Goal: Task Accomplishment & Management: Manage account settings

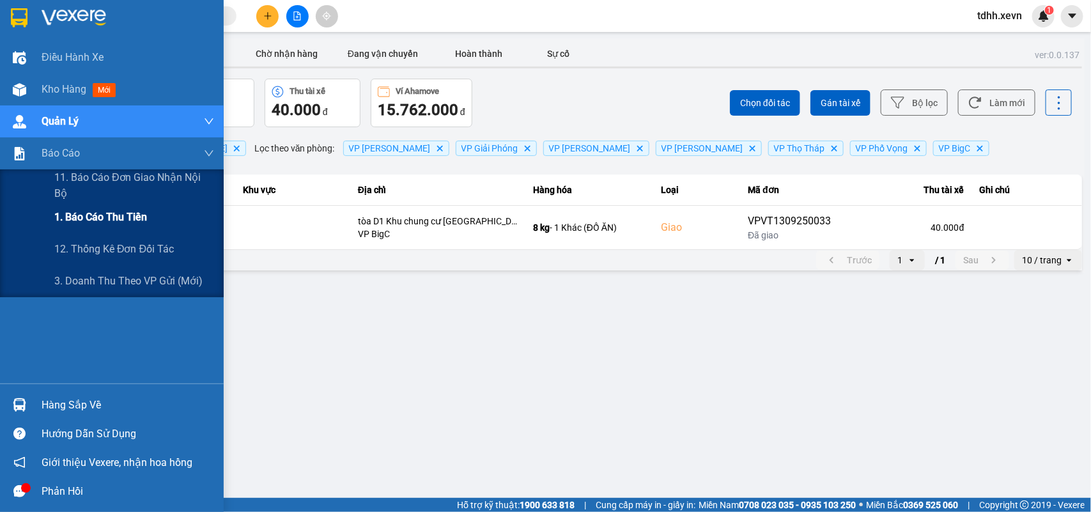
click at [77, 212] on span "1. Báo cáo thu tiền" at bounding box center [100, 217] width 93 height 16
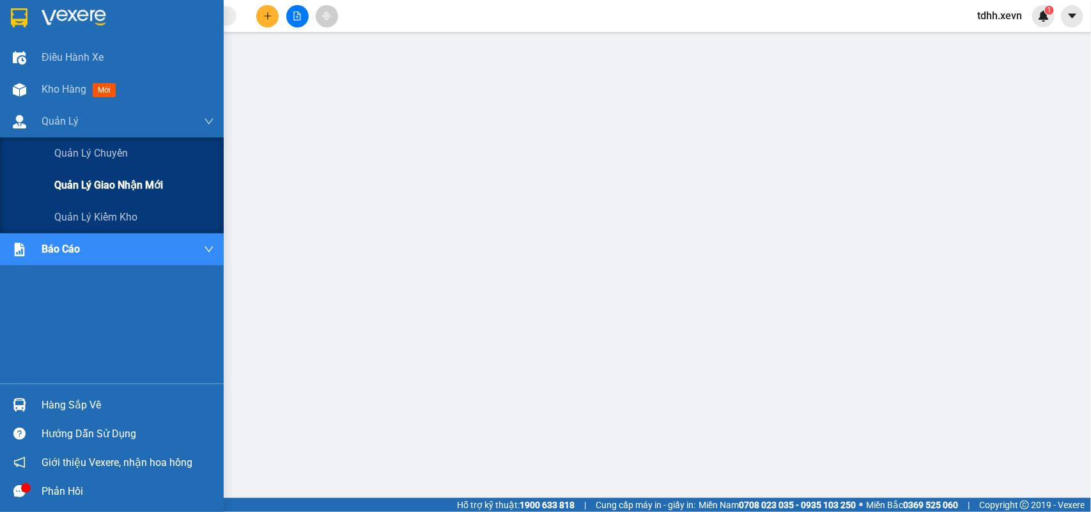
click at [79, 180] on span "Quản lý giao nhận mới" at bounding box center [108, 185] width 109 height 16
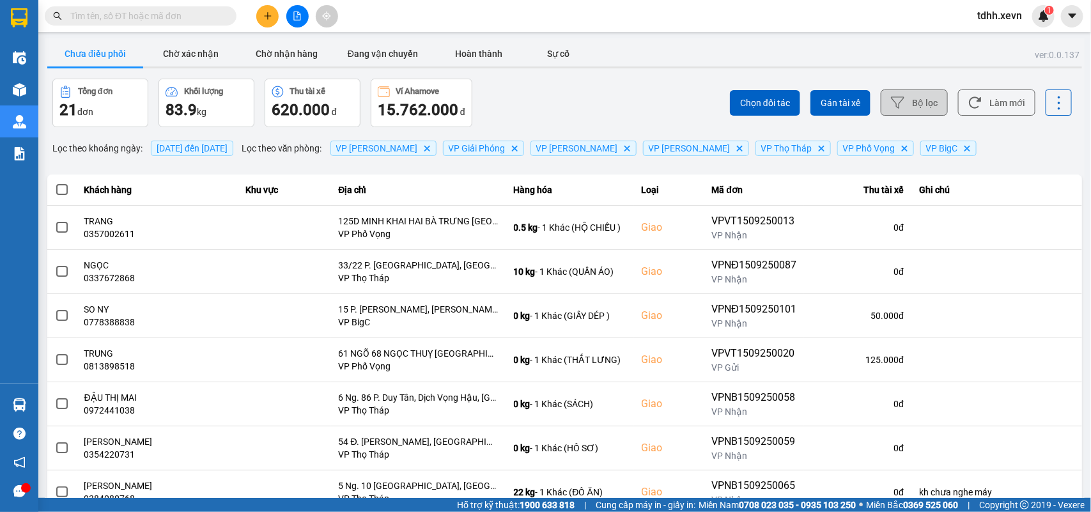
click at [793, 100] on button "Bộ lọc" at bounding box center [914, 102] width 67 height 26
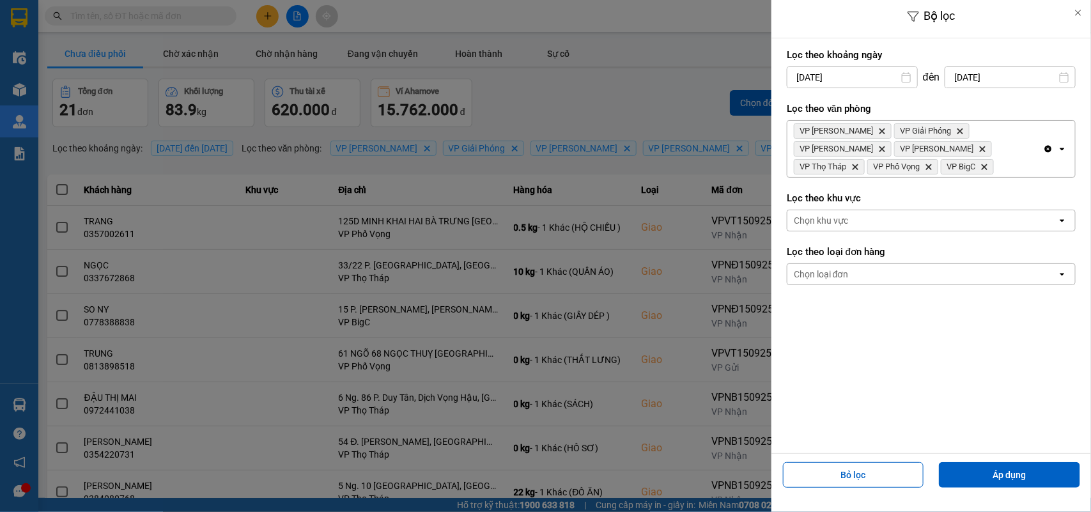
click at [793, 81] on input "[DATE]" at bounding box center [852, 77] width 130 height 20
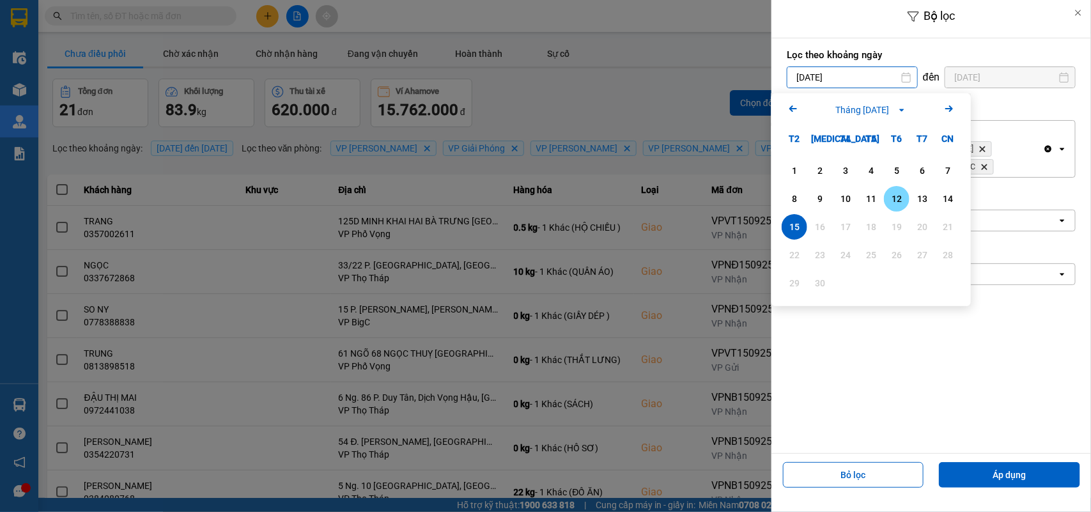
click at [793, 205] on div "12" at bounding box center [897, 198] width 18 height 15
type input "[DATE]"
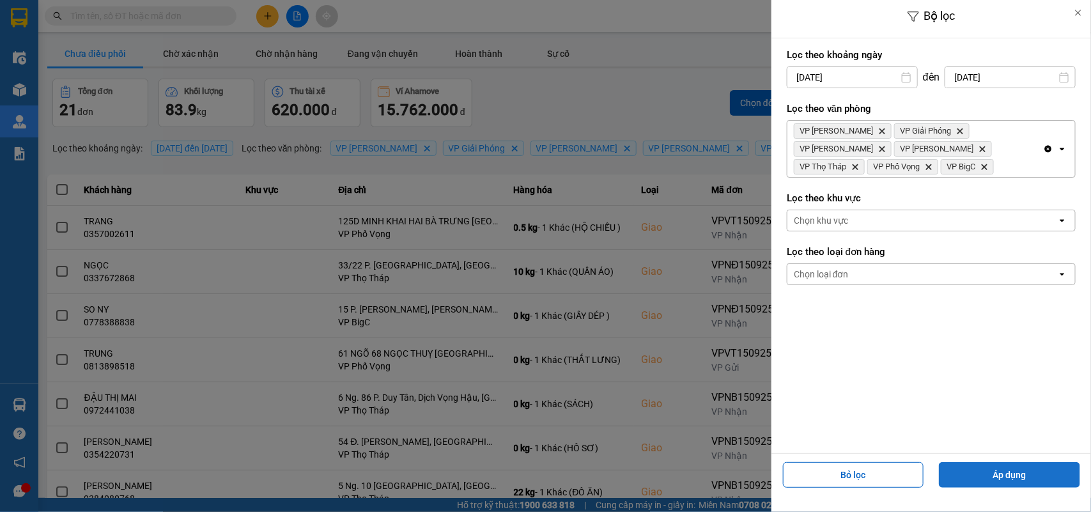
click at [793, 371] on button "Áp dụng" at bounding box center [1009, 475] width 141 height 26
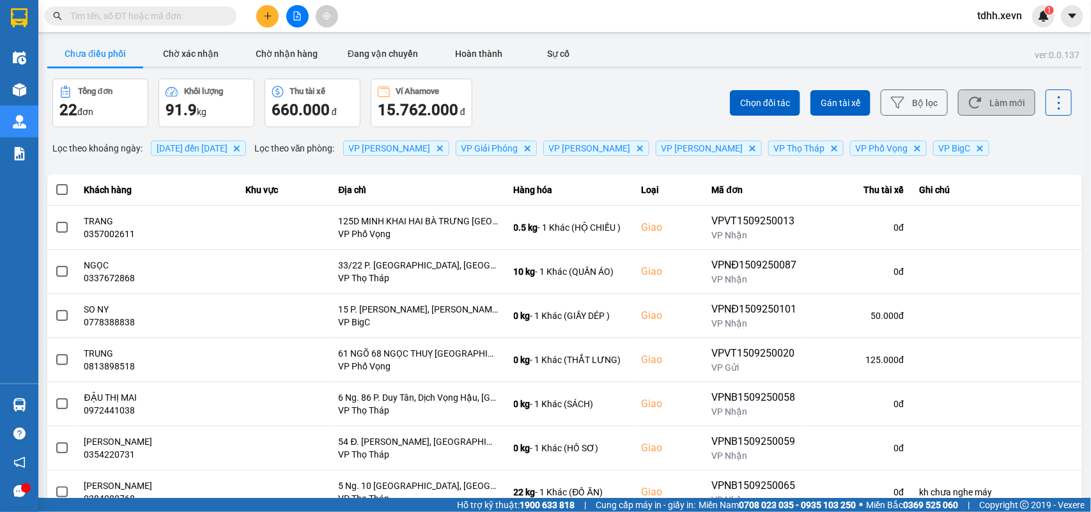
click at [793, 110] on button "Làm mới" at bounding box center [996, 102] width 77 height 26
click at [793, 96] on button "Làm mới" at bounding box center [996, 102] width 77 height 26
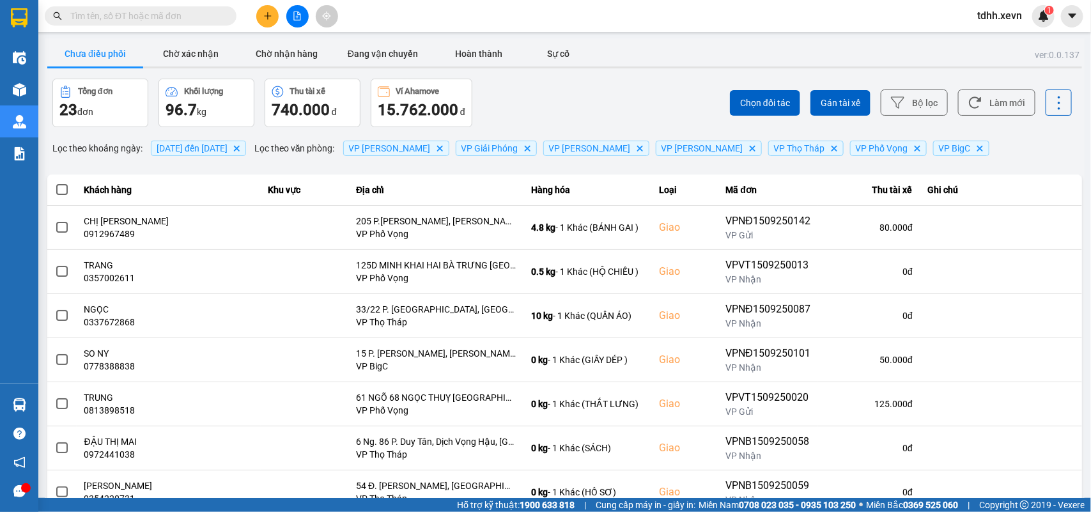
click at [174, 10] on input "text" at bounding box center [145, 16] width 151 height 14
paste input "0965673898"
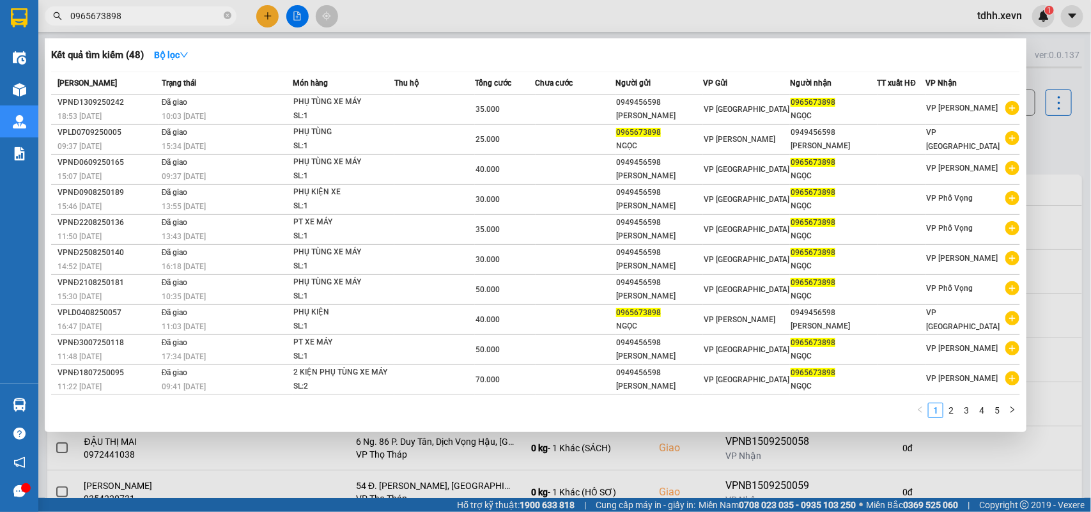
type input "0965673898"
click at [793, 131] on div at bounding box center [545, 256] width 1091 height 512
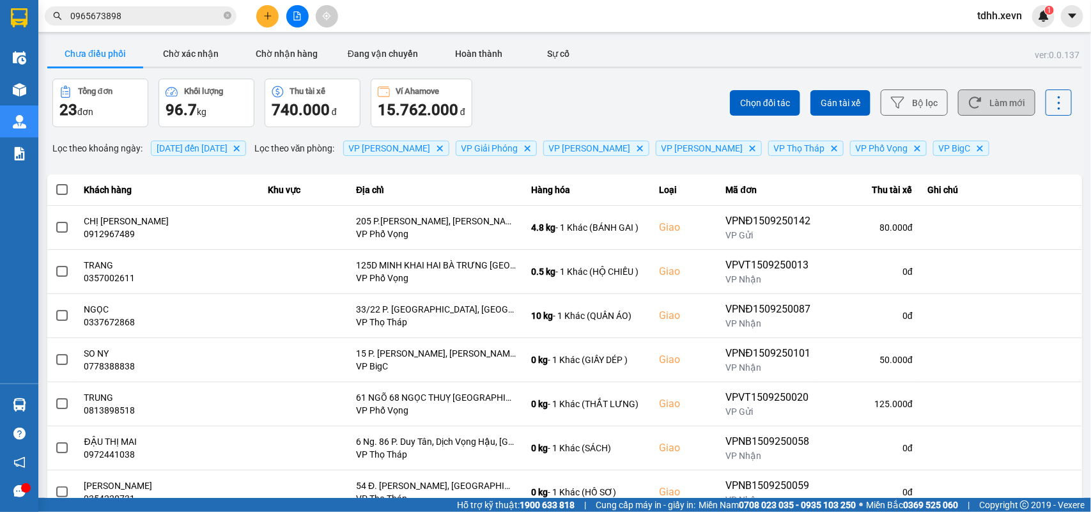
click at [793, 96] on button "Làm mới" at bounding box center [996, 102] width 77 height 26
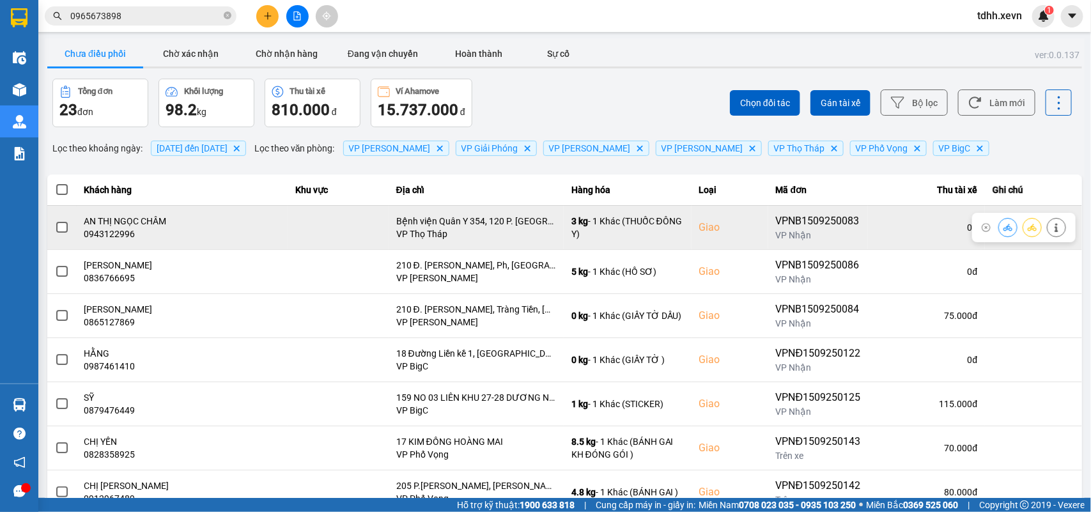
click at [107, 240] on td "AN THỊ NGỌC CHÂM 0943122996" at bounding box center [182, 227] width 211 height 44
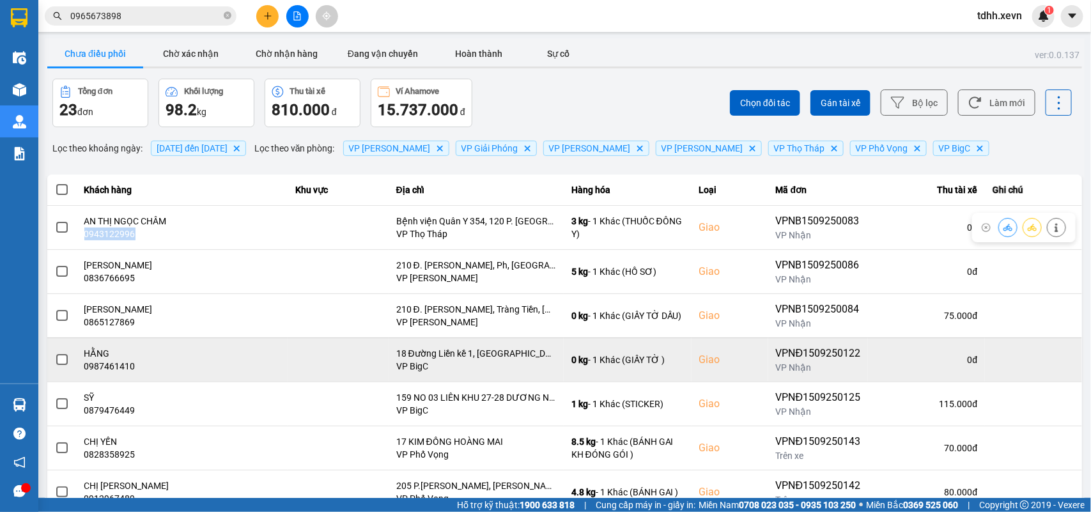
copy div "0943122996"
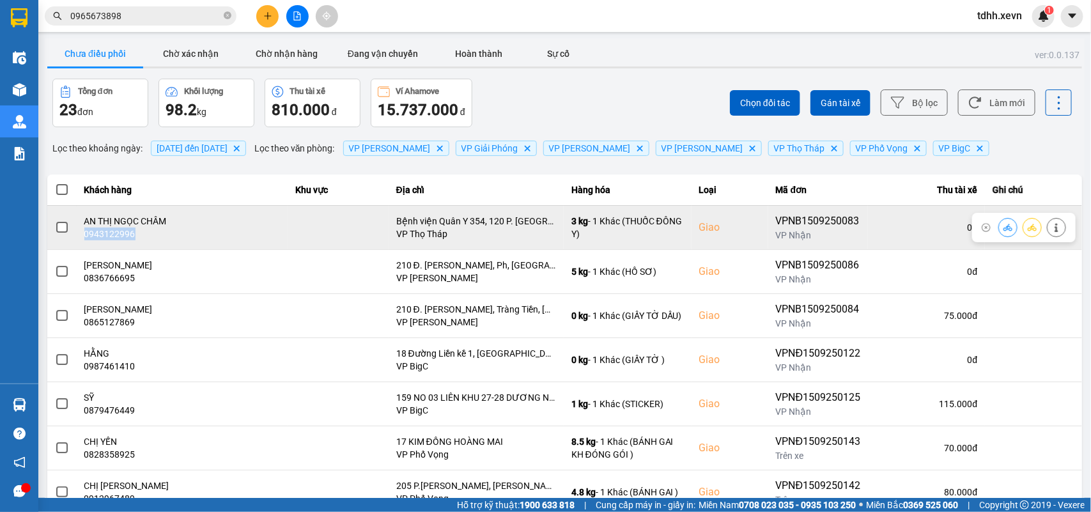
click at [793, 233] on button at bounding box center [1008, 227] width 18 height 22
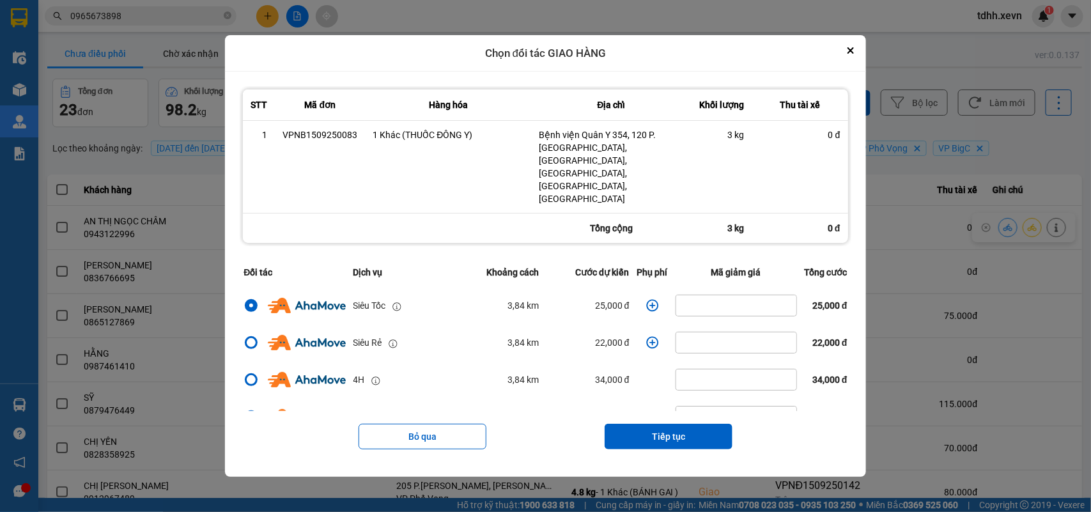
click at [646, 299] on icon "dialog" at bounding box center [652, 305] width 13 height 13
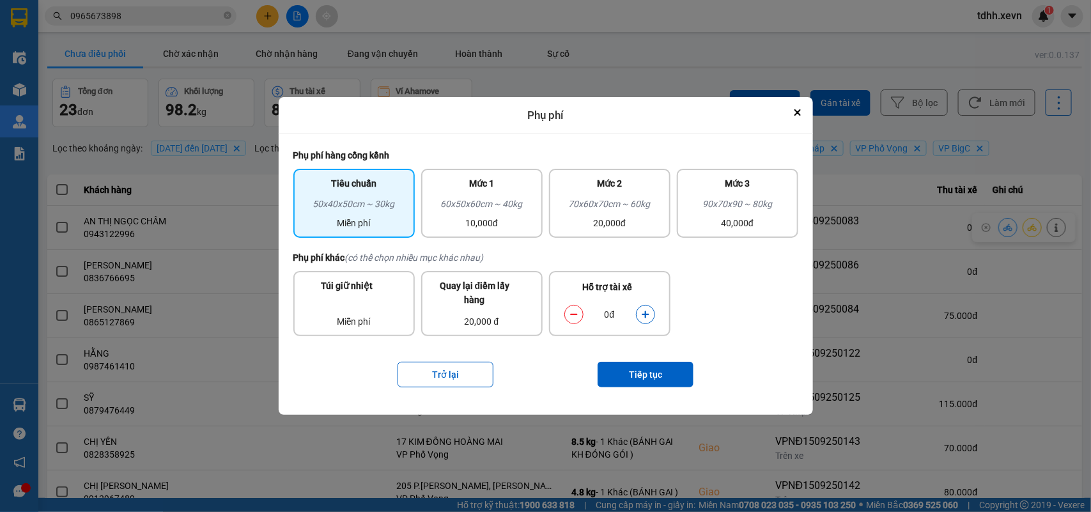
click at [645, 318] on icon "dialog" at bounding box center [645, 314] width 9 height 9
click at [660, 371] on button "Tiếp tục" at bounding box center [645, 375] width 96 height 26
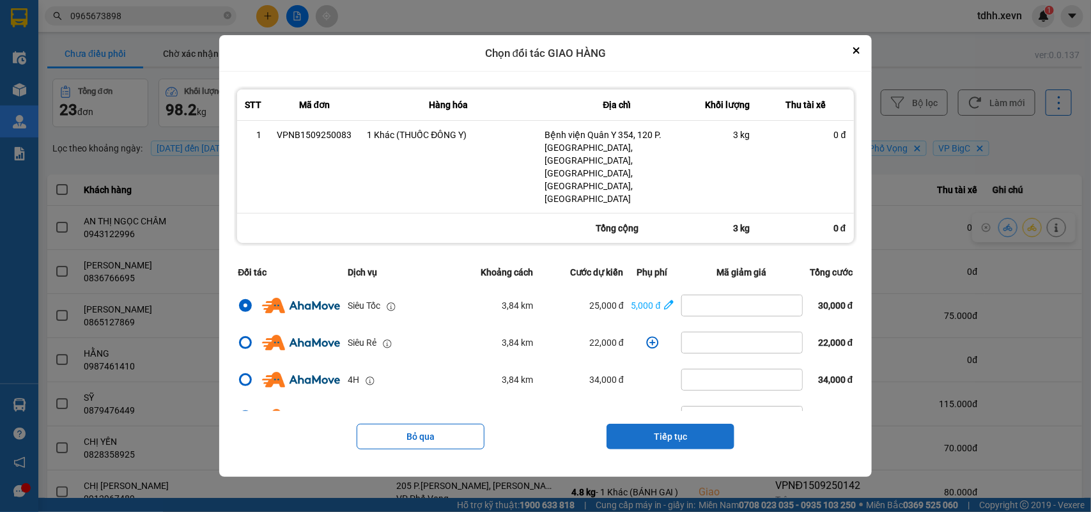
click at [681, 371] on button "Tiếp tục" at bounding box center [670, 437] width 128 height 26
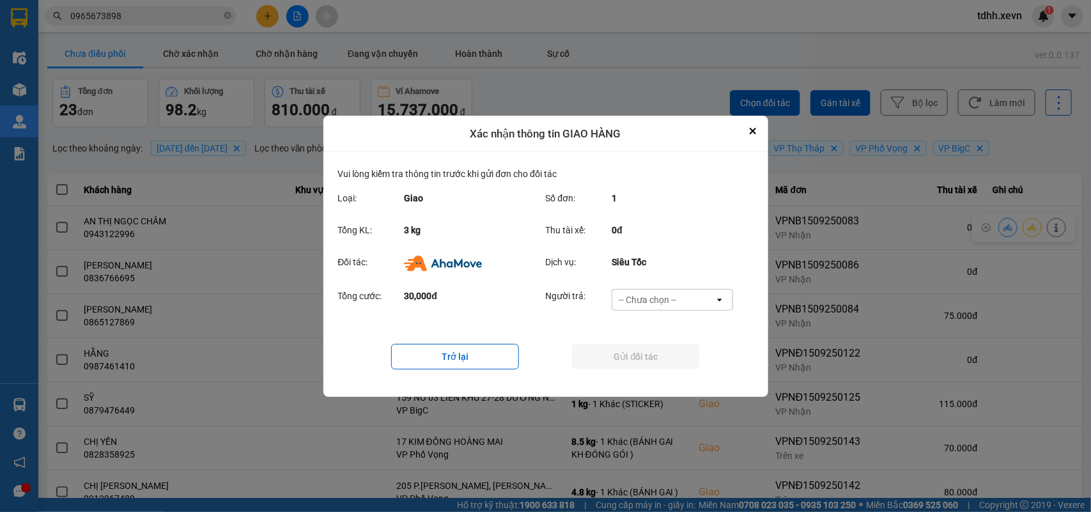
click at [698, 291] on div "-- Chưa chọn --" at bounding box center [663, 299] width 102 height 20
click at [658, 369] on span "Ví Ahamove" at bounding box center [648, 372] width 52 height 13
click at [658, 365] on button "Gửi đối tác" at bounding box center [636, 357] width 128 height 26
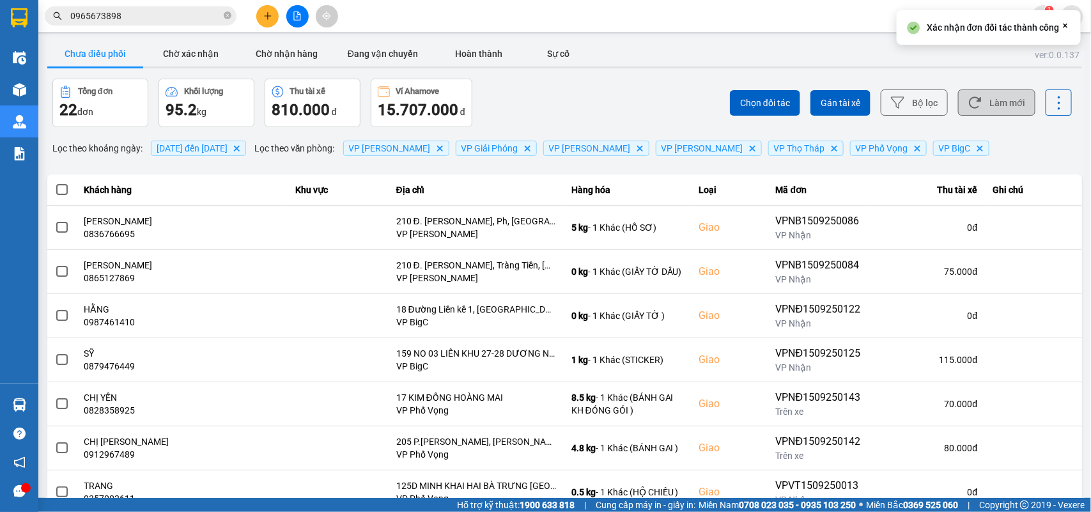
click at [793, 101] on button "Làm mới" at bounding box center [996, 102] width 77 height 26
click at [793, 117] on div "Chọn đối tác Gán tài xế Bộ lọc Làm mới" at bounding box center [817, 103] width 510 height 49
click at [793, 110] on button "Làm mới" at bounding box center [996, 102] width 77 height 26
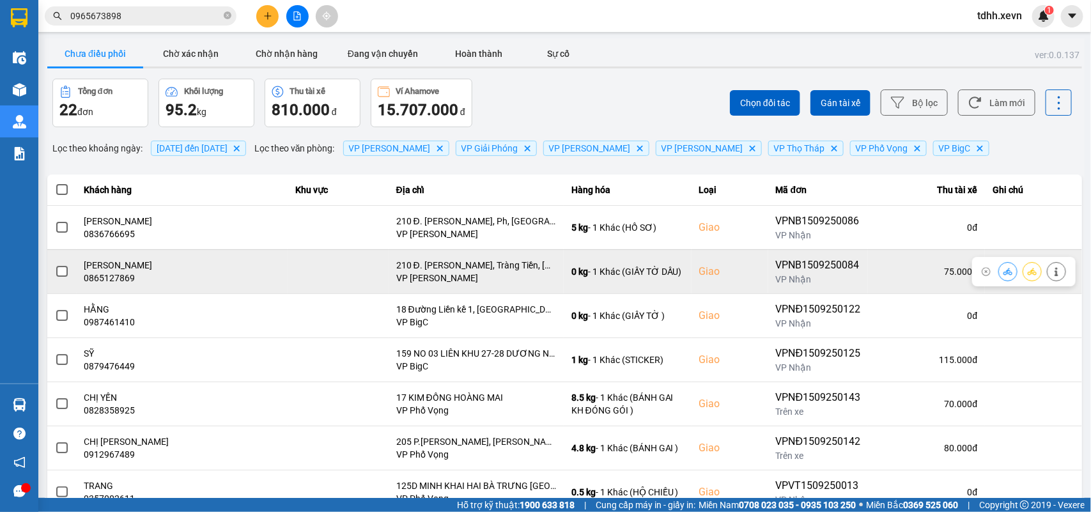
click at [112, 275] on div "0865127869" at bounding box center [182, 278] width 196 height 13
copy div "0865127869"
click at [793, 270] on icon at bounding box center [1007, 271] width 9 height 9
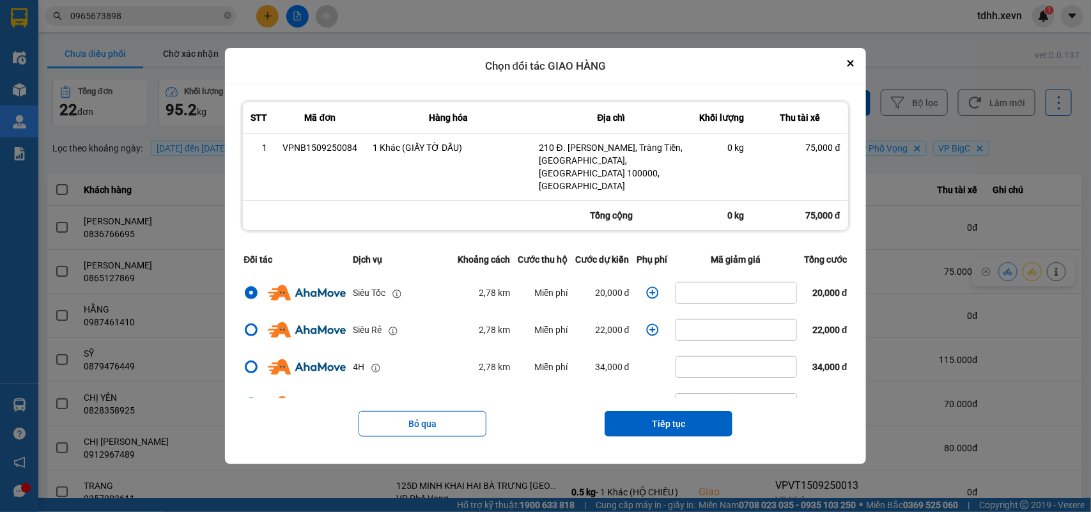
click at [650, 288] on icon "dialog" at bounding box center [652, 292] width 13 height 13
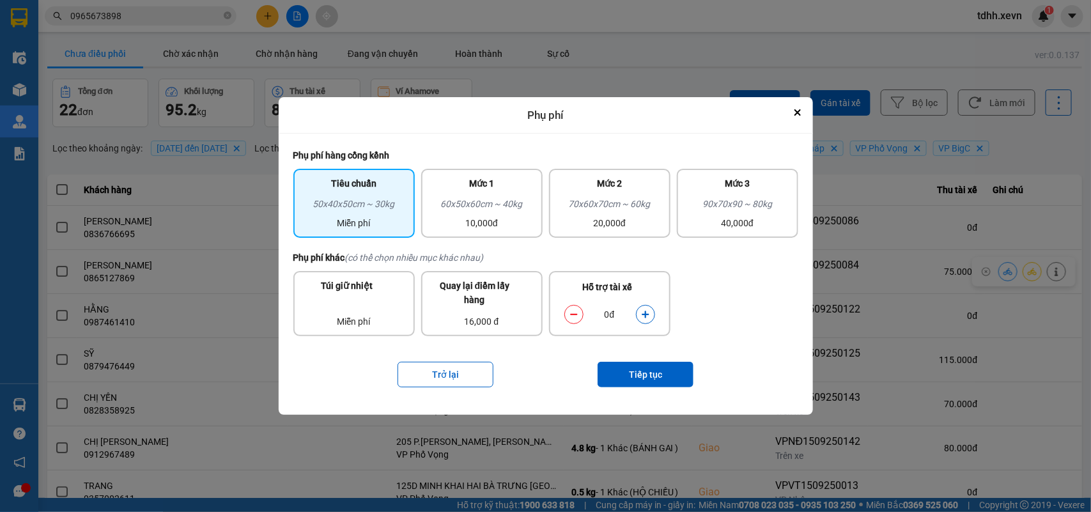
click at [641, 327] on div "0đ" at bounding box center [610, 315] width 104 height 26
click at [652, 315] on button "dialog" at bounding box center [645, 315] width 18 height 22
click at [645, 371] on button "Tiếp tục" at bounding box center [645, 375] width 96 height 26
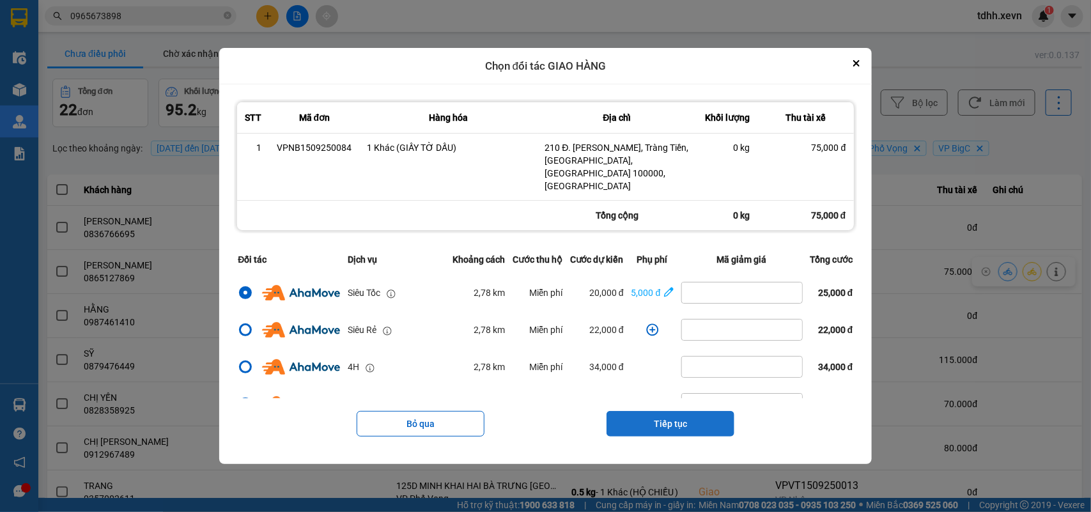
click at [684, 371] on button "Tiếp tục" at bounding box center [670, 424] width 128 height 26
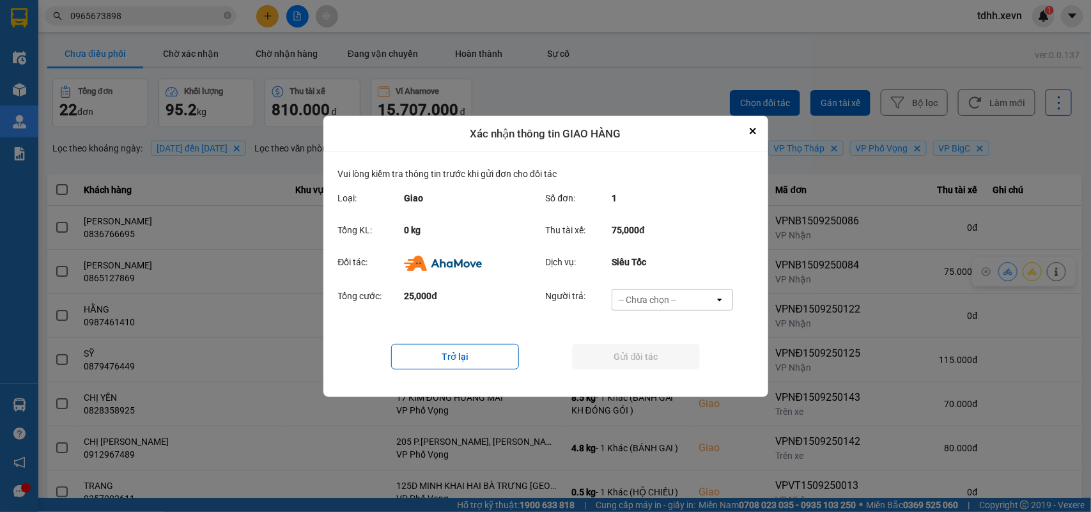
click at [698, 300] on div "-- Chưa chọn --" at bounding box center [663, 299] width 102 height 20
click at [668, 371] on span "Ví Ahamove" at bounding box center [648, 372] width 52 height 13
click at [668, 364] on button "Gửi đối tác" at bounding box center [636, 357] width 128 height 26
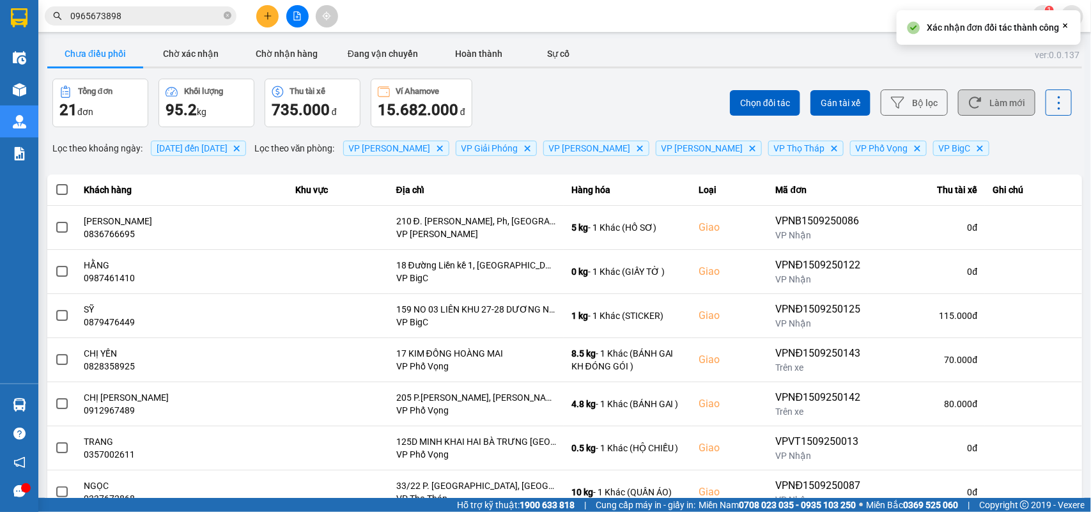
click at [793, 111] on button "Làm mới" at bounding box center [996, 102] width 77 height 26
click at [216, 61] on button "Chờ xác nhận" at bounding box center [191, 54] width 96 height 26
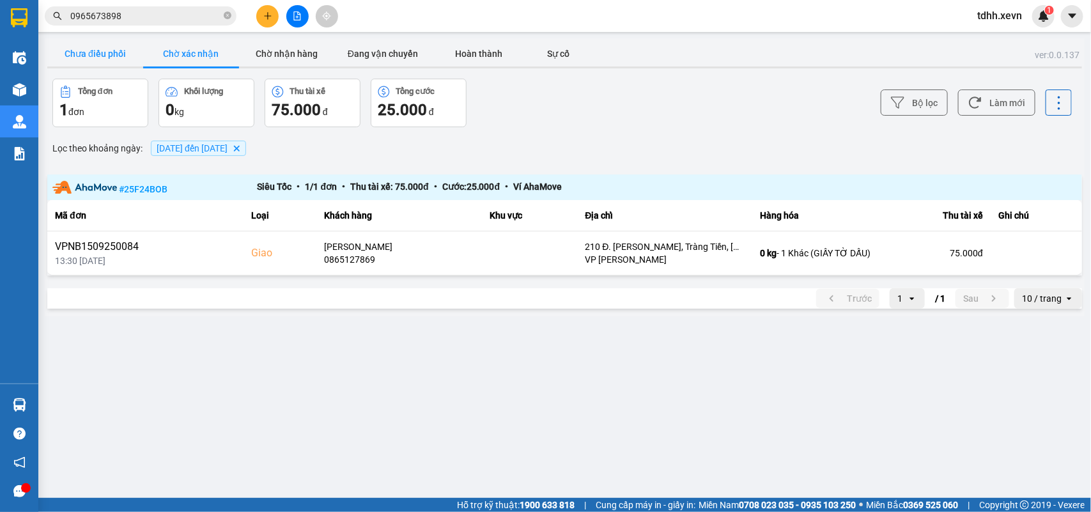
click at [82, 47] on button "Chưa điều phối" at bounding box center [95, 54] width 96 height 26
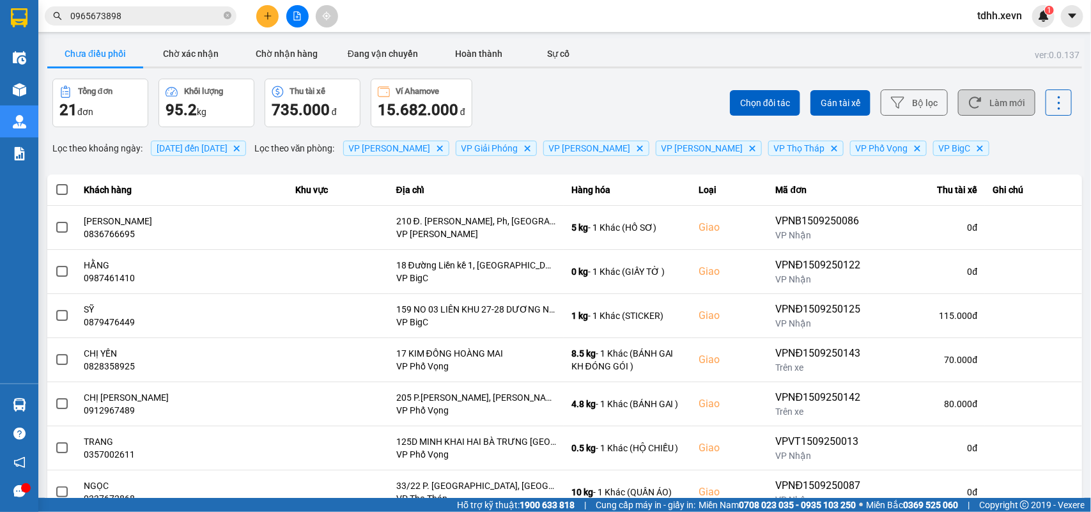
click at [793, 100] on button "Làm mới" at bounding box center [996, 102] width 77 height 26
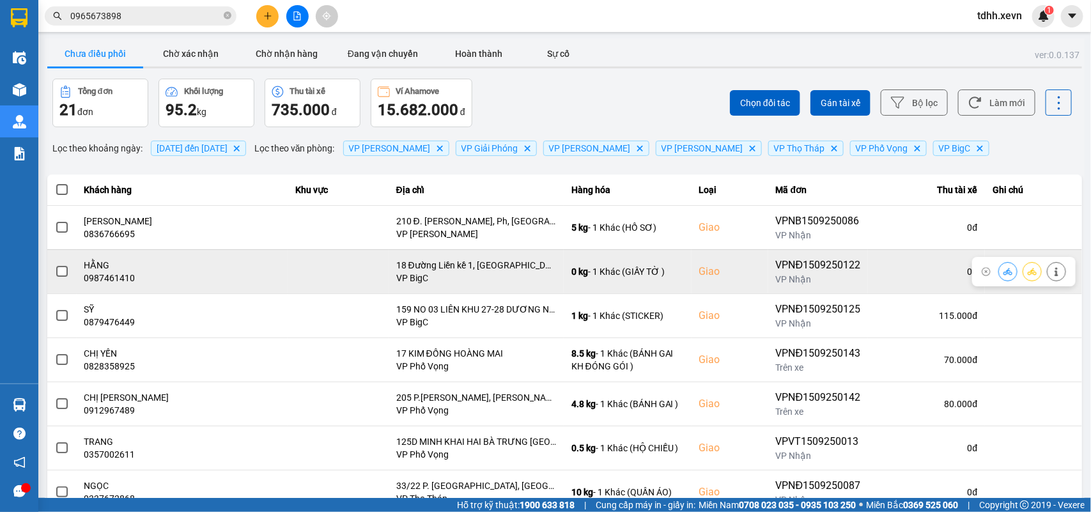
click at [107, 281] on div "0987461410" at bounding box center [182, 278] width 196 height 13
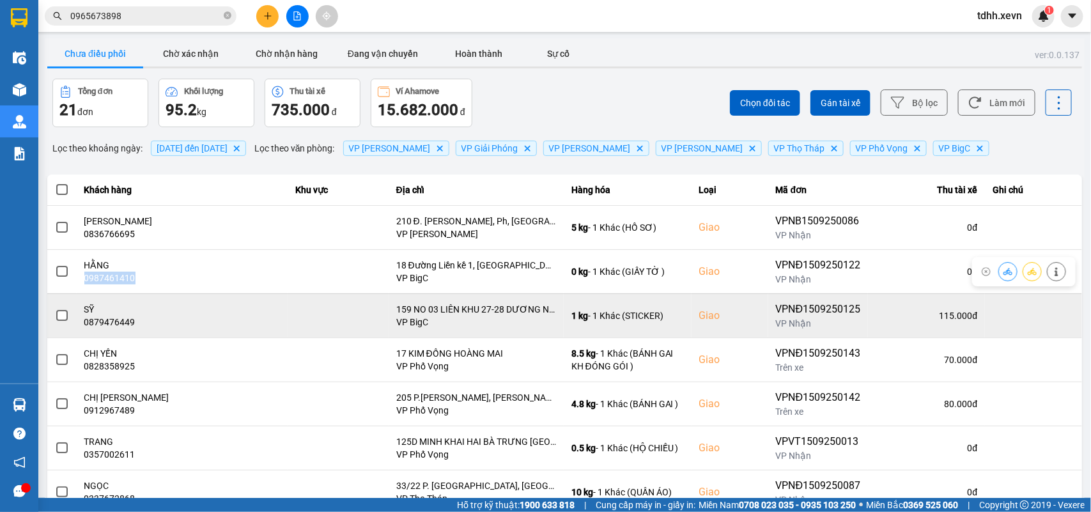
copy div "0987461410"
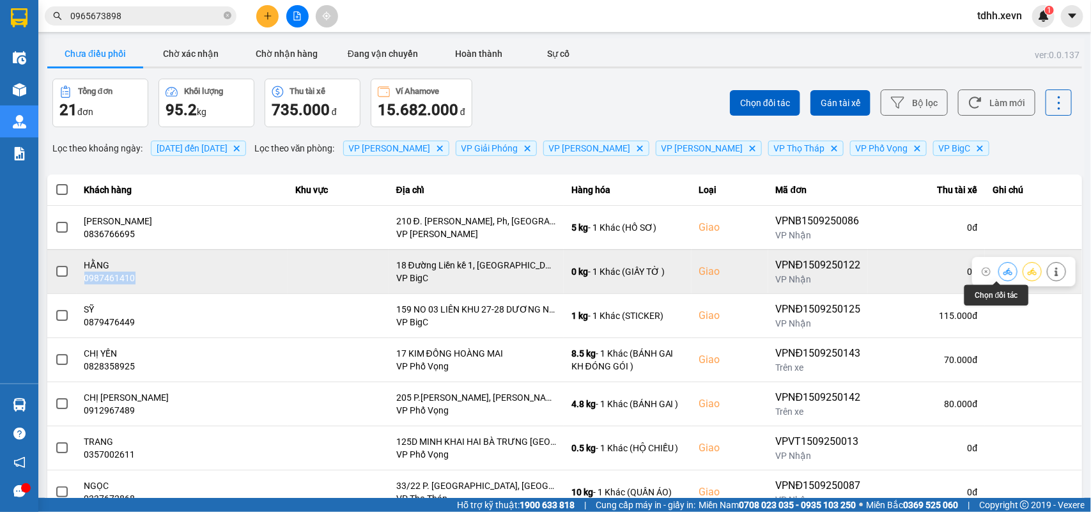
click at [793, 275] on icon at bounding box center [1007, 271] width 9 height 7
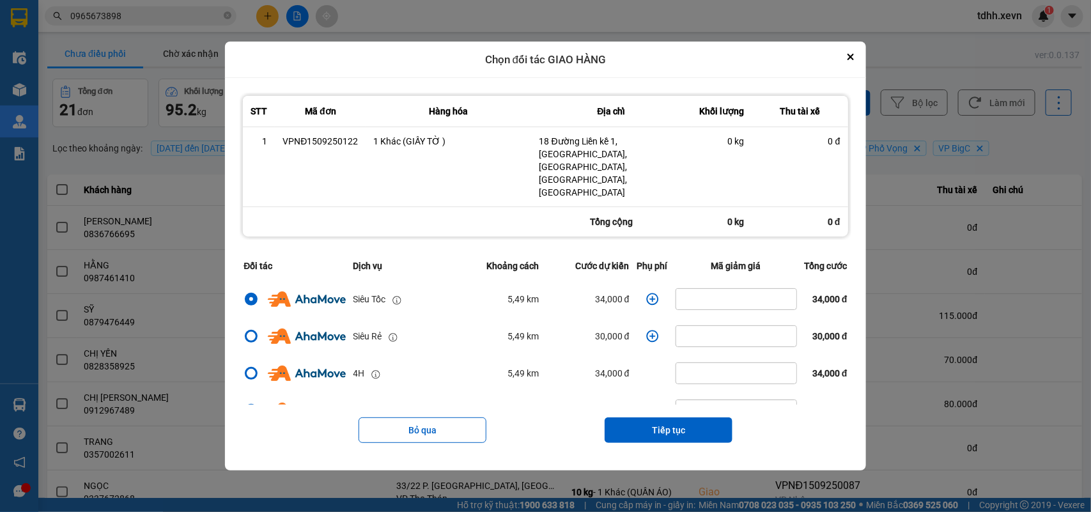
click at [649, 293] on icon "dialog" at bounding box center [652, 299] width 13 height 13
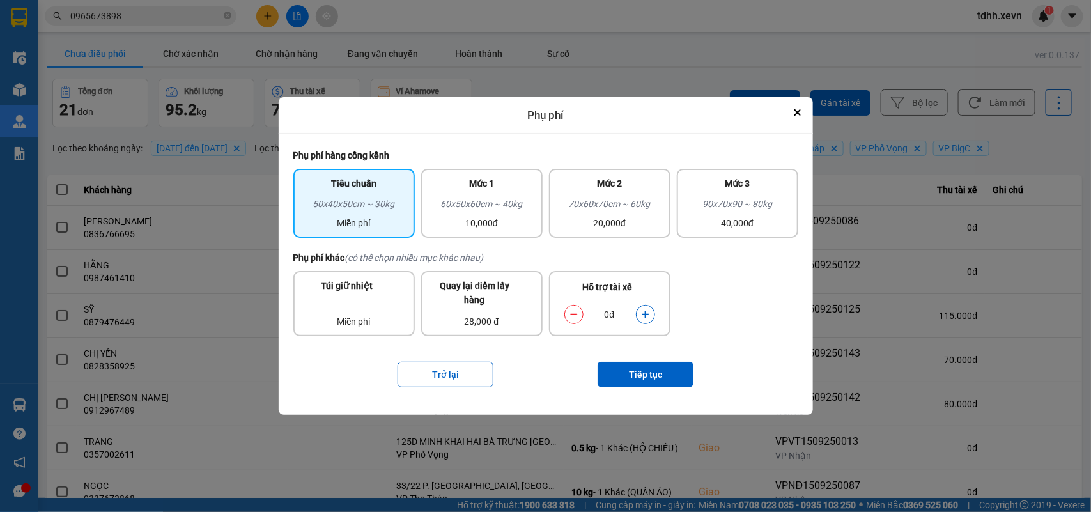
click at [645, 321] on button "dialog" at bounding box center [645, 315] width 18 height 22
click at [639, 371] on button "Tiếp tục" at bounding box center [645, 375] width 96 height 26
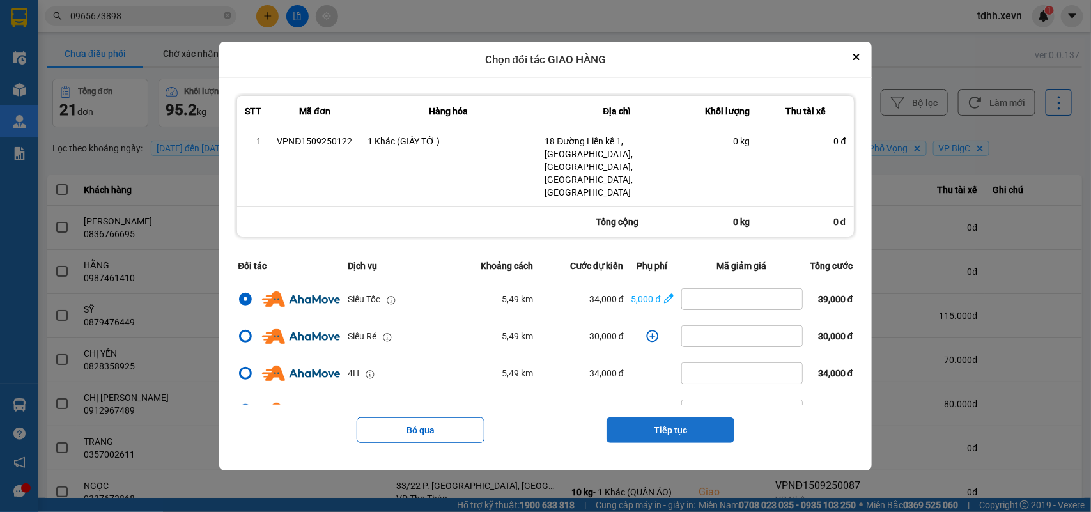
click at [677, 371] on button "Tiếp tục" at bounding box center [670, 430] width 128 height 26
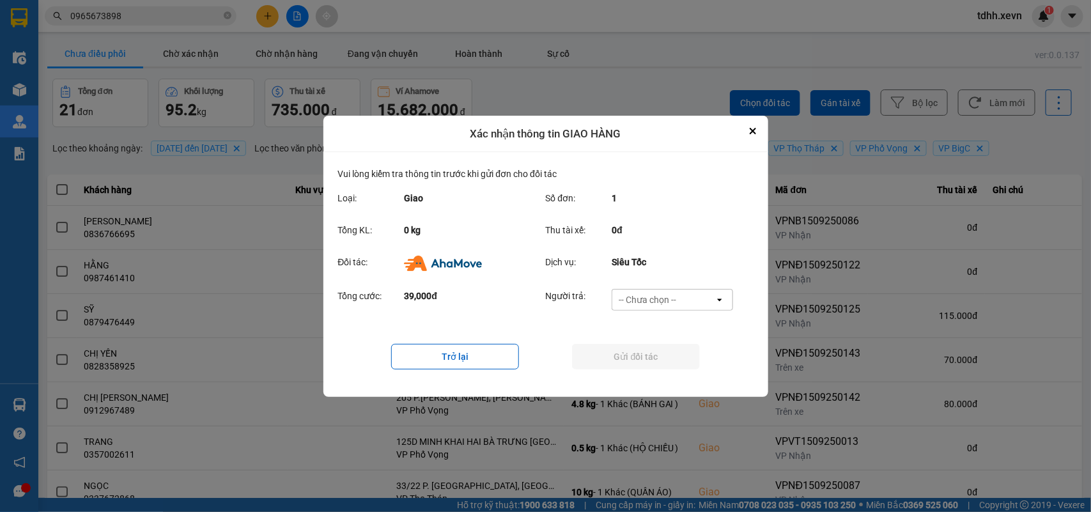
click at [682, 304] on div "-- Chưa chọn --" at bounding box center [663, 299] width 102 height 20
click at [655, 366] on span "Ví Ahamove" at bounding box center [648, 372] width 52 height 13
click at [656, 366] on button "Gửi đối tác" at bounding box center [636, 357] width 128 height 26
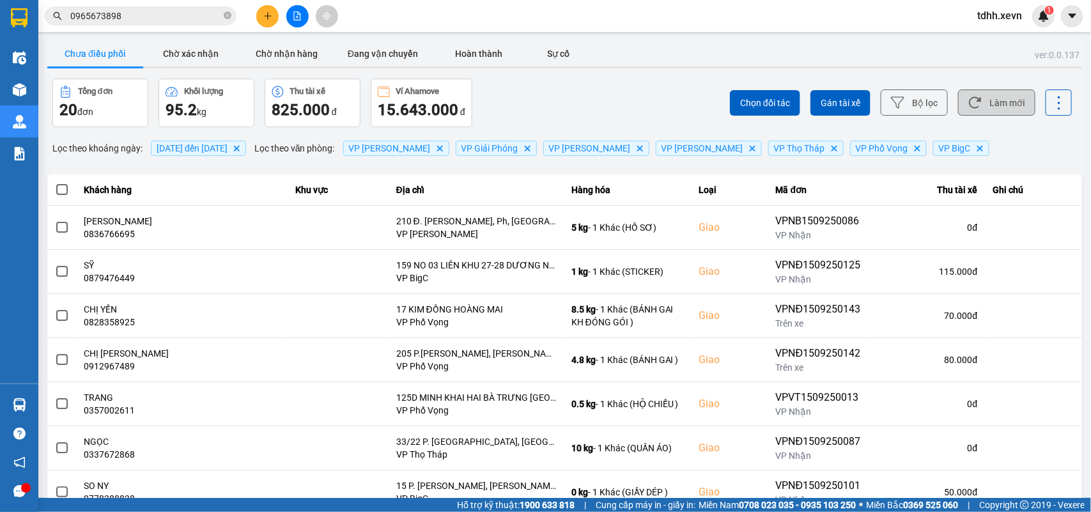
click at [793, 101] on button "Làm mới" at bounding box center [996, 102] width 77 height 26
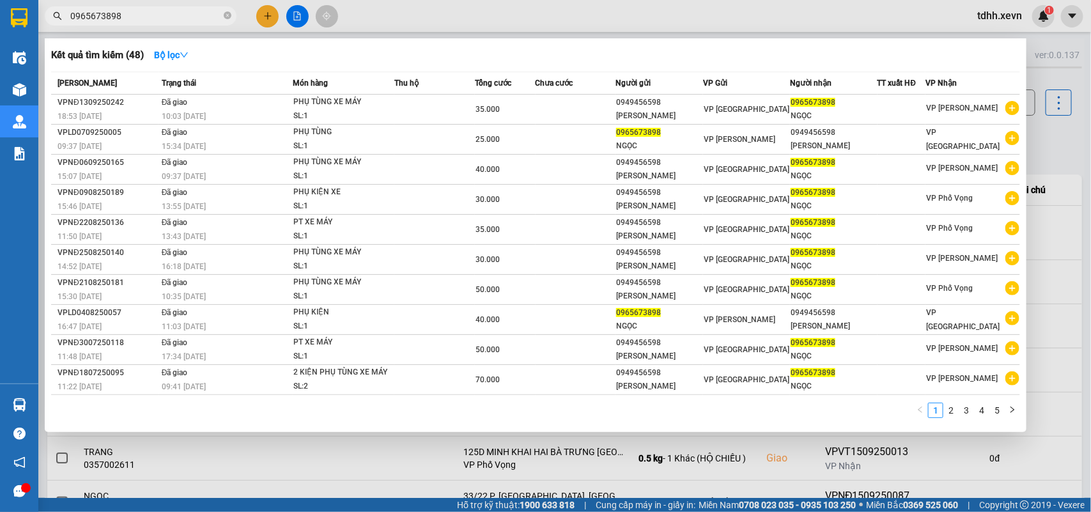
drag, startPoint x: 126, startPoint y: 14, endPoint x: 46, endPoint y: 38, distance: 83.5
click at [47, 27] on div "Kết quả tìm kiếm ( 48 ) Bộ lọc Mã ĐH Trạng thái Món hàng Thu hộ Tổng cước Chưa …" at bounding box center [124, 16] width 249 height 22
paste input "72623584"
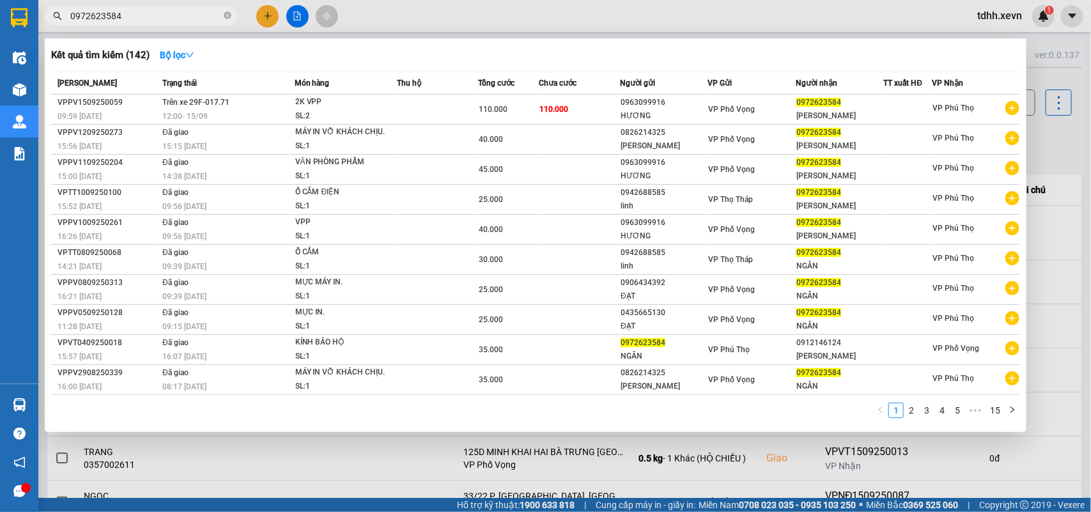
type input "0972623584"
click at [793, 149] on div at bounding box center [545, 256] width 1091 height 512
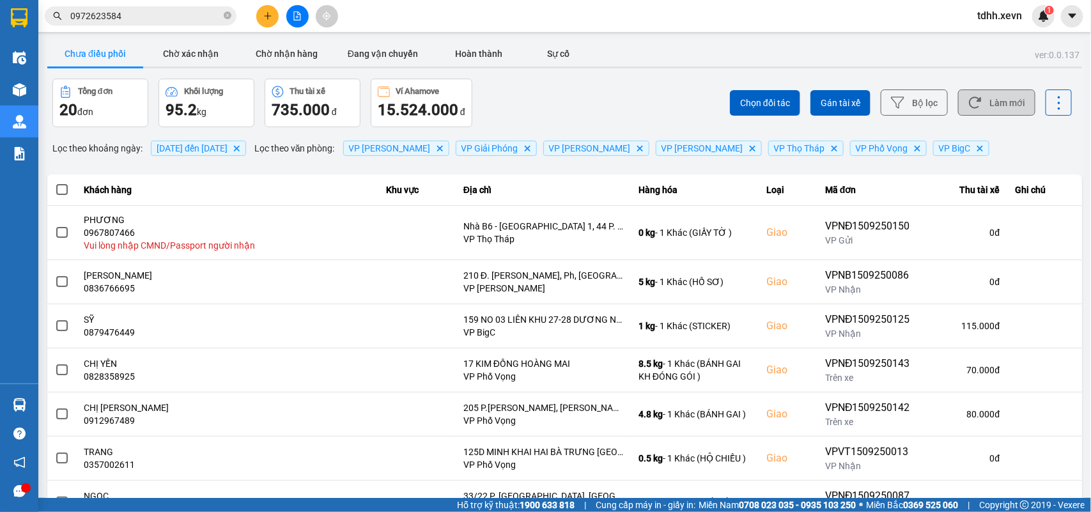
click at [793, 111] on button "Làm mới" at bounding box center [996, 102] width 77 height 26
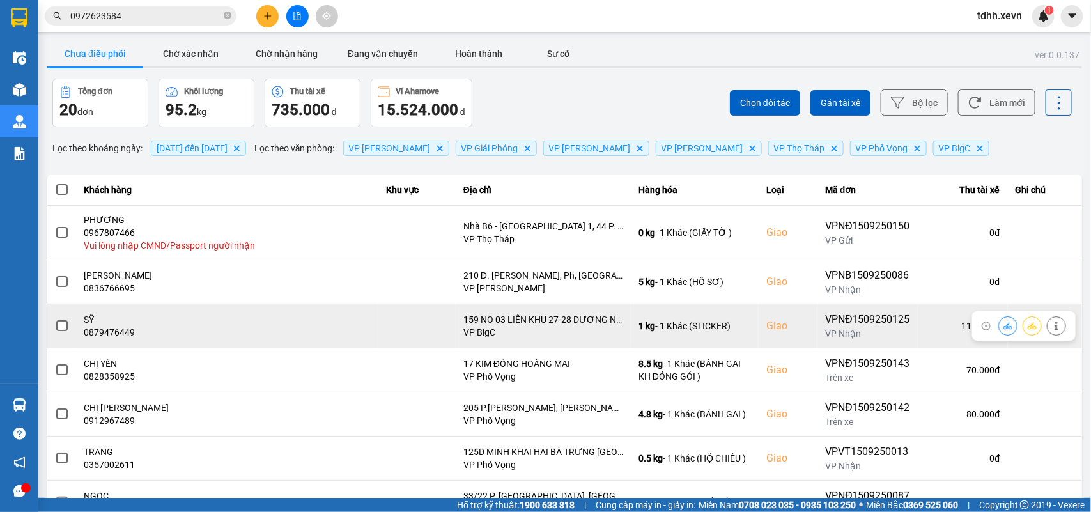
click at [104, 331] on div "0879476449" at bounding box center [227, 332] width 286 height 13
copy div "0879476449"
click at [793, 323] on icon at bounding box center [1056, 325] width 9 height 9
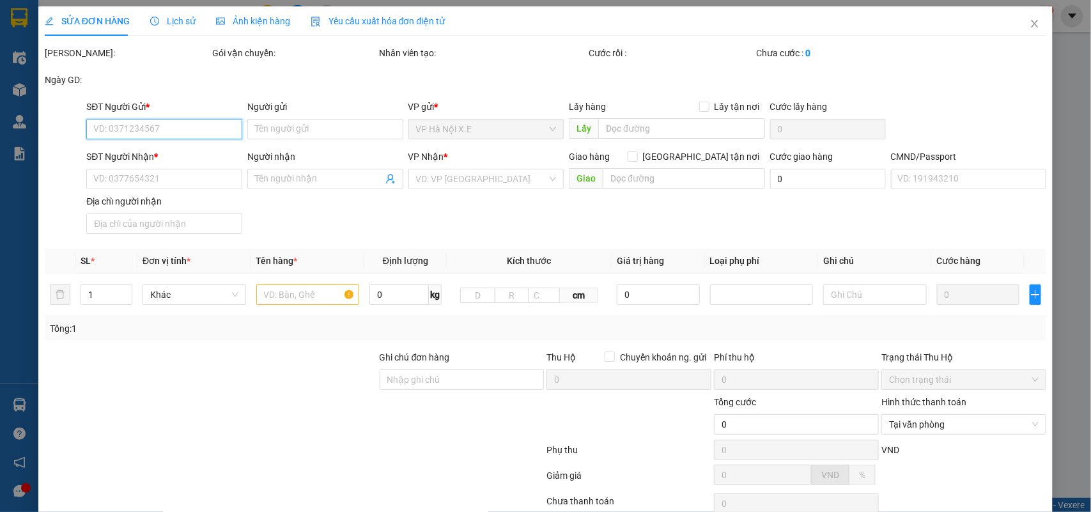
type input "0849381997"
type input "DŨNG"
type input "0879476449"
type input "SỸ"
checkbox input "true"
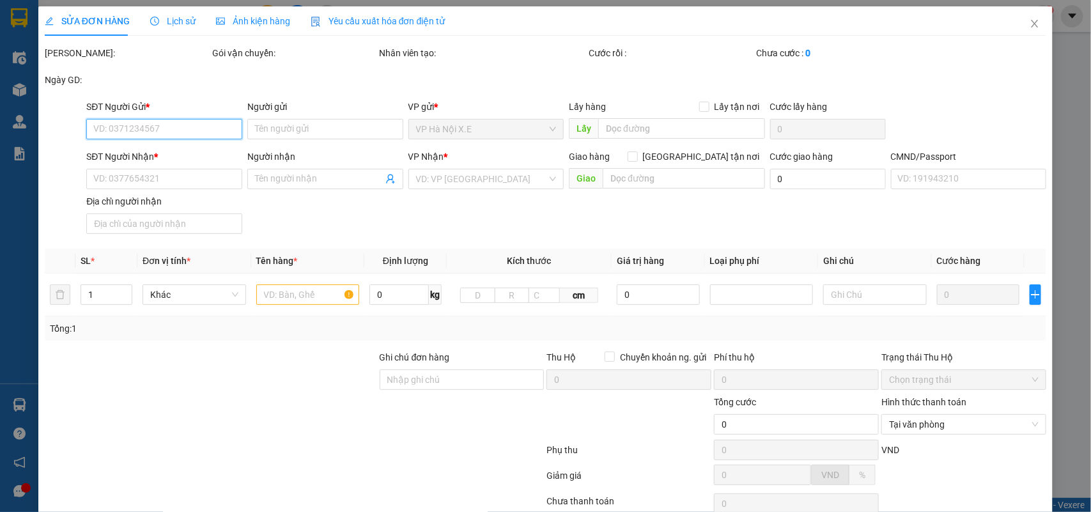
type input "159 NO 03 LIÊN KHU 27-28 DƯƠNG NỘI"
type input "1"
type input "115.000"
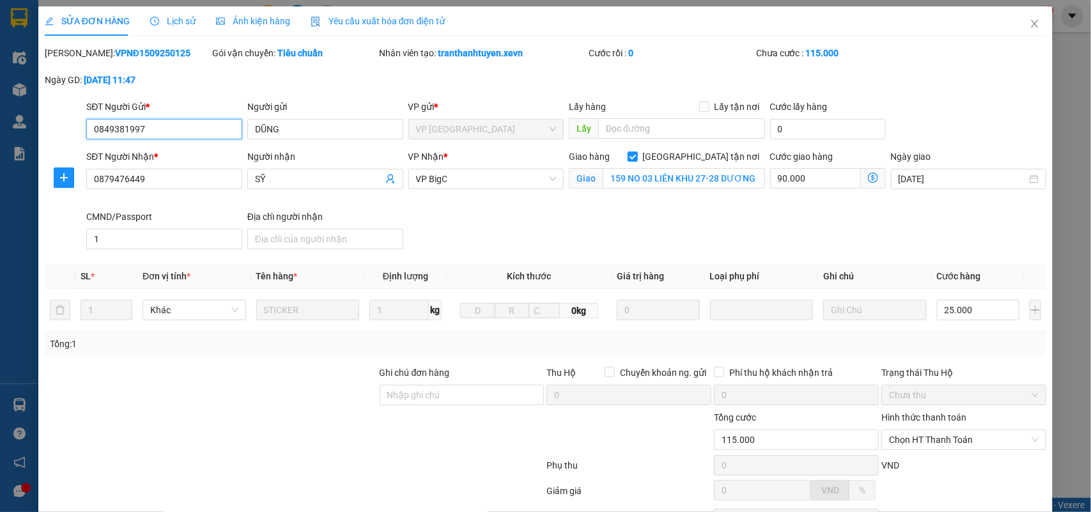
drag, startPoint x: 145, startPoint y: 128, endPoint x: 72, endPoint y: 133, distance: 73.6
click at [72, 133] on div "SĐT Người Gửi * 0849381997 0849381997 Người gửi DŨNG VP gửi * VP Nam Định Lấy h…" at bounding box center [545, 122] width 1005 height 45
click at [793, 23] on icon "close" at bounding box center [1034, 24] width 10 height 10
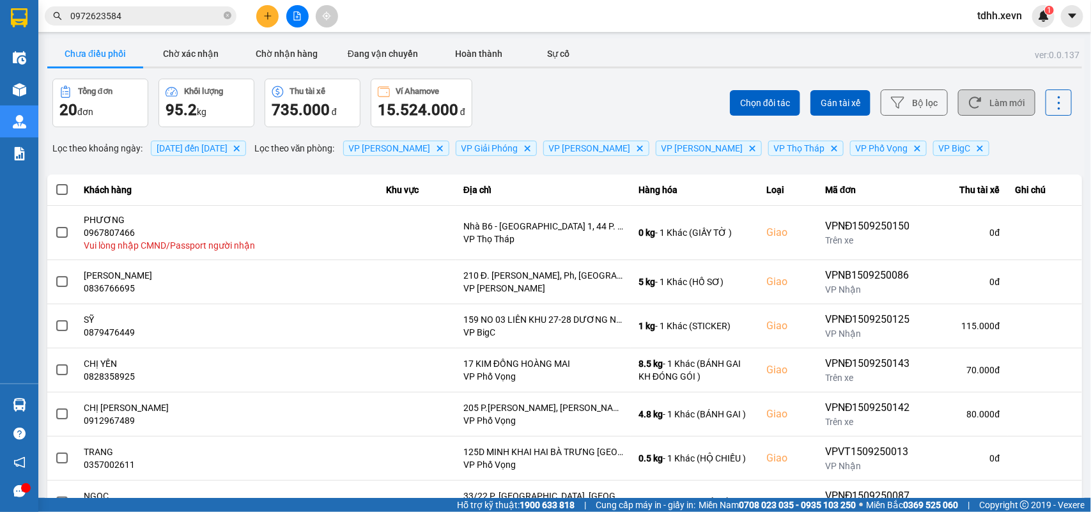
click at [793, 103] on button "Làm mới" at bounding box center [996, 102] width 77 height 26
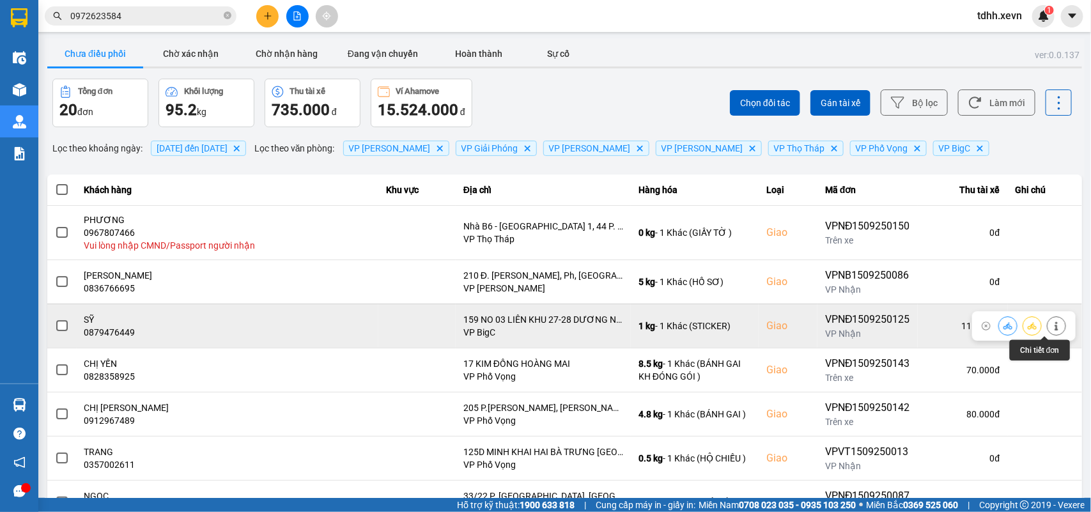
click at [793, 328] on icon at bounding box center [1056, 325] width 9 height 9
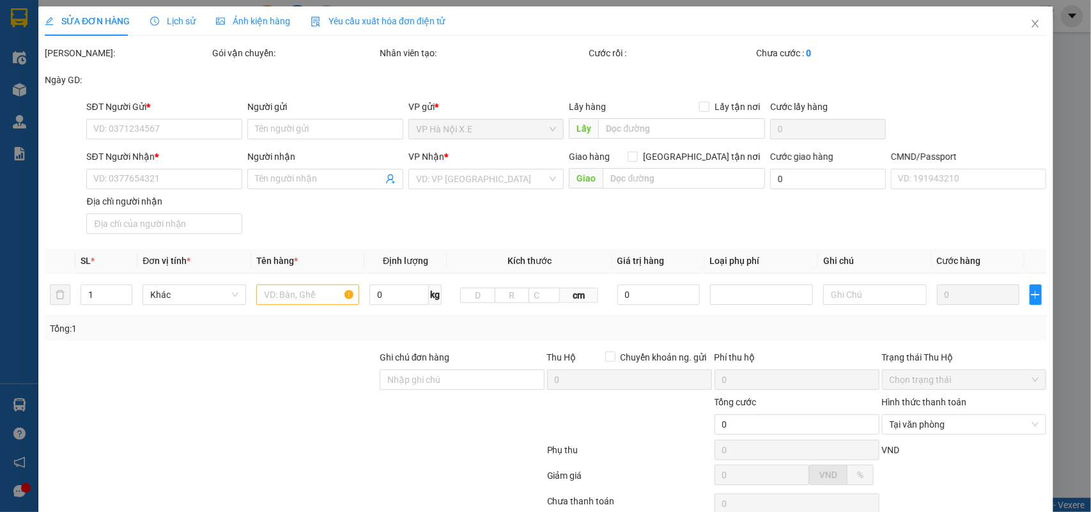
type input "0849381997"
type input "DŨNG"
type input "0879476449"
type input "SỸ"
checkbox input "true"
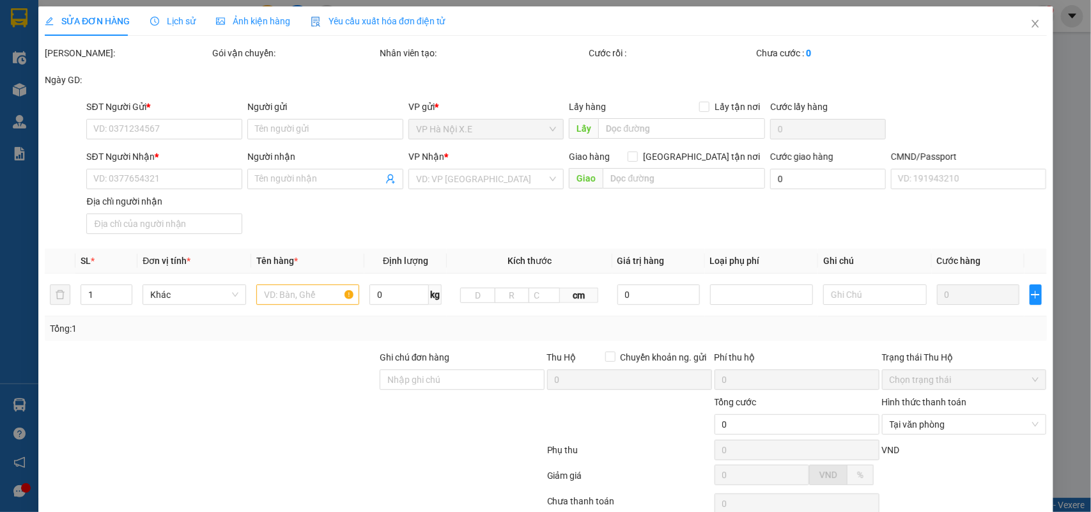
type input "159 NO 03 LIÊN KHU 27-28 DƯƠNG NỘI"
type input "1"
type input "115.000"
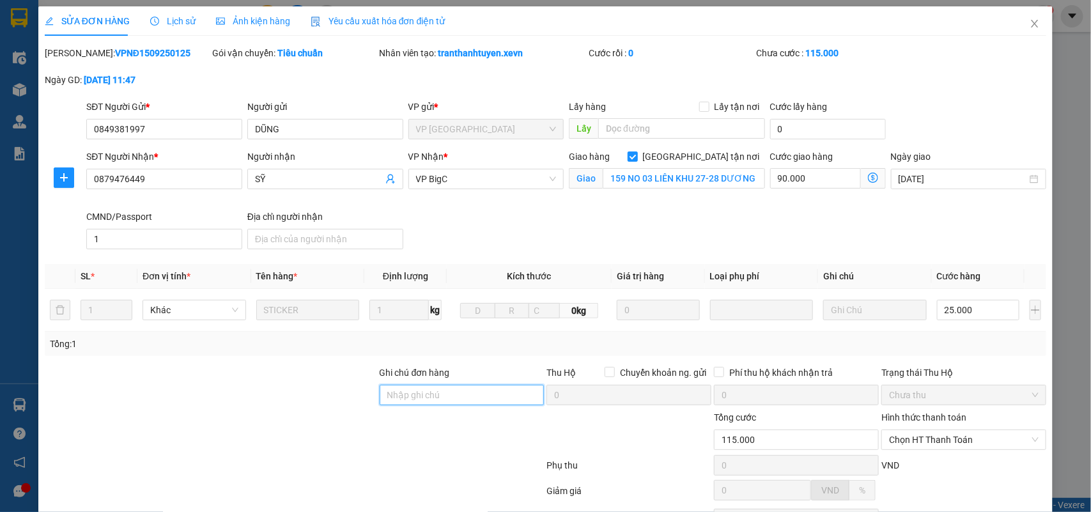
click at [458, 371] on input "Ghi chú đơn hàng" at bounding box center [462, 395] width 165 height 20
type input "d"
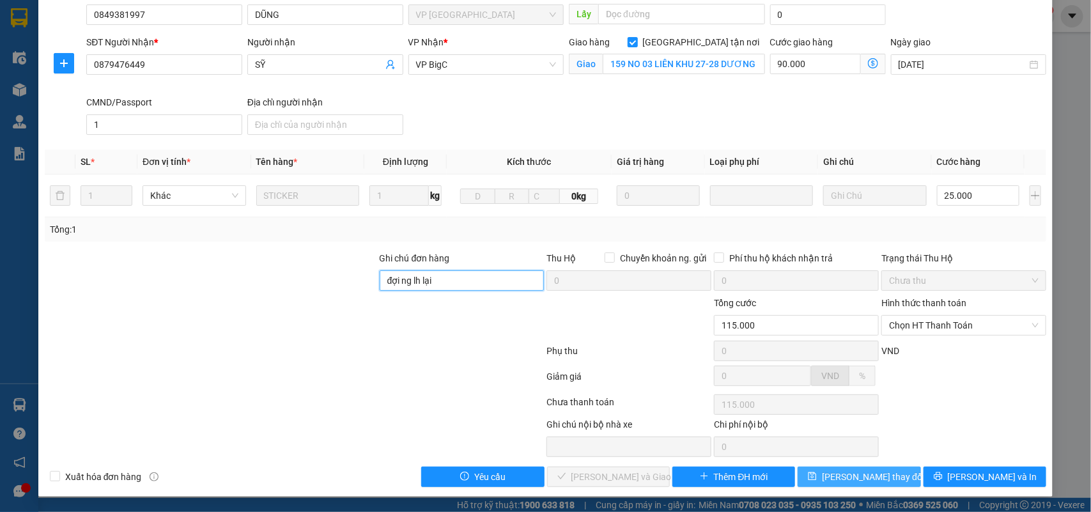
type input "đợi ng lh lại"
click at [793, 371] on span "Lưu thay đổi" at bounding box center [873, 477] width 102 height 14
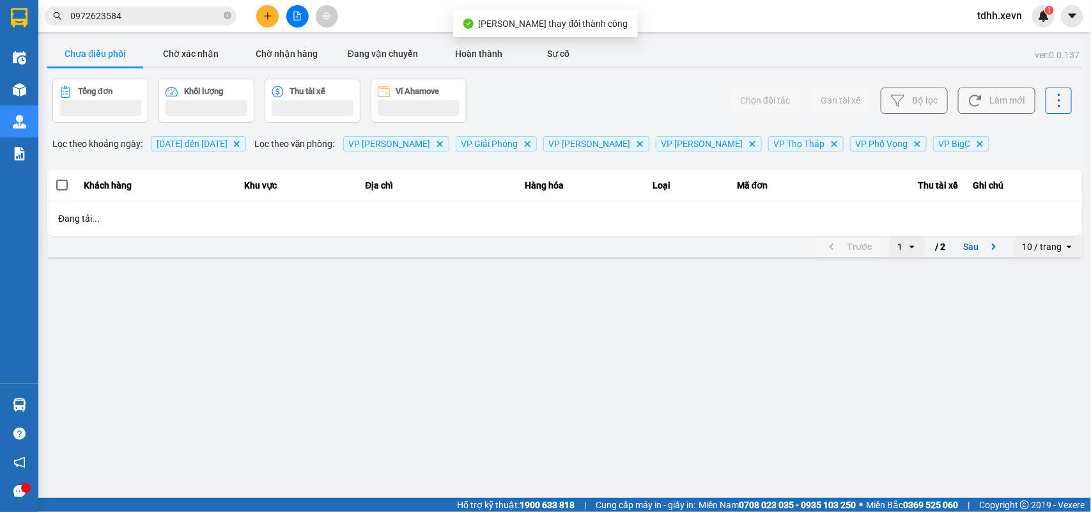
click at [793, 99] on button "Làm mới" at bounding box center [996, 101] width 77 height 26
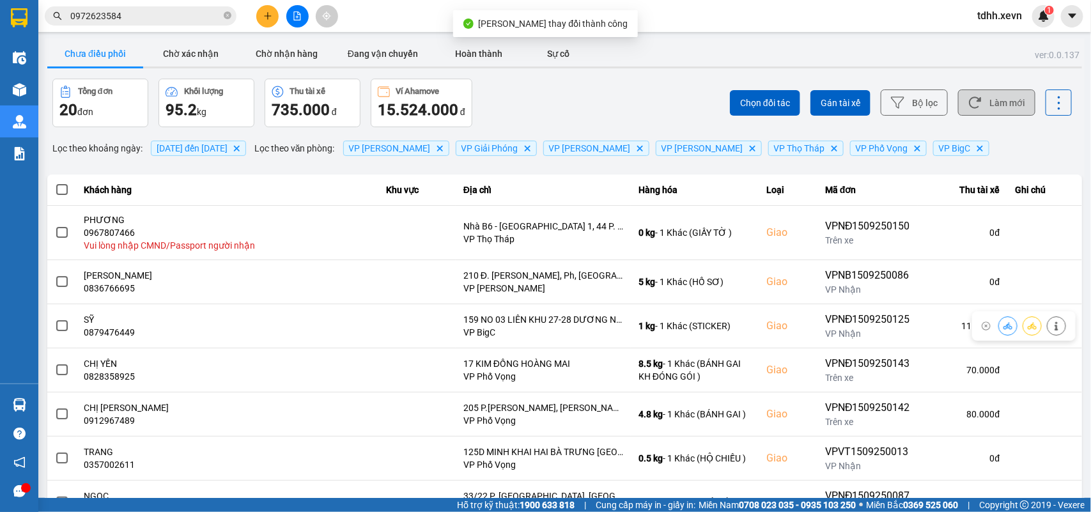
click at [793, 99] on button "Làm mới" at bounding box center [996, 102] width 77 height 26
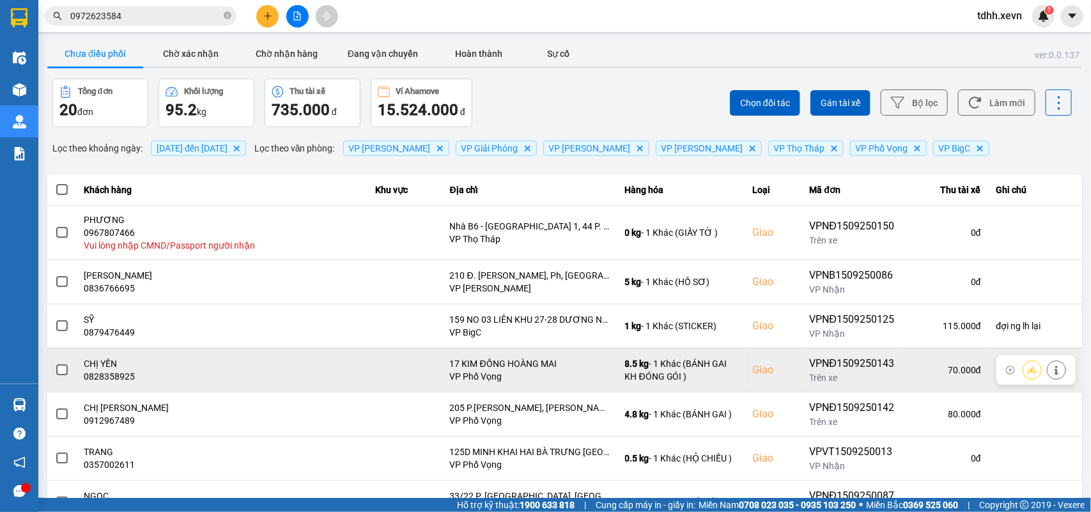
scroll to position [190, 0]
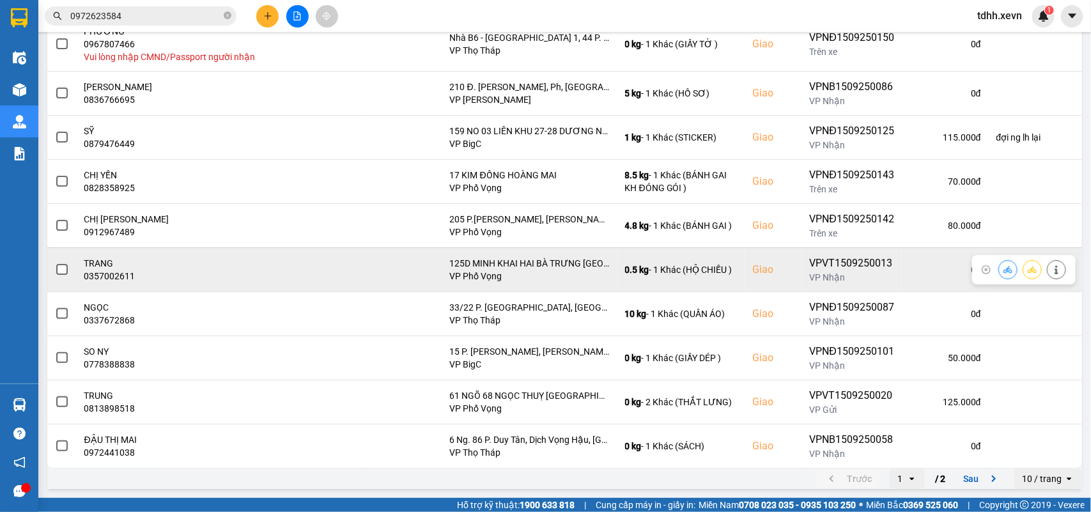
click at [111, 283] on td "TRANG 0357002611" at bounding box center [222, 269] width 291 height 44
copy div "0357002611"
click at [793, 268] on icon at bounding box center [1007, 269] width 9 height 9
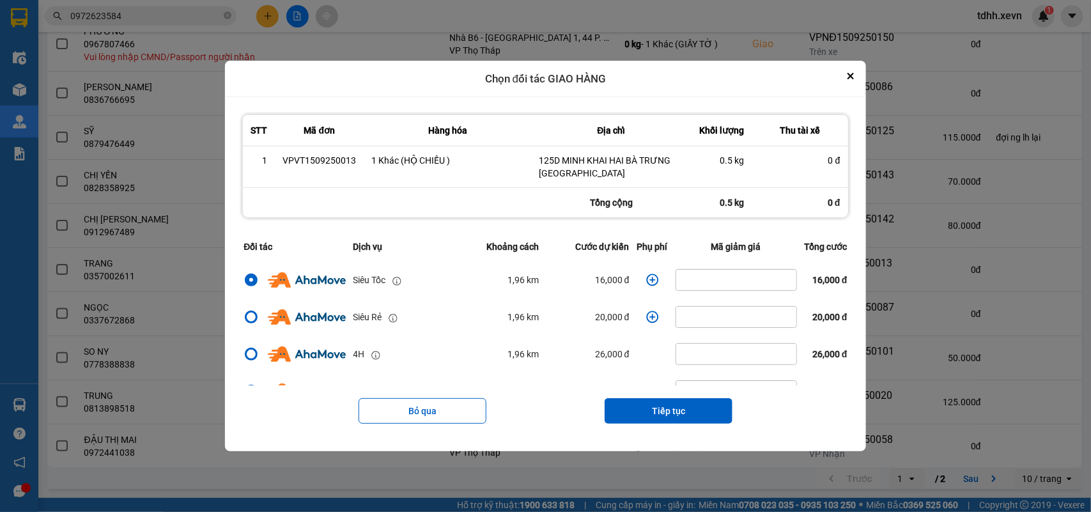
click at [646, 282] on icon "dialog" at bounding box center [652, 280] width 12 height 12
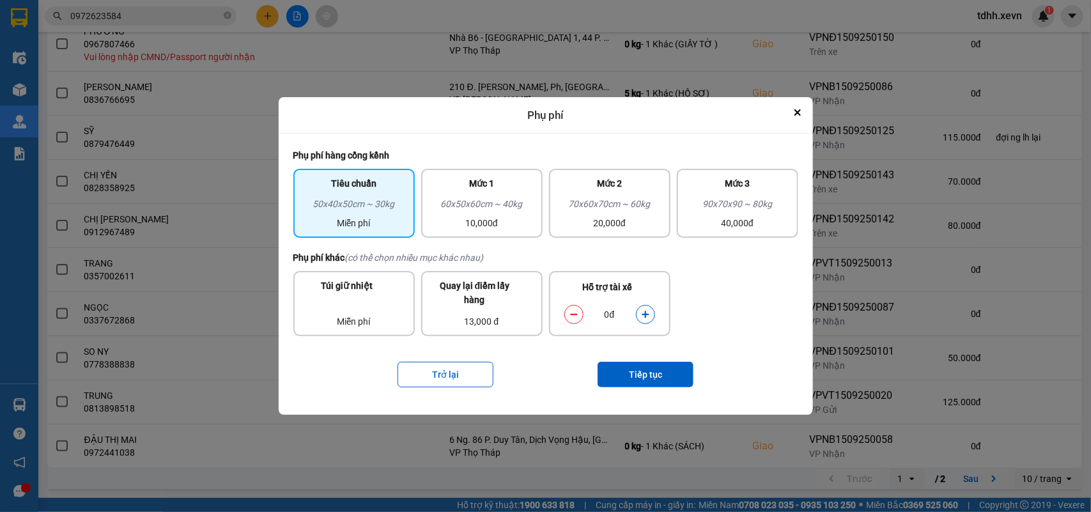
click at [646, 311] on icon "dialog" at bounding box center [645, 314] width 7 height 7
click at [643, 371] on button "Tiếp tục" at bounding box center [645, 375] width 96 height 26
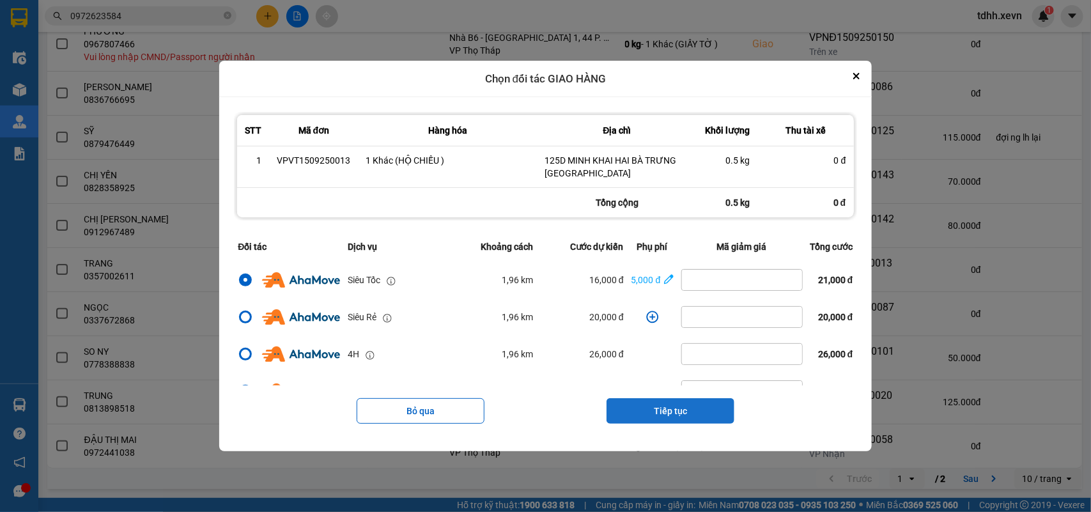
click at [691, 371] on button "Tiếp tục" at bounding box center [670, 411] width 128 height 26
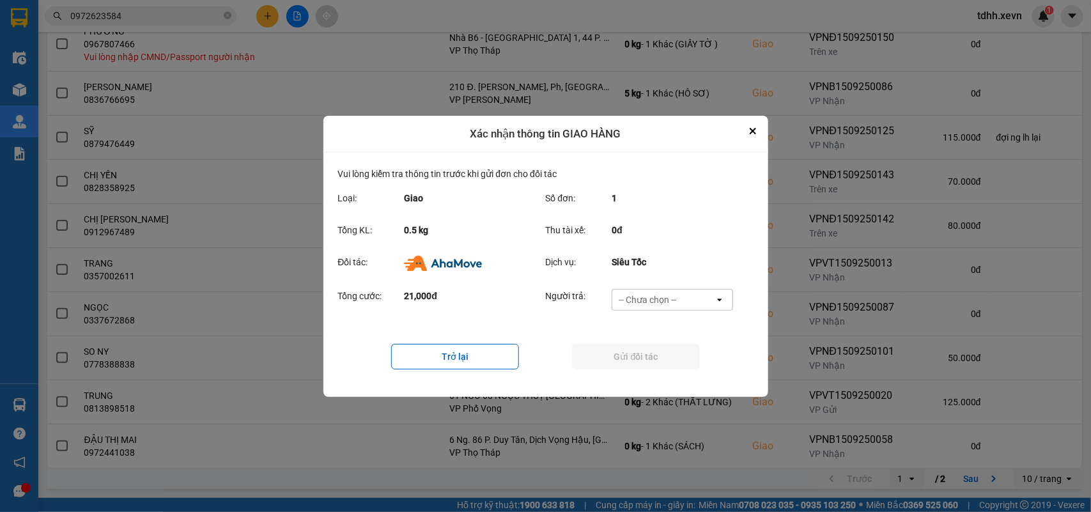
click at [677, 298] on div "-- Chưa chọn --" at bounding box center [663, 299] width 102 height 20
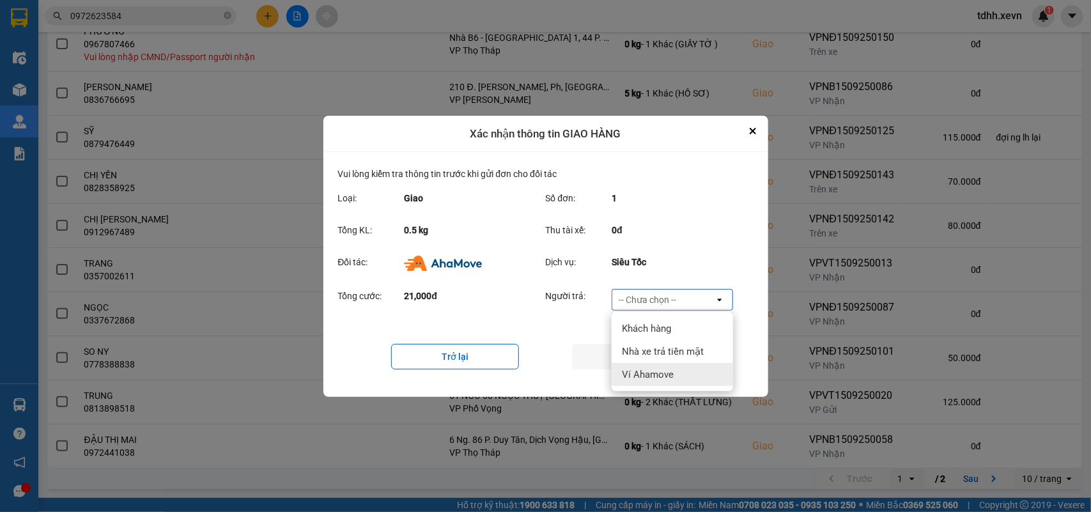
click at [660, 371] on span "Ví Ahamove" at bounding box center [648, 374] width 52 height 13
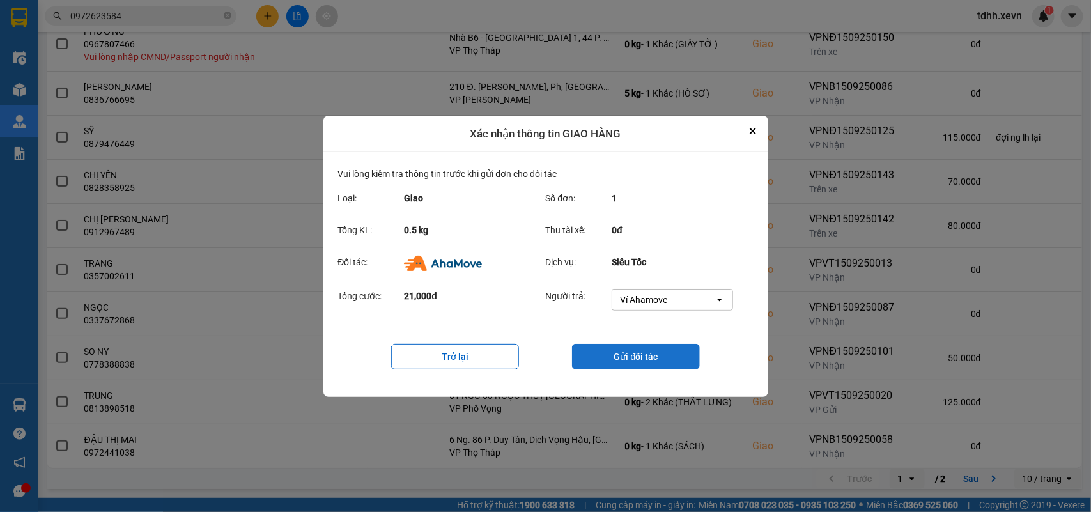
click at [662, 369] on button "Gửi đối tác" at bounding box center [636, 357] width 128 height 26
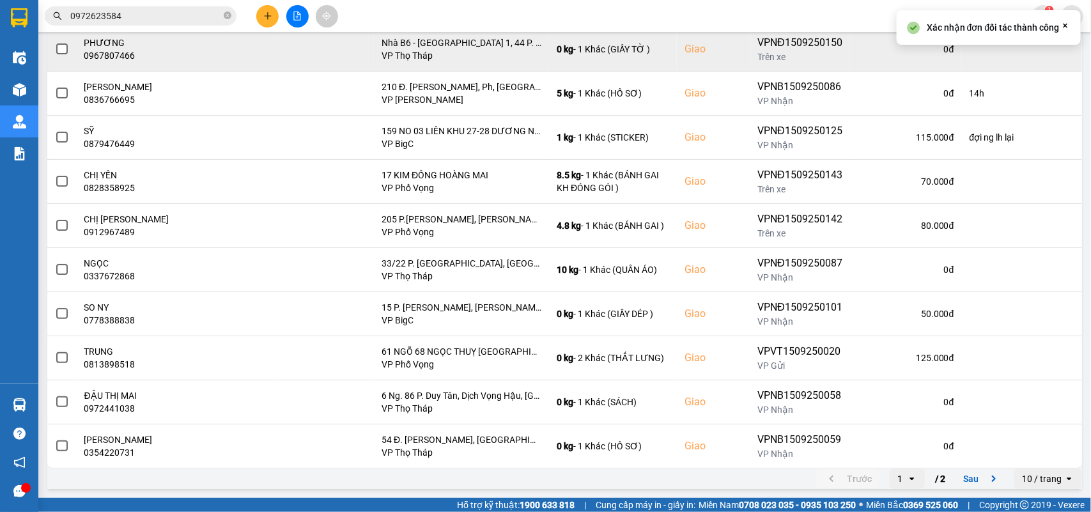
scroll to position [0, 0]
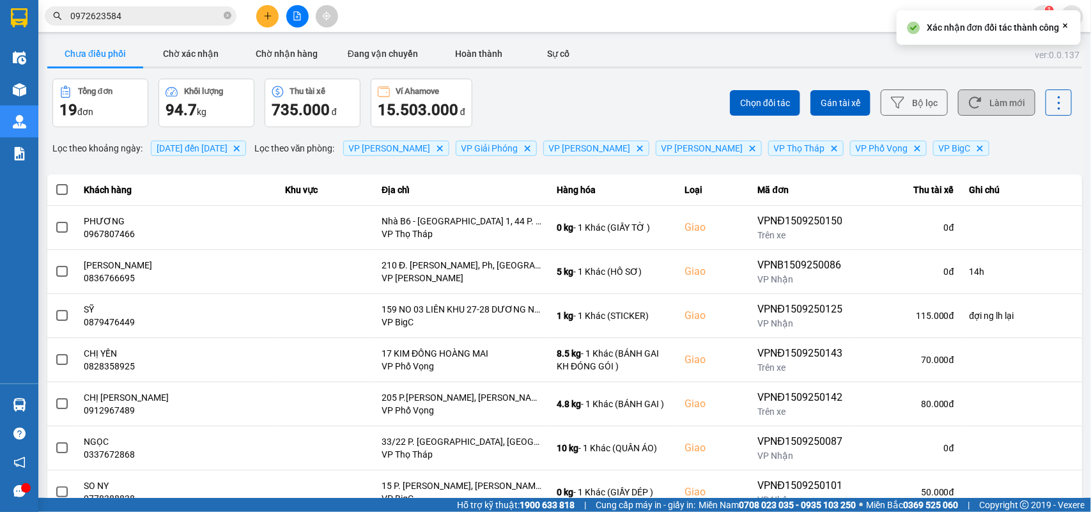
click at [793, 104] on button "Làm mới" at bounding box center [996, 102] width 77 height 26
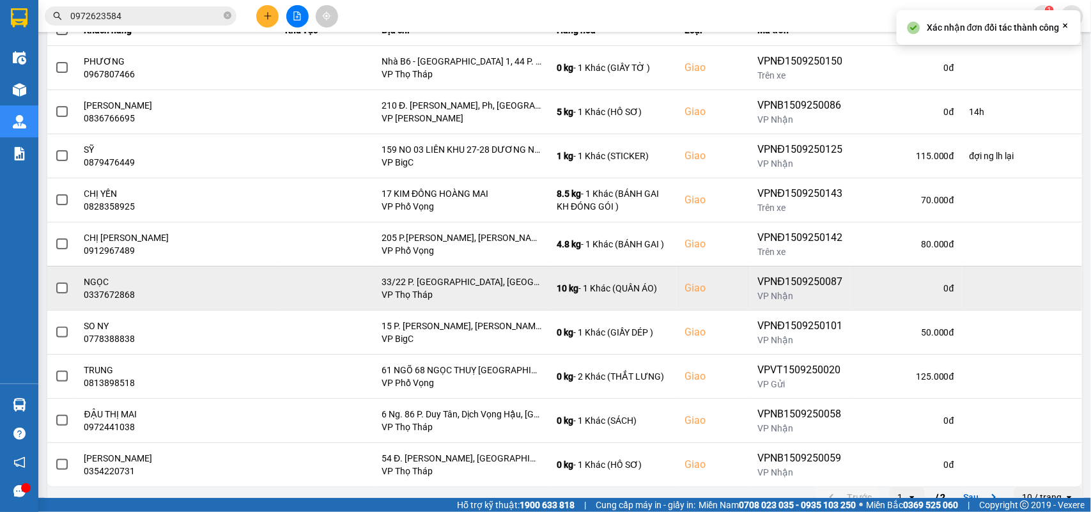
scroll to position [180, 0]
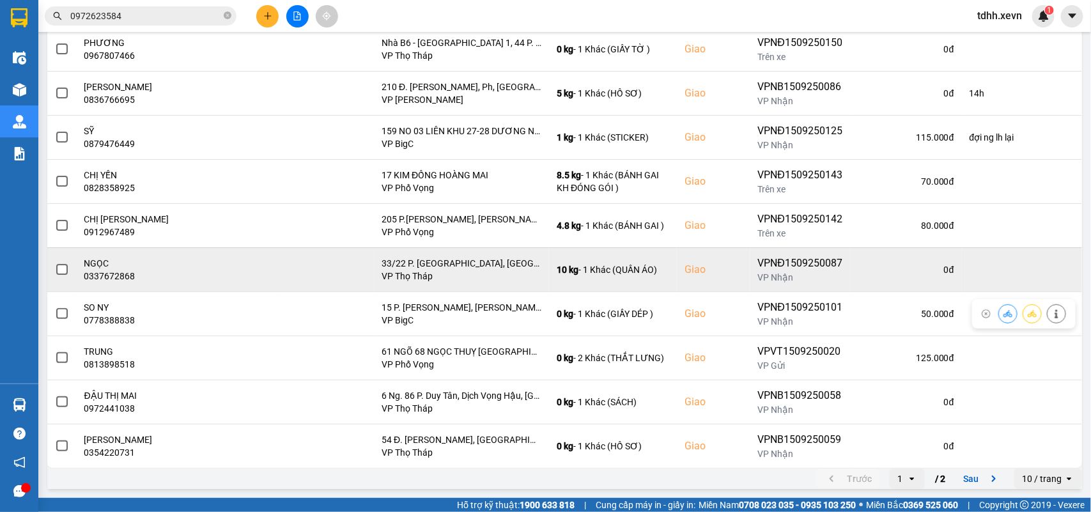
click at [99, 278] on div "0337672868" at bounding box center [177, 276] width 186 height 13
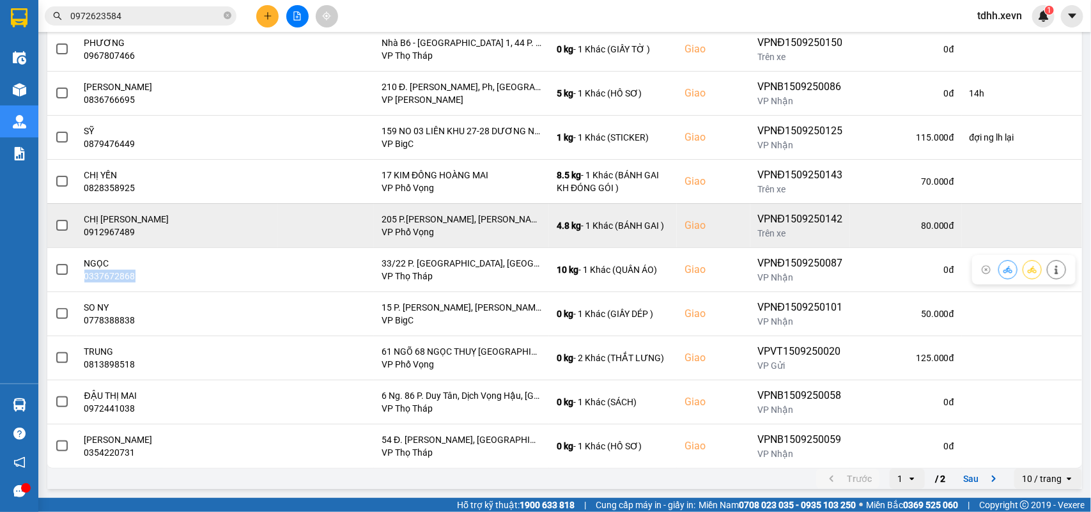
copy div "0337672868"
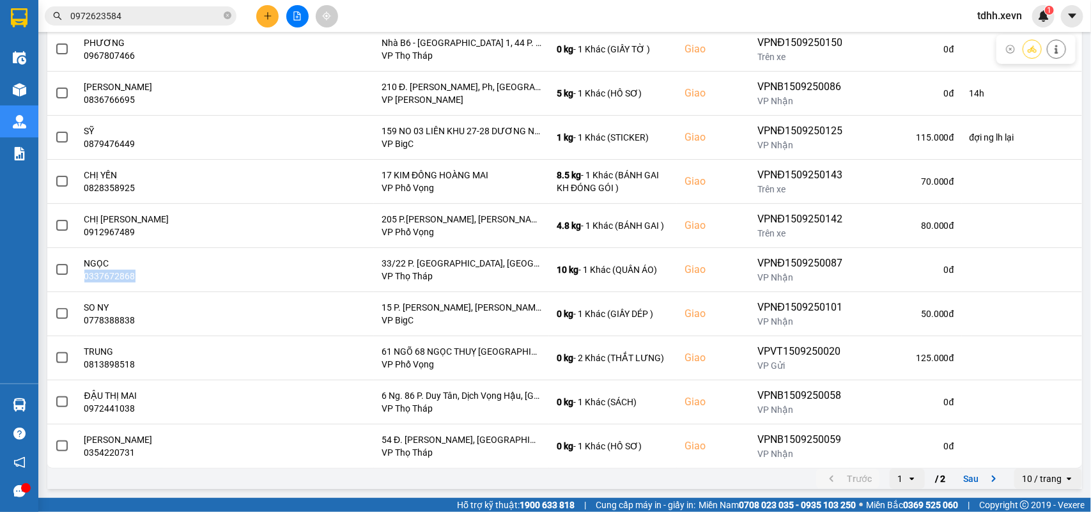
scroll to position [100, 0]
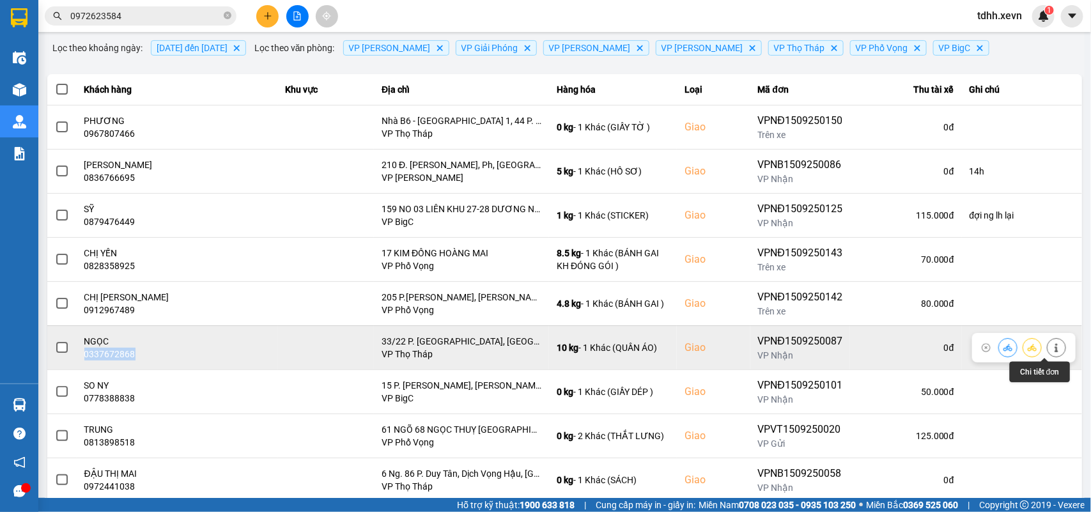
click at [793, 345] on icon at bounding box center [1056, 347] width 9 height 9
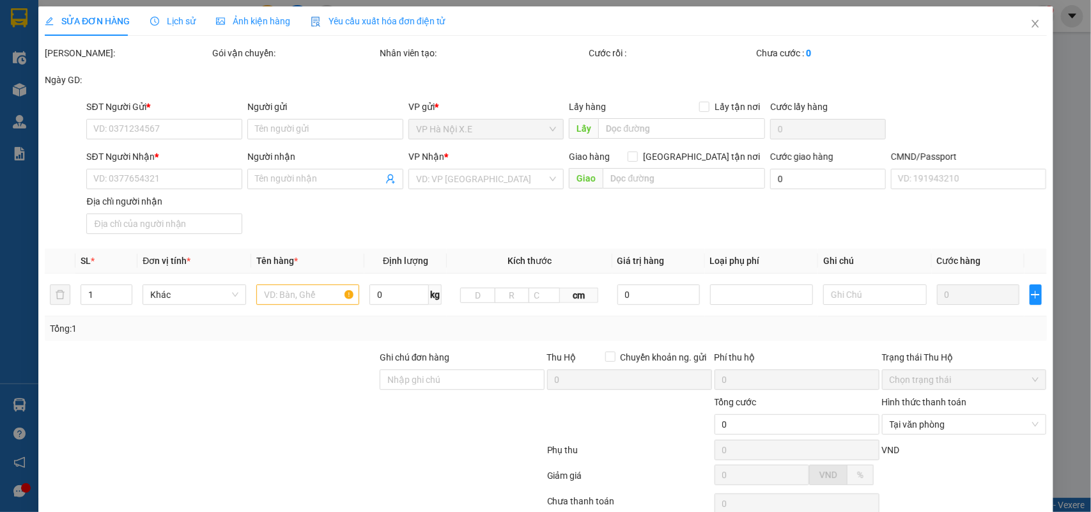
type input "0913039938"
type input "ĐẶNG THỊ NHƯ MAI"
type input "0337672868"
type input "NGỌC"
checkbox input "true"
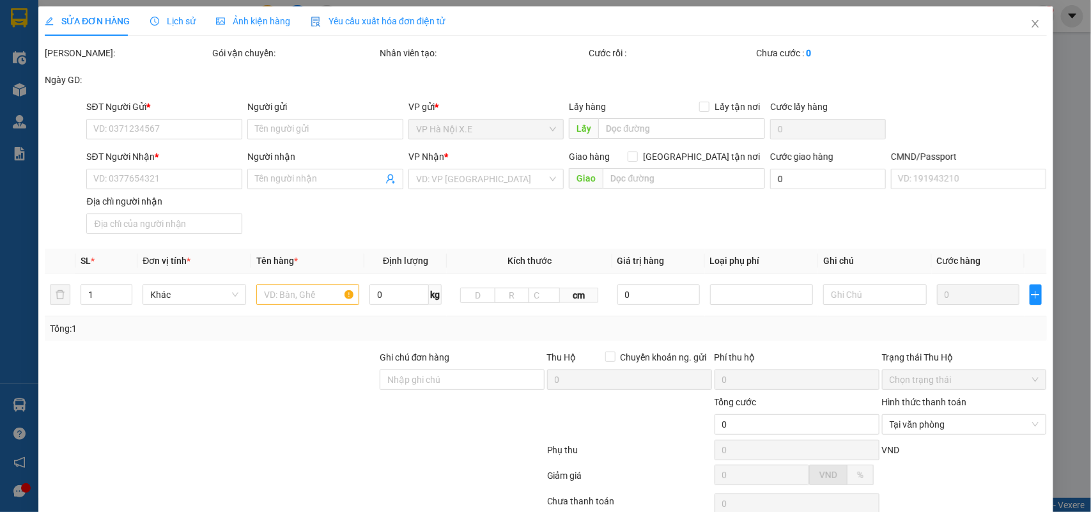
type input "33/22 P. Hạ Yên Quyết, Yên Hoà, Cầu Giấy, Hà Nội 100000, Việt Nam"
type input "1"
type input "85.000"
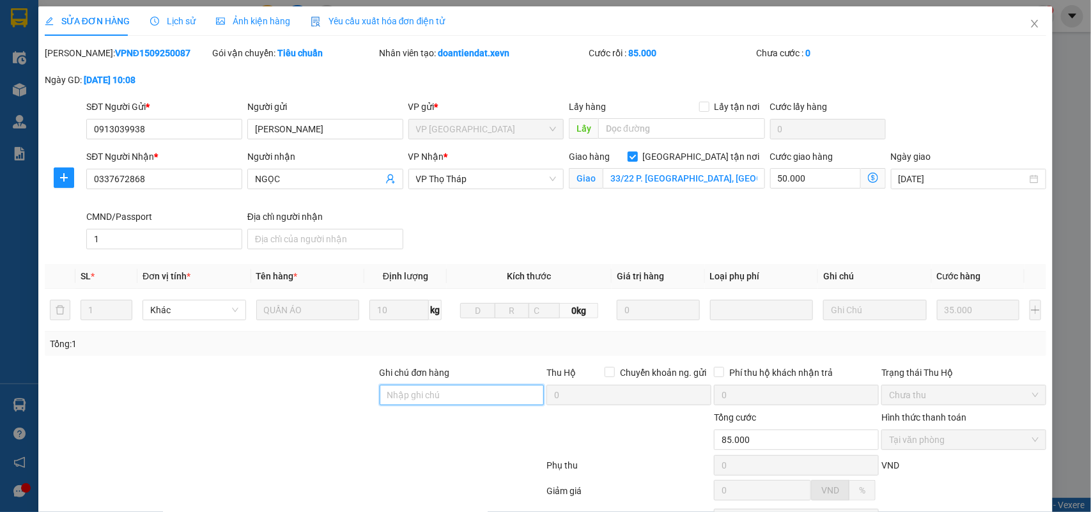
drag, startPoint x: 461, startPoint y: 403, endPoint x: 458, endPoint y: 387, distance: 16.2
click at [461, 371] on input "Ghi chú đơn hàng" at bounding box center [462, 395] width 165 height 20
type input "KH CHƯA NGHE MÁY"
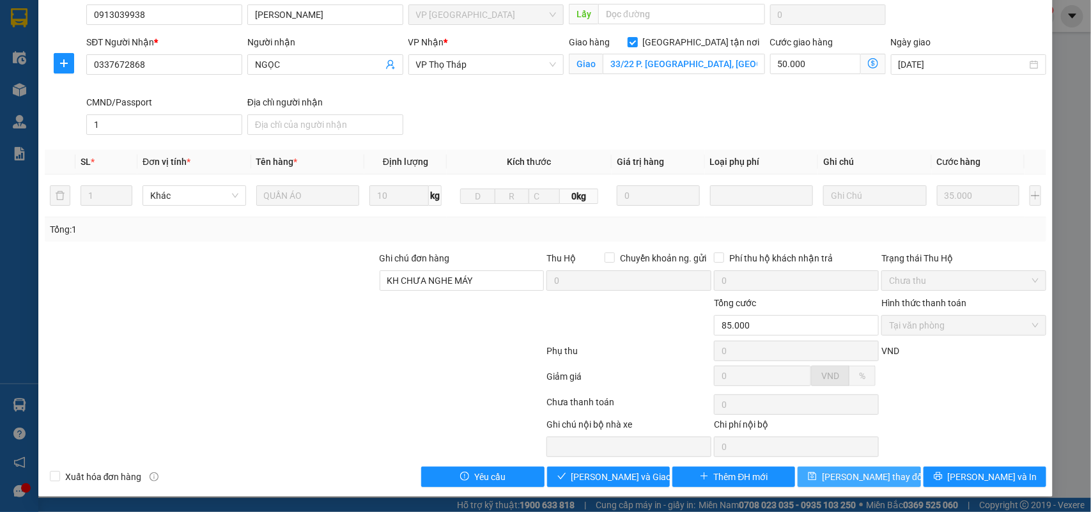
click at [793, 371] on button "Lưu thay đổi" at bounding box center [858, 476] width 123 height 20
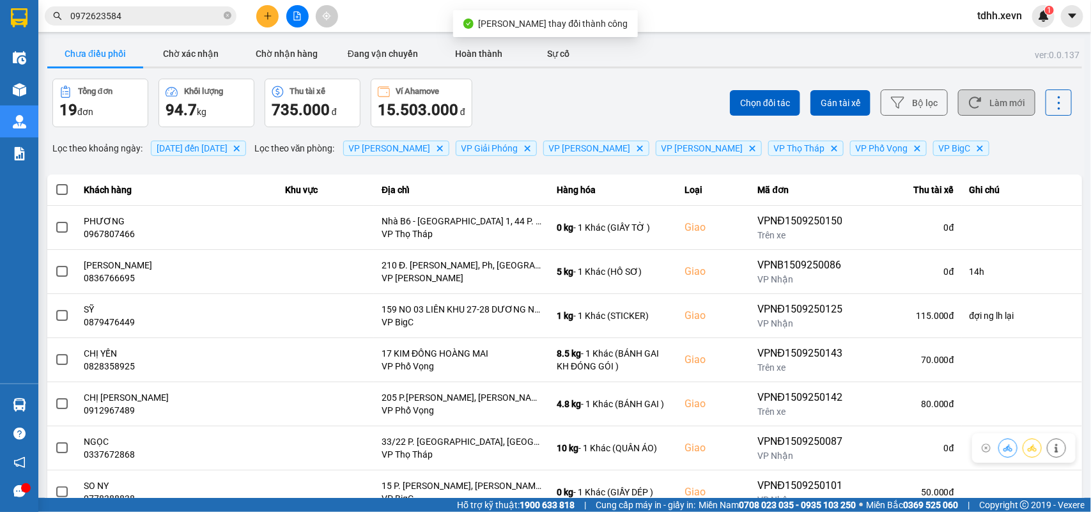
click at [793, 107] on button "Làm mới" at bounding box center [996, 102] width 77 height 26
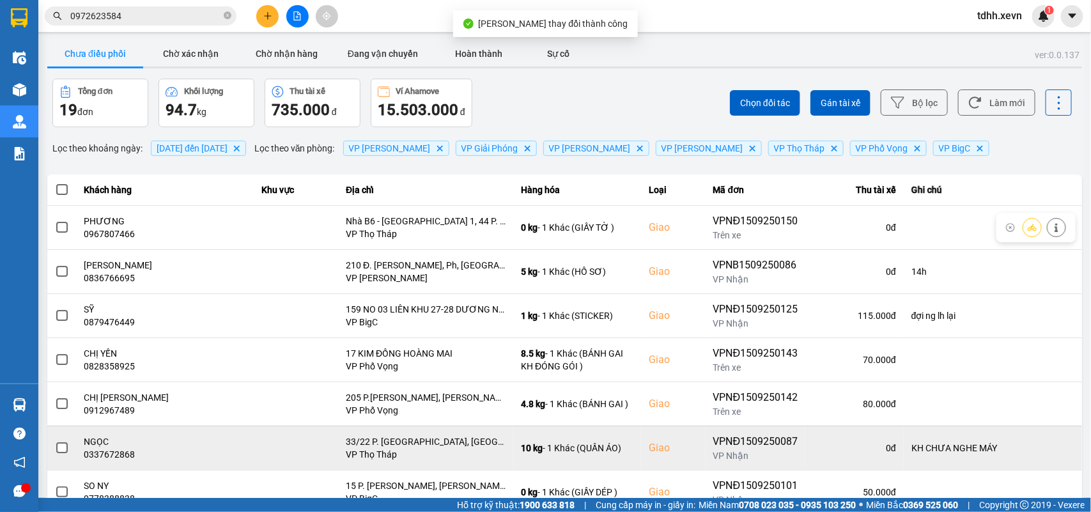
scroll to position [180, 0]
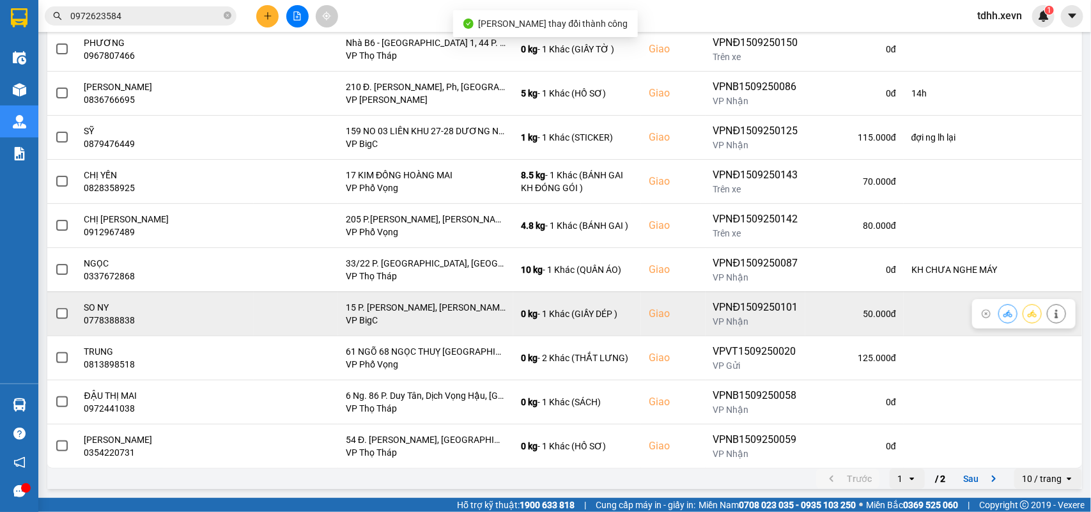
click at [96, 318] on div "0778388838" at bounding box center [165, 320] width 162 height 13
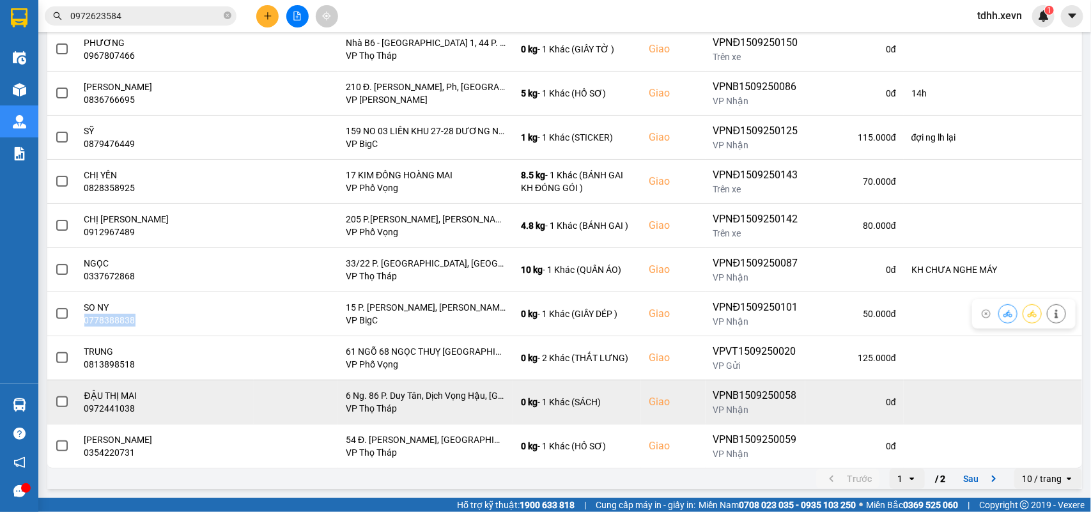
copy div "0778388838"
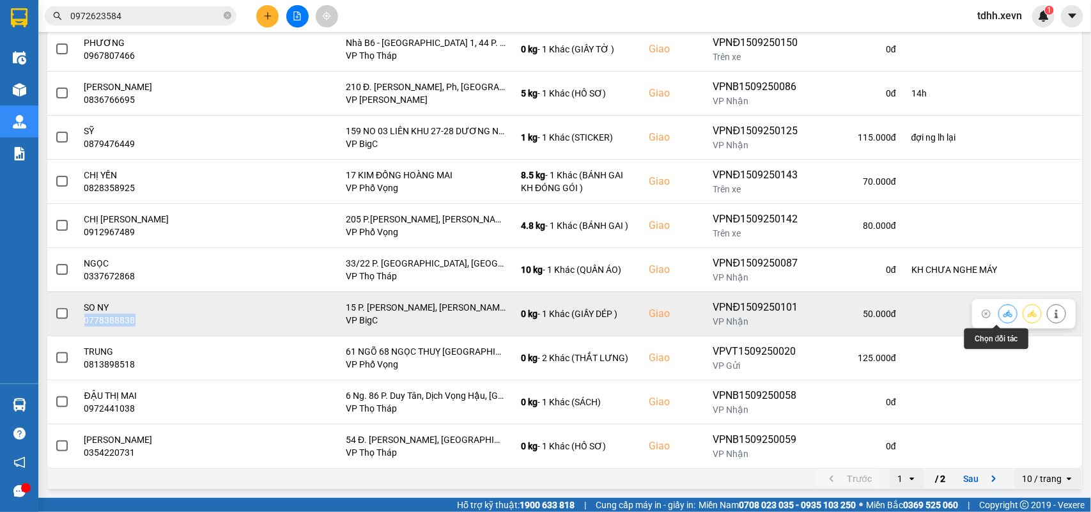
click at [793, 316] on icon at bounding box center [1007, 313] width 9 height 9
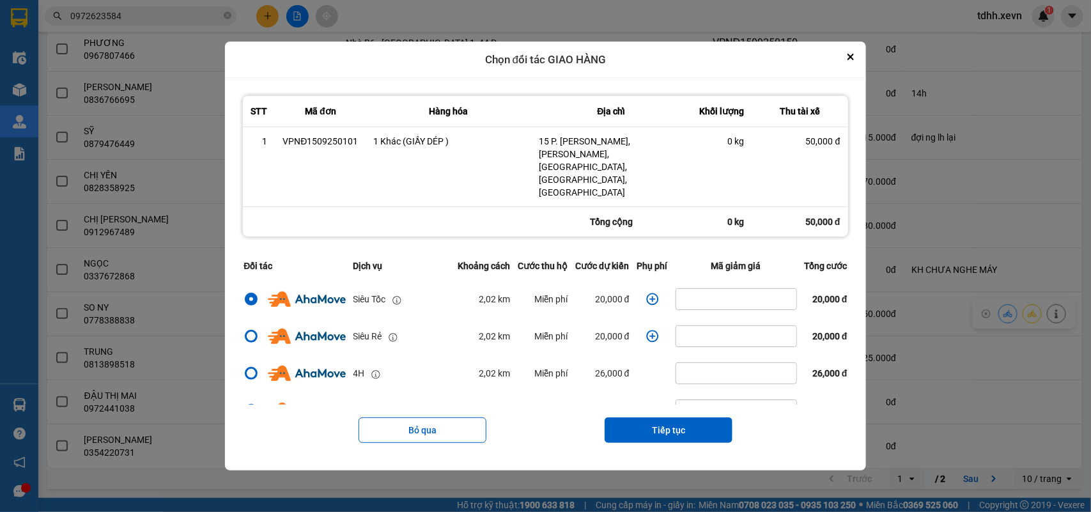
click at [647, 293] on icon "dialog" at bounding box center [652, 299] width 12 height 12
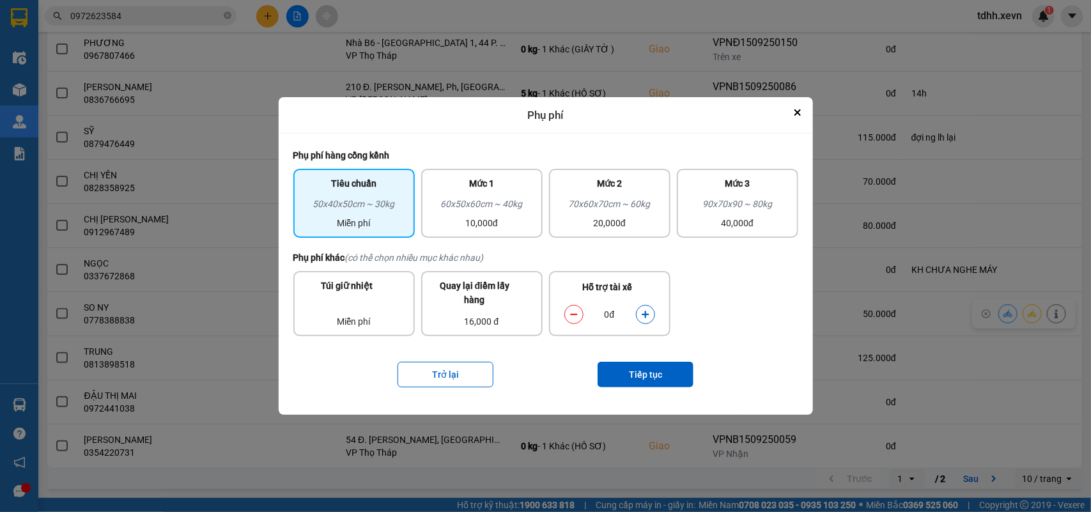
click at [647, 315] on icon "dialog" at bounding box center [645, 314] width 9 height 9
click at [643, 371] on button "Tiếp tục" at bounding box center [645, 375] width 96 height 26
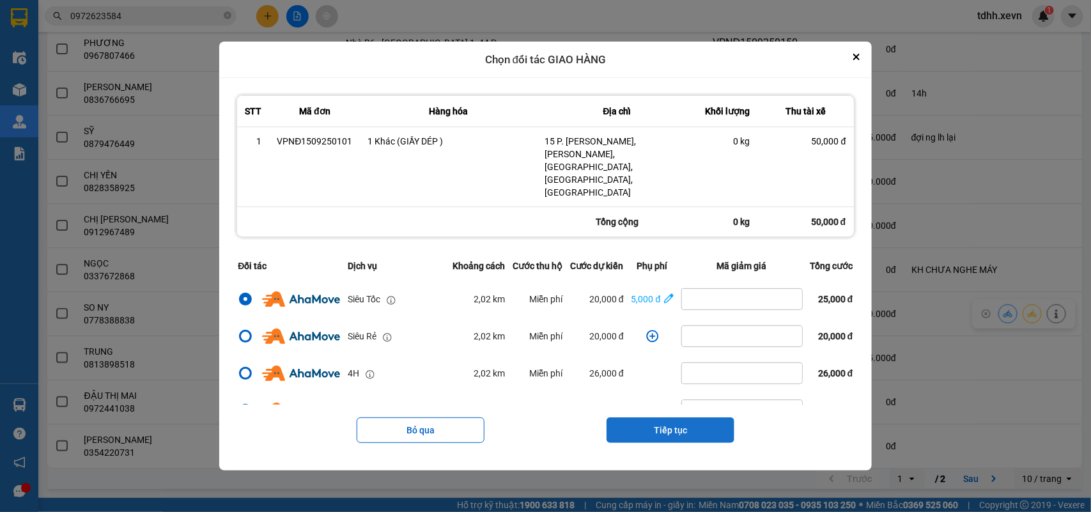
click at [686, 371] on button "Tiếp tục" at bounding box center [670, 430] width 128 height 26
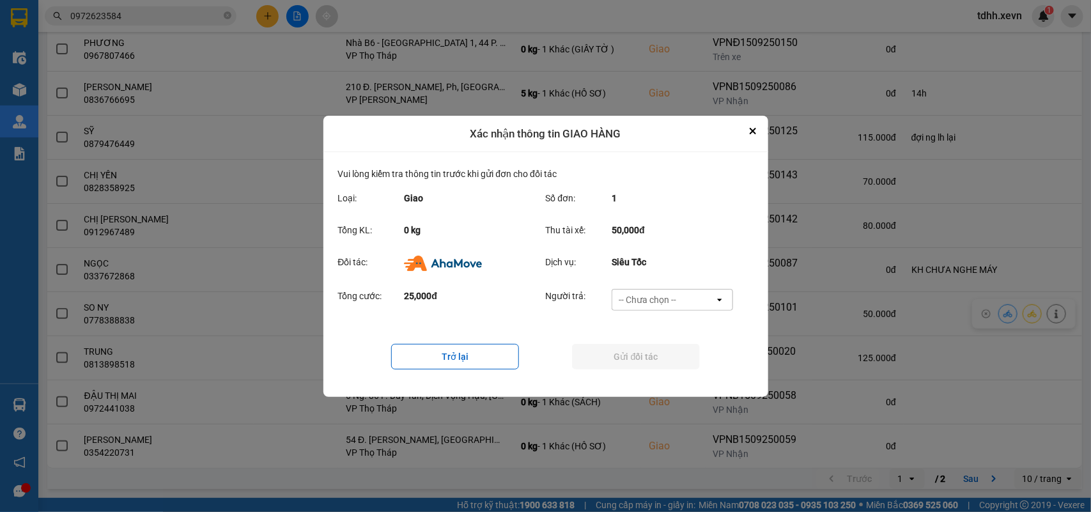
click at [690, 301] on div "-- Chưa chọn --" at bounding box center [663, 299] width 102 height 20
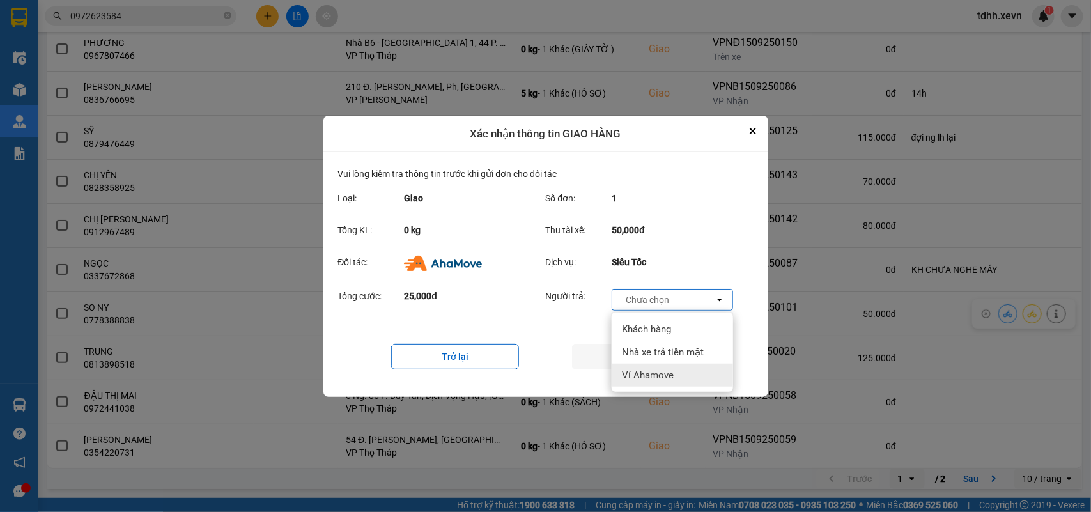
click at [665, 365] on div "Ví Ahamove" at bounding box center [672, 375] width 121 height 23
click at [665, 365] on button "Gửi đối tác" at bounding box center [636, 357] width 128 height 26
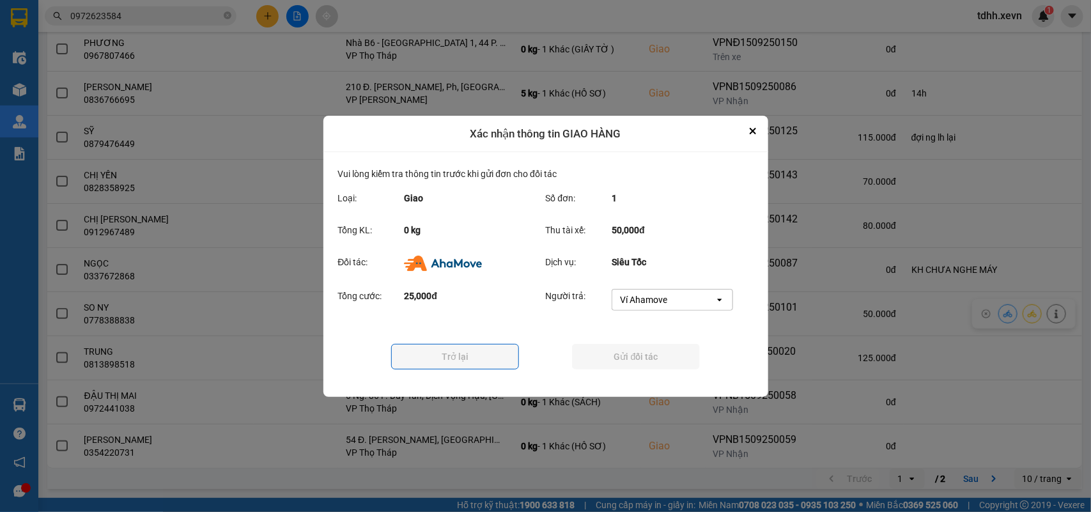
scroll to position [0, 0]
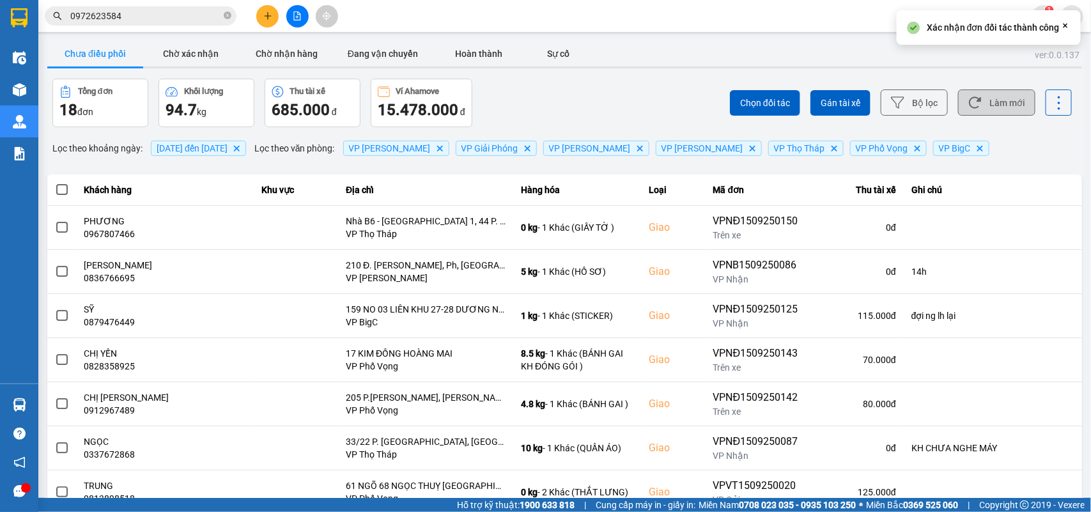
click at [793, 100] on button "Làm mới" at bounding box center [996, 102] width 77 height 26
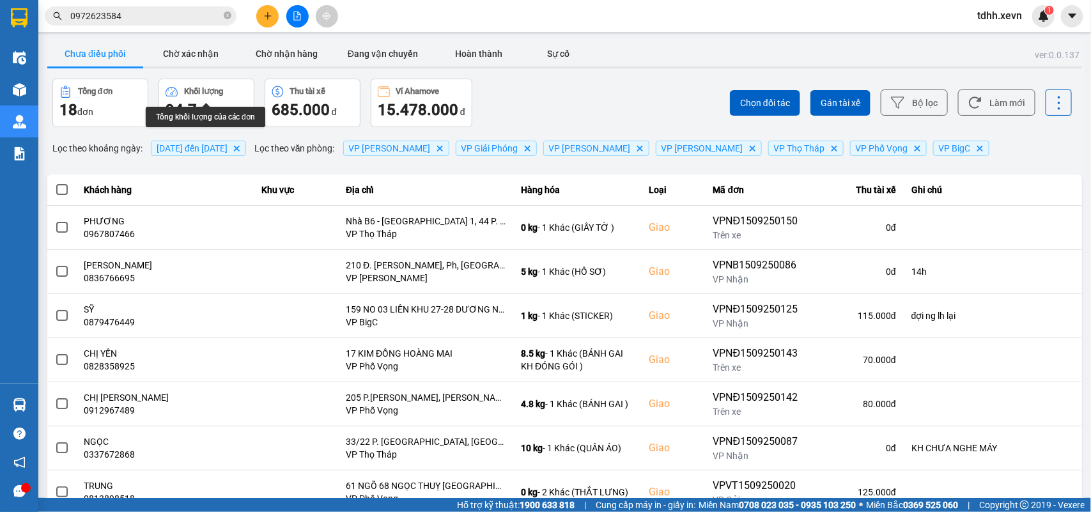
click at [189, 67] on div at bounding box center [564, 67] width 1035 height 2
click at [187, 51] on button "Chờ xác nhận" at bounding box center [191, 54] width 96 height 26
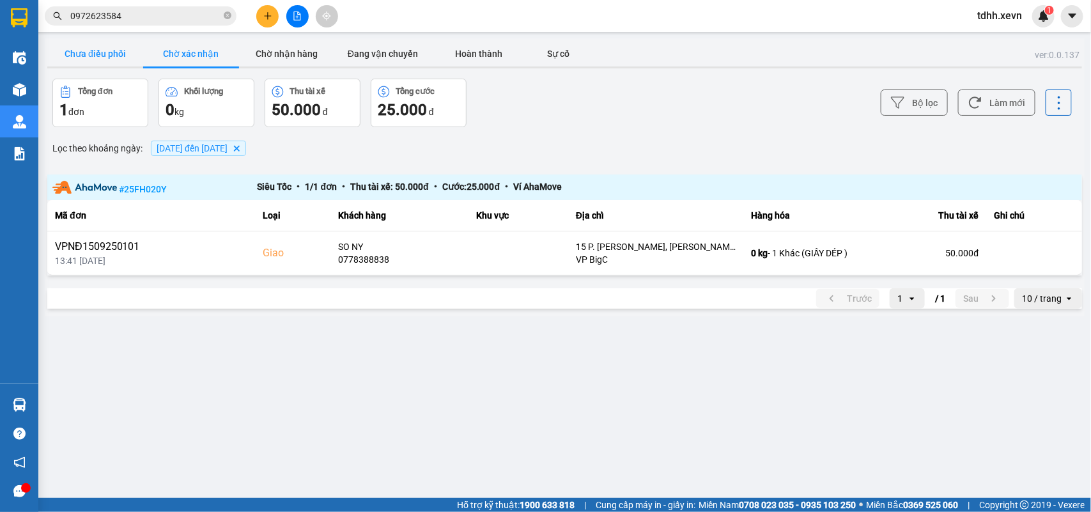
click at [119, 58] on button "Chưa điều phối" at bounding box center [95, 54] width 96 height 26
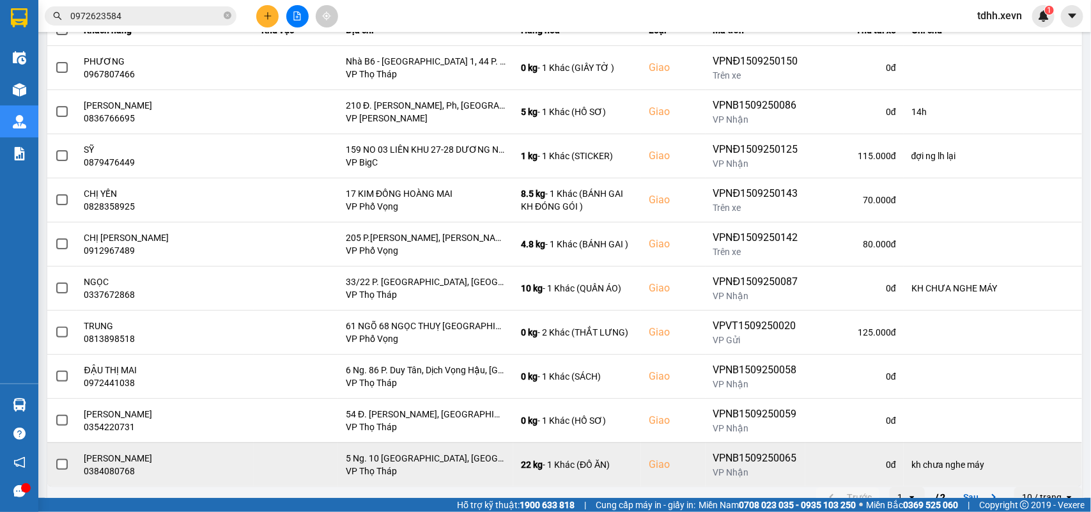
scroll to position [180, 0]
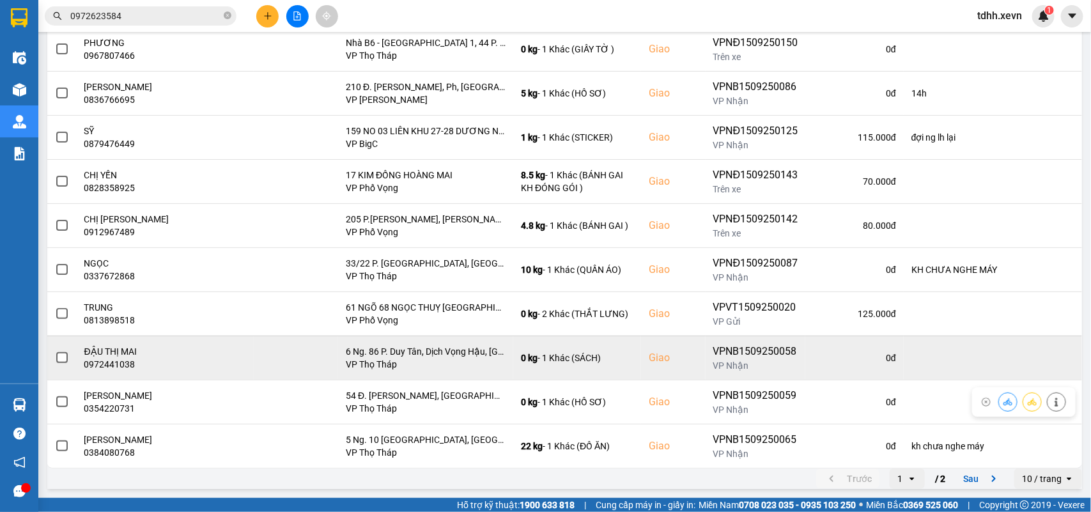
click at [104, 360] on div "0972441038" at bounding box center [165, 364] width 162 height 13
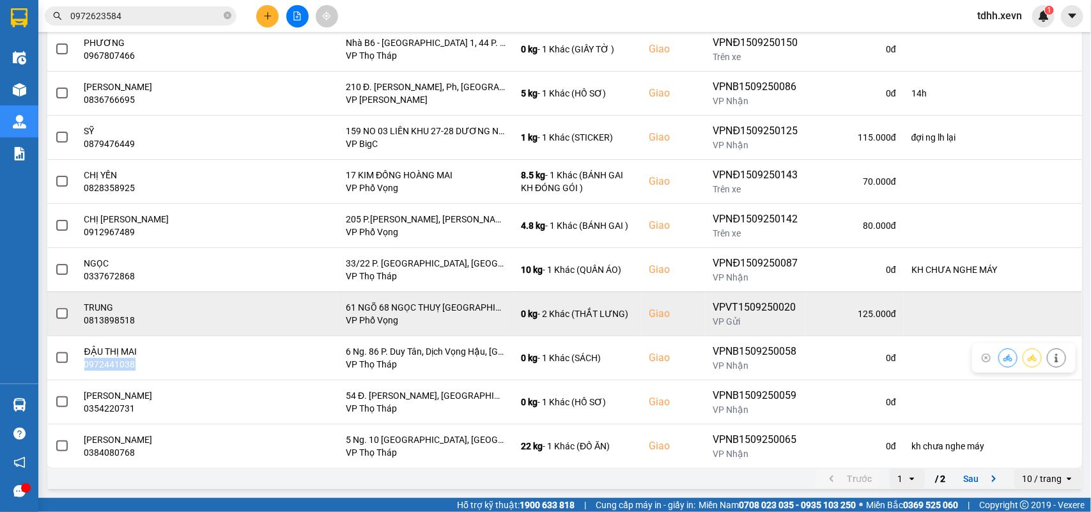
copy div "0972441038"
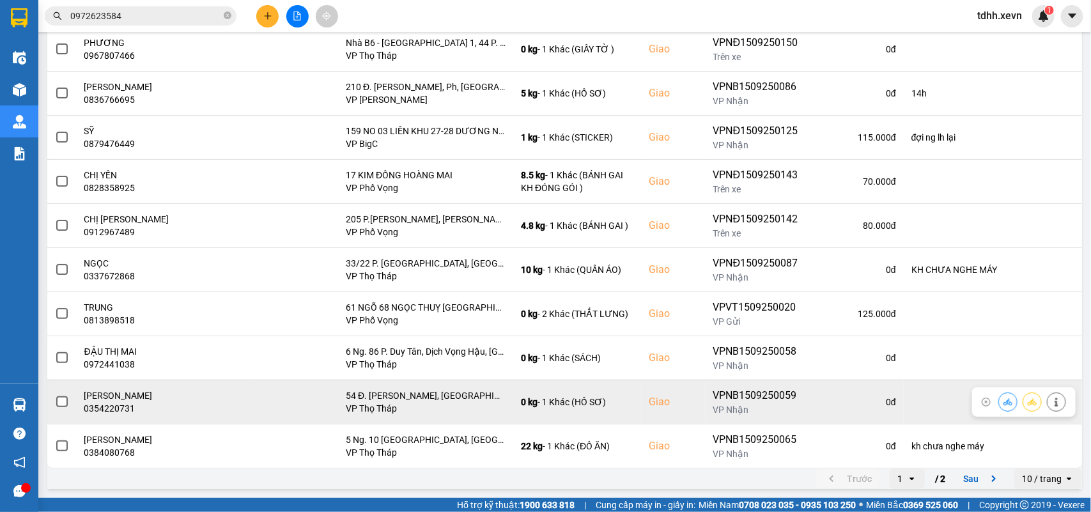
click at [103, 371] on div "0354220731" at bounding box center [165, 408] width 162 height 13
copy div "0354220731"
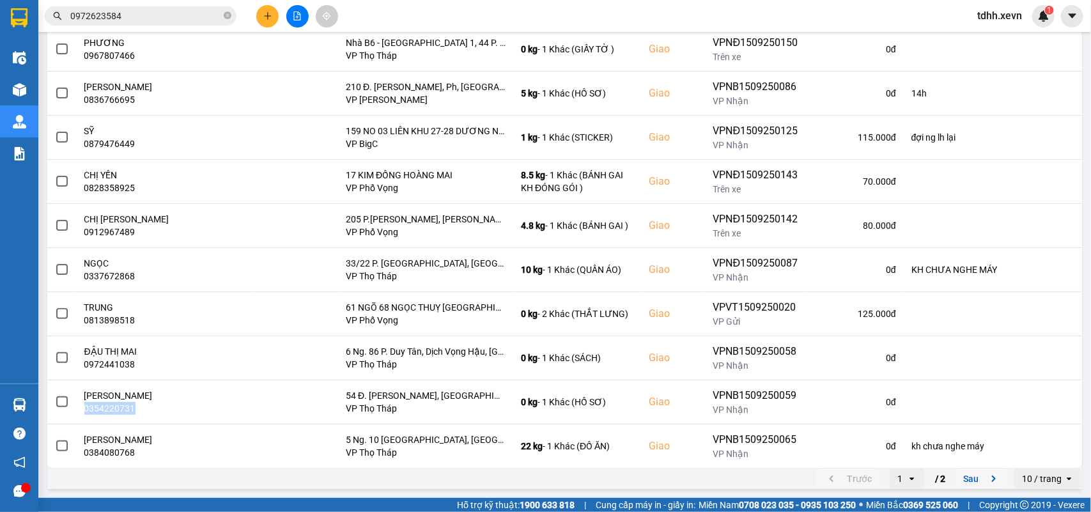
click at [793, 371] on icon "next page. current page 1 / 2" at bounding box center [993, 478] width 15 height 15
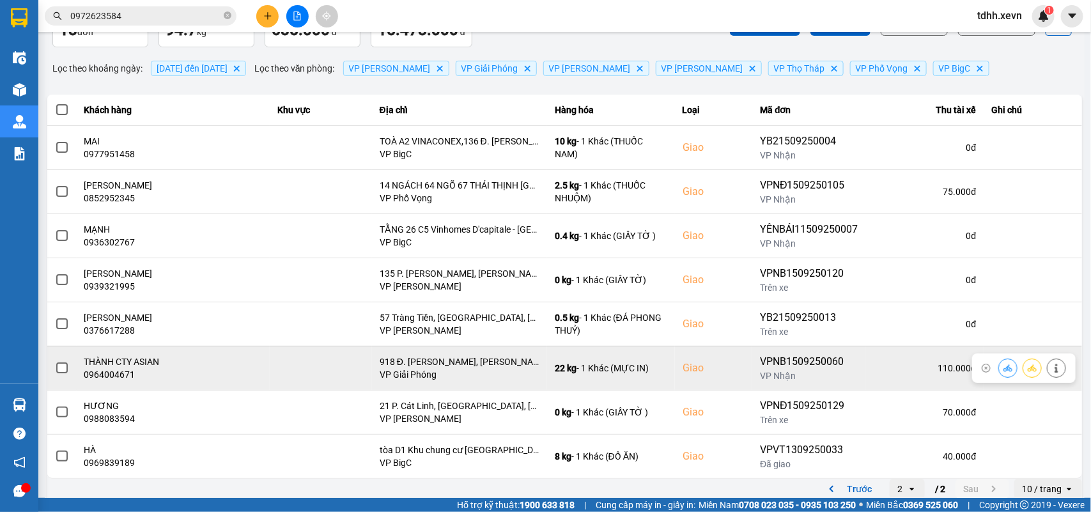
scroll to position [91, 0]
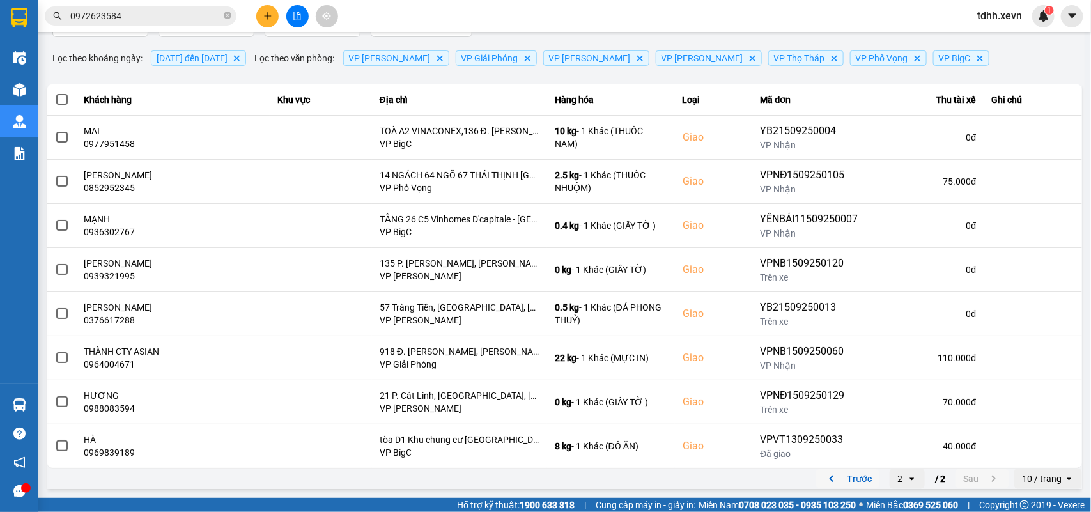
click at [793, 371] on button "Trước" at bounding box center [847, 478] width 63 height 19
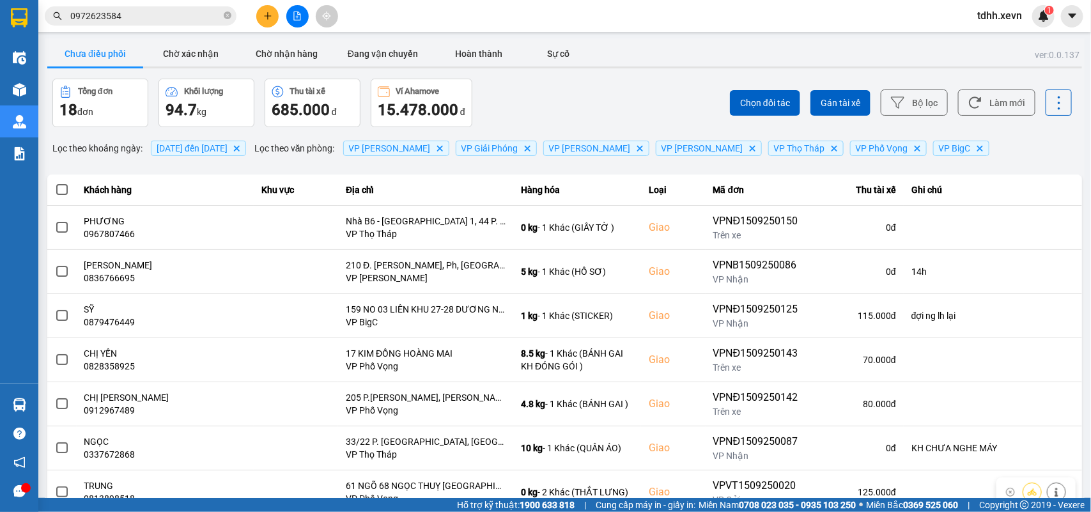
scroll to position [180, 0]
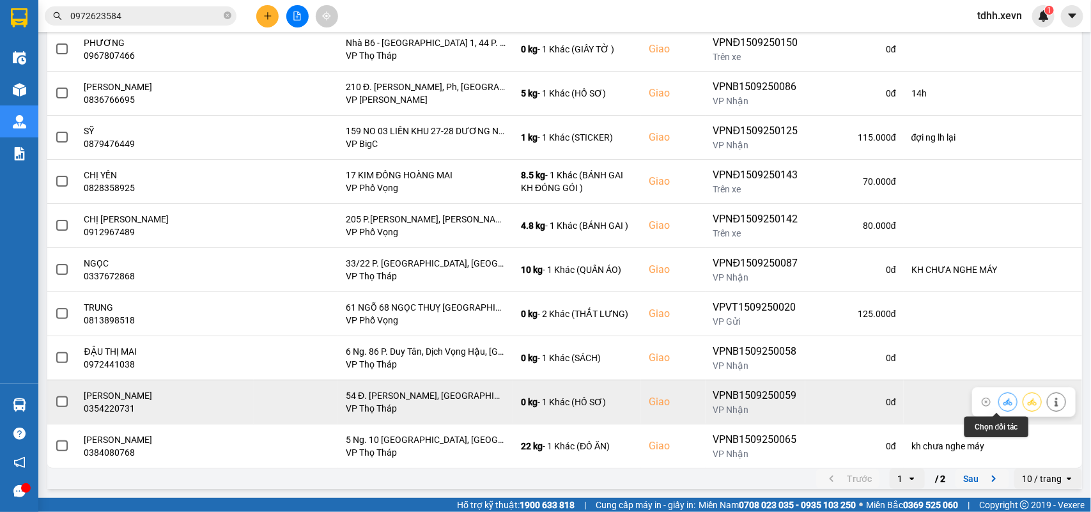
click at [793, 371] on div at bounding box center [1007, 401] width 19 height 19
click at [793, 371] on button at bounding box center [1008, 401] width 18 height 22
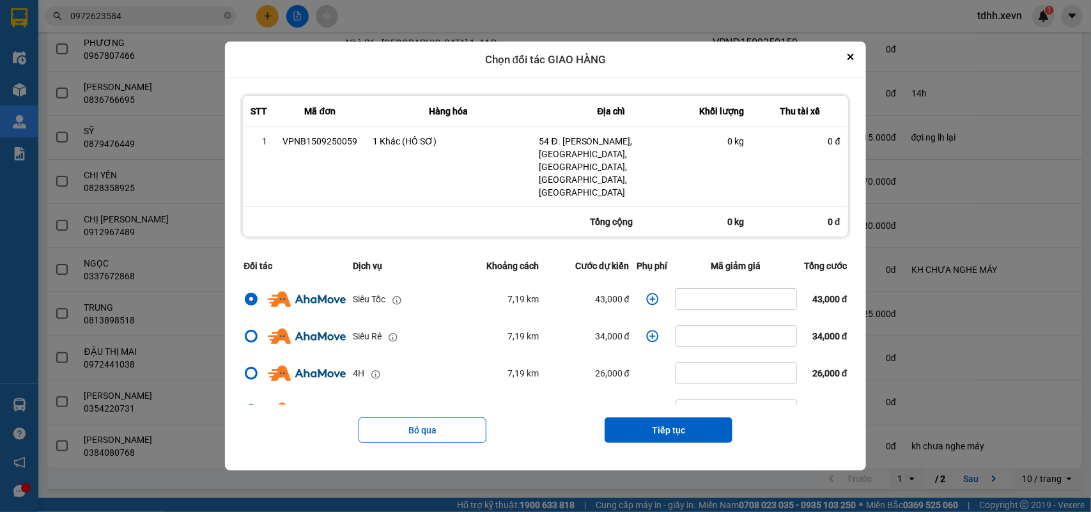
click at [646, 293] on icon "dialog" at bounding box center [652, 299] width 13 height 13
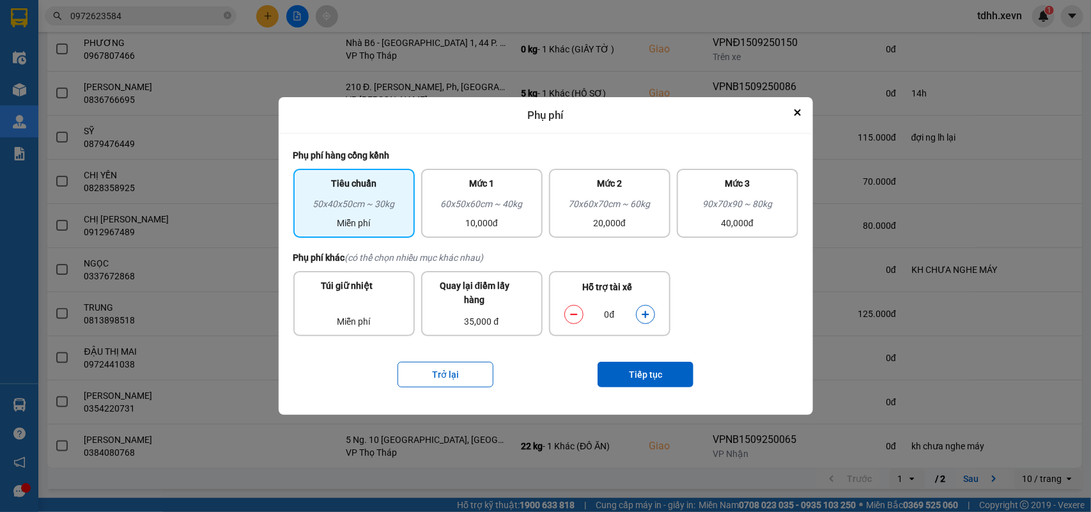
click at [649, 310] on icon "dialog" at bounding box center [645, 314] width 9 height 9
click at [650, 369] on button "Tiếp tục" at bounding box center [645, 375] width 96 height 26
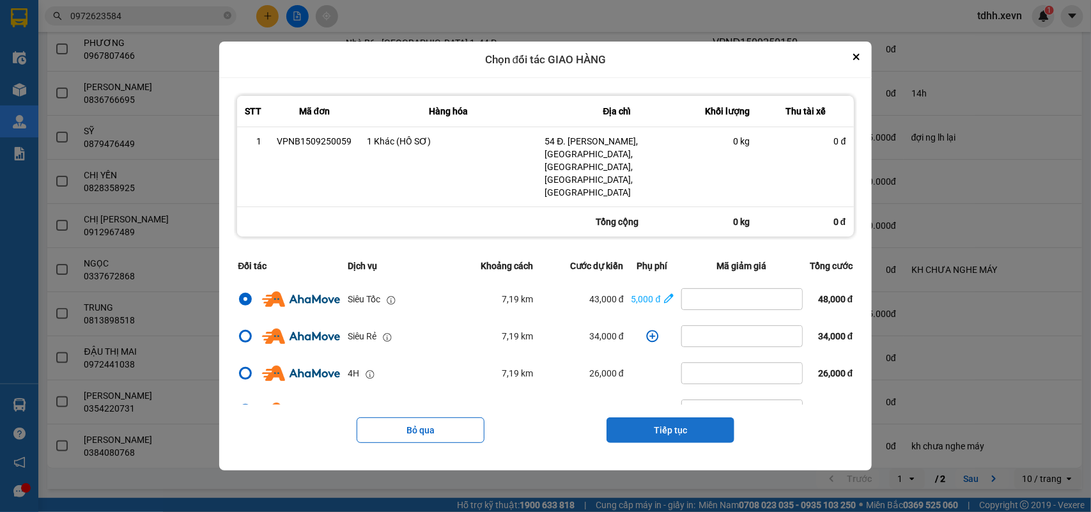
click at [706, 371] on button "Tiếp tục" at bounding box center [670, 430] width 128 height 26
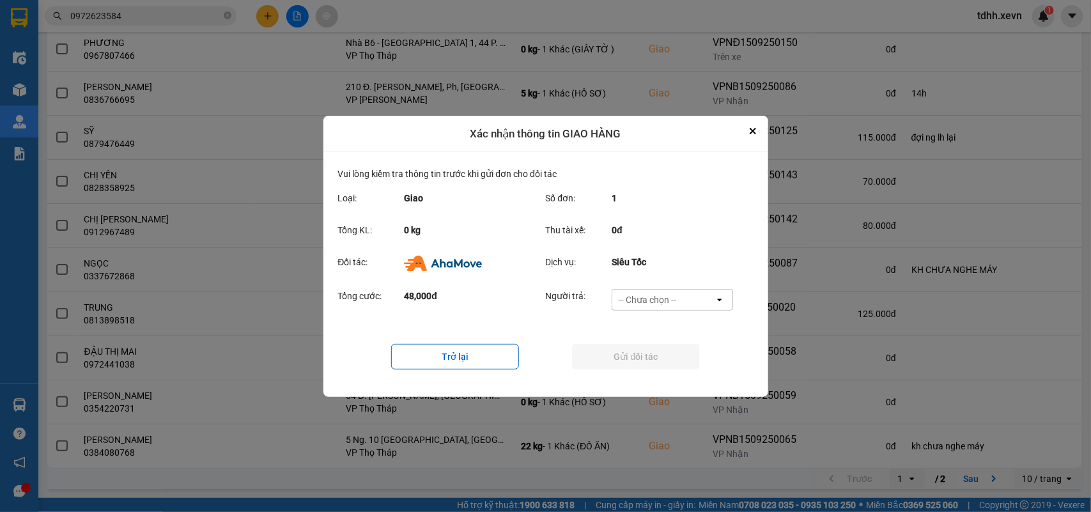
click at [693, 298] on div "-- Chưa chọn --" at bounding box center [663, 299] width 102 height 20
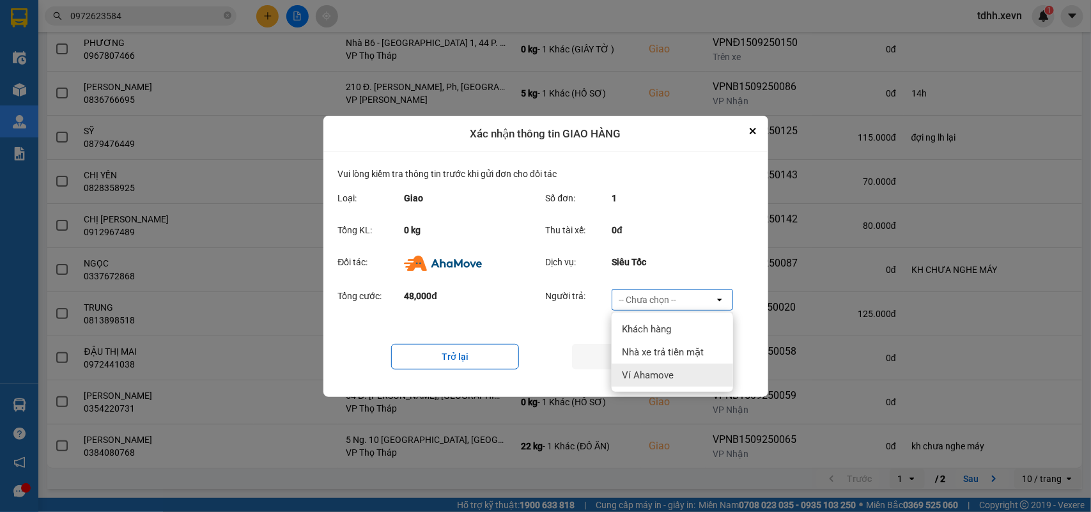
click at [674, 371] on div "Ví Ahamove" at bounding box center [672, 375] width 121 height 23
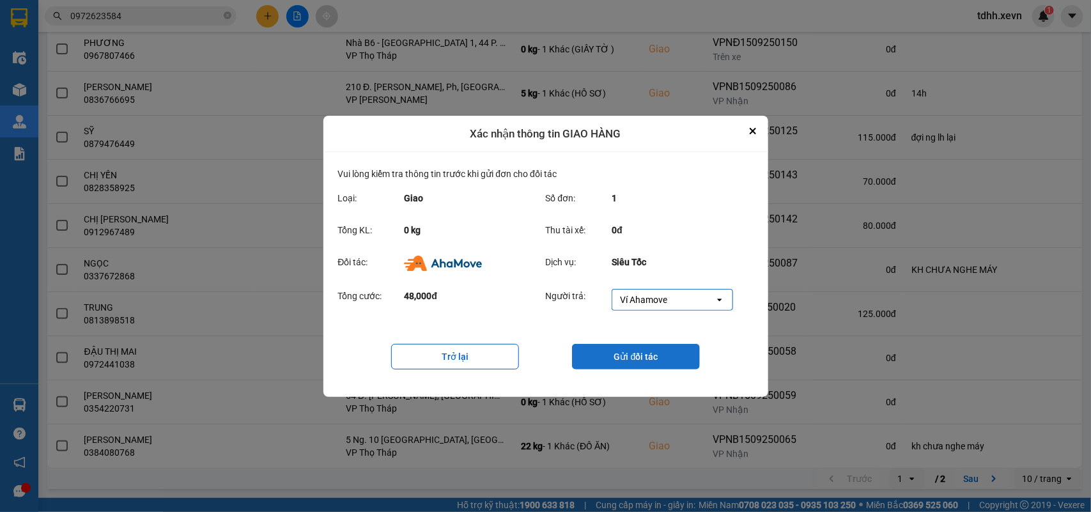
click at [675, 364] on button "Gửi đối tác" at bounding box center [636, 357] width 128 height 26
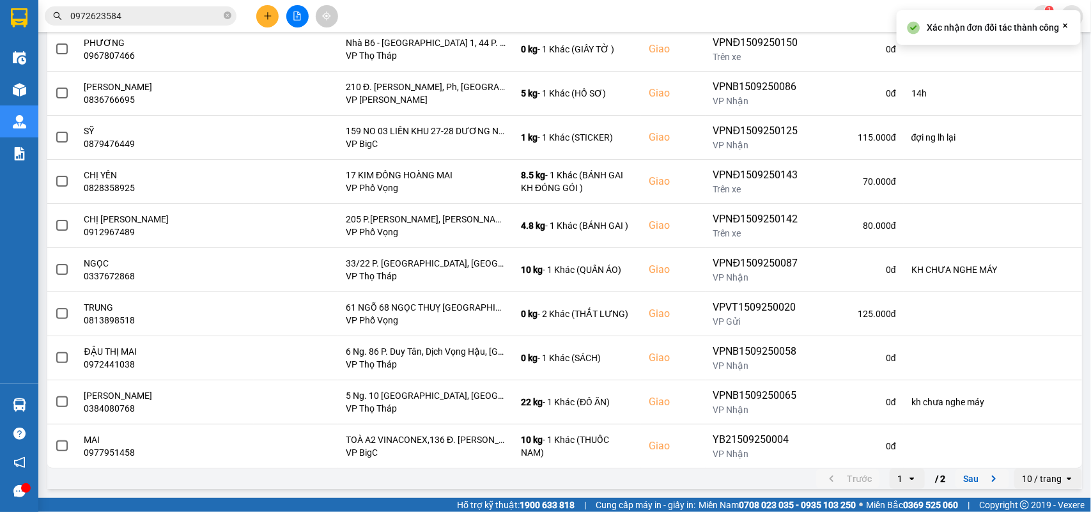
scroll to position [0, 0]
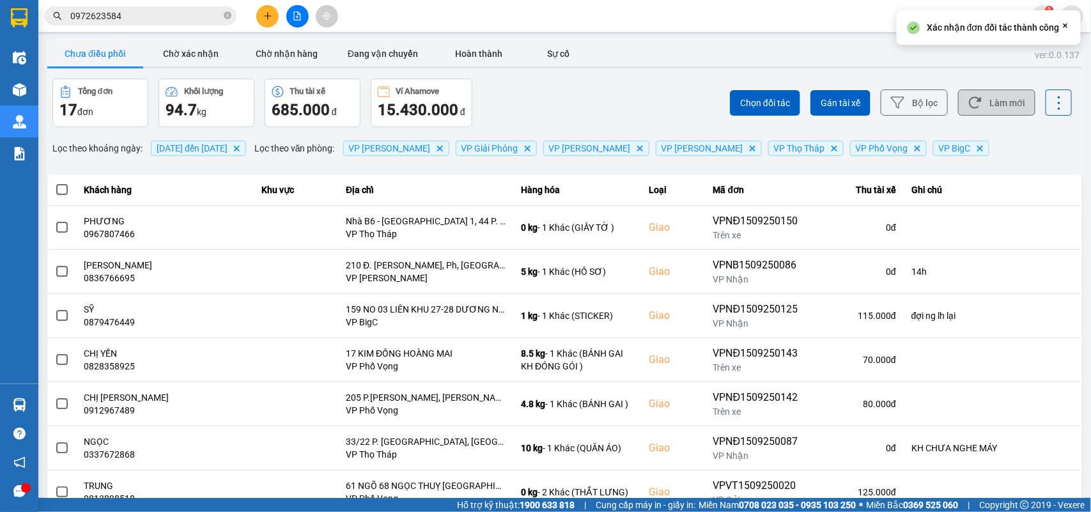
click at [793, 110] on button "Làm mới" at bounding box center [996, 102] width 77 height 26
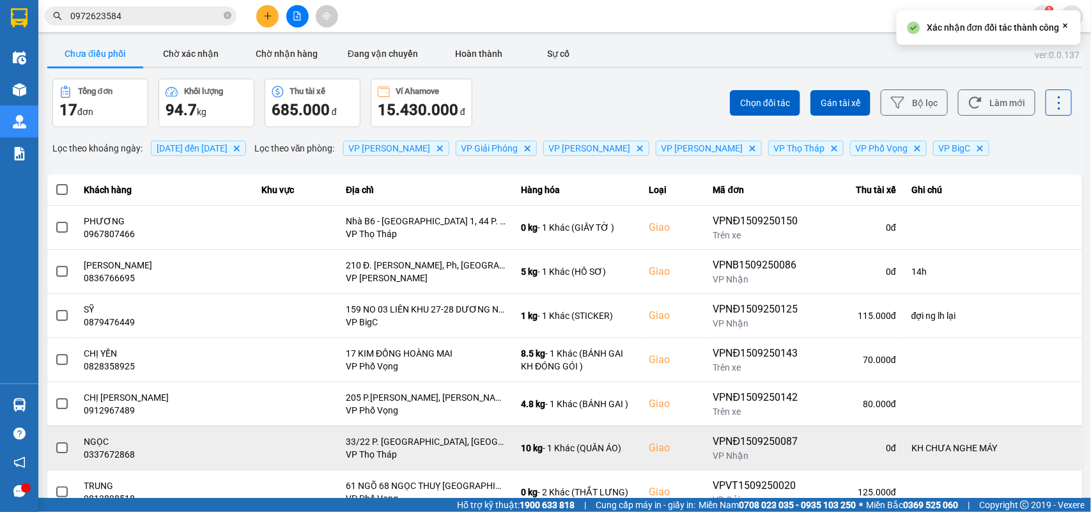
scroll to position [180, 0]
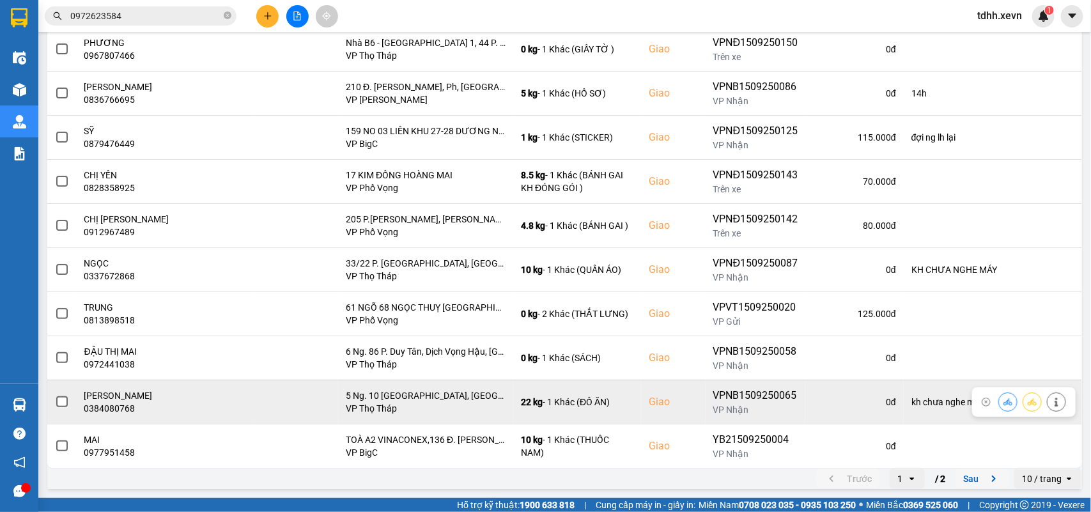
click at [125, 371] on div "0384080768" at bounding box center [165, 408] width 162 height 13
copy div "0384080768"
click at [793, 371] on button at bounding box center [1056, 401] width 18 height 22
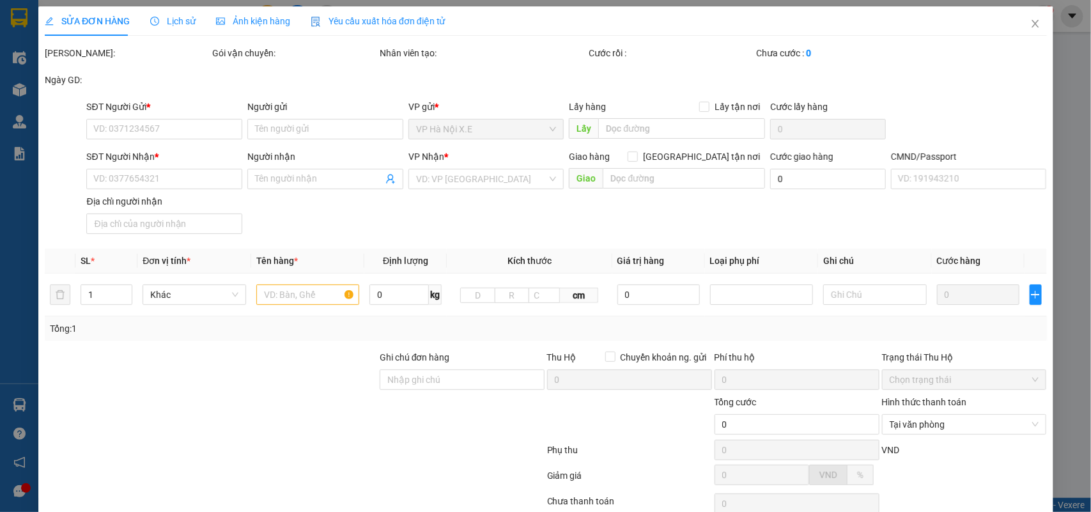
type input "0942525438"
type input "PHẠM THỊ OANH"
type input "0384080768"
type input "ĐẶNG MAI ANH"
checkbox input "true"
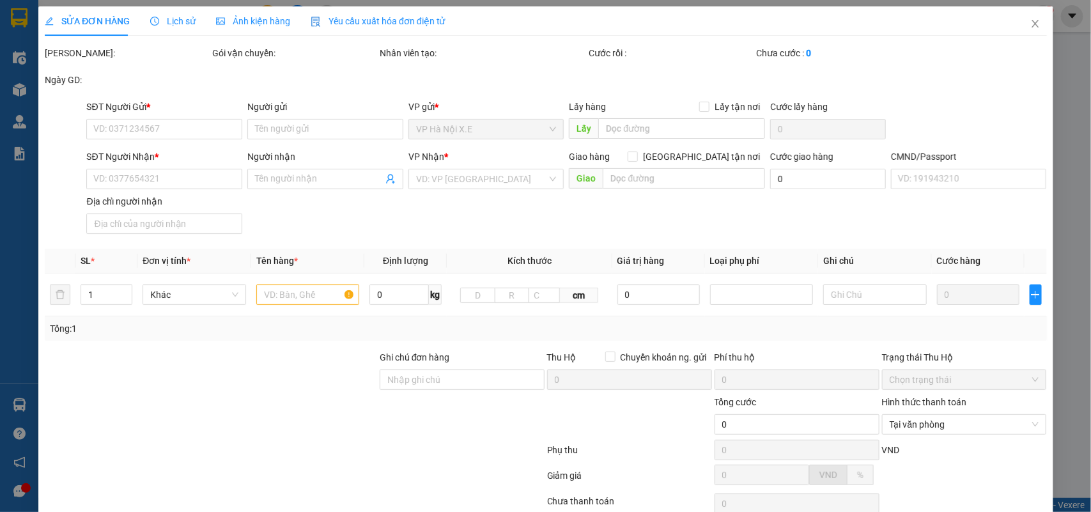
type input "5 Ng. 10 Phố Kim Mã Thượng, Cống Vị, Ba Đình, Hà Nội, Việt Nam"
type input "1CC"
type input "kh chưa nghe máy"
type input "100.000"
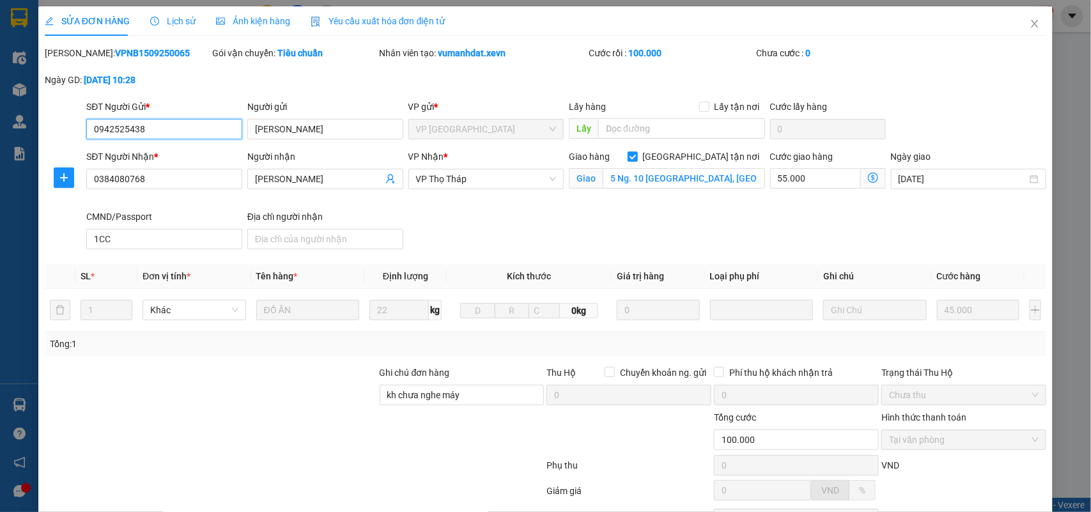
drag, startPoint x: 151, startPoint y: 135, endPoint x: 36, endPoint y: 167, distance: 119.2
click at [36, 167] on div "SỬA ĐƠN HÀNG Lịch sử Ảnh kiện hàng Yêu cầu xuất hóa đơn điện tử Total Paid Fee …" at bounding box center [545, 256] width 1091 height 512
click at [793, 20] on icon "close" at bounding box center [1034, 24] width 10 height 10
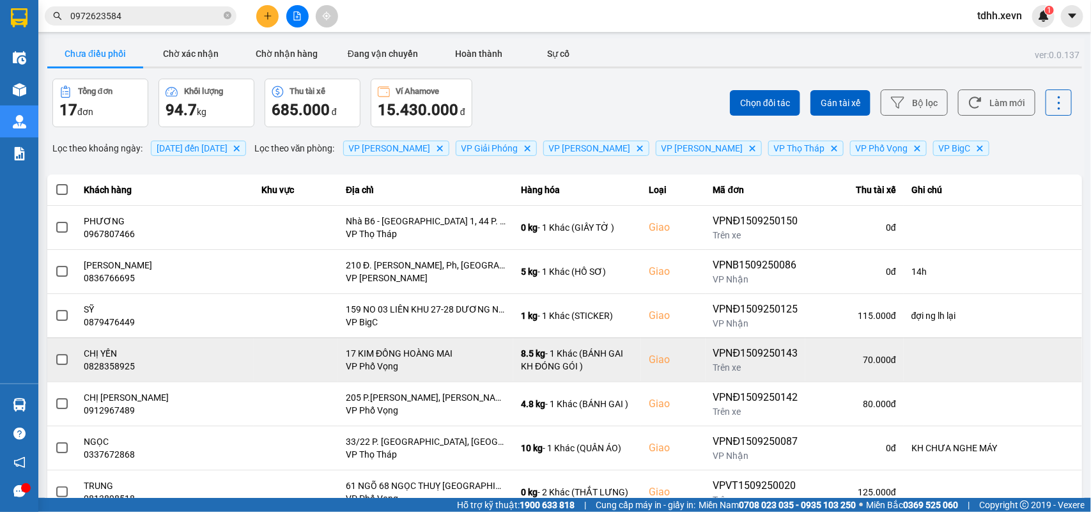
scroll to position [180, 0]
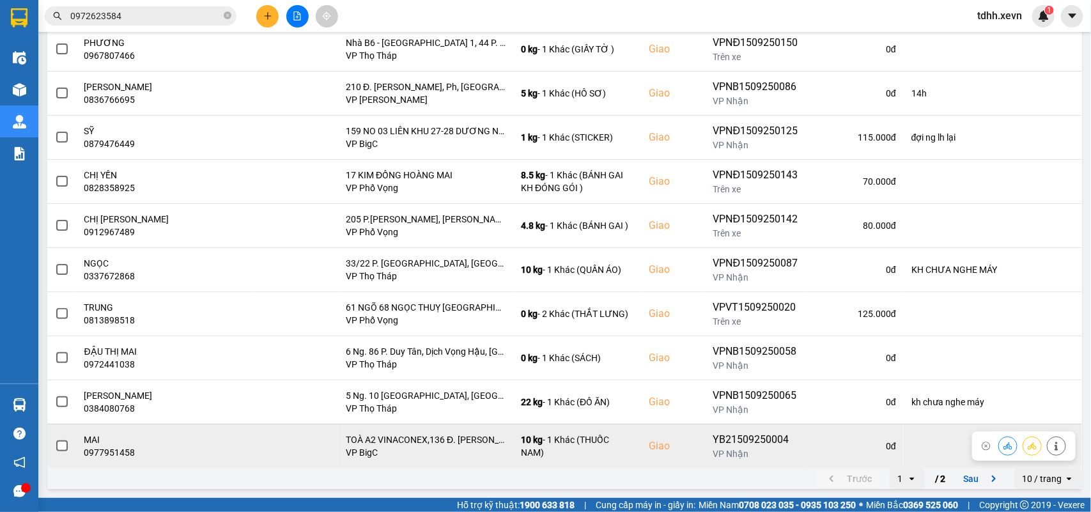
click at [104, 371] on div "0977951458" at bounding box center [165, 452] width 162 height 13
click at [793, 371] on icon at bounding box center [1007, 446] width 9 height 9
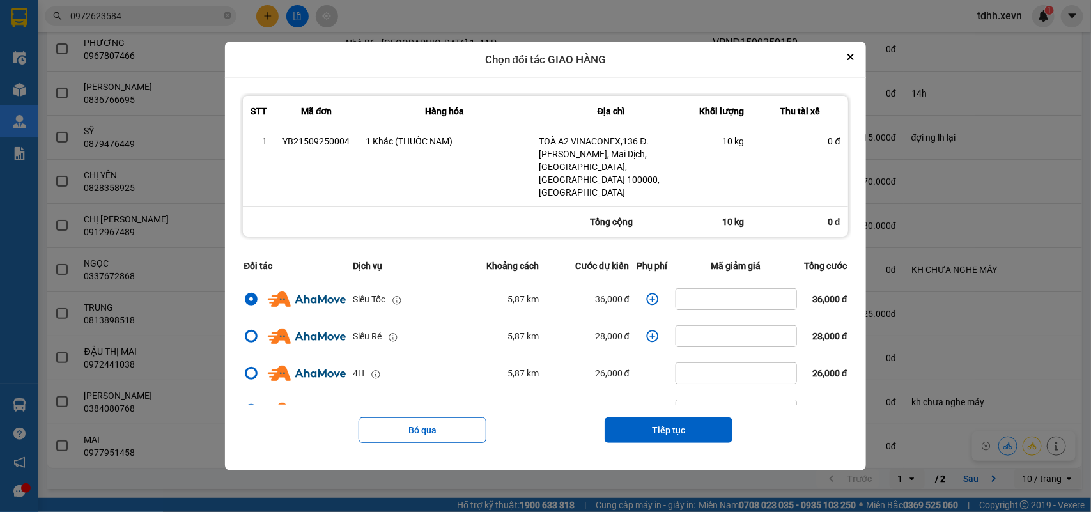
click at [647, 293] on icon "dialog" at bounding box center [652, 299] width 13 height 13
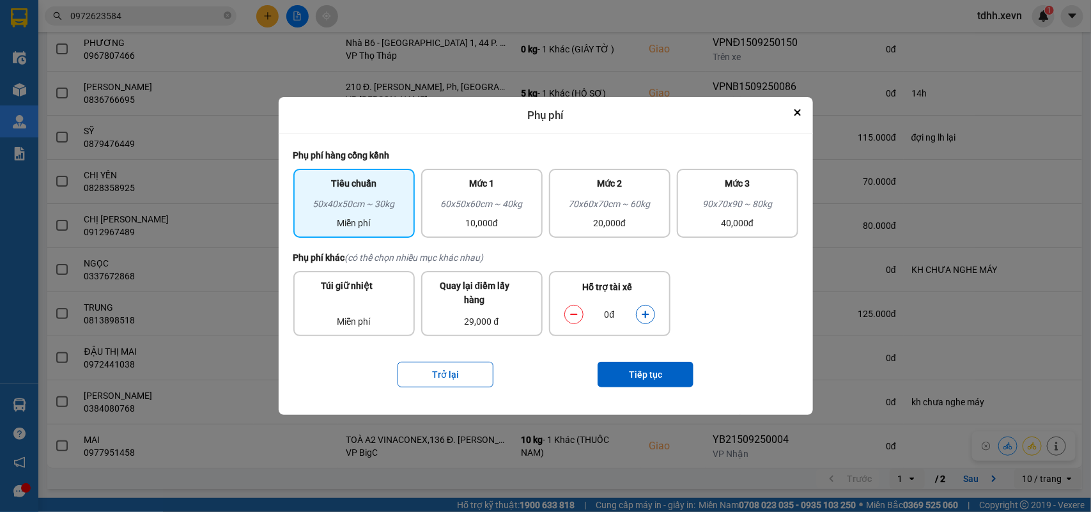
click at [646, 312] on icon "dialog" at bounding box center [645, 314] width 7 height 7
click at [658, 371] on button "Tiếp tục" at bounding box center [645, 375] width 96 height 26
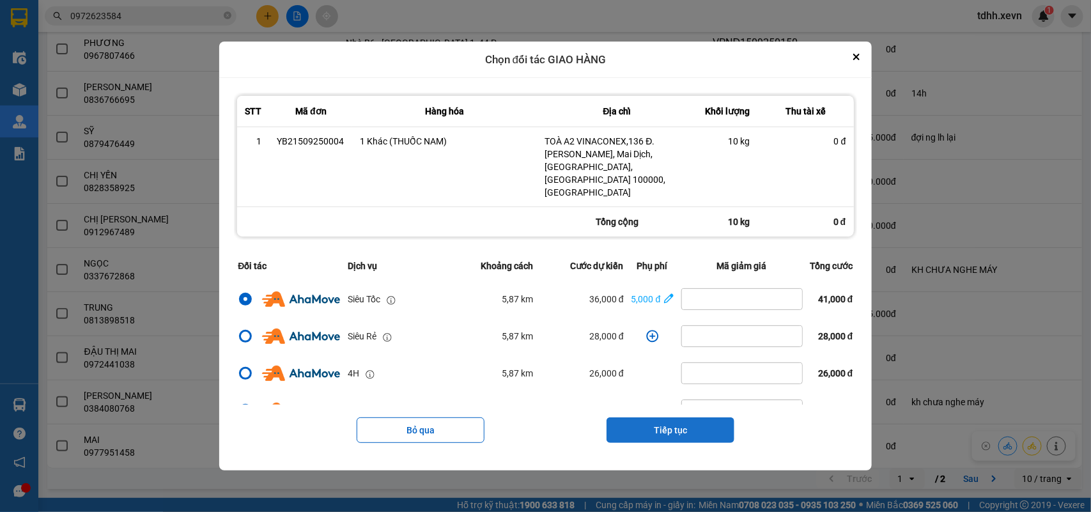
click at [688, 371] on button "Tiếp tục" at bounding box center [670, 430] width 128 height 26
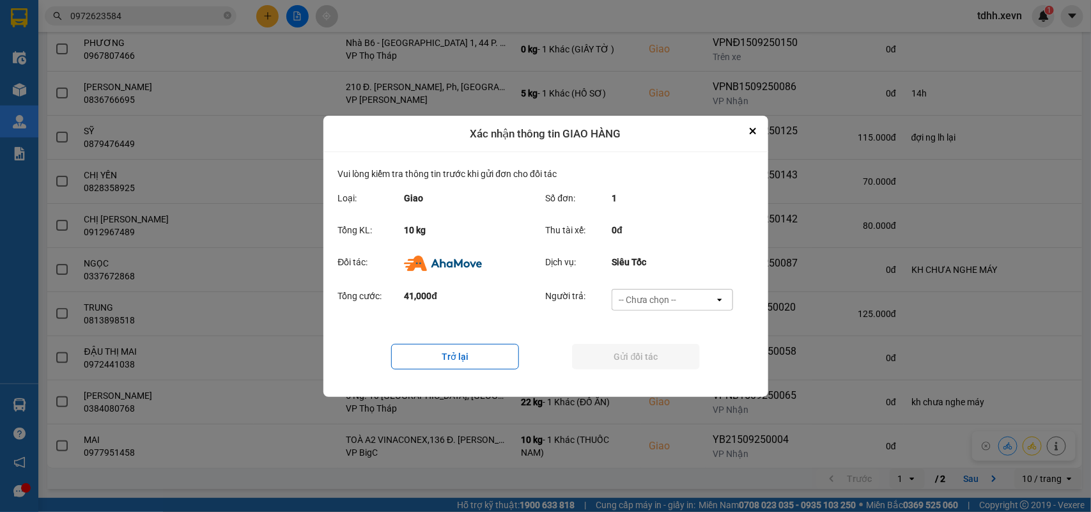
click at [687, 295] on div "-- Chưa chọn --" at bounding box center [663, 299] width 102 height 20
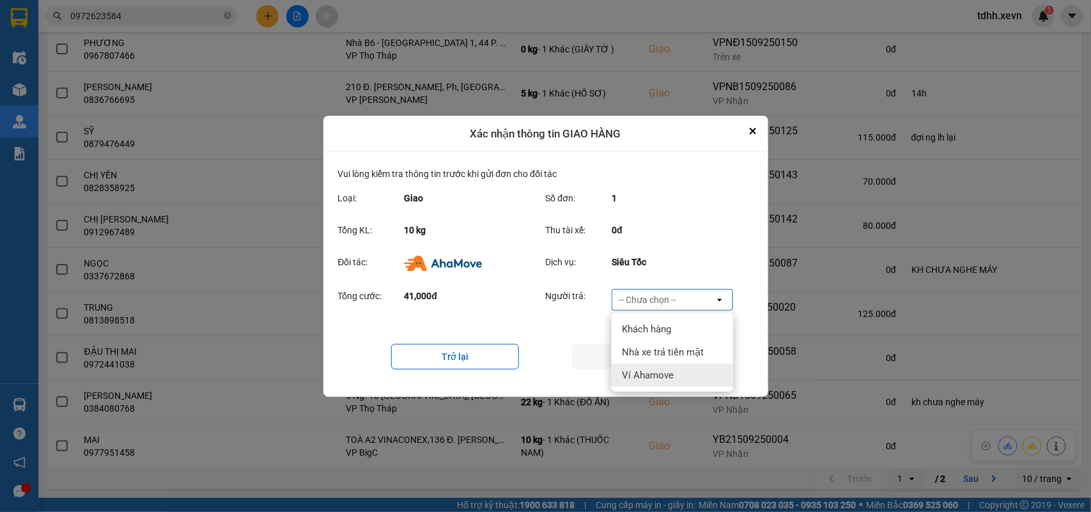
click at [659, 369] on span "Ví Ahamove" at bounding box center [648, 375] width 52 height 13
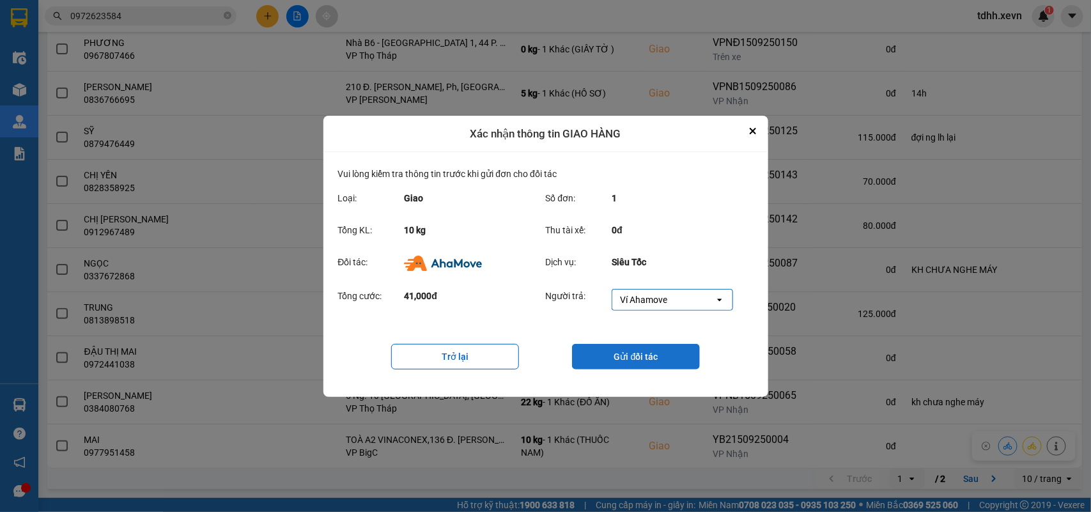
click at [660, 366] on button "Gửi đối tác" at bounding box center [636, 357] width 128 height 26
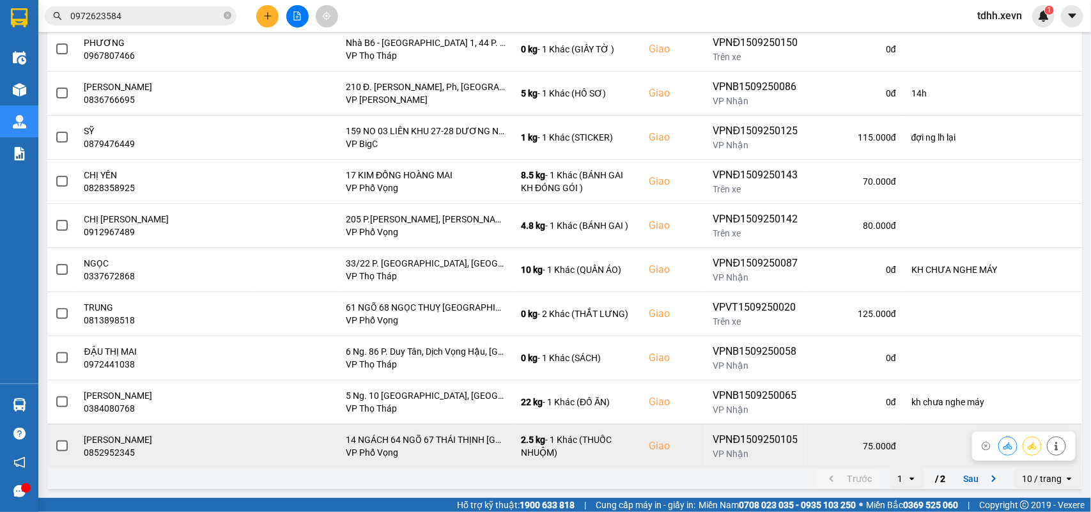
click at [121, 371] on div "0852952345" at bounding box center [165, 452] width 162 height 13
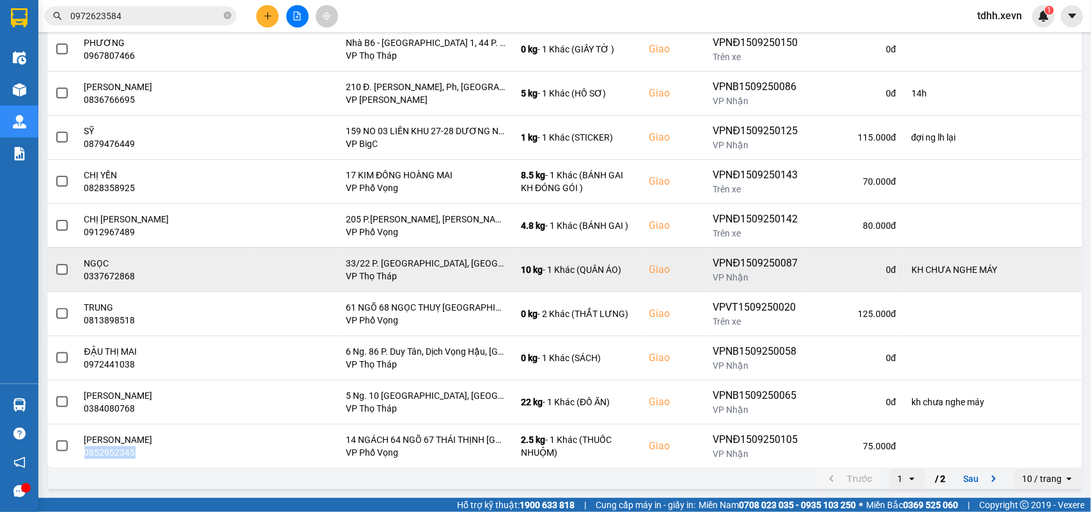
scroll to position [20, 0]
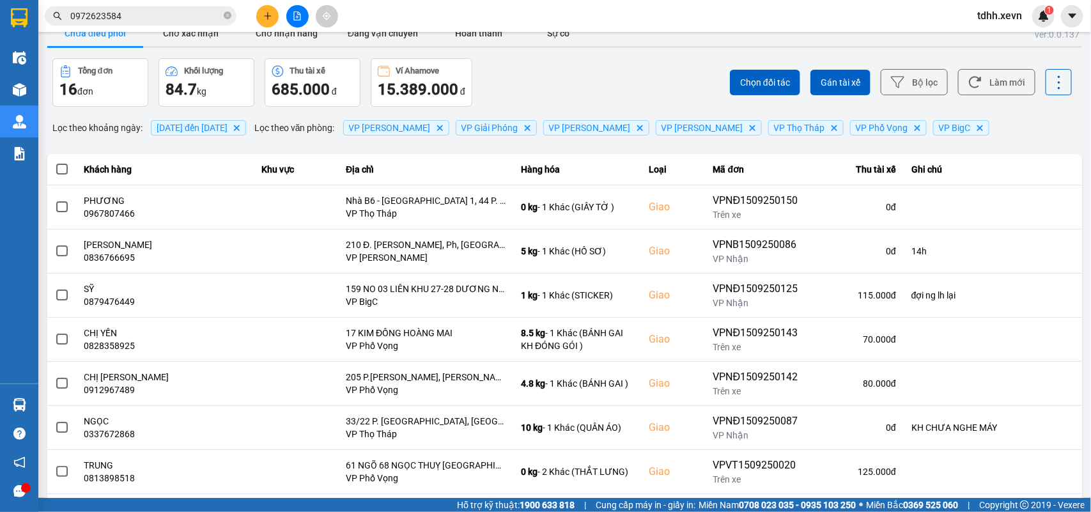
click at [793, 79] on button "Làm mới" at bounding box center [996, 82] width 77 height 26
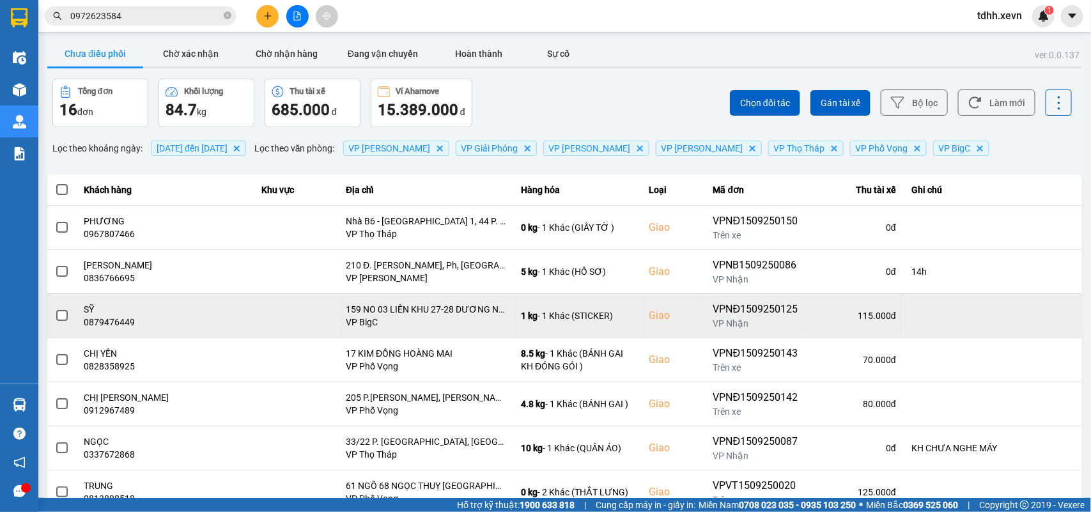
scroll to position [180, 0]
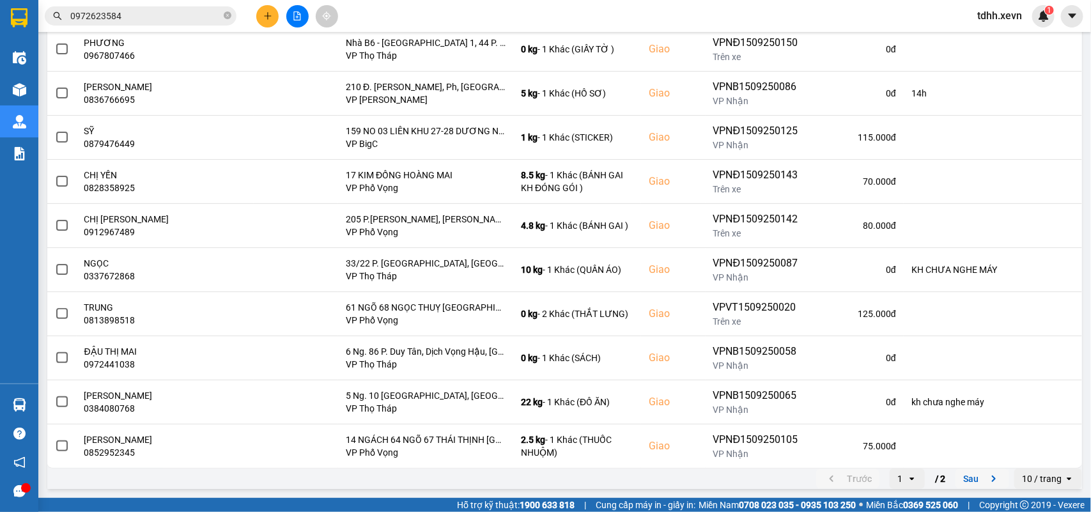
click at [793, 371] on icon "next page. current page 1 / 2" at bounding box center [993, 478] width 15 height 15
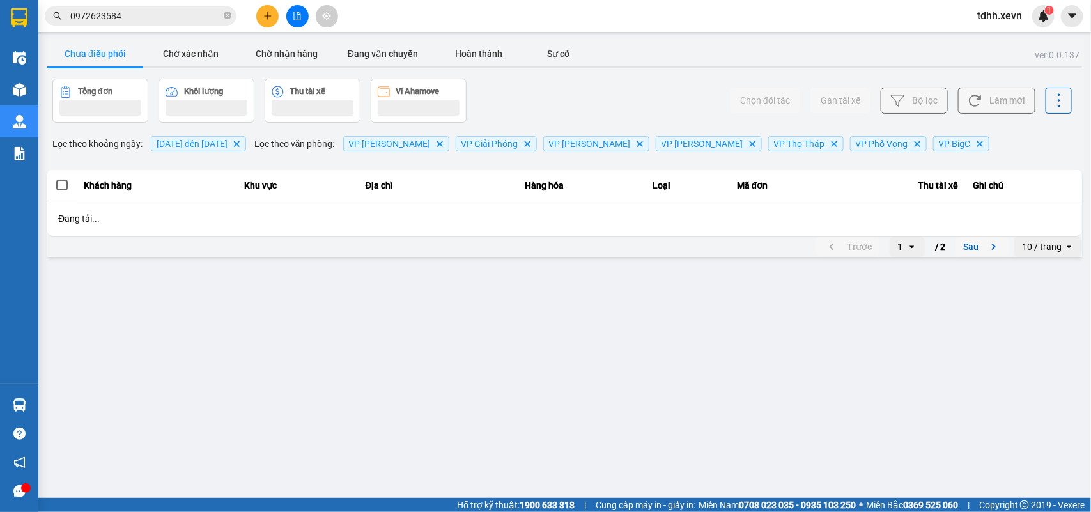
scroll to position [0, 0]
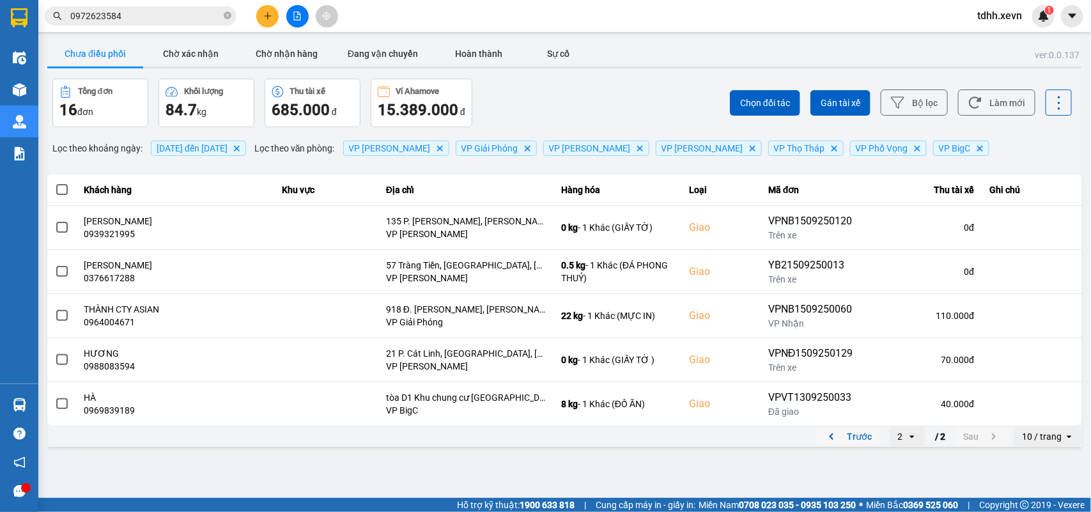
click at [793, 371] on icon "previous page. current page 2 / 2" at bounding box center [831, 436] width 15 height 15
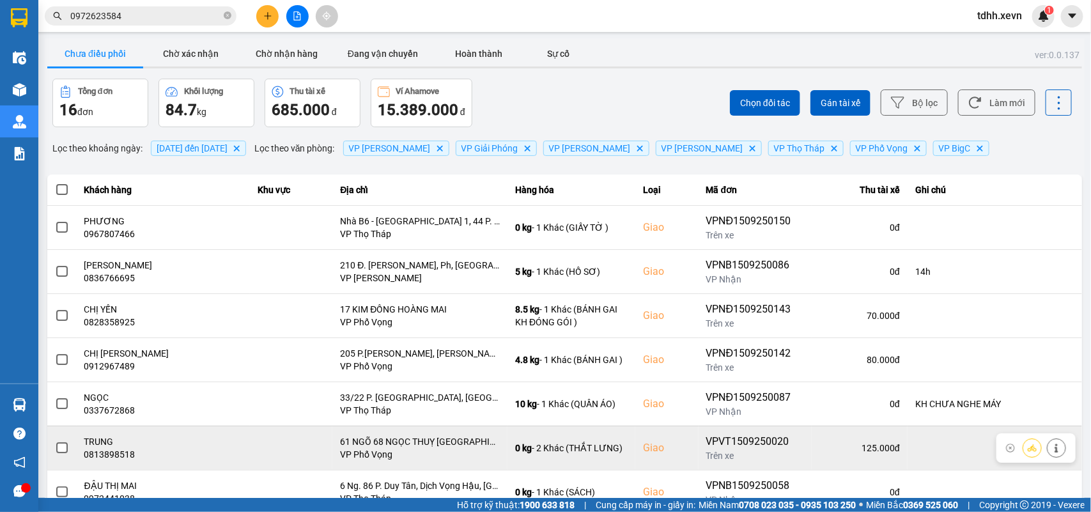
scroll to position [180, 0]
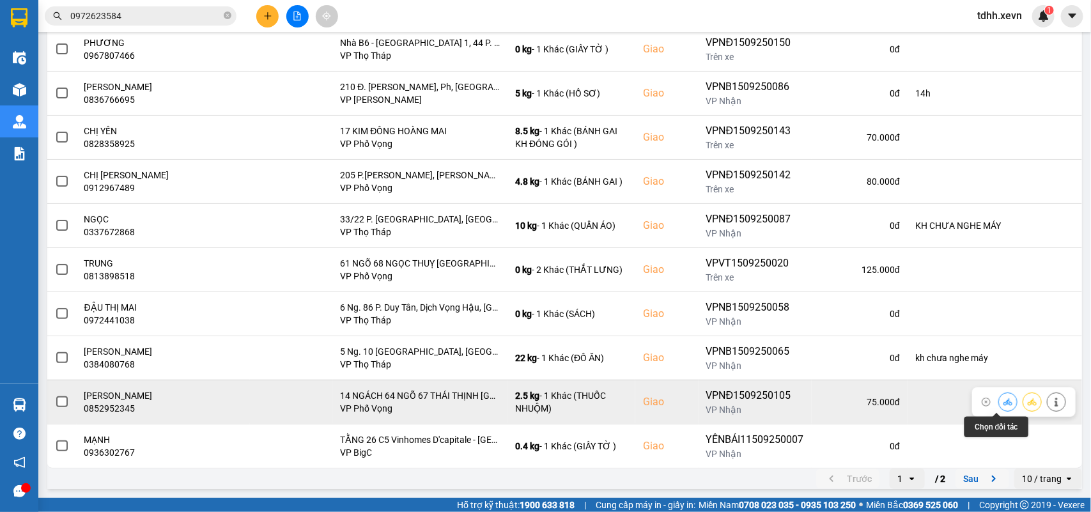
click at [793, 371] on icon at bounding box center [1007, 401] width 9 height 7
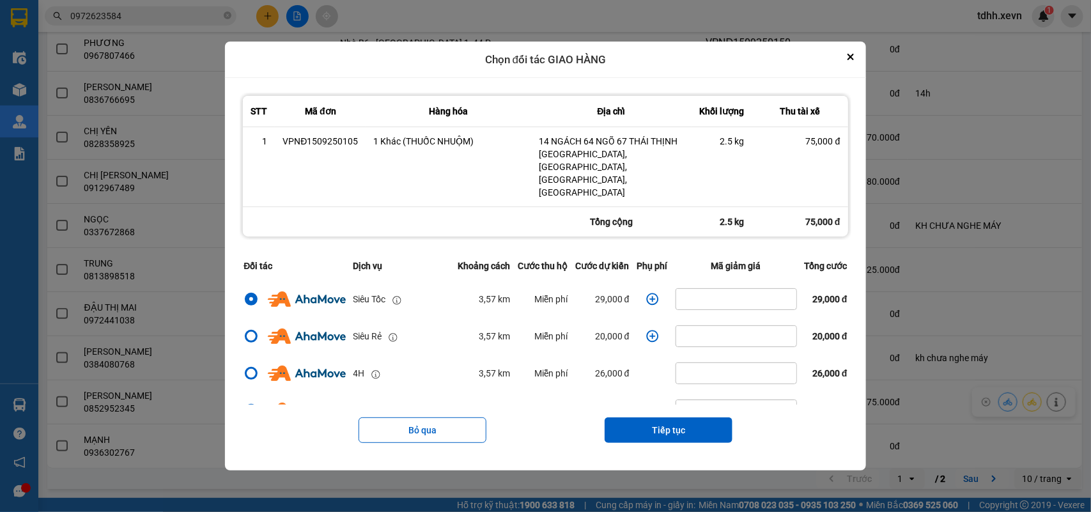
click at [649, 293] on icon "dialog" at bounding box center [652, 299] width 13 height 13
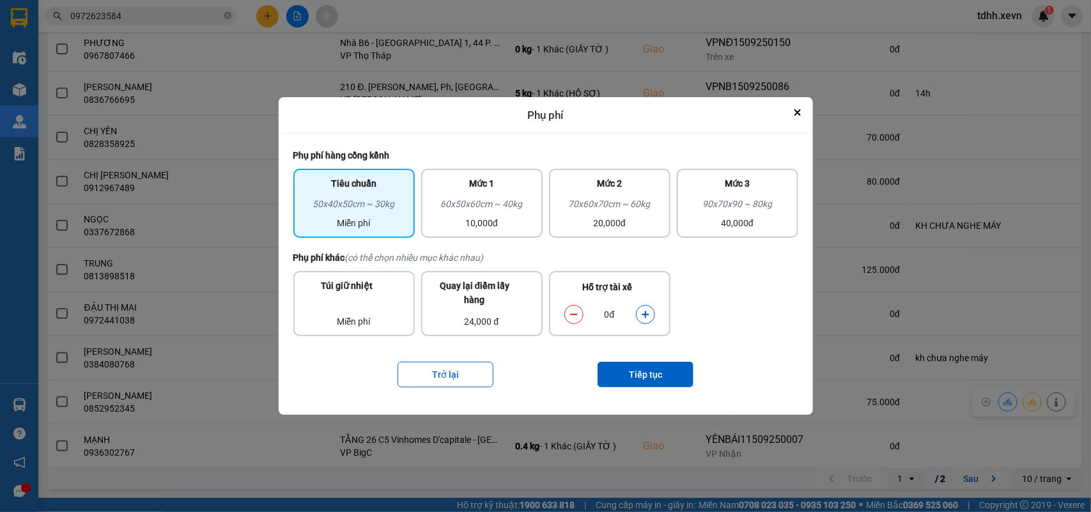
drag, startPoint x: 642, startPoint y: 318, endPoint x: 646, endPoint y: 326, distance: 9.1
click at [642, 318] on button "dialog" at bounding box center [645, 315] width 18 height 22
click at [647, 369] on button "Tiếp tục" at bounding box center [645, 375] width 96 height 26
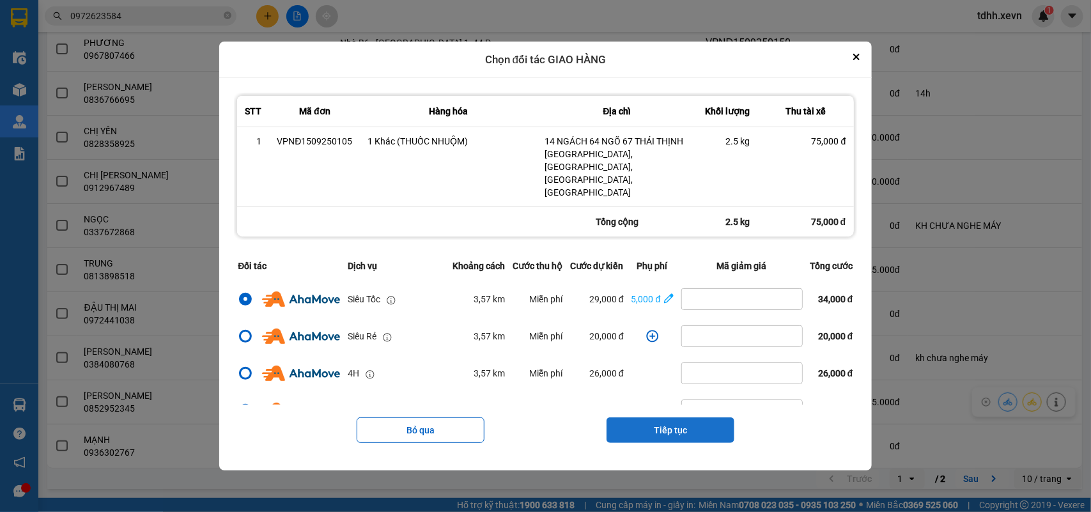
click at [666, 371] on button "Tiếp tục" at bounding box center [670, 430] width 128 height 26
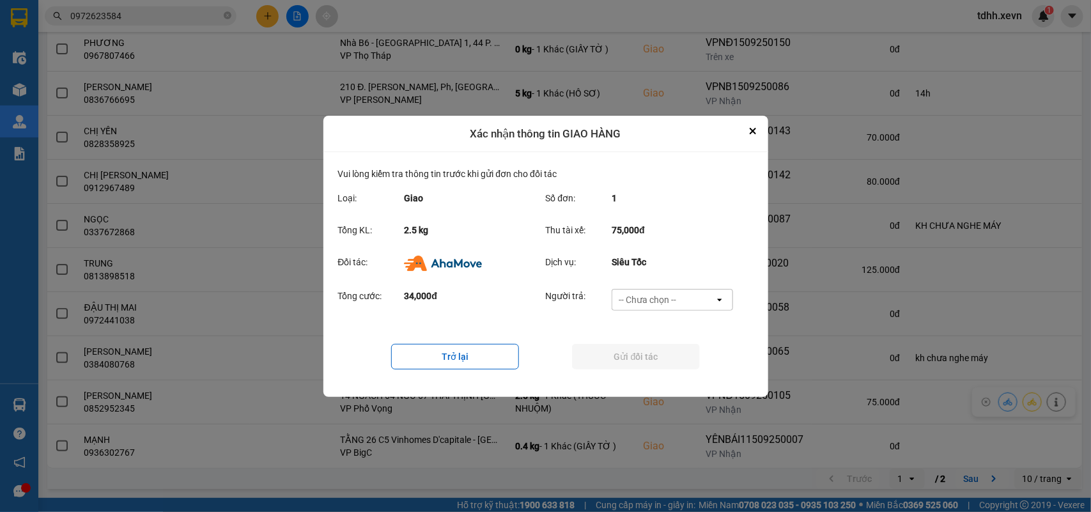
click at [679, 298] on div "-- Chưa chọn --" at bounding box center [663, 299] width 102 height 20
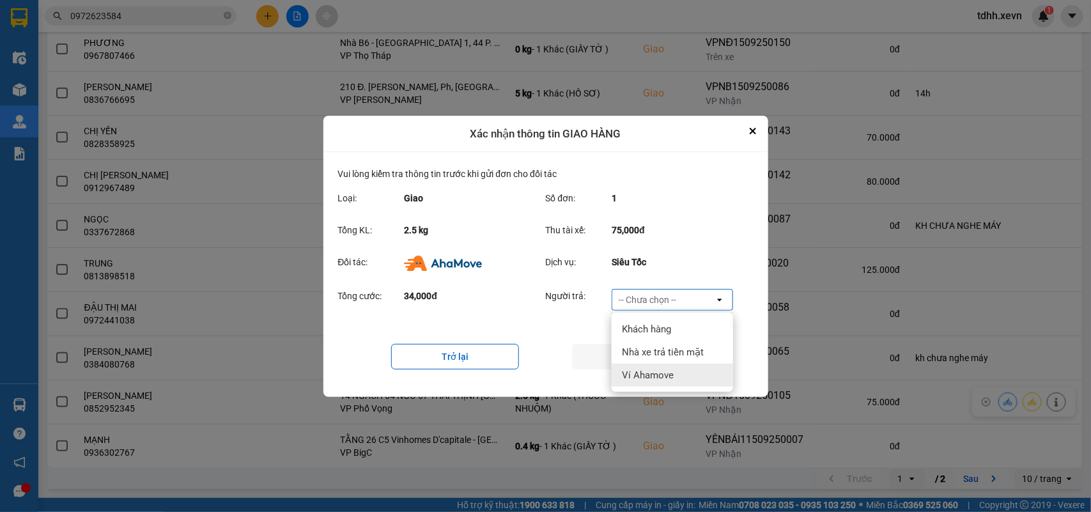
drag, startPoint x: 658, startPoint y: 367, endPoint x: 662, endPoint y: 360, distance: 8.6
click at [658, 369] on span "Ví Ahamove" at bounding box center [648, 375] width 52 height 13
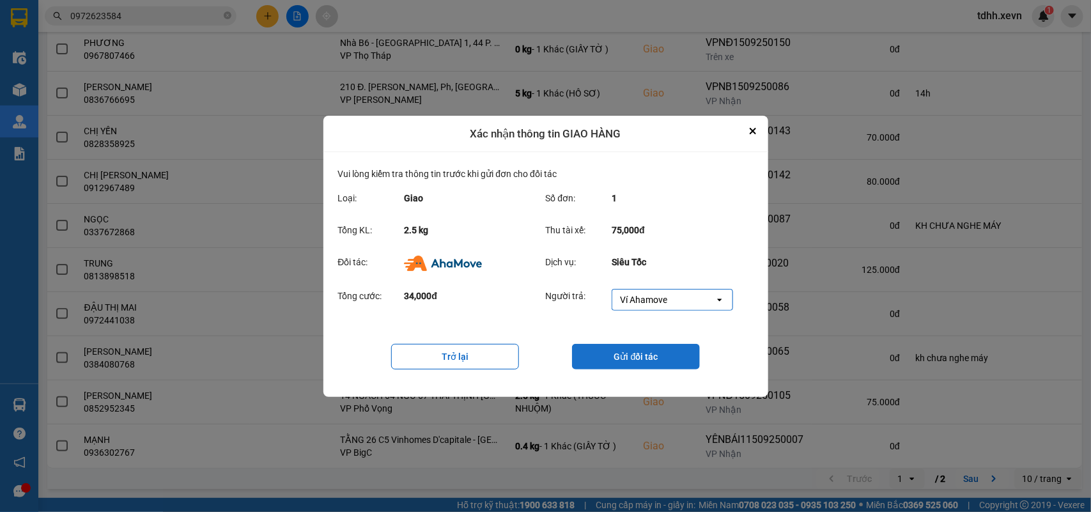
click at [662, 360] on button "Gửi đối tác" at bounding box center [636, 357] width 128 height 26
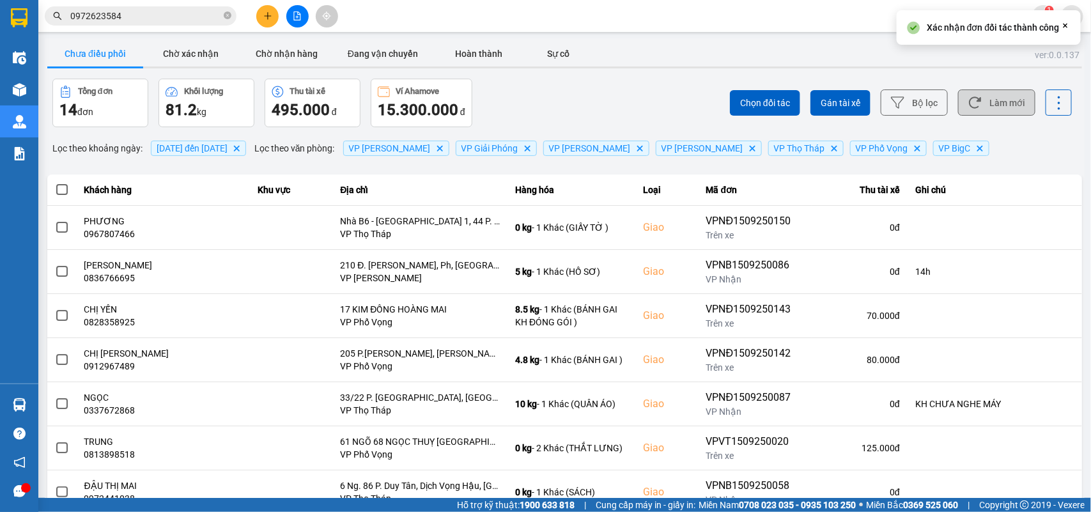
click at [793, 101] on button "Làm mới" at bounding box center [996, 102] width 77 height 26
click at [181, 49] on button "Chờ xác nhận" at bounding box center [191, 54] width 96 height 26
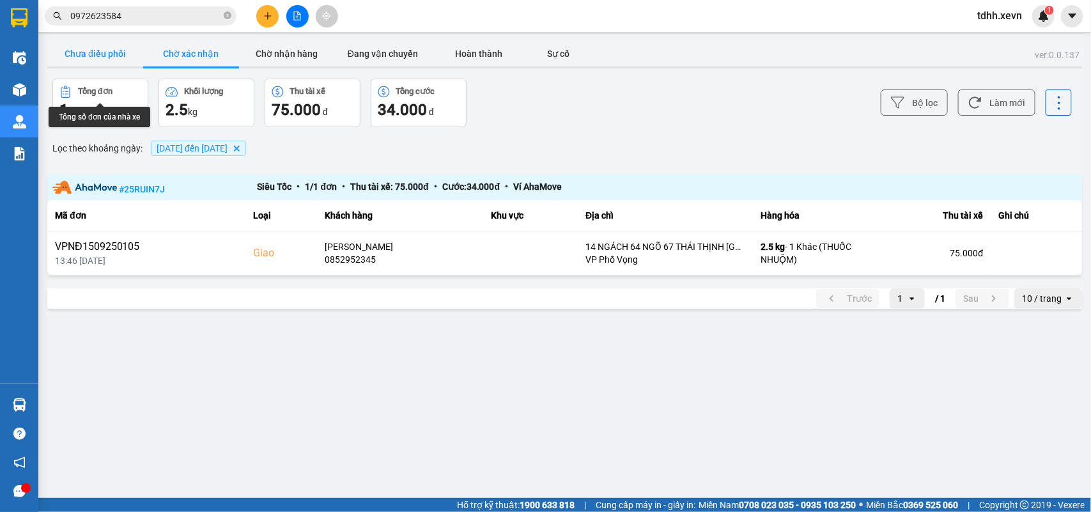
click at [105, 50] on button "Chưa điều phối" at bounding box center [95, 54] width 96 height 26
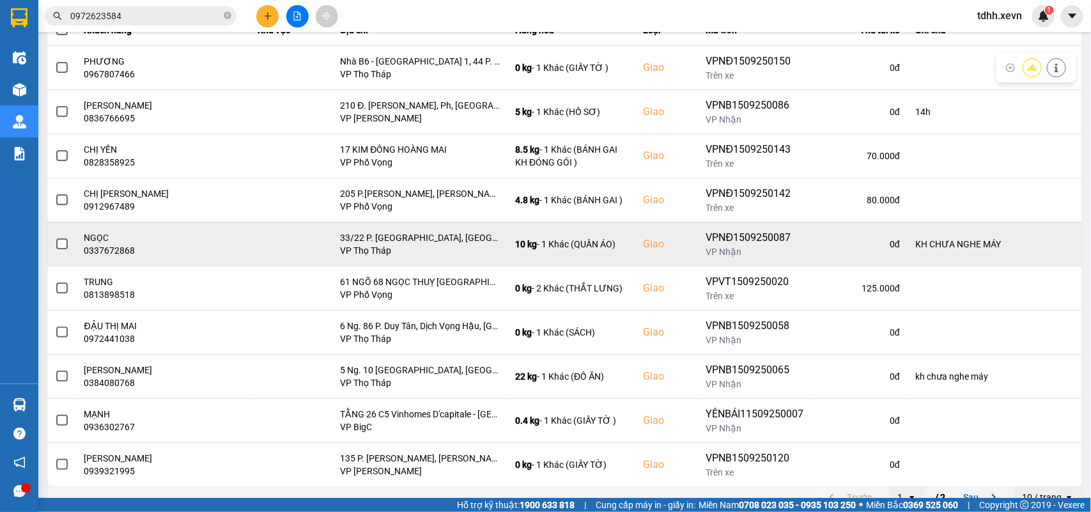
scroll to position [180, 0]
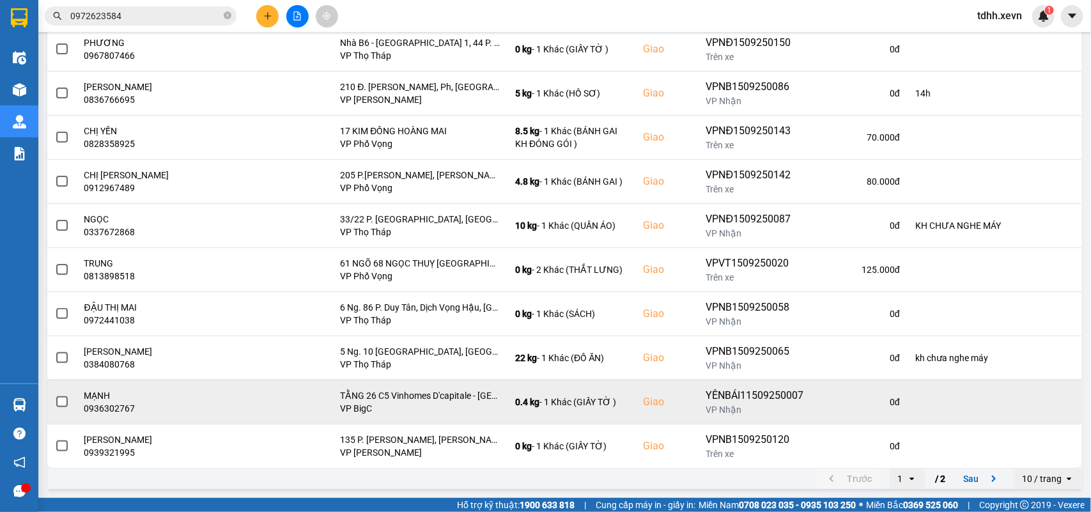
click at [120, 371] on div "0936302767" at bounding box center [163, 408] width 158 height 13
click at [793, 371] on button at bounding box center [1008, 401] width 18 height 22
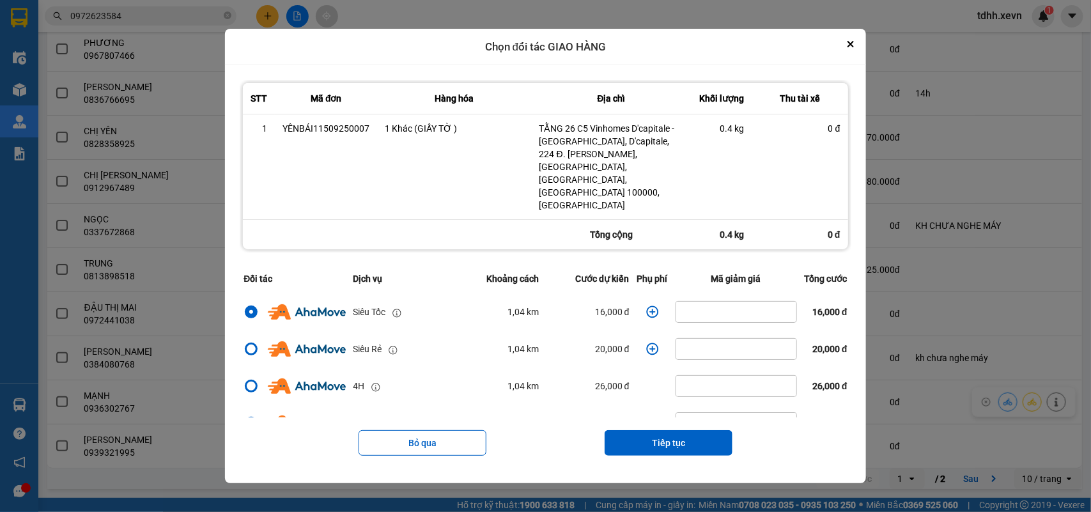
click at [646, 306] on icon "dialog" at bounding box center [652, 312] width 12 height 12
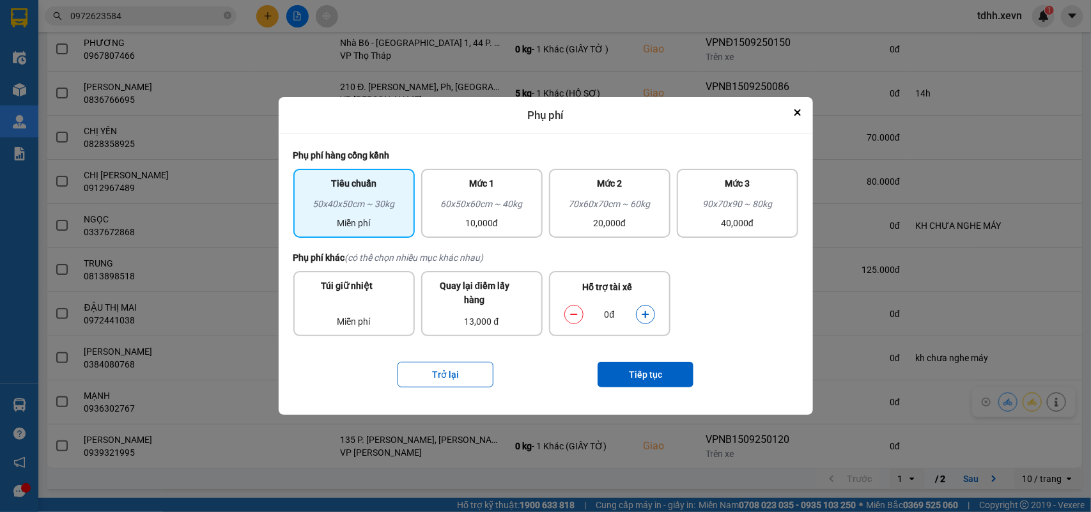
click at [649, 311] on icon "dialog" at bounding box center [645, 314] width 9 height 9
click at [649, 371] on button "Tiếp tục" at bounding box center [645, 375] width 96 height 26
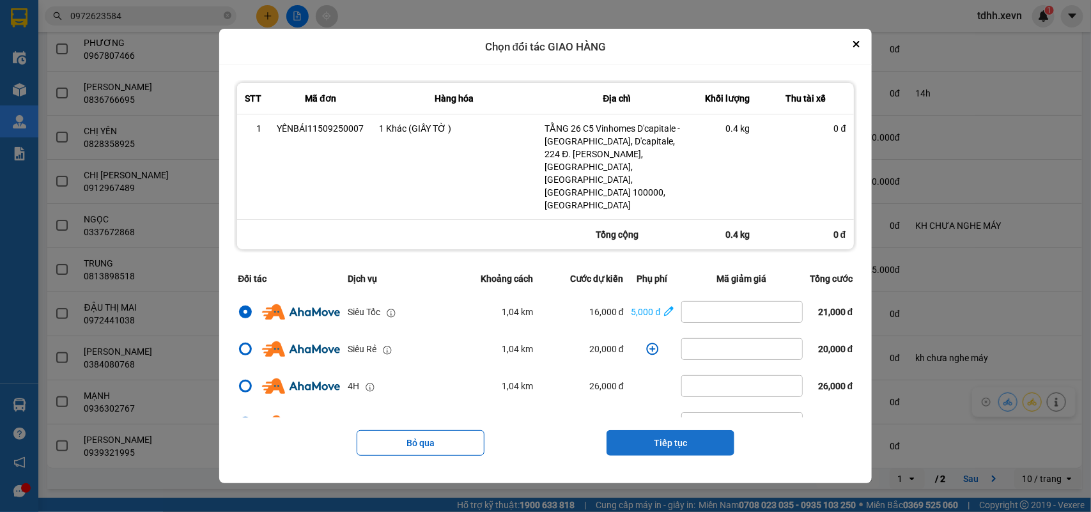
click at [669, 371] on button "Tiếp tục" at bounding box center [670, 443] width 128 height 26
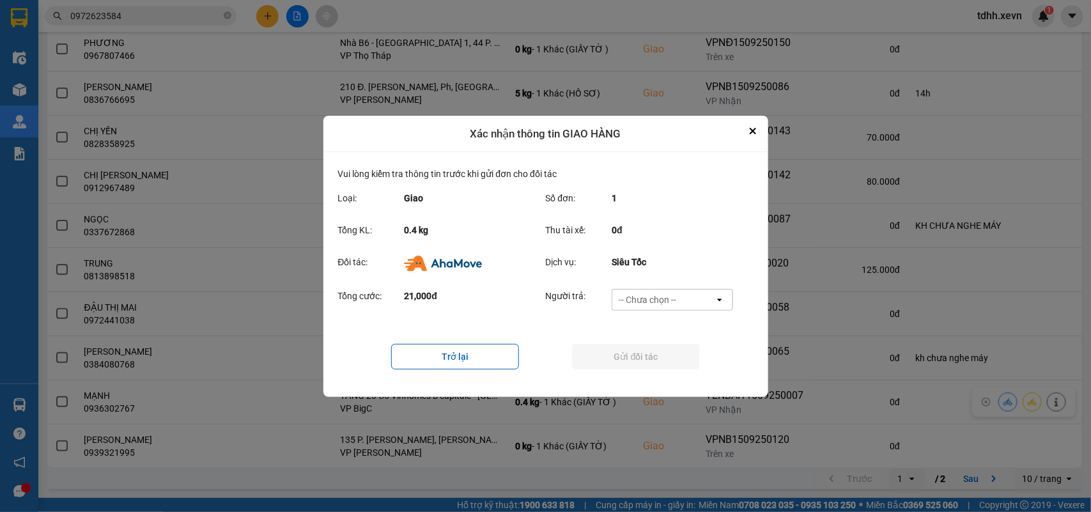
click at [677, 295] on div "-- Chưa chọn --" at bounding box center [663, 299] width 102 height 20
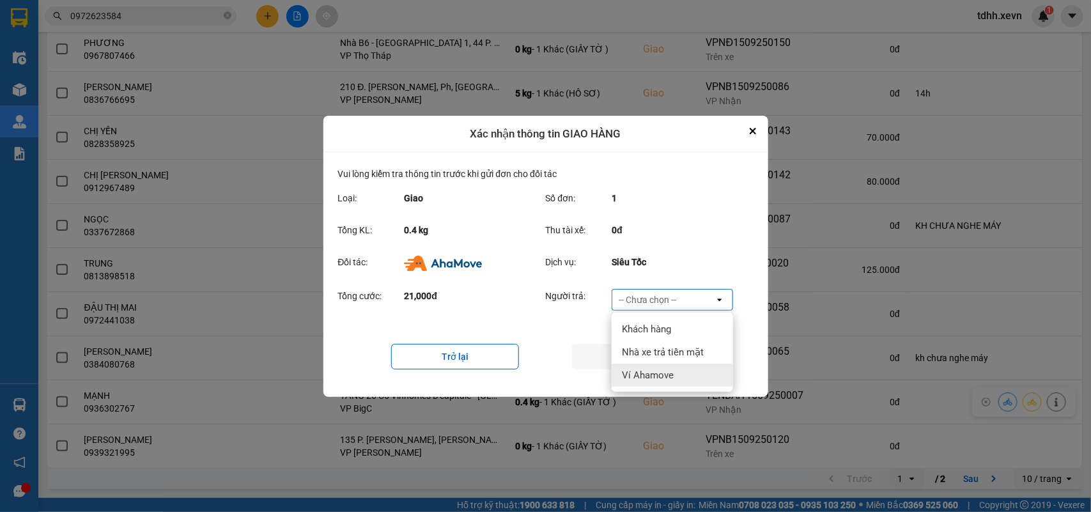
click at [645, 369] on span "Ví Ahamove" at bounding box center [648, 375] width 52 height 13
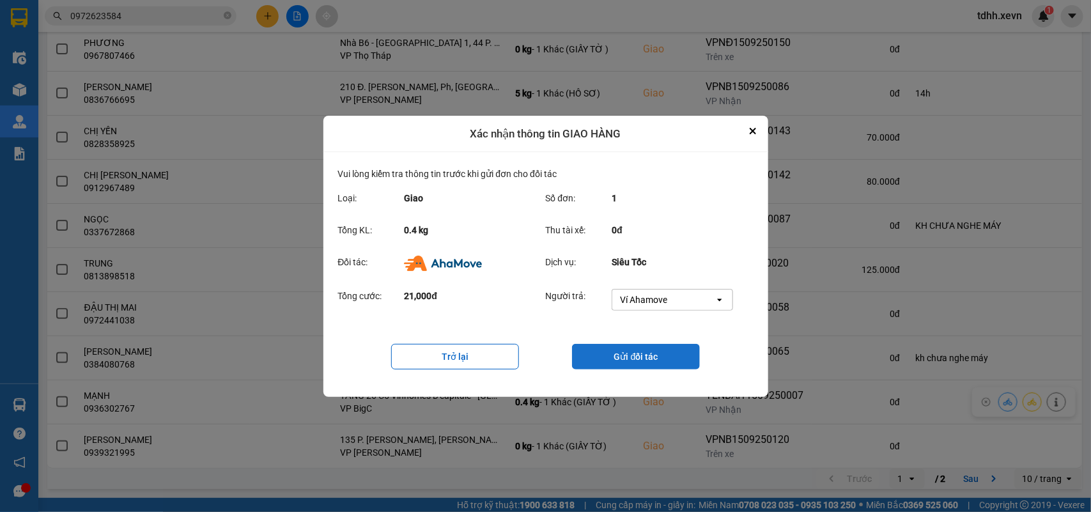
click at [646, 364] on button "Gửi đối tác" at bounding box center [636, 357] width 128 height 26
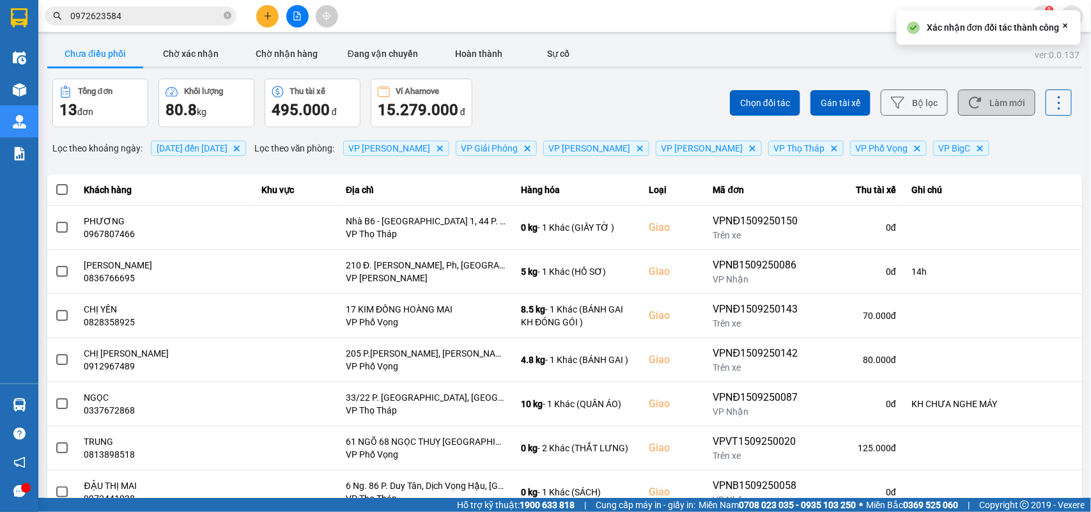
click at [793, 103] on button "Làm mới" at bounding box center [996, 102] width 77 height 26
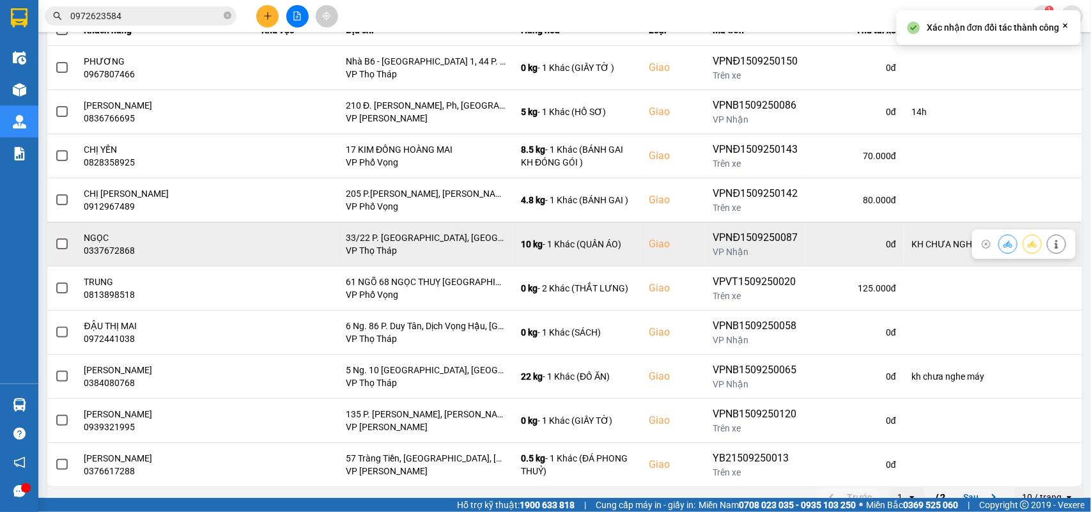
scroll to position [180, 0]
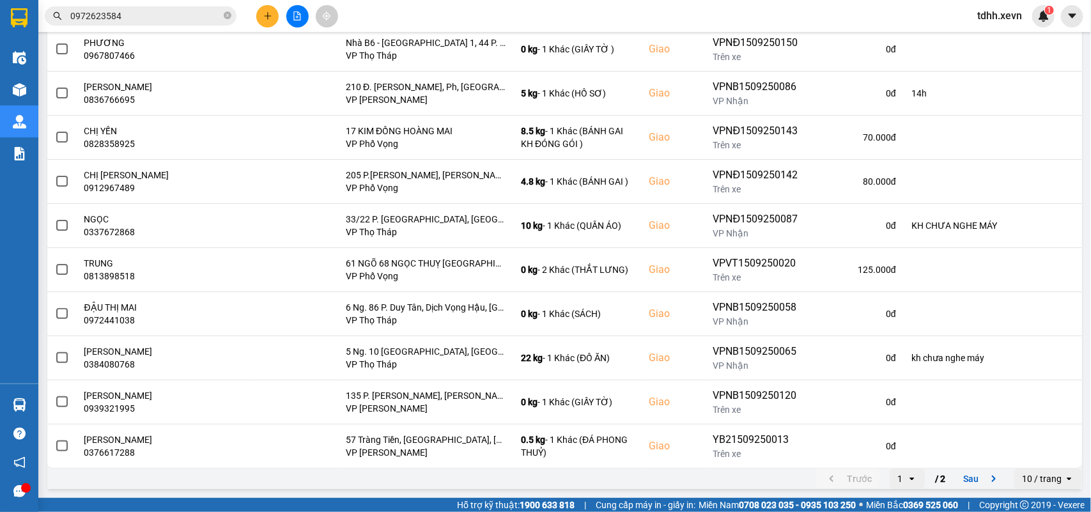
click at [793, 371] on icon "next page. current page 1 / 2" at bounding box center [993, 478] width 15 height 15
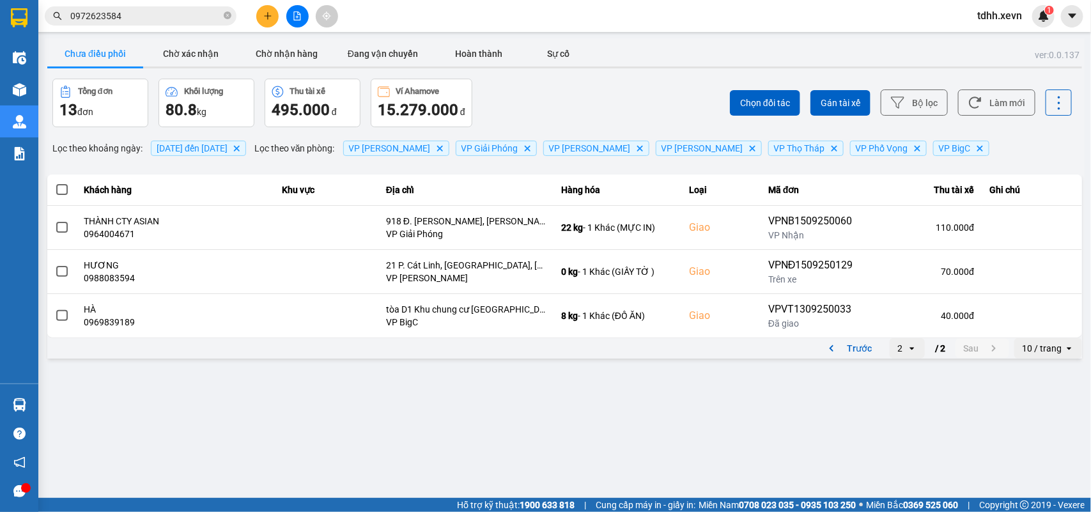
scroll to position [0, 0]
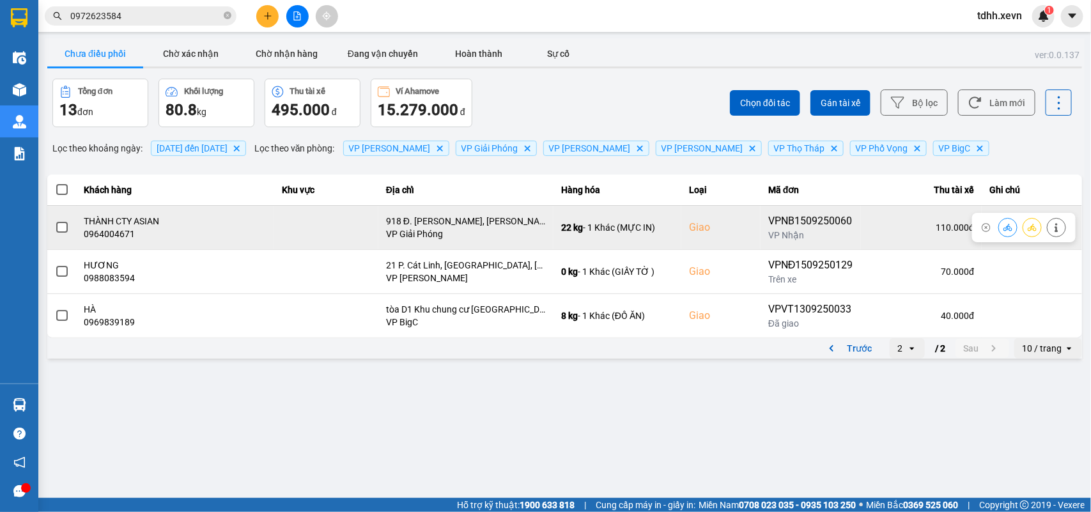
click at [113, 236] on div "0964004671" at bounding box center [175, 233] width 182 height 13
click at [793, 231] on icon at bounding box center [1055, 227] width 3 height 9
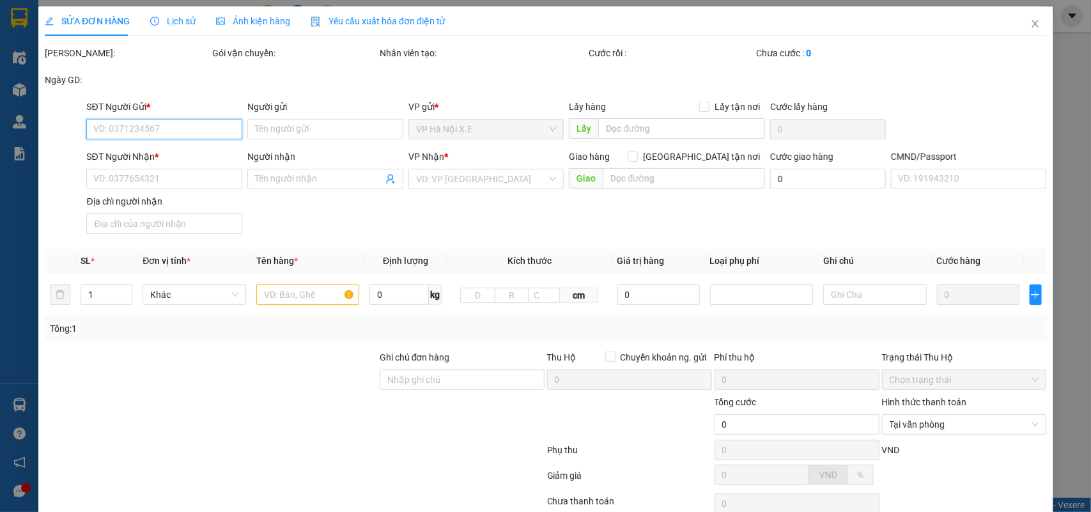
type input "0968037567"
type input "BÙI CÔNG TUYỂN"
type input "0964004671"
type input "THÀNH CTY ASIAN"
checkbox input "true"
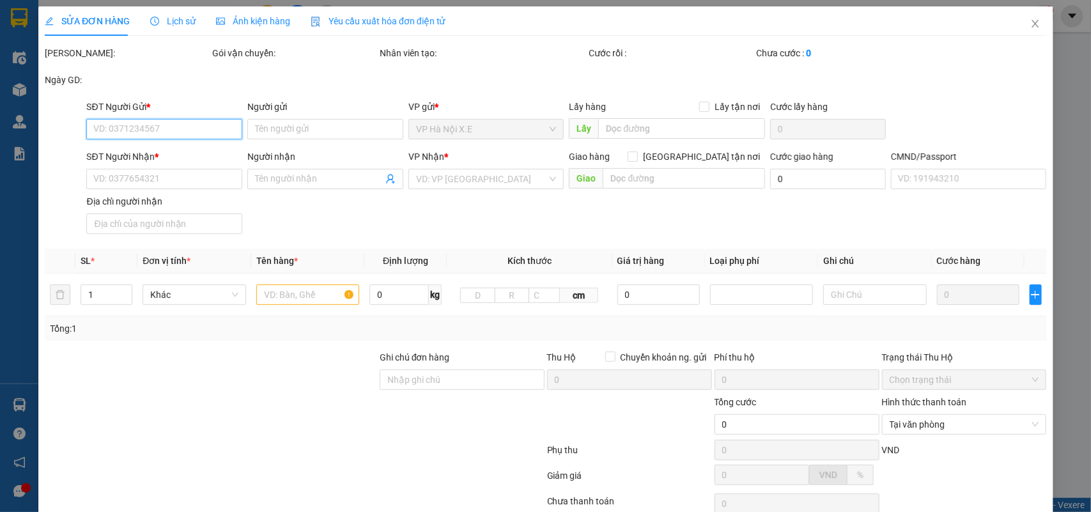
type input "918 Đ. Kim Giang, Thanh Liệt, Thanh Trì, Hà Nội, Việt Nam"
type input "1"
type input "110.000"
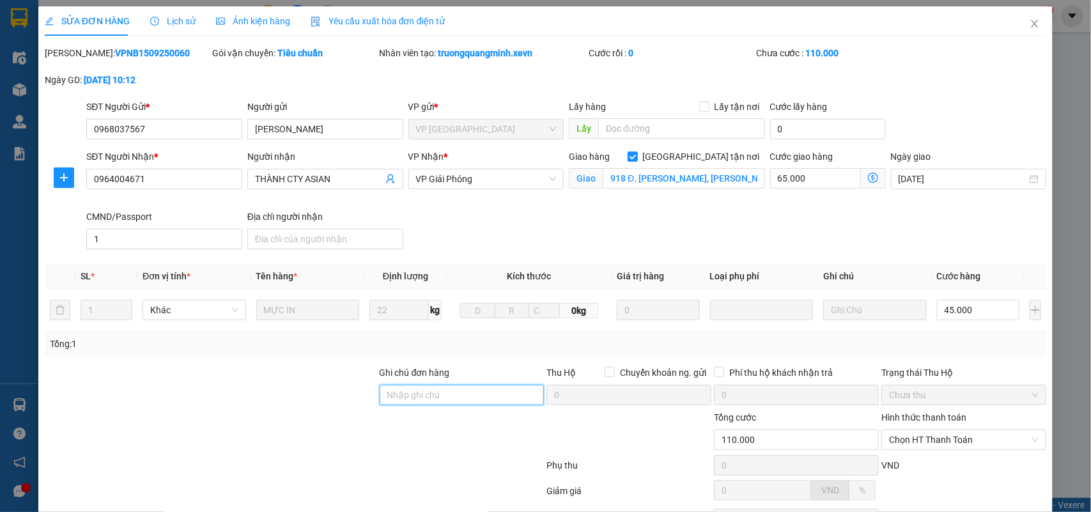
click at [449, 371] on input "Ghi chú đơn hàng" at bounding box center [462, 395] width 165 height 20
type input "cần dây"
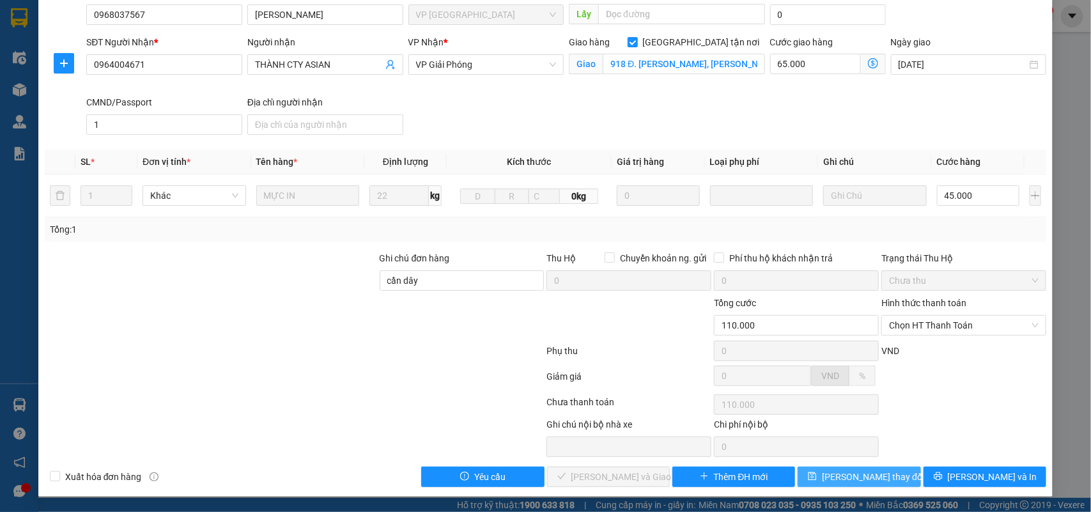
click at [793, 371] on span "Lưu thay đổi" at bounding box center [873, 477] width 102 height 14
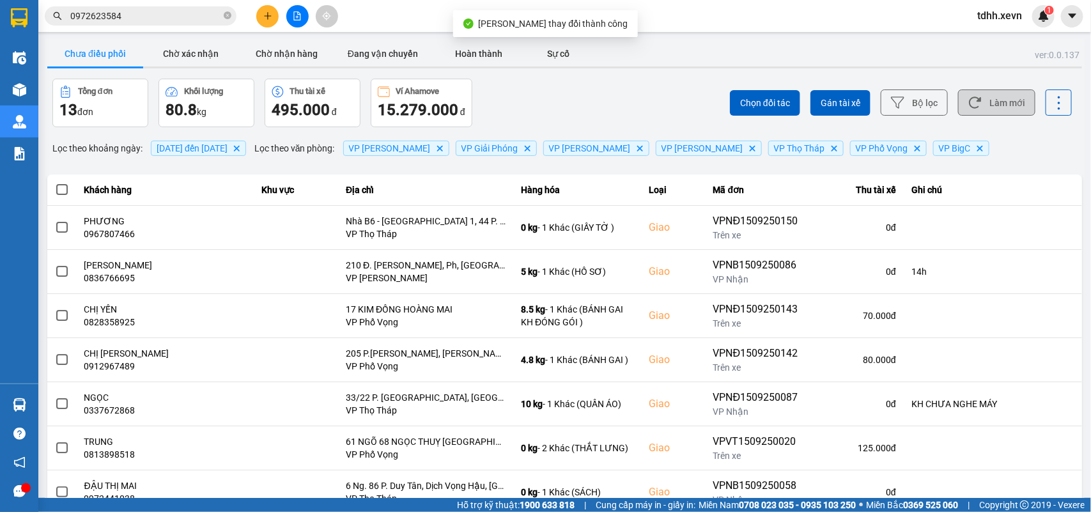
click at [793, 103] on button "Làm mới" at bounding box center [996, 102] width 77 height 26
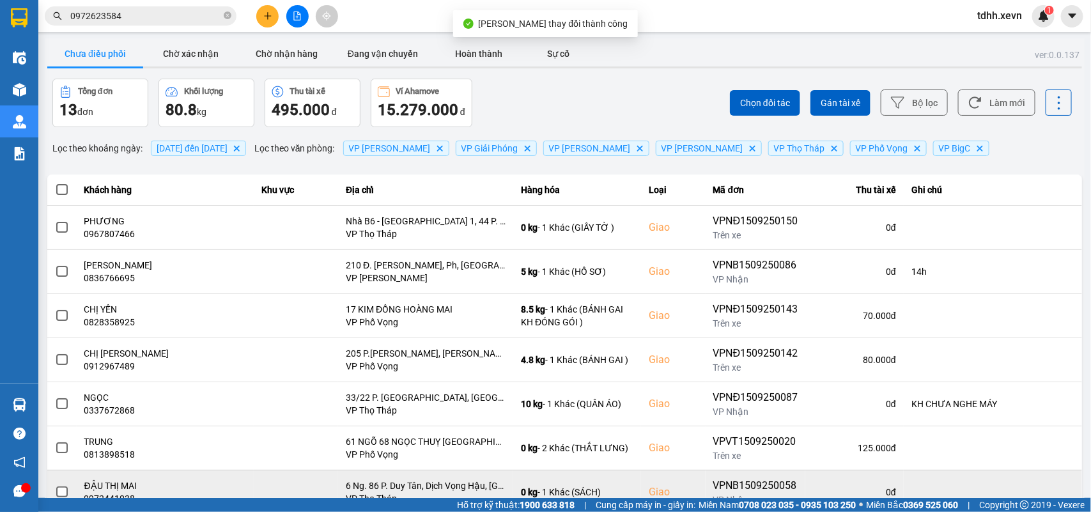
scroll to position [180, 0]
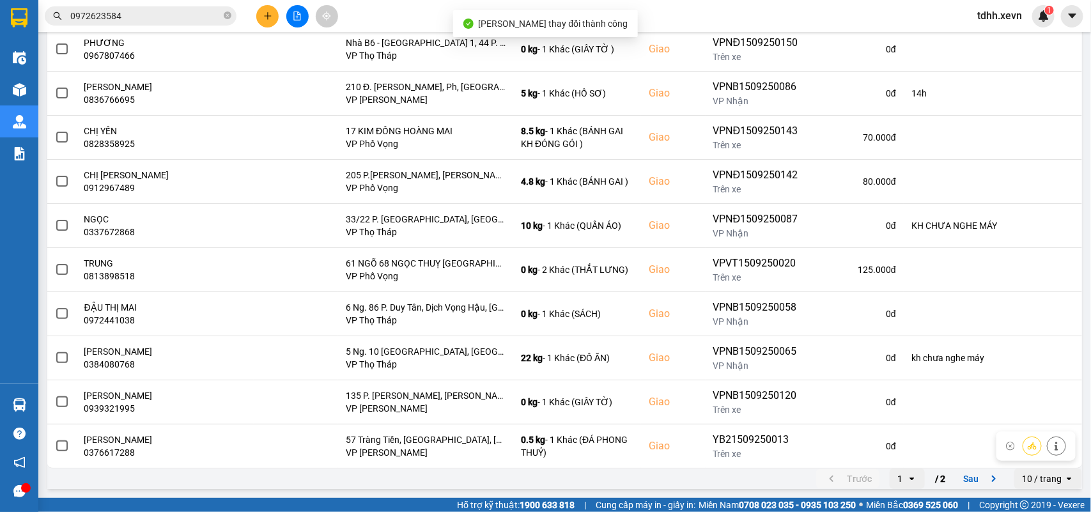
click at [793, 371] on icon "next page. current page 1 / 2" at bounding box center [993, 478] width 15 height 15
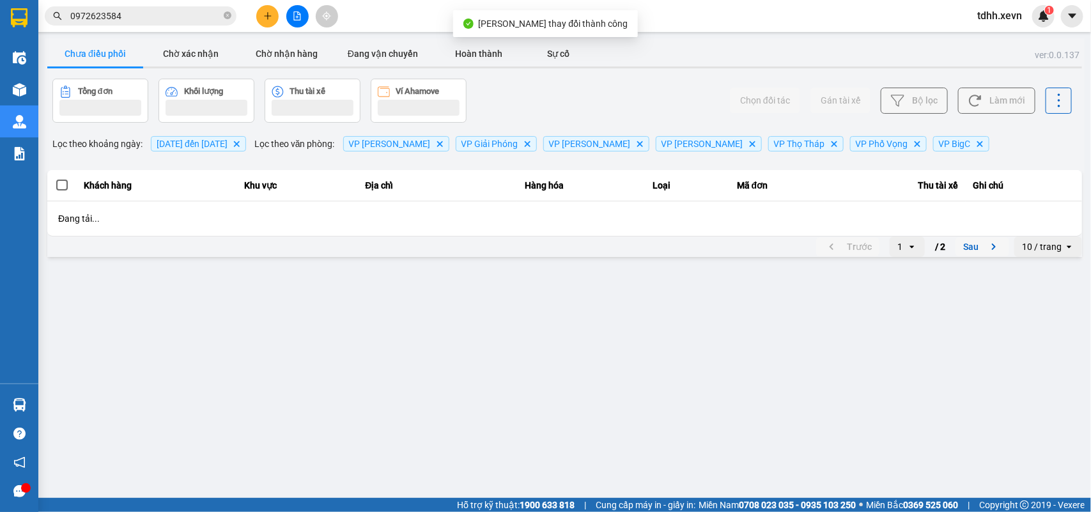
scroll to position [0, 0]
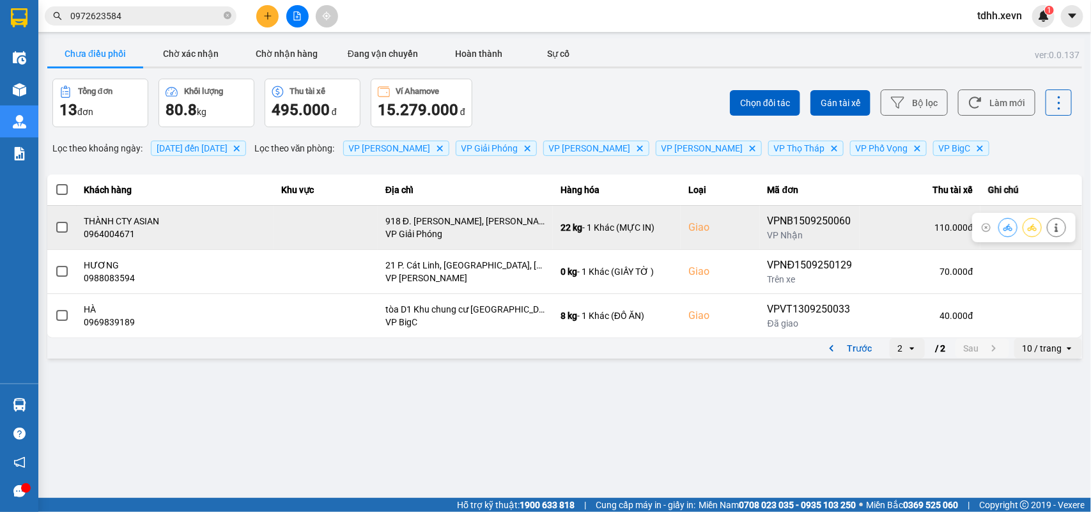
click at [793, 228] on button at bounding box center [1008, 227] width 18 height 22
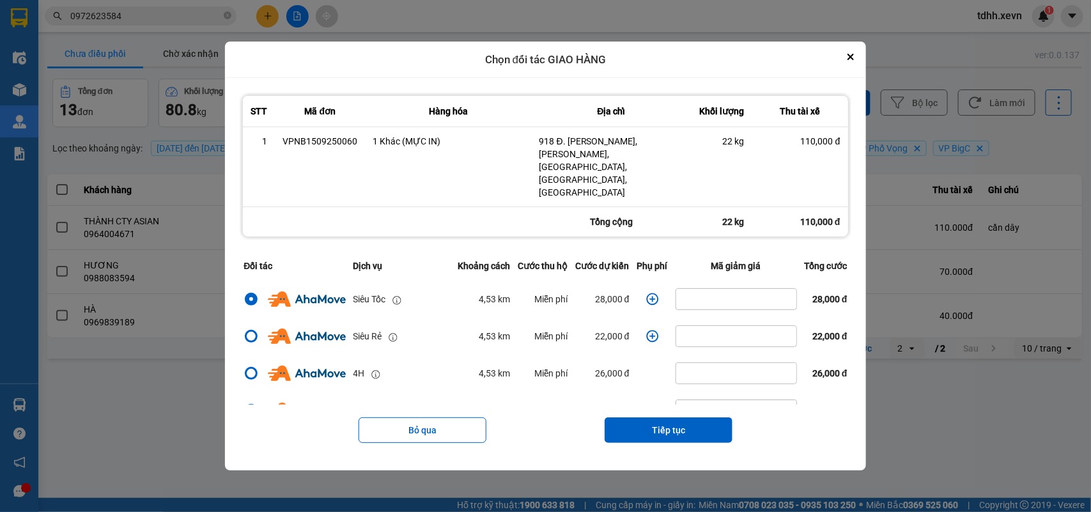
click at [646, 293] on icon "dialog" at bounding box center [652, 299] width 13 height 13
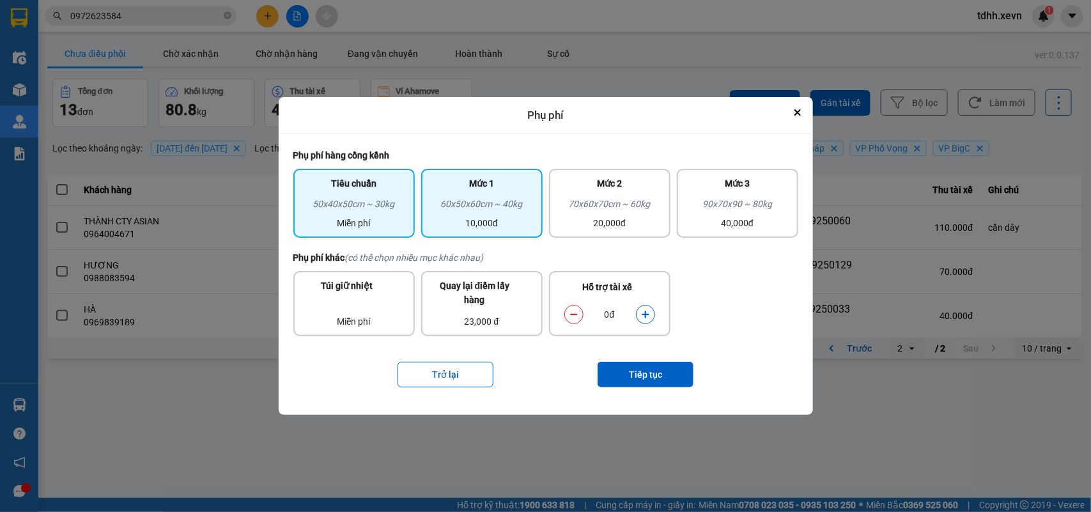
click at [481, 220] on div "10,000đ" at bounding box center [482, 223] width 106 height 14
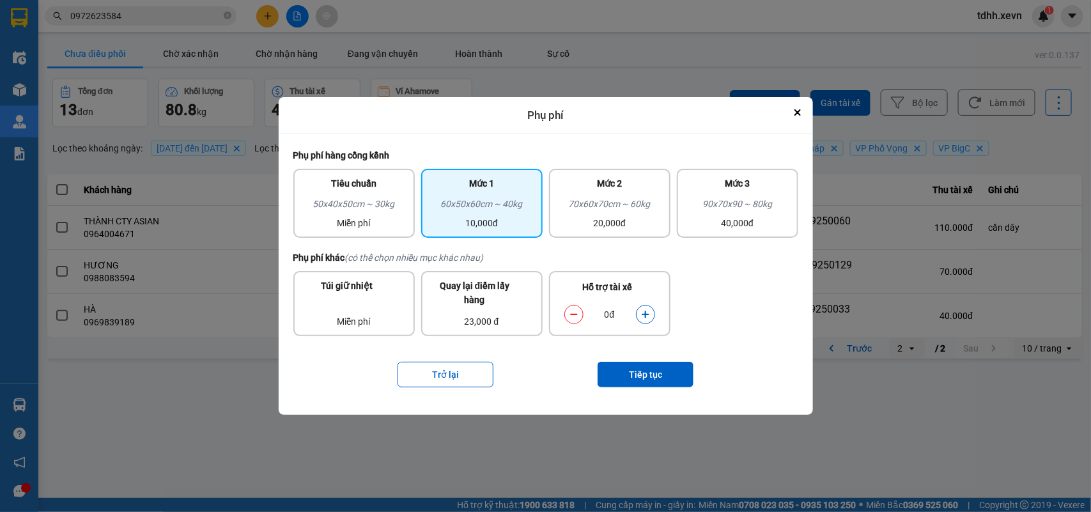
drag, startPoint x: 643, startPoint y: 317, endPoint x: 642, endPoint y: 339, distance: 21.7
click at [643, 318] on icon "dialog" at bounding box center [645, 314] width 9 height 9
click at [640, 371] on button "Tiếp tục" at bounding box center [645, 375] width 96 height 26
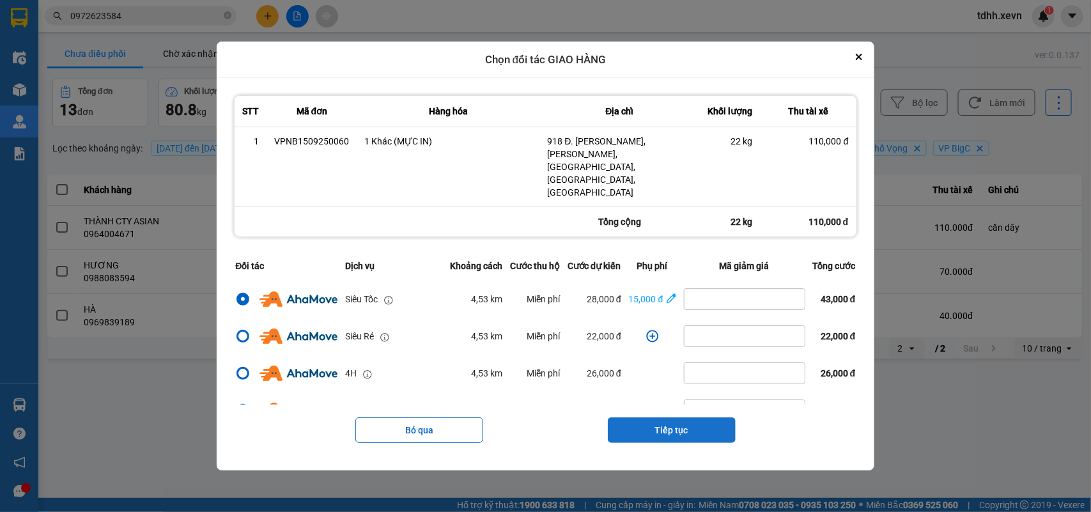
click at [660, 371] on button "Tiếp tục" at bounding box center [672, 430] width 128 height 26
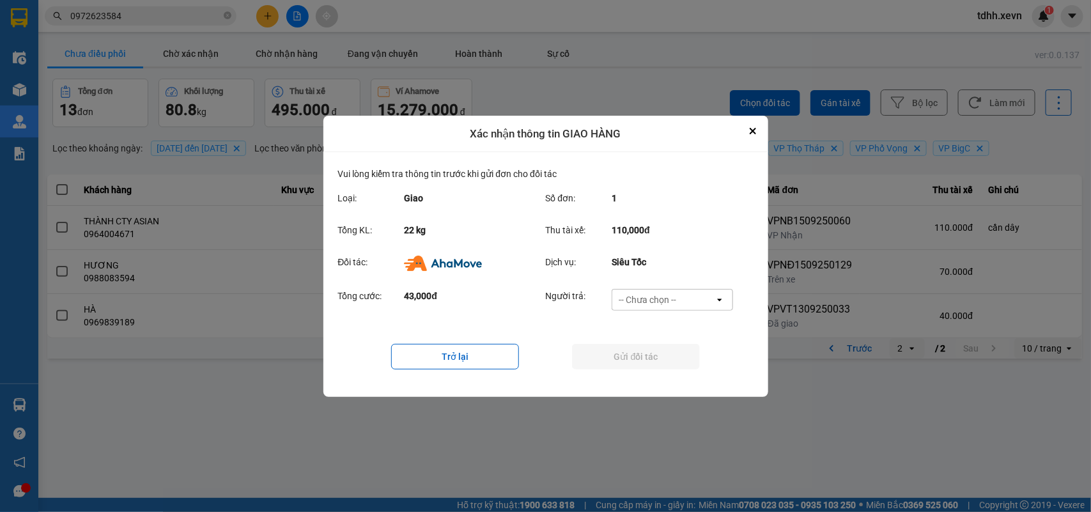
click at [675, 297] on div "-- Chưa chọn --" at bounding box center [648, 299] width 58 height 13
click at [658, 369] on span "Ví Ahamove" at bounding box center [648, 372] width 52 height 13
click at [662, 366] on button "Gửi đối tác" at bounding box center [636, 357] width 128 height 26
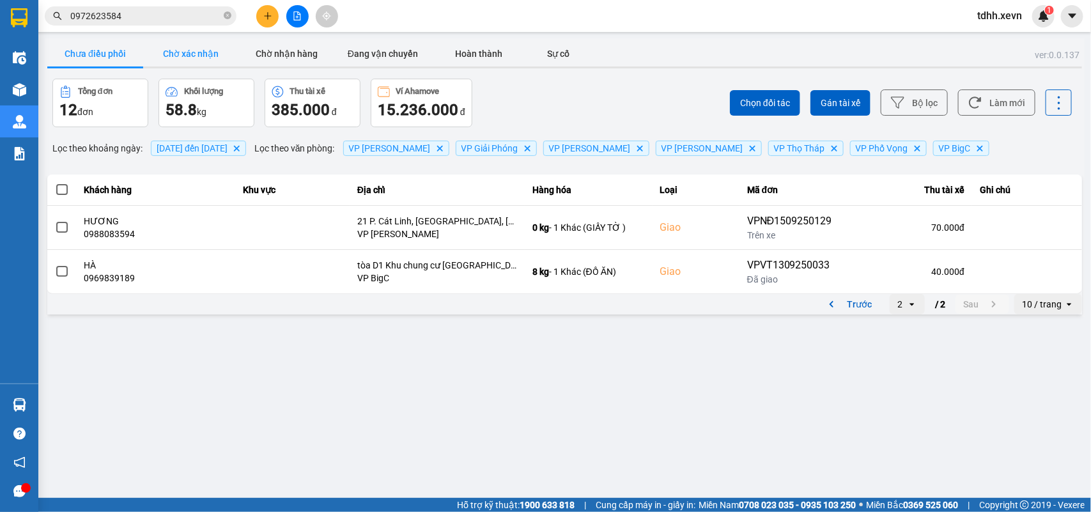
click at [212, 49] on button "Chờ xác nhận" at bounding box center [191, 54] width 96 height 26
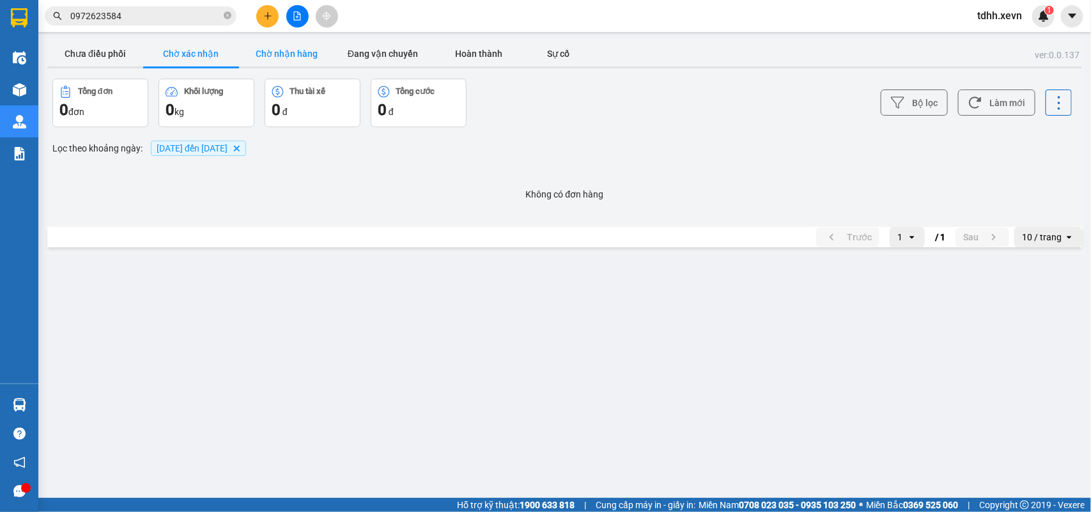
click at [282, 59] on button "Chờ nhận hàng" at bounding box center [287, 54] width 96 height 26
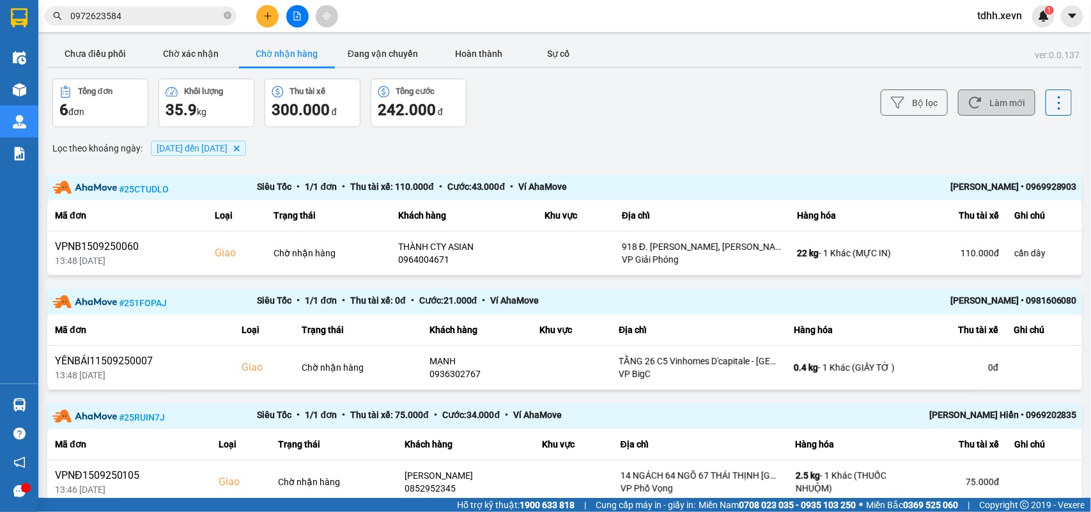
click at [793, 100] on button "Làm mới" at bounding box center [996, 102] width 77 height 26
click at [121, 55] on button "Chưa điều phối" at bounding box center [95, 54] width 96 height 26
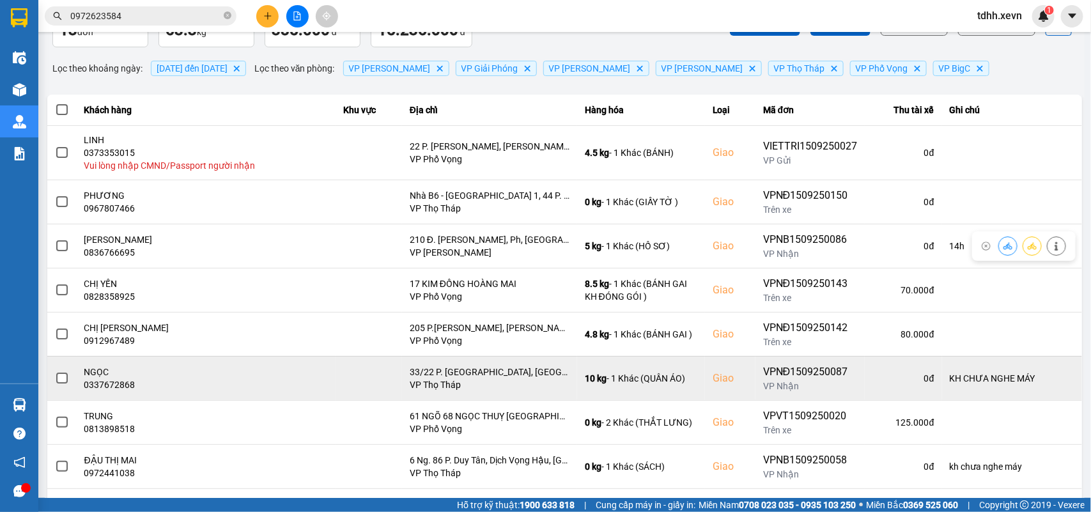
scroll to position [190, 0]
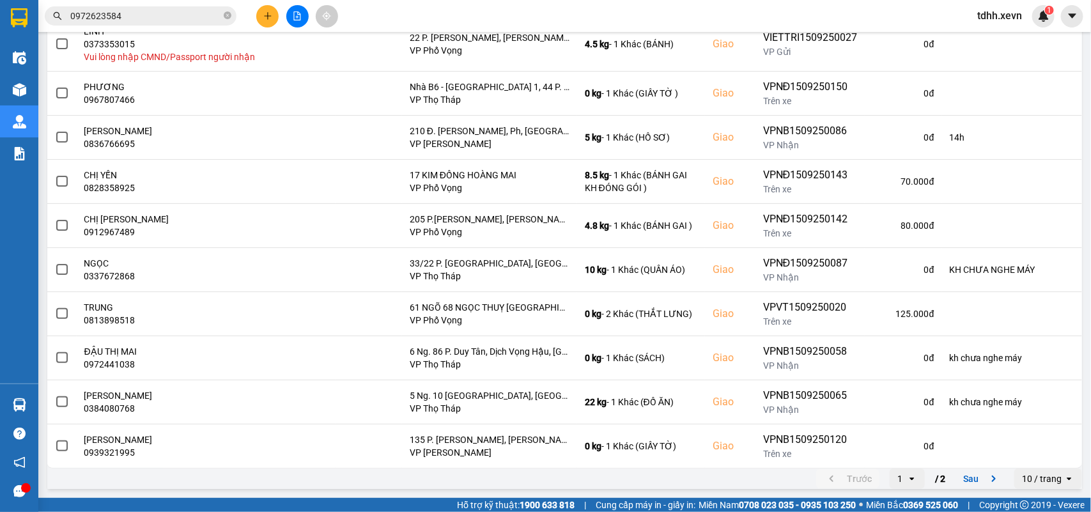
click at [793, 371] on icon "next page. current page 1 / 2" at bounding box center [993, 478] width 15 height 15
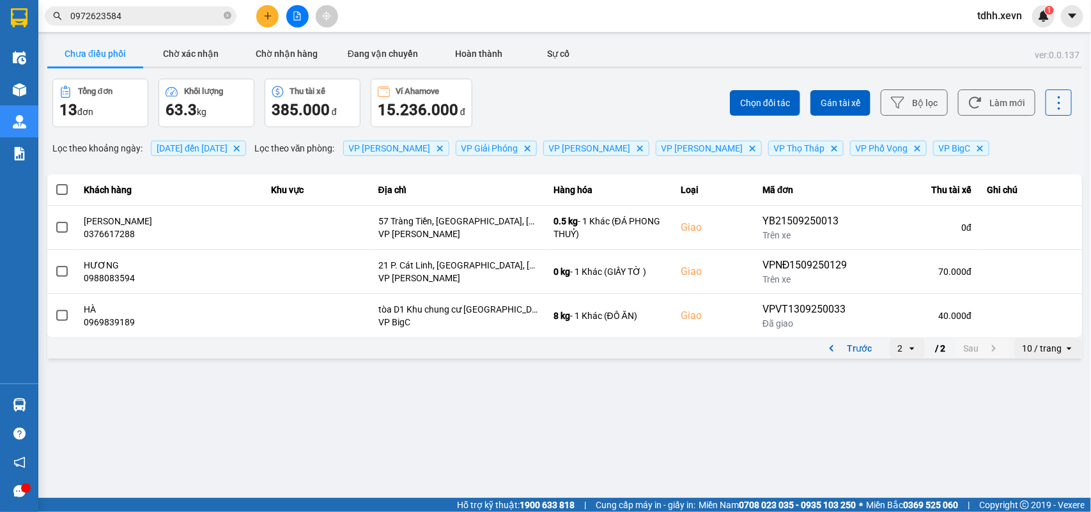
scroll to position [0, 0]
click at [793, 346] on icon "previous page. current page 2 / 2" at bounding box center [831, 348] width 15 height 15
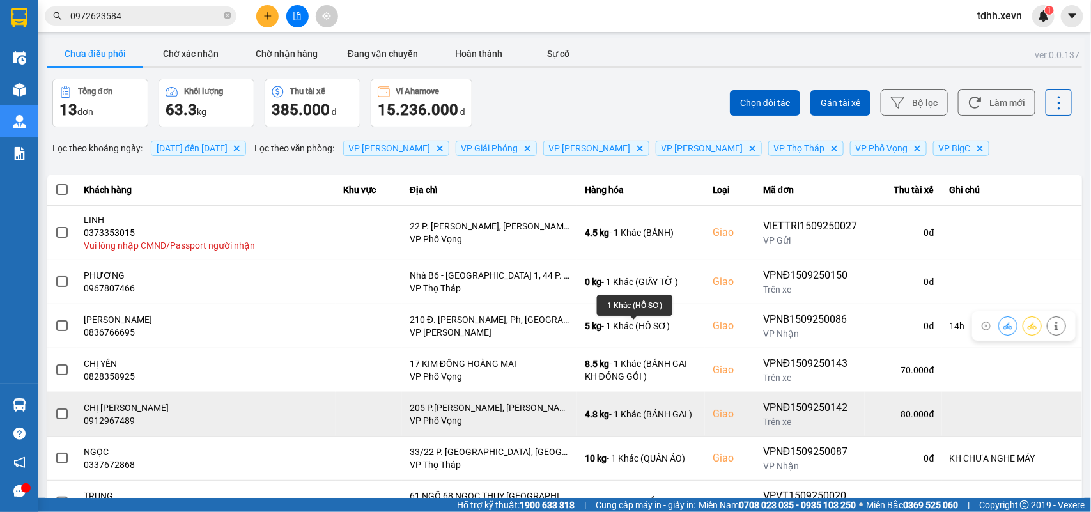
scroll to position [160, 0]
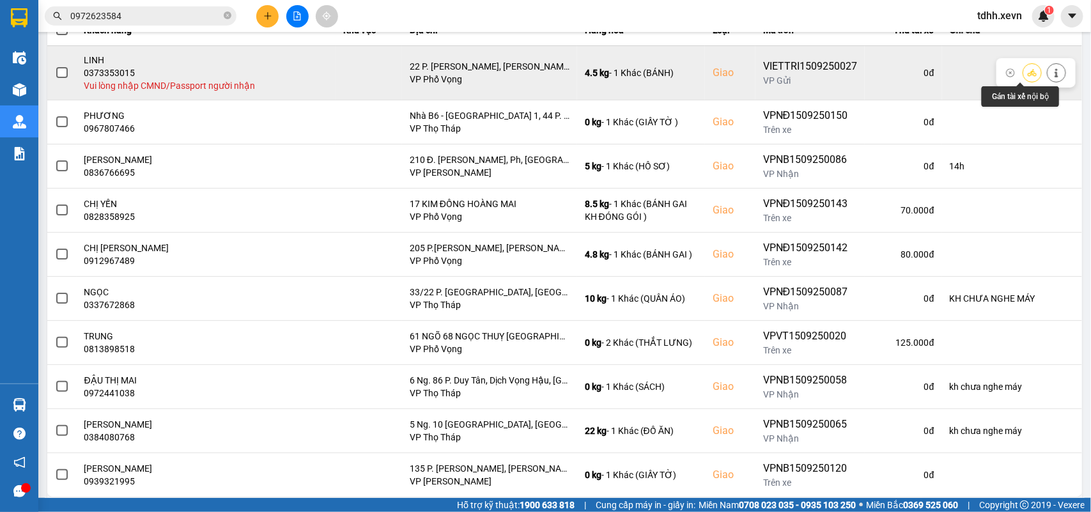
click at [793, 71] on icon at bounding box center [1056, 72] width 9 height 9
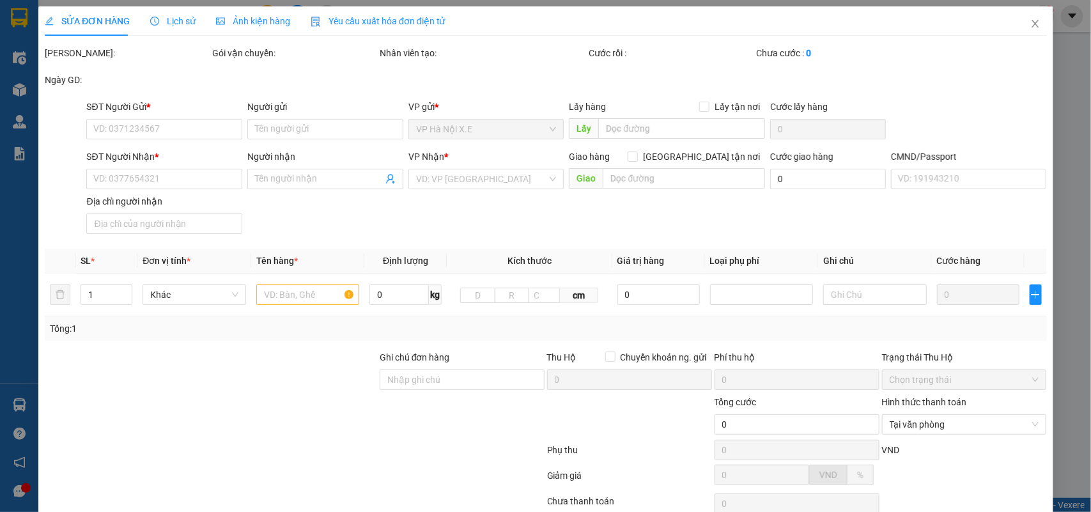
type input "0398363483"
type input "LINH"
type input "0373353015"
type input "LINH"
checkbox input "true"
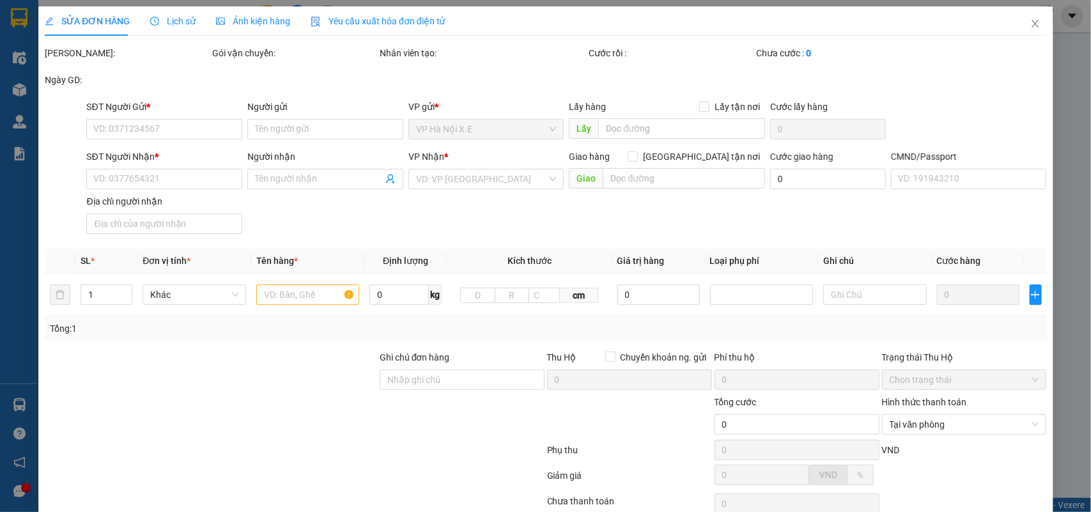
type input "22 P. Ngô Quyền, Lý Thái Tổ, Hoàn Kiếm, Hà Nội, Việt Nam"
type input "75.000"
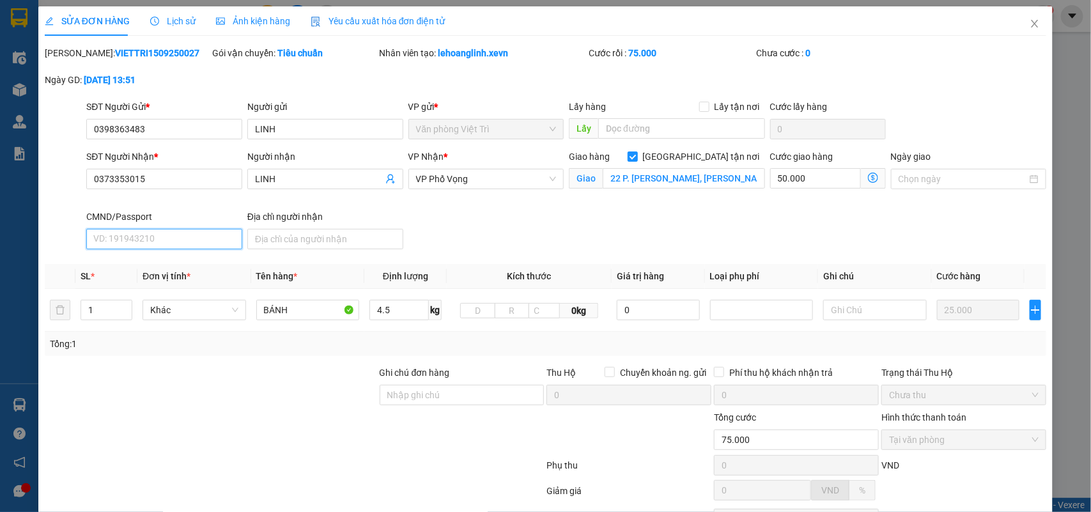
click at [135, 235] on input "CMND/Passport" at bounding box center [164, 239] width 156 height 20
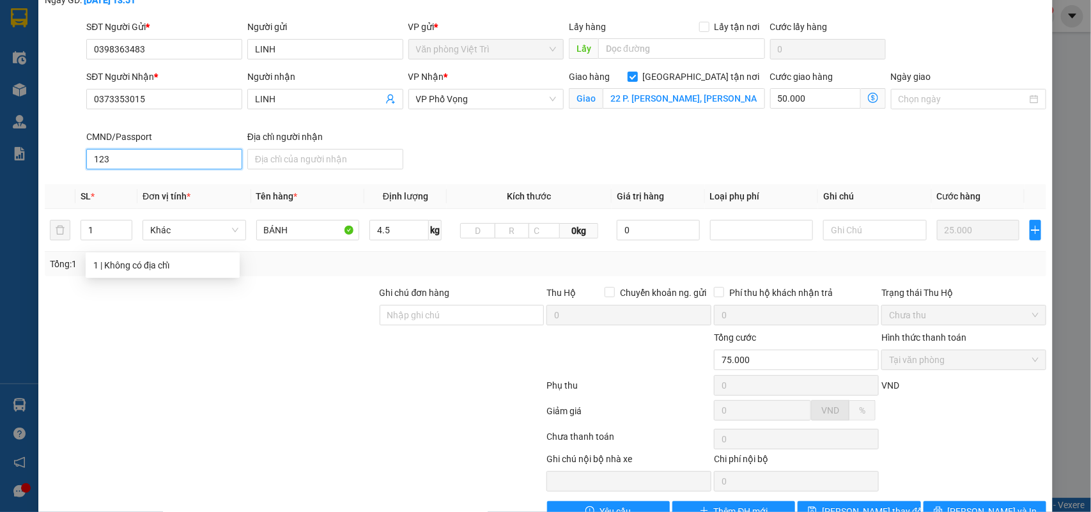
scroll to position [116, 0]
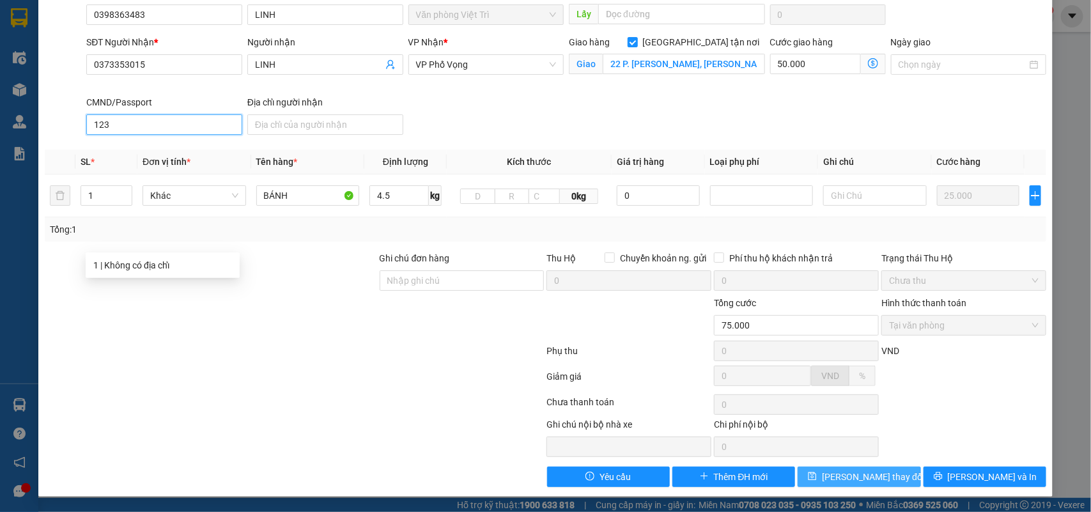
type input "123"
click at [793, 371] on span "Lưu thay đổi" at bounding box center [873, 477] width 102 height 14
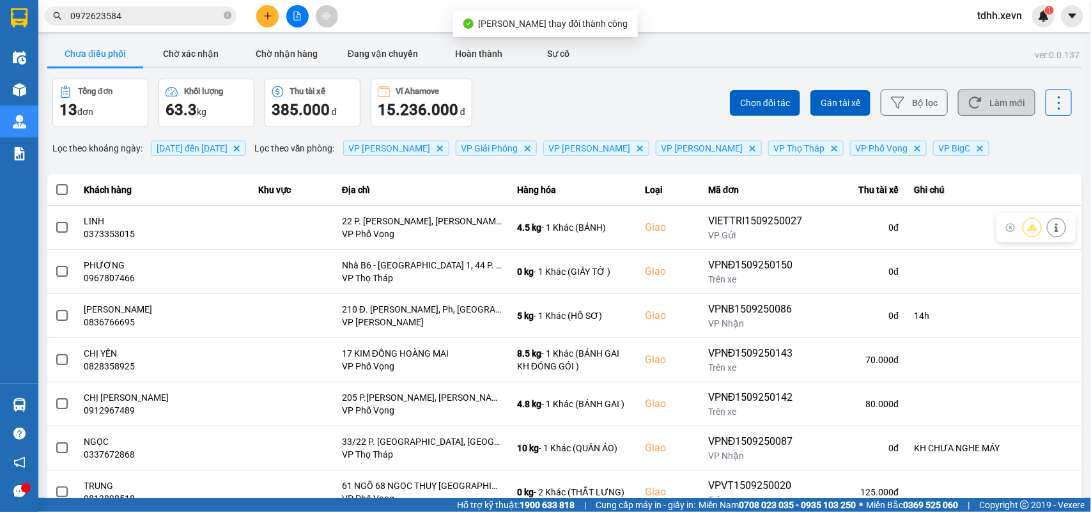
click at [793, 91] on button "Làm mới" at bounding box center [996, 102] width 77 height 26
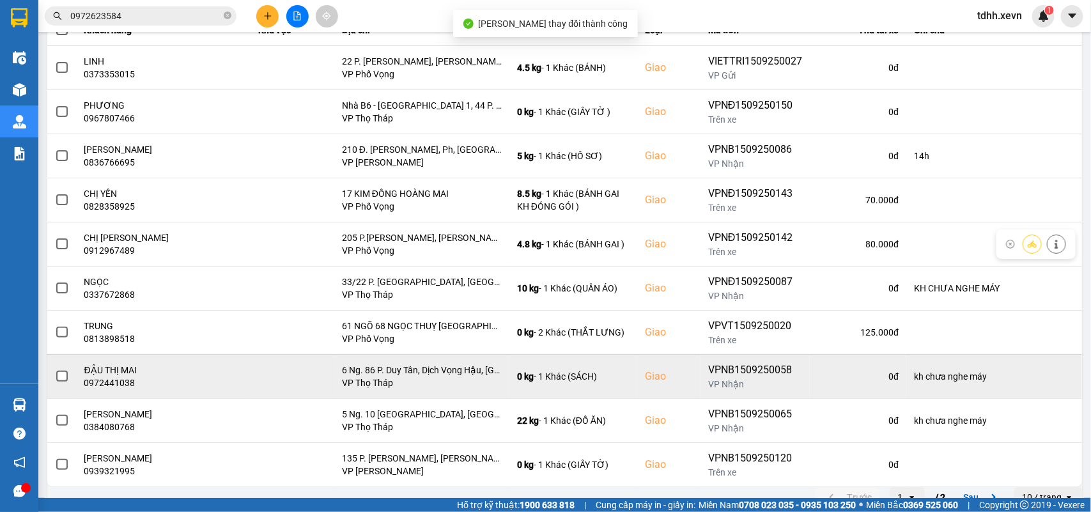
scroll to position [180, 0]
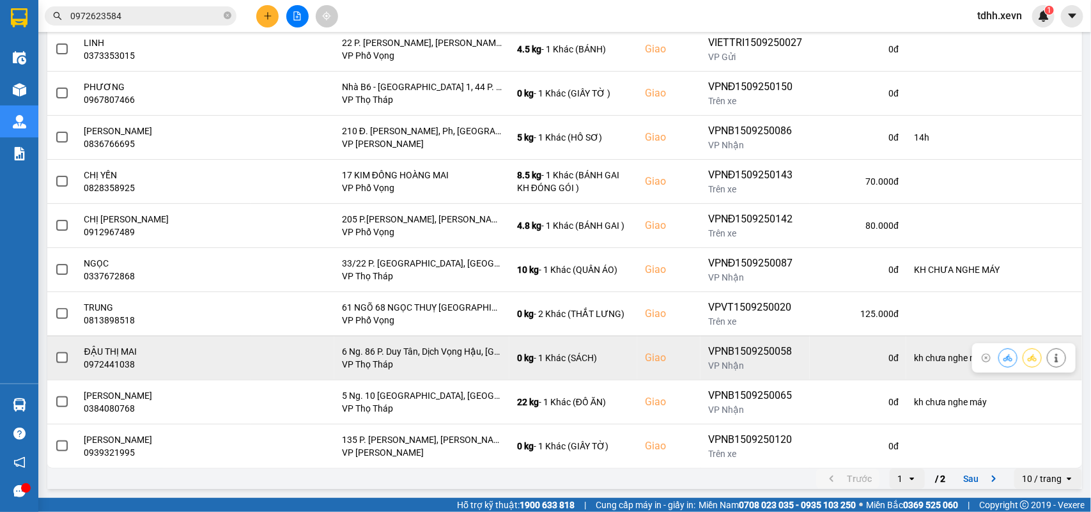
click at [112, 368] on div "0972441038" at bounding box center [163, 364] width 159 height 13
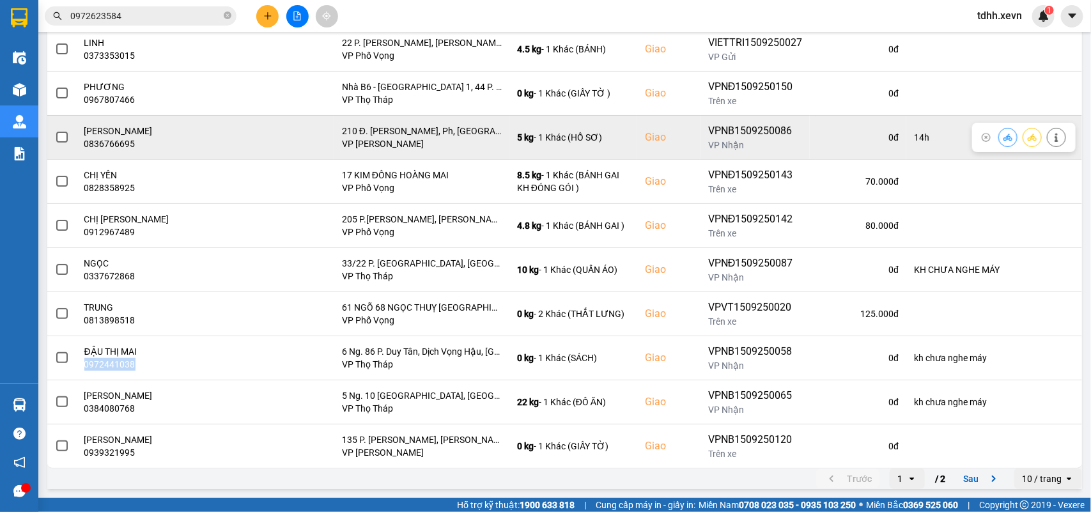
scroll to position [0, 0]
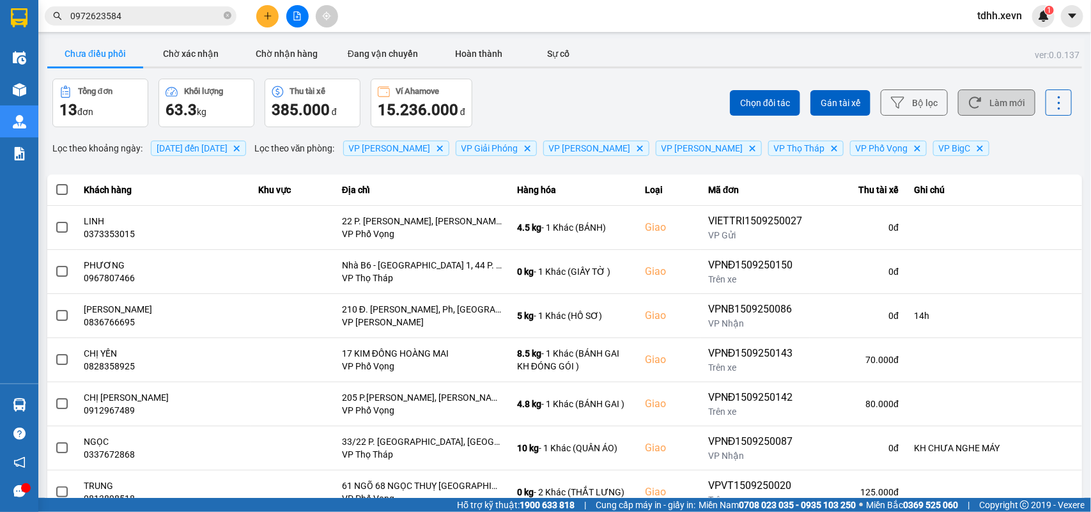
click at [793, 107] on button "Làm mới" at bounding box center [996, 102] width 77 height 26
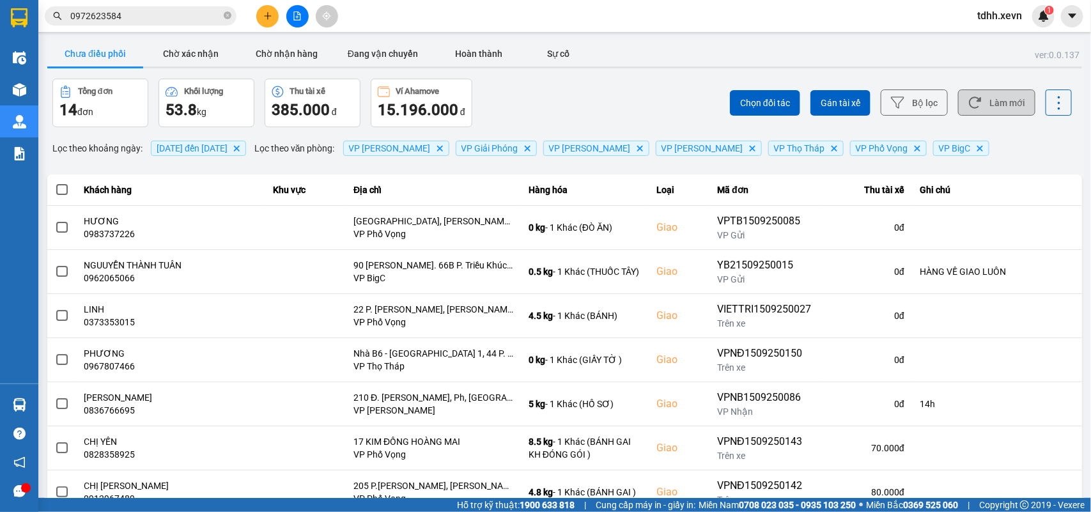
click at [793, 105] on button "Làm mới" at bounding box center [996, 102] width 77 height 26
click at [793, 113] on button "Làm mới" at bounding box center [996, 102] width 77 height 26
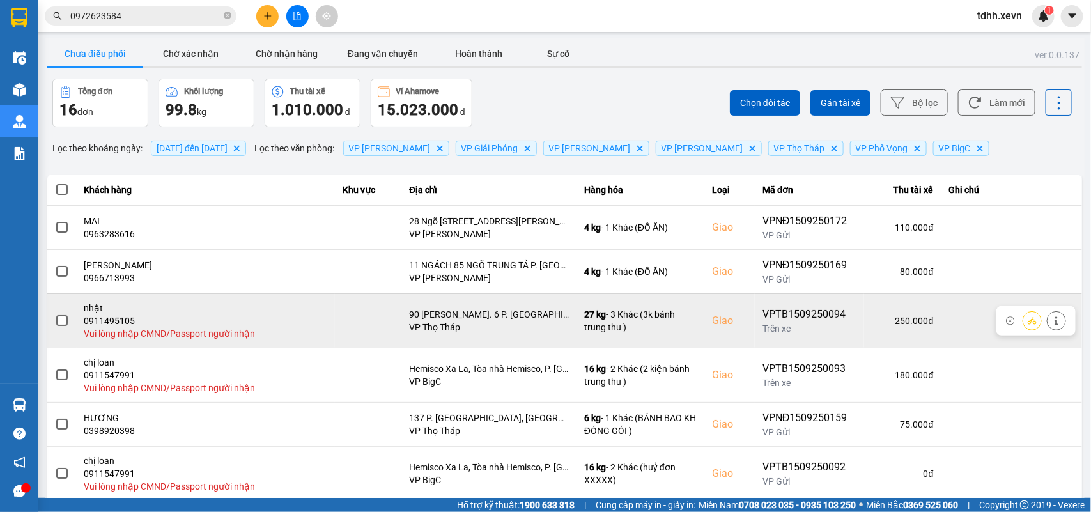
click at [793, 317] on icon at bounding box center [1056, 320] width 9 height 9
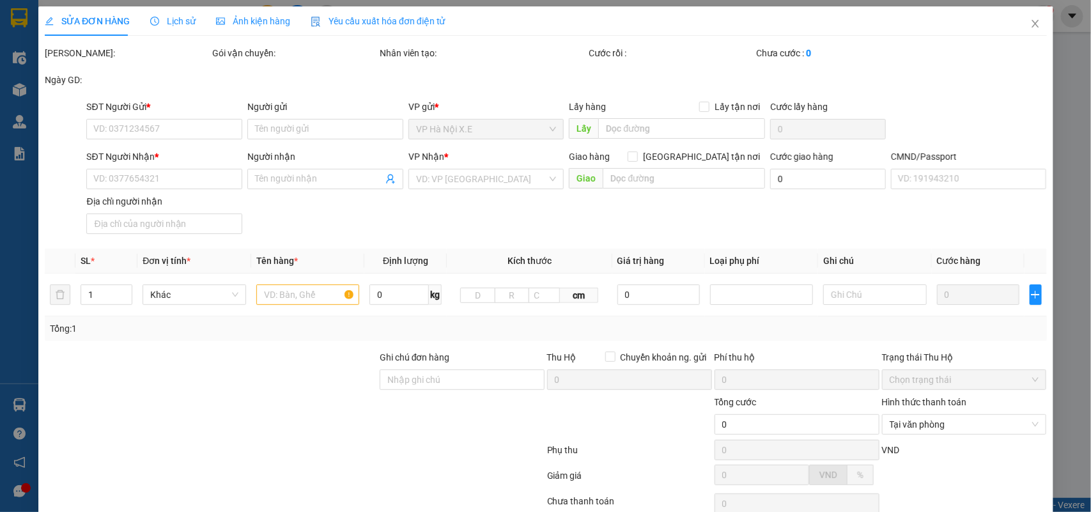
type input "0913736666"
type input "minh hoàng"
type input "0911495105"
type input "nhật"
checkbox input "true"
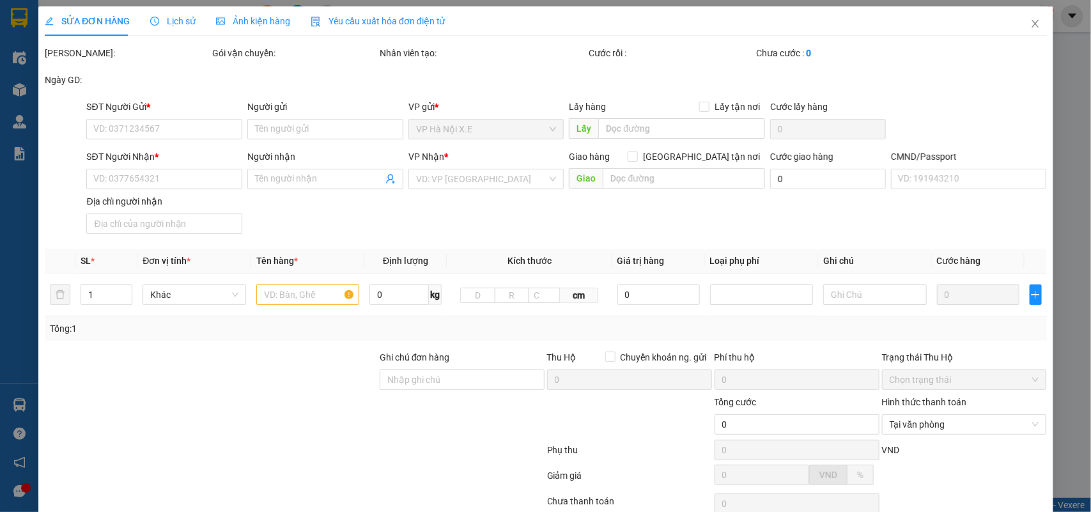
type input "90 [PERSON_NAME]. 6 P. [GEOGRAPHIC_DATA], [GEOGRAPHIC_DATA], [GEOGRAPHIC_DATA],…"
type input "250.000"
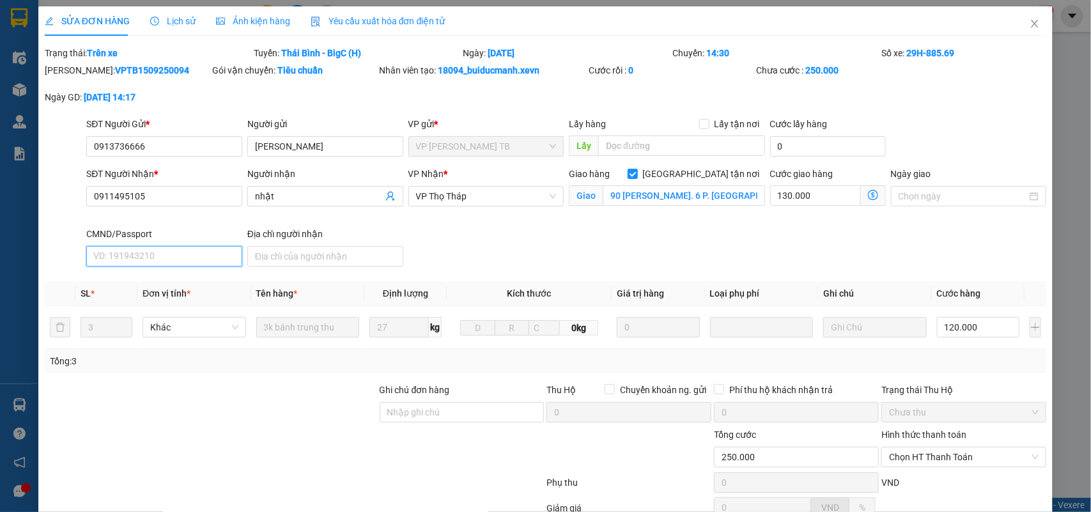
click at [133, 256] on input "CMND/Passport" at bounding box center [164, 256] width 156 height 20
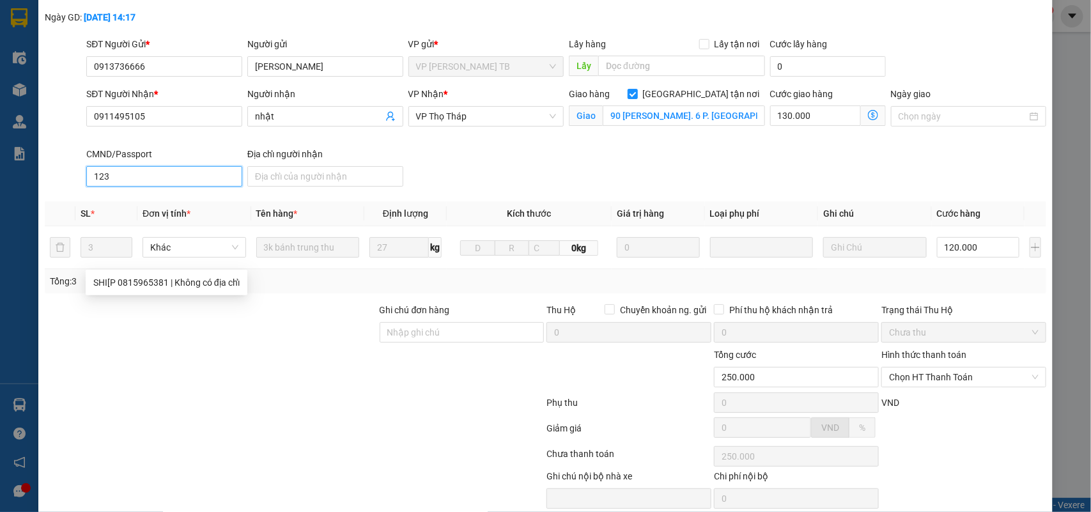
scroll to position [133, 0]
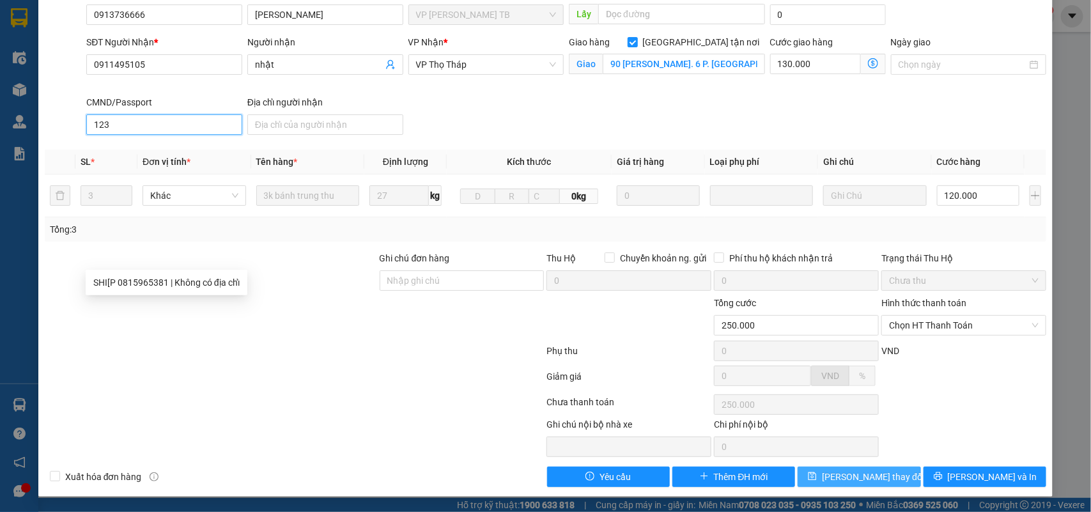
type input "123"
click at [793, 371] on span "Lưu thay đổi" at bounding box center [873, 477] width 102 height 14
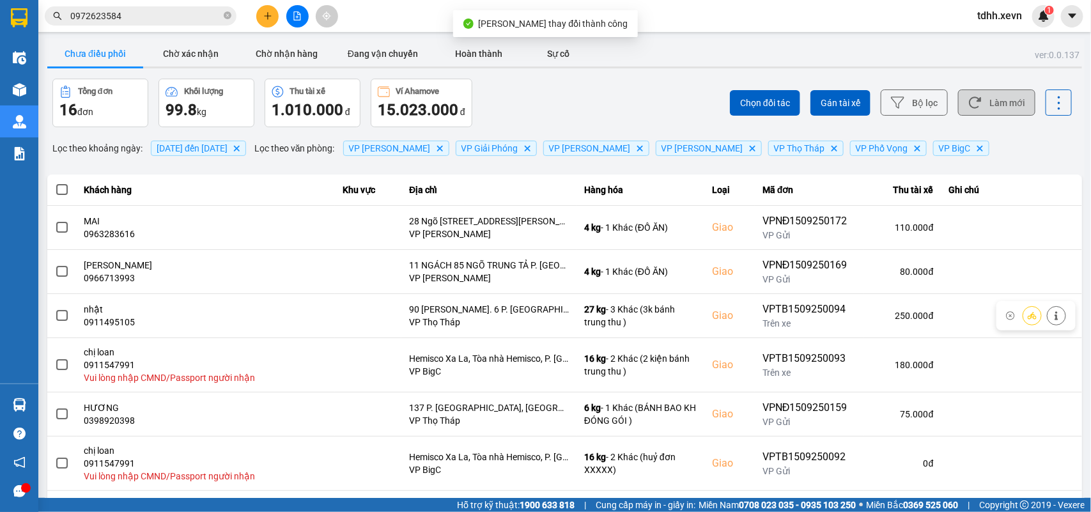
click at [793, 101] on button "Làm mới" at bounding box center [996, 102] width 77 height 26
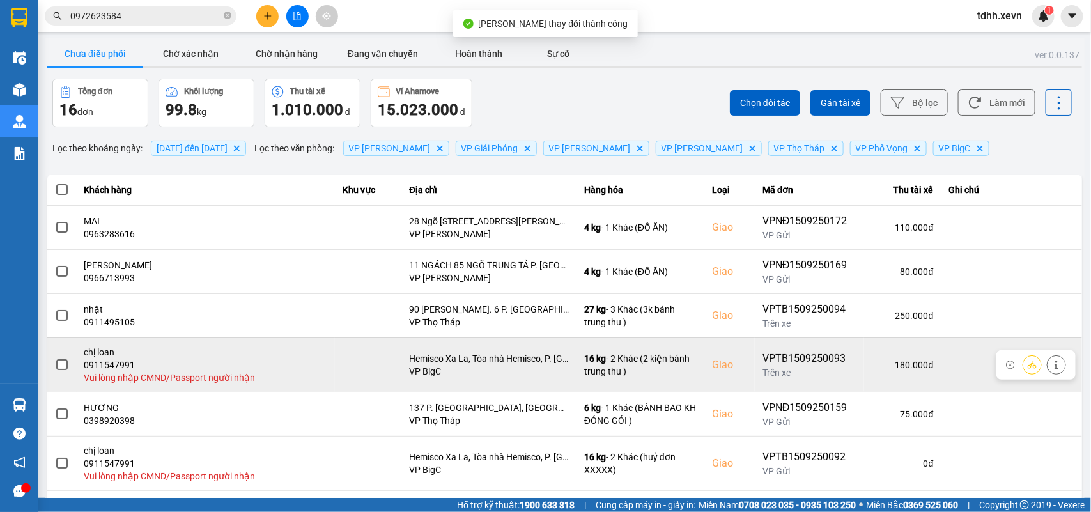
click at [793, 369] on icon at bounding box center [1056, 364] width 9 height 9
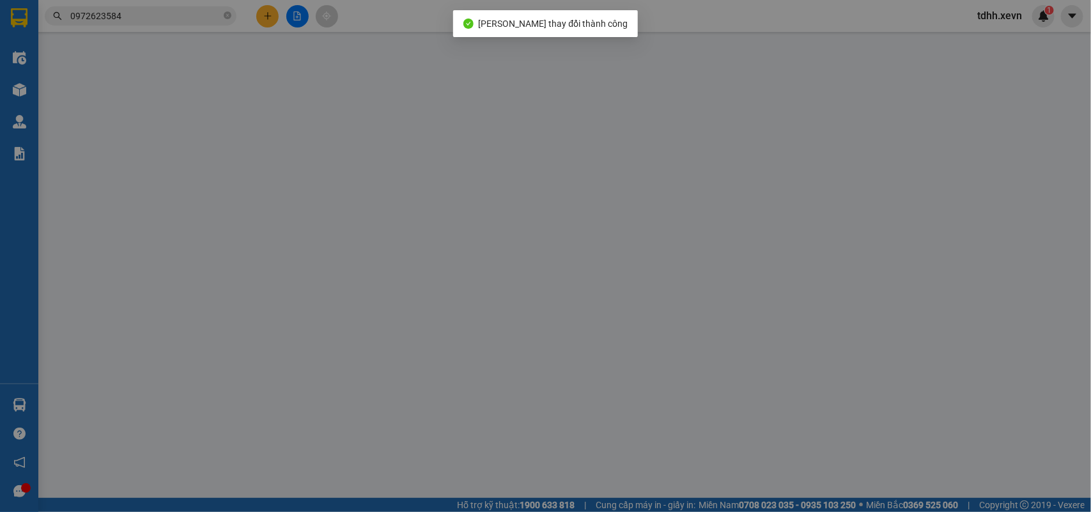
type input "0913736666"
type input "minh hoàng"
type input "0911547991"
type input "chị loan"
checkbox input "true"
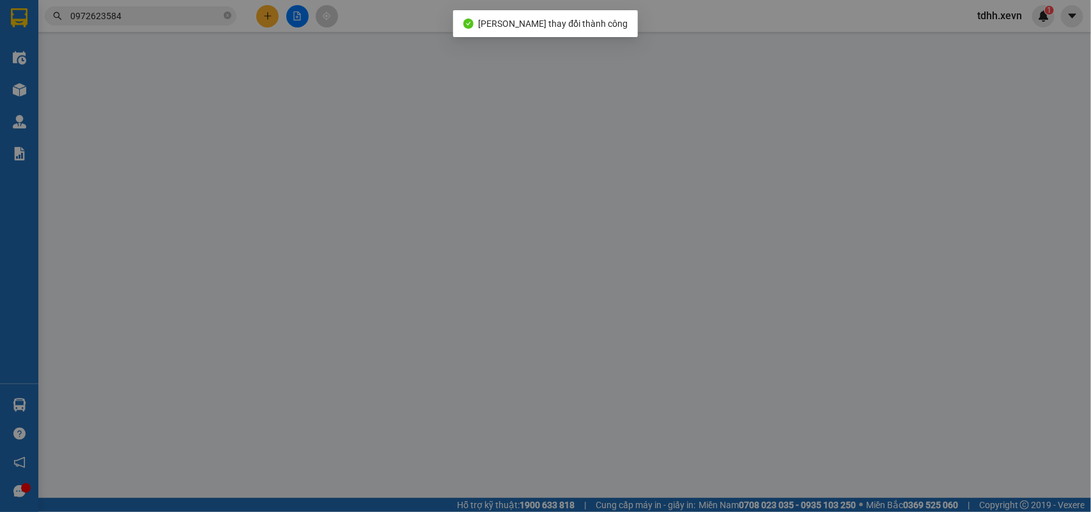
type input "Hemisco Xa La, Tòa nhà Hemisco, P. [GEOGRAPHIC_DATA], [GEOGRAPHIC_DATA], [GEOGR…"
type input "180.000"
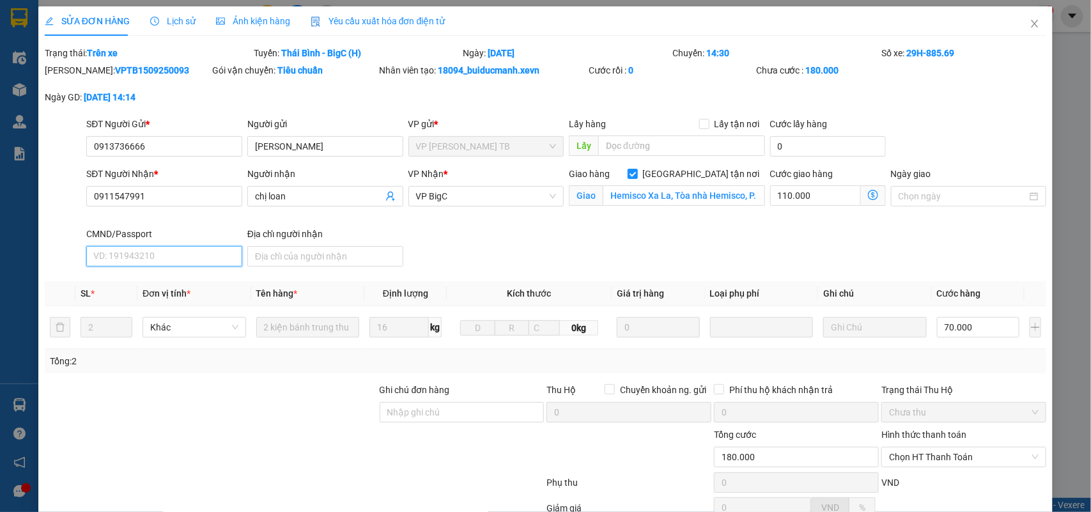
click at [123, 263] on input "CMND/Passport" at bounding box center [164, 256] width 156 height 20
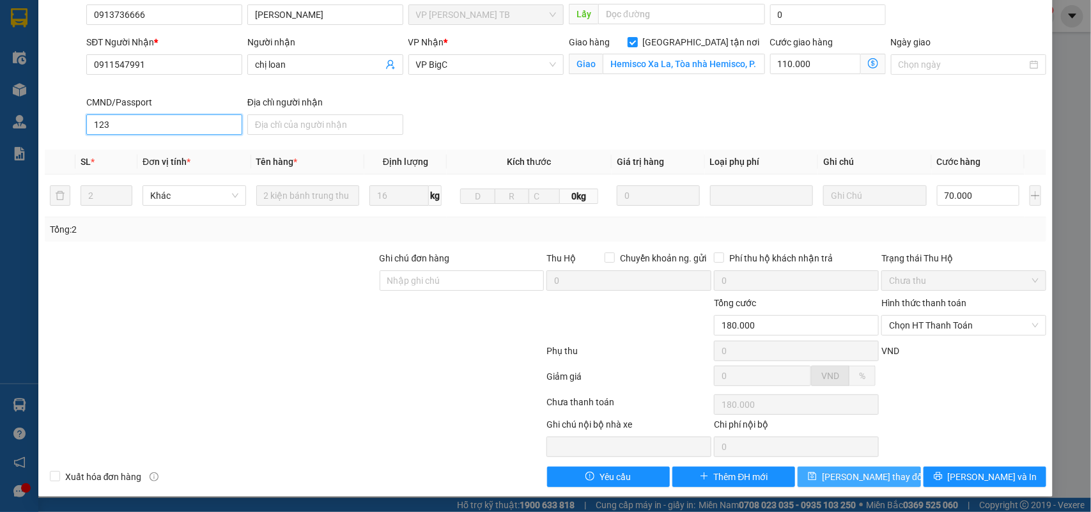
type input "123"
click at [793, 371] on button "Lưu thay đổi" at bounding box center [858, 476] width 123 height 20
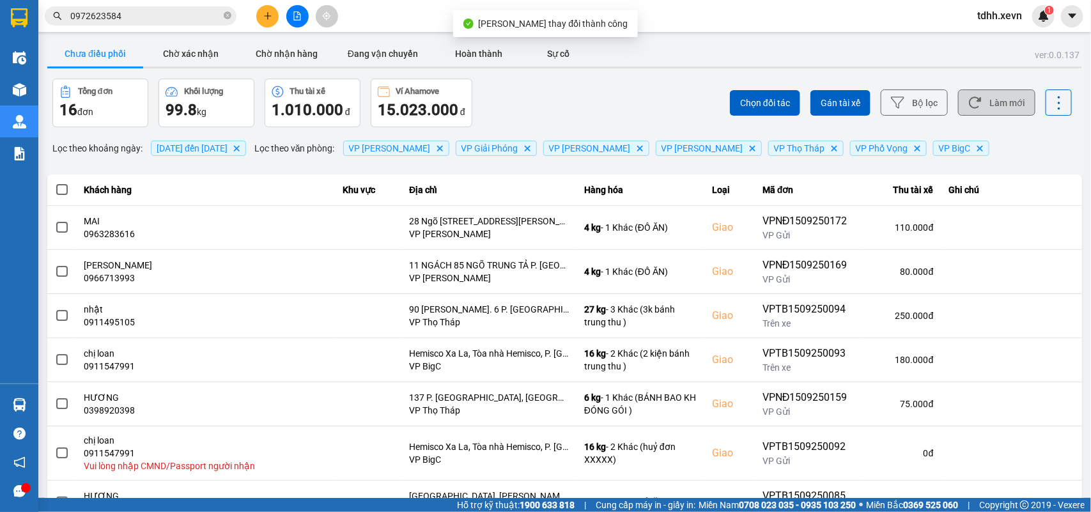
click at [793, 104] on button "Làm mới" at bounding box center [996, 102] width 77 height 26
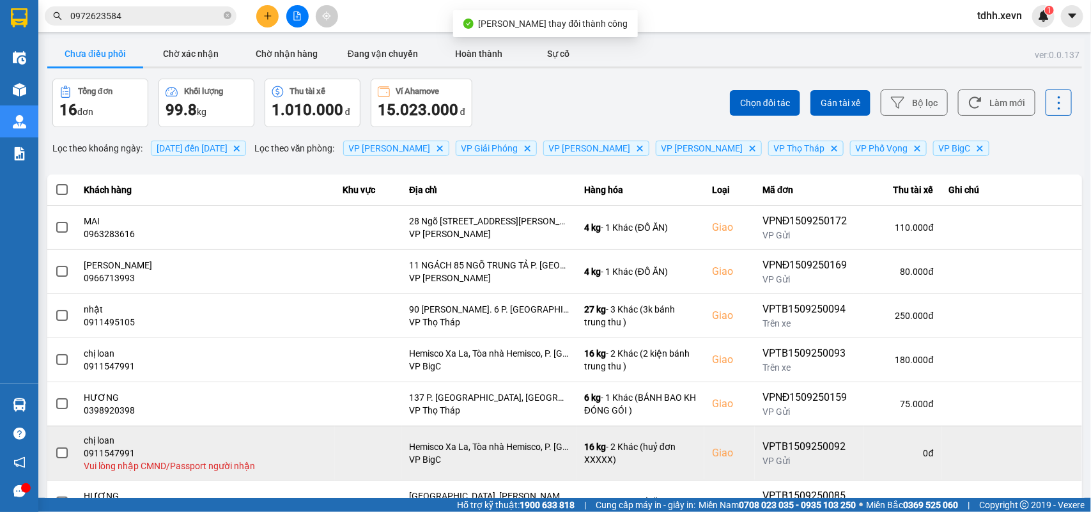
scroll to position [160, 0]
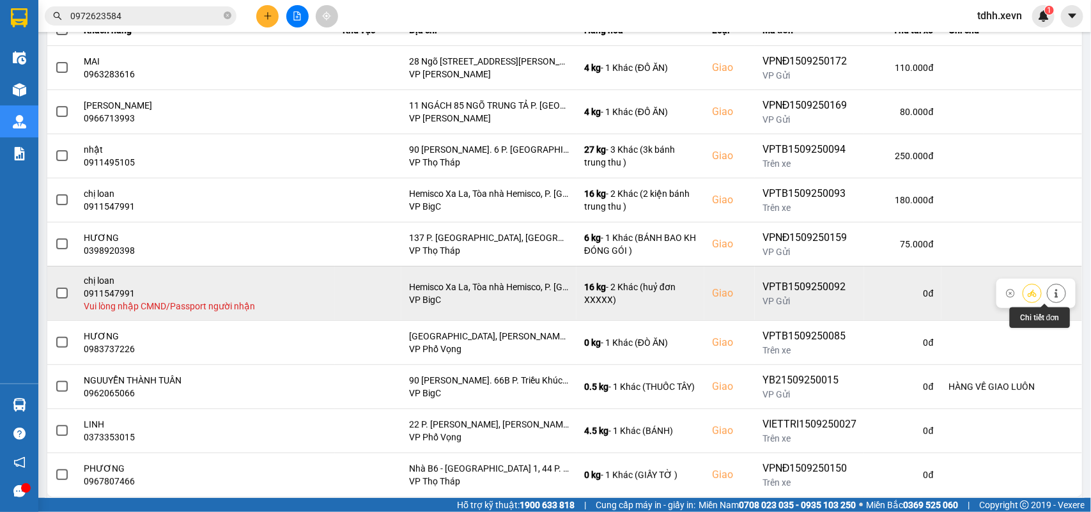
click at [793, 294] on icon at bounding box center [1056, 293] width 9 height 9
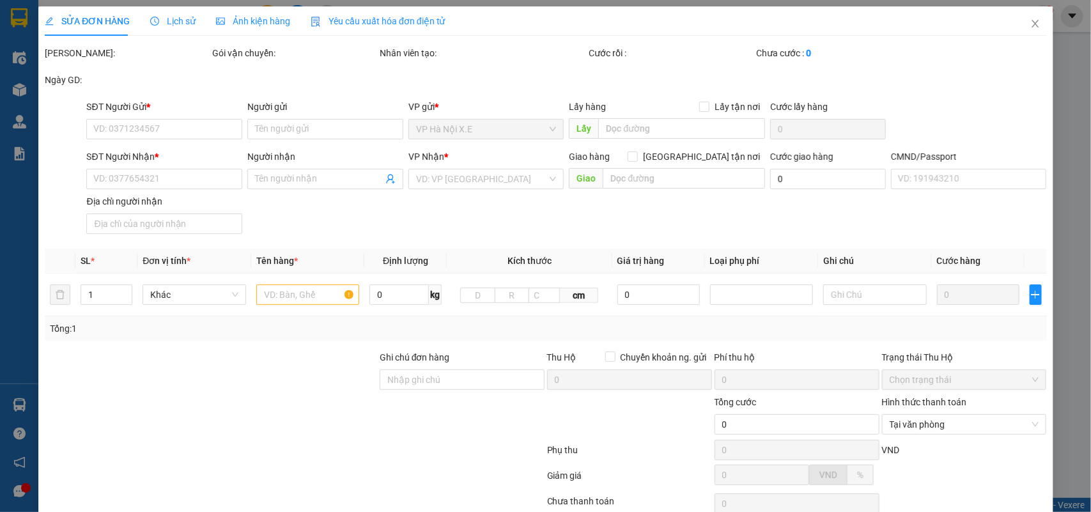
type input "0913736666"
type input "minh hoàng"
type input "0911547991"
type input "chị loan"
checkbox input "true"
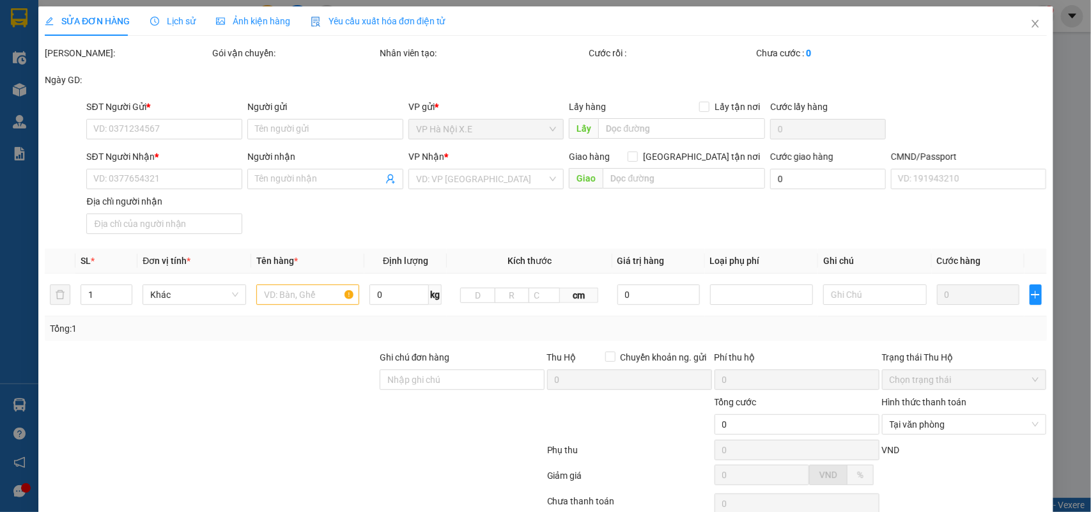
type input "Hemisco Xa La, Tòa nhà Hemisco, P. [GEOGRAPHIC_DATA], [GEOGRAPHIC_DATA], [GEOGR…"
type input "180.000"
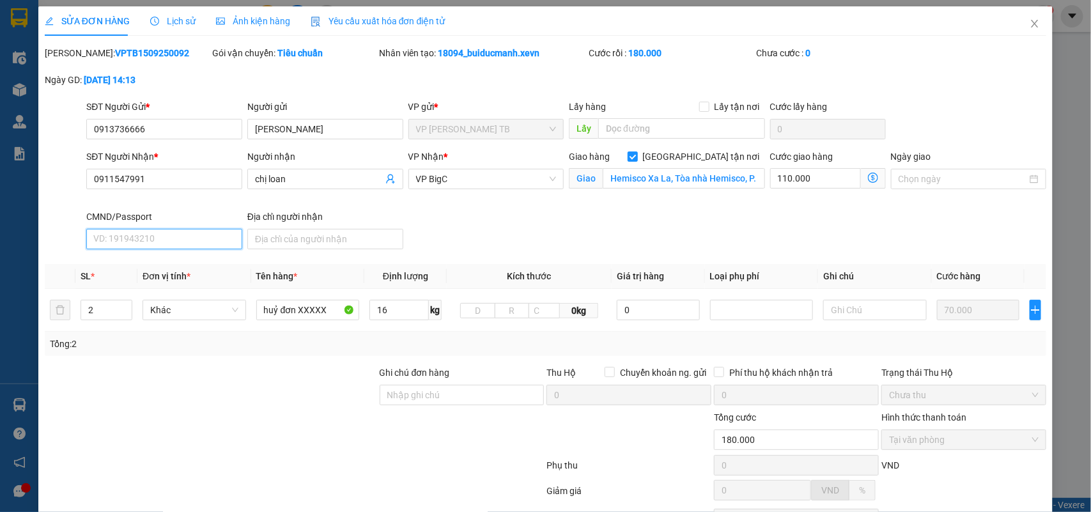
click at [118, 244] on input "CMND/Passport" at bounding box center [164, 239] width 156 height 20
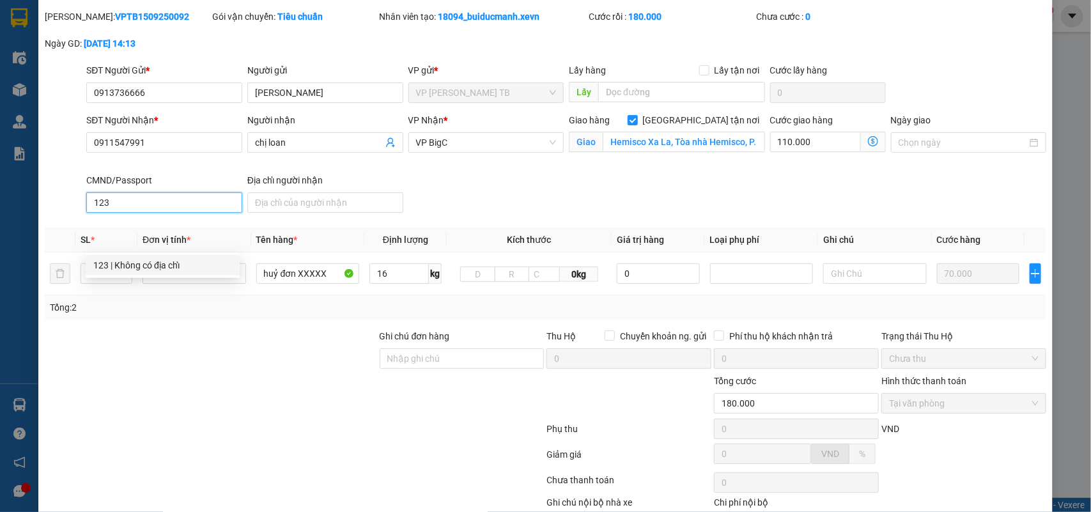
scroll to position [116, 0]
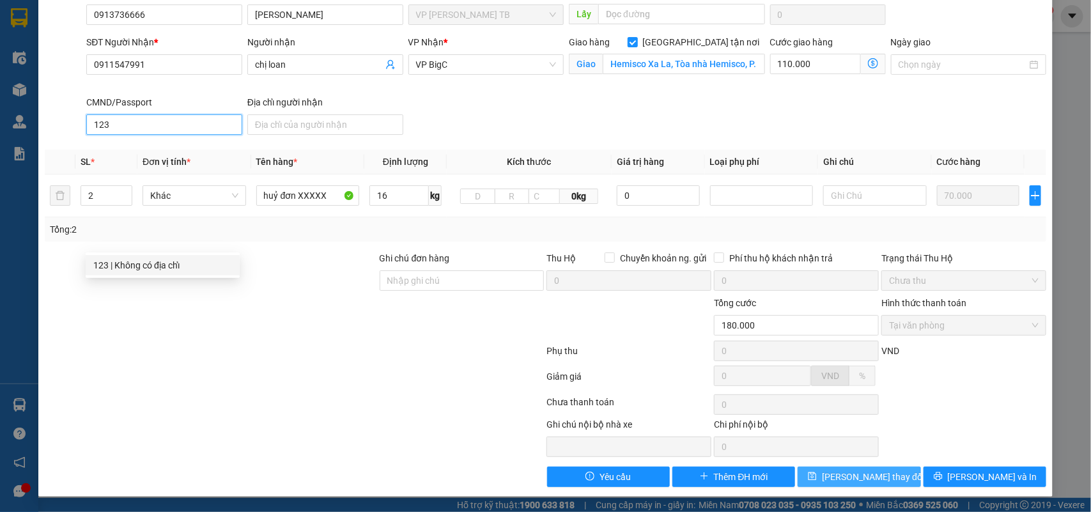
type input "123"
click at [793, 371] on span "Lưu thay đổi" at bounding box center [873, 477] width 102 height 14
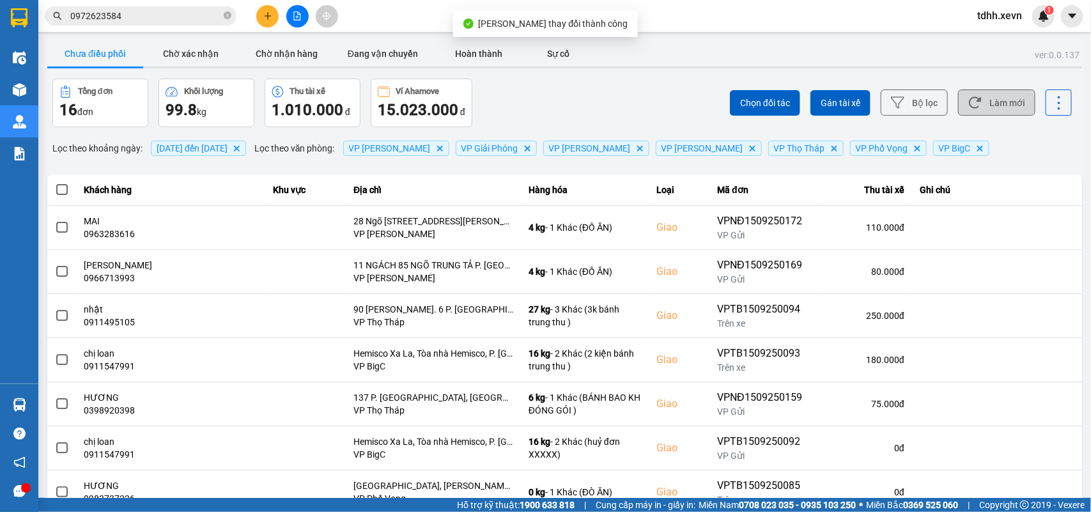
click at [793, 95] on button "Làm mới" at bounding box center [996, 102] width 77 height 26
click at [793, 96] on button "Làm mới" at bounding box center [996, 102] width 77 height 26
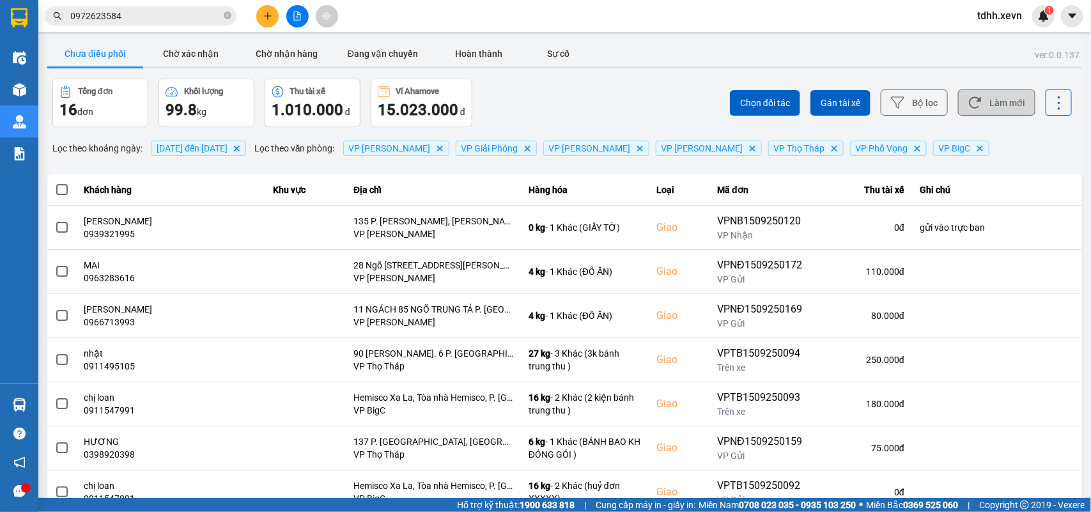
click at [793, 106] on button "Làm mới" at bounding box center [996, 102] width 77 height 26
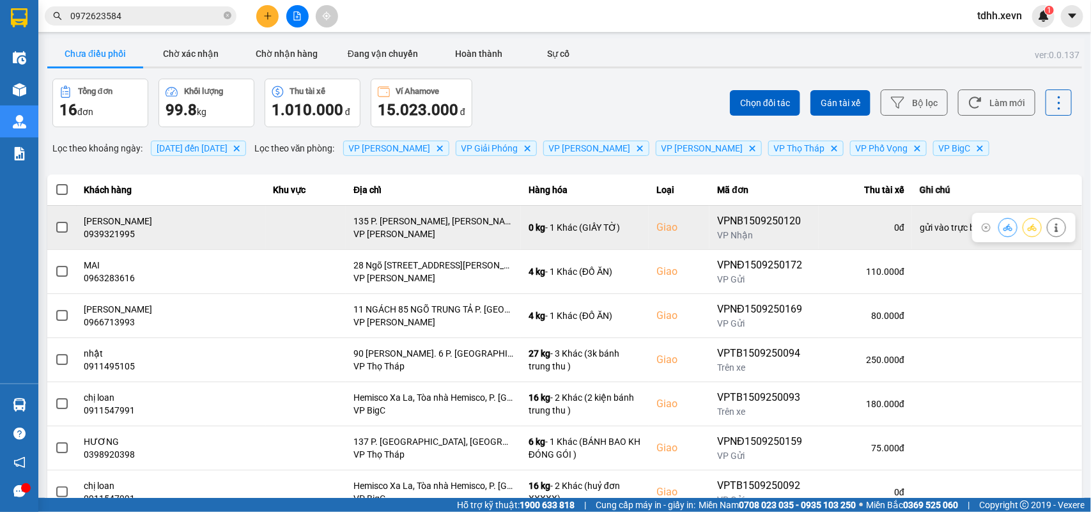
click at [94, 227] on div "0939321995" at bounding box center [171, 233] width 174 height 13
click at [793, 230] on icon at bounding box center [1007, 227] width 9 height 9
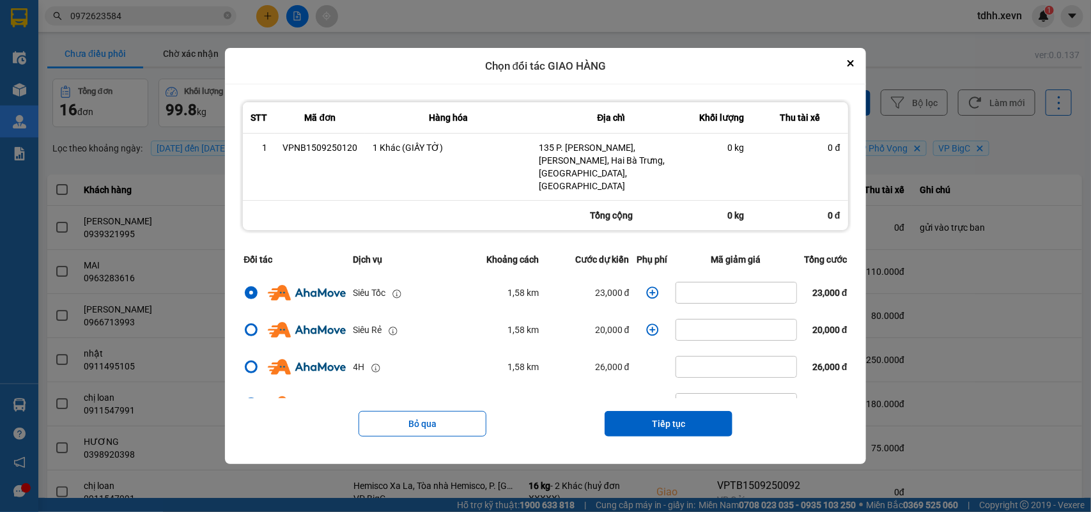
click at [646, 287] on icon "dialog" at bounding box center [652, 293] width 12 height 12
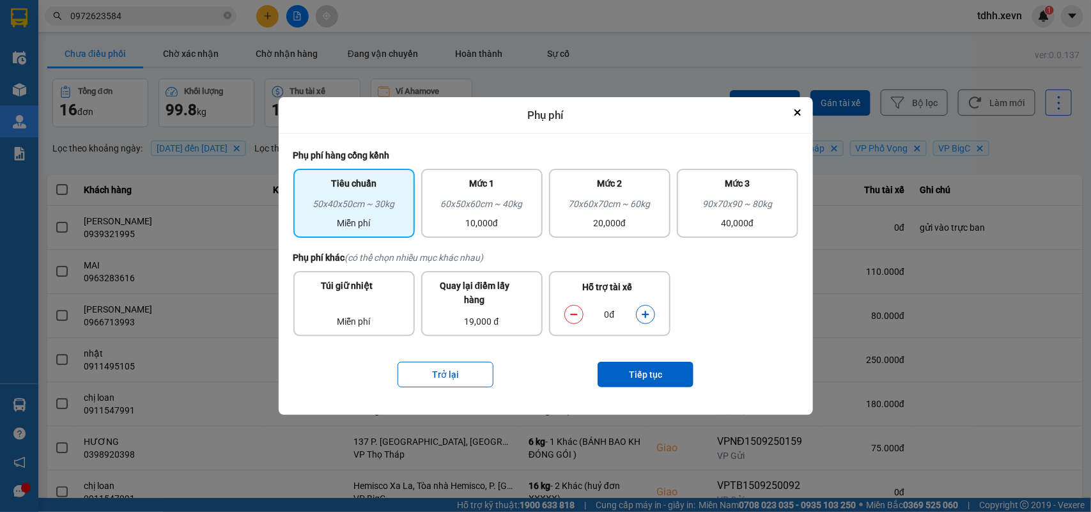
click at [643, 311] on icon "dialog" at bounding box center [645, 314] width 9 height 9
click at [654, 371] on button "Tiếp tục" at bounding box center [645, 375] width 96 height 26
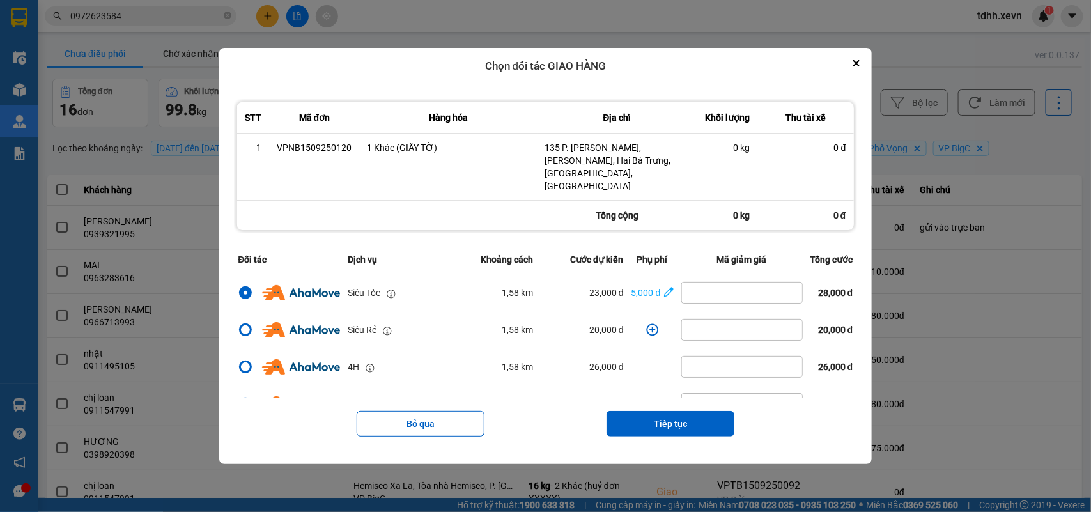
click at [681, 371] on button "Tiếp tục" at bounding box center [670, 424] width 128 height 26
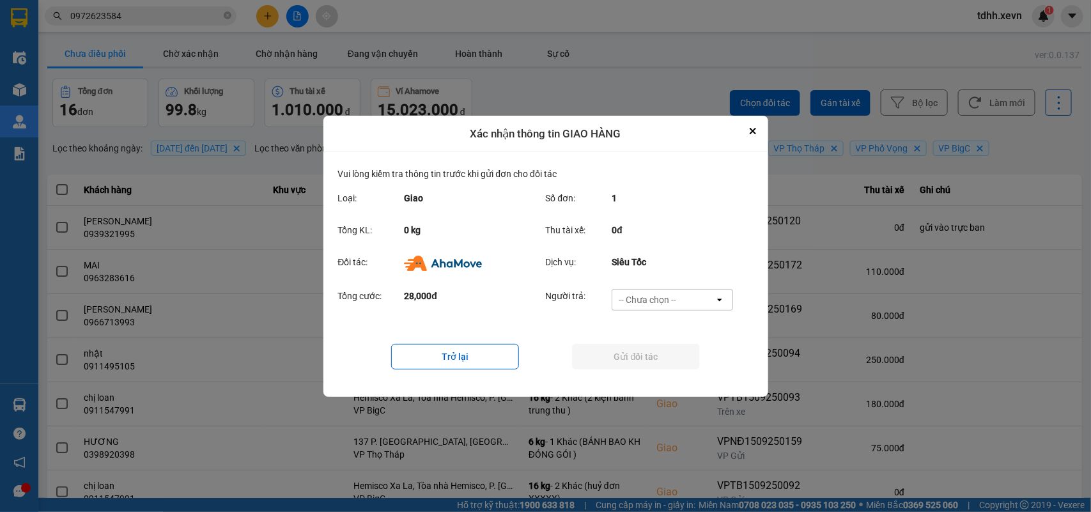
click at [695, 298] on div "-- Chưa chọn --" at bounding box center [663, 299] width 102 height 20
click at [659, 366] on span "Ví Ahamove" at bounding box center [648, 372] width 52 height 13
click at [640, 343] on div "Trở lại Gửi đối tác" at bounding box center [545, 356] width 415 height 51
click at [640, 350] on button "Gửi đối tác" at bounding box center [636, 357] width 128 height 26
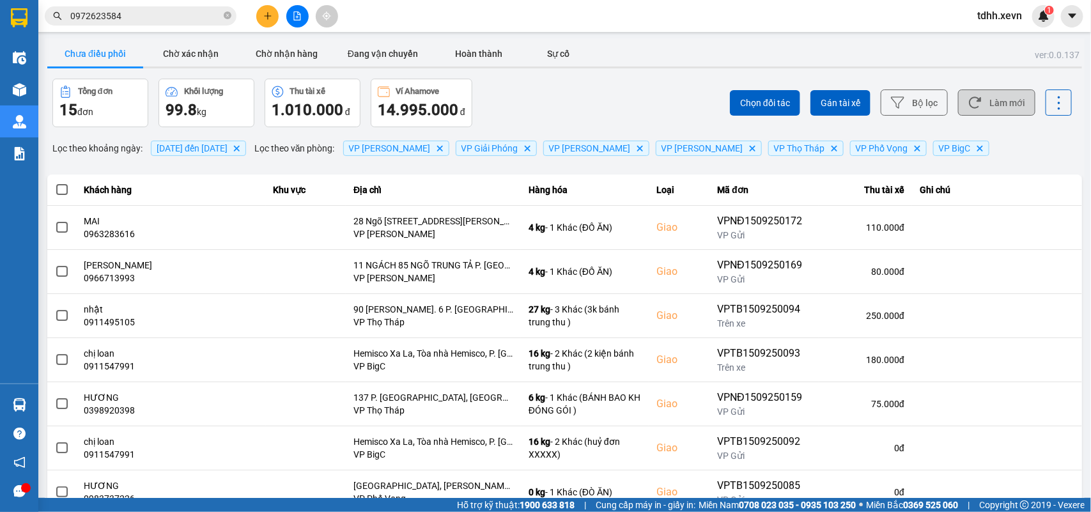
click at [793, 105] on button "Làm mới" at bounding box center [996, 102] width 77 height 26
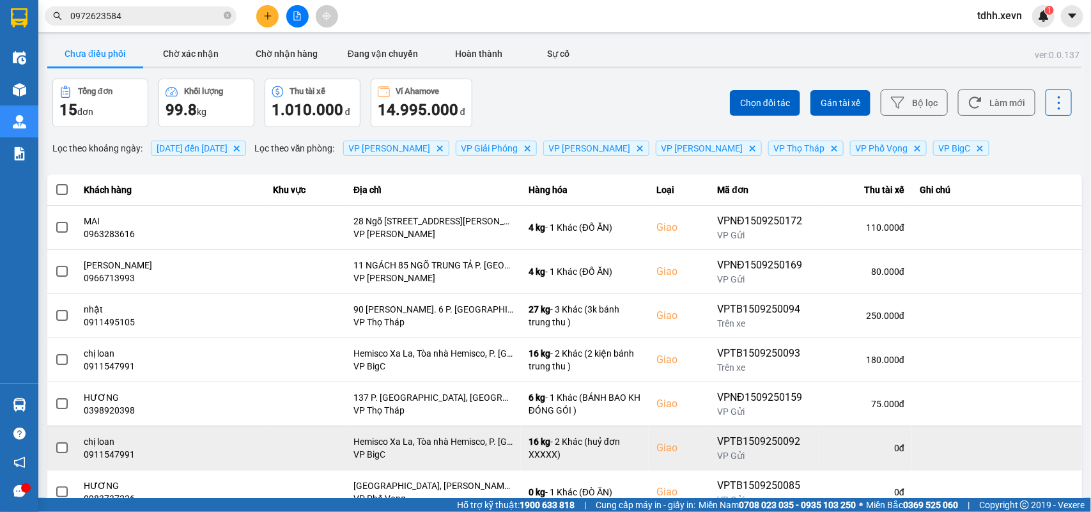
scroll to position [180, 0]
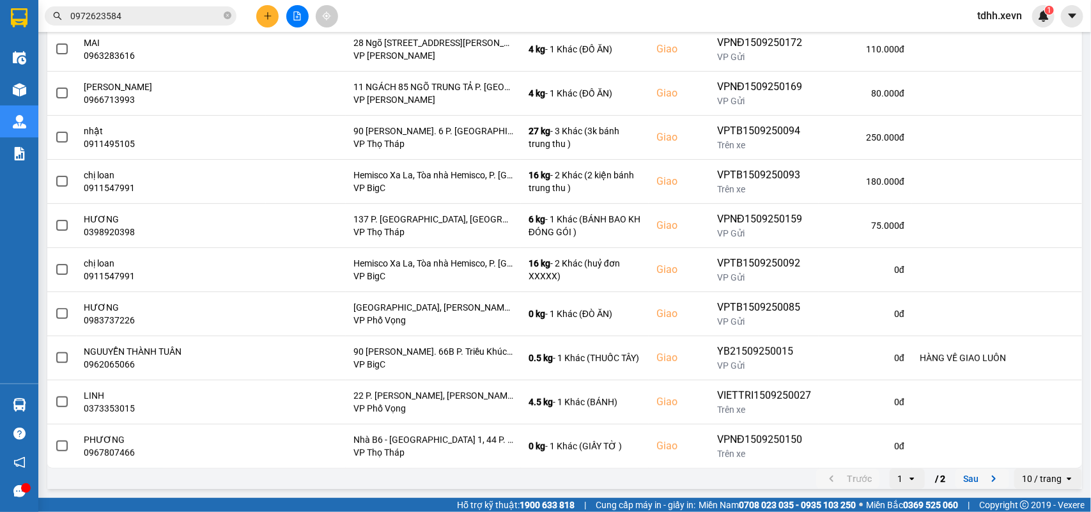
click at [793, 371] on icon "next page. current page 1 / 2" at bounding box center [993, 478] width 15 height 15
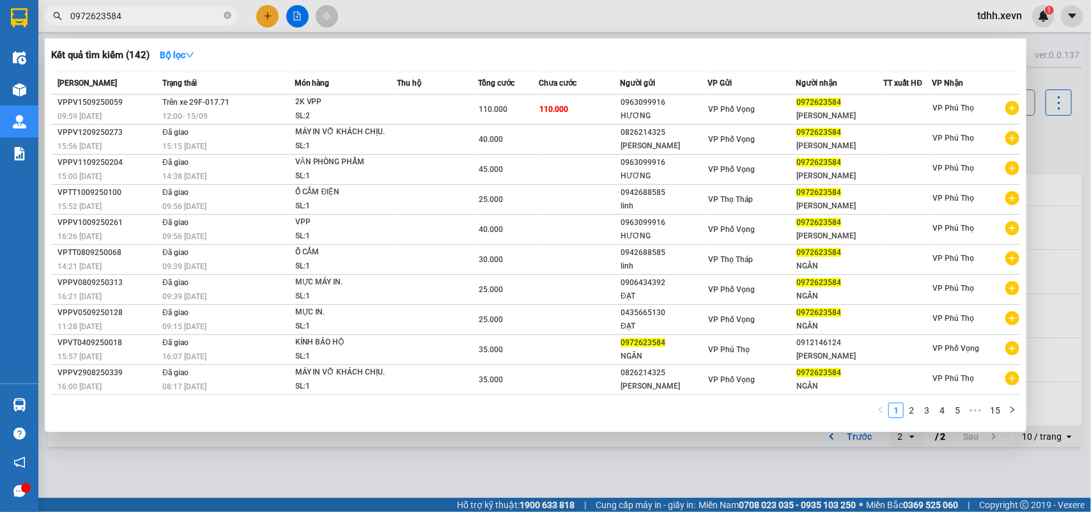
drag, startPoint x: 123, startPoint y: 6, endPoint x: 51, endPoint y: 20, distance: 73.4
click at [51, 20] on span "0972623584" at bounding box center [141, 15] width 192 height 19
click at [82, 13] on input "0972623584" at bounding box center [145, 16] width 151 height 14
paste input "346599997"
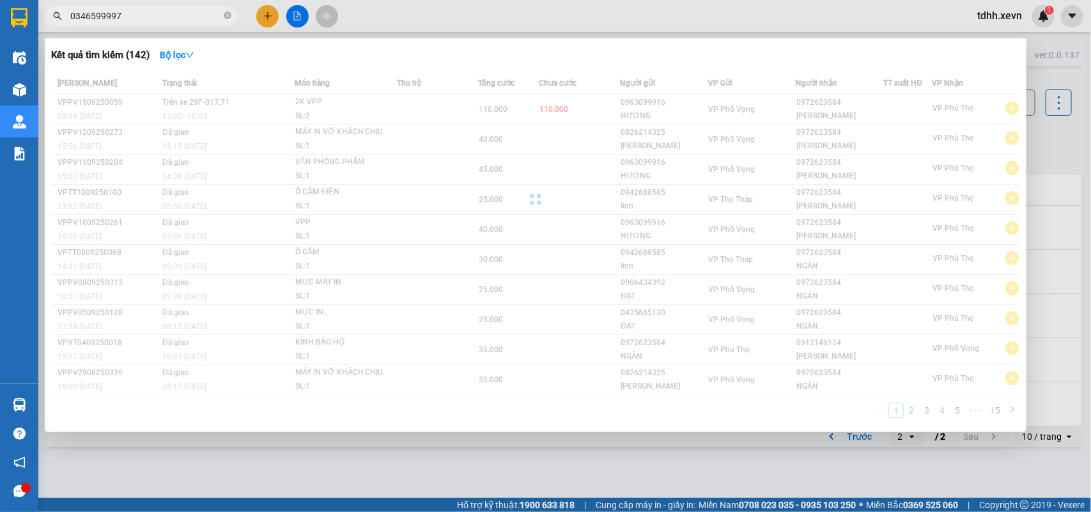
type input "0346599997"
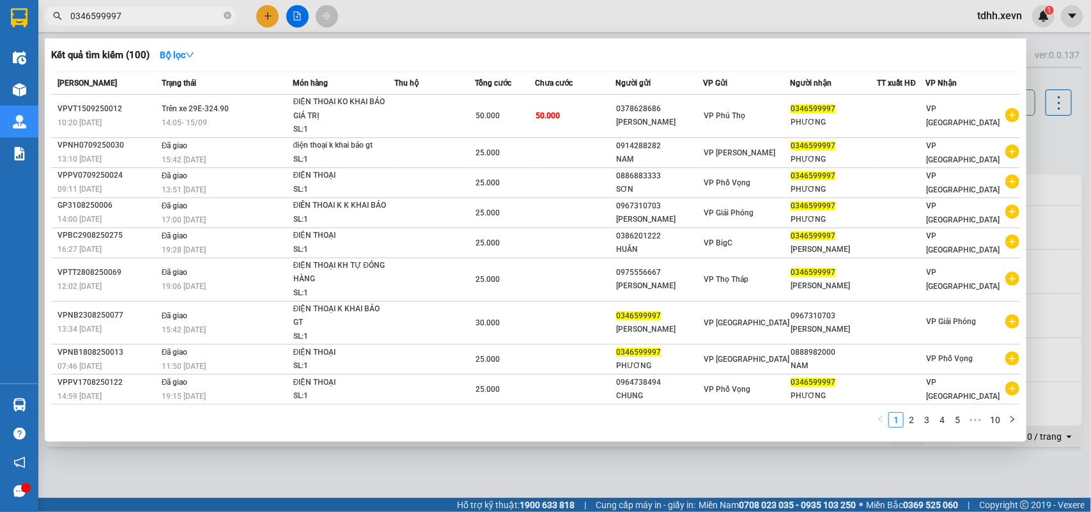
click at [793, 141] on div at bounding box center [545, 256] width 1091 height 512
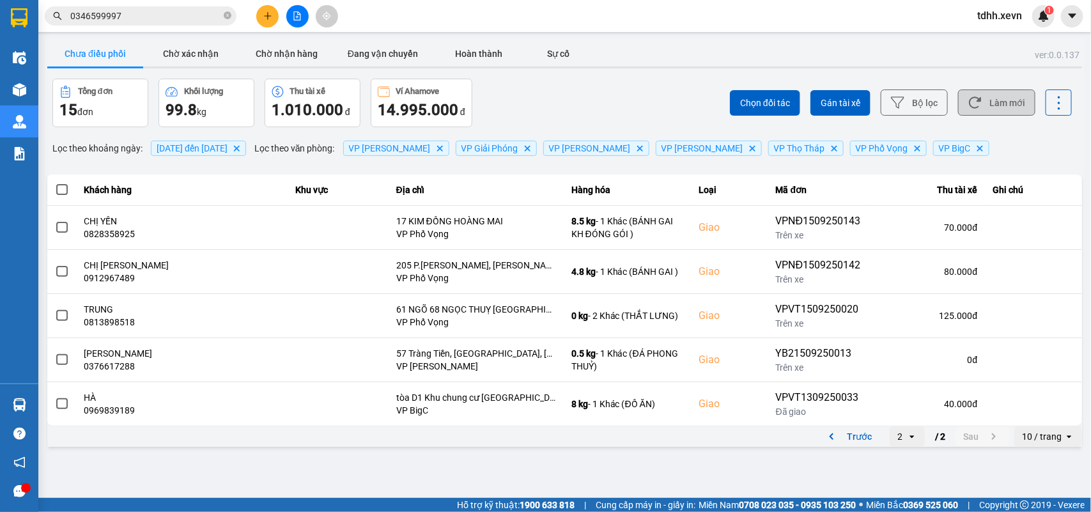
click at [793, 104] on button "Làm mới" at bounding box center [996, 102] width 77 height 26
click at [793, 371] on icon "previous page. current page 2 / 2" at bounding box center [831, 436] width 15 height 15
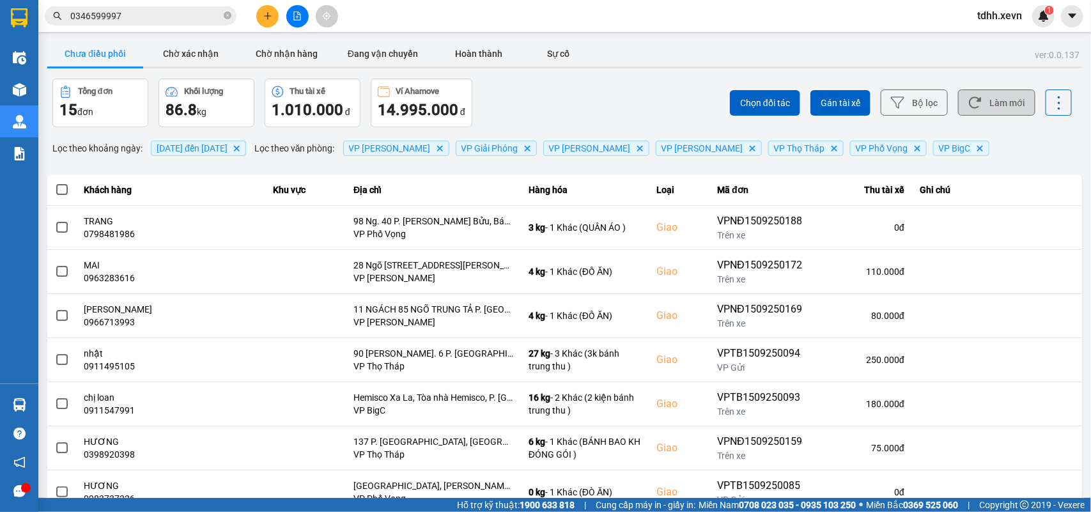
click at [793, 93] on button "Làm mới" at bounding box center [996, 102] width 77 height 26
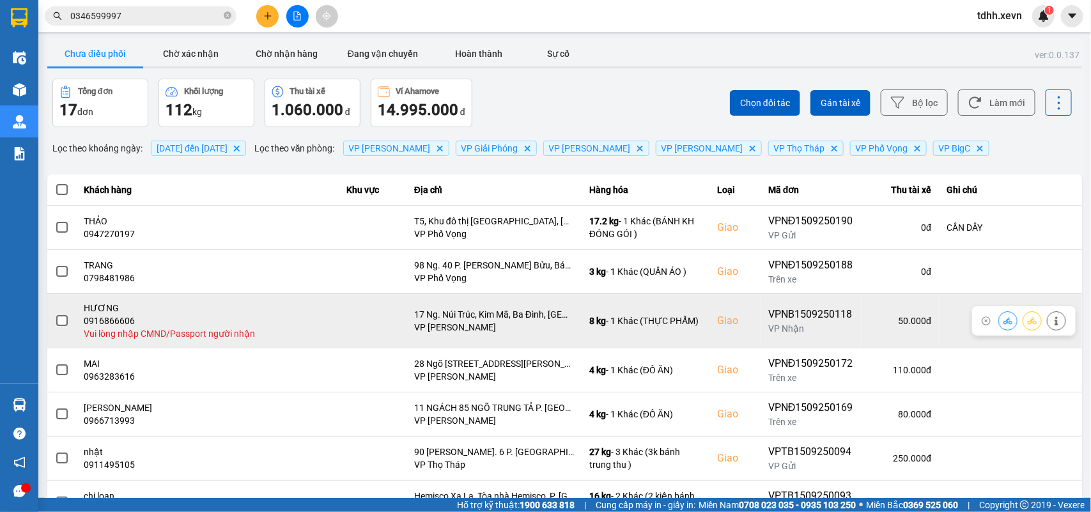
click at [793, 325] on icon at bounding box center [1056, 320] width 9 height 9
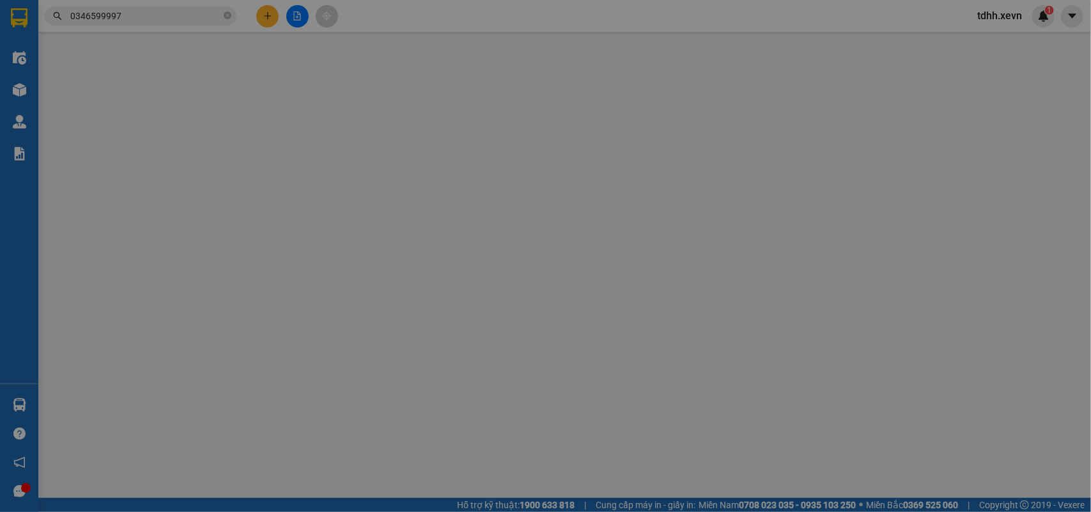
type input "0866778885"
type input "NGUYỄN THỊ THU THẢO"
type input "0916866606"
type input "HƯƠNG"
checkbox input "true"
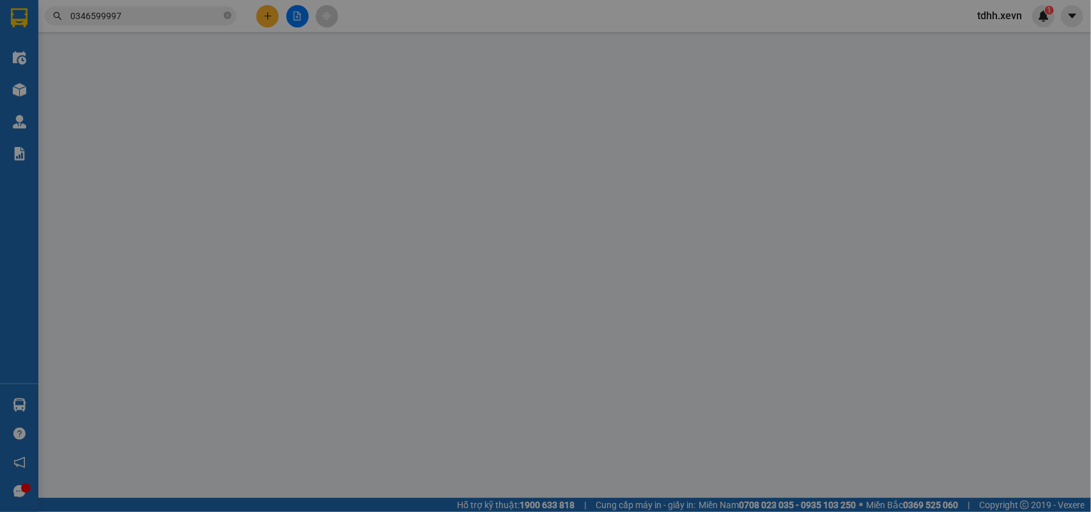
type input "17 Ng. Núi Trúc, Kim Mã, Ba Đình, Hà Nội 100000, Việt Nam"
type input "85.000"
type input "35.000"
type input "50.000"
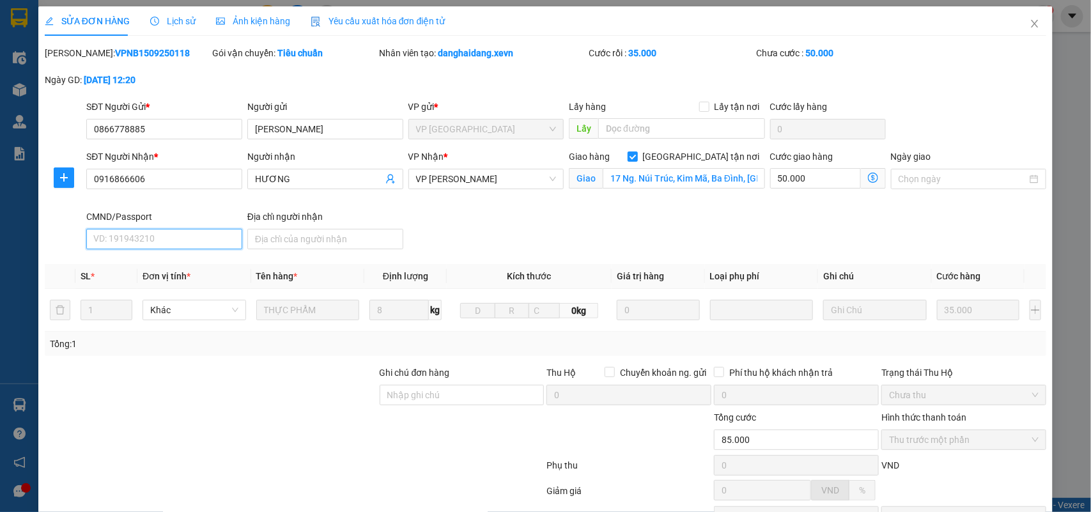
click at [145, 243] on input "CMND/Passport" at bounding box center [164, 239] width 156 height 20
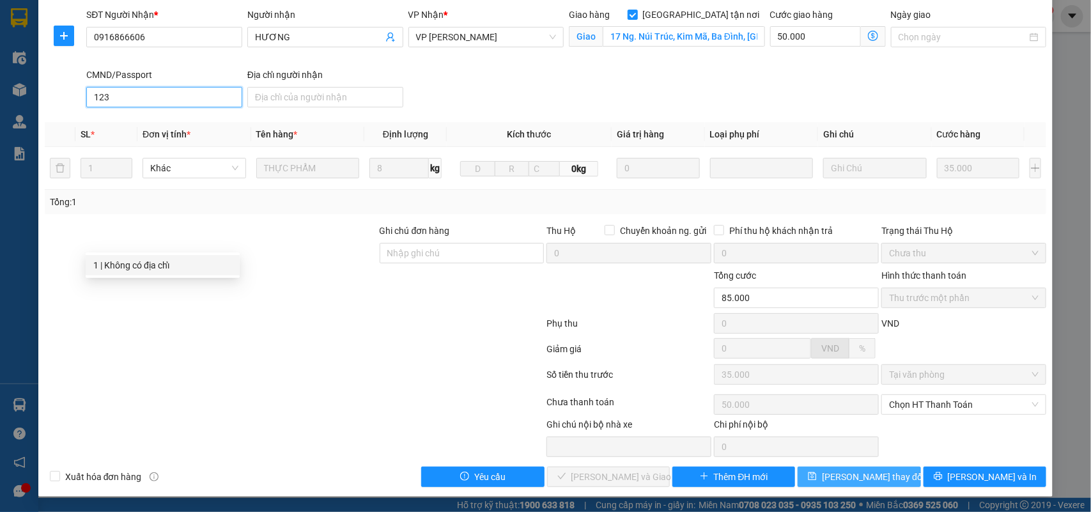
type input "123"
drag, startPoint x: 831, startPoint y: 480, endPoint x: 838, endPoint y: 466, distance: 15.5
click at [793, 371] on button "Lưu thay đổi" at bounding box center [858, 476] width 123 height 20
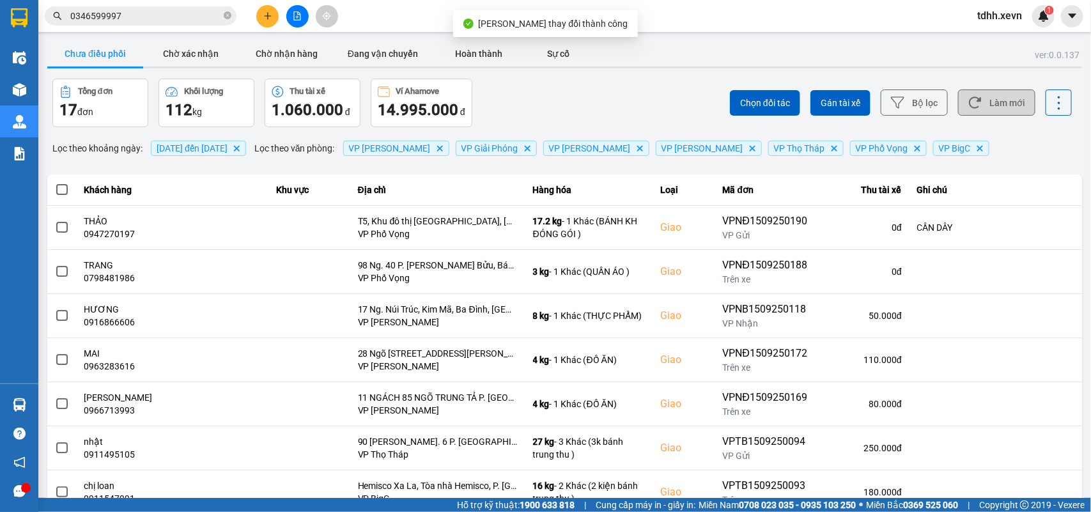
click at [793, 94] on button "Làm mới" at bounding box center [996, 102] width 77 height 26
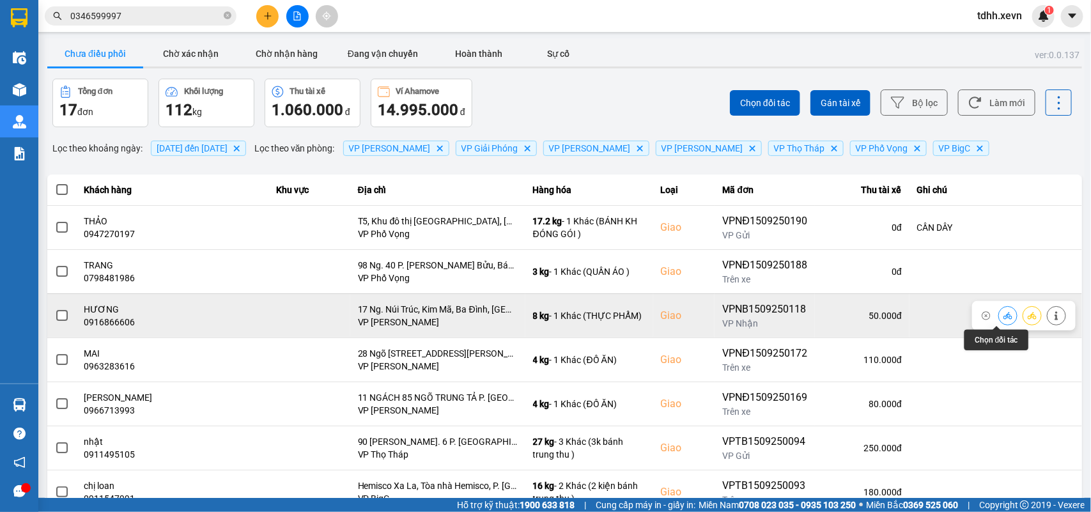
click at [793, 317] on icon at bounding box center [1007, 315] width 9 height 9
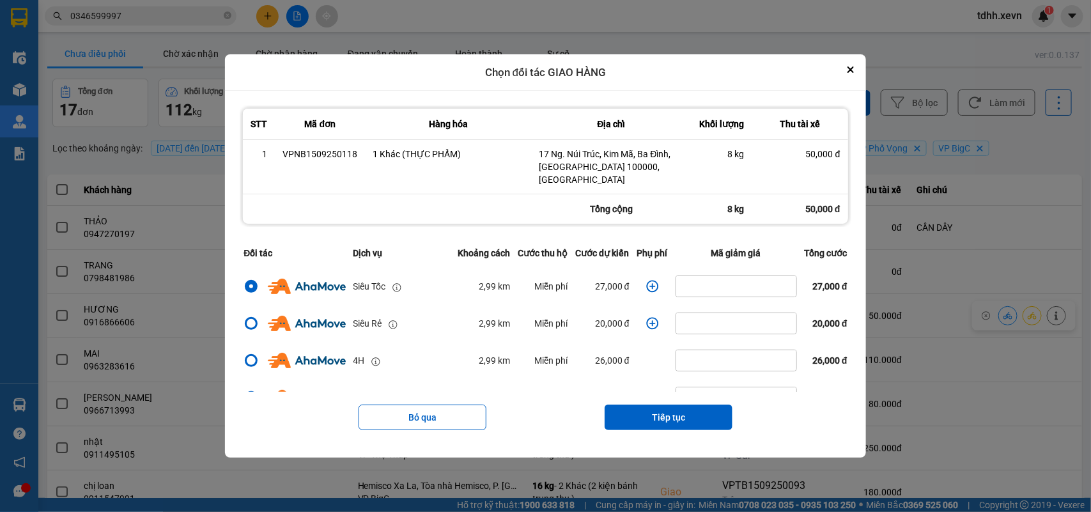
click at [646, 280] on icon "dialog" at bounding box center [652, 286] width 13 height 13
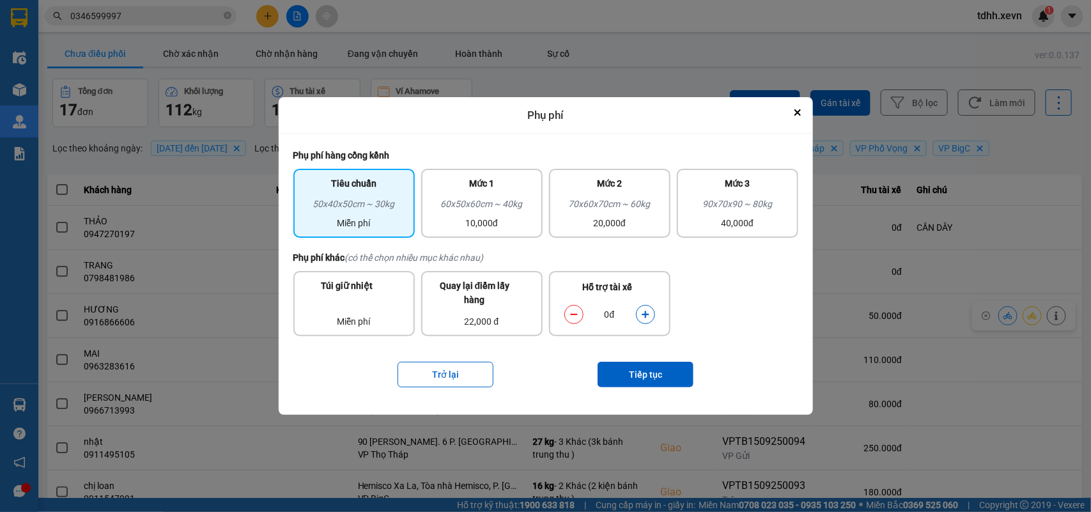
click at [643, 305] on button "dialog" at bounding box center [645, 315] width 18 height 22
click at [670, 371] on button "Tiếp tục" at bounding box center [645, 375] width 96 height 26
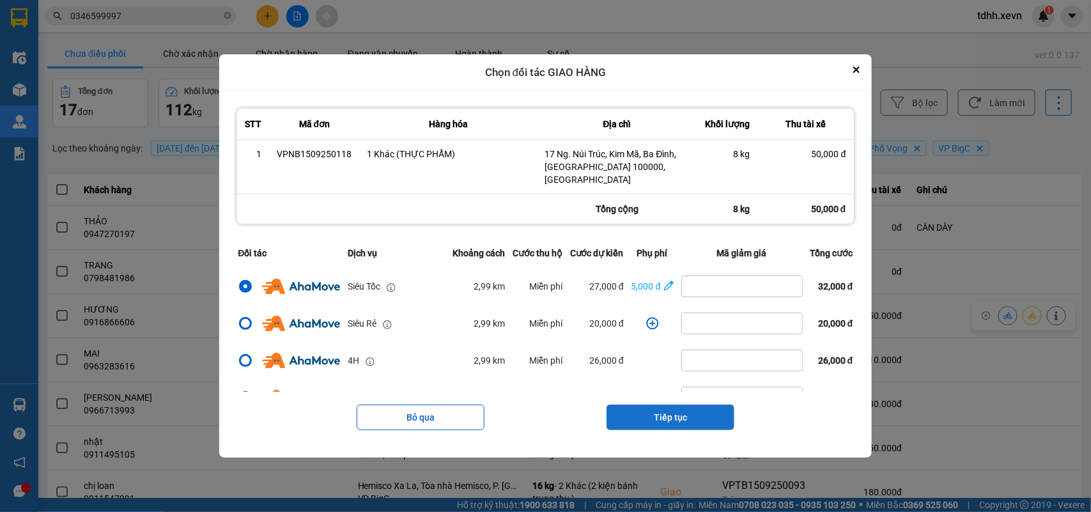
click at [693, 371] on button "Tiếp tục" at bounding box center [670, 417] width 128 height 26
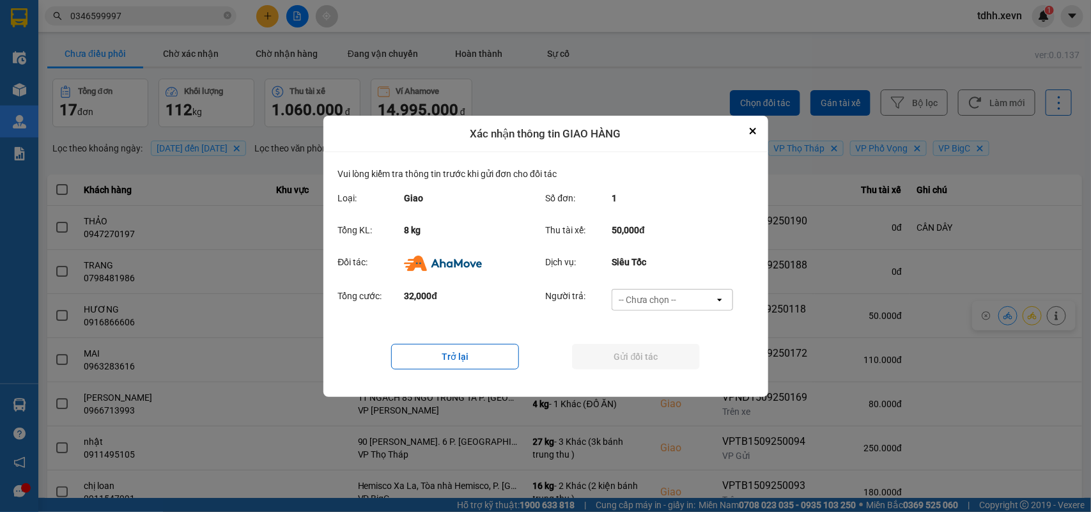
click at [692, 294] on div "-- Chưa chọn --" at bounding box center [663, 299] width 102 height 20
click at [662, 364] on div "Ví Ahamove" at bounding box center [672, 372] width 121 height 23
click at [663, 362] on button "Gửi đối tác" at bounding box center [636, 357] width 128 height 26
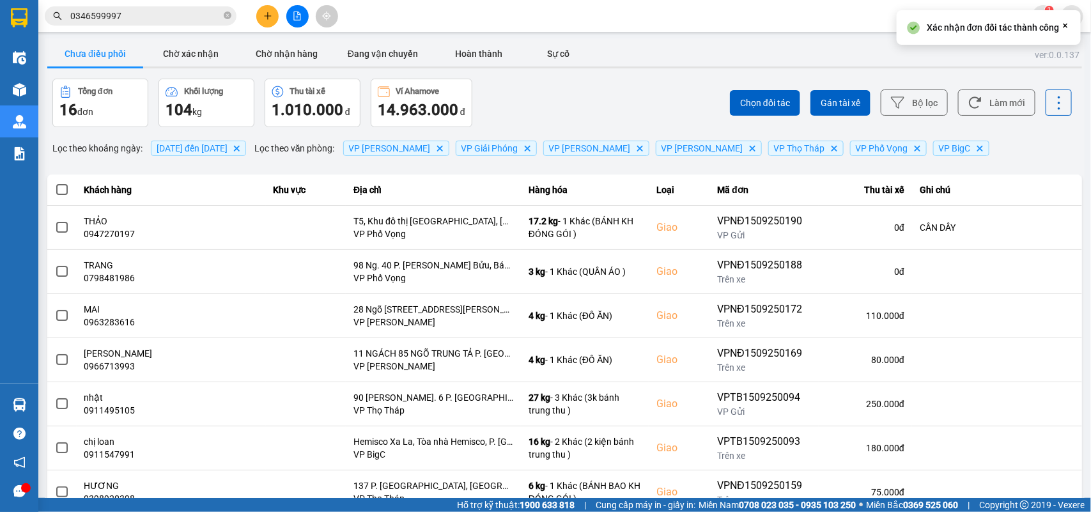
drag, startPoint x: 985, startPoint y: 106, endPoint x: 937, endPoint y: 85, distance: 52.4
click at [793, 105] on button "Làm mới" at bounding box center [996, 102] width 77 height 26
click at [204, 61] on button "Chờ xác nhận" at bounding box center [191, 54] width 96 height 26
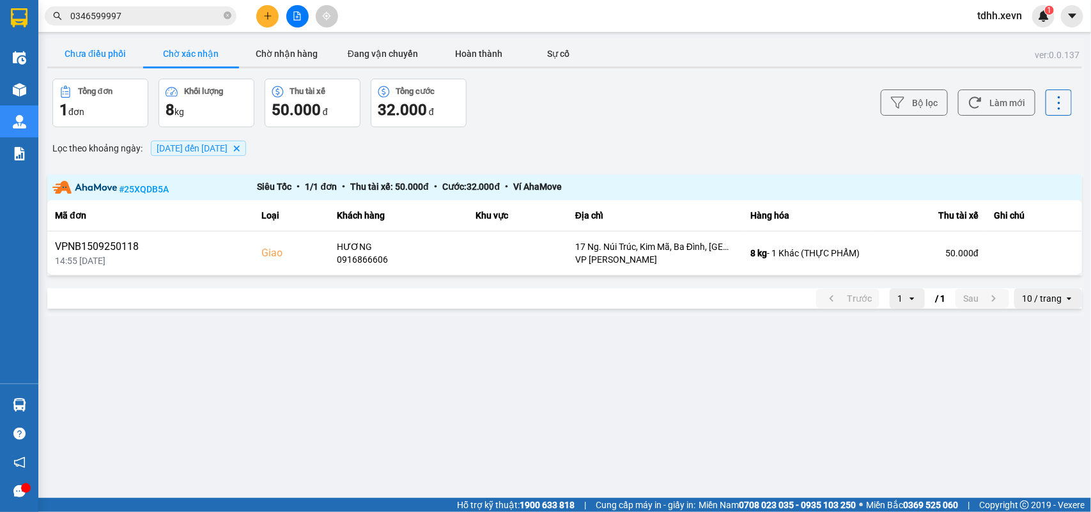
click at [100, 48] on button "Chưa điều phối" at bounding box center [95, 54] width 96 height 26
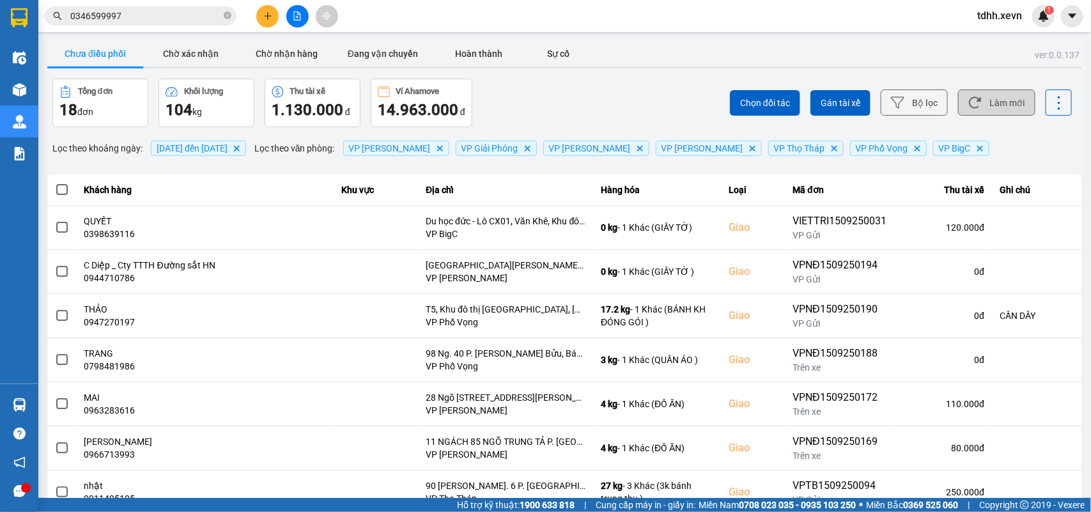
click at [793, 109] on button "Làm mới" at bounding box center [996, 102] width 77 height 26
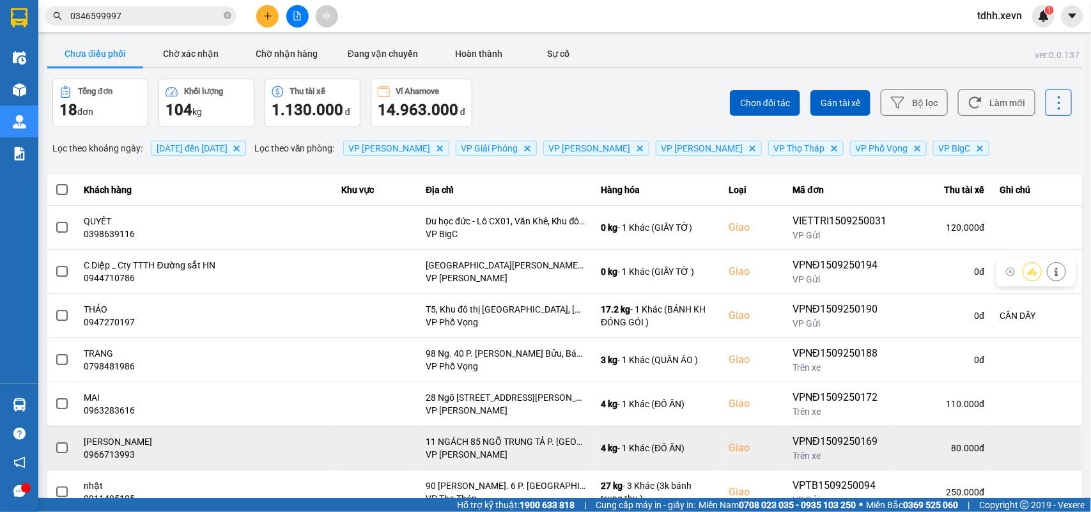
scroll to position [180, 0]
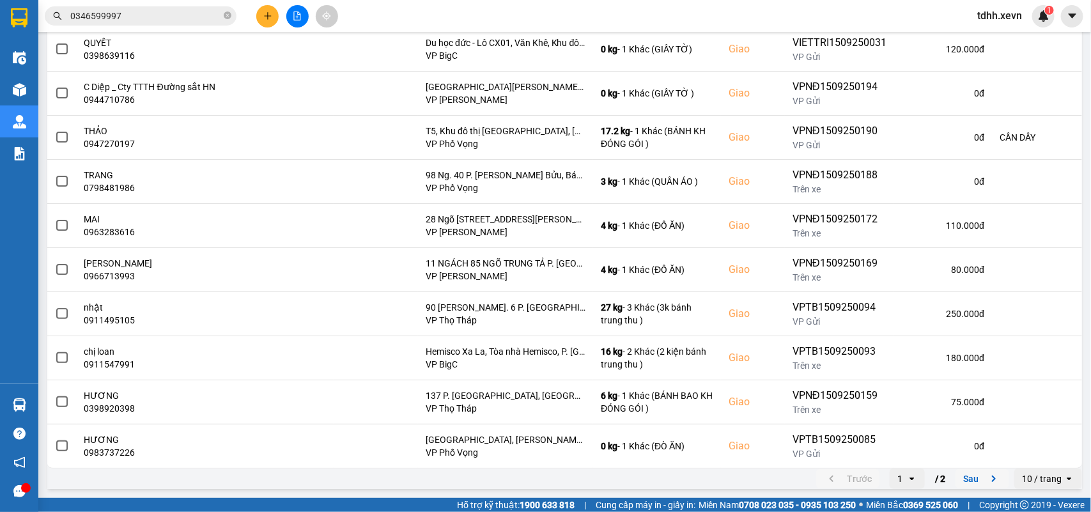
click at [793, 371] on icon "next page. current page 1 / 2" at bounding box center [993, 478] width 15 height 15
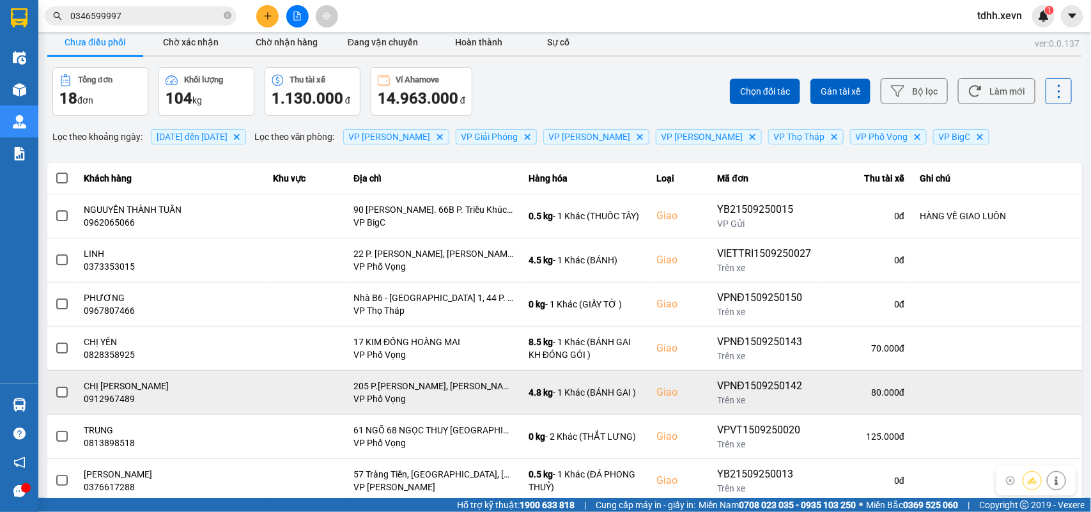
scroll to position [91, 0]
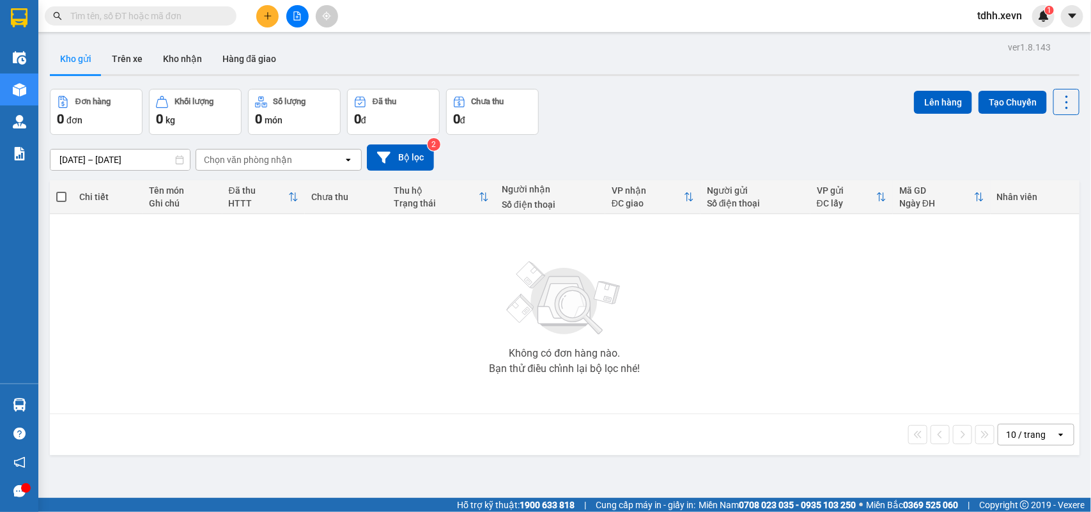
click at [116, 20] on input "text" at bounding box center [145, 16] width 151 height 14
paste input "0947296666"
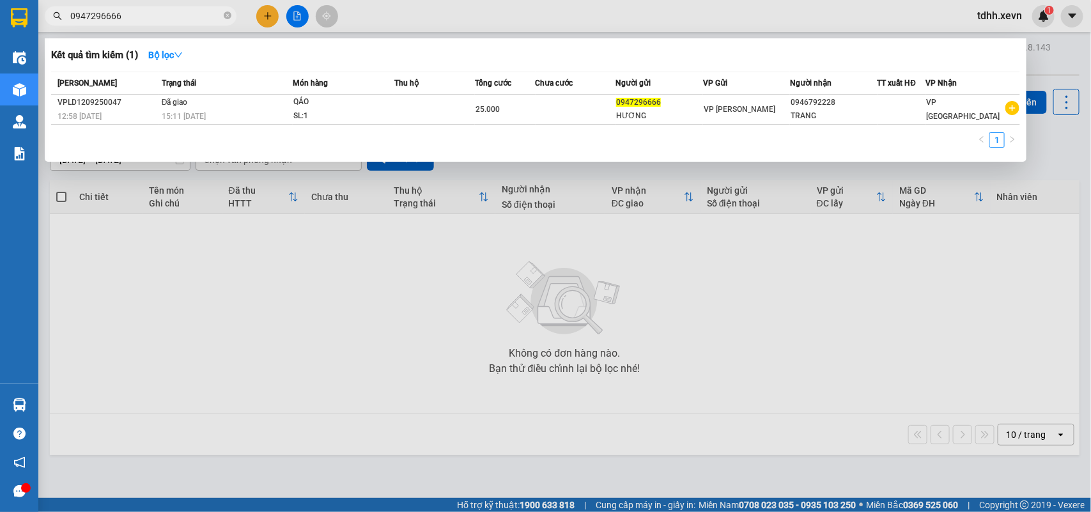
drag, startPoint x: 129, startPoint y: 18, endPoint x: 62, endPoint y: 37, distance: 69.8
click at [62, 27] on div "Kết quả tìm kiếm ( 1 ) Bộ lọc Mã ĐH Trạng thái Món hàng Thu hộ Tổng cước Chưa c…" at bounding box center [124, 16] width 249 height 22
drag, startPoint x: 123, startPoint y: 16, endPoint x: 61, endPoint y: 26, distance: 63.4
click at [61, 26] on div "Kết quả tìm kiếm ( 1 ) Bộ lọc Mã ĐH Trạng thái Món hàng Thu hộ Tổng cước Chưa c…" at bounding box center [124, 16] width 249 height 22
paste input "346428174"
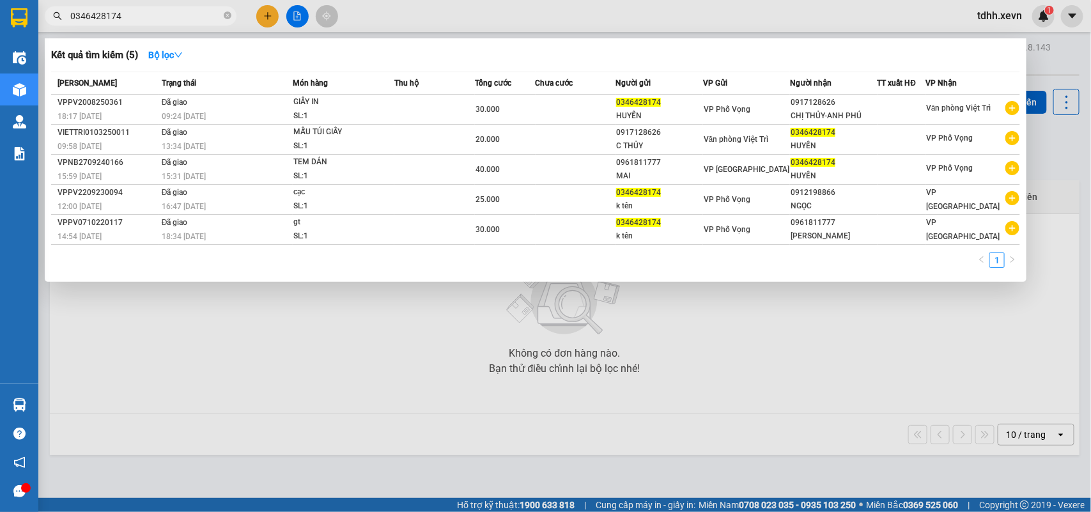
drag, startPoint x: 121, startPoint y: 18, endPoint x: 40, endPoint y: 40, distance: 84.2
click at [40, 27] on div "Kết quả tìm kiếm ( 5 ) Bộ lọc Mã ĐH Trạng thái Món hàng Thu hộ Tổng cước Chưa c…" at bounding box center [124, 16] width 249 height 22
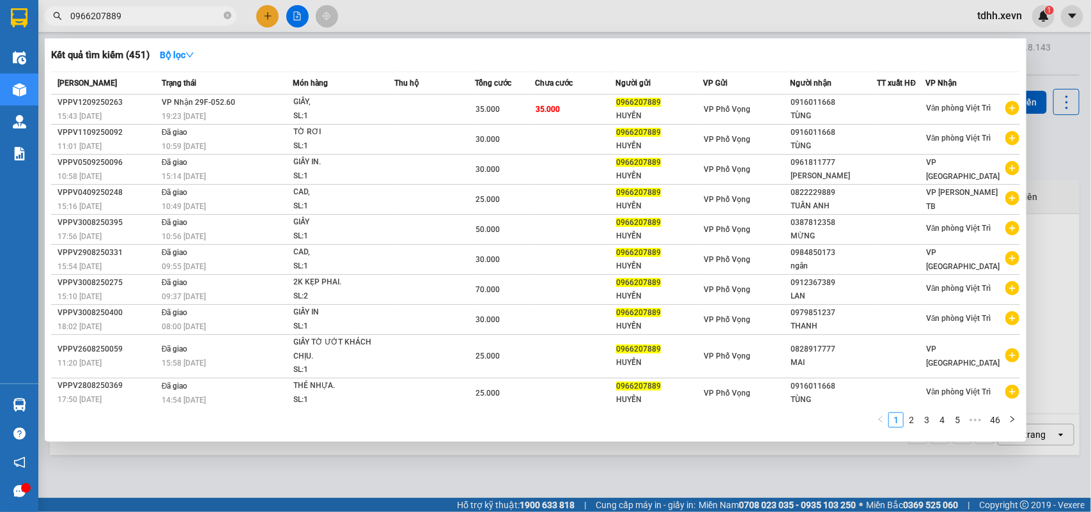
drag, startPoint x: 125, startPoint y: 15, endPoint x: 49, endPoint y: 52, distance: 84.6
click at [49, 27] on div "Kết quả tìm kiếm ( 451 ) Bộ lọc Mã ĐH Trạng thái Món hàng Thu hộ Tổng cước Chưa…" at bounding box center [124, 16] width 249 height 22
paste input "376405718"
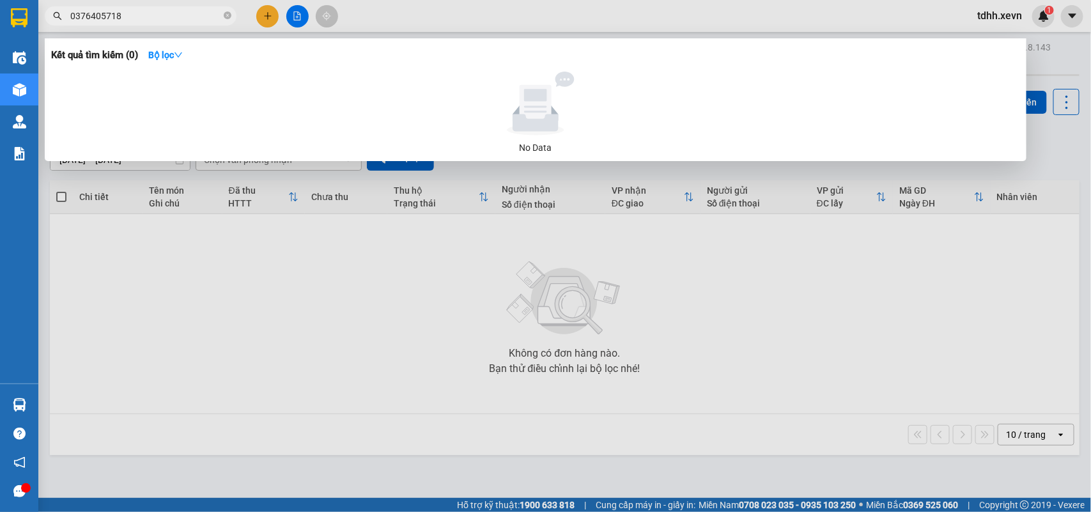
drag, startPoint x: 117, startPoint y: 16, endPoint x: 52, endPoint y: 36, distance: 67.5
click at [52, 27] on div "Kết quả tìm kiếm ( 0 ) Bộ lọc No Data 0376405718" at bounding box center [124, 16] width 249 height 22
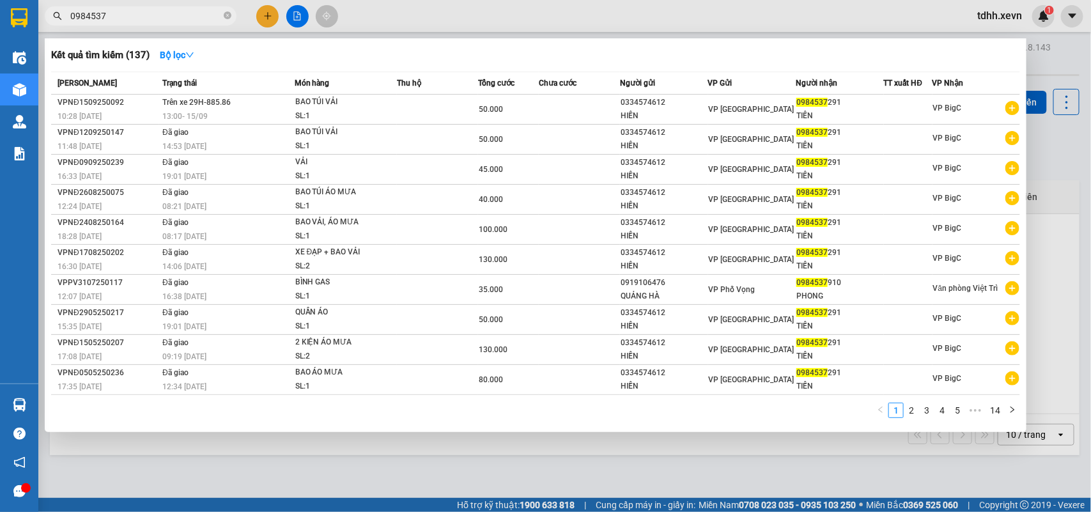
drag, startPoint x: 113, startPoint y: 14, endPoint x: 31, endPoint y: 39, distance: 86.1
click at [31, 39] on section "Kết quả tìm kiếm ( 137 ) Bộ lọc Mã ĐH Trạng thái Món hàng Thu hộ Tổng cước Chưa…" at bounding box center [545, 256] width 1091 height 512
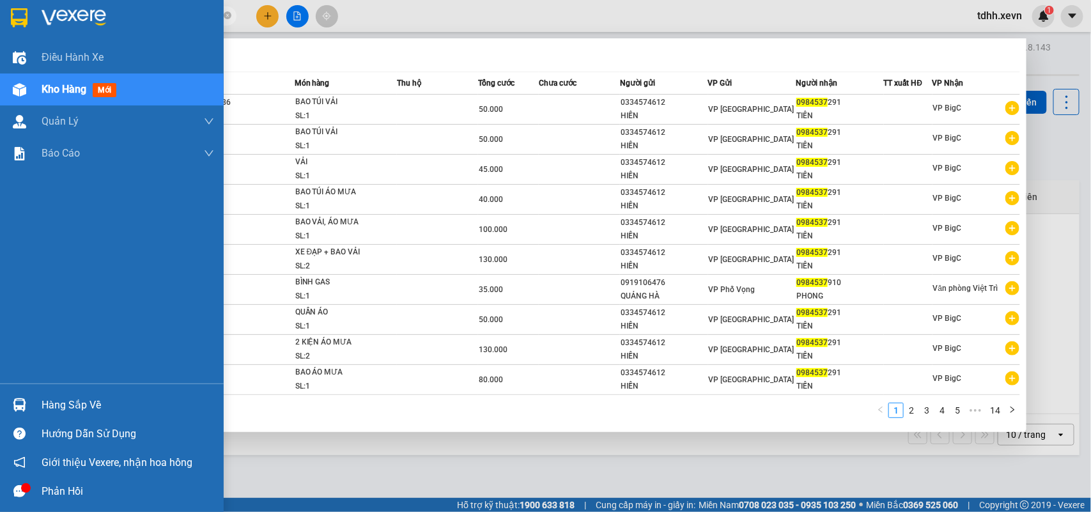
paste input "772947888"
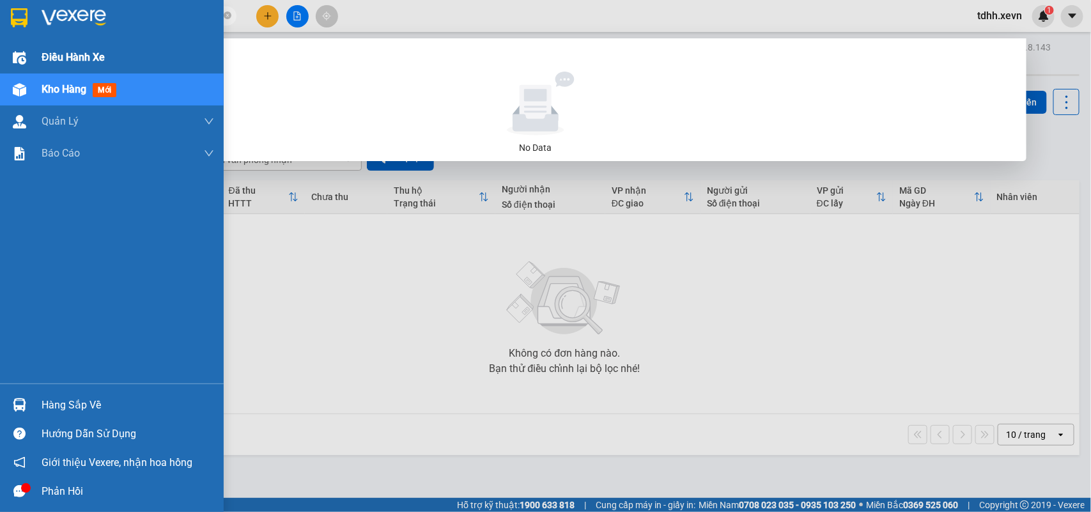
drag, startPoint x: 133, startPoint y: 16, endPoint x: 37, endPoint y: 43, distance: 99.7
click at [37, 43] on section "Kết quả tìm kiếm ( 0 ) Bộ lọc No Data 0772947888 tdhh.xevn 1 Điều hành xe Kho h…" at bounding box center [545, 256] width 1091 height 512
paste input "988666302"
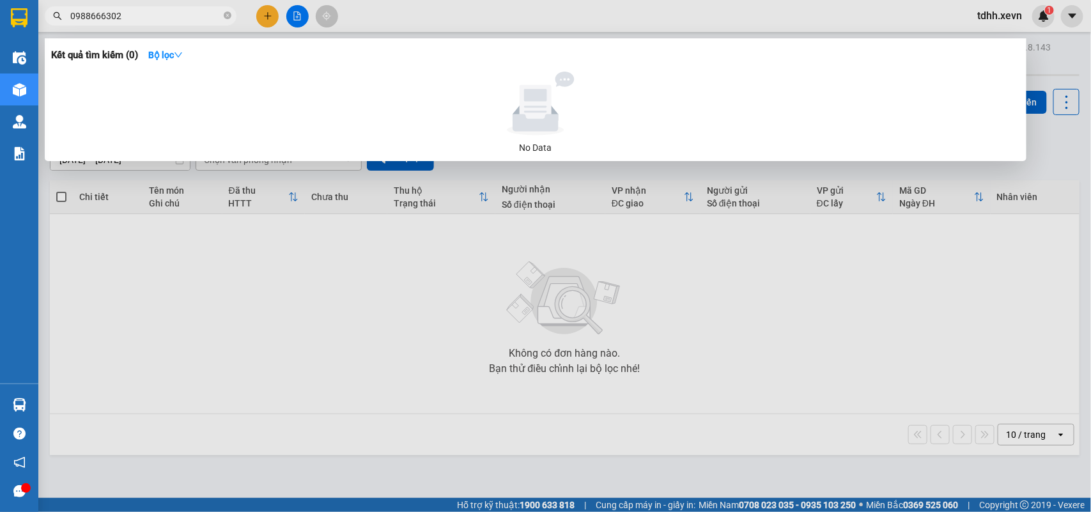
drag, startPoint x: 125, startPoint y: 19, endPoint x: 43, endPoint y: 49, distance: 87.5
click at [43, 27] on div "Kết quả tìm kiếm ( 0 ) Bộ lọc No Data 0988666302" at bounding box center [124, 16] width 249 height 22
paste input "328759256"
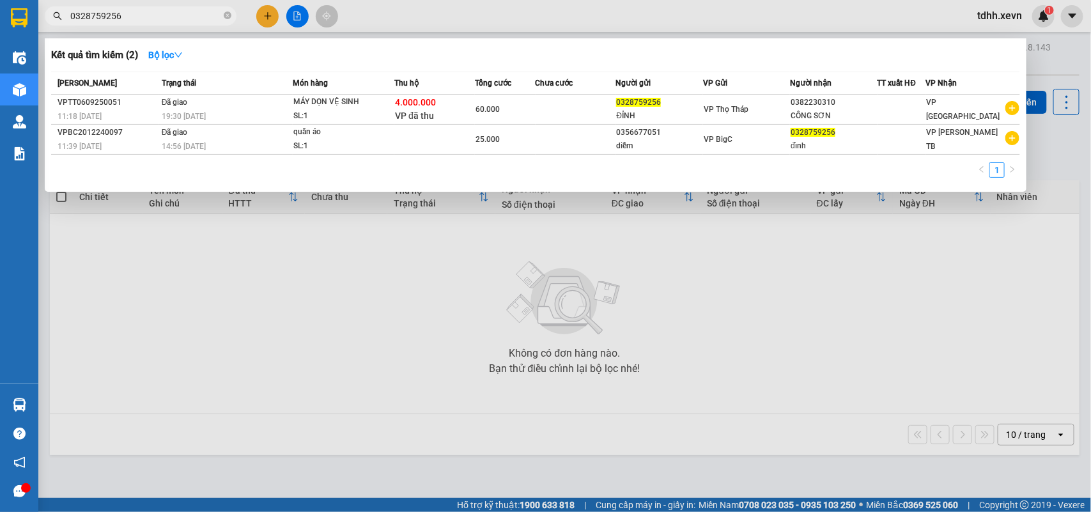
drag, startPoint x: 125, startPoint y: 14, endPoint x: 49, endPoint y: 36, distance: 79.9
click at [49, 27] on div "Kết quả tìm kiếm ( 2 ) Bộ lọc Mã ĐH Trạng thái Món hàng Thu hộ Tổng cước Chưa c…" at bounding box center [124, 16] width 249 height 22
paste input "97300856"
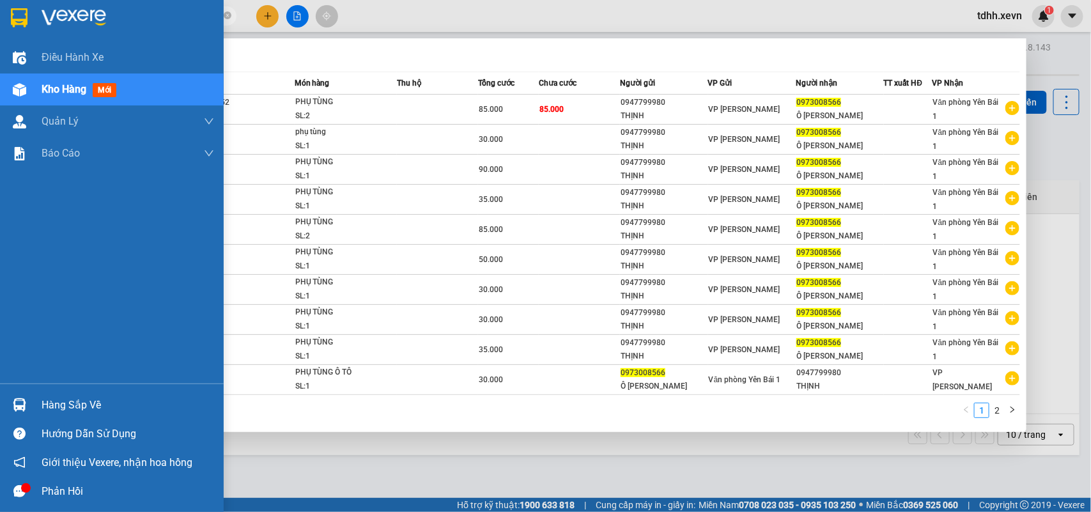
drag, startPoint x: 135, startPoint y: 11, endPoint x: 36, endPoint y: 35, distance: 102.6
click at [36, 35] on section "Kết quả tìm kiếm ( 16 ) Bộ lọc Mã ĐH Trạng thái Món hàng Thu hộ Tổng cước Chưa …" at bounding box center [545, 256] width 1091 height 512
paste input "64389794"
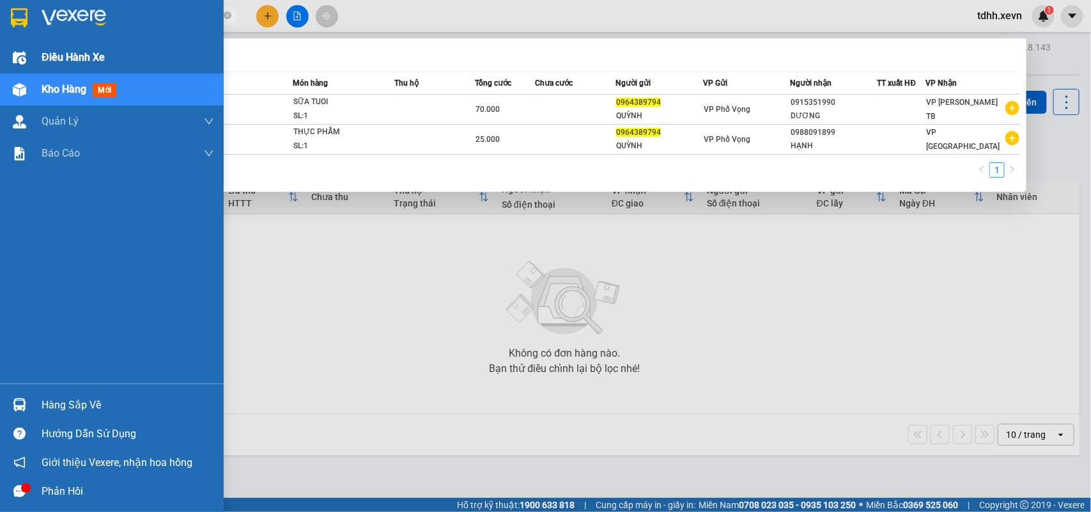
drag, startPoint x: 119, startPoint y: 14, endPoint x: 29, endPoint y: 49, distance: 97.1
click at [29, 49] on section "Kết quả tìm kiếm ( 2 ) Bộ lọc Mã ĐH Trạng thái Món hàng Thu hộ Tổng cước Chưa c…" at bounding box center [545, 256] width 1091 height 512
paste input "8563992"
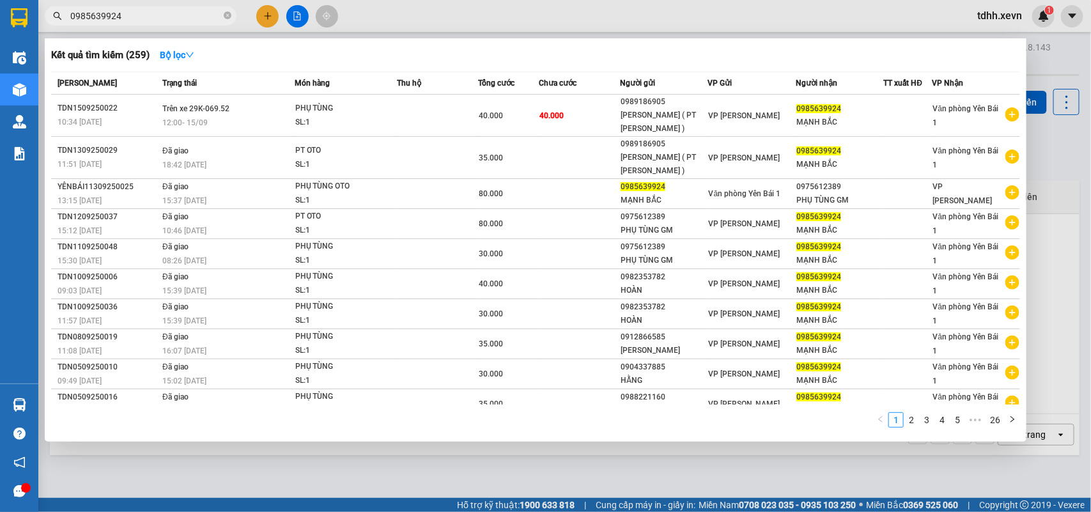
drag, startPoint x: 125, startPoint y: 20, endPoint x: 52, endPoint y: 17, distance: 72.9
click at [52, 17] on span "0985639924" at bounding box center [141, 15] width 192 height 19
click at [109, 17] on input "0985639924" at bounding box center [145, 16] width 151 height 14
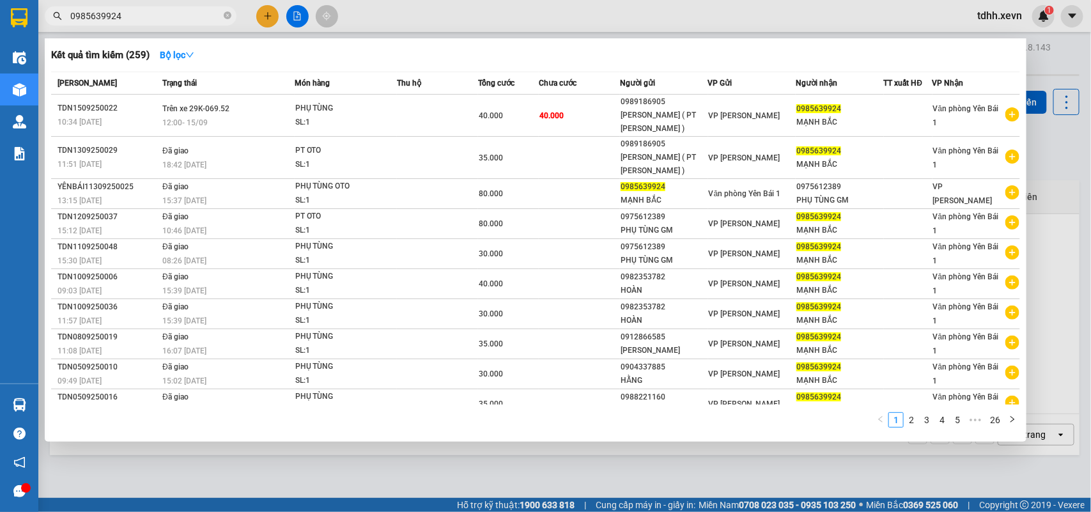
click at [118, 20] on input "0985639924" at bounding box center [145, 16] width 151 height 14
click at [113, 20] on input "0985639924" at bounding box center [145, 16] width 151 height 14
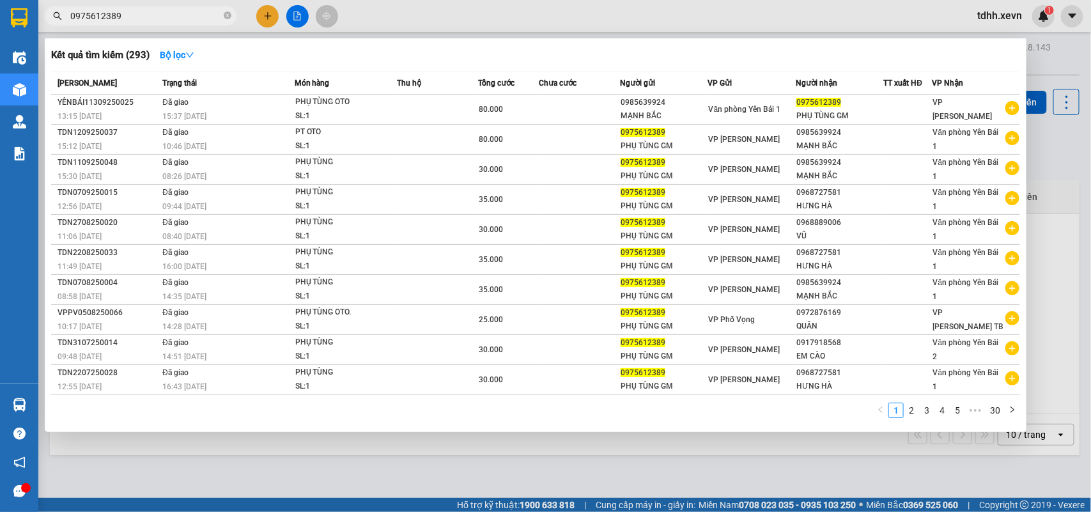
click at [793, 72] on div at bounding box center [545, 256] width 1091 height 512
drag, startPoint x: 123, startPoint y: 17, endPoint x: 40, endPoint y: 42, distance: 86.9
click at [40, 27] on div "Kết quả tìm kiếm ( 293 ) Bộ lọc Mã ĐH Trạng thái Món hàng Thu hộ Tổng cước Chưa…" at bounding box center [124, 16] width 249 height 22
paste input "32699823"
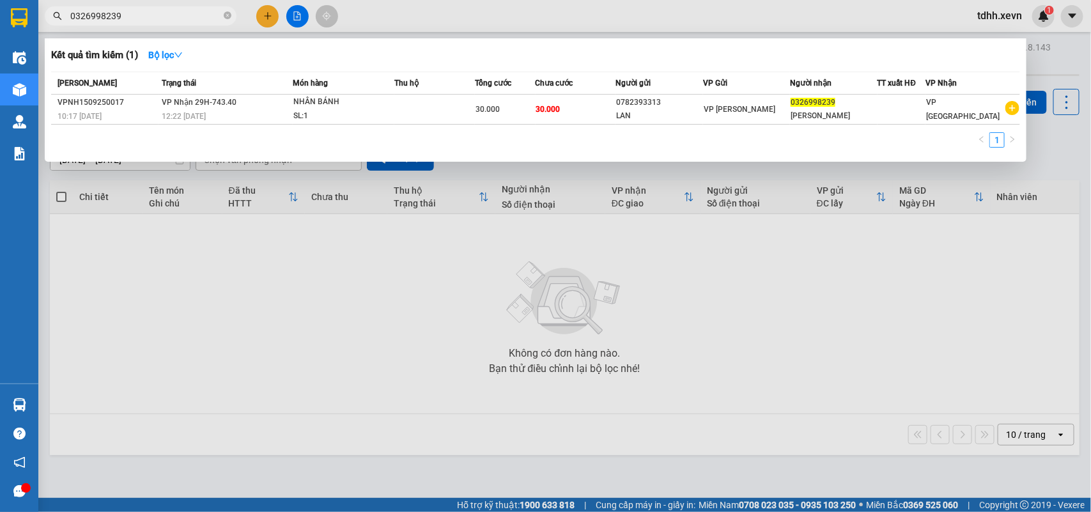
drag, startPoint x: 134, startPoint y: 23, endPoint x: 49, endPoint y: 26, distance: 85.0
click at [49, 26] on div "Kết quả tìm kiếm ( 1 ) Bộ lọc Mã ĐH Trạng thái Món hàng Thu hộ Tổng cước Chưa c…" at bounding box center [124, 16] width 249 height 22
click at [81, 10] on input "0326998239" at bounding box center [145, 16] width 151 height 14
paste input "977806962"
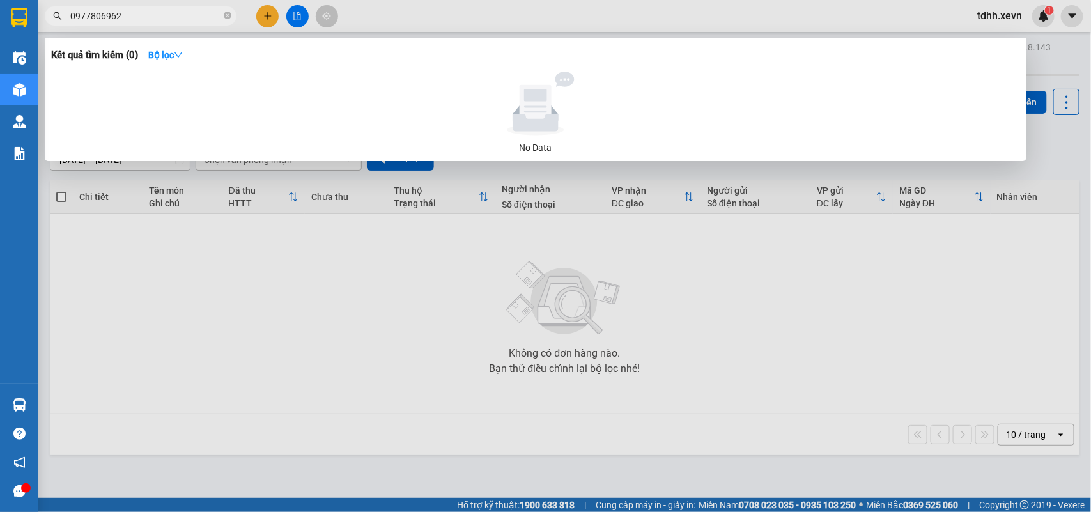
drag, startPoint x: 133, startPoint y: 20, endPoint x: 26, endPoint y: 14, distance: 106.9
click at [26, 14] on section "Kết quả tìm kiếm ( 0 ) Bộ lọc No Data 0977806962 tdhh.xevn 1 Điều hành xe Kho h…" at bounding box center [545, 256] width 1091 height 512
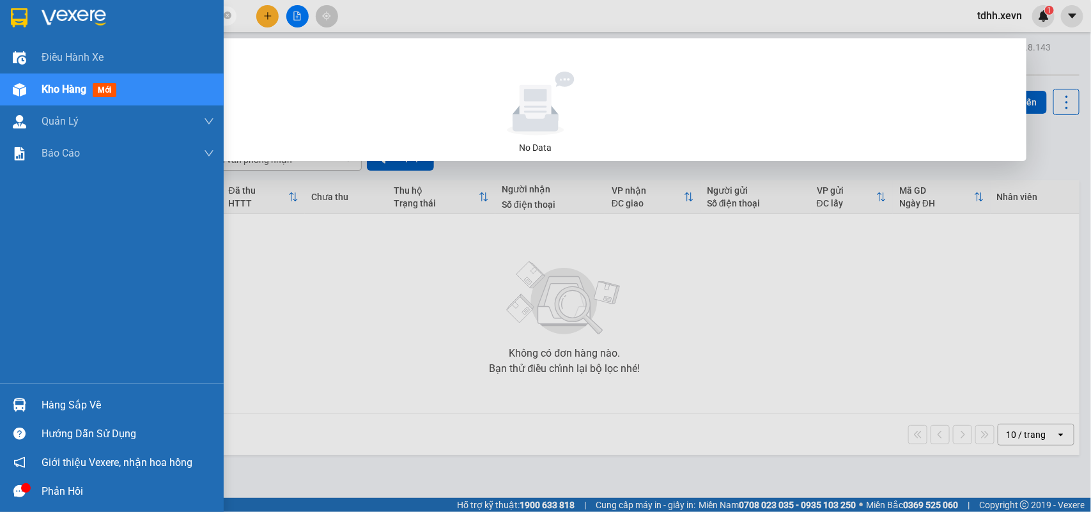
paste input "15584409"
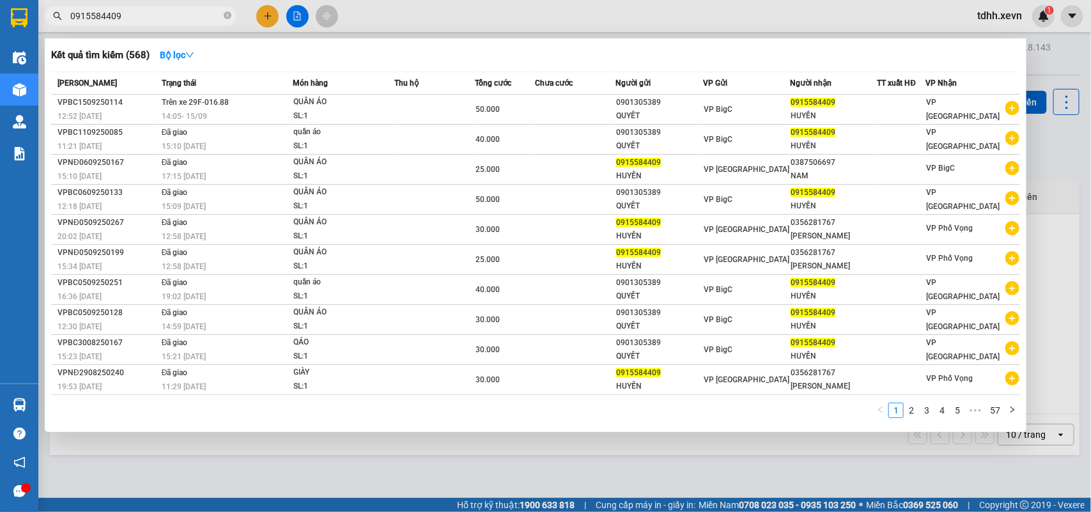
drag, startPoint x: 117, startPoint y: 17, endPoint x: 34, endPoint y: 43, distance: 86.9
click at [34, 43] on section "Kết quả tìm kiếm ( 568 ) Bộ lọc Mã ĐH Trạng thái Món hàng Thu hộ Tổng cước Chưa…" at bounding box center [545, 256] width 1091 height 512
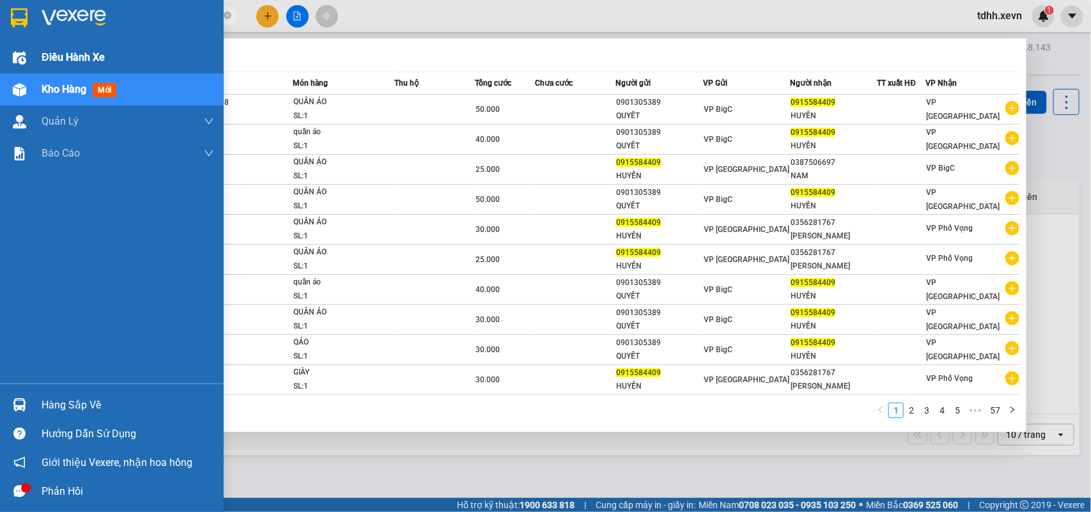
paste input "869352155"
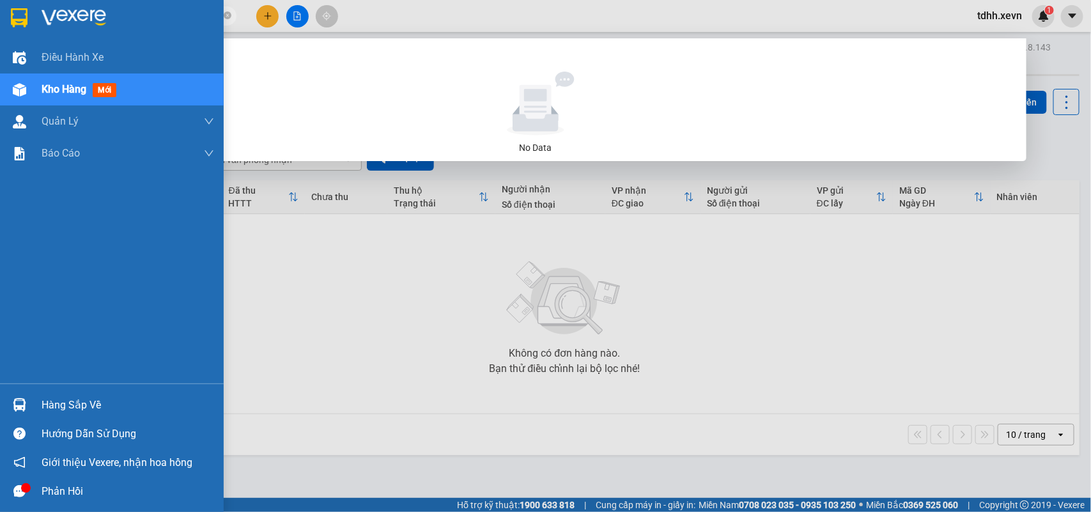
drag, startPoint x: 126, startPoint y: 16, endPoint x: 24, endPoint y: 34, distance: 103.8
click at [24, 34] on section "Kết quả tìm kiếm ( 0 ) Bộ lọc No Data 0869352155 tdhh.xevn 1 Điều hành xe Kho h…" at bounding box center [545, 256] width 1091 height 512
paste input "53349897"
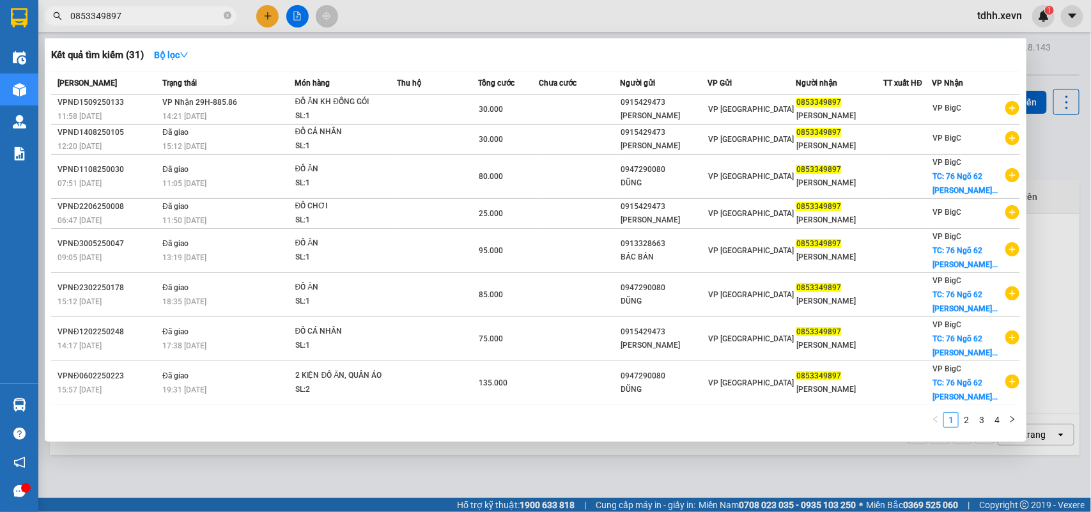
drag, startPoint x: 126, startPoint y: 13, endPoint x: 55, endPoint y: 23, distance: 71.7
click at [55, 23] on span "0853349897" at bounding box center [141, 15] width 192 height 19
paste input "365586665"
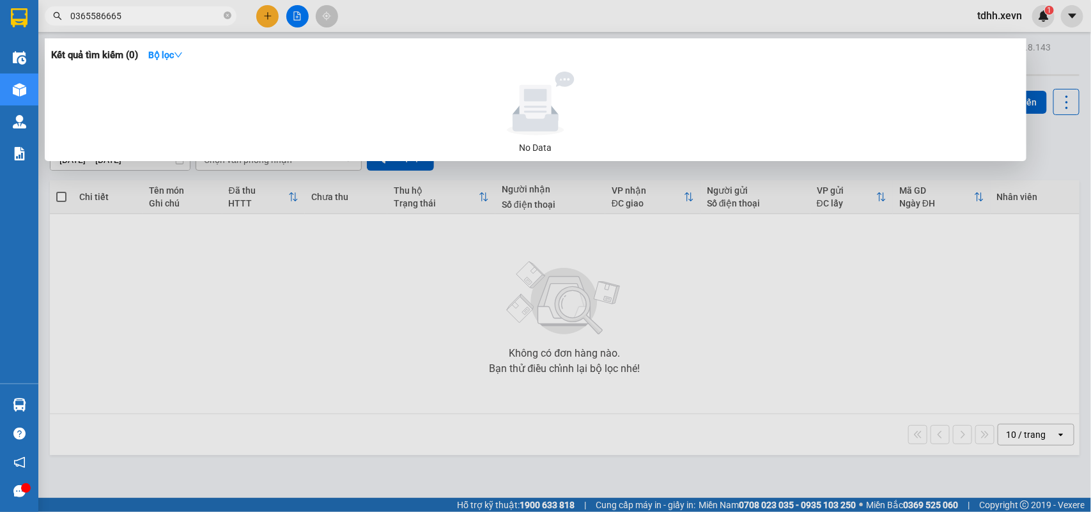
drag, startPoint x: 66, startPoint y: 20, endPoint x: 33, endPoint y: 26, distance: 33.7
click at [33, 26] on section "Kết quả tìm kiếm ( 0 ) Bộ lọc No Data 0365586665 tdhh.xevn 1 Điều hành xe Kho h…" at bounding box center [545, 256] width 1091 height 512
drag, startPoint x: 123, startPoint y: 17, endPoint x: 56, endPoint y: 20, distance: 67.1
click at [63, 20] on span "0365586665" at bounding box center [141, 15] width 192 height 19
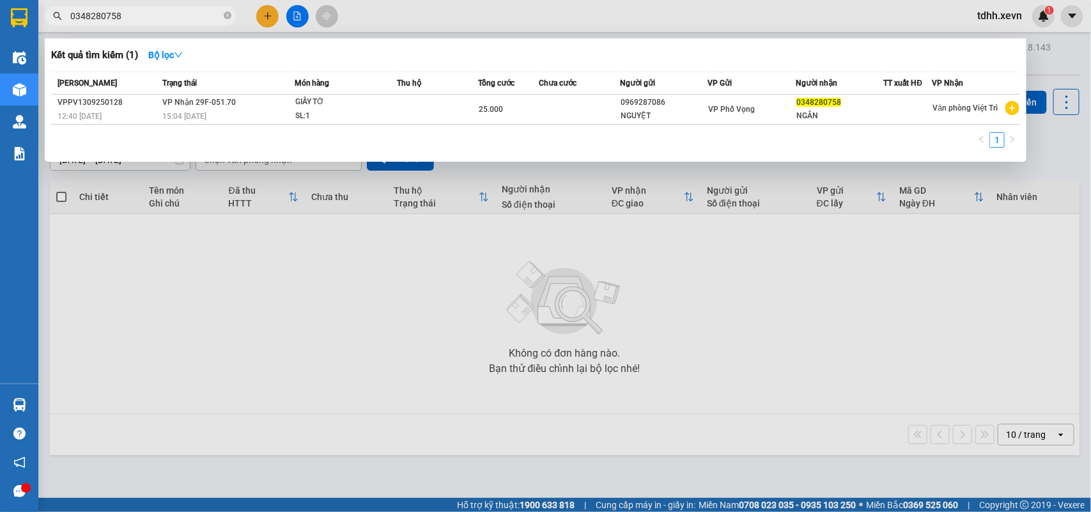
drag, startPoint x: 119, startPoint y: 13, endPoint x: 24, endPoint y: 17, distance: 95.3
click at [24, 17] on section "Kết quả tìm kiếm ( 1 ) Bộ lọc Mã ĐH Trạng thái Món hàng Thu hộ Tổng cước Chưa c…" at bounding box center [545, 256] width 1091 height 512
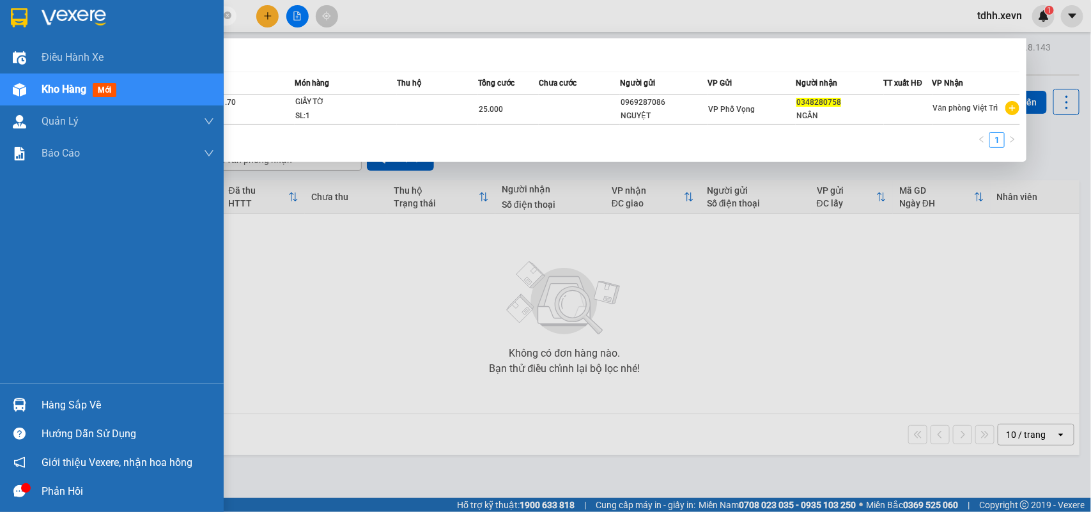
paste input "988118467"
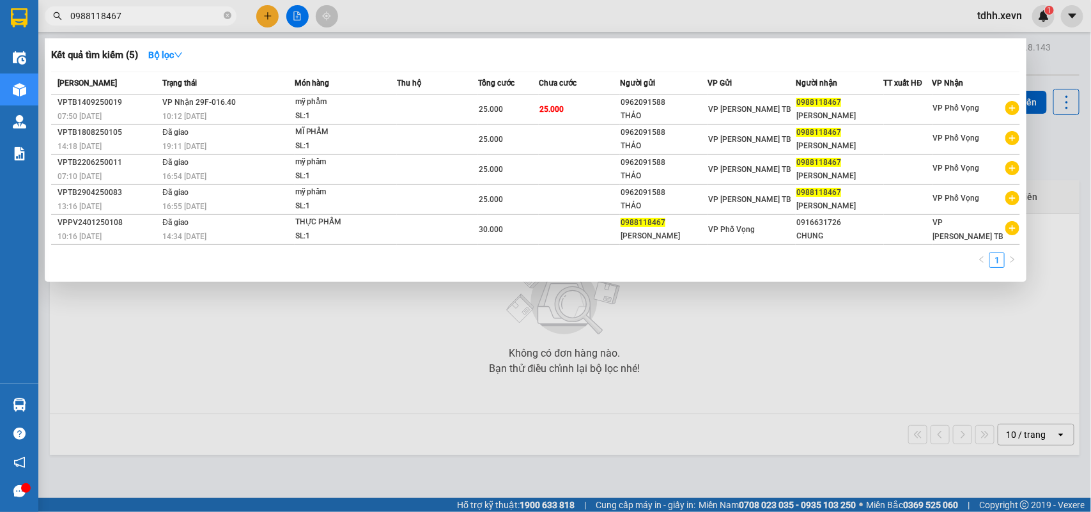
drag, startPoint x: 127, startPoint y: 19, endPoint x: 54, endPoint y: 37, distance: 74.4
click at [54, 27] on div "Kết quả tìm kiếm ( 5 ) Bộ lọc Mã ĐH Trạng thái Món hàng Thu hộ Tổng cước Chưa c…" at bounding box center [124, 16] width 249 height 22
paste input "76548173"
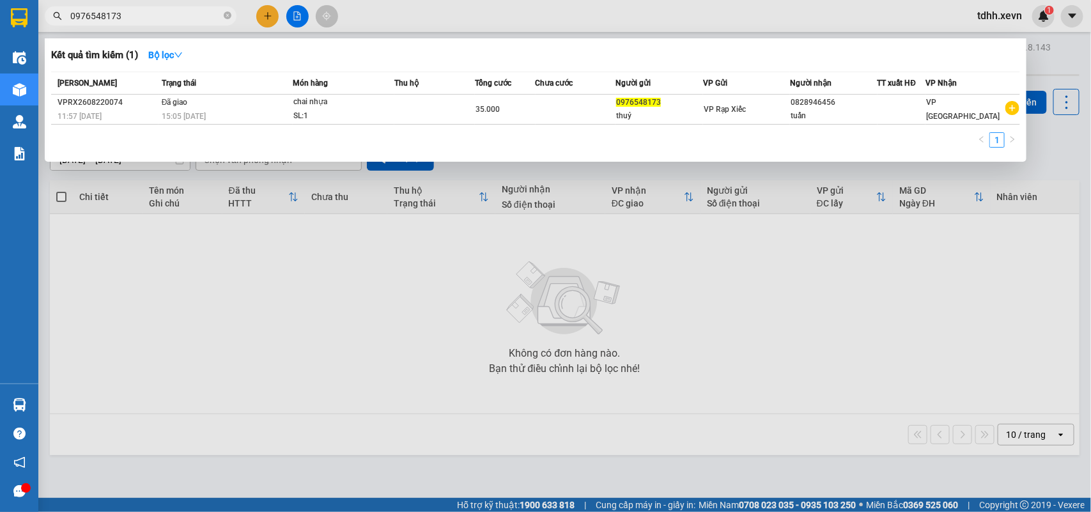
drag, startPoint x: 95, startPoint y: 29, endPoint x: 56, endPoint y: 40, distance: 40.6
click at [56, 27] on div "Kết quả tìm kiếm ( 1 ) Bộ lọc Mã ĐH Trạng thái Món hàng Thu hộ Tổng cước Chưa c…" at bounding box center [124, 16] width 249 height 22
paste input "38316396"
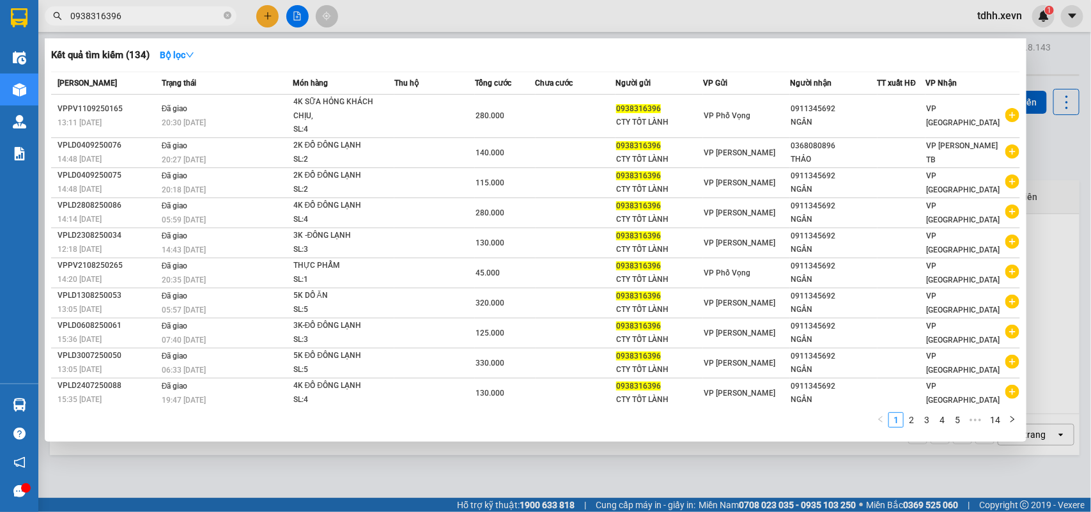
drag, startPoint x: 132, startPoint y: 12, endPoint x: 62, endPoint y: 24, distance: 70.7
click at [62, 24] on span "0938316396" at bounding box center [141, 15] width 192 height 19
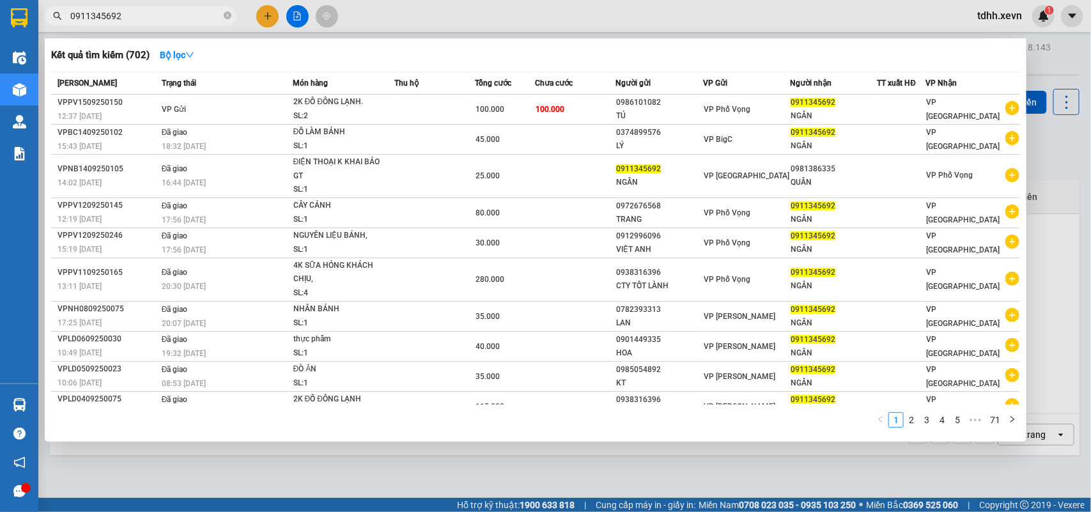
drag, startPoint x: 120, startPoint y: 13, endPoint x: 36, endPoint y: 18, distance: 83.8
click at [39, 17] on div "0911345692" at bounding box center [124, 15] width 249 height 19
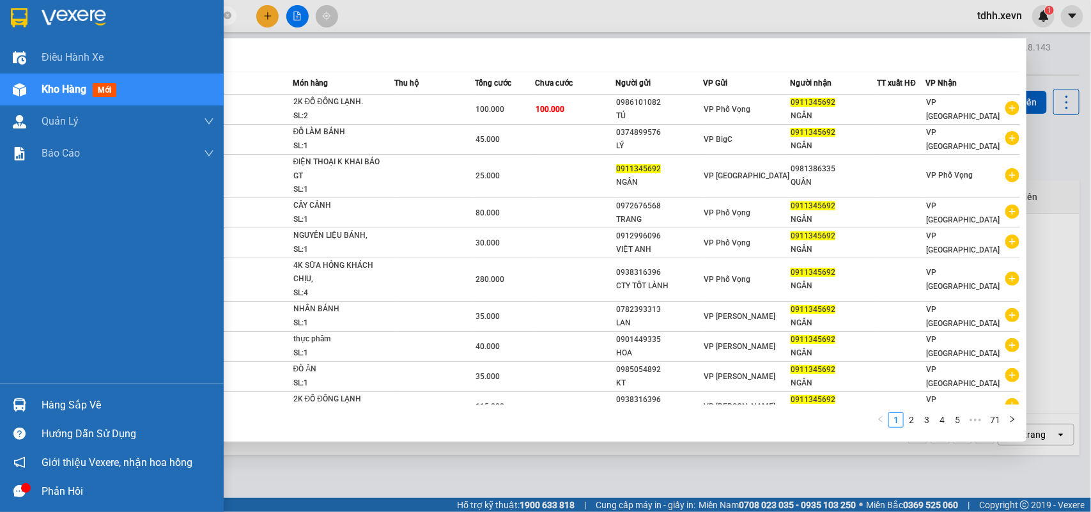
paste input "852092369"
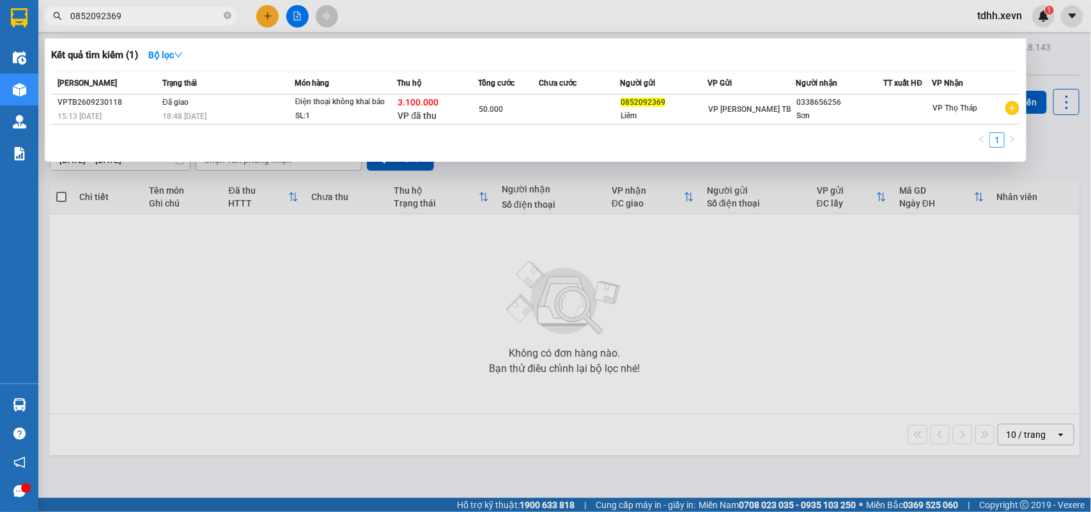
drag, startPoint x: 96, startPoint y: 20, endPoint x: 37, endPoint y: 11, distance: 60.1
click at [47, 26] on div "Kết quả tìm kiếm ( 1 ) Bộ lọc Mã ĐH Trạng thái Món hàng Thu hộ Tổng cước Chưa c…" at bounding box center [124, 16] width 249 height 22
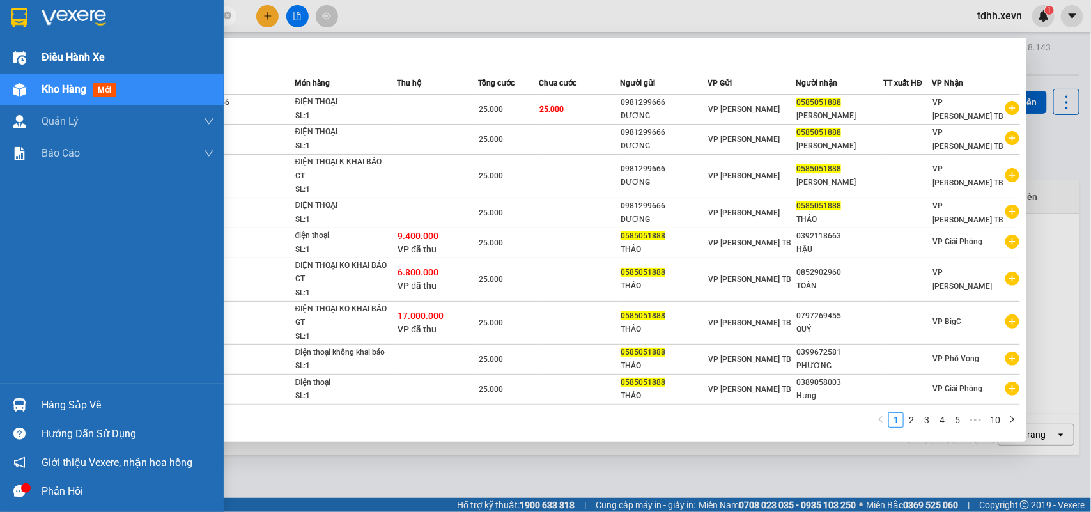
drag, startPoint x: 123, startPoint y: 17, endPoint x: 31, endPoint y: 46, distance: 96.6
click at [31, 46] on section "Kết quả tìm kiếm ( 91 ) Bộ lọc Mã ĐH Trạng thái Món hàng Thu hộ Tổng cước Chưa …" at bounding box center [545, 256] width 1091 height 512
paste input "97969830"
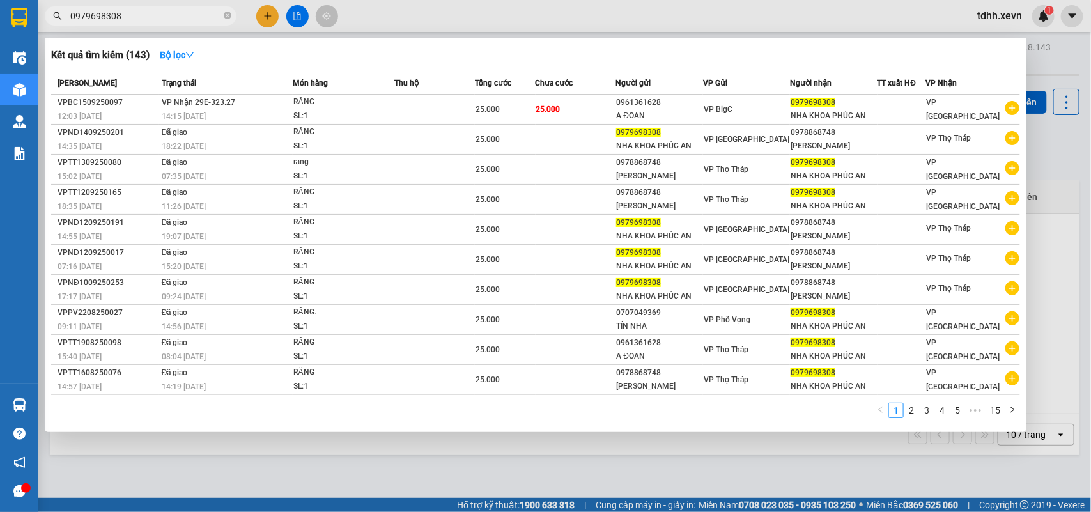
drag, startPoint x: 130, startPoint y: 19, endPoint x: 56, endPoint y: 34, distance: 74.9
click at [58, 27] on div "Kết quả tìm kiếm ( 143 ) Bộ lọc Mã ĐH Trạng thái Món hàng Thu hộ Tổng cước Chưa…" at bounding box center [124, 16] width 249 height 22
paste input "832832686"
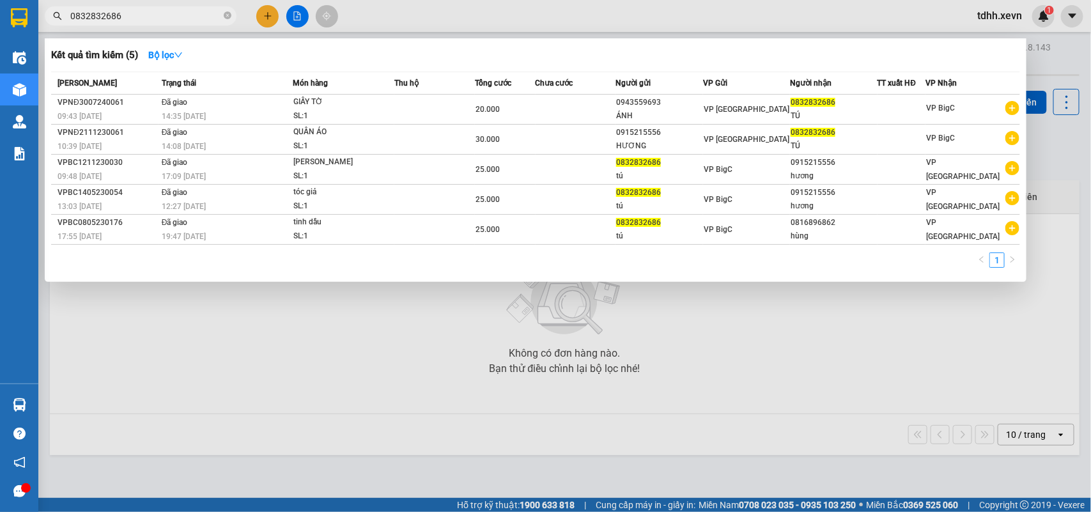
drag, startPoint x: 139, startPoint y: 18, endPoint x: 63, endPoint y: 53, distance: 84.4
click at [65, 27] on div "Kết quả tìm kiếm ( 5 ) Bộ lọc Mã ĐH Trạng thái Món hàng Thu hộ Tổng cước Chưa c…" at bounding box center [124, 16] width 249 height 22
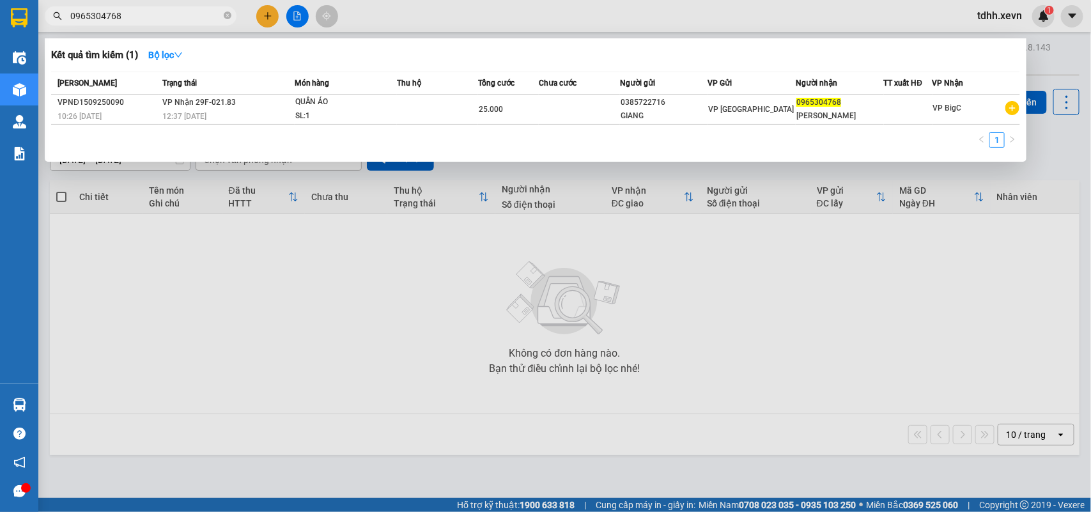
drag, startPoint x: 102, startPoint y: 19, endPoint x: 33, endPoint y: 27, distance: 69.4
click at [35, 27] on section "Kết quả tìm kiếm ( 1 ) Bộ lọc Mã ĐH Trạng thái Món hàng Thu hộ Tổng cước Chưa c…" at bounding box center [545, 256] width 1091 height 512
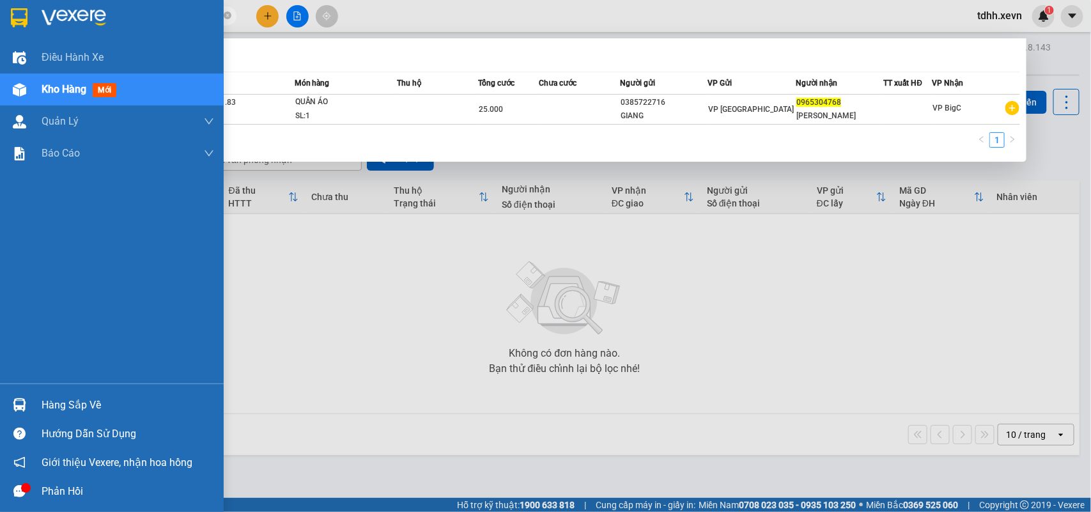
paste input "16866606"
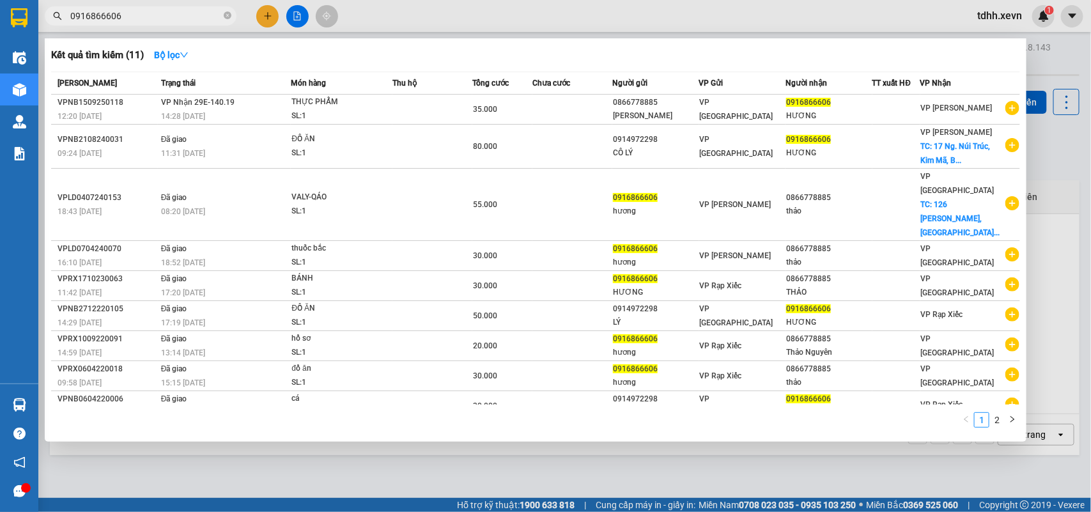
type input "0916866606"
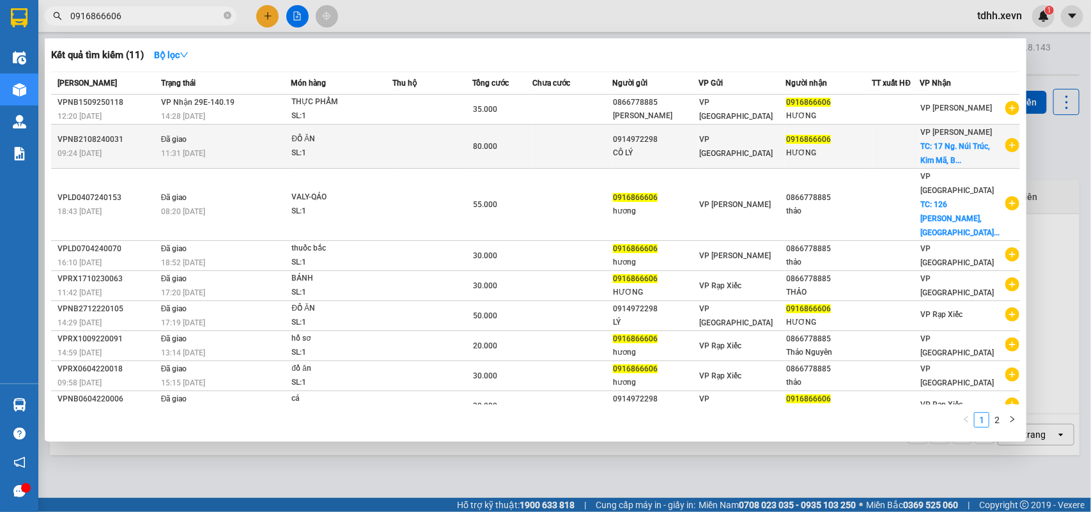
click at [793, 138] on div "VP Lê Duẩn TC: 17 Ng. Núi Trúc, Kim Mã, B..." at bounding box center [963, 146] width 84 height 42
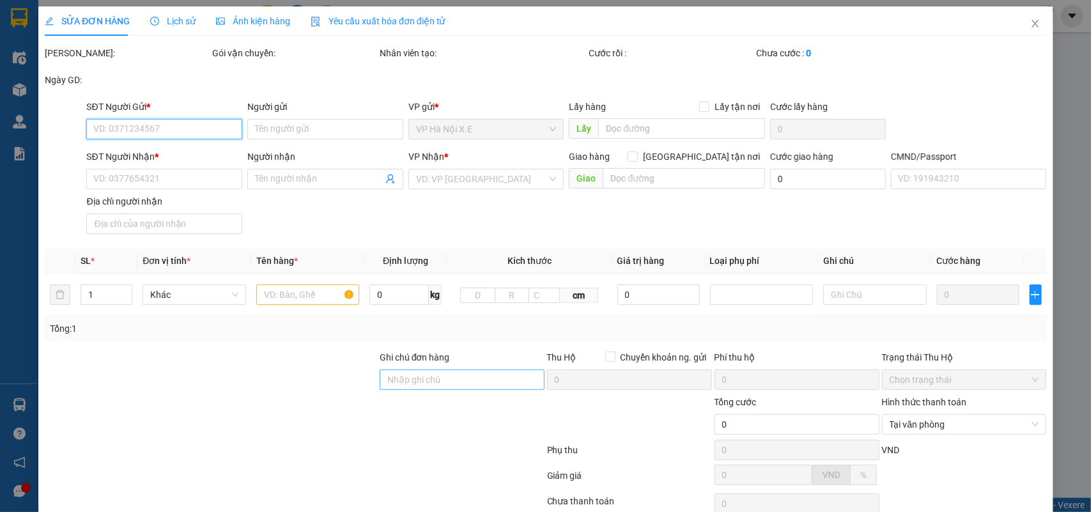
type input "0914972298"
type input "CÔ LÝ"
type input "0916866606"
type input "HƯƠNG"
checkbox input "true"
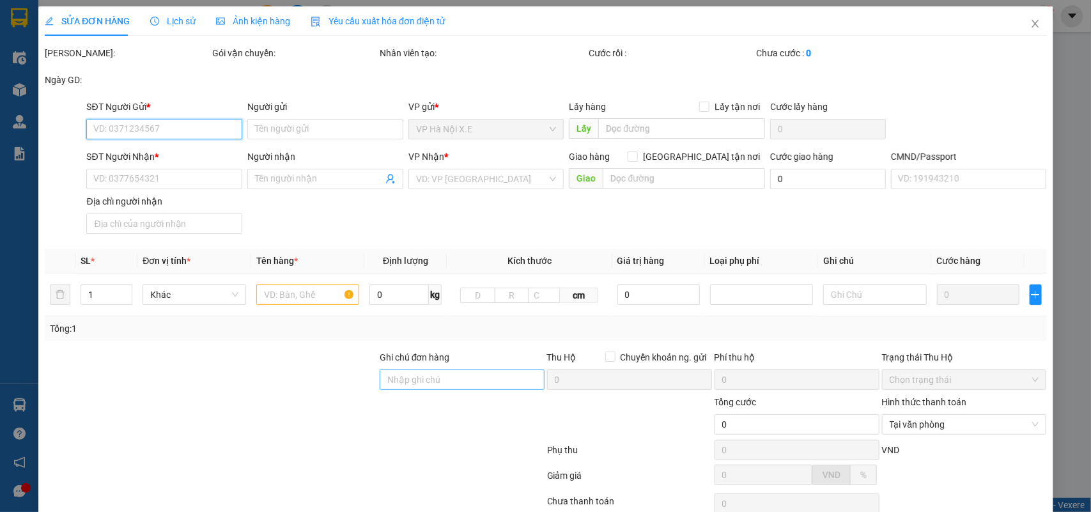
type input "17 Ng. Núi Trúc, Kim Mã, Ba Đình, Hà Nội 100000, Việt Nam"
type input "50.000"
type input "1"
type input "80.000"
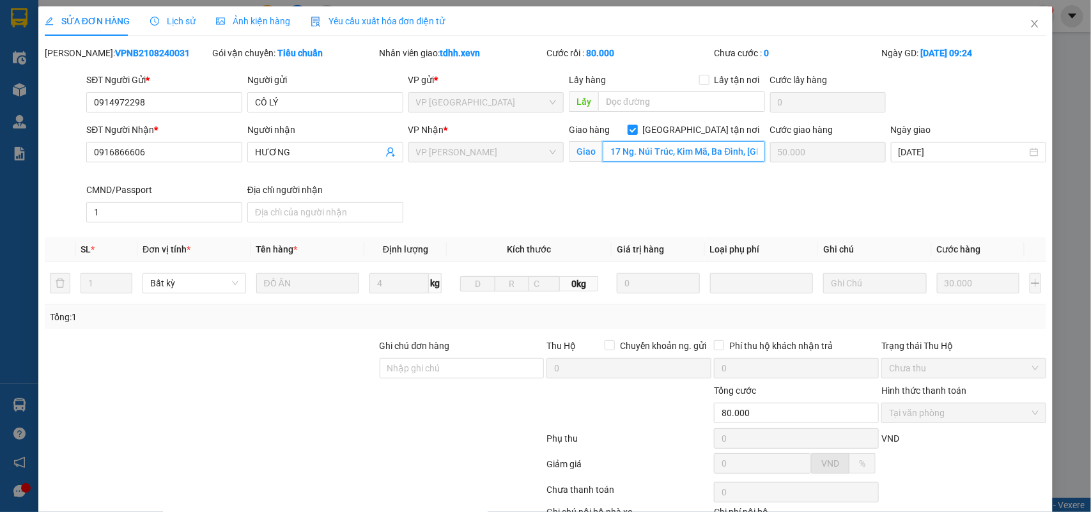
click at [656, 147] on input "17 Ng. Núi Trúc, Kim Mã, Ba Đình, Hà Nội 100000, Việt Nam" at bounding box center [684, 151] width 162 height 20
click at [793, 20] on icon "close" at bounding box center [1034, 24] width 10 height 10
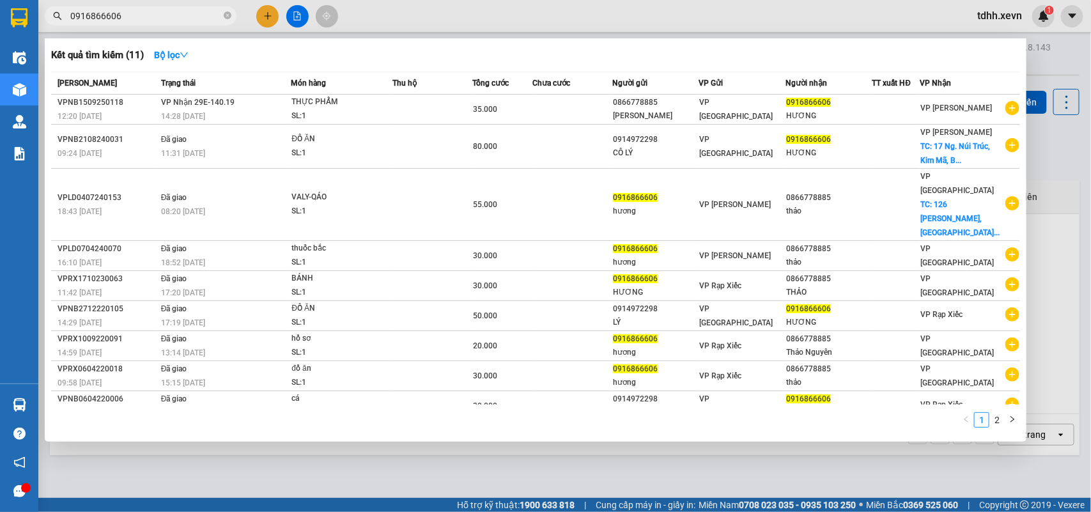
click at [123, 10] on input "0916866606" at bounding box center [145, 16] width 151 height 14
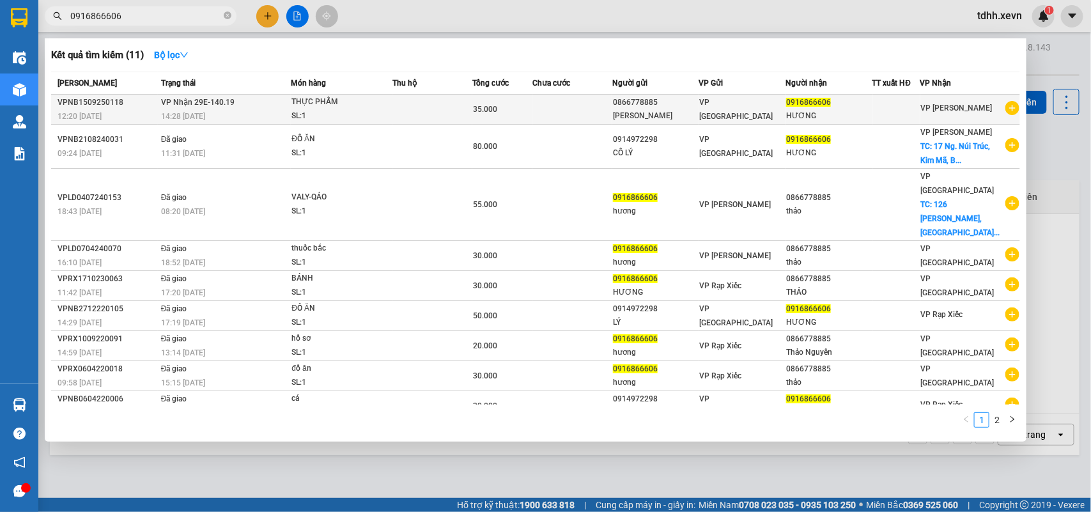
click at [390, 110] on span "THỰC PHẨM SL: 1" at bounding box center [341, 108] width 100 height 27
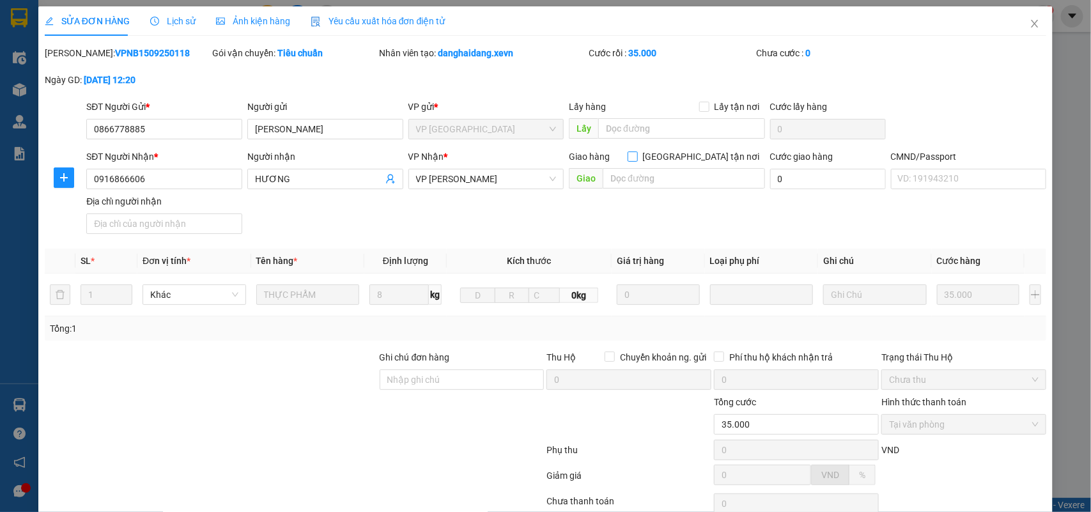
click at [636, 157] on input "[GEOGRAPHIC_DATA] tận nơi" at bounding box center [632, 155] width 9 height 9
checkbox input "true"
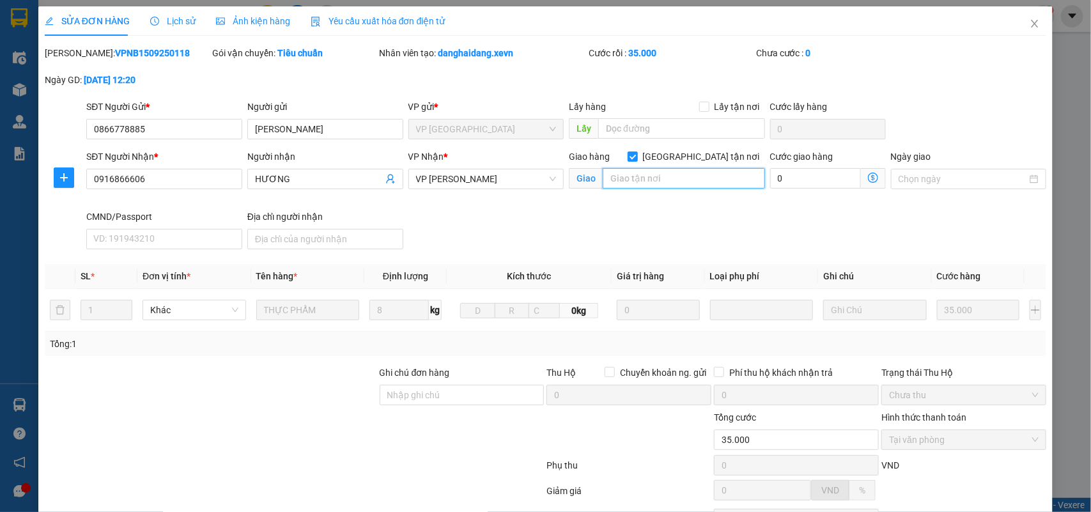
click at [662, 185] on input "text" at bounding box center [684, 178] width 162 height 20
paste input "17 Ng. Núi Trúc, Kim Mã, Ba Đình, Hà Nội 100000, Việt Nam"
type input "17 Ng. Núi Trúc, Kim Mã, Ba Đình, Hà Nội 100000, Việt Nam"
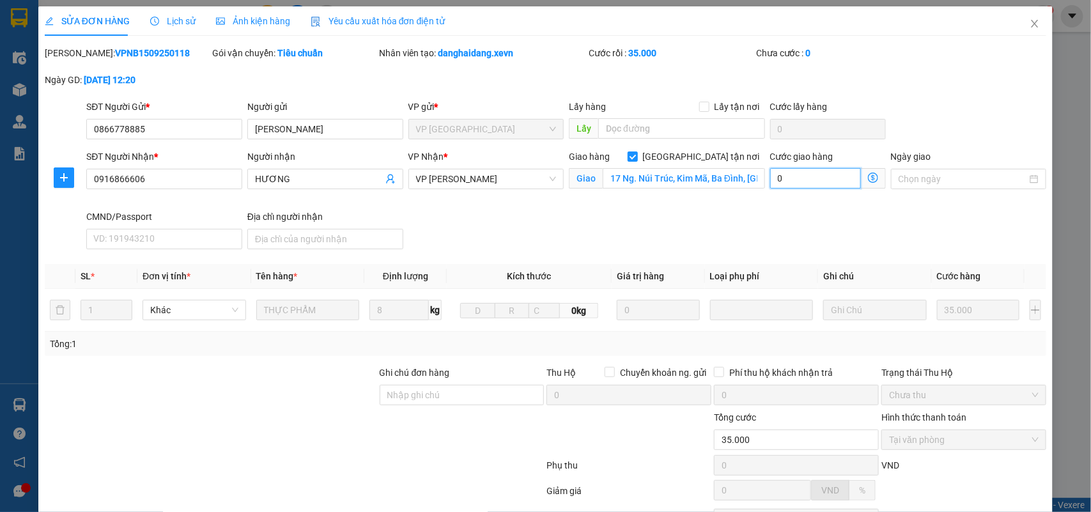
type input "35.005"
type input "5"
type input "35.050"
type input "50"
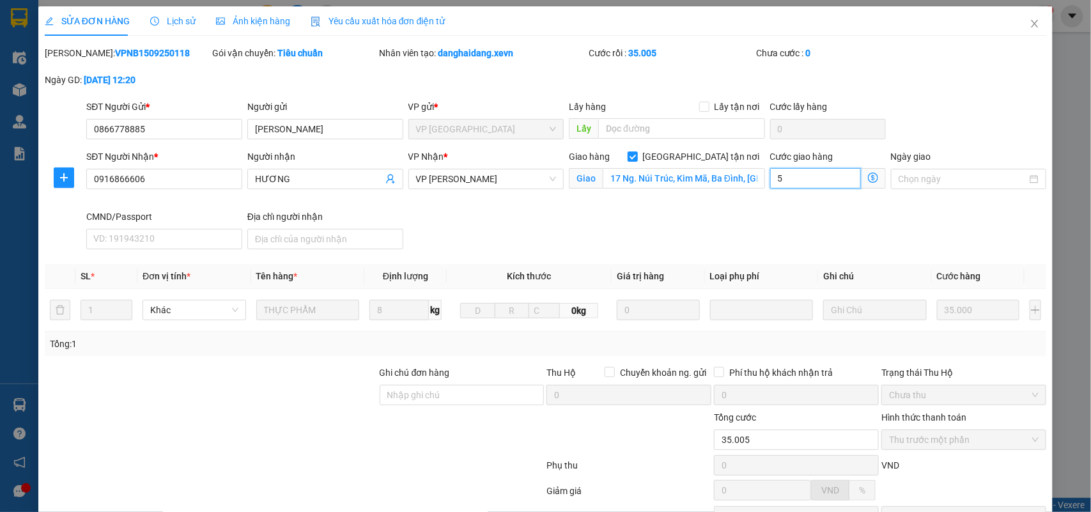
type input "50"
type input "35.500"
type input "500"
type input "40.000"
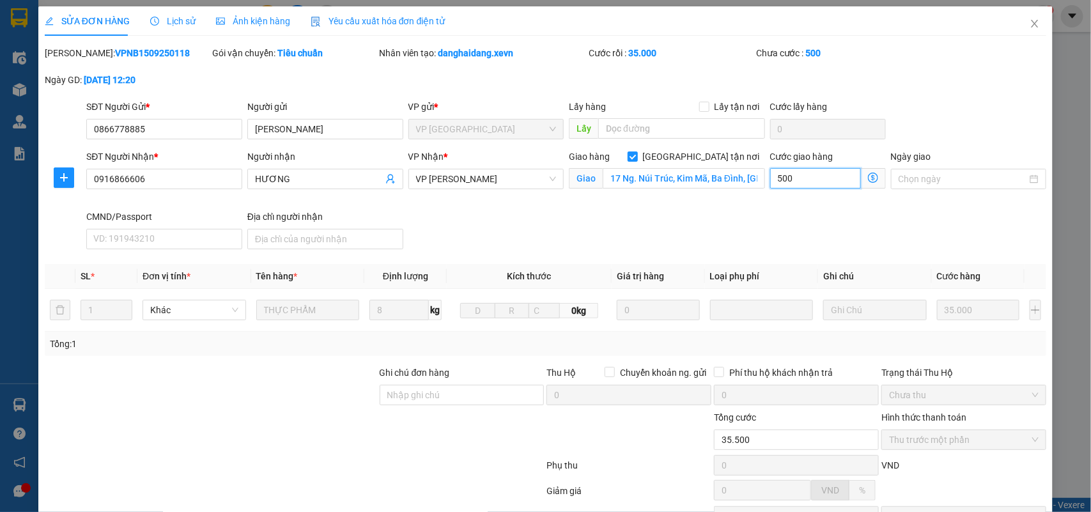
type input "5.000"
type input "50.000"
type input "85.000"
type input "50.000"
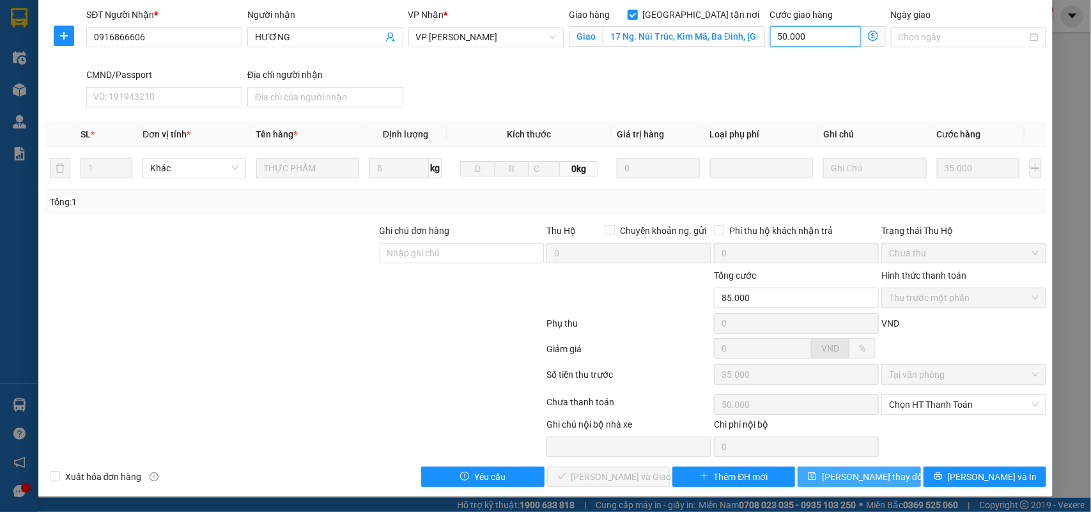
type input "50.000"
click at [793, 371] on span "[PERSON_NAME] thay đổi" at bounding box center [873, 477] width 102 height 14
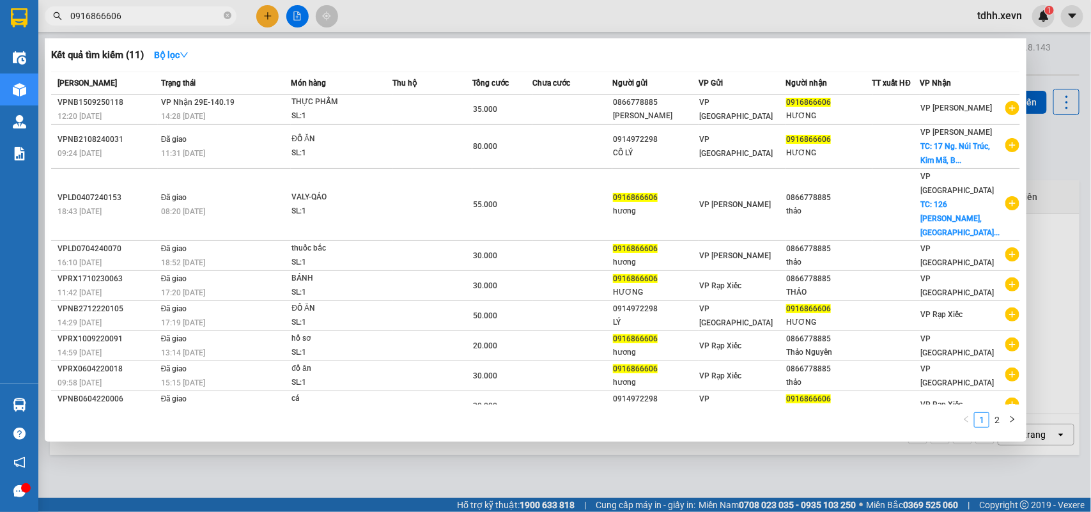
drag, startPoint x: 128, startPoint y: 16, endPoint x: 52, endPoint y: 33, distance: 77.8
click at [52, 27] on div "Kết quả tìm kiếm ( 11 ) Bộ lọc Mã ĐH Trạng thái Món hàng Thu hộ Tổng cước Chưa …" at bounding box center [124, 16] width 249 height 22
paste input "81982598"
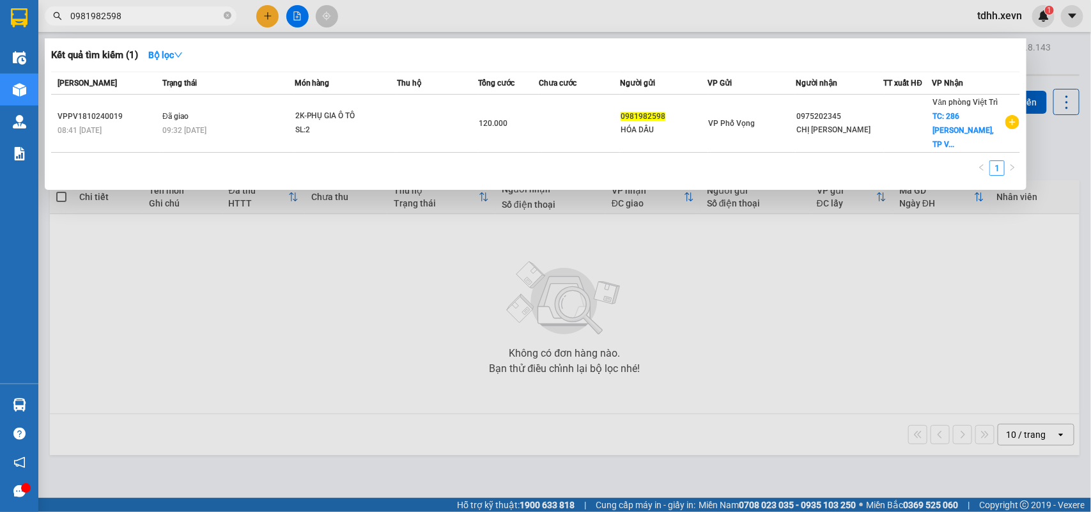
type input "0981982598"
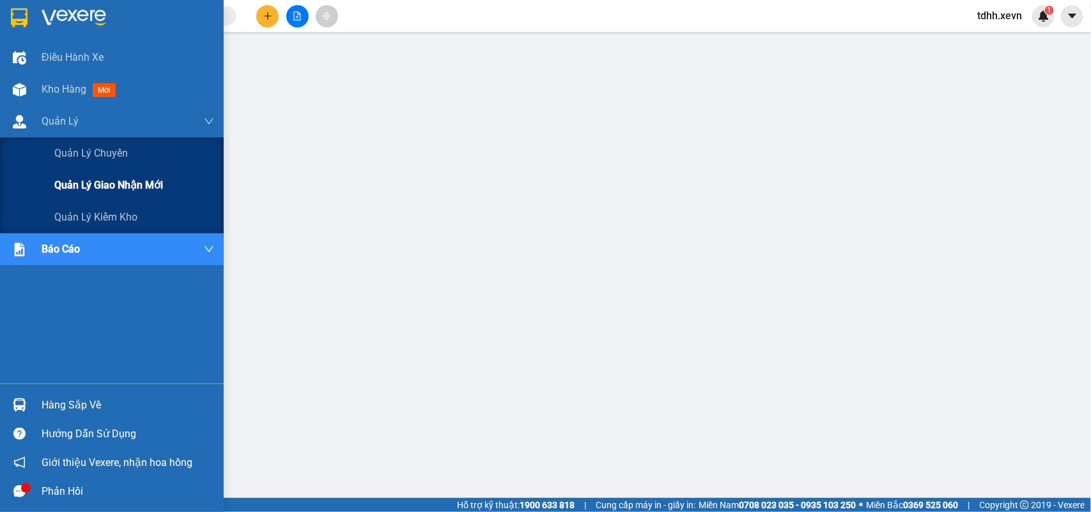
click at [116, 186] on span "Quản lý giao nhận mới" at bounding box center [108, 185] width 109 height 16
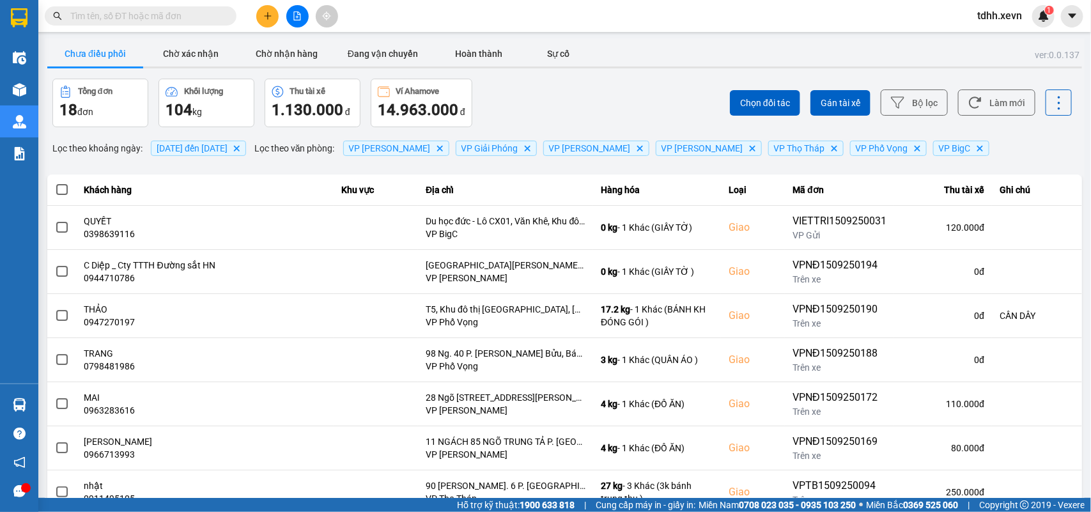
click at [113, 22] on input "text" at bounding box center [145, 16] width 151 height 14
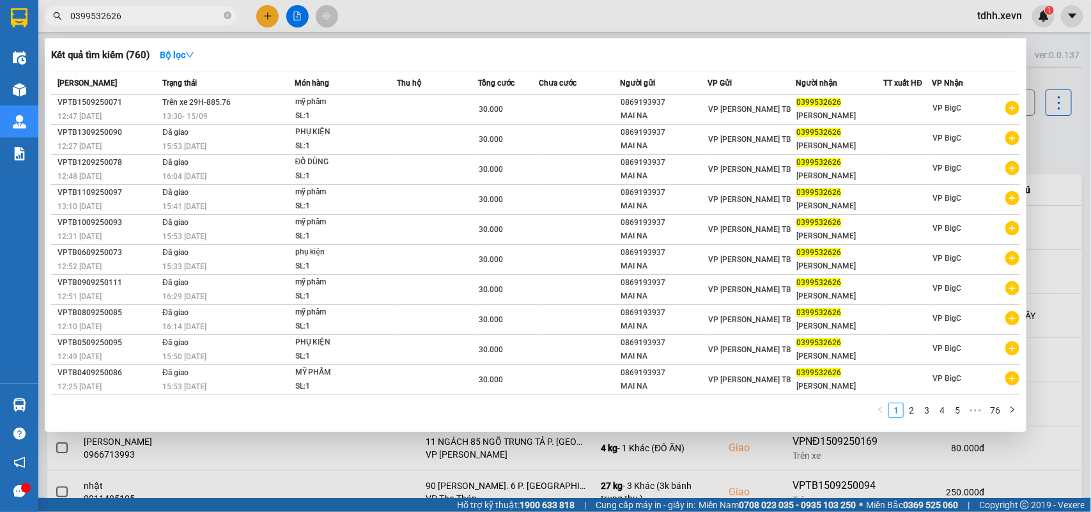
drag, startPoint x: 105, startPoint y: 17, endPoint x: 36, endPoint y: 36, distance: 72.2
click at [36, 36] on section "Kết quả tìm kiếm ( 760 ) Bộ lọc Mã ĐH Trạng thái Món hàng Thu hộ Tổng cước Chưa…" at bounding box center [545, 256] width 1091 height 512
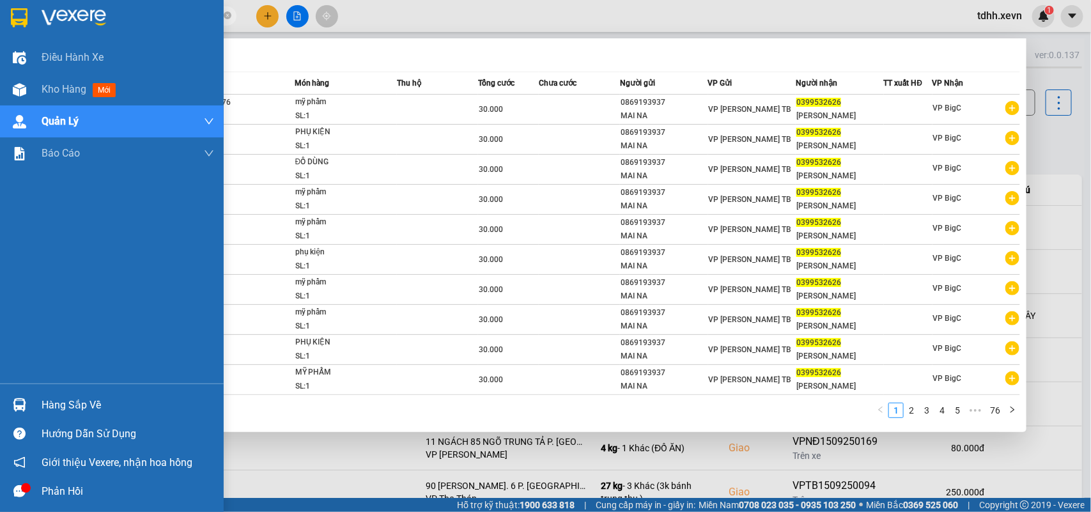
paste input "65586665"
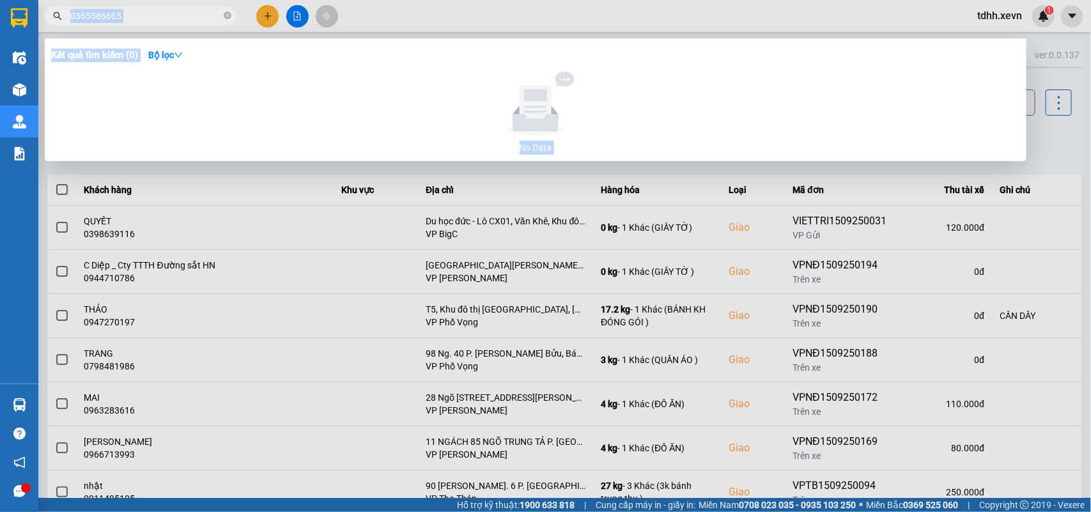
drag, startPoint x: 128, startPoint y: 3, endPoint x: 56, endPoint y: 17, distance: 72.8
click at [56, 17] on div "Kết quả tìm kiếm ( 0 ) Bộ lọc No Data 0365586665" at bounding box center [124, 16] width 249 height 22
click at [99, 16] on input "0365586665" at bounding box center [145, 16] width 151 height 14
paste input "987146389"
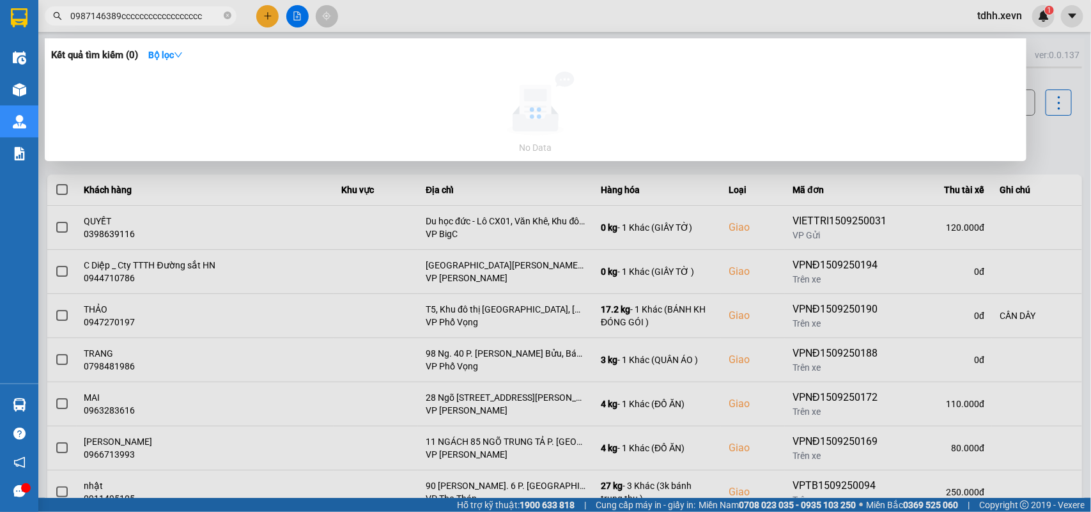
drag, startPoint x: 203, startPoint y: 20, endPoint x: 43, endPoint y: 14, distance: 159.9
click at [43, 14] on div "0987146389cccccccccccccccccc" at bounding box center [124, 15] width 249 height 19
paste input "78681685"
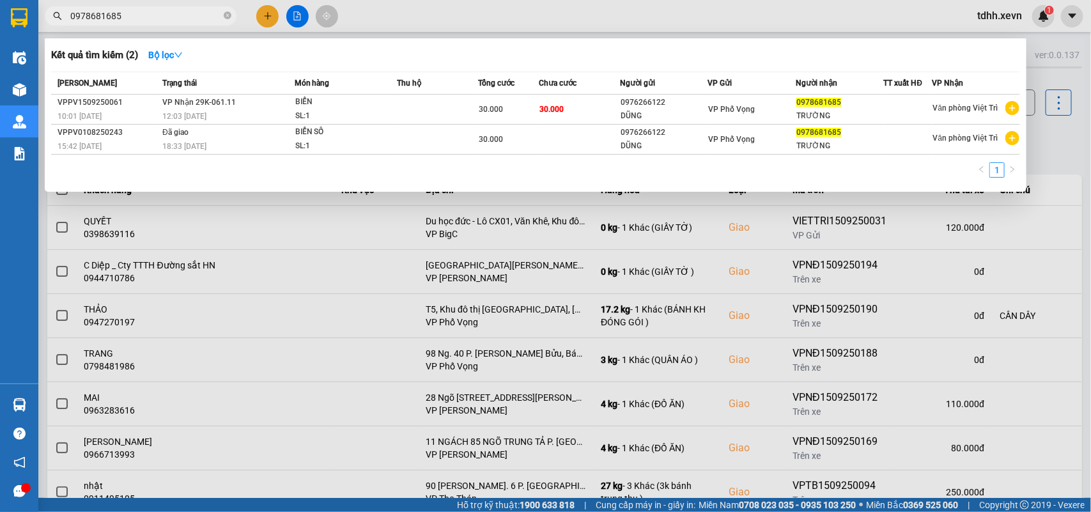
drag, startPoint x: 126, startPoint y: 11, endPoint x: 45, endPoint y: 17, distance: 81.4
click at [45, 17] on span "0978681685" at bounding box center [141, 15] width 192 height 19
paste input "387641999"
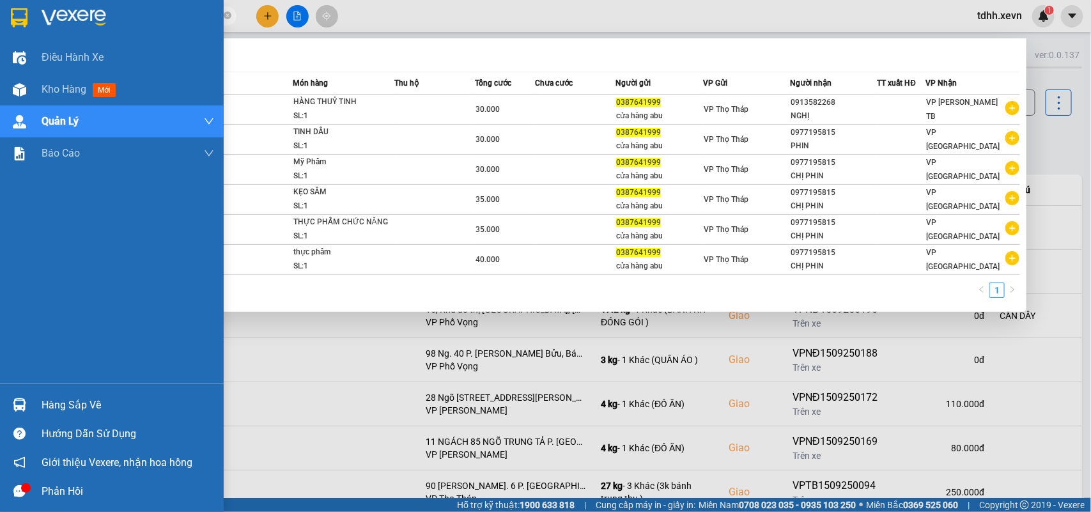
drag, startPoint x: 116, startPoint y: 16, endPoint x: 32, endPoint y: 26, distance: 84.3
click at [32, 26] on section "Kết quả tìm kiếm ( 6 ) Bộ lọc Mã ĐH Trạng thái Món hàng Thu hộ Tổng cước Chưa c…" at bounding box center [545, 256] width 1091 height 512
drag, startPoint x: 132, startPoint y: 16, endPoint x: 15, endPoint y: 29, distance: 117.7
click at [15, 29] on section "Kết quả tìm kiếm ( 6 ) Bộ lọc Mã ĐH Trạng thái Món hàng Thu hộ Tổng cước Chưa c…" at bounding box center [545, 256] width 1091 height 512
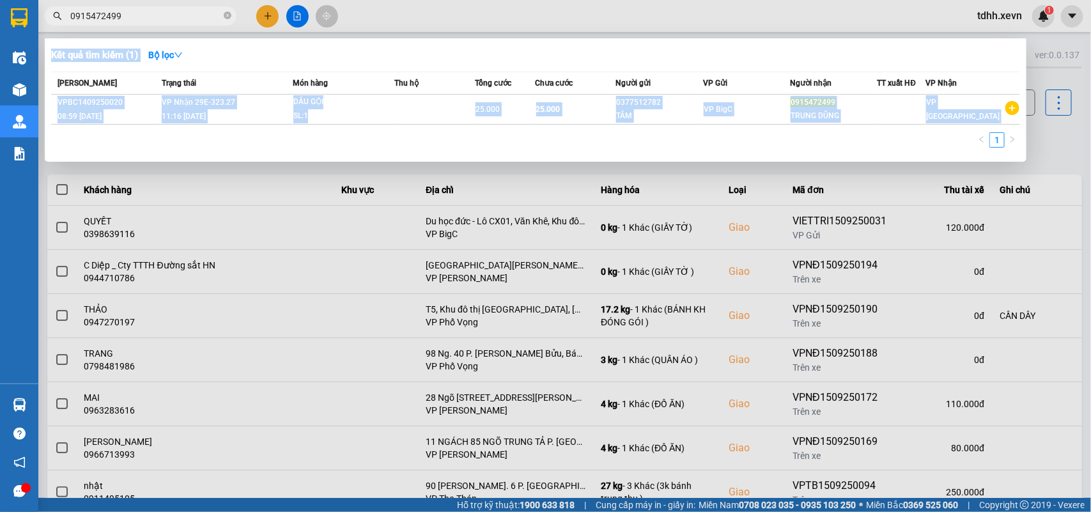
drag, startPoint x: 131, startPoint y: 24, endPoint x: 80, endPoint y: 12, distance: 52.5
click at [49, 26] on div "Kết quả tìm kiếm ( 1 ) Bộ lọc Mã ĐH Trạng thái Món hàng Thu hộ Tổng cước Chưa c…" at bounding box center [124, 16] width 249 height 22
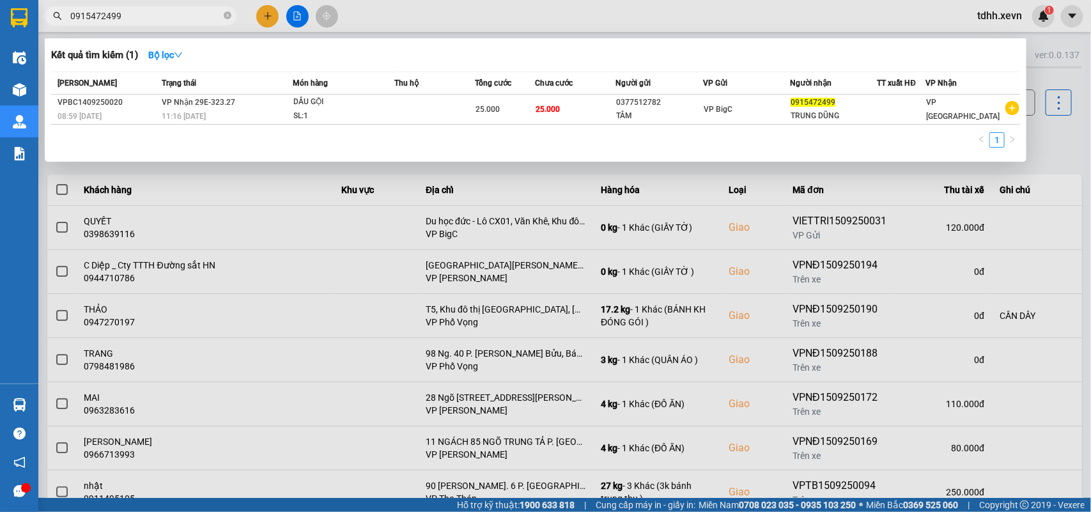
click at [82, 12] on input "0915472499" at bounding box center [145, 16] width 151 height 14
paste input "4201738"
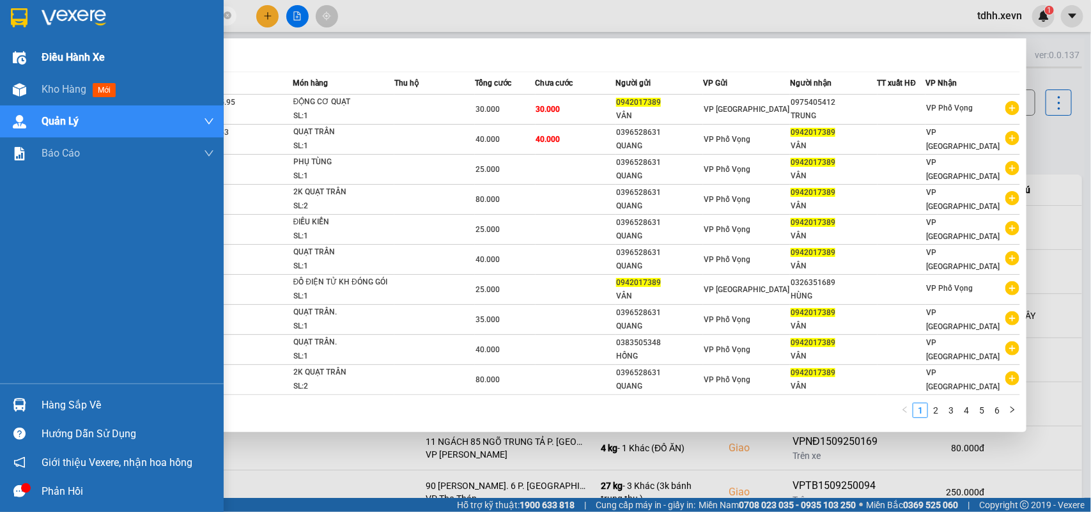
drag, startPoint x: 123, startPoint y: 15, endPoint x: 32, endPoint y: 43, distance: 95.8
click at [32, 43] on section "Kết quả tìm kiếm ( 58 ) Bộ lọc Mã ĐH Trạng thái Món hàng Thu hộ Tổng cước Chưa …" at bounding box center [545, 256] width 1091 height 512
paste input "85354058"
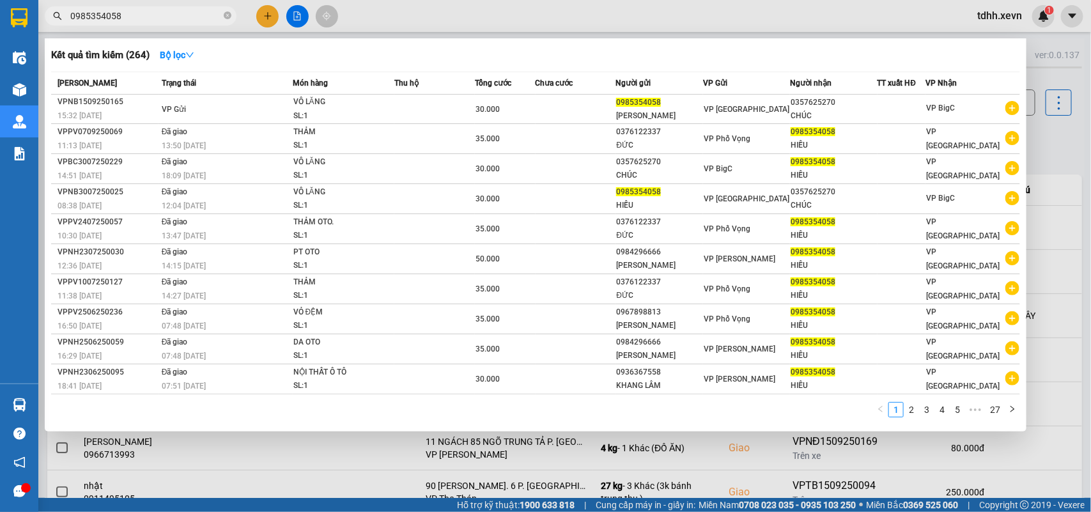
drag, startPoint x: 127, startPoint y: 13, endPoint x: 49, endPoint y: 38, distance: 81.8
click at [49, 27] on div "Kết quả tìm kiếm ( 264 ) Bộ lọc Mã ĐH Trạng thái Món hàng Thu hộ Tổng cước Chưa…" at bounding box center [124, 16] width 249 height 22
paste input "34723586"
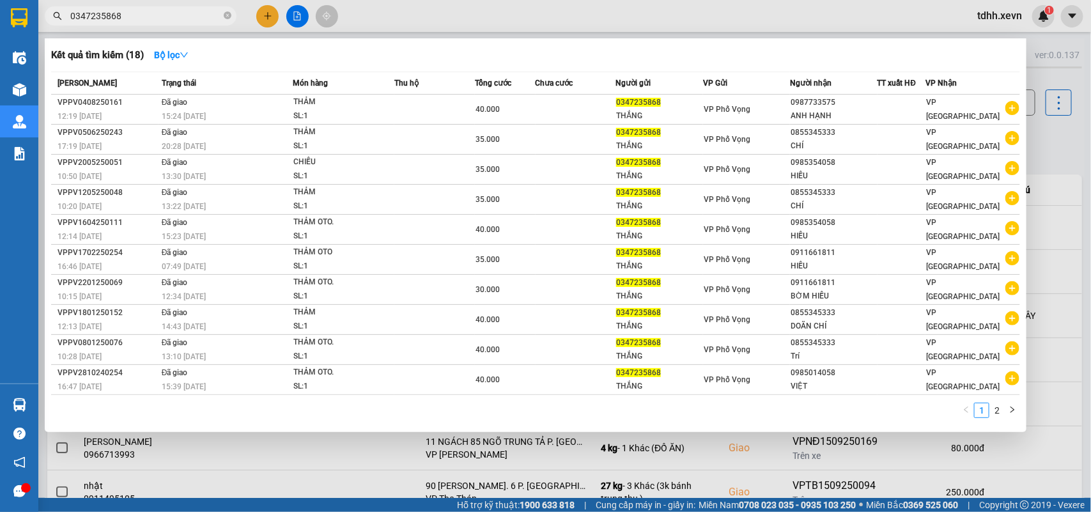
drag, startPoint x: 139, startPoint y: 16, endPoint x: 84, endPoint y: 15, distance: 55.0
click at [81, 17] on input "0347235868" at bounding box center [145, 16] width 151 height 14
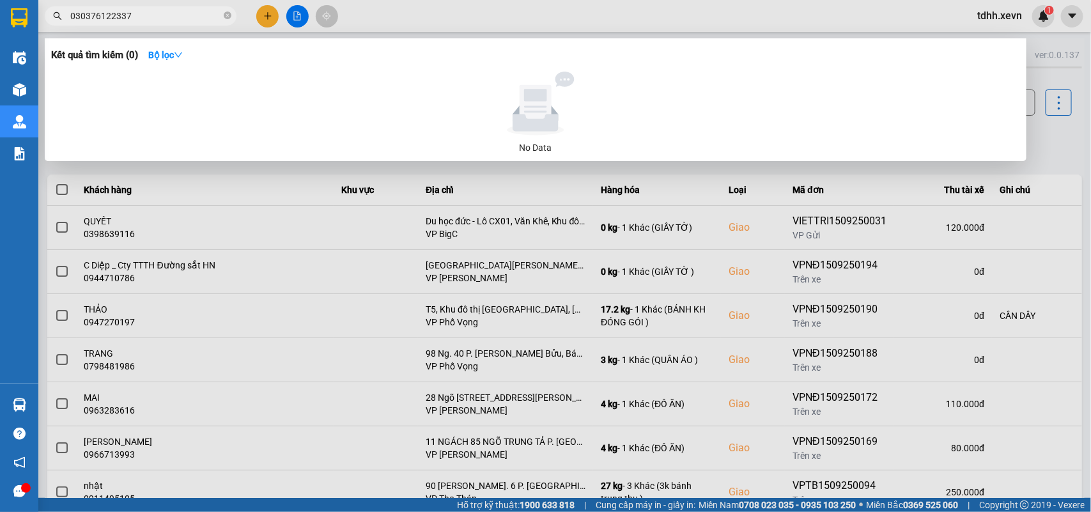
drag, startPoint x: 81, startPoint y: 14, endPoint x: 68, endPoint y: 19, distance: 13.2
click at [68, 19] on span "030376122337" at bounding box center [141, 15] width 192 height 19
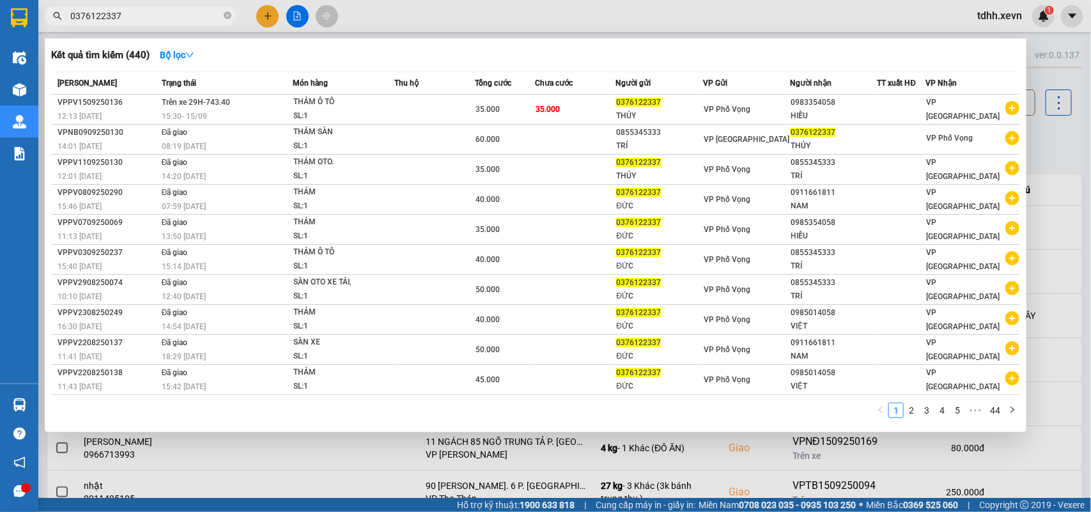
drag, startPoint x: 126, startPoint y: 13, endPoint x: 49, endPoint y: 30, distance: 79.1
click at [49, 27] on div "Kết quả tìm kiếm ( 440 ) Bộ lọc Mã ĐH Trạng thái Món hàng Thu hộ Tổng cước Chưa…" at bounding box center [124, 16] width 249 height 22
paste input "967255515"
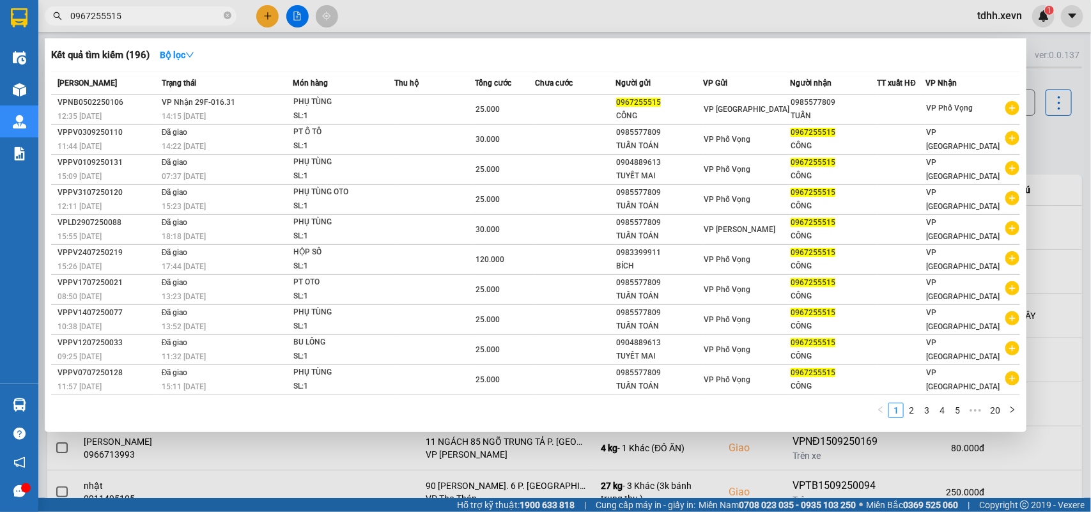
drag, startPoint x: 127, startPoint y: 14, endPoint x: 46, endPoint y: 37, distance: 83.7
click at [46, 27] on div "Kết quả tìm kiếm ( 196 ) Bộ lọc Mã ĐH Trạng thái Món hàng Thu hộ Tổng cước Chưa…" at bounding box center [124, 16] width 249 height 22
paste input "5162622"
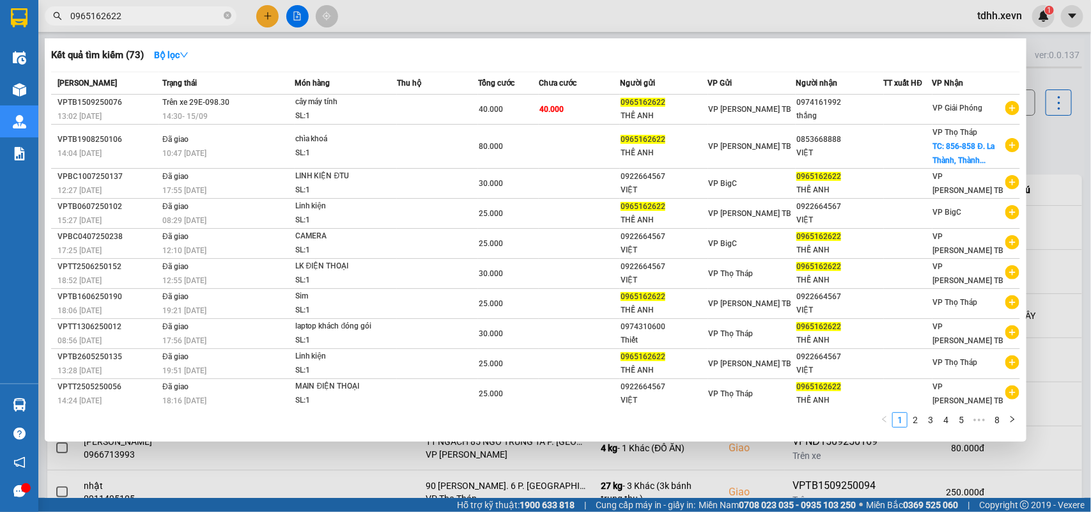
drag, startPoint x: 125, startPoint y: 18, endPoint x: 24, endPoint y: 43, distance: 104.0
click at [24, 43] on section "Kết quả tìm kiếm ( 73 ) Bộ lọc Mã ĐH Trạng thái Món hàng Thu hộ Tổng cước Chưa …" at bounding box center [545, 256] width 1091 height 512
click at [102, 17] on input "0965162622" at bounding box center [145, 16] width 151 height 14
paste input "385016586"
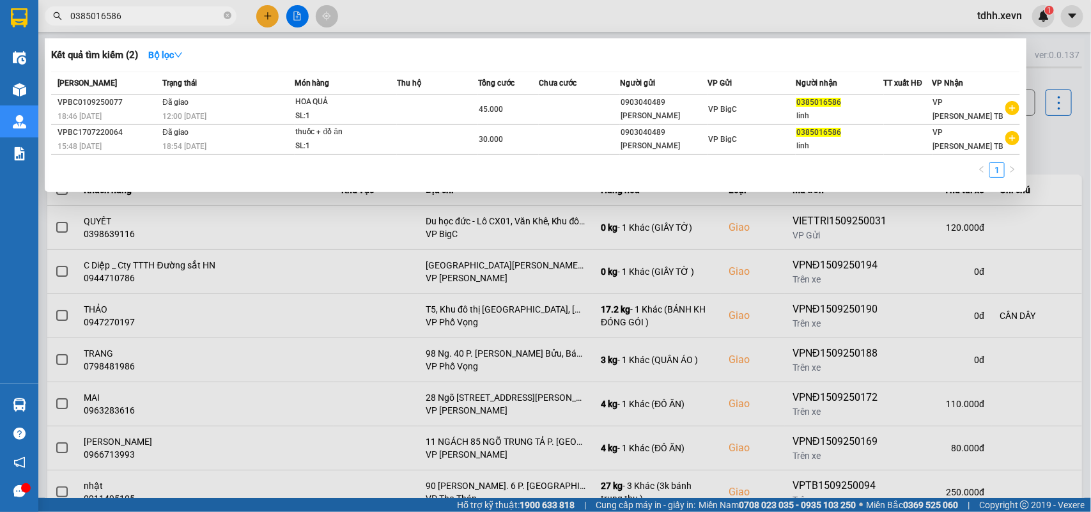
click at [1030, 164] on div at bounding box center [545, 256] width 1091 height 512
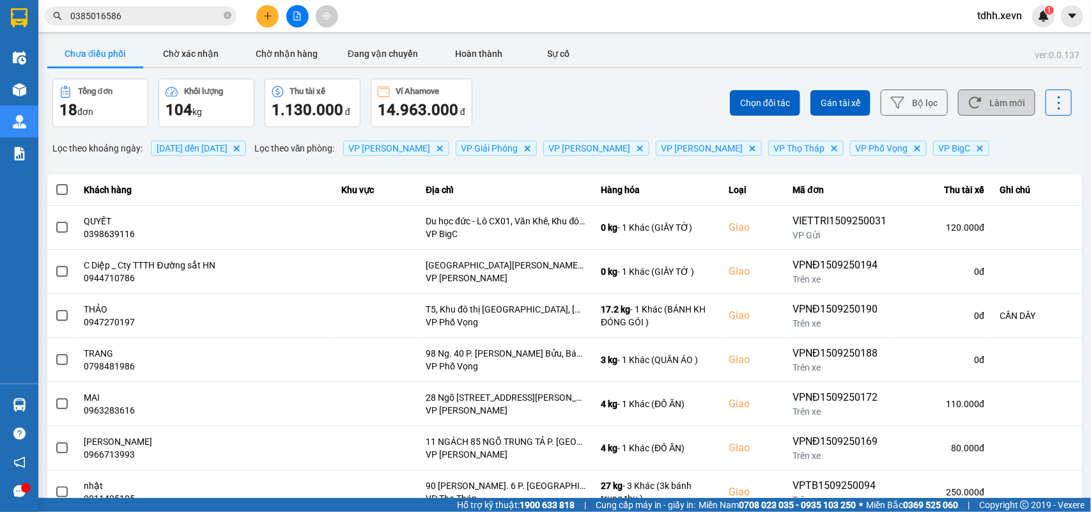
click at [1013, 105] on button "Làm mới" at bounding box center [996, 102] width 77 height 26
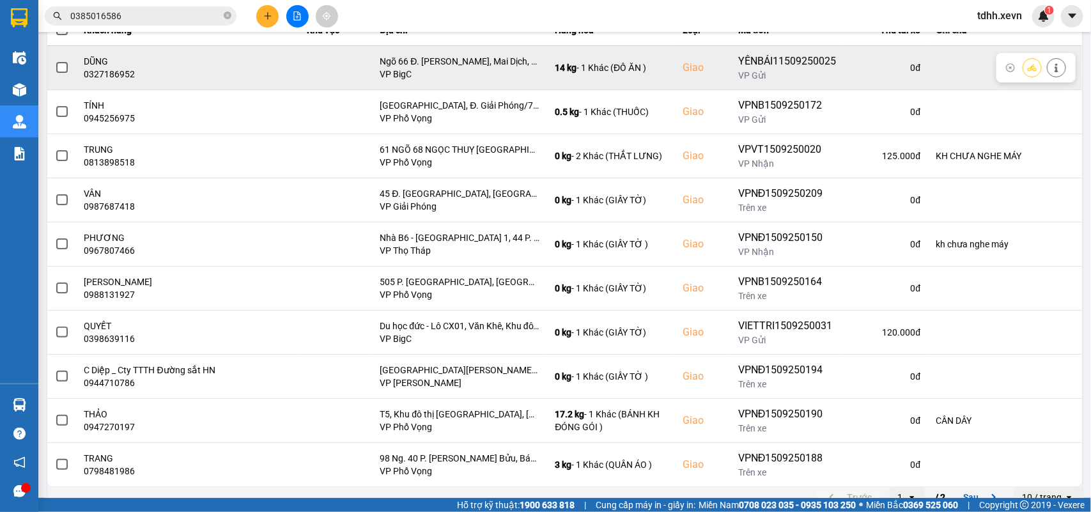
scroll to position [180, 0]
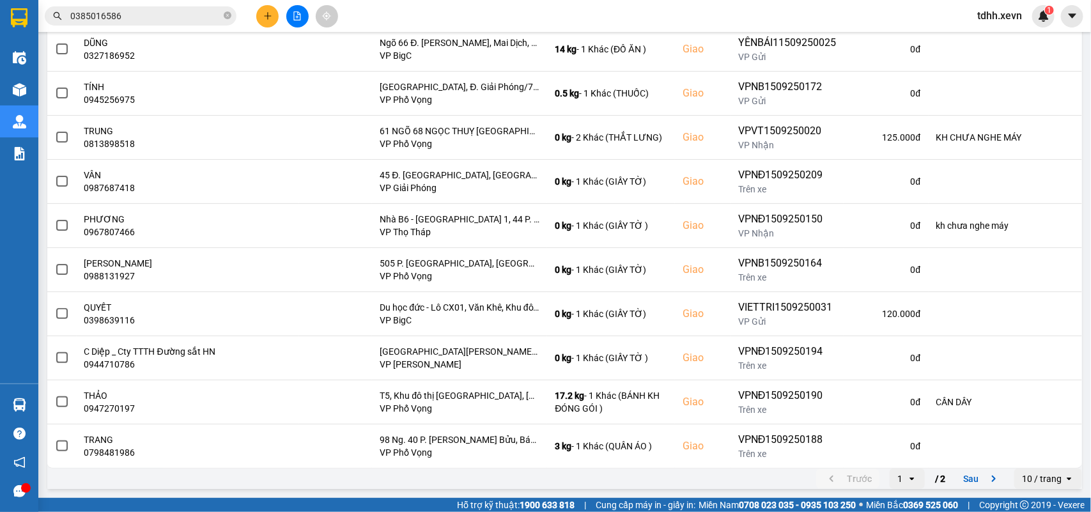
click at [986, 474] on icon "next page. current page 1 / 2" at bounding box center [993, 478] width 15 height 15
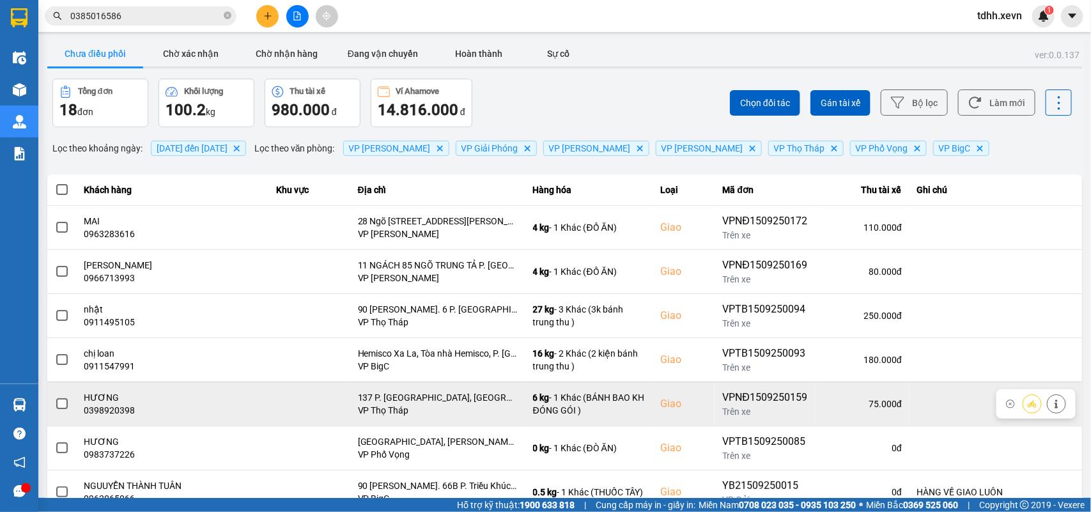
scroll to position [91, 0]
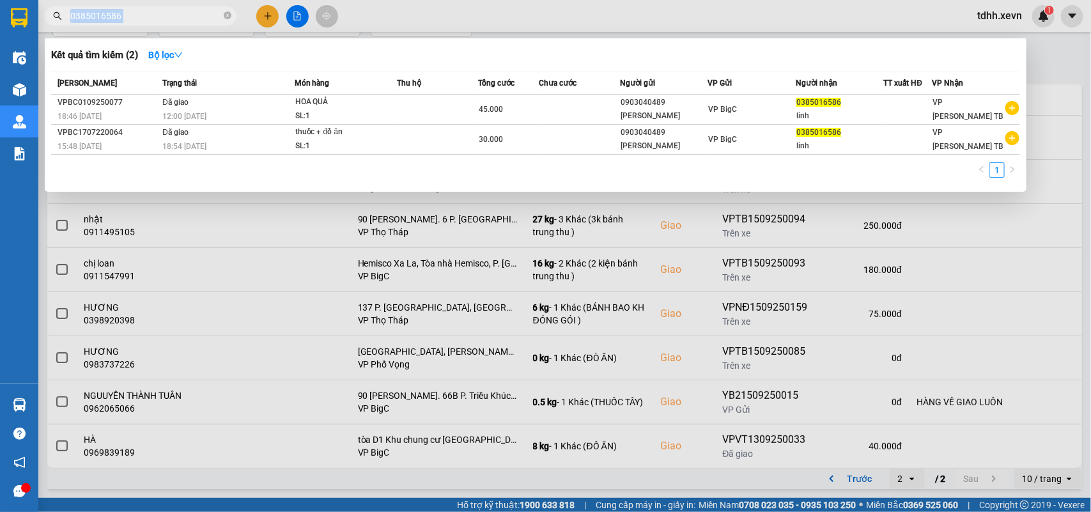
drag, startPoint x: 127, startPoint y: 7, endPoint x: 61, endPoint y: 20, distance: 66.4
click at [61, 20] on div "0385016586" at bounding box center [124, 15] width 249 height 19
click at [81, 17] on input "0385016586" at bounding box center [145, 16] width 151 height 14
paste input "865028988"
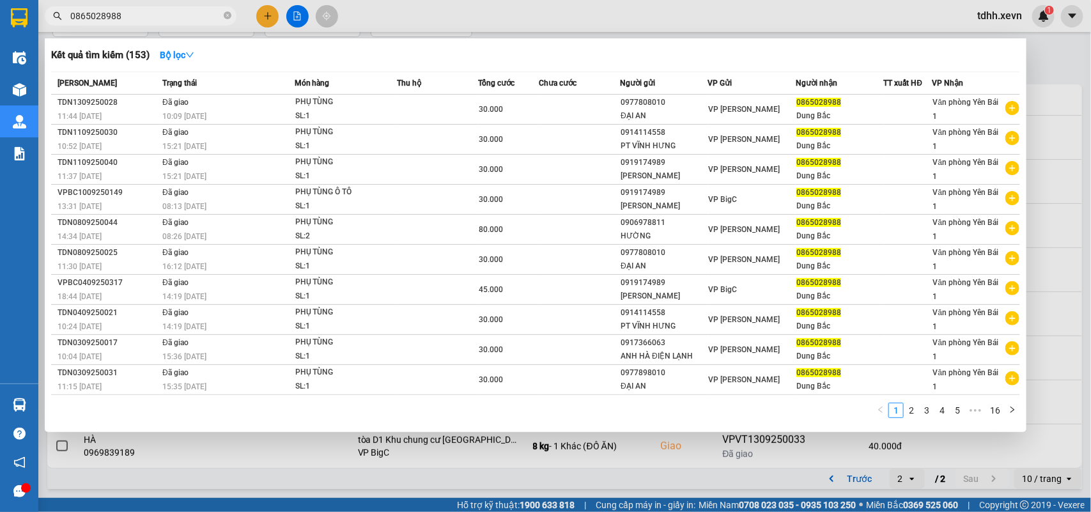
drag, startPoint x: 146, startPoint y: 12, endPoint x: 58, endPoint y: 30, distance: 90.1
click at [58, 27] on div "Kết quả tìm kiếm ( 153 ) Bộ lọc Mã ĐH Trạng thái Món hàng Thu hộ Tổng cước Chưa…" at bounding box center [124, 16] width 249 height 22
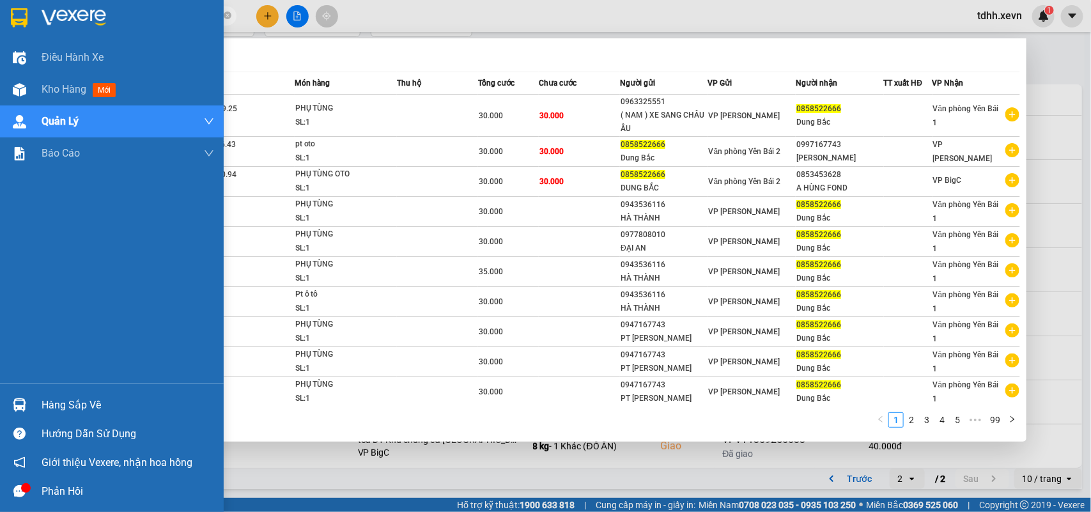
drag, startPoint x: 125, startPoint y: 13, endPoint x: 26, endPoint y: 30, distance: 100.5
click at [26, 30] on section "Kết quả tìm kiếm ( 983 ) Bộ lọc Mã ĐH Trạng thái Món hàng Thu hộ Tổng cước Chưa…" at bounding box center [545, 256] width 1091 height 512
paste input "985818192"
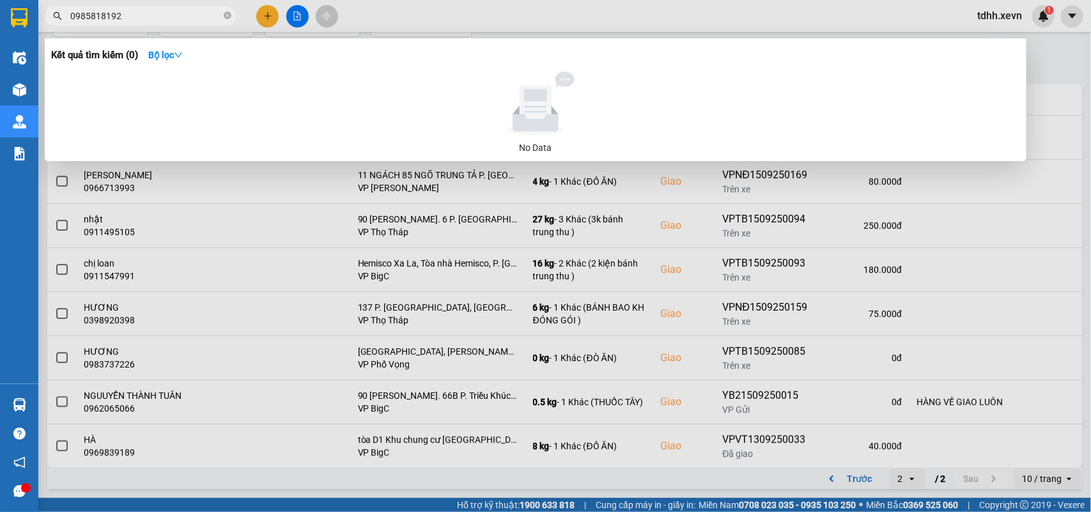
drag, startPoint x: 119, startPoint y: 8, endPoint x: 54, endPoint y: 36, distance: 71.0
click at [50, 27] on div "Kết quả tìm kiếm ( 0 ) Bộ lọc No Data 0985818192" at bounding box center [124, 16] width 249 height 22
paste input "328288357"
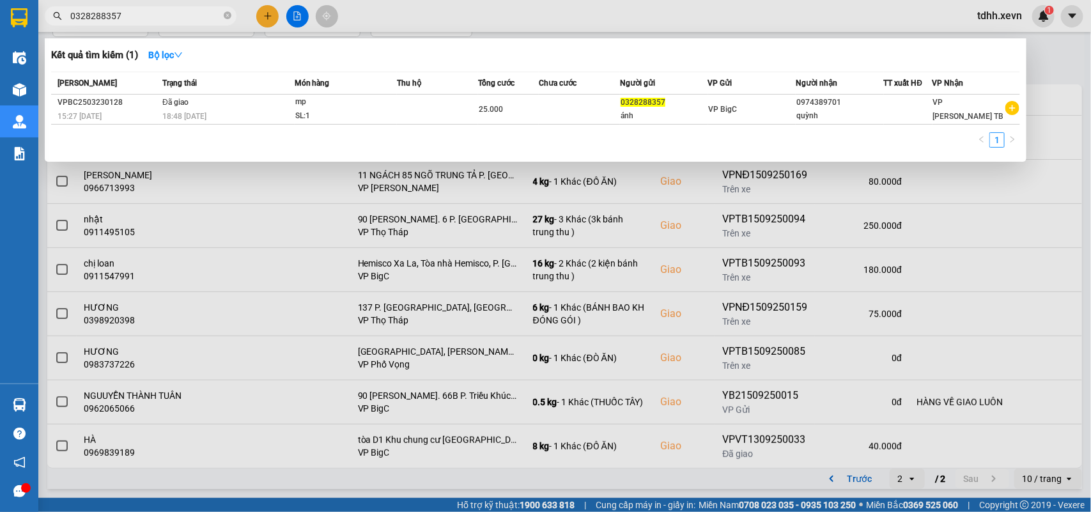
drag, startPoint x: 121, startPoint y: 13, endPoint x: 51, endPoint y: 35, distance: 73.6
click at [51, 27] on div "Kết quả tìm kiếm ( 1 ) Bộ lọc Mã ĐH Trạng thái Món hàng Thu hộ Tổng cước Chưa c…" at bounding box center [124, 16] width 249 height 22
paste input "866698138"
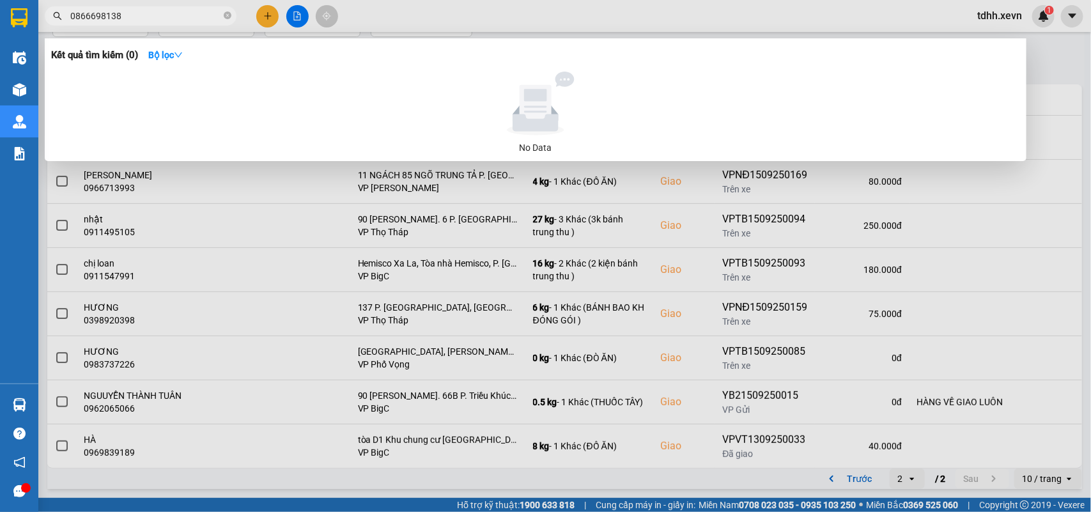
drag, startPoint x: 143, startPoint y: 13, endPoint x: 52, endPoint y: 45, distance: 96.2
click at [52, 27] on div "Kết quả tìm kiếm ( 0 ) Bộ lọc No Data 0866698138" at bounding box center [124, 16] width 249 height 22
click at [117, 18] on input "0866698138" at bounding box center [145, 16] width 151 height 14
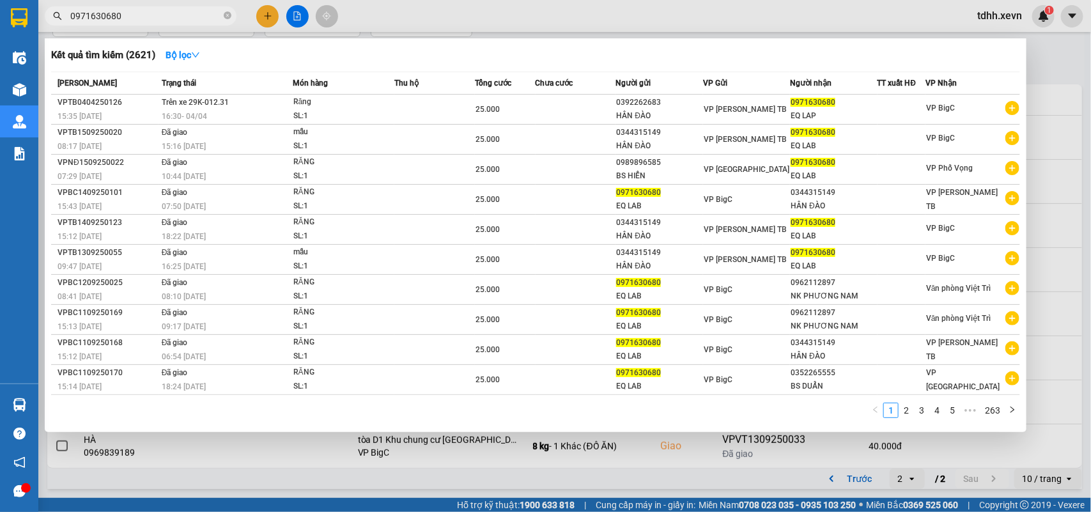
drag, startPoint x: 121, startPoint y: 15, endPoint x: 126, endPoint y: 43, distance: 29.1
click at [66, 27] on div "Kết quả tìm kiếm ( 2621 ) Bộ lọc Mã ĐH Trạng thái Món hàng Thu hộ Tổng cước Chư…" at bounding box center [124, 16] width 249 height 22
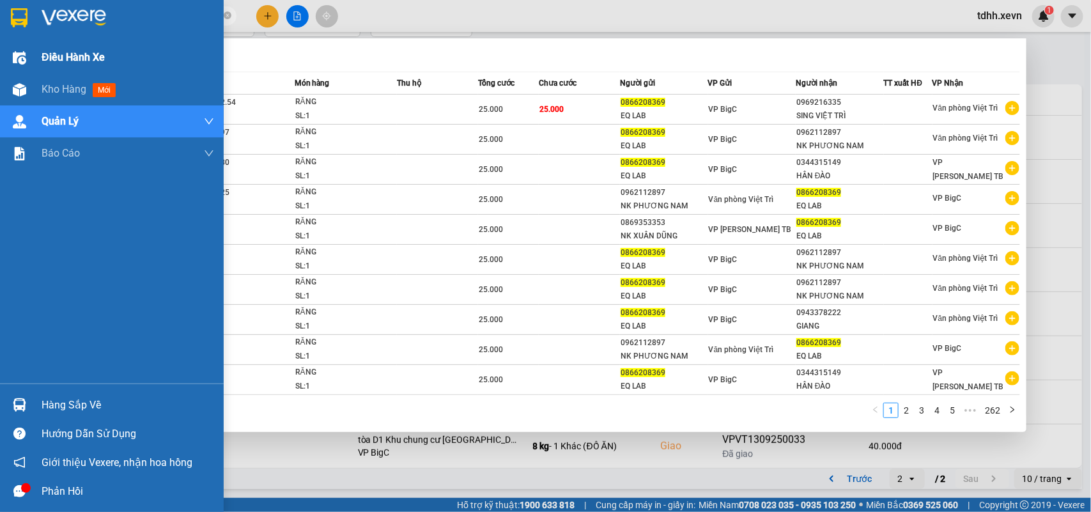
drag, startPoint x: 126, startPoint y: 11, endPoint x: 32, endPoint y: 45, distance: 100.1
click at [32, 45] on section "Kết quả tìm kiếm ( 2620 ) Bộ lọc Mã ĐH Trạng thái Món hàng Thu hộ Tổng cước Chư…" at bounding box center [545, 256] width 1091 height 512
paste input "8886555"
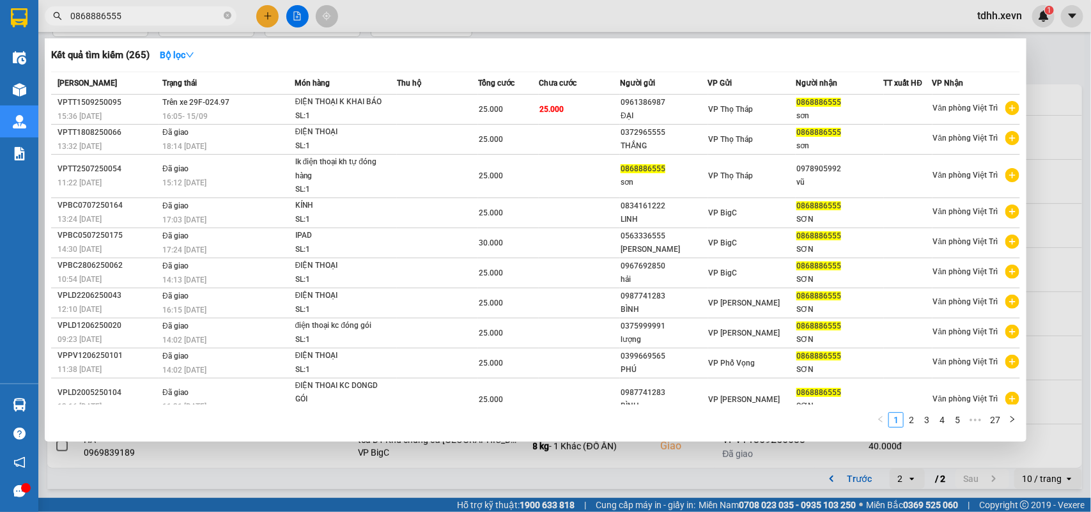
drag, startPoint x: 86, startPoint y: 20, endPoint x: 39, endPoint y: 26, distance: 47.6
click at [39, 26] on div "Kết quả tìm kiếm ( 265 ) Bộ lọc Mã ĐH Trạng thái Món hàng Thu hộ Tổng cước Chưa…" at bounding box center [124, 16] width 249 height 22
paste input "913260731"
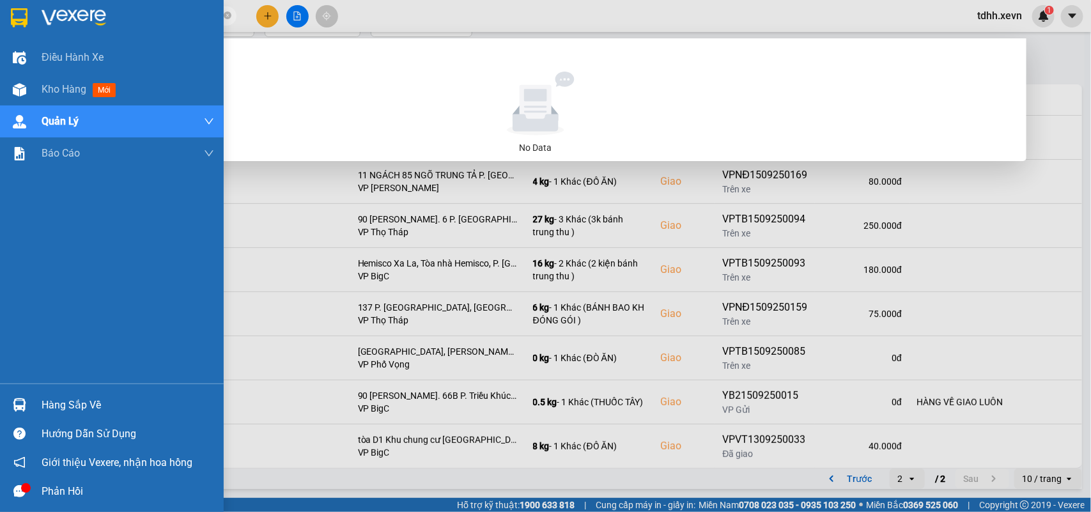
drag, startPoint x: 123, startPoint y: 17, endPoint x: 36, endPoint y: 31, distance: 87.3
click at [36, 31] on section "Kết quả tìm kiếm ( 0 ) Bộ lọc No Data 0913260731 tdhh.xevn 1 Điều hành xe Kho h…" at bounding box center [545, 256] width 1091 height 512
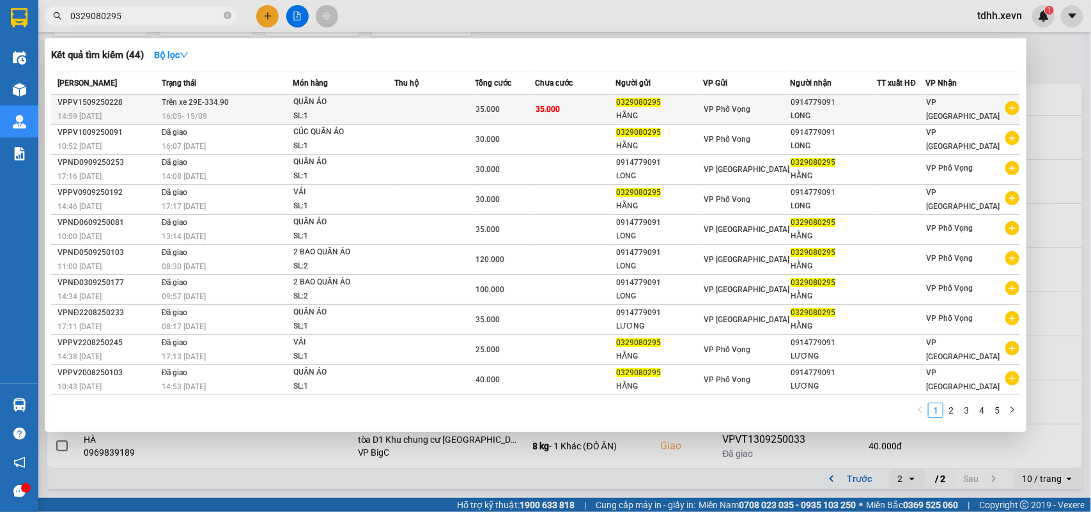
type input "0329080295"
click at [403, 110] on td at bounding box center [434, 110] width 81 height 30
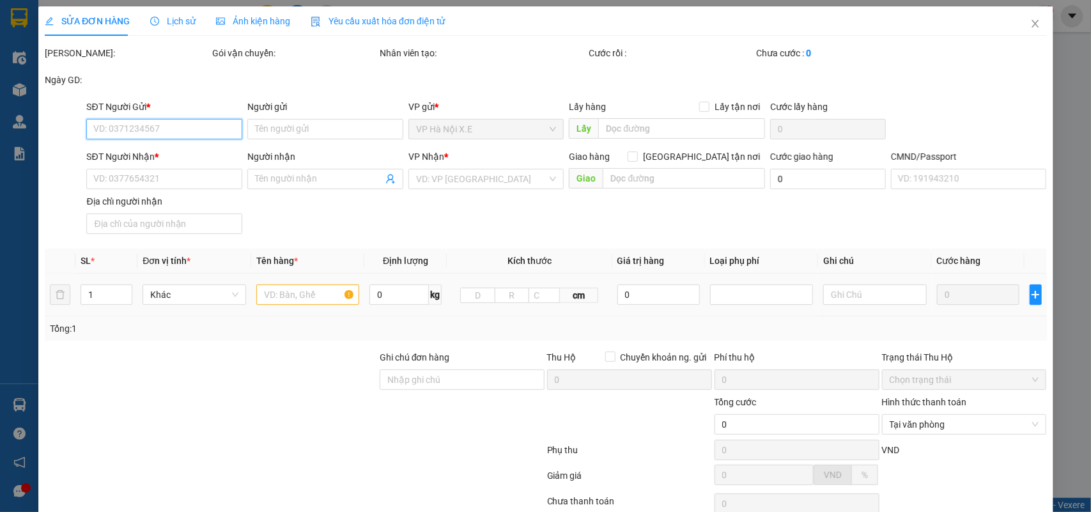
type input "0329080295"
type input "HẰNG"
type input "0914779091"
type input "LONG"
type input "036061004330 NG QUỐC LONG 431 NG BÍNH"
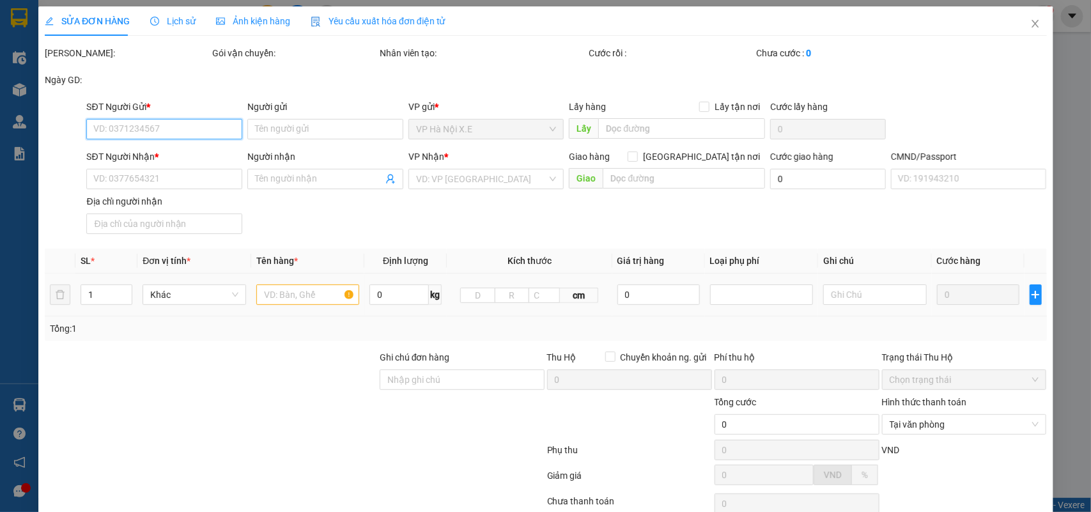
type input "35.000"
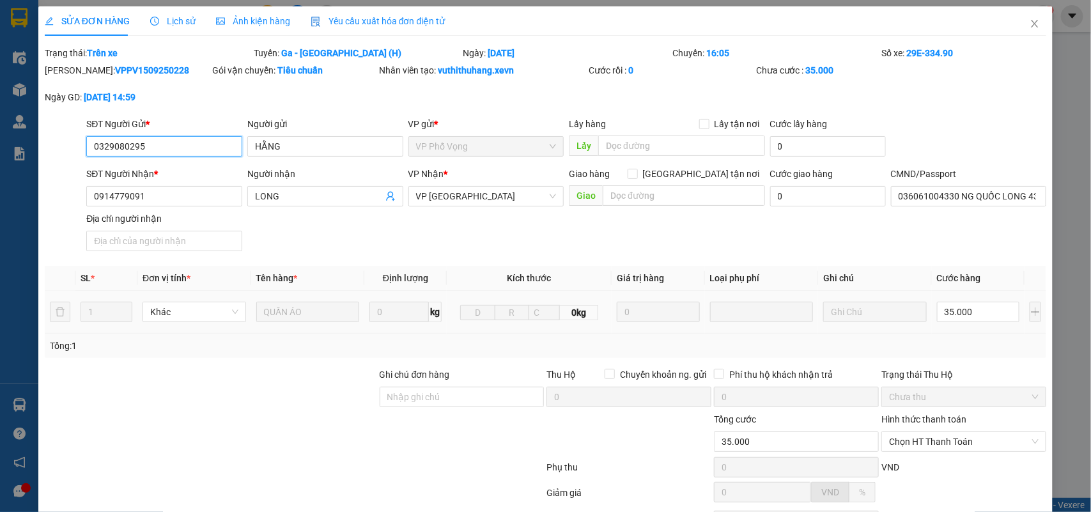
scroll to position [118, 0]
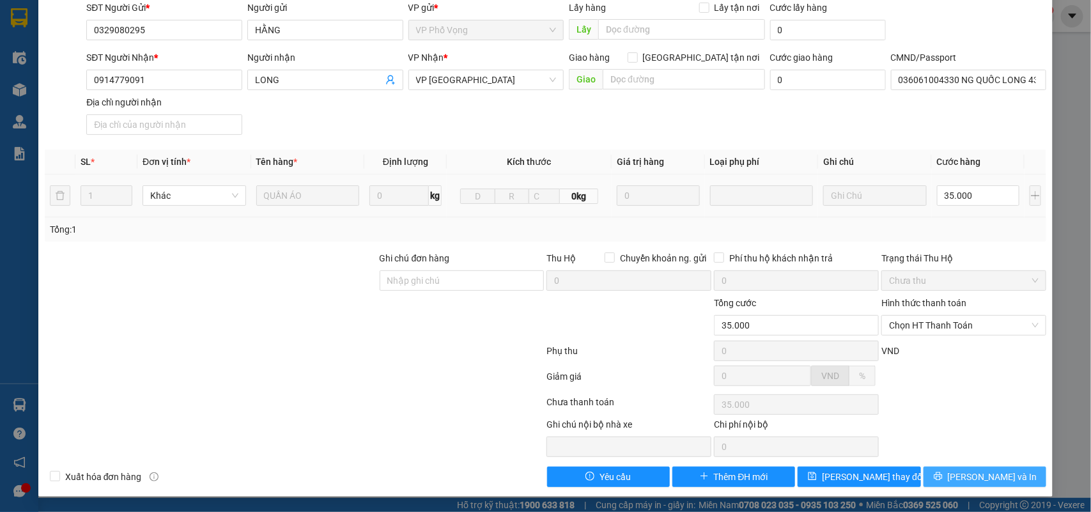
click at [941, 468] on button "[PERSON_NAME] và In" at bounding box center [984, 476] width 123 height 20
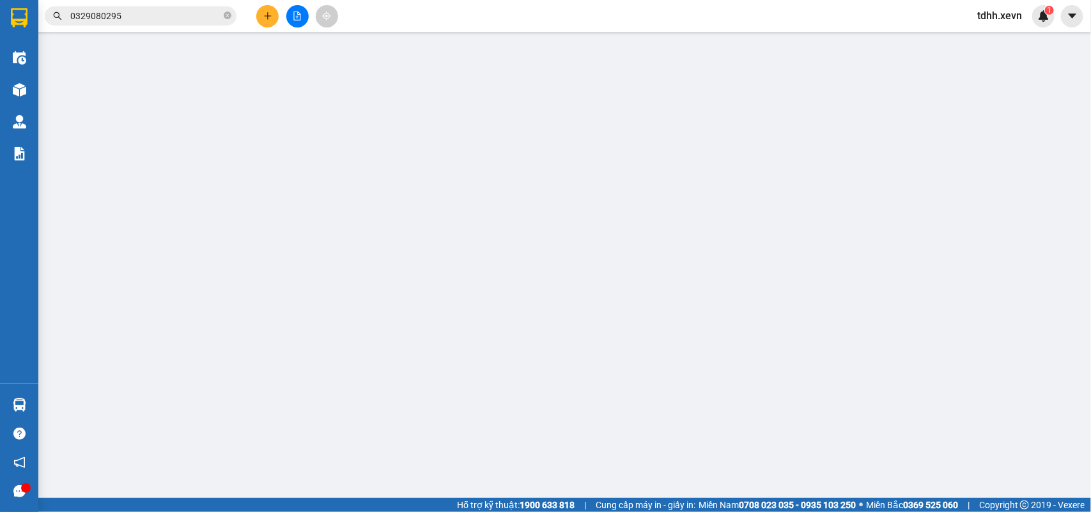
type input "0329080295"
type input "HẰNG"
type input "0914779091"
type input "LONG"
type input "036061004330 NG QUỐC LONG 431 NG BÍNH"
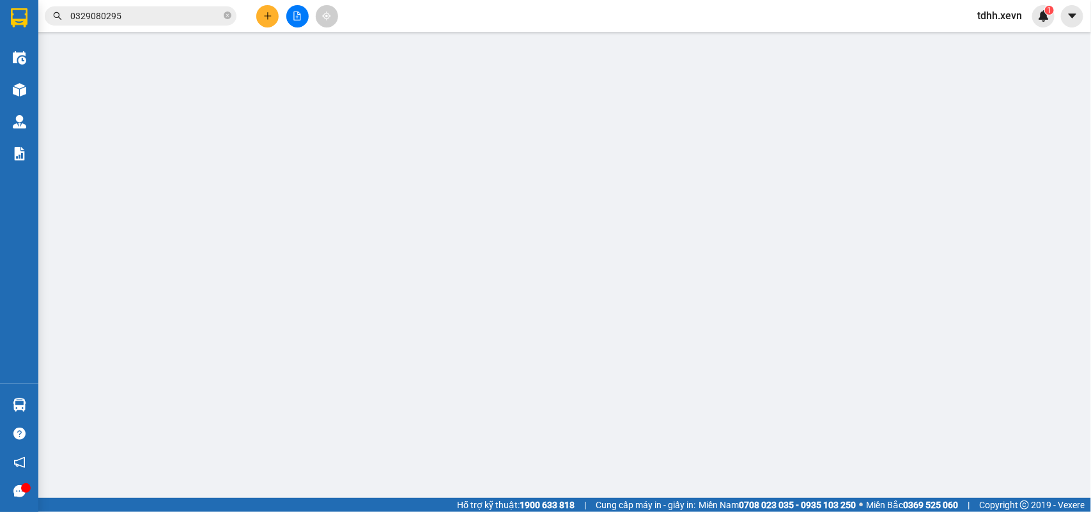
type input "35.000"
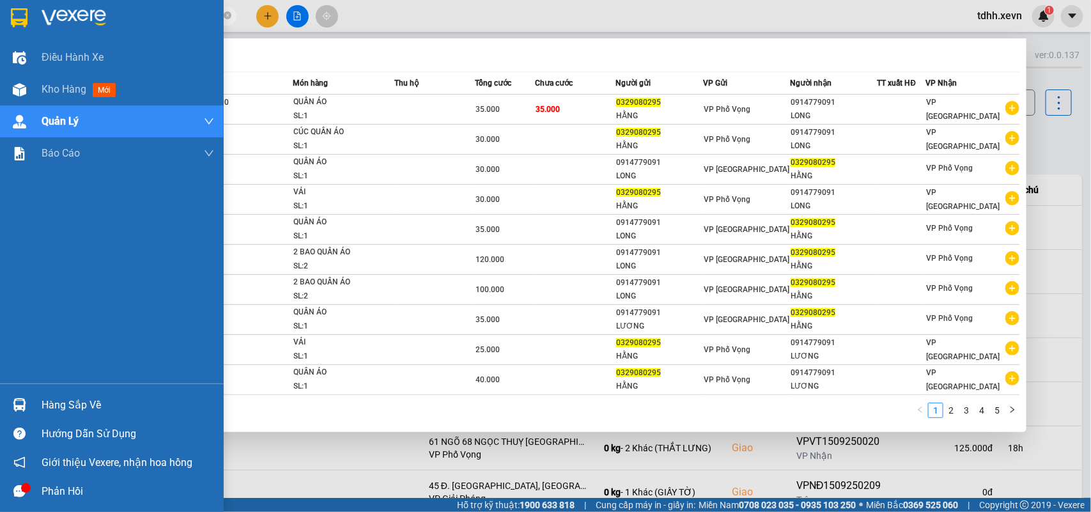
drag, startPoint x: 117, startPoint y: 20, endPoint x: 0, endPoint y: 36, distance: 118.0
click at [0, 36] on section "Kết quả tìm kiếm ( 44 ) Bộ lọc Mã ĐH Trạng thái Món hàng Thu hộ Tổng cước Chưa …" at bounding box center [545, 256] width 1091 height 512
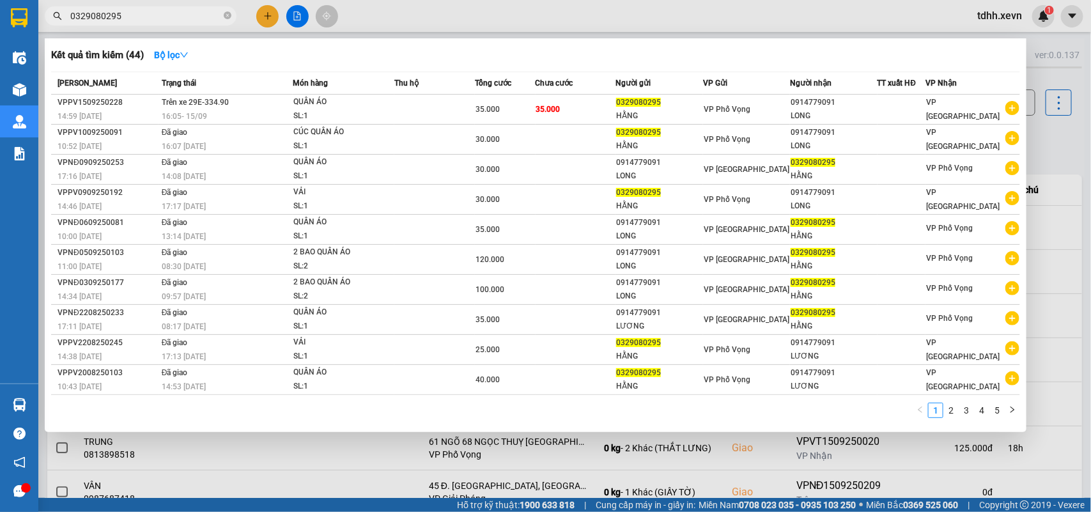
click at [112, 14] on input "0329080295" at bounding box center [145, 16] width 151 height 14
paste input "55695569"
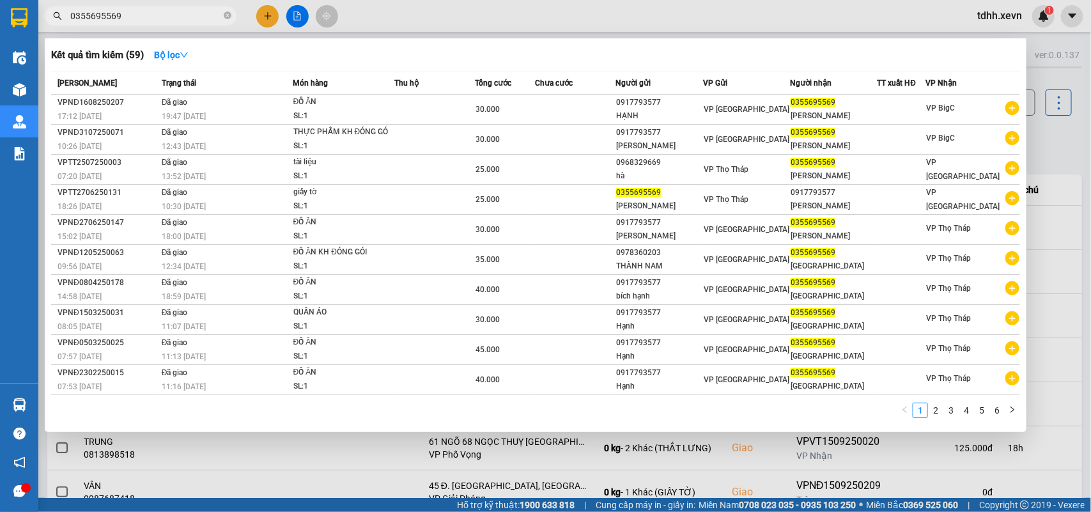
drag, startPoint x: 125, startPoint y: 15, endPoint x: 53, endPoint y: 23, distance: 72.7
click at [51, 26] on div "Kết quả tìm kiếm ( 59 ) Bộ lọc Mã ĐH Trạng thái Món hàng Thu hộ Tổng cước Chưa …" at bounding box center [124, 16] width 249 height 22
paste input "963031835"
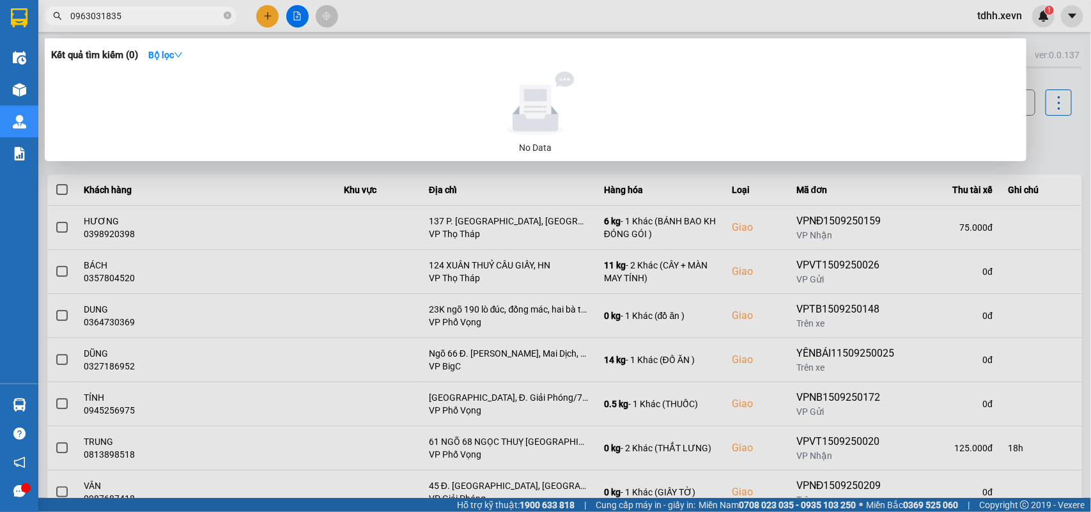
drag, startPoint x: 123, startPoint y: 17, endPoint x: 38, endPoint y: 29, distance: 85.8
click at [38, 27] on div "Kết quả tìm kiếm ( 0 ) Bộ lọc No Data 0963031835" at bounding box center [124, 16] width 249 height 22
paste input "87845506"
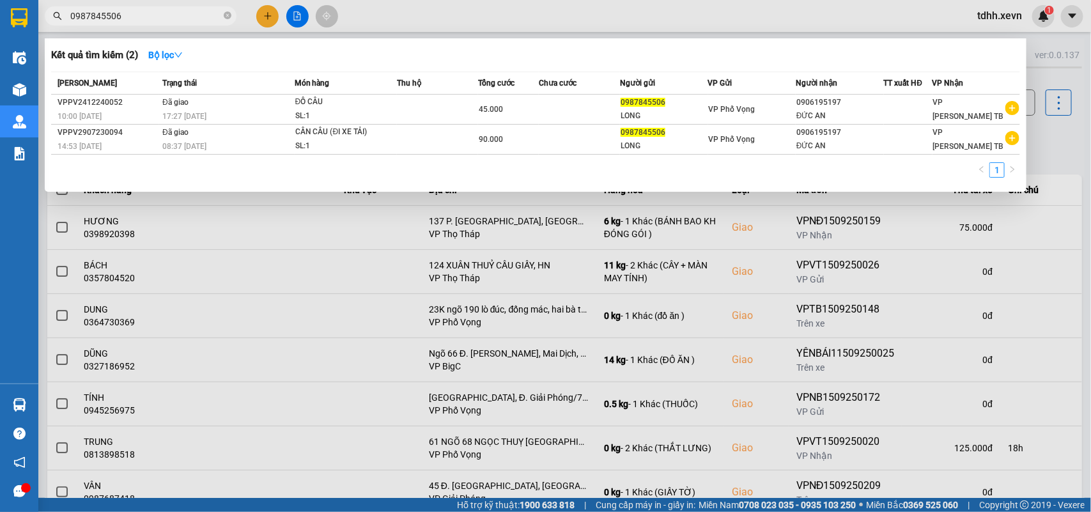
drag, startPoint x: 125, startPoint y: 18, endPoint x: 47, endPoint y: 18, distance: 78.6
click at [47, 18] on span "0987845506" at bounding box center [141, 15] width 192 height 19
click at [98, 21] on input "0987845506" at bounding box center [145, 16] width 151 height 14
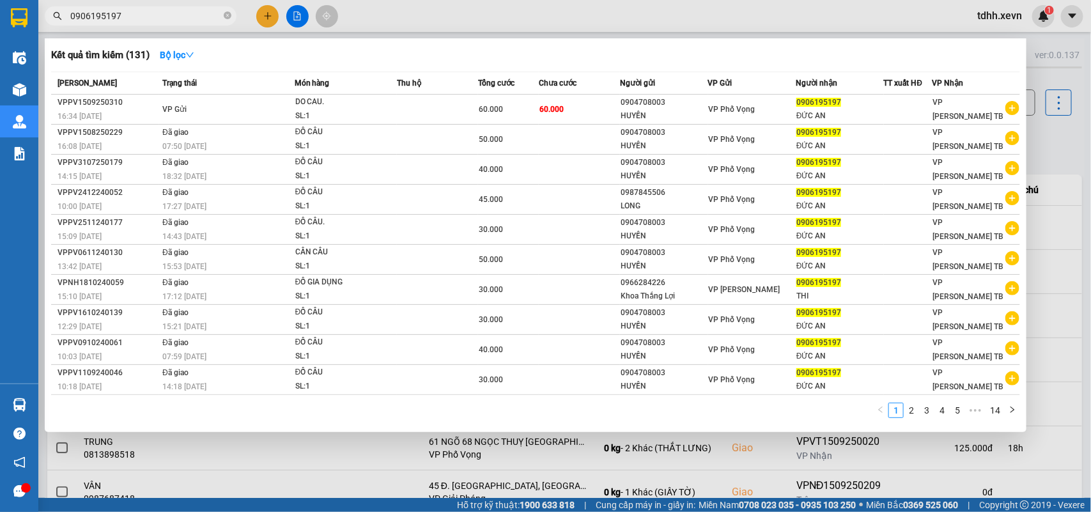
drag, startPoint x: 125, startPoint y: 17, endPoint x: 43, endPoint y: 26, distance: 81.6
click at [43, 26] on div "Kết quả tìm kiếm ( 131 ) Bộ lọc Mã ĐH Trạng thái Món hàng Thu hộ Tổng cước Chưa…" at bounding box center [124, 16] width 249 height 22
paste input "89196063"
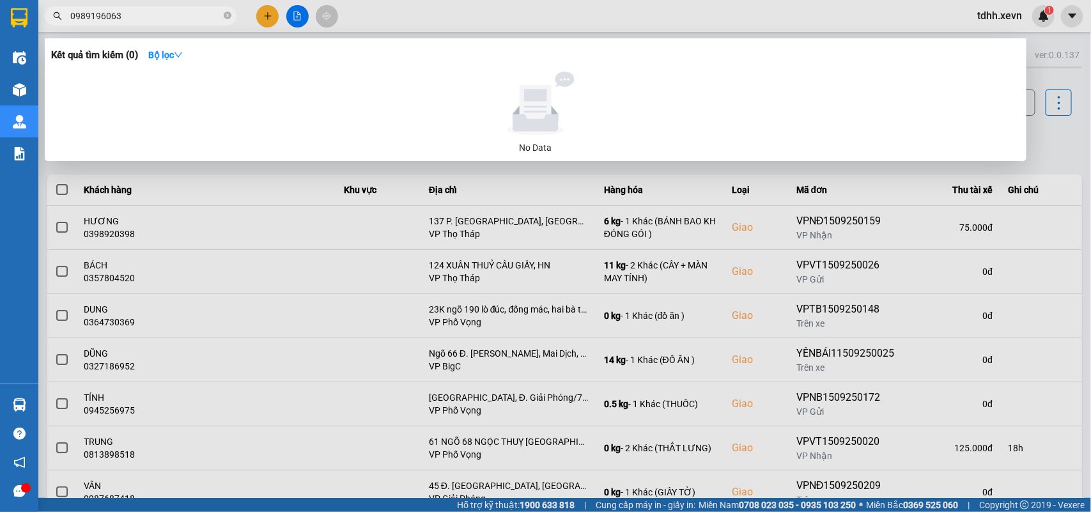
drag, startPoint x: 119, startPoint y: 17, endPoint x: 50, endPoint y: 36, distance: 72.2
click at [50, 27] on div "Kết quả tìm kiếm ( 0 ) Bộ lọc No Data 0989196063" at bounding box center [124, 16] width 249 height 22
paste input "2466121"
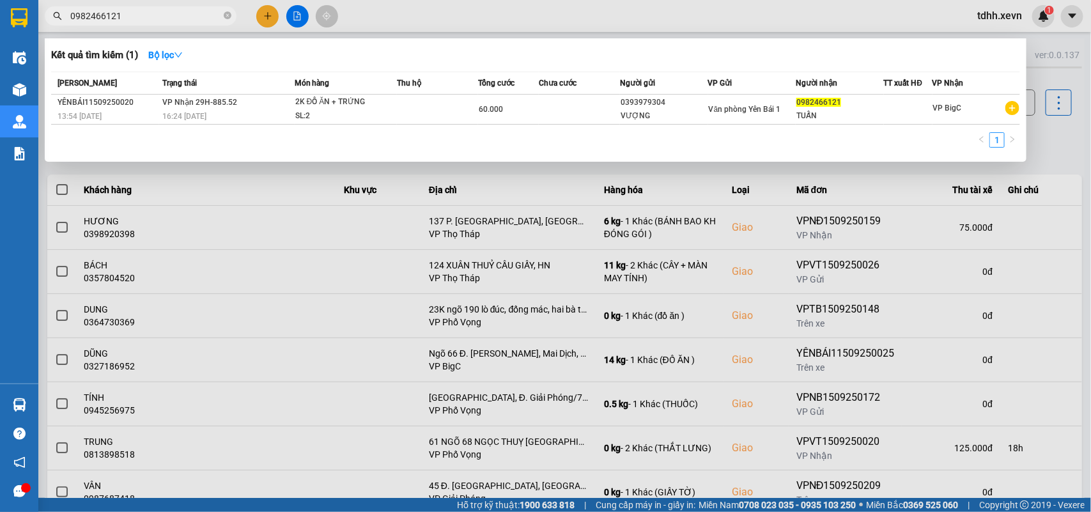
drag, startPoint x: 133, startPoint y: 15, endPoint x: 43, endPoint y: 31, distance: 90.9
click at [43, 27] on div "Kết quả tìm kiếm ( 1 ) Bộ lọc Mã ĐH Trạng thái Món hàng Thu hộ Tổng cước Chưa c…" at bounding box center [124, 16] width 249 height 22
paste input "16800"
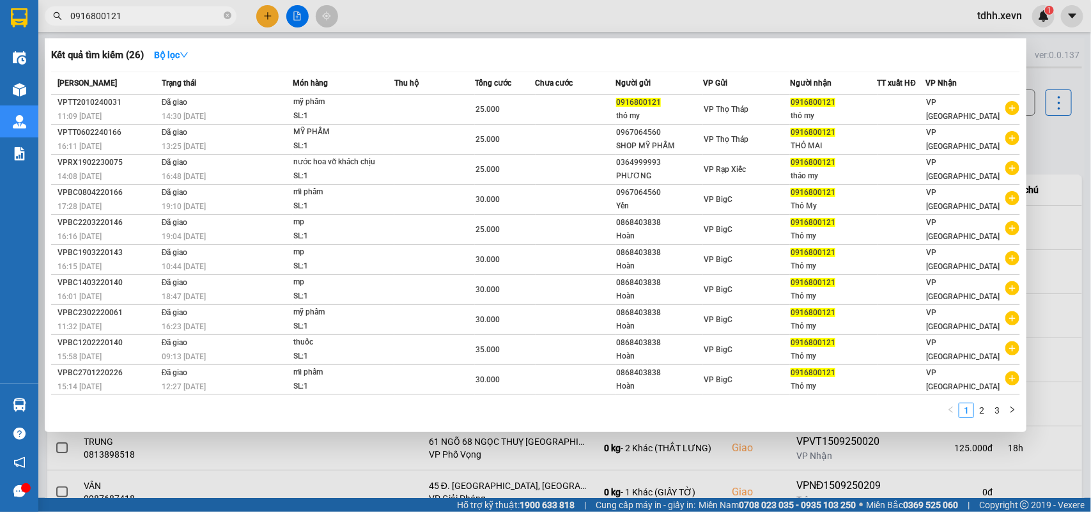
drag, startPoint x: 137, startPoint y: 15, endPoint x: 49, endPoint y: 27, distance: 89.0
click at [50, 27] on div "Kết quả tìm kiếm ( 26 ) Bộ lọc Mã ĐH Trạng thái Món hàng Thu hộ Tổng cước Chưa …" at bounding box center [124, 16] width 249 height 22
paste input "82686145"
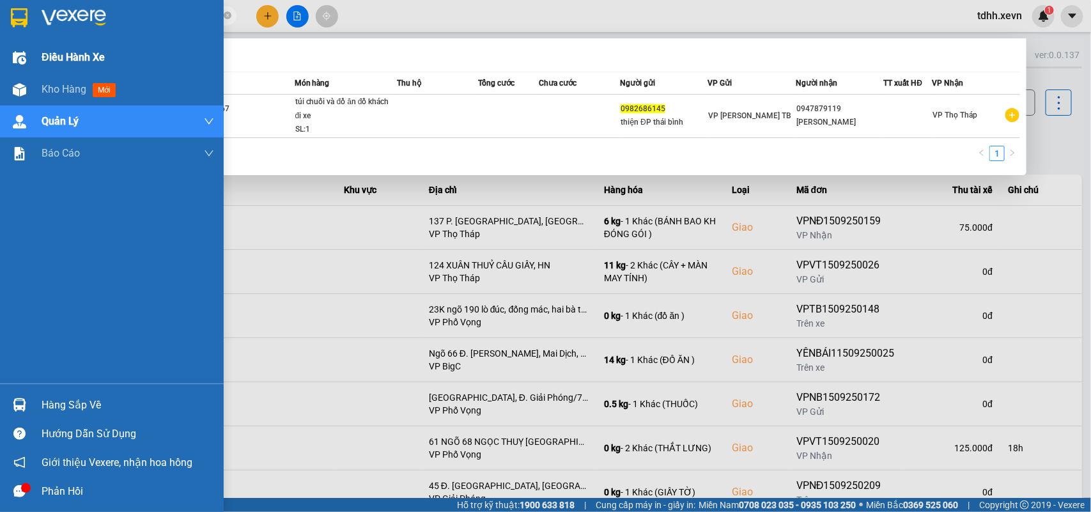
drag, startPoint x: 98, startPoint y: 19, endPoint x: 11, endPoint y: 45, distance: 90.8
click at [11, 45] on section "Kết quả tìm kiếm ( 1 ) Bộ lọc Mã ĐH Trạng thái Món hàng Thu hộ Tổng cước Chưa c…" at bounding box center [545, 256] width 1091 height 512
paste input "44603484"
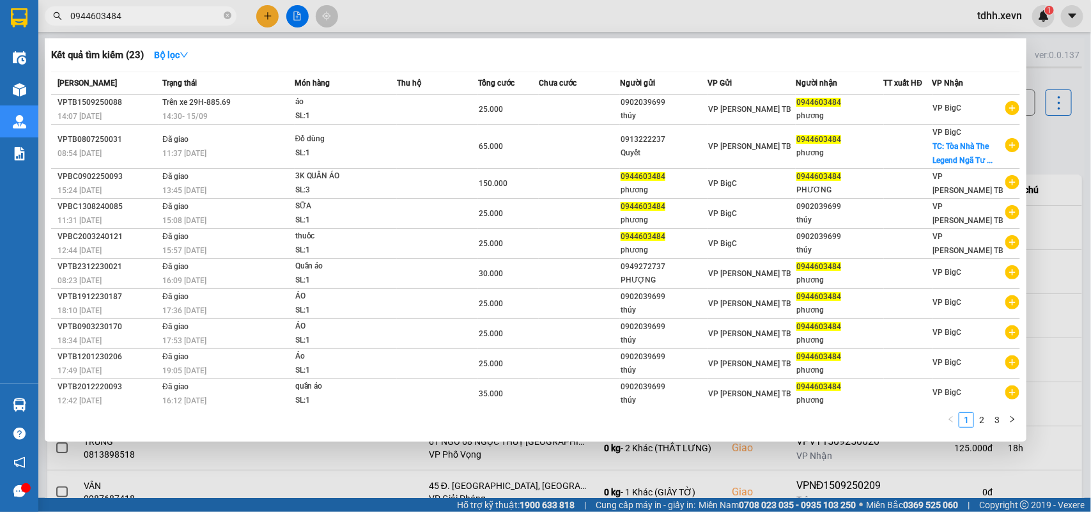
drag, startPoint x: 130, startPoint y: 13, endPoint x: 42, endPoint y: 20, distance: 87.8
click at [42, 24] on div "0944603484" at bounding box center [124, 15] width 249 height 19
paste input "392341617"
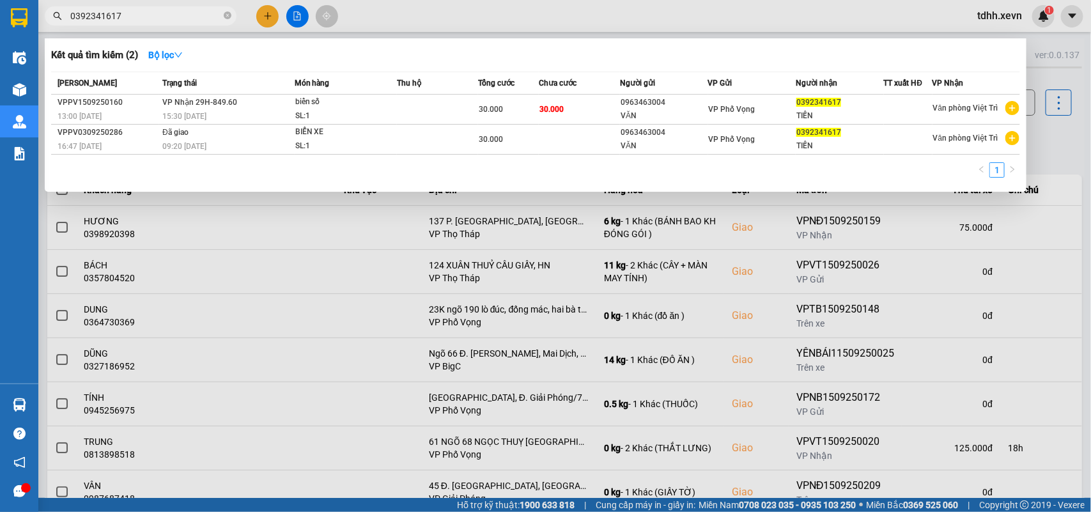
drag, startPoint x: 132, startPoint y: 16, endPoint x: 54, endPoint y: 23, distance: 77.6
click at [54, 23] on span "0392341617" at bounding box center [141, 15] width 192 height 19
paste input "79774346"
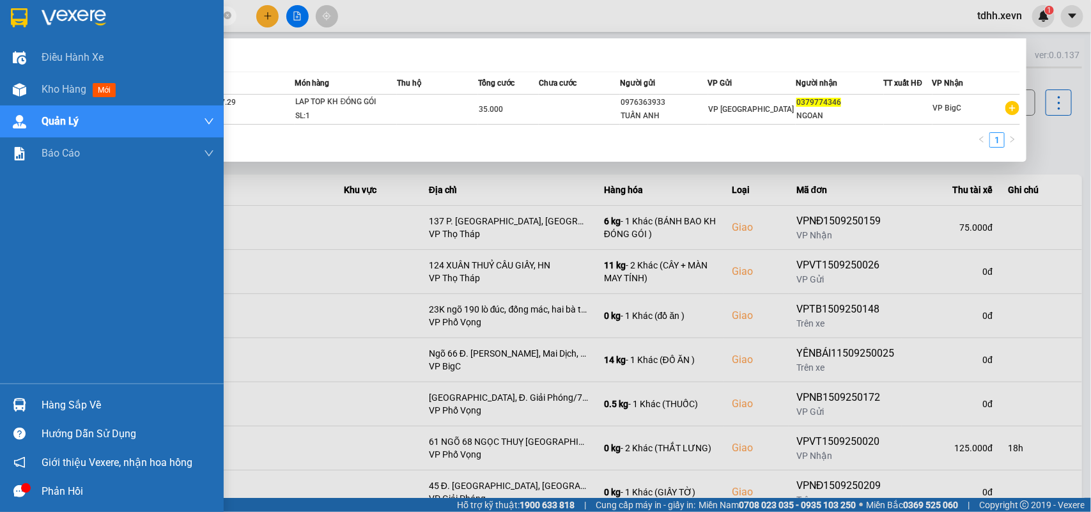
drag, startPoint x: 127, startPoint y: 17, endPoint x: 36, endPoint y: 22, distance: 90.9
click at [36, 22] on section "Kết quả tìm kiếm ( 1 ) Bộ lọc Mã ĐH Trạng thái Món hàng Thu hộ Tổng cước Chưa c…" at bounding box center [545, 256] width 1091 height 512
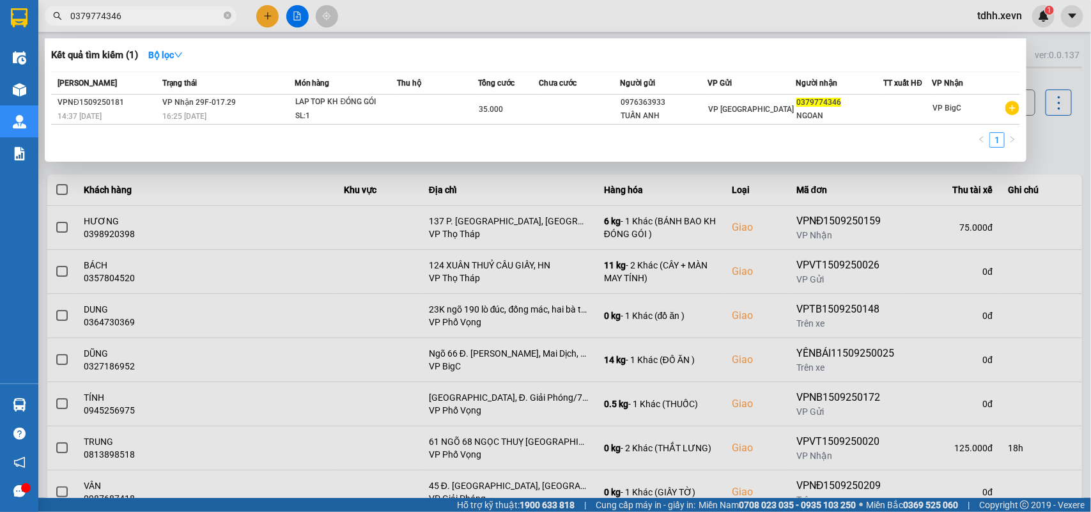
paste input "852410588"
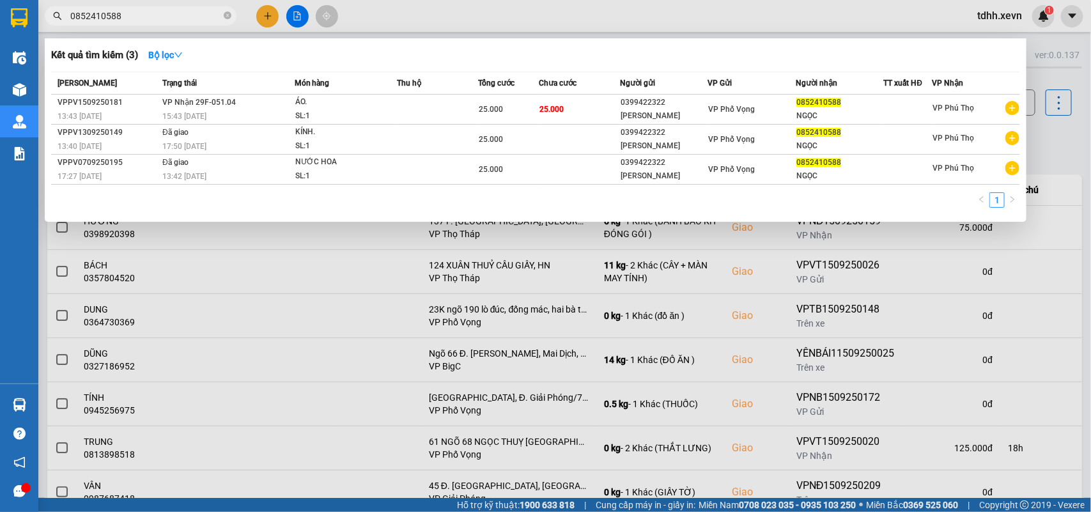
drag, startPoint x: 129, startPoint y: 16, endPoint x: 46, endPoint y: 29, distance: 84.0
click at [49, 27] on div "Kết quả tìm kiếm ( 3 ) Bộ lọc Mã ĐH Trạng thái Món hàng Thu hộ Tổng cước Chưa c…" at bounding box center [124, 16] width 249 height 22
paste input "911623835"
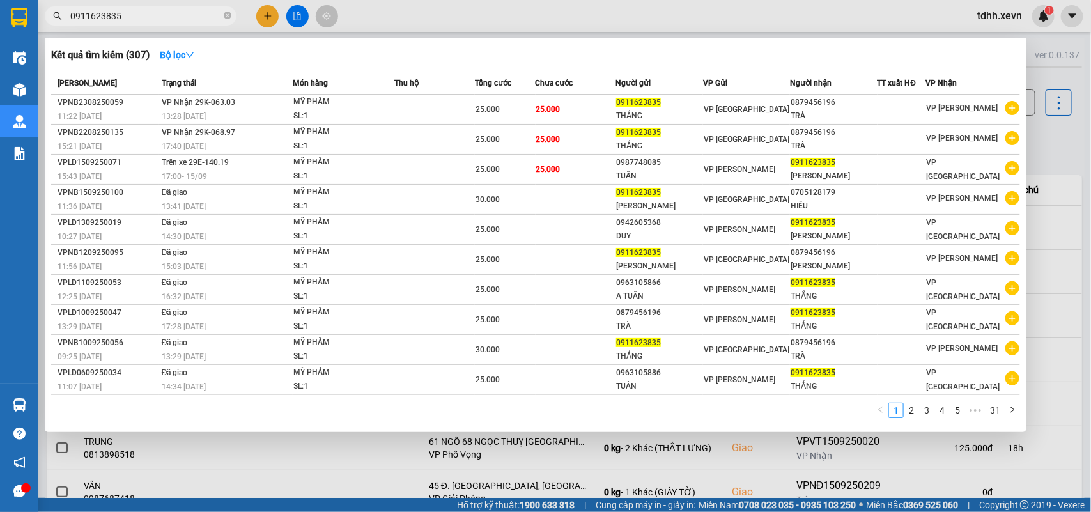
drag, startPoint x: 139, startPoint y: 17, endPoint x: 51, endPoint y: 34, distance: 89.2
click at [52, 27] on div "Kết quả tìm kiếm ( 307 ) Bộ lọc Mã ĐH Trạng thái Món hàng Thu hộ Tổng cước Chưa…" at bounding box center [124, 16] width 249 height 22
paste input "913736666"
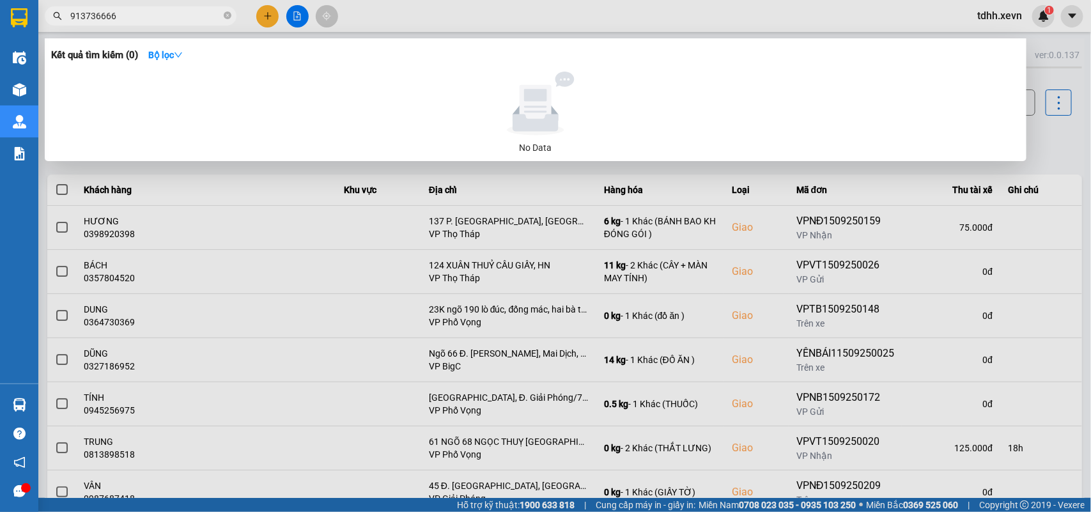
click at [72, 12] on input "913736666" at bounding box center [145, 16] width 151 height 14
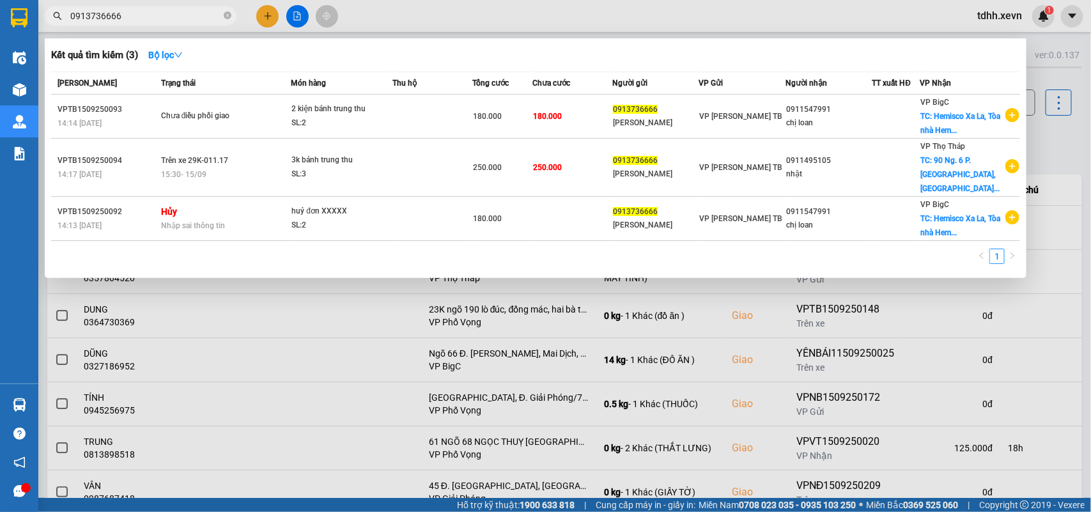
type input "0913736666"
click at [1042, 147] on div at bounding box center [545, 256] width 1091 height 512
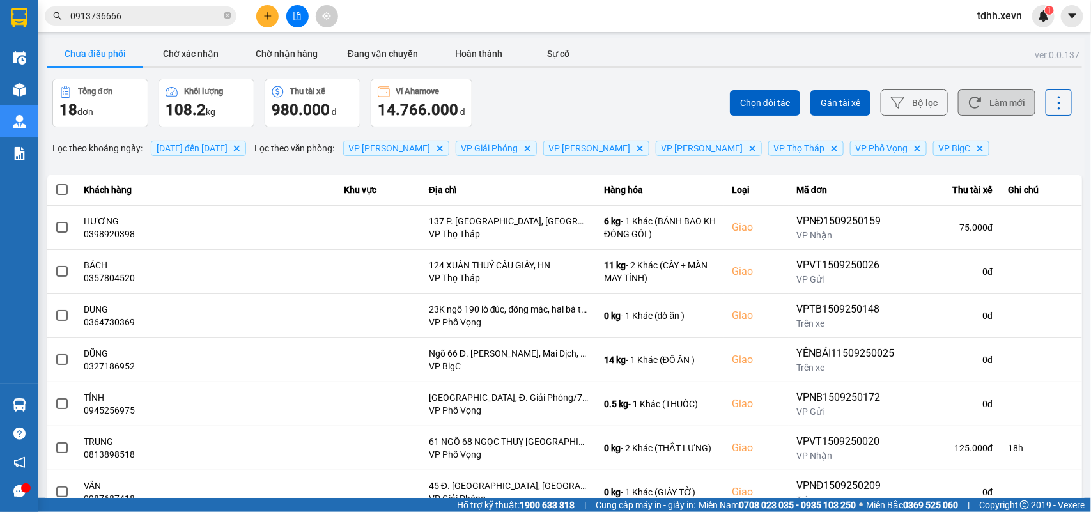
click at [986, 104] on button "Làm mới" at bounding box center [996, 102] width 77 height 26
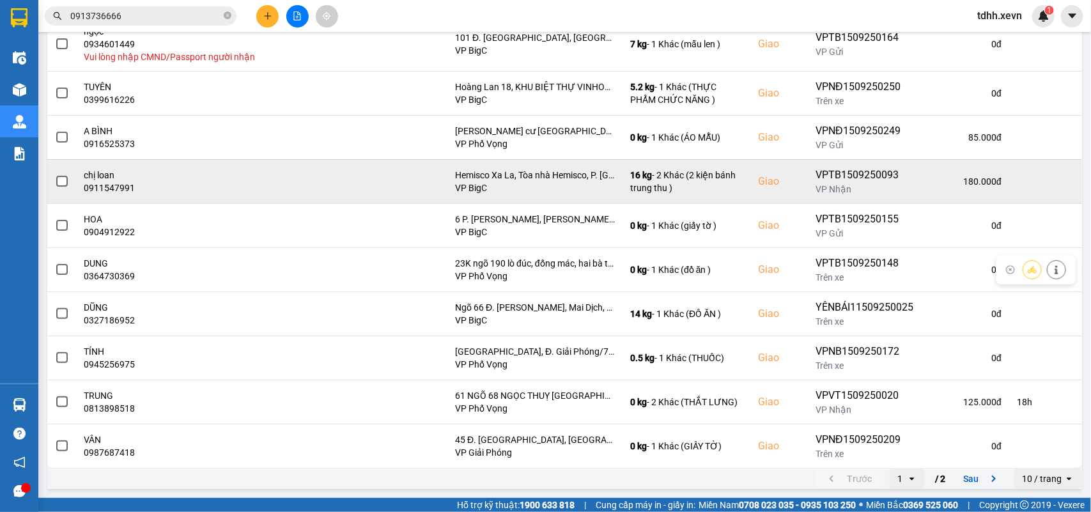
scroll to position [110, 0]
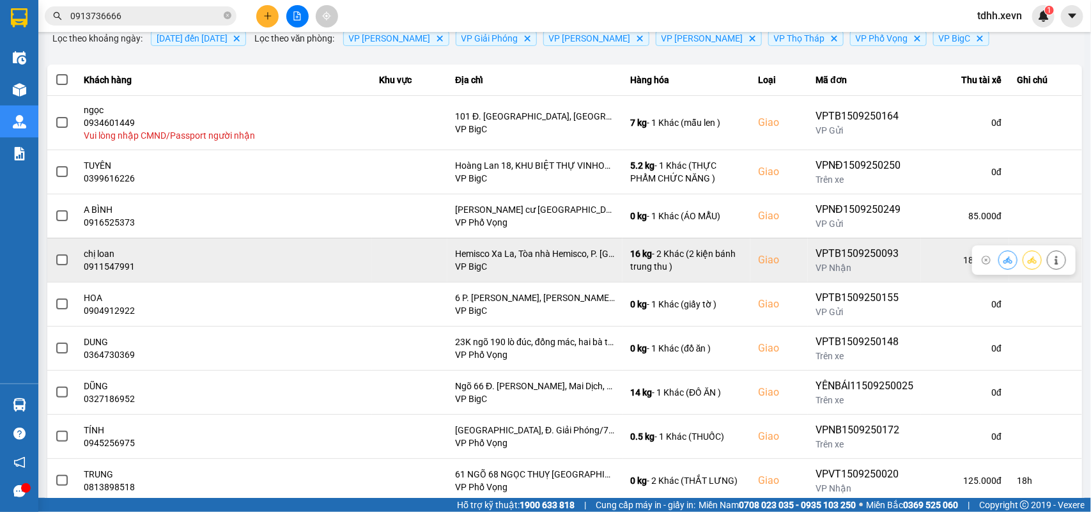
click at [1054, 260] on icon at bounding box center [1055, 260] width 3 height 9
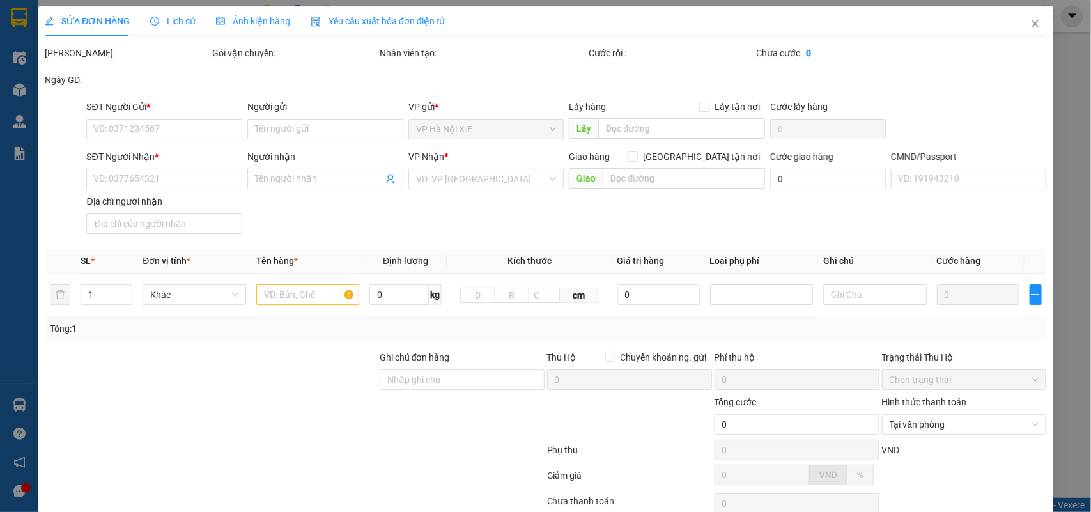
type input "0913736666"
type input "minh hoàng"
type input "0911547991"
type input "chị loan"
checkbox input "true"
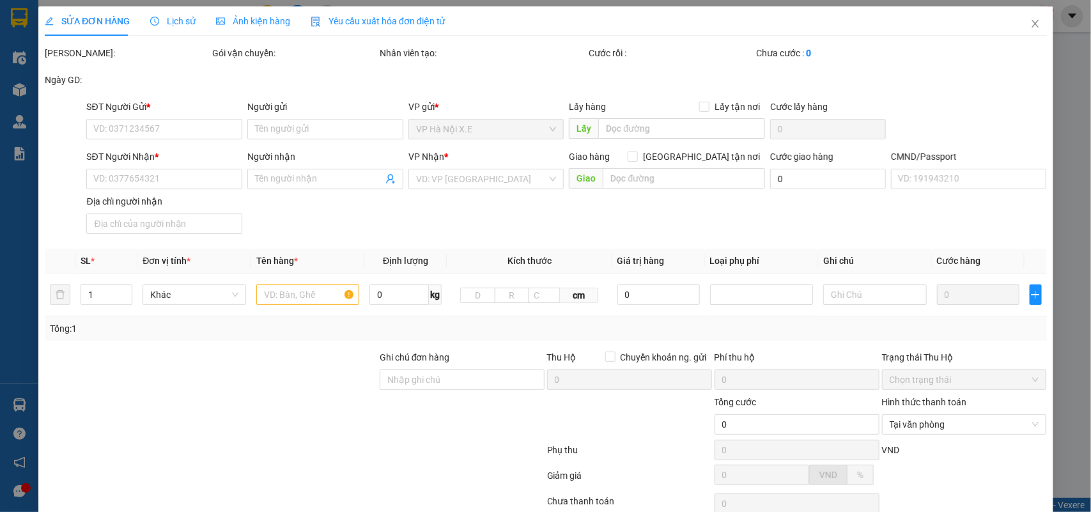
type input "Hemisco Xa La, Tòa nhà Hemisco, P. [GEOGRAPHIC_DATA], [GEOGRAPHIC_DATA], [GEOGR…"
type input "123"
type input "180.000"
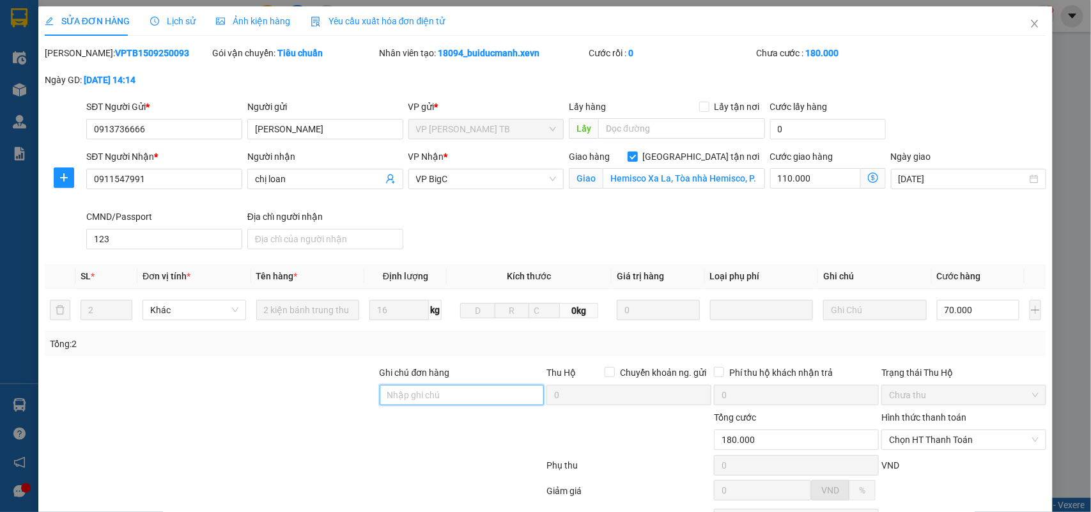
click at [419, 394] on input "Ghi chú đơn hàng" at bounding box center [462, 395] width 165 height 20
type input "cần dây"
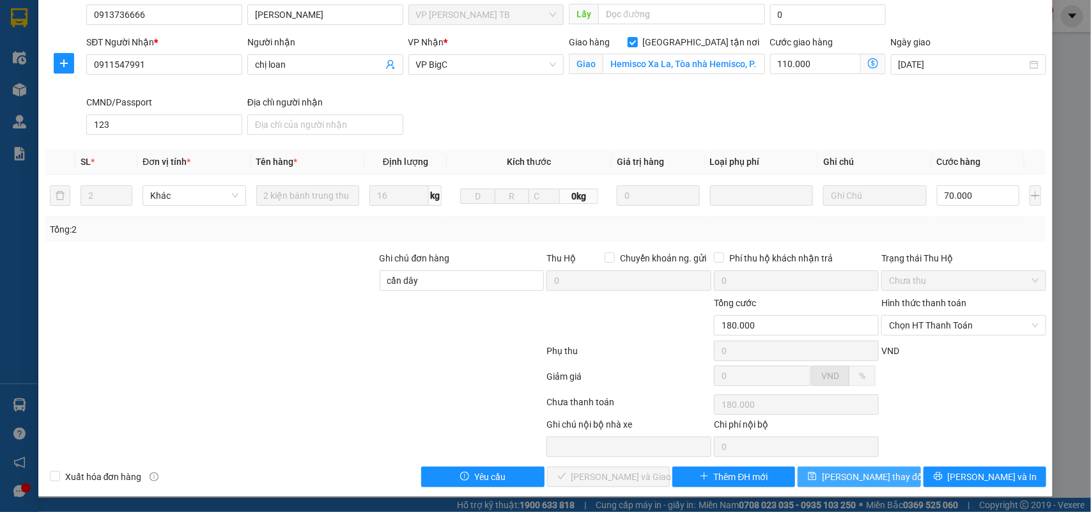
click at [865, 473] on span "Lưu thay đổi" at bounding box center [873, 477] width 102 height 14
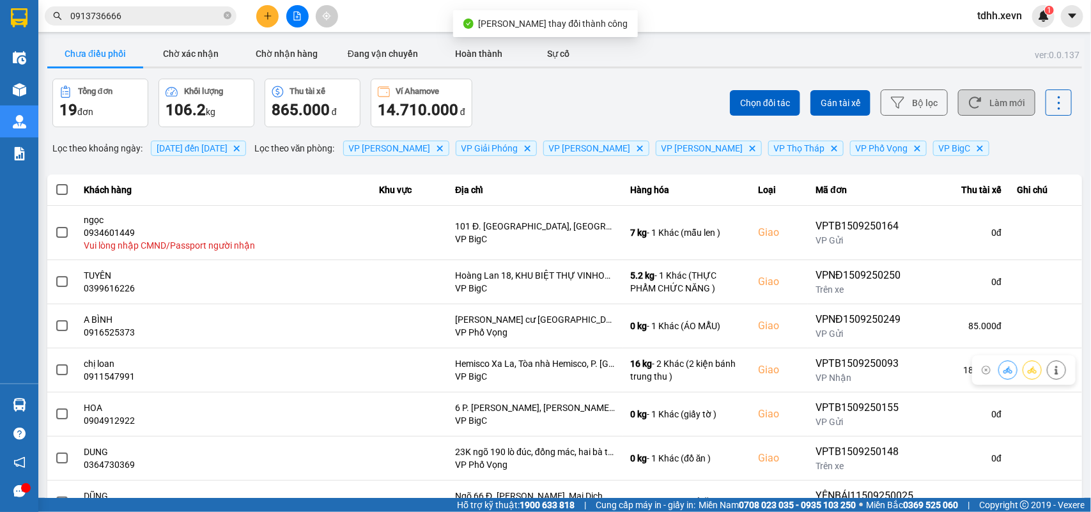
click at [976, 107] on button "Làm mới" at bounding box center [996, 102] width 77 height 26
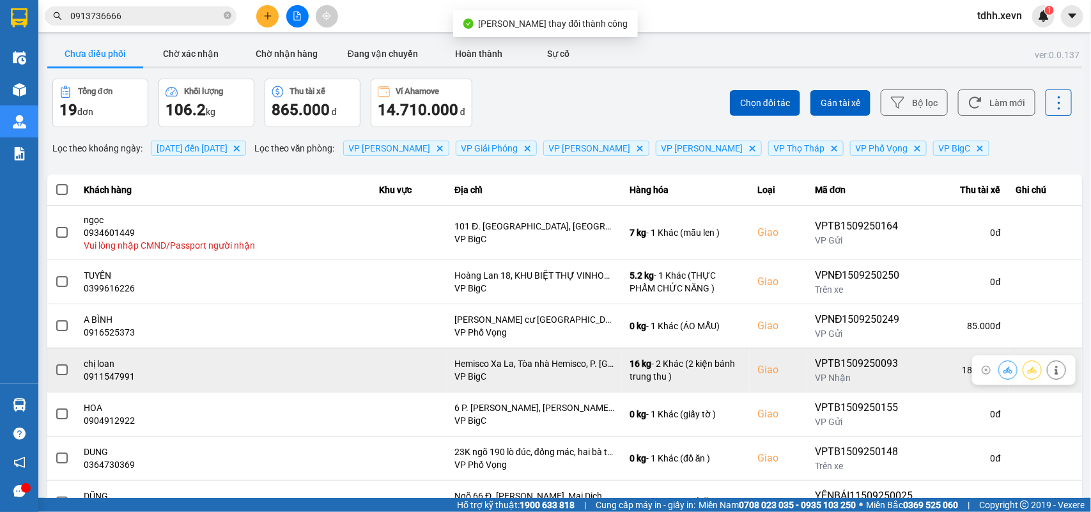
click at [1003, 373] on icon at bounding box center [1007, 369] width 9 height 7
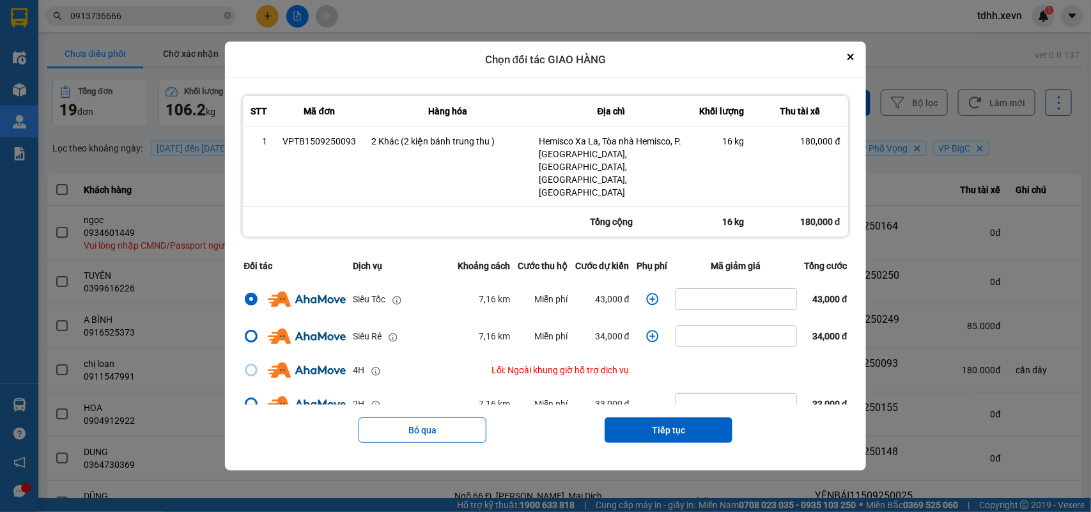
click at [646, 293] on icon "dialog" at bounding box center [652, 299] width 13 height 13
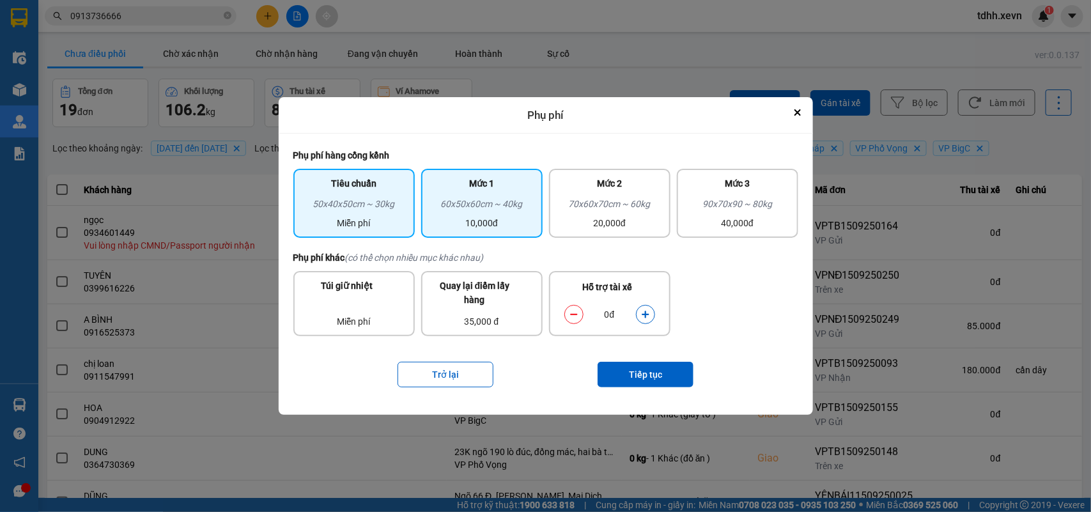
click at [513, 219] on div "10,000đ" at bounding box center [482, 223] width 106 height 14
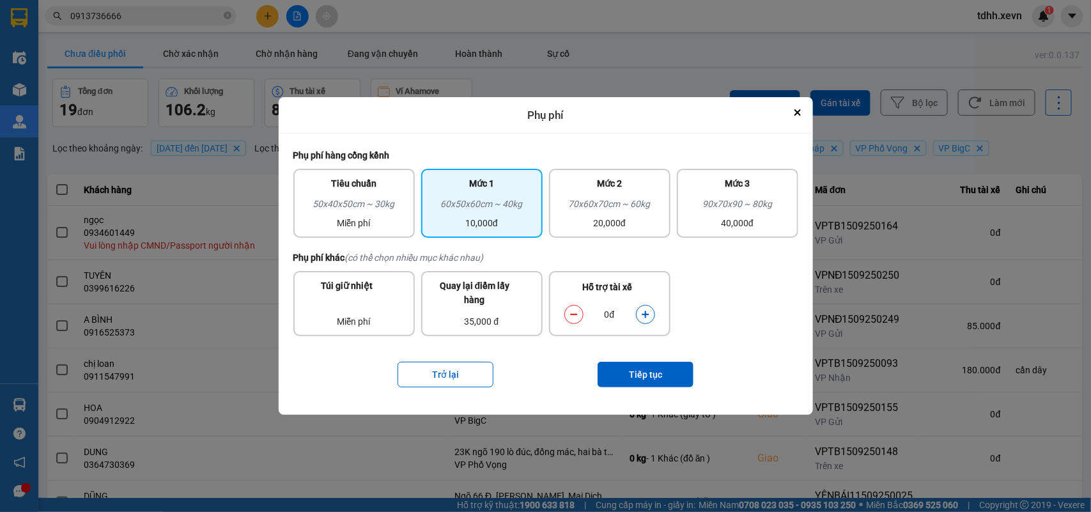
drag, startPoint x: 649, startPoint y: 315, endPoint x: 646, endPoint y: 323, distance: 8.1
click at [647, 314] on icon "dialog" at bounding box center [645, 314] width 9 height 9
click at [640, 363] on button "Tiếp tục" at bounding box center [645, 375] width 96 height 26
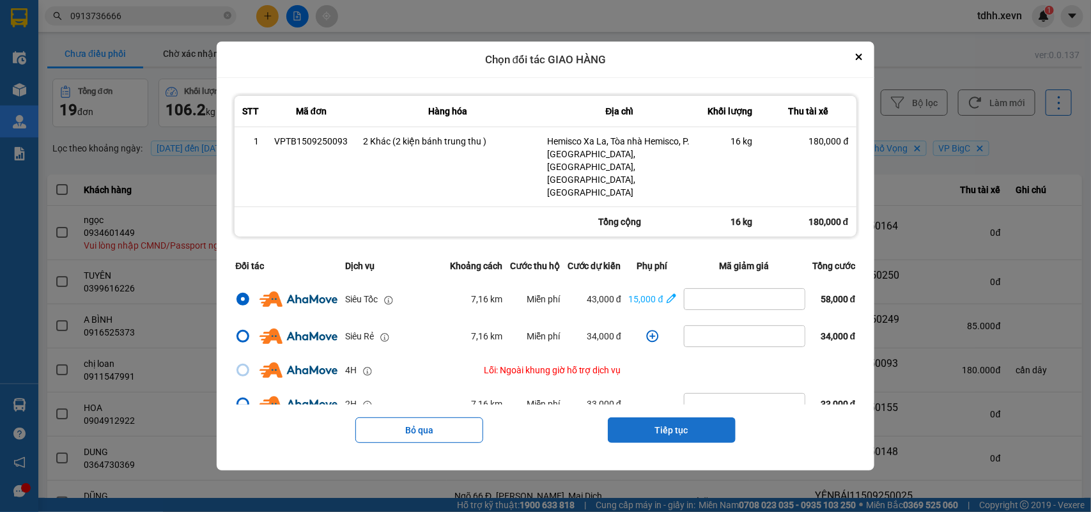
click at [665, 417] on button "Tiếp tục" at bounding box center [672, 430] width 128 height 26
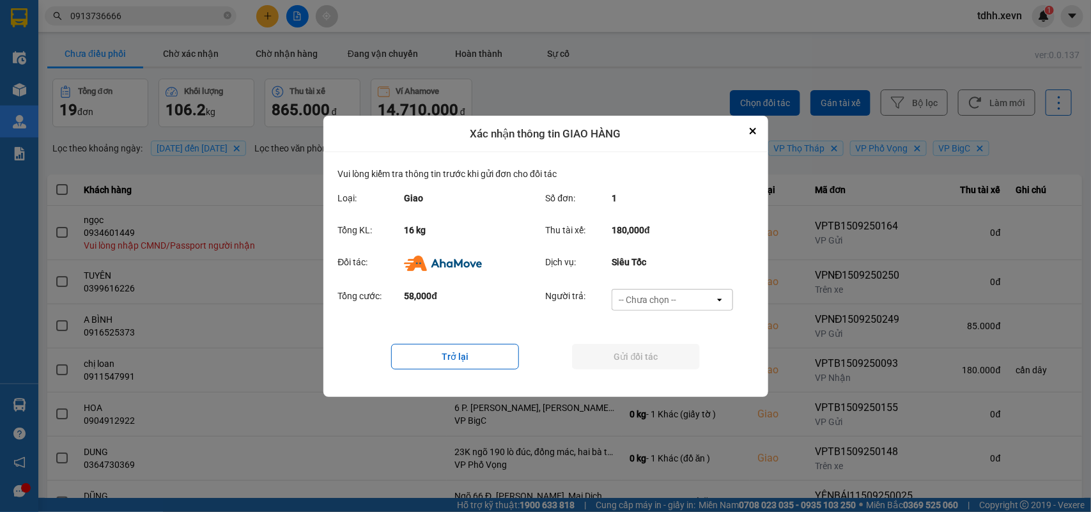
click at [682, 297] on div "-- Chưa chọn --" at bounding box center [663, 299] width 102 height 20
click at [652, 371] on span "Ví Ahamove" at bounding box center [648, 372] width 52 height 13
click at [659, 365] on button "Gửi đối tác" at bounding box center [636, 357] width 128 height 26
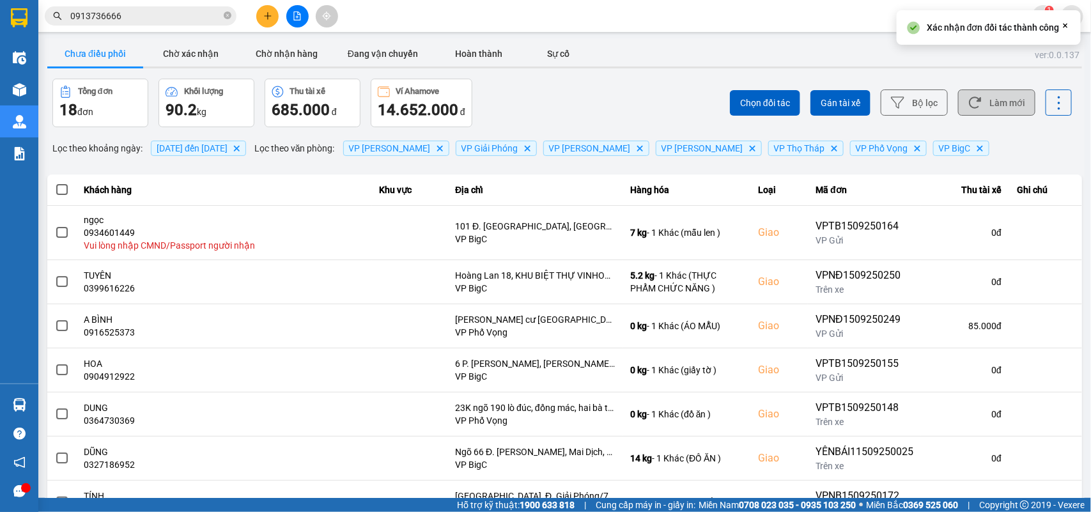
click at [989, 98] on button "Làm mới" at bounding box center [996, 102] width 77 height 26
click at [199, 54] on button "Chờ xác nhận" at bounding box center [191, 54] width 96 height 26
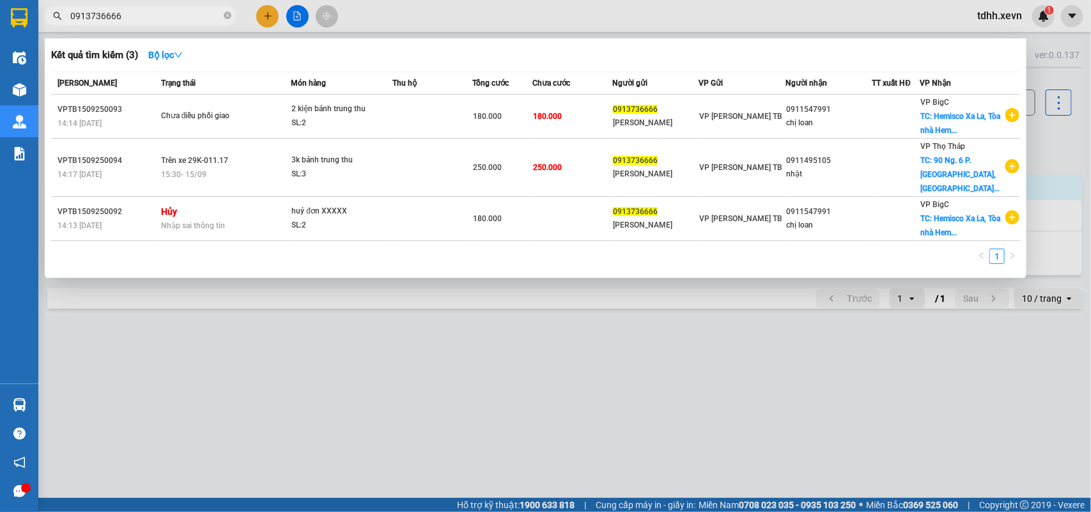
drag, startPoint x: 125, startPoint y: 14, endPoint x: 47, endPoint y: 29, distance: 79.3
click at [47, 27] on div "Kết quả tìm kiếm ( 3 ) Bộ lọc Mã ĐH Trạng thái Món hàng Thu hộ Tổng cước Chưa c…" at bounding box center [124, 16] width 249 height 22
paste input "76534644"
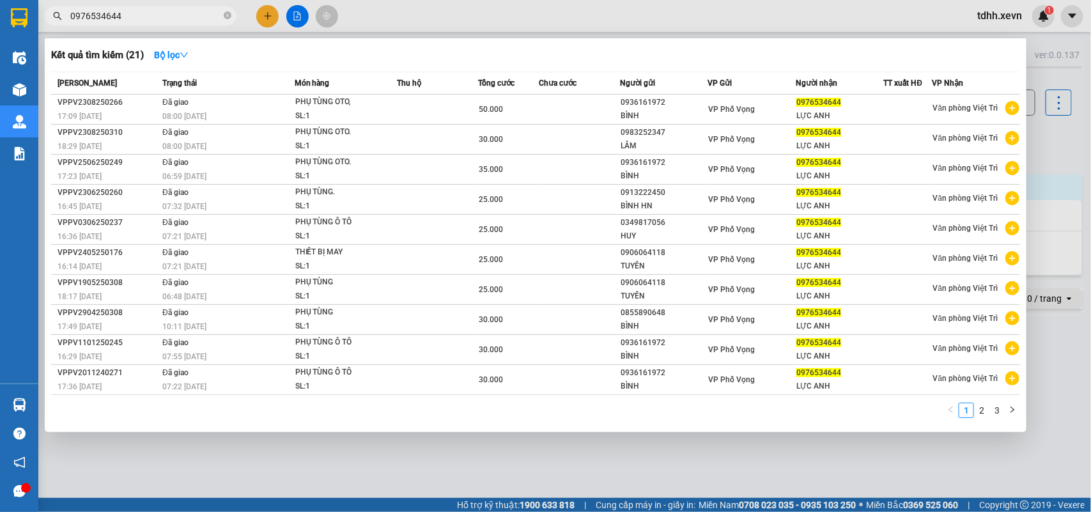
drag, startPoint x: 125, startPoint y: 17, endPoint x: 30, endPoint y: 31, distance: 95.5
click at [30, 31] on section "Kết quả tìm kiếm ( 21 ) Bộ lọc Mã ĐH Trạng thái Món hàng Thu hộ Tổng cước Chưa …" at bounding box center [545, 256] width 1091 height 512
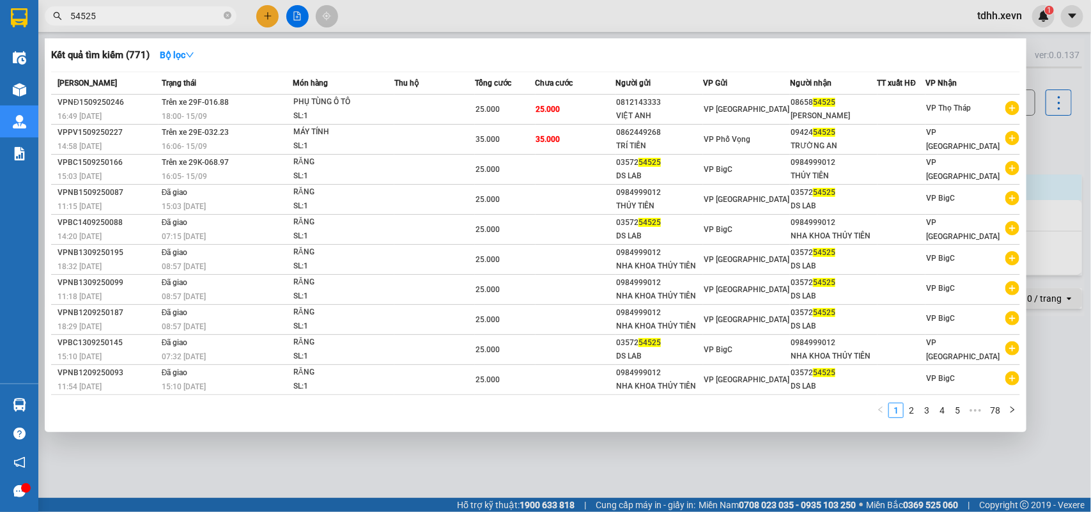
drag, startPoint x: 48, startPoint y: 20, endPoint x: 36, endPoint y: 21, distance: 11.6
click at [36, 21] on section "Kết quả tìm kiếm ( 771 ) Bộ lọc Mã ĐH Trạng thái Món hàng Thu hộ Tổng cước Chưa…" at bounding box center [545, 256] width 1091 height 512
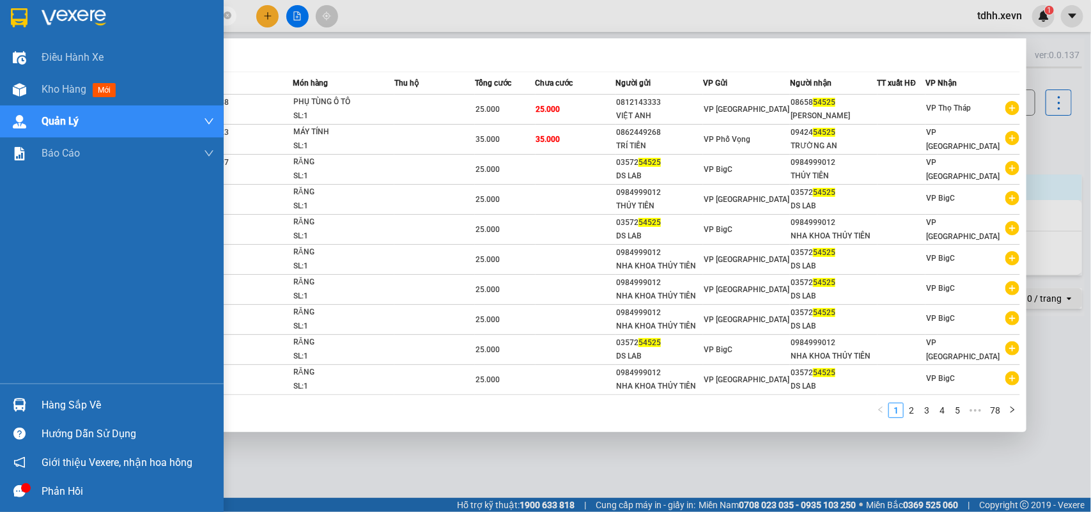
paste input "0989968292"
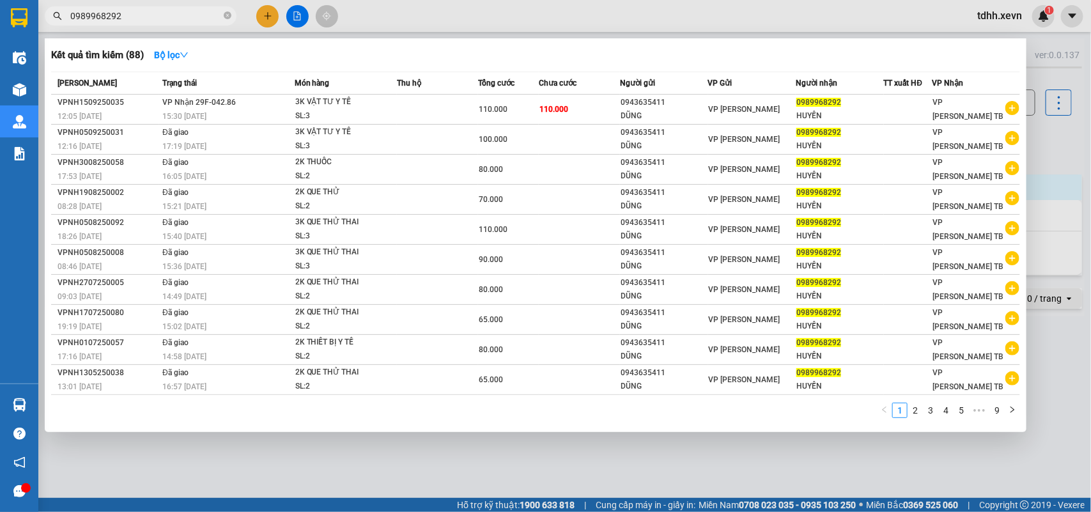
drag, startPoint x: 86, startPoint y: 19, endPoint x: 46, endPoint y: 24, distance: 40.5
click at [46, 24] on div "0989968292" at bounding box center [124, 15] width 249 height 19
paste input "3737226"
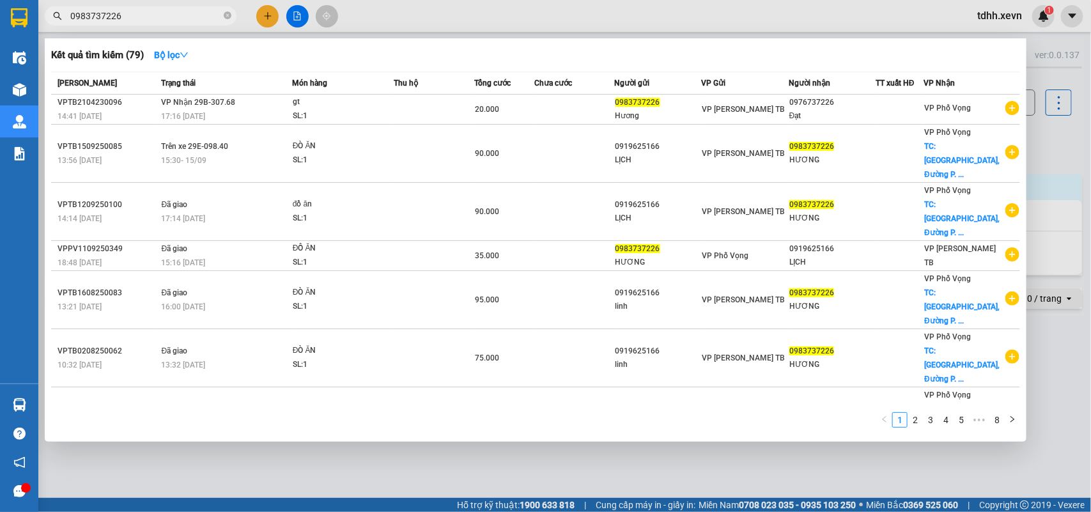
drag, startPoint x: 132, startPoint y: 13, endPoint x: 51, endPoint y: 35, distance: 83.6
click at [51, 27] on div "Kết quả tìm kiếm ( 79 ) Bộ lọc Mã ĐH Trạng thái Món hàng Thu hộ Tổng cước Chưa …" at bounding box center [124, 16] width 249 height 22
paste input "2304082"
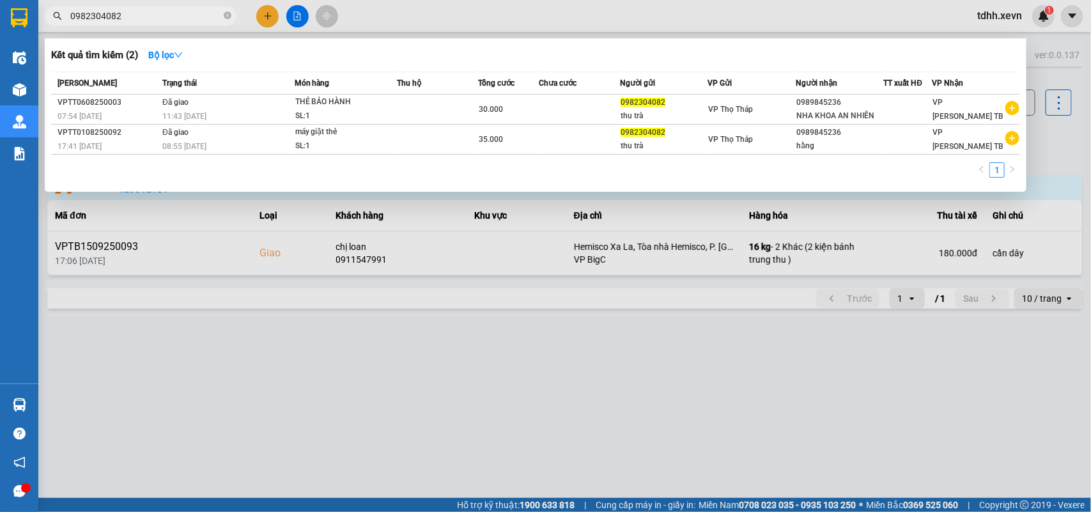
drag, startPoint x: 119, startPoint y: 15, endPoint x: 49, endPoint y: 30, distance: 71.9
click at [49, 27] on div "Kết quả tìm kiếm ( 2 ) Bộ lọc Mã ĐH Trạng thái Món hàng Thu hộ Tổng cước Chưa c…" at bounding box center [124, 16] width 249 height 22
paste input "6586643"
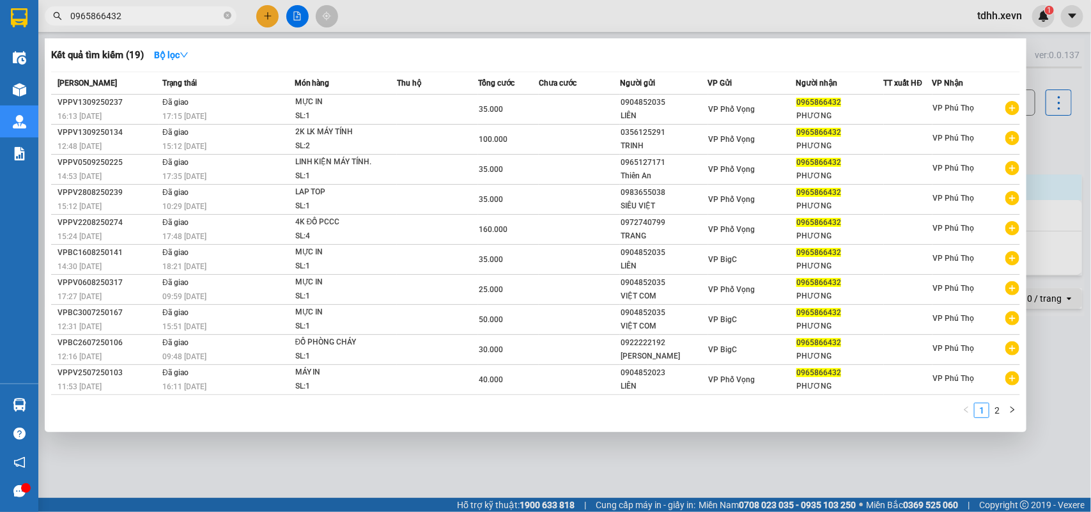
drag, startPoint x: 123, startPoint y: 20, endPoint x: 45, endPoint y: 29, distance: 77.8
click at [45, 27] on div "Kết quả tìm kiếm ( 19 ) Bộ lọc Mã ĐH Trạng thái Món hàng Thu hộ Tổng cước Chưa …" at bounding box center [124, 16] width 249 height 22
paste input "357156789"
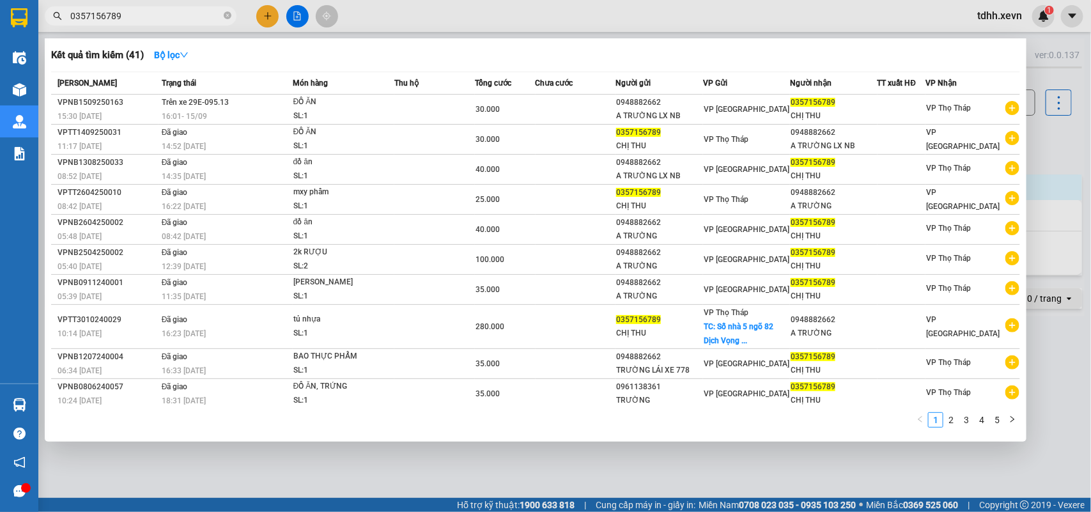
click at [1044, 136] on div at bounding box center [545, 256] width 1091 height 512
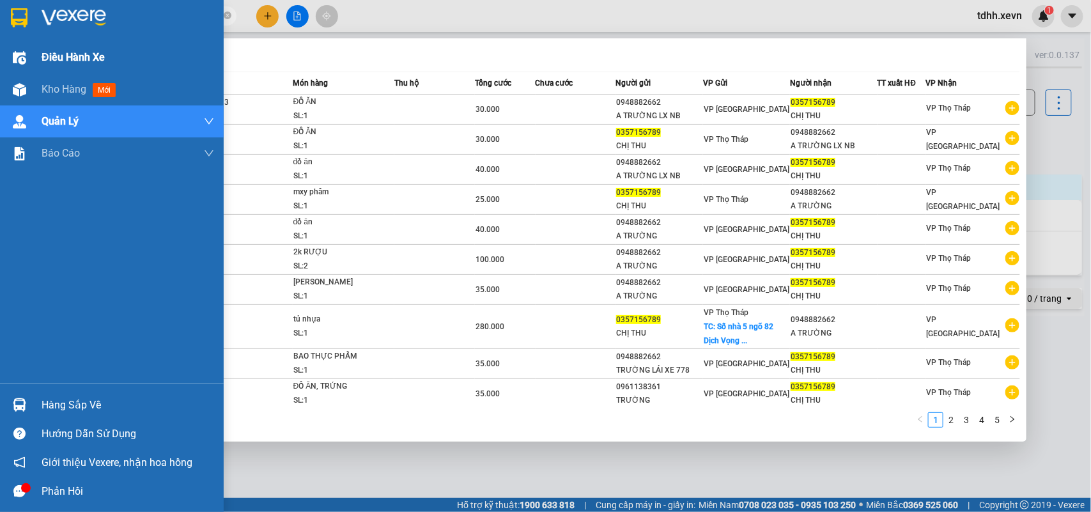
drag, startPoint x: 127, startPoint y: 19, endPoint x: 32, endPoint y: 47, distance: 98.5
click at [32, 47] on section "Kết quả tìm kiếm ( 41 ) Bộ lọc Mã ĐH Trạng thái Món hàng Thu hộ Tổng cước Chưa …" at bounding box center [545, 256] width 1091 height 512
paste input "842080807"
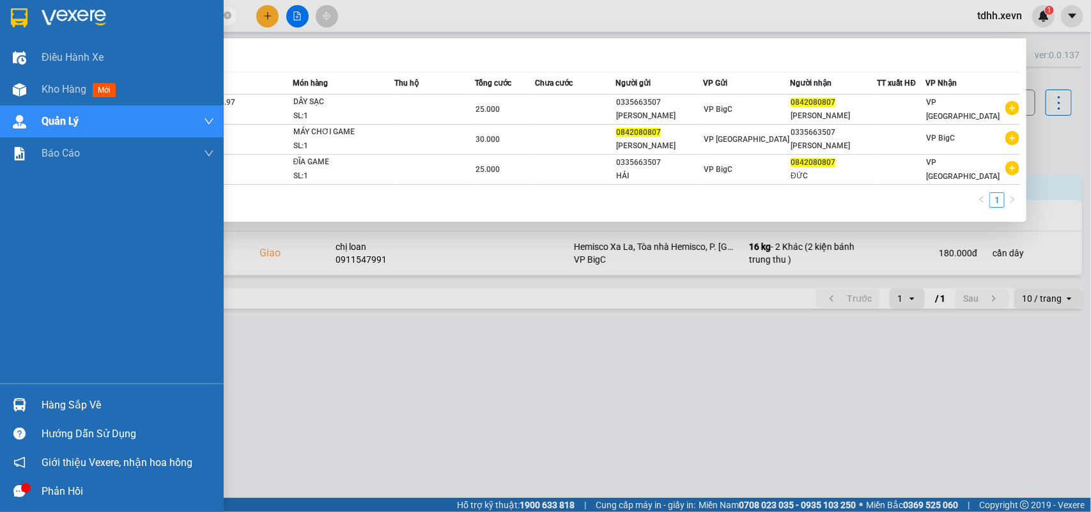
drag, startPoint x: 136, startPoint y: 16, endPoint x: 4, endPoint y: 19, distance: 131.7
click at [4, 19] on section "Kết quả tìm kiếm ( 3 ) Bộ lọc Mã ĐH Trạng thái Món hàng Thu hộ Tổng cước Chưa c…" at bounding box center [545, 256] width 1091 height 512
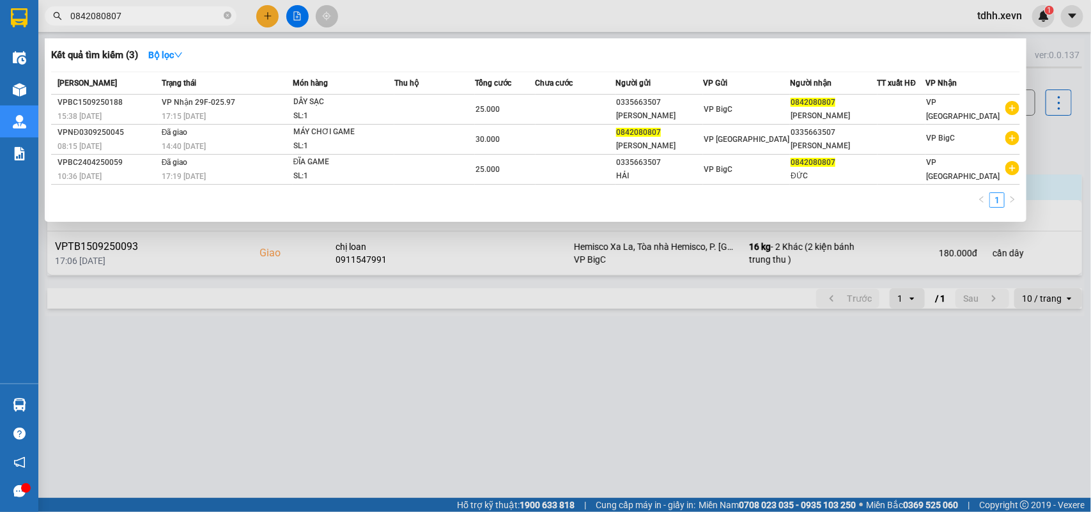
paste input "977365222"
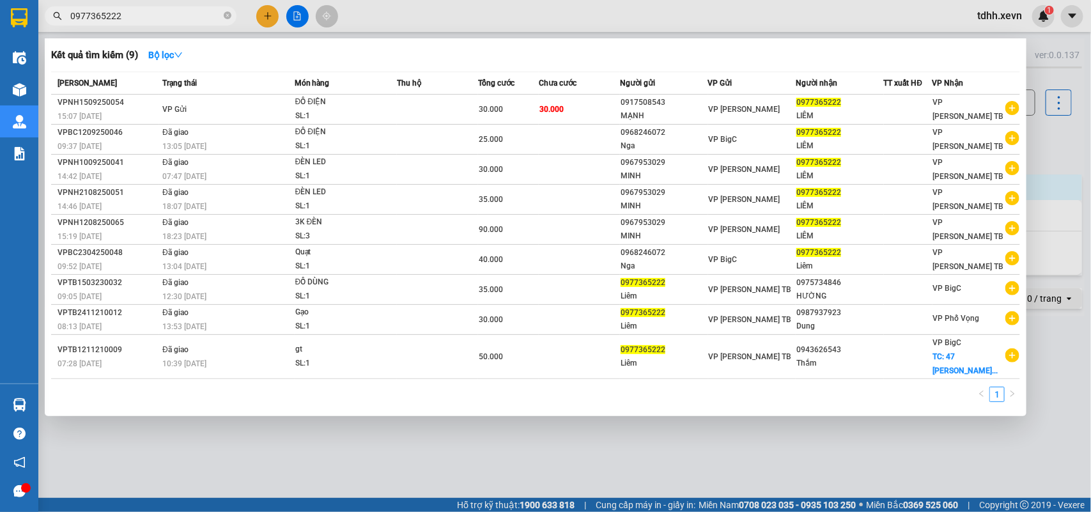
drag, startPoint x: 81, startPoint y: 16, endPoint x: 59, endPoint y: 17, distance: 21.1
click at [59, 17] on div "0977365222" at bounding box center [124, 15] width 249 height 19
paste input "334495819"
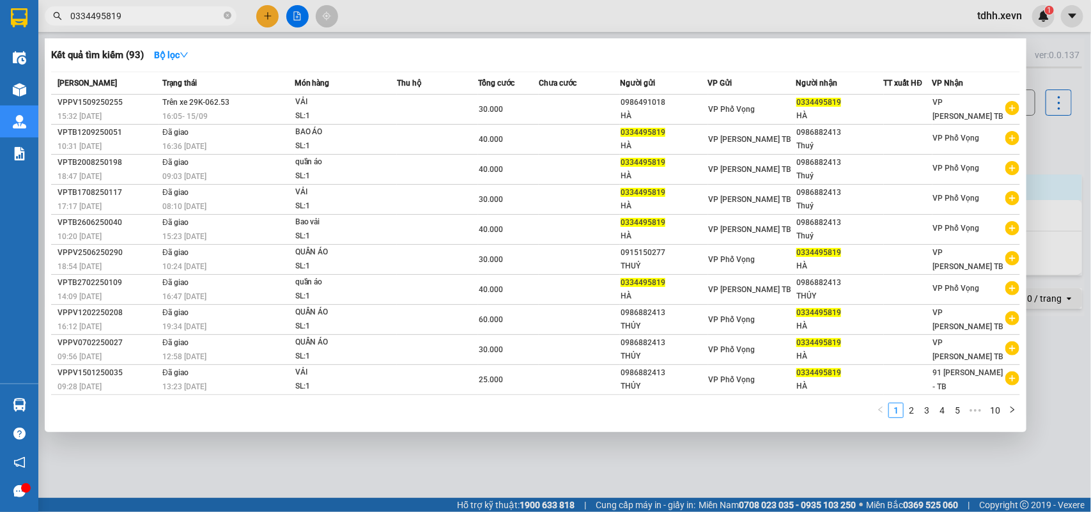
drag, startPoint x: 94, startPoint y: 26, endPoint x: 45, endPoint y: 33, distance: 49.7
click at [45, 27] on div "Kết quả tìm kiếm ( 93 ) Bộ lọc Mã ĐH Trạng thái Món hàng Thu hộ Tổng cước Chưa …" at bounding box center [124, 16] width 249 height 22
paste input "976534644"
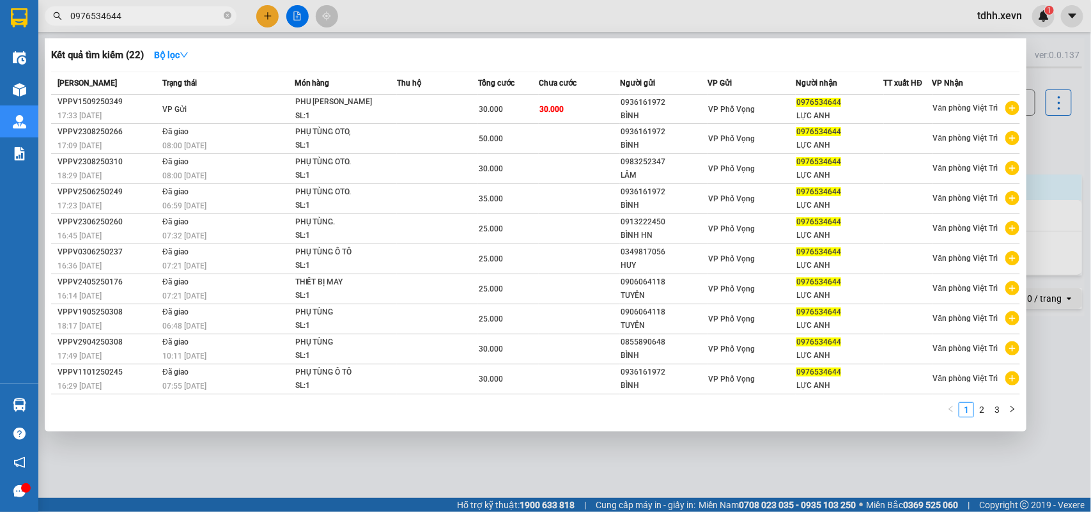
drag, startPoint x: 125, startPoint y: 11, endPoint x: 59, endPoint y: 33, distance: 69.3
click at [59, 27] on div "Kết quả tìm kiếm ( 22 ) Bộ lọc Mã ĐH Trạng thái Món hàng Thu hộ Tổng cước Chưa …" at bounding box center [124, 16] width 249 height 22
paste input "362067086"
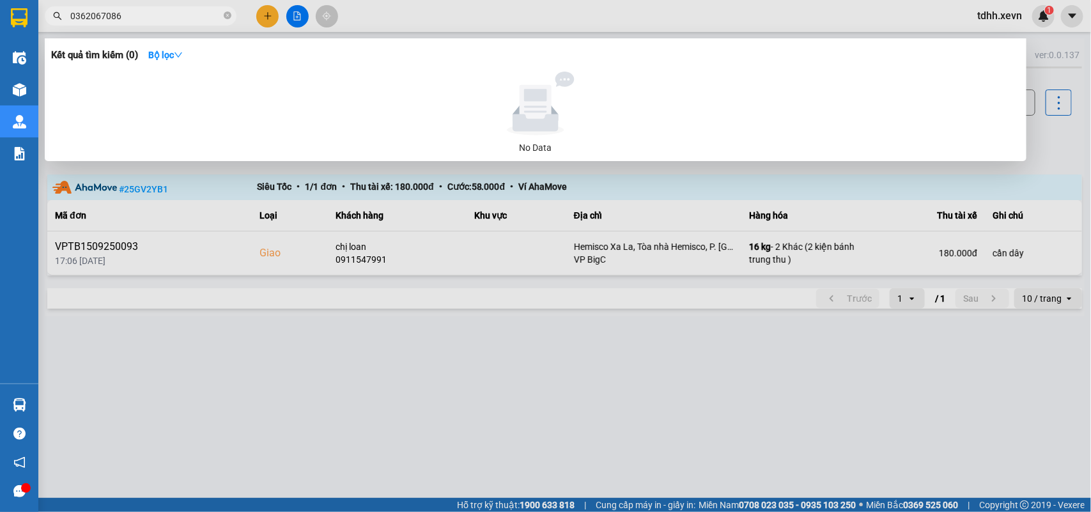
drag, startPoint x: 132, startPoint y: 21, endPoint x: 48, endPoint y: 34, distance: 84.7
click at [48, 27] on div "Kết quả tìm kiếm ( 0 ) Bộ lọc No Data 0362067086" at bounding box center [124, 16] width 249 height 22
click at [72, 20] on input "0397997752" at bounding box center [145, 16] width 151 height 14
click at [77, 20] on input "0397997752" at bounding box center [145, 16] width 151 height 14
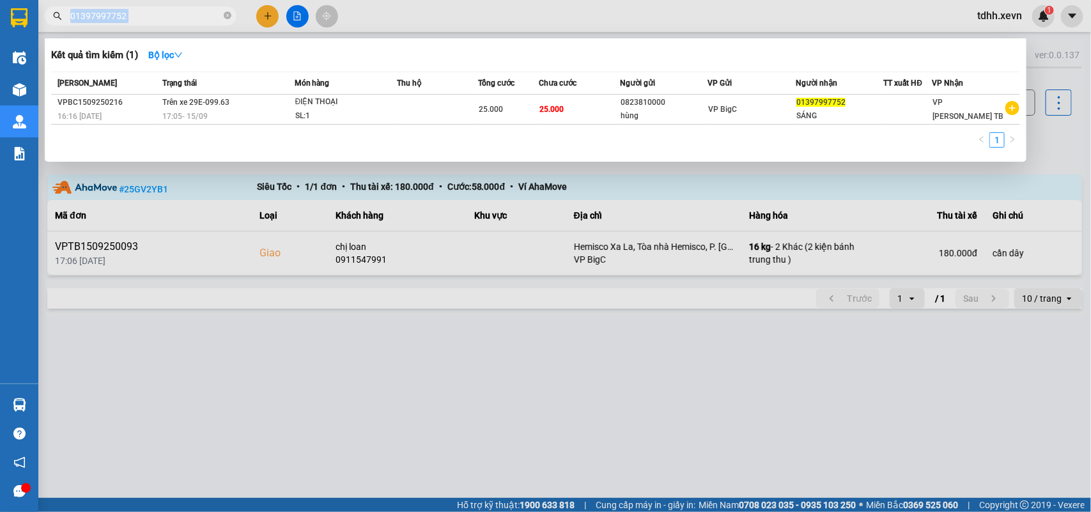
drag, startPoint x: 142, startPoint y: 8, endPoint x: 61, endPoint y: 12, distance: 80.6
click at [61, 12] on div "01397997752" at bounding box center [124, 15] width 249 height 19
click at [114, 14] on input "01397997752" at bounding box center [145, 16] width 151 height 14
paste input "912952004"
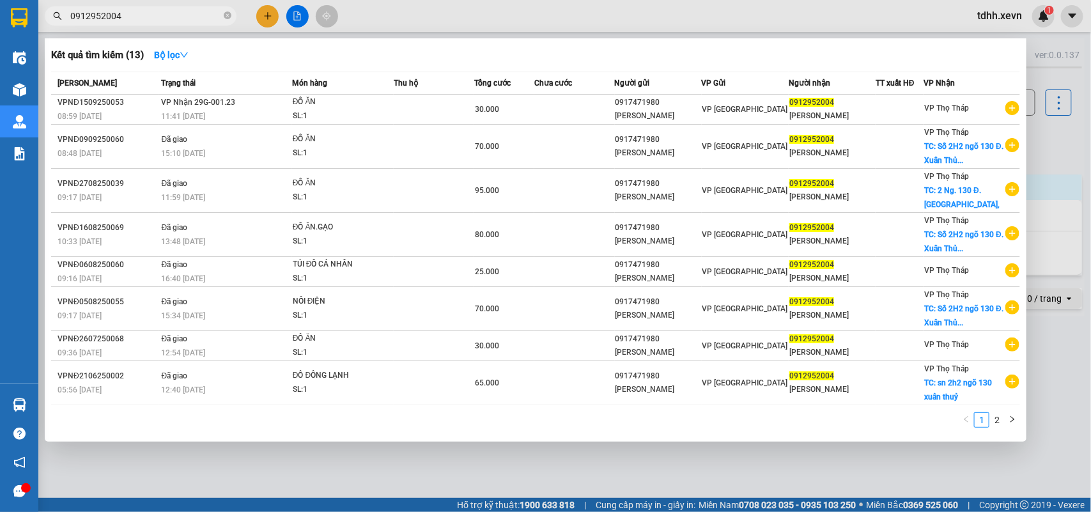
type input "0912952004"
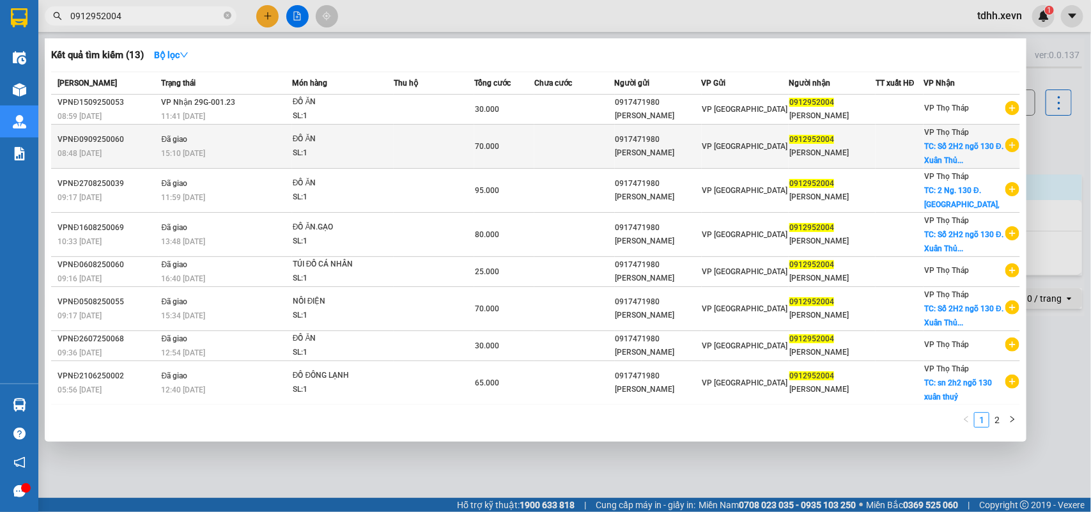
click at [946, 158] on span "TC: Số 2H2 ngõ 130 Đ. Xuân Thủ..." at bounding box center [963, 153] width 79 height 23
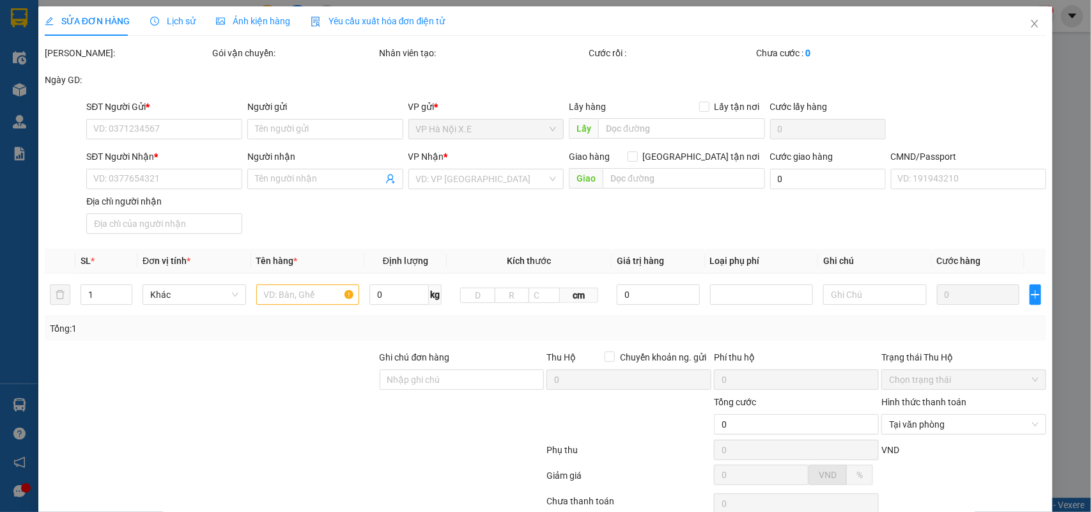
type input "0917471980"
type input "DƯƠNG NGỌC ANH"
type input "0912952004"
type input "PHÙNG DƯƠNG HOÀNG NAM"
checkbox input "true"
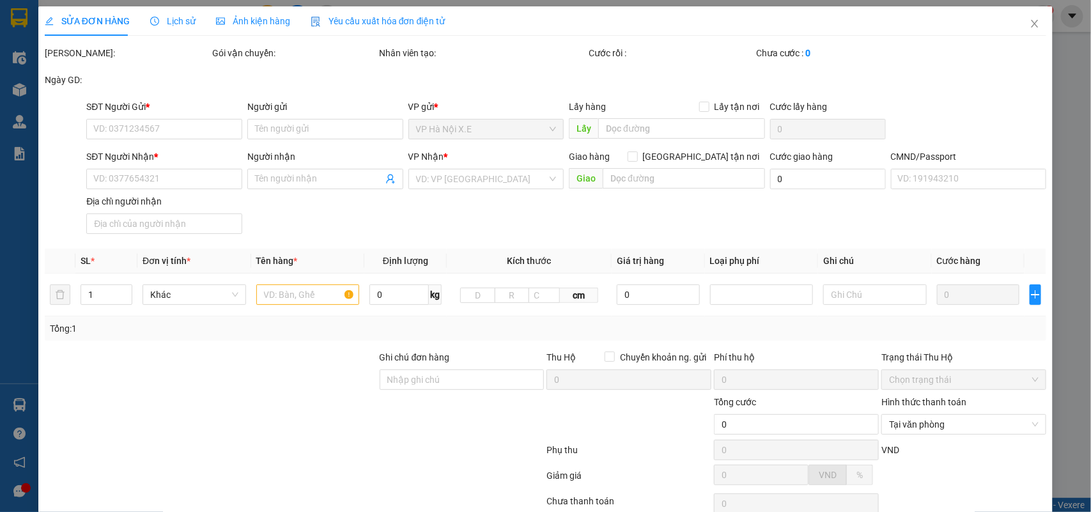
type input "Số 2H2 ngõ 130 Đ. Xuân Thủy, Khu tập thể Đại học Sư phạm, Cầu Giấy, Hà Nội, Việ…"
type input "40.000"
type input "1"
type input "70.000"
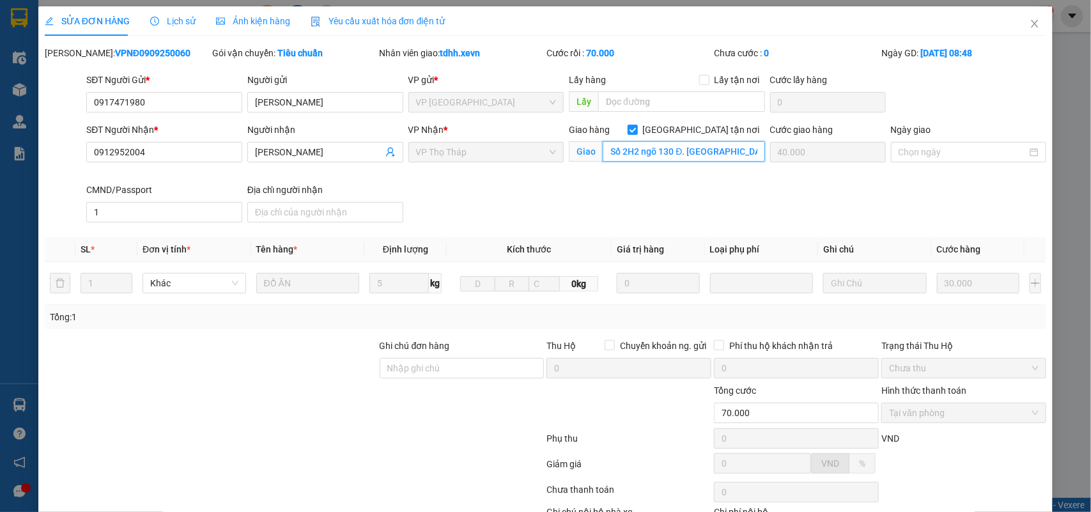
click at [654, 161] on input "Số 2H2 ngõ 130 Đ. Xuân Thủy, Khu tập thể Đại học Sư phạm, Cầu Giấy, Hà Nội, Việ…" at bounding box center [684, 151] width 162 height 20
drag, startPoint x: 1032, startPoint y: 26, endPoint x: 950, endPoint y: 4, distance: 84.8
click at [1031, 26] on span "Close" at bounding box center [1035, 24] width 36 height 36
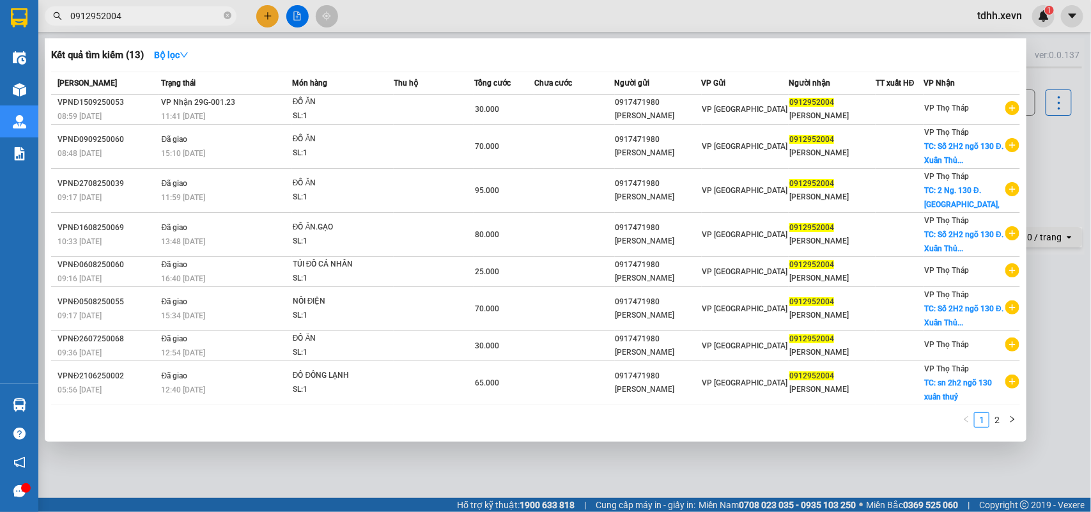
click at [142, 17] on input "0912952004" at bounding box center [145, 16] width 151 height 14
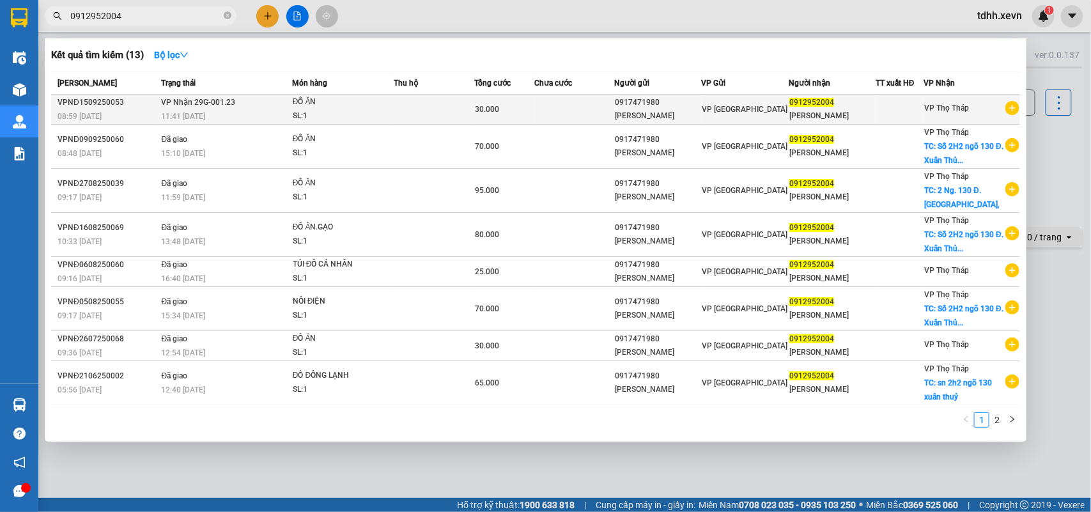
click at [544, 110] on td at bounding box center [574, 110] width 81 height 30
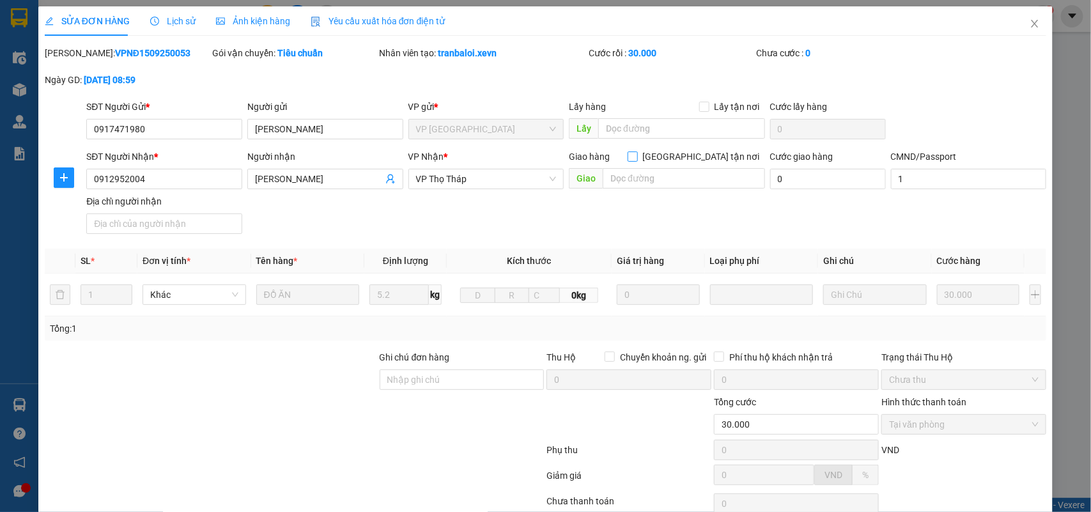
type input "0917471980"
type input "DƯƠNG NGỌC ANH"
type input "0912952004"
type input "PHÙNG DƯƠNG HOÀNG NAM"
type input "1"
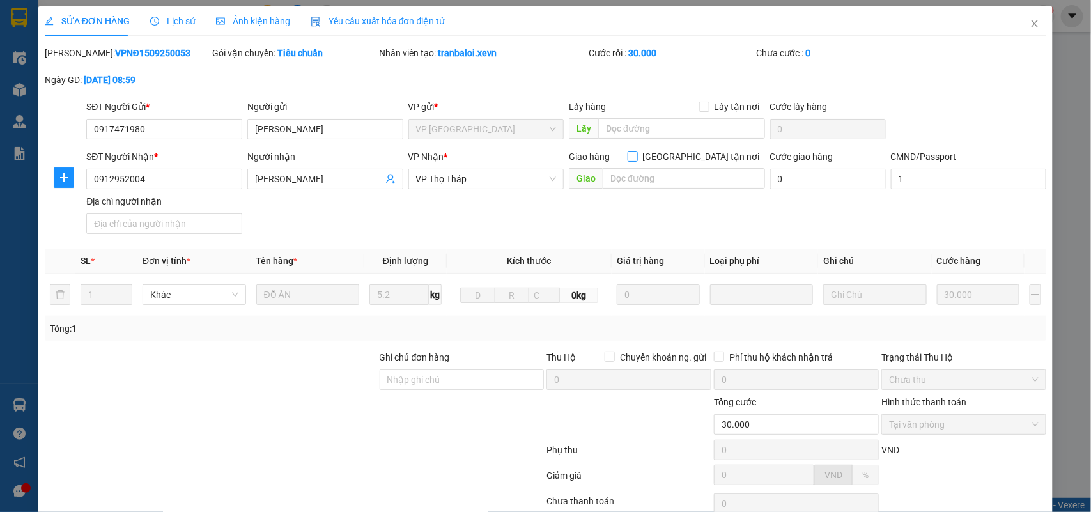
type input "30.000"
click at [636, 154] on input "Giao tận nơi" at bounding box center [632, 155] width 9 height 9
checkbox input "true"
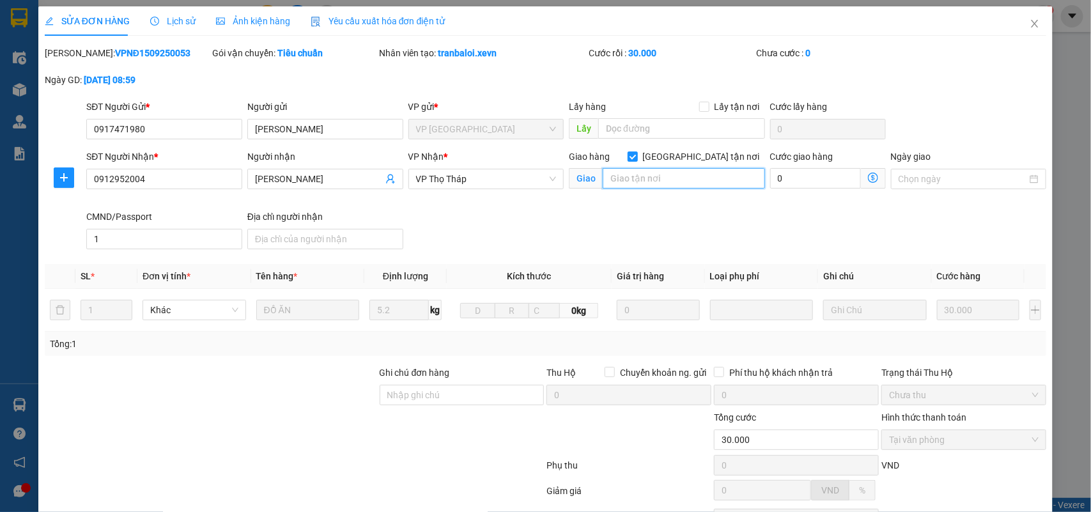
click at [672, 178] on input "text" at bounding box center [684, 178] width 162 height 20
paste input "Số 2H2 ngõ 130 Đ. Xuân Thủy, Khu tập thể Đại học Sư phạm, Cầu Giấy, Hà Nội, Việ…"
type input "Số 2H2 ngõ 130 Đ. Xuân Thủy, Khu tập thể Đại học Sư phạm, Cầu Giấy, Hà Nội, Việ…"
click at [826, 176] on input "0" at bounding box center [815, 178] width 91 height 20
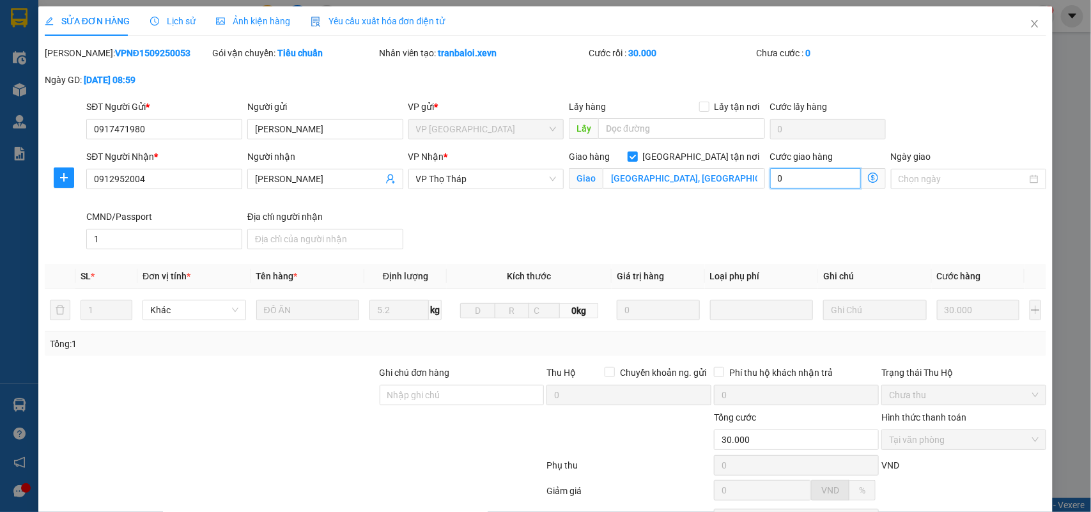
scroll to position [0, 0]
type input "30.005"
type input "5"
type input "30.050"
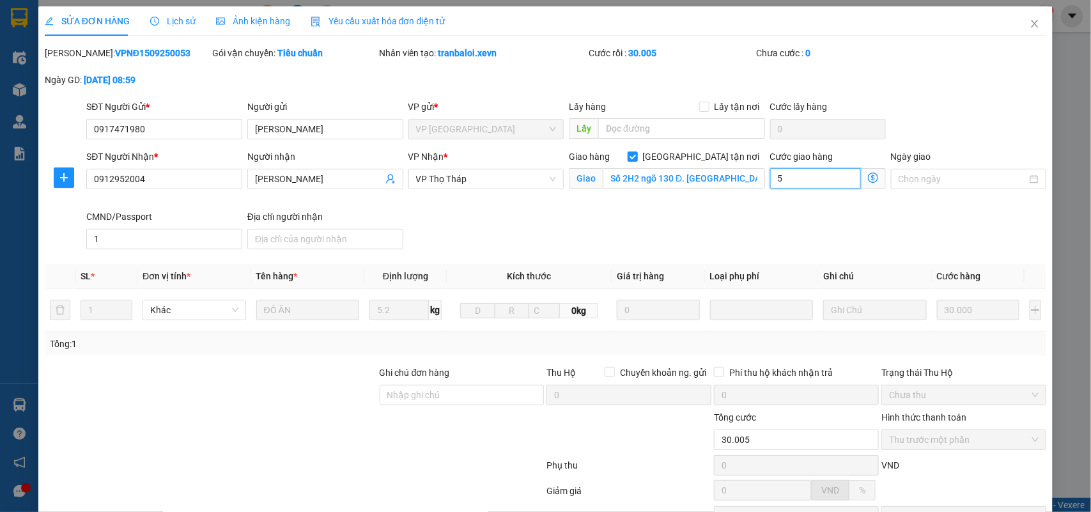
type input "50"
type input "30.500"
type input "500"
type input "5.000"
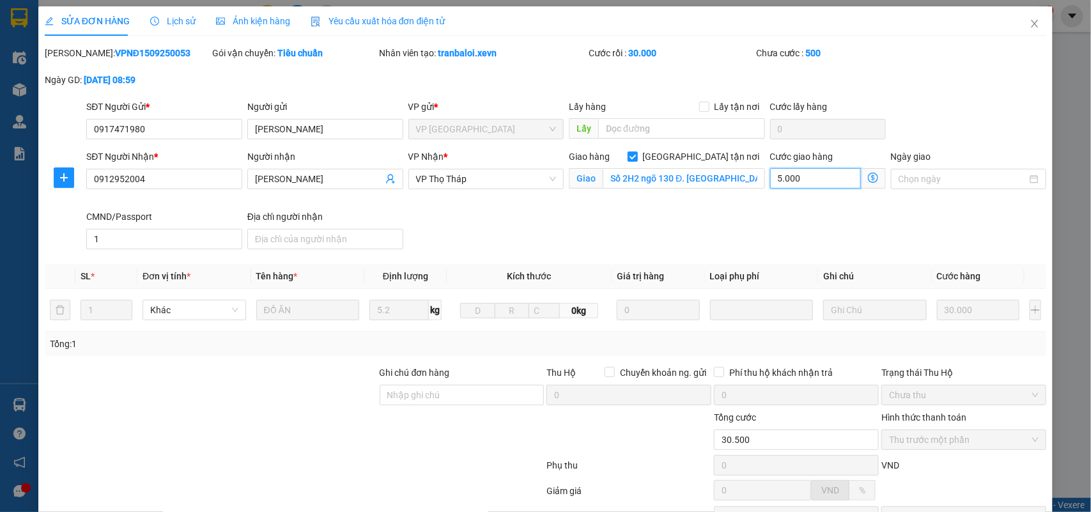
type input "35.000"
type input "5.000"
type input "80.000"
type input "50.000"
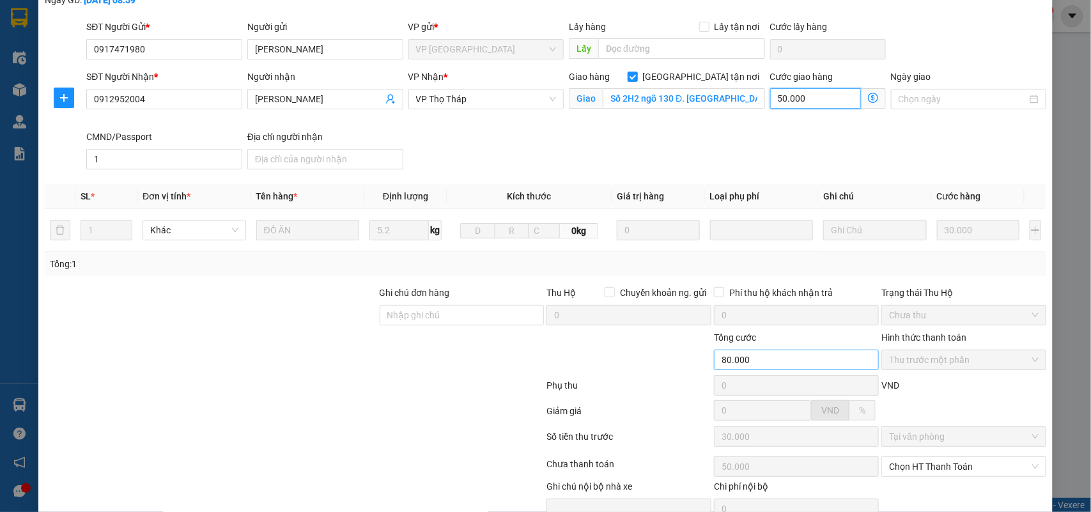
scroll to position [144, 0]
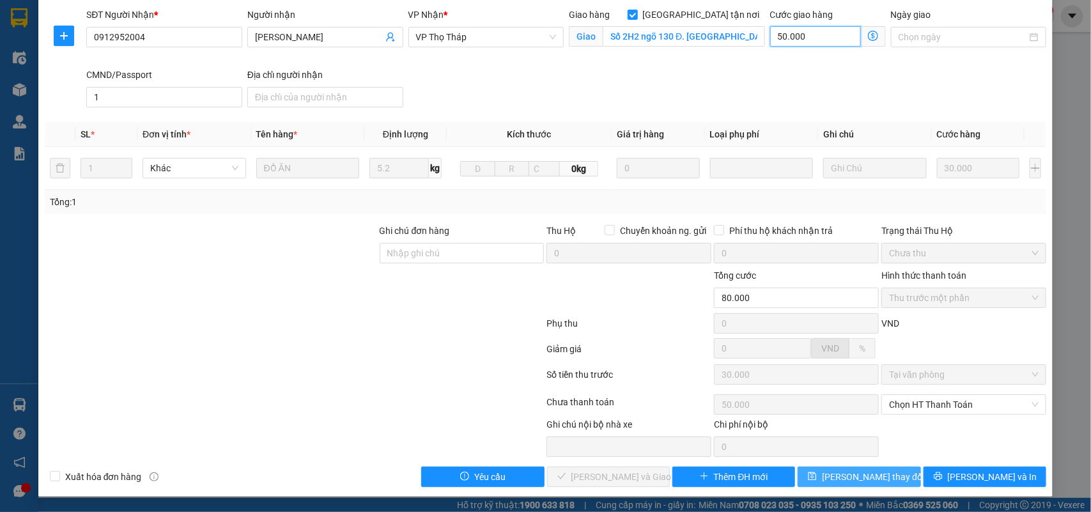
type input "50.000"
click at [876, 471] on span "Lưu thay đổi" at bounding box center [873, 477] width 102 height 14
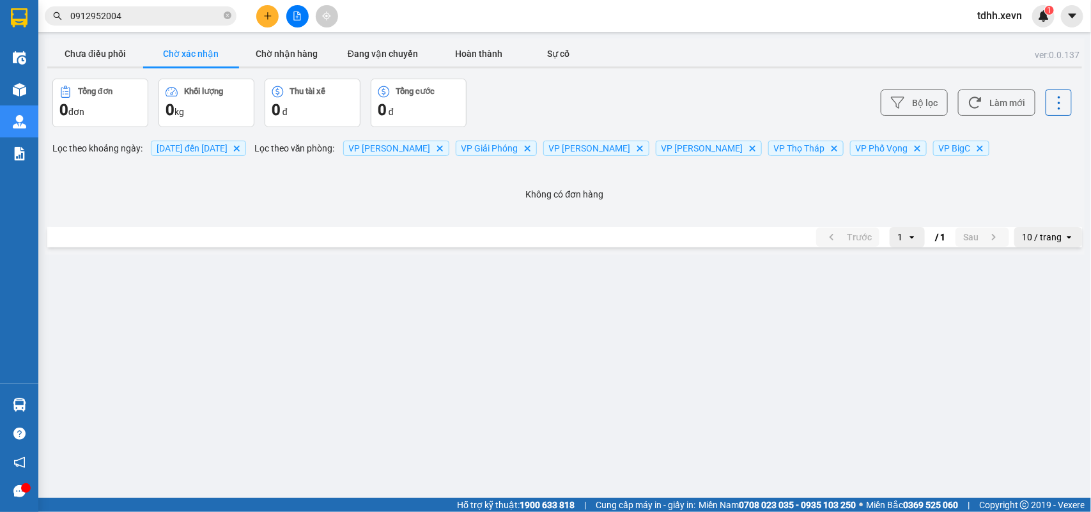
click at [148, 14] on input "0912952004" at bounding box center [145, 16] width 151 height 14
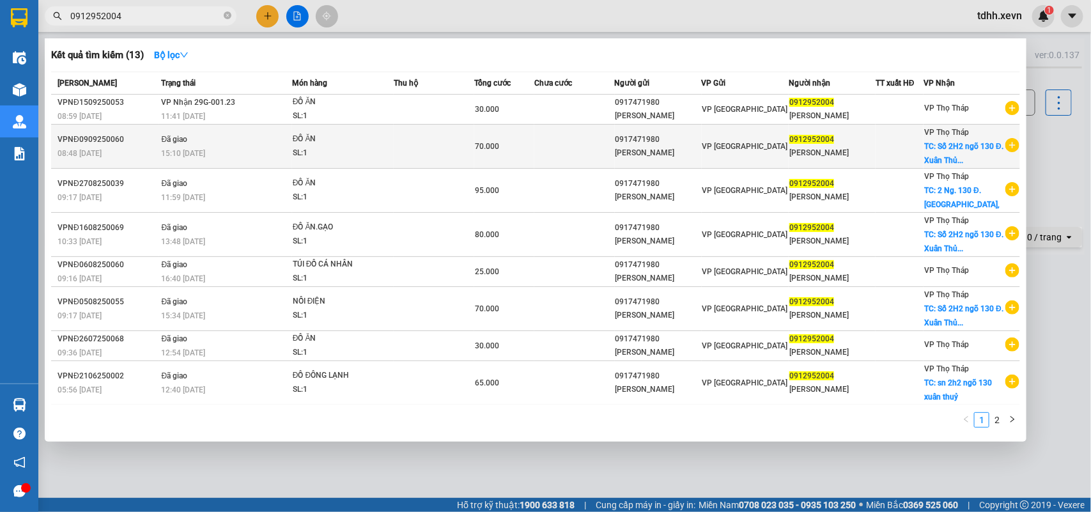
click at [957, 165] on span "TC: Số 2H2 ngõ 130 Đ. Xuân Thủ..." at bounding box center [963, 153] width 79 height 23
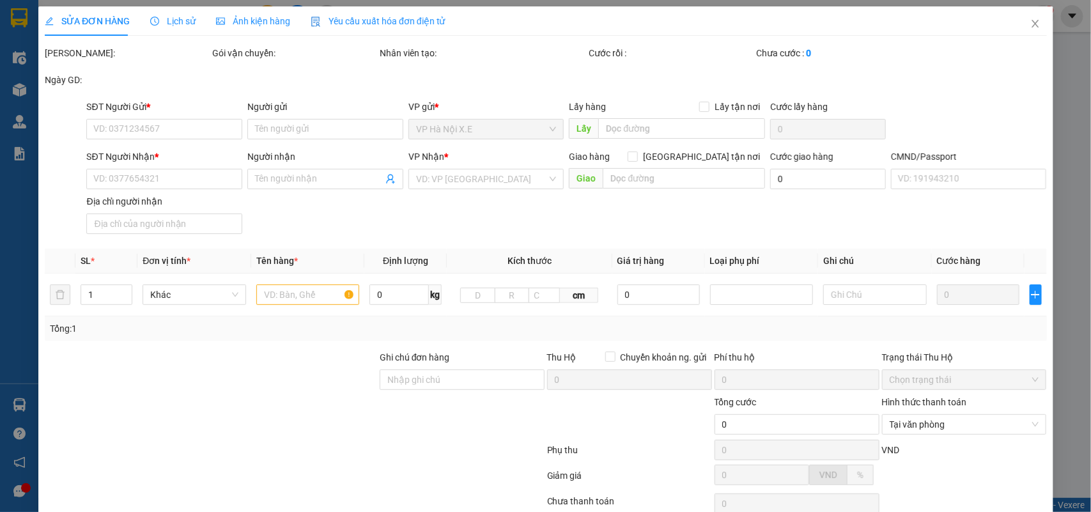
type input "0917471980"
type input "DƯƠNG NGỌC ANH"
type input "0912952004"
type input "PHÙNG DƯƠNG HOÀNG NAM"
checkbox input "true"
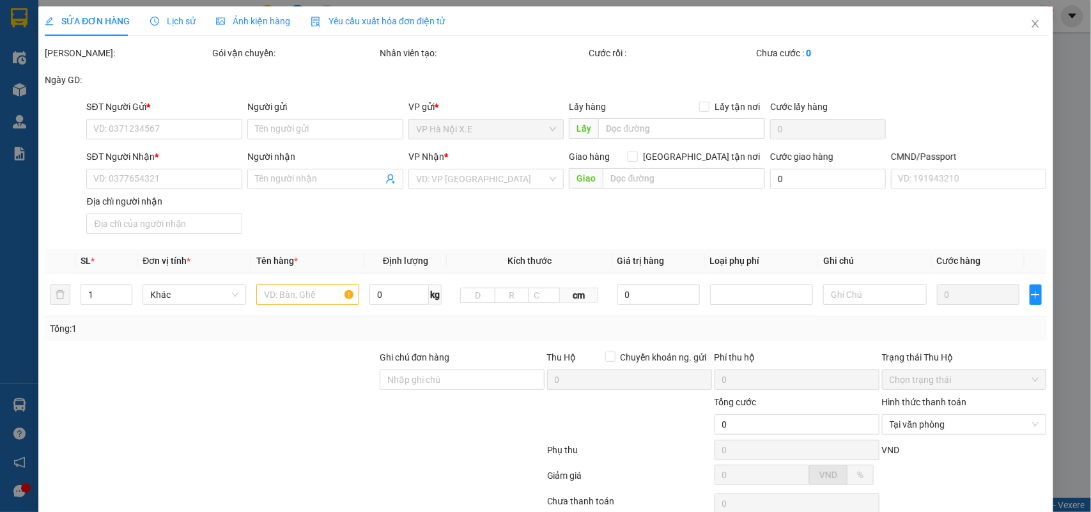
type input "Số 2H2 ngõ 130 Đ. Xuân Thủy, Khu tập thể Đại học Sư phạm, Cầu Giấy, Hà Nội, Việ…"
type input "40.000"
type input "1"
type input "70.000"
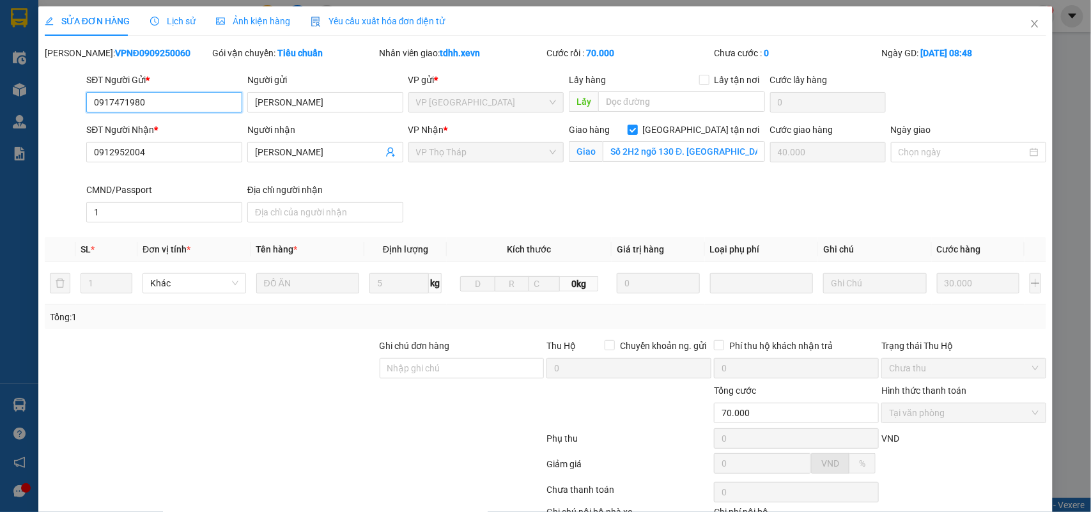
scroll to position [89, 0]
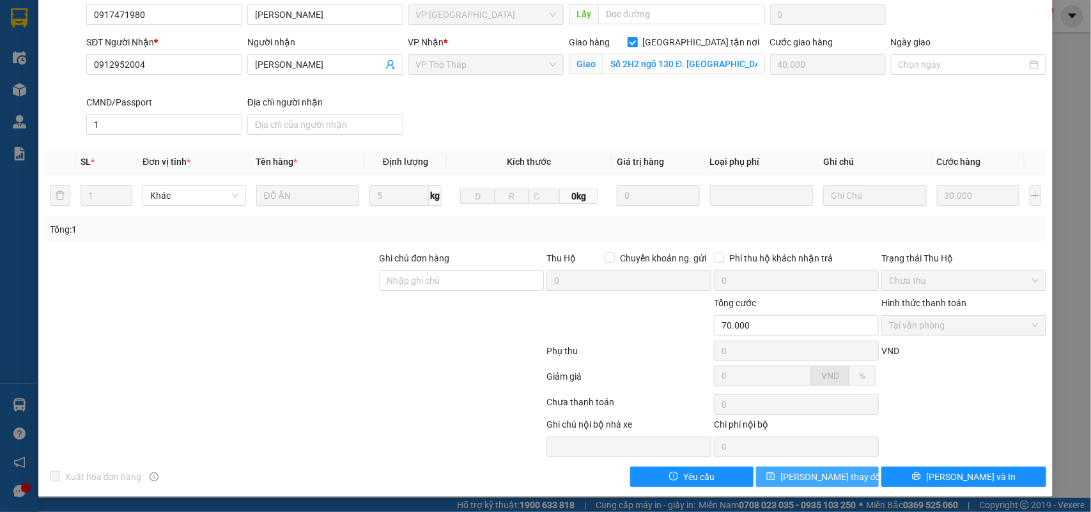
click at [815, 476] on span "Lưu thay đổi" at bounding box center [831, 477] width 102 height 14
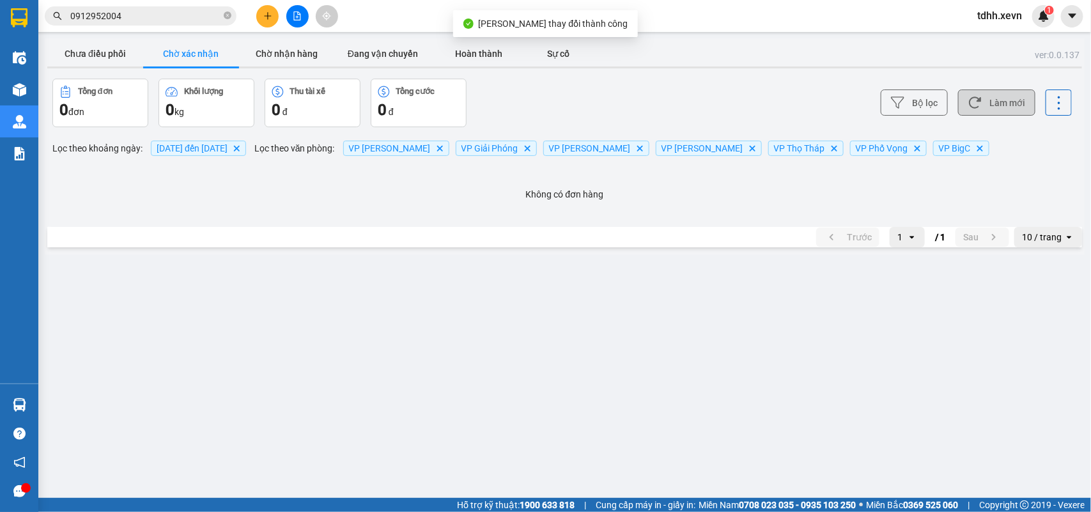
click at [1007, 101] on button "Làm mới" at bounding box center [996, 102] width 77 height 26
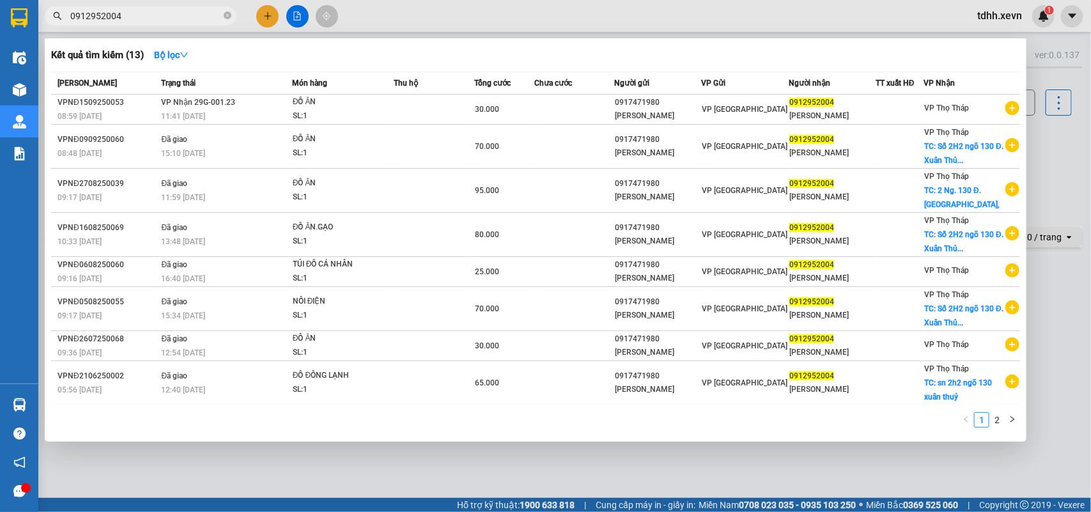
drag, startPoint x: 123, startPoint y: 12, endPoint x: 43, endPoint y: 37, distance: 83.9
click at [45, 27] on div "Kết quả tìm kiếm ( 13 ) Bộ lọc Mã ĐH Trạng thái Món hàng Thu hộ Tổng cước Chưa …" at bounding box center [124, 16] width 249 height 22
paste input "81167286"
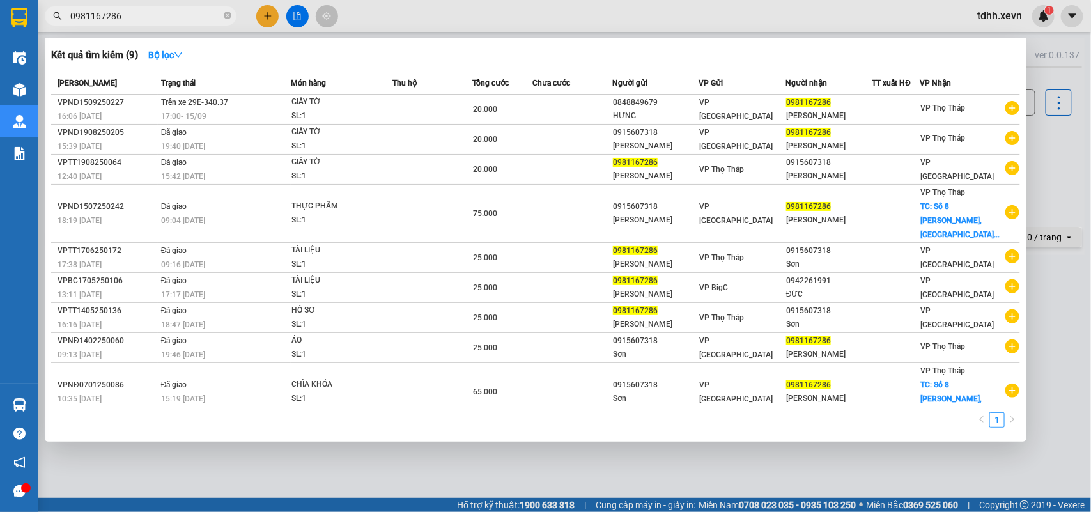
drag, startPoint x: 125, startPoint y: 12, endPoint x: 45, endPoint y: 42, distance: 85.6
click at [45, 27] on div "Kết quả tìm kiếm ( 9 ) Bộ lọc Mã ĐH Trạng thái Món hàng Thu hộ Tổng cước Chưa c…" at bounding box center [124, 16] width 249 height 22
paste input "42206318"
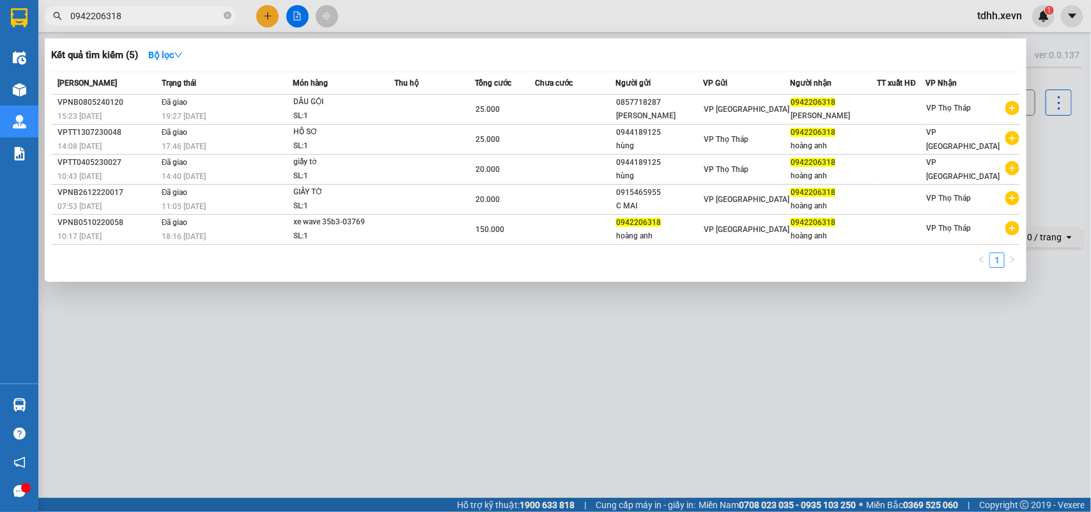
click at [1052, 152] on div at bounding box center [545, 256] width 1091 height 512
drag, startPoint x: 128, startPoint y: 10, endPoint x: 65, endPoint y: 17, distance: 63.0
click at [65, 17] on span "0942206318" at bounding box center [141, 15] width 192 height 19
paste input "73847226"
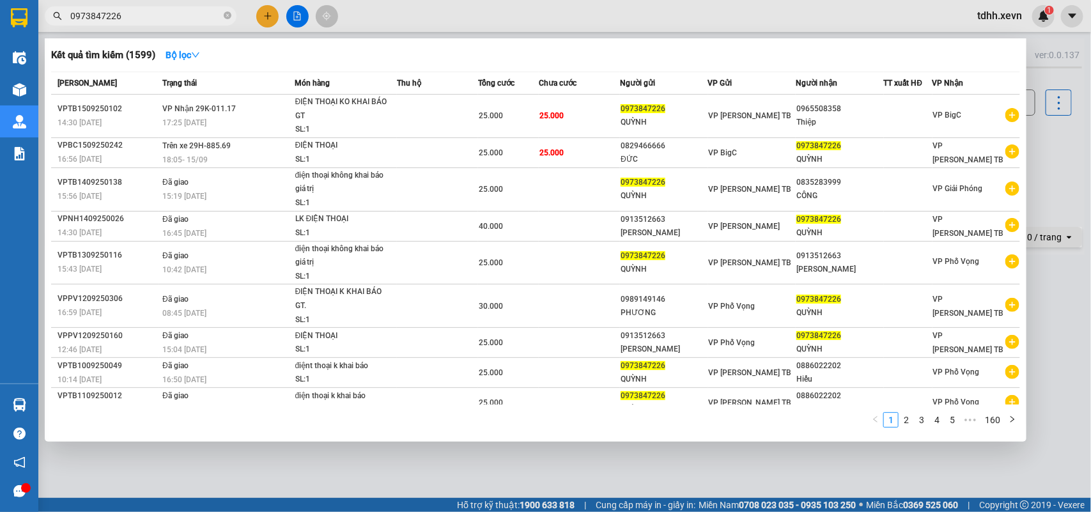
drag, startPoint x: 126, startPoint y: 14, endPoint x: 36, endPoint y: 29, distance: 90.8
click at [36, 29] on section "Kết quả tìm kiếm ( 1599 ) Bộ lọc Mã ĐH Trạng thái Món hàng Thu hộ Tổng cước Chư…" at bounding box center [545, 256] width 1091 height 512
paste input "1291981"
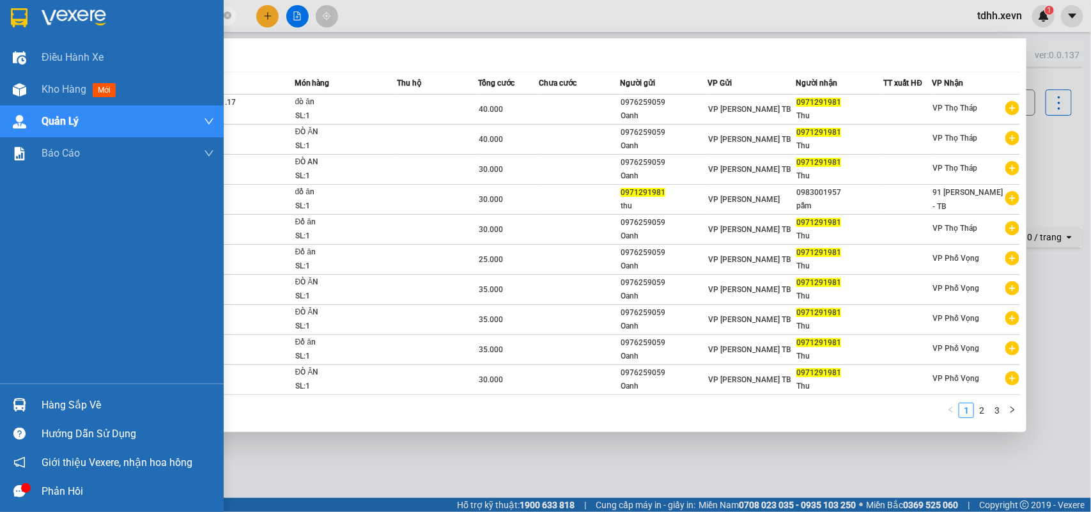
drag, startPoint x: 132, startPoint y: 17, endPoint x: 24, endPoint y: 29, distance: 108.7
click at [24, 29] on section "Kết quả tìm kiếm ( 23 ) Bộ lọc Mã ĐH Trạng thái Món hàng Thu hộ Tổng cước Chưa …" at bounding box center [545, 256] width 1091 height 512
paste input "355516258"
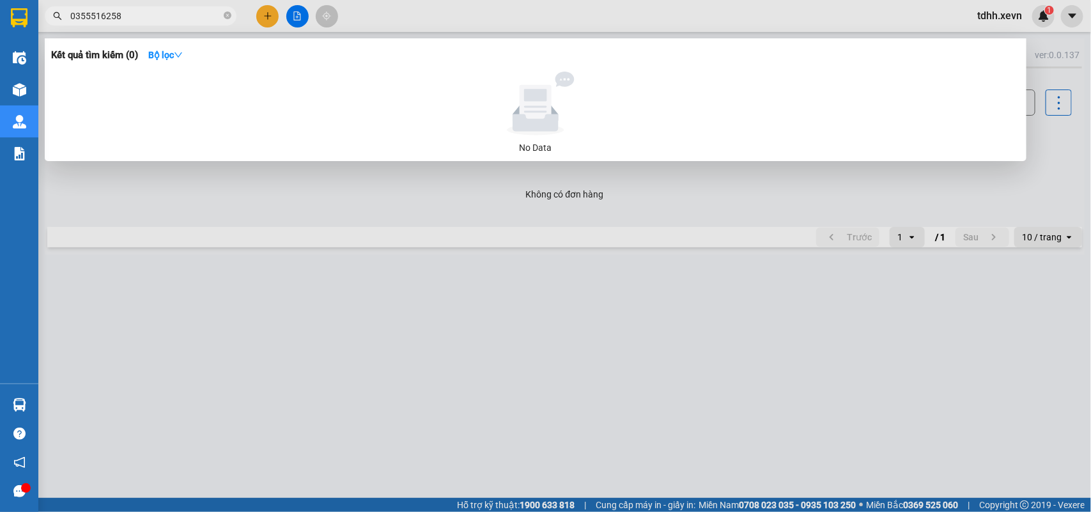
drag, startPoint x: 123, startPoint y: 15, endPoint x: 27, endPoint y: 27, distance: 97.3
click at [27, 27] on section "Kết quả tìm kiếm ( 0 ) Bộ lọc No Data 0355516258 tdhh.xevn 1 Điều hành xe Kho h…" at bounding box center [545, 256] width 1091 height 512
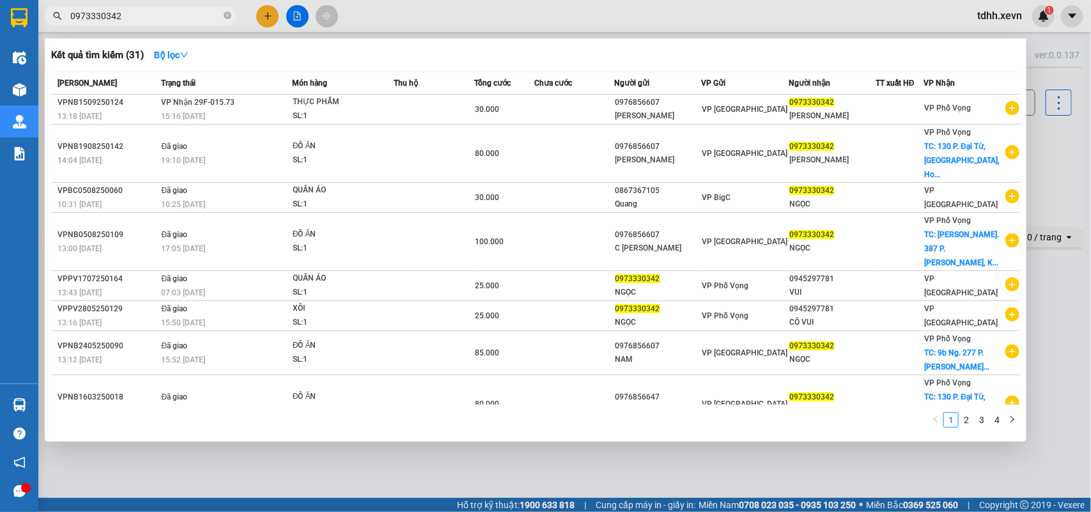
type input "0973330342"
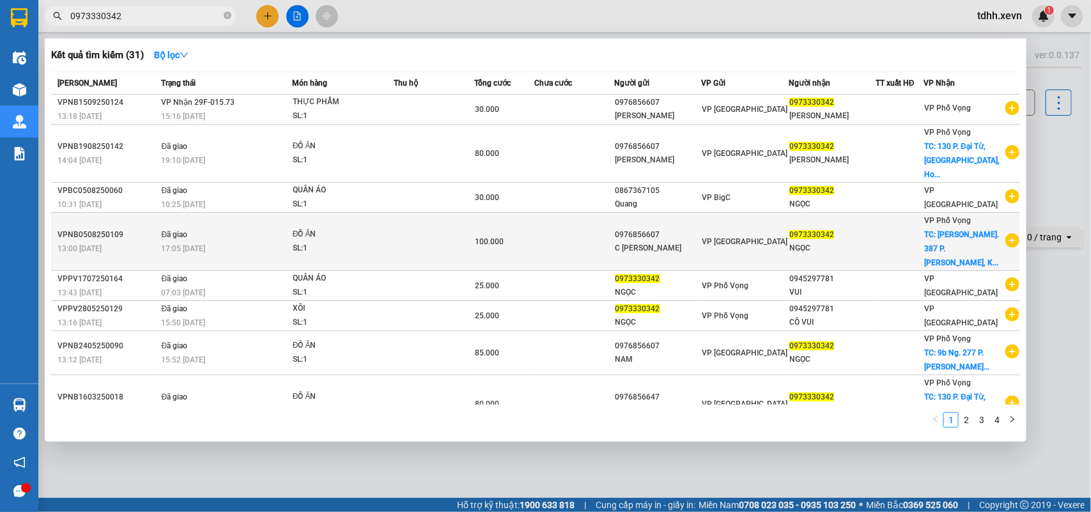
click at [960, 230] on span "TC: Ng. 387 P. Vũ Tông Phan, K..." at bounding box center [961, 248] width 75 height 37
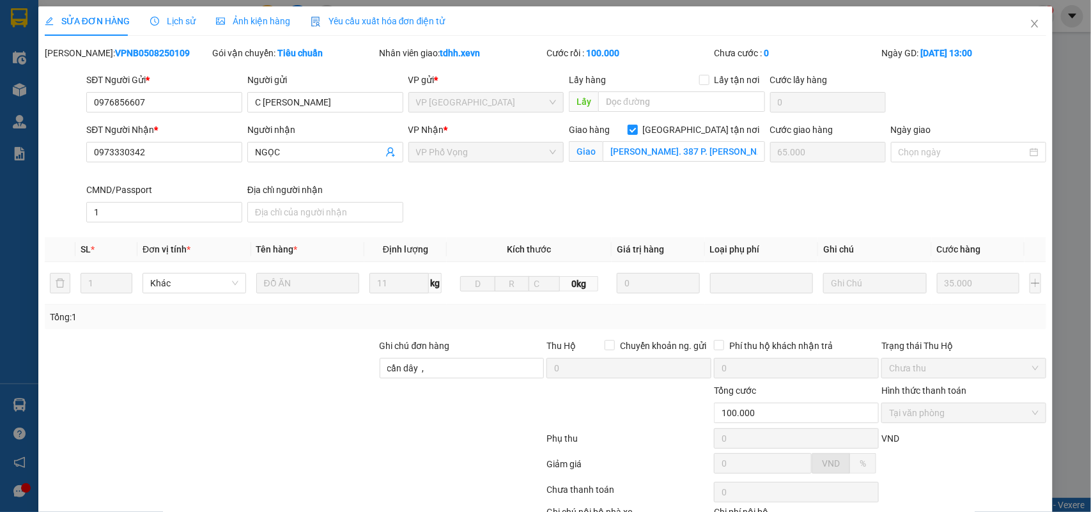
type input "0976856607"
type input "C ĐINH THANH NAM"
type input "0973330342"
type input "NGỌC"
checkbox input "true"
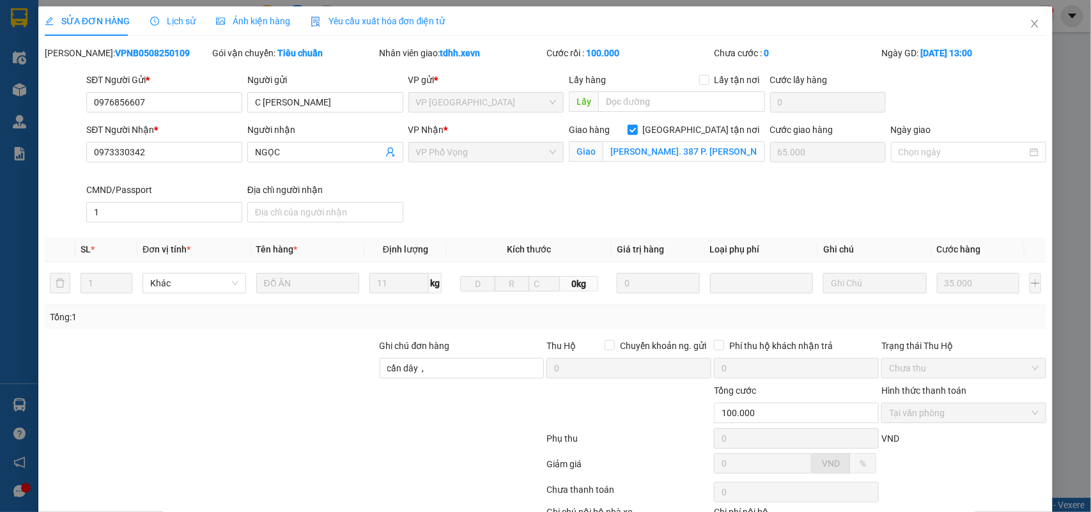
type input "Ng. 387 P. Vũ Tông Phan, Khương Đình, Thanh Xuân, Hà Nội, Việt Nam"
type input "65.000"
type input "1"
type input "cần dây ,"
type input "100.000"
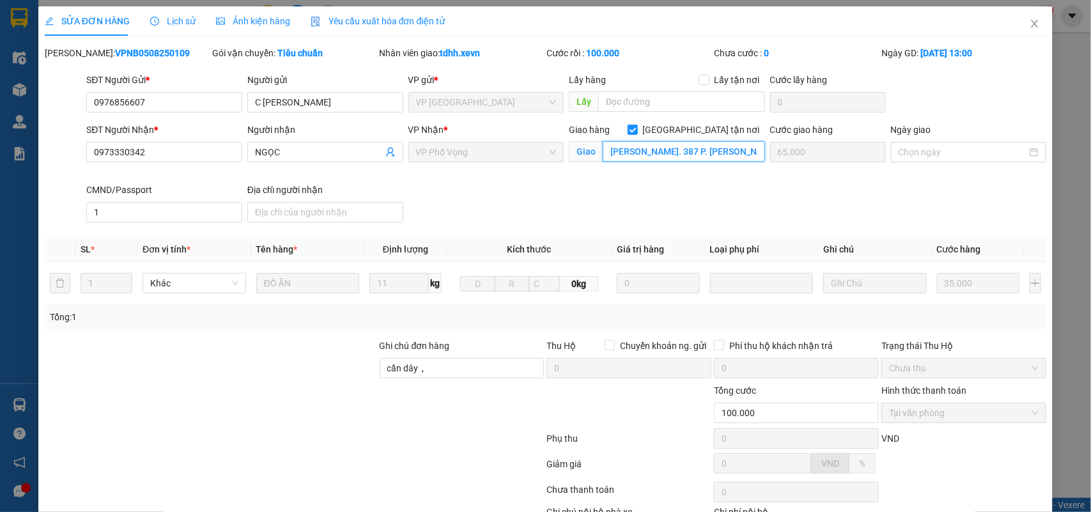
click at [672, 162] on input "Ng. 387 P. Vũ Tông Phan, Khương Đình, Thanh Xuân, Hà Nội, Việt Nam" at bounding box center [684, 151] width 162 height 20
click at [1029, 19] on icon "close" at bounding box center [1034, 24] width 10 height 10
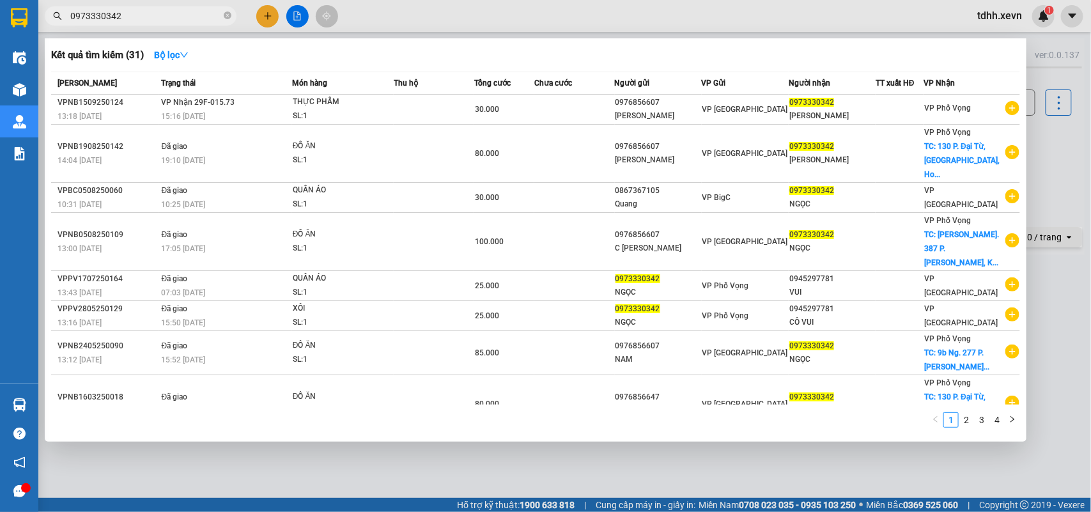
click at [177, 15] on input "0973330342" at bounding box center [145, 16] width 151 height 14
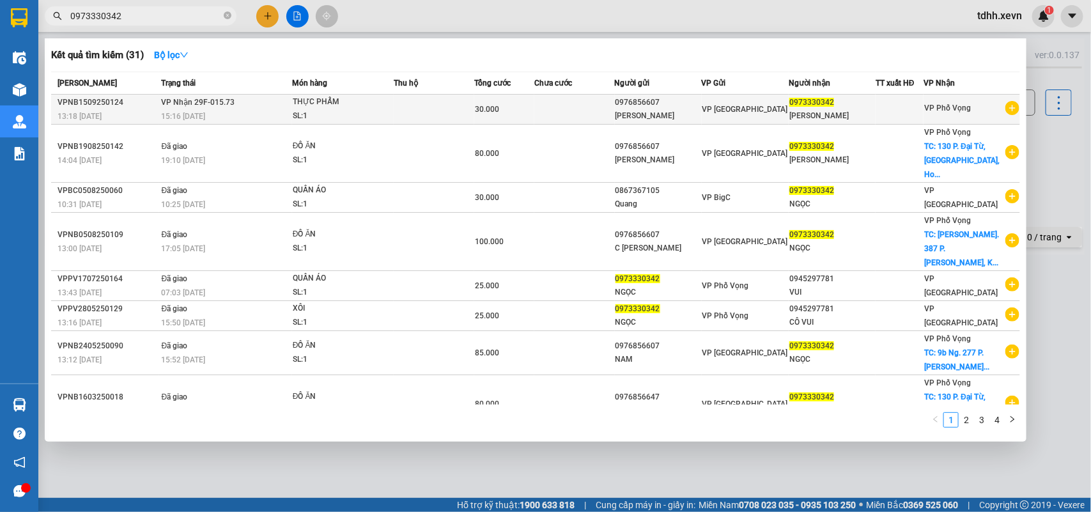
click at [483, 99] on td "30.000" at bounding box center [504, 110] width 60 height 30
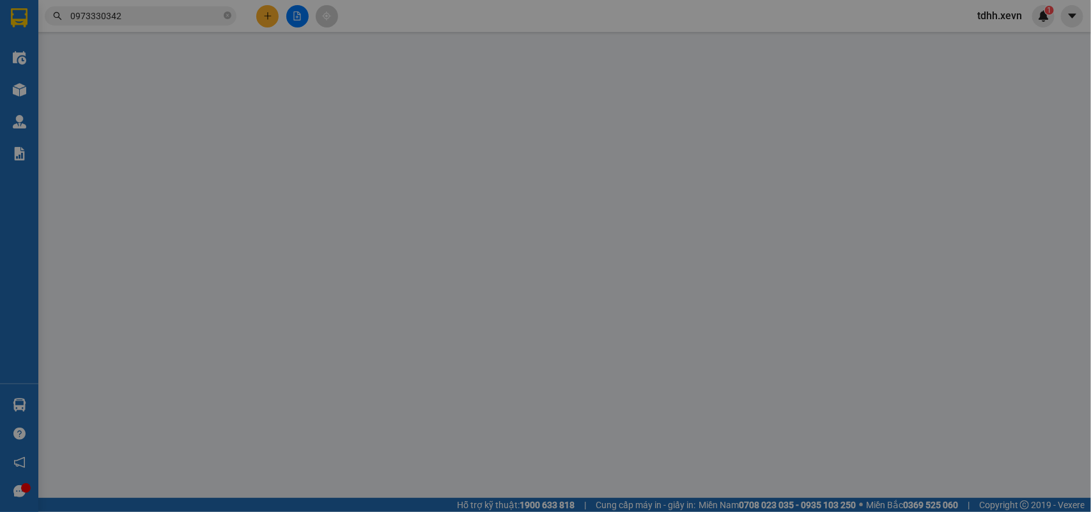
type input "0976856607"
type input "ĐINH THANH NAM"
type input "0973330342"
type input "TRỊNH NHƯ NGỌC"
type input "1"
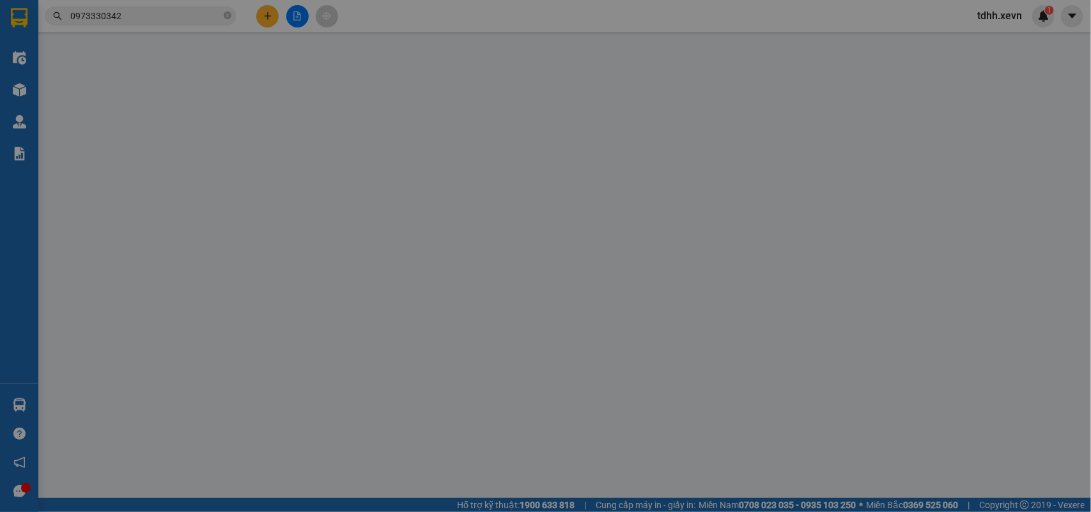
type input "30.000"
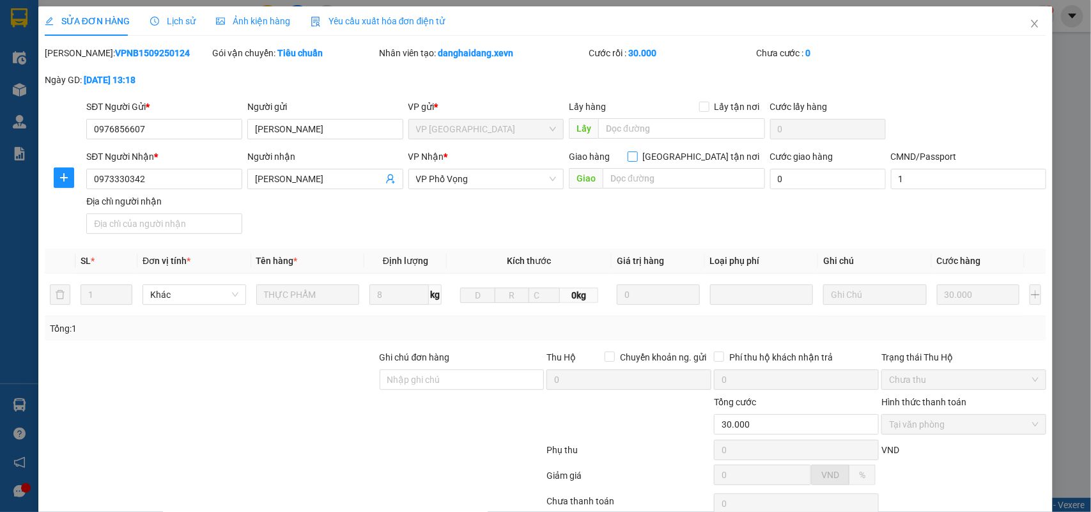
click at [636, 157] on input "Giao tận nơi" at bounding box center [632, 155] width 9 height 9
checkbox input "true"
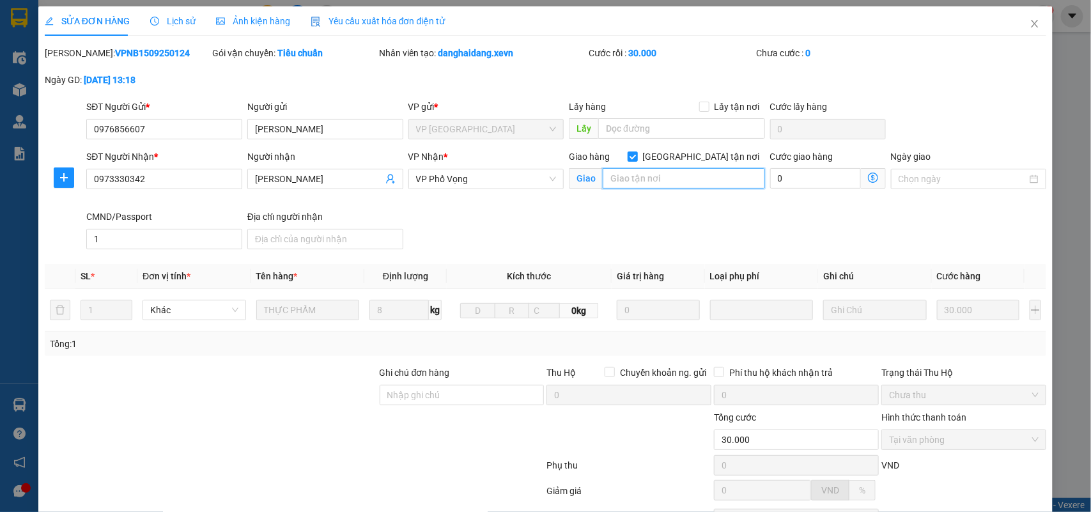
click at [674, 180] on input "text" at bounding box center [684, 178] width 162 height 20
paste input "Ng. 387 P. Vũ Tông Phan, Khương Đình, Thanh Xuân, Hà Nội, Việt Nam"
type input "Ng. 387 P. Vũ Tông Phan, Khương Đình, Thanh Xuân, Hà Nội, Việt Nam"
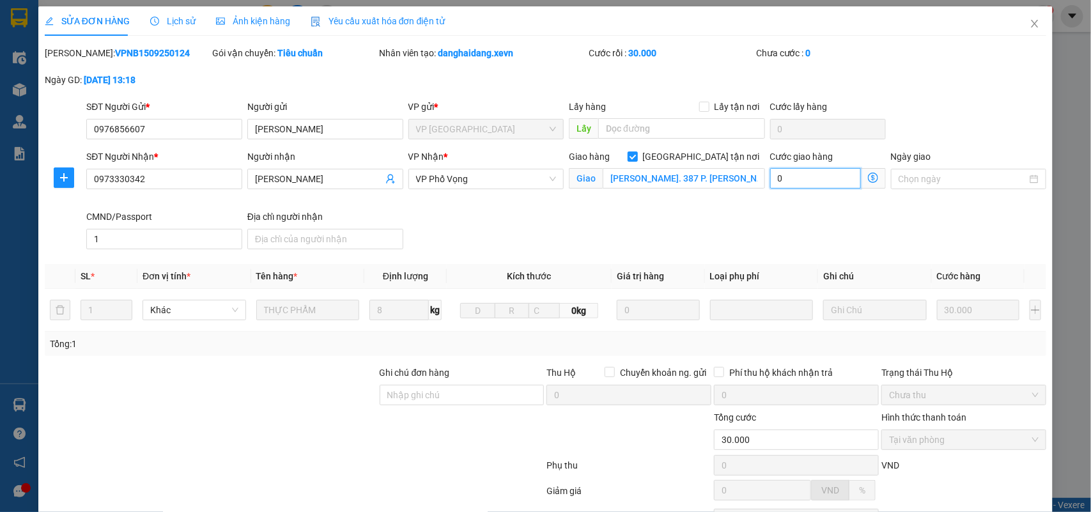
click at [789, 187] on input "0" at bounding box center [815, 178] width 91 height 20
type input "30.007"
type input "7"
type input "30.070"
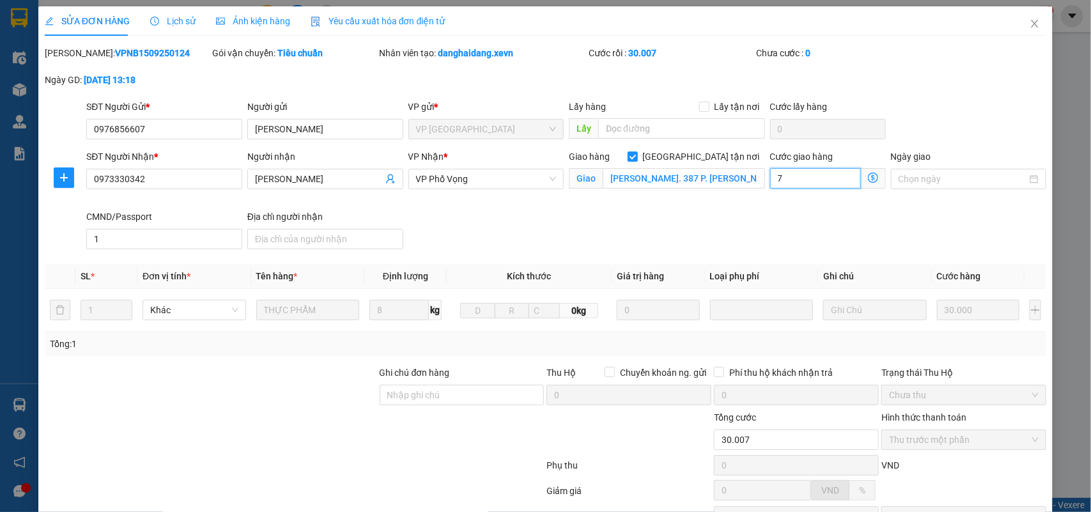
type input "70"
type input "30.700"
type input "700"
type input "7.000"
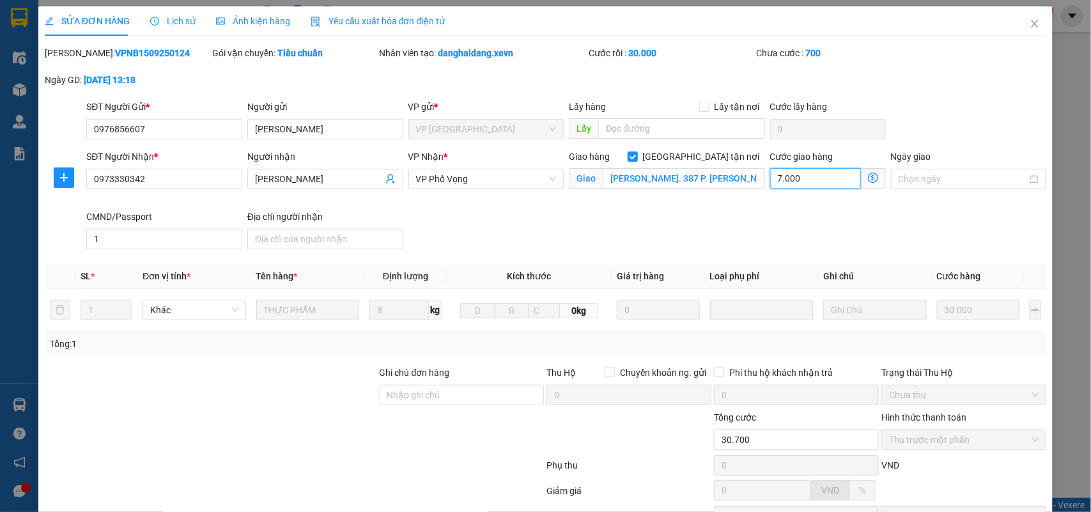
type input "37.000"
type input "7.000"
type input "100.000"
type input "70.000"
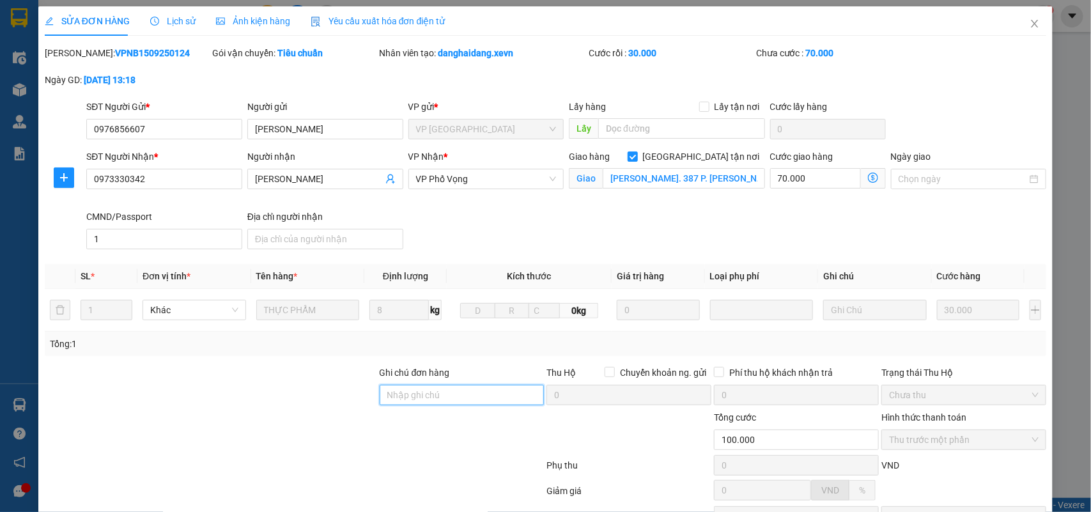
drag, startPoint x: 462, startPoint y: 401, endPoint x: 454, endPoint y: 403, distance: 7.9
click at [461, 401] on input "Ghi chú đơn hàng" at bounding box center [462, 395] width 165 height 20
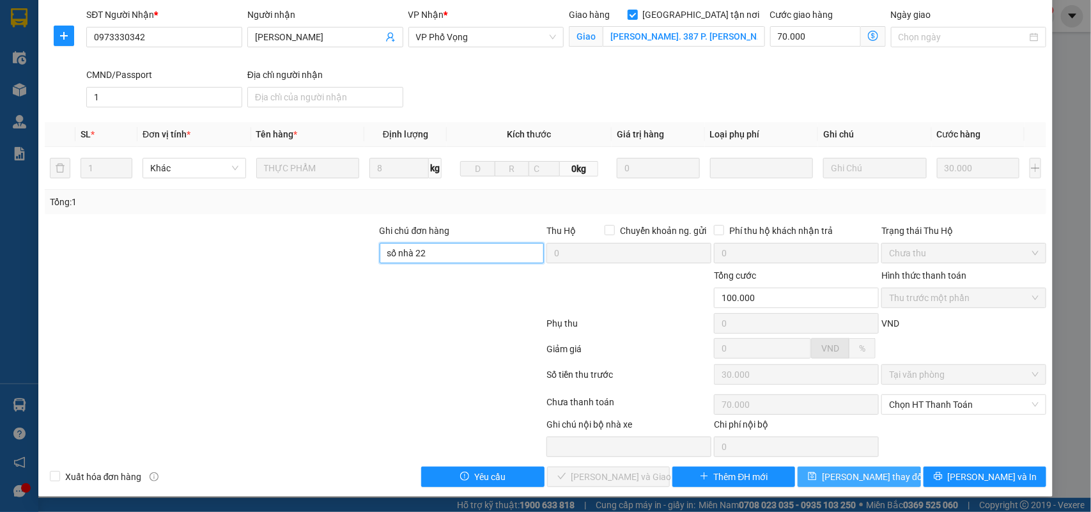
type input "số nhà 22"
click at [880, 482] on span "Lưu thay đổi" at bounding box center [873, 477] width 102 height 14
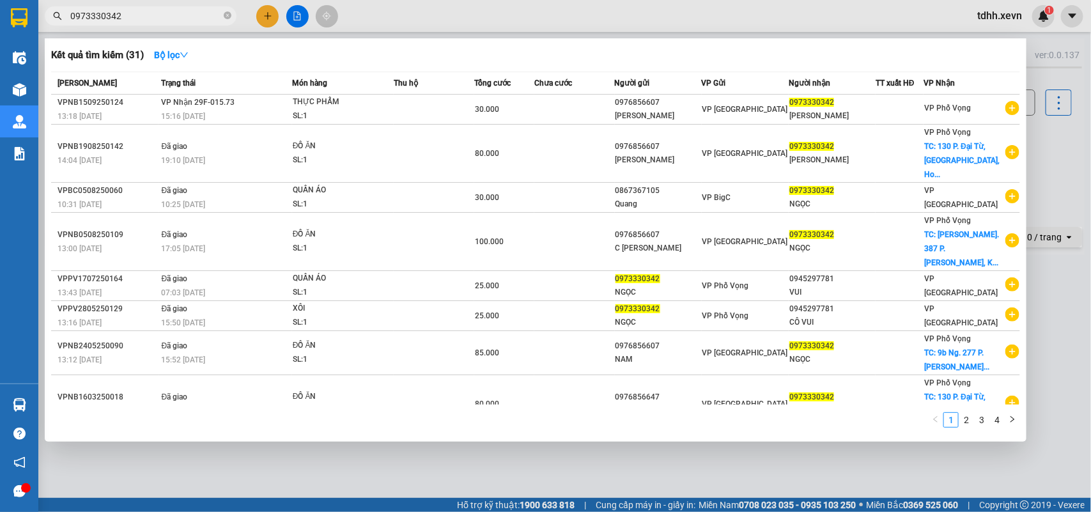
drag, startPoint x: 122, startPoint y: 15, endPoint x: 40, endPoint y: 24, distance: 82.3
click at [40, 24] on div "0973330342" at bounding box center [124, 15] width 249 height 19
paste input "49096335"
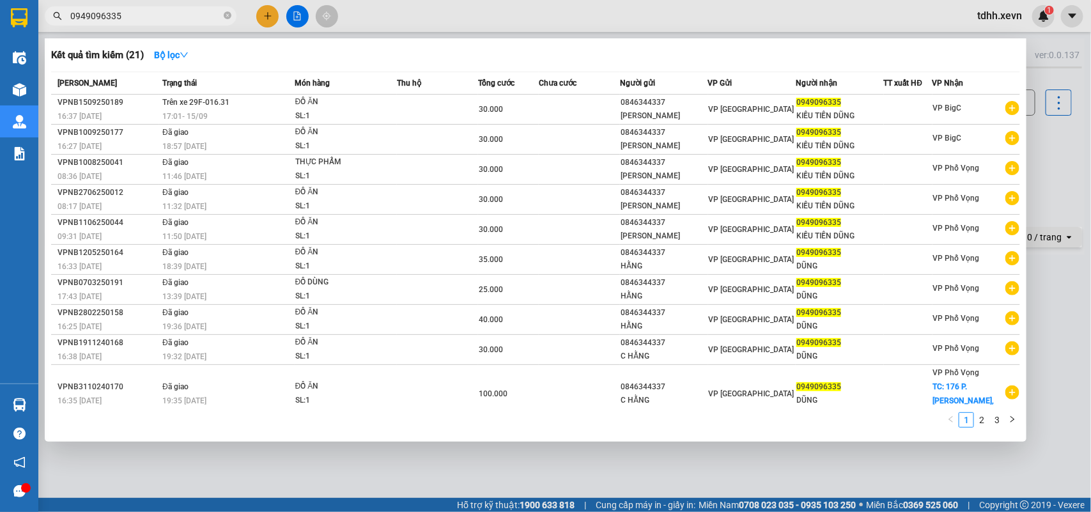
drag, startPoint x: 128, startPoint y: 15, endPoint x: 58, endPoint y: 27, distance: 71.3
click at [58, 27] on div "Kết quả tìm kiếm ( 21 ) Bộ lọc Mã ĐH Trạng thái Món hàng Thu hộ Tổng cước Chưa …" at bounding box center [124, 16] width 249 height 22
paste input "13090512"
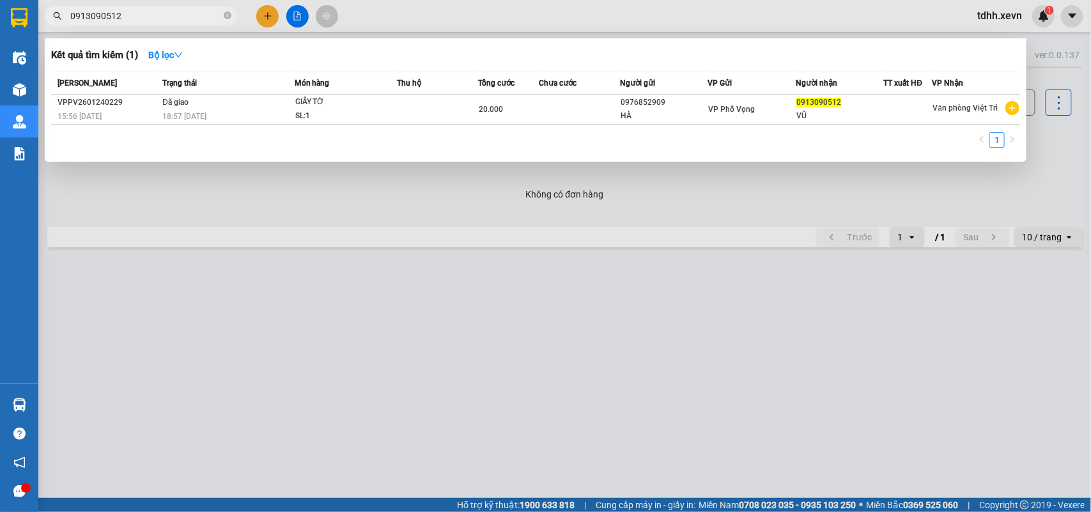
drag, startPoint x: 123, startPoint y: 13, endPoint x: 39, endPoint y: 29, distance: 85.9
click at [39, 27] on div "Kết quả tìm kiếm ( 1 ) Bộ lọc Mã ĐH Trạng thái Món hàng Thu hộ Tổng cước Chưa c…" at bounding box center [124, 16] width 249 height 22
paste input "64964789"
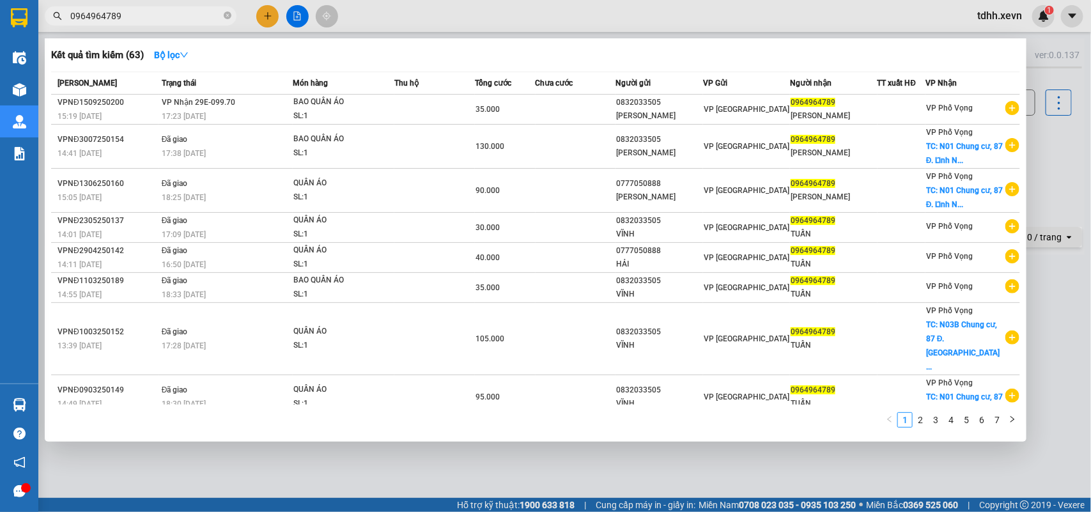
type input "0964964789"
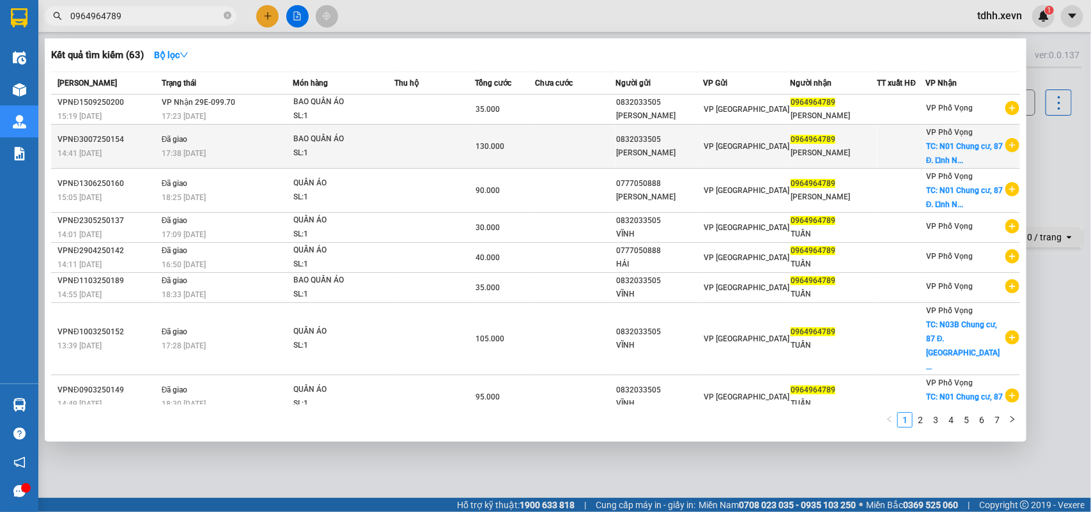
click at [935, 149] on span "TC: N01 Chung cư, 87 Đ. Lĩnh N..." at bounding box center [964, 153] width 77 height 23
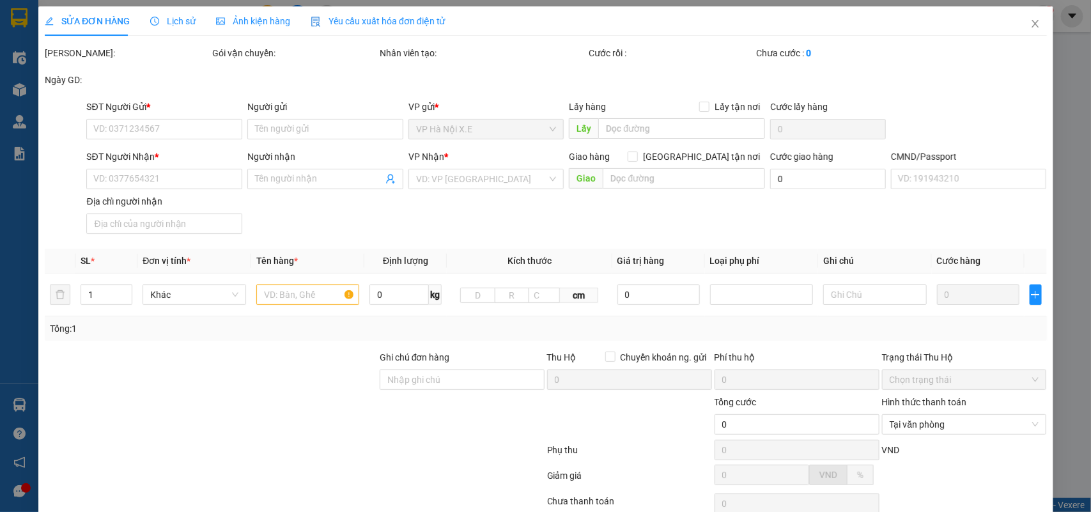
type input "0832033505"
type input "TRẦN SỸ VĨNH"
type input "0964964789"
type input "PHẠM ANH TUẤN"
checkbox input "true"
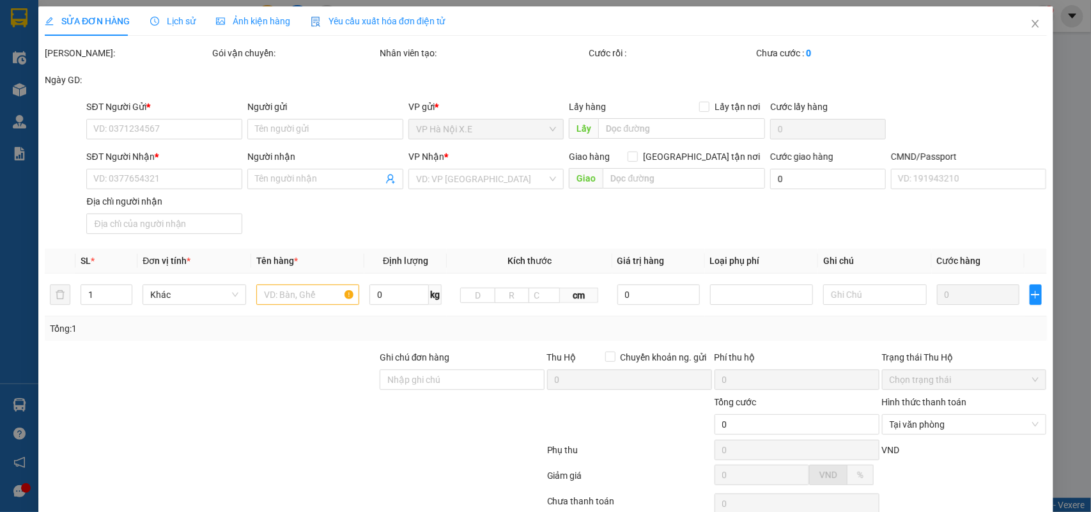
type input "N01 Chung cư, 87 Đ. Lĩnh Nam, Mai Động, Hoàng Mai, Hà Nội 100000, Việt Nam"
type input "80.000"
type input "033091013823 PHẠM ANH TUẤN"
type input "cần dây"
type input "130.000"
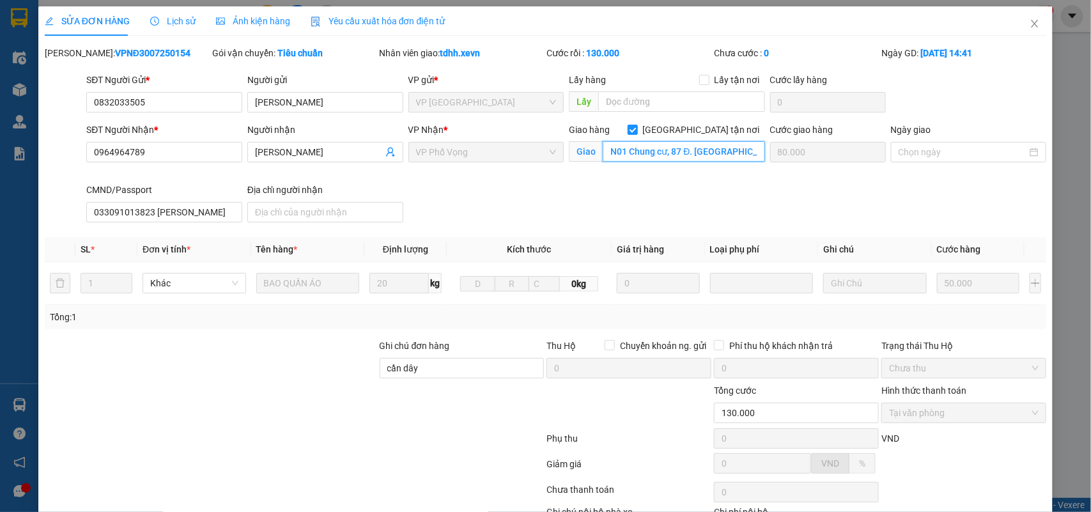
click at [694, 157] on input "N01 Chung cư, 87 Đ. Lĩnh Nam, Mai Động, Hoàng Mai, Hà Nội 100000, Việt Nam" at bounding box center [684, 151] width 162 height 20
click at [1031, 23] on icon "close" at bounding box center [1034, 24] width 7 height 8
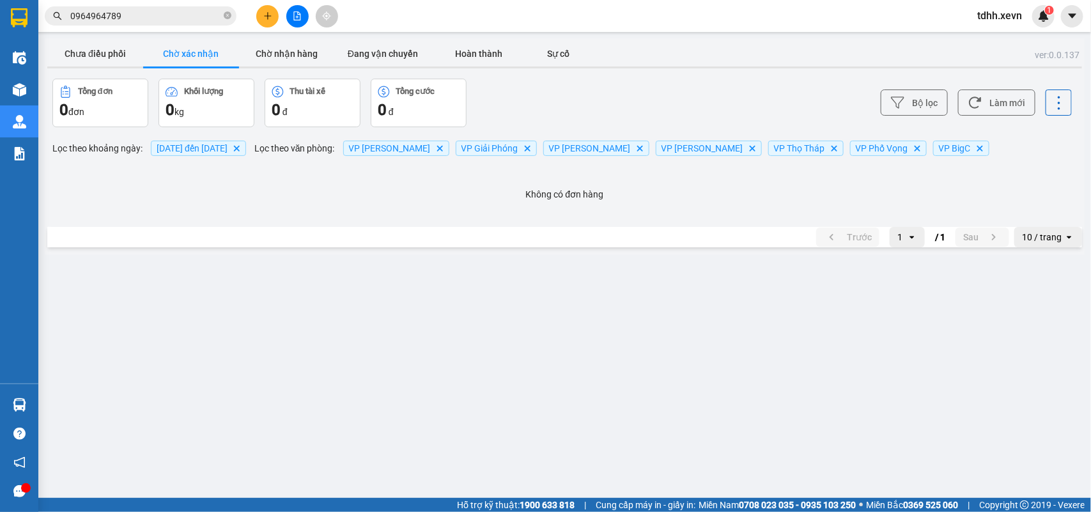
click at [160, 13] on input "0964964789" at bounding box center [145, 16] width 151 height 14
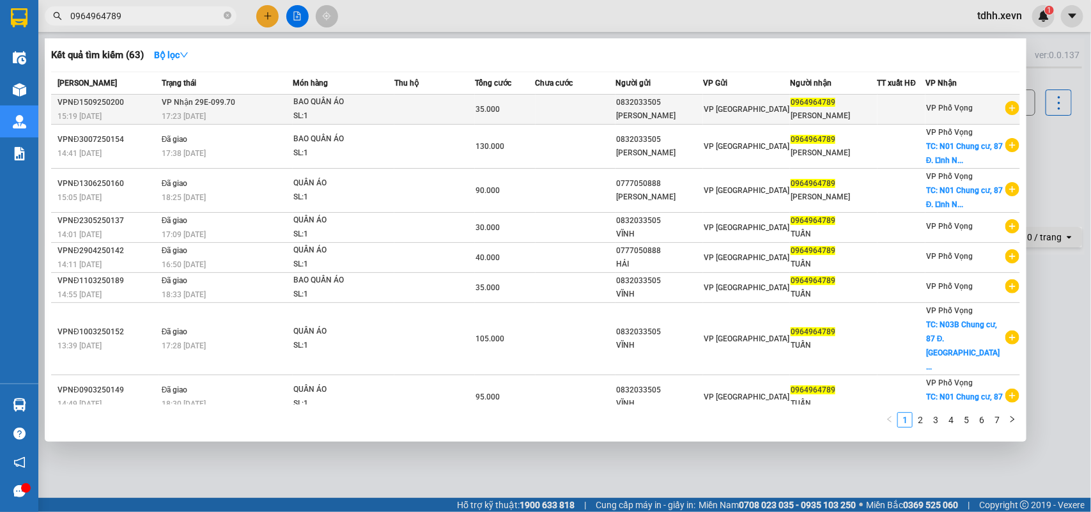
click at [519, 119] on td "35.000" at bounding box center [505, 110] width 60 height 30
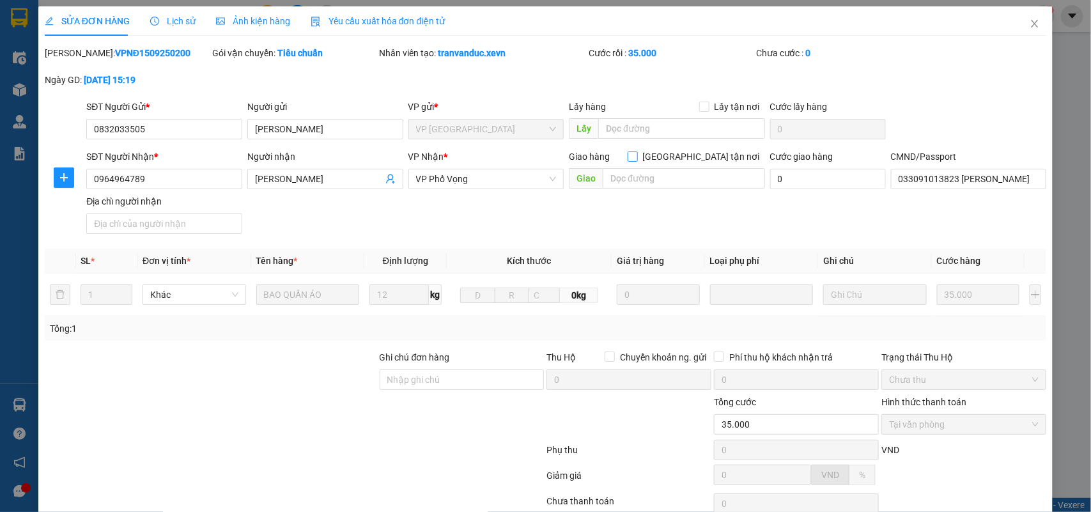
click at [636, 155] on input "Giao tận nơi" at bounding box center [632, 155] width 9 height 9
checkbox input "true"
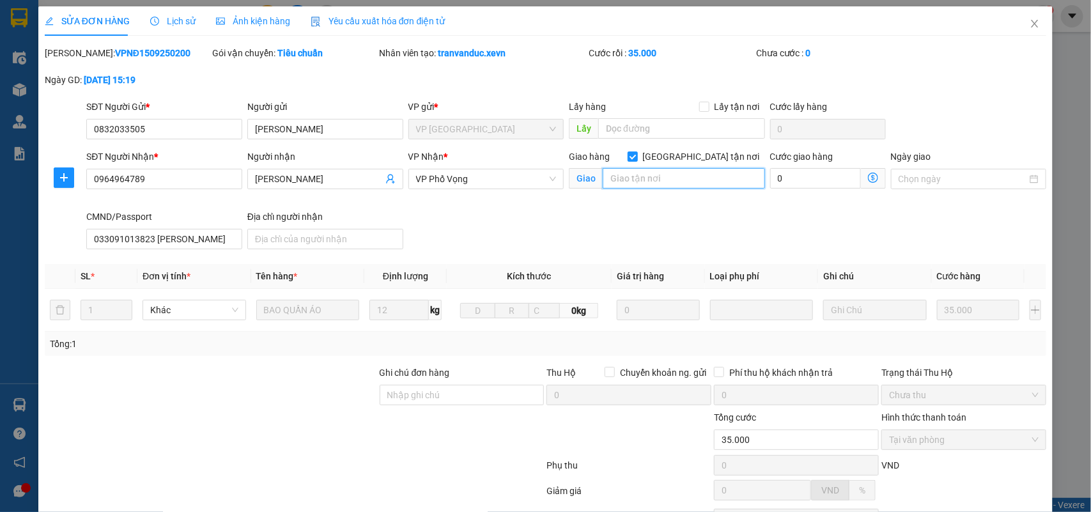
click at [671, 184] on input "text" at bounding box center [684, 178] width 162 height 20
paste input "N01 Chung cư, 87 Đ. Lĩnh Nam, Mai Động, Hoàng Mai, Hà Nội 100000, Việt Nam"
click at [670, 184] on input "N01 Chung cư, 87 Đ. Lĩnh Nam, Mai Động, Hoàng Mai, Hà Nội 100000, Việt Nam" at bounding box center [684, 178] width 162 height 20
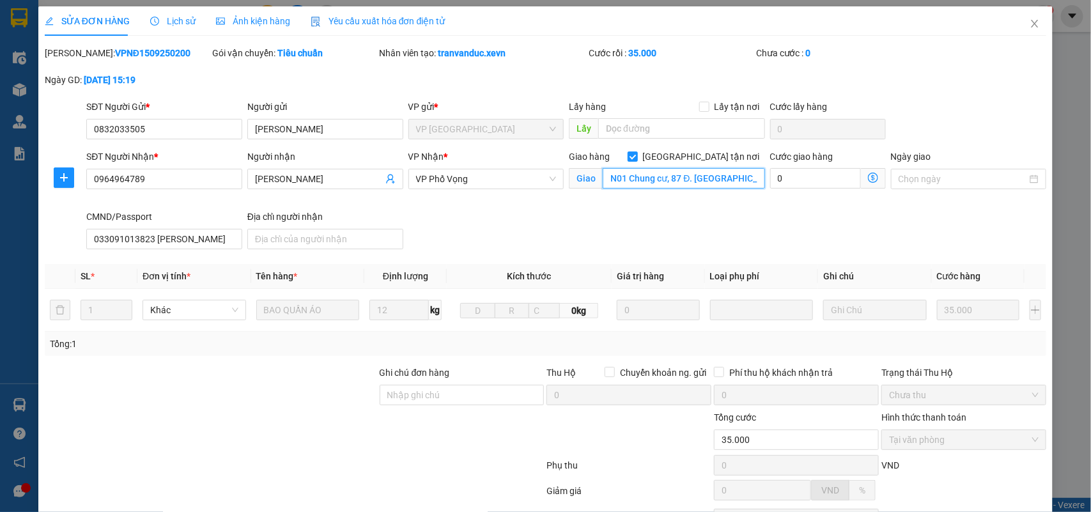
click at [708, 181] on input "N01 Chung cư, 87 Đ. Lĩnh Nam, Mai Động, Hoàng Mai, Hà Nội 100000, Việt Nam" at bounding box center [684, 178] width 162 height 20
type input "N01 Chung cư, 87 Đ. Lĩnh Nam, Mai Động, Hoàng Mai, Hà Nội 100000, Việt Nam"
click at [677, 178] on input "N01 Chung cư, 87 Đ. Lĩnh Nam, Mai Động, Hoàng Mai, Hà Nội 100000, Việt Nam" at bounding box center [684, 178] width 162 height 20
click at [679, 178] on input "N01 Chung cư, 87 Đ. Lĩnh Nam, Mai Động, Hoàng Mai, Hà Nội 100000, Việt Nam" at bounding box center [684, 178] width 162 height 20
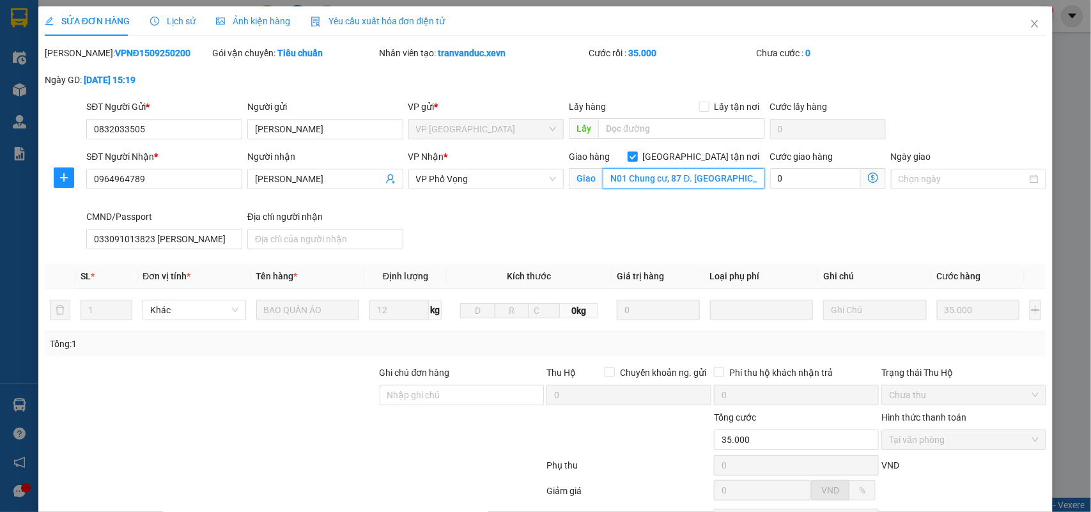
click at [682, 178] on input "N01 Chung cư, 87 Đ. Lĩnh Nam, Mai Động, Hoàng Mai, Hà Nội 100000, Việt Nam" at bounding box center [684, 178] width 162 height 20
click at [686, 177] on input "N01 Chung cư, 87 Đ. Lĩnh Nam, Mai Động, Hoàng Mai, Hà Nội 100000, Việt Nam" at bounding box center [684, 178] width 162 height 20
click at [687, 177] on input "N01 Chung cư, 87 Đ. Lĩnh Nam, Mai Động, Hoàng Mai, Hà Nội 100000, Việt Nam" at bounding box center [684, 178] width 162 height 20
click at [688, 176] on input "N01 Chung cư, 87 Đ. Lĩnh Nam, Mai Động, Hoàng Mai, Hà Nội 100000, Việt Nam" at bounding box center [684, 178] width 162 height 20
click at [671, 187] on input "N01 Chung cư, 87 Đ. Lĩnh Nam, Mai Động, Hoàng Mai, Hà Nội 100000, Việt Nam" at bounding box center [684, 178] width 162 height 20
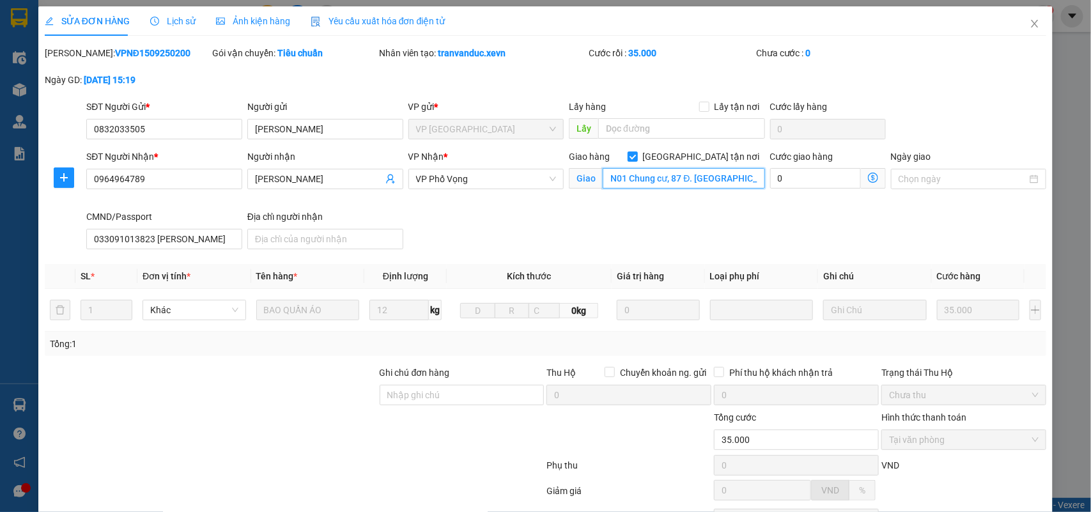
click at [671, 187] on input "N01 Chung cư, 87 Đ. Lĩnh Nam, Mai Động, Hoàng Mai, Hà Nội 100000, Việt Nam" at bounding box center [684, 178] width 162 height 20
click at [704, 183] on input "N01 Chung cư, 87 Đ. Lĩnh Nam, Mai Động, Hoàng Mai, Hà Nội 100000, Việt Nam" at bounding box center [684, 178] width 162 height 20
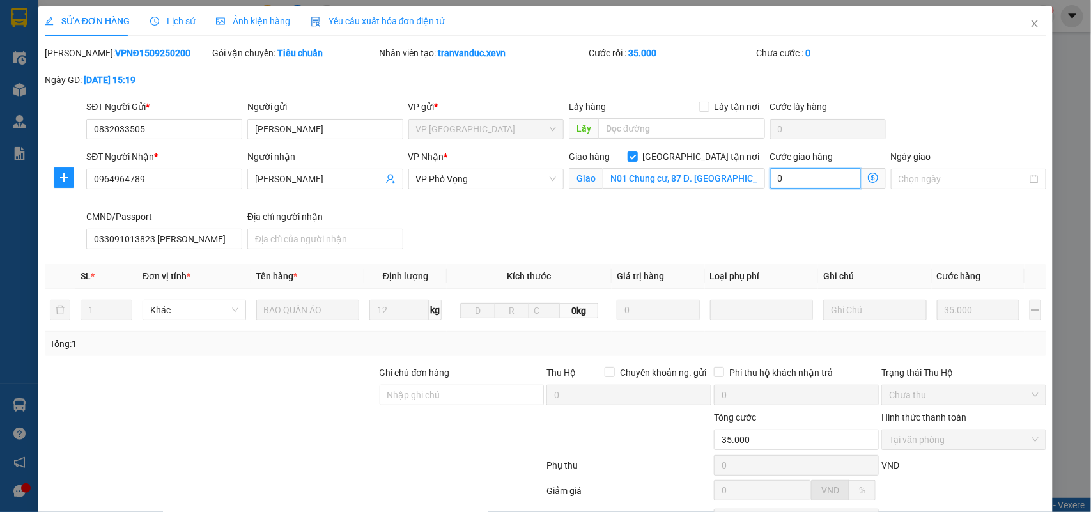
click at [783, 171] on input "0" at bounding box center [815, 178] width 91 height 20
type input "35.008"
type input "8"
type input "80"
type input "35.080"
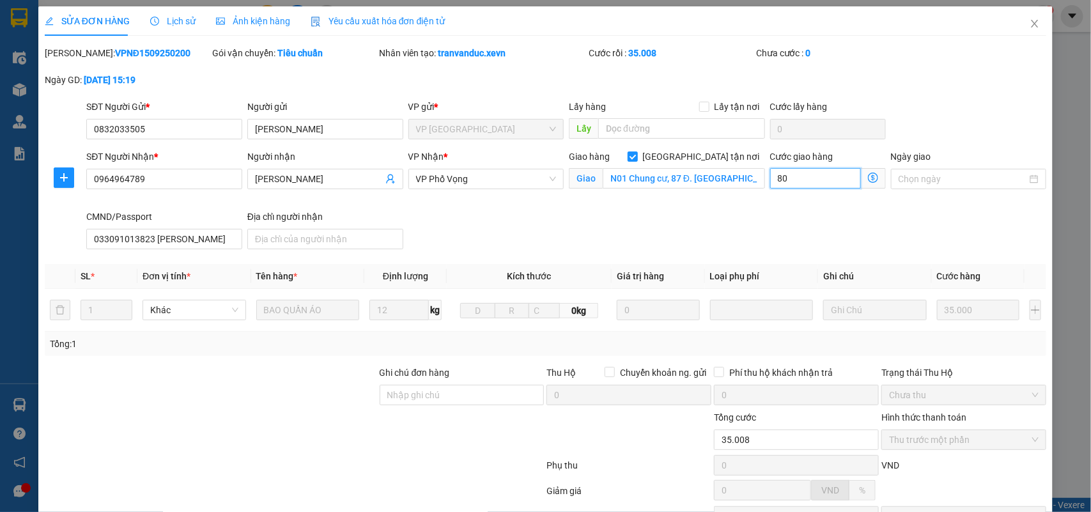
type input "80"
type input "35.800"
type input "800"
type input "8.000"
type input "43.000"
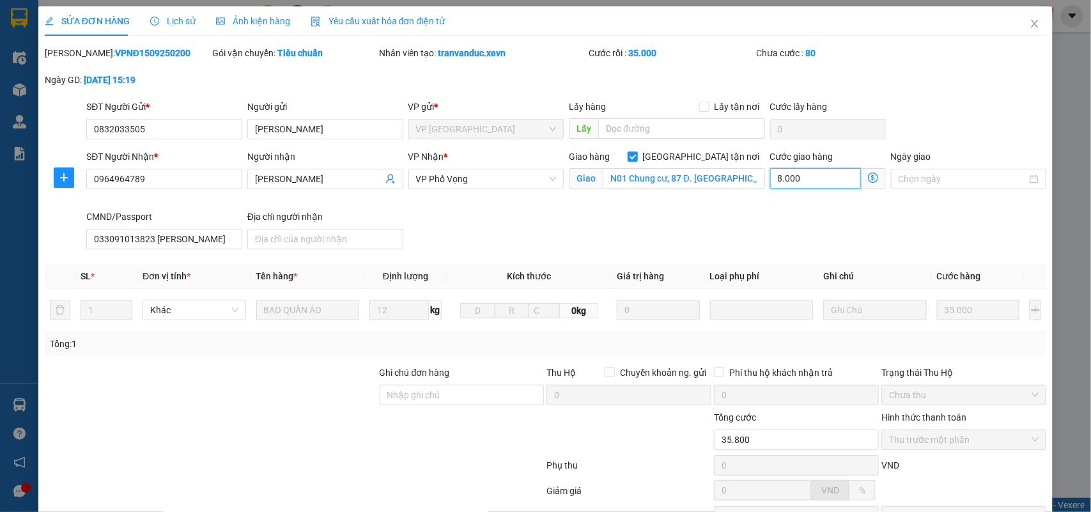
type input "8.000"
type input "80.000"
type input "115.000"
type input "80.000"
drag, startPoint x: 815, startPoint y: 178, endPoint x: 766, endPoint y: 185, distance: 50.4
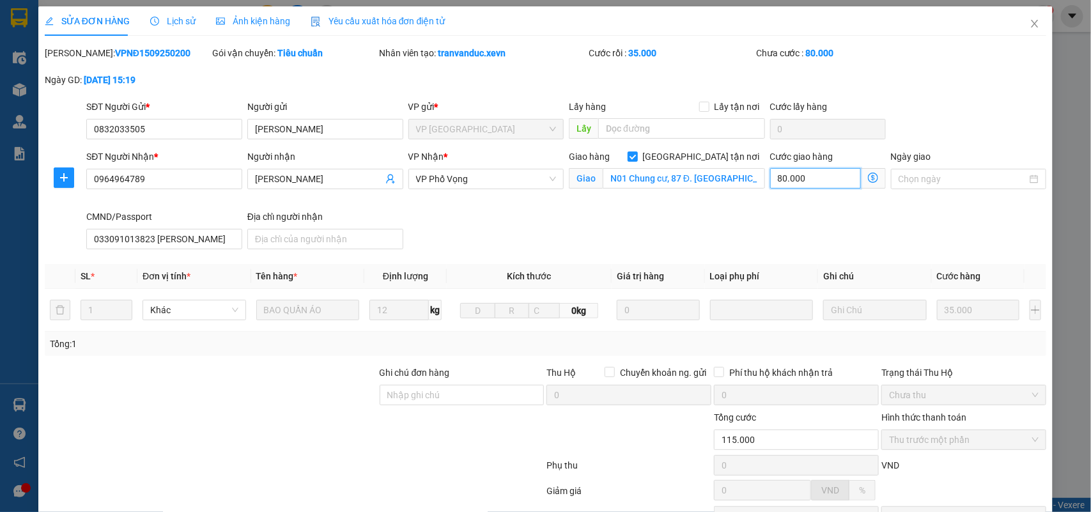
click at [770, 185] on input "80.000" at bounding box center [815, 178] width 91 height 20
type input "35.007"
type input "7"
type input "35.070"
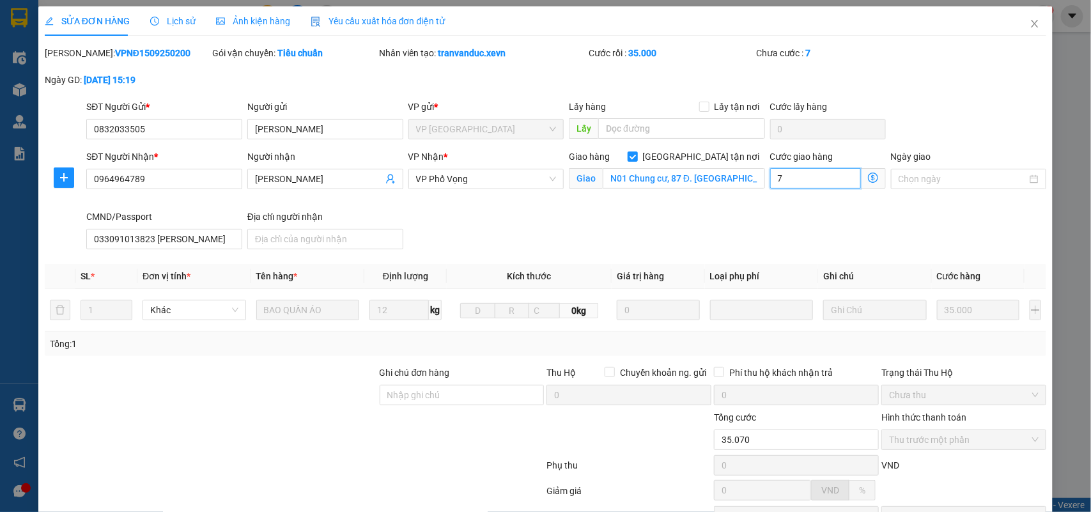
type input "70"
type input "700"
type input "35.700"
type input "700"
type input "7.000"
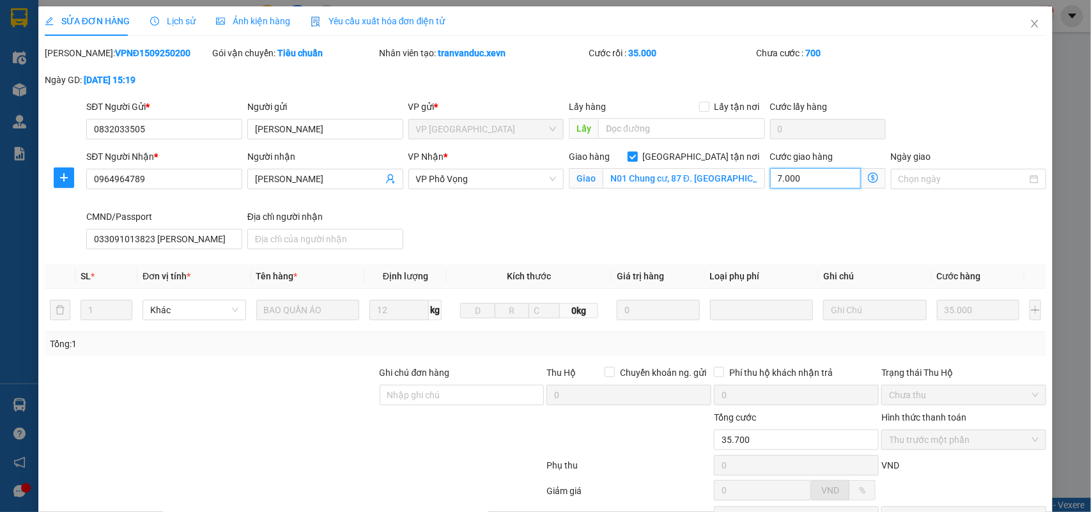
type input "42.000"
type input "7.000"
type input "70.000"
type input "105.000"
type input "70.000"
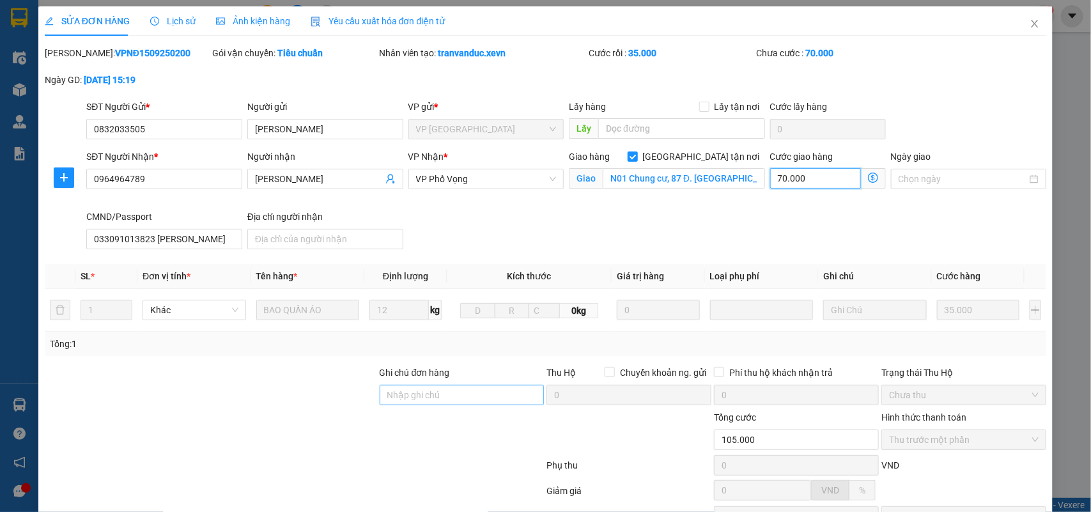
type input "70.000"
click at [412, 396] on input "Ghi chú đơn hàng" at bounding box center [462, 395] width 165 height 20
type input "cần dây"
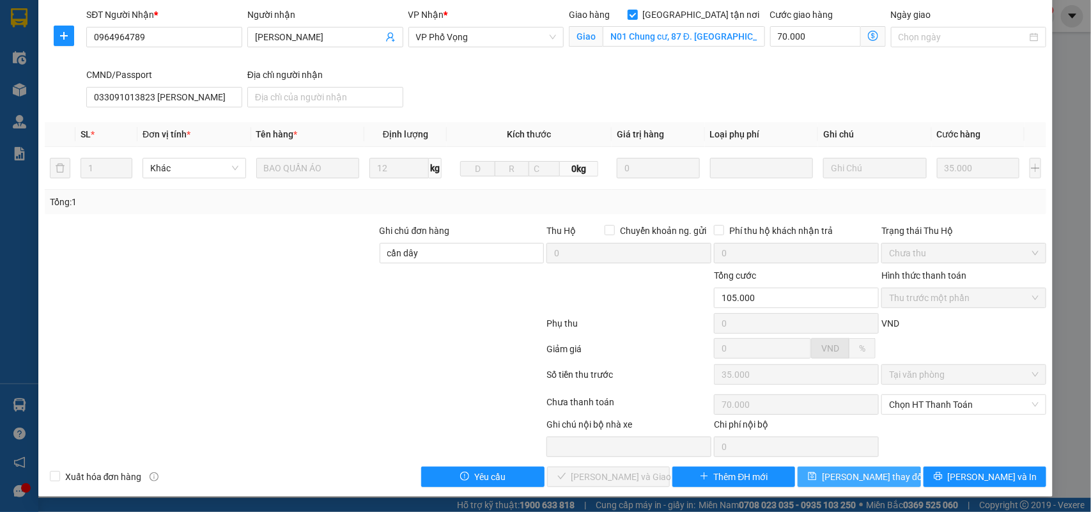
click at [859, 471] on span "Lưu thay đổi" at bounding box center [873, 477] width 102 height 14
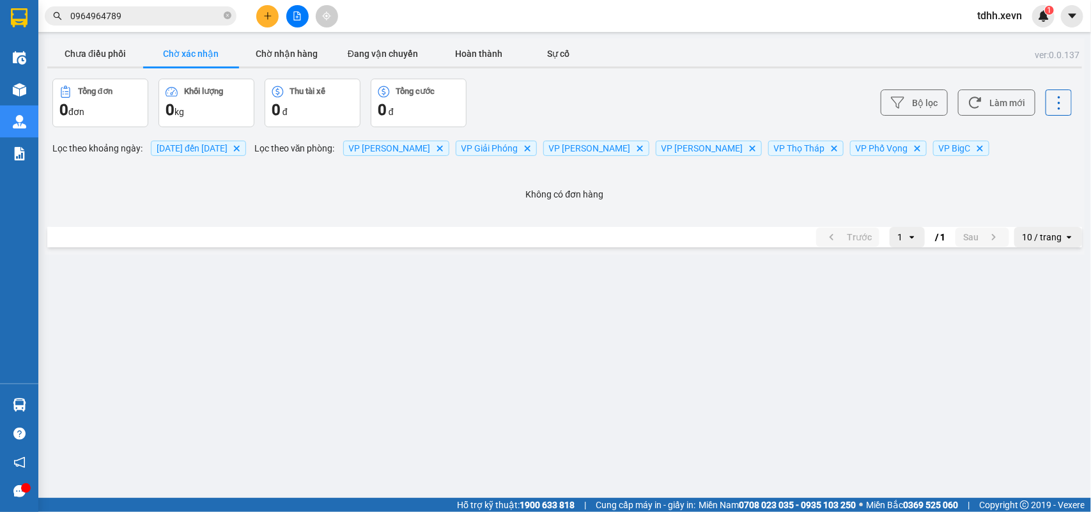
click at [131, 15] on input "0964964789" at bounding box center [145, 16] width 151 height 14
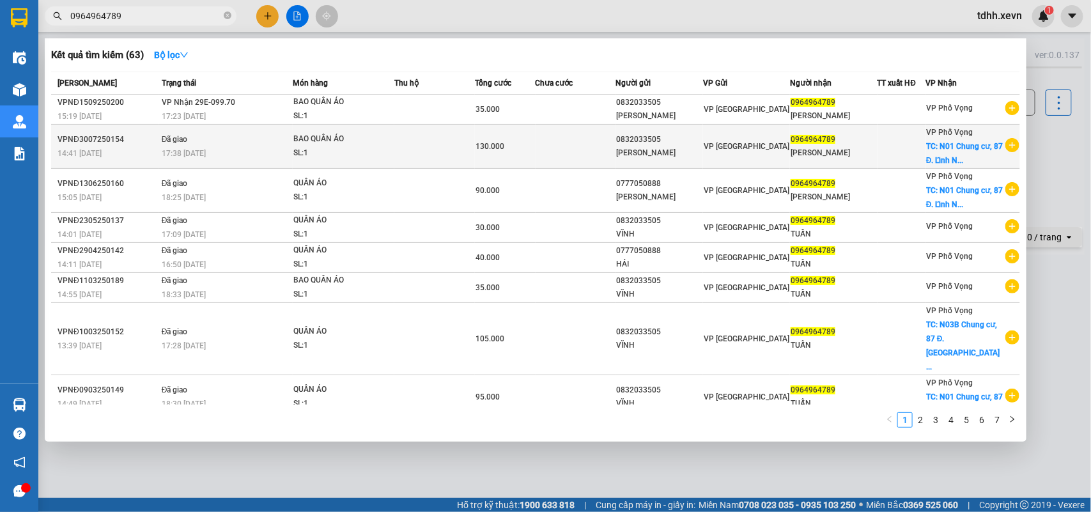
click at [925, 152] on td at bounding box center [901, 147] width 49 height 44
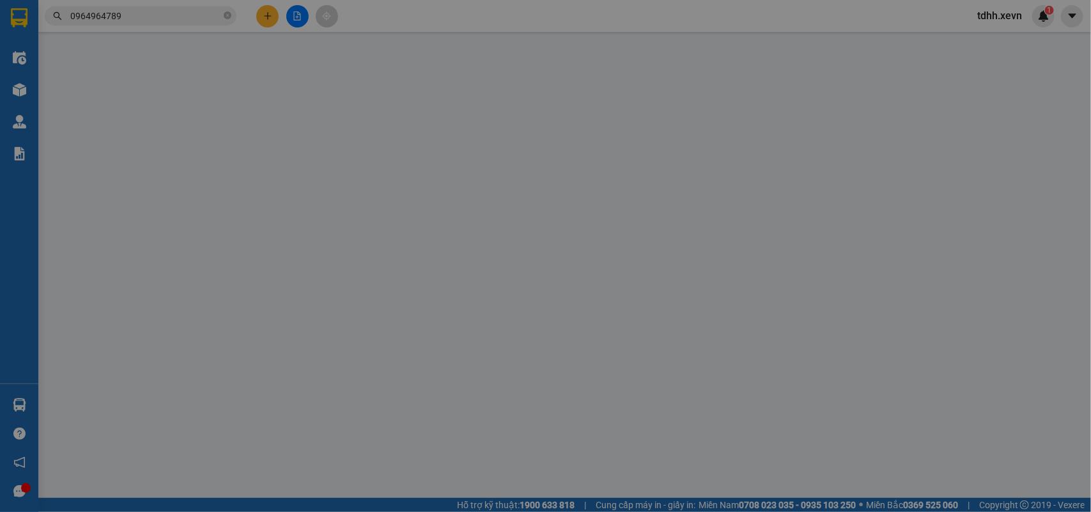
type input "0832033505"
type input "TRẦN SỸ VĨNH"
type input "0964964789"
type input "PHẠM ANH TUẤN"
checkbox input "true"
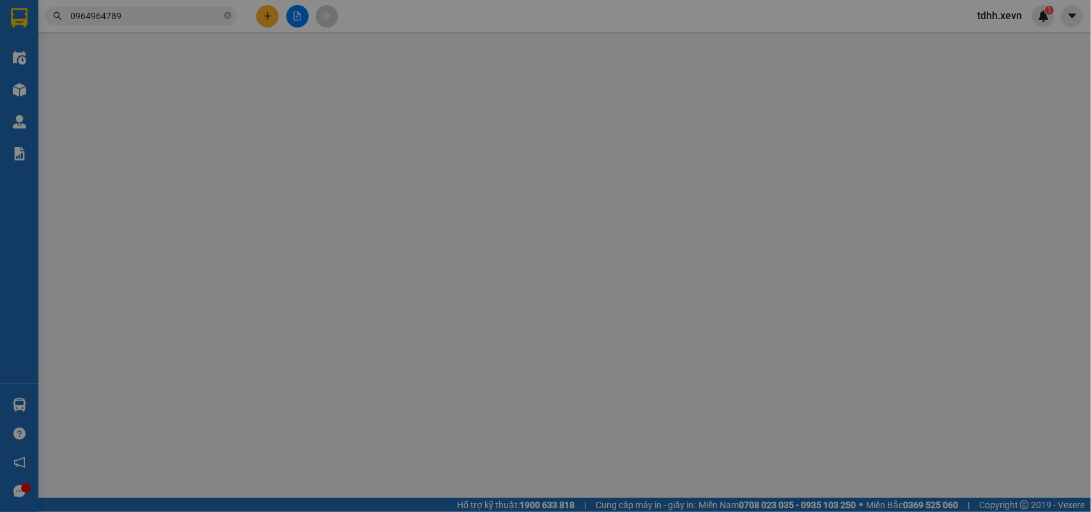
type input "N01 Chung cư, 87 Đ. Lĩnh Nam, Mai Động, Hoàng Mai, Hà Nội 100000, Việt Nam"
type input "80.000"
type input "033091013823 PHẠM ANH TUẤN"
type input "cần dây"
type input "130.000"
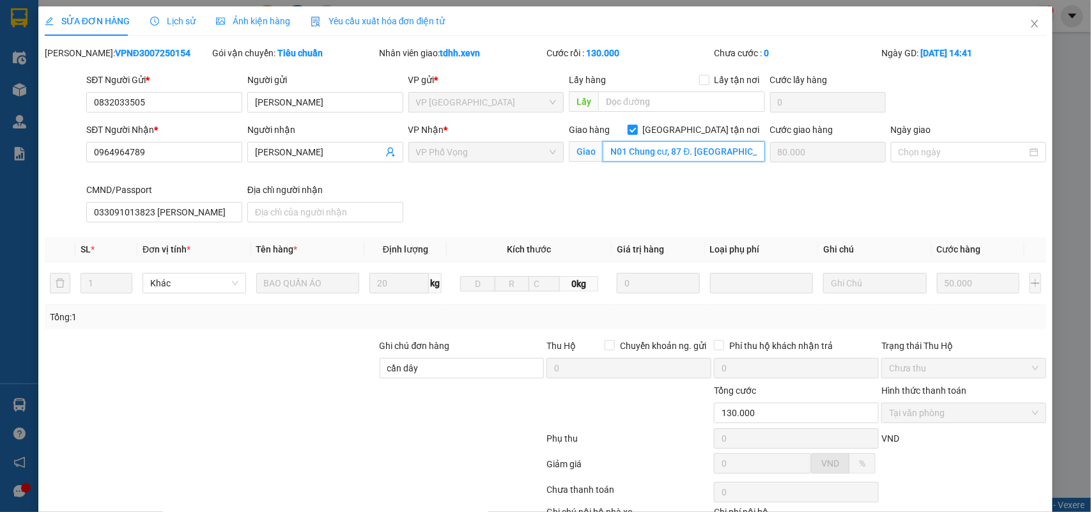
click at [658, 155] on input "N01 Chung cư, 87 Đ. Lĩnh Nam, Mai Động, Hoàng Mai, Hà Nội 100000, Việt Nam" at bounding box center [684, 151] width 162 height 20
click at [1017, 27] on span "Close" at bounding box center [1035, 24] width 36 height 36
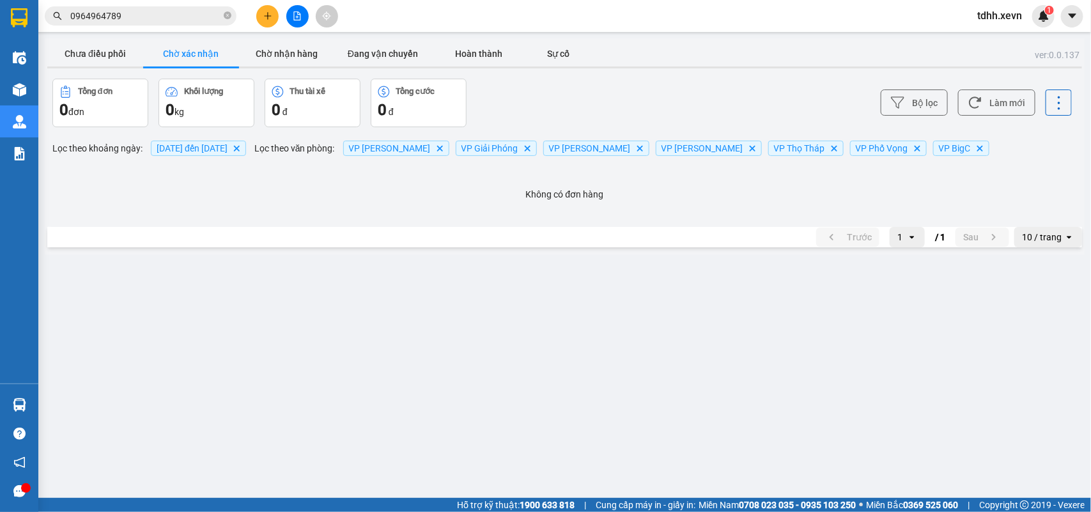
click at [136, 13] on input "0964964789" at bounding box center [145, 16] width 151 height 14
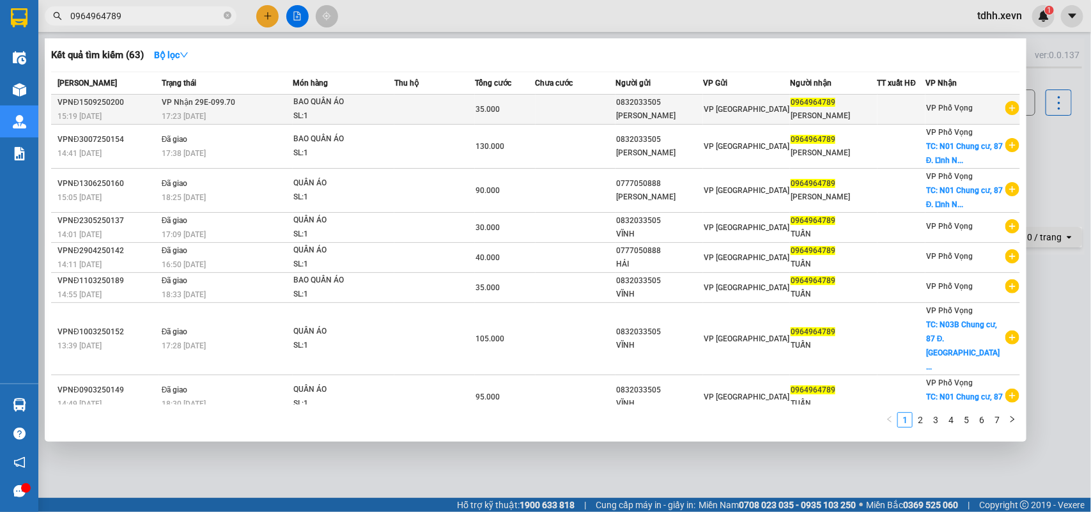
click at [567, 103] on td at bounding box center [575, 110] width 81 height 30
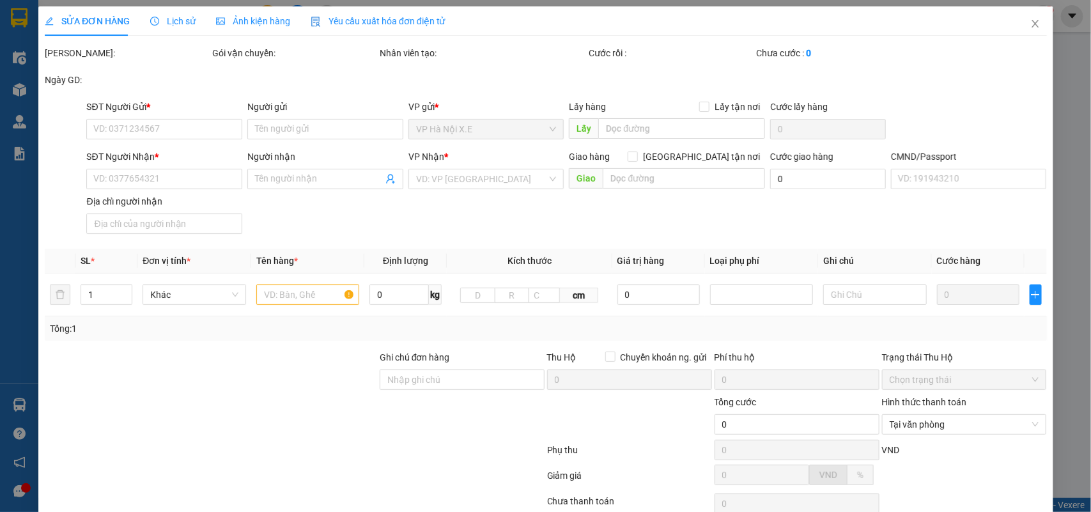
type input "0832033505"
type input "TRẦN SỸ VĨNH"
type input "0964964789"
type input "PHẠM ANH TUẤN"
type input "033091013823 PHẠM ANH TUẤN"
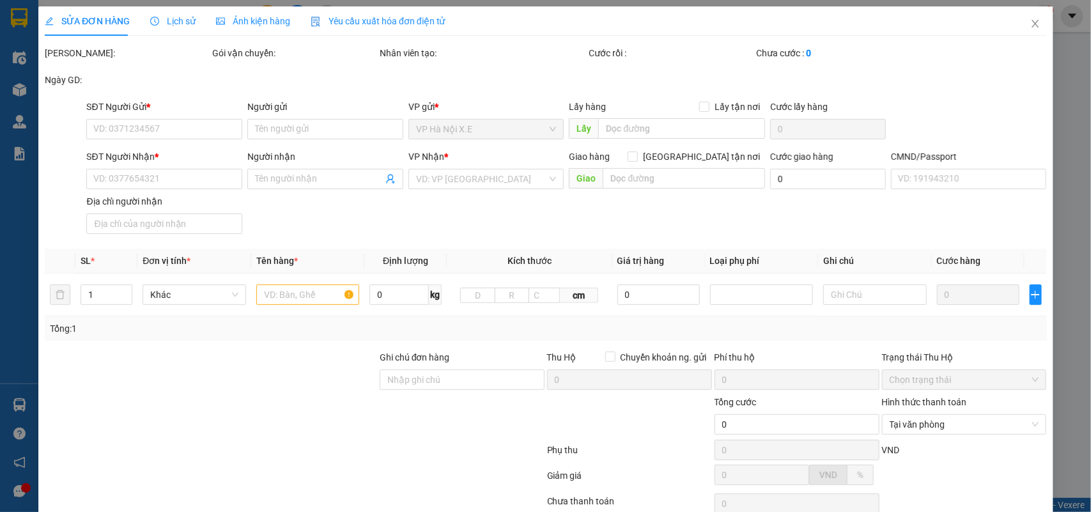
type input "cần dây"
type input "35.000"
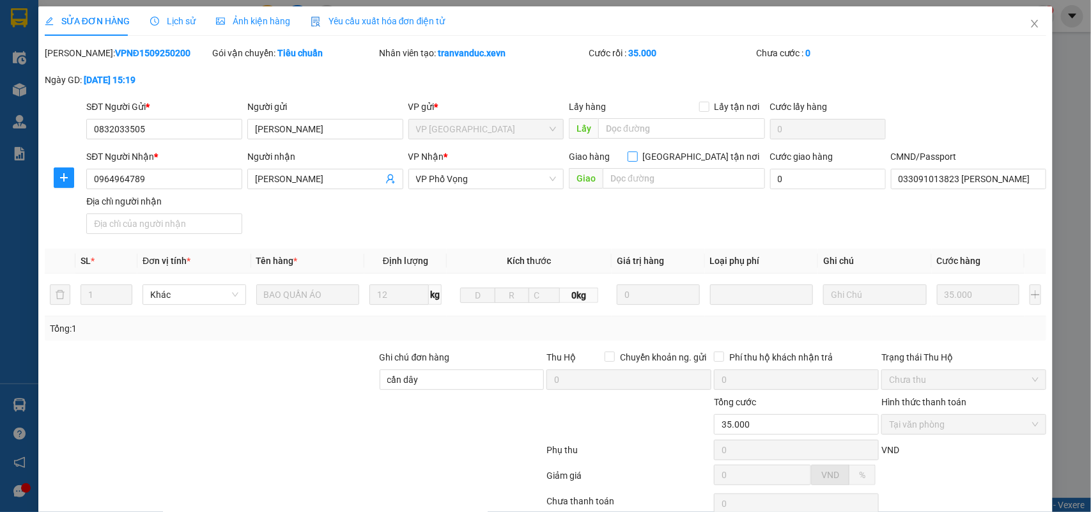
click at [636, 157] on input "Giao tận nơi" at bounding box center [632, 155] width 9 height 9
checkbox input "true"
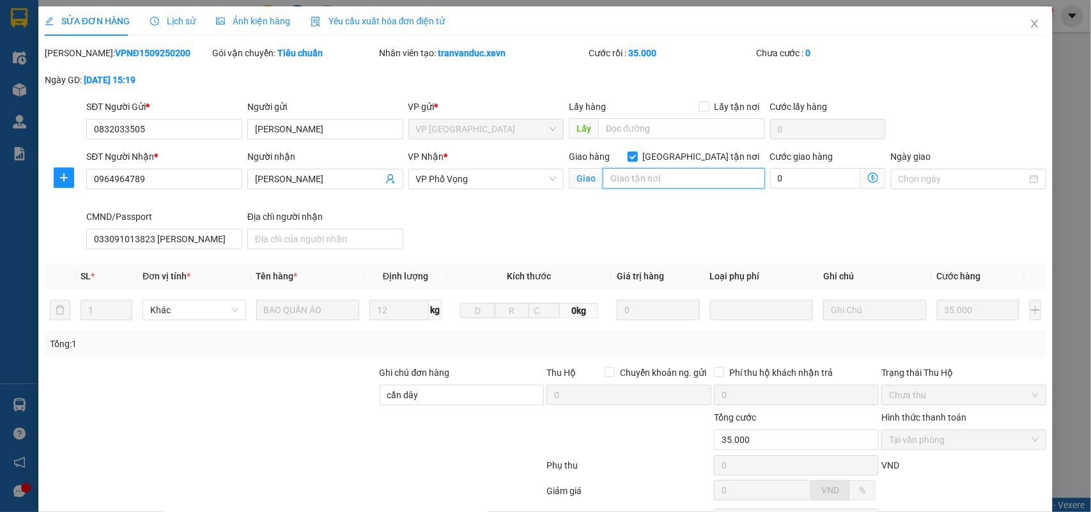
click at [679, 179] on input "text" at bounding box center [684, 178] width 162 height 20
paste input "N01 Chung cư, 87 Đ. Lĩnh Nam, Mai Động, Hoàng Mai, Hà Nội 100000, Việt Nam"
type input "N01 Chung cư, 87 Đ. Lĩnh Nam, Mai Động, Hoàng Mai, Hà Nội 100000, Việt Nam"
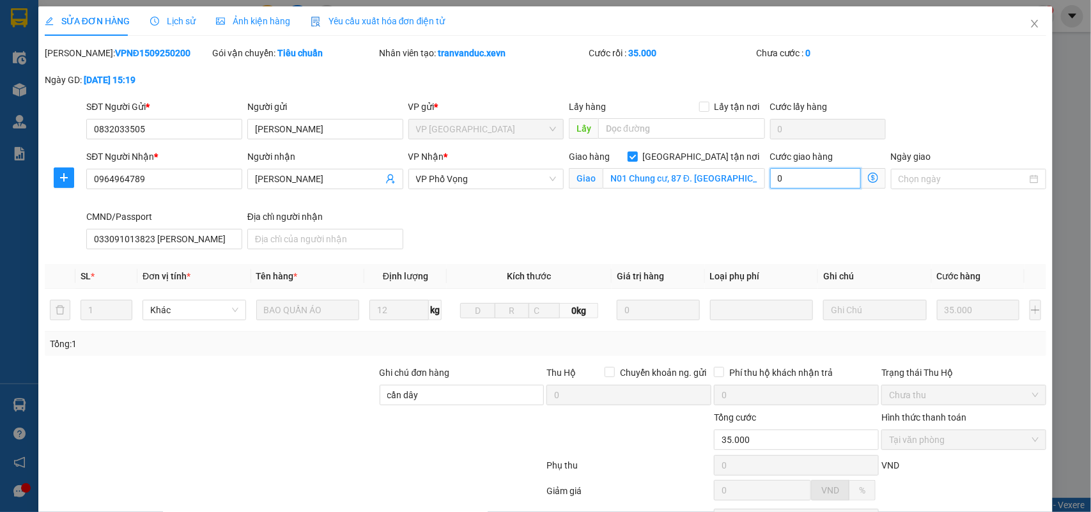
click at [807, 180] on input "0" at bounding box center [815, 178] width 91 height 20
type input "35.005"
type input "5"
type input "35.055"
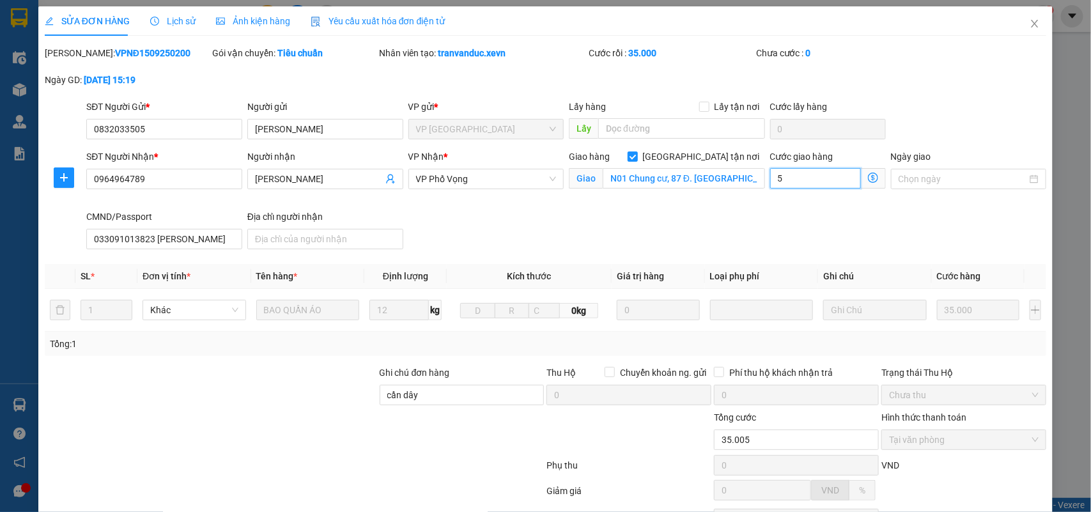
type input "55"
type input "35.550"
type input "550"
type input "5.500"
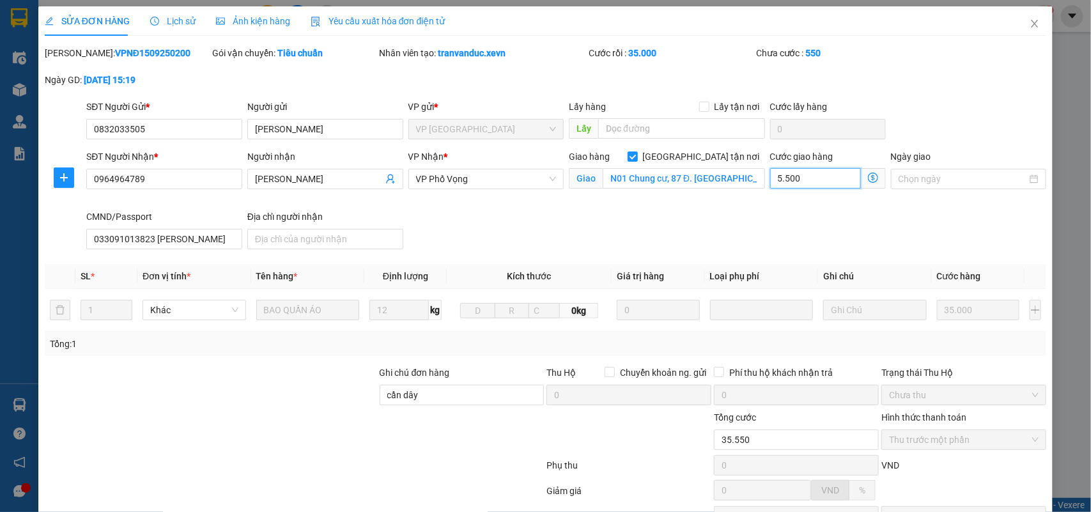
type input "40.500"
type input "5.500"
type input "90.000"
type input "55.000"
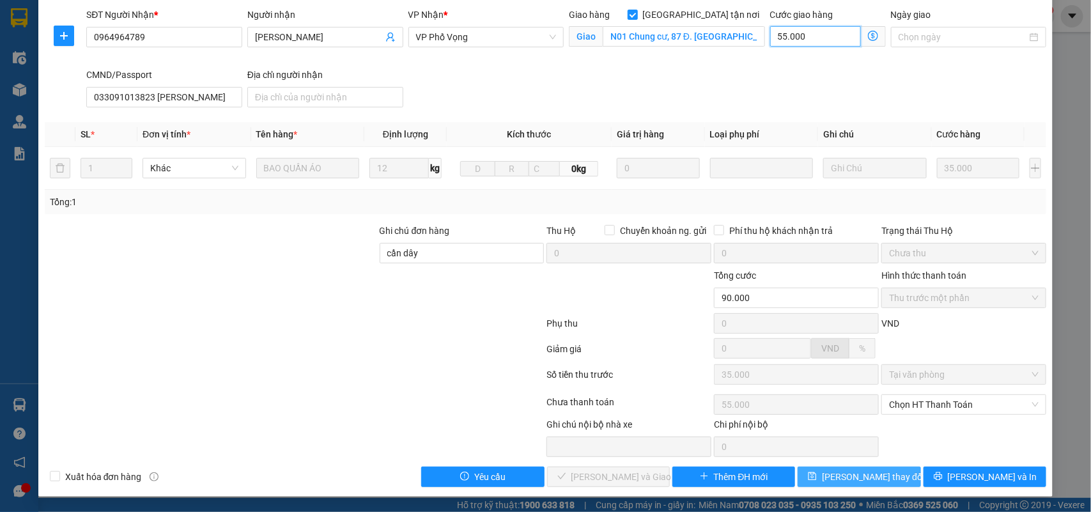
type input "55.000"
click at [874, 472] on span "Lưu thay đổi" at bounding box center [873, 477] width 102 height 14
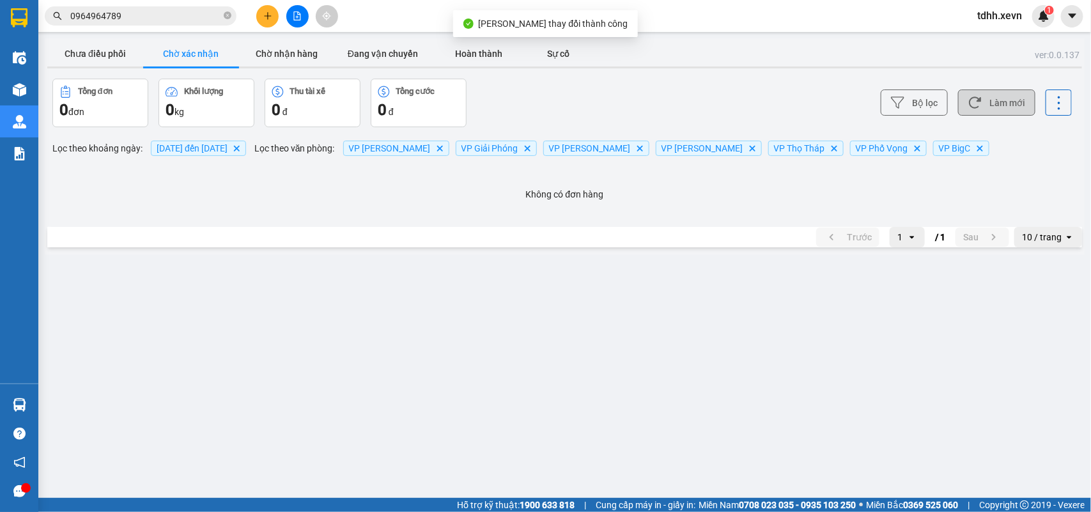
click at [999, 107] on button "Làm mới" at bounding box center [996, 102] width 77 height 26
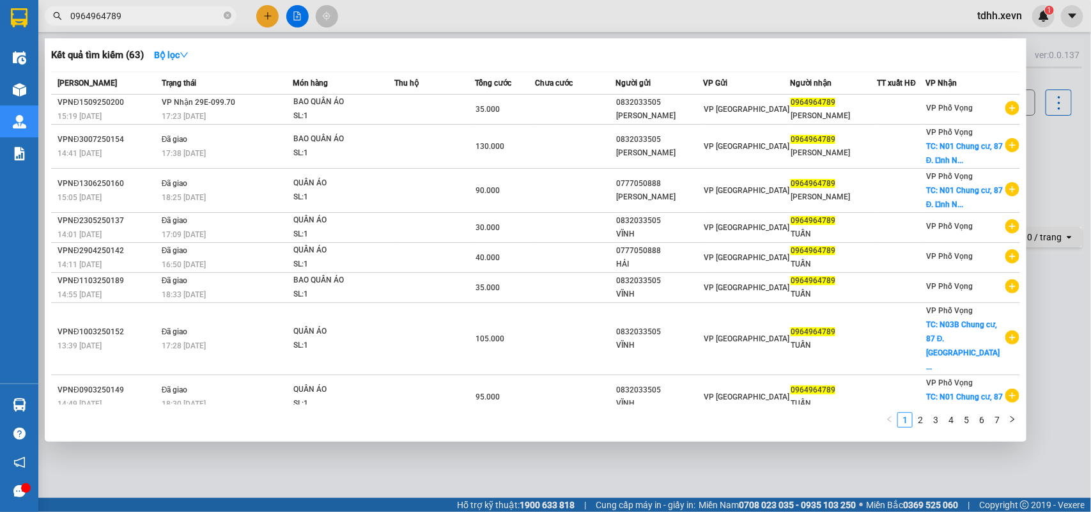
drag, startPoint x: 120, startPoint y: 17, endPoint x: 45, endPoint y: 33, distance: 76.6
click at [45, 27] on div "Kết quả tìm kiếm ( 63 ) Bộ lọc Mã ĐH Trạng thái Món hàng Thu hộ Tổng cước Chưa …" at bounding box center [124, 16] width 249 height 22
paste input "12458777"
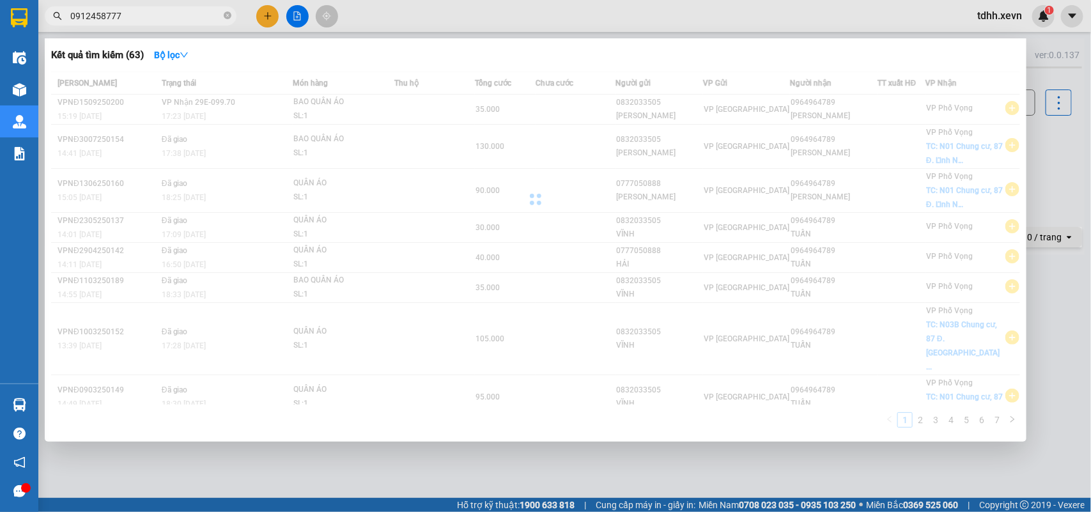
type input "0912458777"
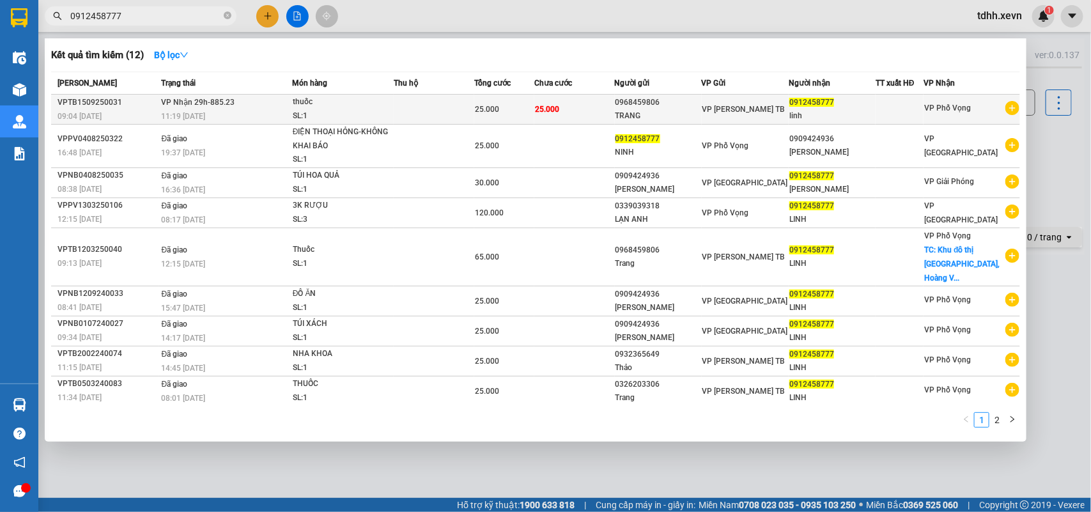
click at [636, 112] on div "TRANG" at bounding box center [658, 115] width 86 height 13
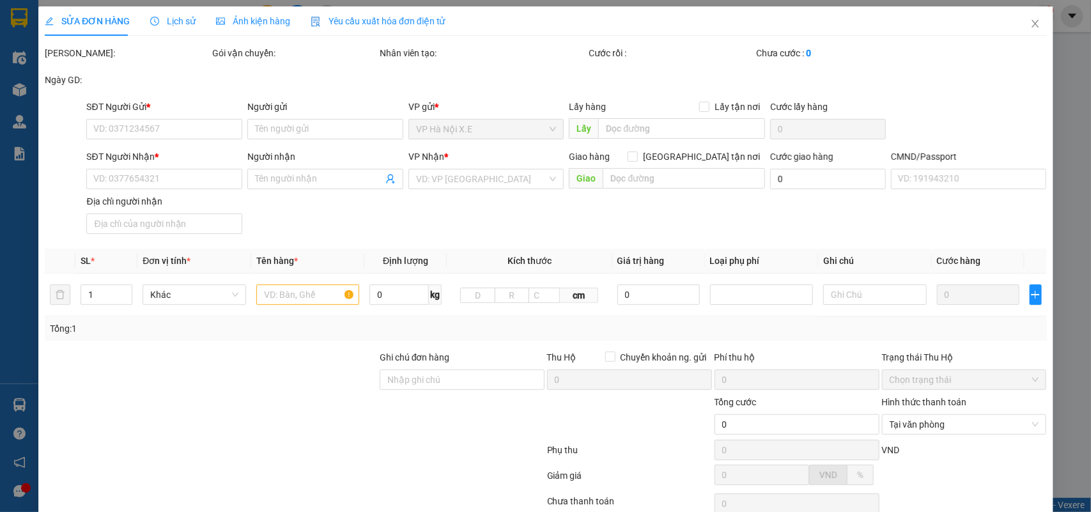
type input "0968459806"
type input "TRANG"
type input "0912458777"
type input "linh"
type input "25.000"
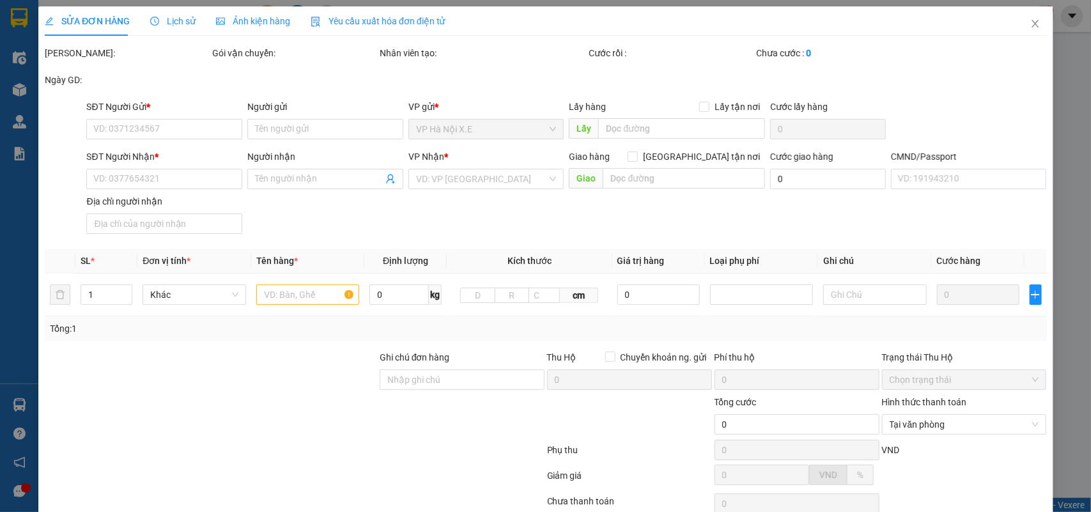
type input "25.000"
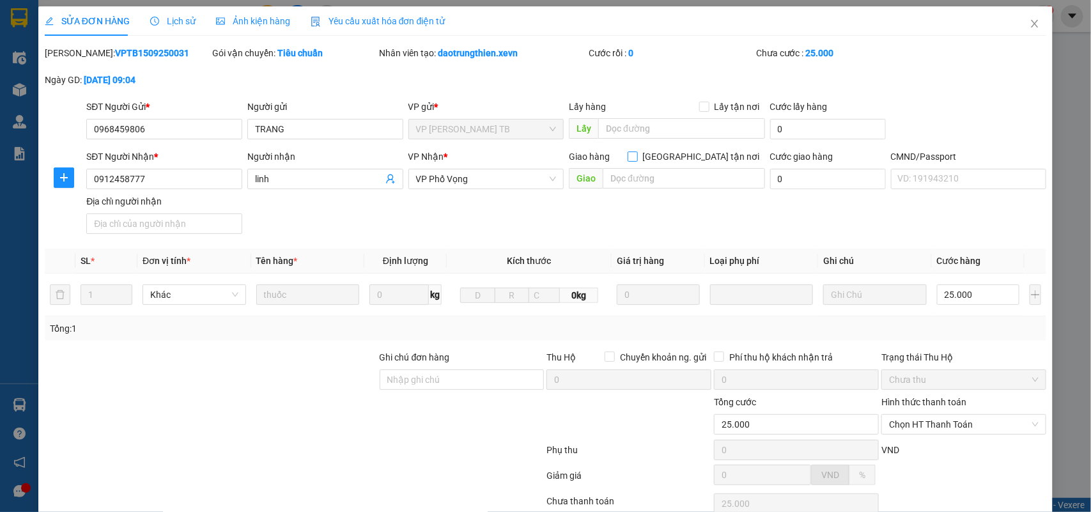
click at [636, 155] on input "Giao tận nơi" at bounding box center [632, 155] width 9 height 9
checkbox input "true"
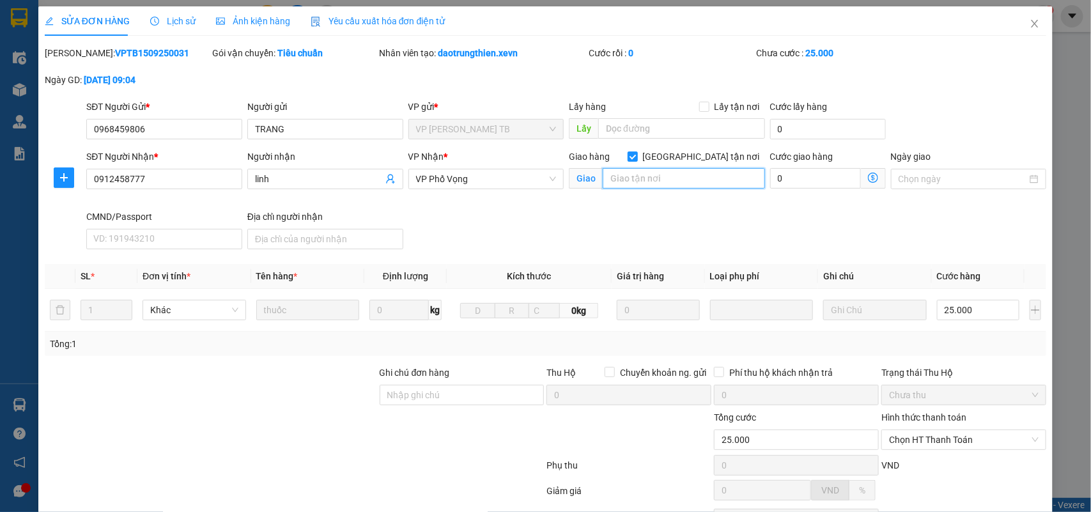
click at [670, 180] on input "text" at bounding box center [684, 178] width 162 height 20
type input "s"
click at [663, 177] on input "số 136 LK 8 KĐT Luis Hoàng mai" at bounding box center [684, 178] width 162 height 20
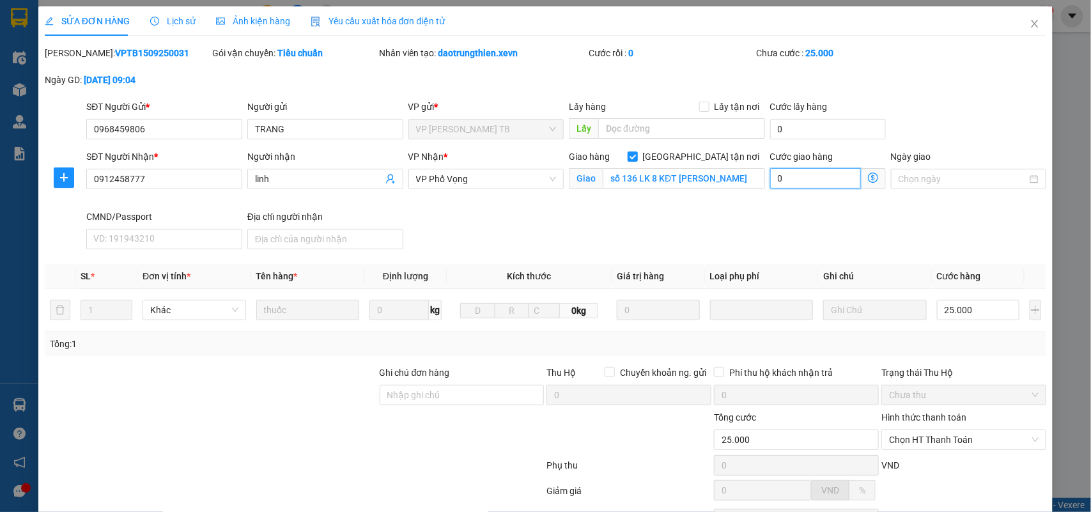
click at [794, 184] on input "0" at bounding box center [815, 178] width 91 height 20
click at [717, 180] on input "số 136 LK 8 KĐT Luis Hoàng mai" at bounding box center [684, 178] width 162 height 20
paste input "154 P. Tân Mai, Tương Mai, Hoàng Mai, Hà Nội, Vietnam"
type input "154 P. Tân Mai, Tương Mai, Hoàng Mai, Hà Nội, Vietnam"
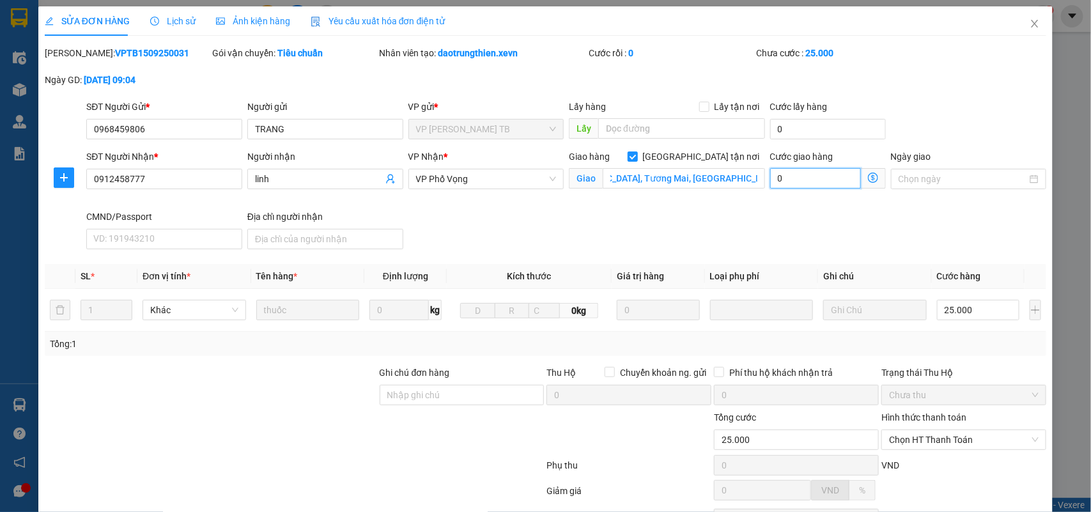
scroll to position [0, 0]
click at [785, 182] on input "0" at bounding box center [815, 178] width 91 height 20
type input "25.004"
type input "4"
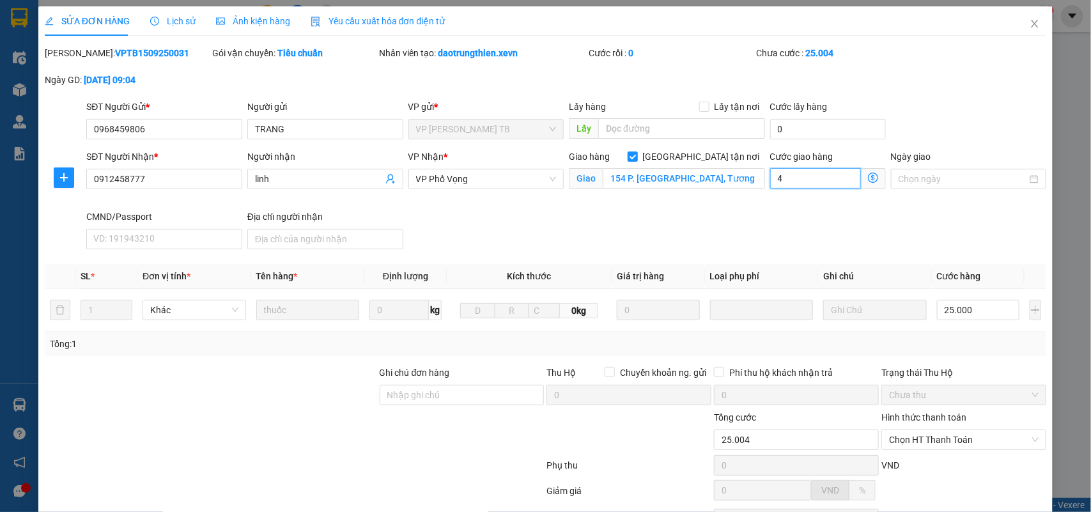
type input "25.045"
type input "450"
type input "25.450"
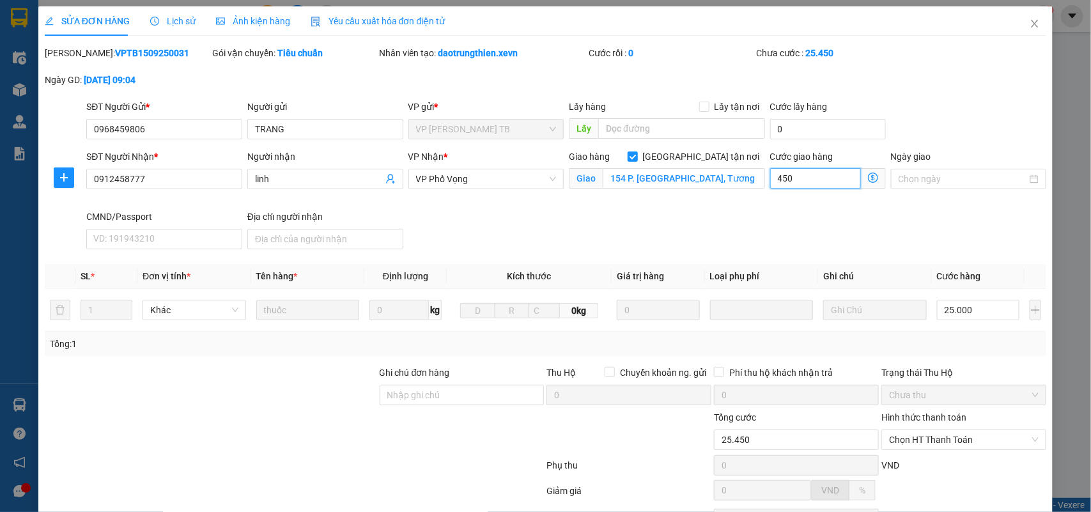
type input "4.500"
type input "29.500"
type input "45.000"
type input "70.000"
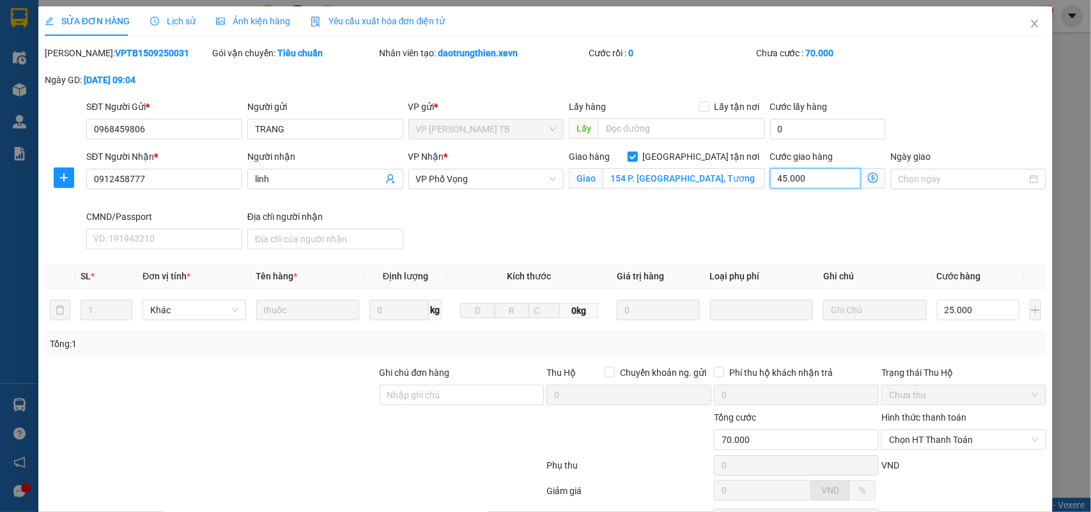
scroll to position [116, 0]
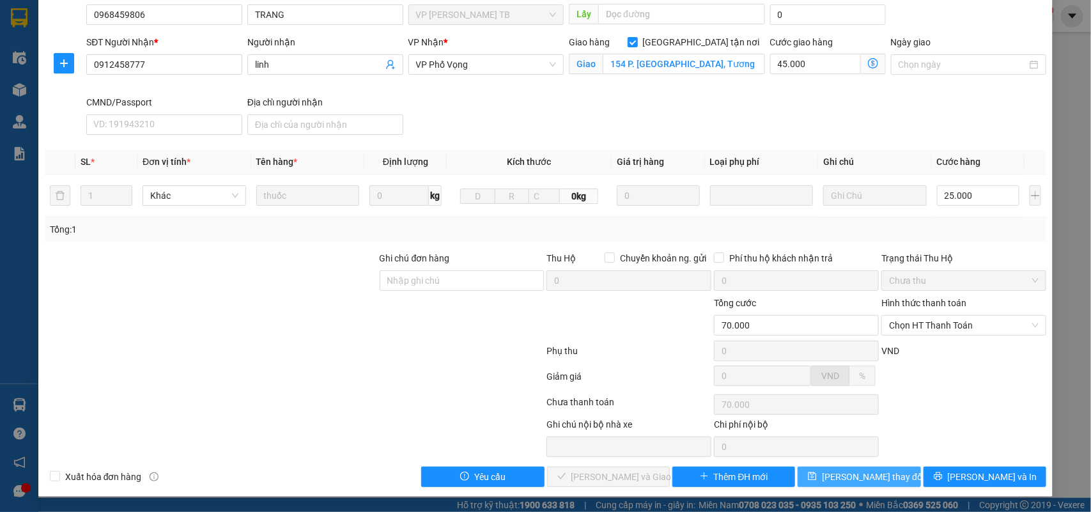
click at [870, 470] on span "Lưu thay đổi" at bounding box center [873, 477] width 102 height 14
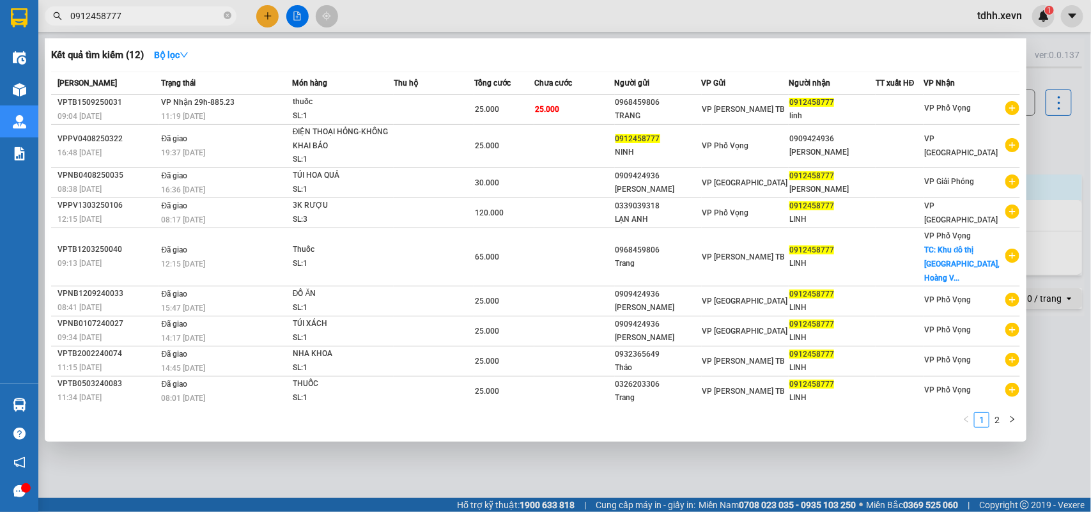
drag, startPoint x: 121, startPoint y: 8, endPoint x: 23, endPoint y: 20, distance: 99.1
click at [23, 20] on section "Kết quả tìm kiếm ( 12 ) Bộ lọc Mã ĐH Trạng thái Món hàng Thu hộ Tổng cước Chưa …" at bounding box center [545, 256] width 1091 height 512
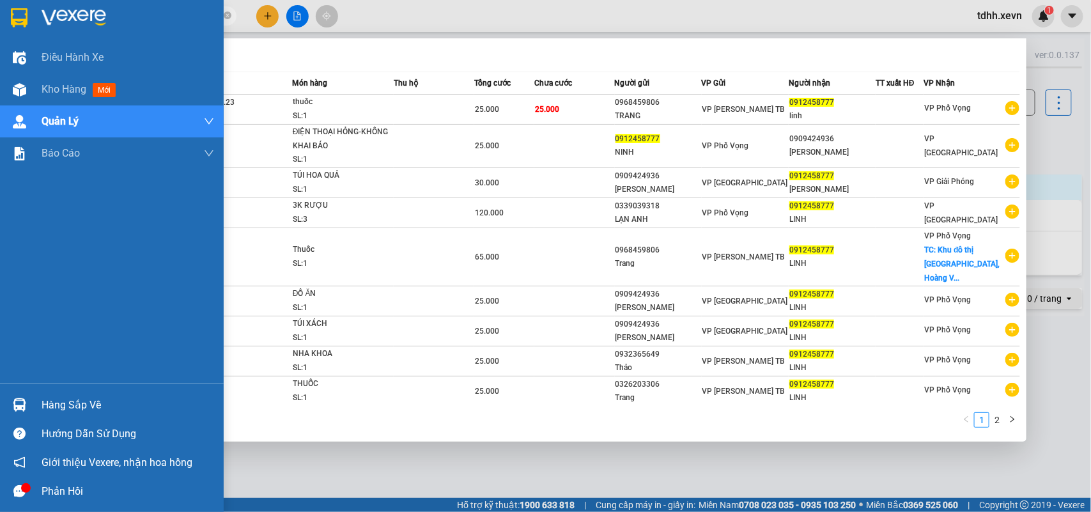
paste input "585779"
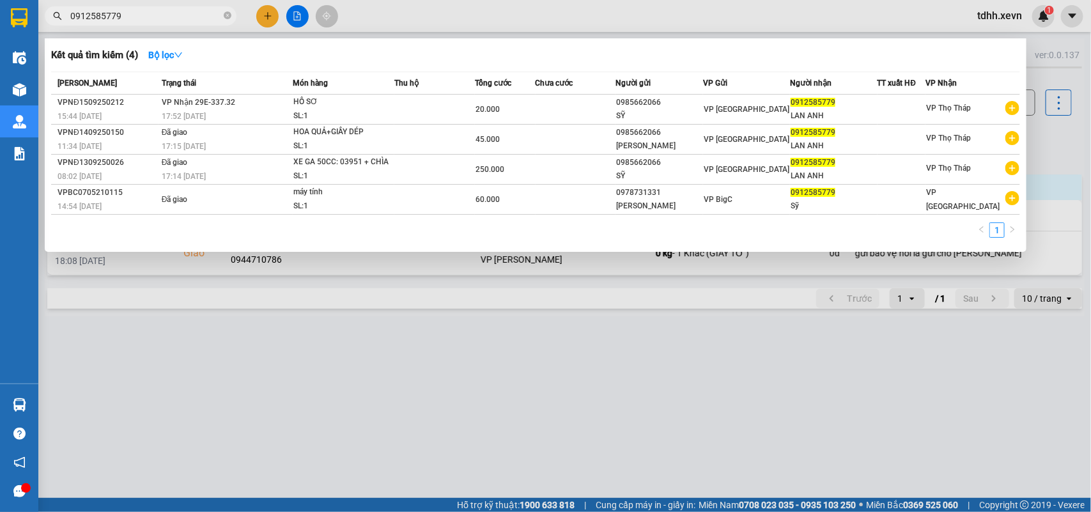
drag, startPoint x: 137, startPoint y: 19, endPoint x: 36, endPoint y: 45, distance: 104.3
click at [36, 45] on section "Kết quả tìm kiếm ( 4 ) Bộ lọc Mã ĐH Trạng thái Món hàng Thu hộ Tổng cước Chưa c…" at bounding box center [545, 256] width 1091 height 512
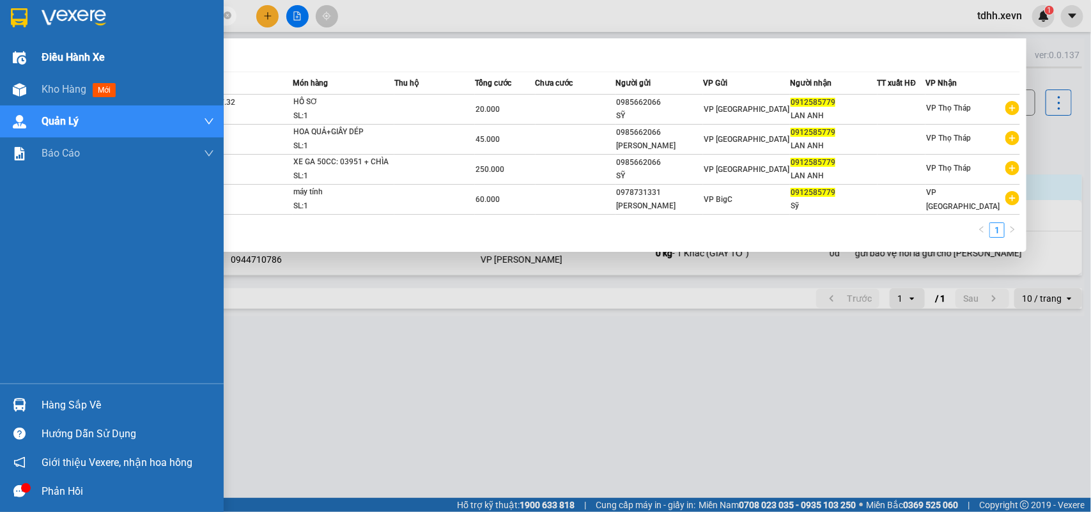
paste input "47151573"
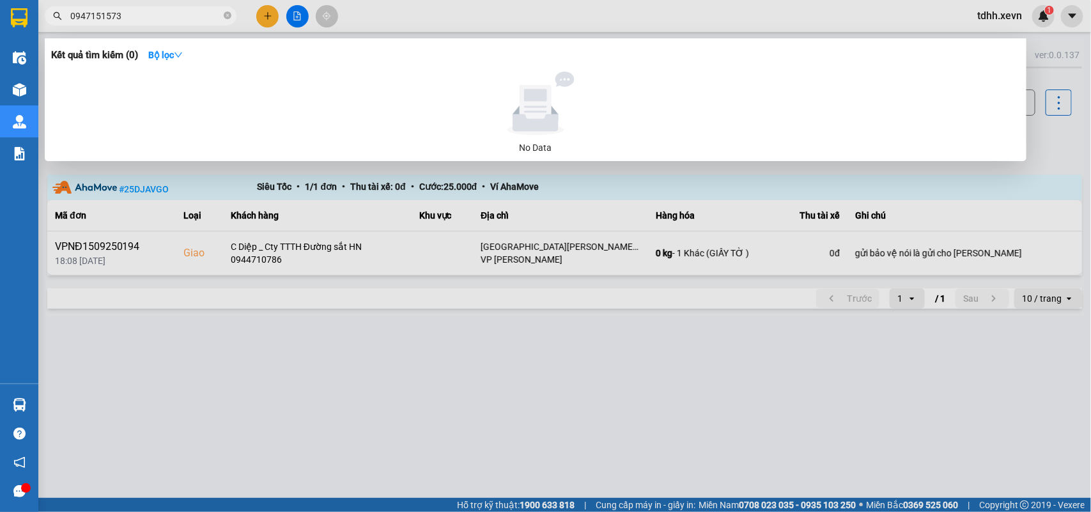
drag, startPoint x: 111, startPoint y: 21, endPoint x: 20, endPoint y: 34, distance: 91.0
click at [20, 34] on section "Kết quả tìm kiếm ( 0 ) Bộ lọc No Data 0947151573 tdhh.xevn 1 Điều hành xe Kho h…" at bounding box center [545, 256] width 1091 height 512
paste input "04535779"
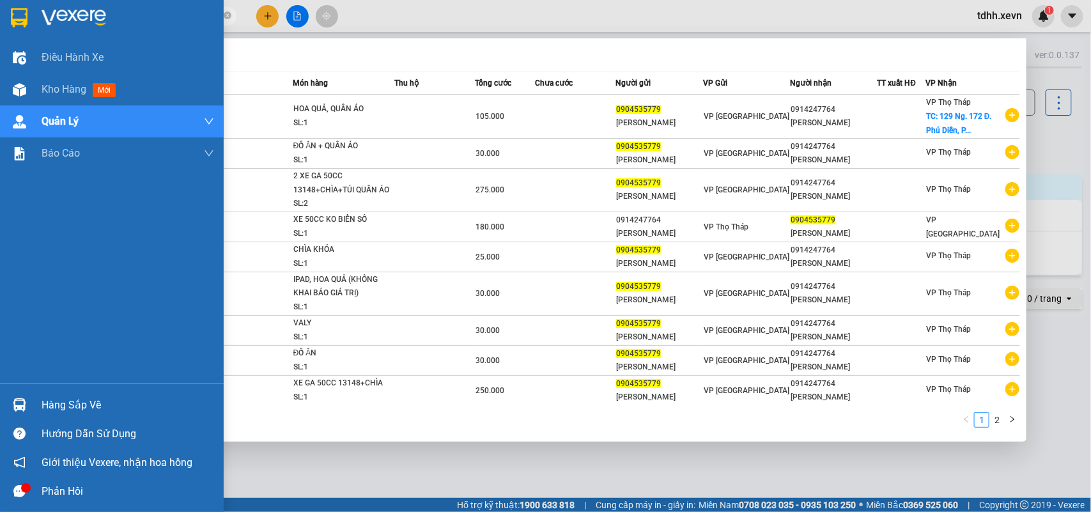
drag, startPoint x: 121, startPoint y: 12, endPoint x: 29, endPoint y: 26, distance: 93.2
click at [29, 26] on section "Kết quả tìm kiếm ( 18 ) Bộ lọc Mã ĐH Trạng thái Món hàng Thu hộ Tổng cước Chưa …" at bounding box center [545, 256] width 1091 height 512
paste input "36708242"
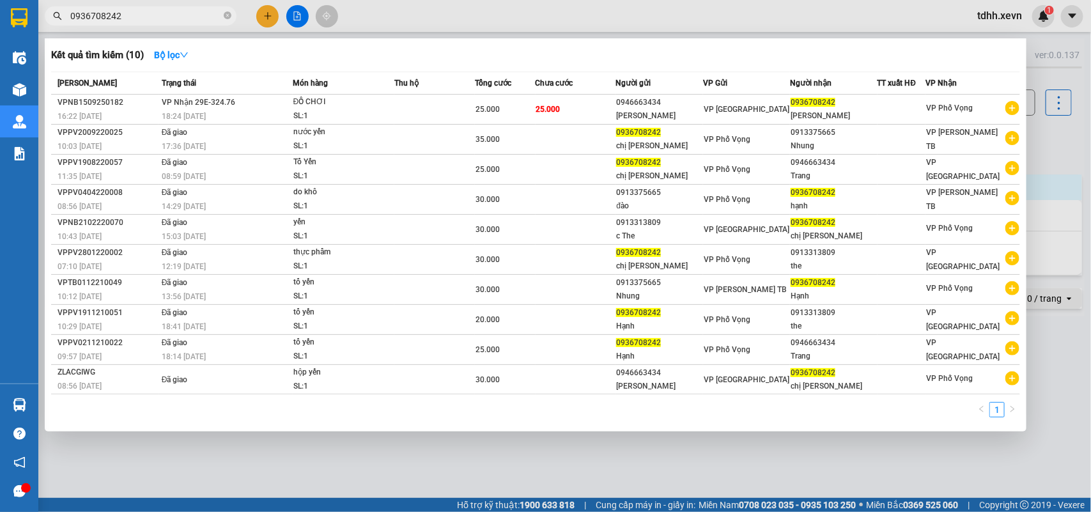
drag, startPoint x: 123, startPoint y: 15, endPoint x: 56, endPoint y: 29, distance: 69.3
click at [56, 27] on div "Kết quả tìm kiếm ( 10 ) Bộ lọc Mã ĐH Trạng thái Món hàng Thu hộ Tổng cước Chưa …" at bounding box center [124, 16] width 249 height 22
paste input "12458777"
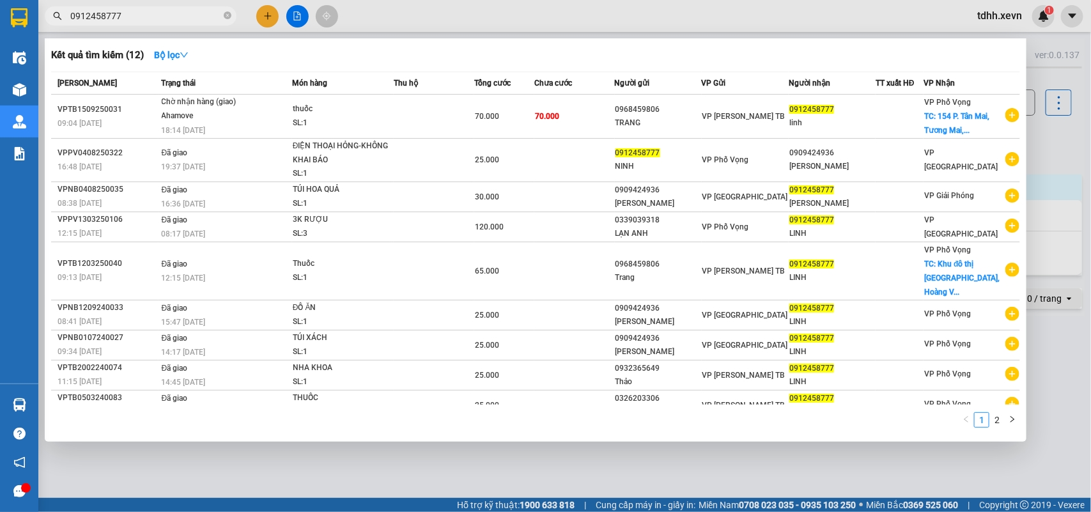
click at [1052, 145] on div at bounding box center [545, 256] width 1091 height 512
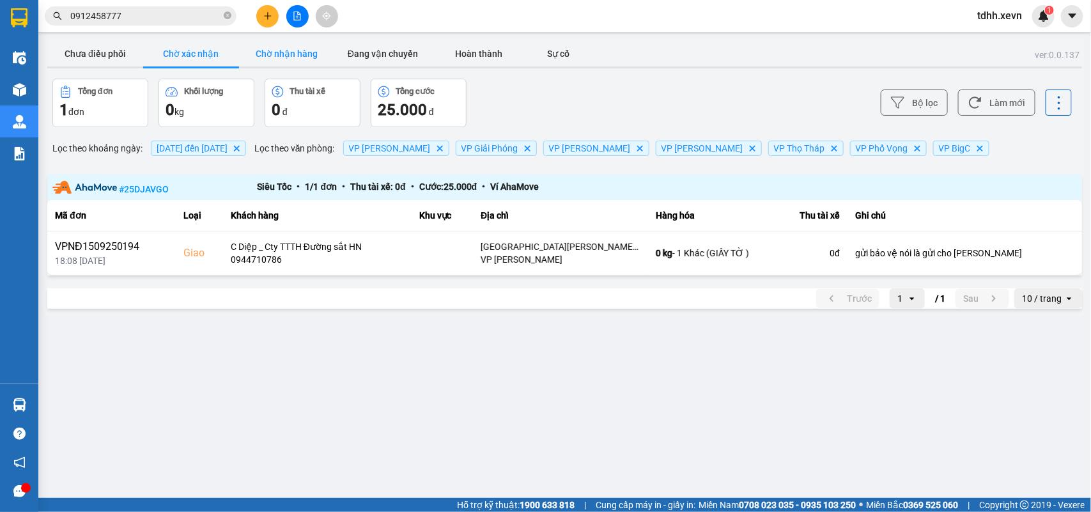
click at [275, 59] on button "Chờ nhận hàng" at bounding box center [287, 54] width 96 height 26
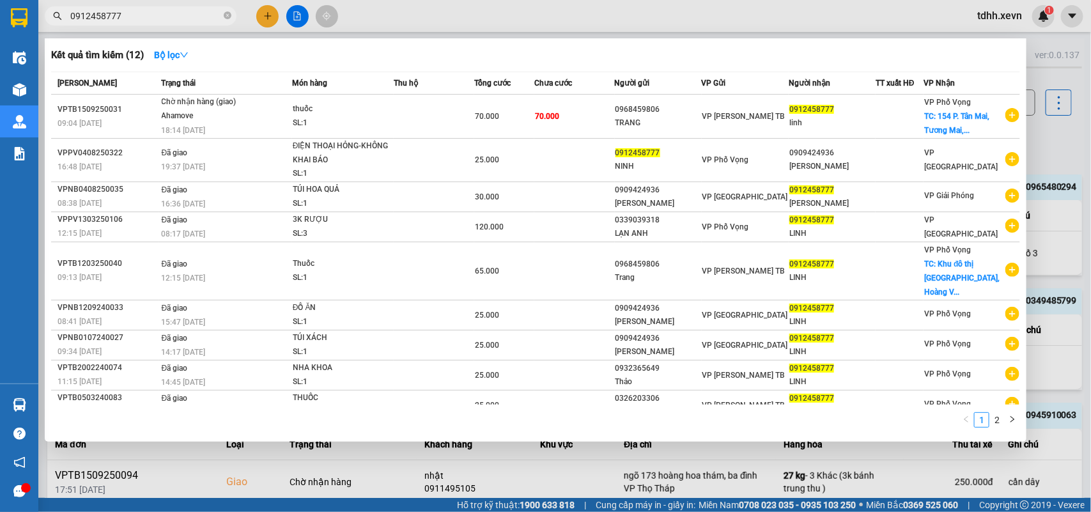
drag, startPoint x: 118, startPoint y: 16, endPoint x: 52, endPoint y: 29, distance: 67.7
click at [52, 27] on div "Kết quả tìm kiếm ( 12 ) Bộ lọc Mã ĐH Trạng thái Món hàng Thu hộ Tổng cước Chưa …" at bounding box center [124, 16] width 249 height 22
paste input "5335688"
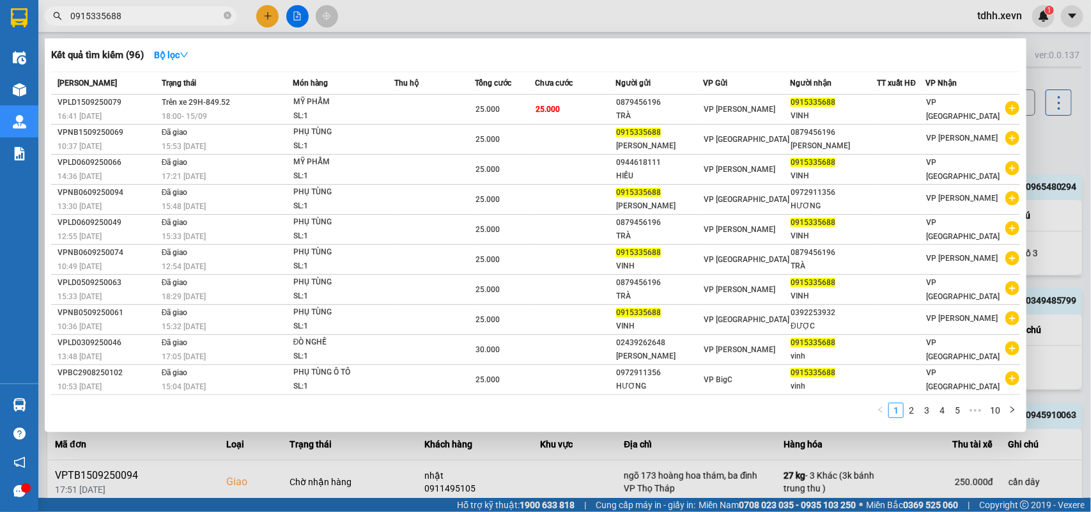
drag, startPoint x: 135, startPoint y: 18, endPoint x: 43, endPoint y: 40, distance: 95.3
click at [43, 27] on div "Kết quả tìm kiếm ( 96 ) Bộ lọc Mã ĐH Trạng thái Món hàng Thu hộ Tổng cước Chưa …" at bounding box center [124, 16] width 249 height 22
paste input "41716682"
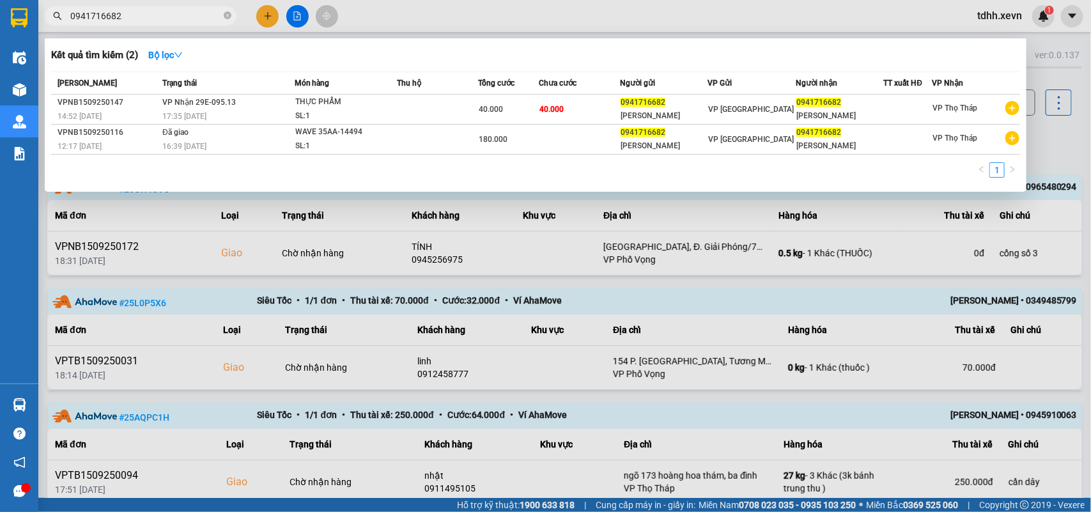
drag, startPoint x: 128, startPoint y: 15, endPoint x: 45, endPoint y: 22, distance: 82.8
click at [47, 23] on div "0941716682" at bounding box center [124, 15] width 249 height 19
paste input "328759256"
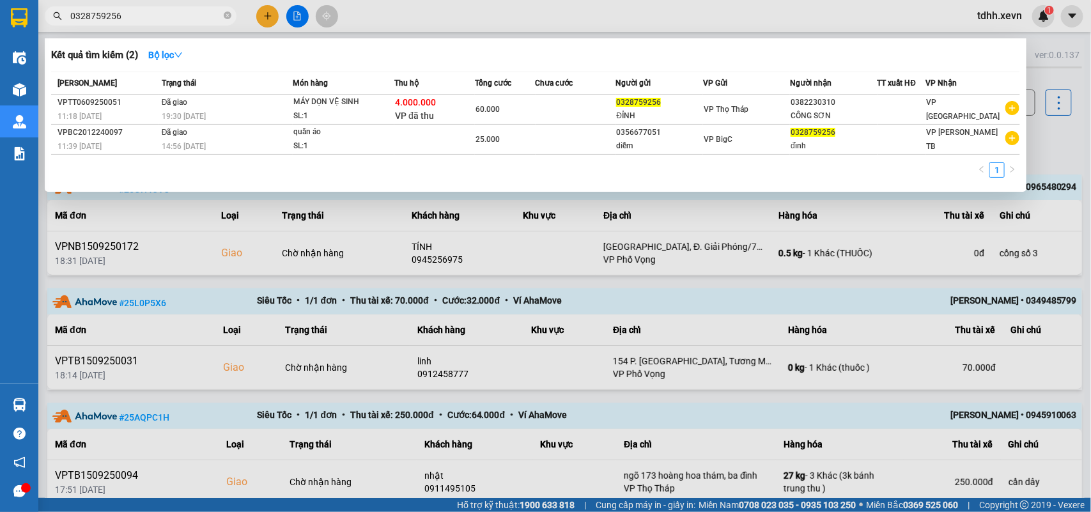
drag, startPoint x: 123, startPoint y: 15, endPoint x: 20, endPoint y: 40, distance: 106.6
click at [18, 40] on section "Kết quả tìm kiếm ( 2 ) Bộ lọc Mã ĐH Trạng thái Món hàng Thu hộ Tổng cước Chưa c…" at bounding box center [545, 256] width 1091 height 512
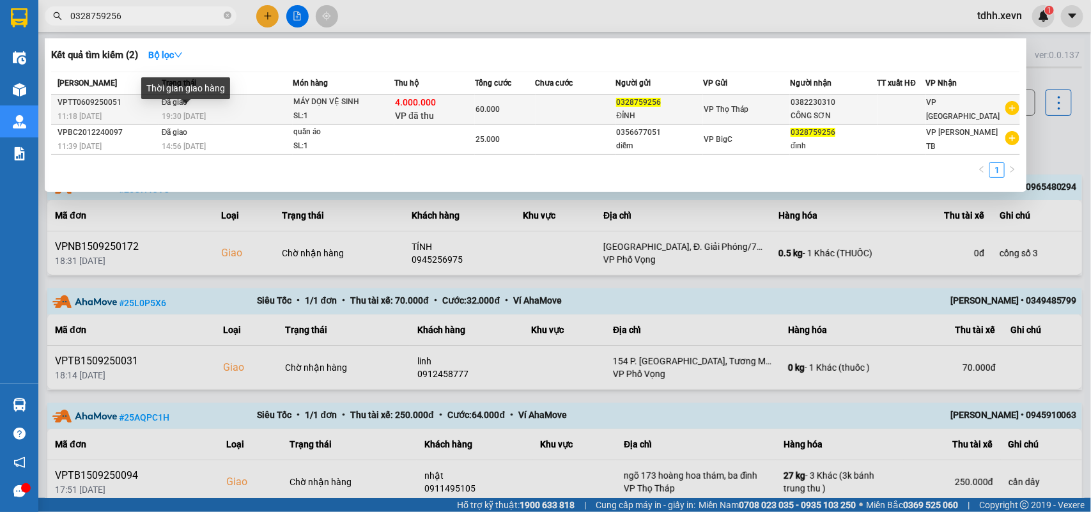
click at [209, 113] on div "19:30 - 06/09" at bounding box center [227, 116] width 130 height 14
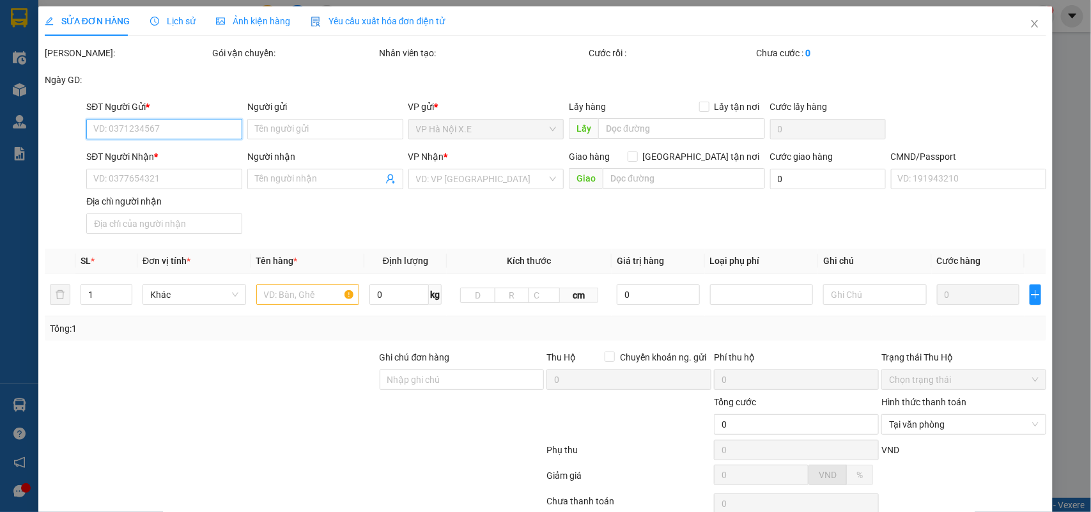
scroll to position [101, 0]
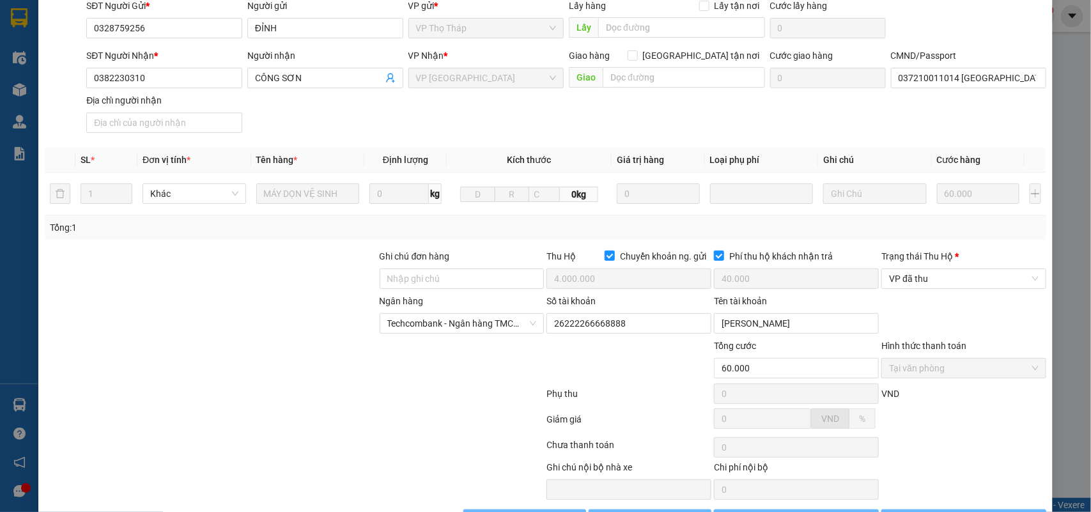
click at [921, 481] on div "Ghi chú nội bộ nhà xe Chi phí nội bộ 0" at bounding box center [545, 480] width 1005 height 40
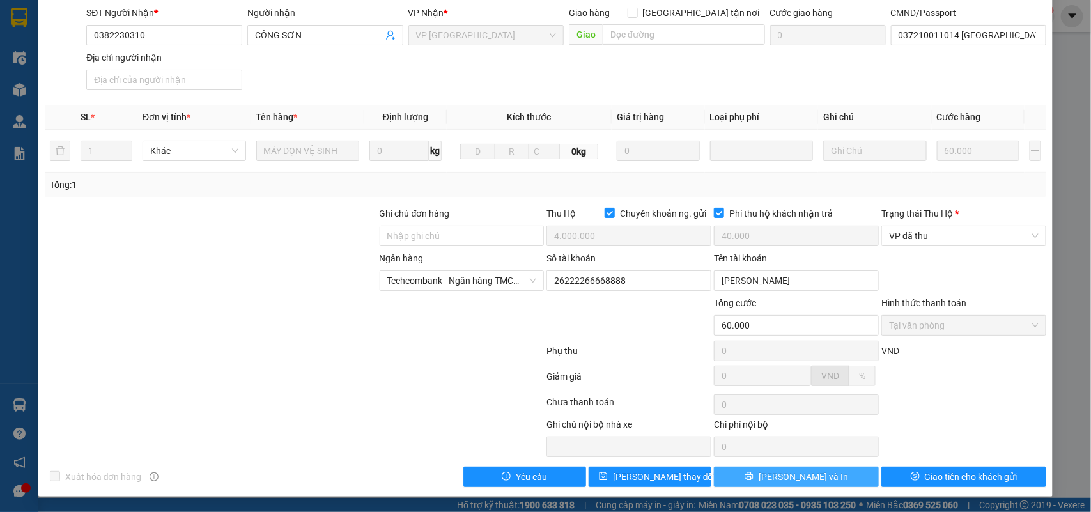
click at [822, 476] on button "Lưu và In" at bounding box center [796, 476] width 165 height 20
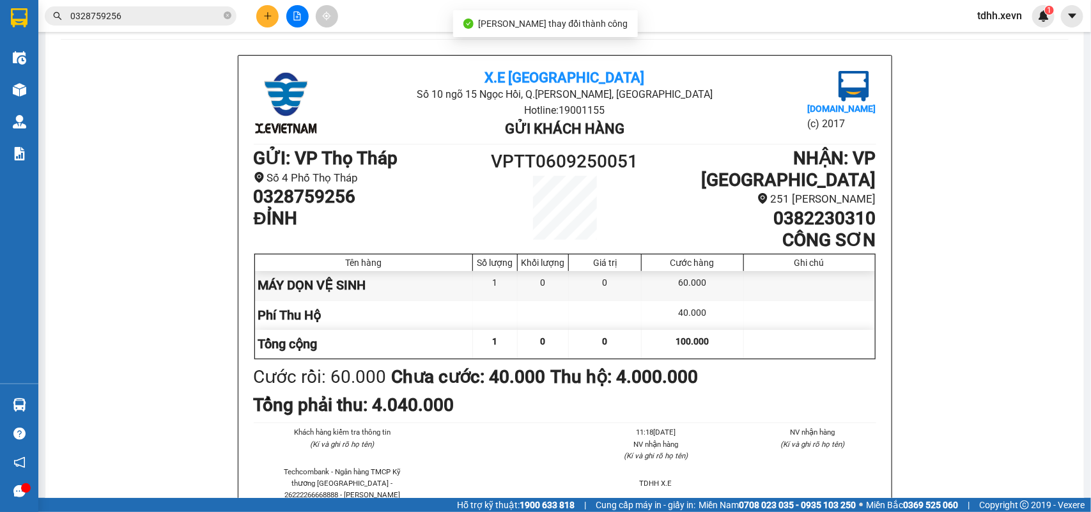
scroll to position [61, 0]
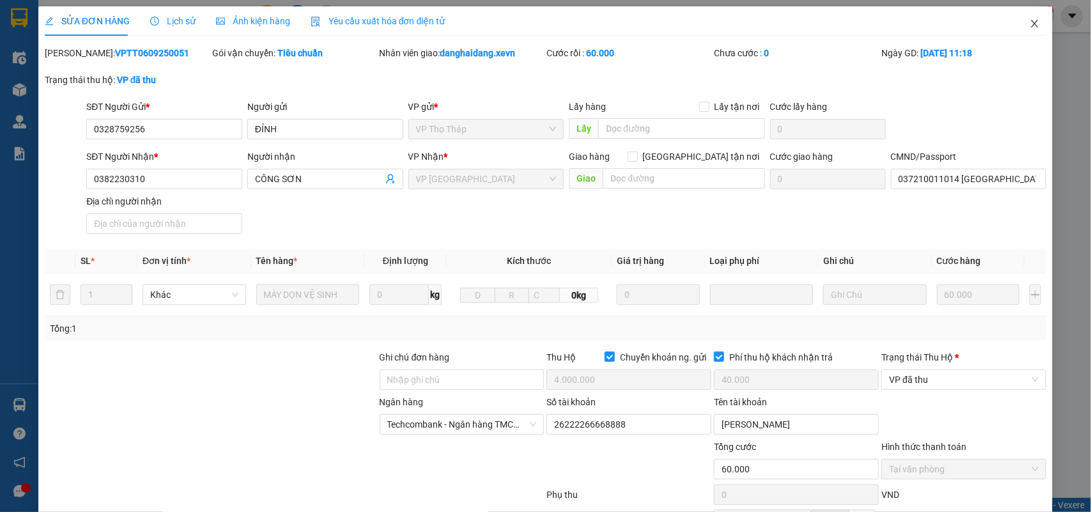
drag, startPoint x: 1021, startPoint y: 21, endPoint x: 1016, endPoint y: 3, distance: 18.4
click at [1029, 19] on icon "close" at bounding box center [1034, 24] width 10 height 10
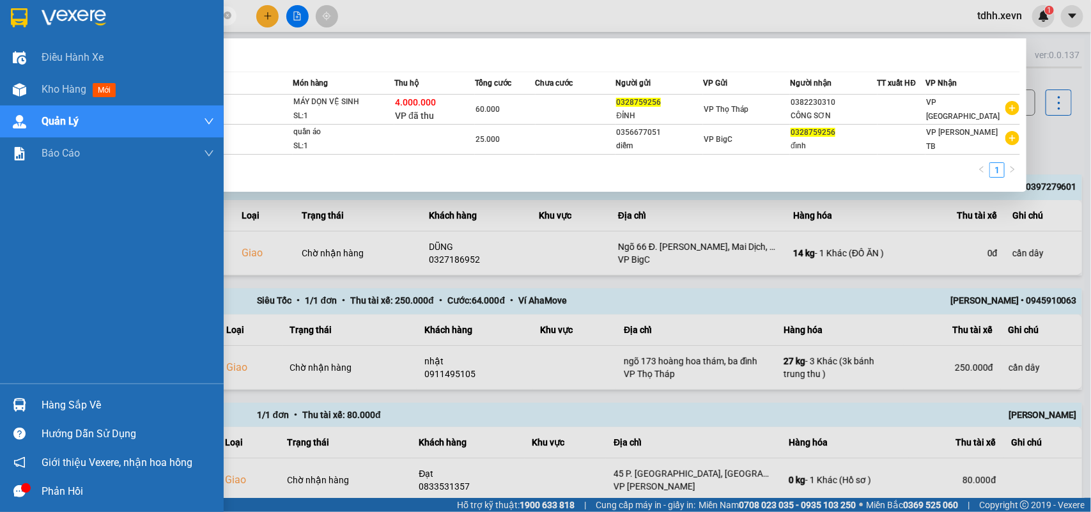
drag, startPoint x: 120, startPoint y: 10, endPoint x: 35, endPoint y: 31, distance: 87.6
click at [35, 31] on section "Kết quả tìm kiếm ( 2 ) Bộ lọc Mã ĐH Trạng thái Món hàng Thu hộ Tổng cước Chưa c…" at bounding box center [545, 256] width 1091 height 512
paste input "912727935"
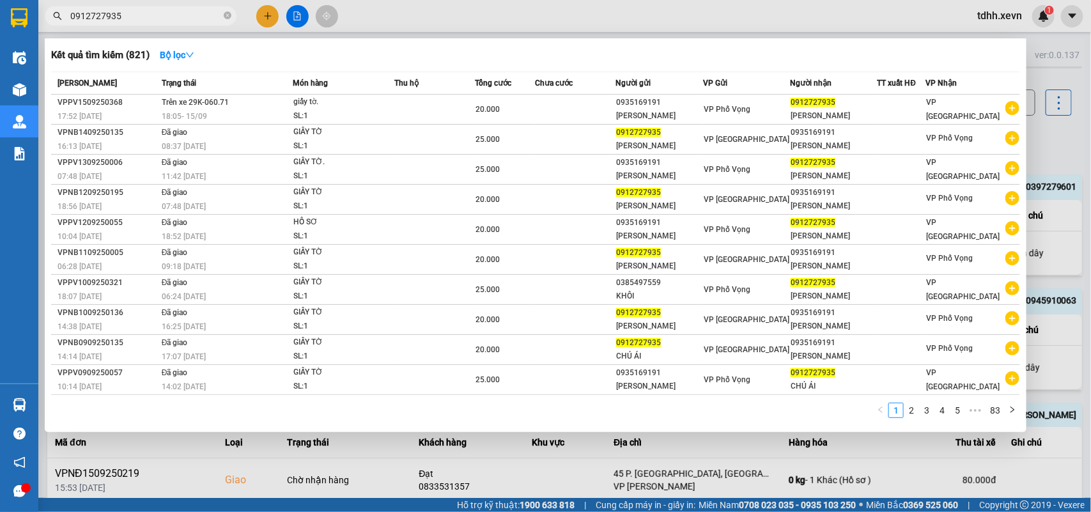
drag, startPoint x: 123, startPoint y: 12, endPoint x: 45, endPoint y: 29, distance: 79.8
click at [45, 27] on div "Kết quả tìm kiếm ( 821 ) Bộ lọc Mã ĐH Trạng thái Món hàng Thu hộ Tổng cước Chưa…" at bounding box center [124, 16] width 249 height 22
paste input "384493860"
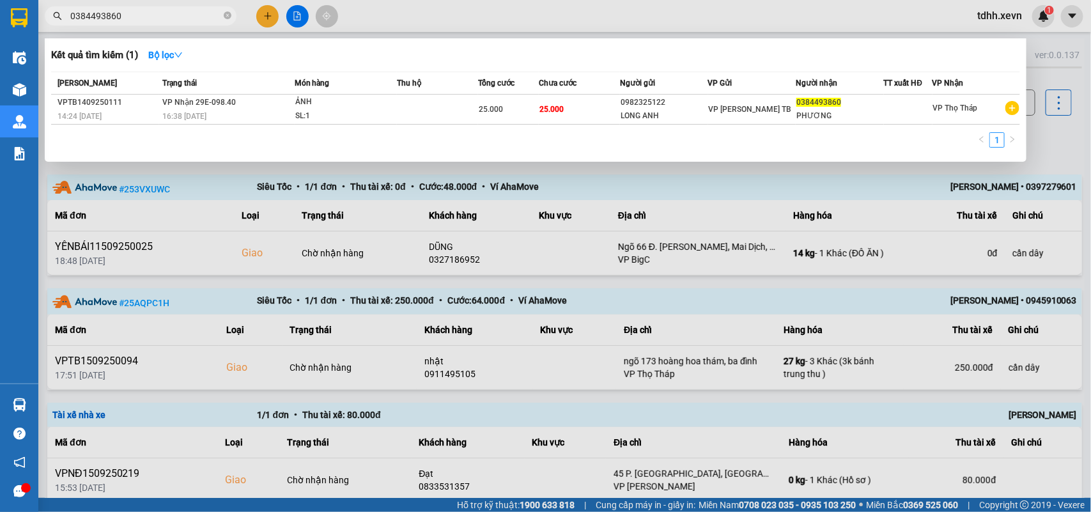
click at [1033, 144] on div at bounding box center [545, 256] width 1091 height 512
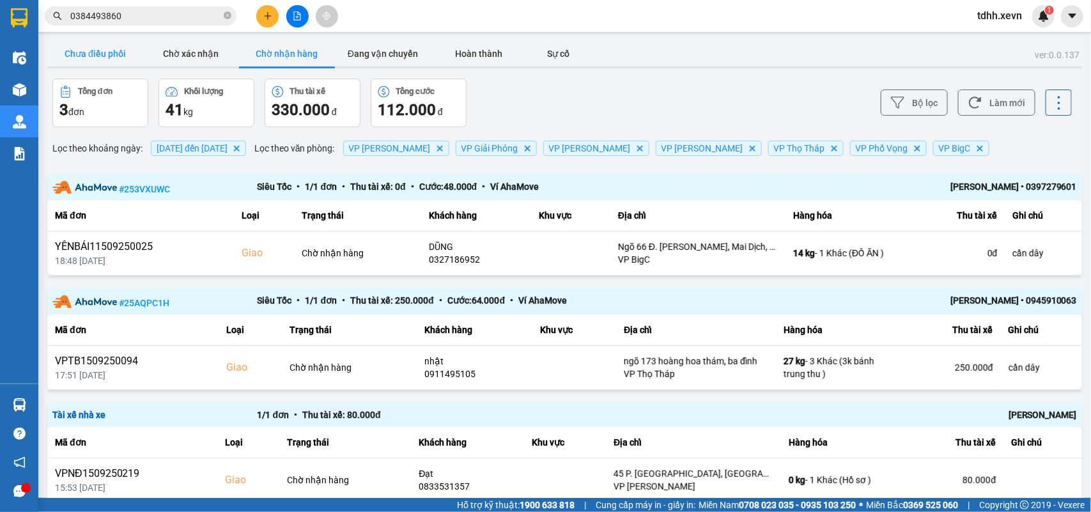
click at [106, 58] on button "Chưa điều phối" at bounding box center [95, 54] width 96 height 26
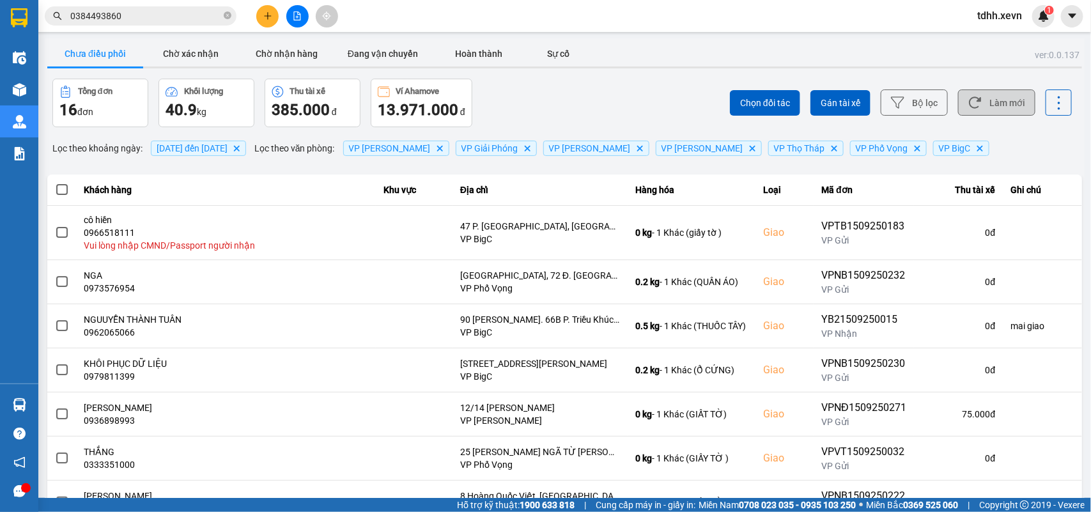
click at [997, 100] on button "Làm mới" at bounding box center [996, 102] width 77 height 26
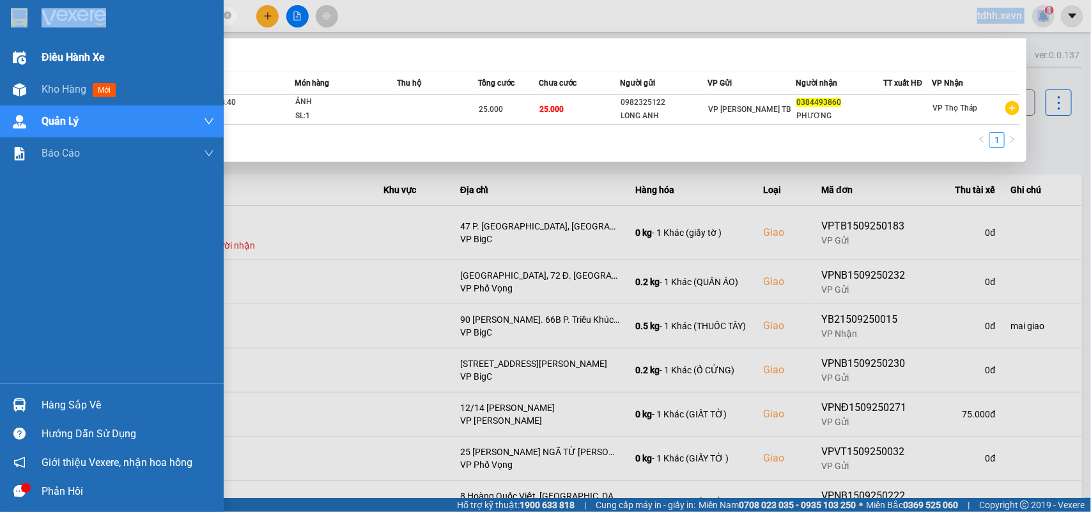
drag, startPoint x: 145, startPoint y: 24, endPoint x: 20, endPoint y: 45, distance: 127.1
click at [20, 45] on section "Kết quả tìm kiếm ( 1 ) Bộ lọc Mã ĐH Trạng thái Món hàng Thu hộ Tổng cước Chưa c…" at bounding box center [545, 256] width 1091 height 512
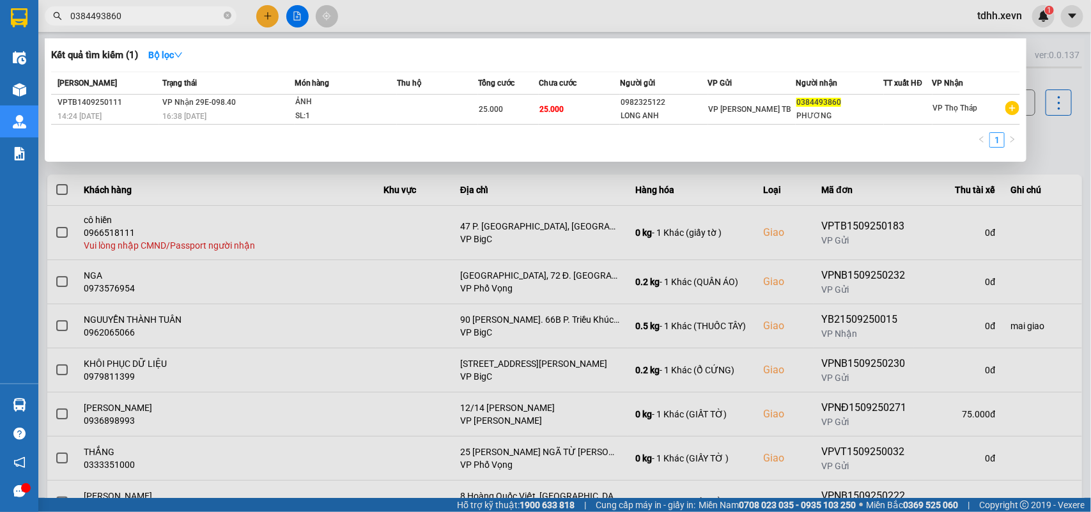
click at [126, 18] on input "0384493860" at bounding box center [145, 16] width 151 height 14
paste input "947131188"
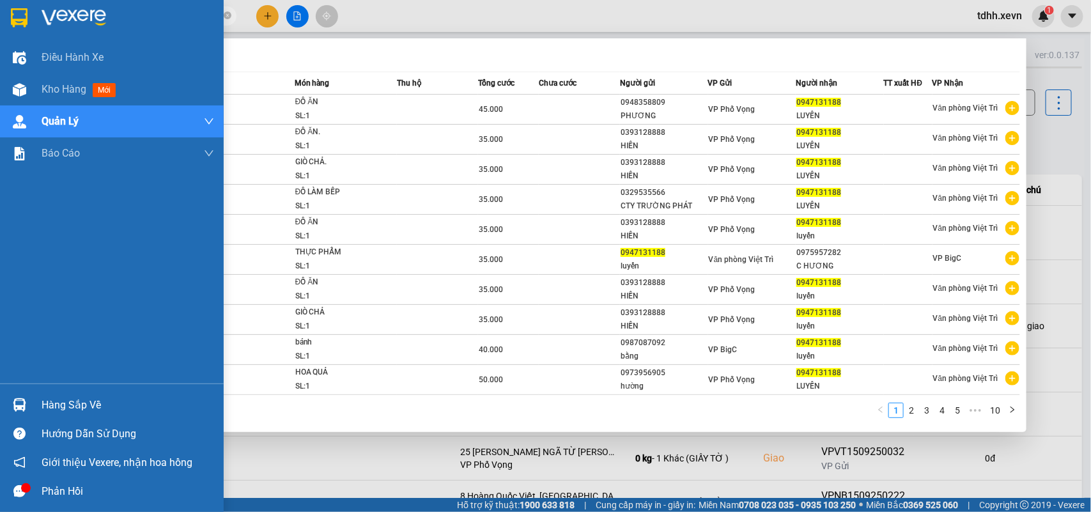
drag, startPoint x: 121, startPoint y: 13, endPoint x: 33, endPoint y: 34, distance: 90.5
click at [33, 34] on section "Kết quả tìm kiếm ( 98 ) Bộ lọc Mã ĐH Trạng thái Món hàng Thu hộ Tổng cước Chưa …" at bounding box center [545, 256] width 1091 height 512
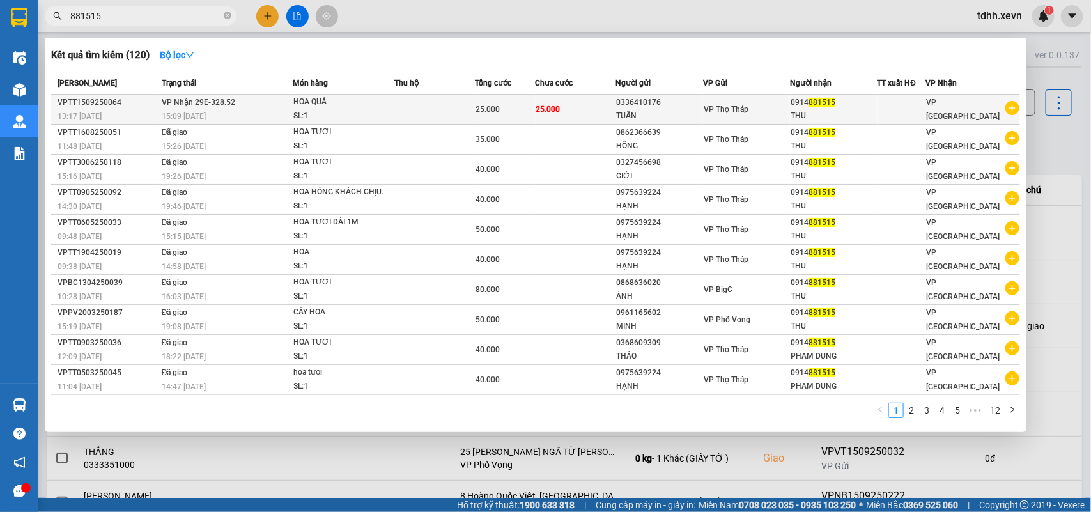
click at [465, 107] on td at bounding box center [434, 110] width 81 height 30
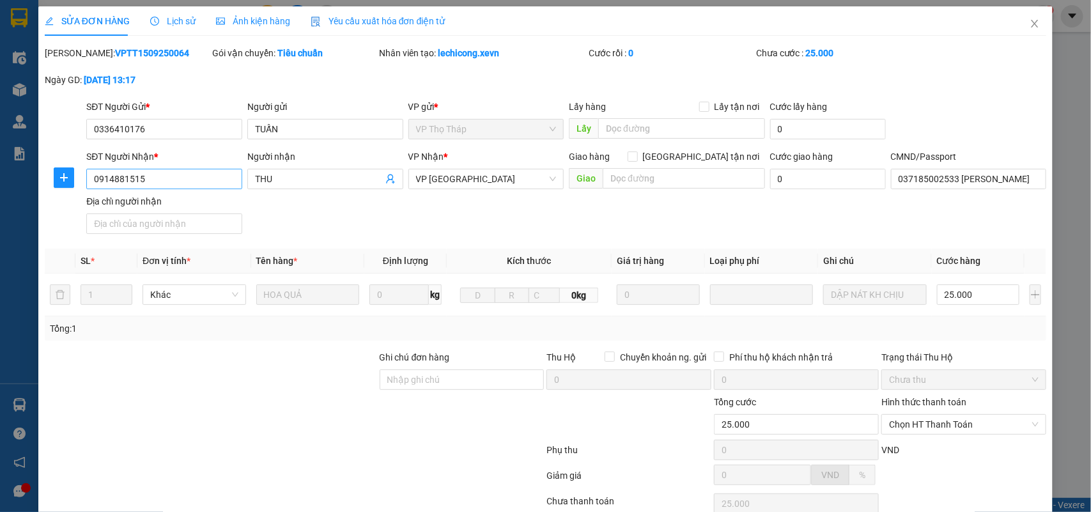
drag, startPoint x: 153, startPoint y: 190, endPoint x: 100, endPoint y: 182, distance: 53.6
click at [100, 182] on div "SĐT Người Nhận * 0914881515" at bounding box center [164, 172] width 156 height 45
click at [100, 180] on input "0914881515" at bounding box center [164, 179] width 156 height 20
click at [1029, 21] on icon "close" at bounding box center [1034, 24] width 10 height 10
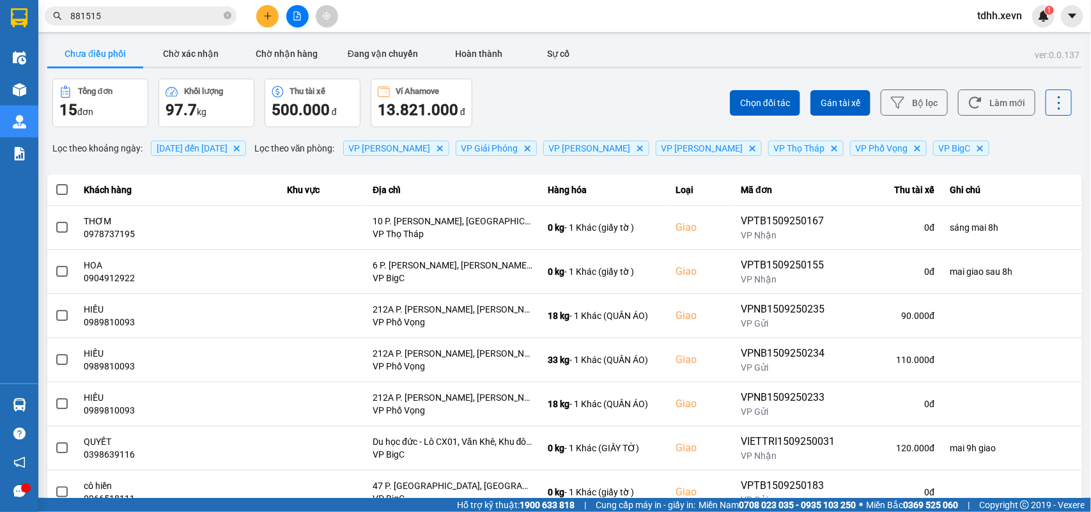
click at [116, 13] on input "881515" at bounding box center [145, 16] width 151 height 14
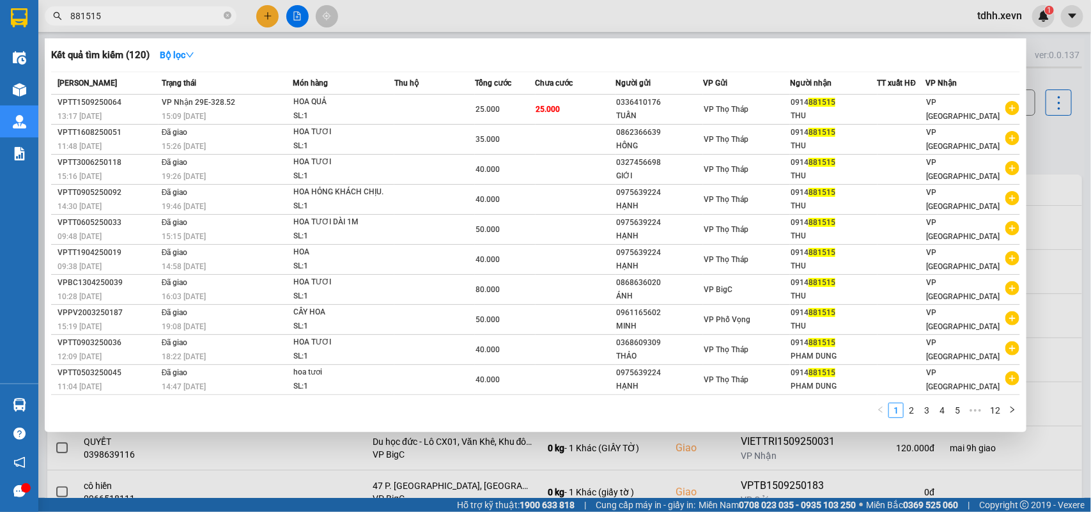
drag, startPoint x: 96, startPoint y: 11, endPoint x: 69, endPoint y: 15, distance: 27.1
click at [69, 15] on span "881515" at bounding box center [141, 15] width 192 height 19
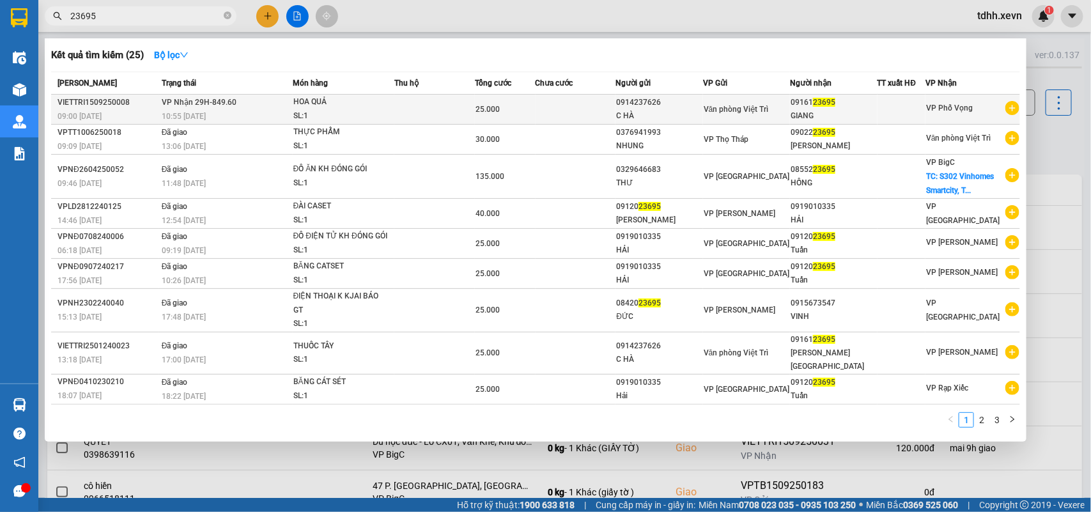
click at [432, 114] on td at bounding box center [434, 110] width 81 height 30
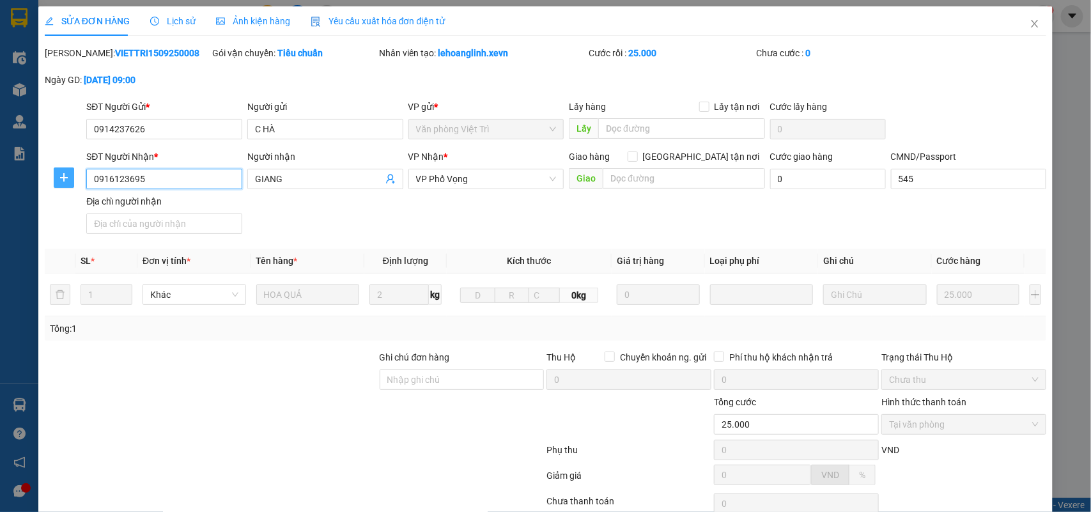
drag, startPoint x: 132, startPoint y: 176, endPoint x: 61, endPoint y: 187, distance: 71.7
click at [61, 187] on div "SĐT Người Nhận * 0916123695 0916123695 Người nhận GIANG VP Nhận * VP Phố Vọng G…" at bounding box center [545, 194] width 1005 height 89
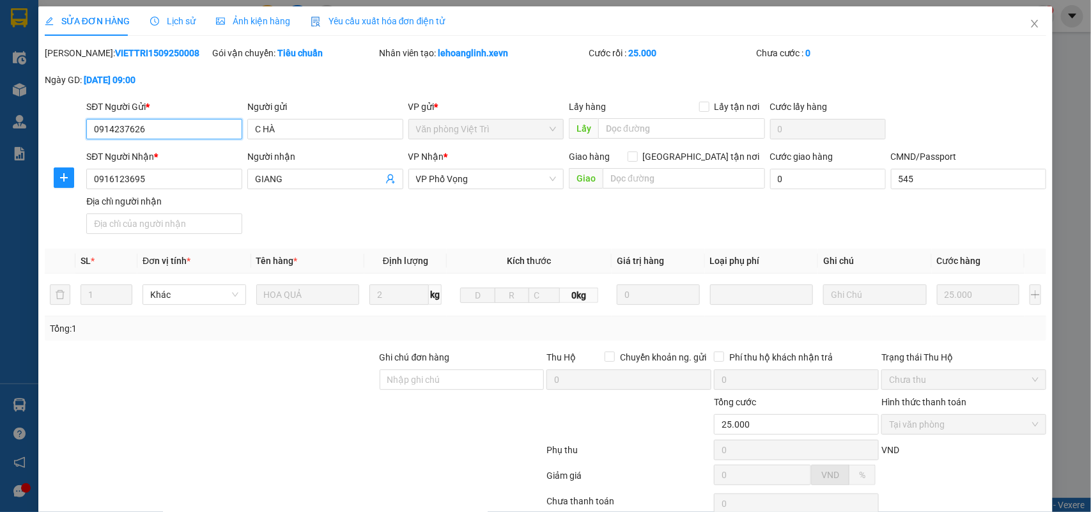
drag, startPoint x: 150, startPoint y: 126, endPoint x: 45, endPoint y: 142, distance: 106.0
click at [45, 142] on div "SĐT Người Gửi * 0914237626 0914237626 Người gửi C HÀ VP gửi * Văn phòng Việt Tr…" at bounding box center [545, 122] width 1005 height 45
click at [1029, 21] on icon "close" at bounding box center [1034, 24] width 10 height 10
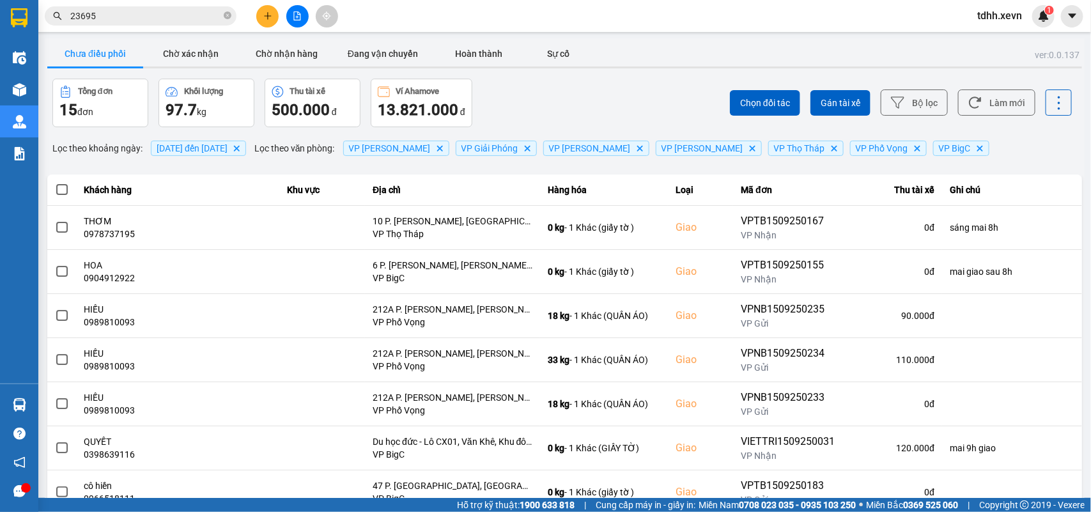
drag, startPoint x: 115, startPoint y: 26, endPoint x: 82, endPoint y: 22, distance: 33.4
click at [82, 22] on div "Kết quả tìm kiếm ( 25 ) Bộ lọc Mã ĐH Trạng thái Món hàng Thu hộ Tổng cước Chưa …" at bounding box center [124, 16] width 249 height 22
click at [90, 13] on input "23695" at bounding box center [145, 16] width 151 height 14
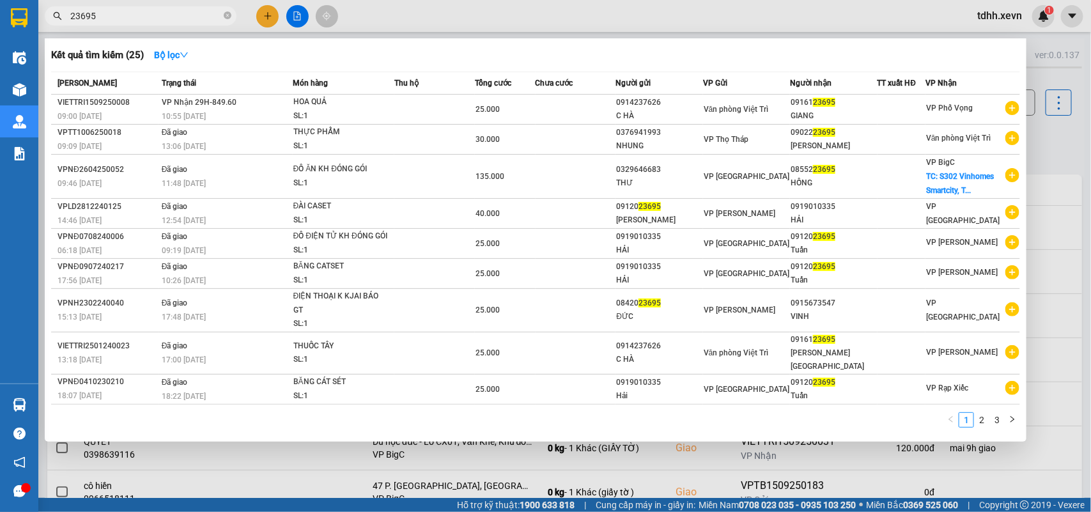
click at [90, 13] on input "23695" at bounding box center [145, 16] width 151 height 14
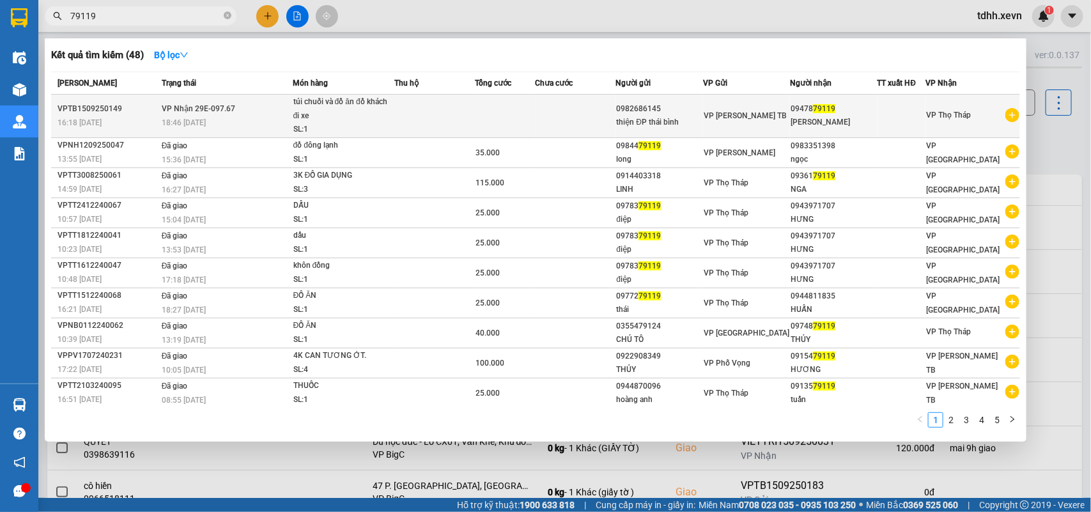
click at [397, 105] on td at bounding box center [434, 116] width 81 height 43
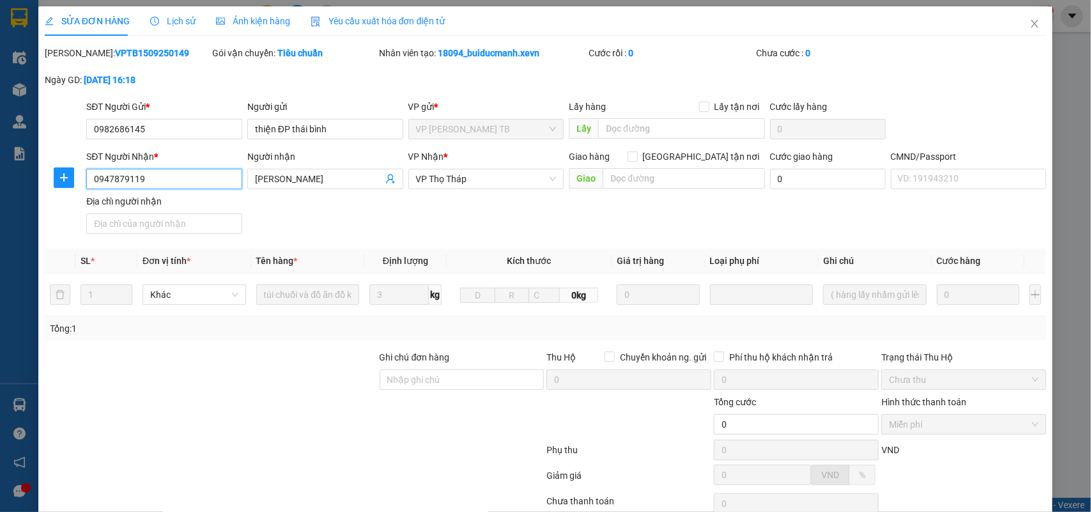
drag, startPoint x: 151, startPoint y: 178, endPoint x: 73, endPoint y: 204, distance: 82.5
click at [73, 204] on div "SĐT Người Nhận * 0947879119 0947879119 Người nhận bùi thảo ngân VP Nhận * VP Th…" at bounding box center [545, 194] width 1005 height 89
drag, startPoint x: 142, startPoint y: 123, endPoint x: 61, endPoint y: 141, distance: 82.5
click at [61, 141] on div "SĐT Người Gửi * 0982686145 0982686145 Người gửi thiện ĐP thái bình VP gửi * VP …" at bounding box center [545, 122] width 1005 height 45
click at [1029, 26] on icon "close" at bounding box center [1034, 24] width 10 height 10
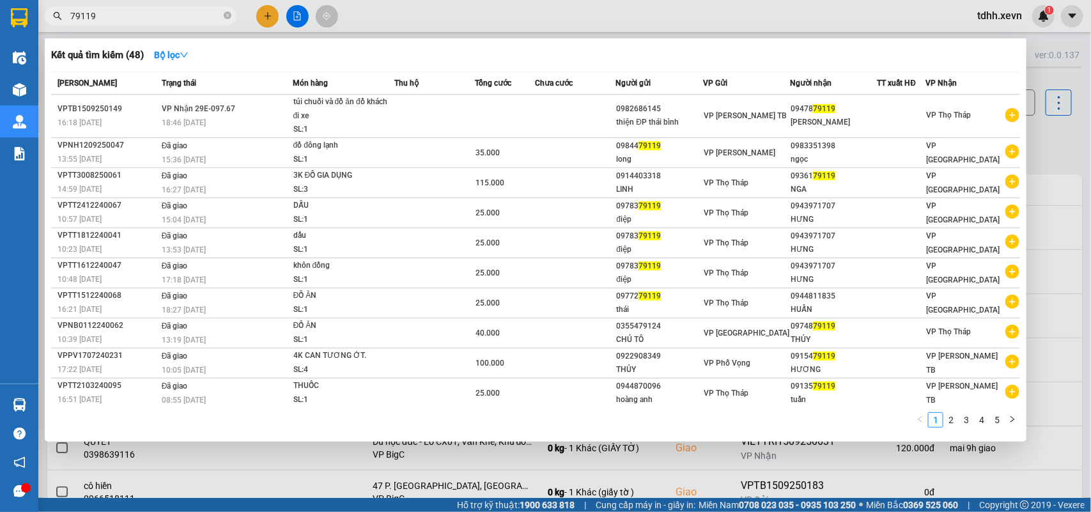
drag, startPoint x: 53, startPoint y: 27, endPoint x: 42, endPoint y: 32, distance: 12.3
click at [40, 27] on div "Kết quả tìm kiếm ( 48 ) Bộ lọc Mã ĐH Trạng thái Món hàng Thu hộ Tổng cước Chưa …" at bounding box center [124, 16] width 249 height 22
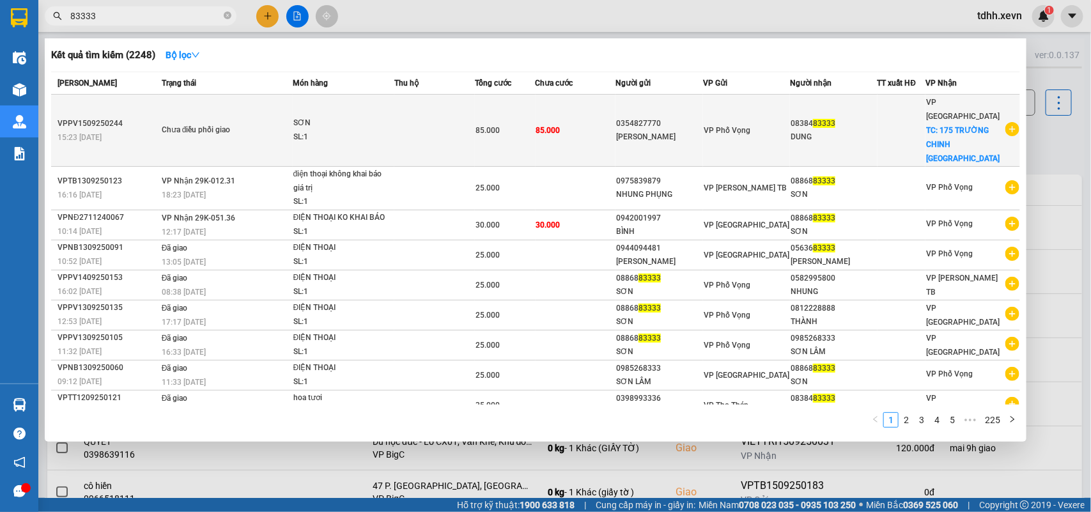
click at [851, 117] on div "08384 83333" at bounding box center [833, 123] width 86 height 13
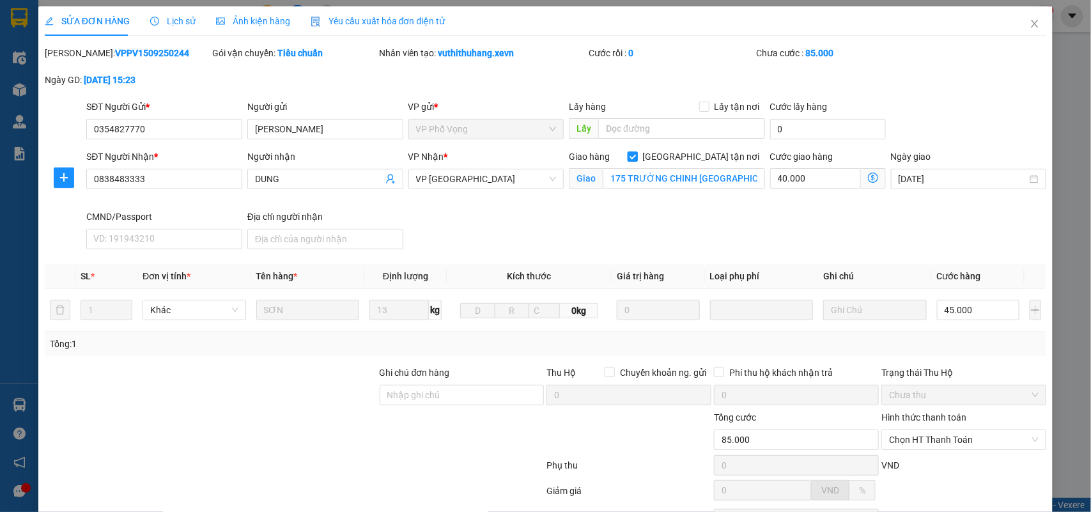
click at [636, 158] on input "Giao tận nơi" at bounding box center [632, 155] width 9 height 9
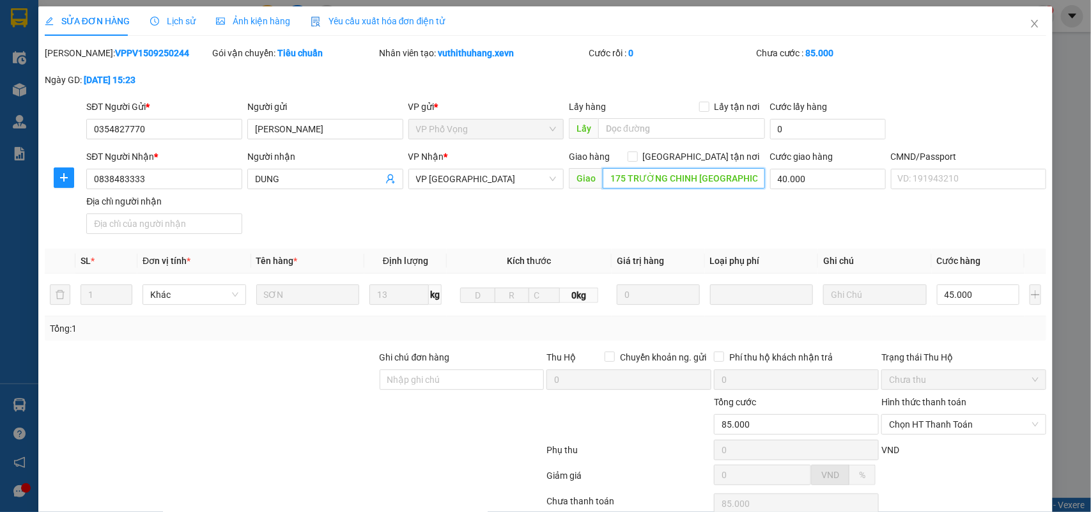
click at [682, 173] on input "175 TRƯỜNG CHINH NAM ĐỊNH" at bounding box center [684, 178] width 162 height 20
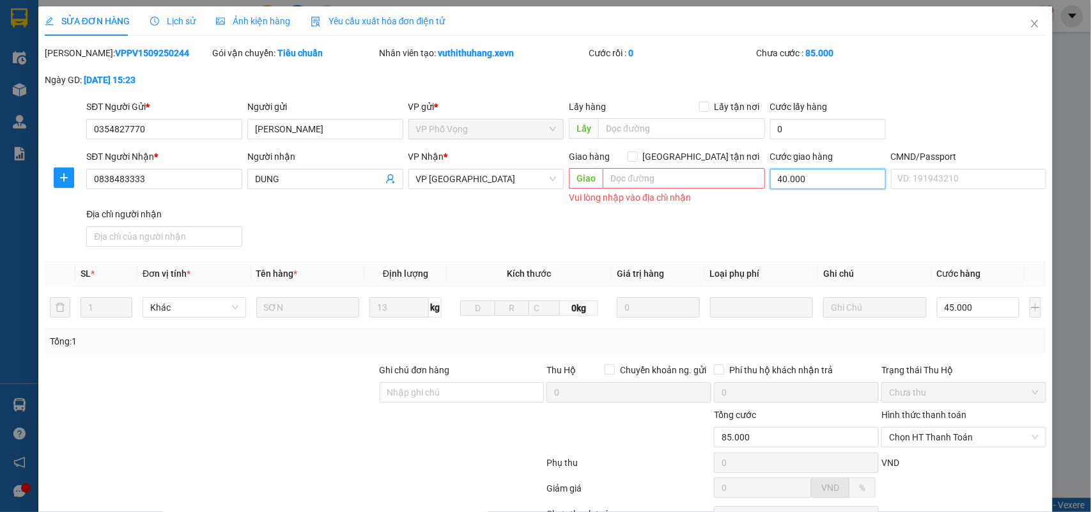
click at [770, 176] on input "40.000" at bounding box center [828, 179] width 116 height 20
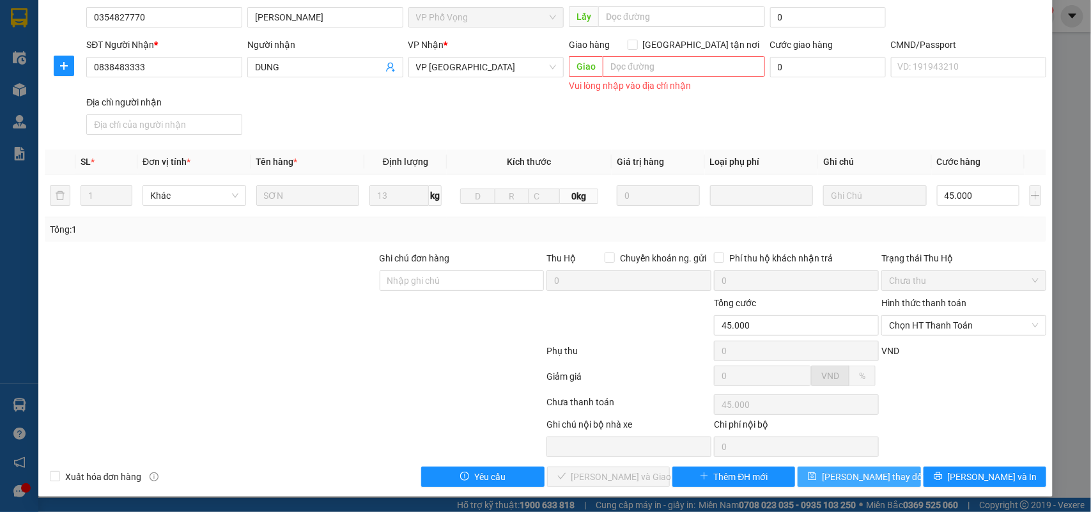
drag, startPoint x: 850, startPoint y: 478, endPoint x: 772, endPoint y: 374, distance: 130.1
click at [849, 478] on span "Lưu thay đổi" at bounding box center [873, 477] width 102 height 14
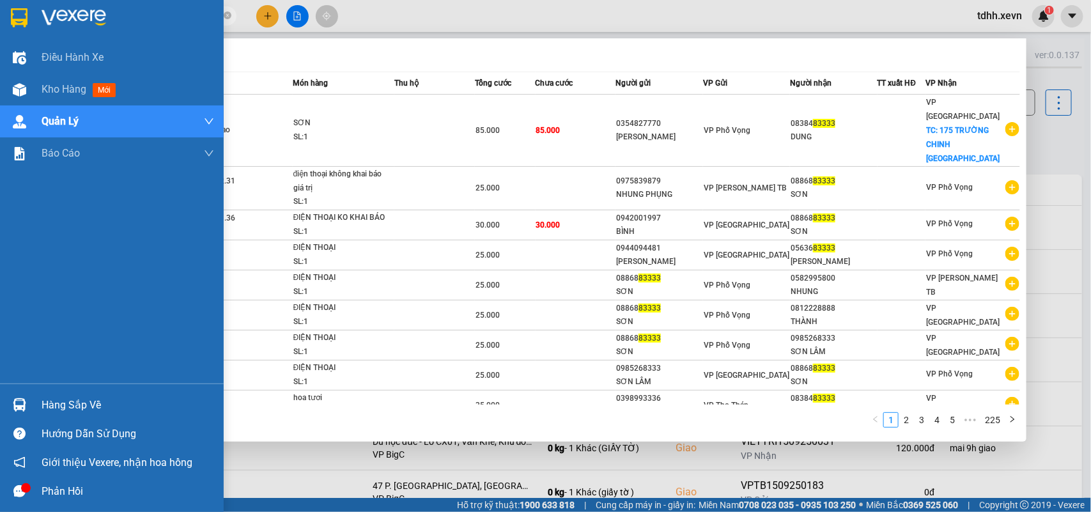
drag, startPoint x: 50, startPoint y: 24, endPoint x: 31, endPoint y: 27, distance: 19.6
click at [31, 27] on section "Kết quả tìm kiếm ( 2248 ) Bộ lọc Mã ĐH Trạng thái Món hàng Thu hộ Tổng cước Chư…" at bounding box center [545, 256] width 1091 height 512
paste input "981894191"
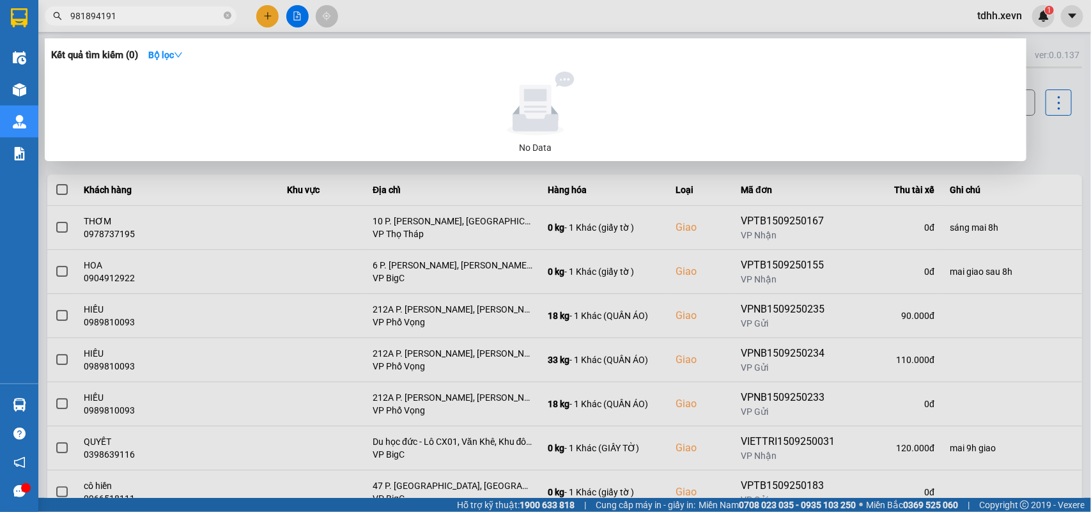
click at [72, 19] on input "981894191" at bounding box center [145, 16] width 151 height 14
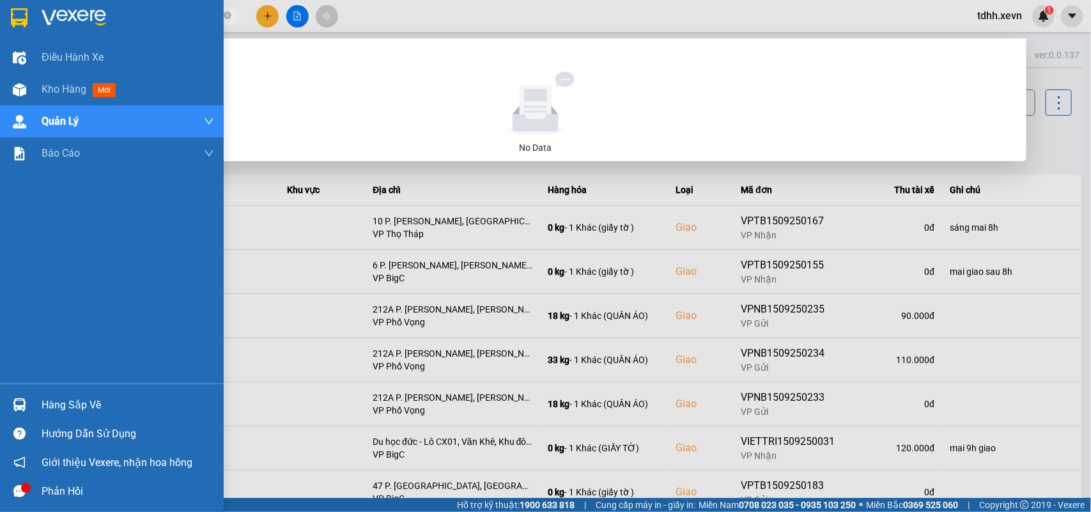
drag, startPoint x: 115, startPoint y: 16, endPoint x: 34, endPoint y: 22, distance: 81.4
click at [34, 22] on section "Kết quả tìm kiếm ( 0 ) Bộ lọc No Data 0981894191 tdhh.xevn 1 Điều hành xe Kho h…" at bounding box center [545, 256] width 1091 height 512
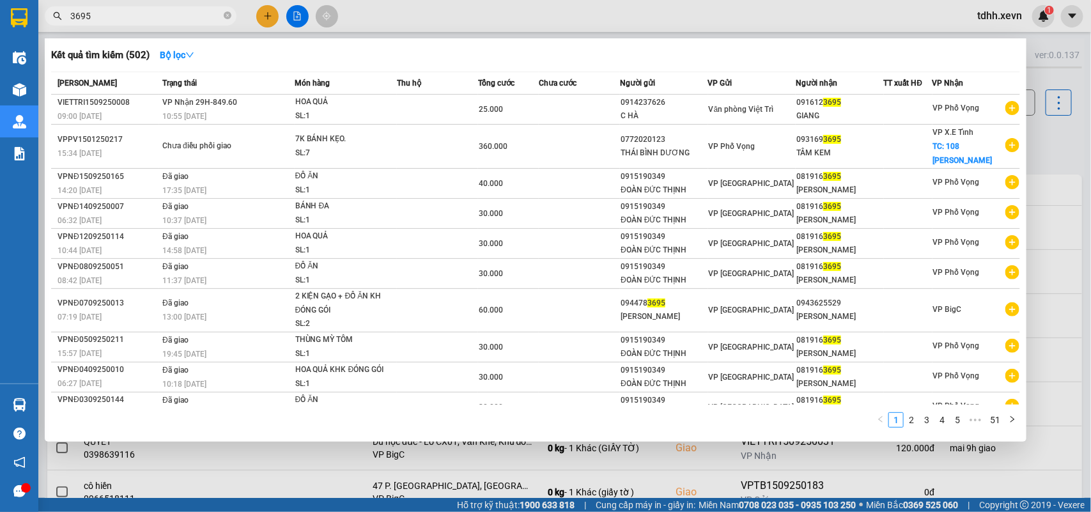
click at [40, 27] on div "Kết quả tìm kiếm ( 502 ) Bộ lọc Mã ĐH Trạng thái Món hàng Thu hộ Tổng cước Chưa…" at bounding box center [124, 16] width 249 height 22
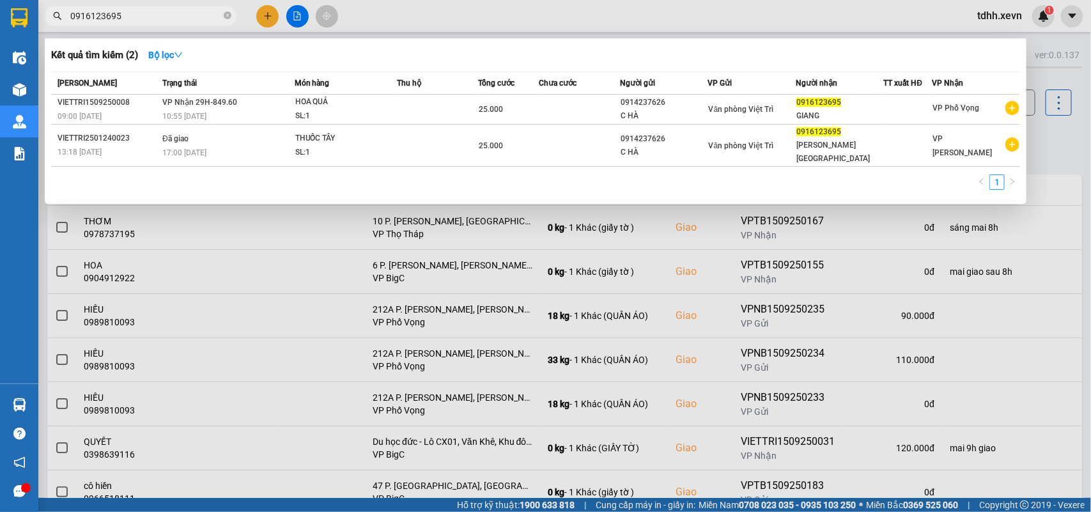
drag, startPoint x: 128, startPoint y: 21, endPoint x: 55, endPoint y: 24, distance: 72.9
click at [55, 24] on span "0916123695" at bounding box center [141, 15] width 192 height 19
paste input "329157576"
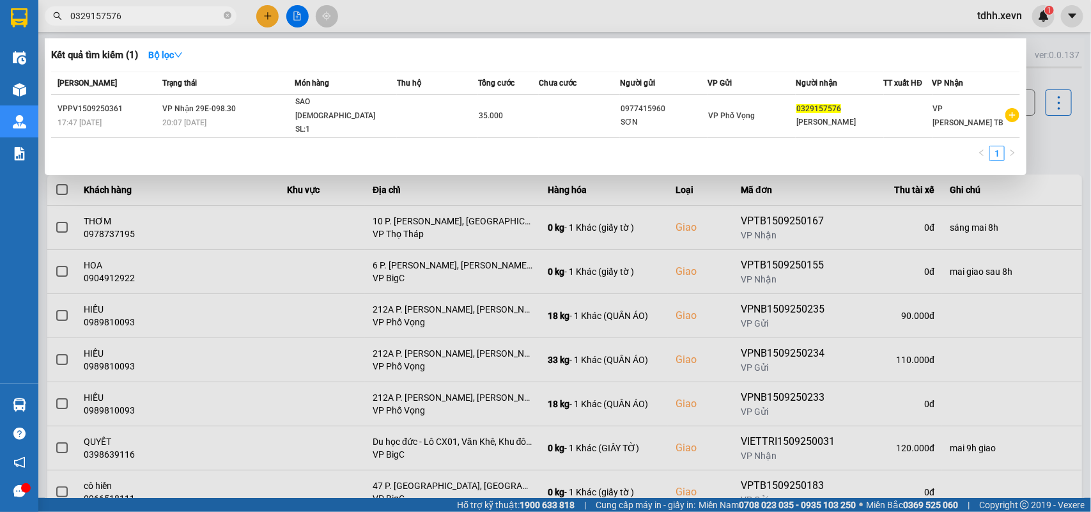
drag, startPoint x: 115, startPoint y: 15, endPoint x: 42, endPoint y: 27, distance: 73.9
click at [42, 27] on div "Kết quả tìm kiếm ( 1 ) Bộ lọc Mã ĐH Trạng thái Món hàng Thu hộ Tổng cước Chưa c…" at bounding box center [124, 16] width 249 height 22
paste input "982361578"
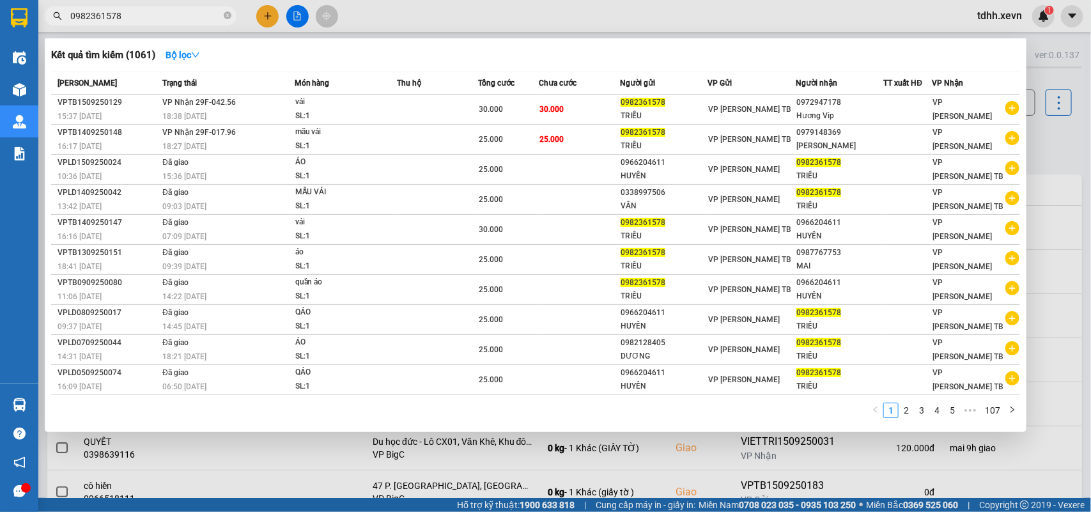
drag, startPoint x: 144, startPoint y: 15, endPoint x: 43, endPoint y: 31, distance: 102.2
click at [43, 27] on div "Kết quả tìm kiếm ( 1061 ) Bộ lọc Mã ĐH Trạng thái Món hàng Thu hộ Tổng cước Chư…" at bounding box center [124, 16] width 249 height 22
paste input "46621144"
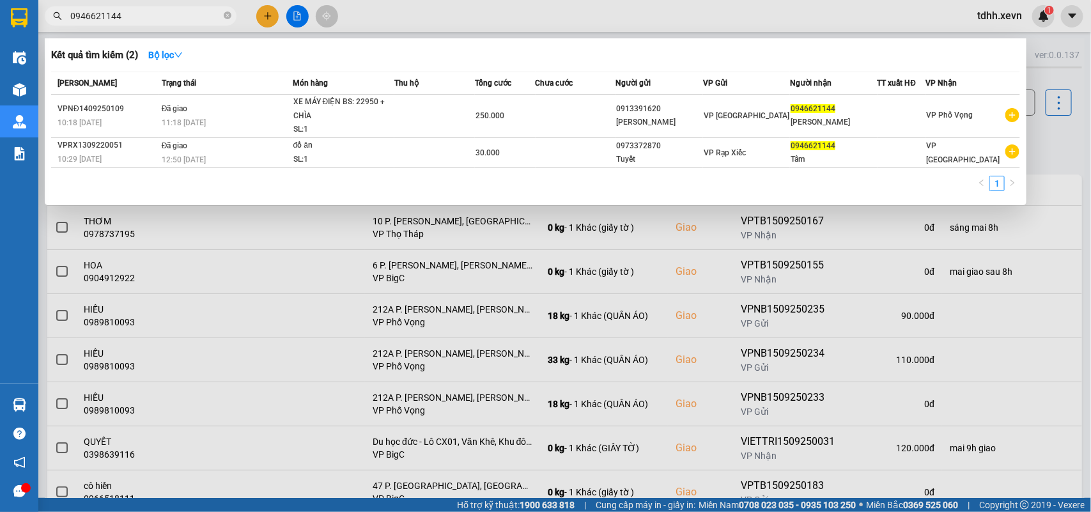
drag, startPoint x: 132, startPoint y: 17, endPoint x: 36, endPoint y: 20, distance: 95.3
click at [36, 20] on section "Kết quả tìm kiếm ( 2 ) Bộ lọc Mã ĐH Trạng thái Món hàng Thu hộ Tổng cước Chưa c…" at bounding box center [545, 256] width 1091 height 512
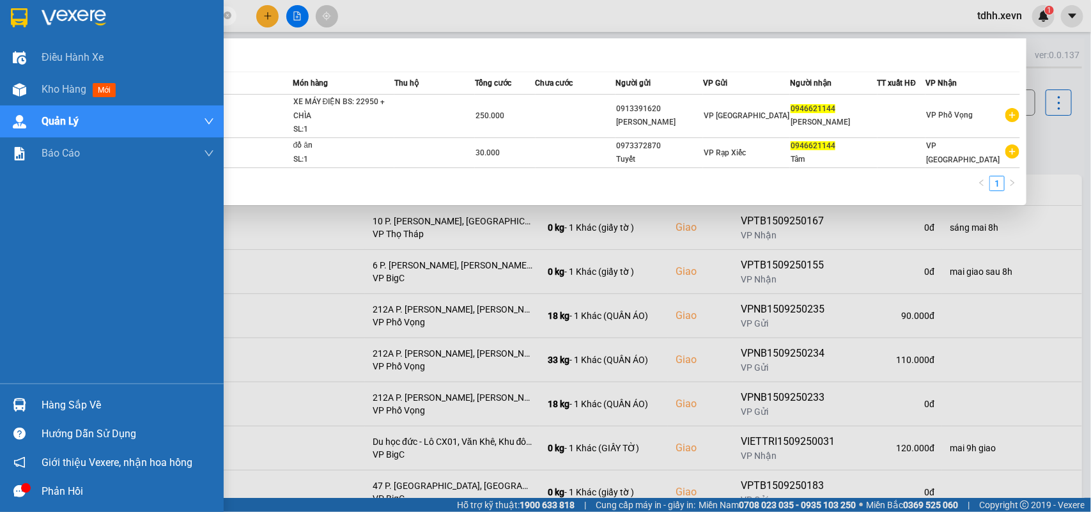
paste input "814005589"
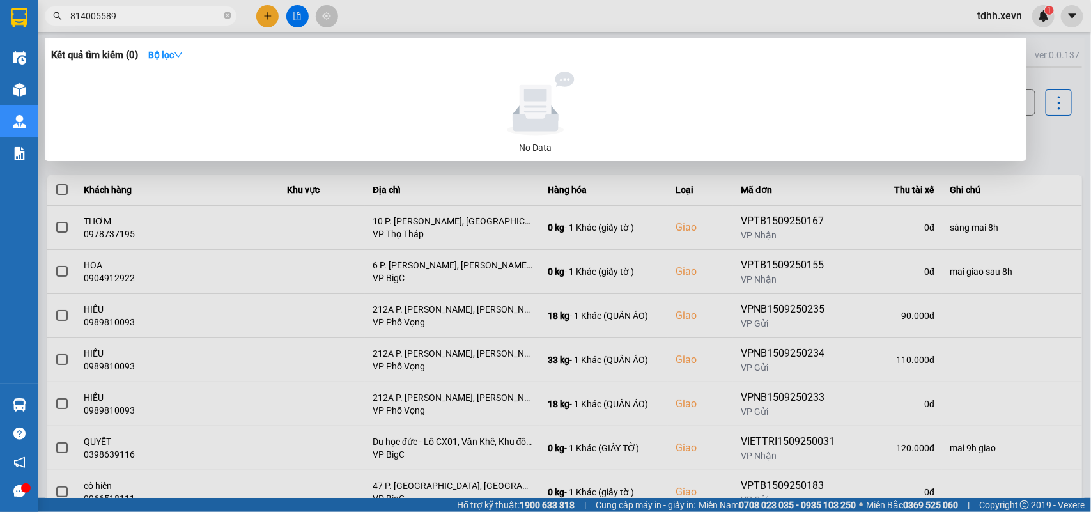
click at [71, 17] on input "814005589" at bounding box center [145, 16] width 151 height 14
drag, startPoint x: 116, startPoint y: 15, endPoint x: 62, endPoint y: 26, distance: 54.8
click at [62, 26] on div "Kết quả tìm kiếm ( 0 ) Bộ lọc No Data 814005589" at bounding box center [124, 16] width 249 height 22
paste input "0353876322"
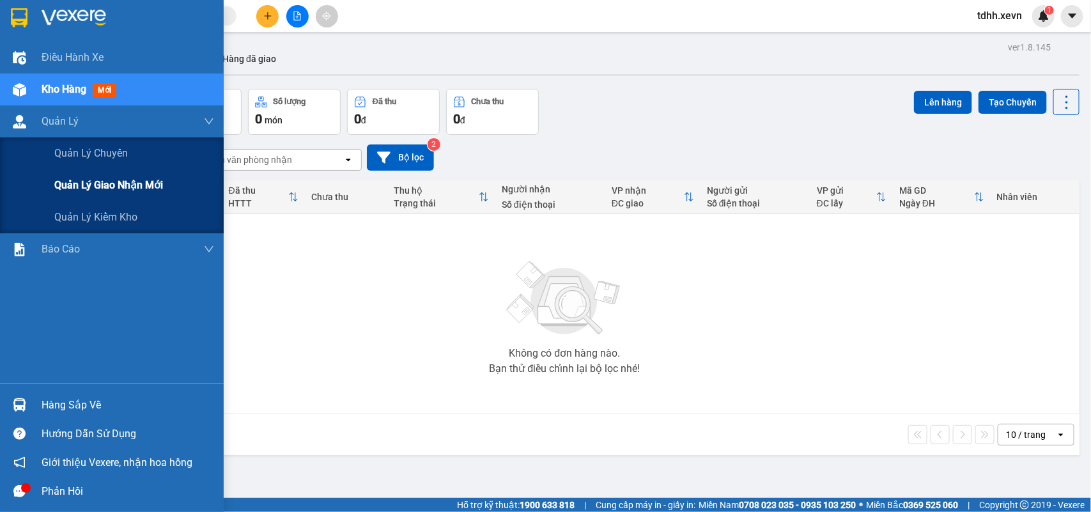
click at [81, 183] on span "Quản lý giao nhận mới" at bounding box center [108, 185] width 109 height 16
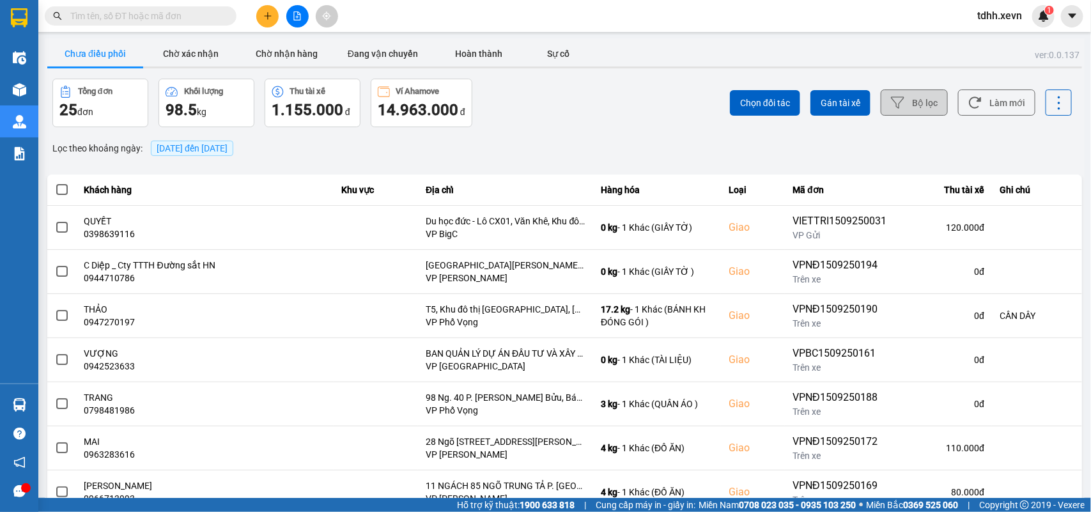
click at [881, 105] on button "Bộ lọc" at bounding box center [914, 102] width 67 height 26
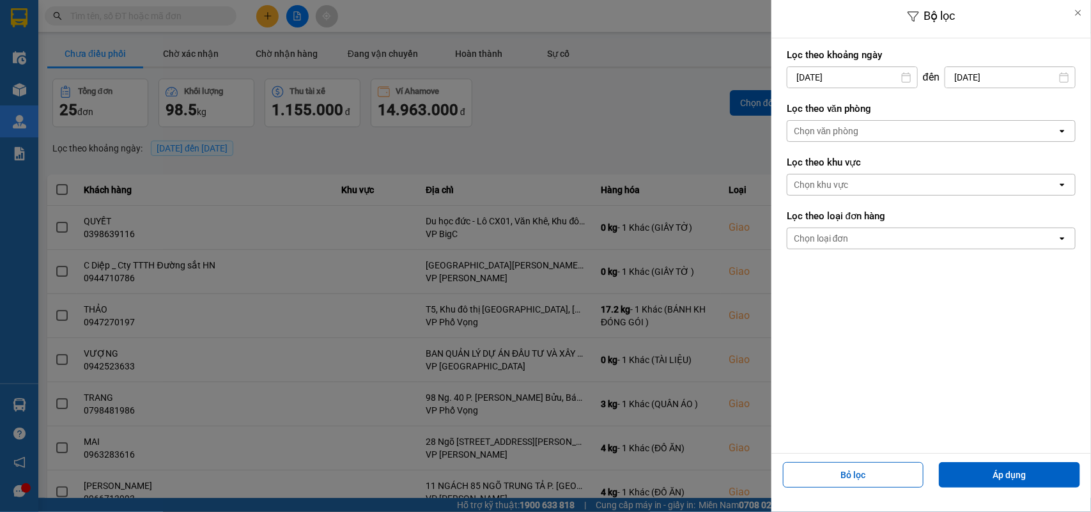
click at [874, 74] on input "[DATE]" at bounding box center [852, 77] width 130 height 20
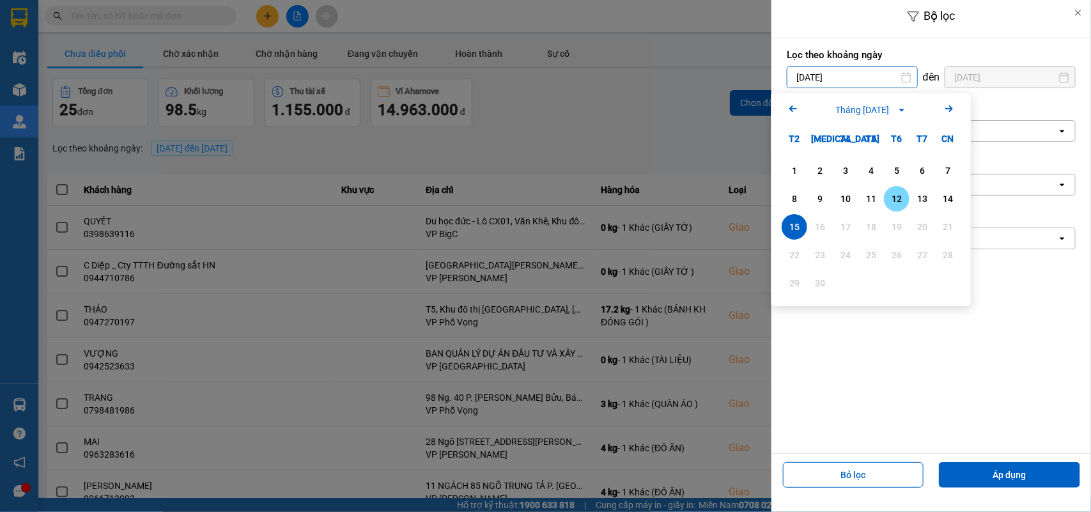
click at [895, 198] on div "12" at bounding box center [897, 198] width 18 height 15
type input "[DATE]"
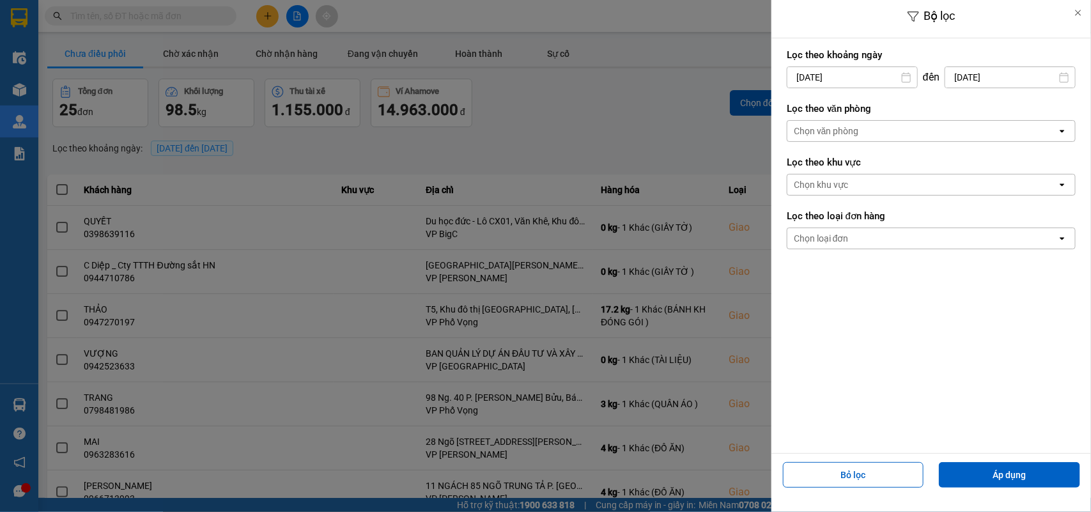
click at [822, 132] on div "Chọn văn phòng" at bounding box center [826, 131] width 65 height 13
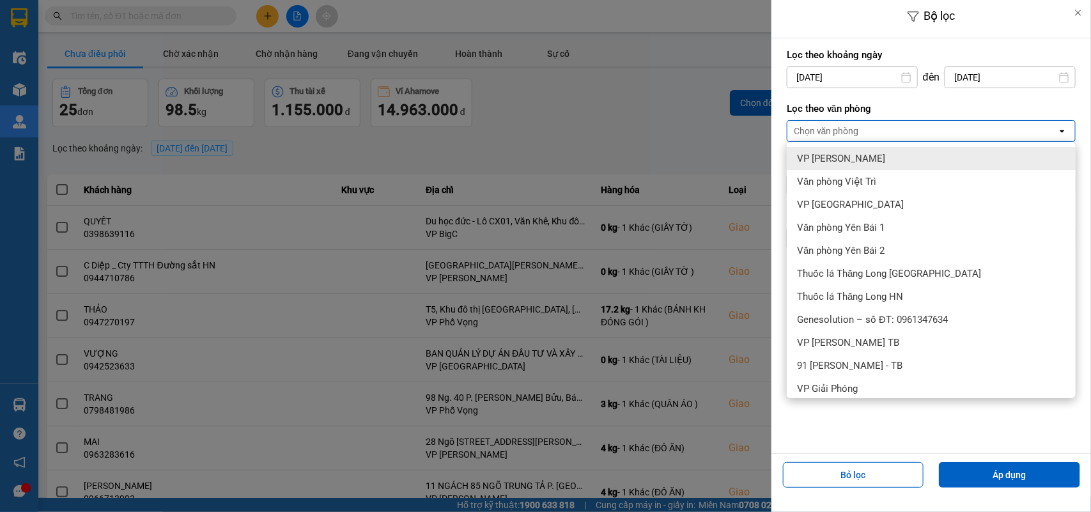
click at [835, 155] on span "VP [PERSON_NAME]" at bounding box center [841, 158] width 88 height 13
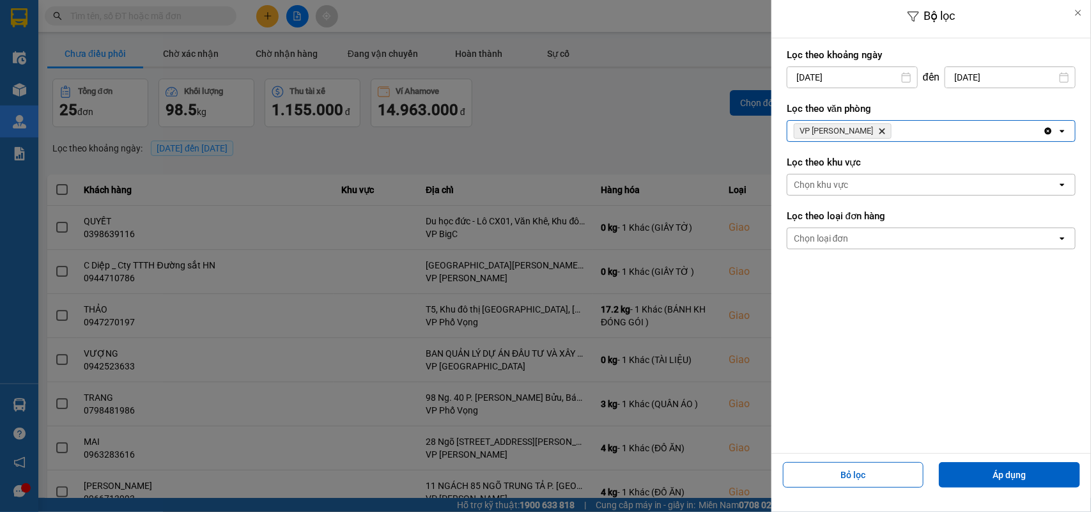
click at [868, 123] on div "VP [PERSON_NAME] Delete" at bounding box center [915, 131] width 256 height 20
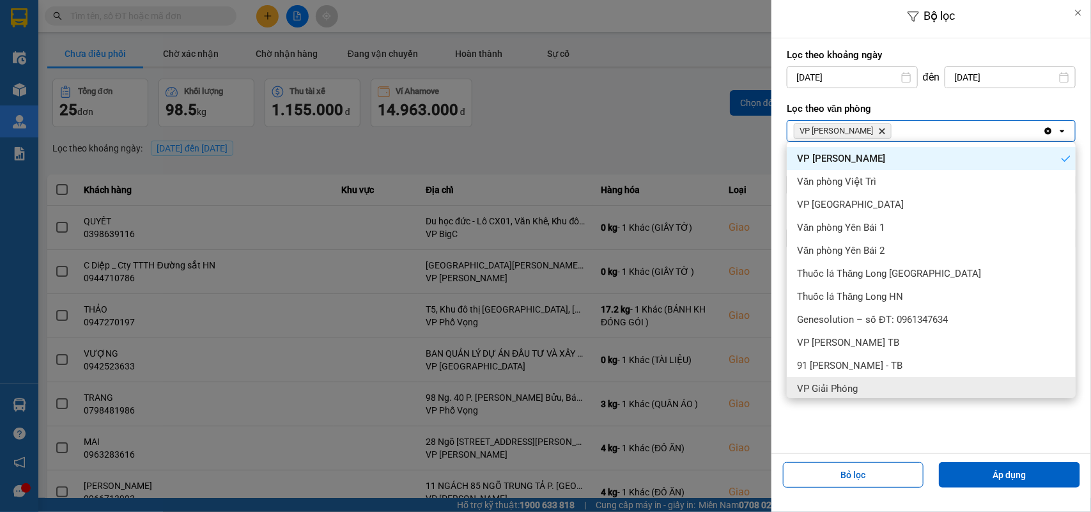
click at [848, 382] on span "VP Giải Phóng" at bounding box center [827, 388] width 61 height 13
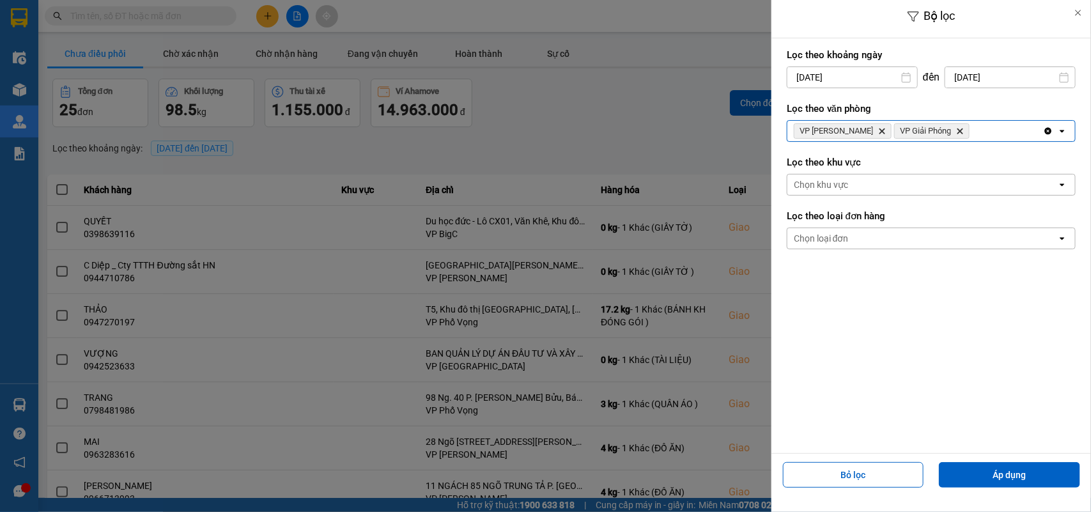
click at [949, 129] on div "VP [PERSON_NAME] Delete VP Giải Phóng Delete" at bounding box center [915, 131] width 256 height 20
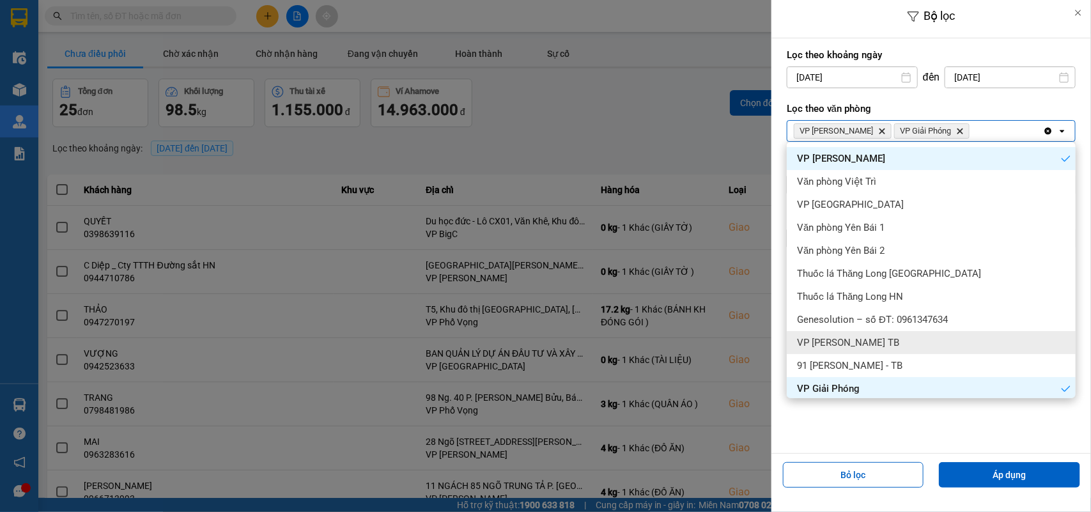
scroll to position [80, 0]
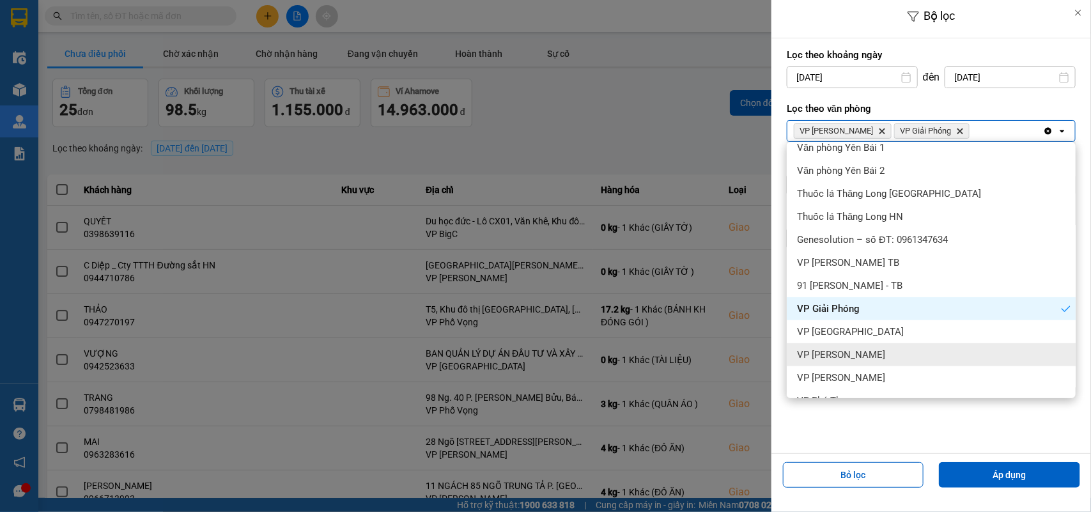
click at [840, 355] on span "VP [PERSON_NAME]" at bounding box center [841, 354] width 88 height 13
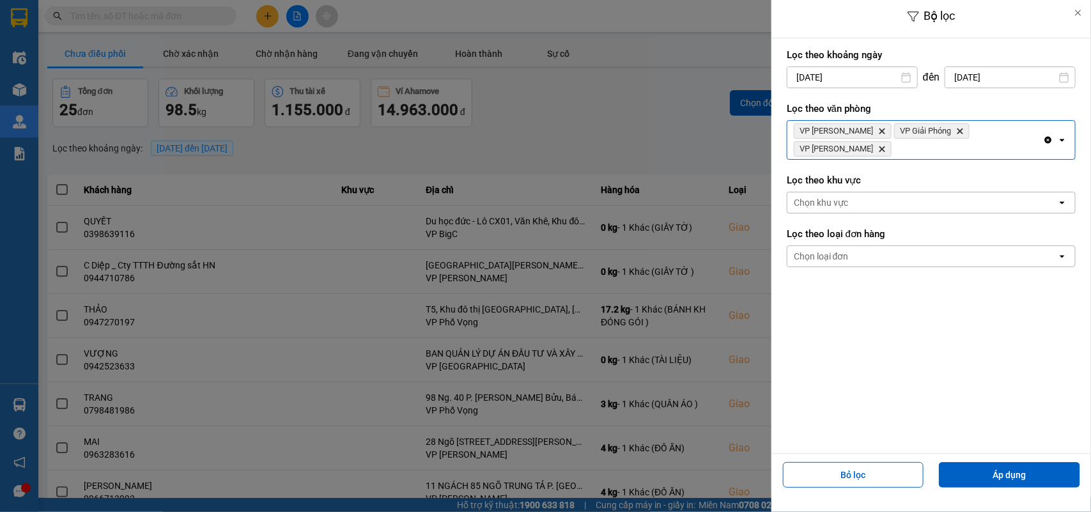
click at [1039, 134] on div "VP [PERSON_NAME] Delete VP Giải Phóng Delete VP [PERSON_NAME]" at bounding box center [915, 140] width 256 height 38
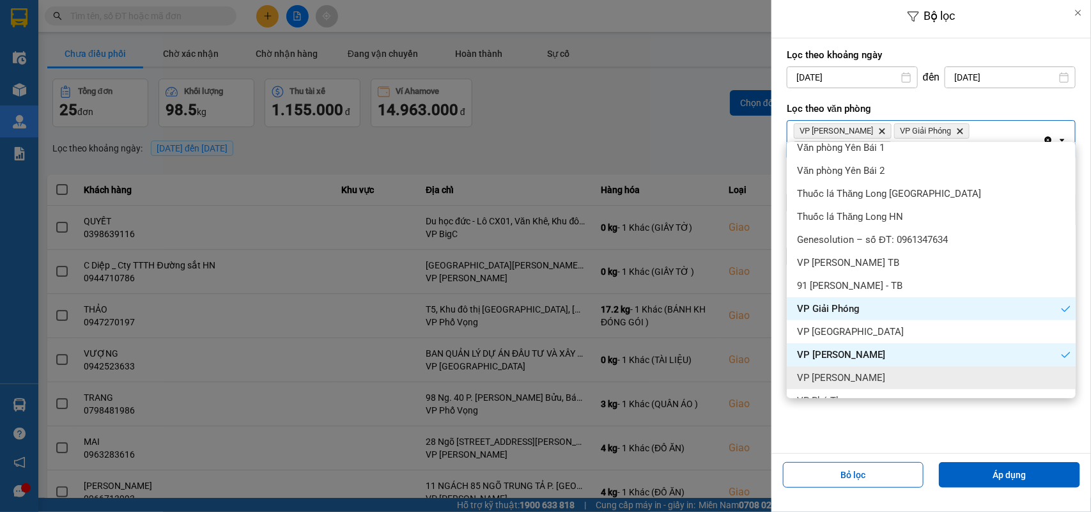
click at [847, 369] on div "VP [PERSON_NAME]" at bounding box center [931, 377] width 289 height 23
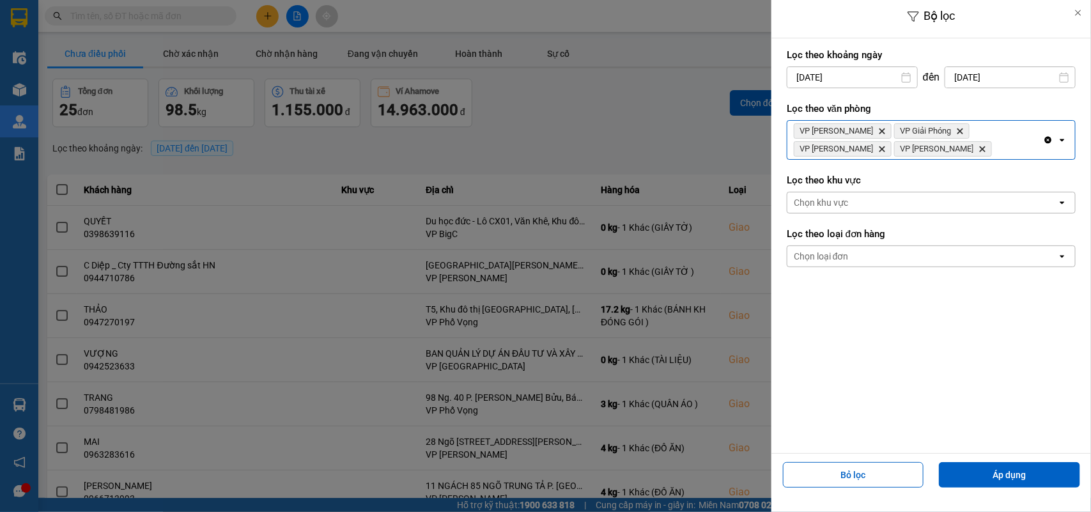
click at [886, 145] on div "VP [PERSON_NAME] Delete VP Giải Phóng Delete VP [PERSON_NAME] Delete VP [PERSON…" at bounding box center [915, 140] width 256 height 38
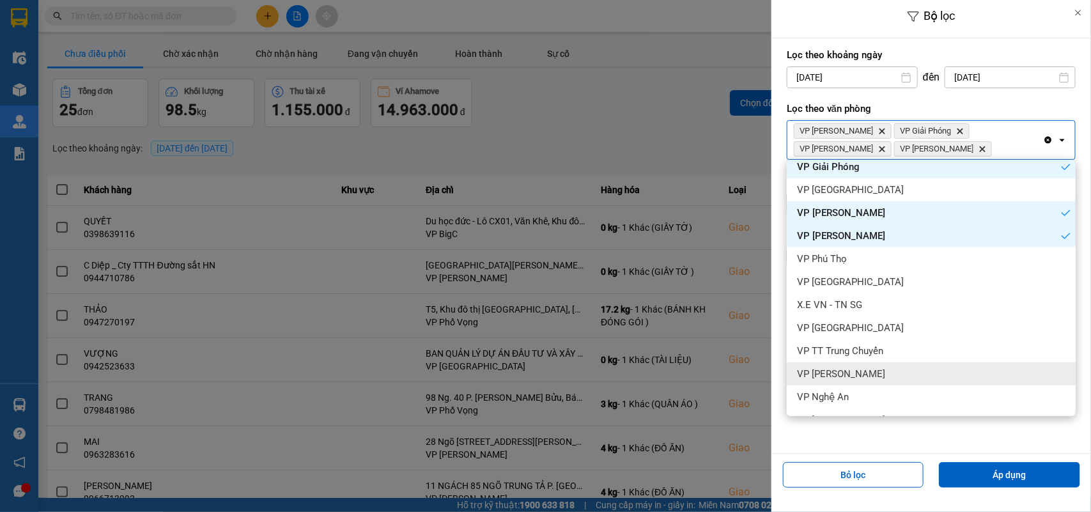
scroll to position [320, 0]
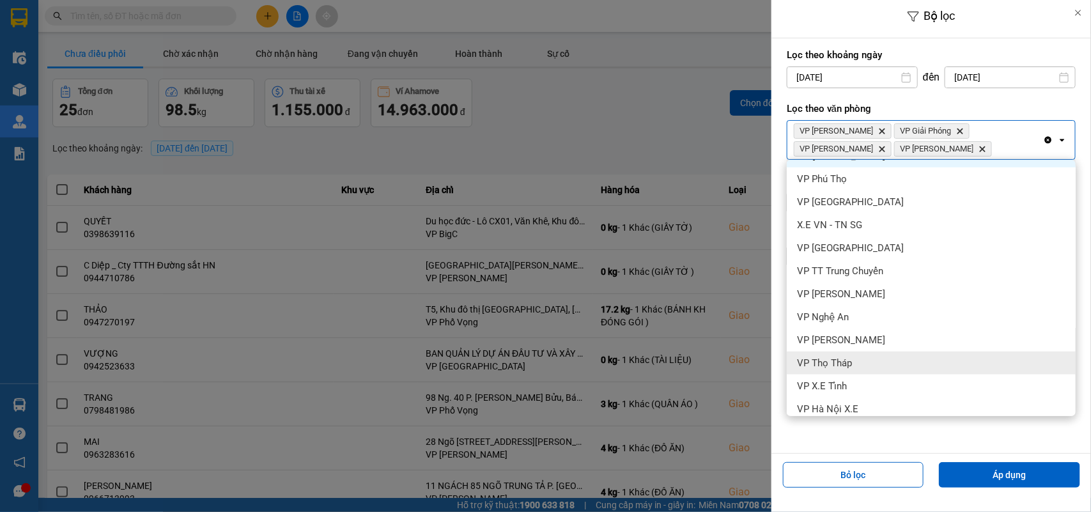
click at [845, 363] on span "VP Thọ Tháp" at bounding box center [824, 363] width 55 height 13
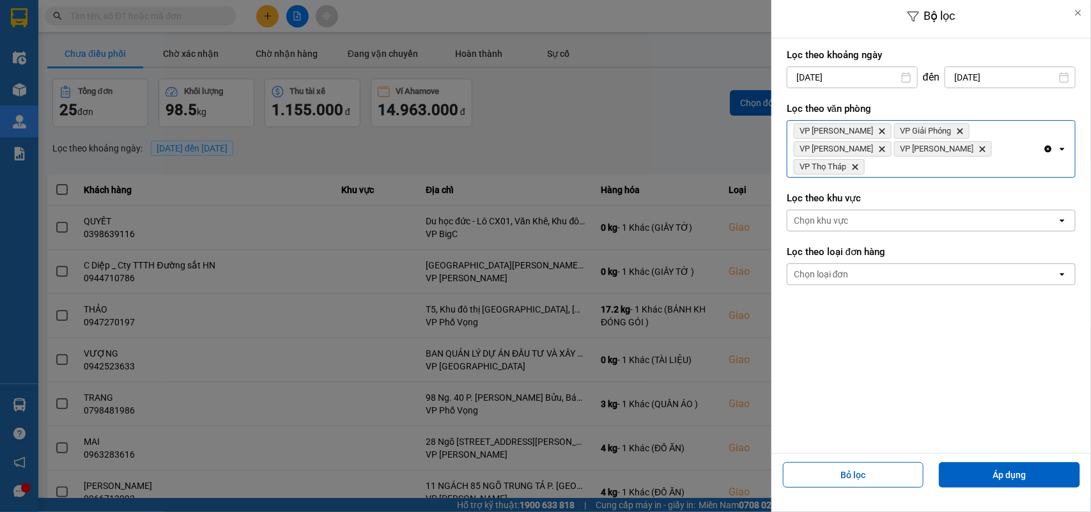
click at [943, 155] on div "VP [PERSON_NAME] Delete VP Giải Phóng Delete VP [PERSON_NAME] Delete VP Ngọc Hồ…" at bounding box center [915, 149] width 256 height 56
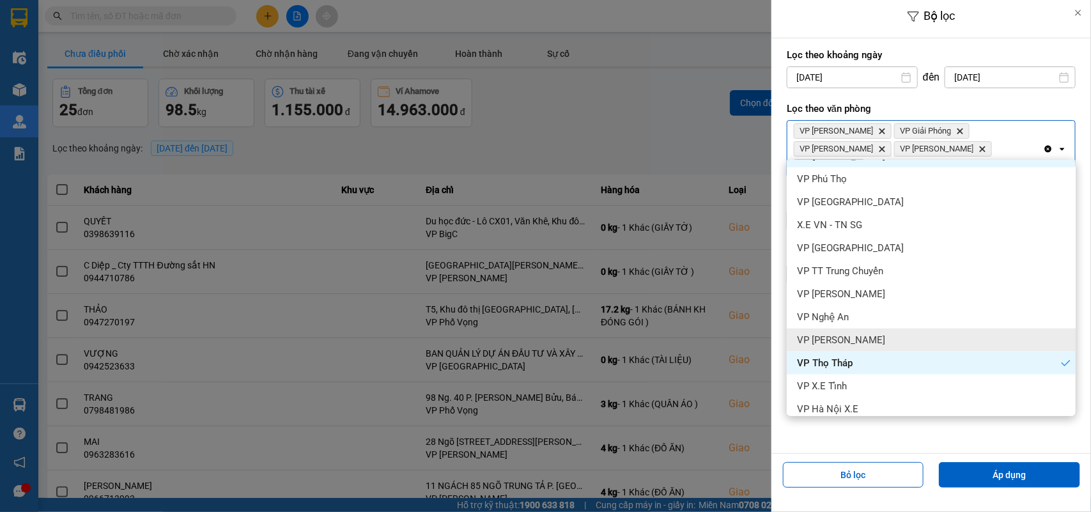
scroll to position [399, 0]
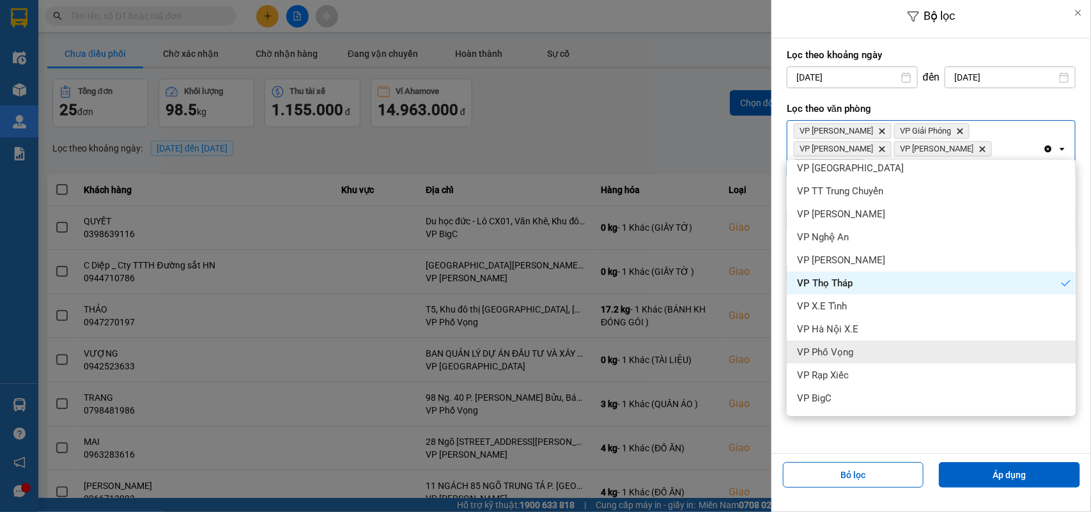
click at [858, 348] on div "VP Phố Vọng" at bounding box center [931, 352] width 289 height 23
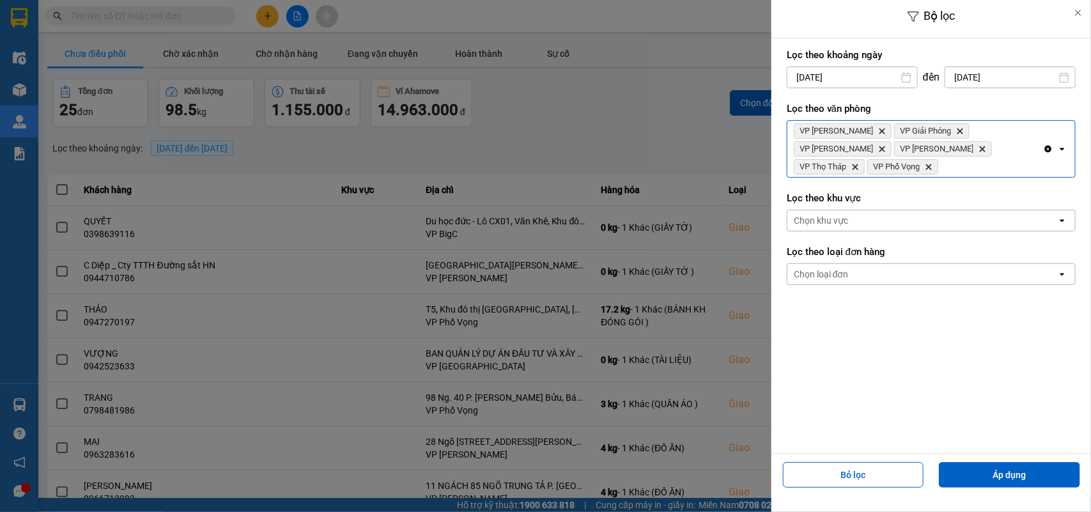
click at [1032, 151] on div "VP [PERSON_NAME] Delete VP Giải Phóng Delete VP [PERSON_NAME] Delete VP Ngọc Hồ…" at bounding box center [915, 149] width 256 height 56
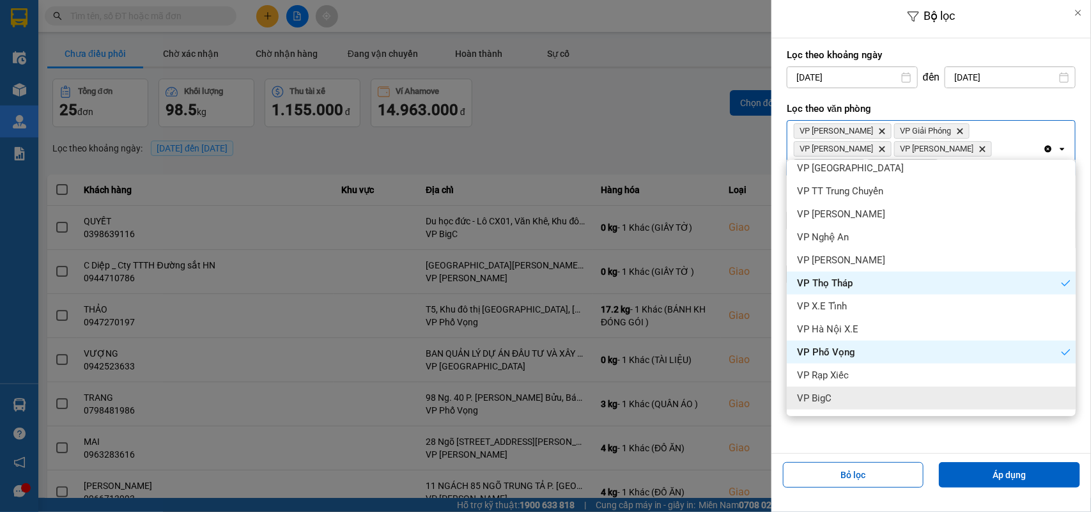
click at [821, 395] on span "VP BigC" at bounding box center [814, 398] width 35 height 13
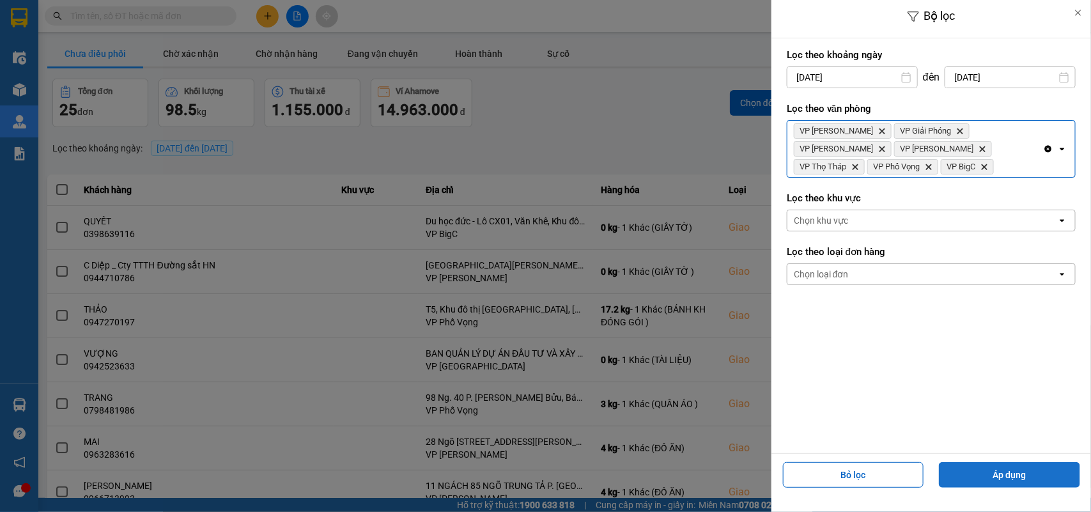
click at [968, 468] on button "Áp dụng" at bounding box center [1009, 475] width 141 height 26
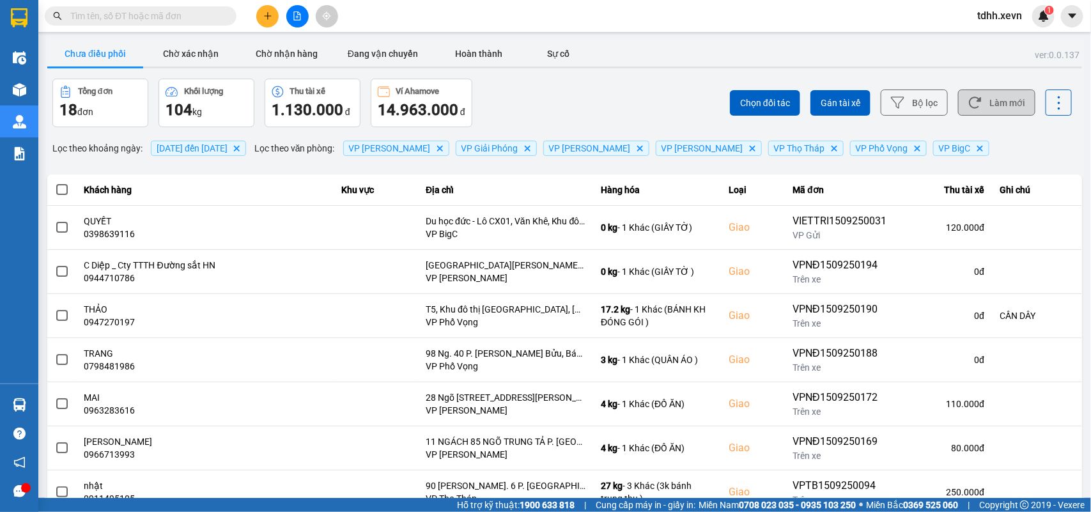
click at [975, 102] on button "Làm mới" at bounding box center [996, 102] width 77 height 26
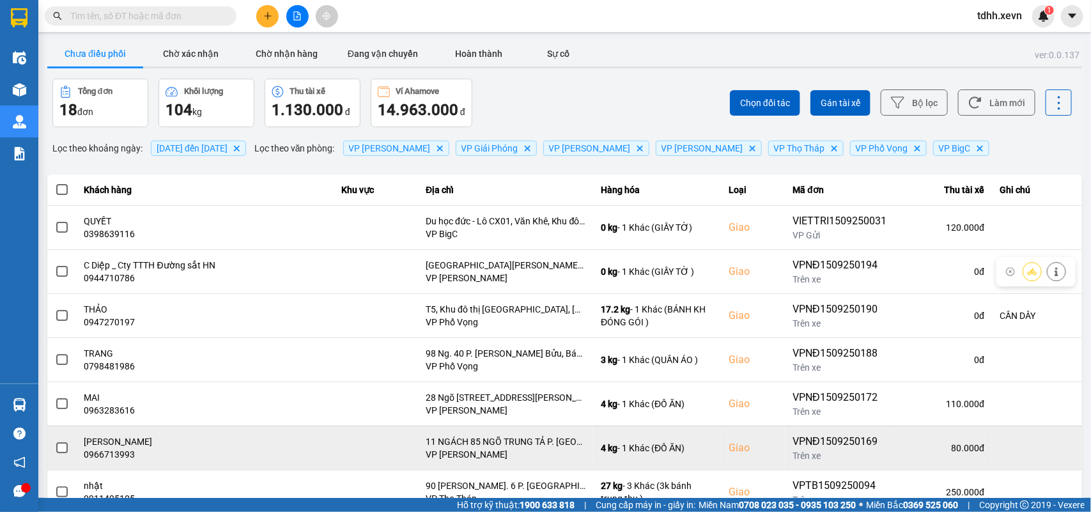
scroll to position [180, 0]
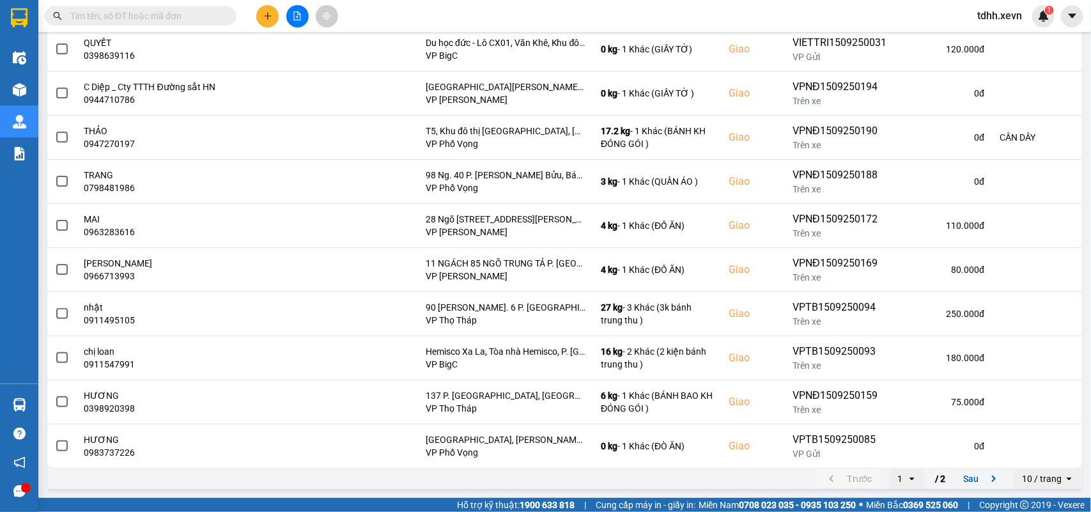
drag, startPoint x: 978, startPoint y: 477, endPoint x: 965, endPoint y: 449, distance: 31.7
click at [986, 477] on icon "next page. current page 1 / 2" at bounding box center [993, 478] width 15 height 15
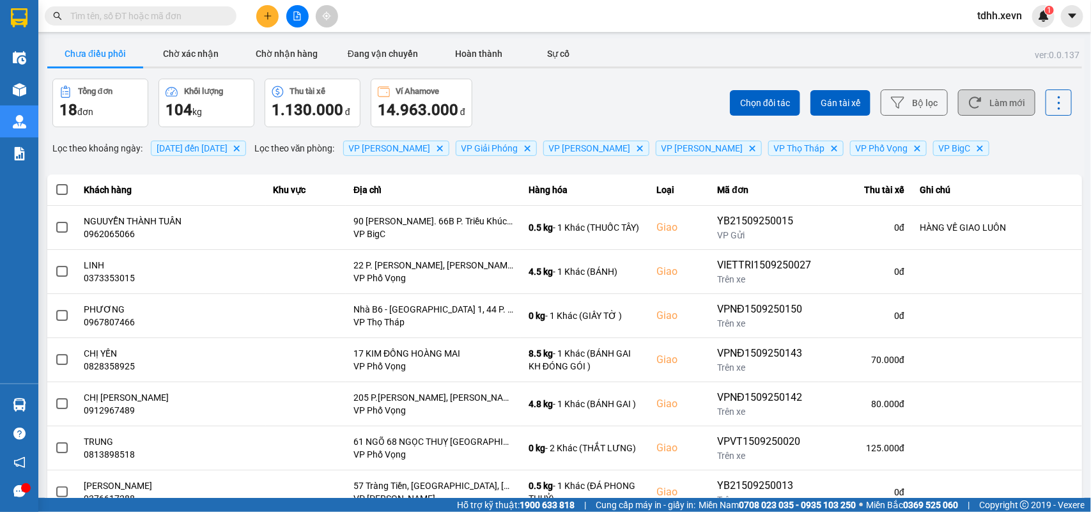
click at [985, 97] on button "Làm mới" at bounding box center [996, 102] width 77 height 26
click at [986, 105] on button "Làm mới" at bounding box center [996, 102] width 77 height 26
click at [980, 113] on button "Làm mới" at bounding box center [996, 102] width 77 height 26
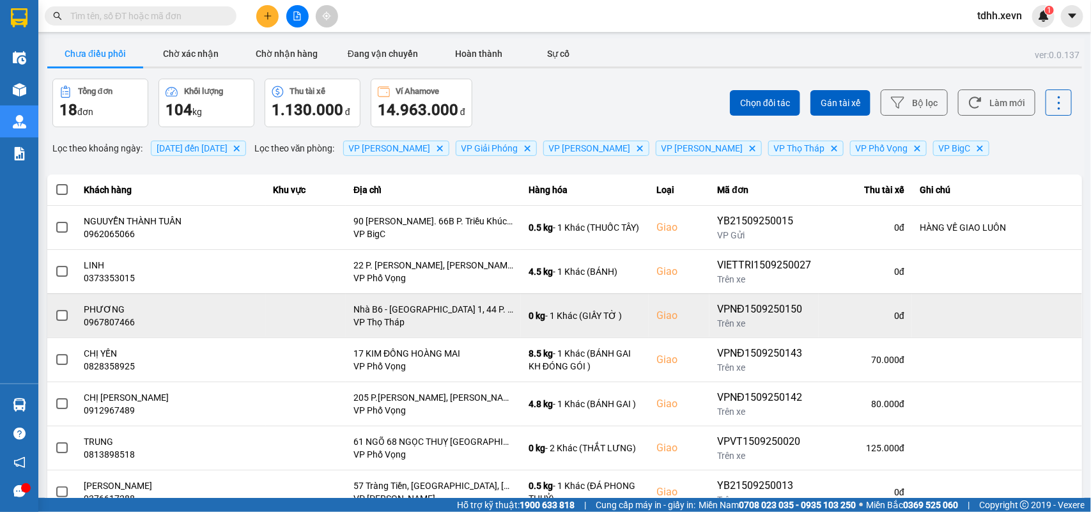
scroll to position [91, 0]
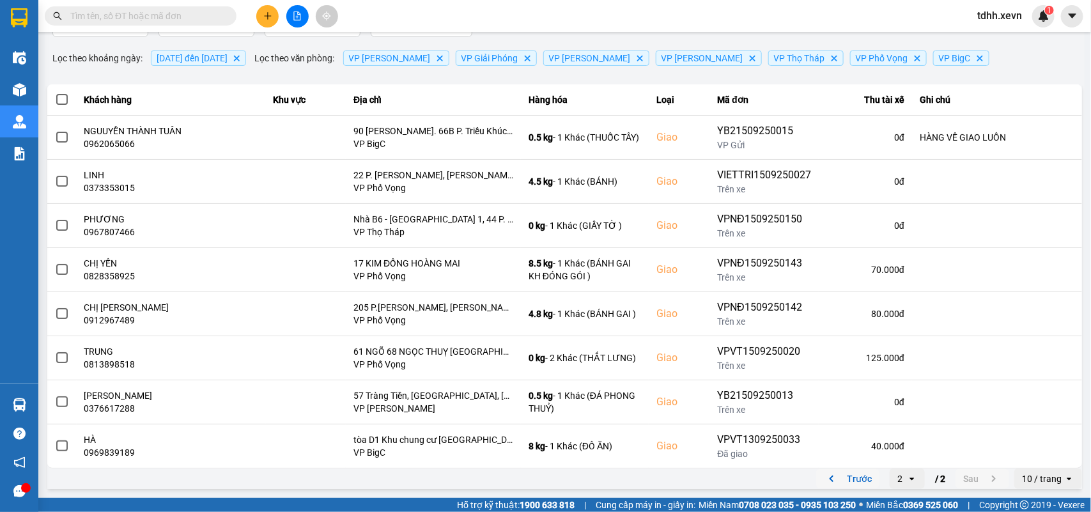
click at [824, 475] on icon "previous page. current page 2 / 2" at bounding box center [831, 478] width 15 height 15
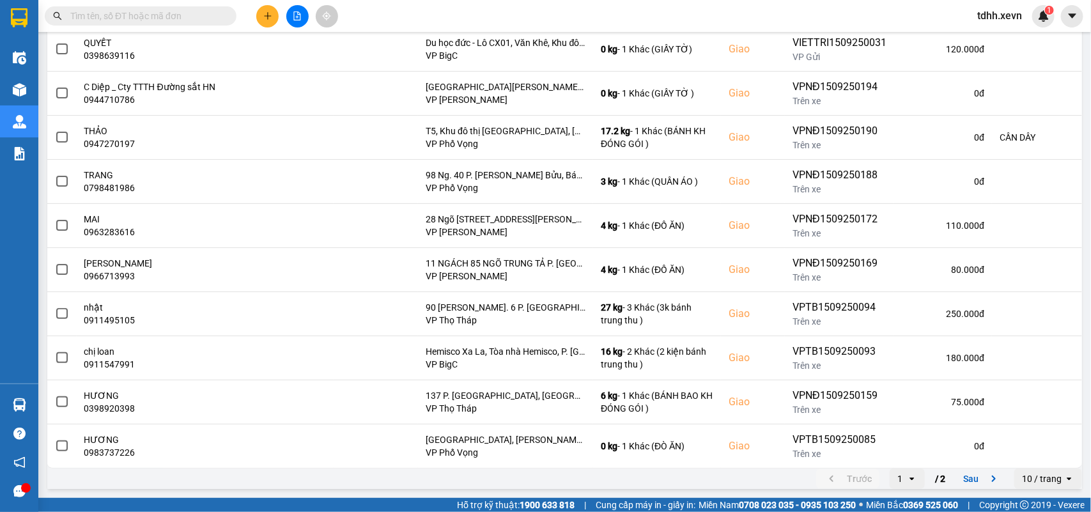
scroll to position [0, 0]
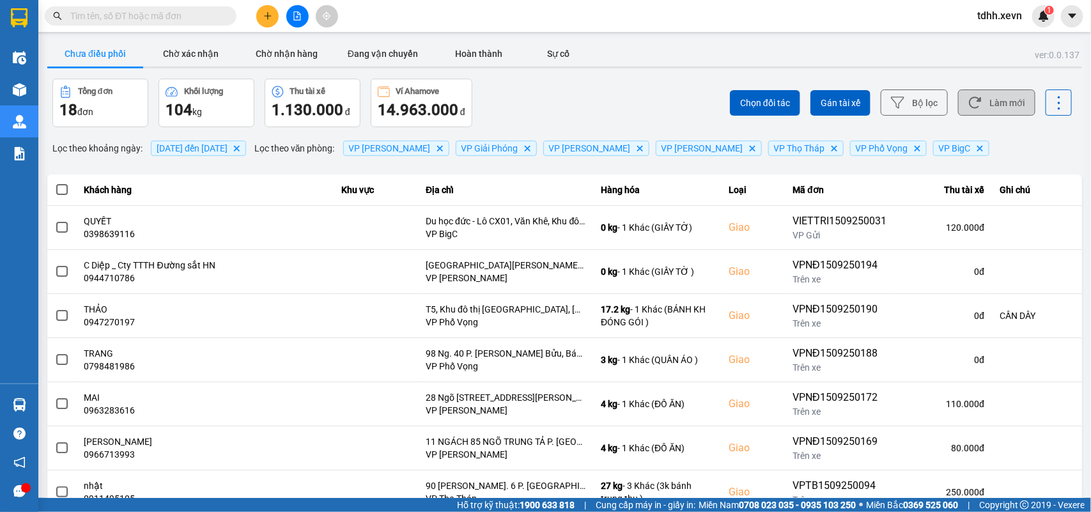
click at [986, 107] on button "Làm mới" at bounding box center [996, 102] width 77 height 26
click at [1011, 110] on button "Làm mới" at bounding box center [996, 102] width 77 height 26
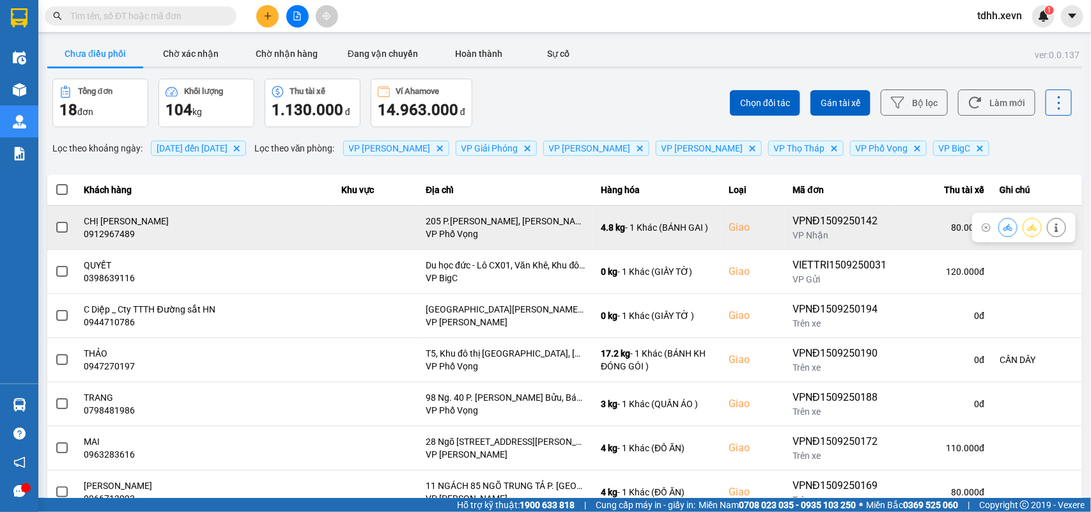
click at [115, 234] on div "0912967489" at bounding box center [205, 233] width 242 height 13
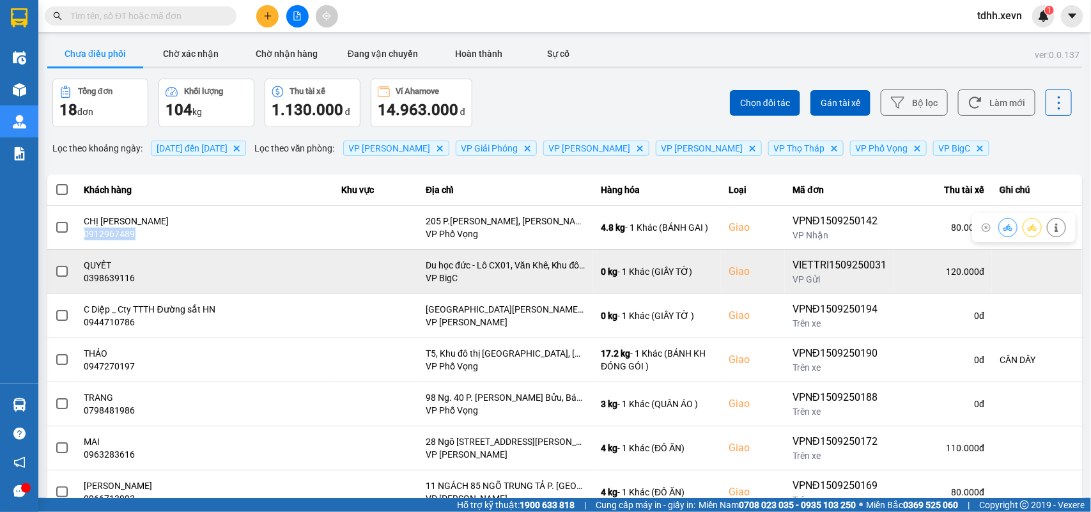
copy div "0912967489"
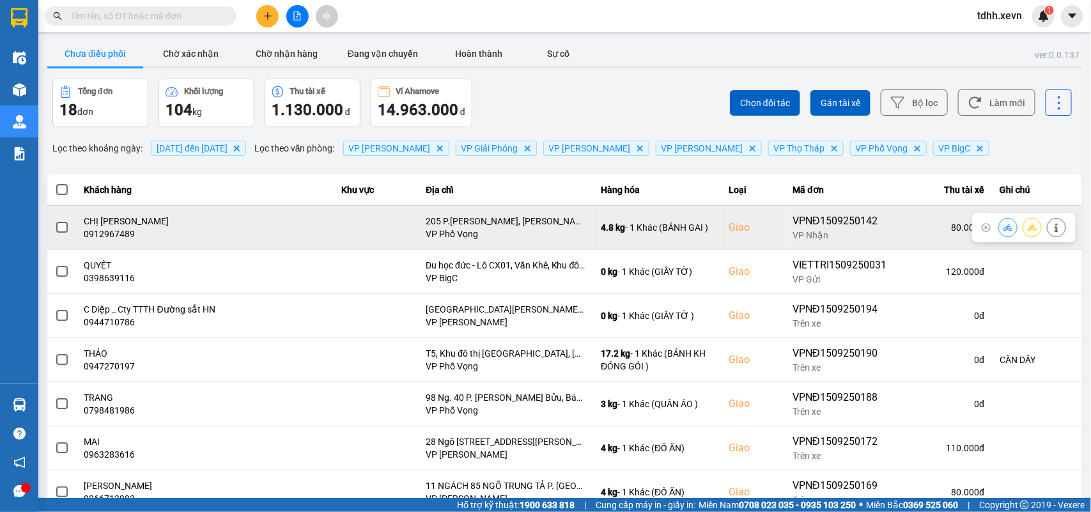
click at [985, 220] on div at bounding box center [1024, 227] width 104 height 29
click at [1003, 231] on icon at bounding box center [1007, 227] width 9 height 9
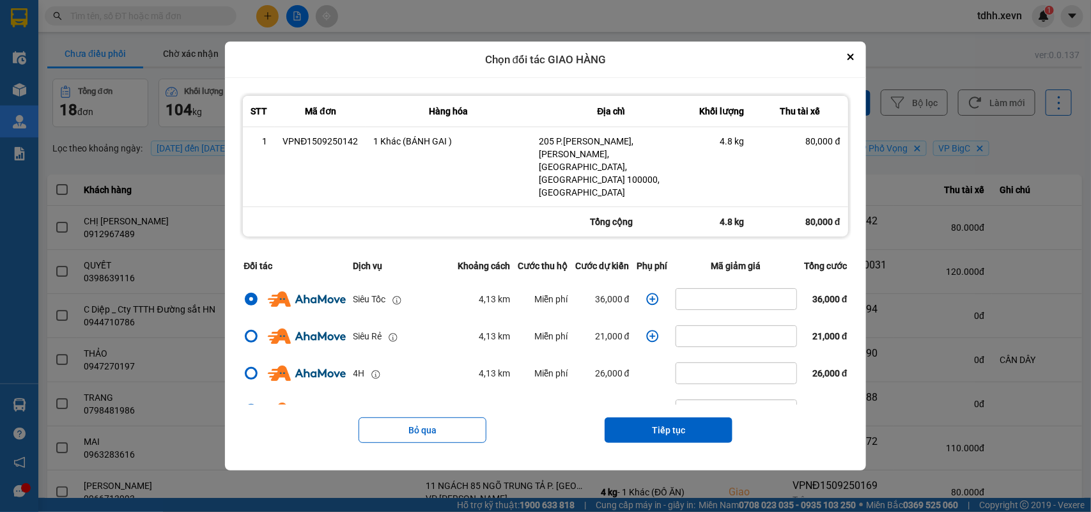
click at [646, 293] on icon "dialog" at bounding box center [652, 299] width 13 height 13
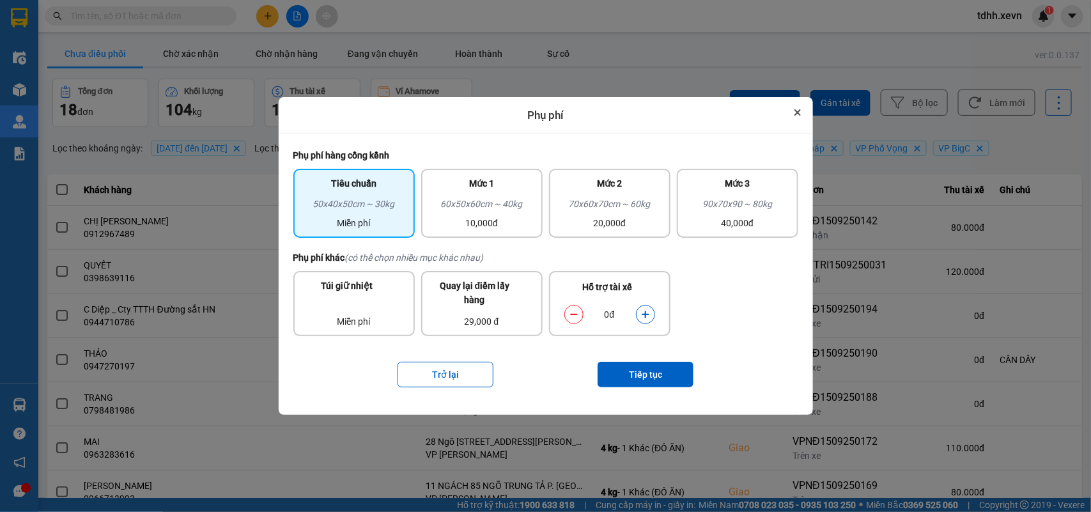
click at [797, 119] on button "Close" at bounding box center [797, 112] width 15 height 15
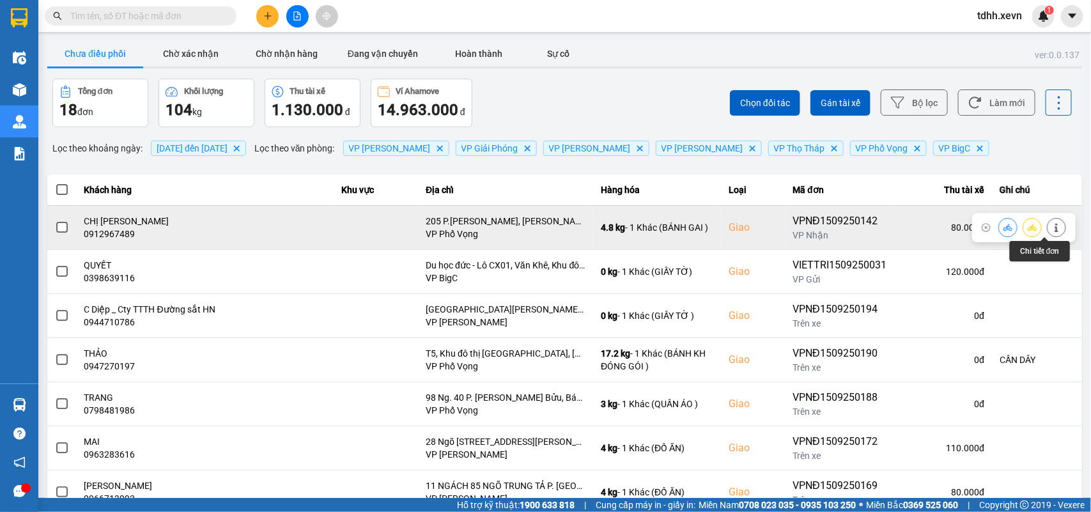
click at [1054, 227] on icon at bounding box center [1055, 227] width 3 height 9
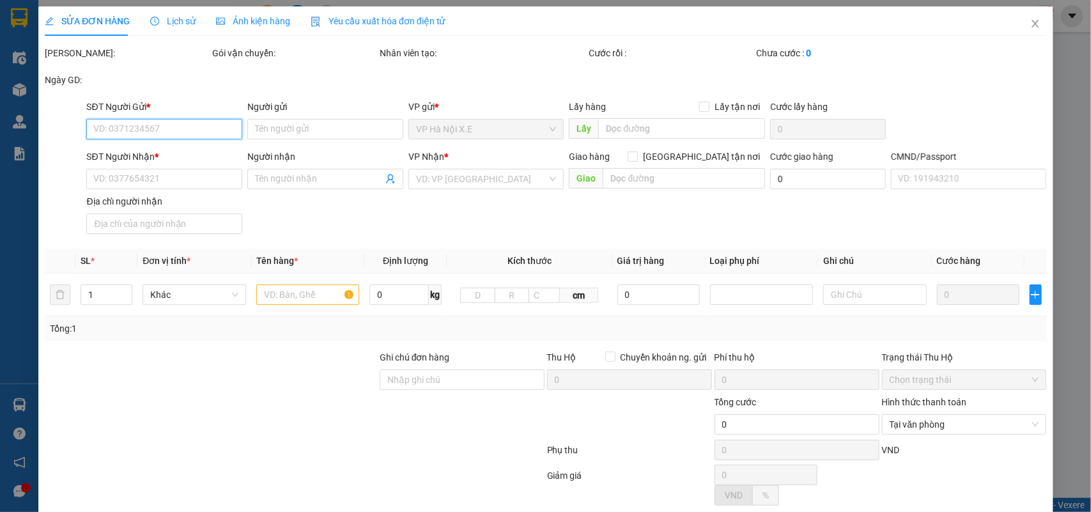
type input "0916861990"
type input "[PERSON_NAME]"
type input "0912967489"
type input "CHỊ [PERSON_NAME]"
checkbox input "true"
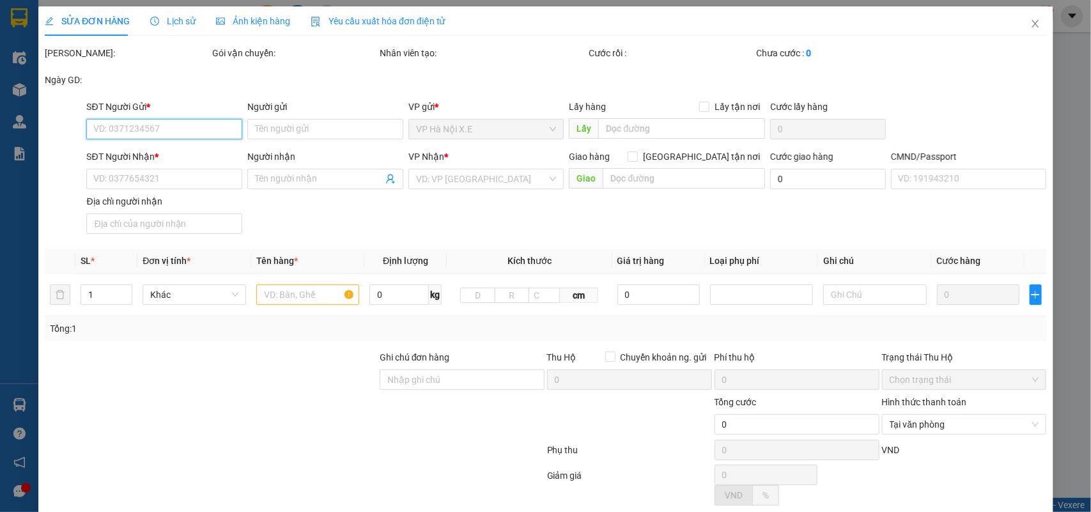
type input "205 P.[PERSON_NAME], [PERSON_NAME], [GEOGRAPHIC_DATA], [GEOGRAPHIC_DATA] 100000…"
type input "1CC"
type input "80.000"
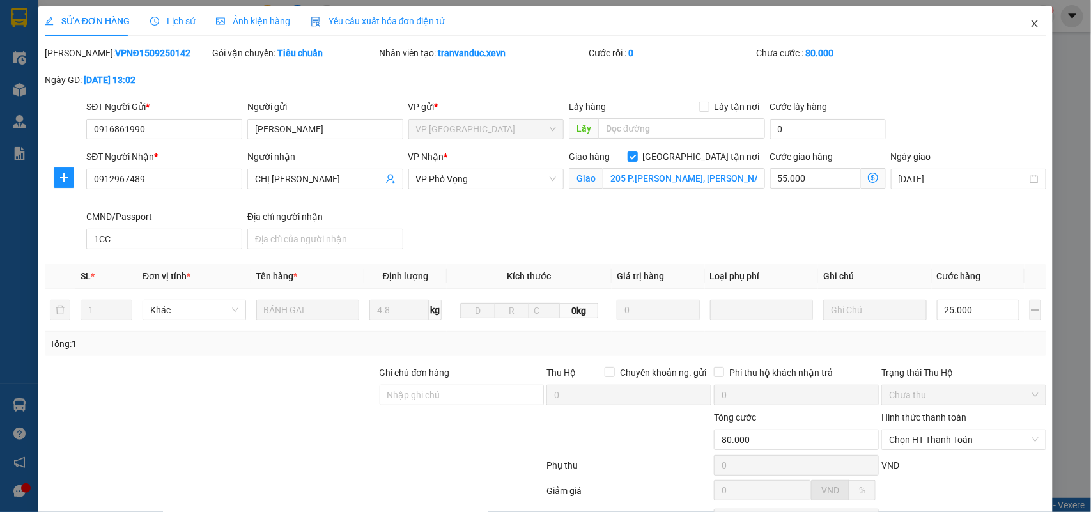
click at [1031, 22] on icon "close" at bounding box center [1034, 24] width 7 height 8
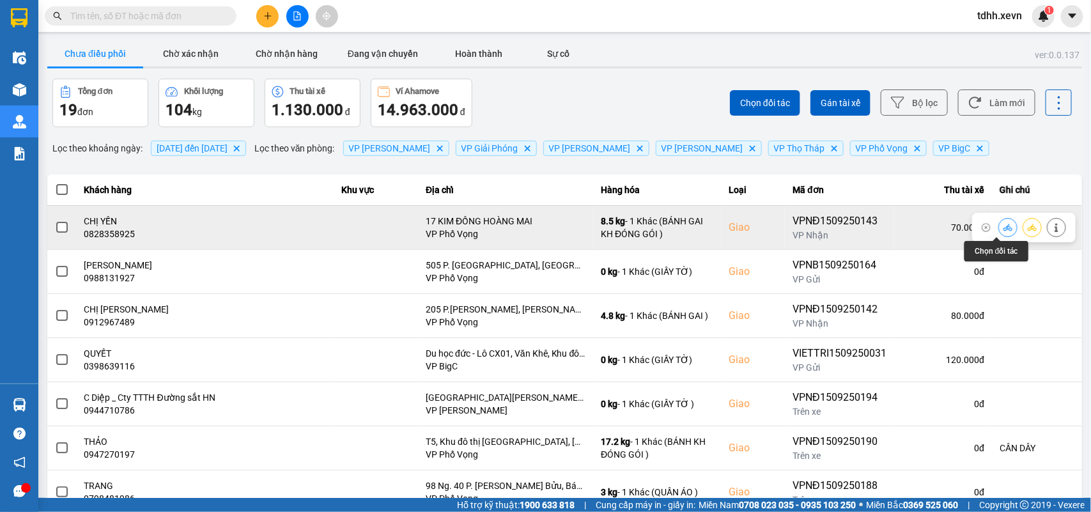
click at [999, 235] on button at bounding box center [1008, 227] width 18 height 22
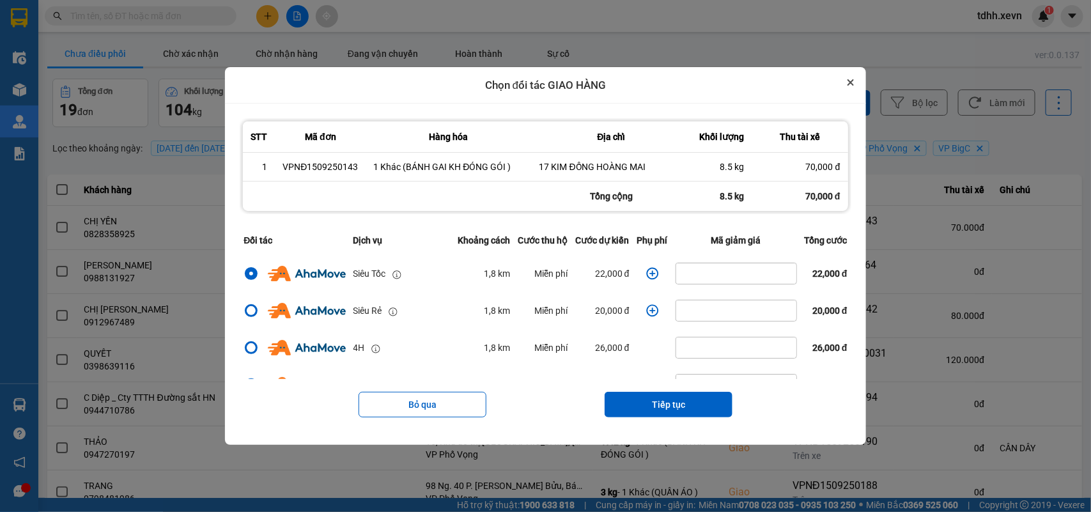
click at [853, 83] on icon "Close" at bounding box center [850, 82] width 5 height 5
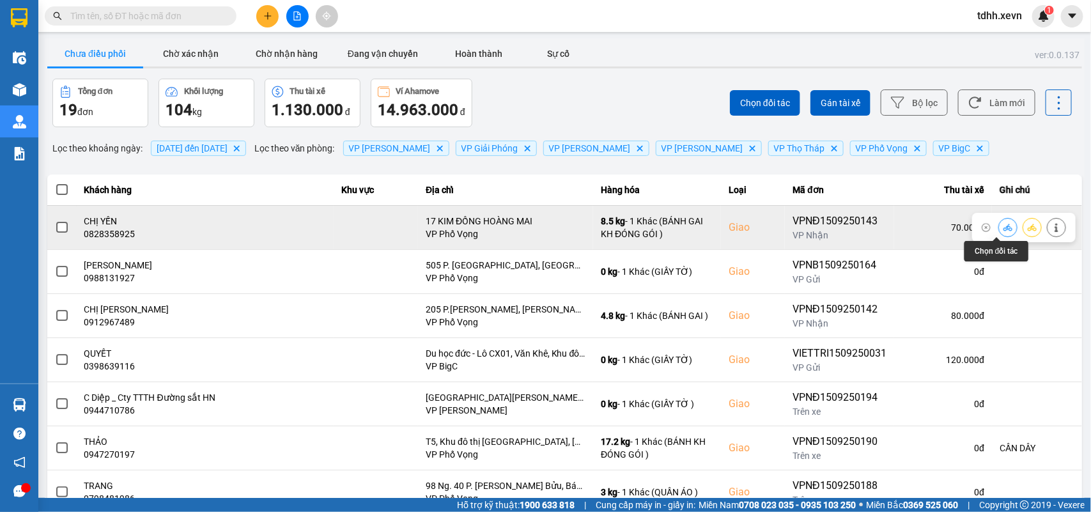
click at [999, 226] on button at bounding box center [1008, 227] width 18 height 22
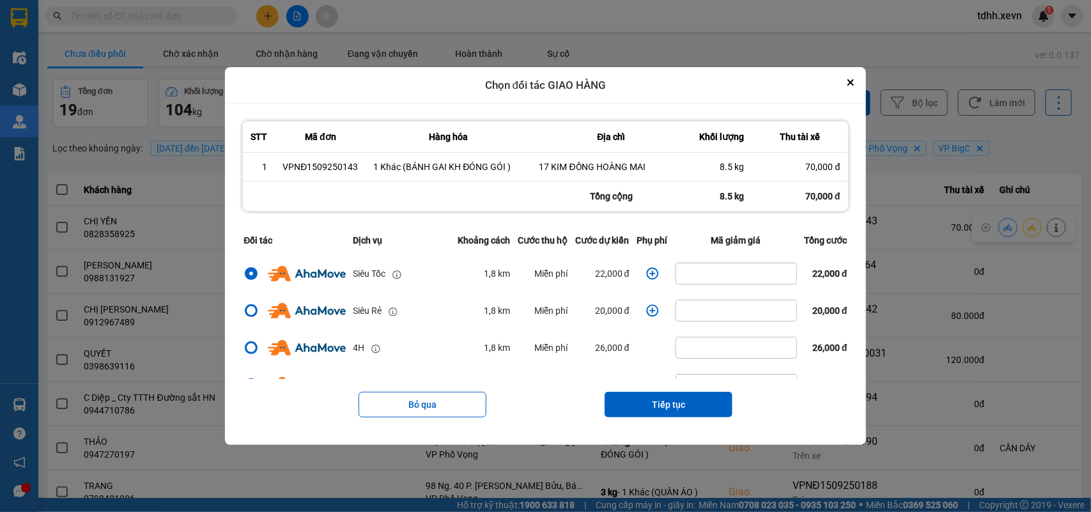
click at [650, 272] on icon "dialog" at bounding box center [652, 273] width 13 height 13
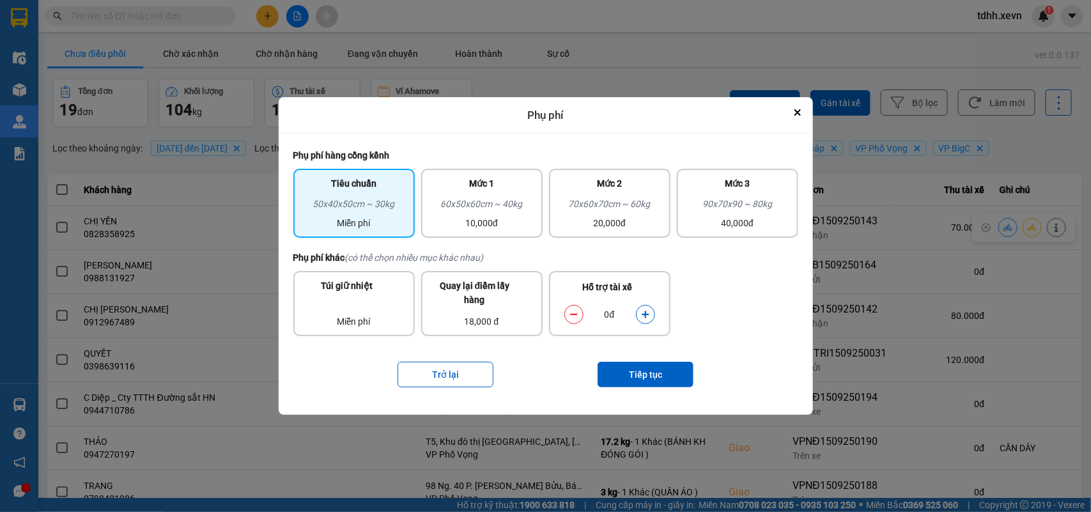
click at [645, 314] on icon "dialog" at bounding box center [645, 314] width 7 height 7
click at [631, 369] on button "Tiếp tục" at bounding box center [645, 375] width 96 height 26
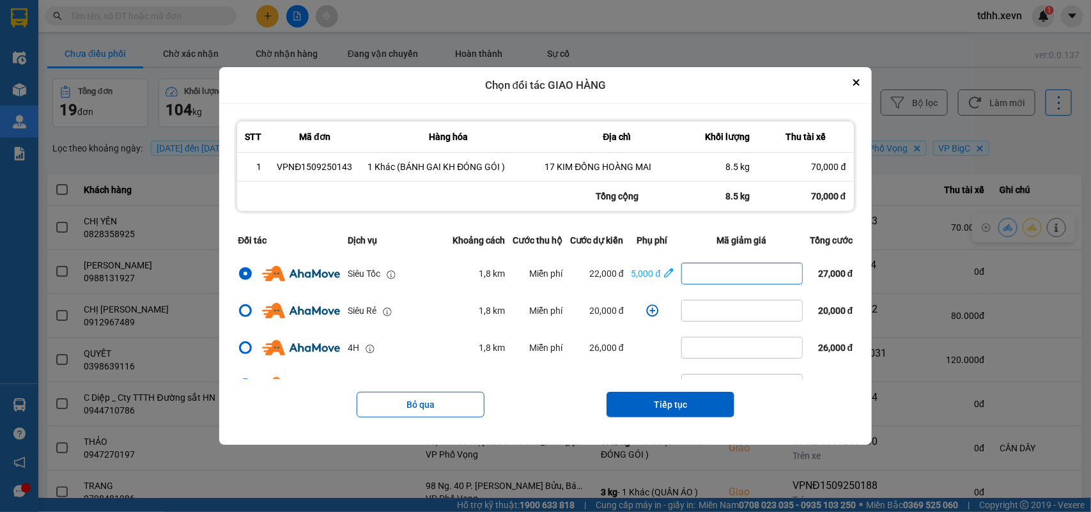
click at [704, 282] on input "dialog" at bounding box center [742, 273] width 120 height 20
click at [666, 399] on button "Tiếp tục" at bounding box center [670, 405] width 128 height 26
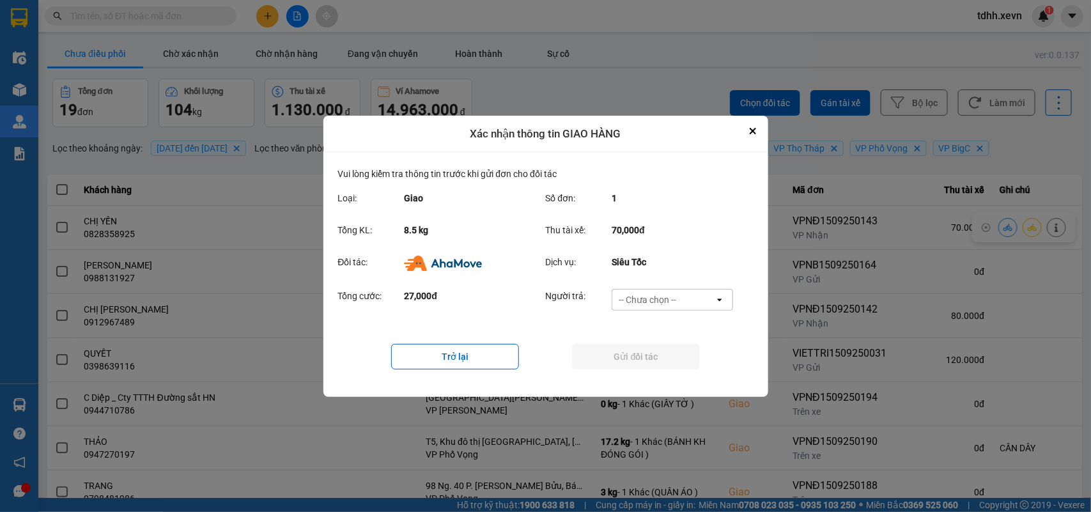
click at [698, 296] on div "-- Chưa chọn --" at bounding box center [663, 299] width 102 height 20
click at [661, 373] on span "Ví Ahamove" at bounding box center [648, 372] width 52 height 13
click at [662, 357] on button "Gửi đối tác" at bounding box center [636, 357] width 128 height 26
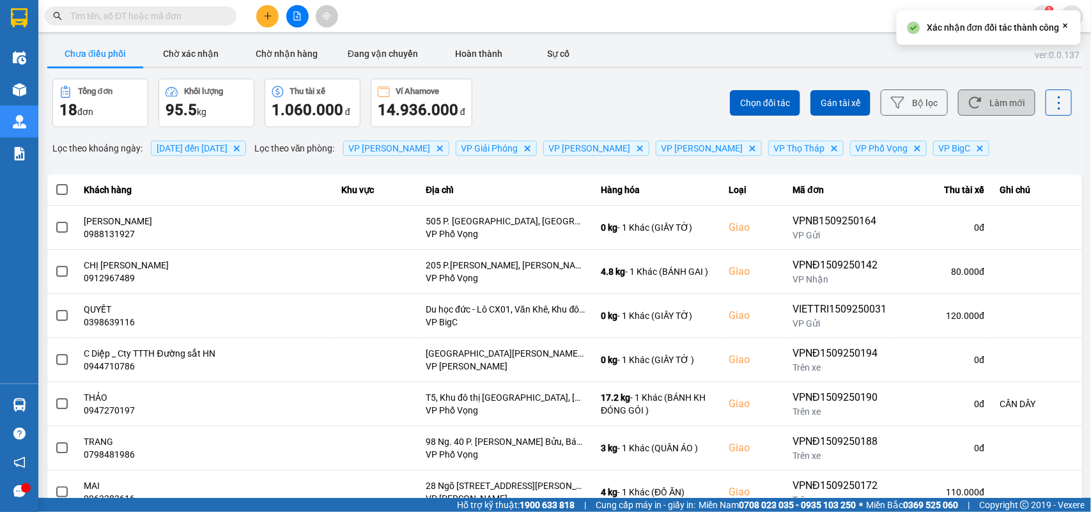
click at [1011, 110] on button "Làm mới" at bounding box center [996, 102] width 77 height 26
click at [215, 59] on button "Chờ xác nhận" at bounding box center [191, 54] width 96 height 26
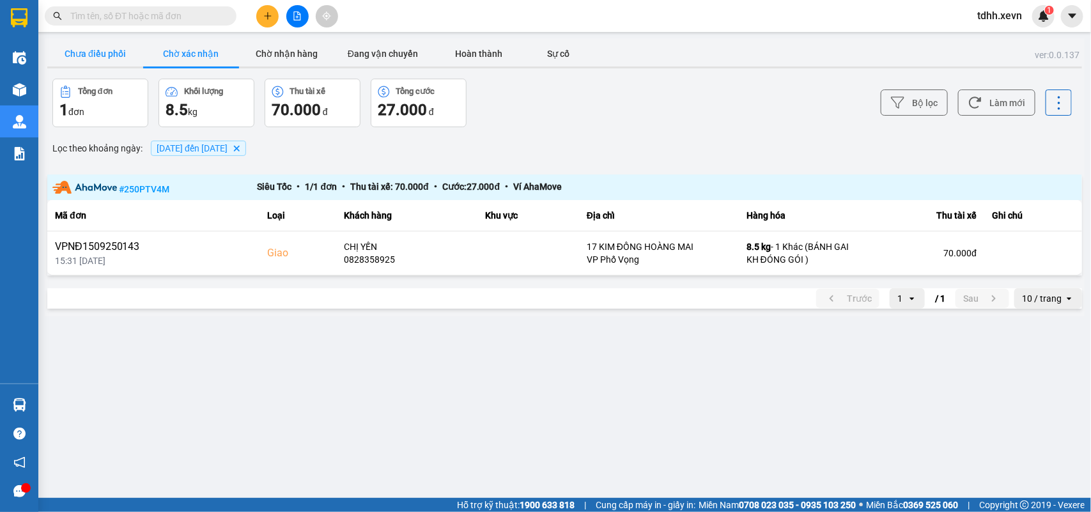
click at [116, 58] on button "Chưa điều phối" at bounding box center [95, 54] width 96 height 26
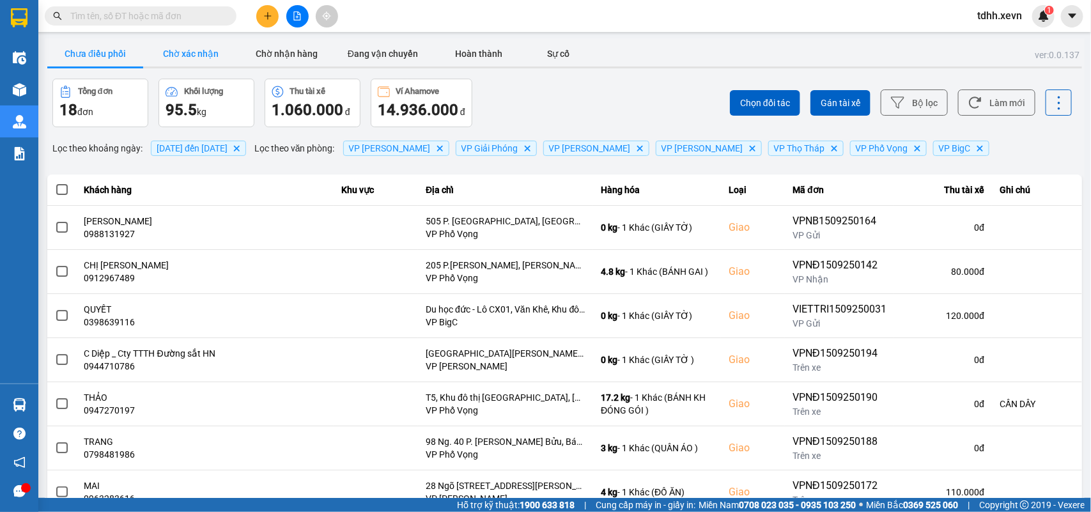
click at [203, 54] on button "Chờ xác nhận" at bounding box center [191, 54] width 96 height 26
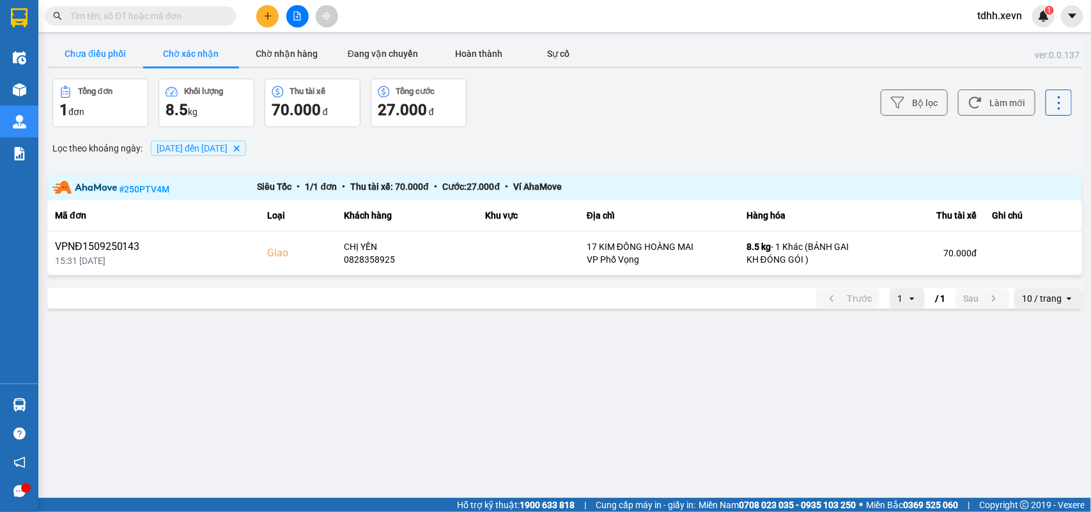
click at [74, 46] on button "Chưa điều phối" at bounding box center [95, 54] width 96 height 26
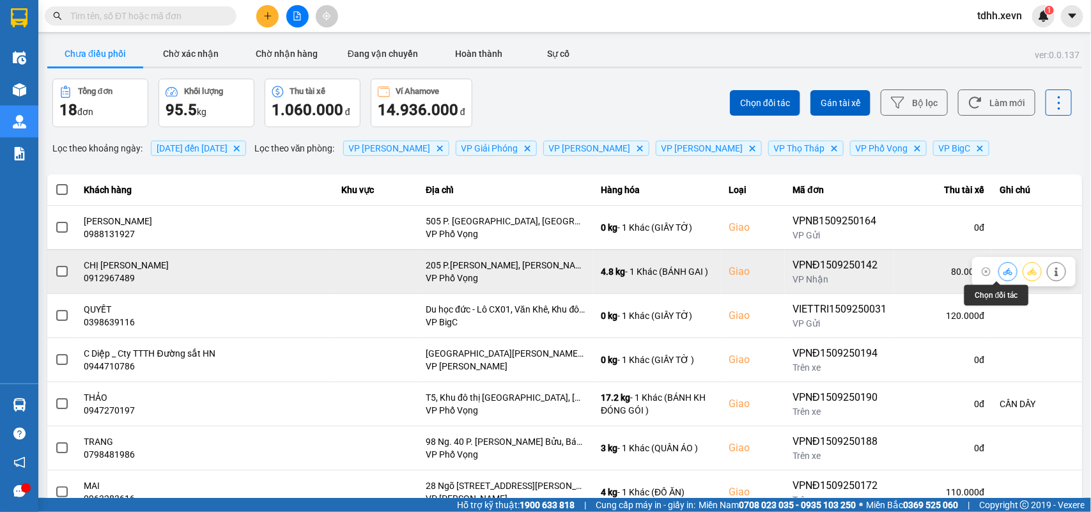
click at [1003, 273] on icon at bounding box center [1007, 271] width 9 height 7
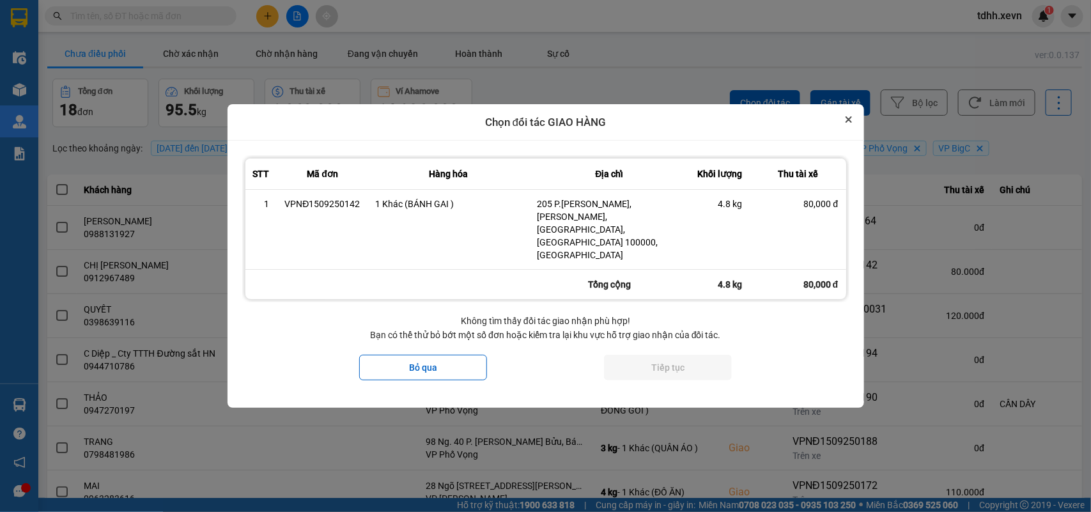
click at [844, 127] on button "Close" at bounding box center [848, 119] width 15 height 15
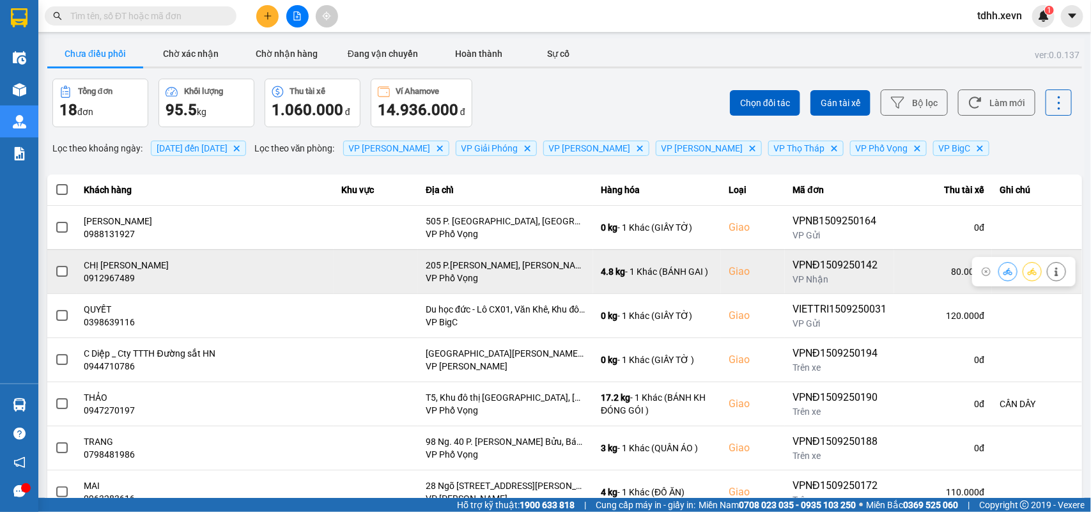
click at [1003, 275] on icon at bounding box center [1007, 271] width 9 height 9
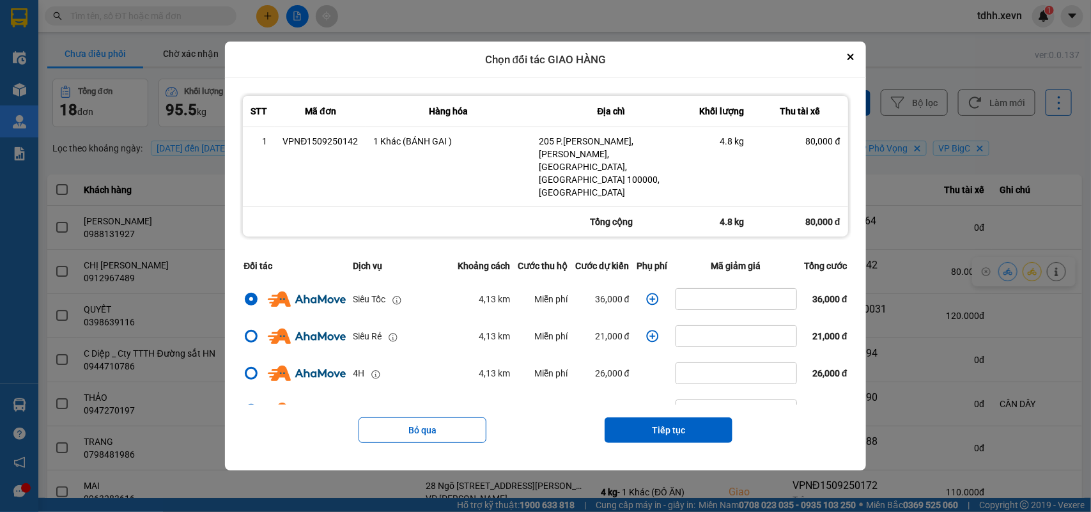
click at [649, 293] on icon "dialog" at bounding box center [652, 299] width 13 height 13
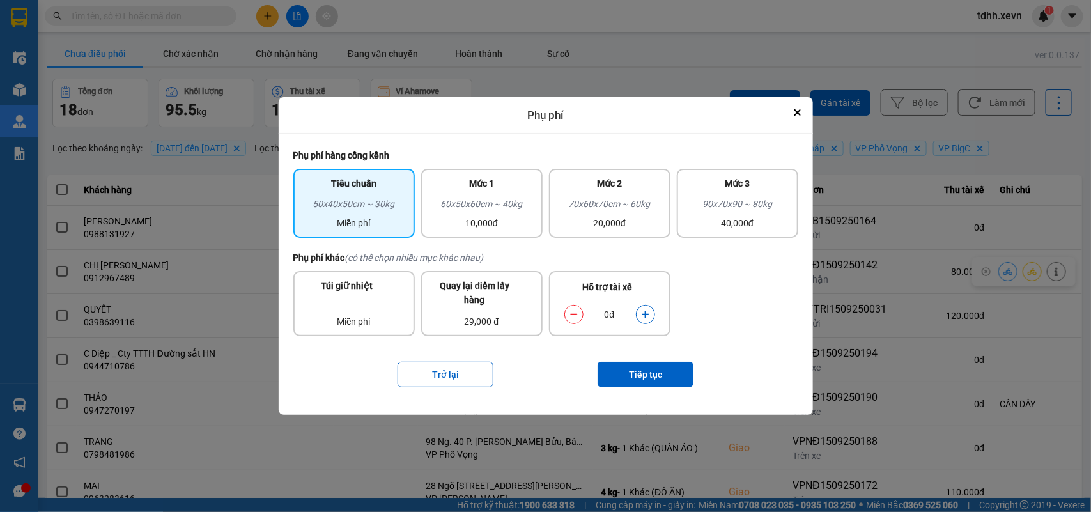
drag, startPoint x: 647, startPoint y: 314, endPoint x: 646, endPoint y: 336, distance: 21.7
click at [647, 317] on icon "dialog" at bounding box center [645, 314] width 9 height 9
click at [638, 374] on button "Tiếp tục" at bounding box center [645, 375] width 96 height 26
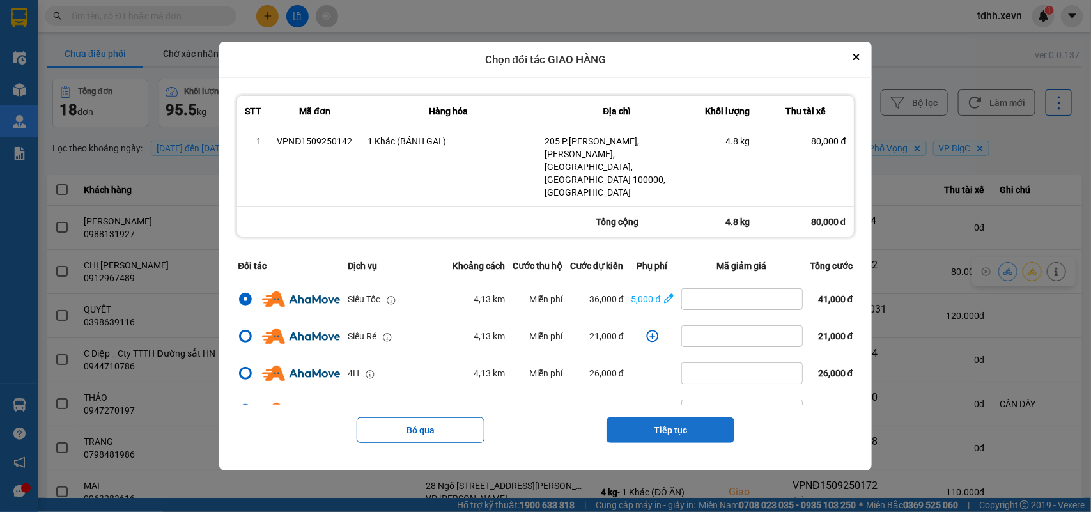
click at [666, 417] on button "Tiếp tục" at bounding box center [670, 430] width 128 height 26
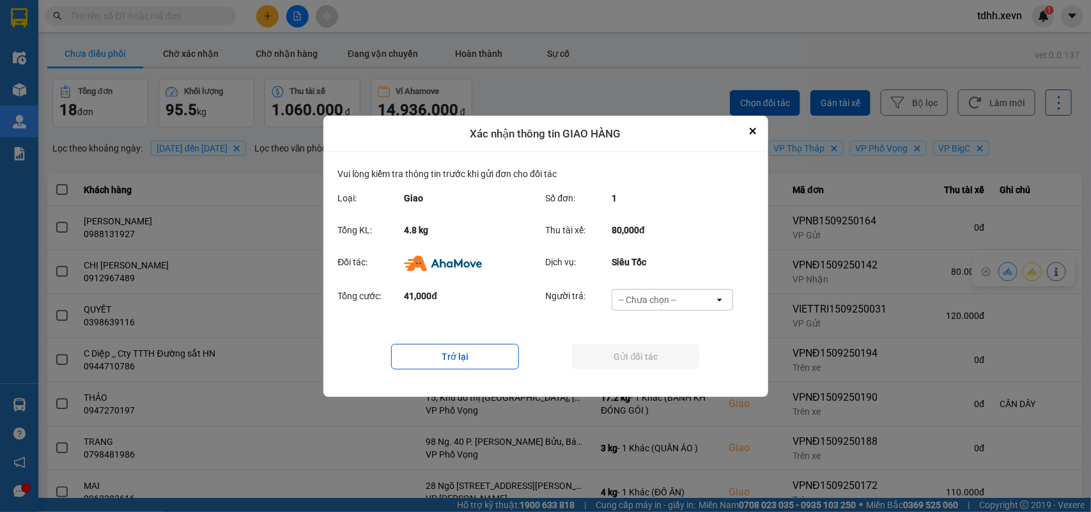
click at [700, 293] on div "-- Chưa chọn --" at bounding box center [663, 299] width 102 height 20
click at [661, 371] on span "Ví Ahamove" at bounding box center [648, 372] width 52 height 13
click at [666, 364] on button "Gửi đối tác" at bounding box center [636, 357] width 128 height 26
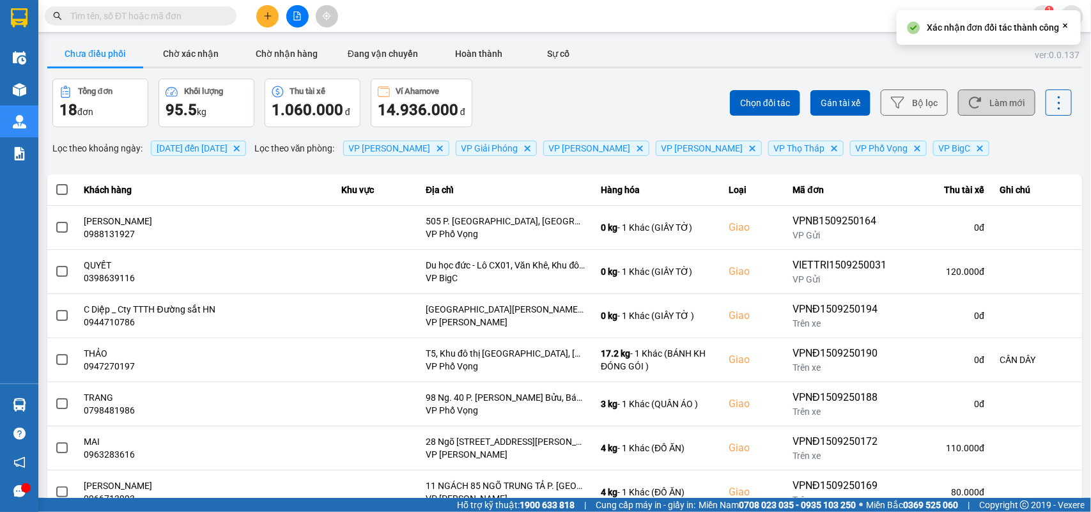
click at [985, 109] on button "Làm mới" at bounding box center [996, 102] width 77 height 26
click at [190, 56] on button "Chờ xác nhận" at bounding box center [191, 54] width 96 height 26
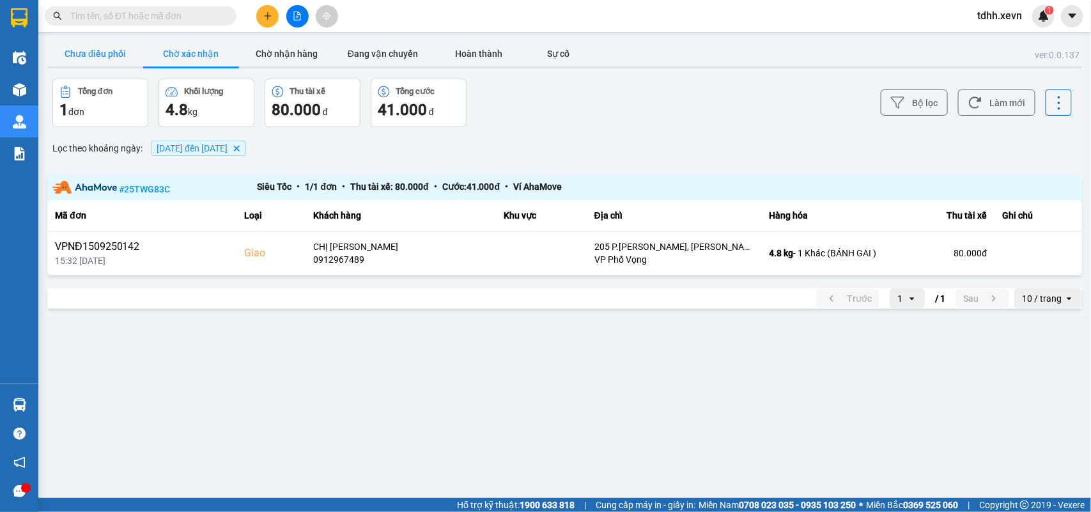
click at [99, 50] on button "Chưa điều phối" at bounding box center [95, 54] width 96 height 26
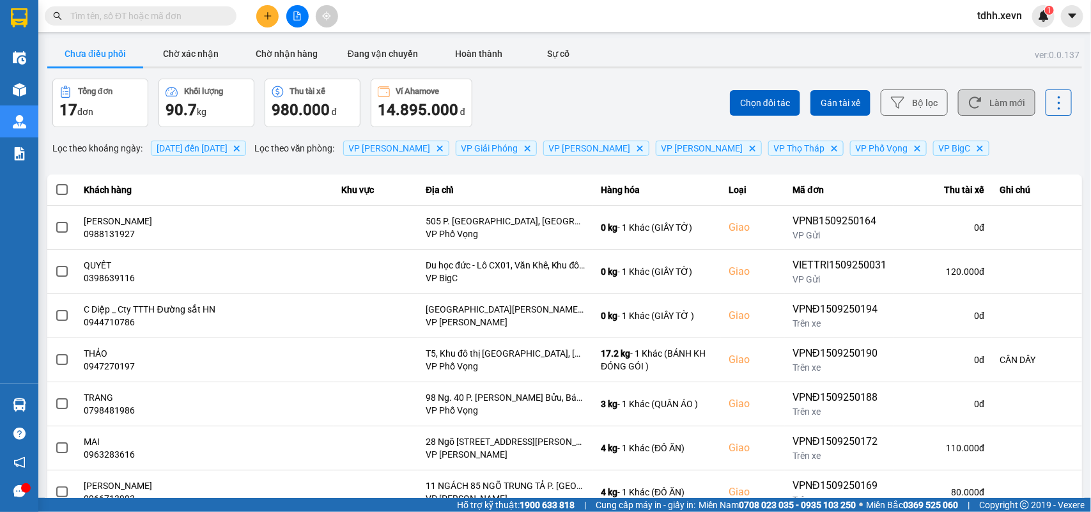
click at [1006, 97] on button "Làm mới" at bounding box center [996, 102] width 77 height 26
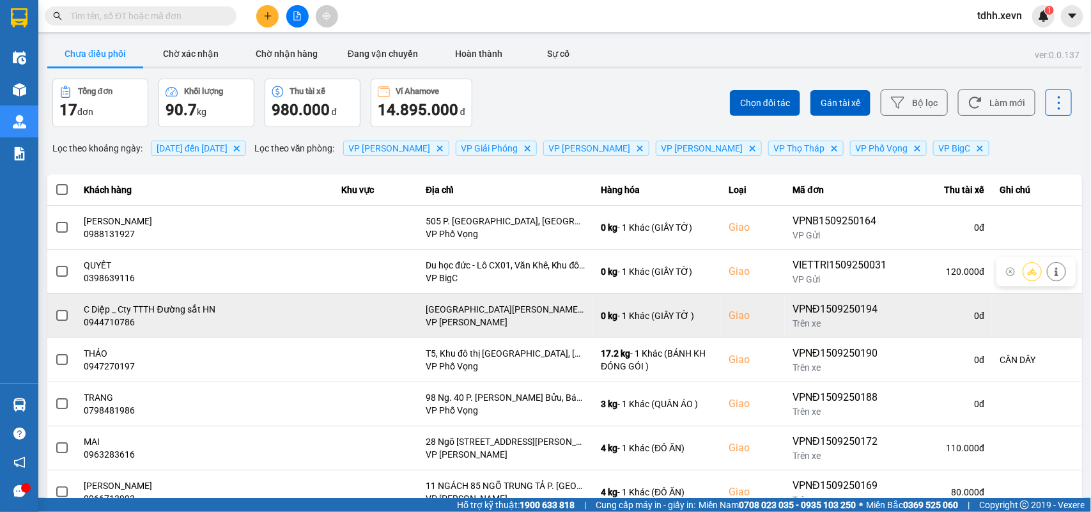
scroll to position [180, 0]
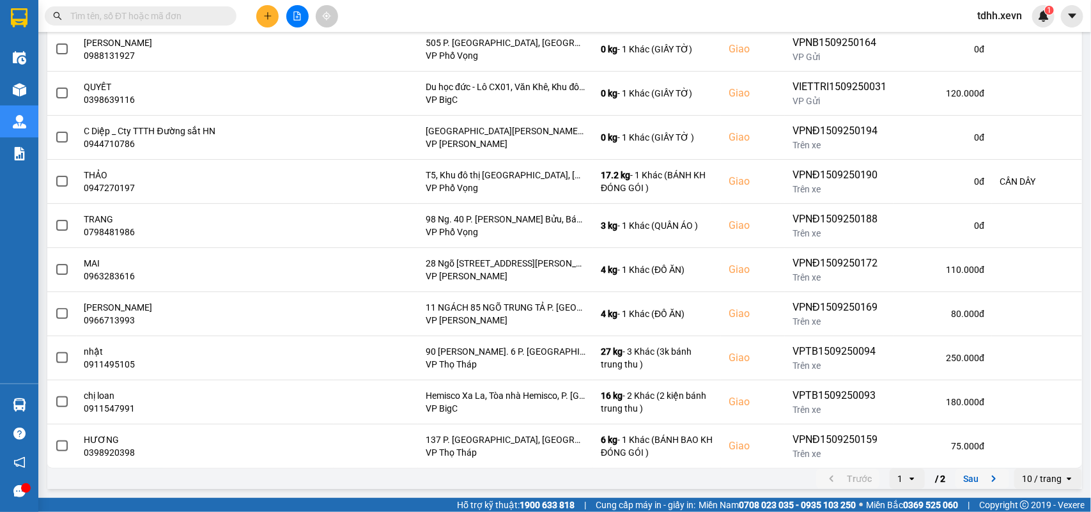
click at [986, 477] on icon "next page. current page 1 / 2" at bounding box center [993, 478] width 15 height 15
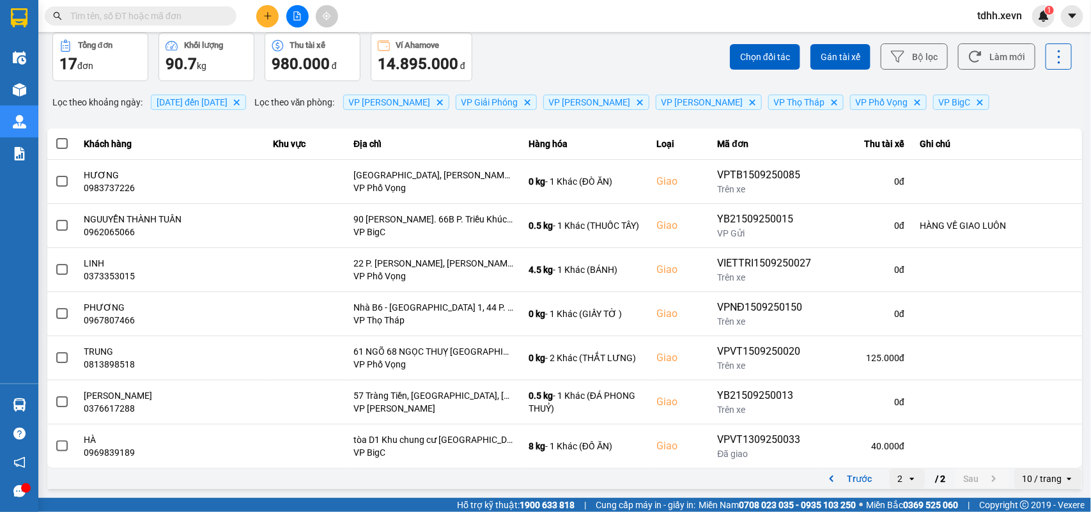
scroll to position [0, 0]
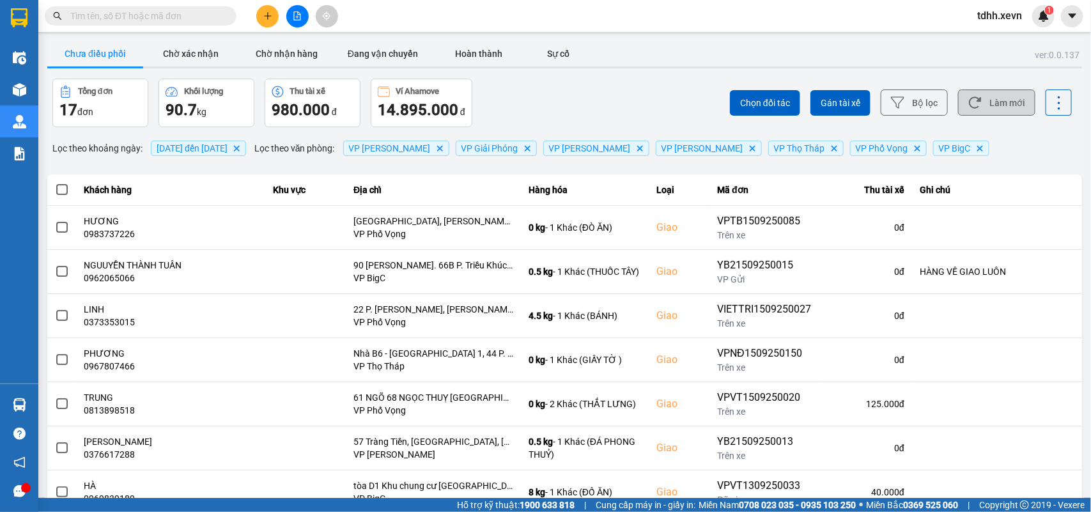
drag, startPoint x: 999, startPoint y: 96, endPoint x: 987, endPoint y: 96, distance: 11.5
click at [999, 96] on button "Làm mới" at bounding box center [996, 102] width 77 height 26
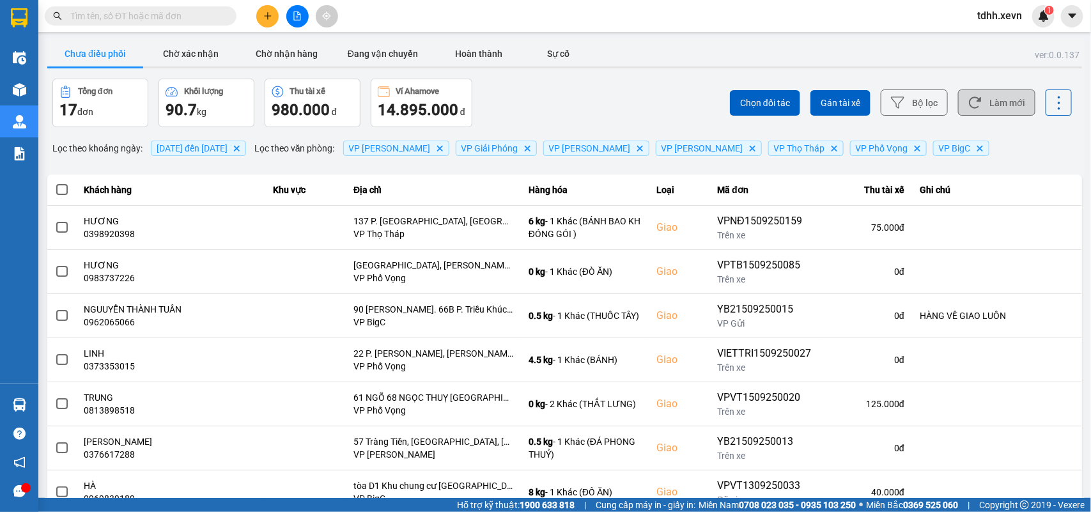
click at [973, 104] on button "Làm mới" at bounding box center [996, 102] width 77 height 26
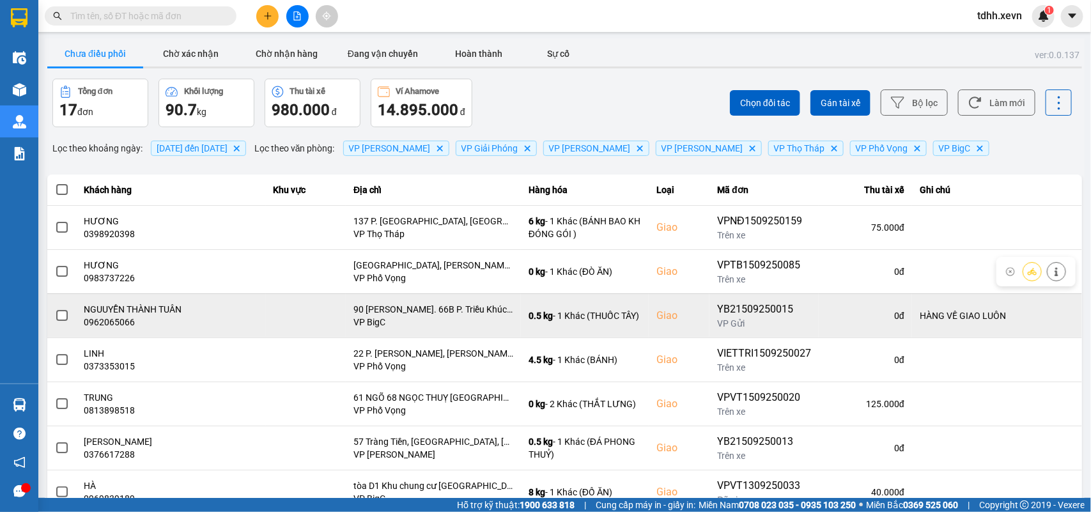
scroll to position [47, 0]
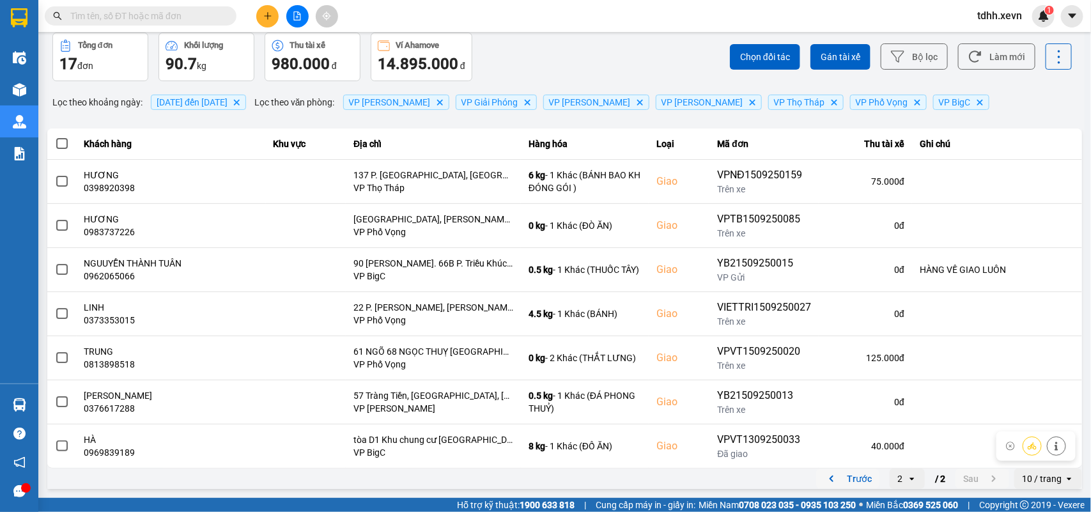
click at [826, 484] on button "Trước" at bounding box center [847, 478] width 63 height 19
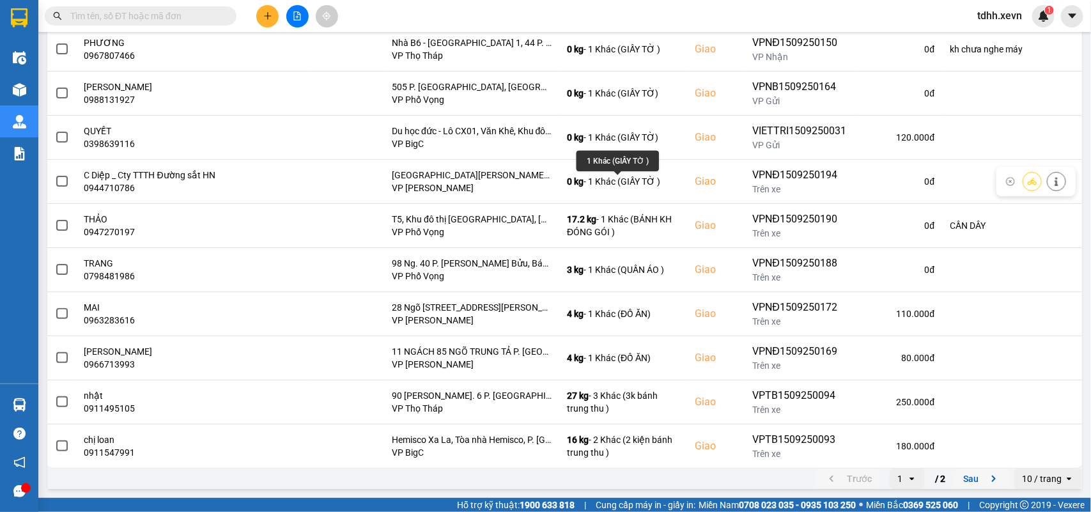
scroll to position [0, 0]
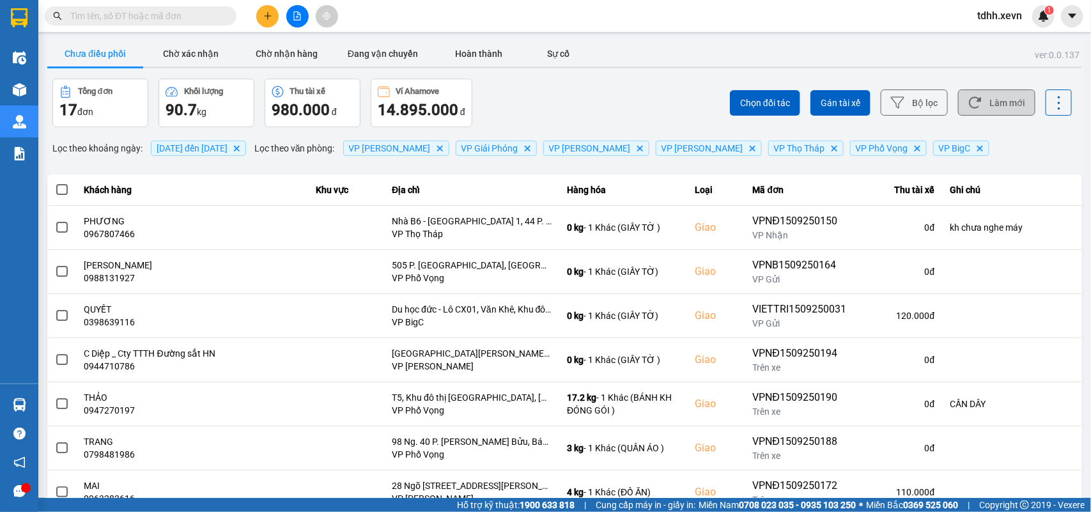
click at [982, 96] on button "Làm mới" at bounding box center [996, 102] width 77 height 26
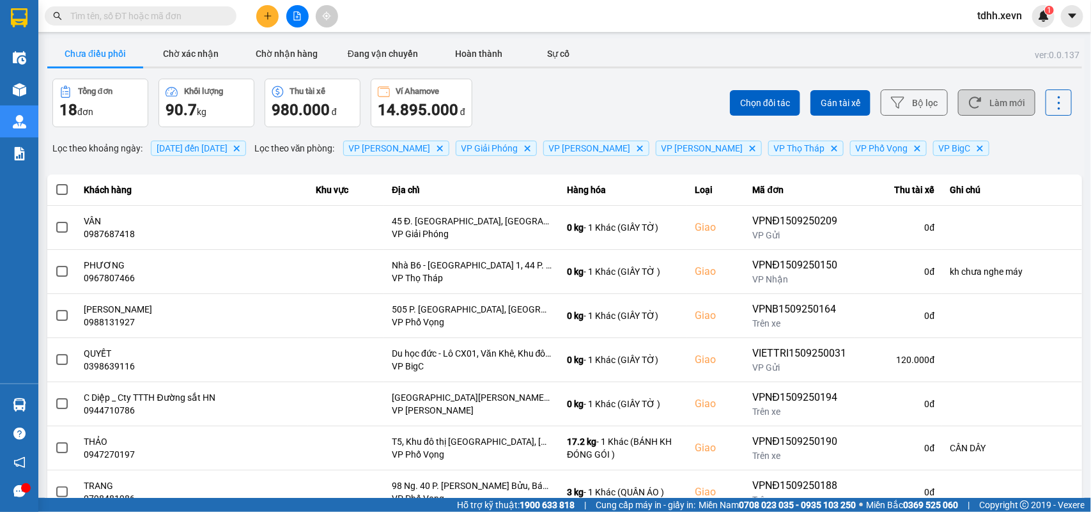
click at [985, 111] on button "Làm mới" at bounding box center [996, 102] width 77 height 26
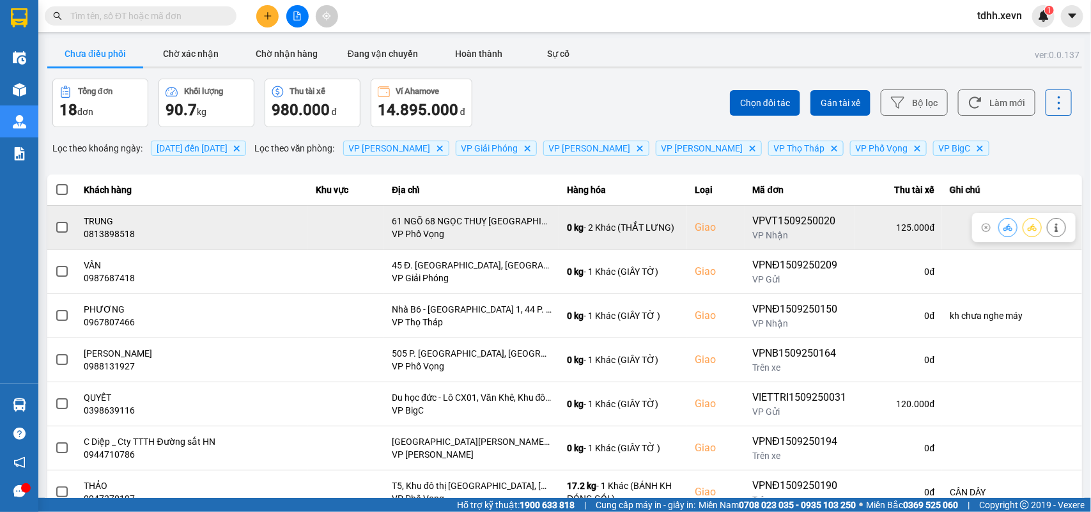
click at [95, 240] on td "TRUNG 0813898518" at bounding box center [193, 227] width 232 height 44
click at [98, 238] on div "0813898518" at bounding box center [192, 233] width 217 height 13
copy div "0813898518"
click at [1052, 226] on icon at bounding box center [1056, 227] width 9 height 9
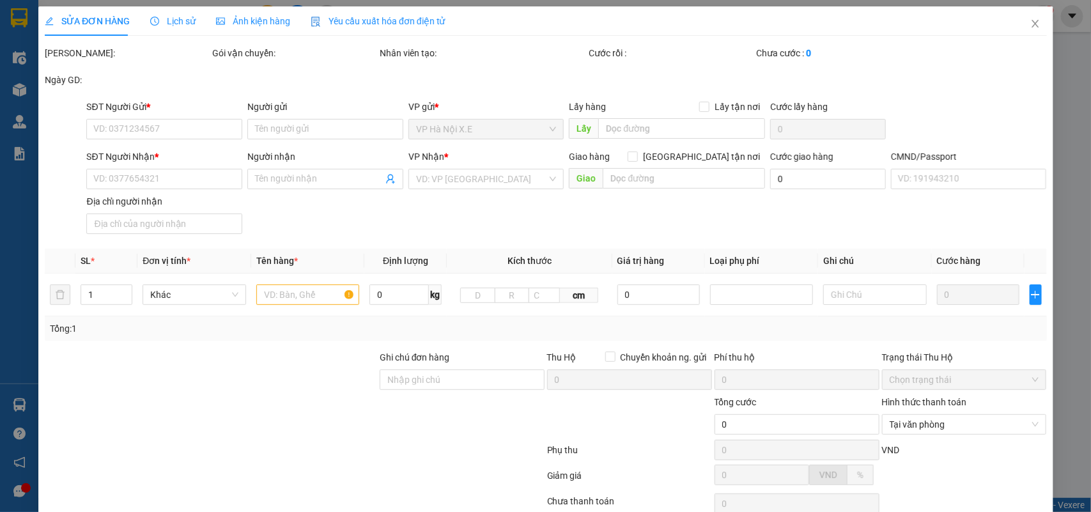
type input "0962393614"
type input "TÂN"
type input "0813898518"
type input "TRUNG"
checkbox input "true"
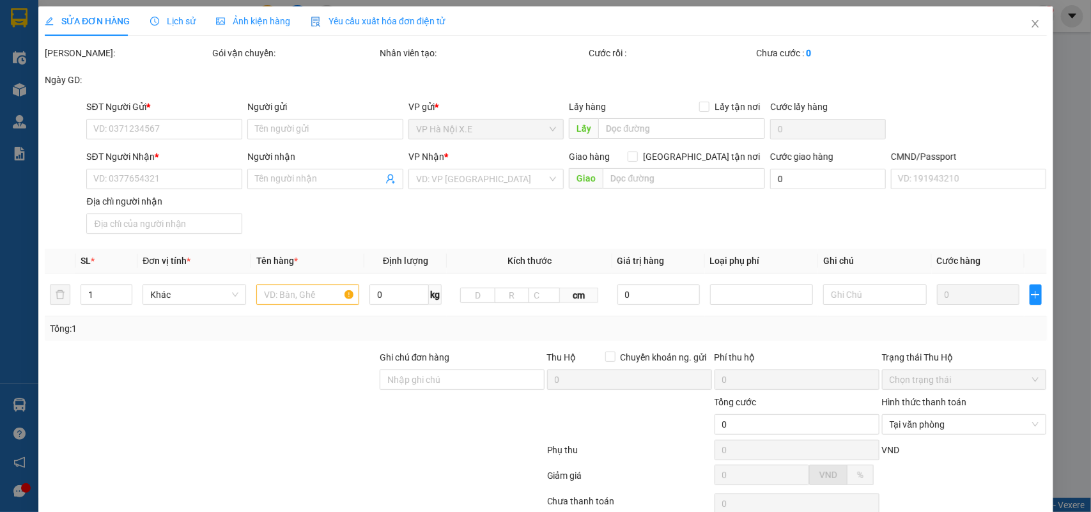
type input "61 NGÕ 68 NGỌC THUỴ [GEOGRAPHIC_DATA]"
type input "[PERSON_NAME]"
type input "125.000"
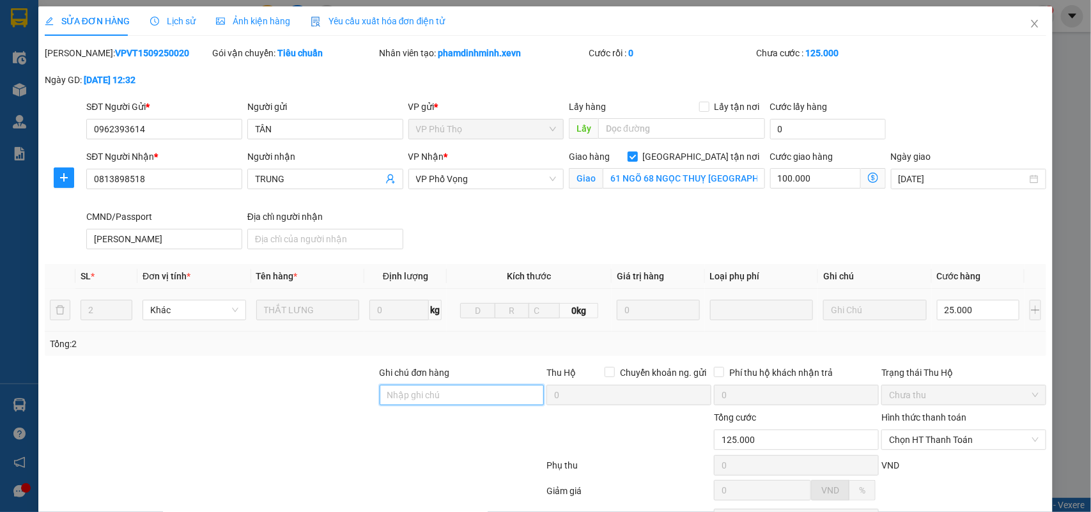
click at [459, 403] on input "Ghi chú đơn hàng" at bounding box center [462, 395] width 165 height 20
type input "KH CHƯA NGHE MÁY"
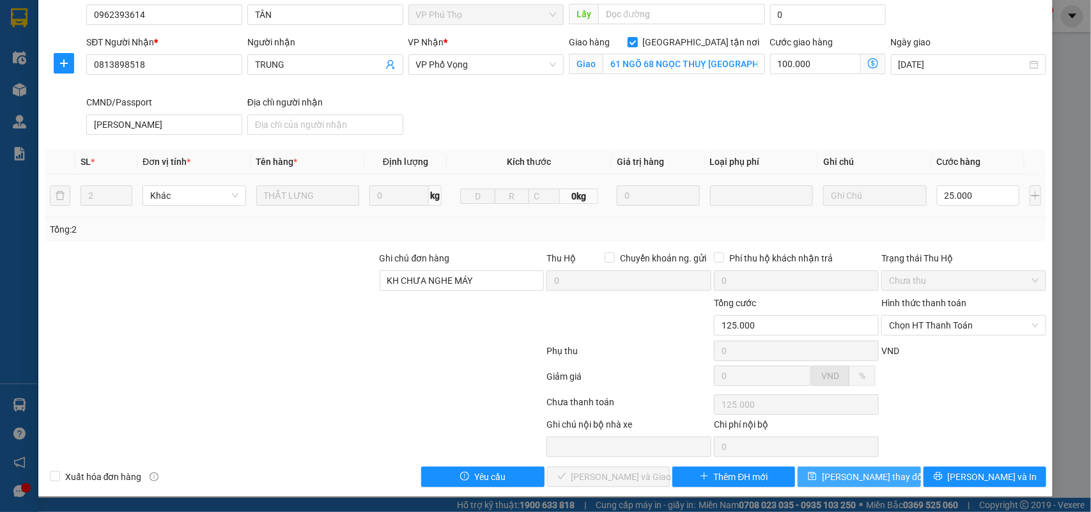
click at [874, 478] on span "[PERSON_NAME] thay đổi" at bounding box center [873, 477] width 102 height 14
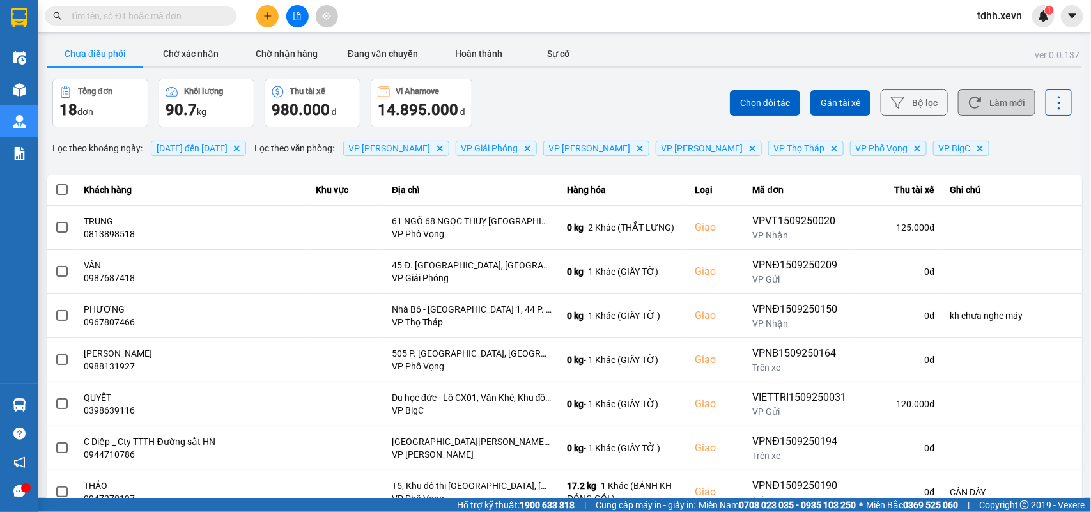
click at [999, 107] on button "Làm mới" at bounding box center [996, 102] width 77 height 26
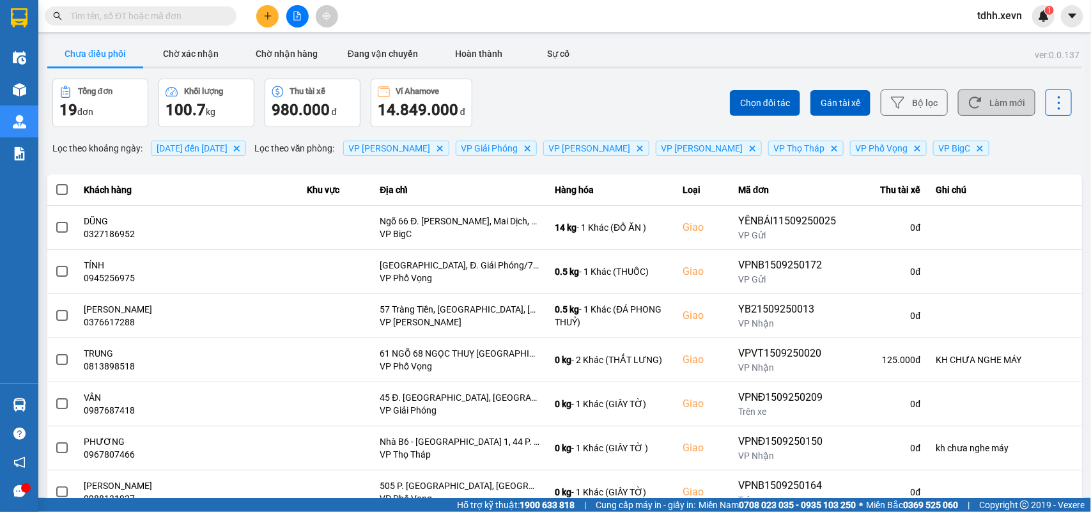
click at [1003, 112] on button "Làm mới" at bounding box center [996, 102] width 77 height 26
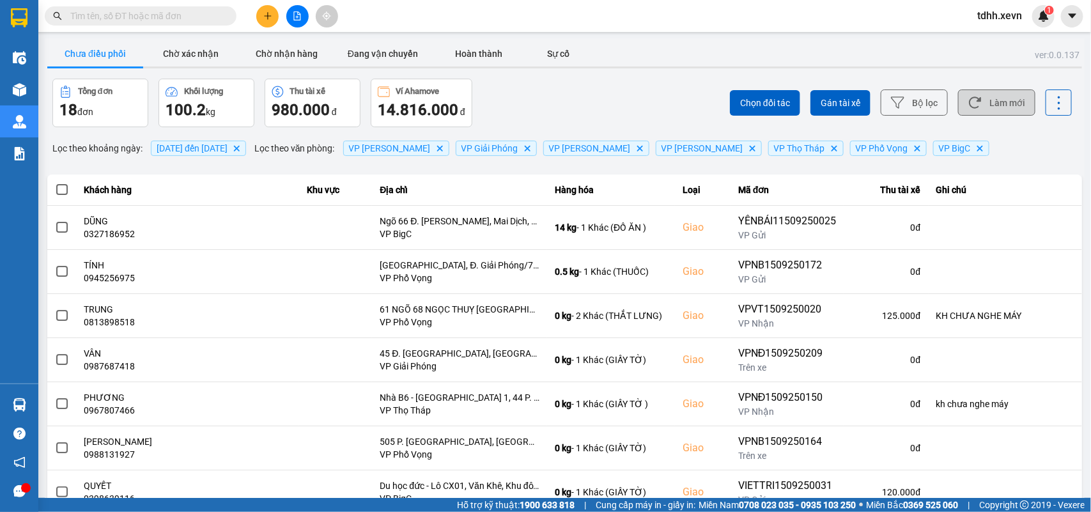
click at [1001, 113] on button "Làm mới" at bounding box center [996, 102] width 77 height 26
click at [986, 112] on button "Làm mới" at bounding box center [996, 102] width 77 height 26
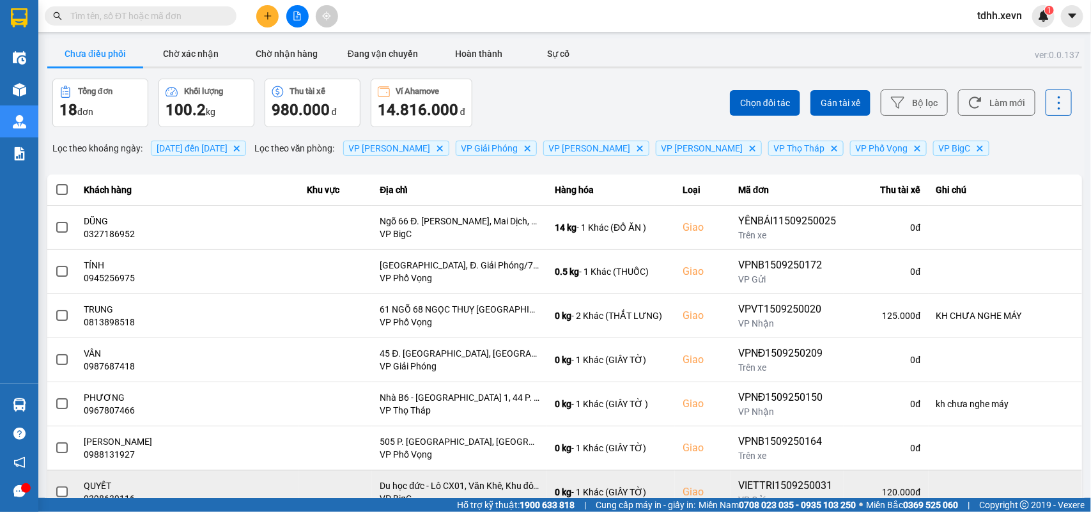
scroll to position [180, 0]
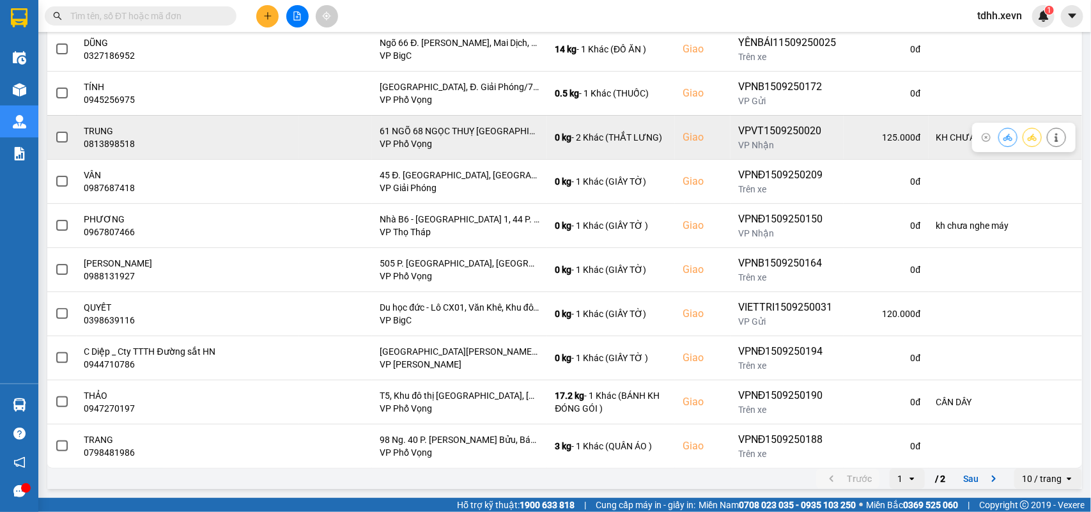
click at [118, 143] on div "0813898518" at bounding box center [188, 143] width 208 height 13
click at [117, 142] on div "0813898518" at bounding box center [188, 143] width 208 height 13
copy div "0813898518"
click at [1052, 134] on icon at bounding box center [1056, 137] width 9 height 9
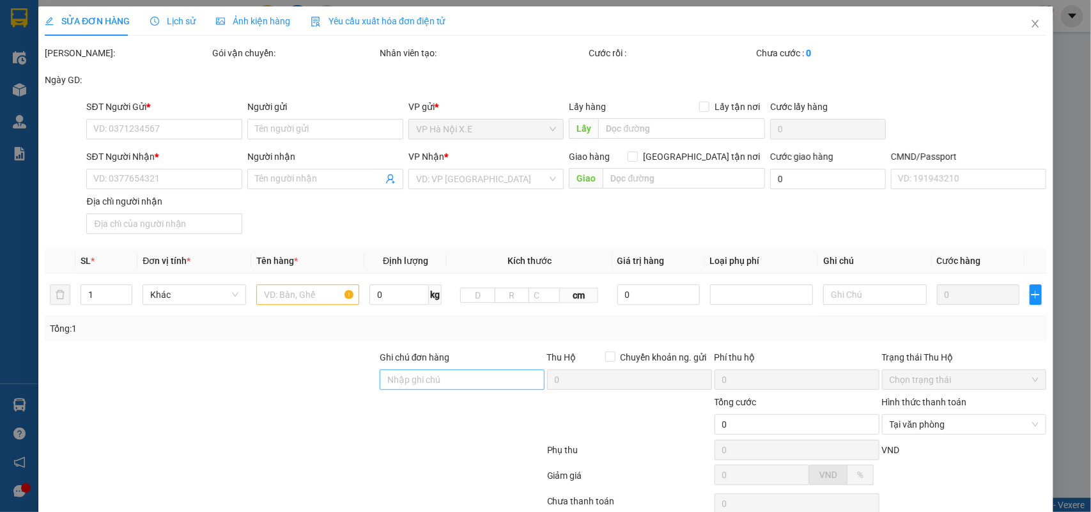
type input "0962393614"
type input "TÂN"
type input "0813898518"
type input "TRUNG"
checkbox input "true"
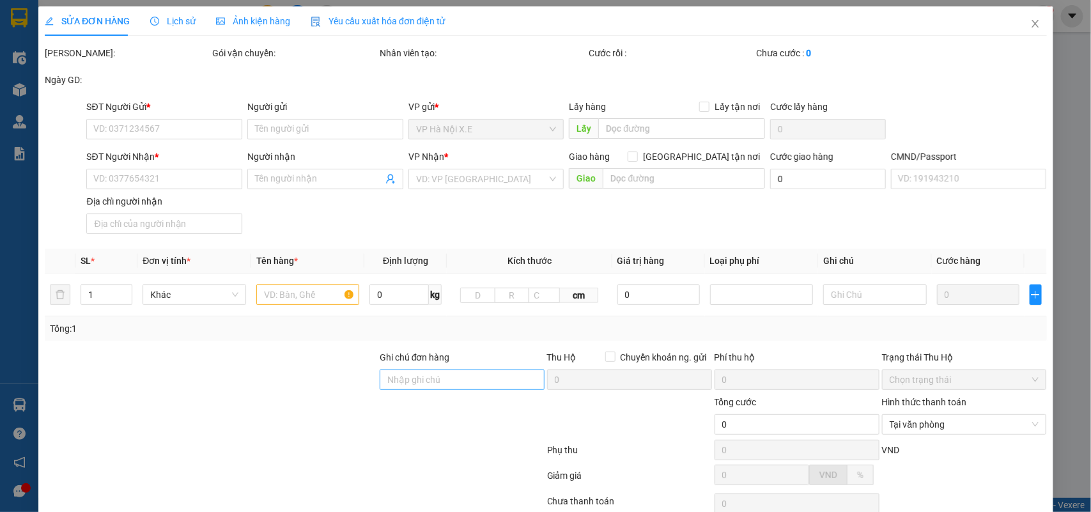
type input "61 NGÕ 68 NGỌC THUỴ LONG BIÊN"
type input "VŨ HIẾU NGUYÊN"
type input "KH CHƯA NGHE MÁY"
type input "125.000"
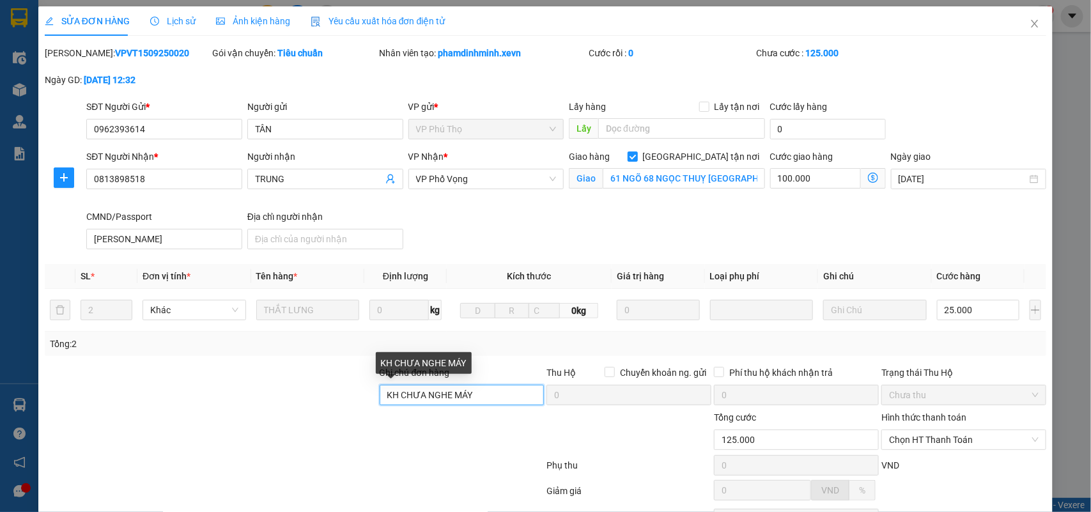
click at [430, 397] on input "KH CHƯA NGHE MÁY" at bounding box center [462, 395] width 165 height 20
click at [471, 398] on input "Ghi chú đơn hàng" at bounding box center [462, 395] width 165 height 20
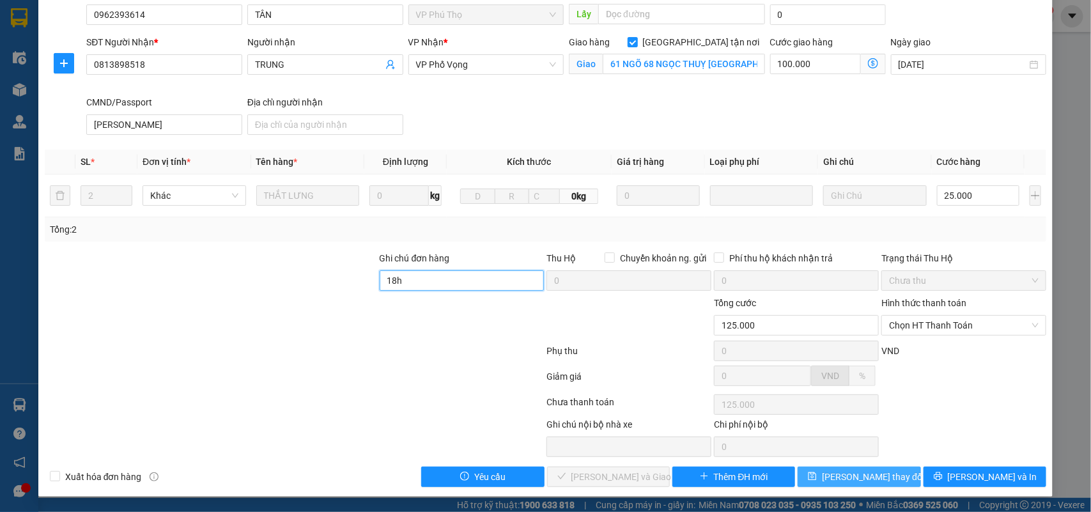
type input "18h"
click at [858, 474] on span "Lưu thay đổi" at bounding box center [873, 477] width 102 height 14
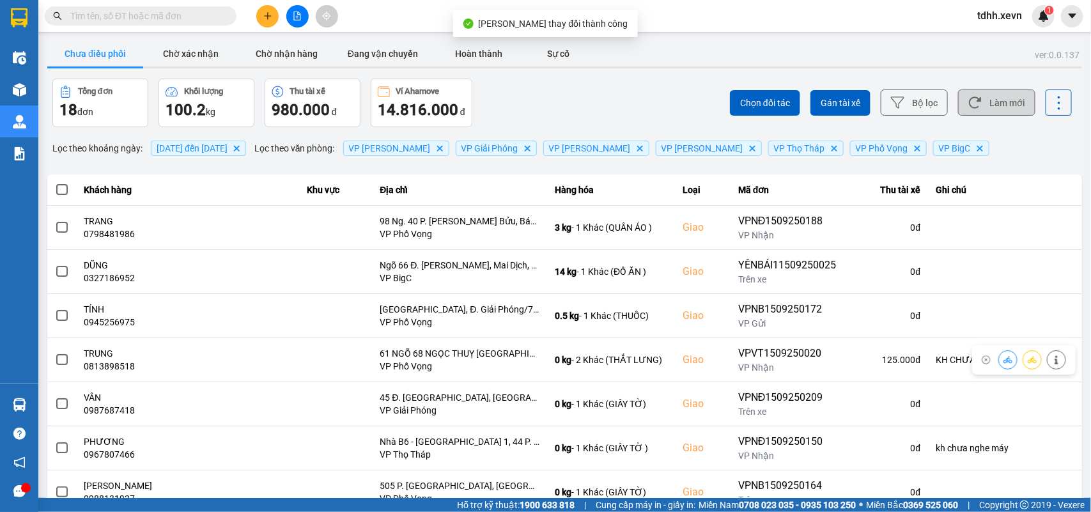
click at [999, 100] on button "Làm mới" at bounding box center [996, 102] width 77 height 26
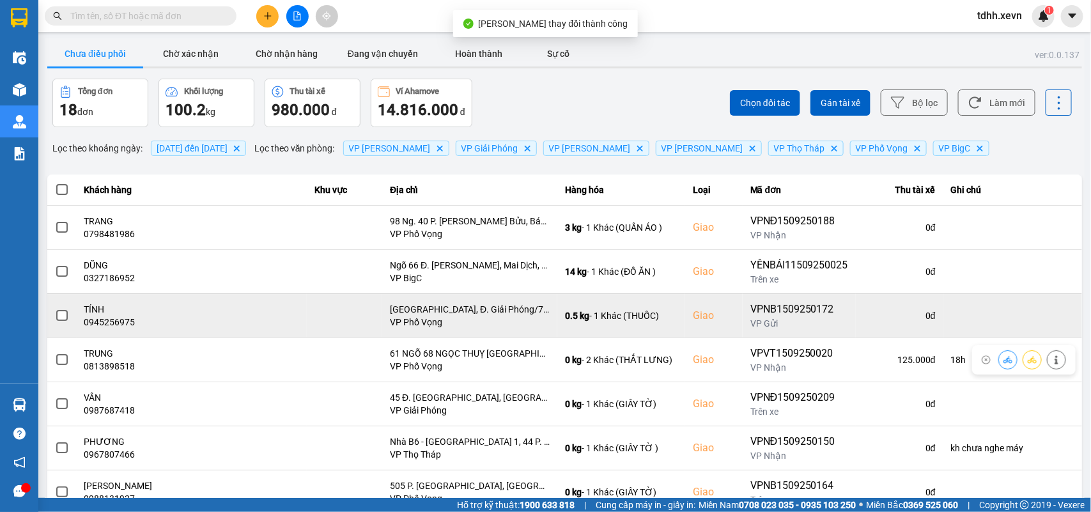
scroll to position [180, 0]
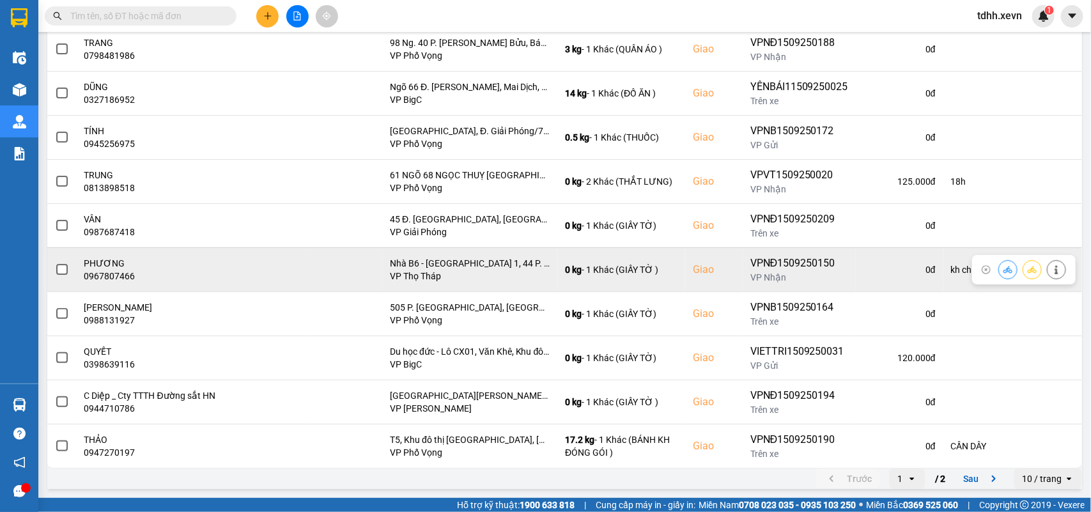
click at [133, 278] on div "0967807466" at bounding box center [191, 276] width 215 height 13
copy div "0967807466"
click at [1052, 269] on icon at bounding box center [1056, 269] width 9 height 9
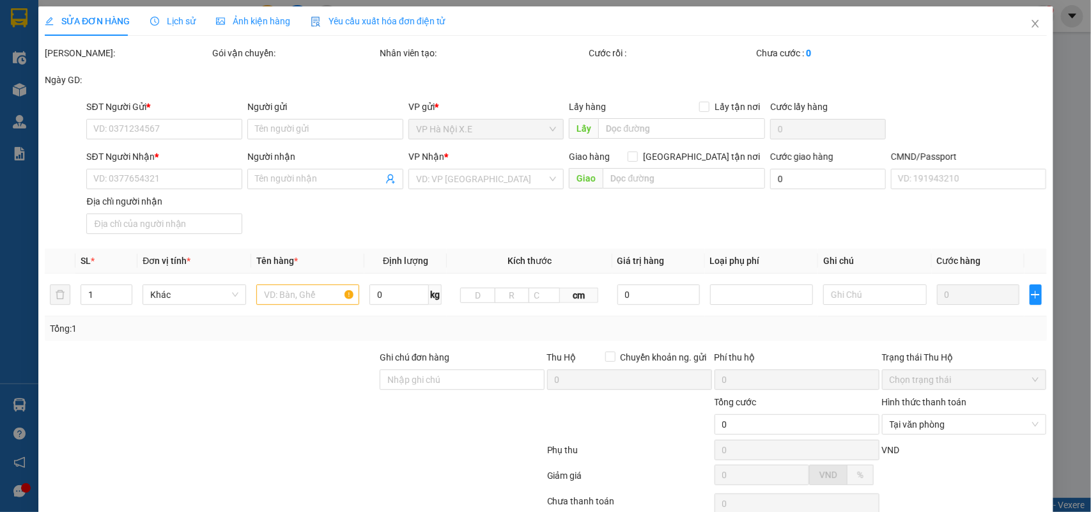
type input "0389976181"
type input "HIỆP"
type input "0967807466"
type input "PHƯƠNG"
checkbox input "true"
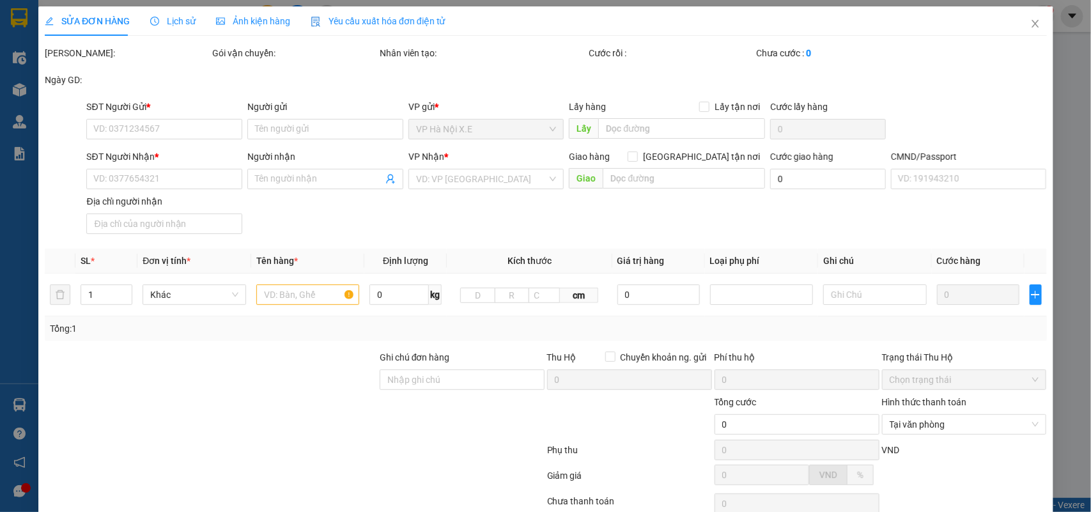
type input "Nhà B6 - Mỹ Đình 1, 44 P. Nguyễn Cơ Thạch, Mỹ Đình 1, Nam Từ Liêm, Hà Nội, Việt…"
type input "1"
type input "kh chưa nghe máy"
type input "70.000"
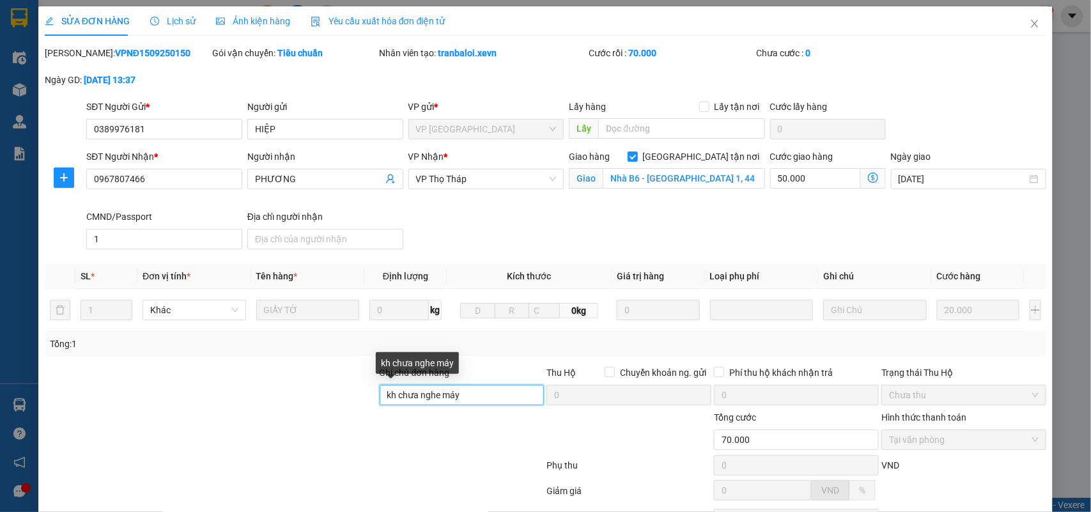
click at [406, 398] on input "kh chưa nghe máy" at bounding box center [462, 395] width 165 height 20
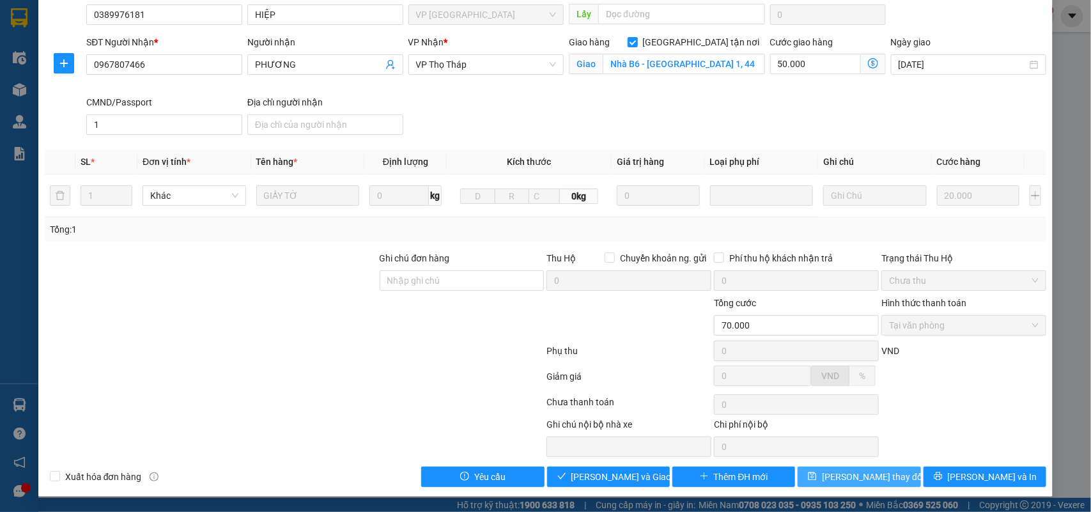
click at [845, 476] on span "Lưu thay đổi" at bounding box center [873, 477] width 102 height 14
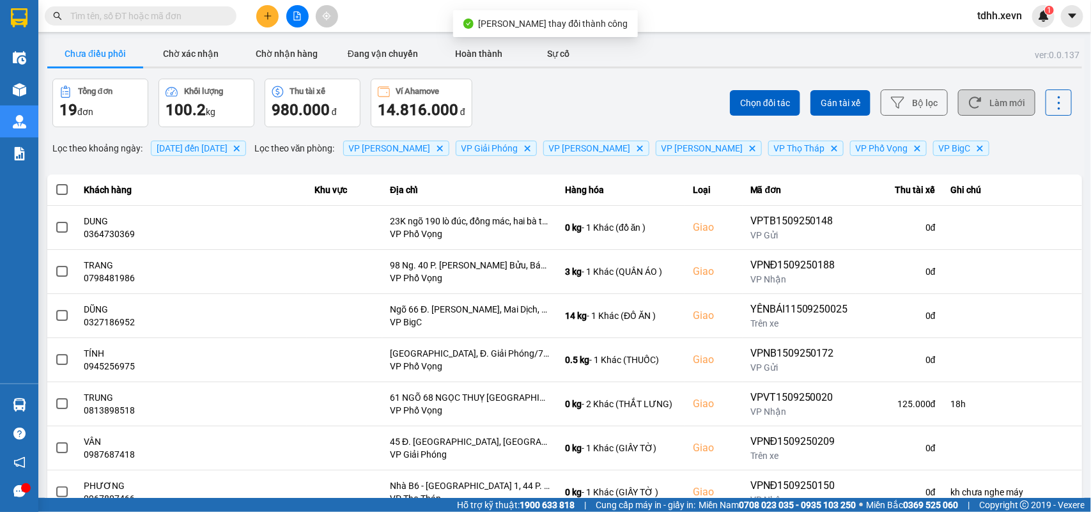
click at [995, 104] on button "Làm mới" at bounding box center [996, 102] width 77 height 26
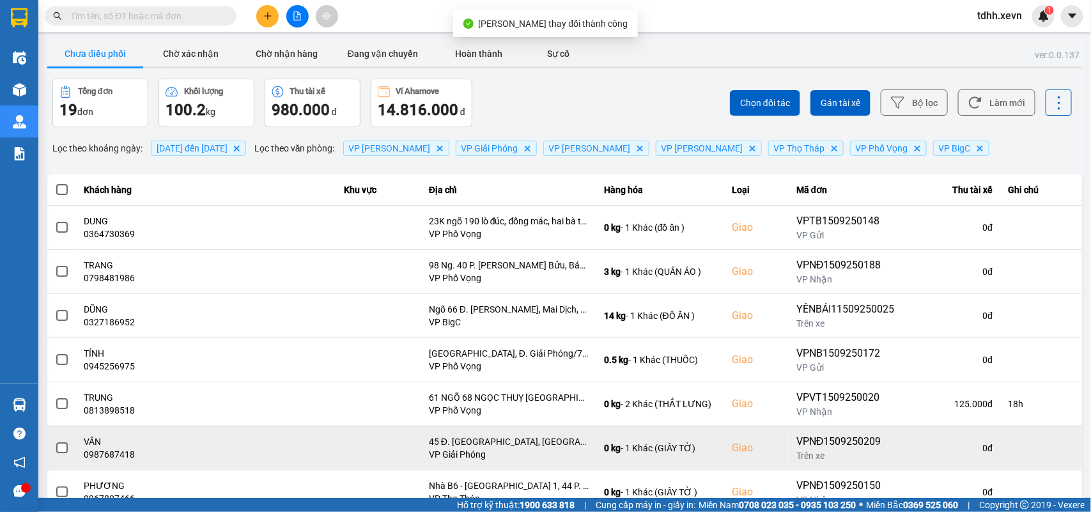
scroll to position [160, 0]
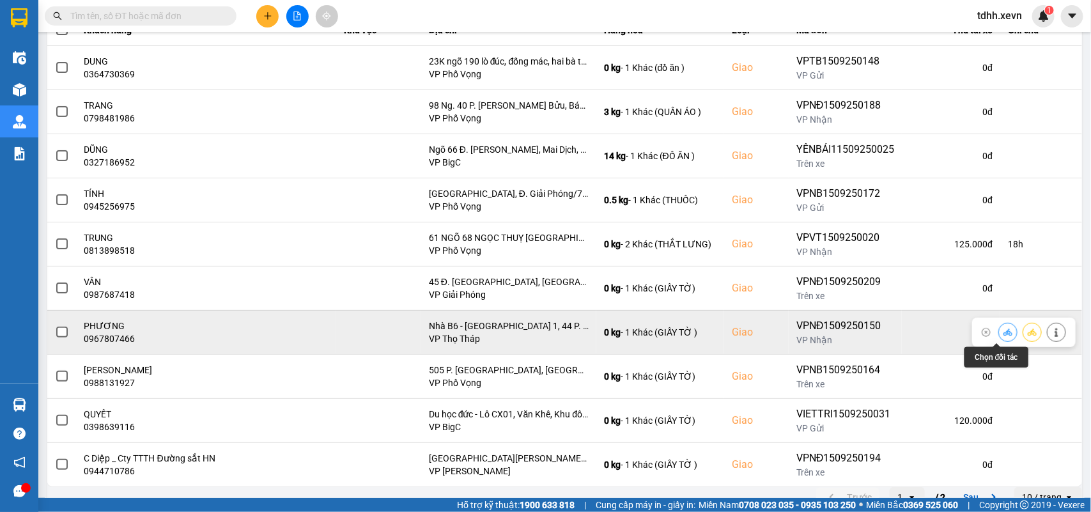
click at [1003, 335] on icon at bounding box center [1007, 332] width 9 height 9
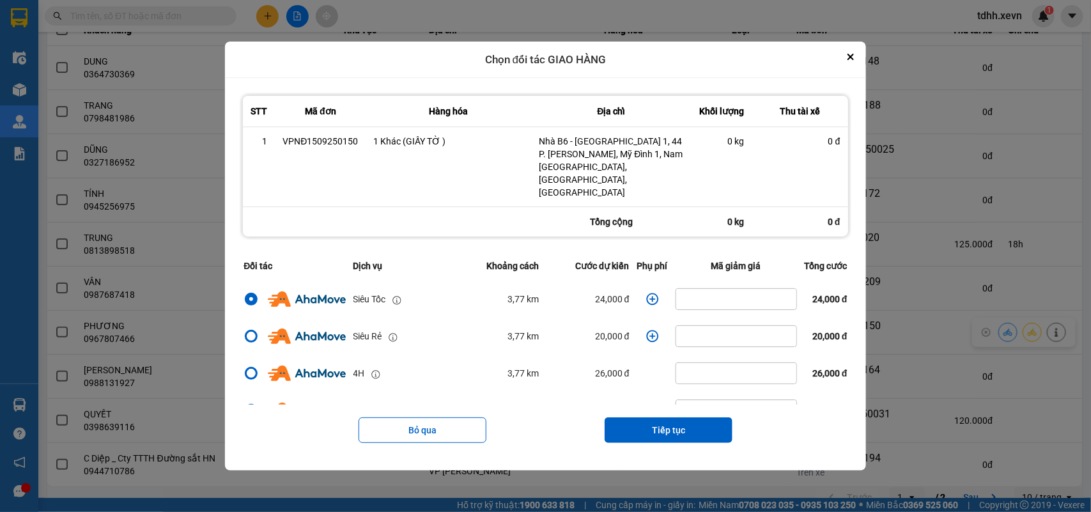
click at [647, 293] on icon "dialog" at bounding box center [652, 299] width 13 height 13
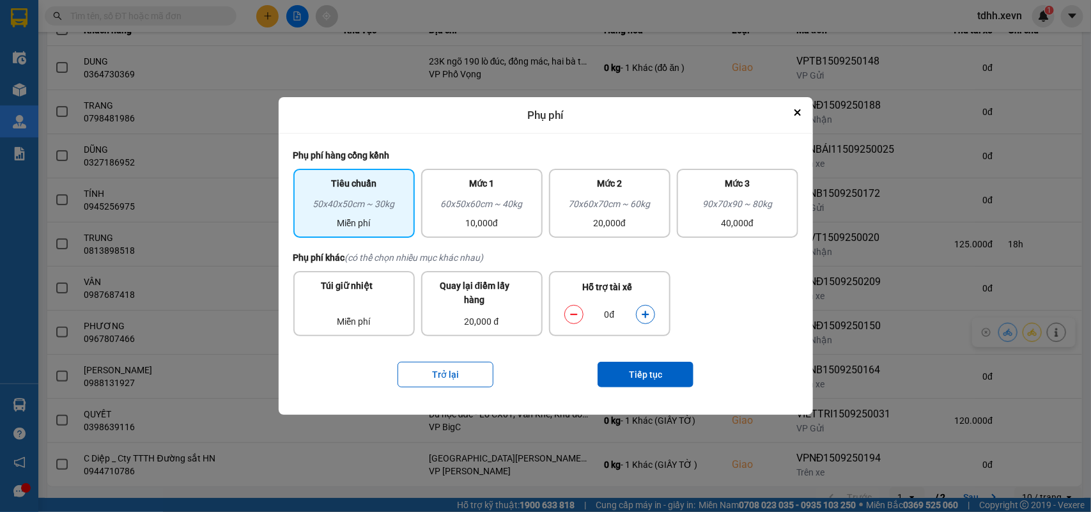
click at [647, 317] on icon "dialog" at bounding box center [645, 314] width 9 height 9
click at [649, 381] on button "Tiếp tục" at bounding box center [645, 375] width 96 height 26
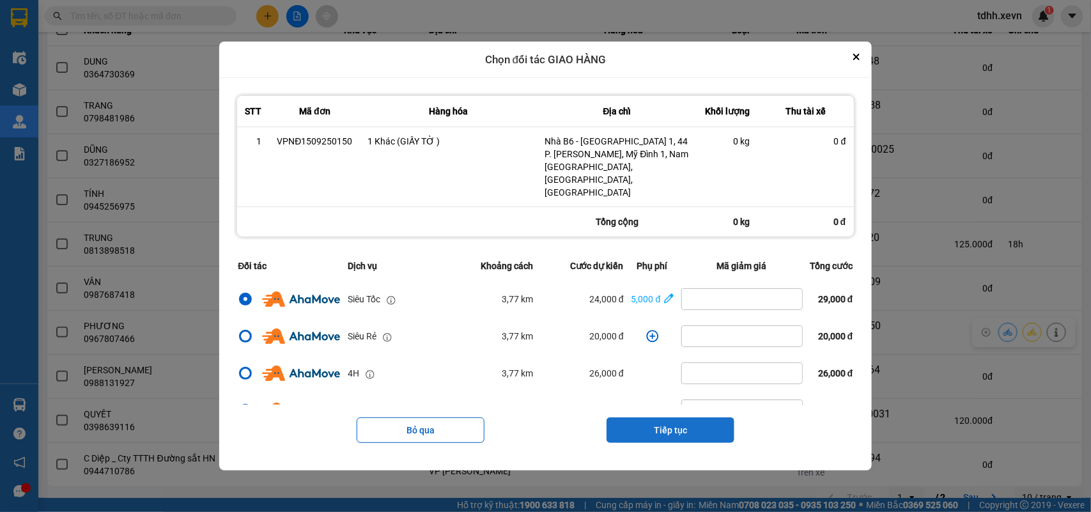
click at [681, 419] on button "Tiếp tục" at bounding box center [670, 430] width 128 height 26
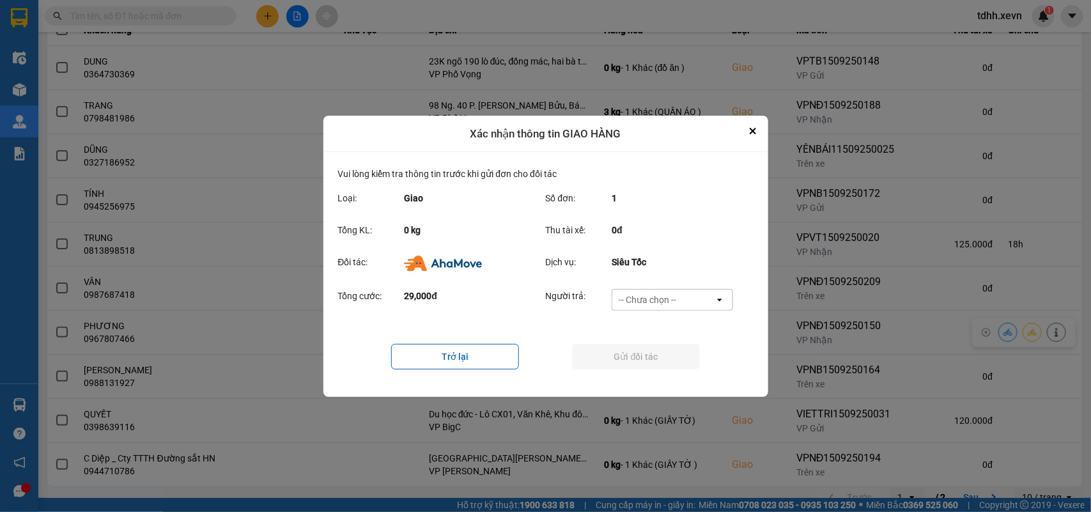
click at [702, 298] on div "-- Chưa chọn --" at bounding box center [663, 299] width 102 height 20
click at [669, 368] on span "Ví Ahamove" at bounding box center [648, 372] width 52 height 13
click at [669, 366] on button "Gửi đối tác" at bounding box center [636, 357] width 128 height 26
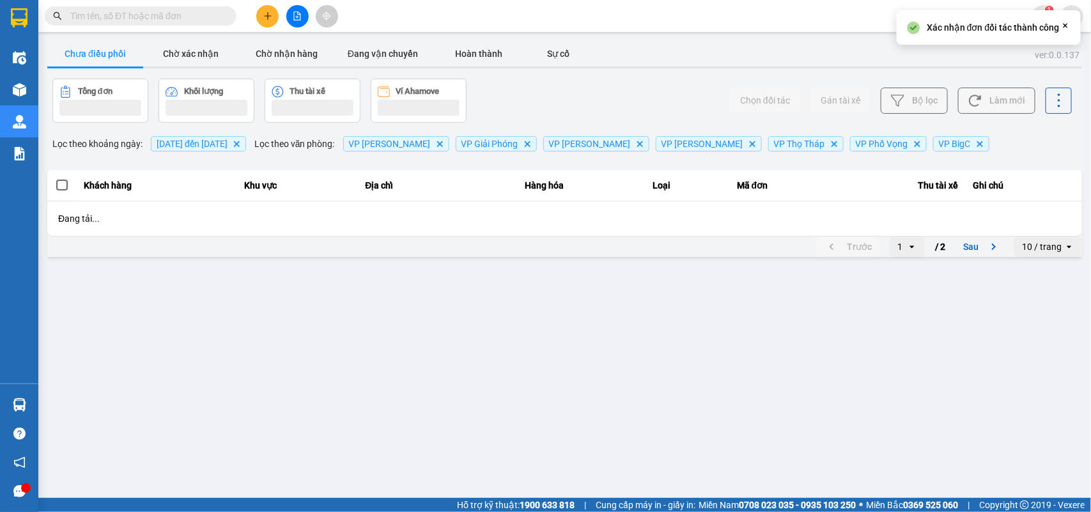
scroll to position [0, 0]
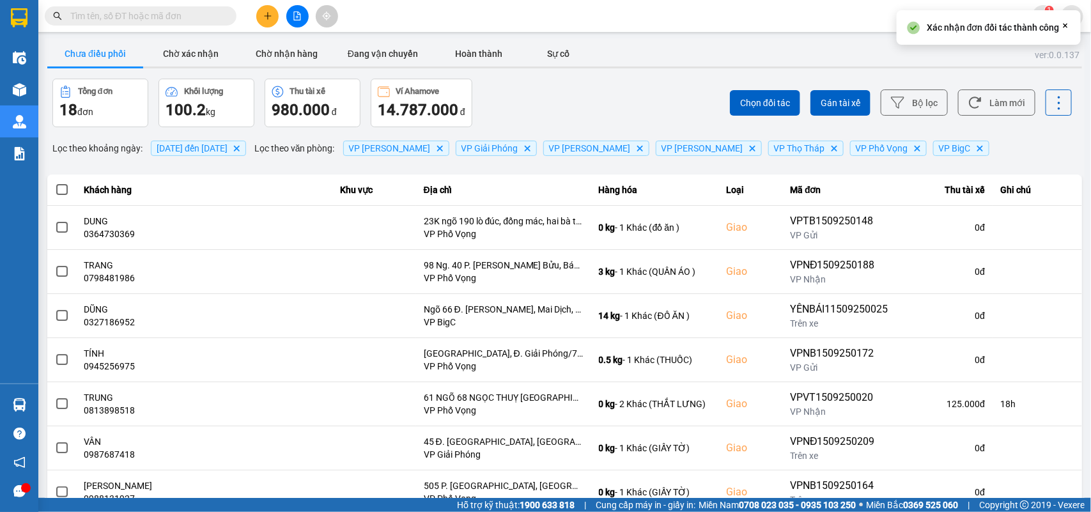
drag, startPoint x: 994, startPoint y: 103, endPoint x: 821, endPoint y: 40, distance: 183.5
click at [994, 104] on button "Làm mới" at bounding box center [996, 102] width 77 height 26
click at [1008, 110] on button "Làm mới" at bounding box center [996, 102] width 77 height 26
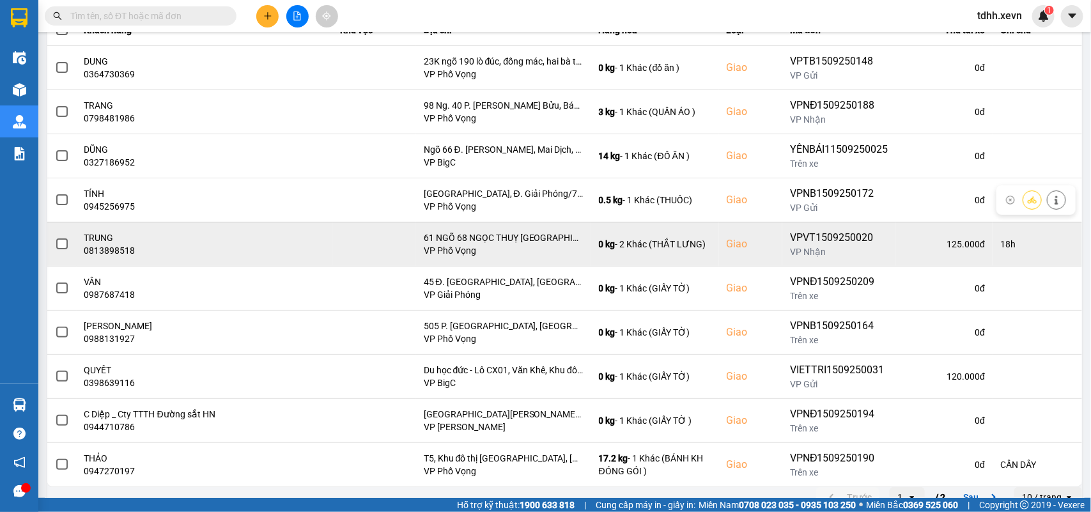
scroll to position [180, 0]
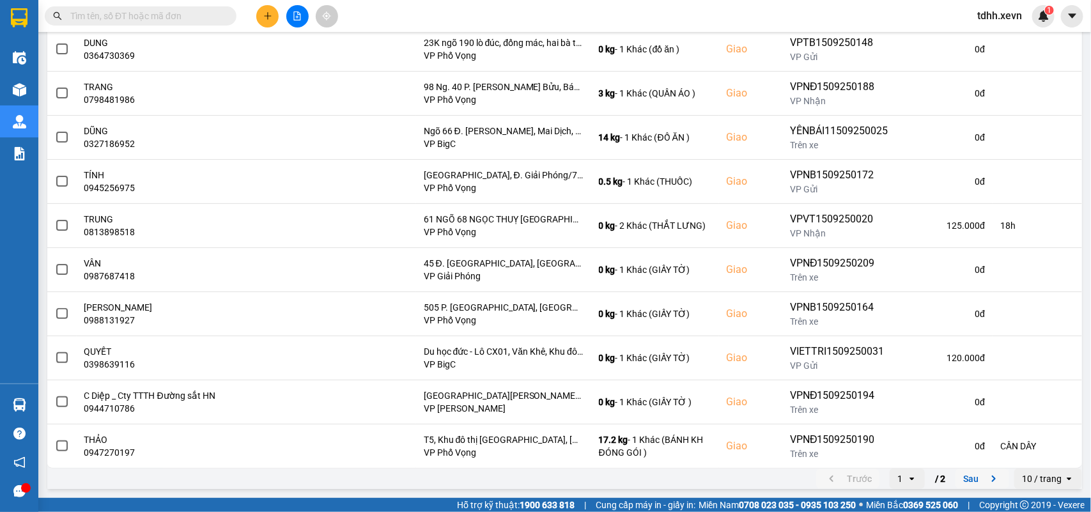
click at [986, 479] on icon "next page. current page 1 / 2" at bounding box center [993, 478] width 15 height 15
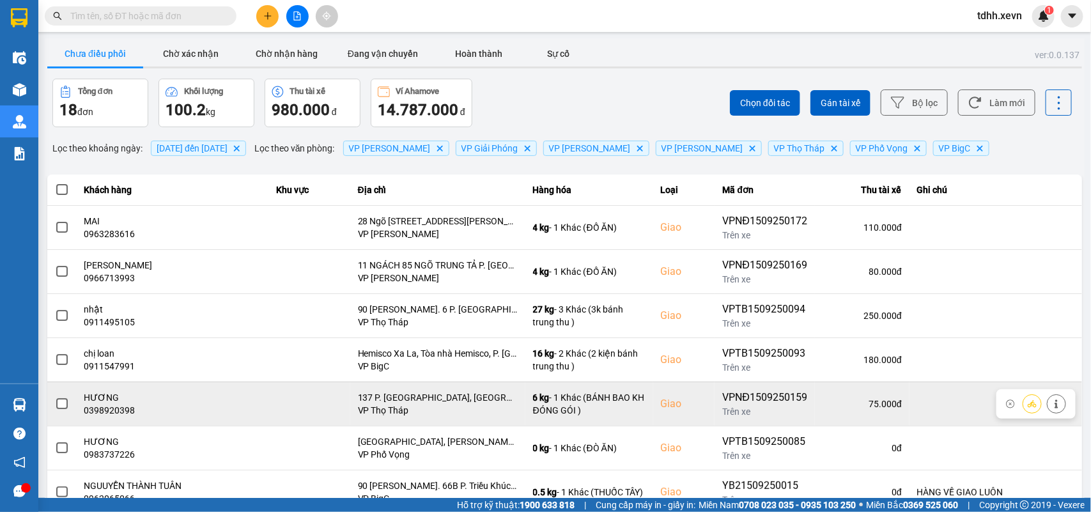
scroll to position [91, 0]
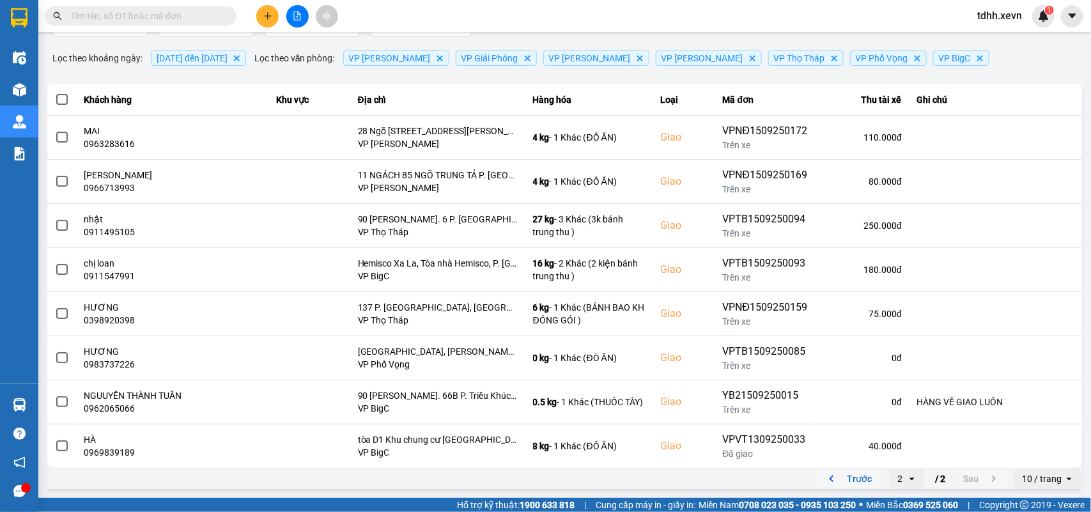
click at [824, 477] on icon "previous page. current page 2 / 2" at bounding box center [831, 478] width 15 height 15
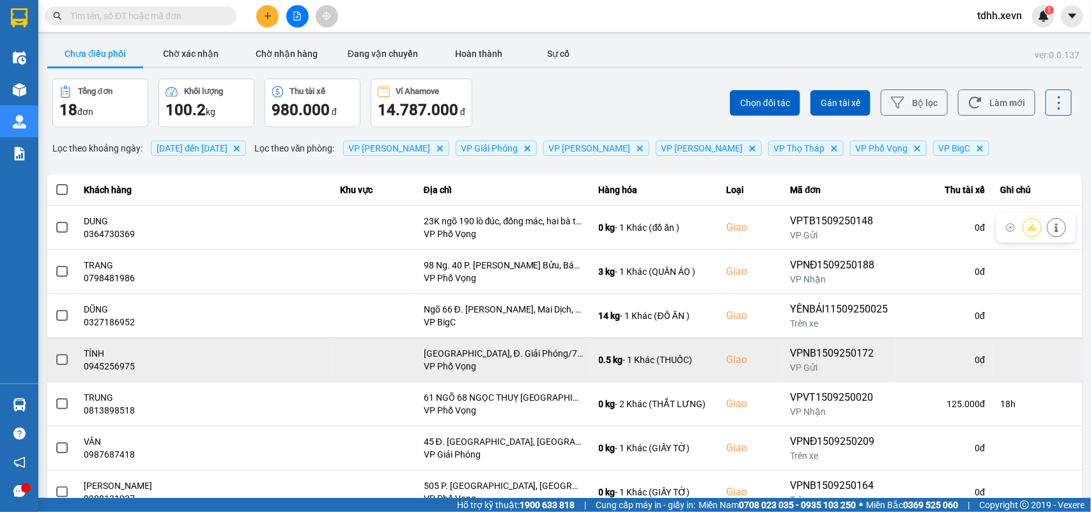
scroll to position [180, 0]
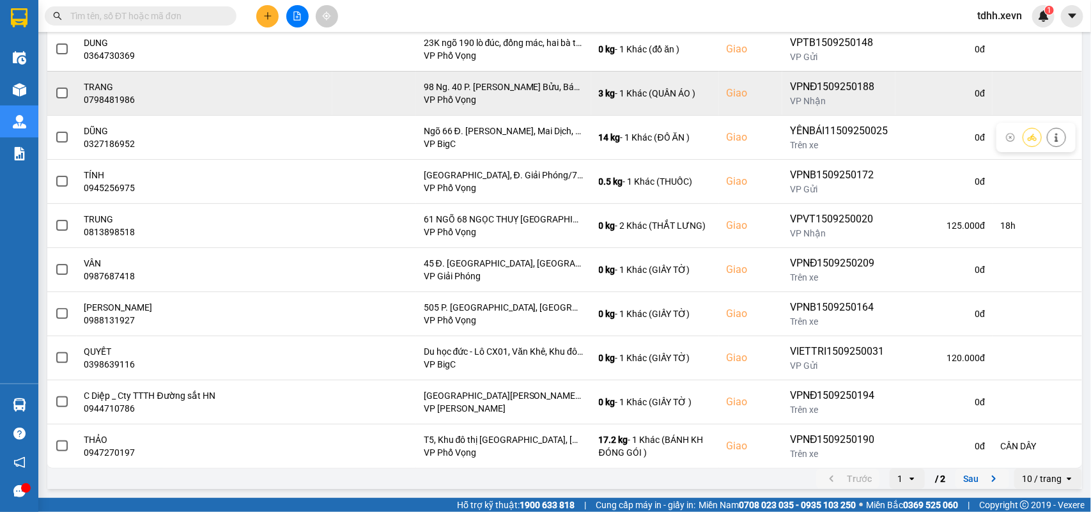
click at [109, 95] on div "0798481986" at bounding box center [204, 99] width 240 height 13
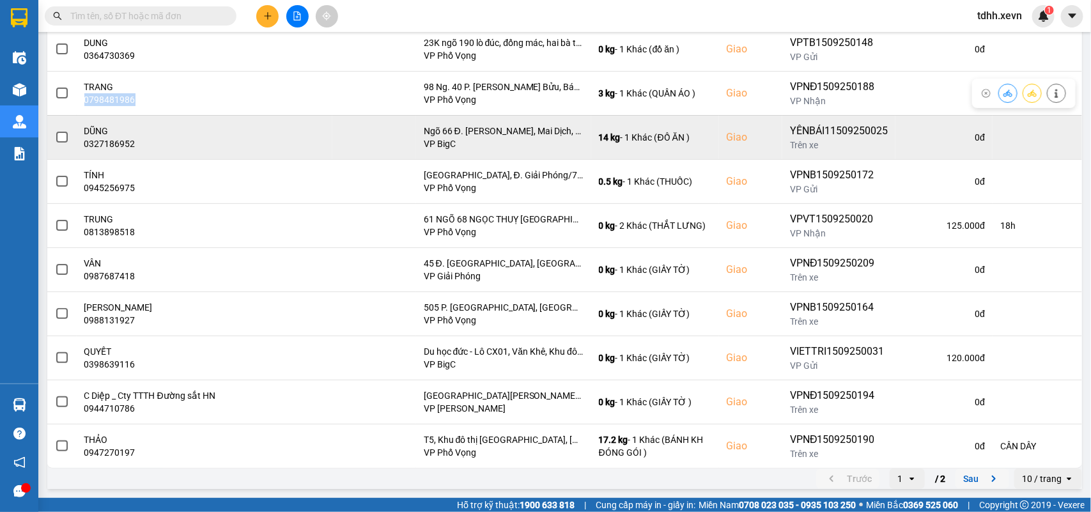
copy div "0798481986"
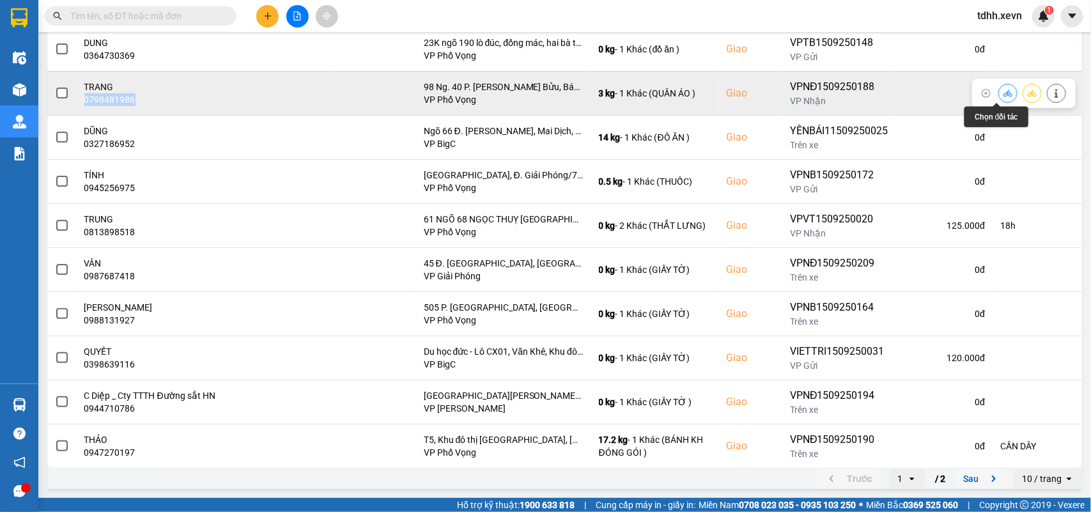
click at [999, 86] on button at bounding box center [1008, 93] width 18 height 22
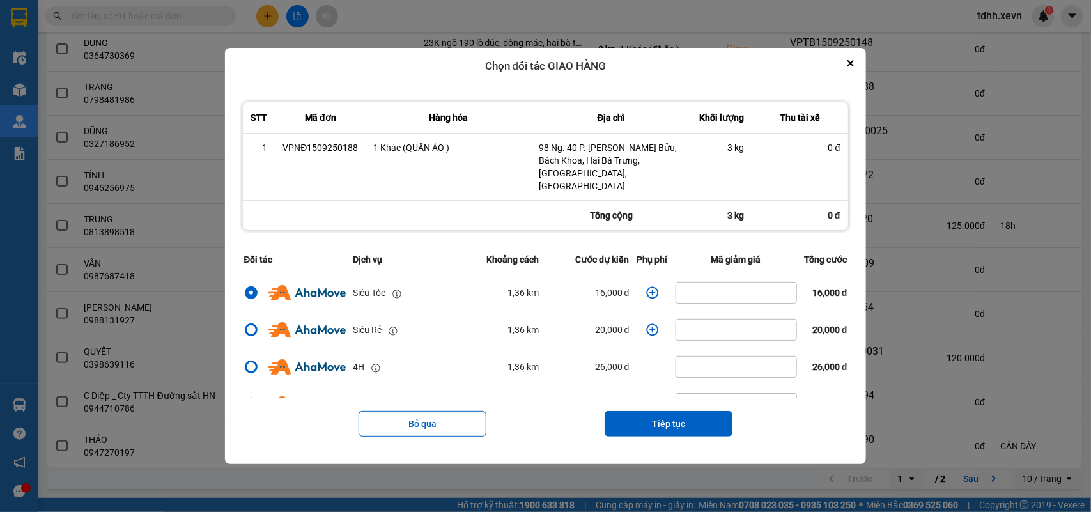
click at [647, 288] on icon "dialog" at bounding box center [652, 292] width 13 height 13
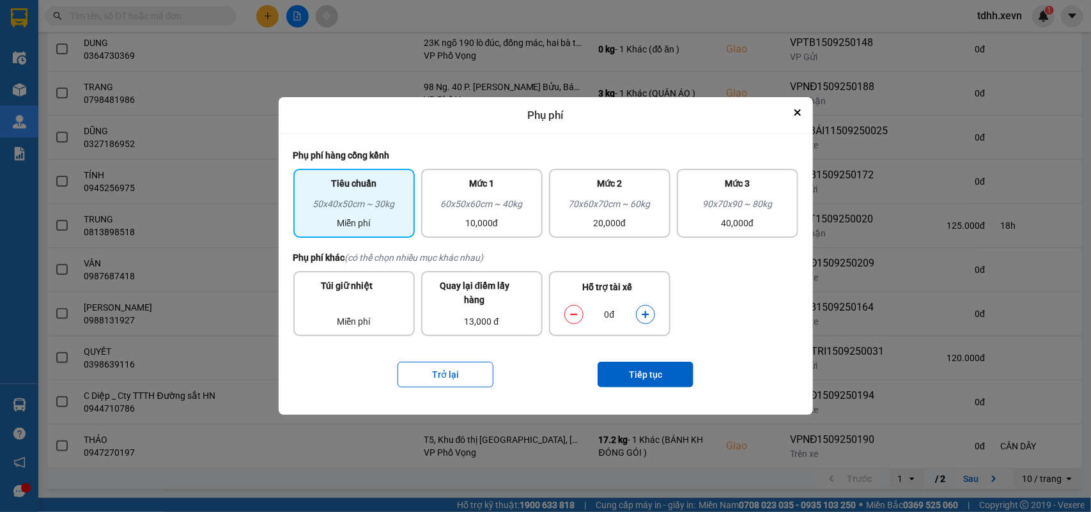
drag, startPoint x: 644, startPoint y: 314, endPoint x: 642, endPoint y: 347, distance: 33.3
click at [644, 315] on icon "dialog" at bounding box center [645, 314] width 9 height 9
click at [644, 379] on button "Tiếp tục" at bounding box center [645, 375] width 96 height 26
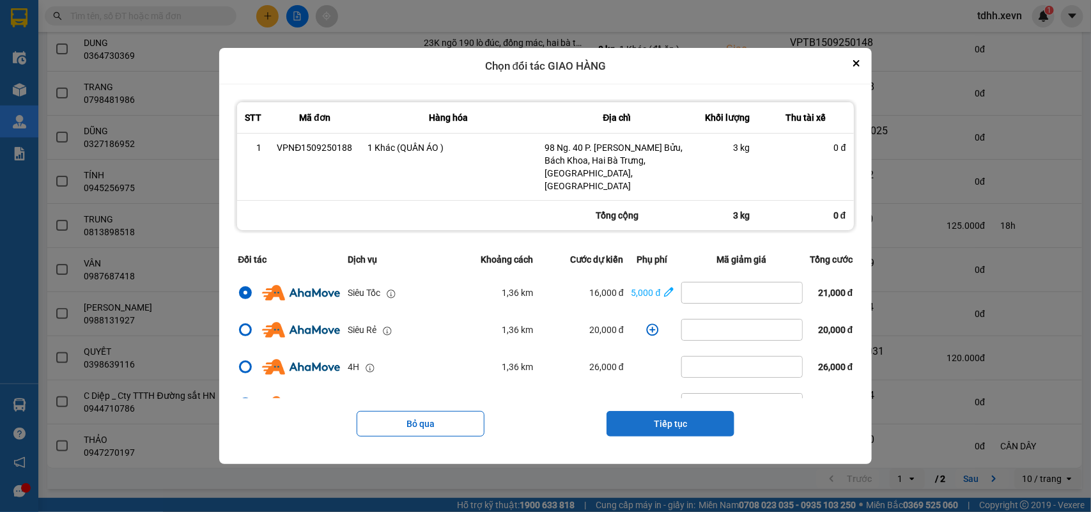
click at [682, 412] on button "Tiếp tục" at bounding box center [670, 424] width 128 height 26
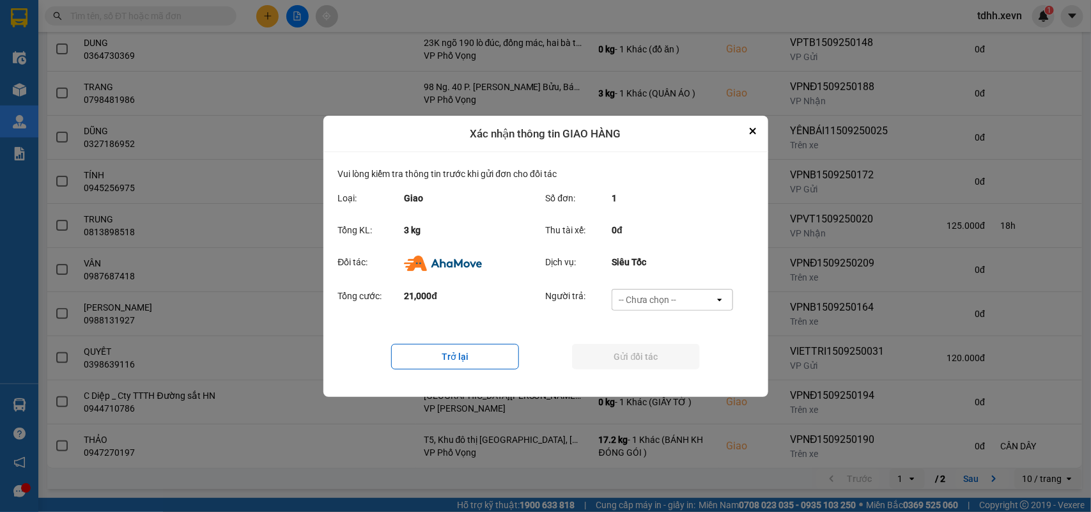
click at [686, 295] on div "-- Chưa chọn --" at bounding box center [663, 299] width 102 height 20
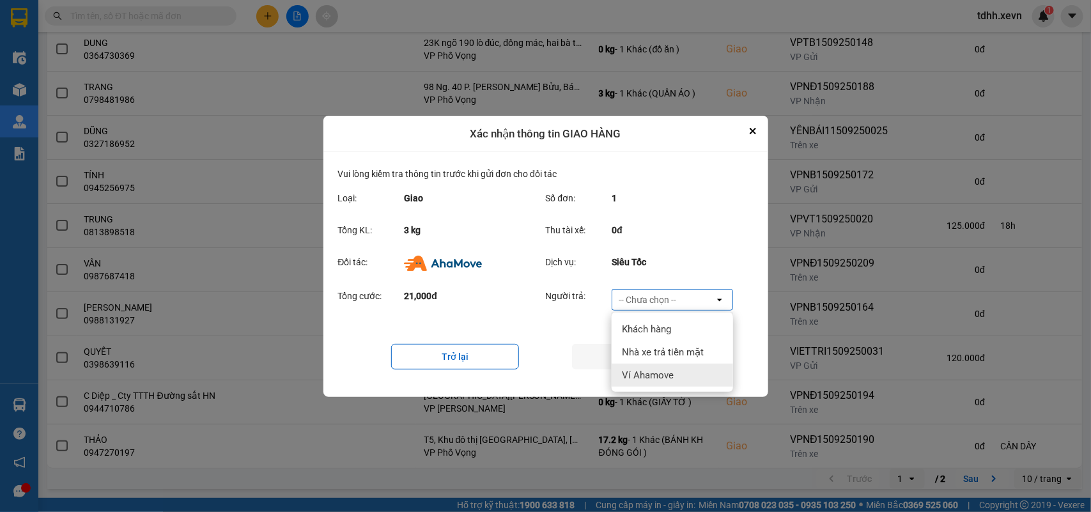
click at [665, 365] on div "Ví Ahamove" at bounding box center [672, 375] width 121 height 23
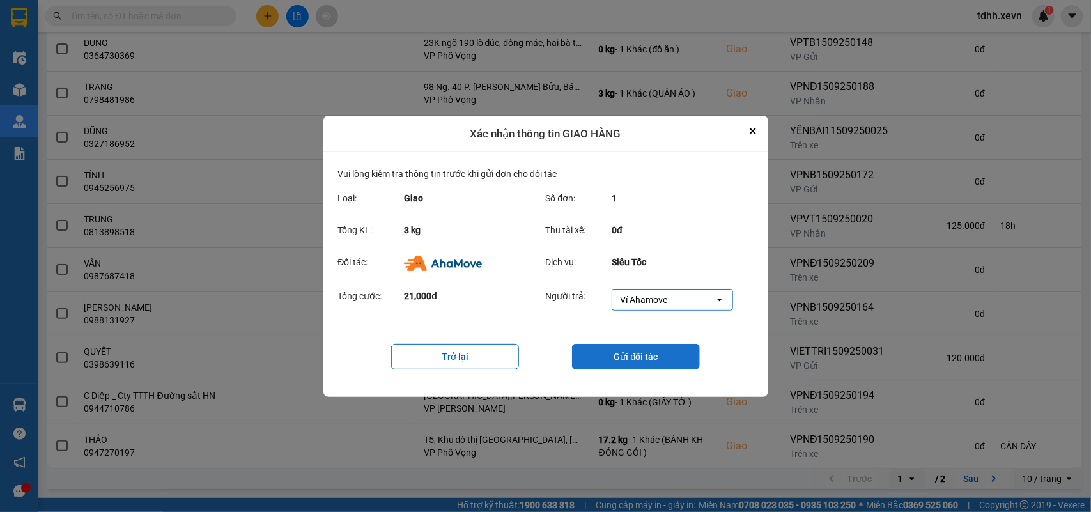
click at [665, 363] on button "Gửi đối tác" at bounding box center [636, 357] width 128 height 26
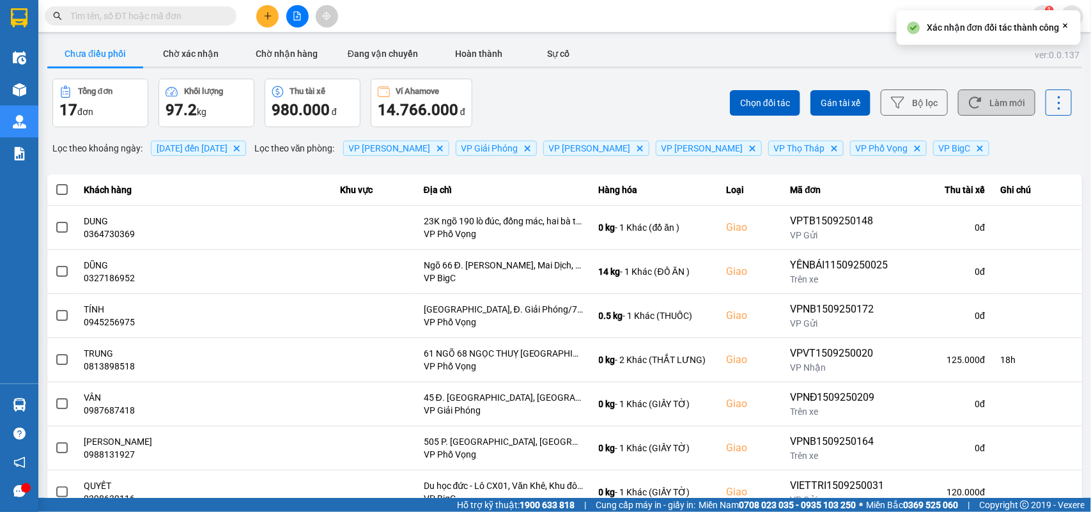
click at [969, 107] on icon at bounding box center [975, 103] width 12 height 12
click at [982, 104] on button "Làm mới" at bounding box center [996, 102] width 77 height 26
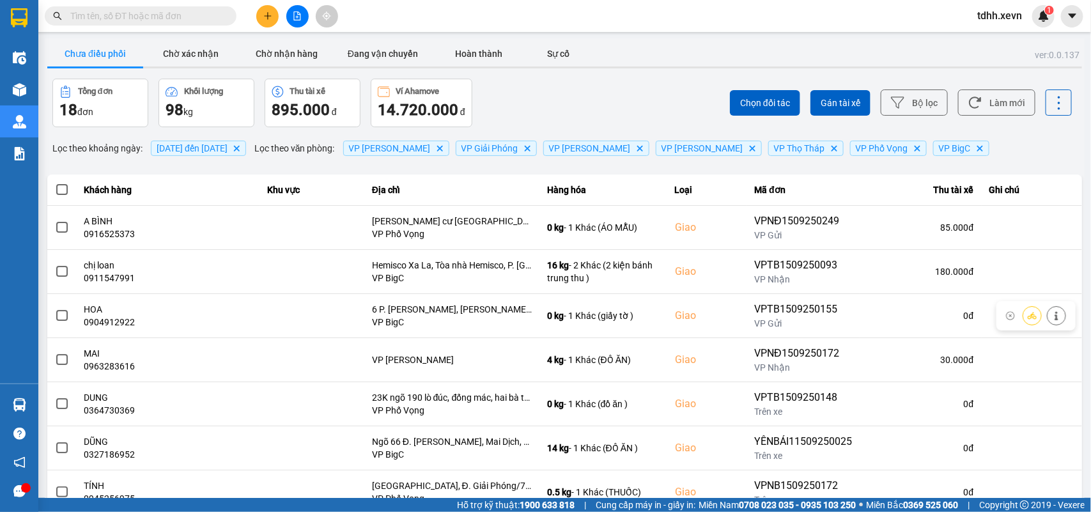
scroll to position [80, 0]
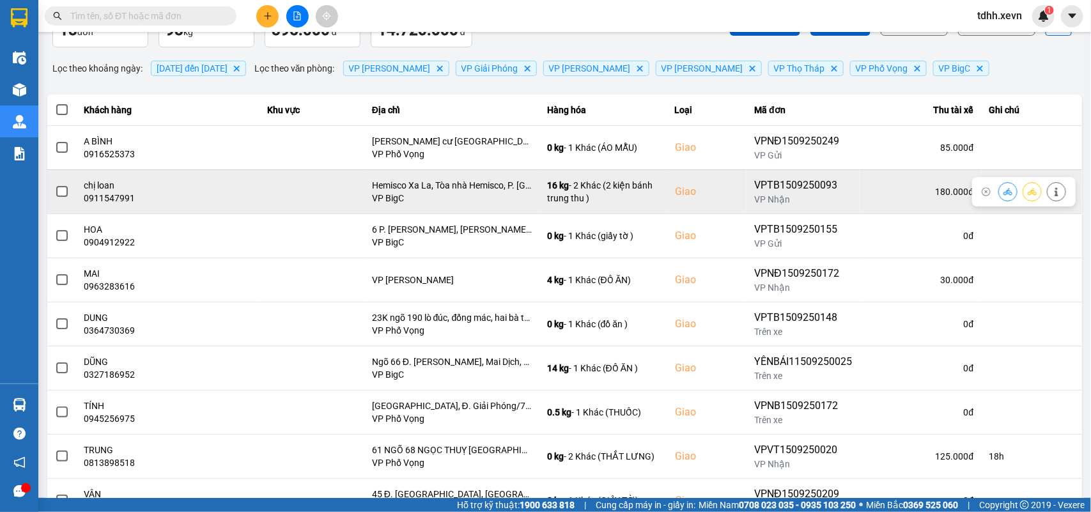
click at [96, 196] on div "0911547991" at bounding box center [167, 198] width 167 height 13
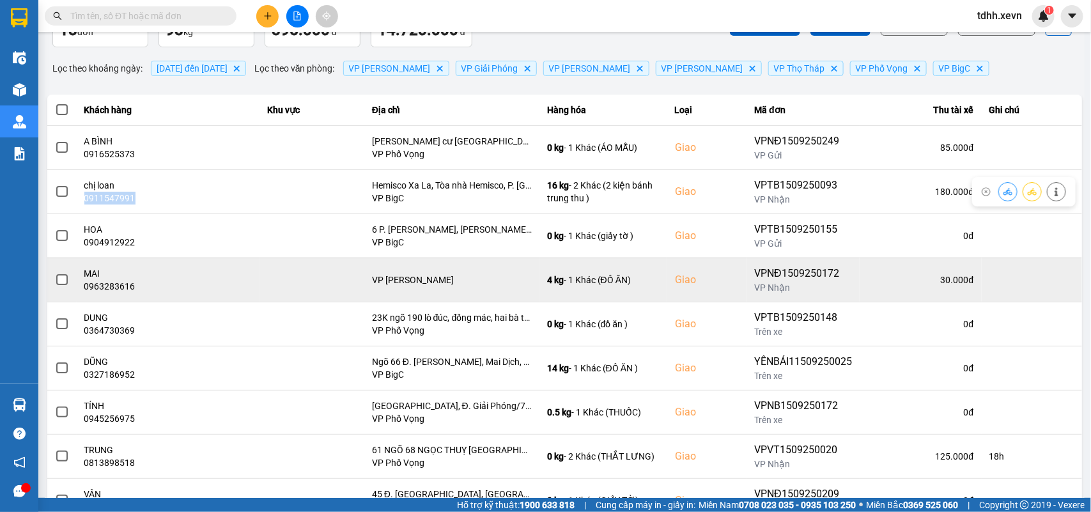
copy div "0911547991"
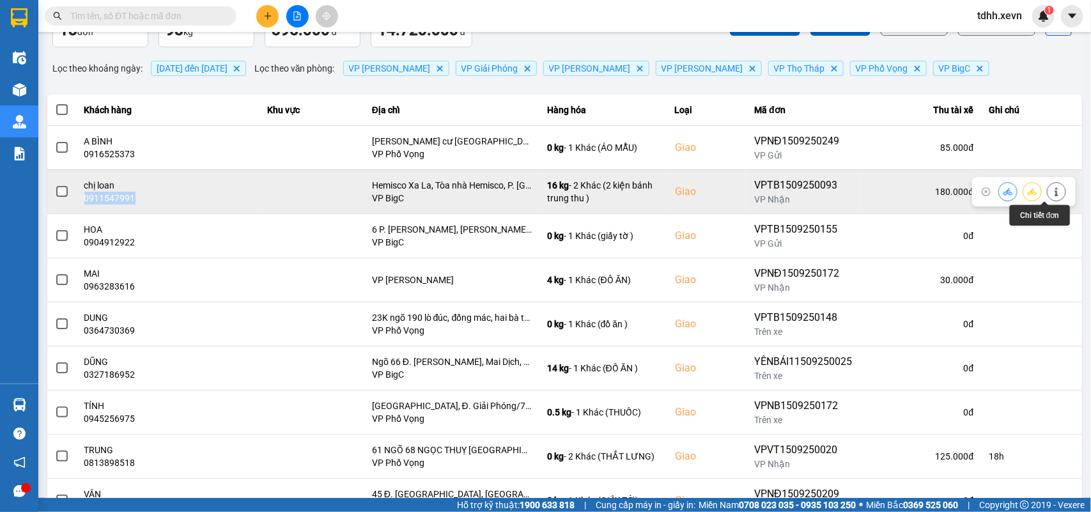
click at [1054, 189] on icon at bounding box center [1055, 191] width 3 height 9
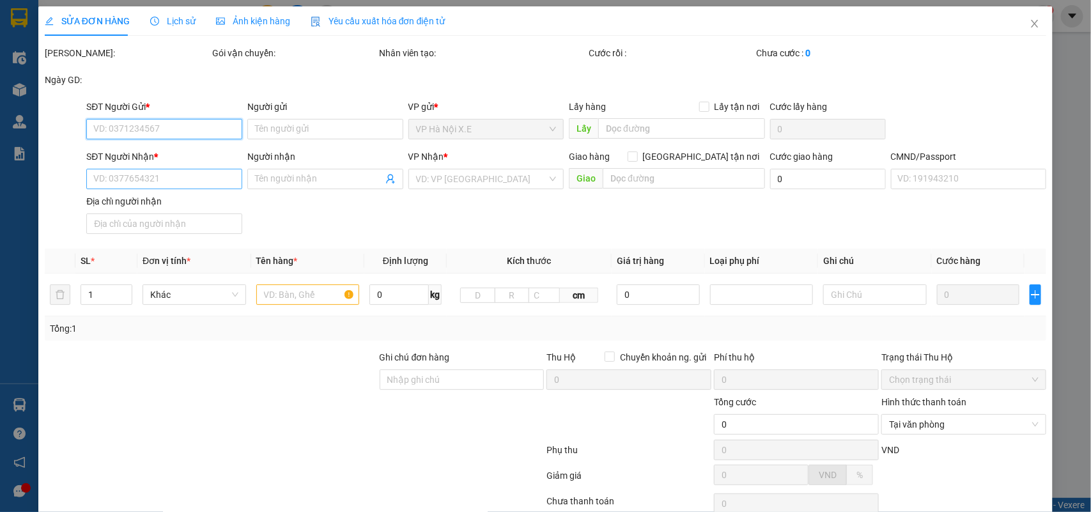
type input "0913736666"
type input "minh hoàng"
type input "0911547991"
type input "chị loan"
checkbox input "true"
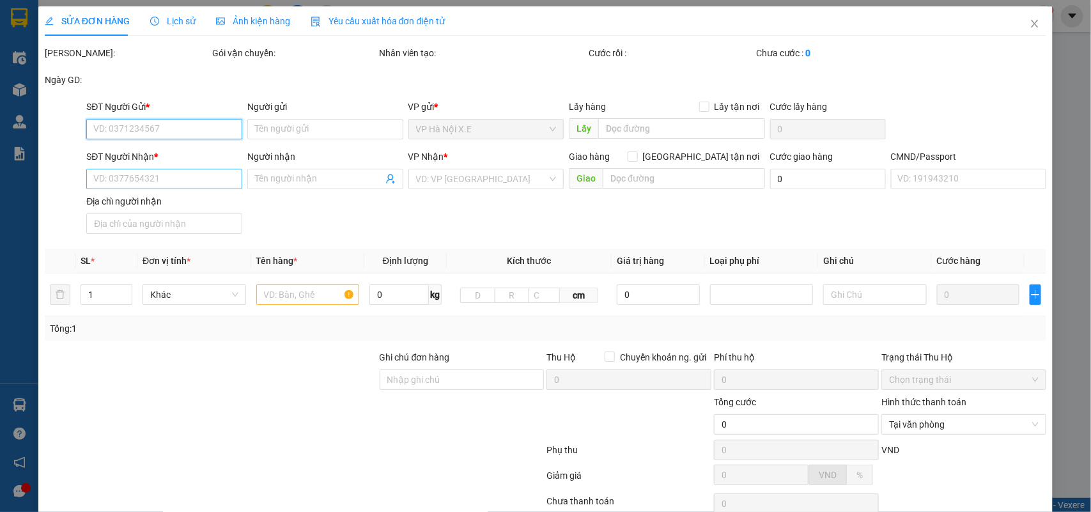
type input "Hemisco Xa La, Tòa nhà Hemisco, P. [GEOGRAPHIC_DATA], [GEOGRAPHIC_DATA], [GEOGR…"
type input "123"
type input "180.000"
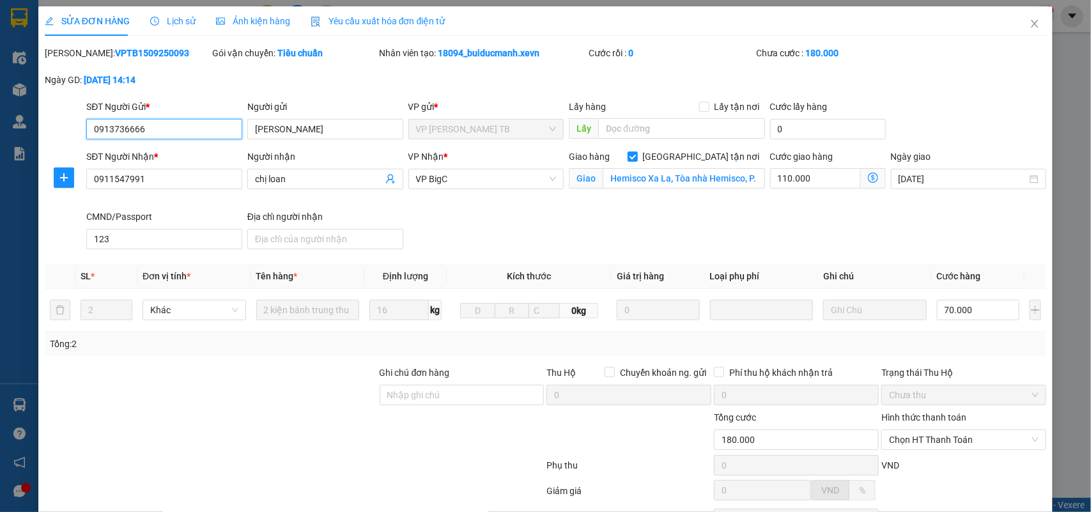
drag, startPoint x: 173, startPoint y: 131, endPoint x: 90, endPoint y: 132, distance: 83.1
click at [90, 132] on input "0913736666" at bounding box center [164, 129] width 156 height 20
click at [1029, 24] on icon "close" at bounding box center [1034, 24] width 10 height 10
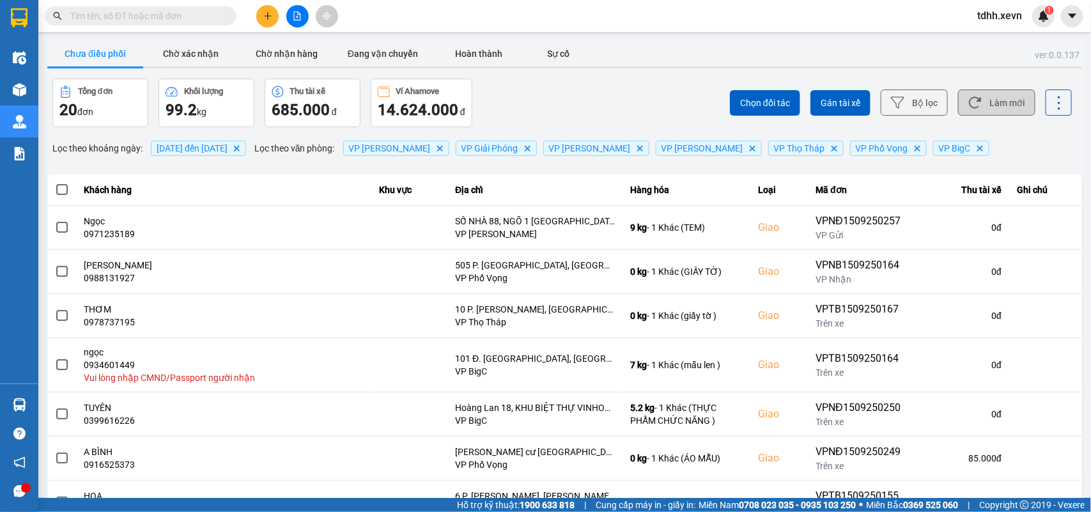
click at [988, 107] on button "Làm mới" at bounding box center [996, 102] width 77 height 26
click at [969, 94] on button "Làm mới" at bounding box center [996, 102] width 77 height 26
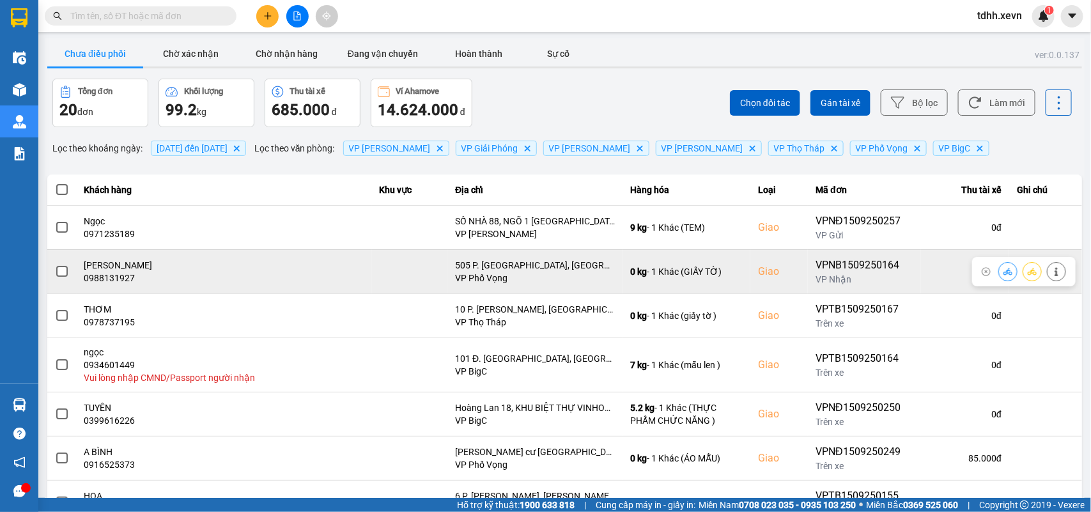
click at [110, 279] on div "0988131927" at bounding box center [224, 278] width 280 height 13
copy div "0988131927"
click at [999, 276] on button at bounding box center [1008, 271] width 18 height 22
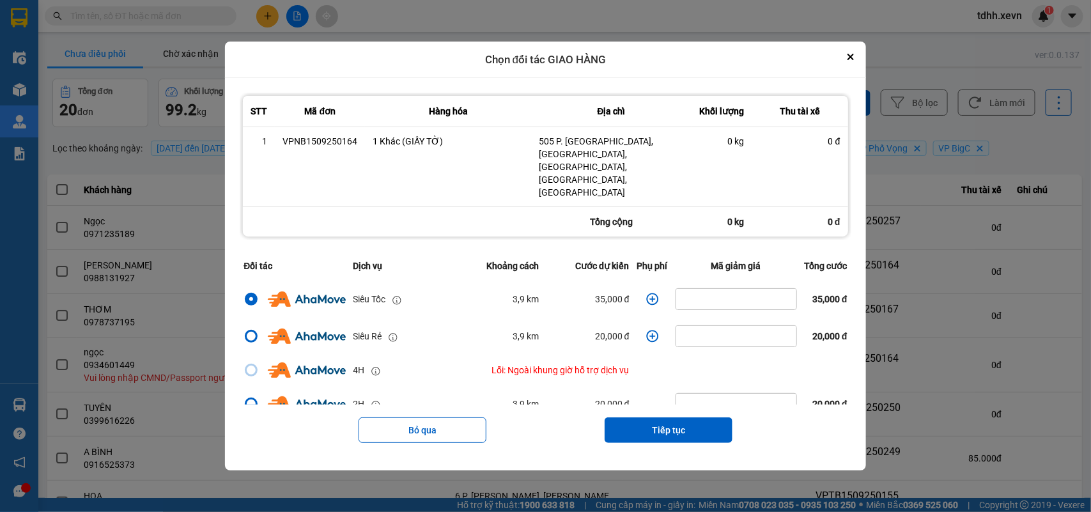
click at [649, 293] on icon "dialog" at bounding box center [652, 299] width 13 height 13
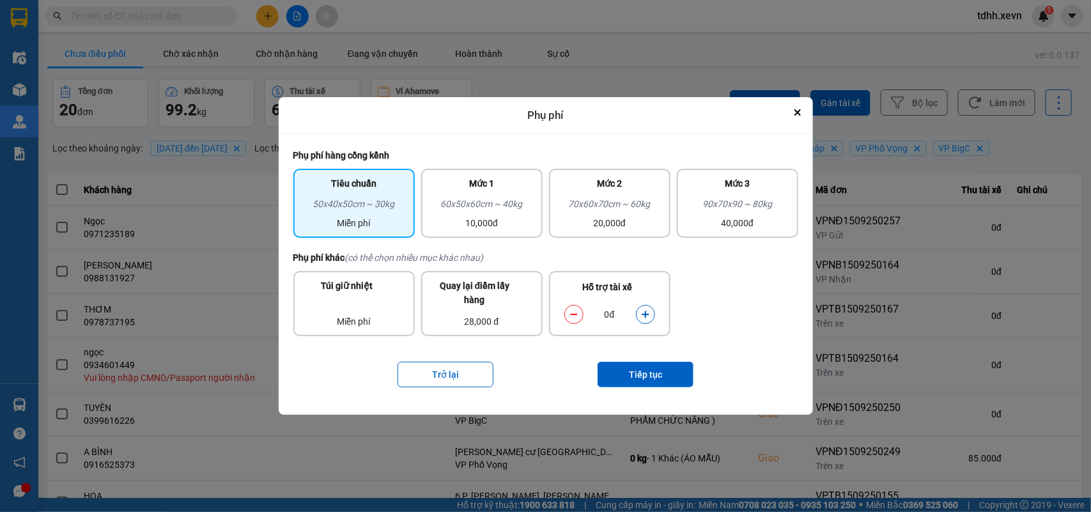
click at [642, 314] on icon "dialog" at bounding box center [645, 314] width 9 height 9
click at [645, 369] on button "Tiếp tục" at bounding box center [645, 375] width 96 height 26
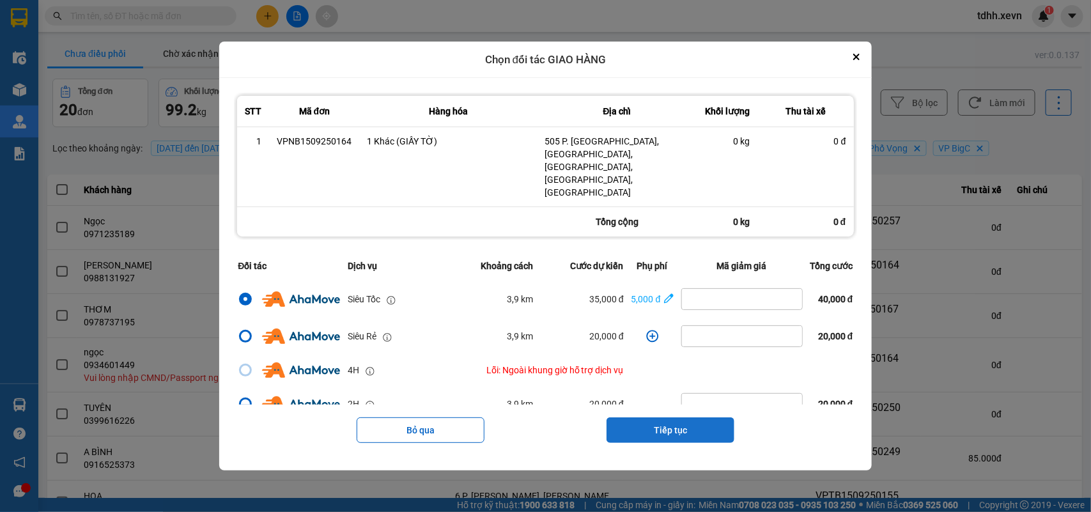
click at [663, 417] on button "Tiếp tục" at bounding box center [670, 430] width 128 height 26
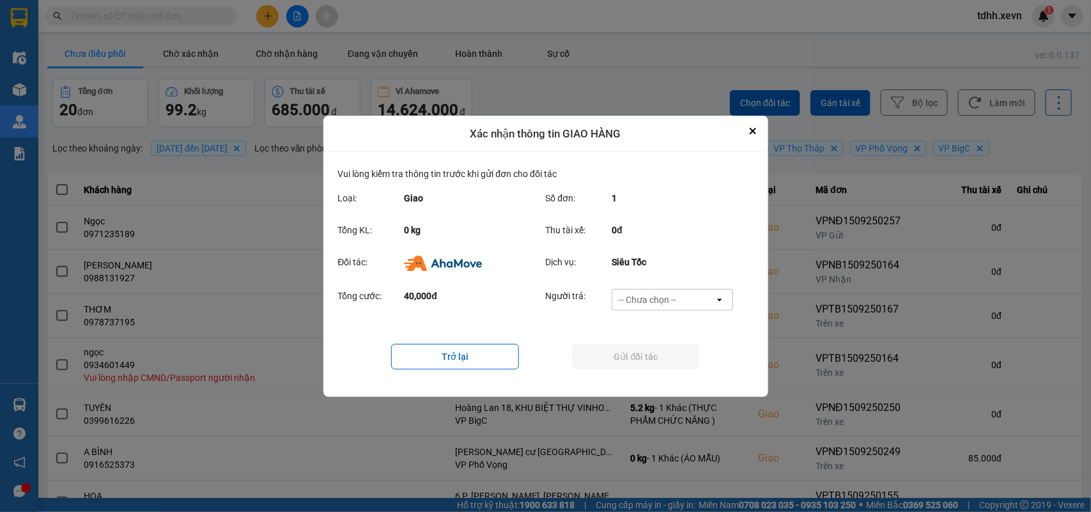
drag, startPoint x: 686, startPoint y: 296, endPoint x: 679, endPoint y: 297, distance: 7.1
click at [685, 295] on div "-- Chưa chọn --" at bounding box center [663, 299] width 102 height 20
click at [636, 366] on span "Ví Ahamove" at bounding box center [648, 372] width 52 height 13
click at [639, 363] on button "Gửi đối tác" at bounding box center [636, 357] width 128 height 26
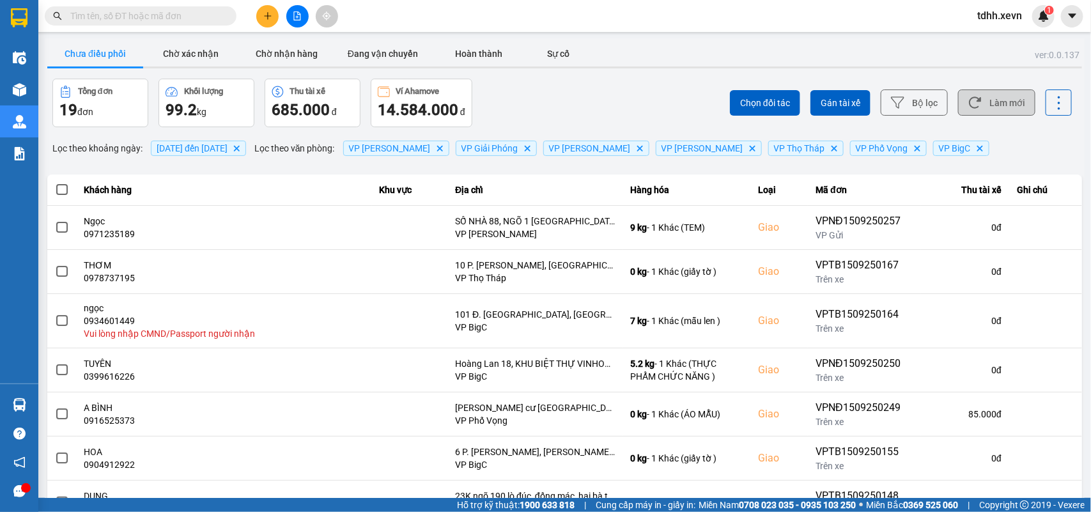
click at [984, 105] on button "Làm mới" at bounding box center [996, 102] width 77 height 26
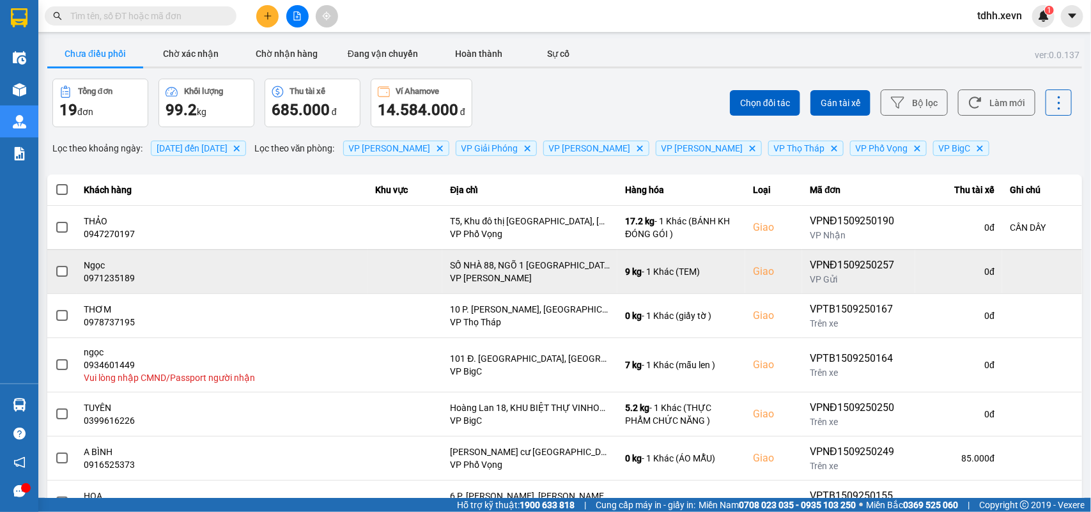
scroll to position [190, 0]
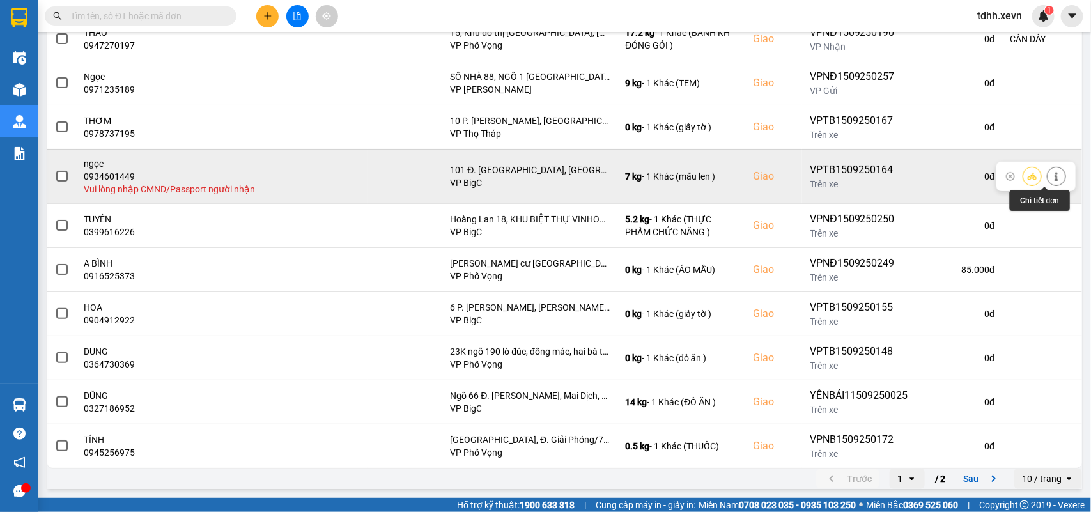
click at [1052, 174] on icon at bounding box center [1056, 176] width 9 height 9
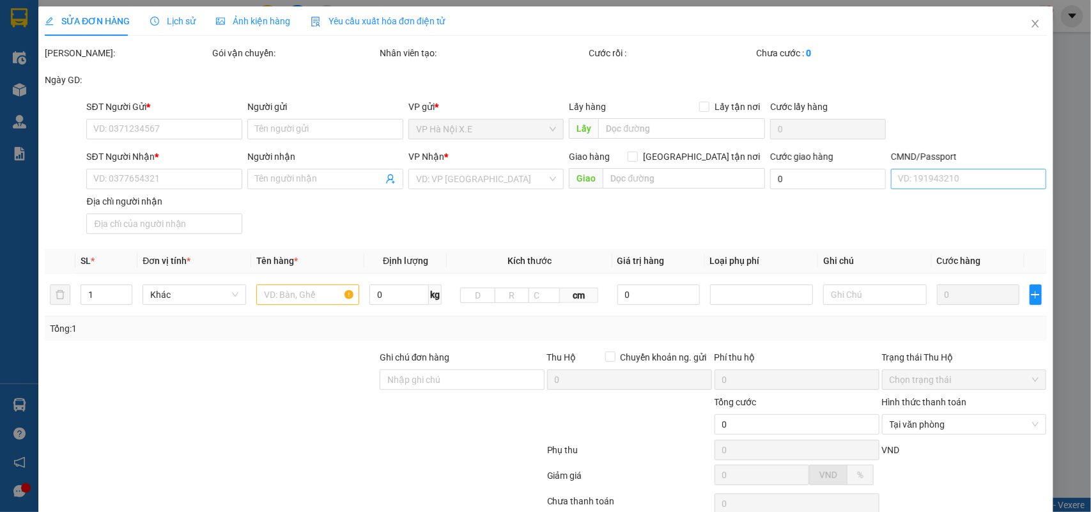
type input "0946778131"
type input "thương"
type input "0934601449"
type input "ngọc"
checkbox input "true"
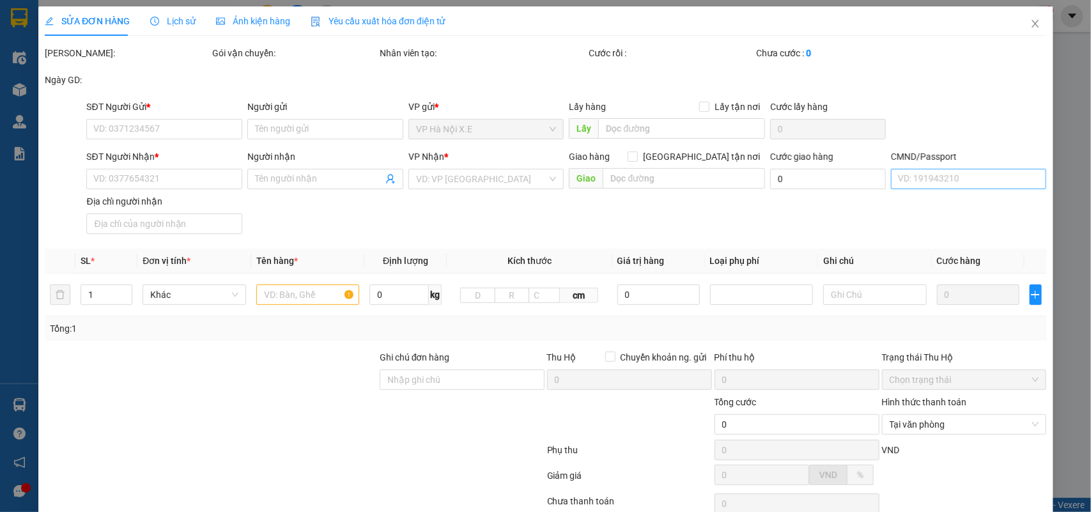
type input "101 Đ. La Phù, La Phù, Hoài Đức, Hà Nội, Vietnam"
type input "185.000"
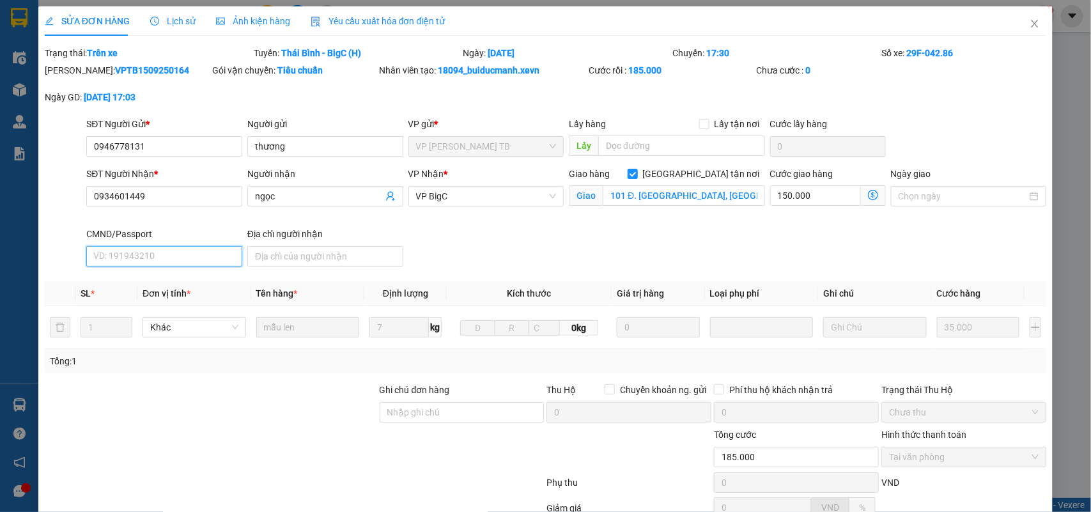
click at [139, 266] on input "CMND/Passport" at bounding box center [164, 256] width 156 height 20
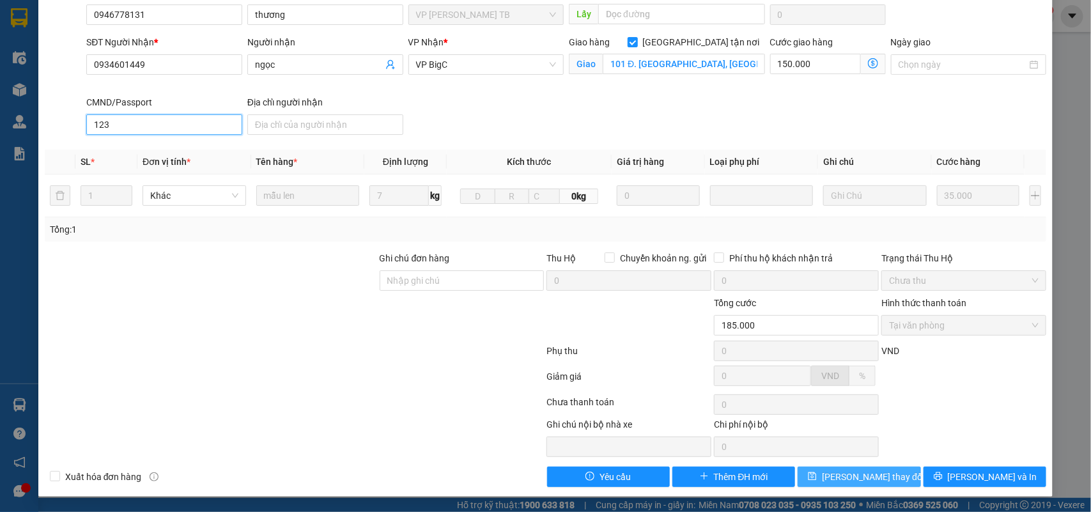
type input "123"
click at [864, 474] on span "Lưu thay đổi" at bounding box center [873, 477] width 102 height 14
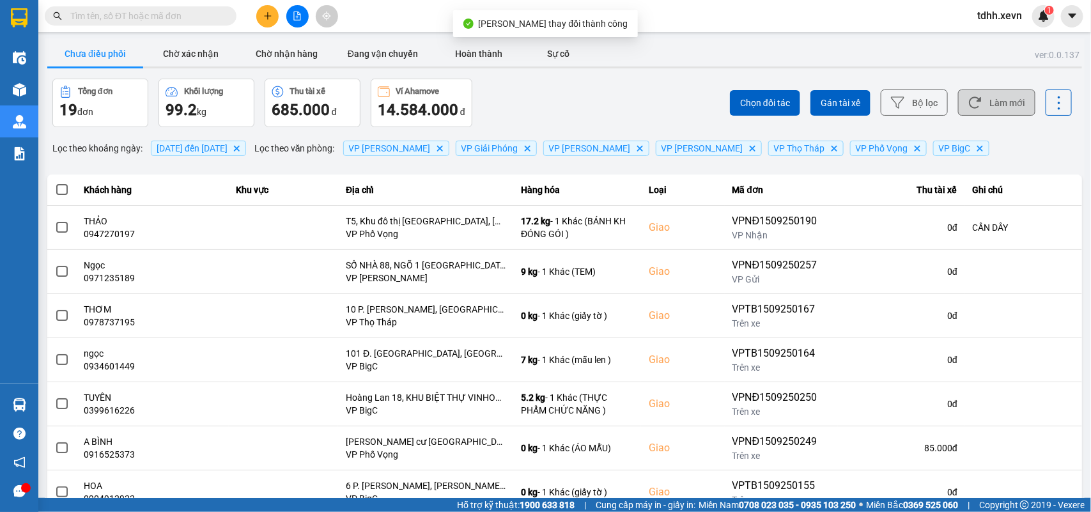
click at [996, 106] on button "Làm mới" at bounding box center [996, 102] width 77 height 26
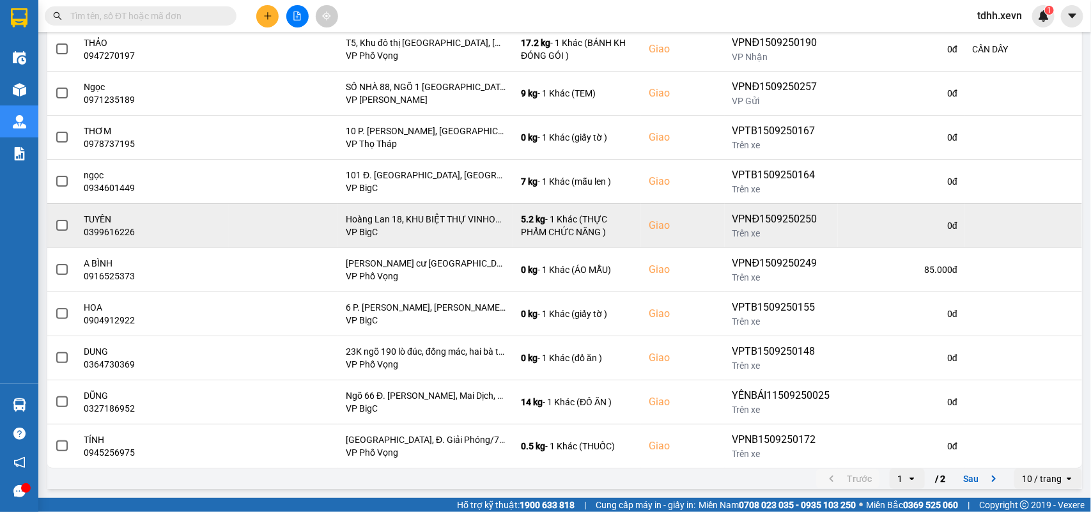
scroll to position [20, 0]
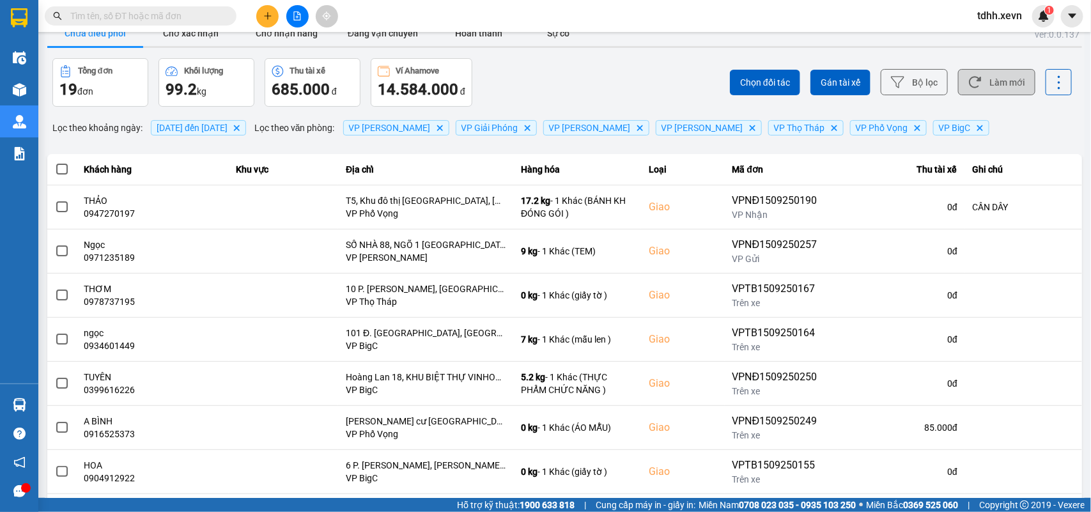
click at [976, 74] on button "Làm mới" at bounding box center [996, 82] width 77 height 26
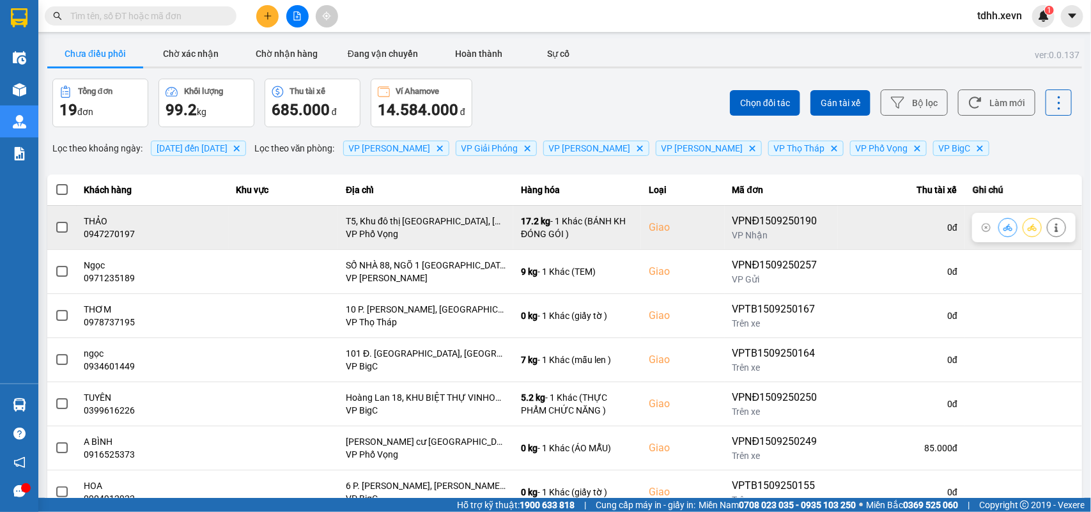
click at [116, 235] on div "0947270197" at bounding box center [152, 233] width 137 height 13
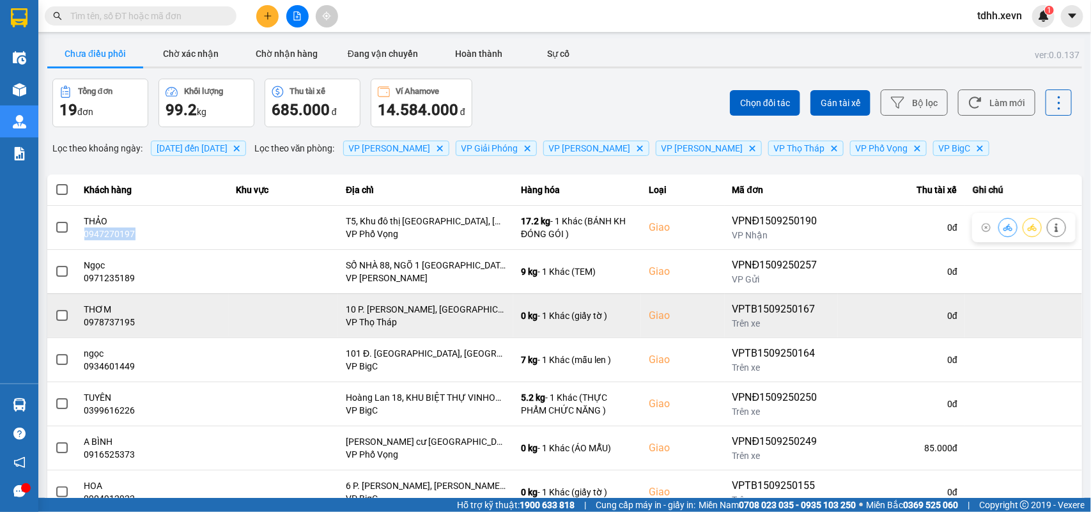
copy div "0947270197"
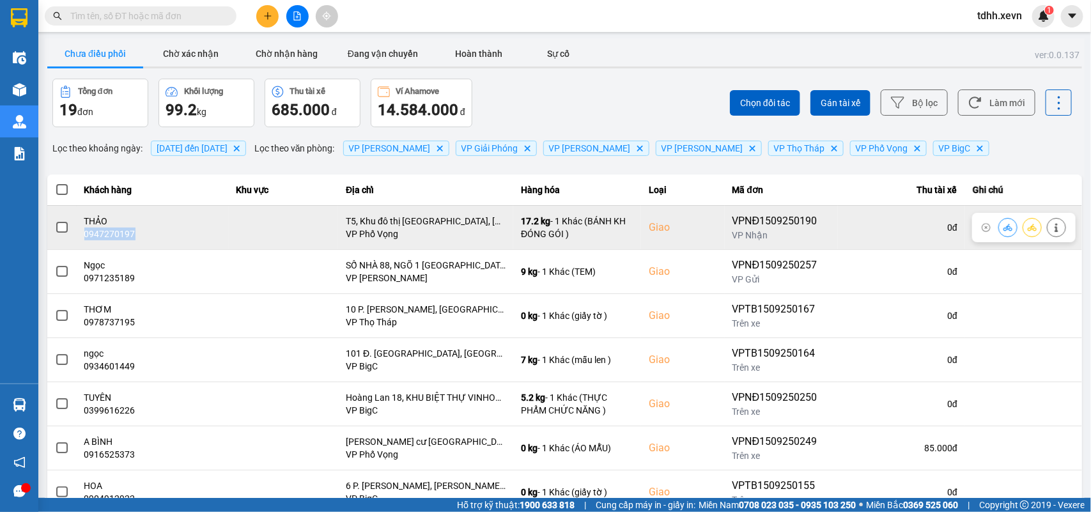
click at [127, 240] on div "0947270197" at bounding box center [152, 233] width 137 height 13
click at [114, 225] on div "THẢO" at bounding box center [152, 221] width 137 height 13
click at [114, 228] on div "0947270197" at bounding box center [152, 233] width 137 height 13
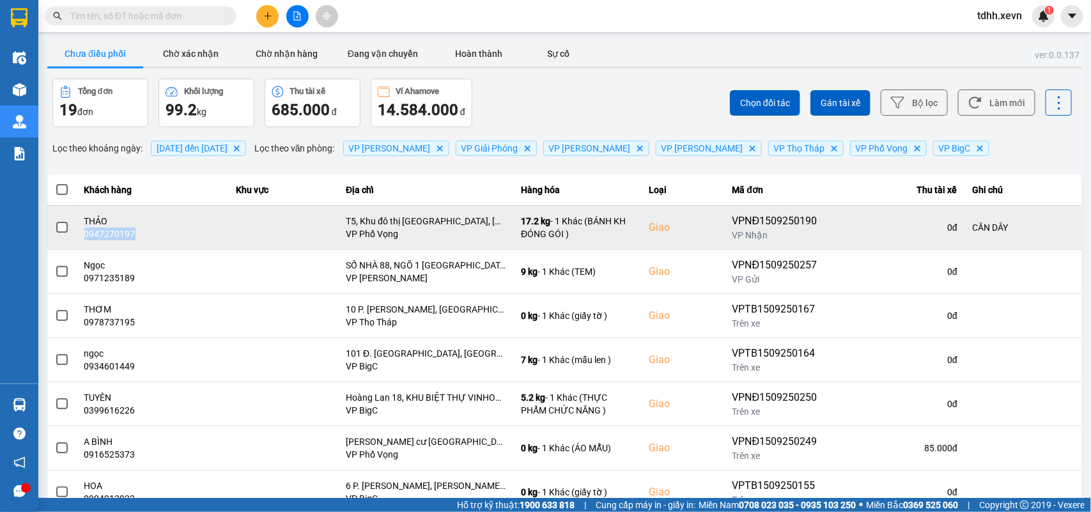
click at [114, 228] on div "0947270197" at bounding box center [152, 233] width 137 height 13
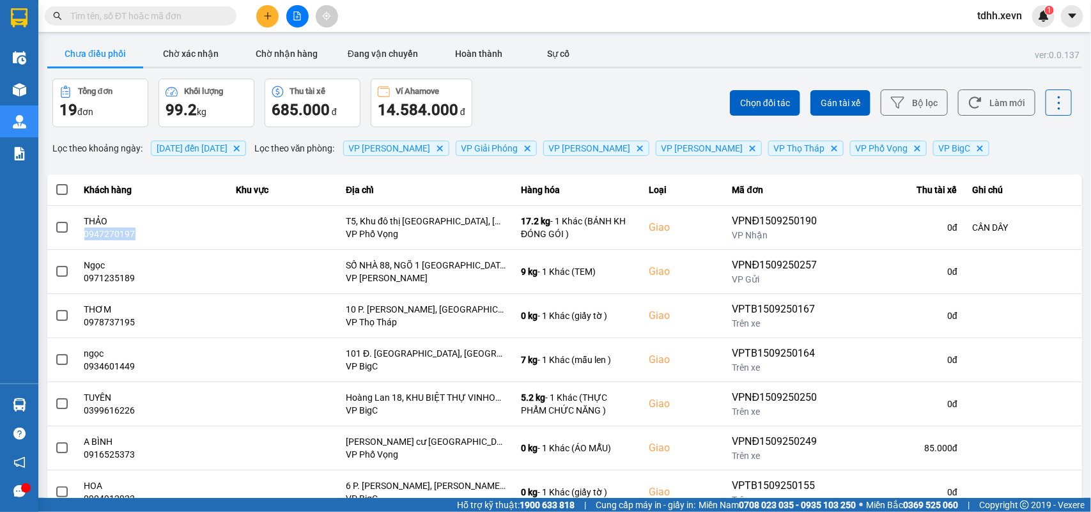
copy div "0947270197"
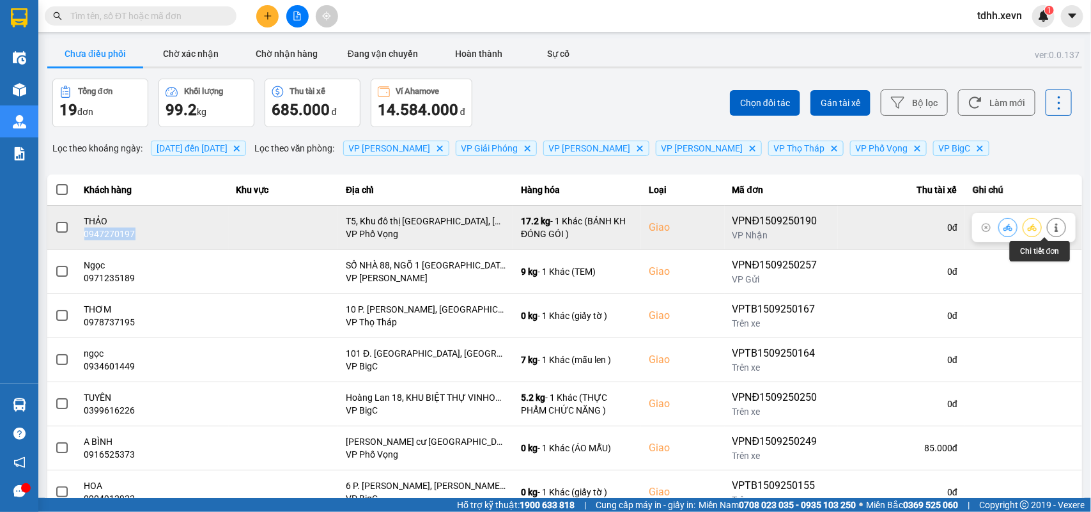
click at [1054, 229] on icon at bounding box center [1055, 227] width 3 height 9
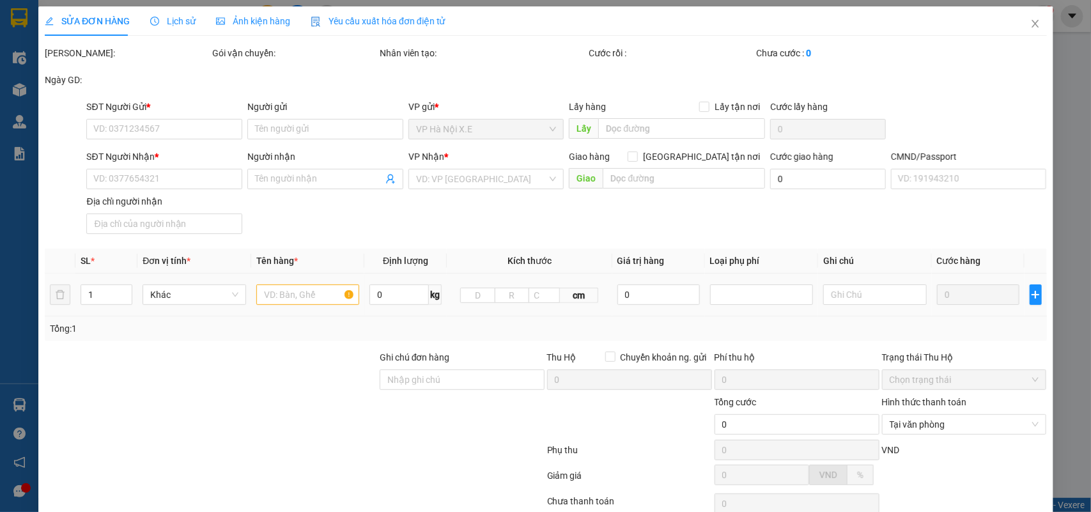
type input "0911149986"
type input "Phương"
type input "0947270197"
type input "THẢO"
checkbox input "true"
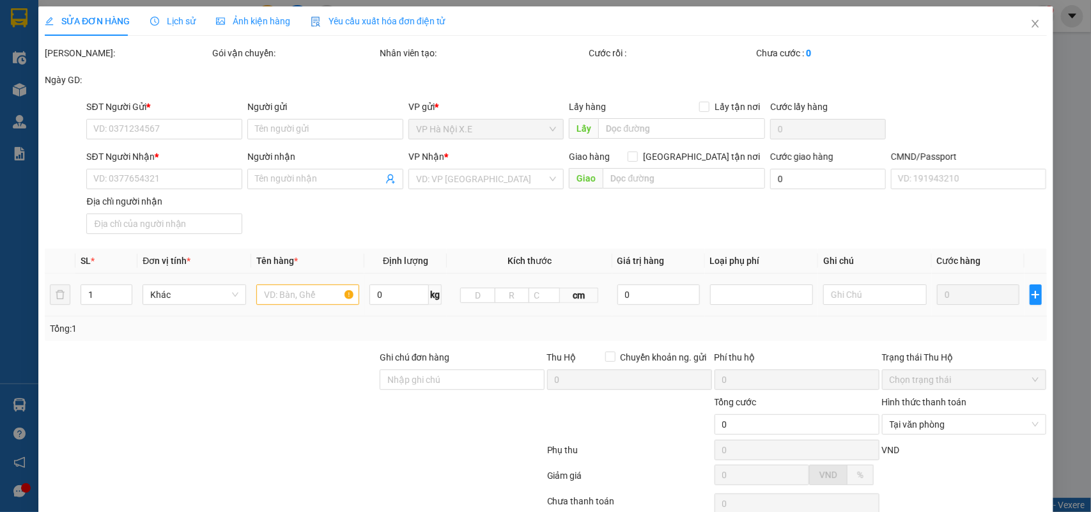
type input "T5, Khu đô thị [GEOGRAPHIC_DATA], [GEOGRAPHIC_DATA], [GEOGRAPHIC_DATA], [GEOGRA…"
type input "037087013590 trương xuân thành"
type input "CẦN DÂY"
type input "95.000"
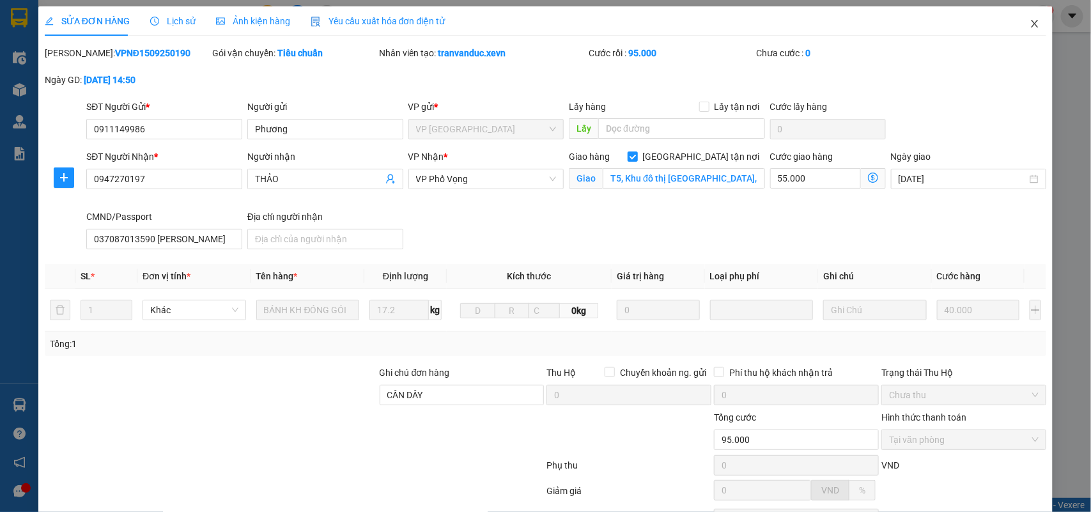
click at [1029, 24] on icon "close" at bounding box center [1034, 24] width 10 height 10
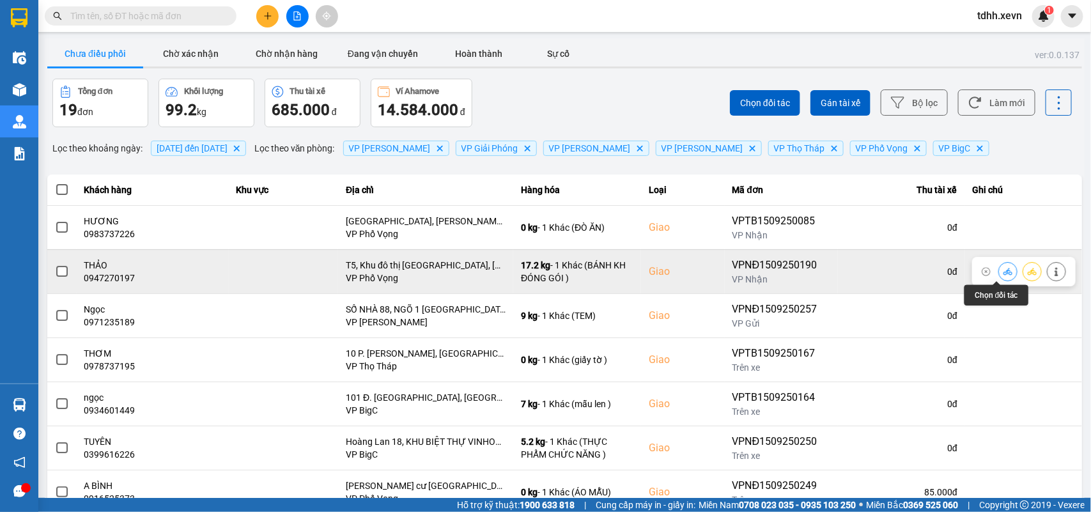
click at [1003, 270] on icon at bounding box center [1007, 271] width 9 height 9
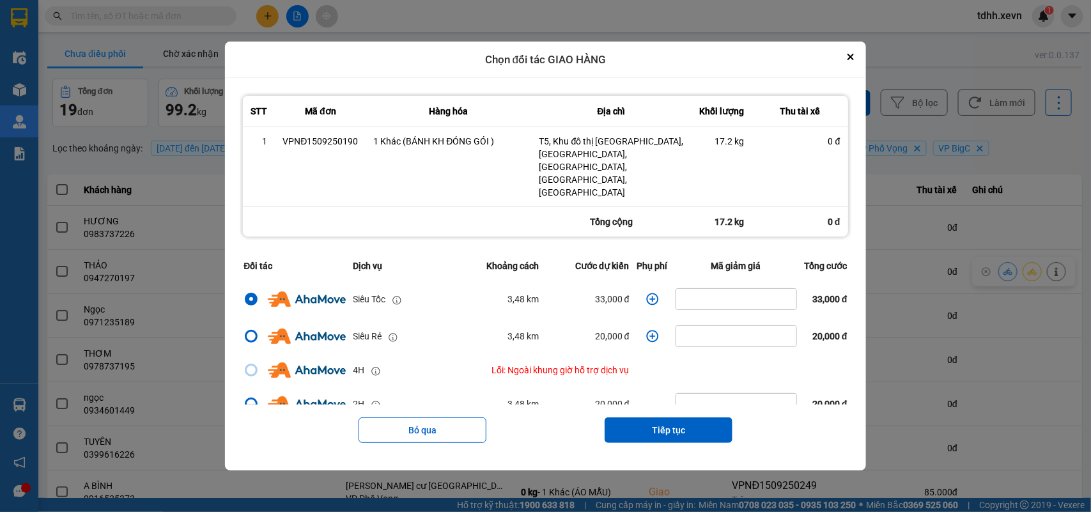
click at [646, 293] on icon "dialog" at bounding box center [652, 299] width 12 height 12
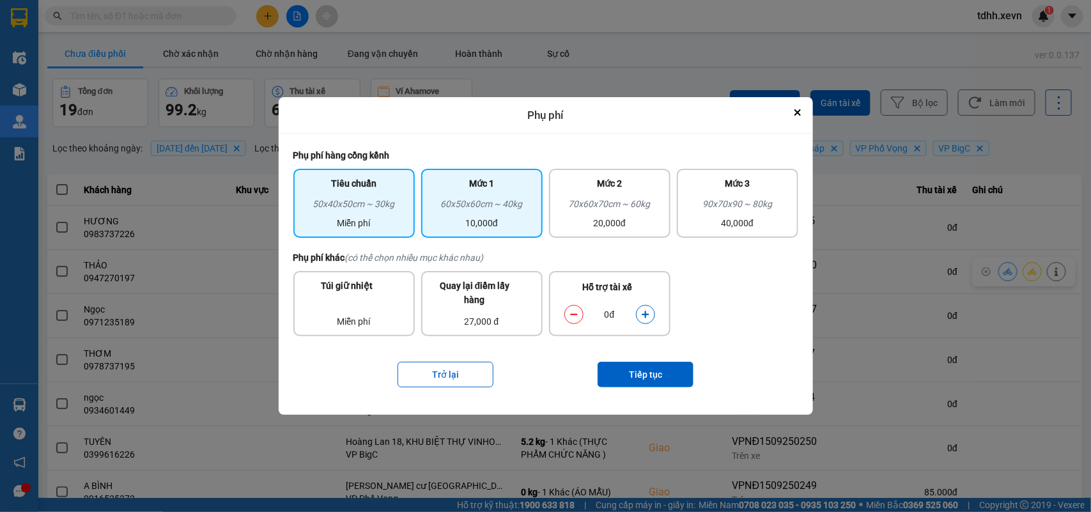
click at [505, 228] on div "10,000đ" at bounding box center [482, 223] width 106 height 14
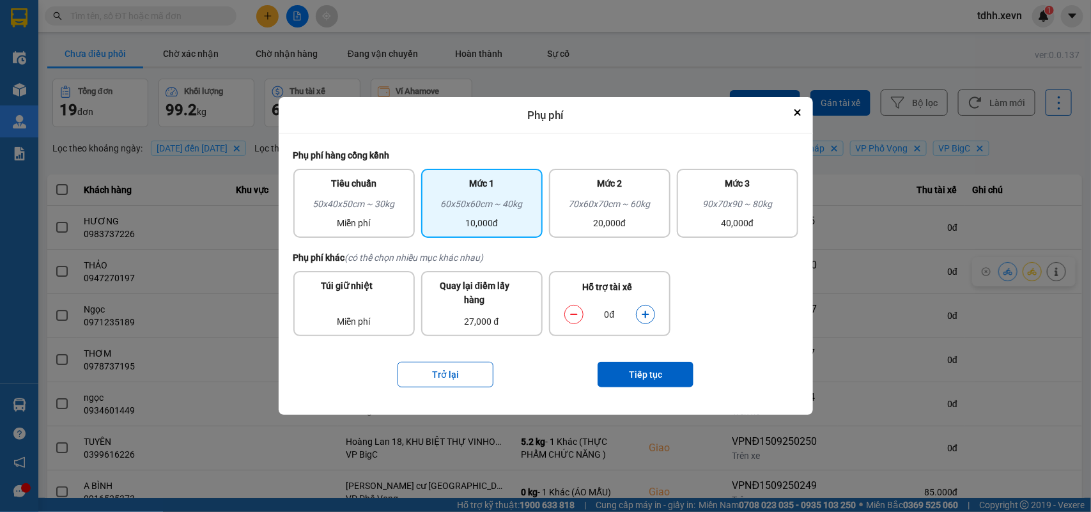
click at [649, 316] on icon "dialog" at bounding box center [645, 314] width 9 height 9
click at [634, 367] on button "Tiếp tục" at bounding box center [645, 375] width 96 height 26
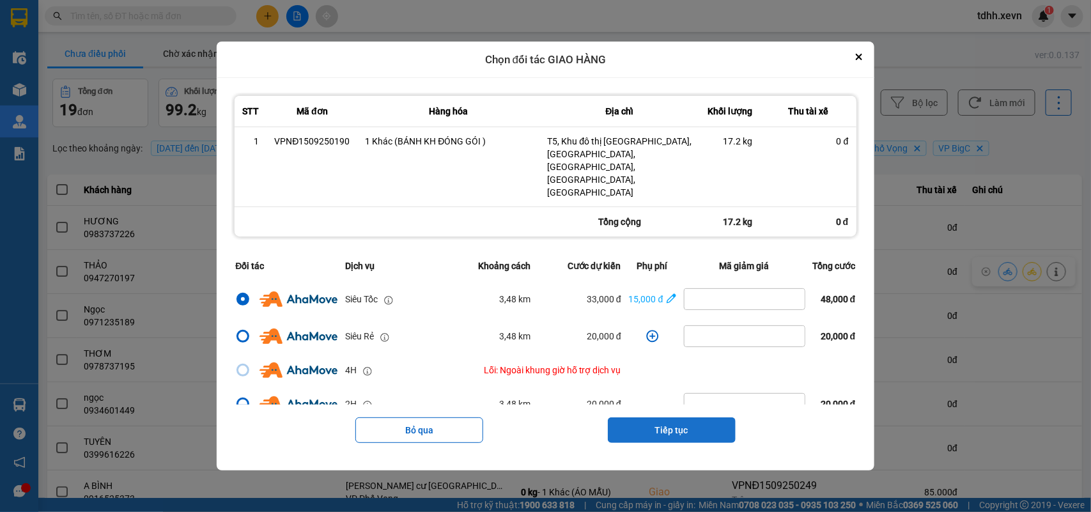
click at [630, 417] on button "Tiếp tục" at bounding box center [672, 430] width 128 height 26
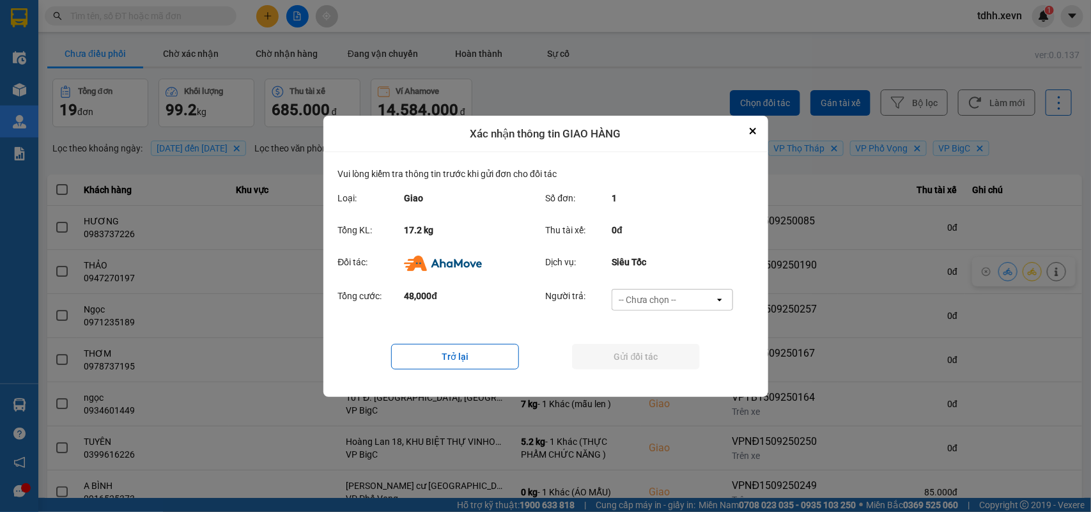
click at [662, 299] on div "-- Chưa chọn --" at bounding box center [648, 299] width 58 height 13
click at [646, 366] on span "Ví Ahamove" at bounding box center [648, 372] width 52 height 13
click at [646, 365] on button "Gửi đối tác" at bounding box center [636, 357] width 128 height 26
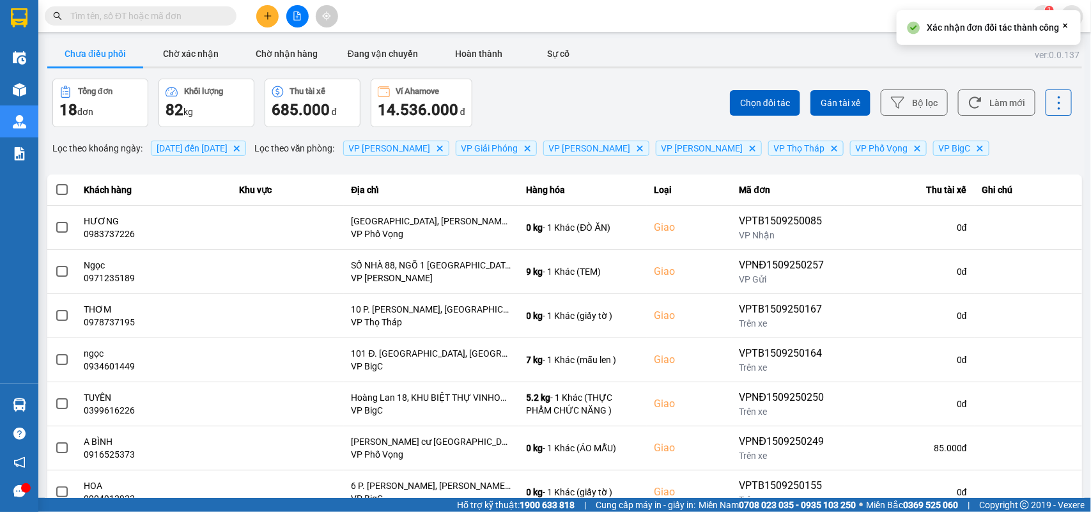
click at [1000, 88] on div "Chọn đối tác Gán tài xế Bộ lọc Làm mới" at bounding box center [817, 103] width 510 height 49
drag, startPoint x: 1000, startPoint y: 106, endPoint x: 838, endPoint y: 65, distance: 166.9
click at [999, 106] on button "Làm mới" at bounding box center [996, 102] width 77 height 26
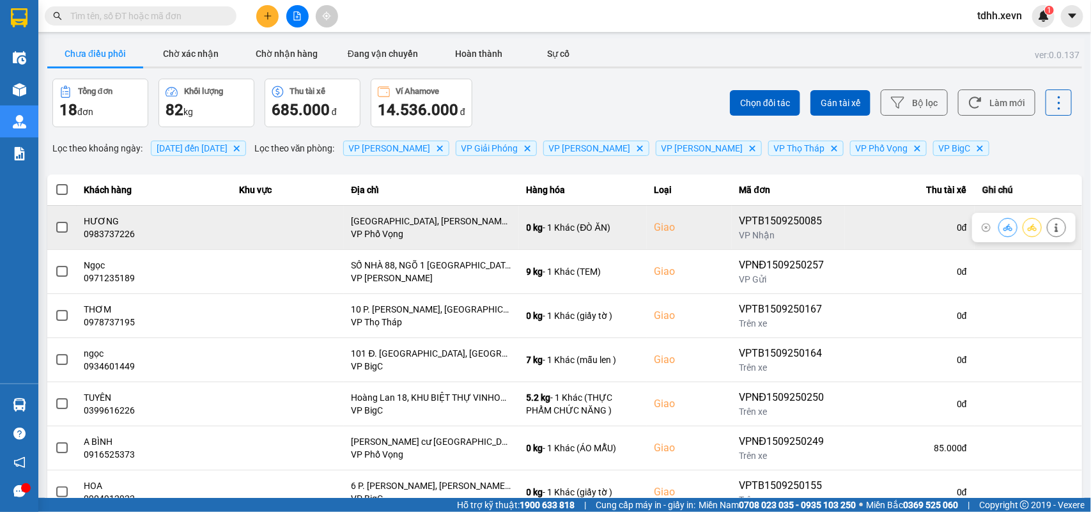
click at [113, 234] on div "0983737226" at bounding box center [154, 233] width 140 height 13
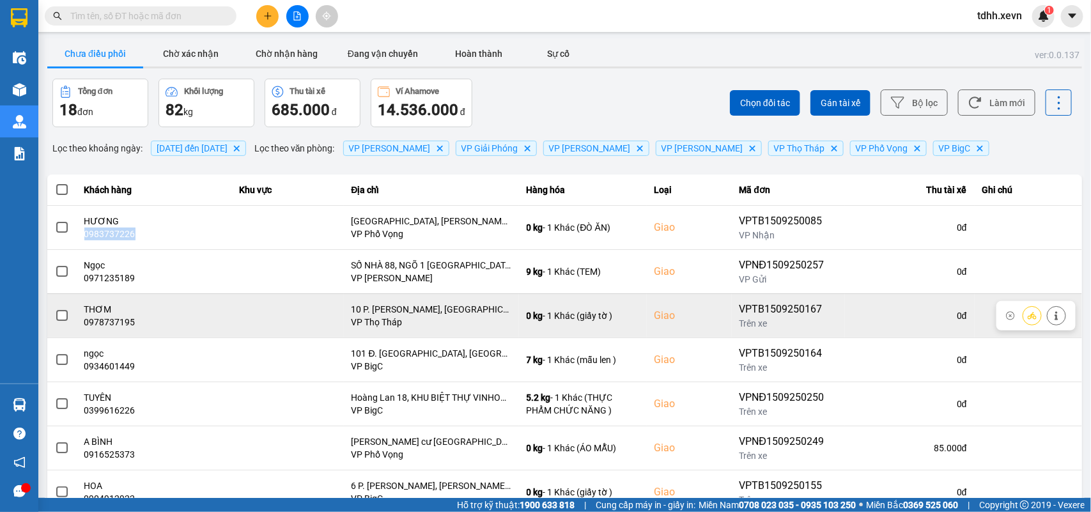
scroll to position [180, 0]
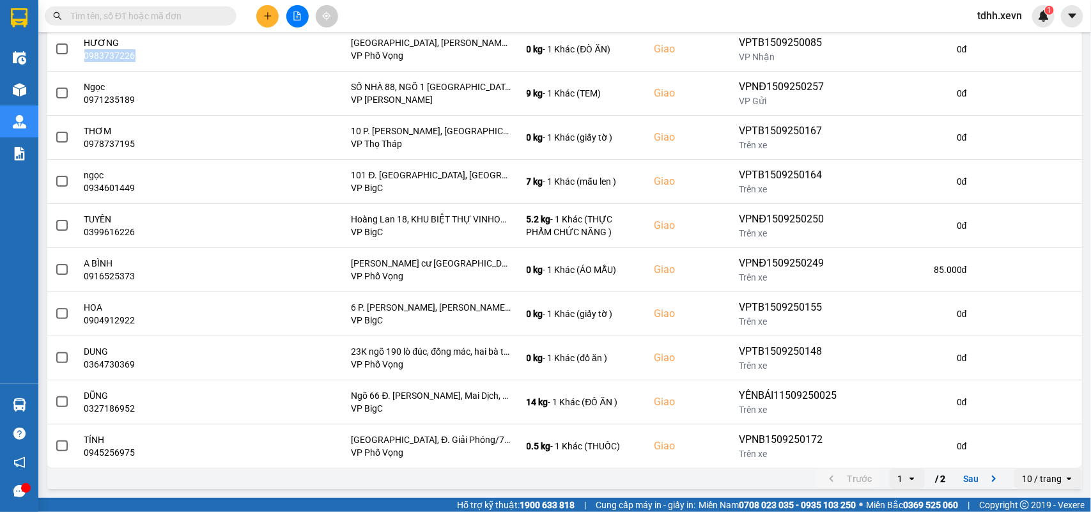
click at [972, 481] on button "Sau" at bounding box center [982, 478] width 54 height 19
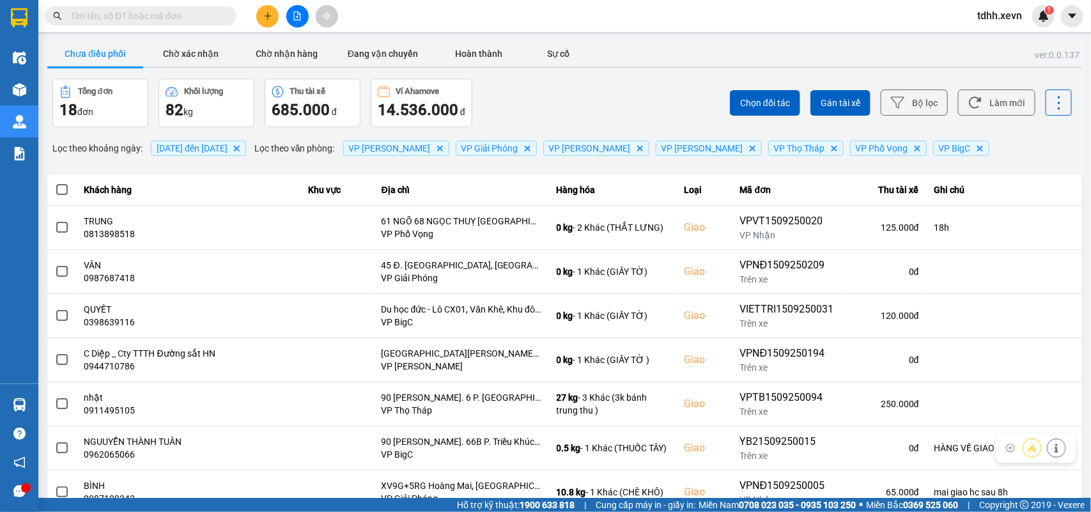
scroll to position [91, 0]
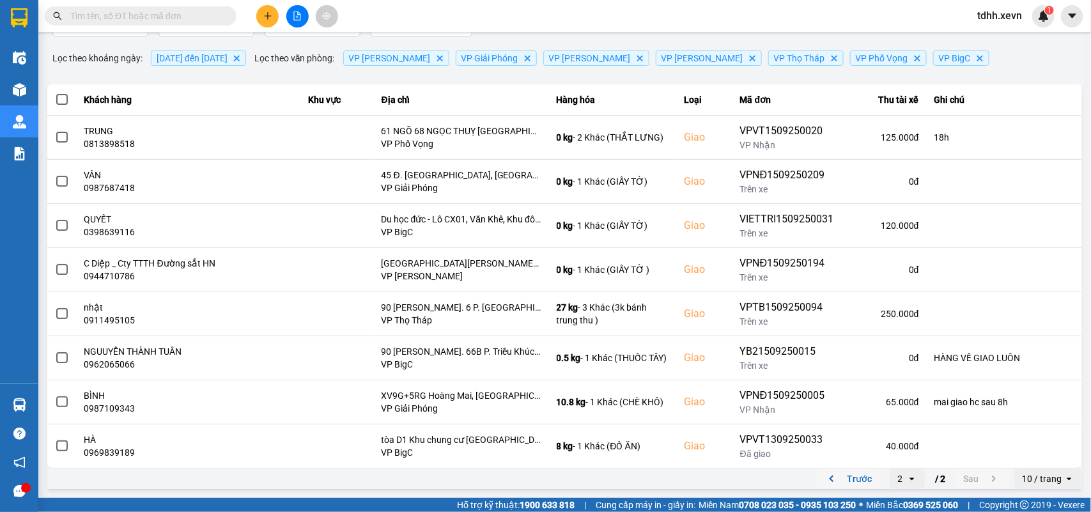
click at [816, 477] on button "Trước" at bounding box center [847, 478] width 63 height 19
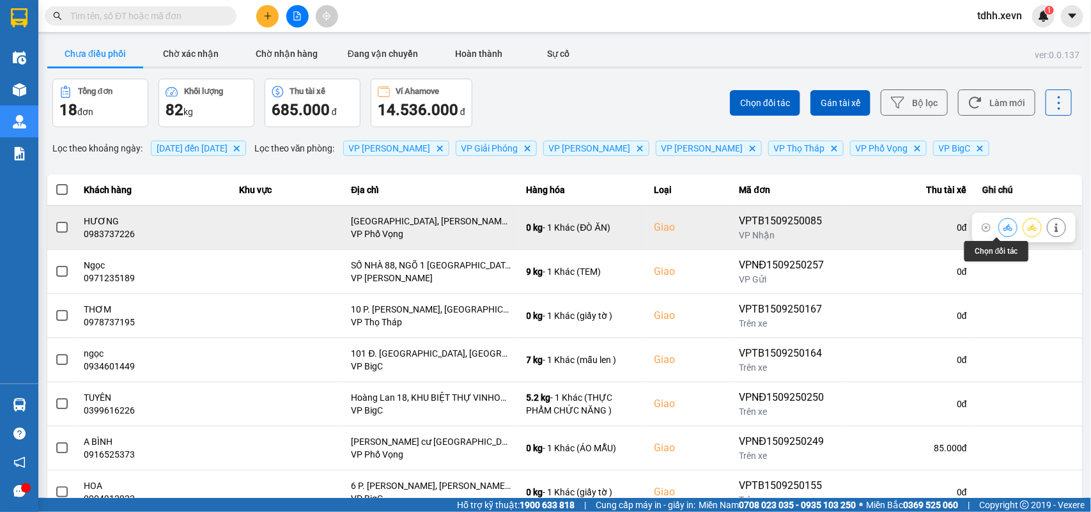
click at [999, 232] on button at bounding box center [1008, 227] width 18 height 22
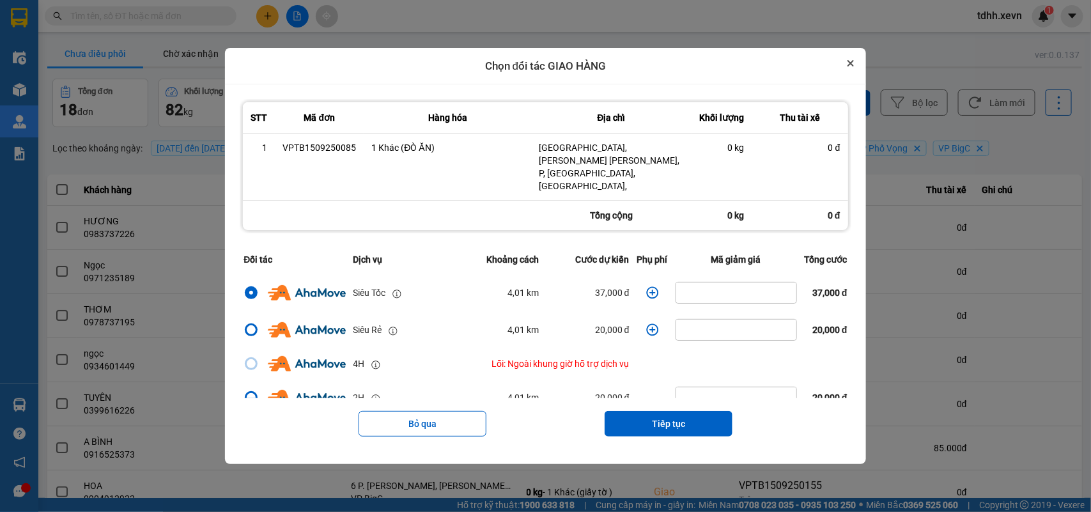
click at [858, 71] on button "Close" at bounding box center [850, 63] width 15 height 15
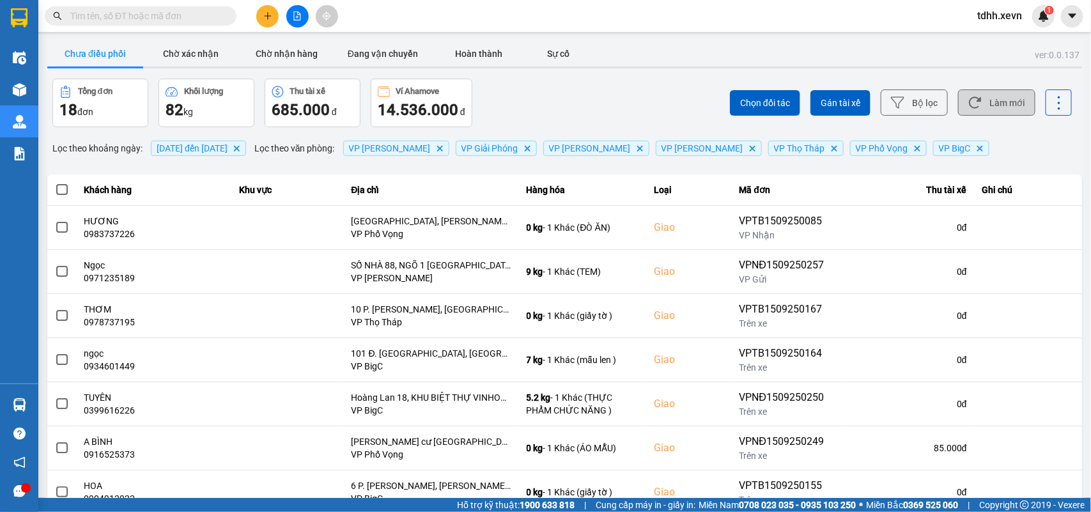
click at [994, 106] on button "Làm mới" at bounding box center [996, 102] width 77 height 26
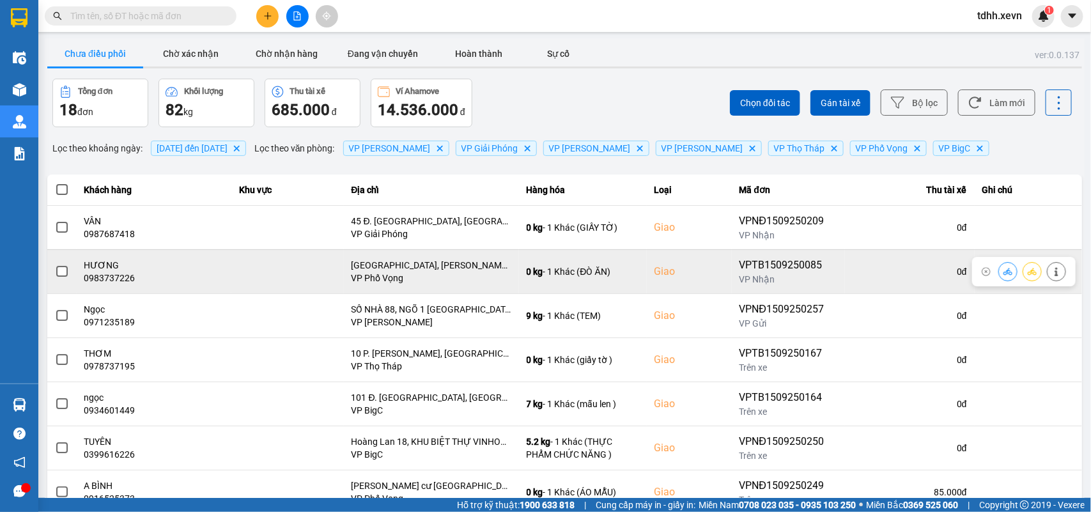
click at [1052, 273] on icon at bounding box center [1056, 271] width 9 height 9
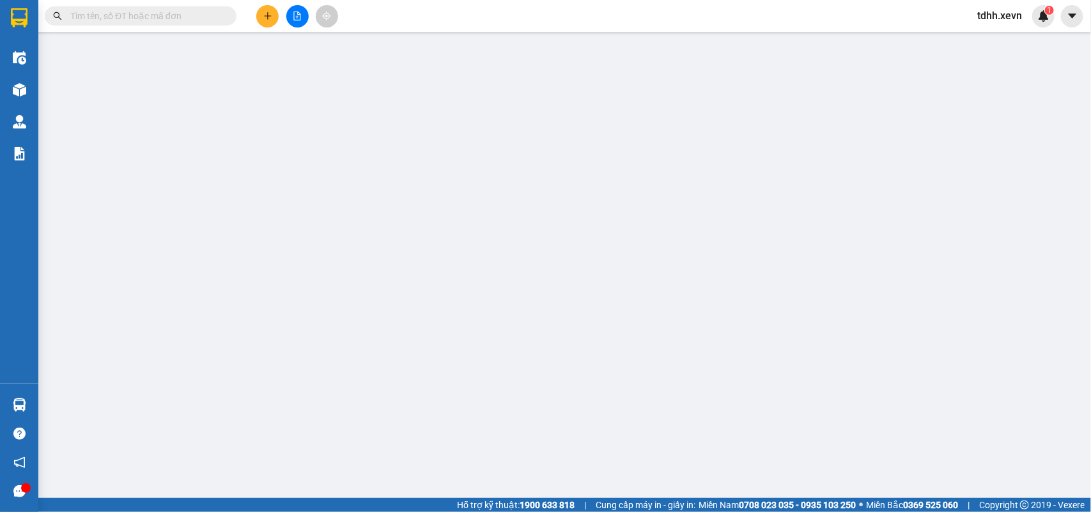
type input "0919625166"
type input "LỊCH"
type input "0983737226"
type input "HƯƠNG"
checkbox input "true"
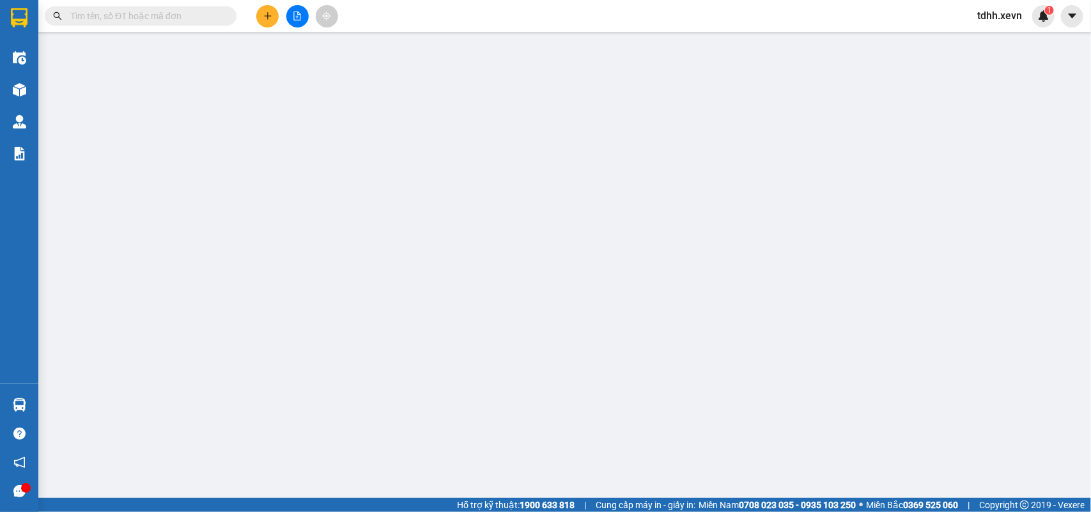
type input "Sunshine Garden, Đường P. Dương Văn Bé, P, Hai Bà Trưng, Hà Nội,"
type input "036067005403 vũ duy hiển"
type input "90.000"
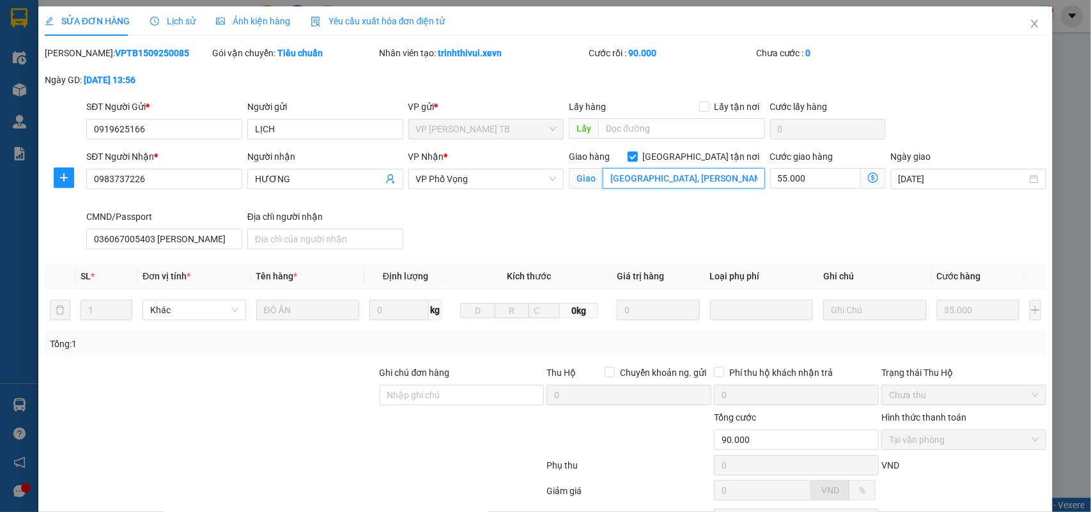
click at [635, 181] on input "Sunshine Garden, Đường P. Dương Văn Bé, P, Hai Bà Trưng, Hà Nội," at bounding box center [684, 178] width 162 height 20
type input "T5 time city"
click at [1029, 26] on span "Close" at bounding box center [1035, 24] width 36 height 36
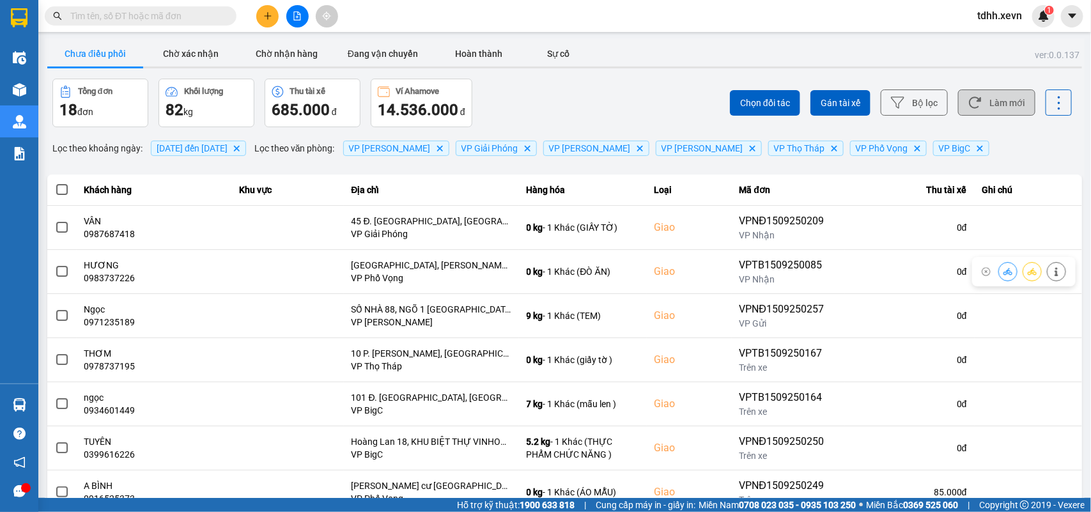
click at [1007, 109] on button "Làm mới" at bounding box center [996, 102] width 77 height 26
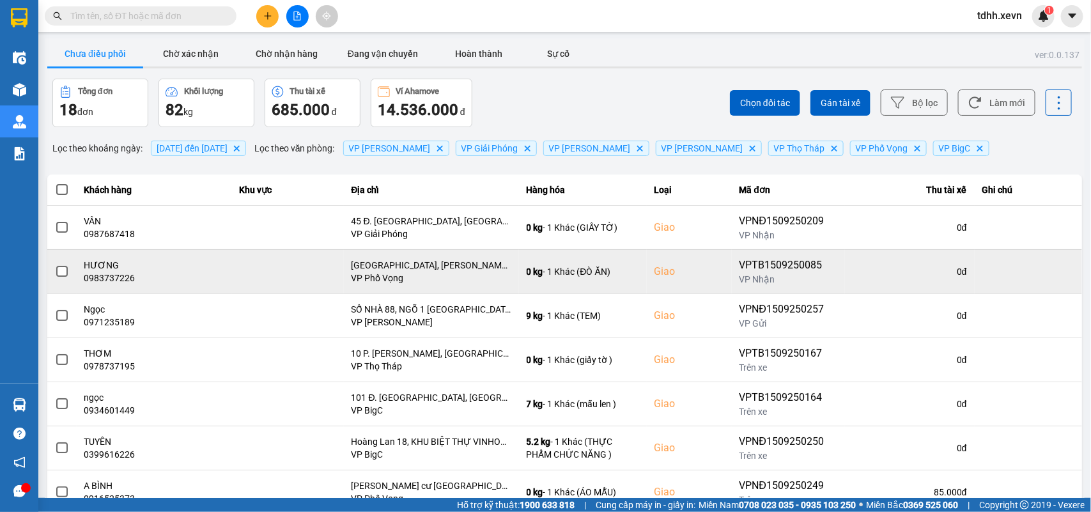
click at [128, 283] on div "0983737226" at bounding box center [154, 278] width 140 height 13
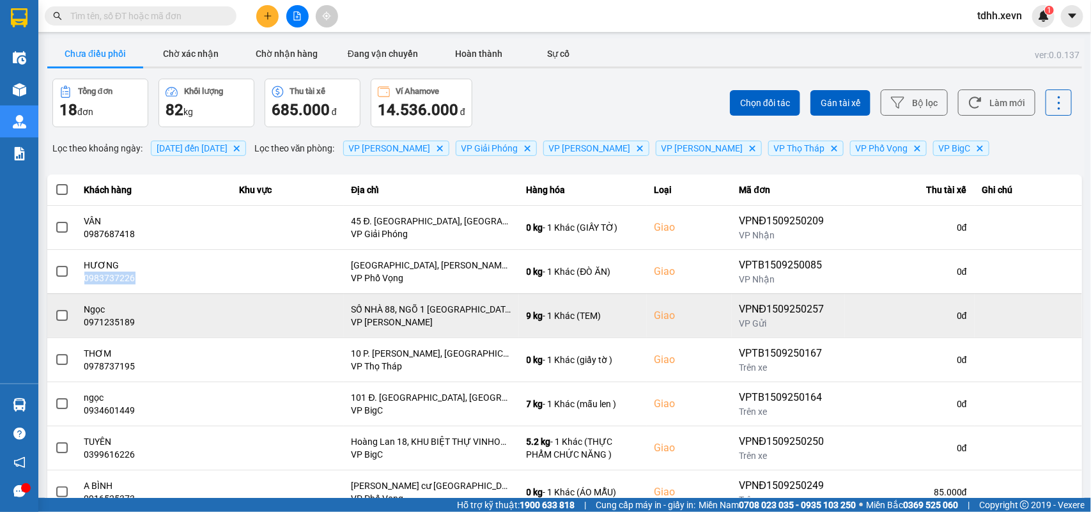
copy div "0983737226"
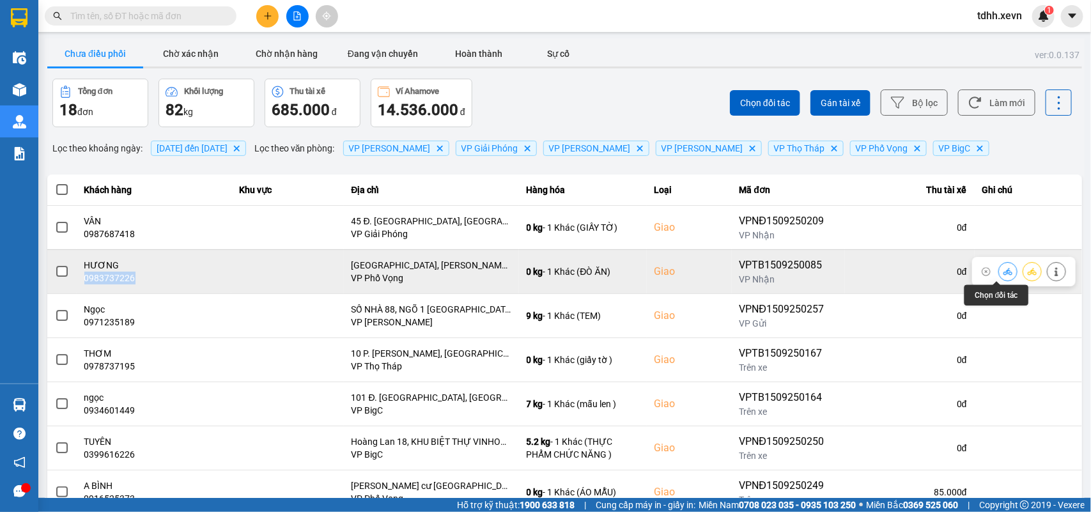
click at [999, 270] on button at bounding box center [1008, 271] width 18 height 22
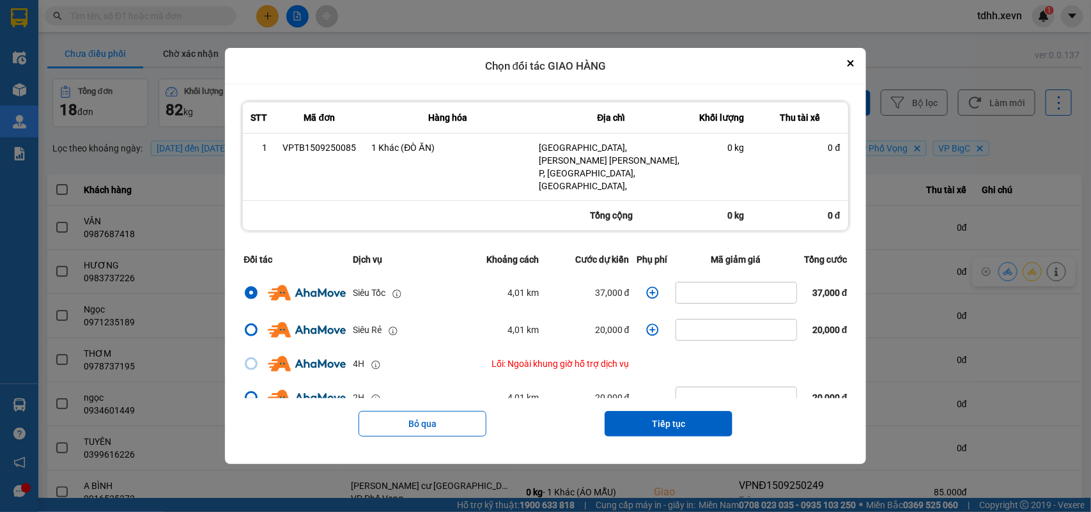
click at [646, 286] on icon "dialog" at bounding box center [652, 292] width 13 height 13
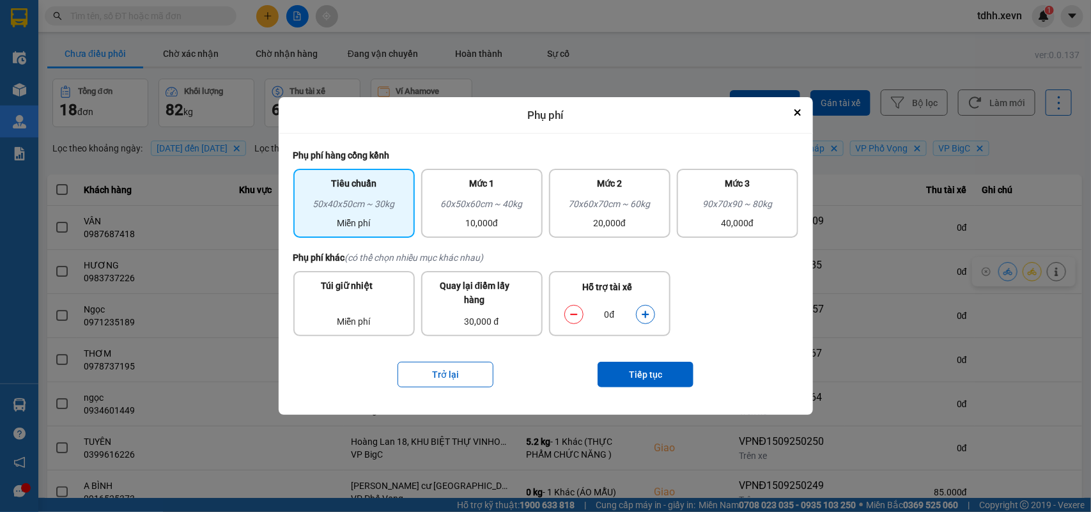
click at [644, 311] on icon "dialog" at bounding box center [645, 314] width 9 height 9
click at [643, 374] on button "Tiếp tục" at bounding box center [645, 375] width 96 height 26
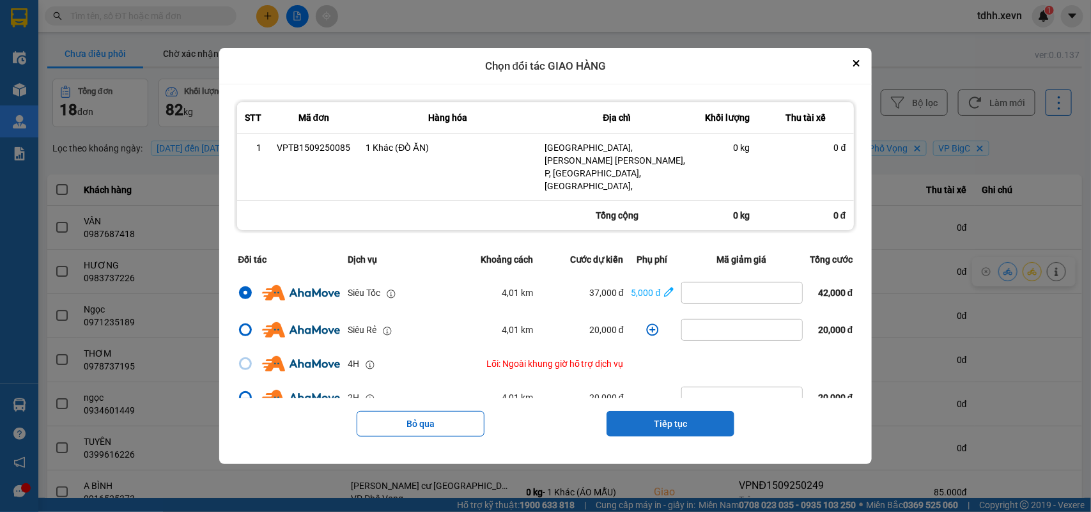
click at [682, 412] on button "Tiếp tục" at bounding box center [670, 424] width 128 height 26
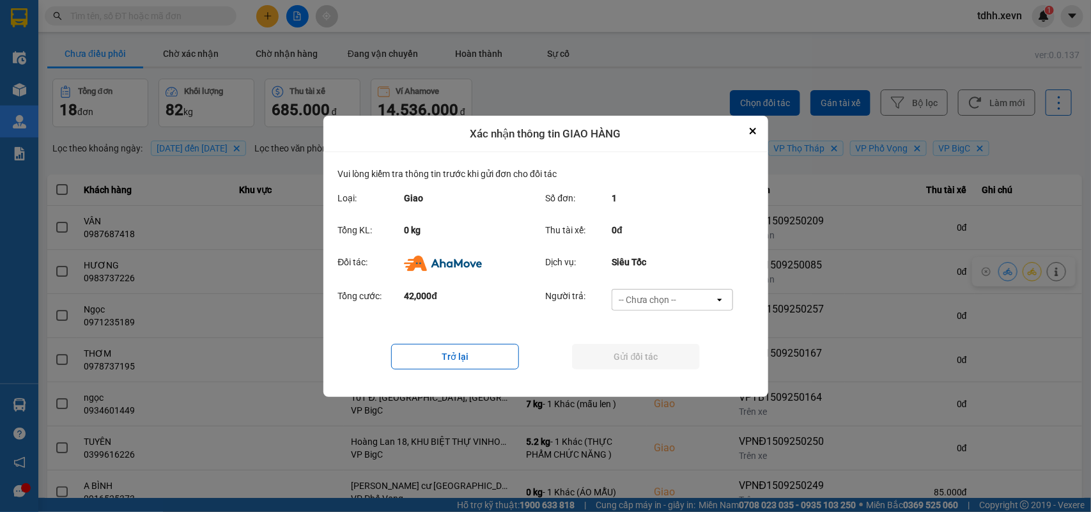
click at [682, 295] on div "-- Chưa chọn --" at bounding box center [663, 299] width 102 height 20
click at [665, 373] on span "Ví Ahamove" at bounding box center [648, 372] width 52 height 13
click at [666, 361] on button "Gửi đối tác" at bounding box center [636, 357] width 128 height 26
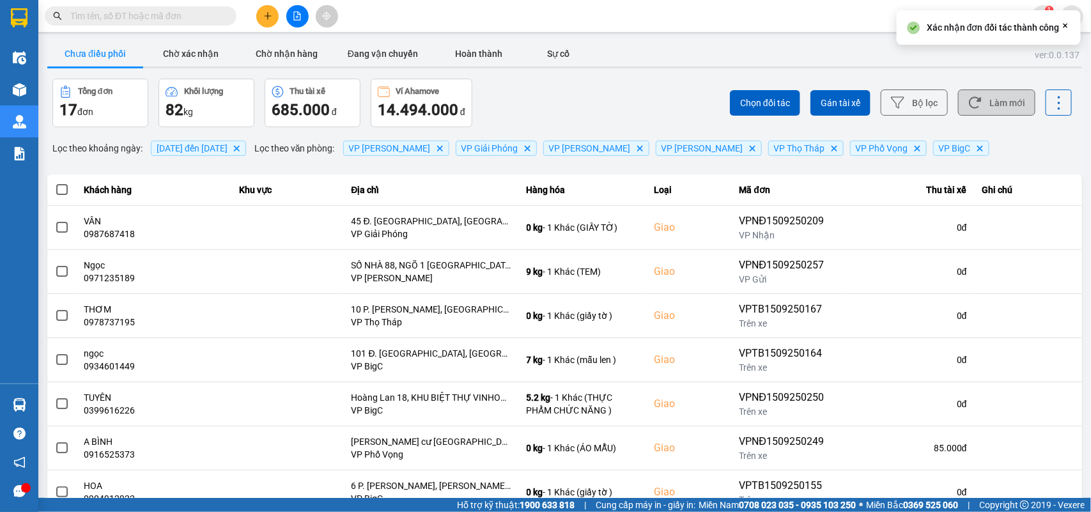
click at [998, 107] on button "Làm mới" at bounding box center [996, 102] width 77 height 26
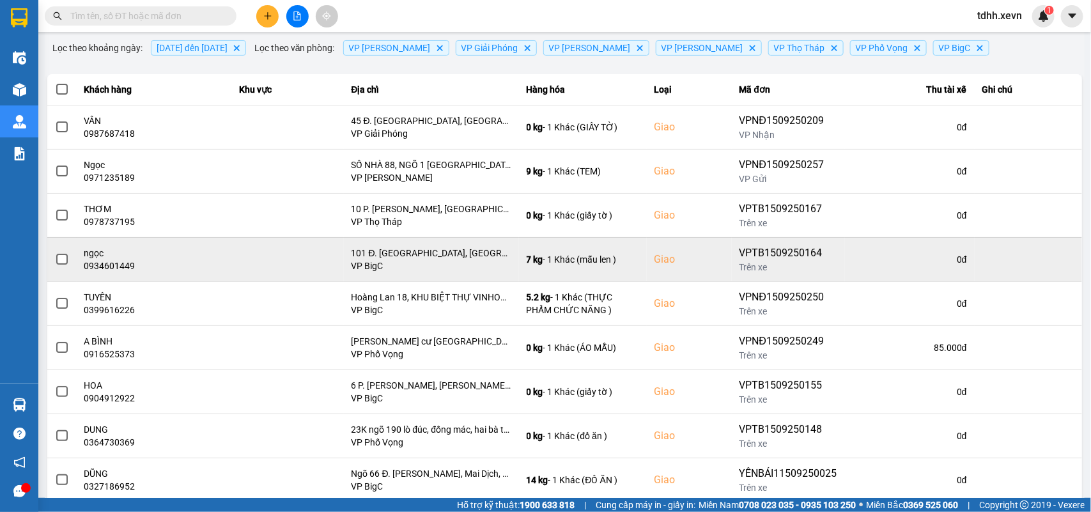
scroll to position [20, 0]
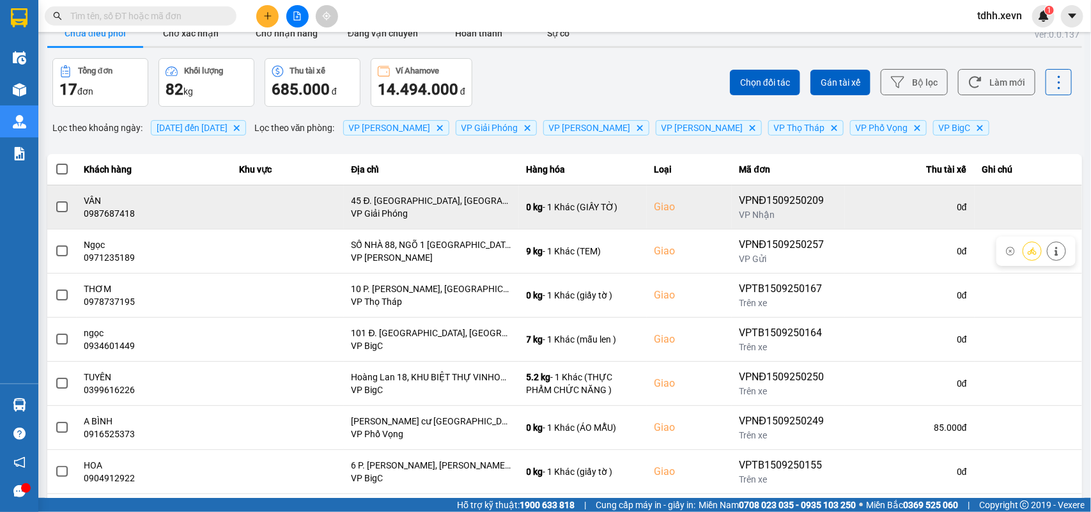
click at [99, 218] on div "0987687418" at bounding box center [154, 213] width 140 height 13
click at [98, 218] on div "0987687418" at bounding box center [154, 213] width 140 height 13
click at [96, 212] on div "0987687418" at bounding box center [154, 213] width 140 height 13
click at [1003, 206] on icon at bounding box center [1007, 206] width 9 height 7
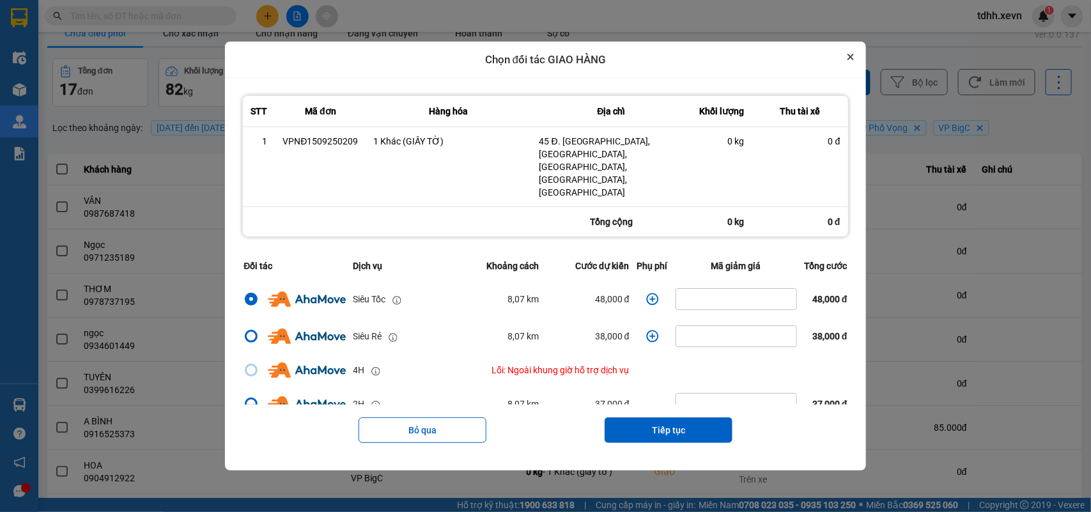
click at [853, 59] on icon "Close" at bounding box center [850, 56] width 5 height 5
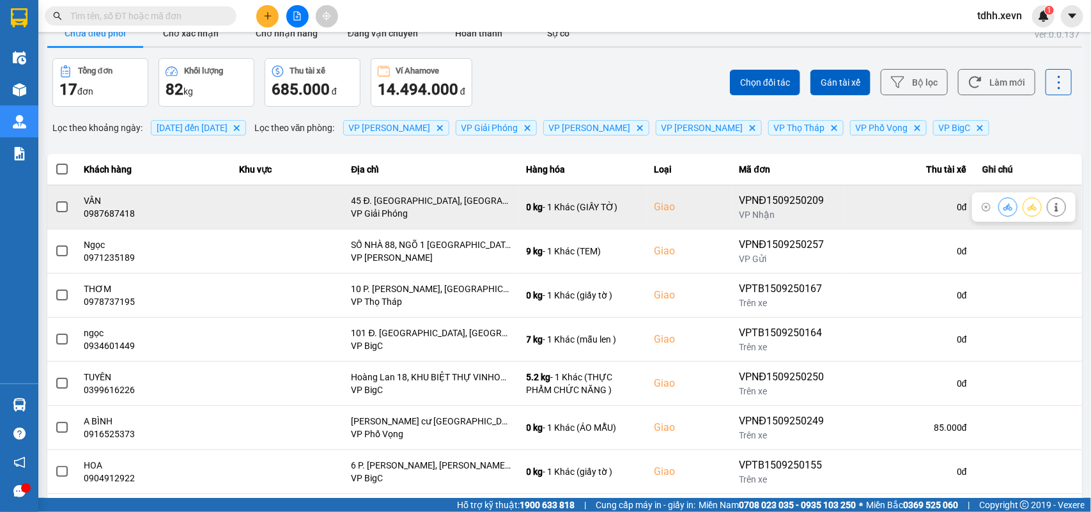
click at [1052, 209] on icon at bounding box center [1056, 207] width 9 height 9
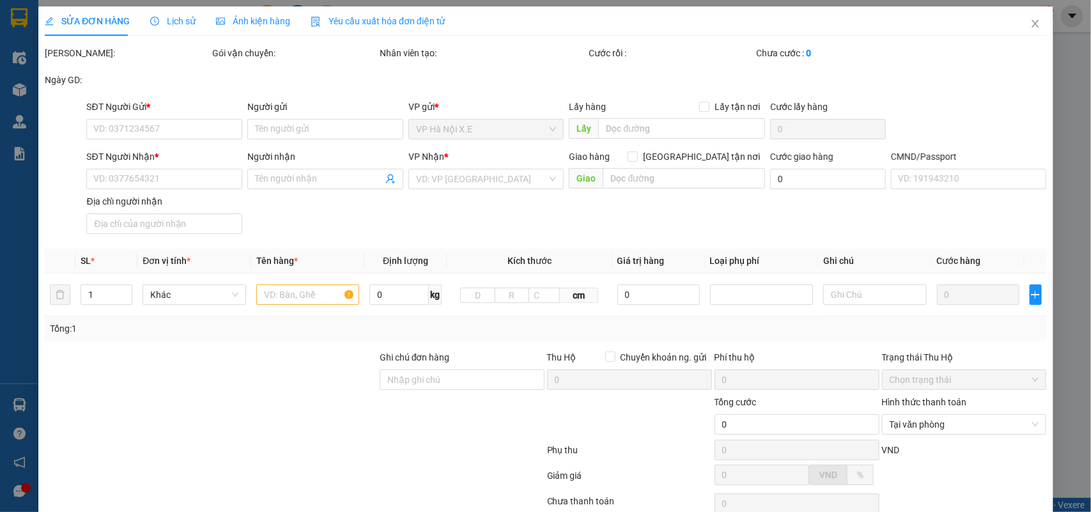
type input "0828346357"
type input "THƯƠNG"
type input "0987687418"
type input "VÂN"
checkbox input "true"
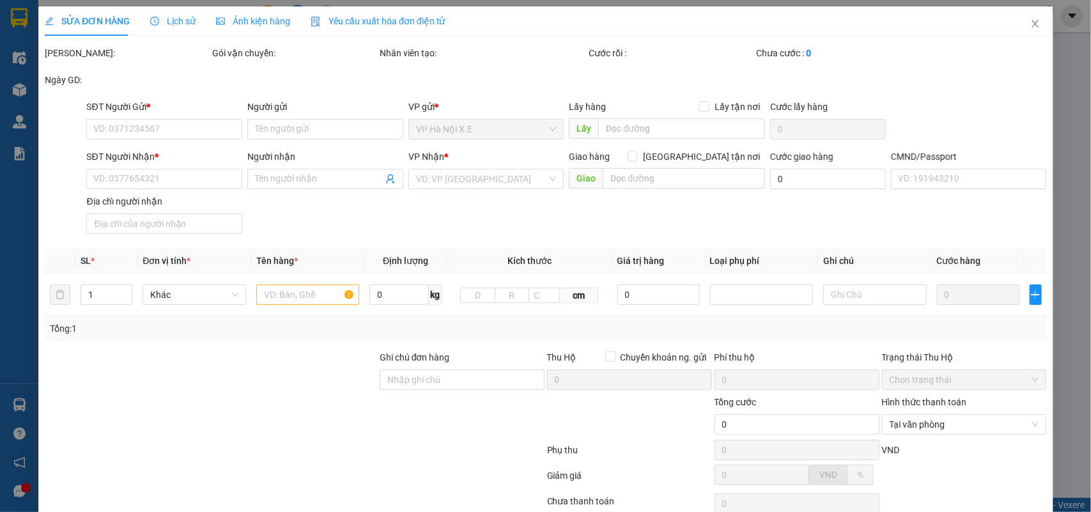
type input "45 Đ. Đình, Liên Ninh, Thanh Trì, Hà Nội, Việt Nam"
type input "036086007654 TRẦN VĂN HUY"
type input "125.000"
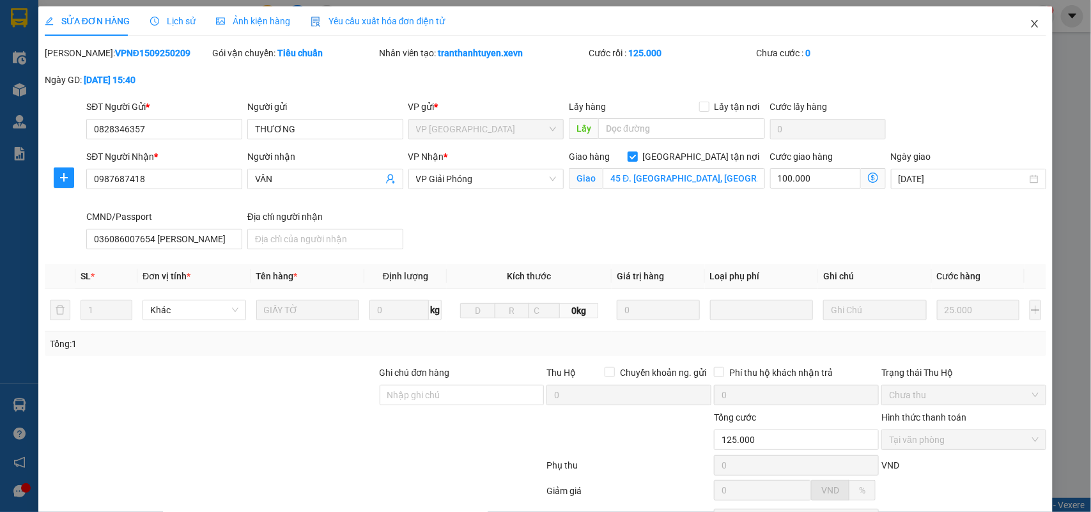
click at [1031, 26] on span "Close" at bounding box center [1035, 24] width 36 height 36
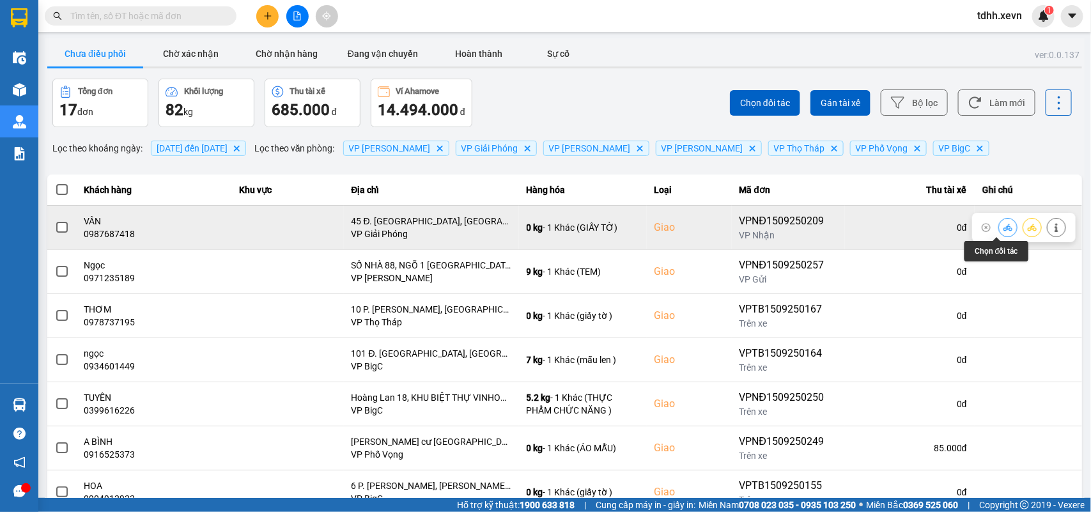
click at [999, 224] on button at bounding box center [1008, 227] width 18 height 22
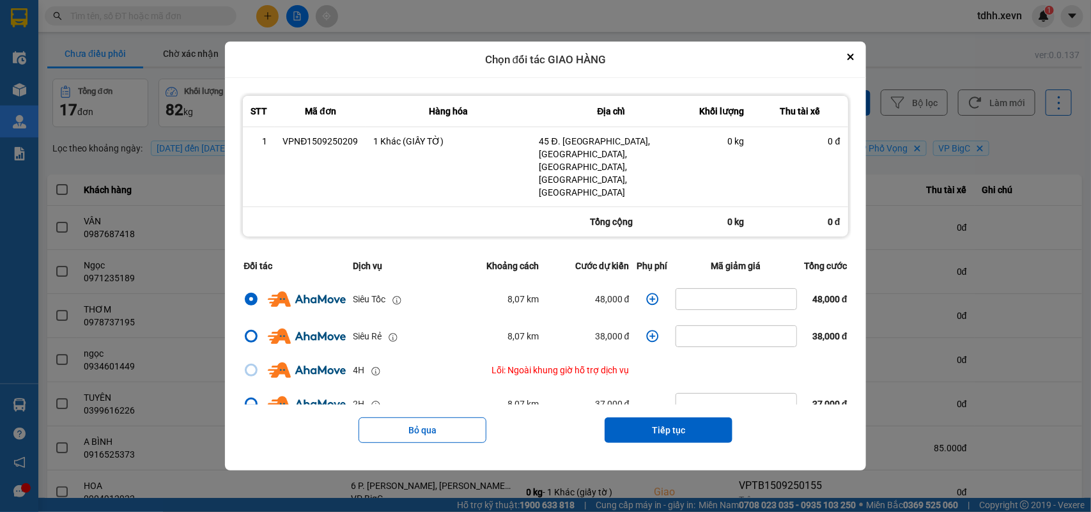
click at [647, 293] on icon "dialog" at bounding box center [652, 299] width 13 height 13
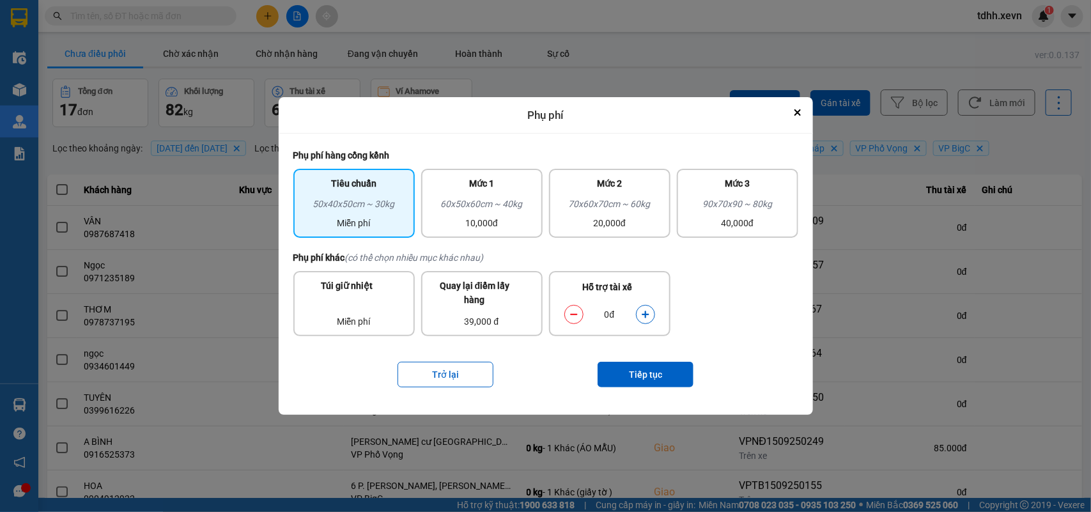
click at [643, 313] on icon "dialog" at bounding box center [645, 314] width 9 height 9
click at [635, 371] on button "Tiếp tục" at bounding box center [645, 375] width 96 height 26
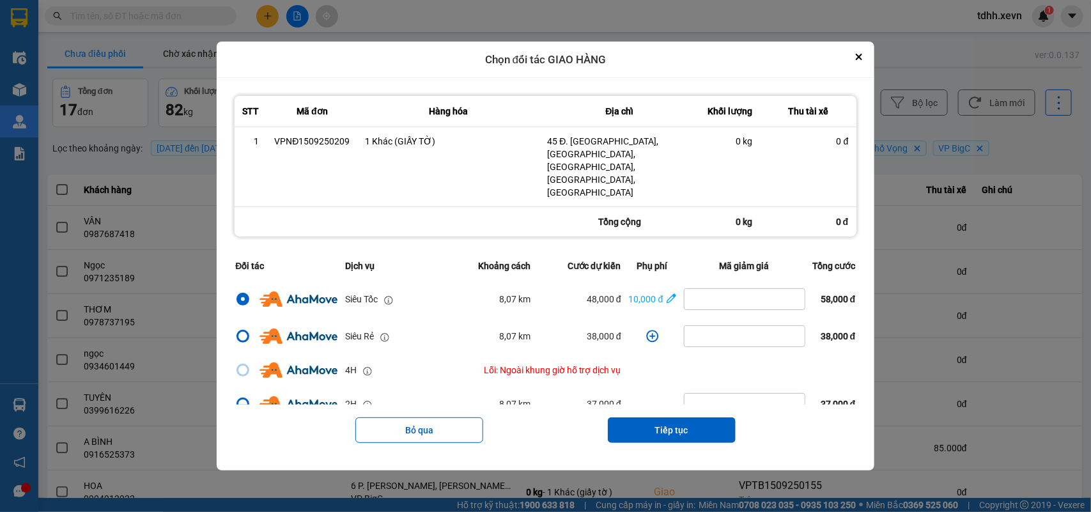
click at [675, 417] on button "Tiếp tục" at bounding box center [672, 430] width 128 height 26
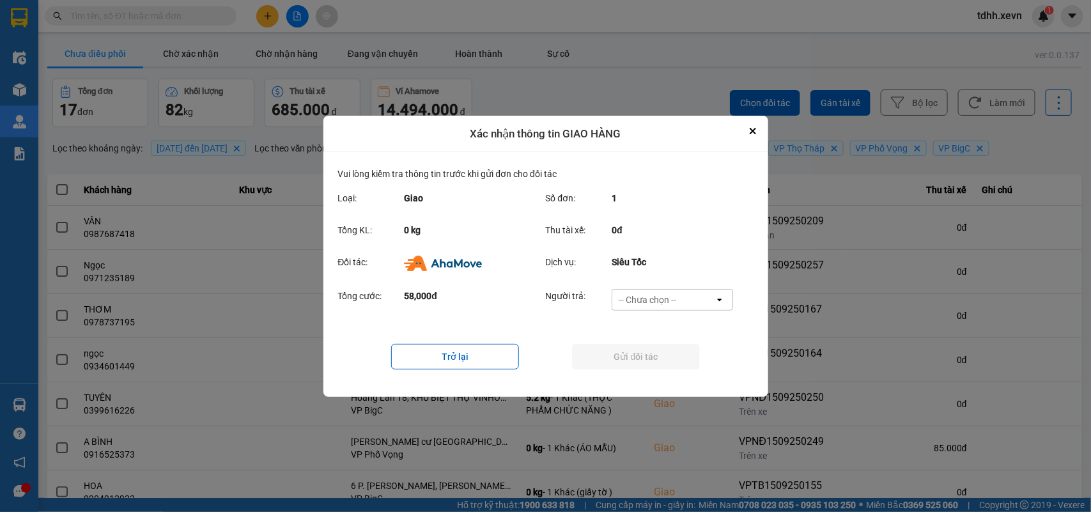
click at [691, 298] on div "-- Chưa chọn --" at bounding box center [663, 299] width 102 height 20
click at [666, 371] on span "Ví Ahamove" at bounding box center [648, 372] width 52 height 13
click at [666, 365] on button "Gửi đối tác" at bounding box center [636, 357] width 128 height 26
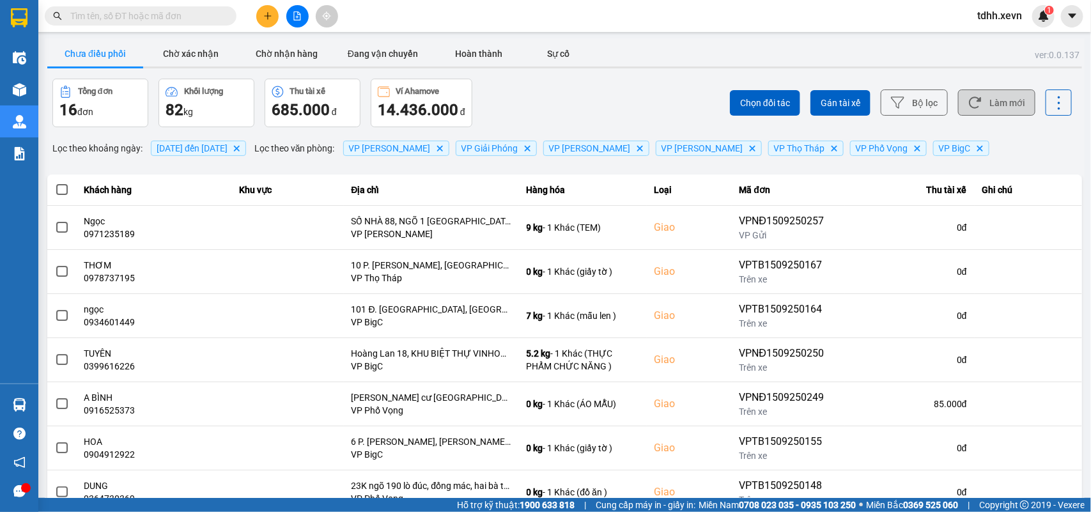
click at [1001, 104] on button "Làm mới" at bounding box center [996, 102] width 77 height 26
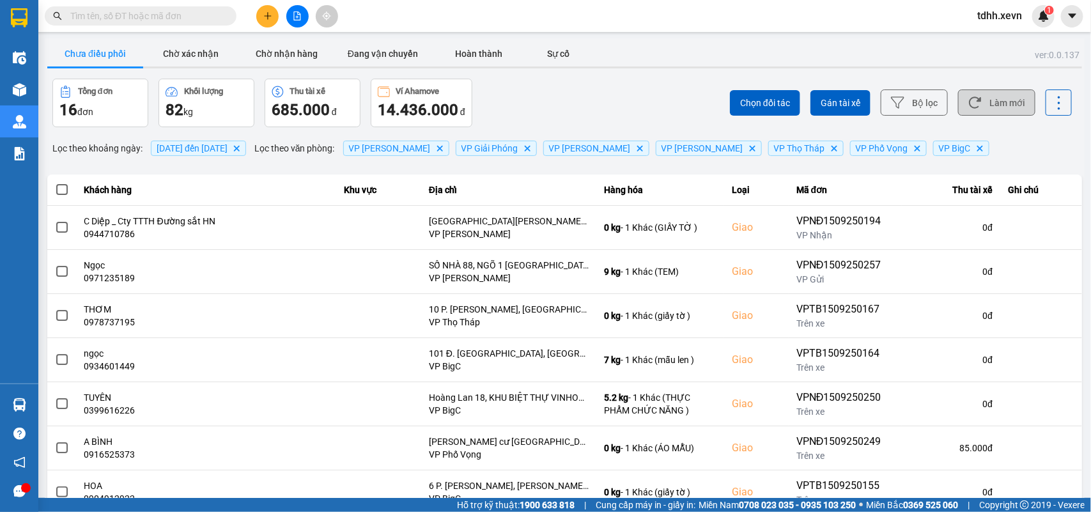
click at [985, 95] on button "Làm mới" at bounding box center [996, 102] width 77 height 26
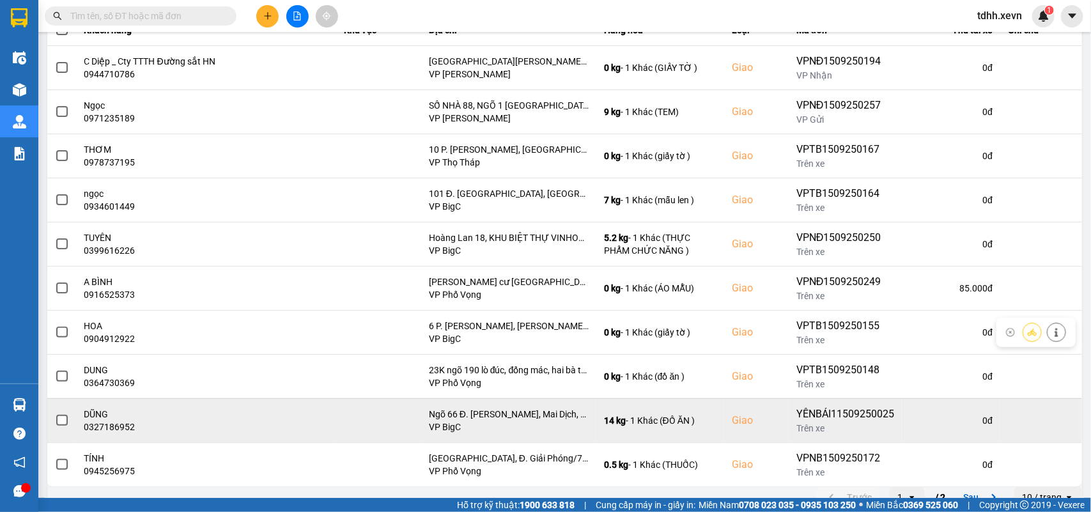
scroll to position [180, 0]
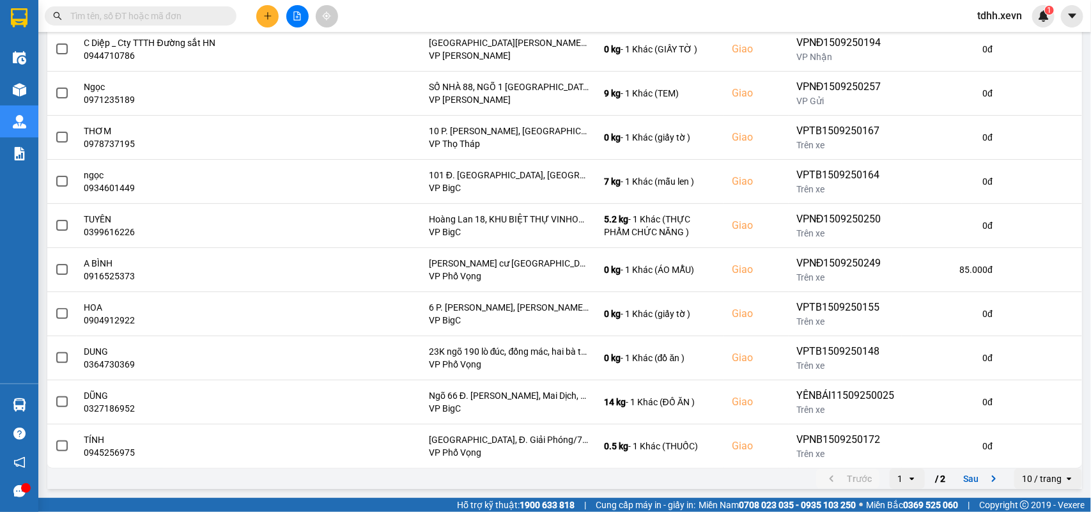
click at [986, 474] on icon "next page. current page 1 / 2" at bounding box center [993, 478] width 15 height 15
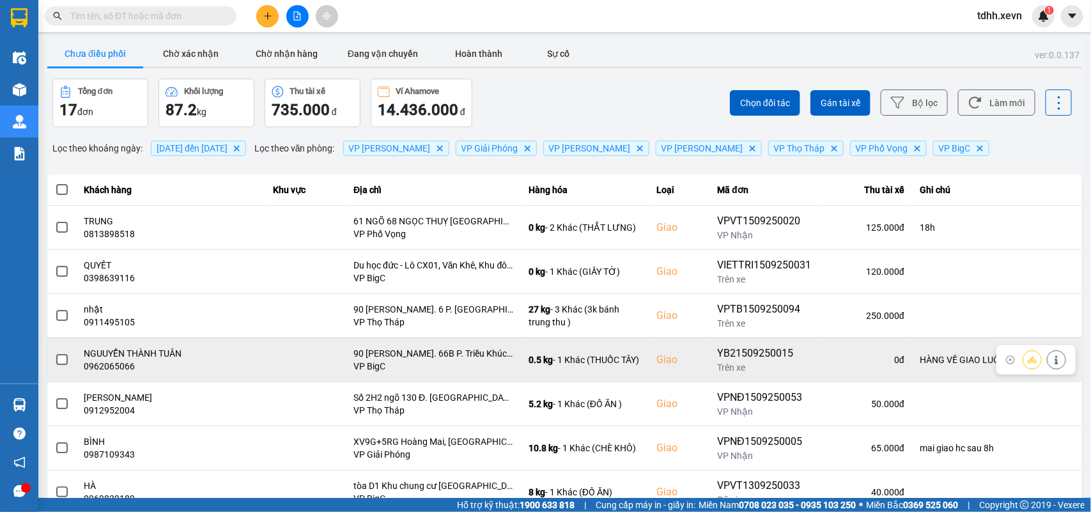
scroll to position [47, 0]
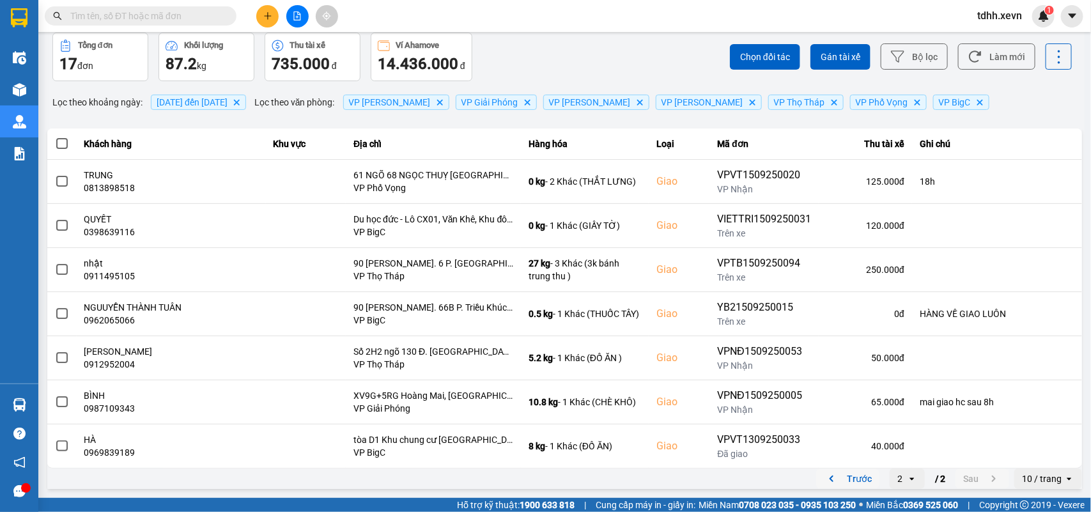
click at [824, 482] on icon "previous page. current page 2 / 2" at bounding box center [831, 478] width 15 height 15
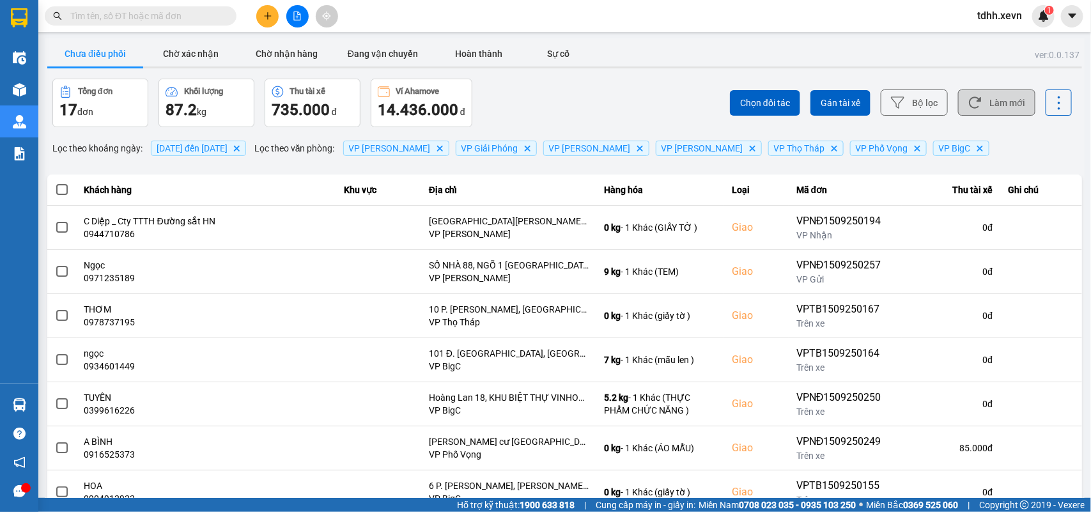
click at [959, 95] on button "Làm mới" at bounding box center [996, 102] width 77 height 26
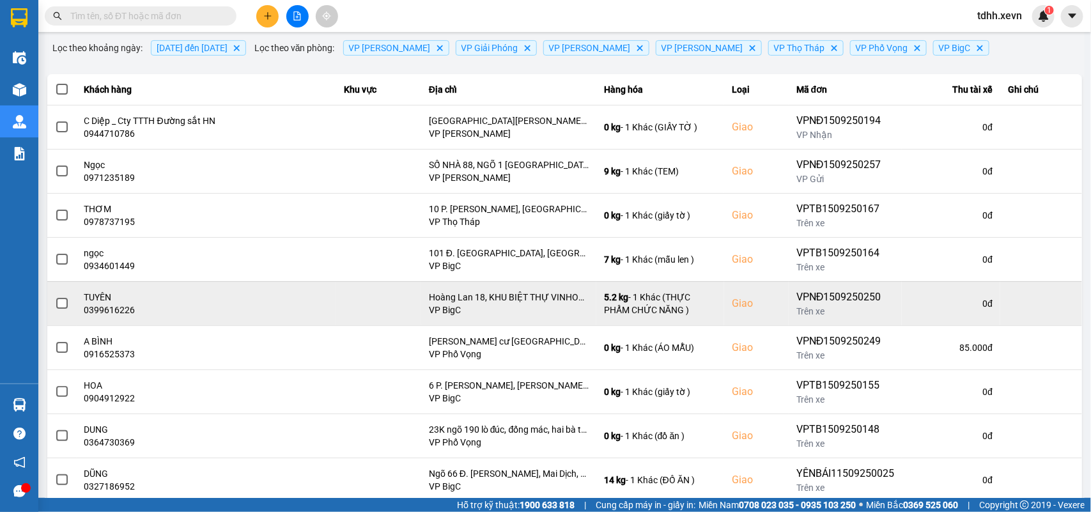
scroll to position [180, 0]
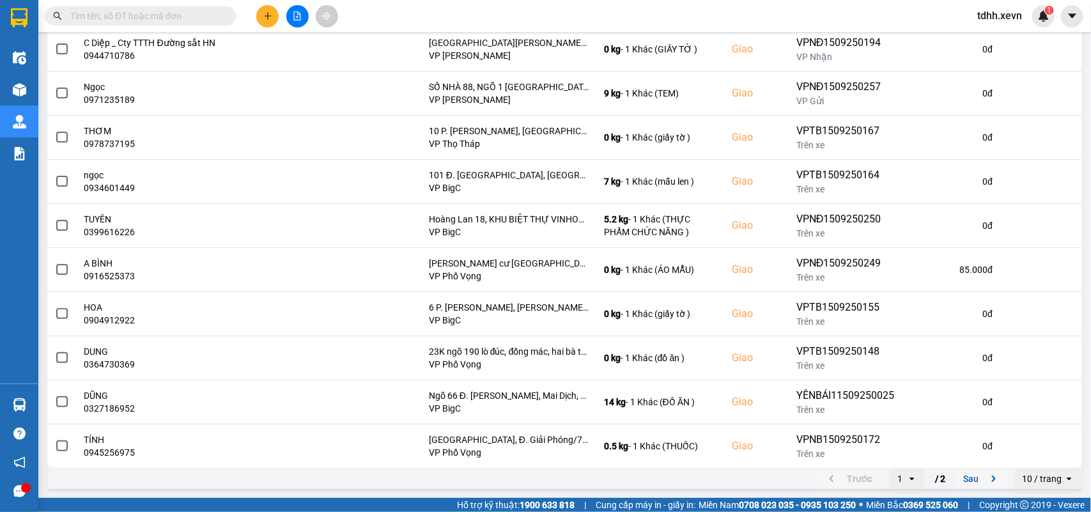
click at [986, 482] on icon "next page. current page 1 / 2" at bounding box center [993, 478] width 15 height 15
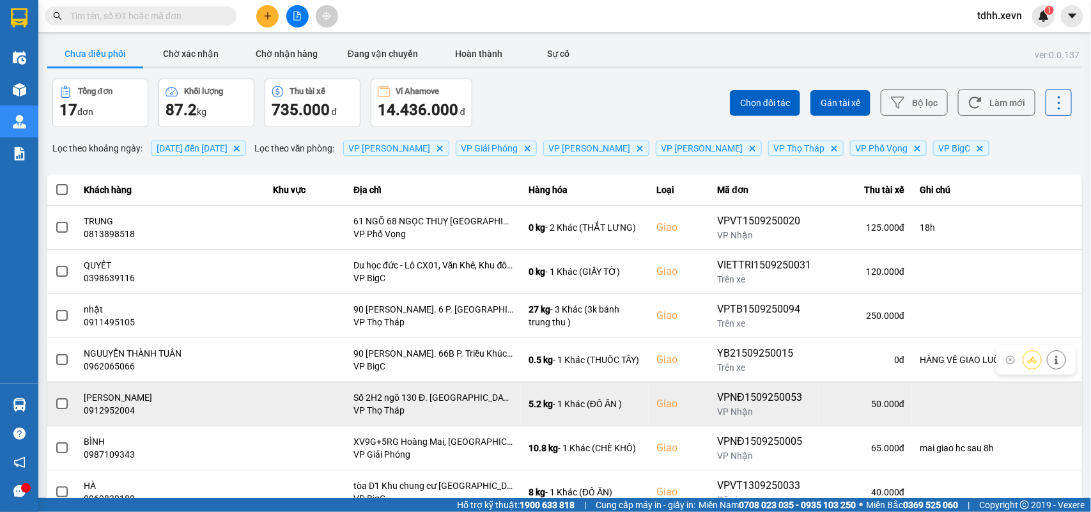
scroll to position [47, 0]
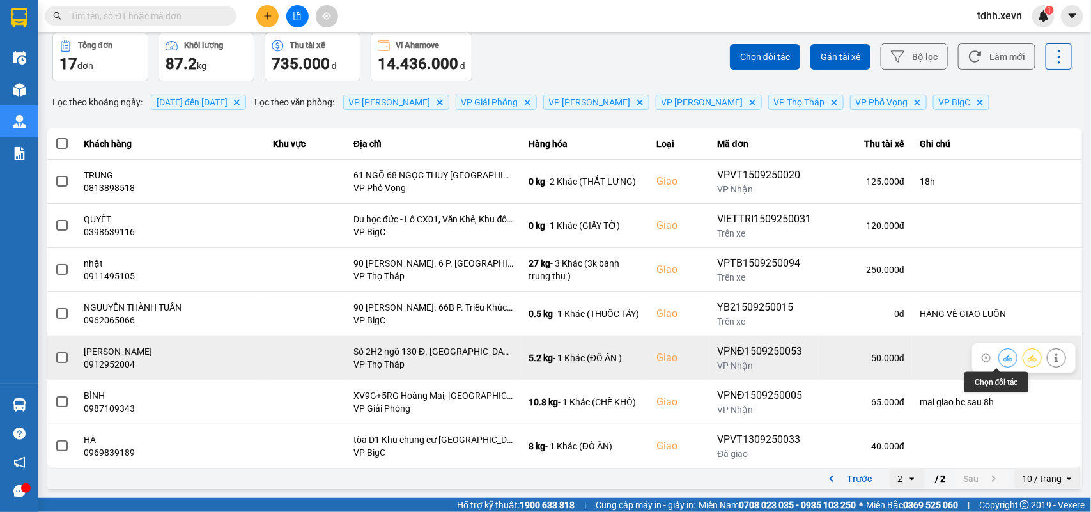
click at [1003, 355] on icon at bounding box center [1007, 357] width 9 height 9
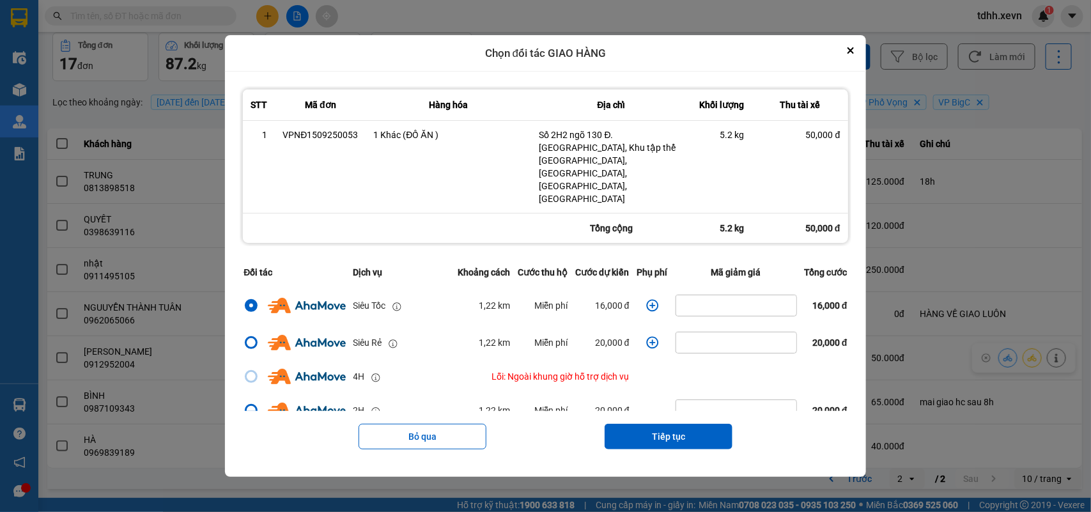
click at [649, 299] on icon "dialog" at bounding box center [652, 305] width 13 height 13
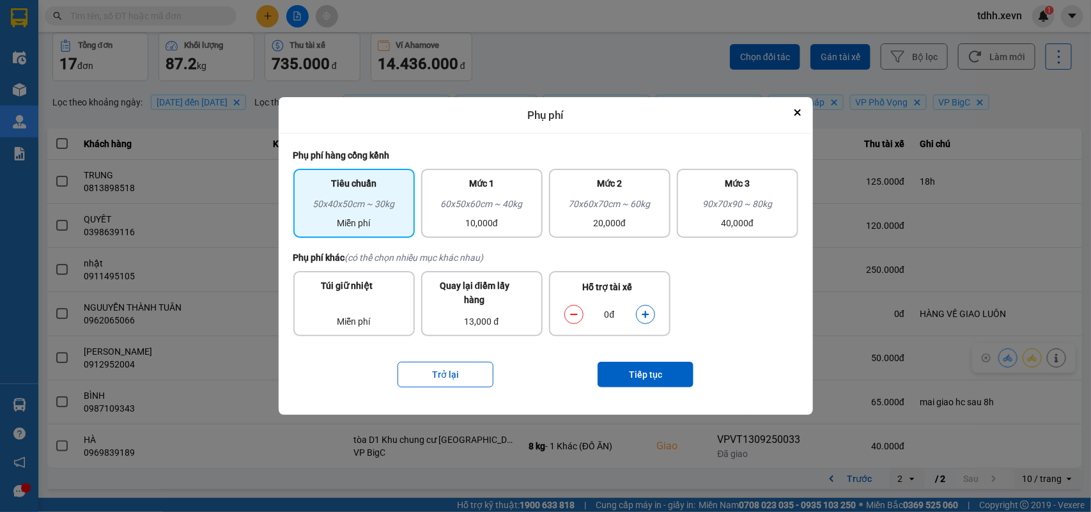
click at [649, 318] on button "dialog" at bounding box center [645, 315] width 18 height 22
click at [646, 362] on button "Tiếp tục" at bounding box center [645, 375] width 96 height 26
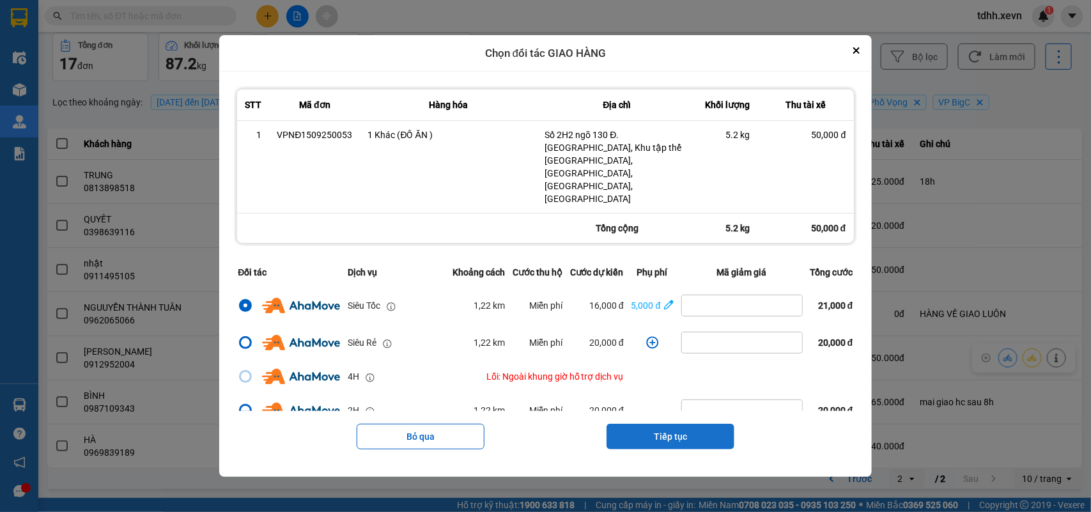
click at [671, 424] on button "Tiếp tục" at bounding box center [670, 437] width 128 height 26
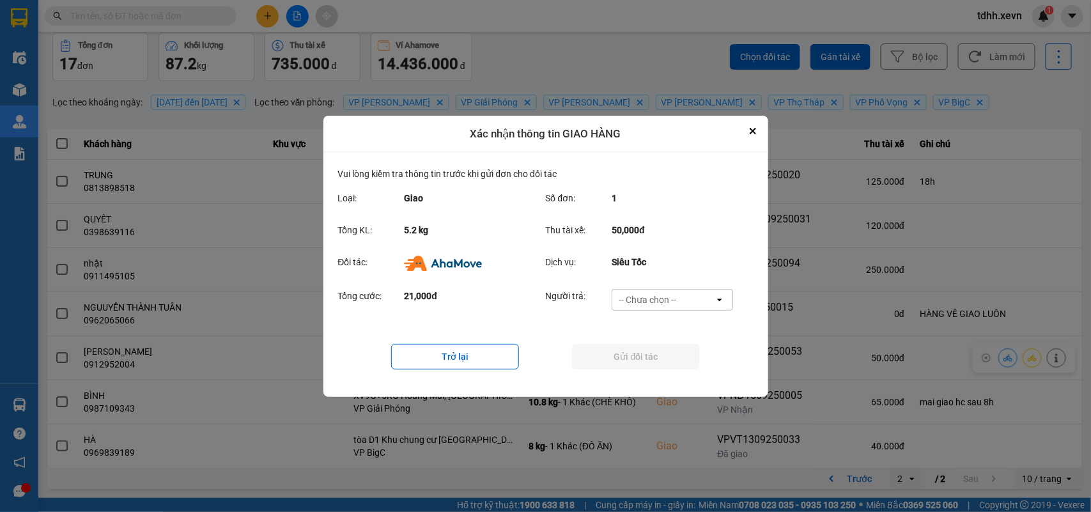
click at [688, 298] on div "-- Chưa chọn --" at bounding box center [663, 299] width 102 height 20
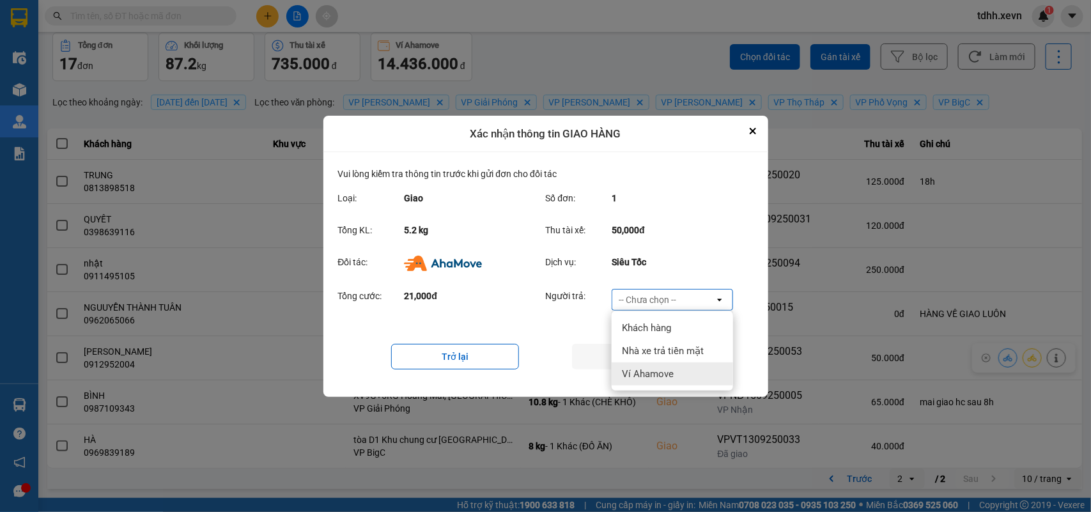
drag, startPoint x: 666, startPoint y: 367, endPoint x: 670, endPoint y: 362, distance: 6.9
click at [666, 367] on span "Ví Ahamove" at bounding box center [648, 373] width 52 height 13
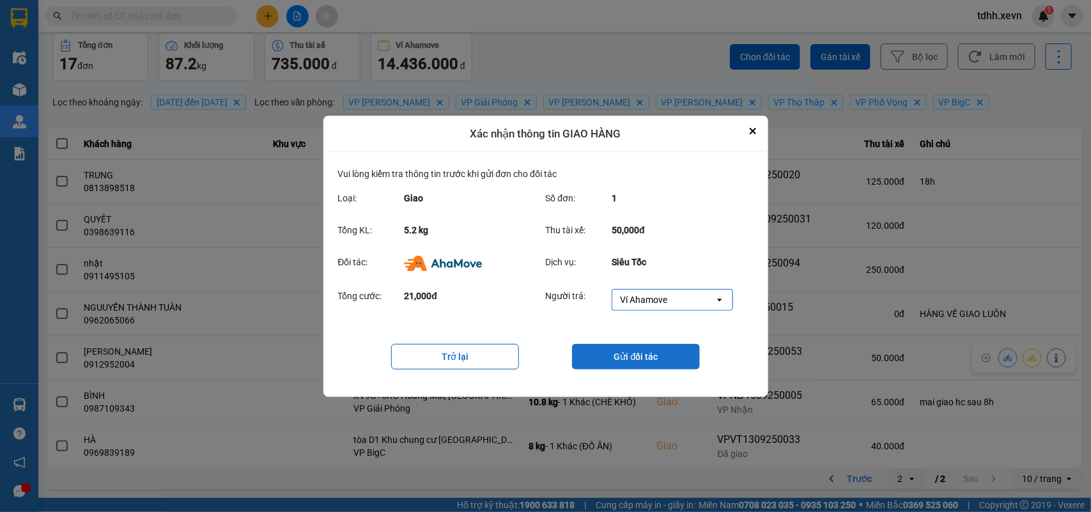
click at [671, 362] on button "Gửi đối tác" at bounding box center [636, 357] width 128 height 26
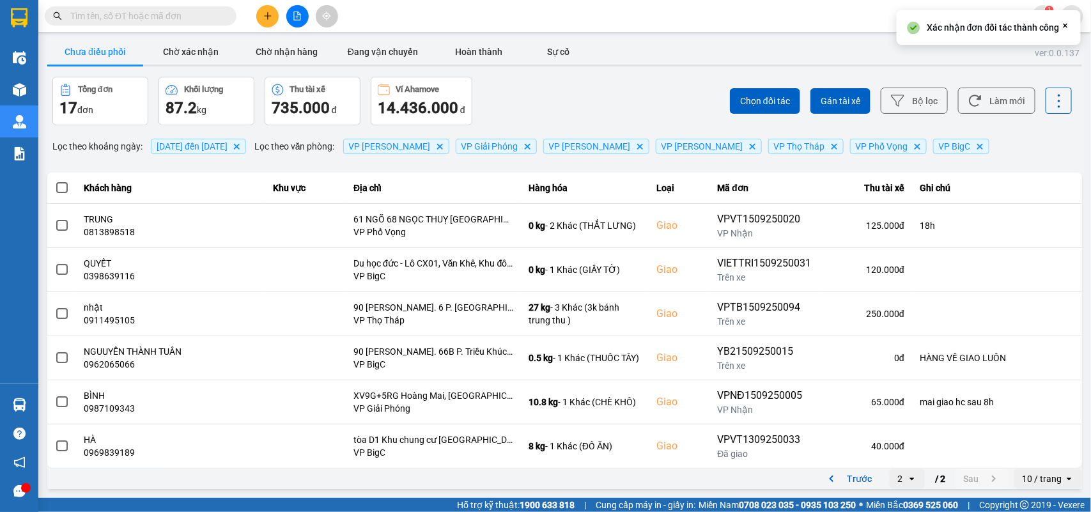
scroll to position [0, 0]
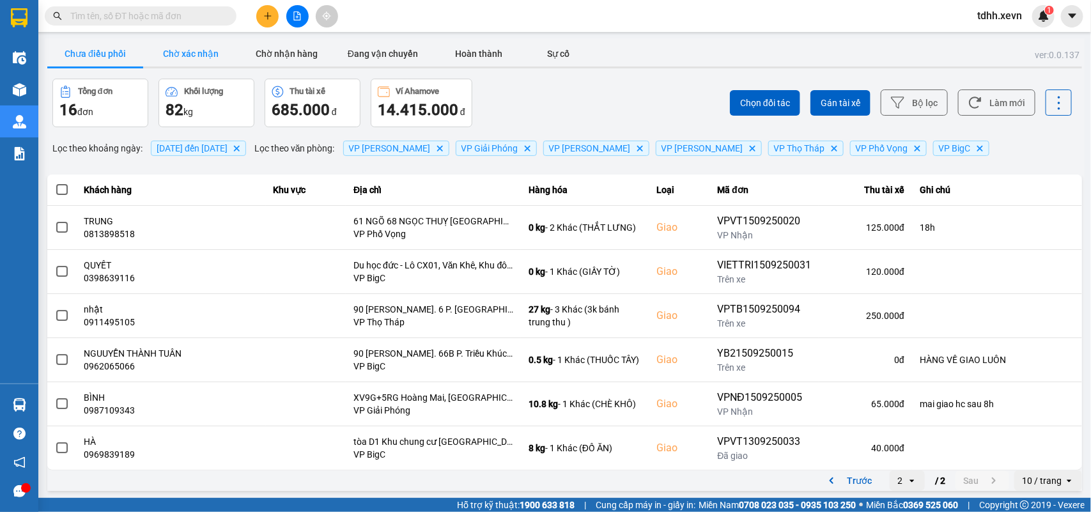
click at [192, 59] on button "Chờ xác nhận" at bounding box center [191, 54] width 96 height 26
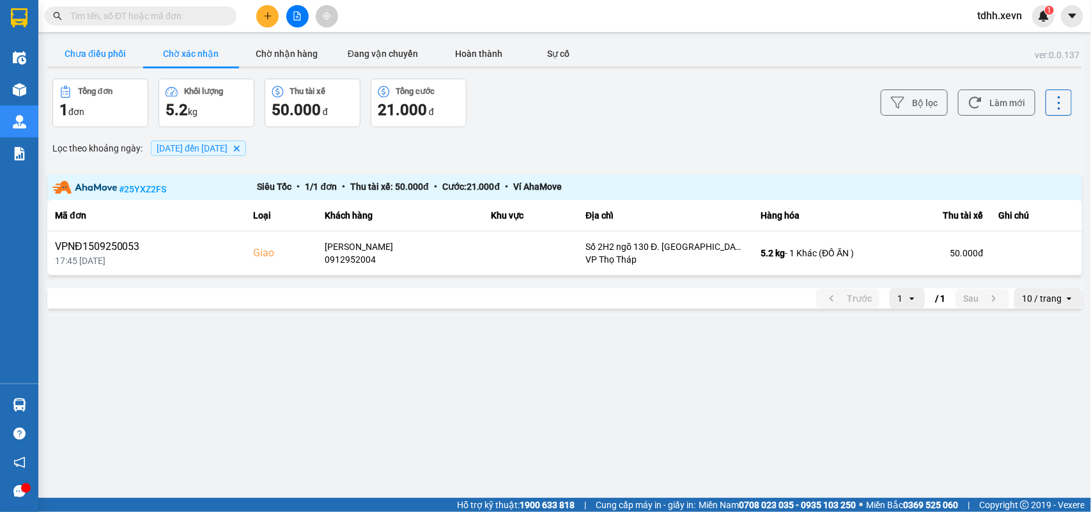
click at [101, 48] on button "Chưa điều phối" at bounding box center [95, 54] width 96 height 26
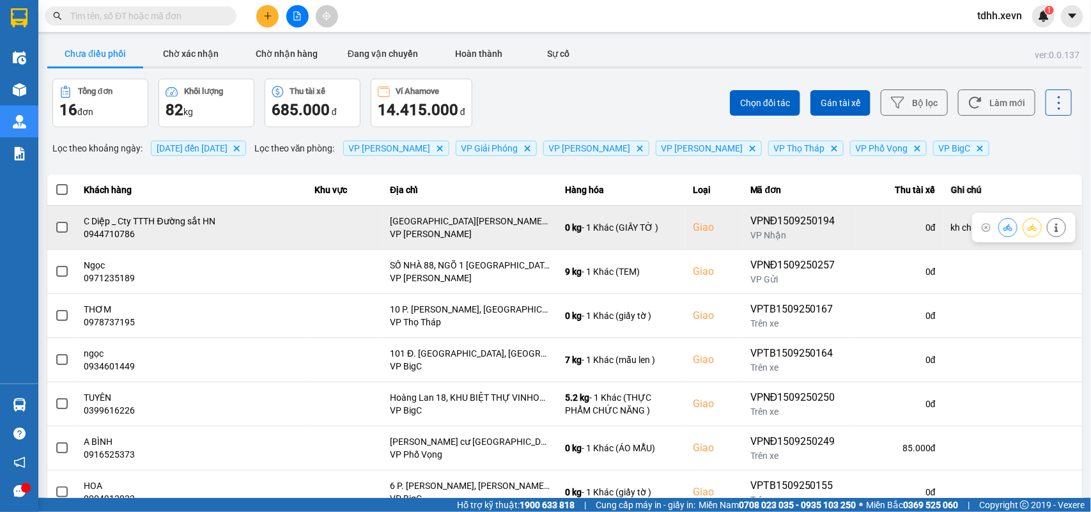
click at [114, 240] on td "C Diệp _ Cty TTTH Đường sắt HN 0944710786" at bounding box center [192, 227] width 231 height 44
click at [114, 235] on div "0944710786" at bounding box center [191, 233] width 215 height 13
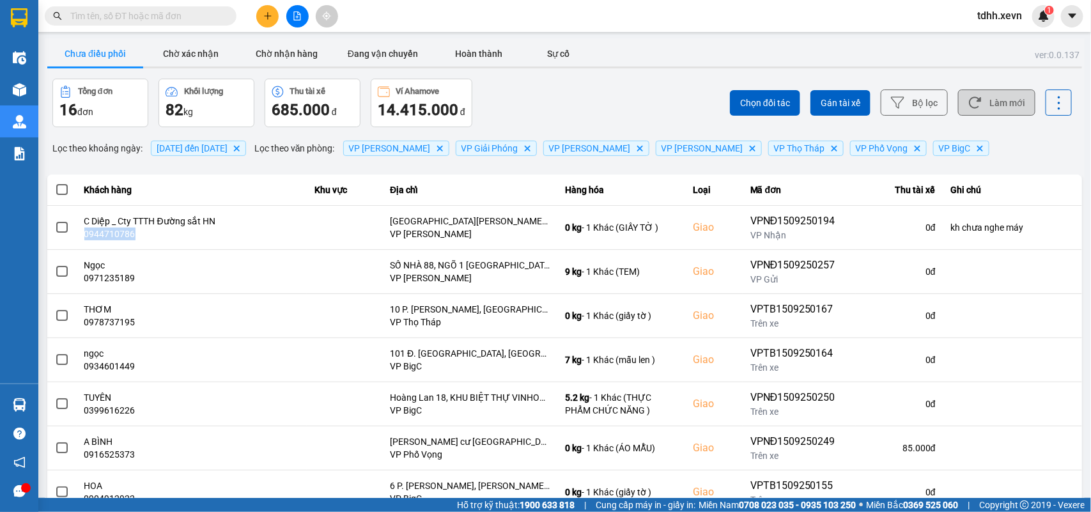
click at [973, 101] on button "Làm mới" at bounding box center [996, 102] width 77 height 26
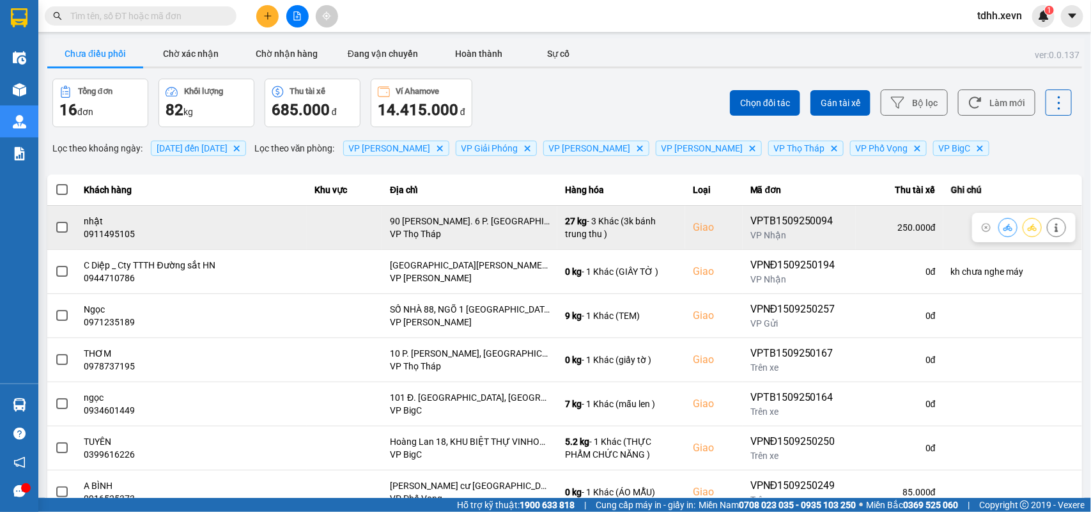
click at [119, 235] on div "0911495105" at bounding box center [191, 233] width 215 height 13
click at [1052, 223] on icon at bounding box center [1056, 227] width 9 height 9
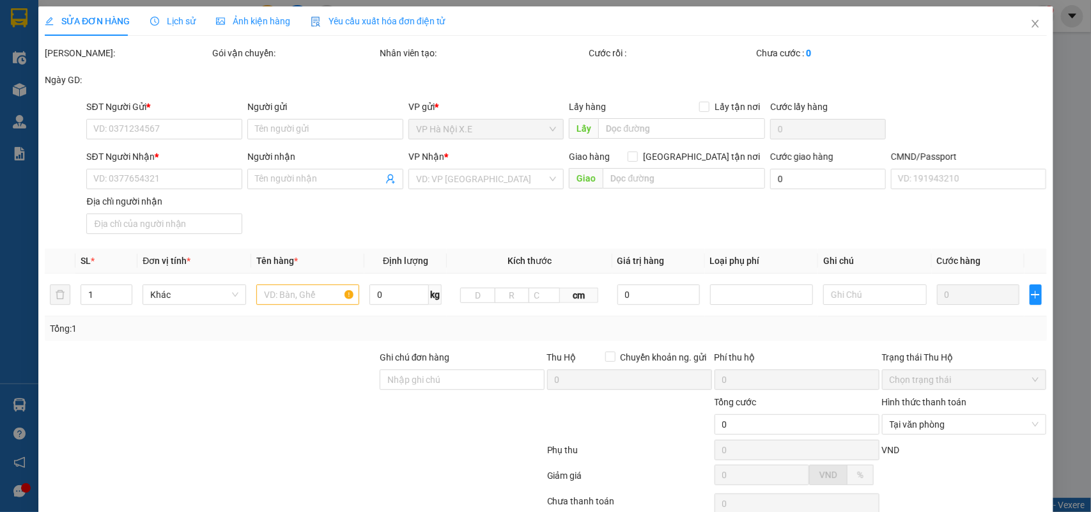
type input "0913736666"
type input "minh hoàng"
type input "0911495105"
type input "nhật"
checkbox input "true"
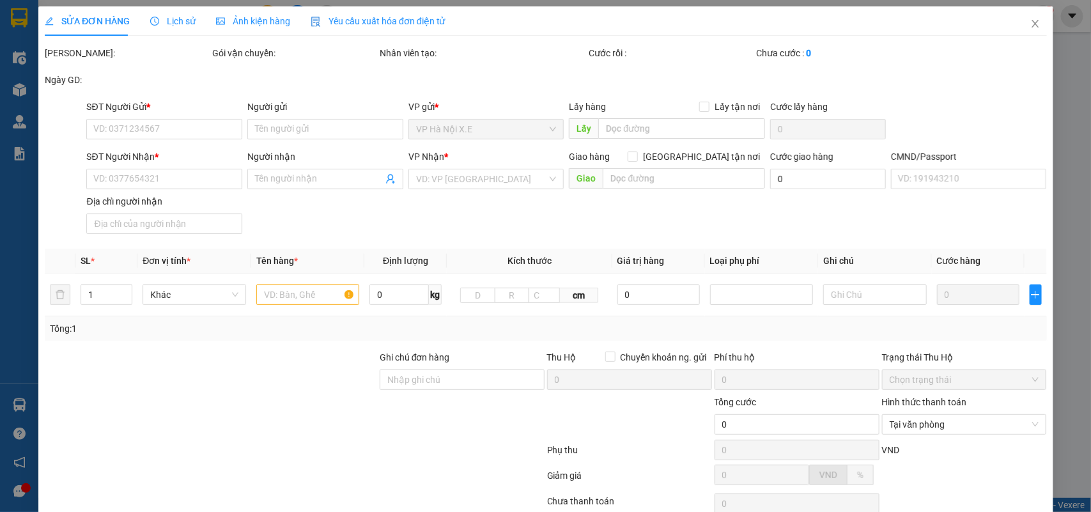
type input "90 [PERSON_NAME]. 6 P. [GEOGRAPHIC_DATA], [GEOGRAPHIC_DATA], [GEOGRAPHIC_DATA],…"
type input "123"
type input "250.000"
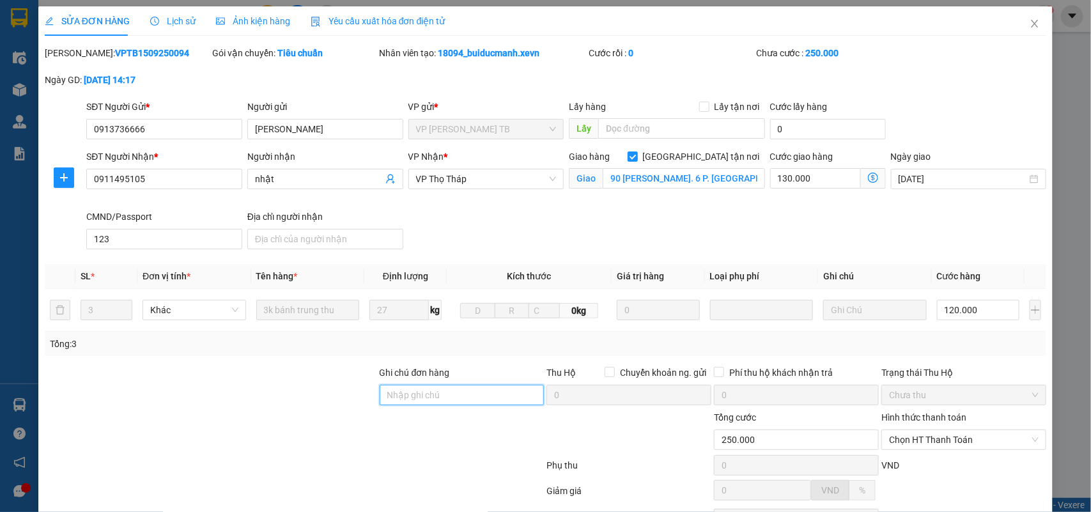
click at [388, 401] on input "Ghi chú đơn hàng" at bounding box center [462, 395] width 165 height 20
type input "cần dây"
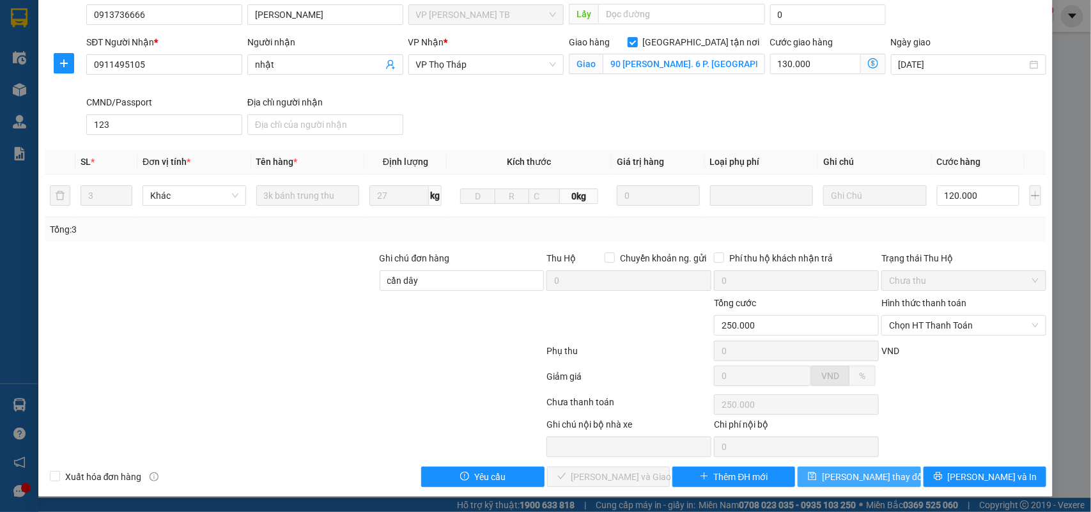
click at [872, 481] on span "Lưu thay đổi" at bounding box center [873, 477] width 102 height 14
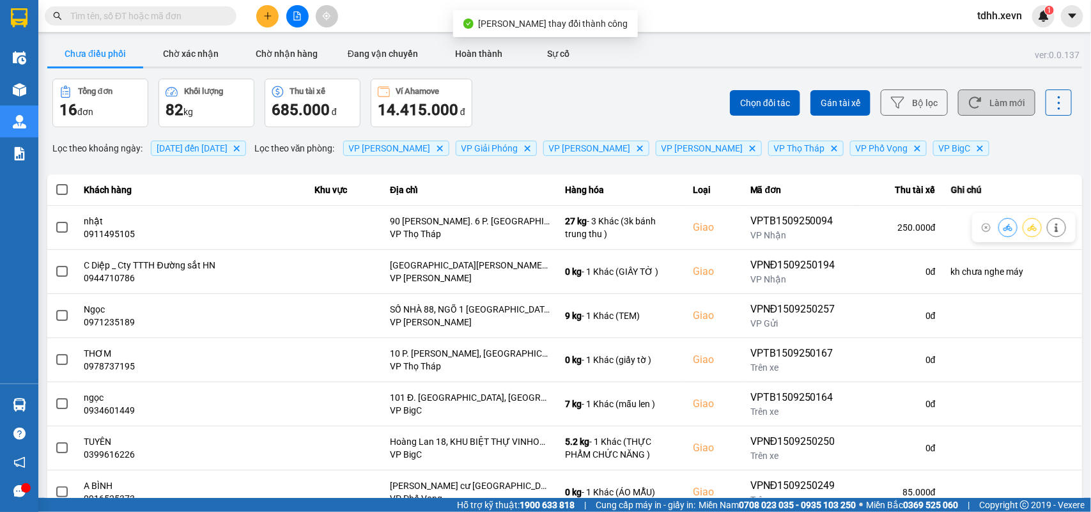
click at [989, 113] on button "Làm mới" at bounding box center [996, 102] width 77 height 26
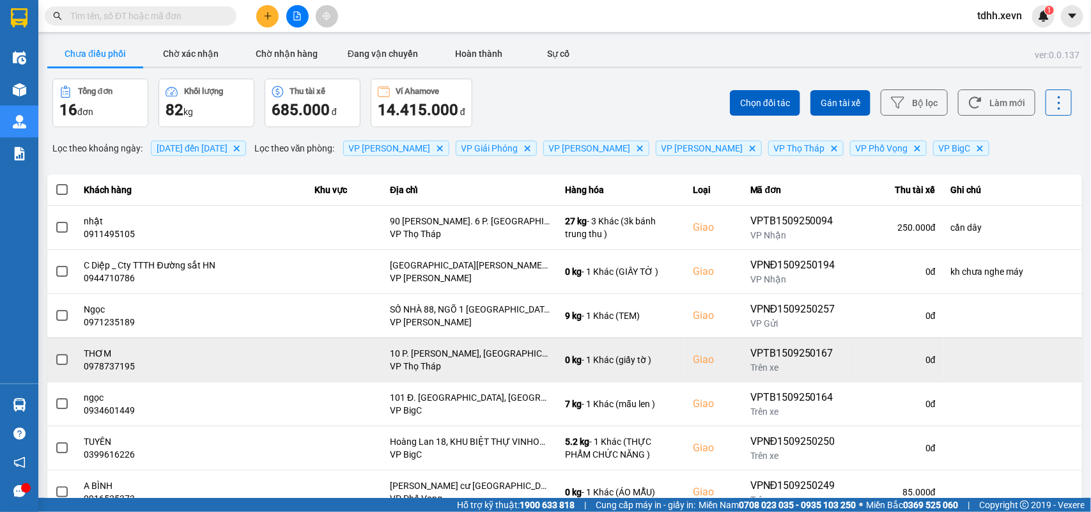
scroll to position [180, 0]
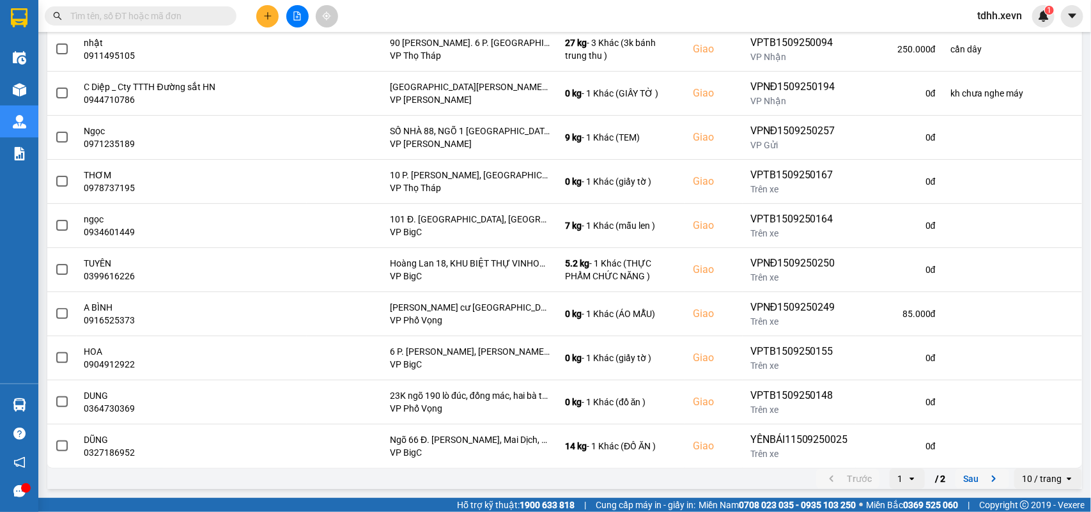
click at [986, 476] on icon "next page. current page 1 / 2" at bounding box center [993, 478] width 15 height 15
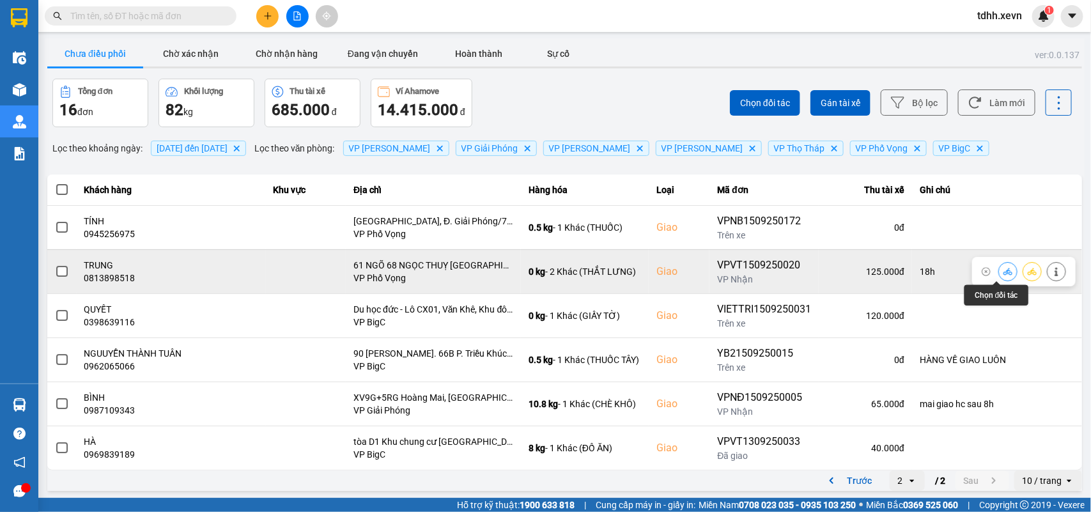
click at [999, 272] on button at bounding box center [1008, 271] width 18 height 22
click at [1054, 268] on icon at bounding box center [1055, 271] width 3 height 9
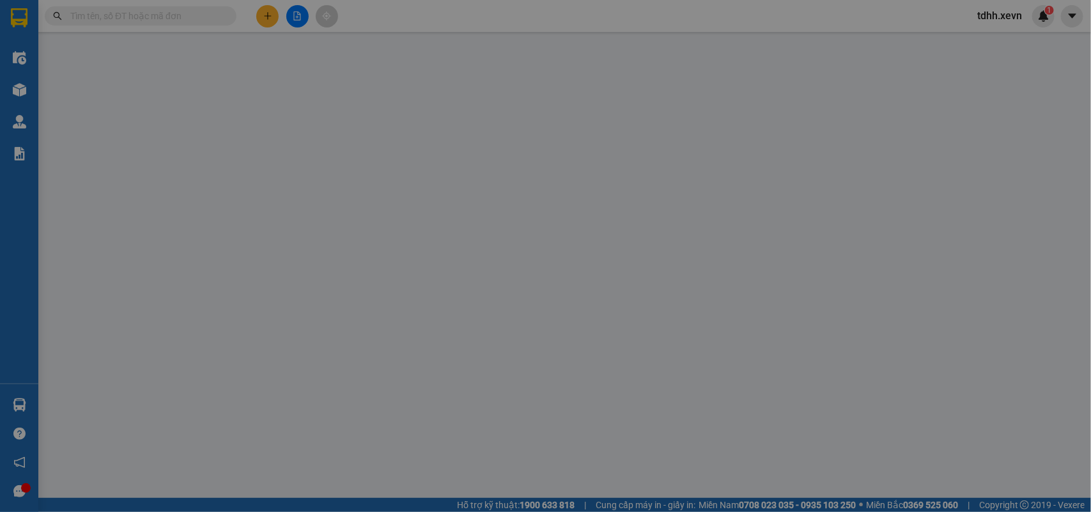
type input "0962393614"
type input "TÂN"
type input "0813898518"
type input "TRUNG"
checkbox input "true"
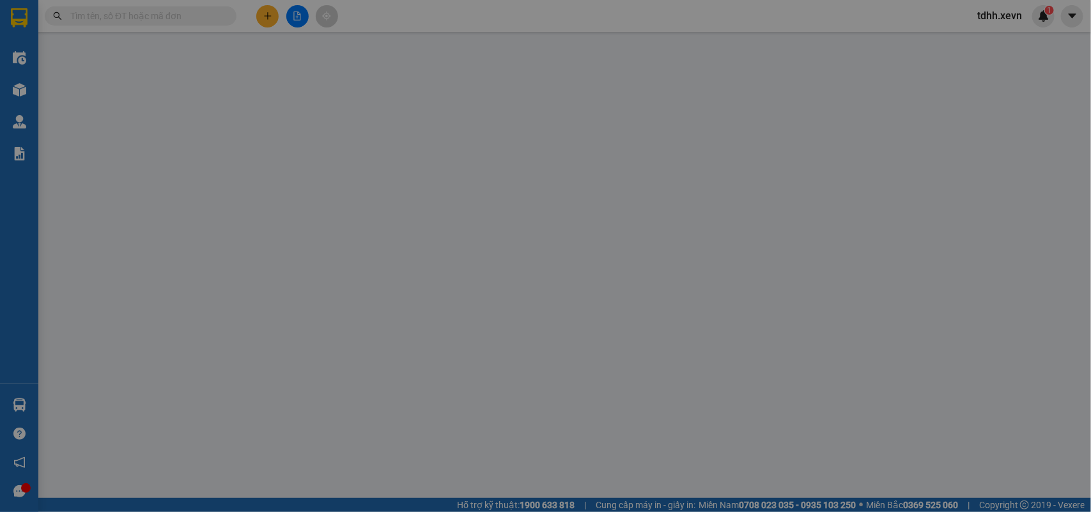
type input "61 NGÕ 68 NGỌC THUỴ LONG BIÊN"
type input "VŨ HIẾU NGUYÊN"
type input "18h"
type input "125.000"
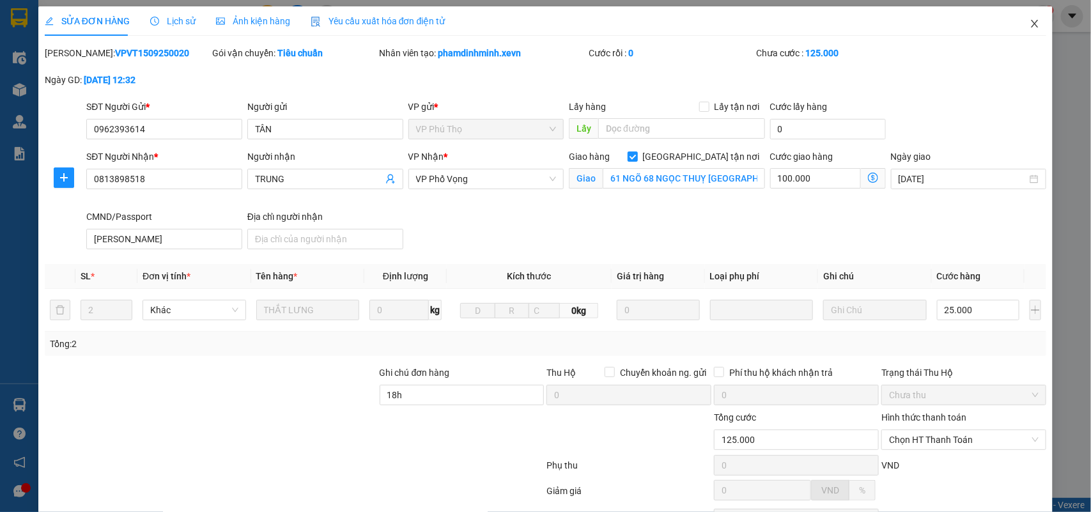
click at [1029, 29] on icon "close" at bounding box center [1034, 24] width 10 height 10
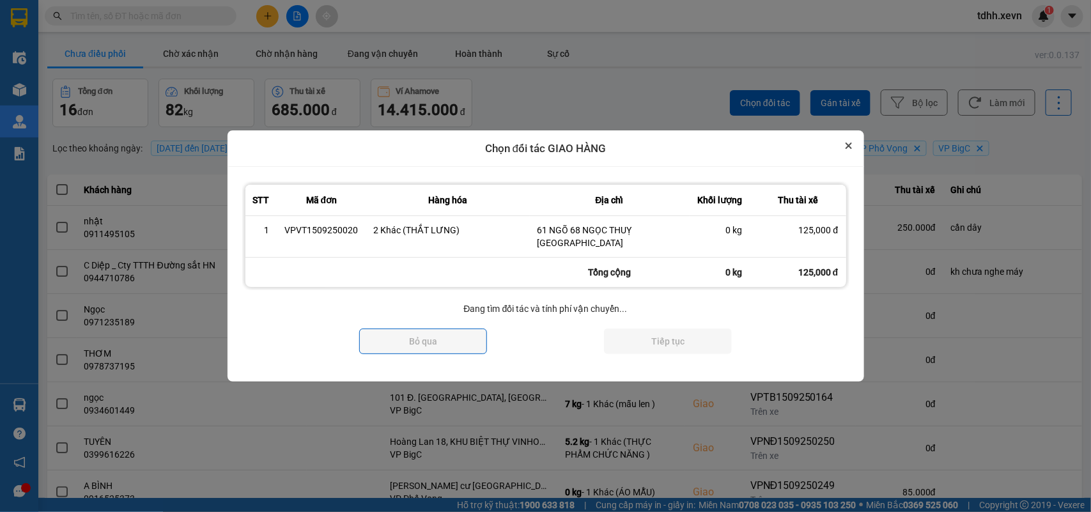
click at [844, 153] on button "Close" at bounding box center [848, 145] width 15 height 15
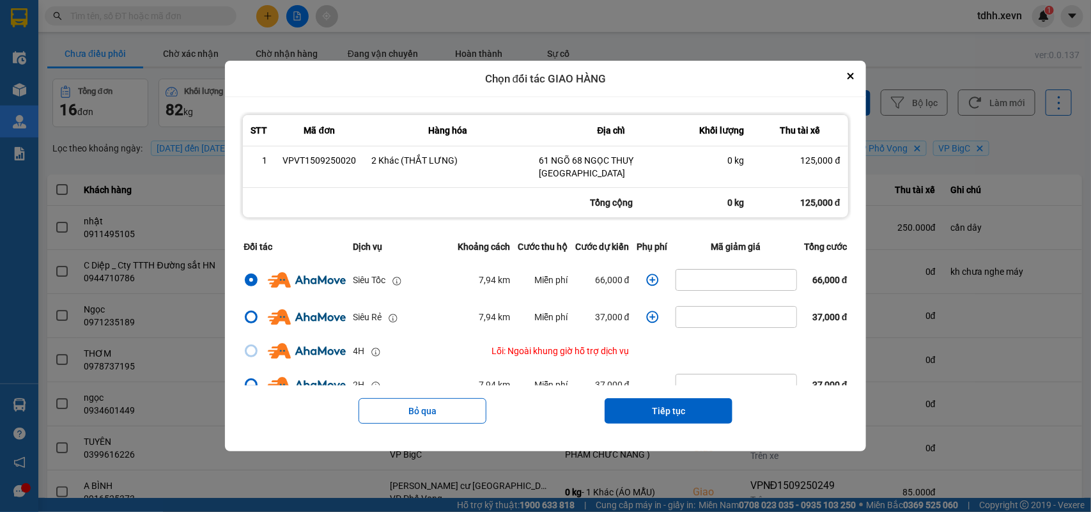
click at [646, 275] on icon "dialog" at bounding box center [652, 280] width 13 height 13
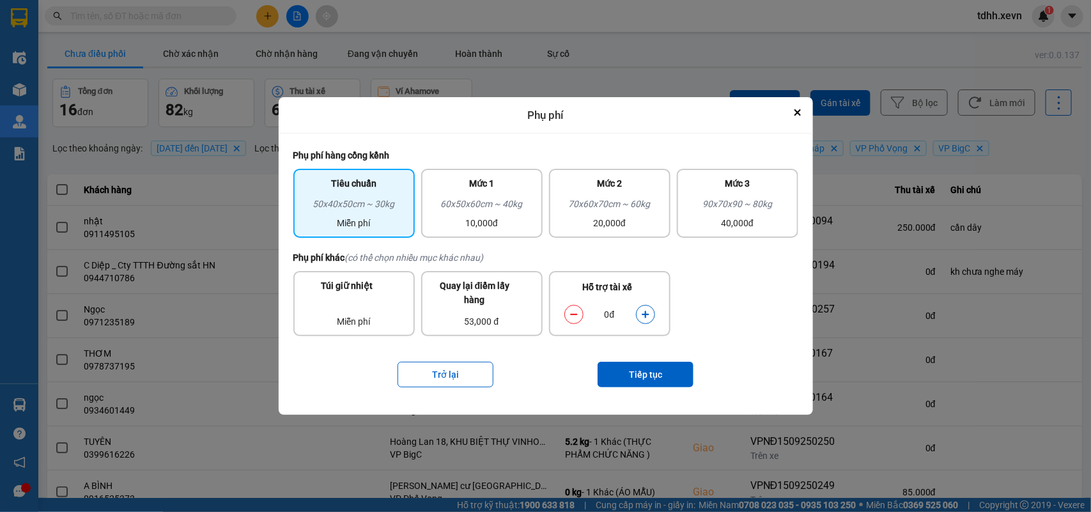
click at [645, 315] on icon "dialog" at bounding box center [645, 314] width 7 height 7
click at [631, 374] on button "Tiếp tục" at bounding box center [645, 375] width 96 height 26
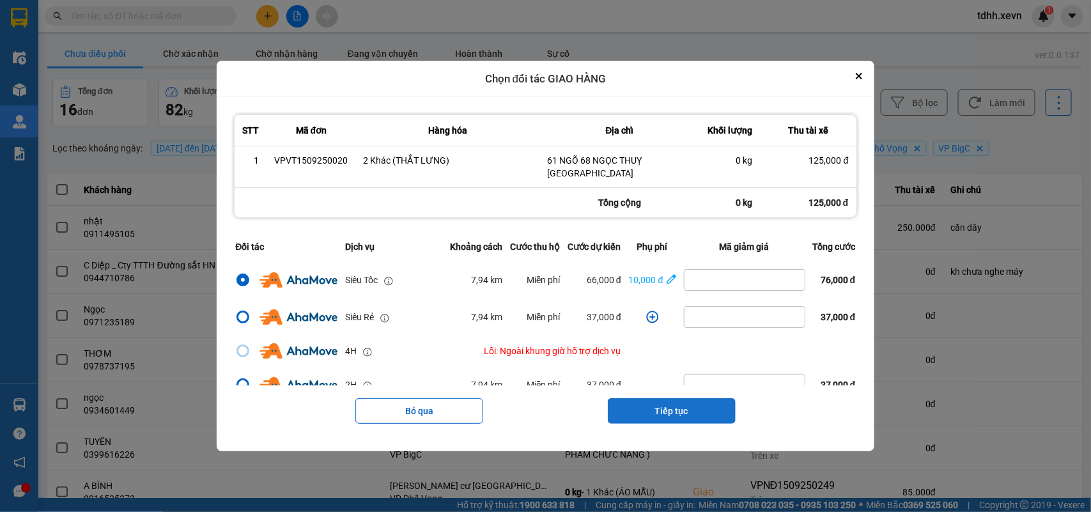
click at [693, 409] on button "Tiếp tục" at bounding box center [672, 411] width 128 height 26
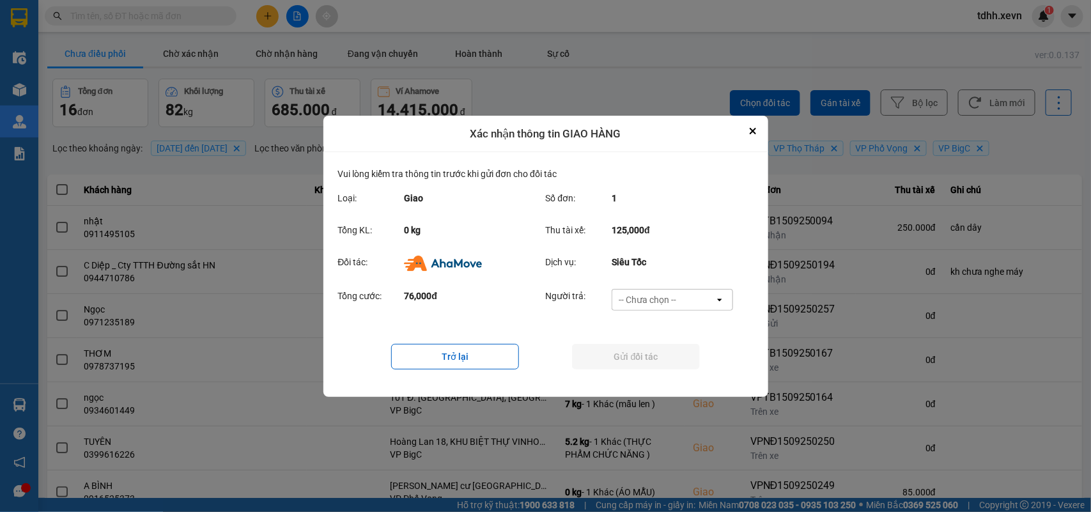
click at [697, 295] on div "-- Chưa chọn --" at bounding box center [663, 299] width 102 height 20
click at [659, 368] on span "Ví Ahamove" at bounding box center [648, 372] width 52 height 13
click at [659, 365] on button "Gửi đối tác" at bounding box center [636, 357] width 128 height 26
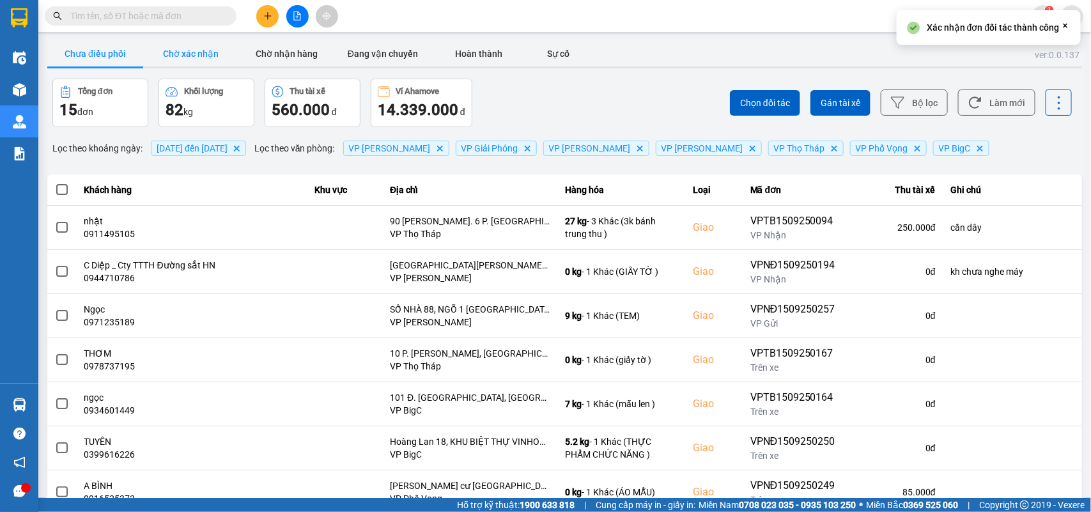
click at [189, 61] on button "Chờ xác nhận" at bounding box center [191, 54] width 96 height 26
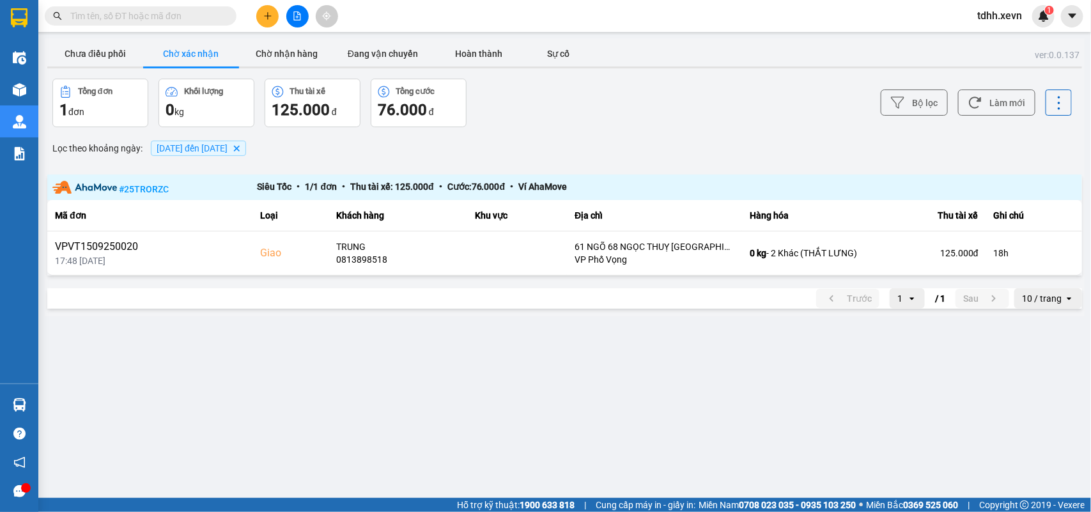
drag, startPoint x: 98, startPoint y: 55, endPoint x: 430, endPoint y: 30, distance: 333.2
click at [100, 55] on button "Chưa điều phối" at bounding box center [95, 54] width 96 height 26
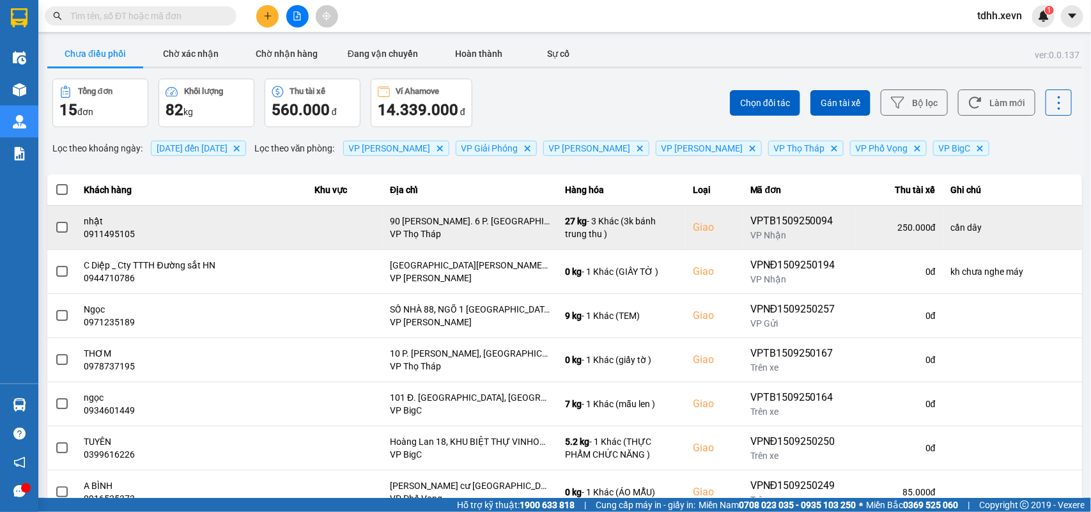
click at [116, 240] on div "0911495105" at bounding box center [191, 233] width 215 height 13
click at [1047, 233] on button at bounding box center [1056, 227] width 18 height 22
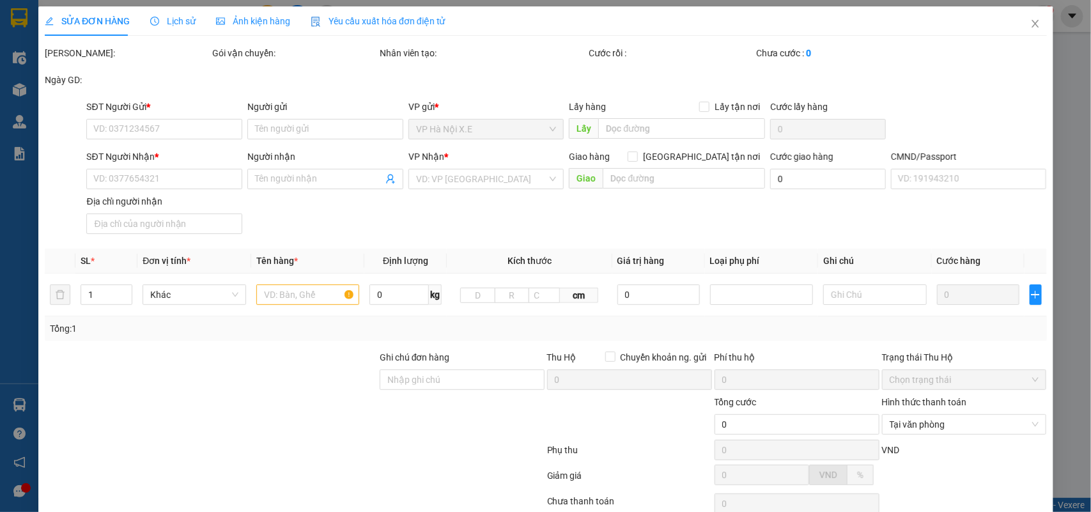
type input "0913736666"
type input "minh hoàng"
type input "0911495105"
type input "nhật"
checkbox input "true"
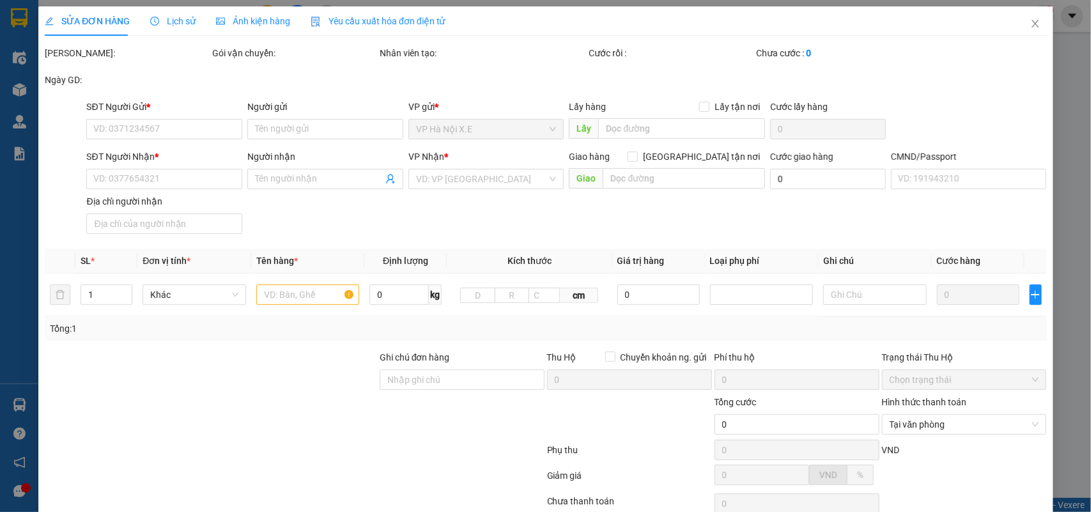
type input "90 [PERSON_NAME]. 6 P. [GEOGRAPHIC_DATA], [GEOGRAPHIC_DATA], [GEOGRAPHIC_DATA],…"
type input "123"
type input "cần dây"
type input "250.000"
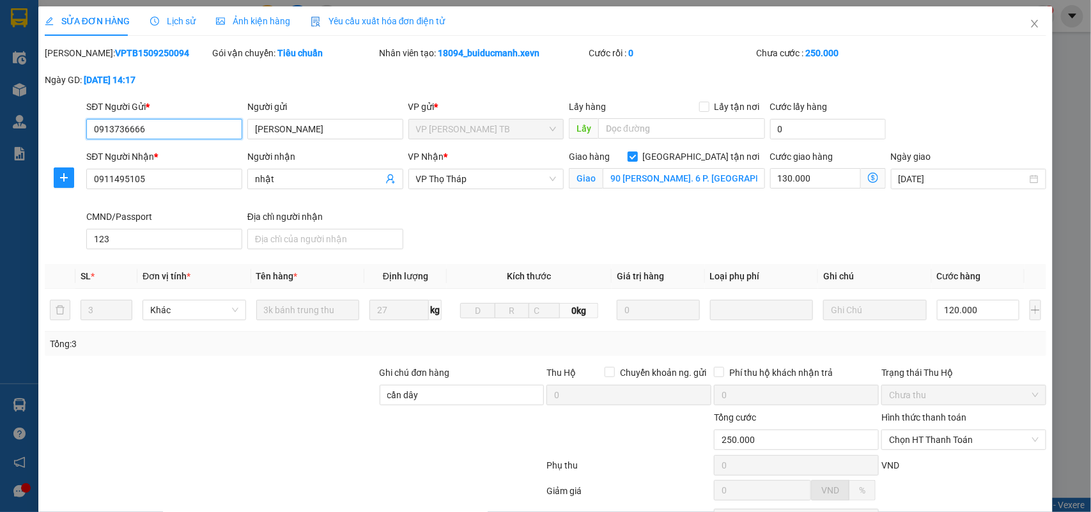
click at [176, 132] on input "0913736666" at bounding box center [164, 129] width 156 height 20
click at [713, 183] on input "90 [PERSON_NAME]. 6 P. [GEOGRAPHIC_DATA], [GEOGRAPHIC_DATA], [GEOGRAPHIC_DATA],…" at bounding box center [684, 178] width 162 height 20
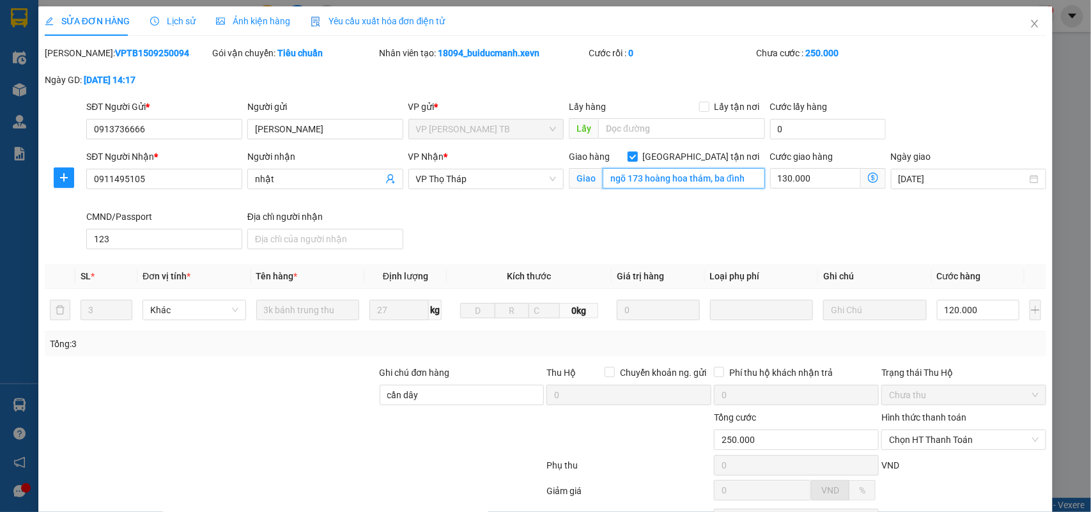
click at [723, 186] on input "ngõ 173 hoàng hoa thám, ba đình" at bounding box center [684, 178] width 162 height 20
type input "ngõ 173 hoàng hoa thám, ba đình"
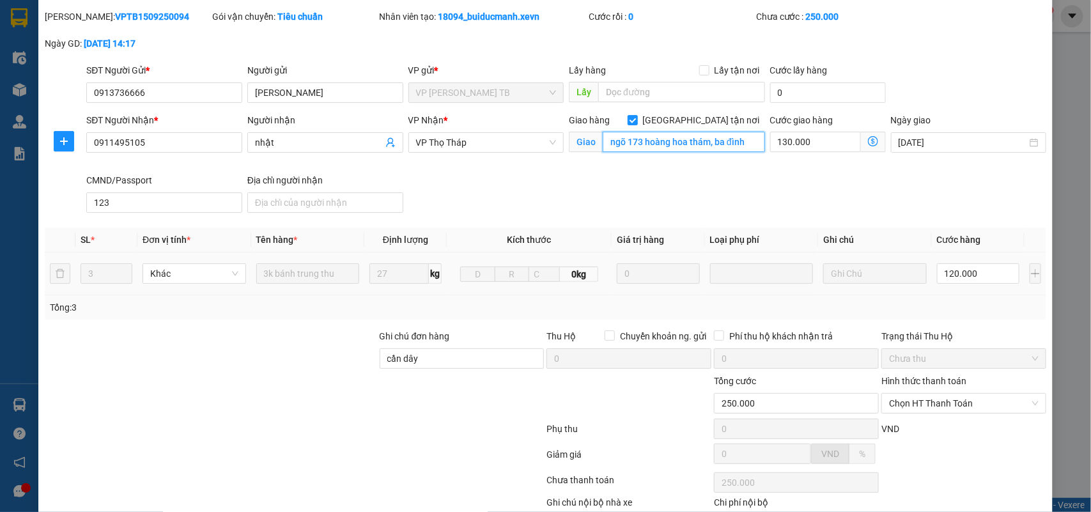
scroll to position [116, 0]
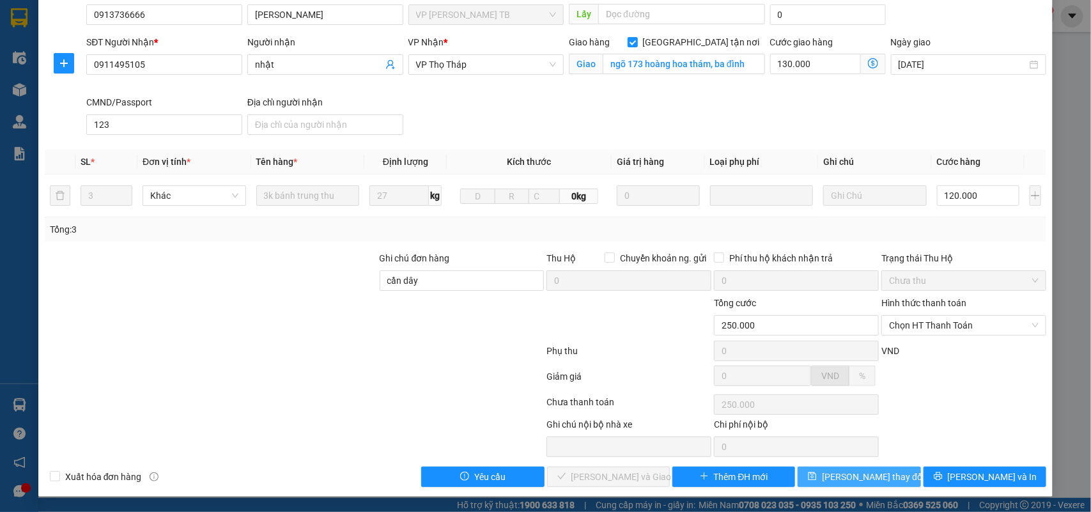
click at [881, 467] on button "Lưu thay đổi" at bounding box center [858, 476] width 123 height 20
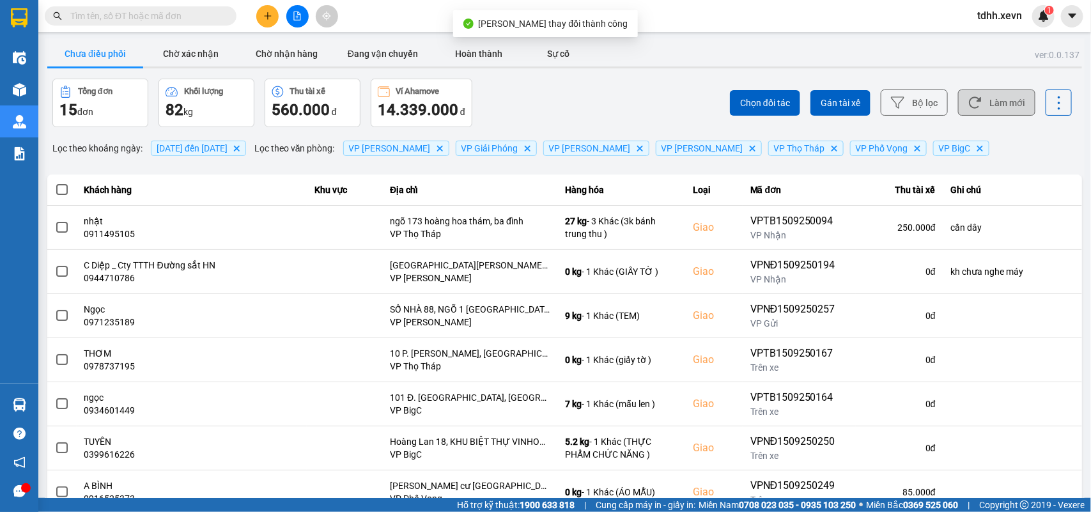
click at [985, 111] on button "Làm mới" at bounding box center [996, 102] width 77 height 26
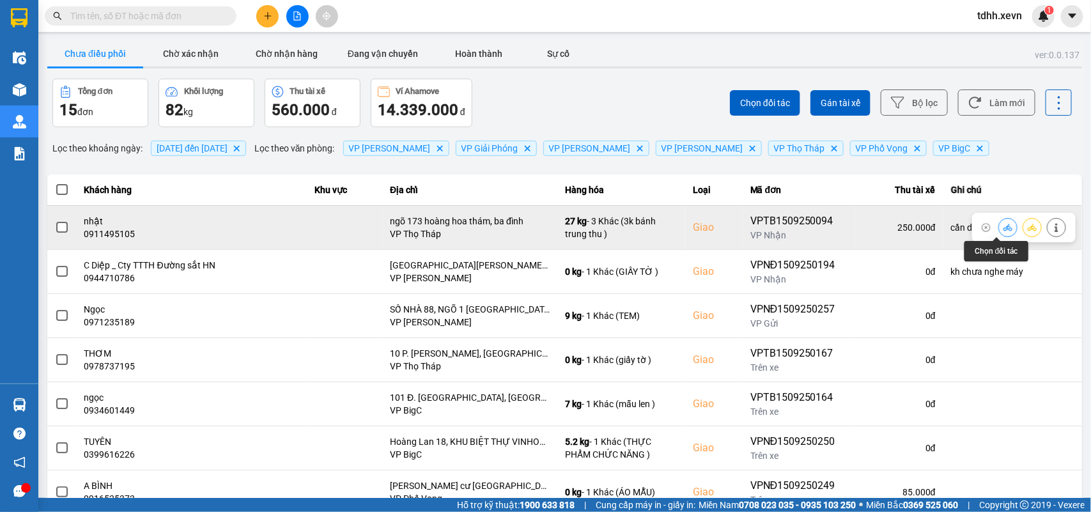
click at [1003, 227] on icon at bounding box center [1007, 227] width 9 height 7
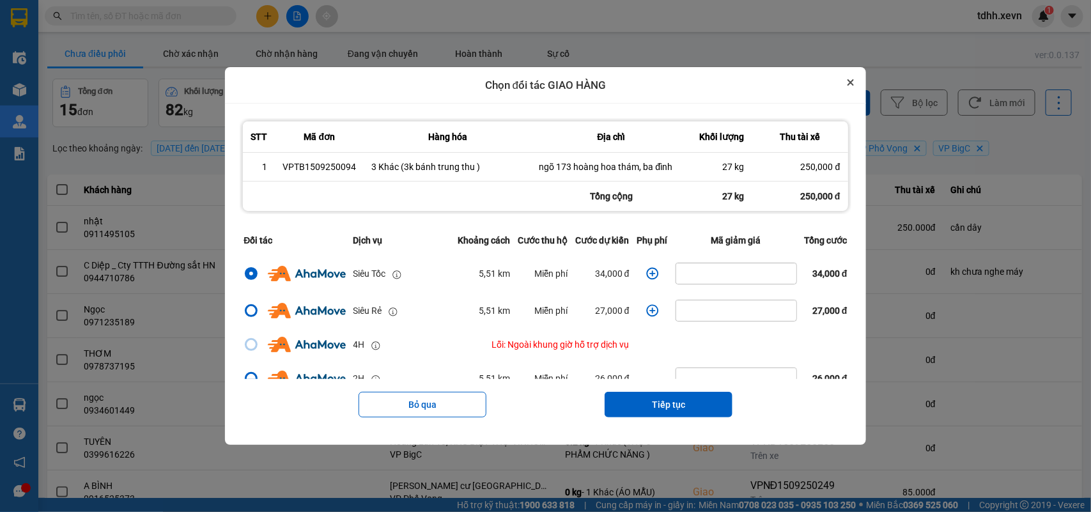
click at [858, 81] on button "Close" at bounding box center [850, 82] width 15 height 15
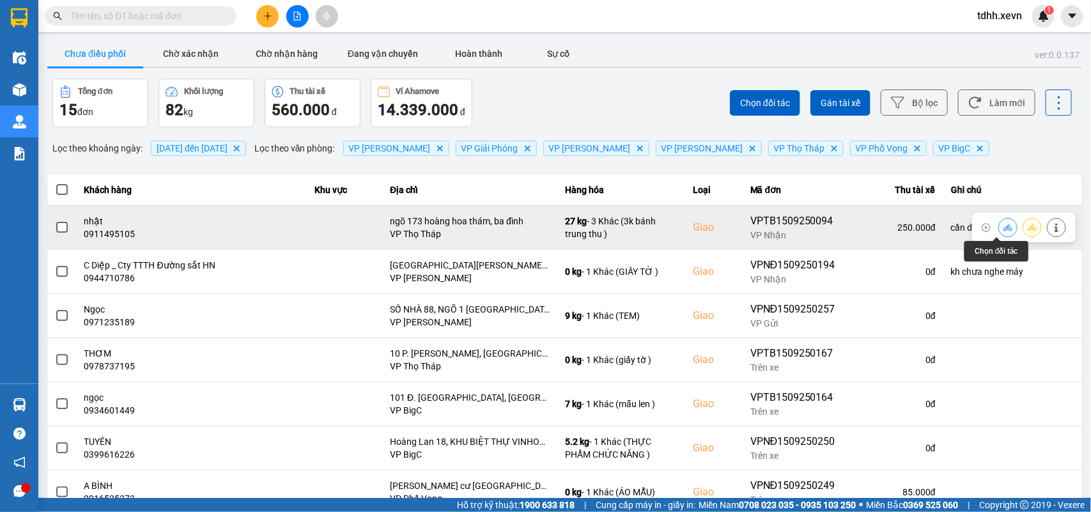
click at [1003, 228] on icon at bounding box center [1007, 227] width 9 height 7
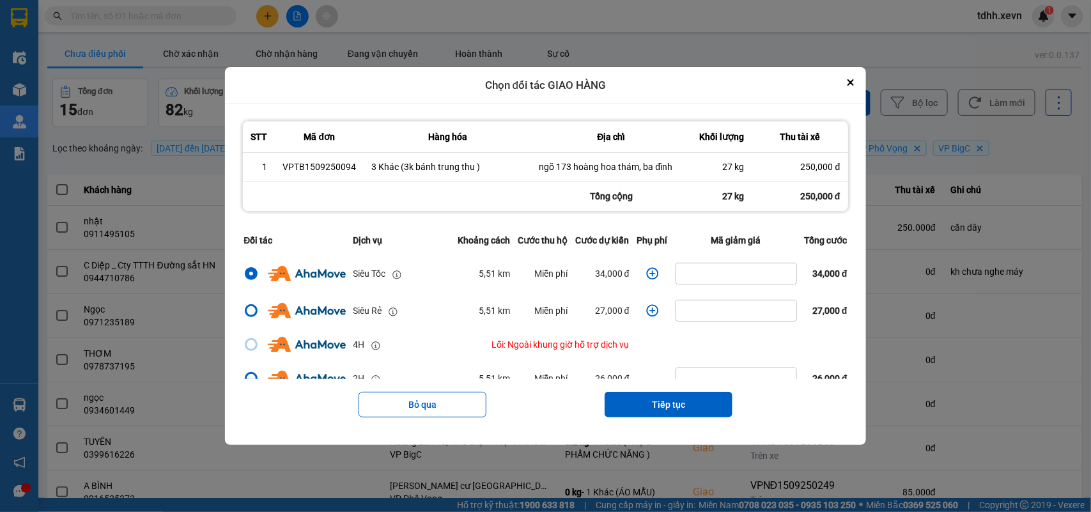
click at [646, 277] on icon "dialog" at bounding box center [652, 273] width 13 height 13
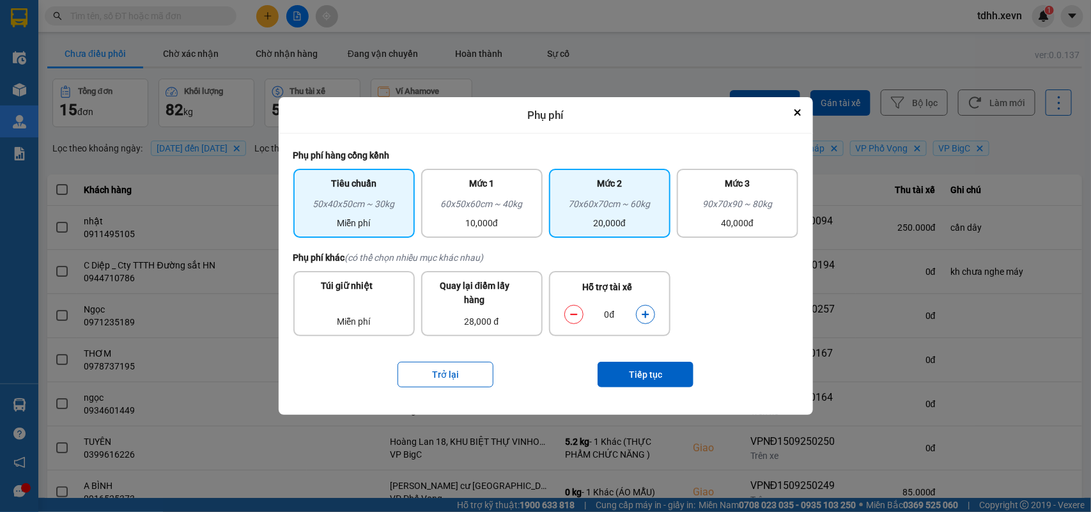
click at [628, 225] on div "20,000đ" at bounding box center [610, 223] width 106 height 14
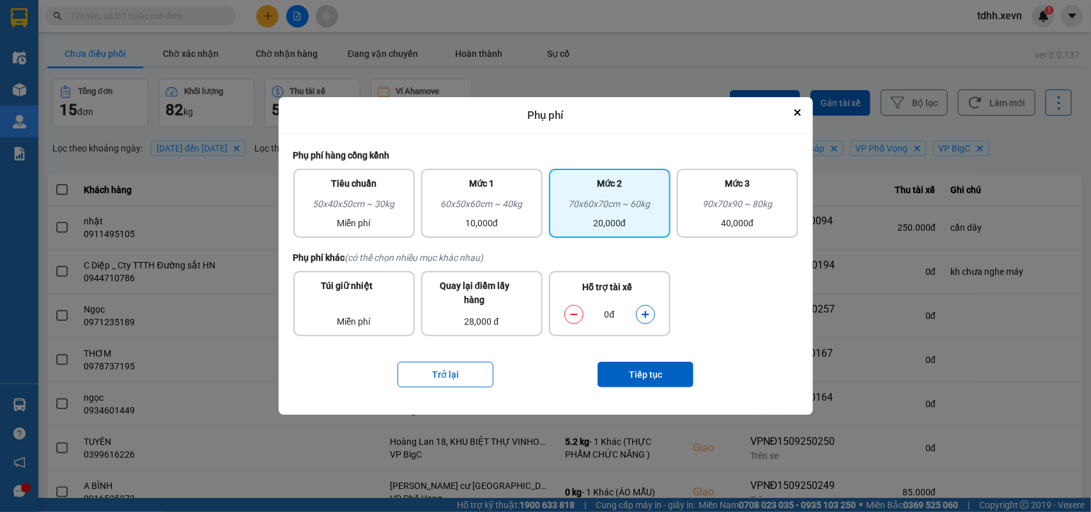
click at [647, 312] on icon "dialog" at bounding box center [645, 314] width 9 height 9
click at [637, 378] on button "Tiếp tục" at bounding box center [645, 375] width 96 height 26
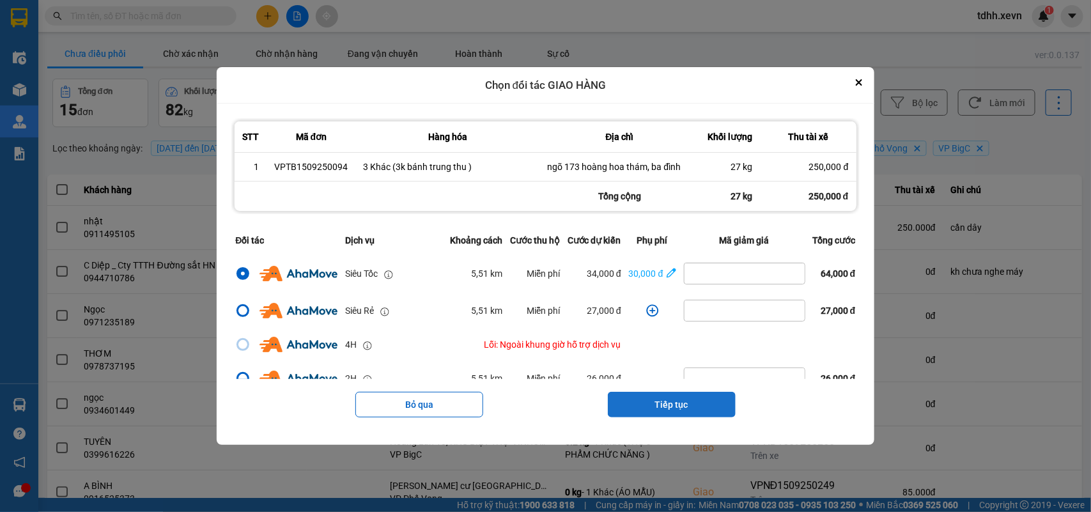
click at [687, 411] on button "Tiếp tục" at bounding box center [672, 405] width 128 height 26
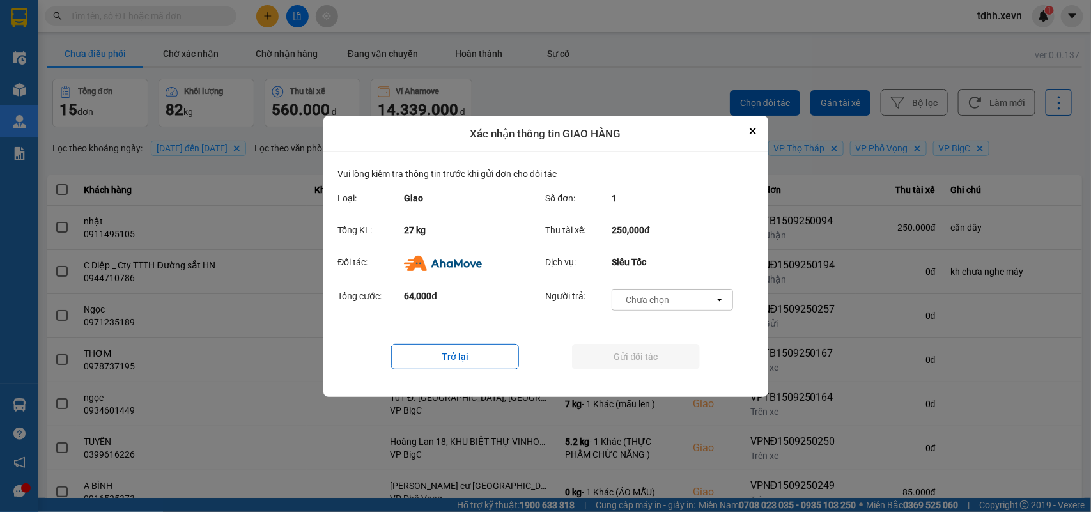
click at [693, 296] on div "-- Chưa chọn --" at bounding box center [663, 299] width 102 height 20
click at [665, 366] on span "Ví Ahamove" at bounding box center [648, 372] width 52 height 13
click at [666, 364] on button "Gửi đối tác" at bounding box center [636, 357] width 128 height 26
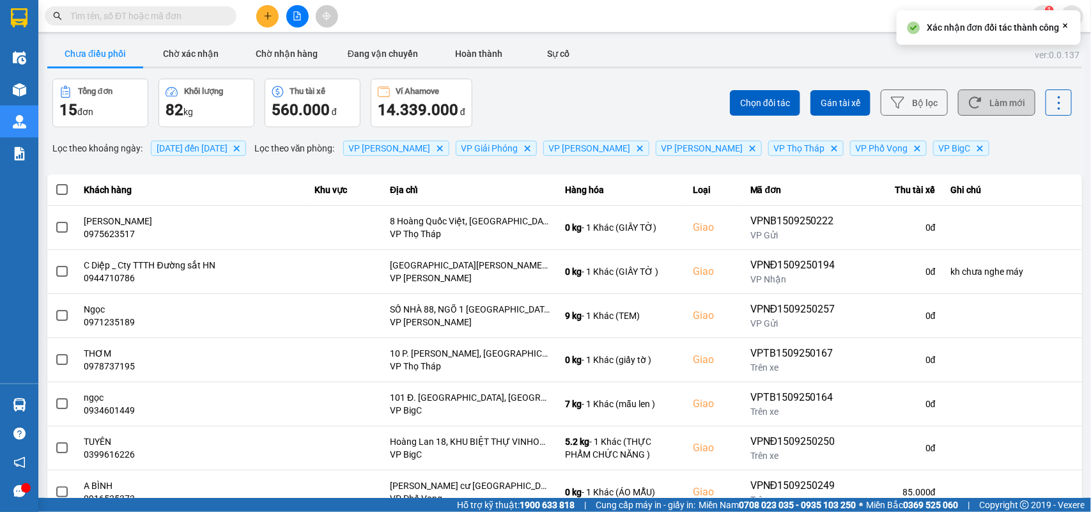
click at [981, 104] on button "Làm mới" at bounding box center [996, 102] width 77 height 26
click at [196, 58] on button "Chờ xác nhận" at bounding box center [191, 54] width 96 height 26
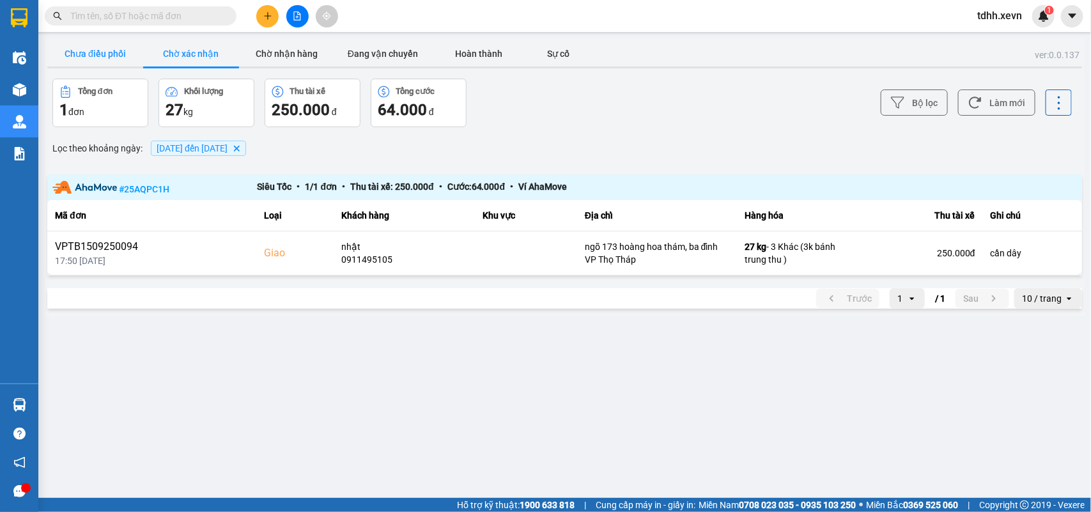
click at [126, 56] on button "Chưa điều phối" at bounding box center [95, 54] width 96 height 26
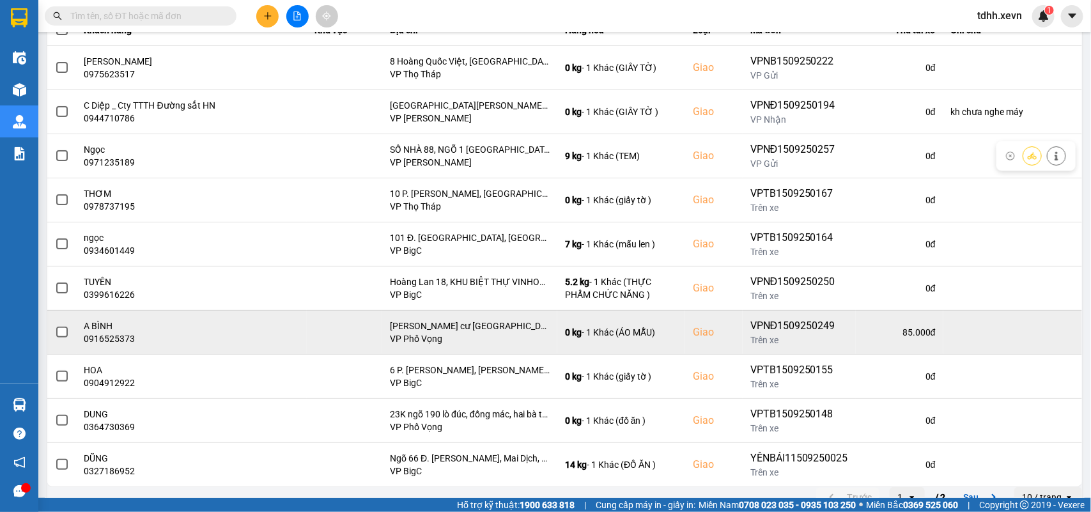
scroll to position [180, 0]
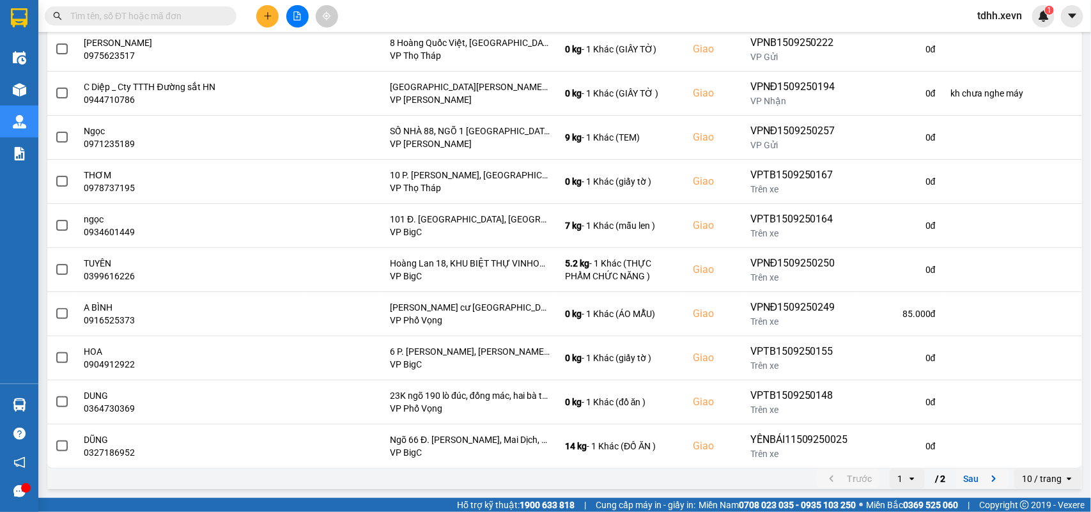
click at [986, 476] on icon "next page. current page 1 / 2" at bounding box center [993, 478] width 15 height 15
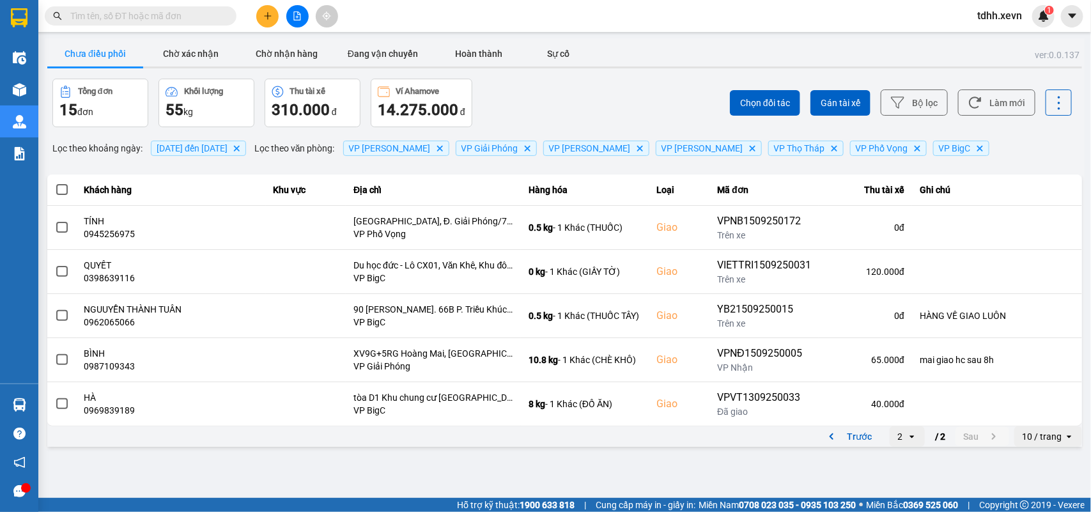
scroll to position [0, 0]
click at [966, 100] on button "Làm mới" at bounding box center [996, 102] width 77 height 26
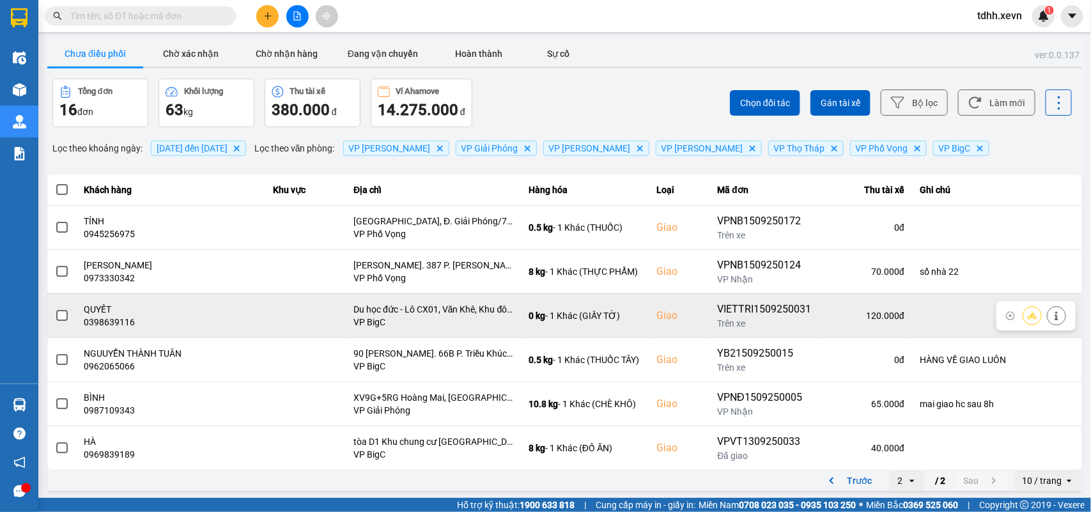
scroll to position [3, 0]
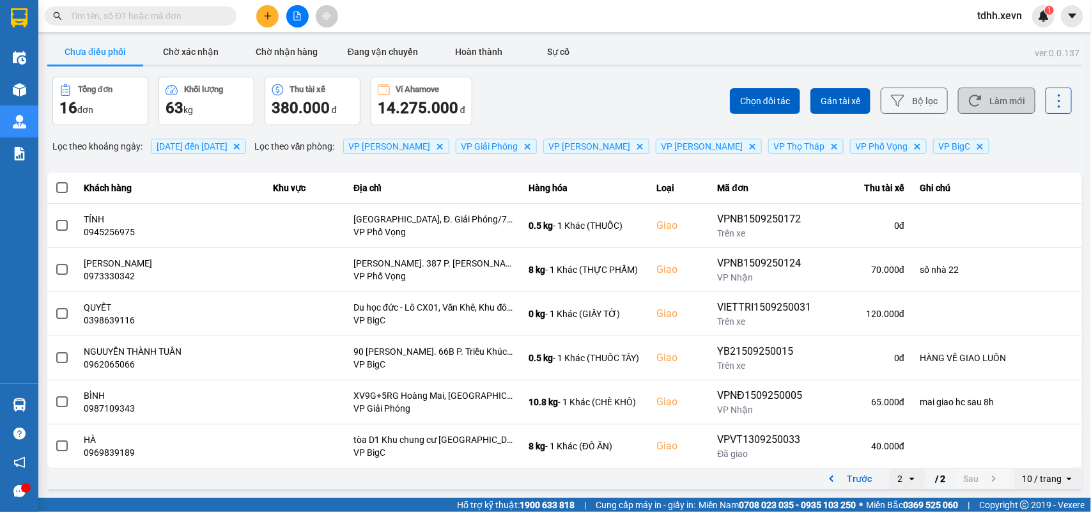
click at [999, 102] on button "Làm mới" at bounding box center [996, 101] width 77 height 26
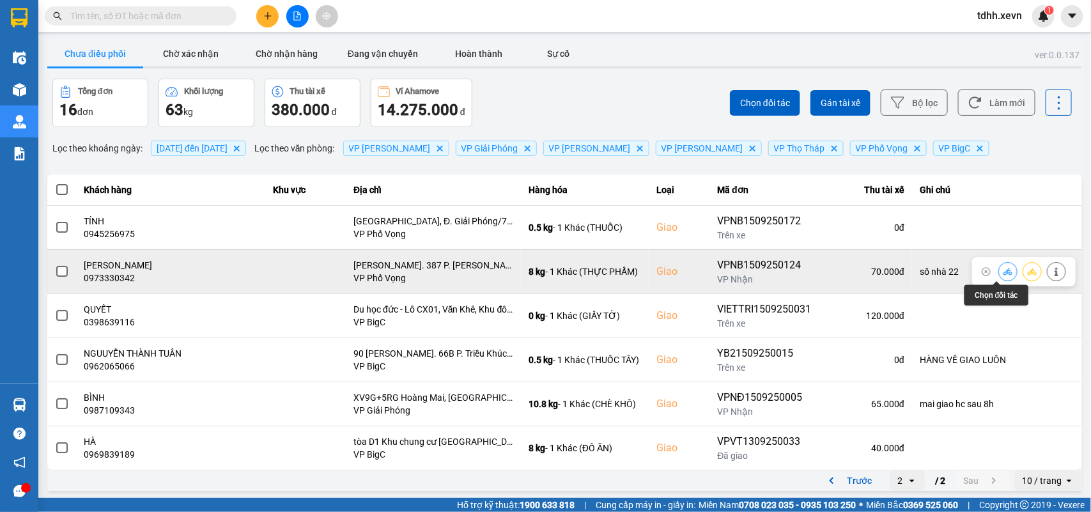
click at [1003, 272] on icon at bounding box center [1007, 271] width 9 height 9
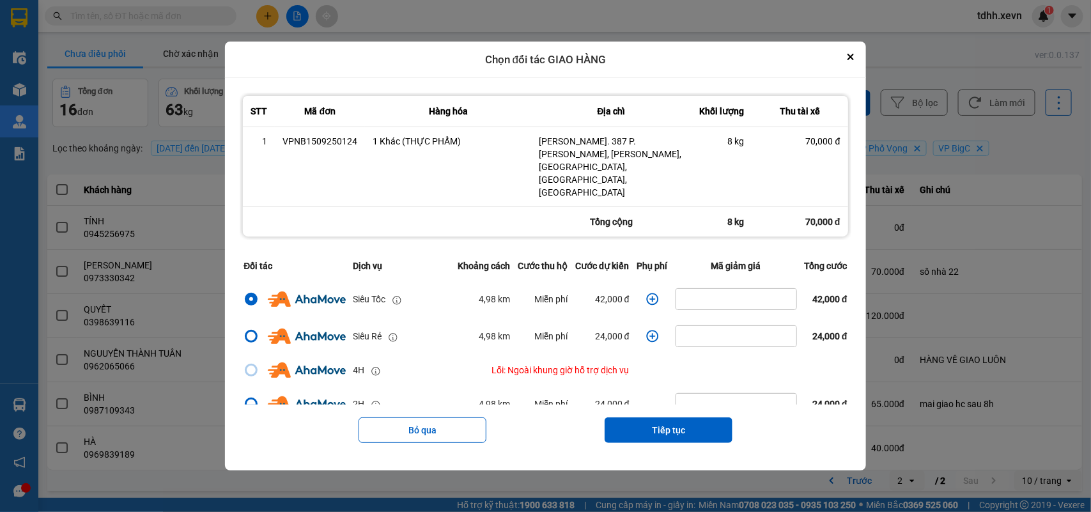
click at [647, 293] on icon "dialog" at bounding box center [652, 299] width 13 height 13
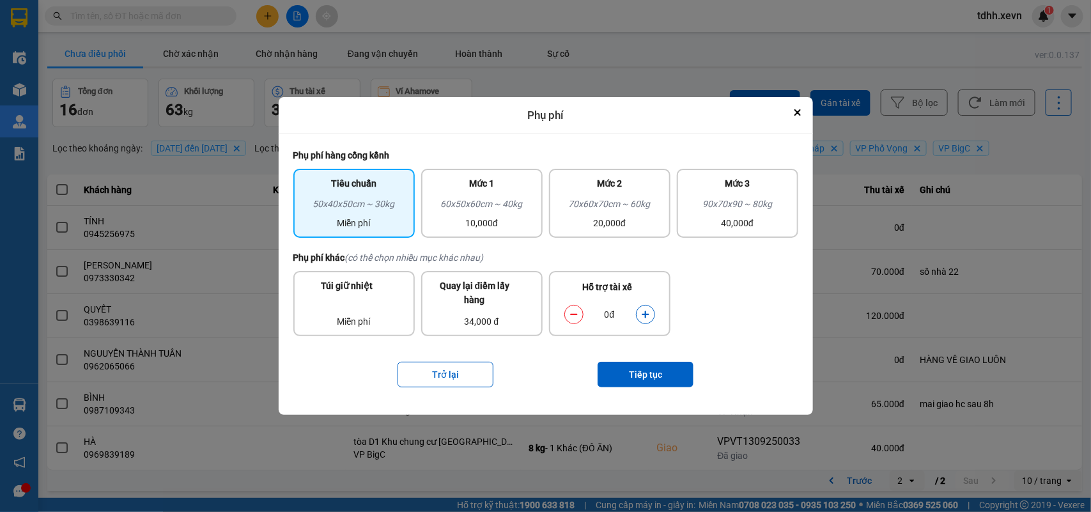
click at [640, 310] on button "dialog" at bounding box center [645, 315] width 18 height 22
click at [652, 366] on button "Tiếp tục" at bounding box center [645, 375] width 96 height 26
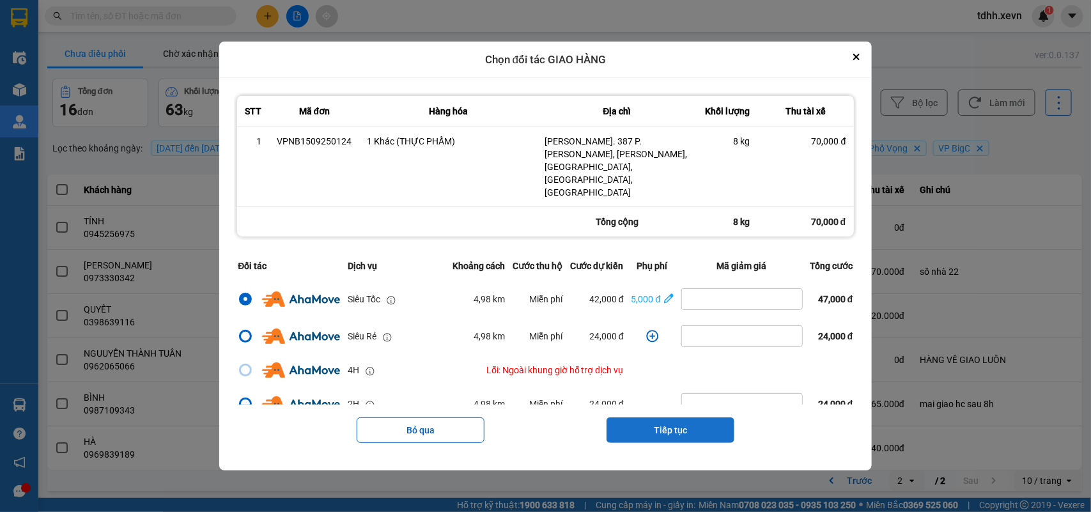
click at [659, 417] on button "Tiếp tục" at bounding box center [670, 430] width 128 height 26
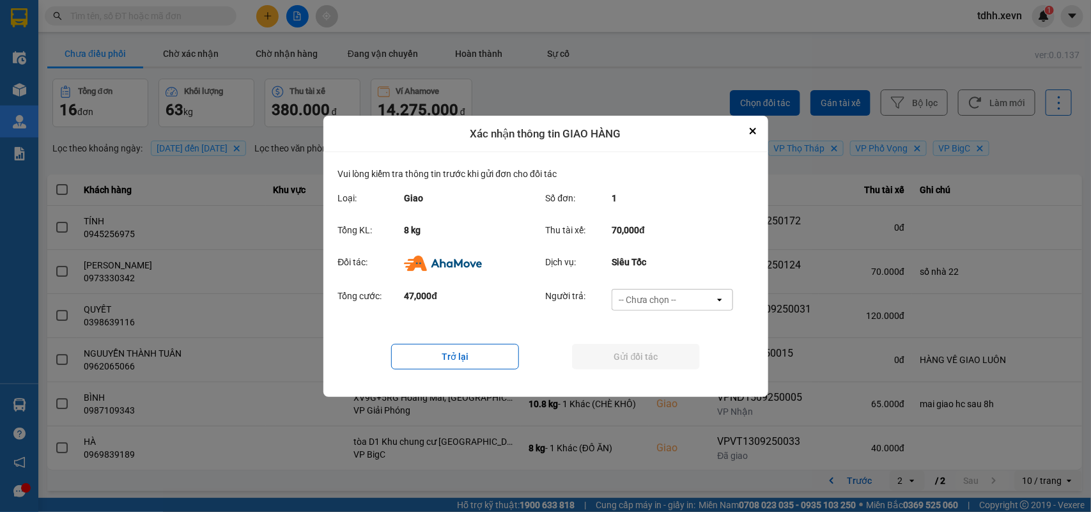
click at [697, 295] on div "-- Chưa chọn --" at bounding box center [663, 299] width 102 height 20
click at [665, 378] on span "Ví Ahamove" at bounding box center [648, 372] width 52 height 13
click at [665, 353] on button "Gửi đối tác" at bounding box center [636, 357] width 128 height 26
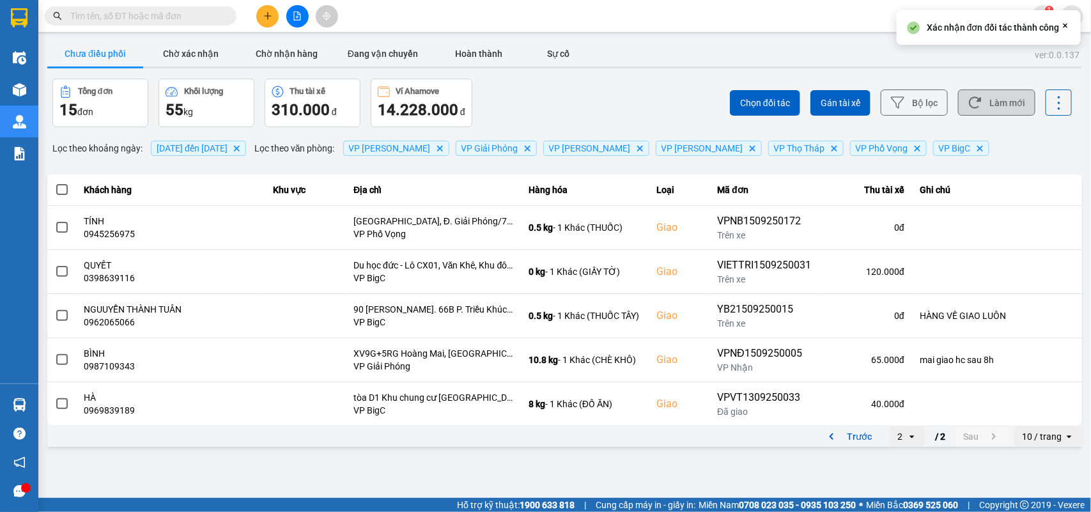
drag, startPoint x: 1006, startPoint y: 102, endPoint x: 751, endPoint y: 1, distance: 275.1
click at [1005, 102] on button "Làm mới" at bounding box center [996, 102] width 77 height 26
click at [200, 52] on button "Chờ xác nhận" at bounding box center [191, 54] width 96 height 26
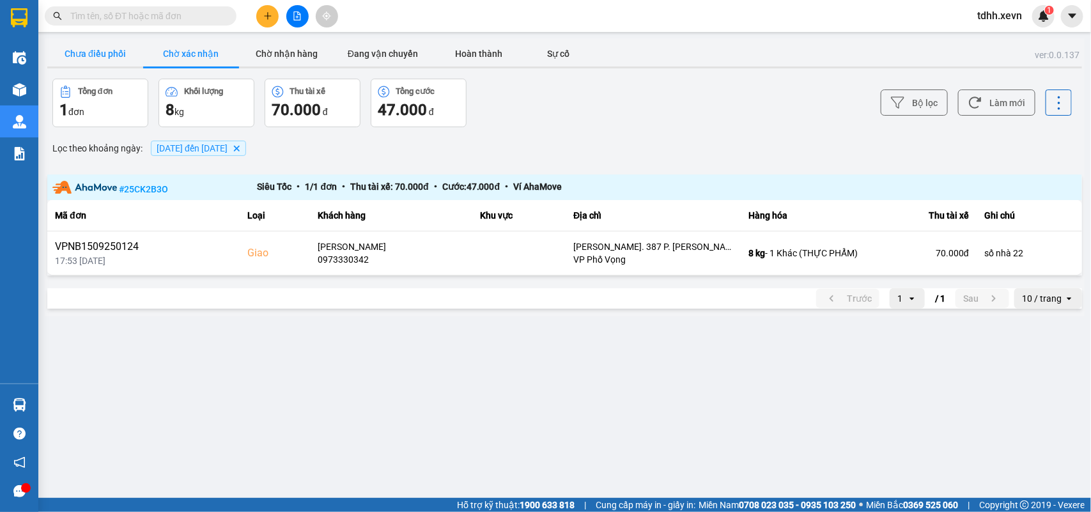
click at [116, 54] on button "Chưa điều phối" at bounding box center [95, 54] width 96 height 26
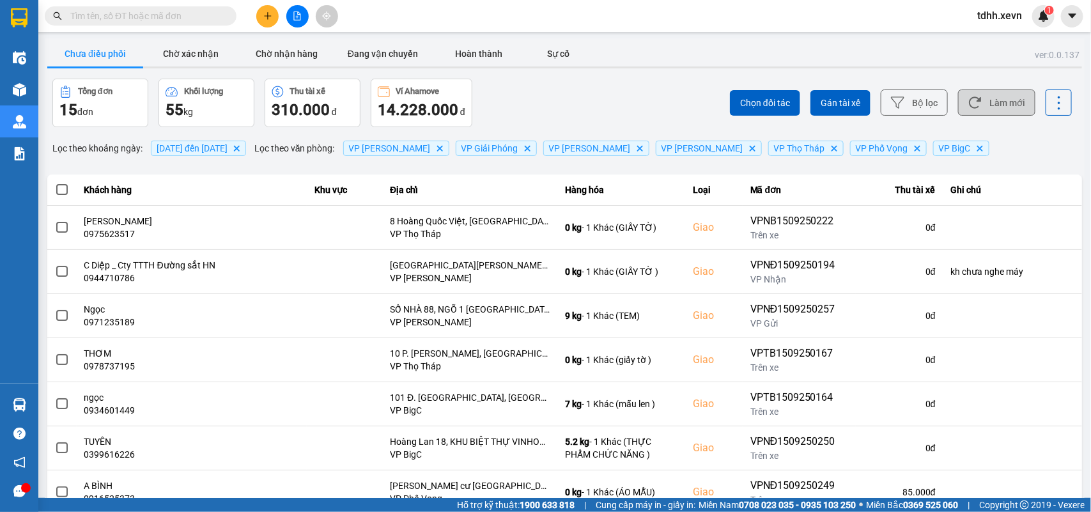
click at [976, 101] on button "Làm mới" at bounding box center [996, 102] width 77 height 26
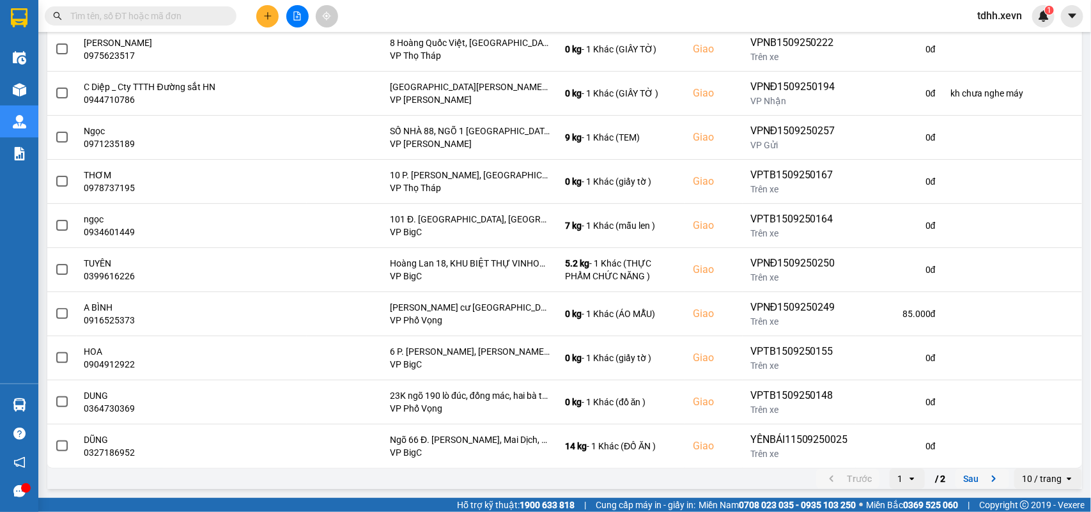
click at [986, 475] on icon "next page. current page 1 / 2" at bounding box center [993, 478] width 15 height 15
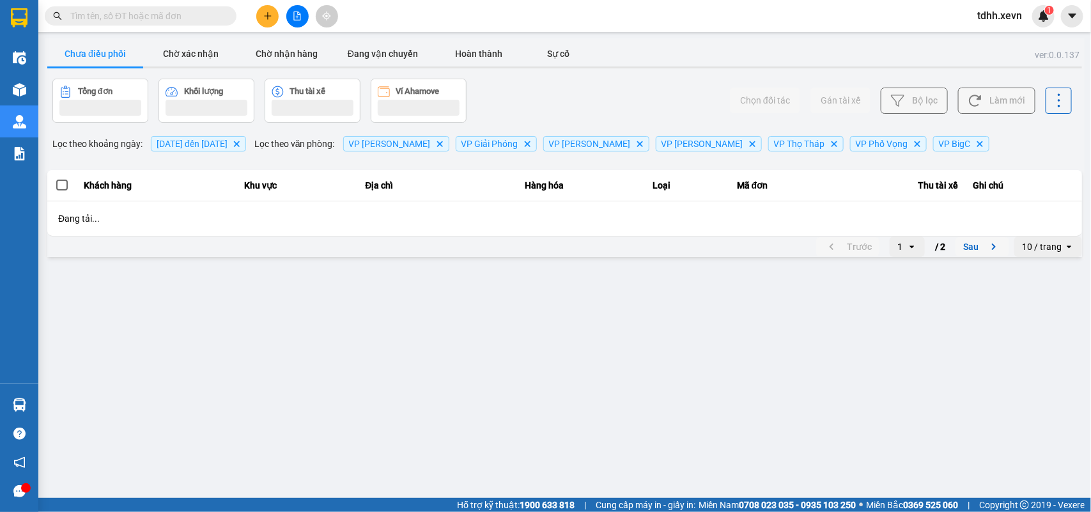
scroll to position [0, 0]
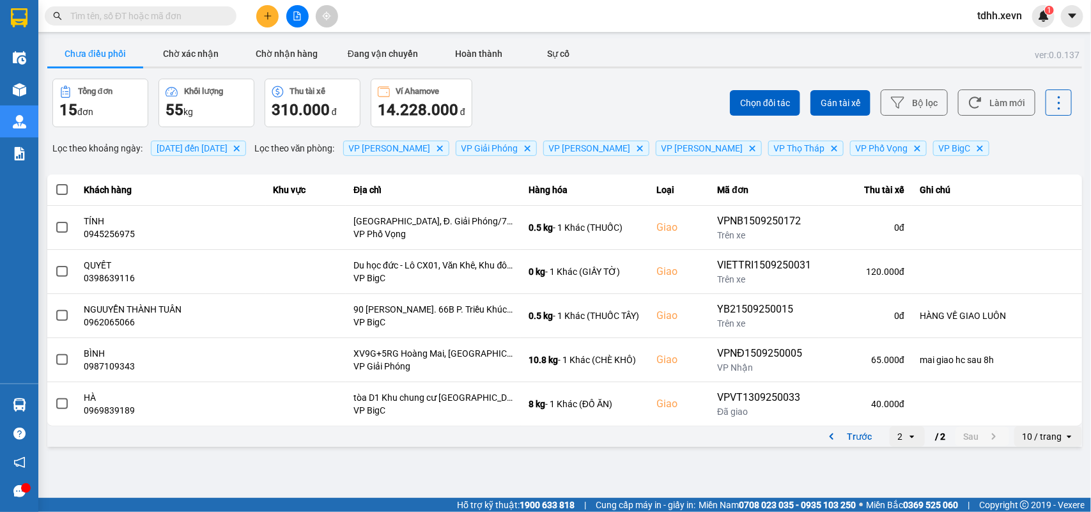
click at [100, 16] on input "text" at bounding box center [145, 16] width 151 height 14
paste input "0972168956"
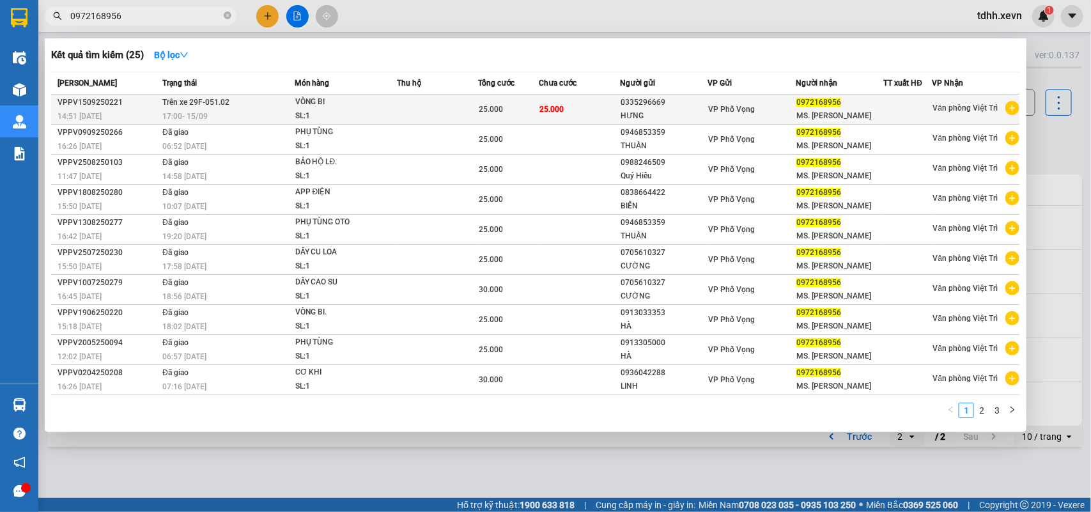
type input "0972168956"
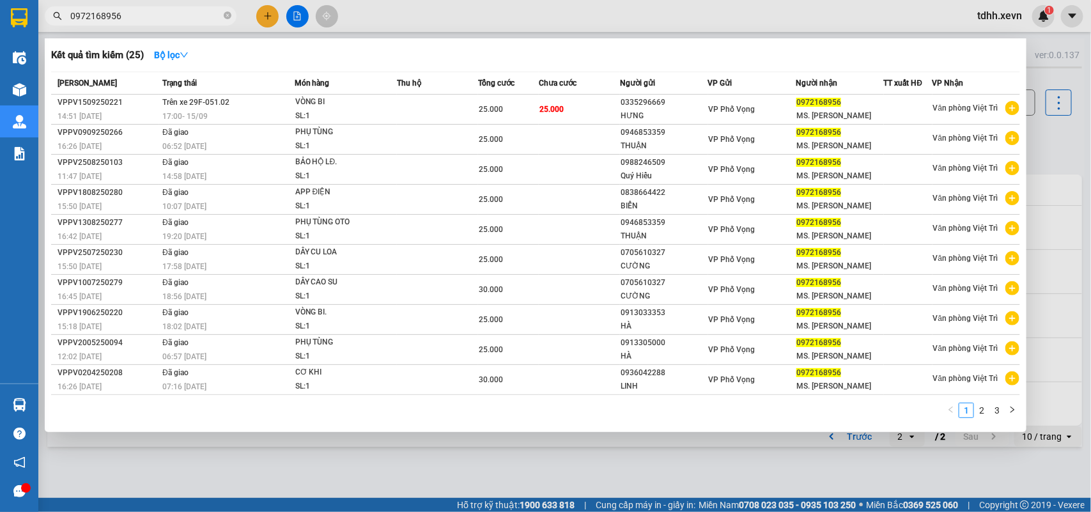
click at [1061, 153] on div at bounding box center [545, 256] width 1091 height 512
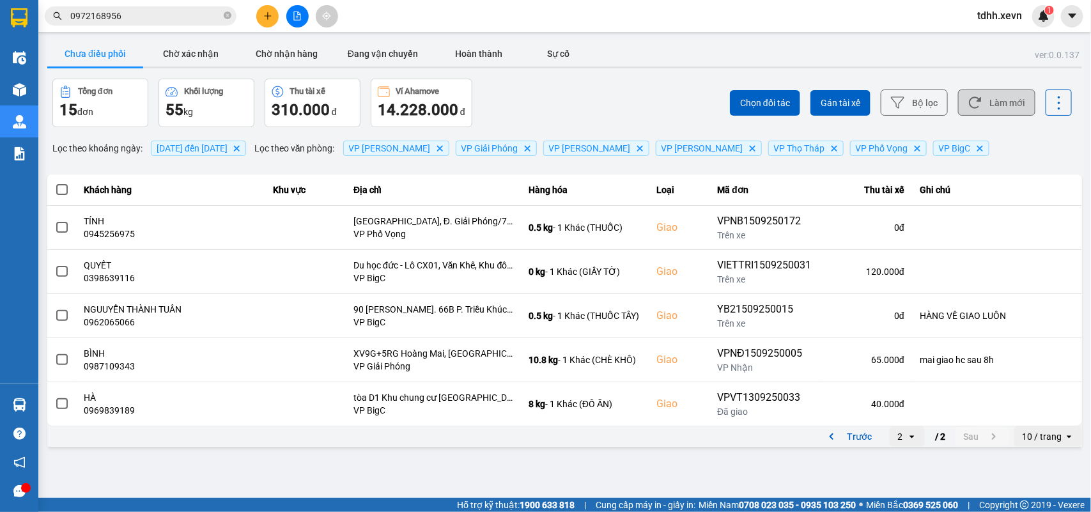
click at [983, 102] on button "Làm mới" at bounding box center [996, 102] width 77 height 26
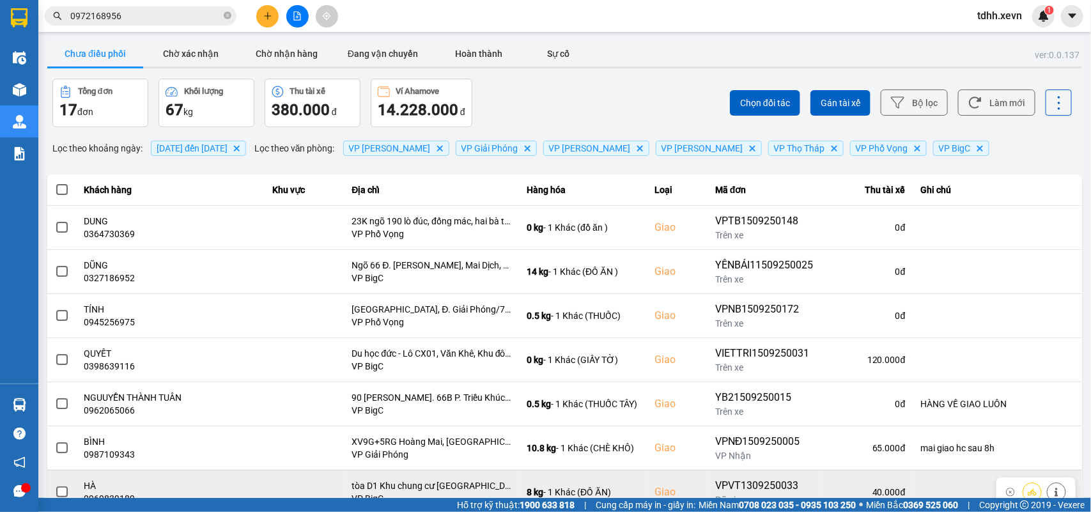
scroll to position [47, 0]
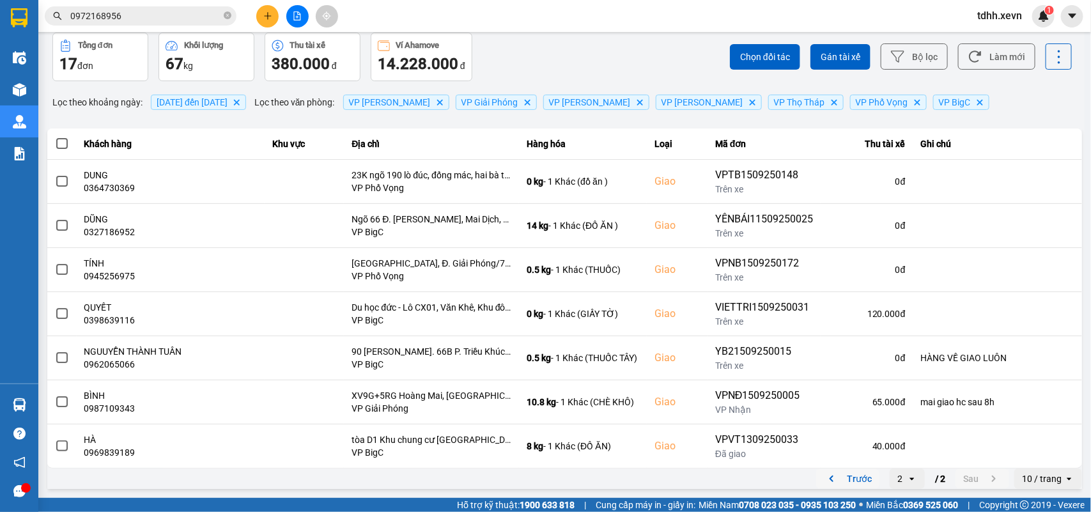
click at [824, 476] on icon "previous page. current page 2 / 2" at bounding box center [831, 478] width 15 height 15
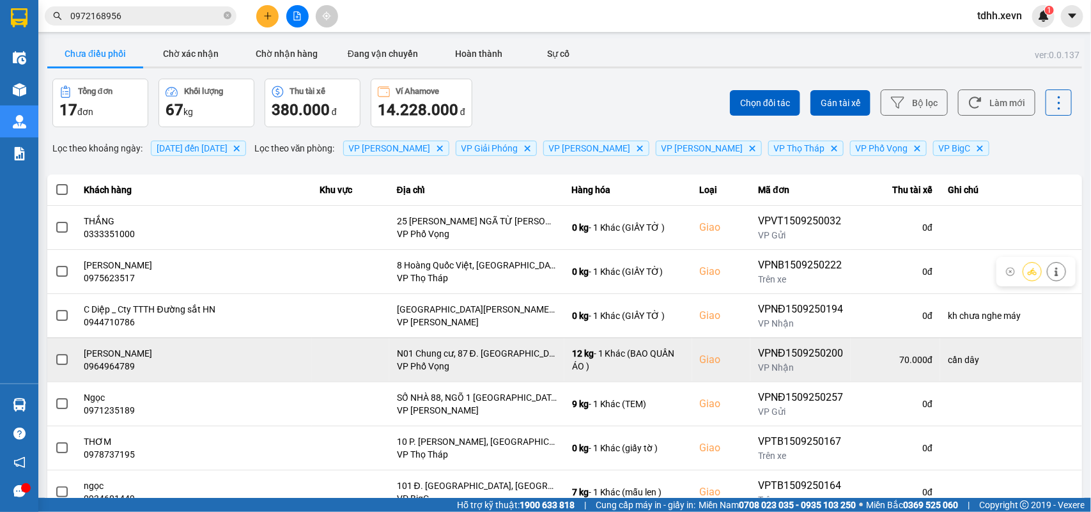
scroll to position [160, 0]
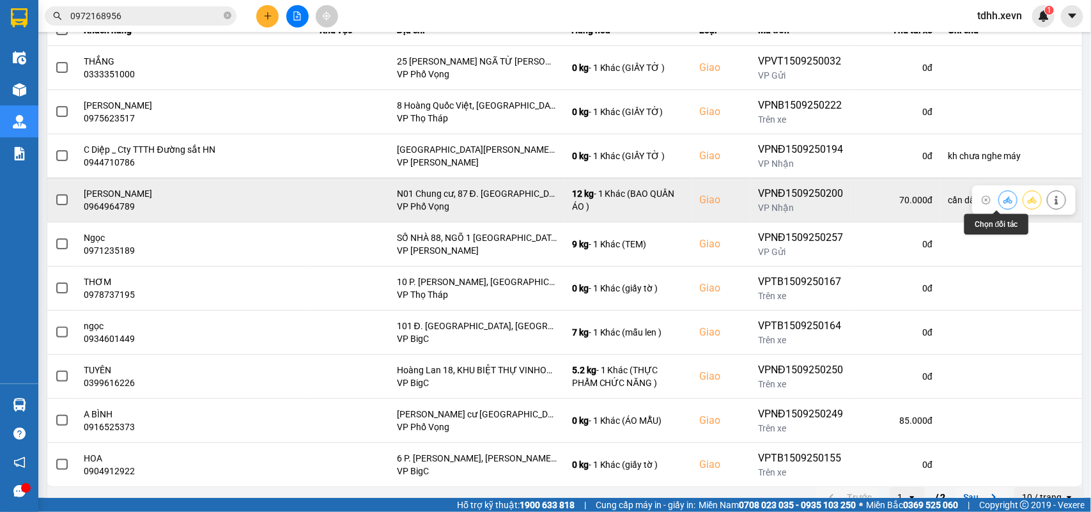
click at [999, 195] on button at bounding box center [1008, 200] width 18 height 22
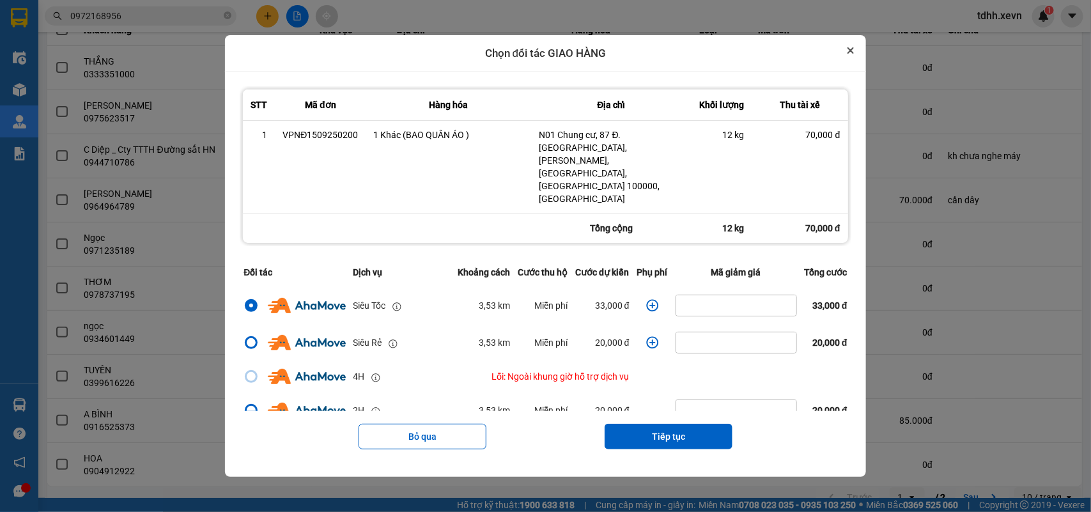
click at [853, 53] on icon "Close" at bounding box center [850, 50] width 5 height 5
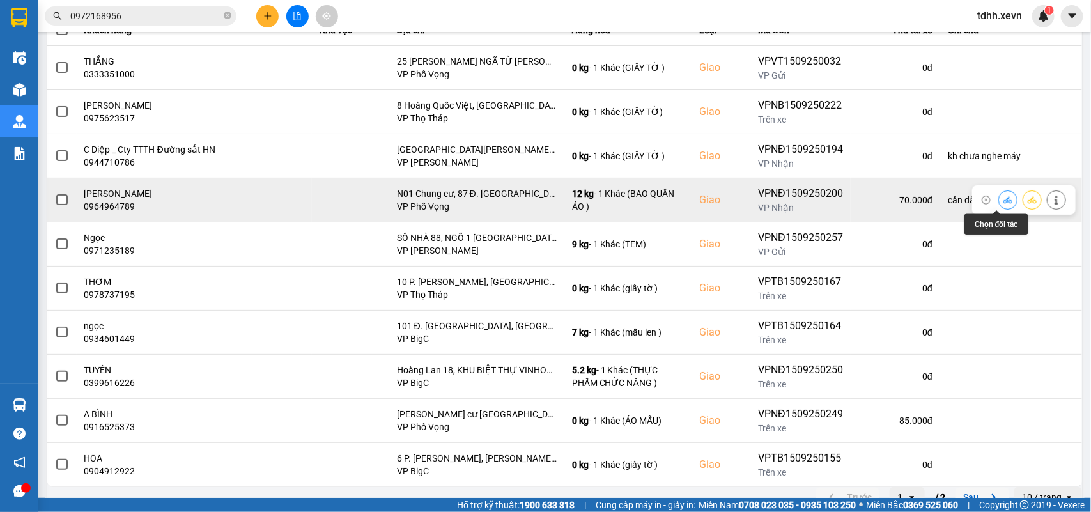
click at [1003, 198] on icon at bounding box center [1007, 200] width 9 height 9
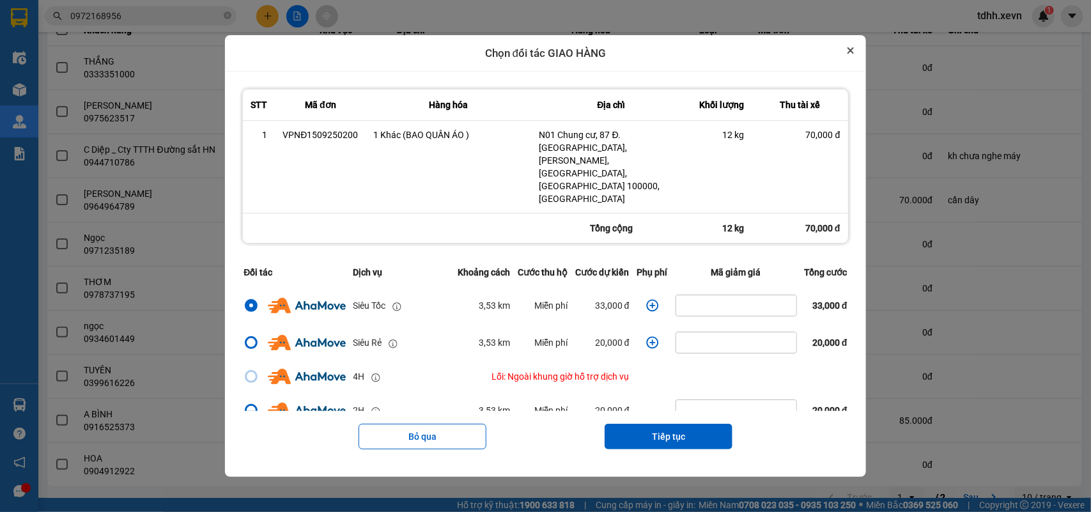
click at [853, 53] on icon "Close" at bounding box center [850, 50] width 5 height 5
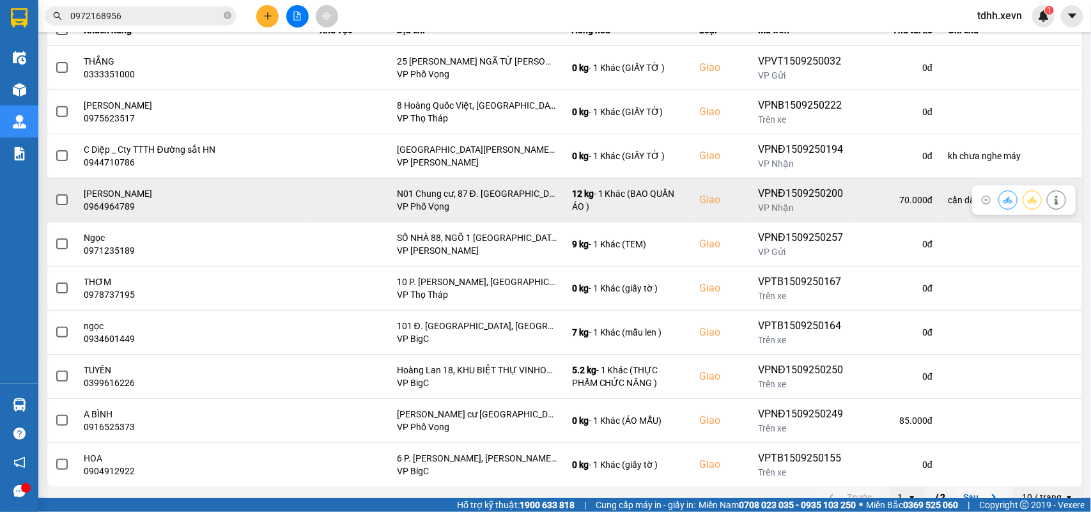
click at [1052, 200] on icon at bounding box center [1056, 200] width 9 height 9
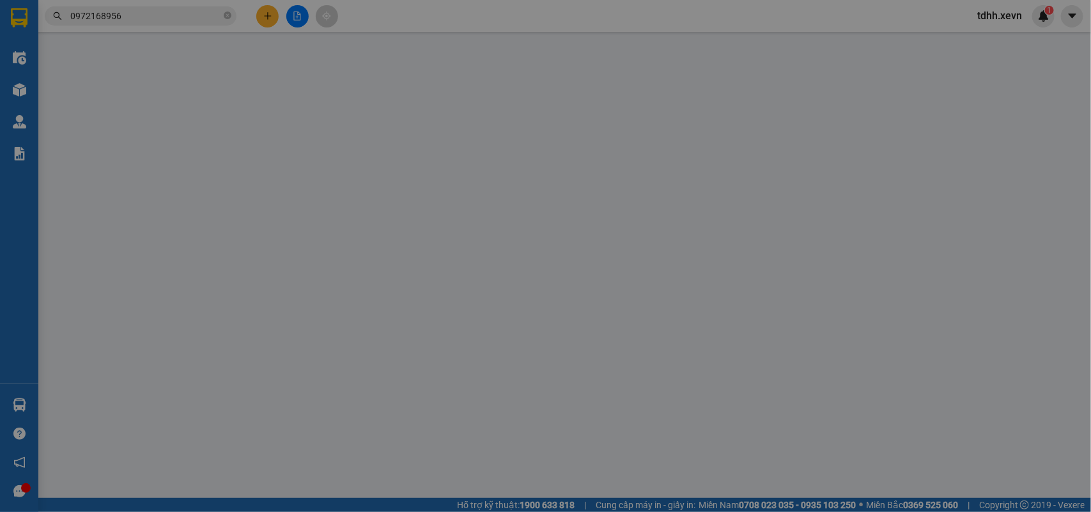
type input "0832033505"
type input "TRẦN SỸ VĨNH"
type input "0964964789"
type input "PHẠM ANH TUẤN"
checkbox input "true"
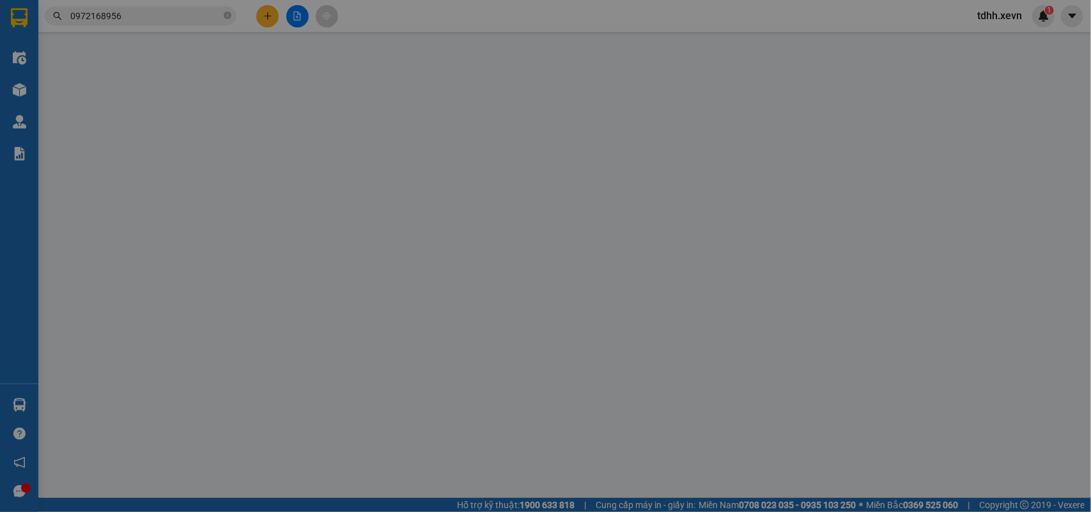
type input "N01 Chung cư, 87 Đ. Lĩnh Nam, Mai Động, Hoàng Mai, Hà Nội 100000, Việt Nam"
type input "033091013823 PHẠM ANH TUẤN"
type input "cần dây"
type input "105.000"
type input "35.000"
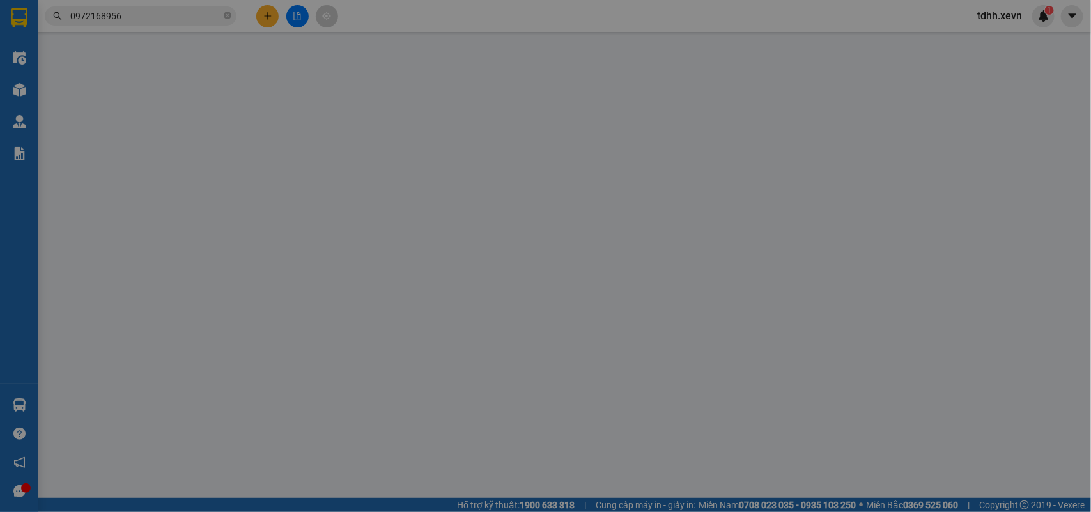
type input "70.000"
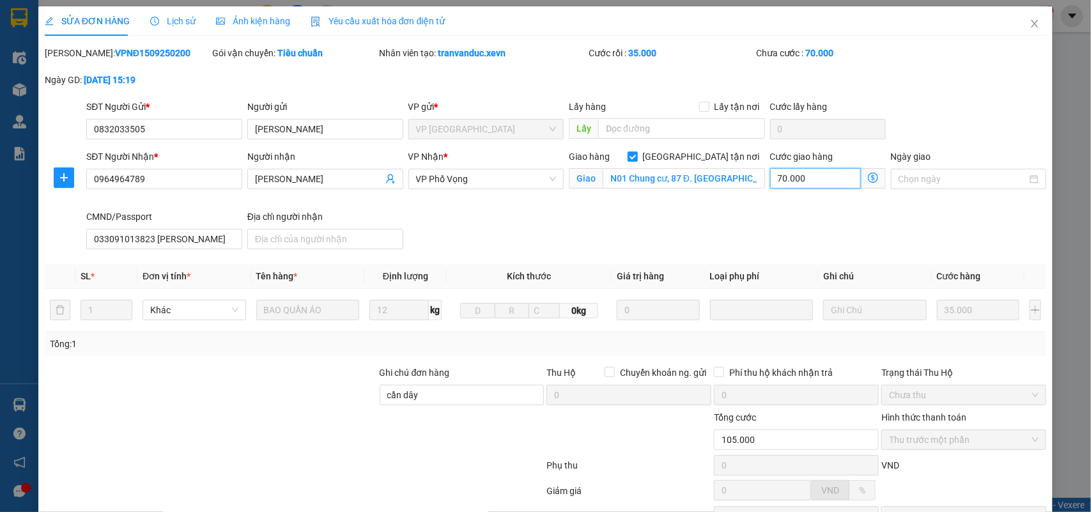
click at [804, 178] on input "70.000" at bounding box center [815, 178] width 91 height 20
type input "35.006"
type input "6"
type input "35.060"
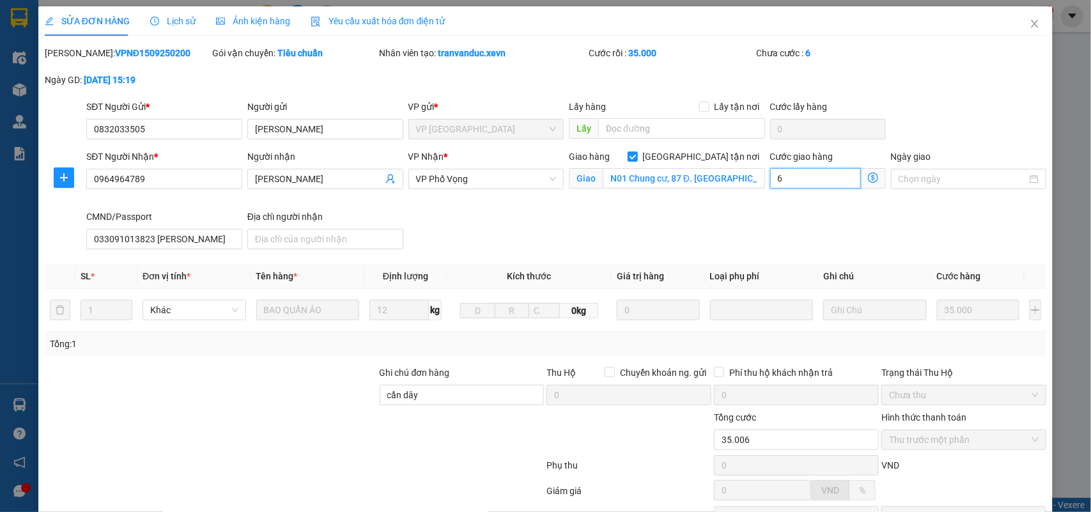
type input "60"
type input "35.600"
type input "600"
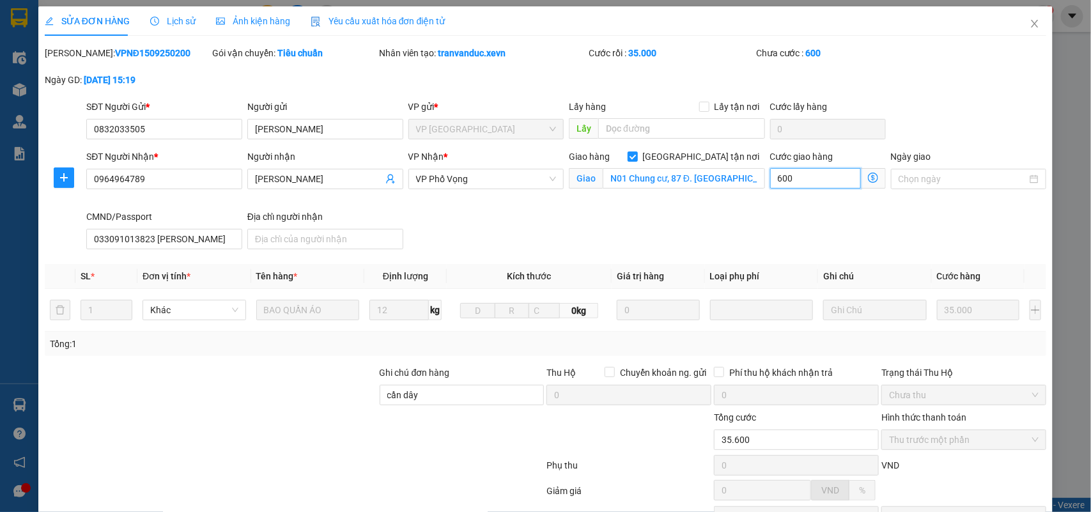
type input "41.000"
type input "6.000"
type input "95.000"
type input "60.000"
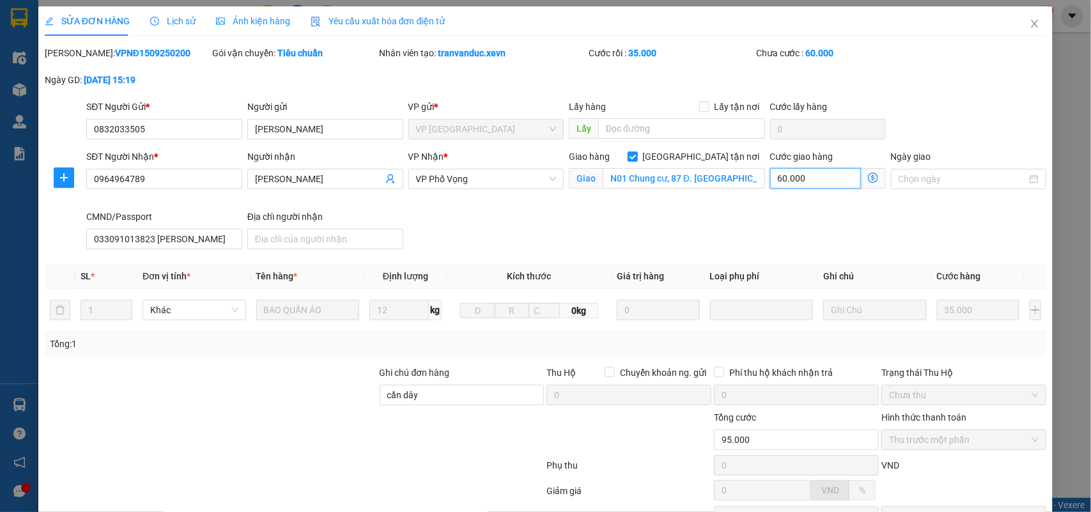
scroll to position [144, 0]
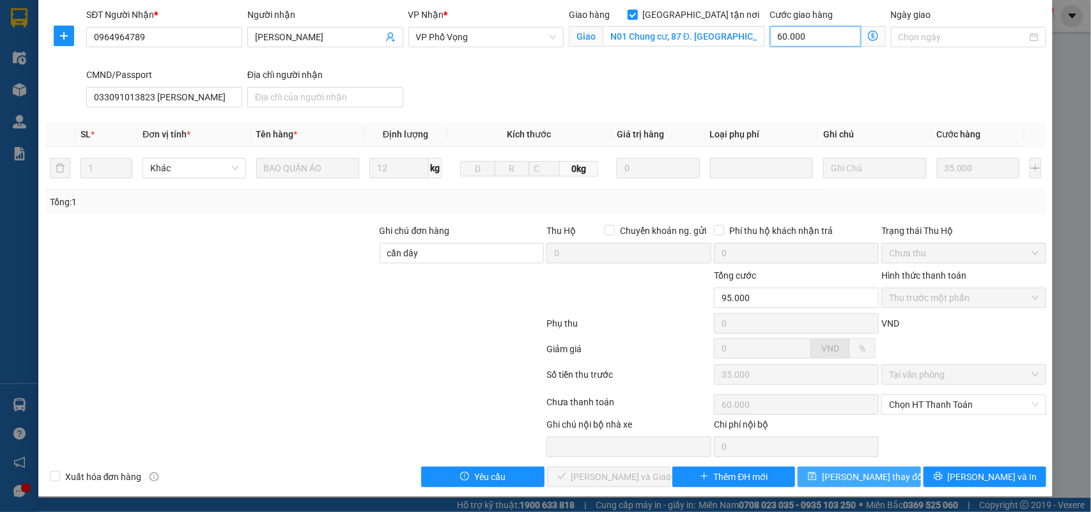
type input "60.000"
click at [863, 477] on span "Lưu thay đổi" at bounding box center [873, 477] width 102 height 14
click at [776, 35] on input "60.000" at bounding box center [815, 36] width 91 height 20
click at [636, 11] on input "Giao tận nơi" at bounding box center [632, 14] width 9 height 9
checkbox input "false"
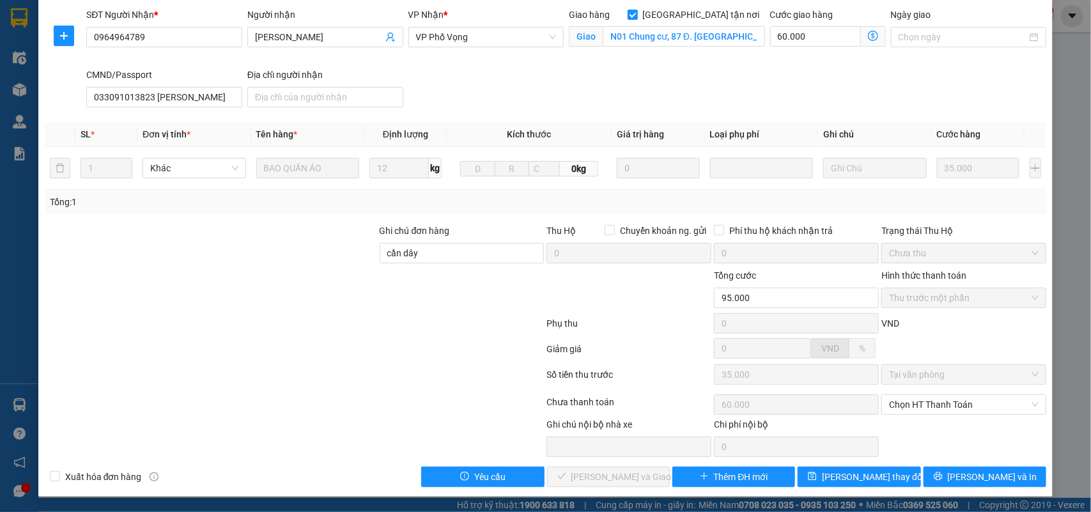
scroll to position [128, 0]
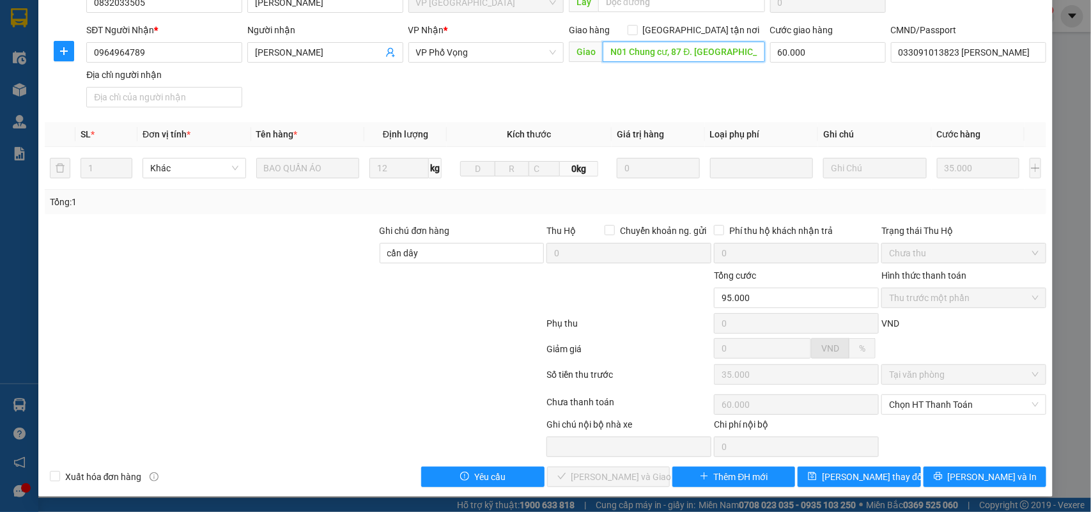
click at [675, 43] on input "N01 Chung cư, 87 Đ. Lĩnh Nam, Mai Động, Hoàng Mai, Hà Nội 100000, Việt Nam" at bounding box center [684, 52] width 162 height 20
click at [675, 46] on input "N01 Chung cư, 87 Đ. Lĩnh Nam, Mai Động, Hoàng Mai, Hà Nội 100000, Việt Nam" at bounding box center [684, 52] width 162 height 20
click at [818, 53] on input "60.000" at bounding box center [828, 52] width 116 height 20
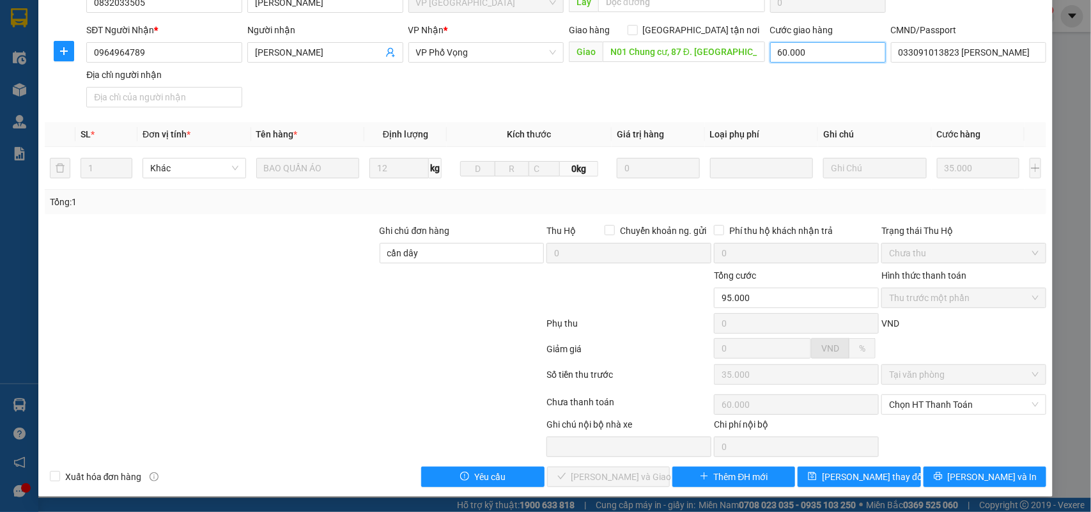
type input "35.000"
type input "0"
click at [614, 53] on input "N01 Chung cư, 87 Đ. Lĩnh Nam, Mai Động, Hoàng Mai, Hà Nội 100000, Việt Nam" at bounding box center [684, 52] width 162 height 20
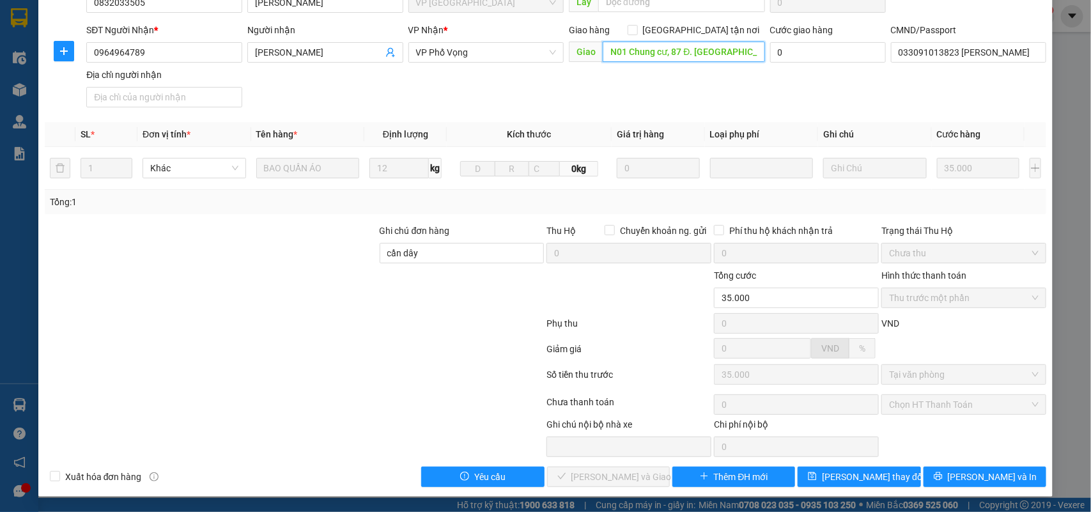
click at [722, 54] on input "N01 Chung cư, 87 Đ. Lĩnh Nam, Mai Động, Hoàng Mai, Hà Nội 100000, Việt Nam" at bounding box center [684, 52] width 162 height 20
click at [719, 54] on input "N01 Chung cư, 87 Đ. Lĩnh Nam, Mai Động, Hoàng Mai, Hà Nội 100000, Việt Nam" at bounding box center [684, 52] width 162 height 20
click at [674, 59] on input "N01 Chung cư, 87 Đ. Lĩnh Nam, Mai Động, Hoàng Mai, Hà Nội 100000, Việt Nam" at bounding box center [684, 52] width 162 height 20
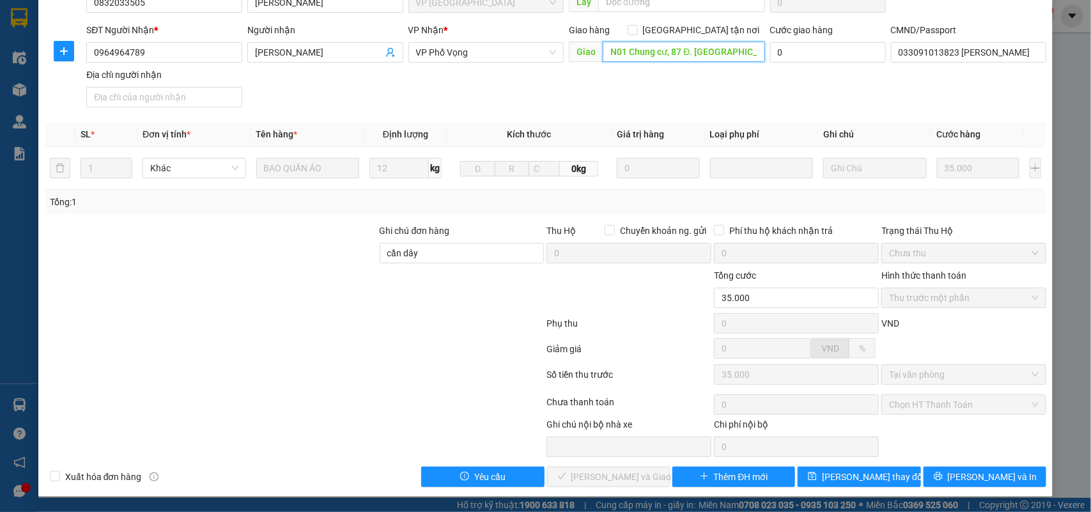
click at [673, 59] on input "N01 Chung cư, 87 Đ. Lĩnh Nam, Mai Động, Hoàng Mai, Hà Nội 100000, Việt Nam" at bounding box center [684, 52] width 162 height 20
click at [636, 25] on input "Giao tận nơi" at bounding box center [632, 29] width 9 height 9
checkbox input "true"
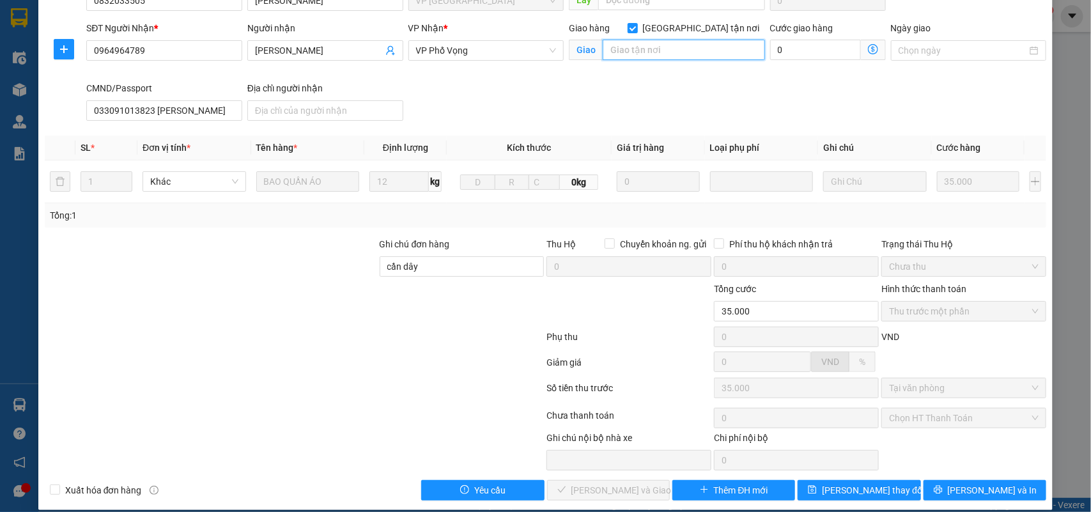
click at [631, 45] on input "text" at bounding box center [684, 50] width 162 height 20
paste input "N01 Chung cư, 87 Đ. Lĩnh Nam, Mai Động, Hoàng Mai, Hà Nội 100000, Việt Nam"
type input "N01 Chung cư, 87 Đ. Lĩnh Nam, Mai Động, Hoàng Mai, Hà Nội 100000, Việt Nam"
click at [803, 53] on input "0" at bounding box center [815, 50] width 91 height 20
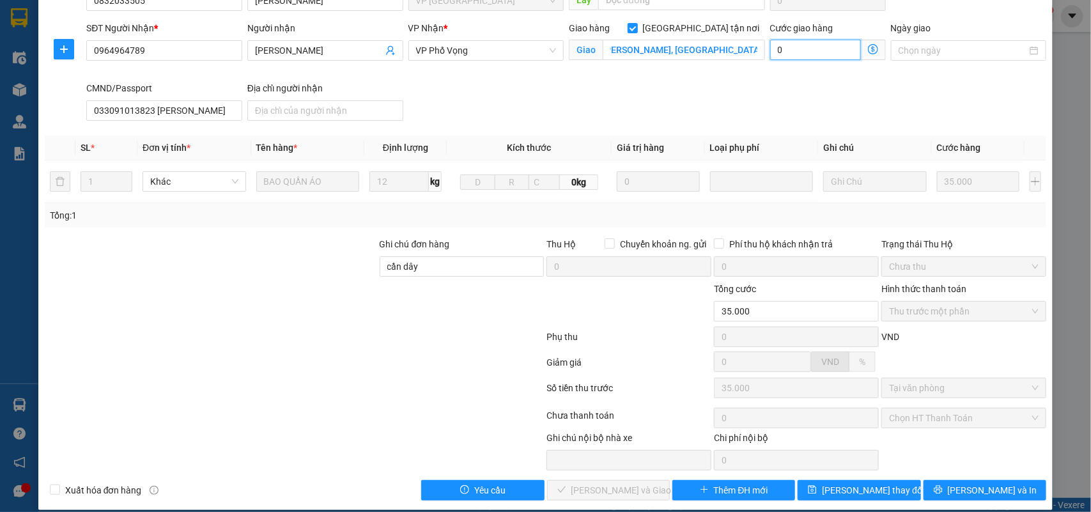
scroll to position [0, 0]
type input "35.006"
type input "6"
type input "35.000"
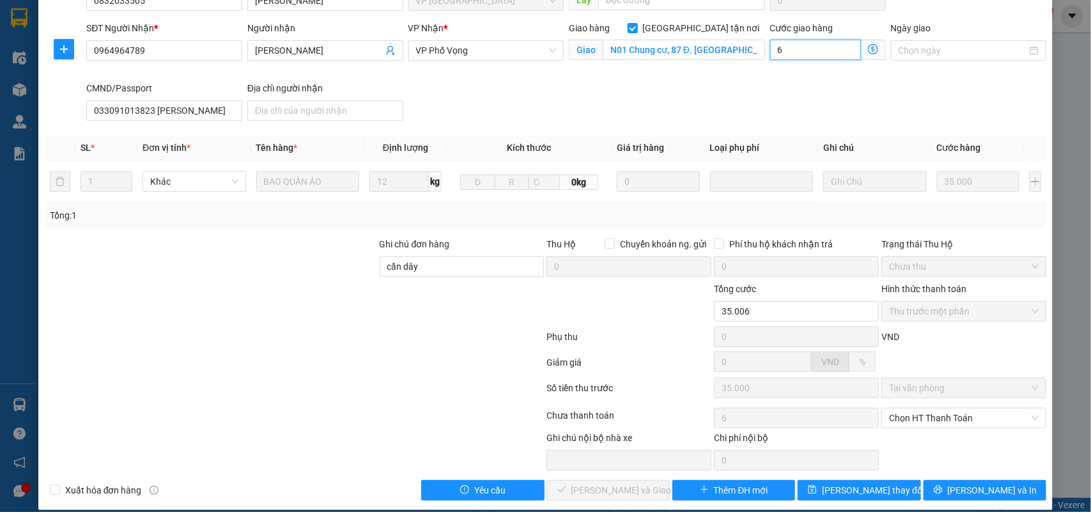
type input "0"
type input "35.005"
type input "5"
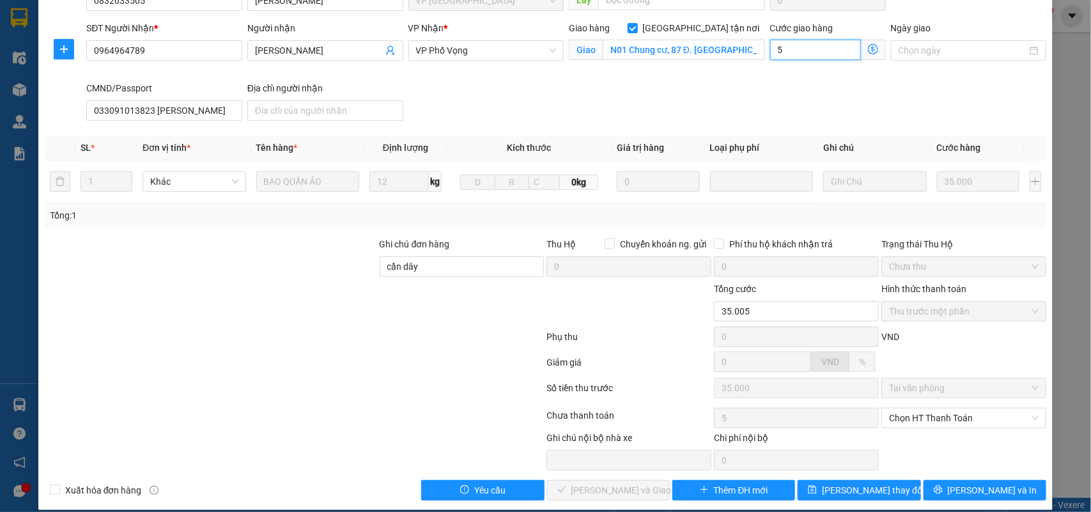
type input "35.055"
type input "55"
type input "35.550"
type input "550"
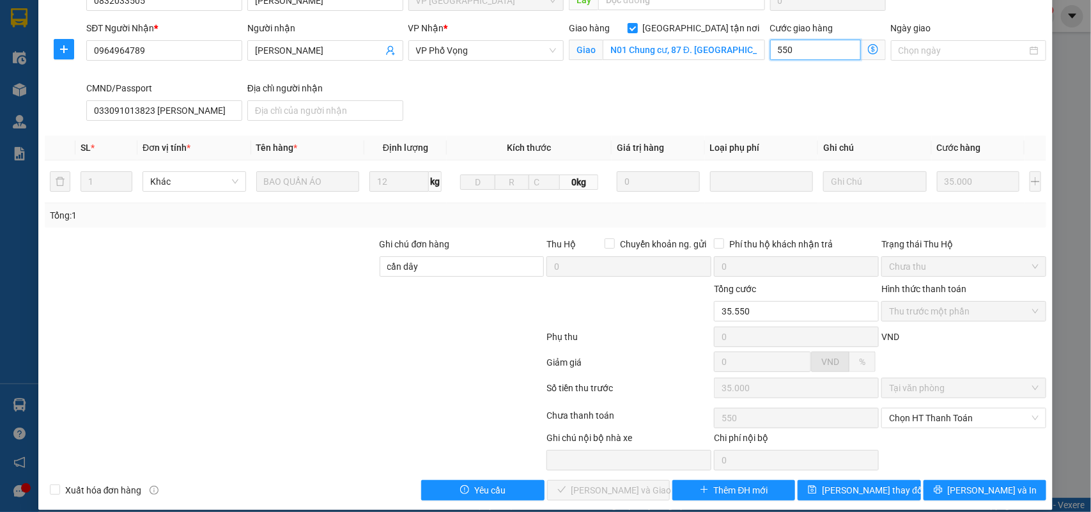
type input "5.500"
type input "40.500"
type input "5.500"
type input "90.000"
type input "55.000"
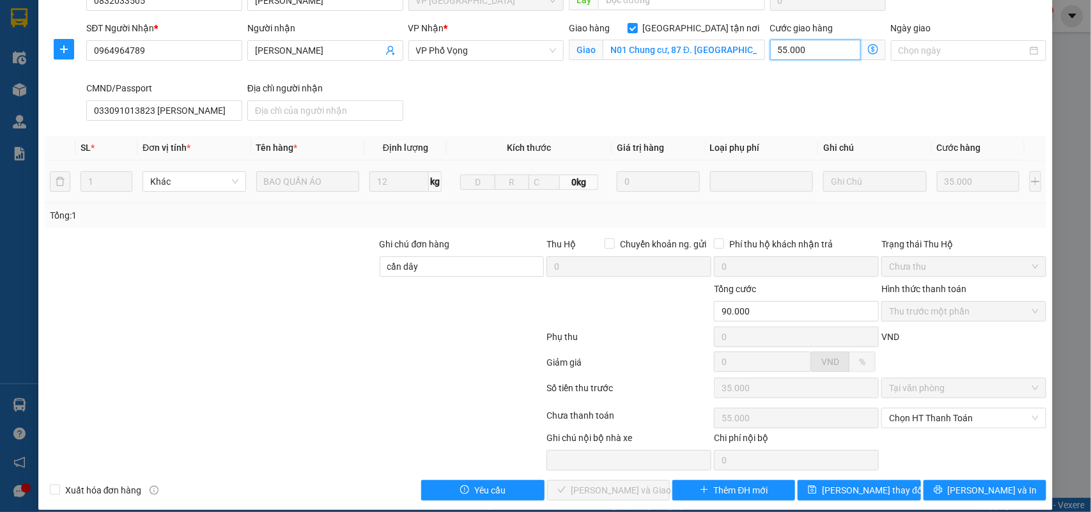
scroll to position [144, 0]
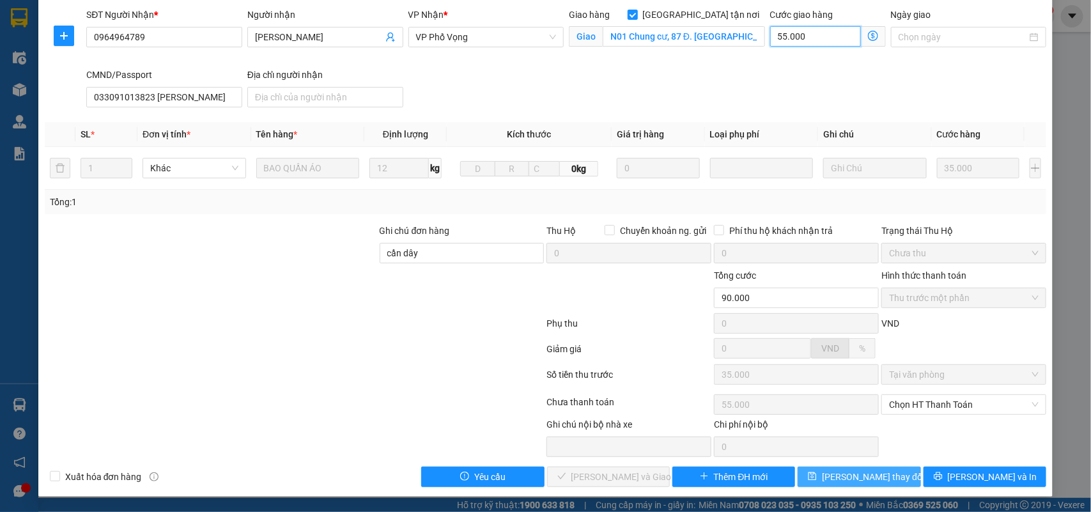
type input "55.000"
click at [879, 477] on span "Lưu thay đổi" at bounding box center [873, 477] width 102 height 14
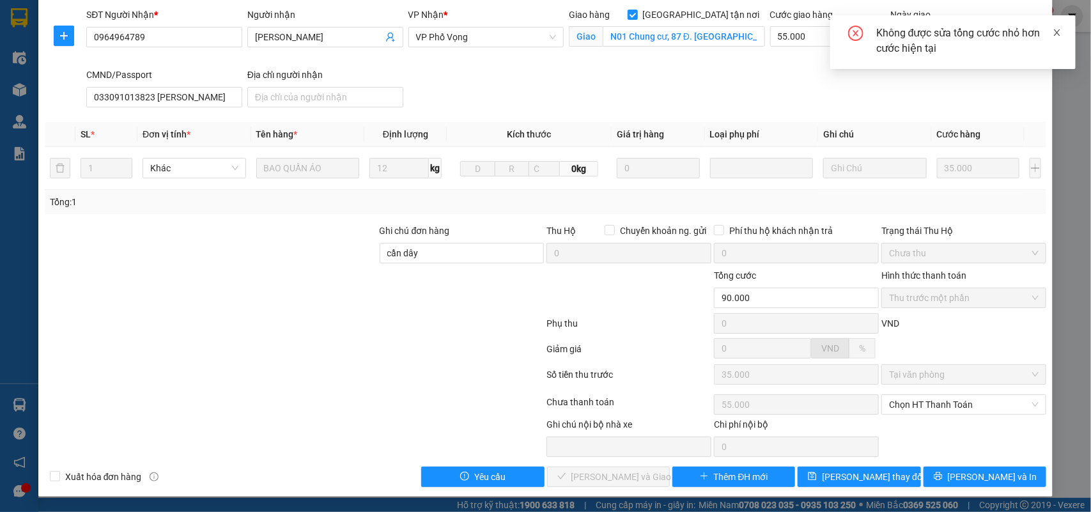
click at [1052, 30] on icon "close" at bounding box center [1056, 32] width 9 height 9
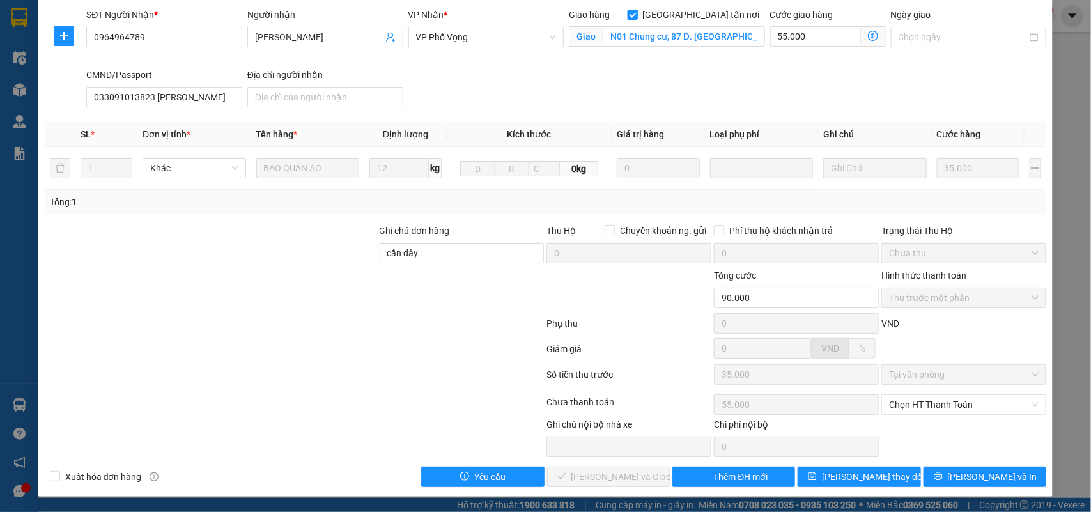
click at [636, 12] on input "Giao tận nơi" at bounding box center [632, 14] width 9 height 9
checkbox input "false"
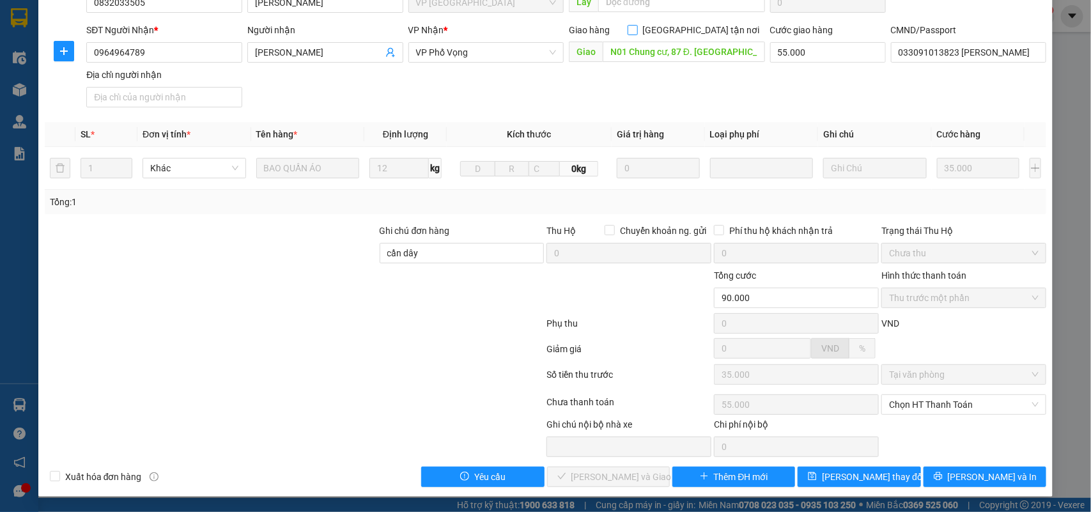
scroll to position [128, 0]
click at [686, 51] on input "N01 Chung cư, 87 Đ. Lĩnh Nam, Mai Động, Hoàng Mai, Hà Nội 100000, Việt Nam" at bounding box center [684, 52] width 162 height 20
click at [722, 55] on input "N01 Chung cư, 87 Đ. Lĩnh Nam, Mai Động, Hoàng Mai, Hà Nội 100000, Việt Nam" at bounding box center [684, 52] width 162 height 20
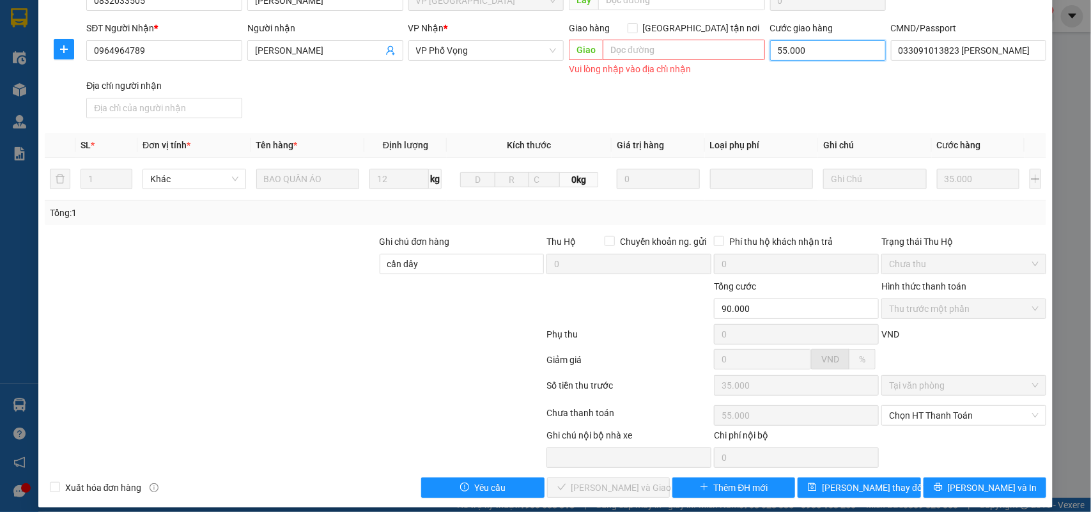
click at [770, 50] on input "55.000" at bounding box center [828, 50] width 116 height 20
type input "35.000"
type input "0"
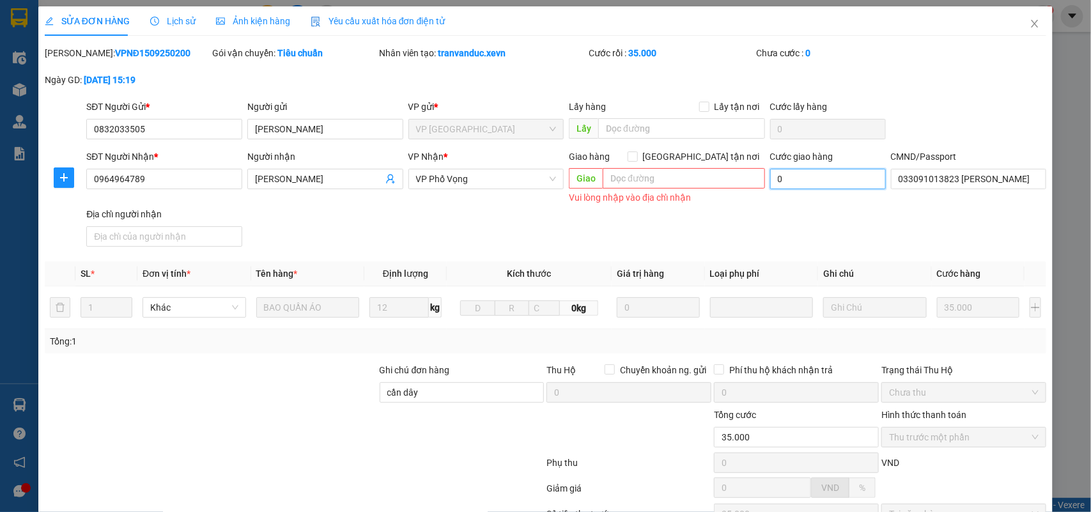
scroll to position [141, 0]
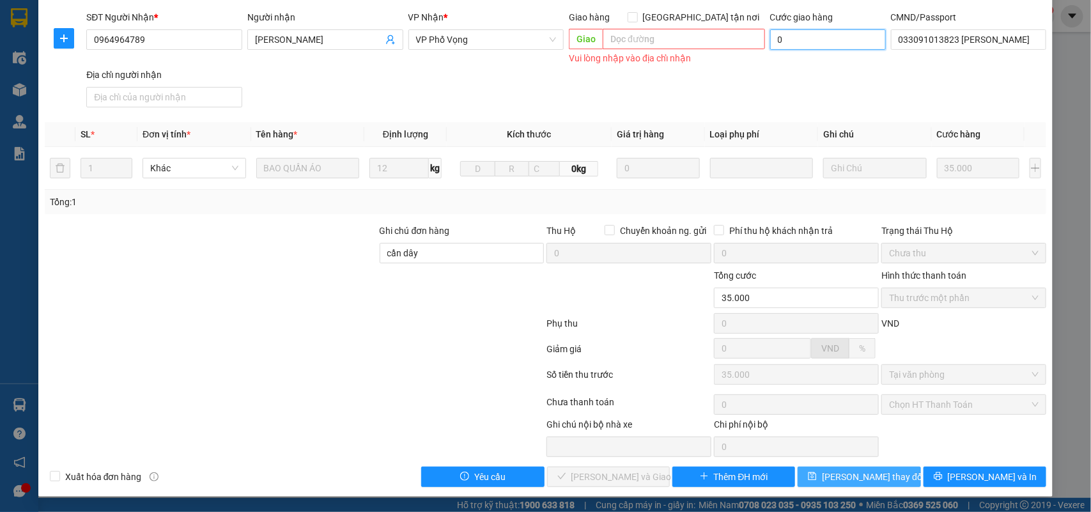
type input "0"
click at [854, 476] on span "Lưu thay đổi" at bounding box center [873, 477] width 102 height 14
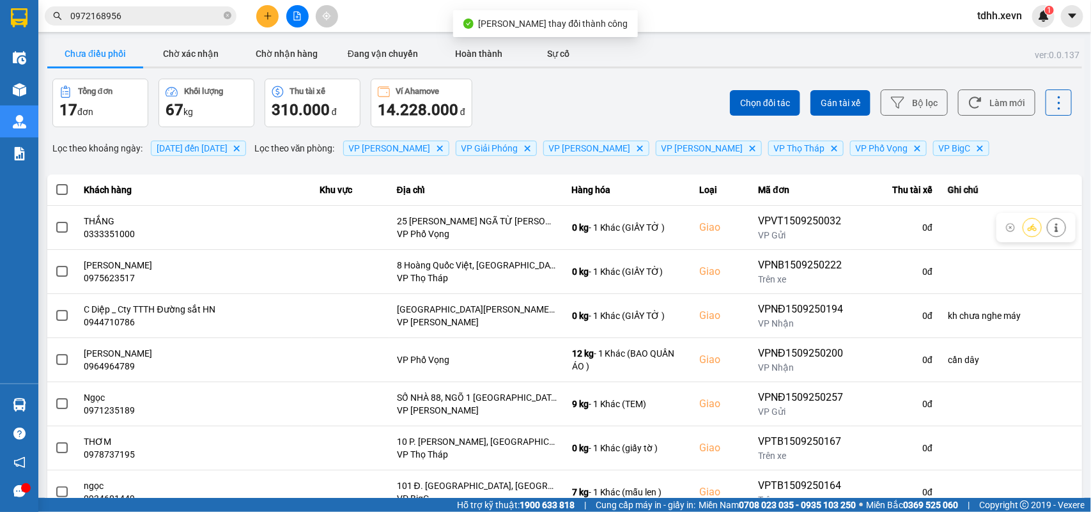
click at [125, 17] on input "0972168956" at bounding box center [145, 16] width 151 height 14
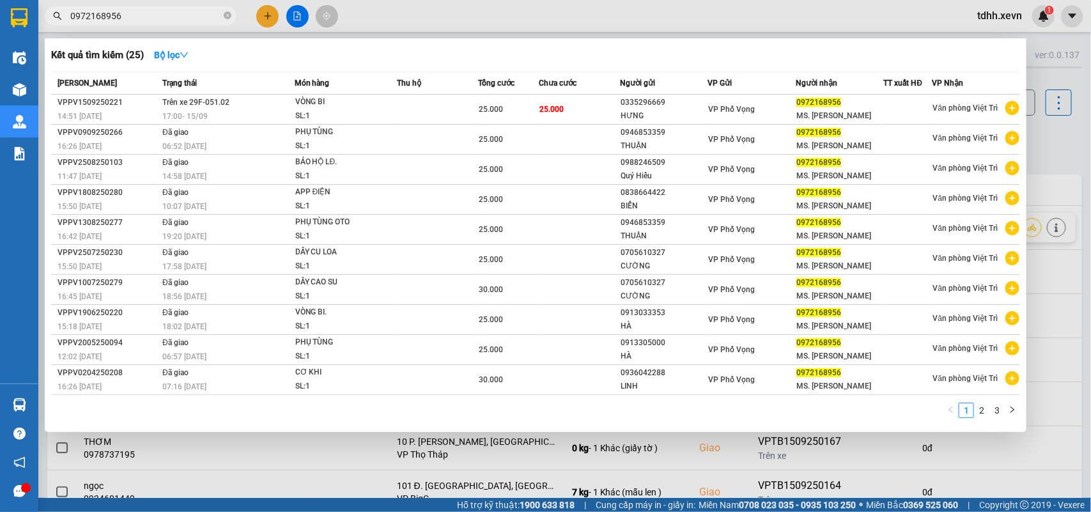
click at [1050, 158] on div at bounding box center [545, 256] width 1091 height 512
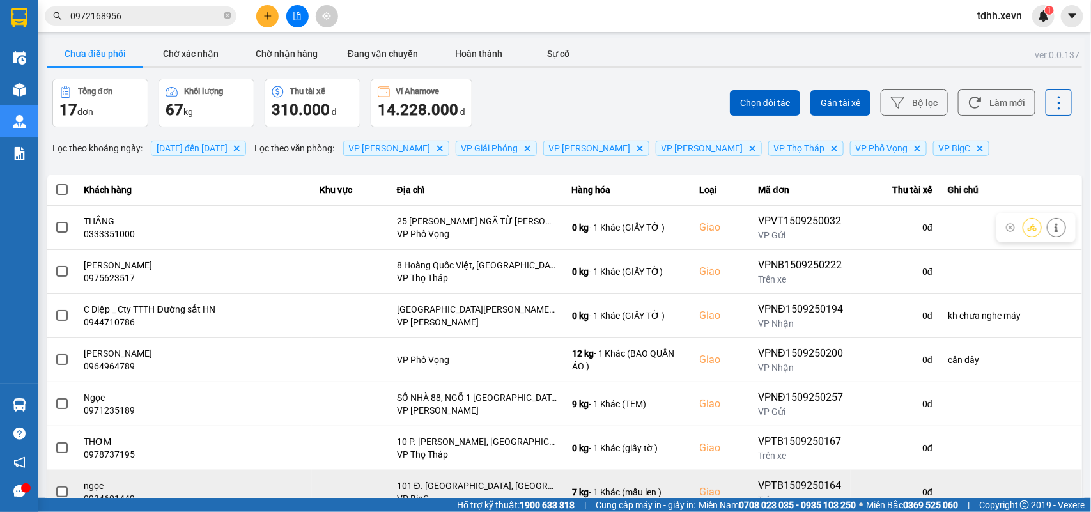
scroll to position [180, 0]
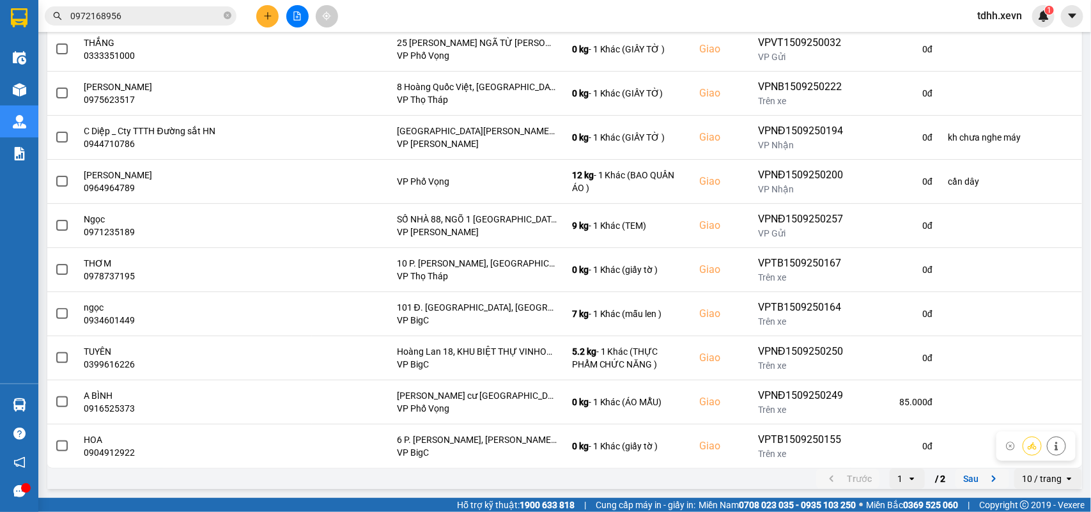
click at [986, 479] on icon "next page. current page 1 / 2" at bounding box center [993, 478] width 15 height 15
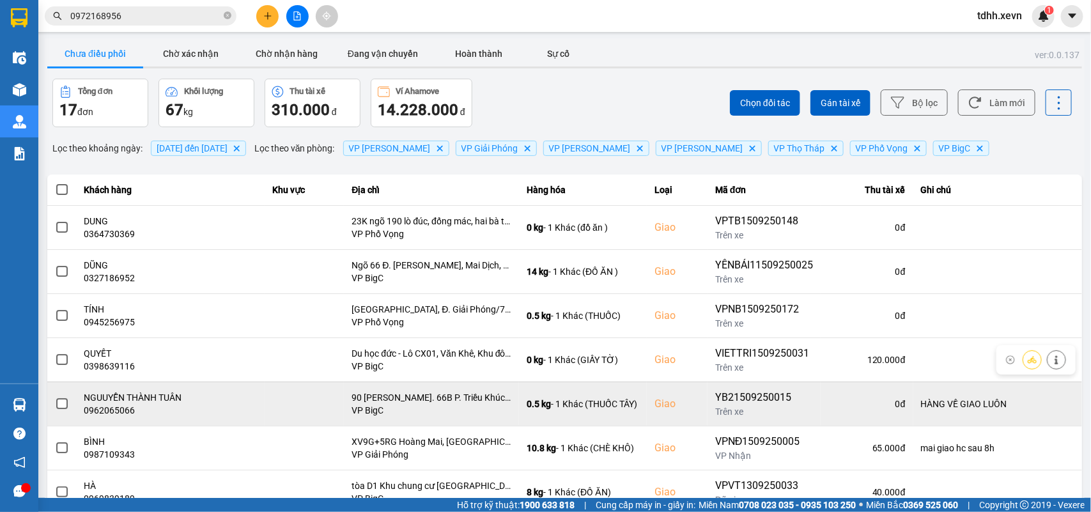
scroll to position [47, 0]
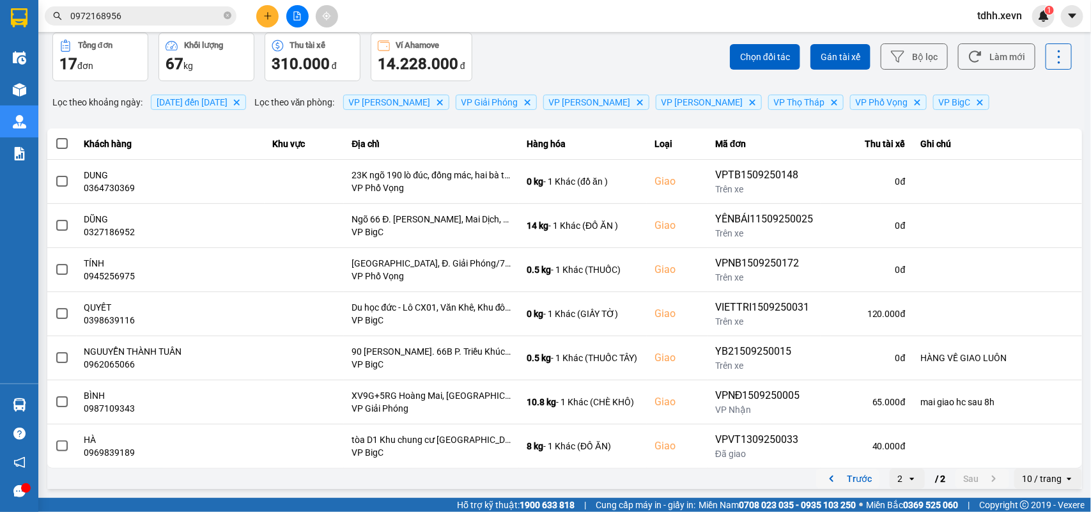
click at [824, 478] on icon "previous page. current page 2 / 2" at bounding box center [831, 478] width 15 height 15
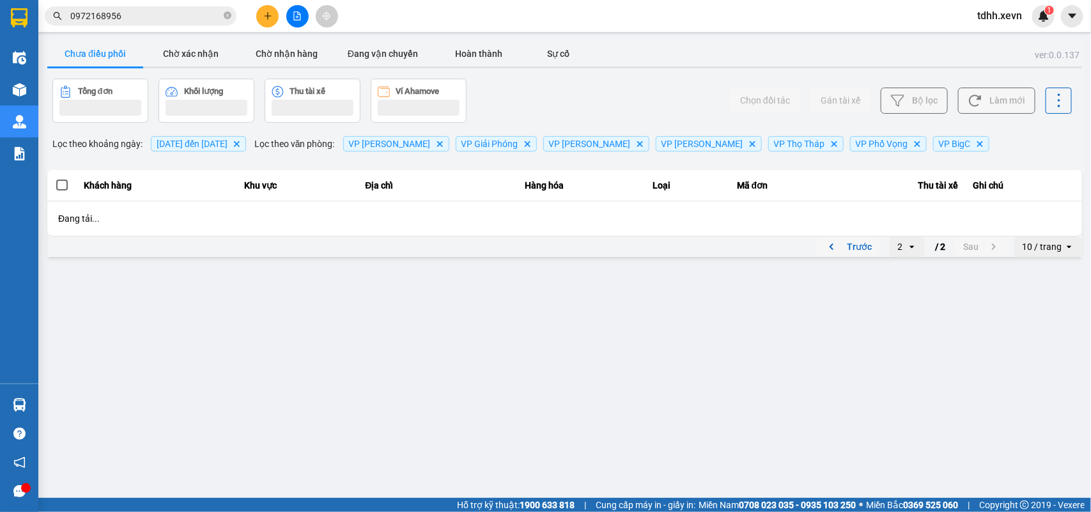
scroll to position [0, 0]
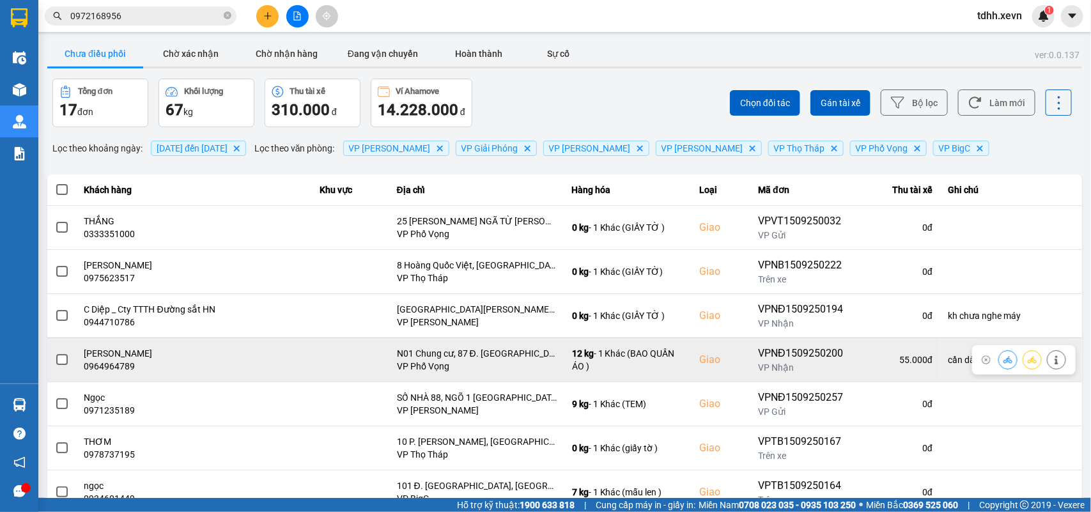
click at [999, 358] on button at bounding box center [1008, 359] width 18 height 22
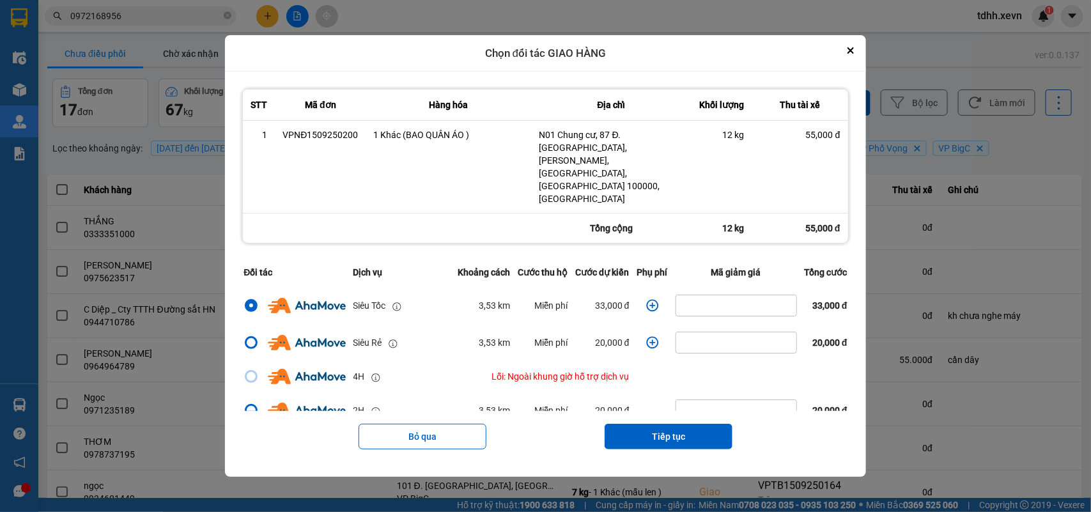
click at [649, 299] on icon "dialog" at bounding box center [652, 305] width 13 height 13
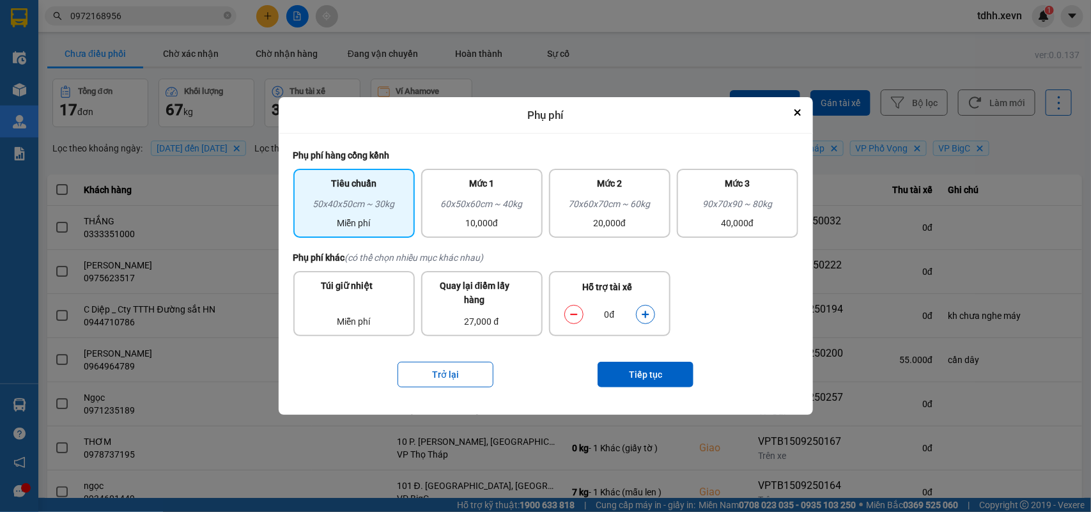
click at [642, 318] on icon "dialog" at bounding box center [645, 314] width 9 height 9
click at [639, 377] on button "Tiếp tục" at bounding box center [645, 375] width 96 height 26
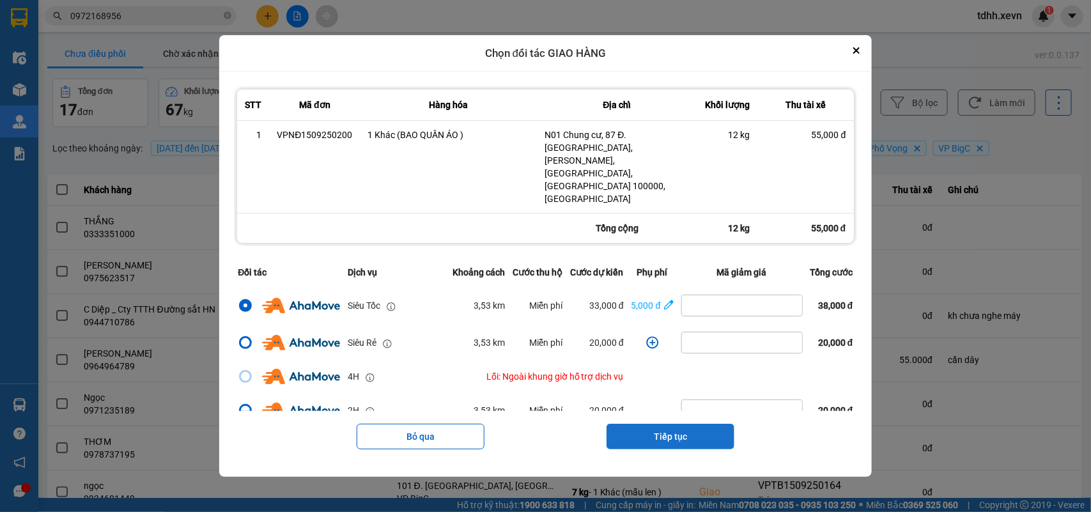
click at [653, 424] on button "Tiếp tục" at bounding box center [670, 437] width 128 height 26
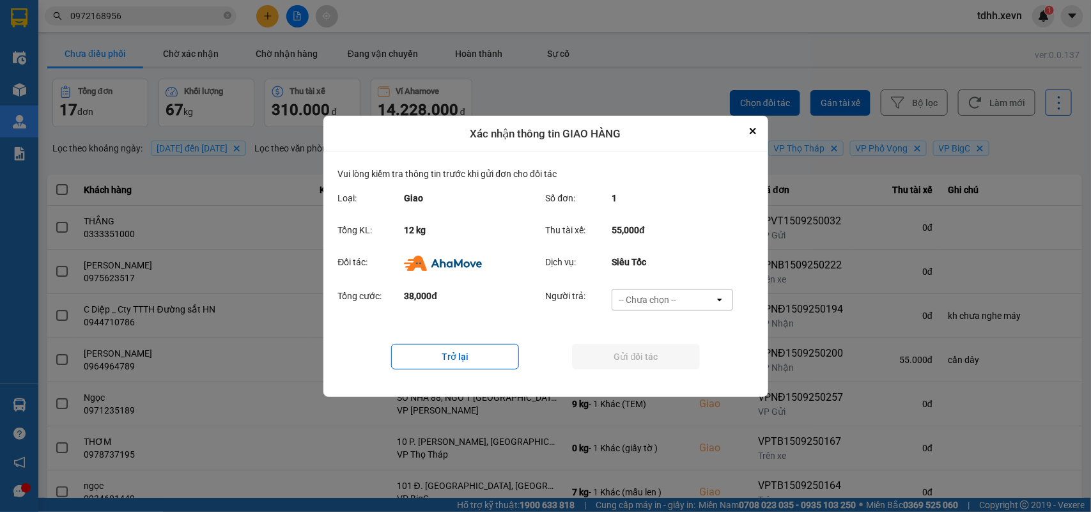
click at [695, 296] on div "-- Chưa chọn --" at bounding box center [663, 299] width 102 height 20
click at [666, 369] on span "Ví Ahamove" at bounding box center [648, 372] width 52 height 13
click at [669, 362] on button "Gửi đối tác" at bounding box center [636, 357] width 128 height 26
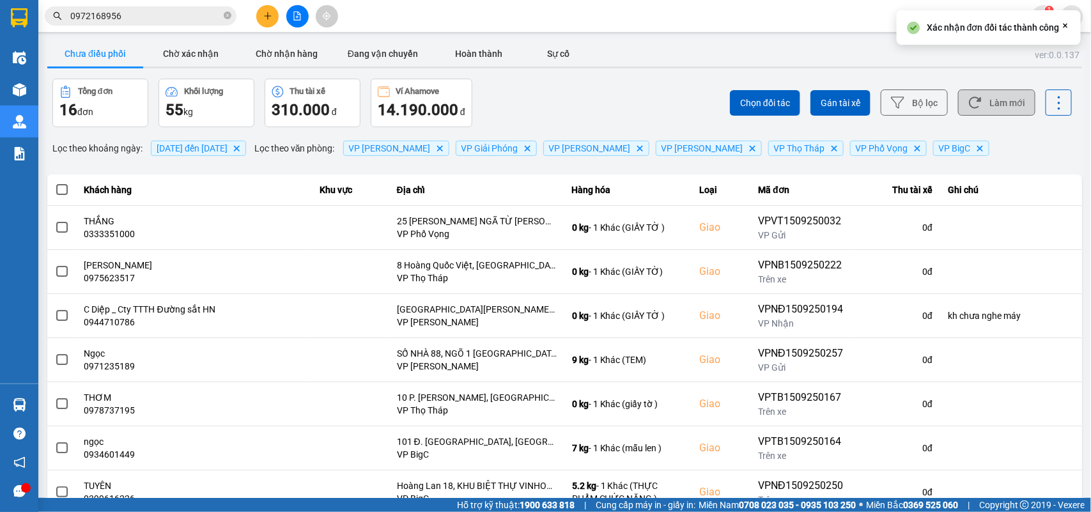
click at [990, 107] on button "Làm mới" at bounding box center [996, 102] width 77 height 26
click at [205, 55] on button "Chờ xác nhận" at bounding box center [191, 54] width 96 height 26
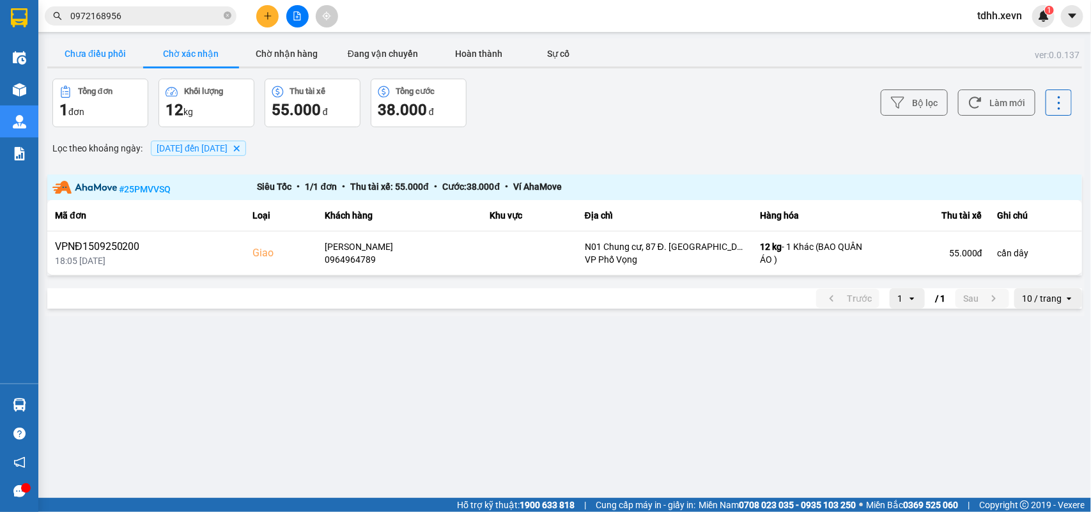
click at [84, 58] on button "Chưa điều phối" at bounding box center [95, 54] width 96 height 26
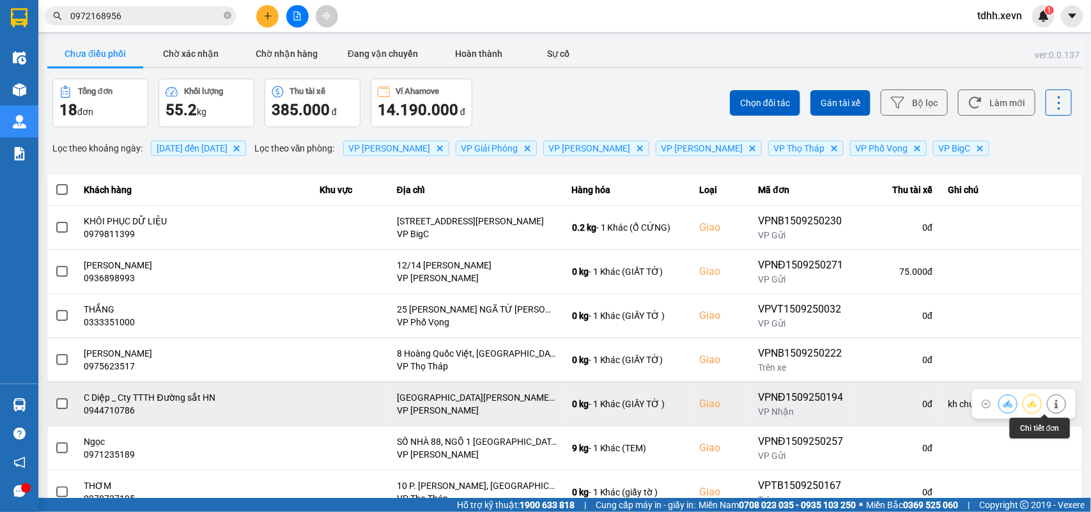
click at [1052, 403] on icon at bounding box center [1056, 403] width 9 height 9
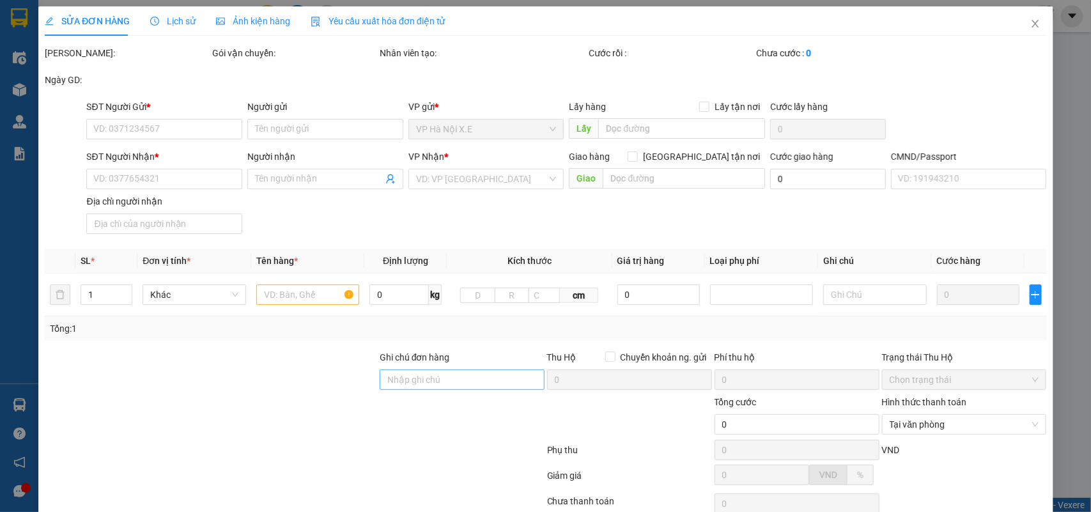
type input "0824785998"
type input "VIỆT ANH"
type input "0944710786"
type input "C Diệp _ Cty TTTH Đường sắt HN"
checkbox input "true"
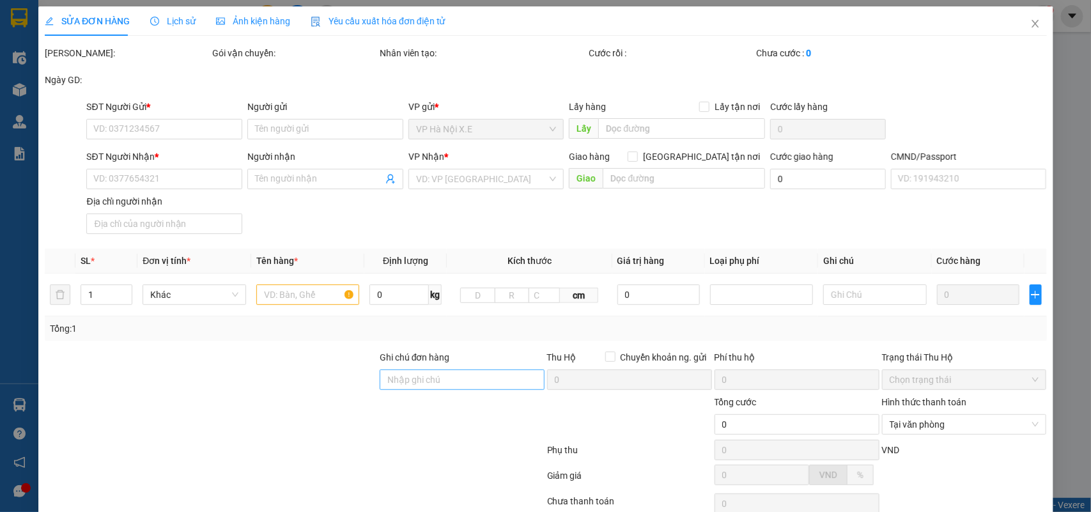
type input "[GEOGRAPHIC_DATA][PERSON_NAME], [GEOGRAPHIC_DATA]"
type input "HÀ 0973169326"
type input "kh chưa nghe máy"
type input "60.000"
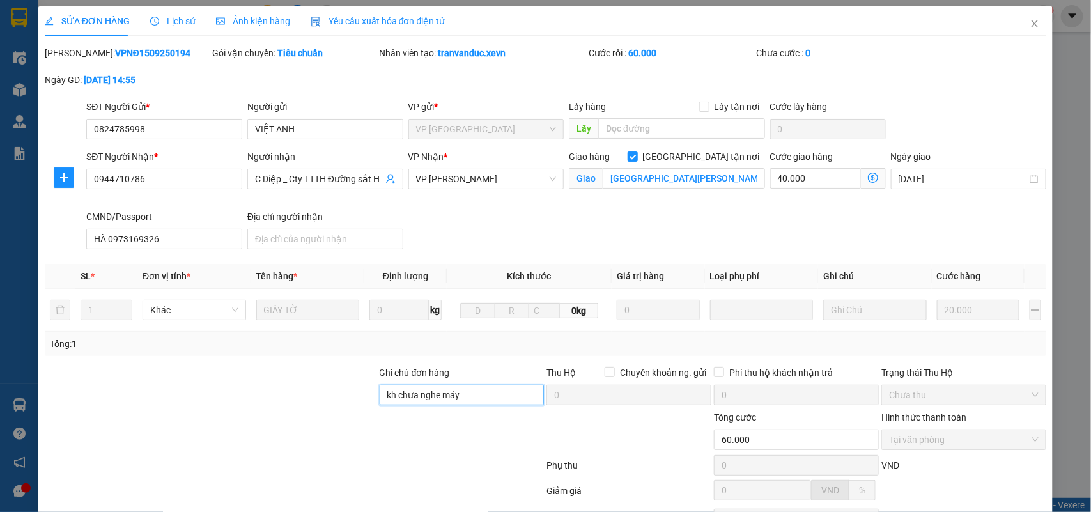
click at [444, 396] on input "kh chưa nghe máy" at bounding box center [462, 395] width 165 height 20
click at [444, 395] on input "kh chưa nghe máy" at bounding box center [462, 395] width 165 height 20
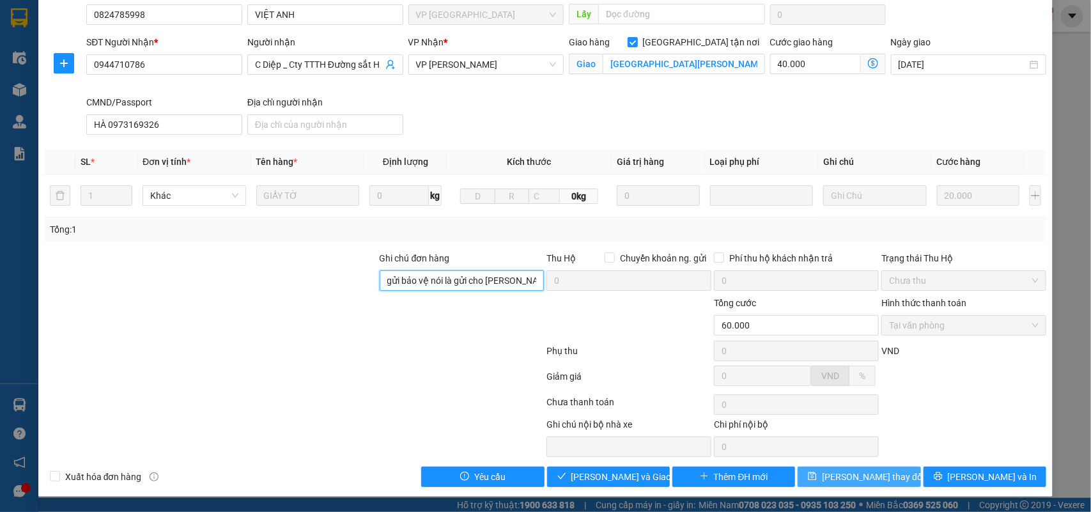
type input "gửi bảo vệ nói là gửi cho Diệp"
click at [886, 482] on button "Lưu thay đổi" at bounding box center [858, 476] width 123 height 20
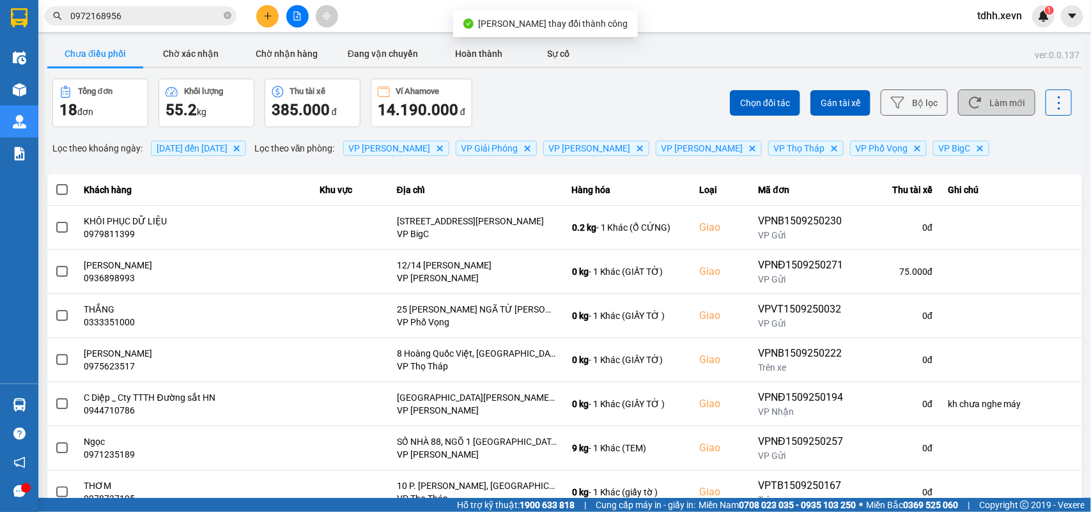
click at [996, 102] on button "Làm mới" at bounding box center [996, 102] width 77 height 26
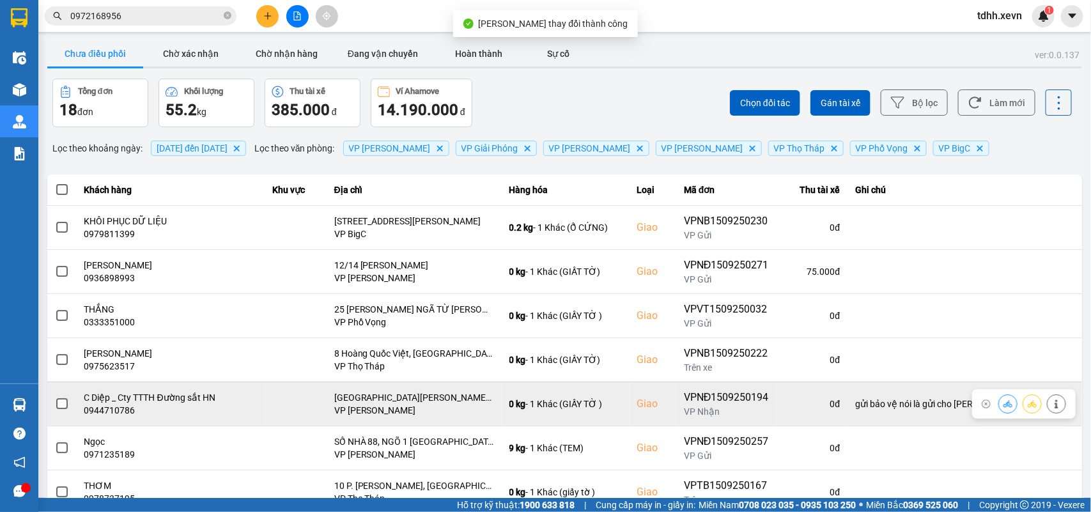
click at [1001, 398] on button at bounding box center [1008, 403] width 18 height 22
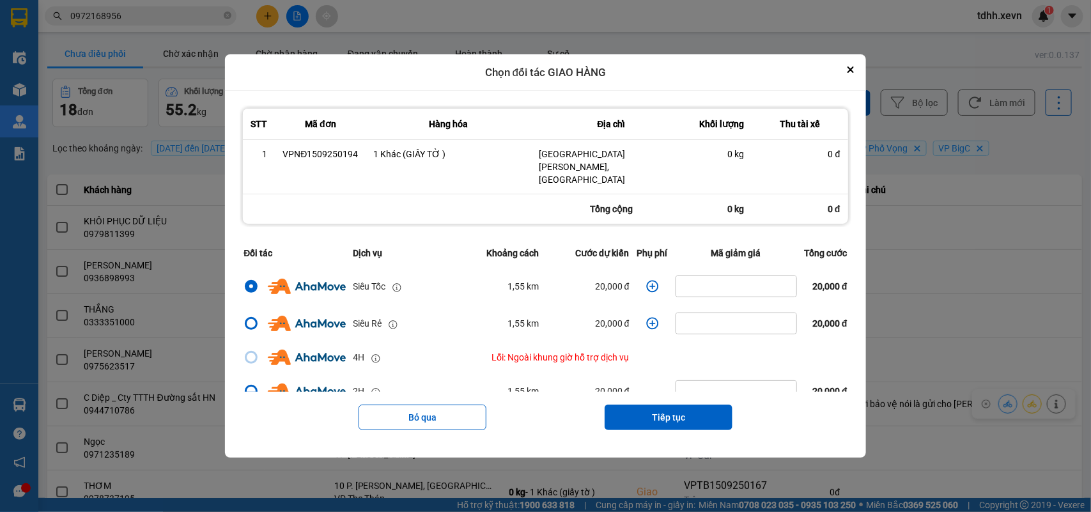
click at [646, 281] on icon "dialog" at bounding box center [652, 286] width 13 height 13
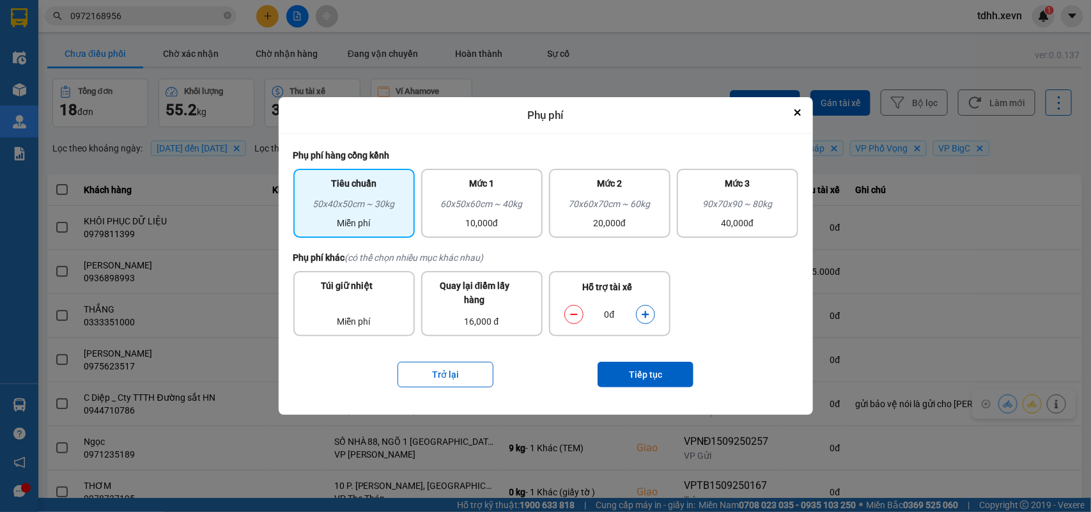
click at [652, 314] on button "dialog" at bounding box center [645, 315] width 18 height 22
click at [636, 366] on button "Tiếp tục" at bounding box center [645, 375] width 96 height 26
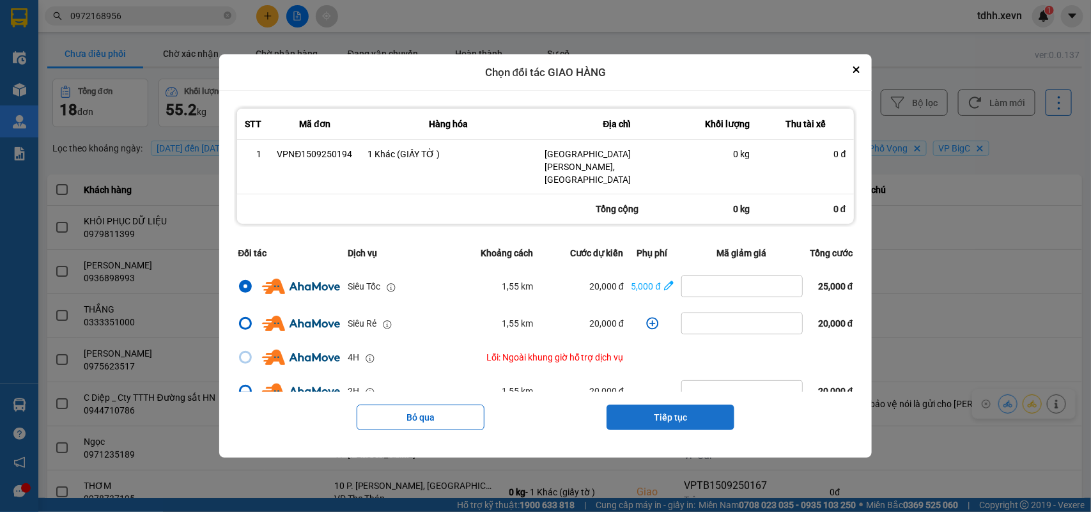
click at [693, 417] on button "Tiếp tục" at bounding box center [670, 417] width 128 height 26
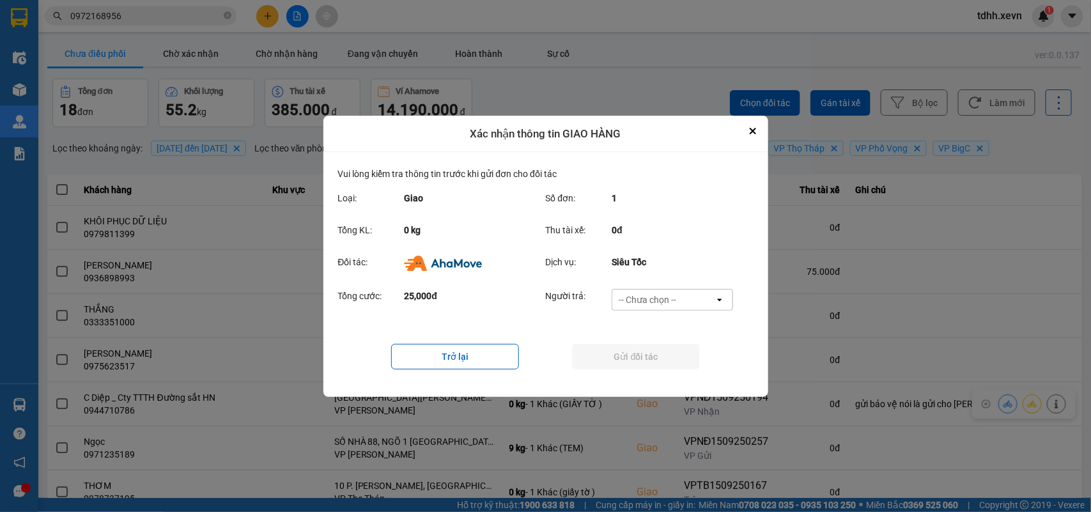
click at [691, 297] on div "-- Chưa chọn --" at bounding box center [663, 299] width 102 height 20
click at [672, 366] on span "Ví Ahamove" at bounding box center [648, 372] width 52 height 13
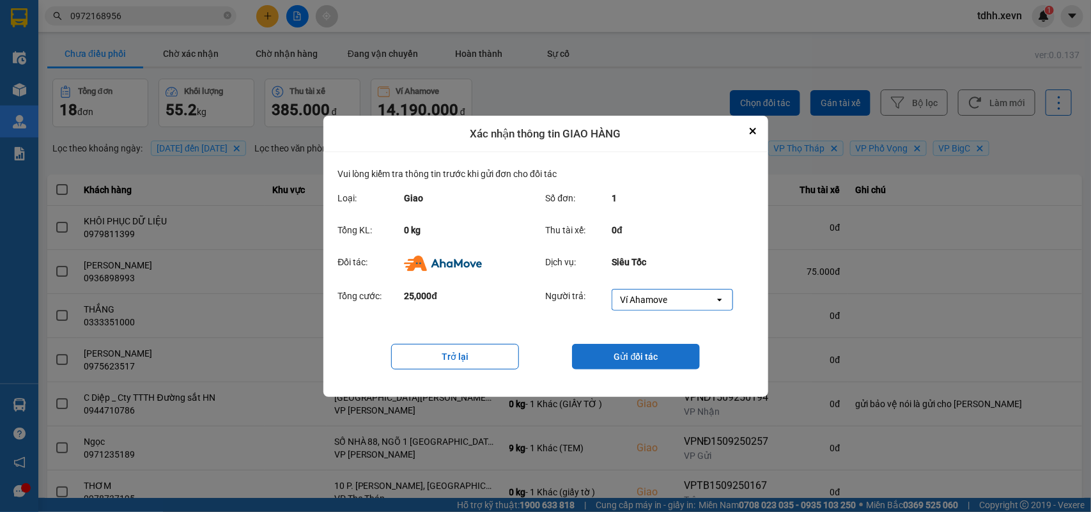
click at [672, 363] on button "Gửi đối tác" at bounding box center [636, 357] width 128 height 26
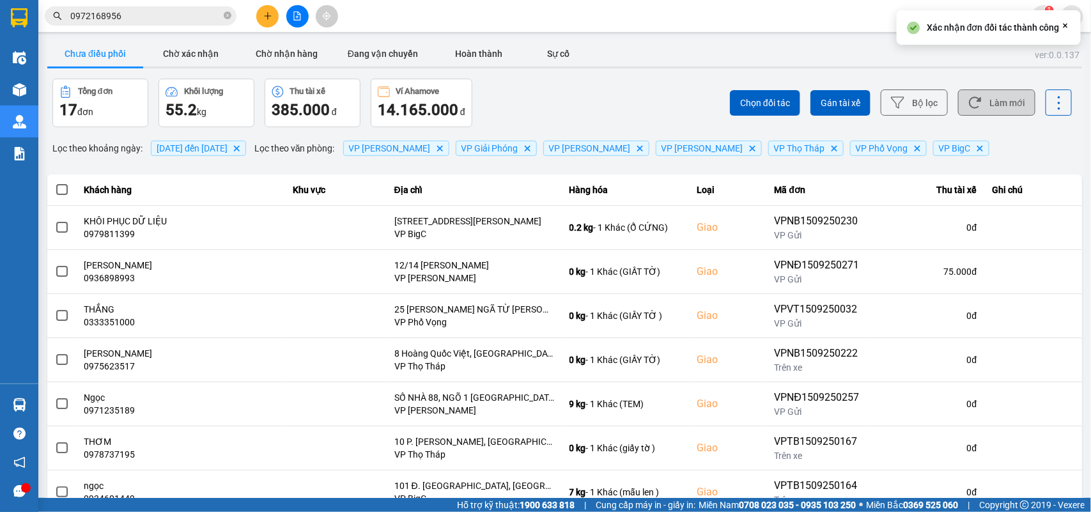
click at [986, 98] on button "Làm mới" at bounding box center [996, 102] width 77 height 26
click at [1001, 106] on button "Làm mới" at bounding box center [996, 102] width 77 height 26
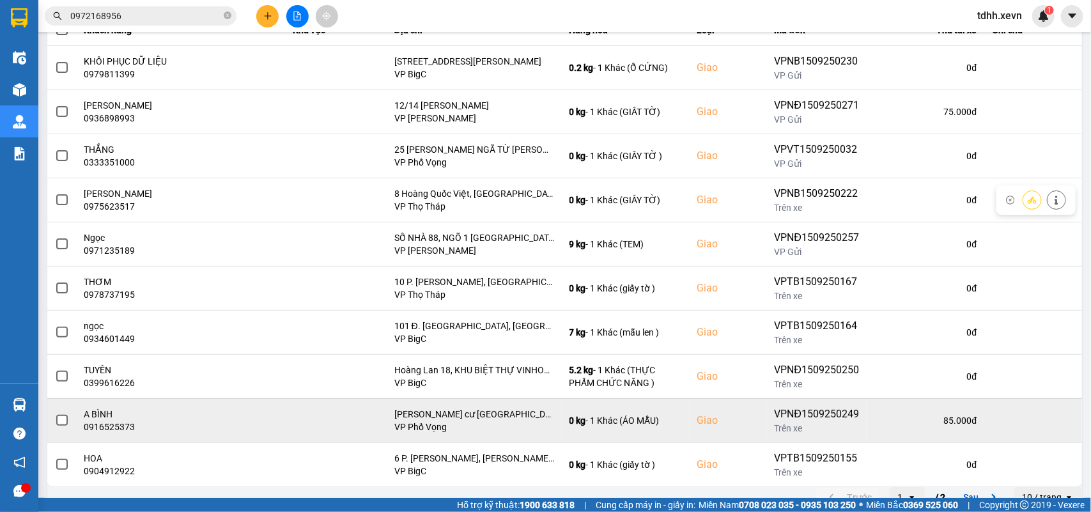
scroll to position [180, 0]
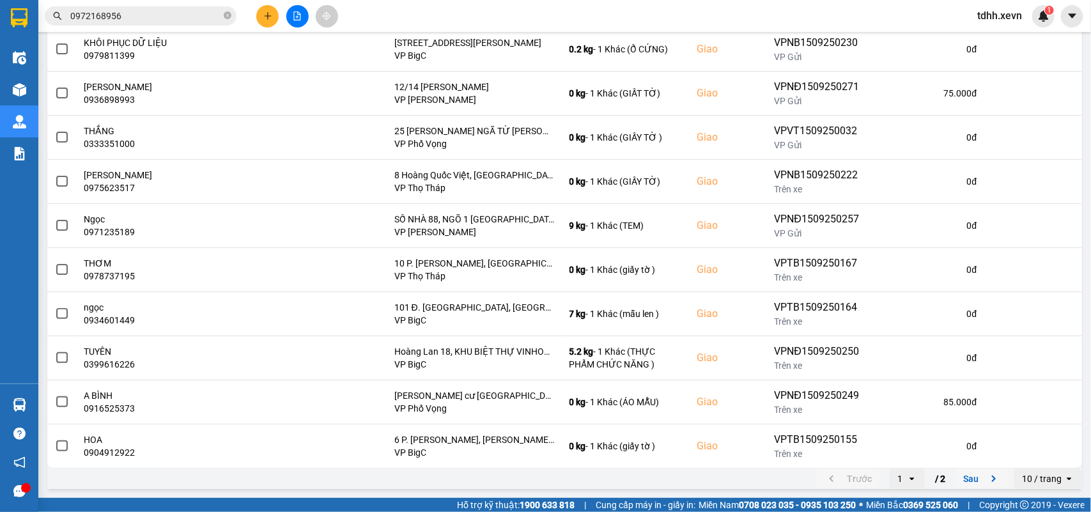
click at [986, 479] on icon "next page. current page 1 / 2" at bounding box center [993, 478] width 15 height 15
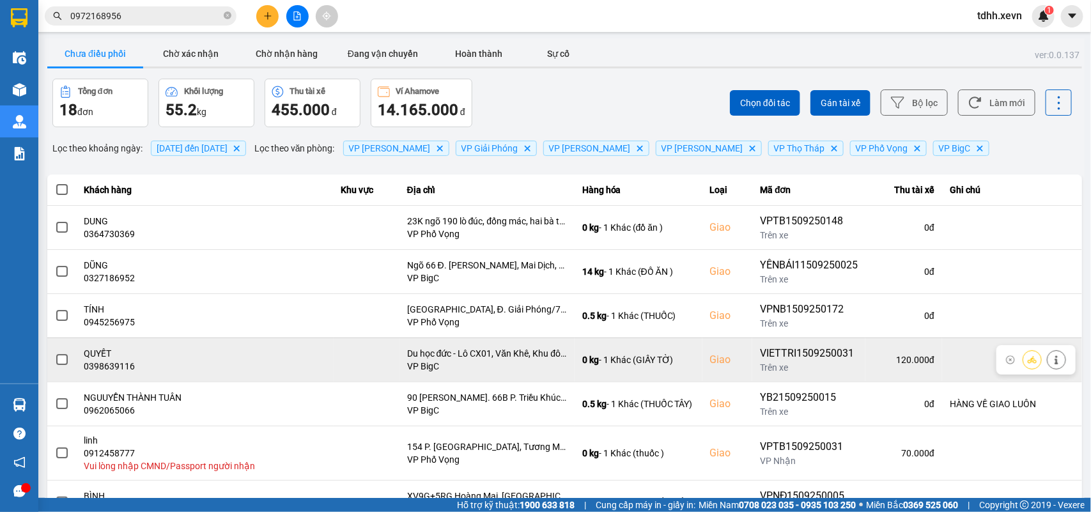
scroll to position [102, 0]
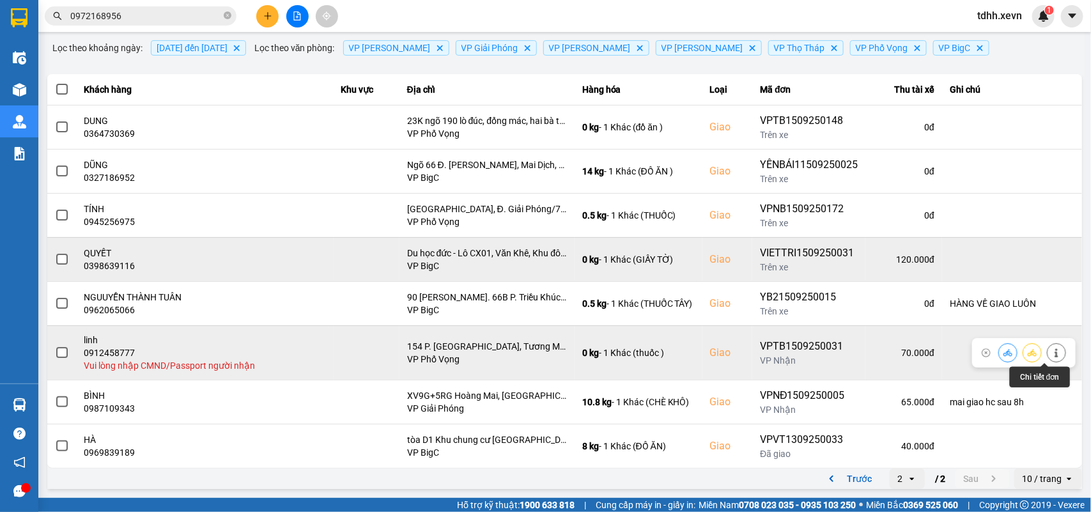
click at [1050, 353] on button at bounding box center [1056, 352] width 18 height 22
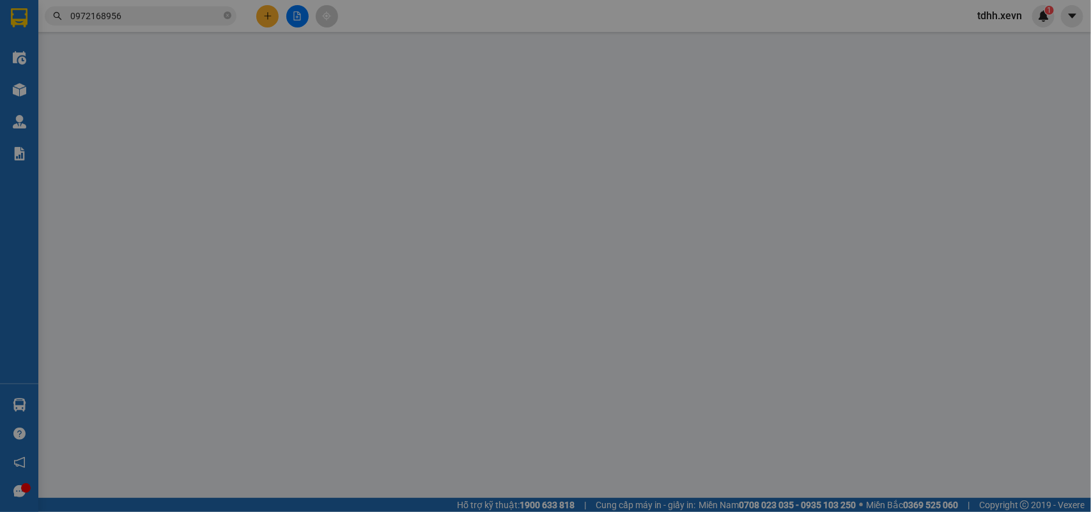
type input "0968459806"
type input "TRANG"
type input "0912458777"
type input "linh"
checkbox input "true"
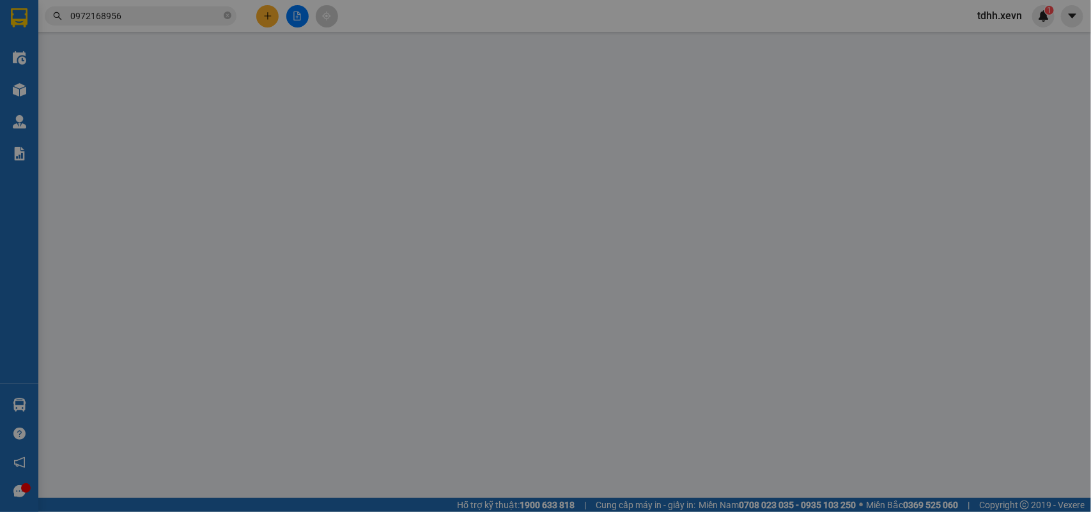
type input "154 P. Tân Mai, Tương Mai, Hoàng Mai, Hà Nội, Vietnam"
type input "70.000"
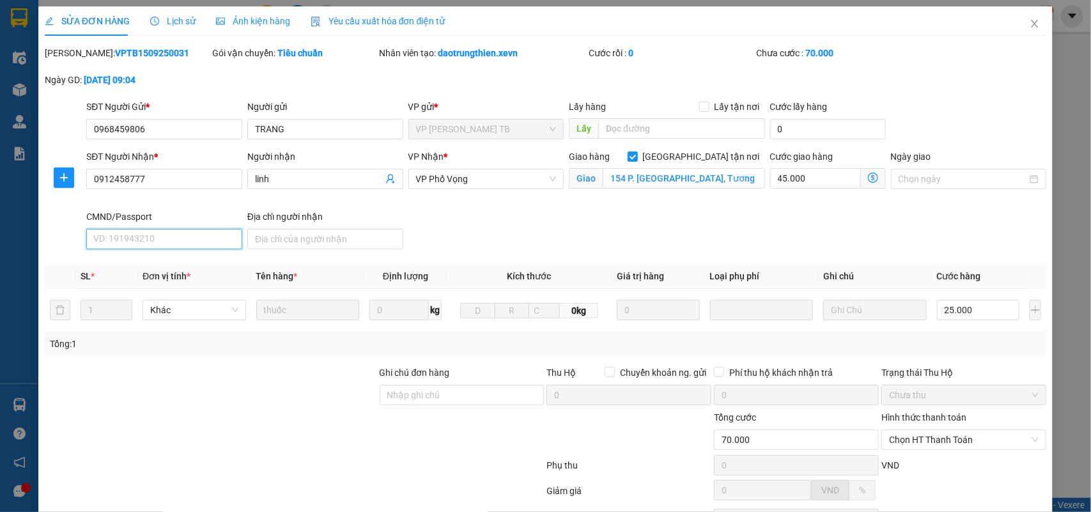
click at [157, 243] on input "CMND/Passport" at bounding box center [164, 239] width 156 height 20
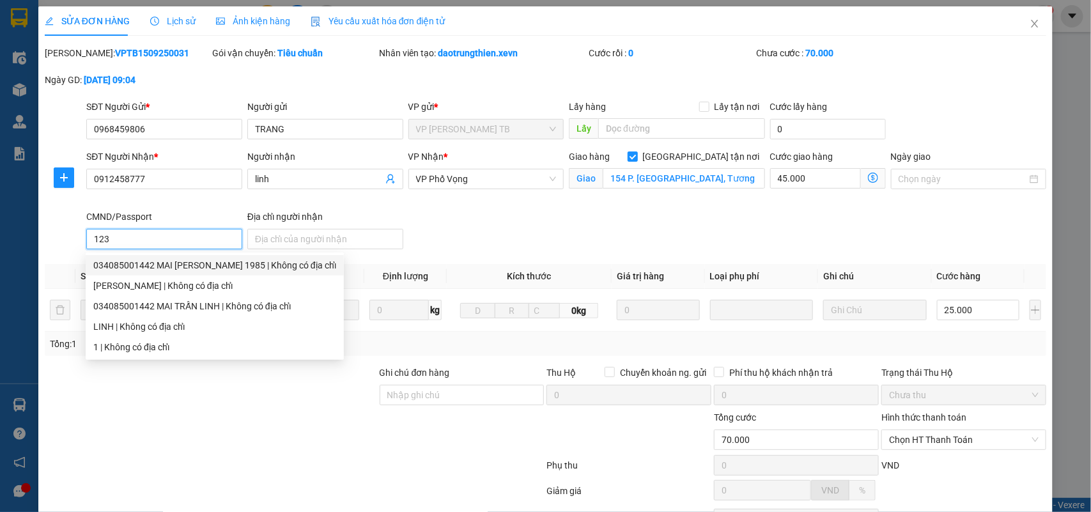
scroll to position [116, 0]
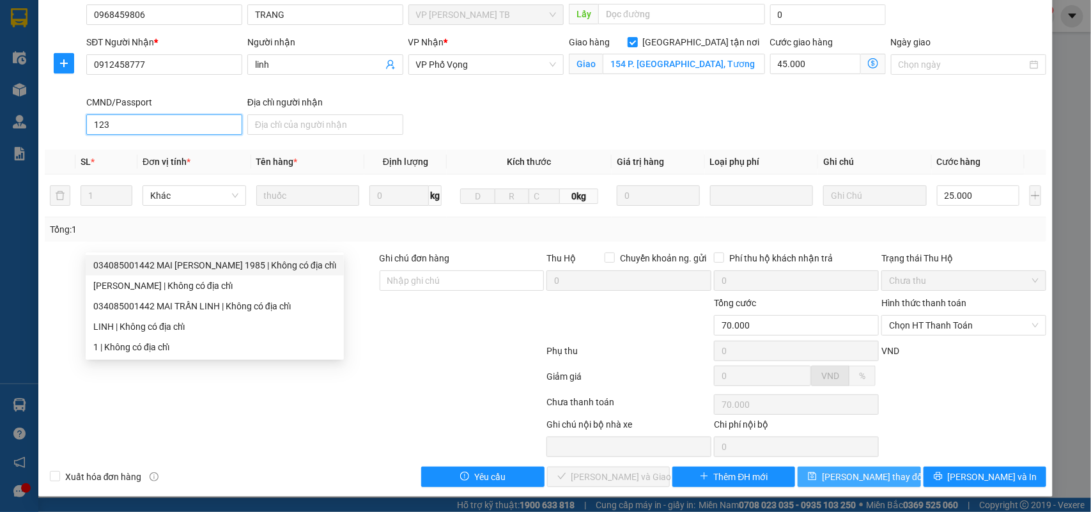
type input "123"
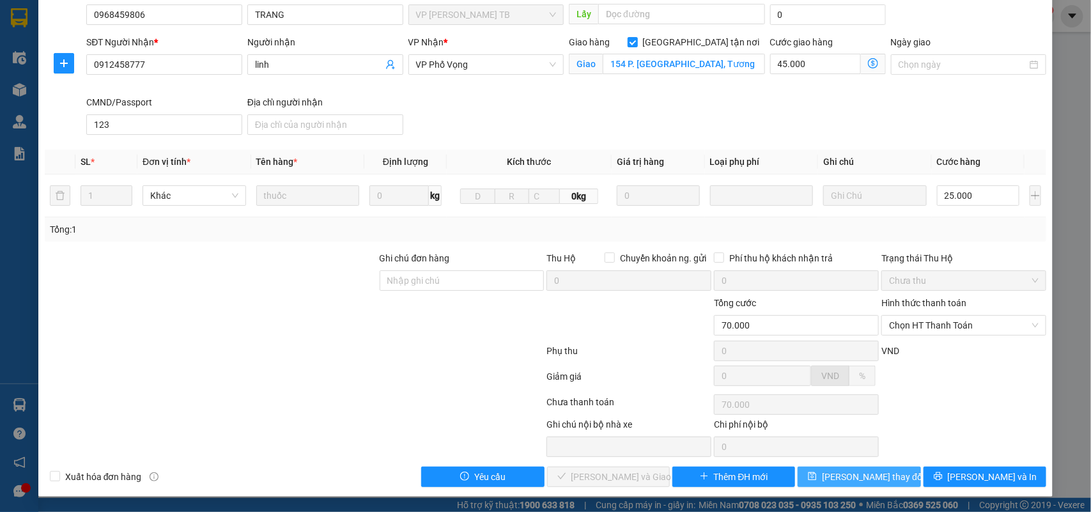
click at [893, 477] on button "Lưu thay đổi" at bounding box center [858, 476] width 123 height 20
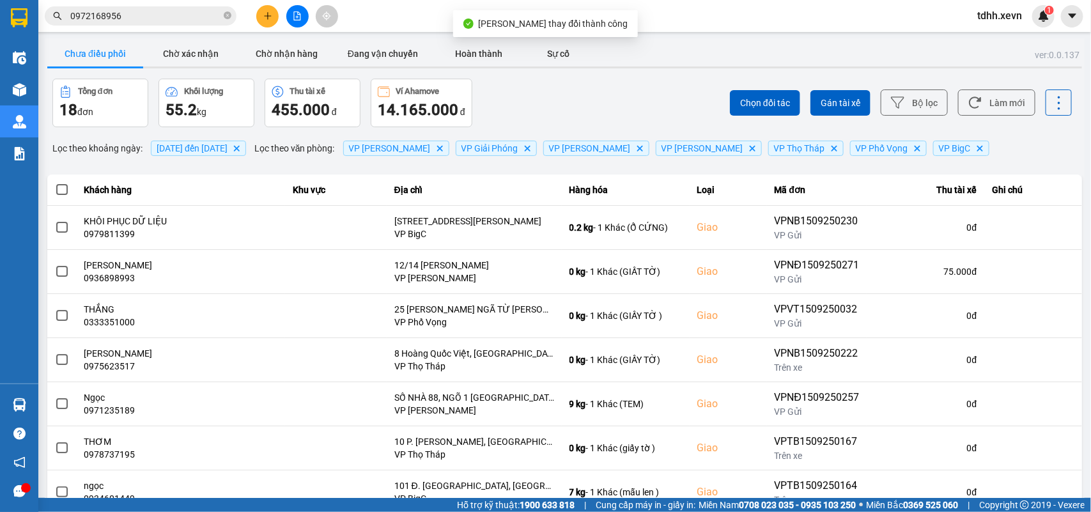
click at [981, 88] on div "Chọn đối tác Gán tài xế Bộ lọc Làm mới" at bounding box center [817, 103] width 510 height 49
click at [992, 112] on button "Làm mới" at bounding box center [996, 102] width 77 height 26
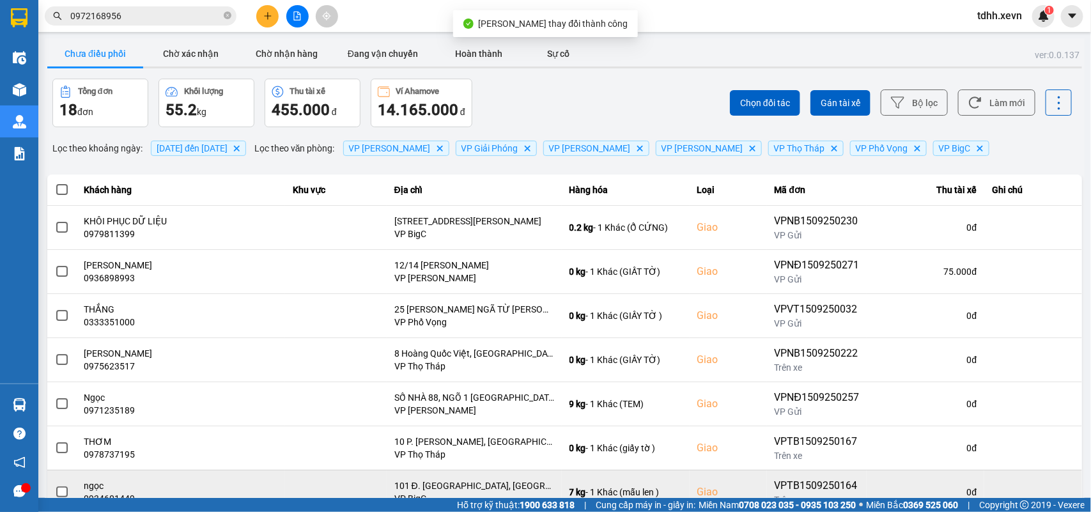
scroll to position [180, 0]
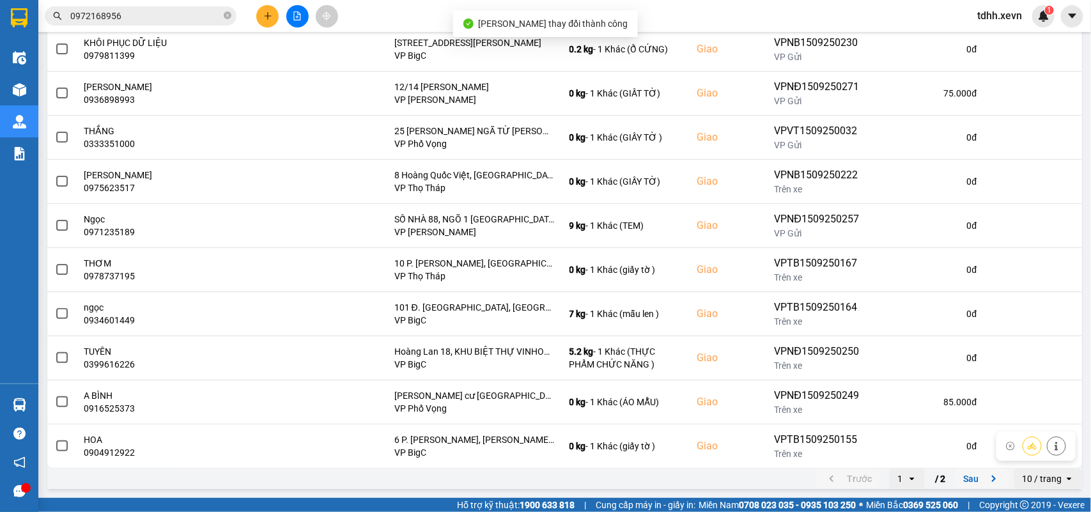
click at [986, 477] on icon "next page. current page 1 / 2" at bounding box center [993, 478] width 15 height 15
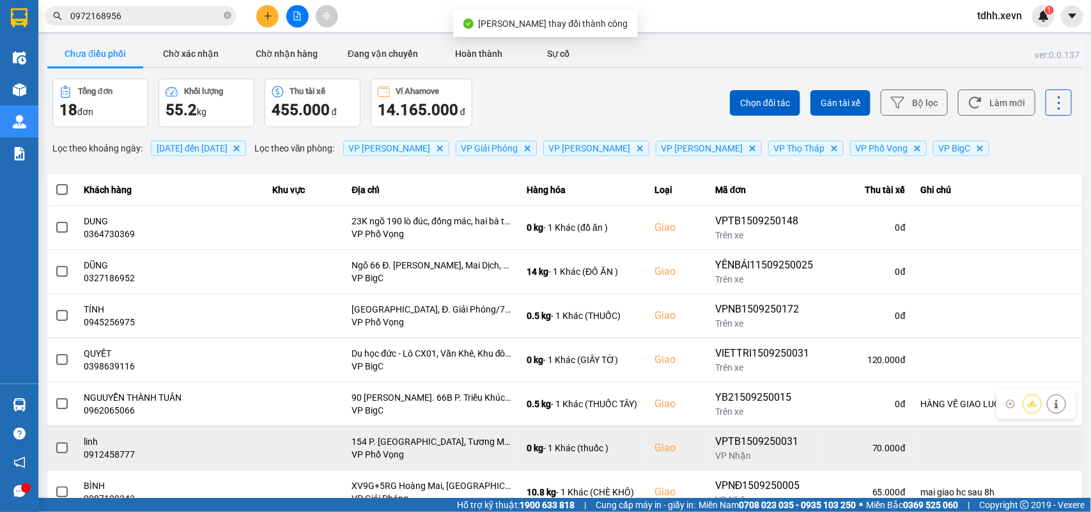
scroll to position [91, 0]
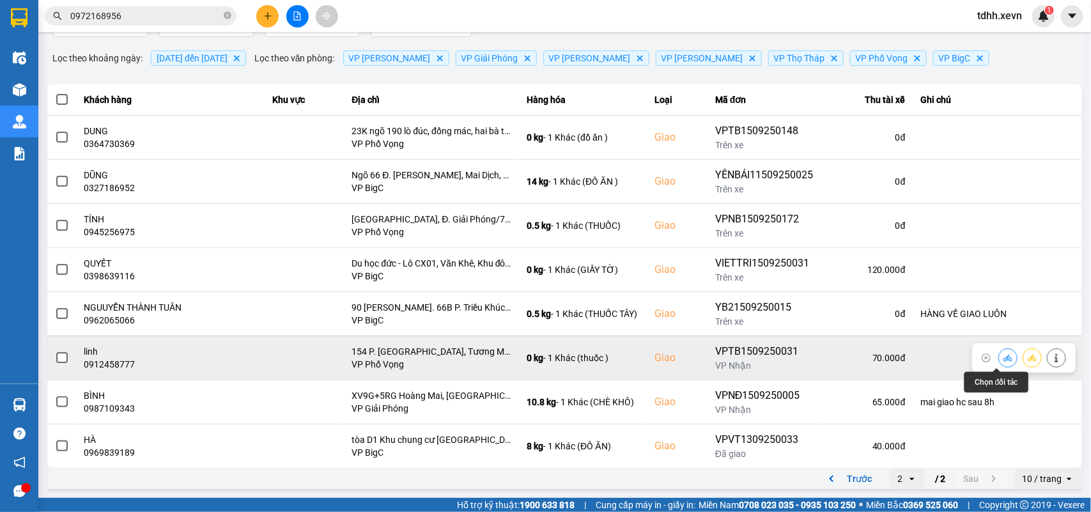
click at [1003, 355] on icon at bounding box center [1007, 357] width 9 height 7
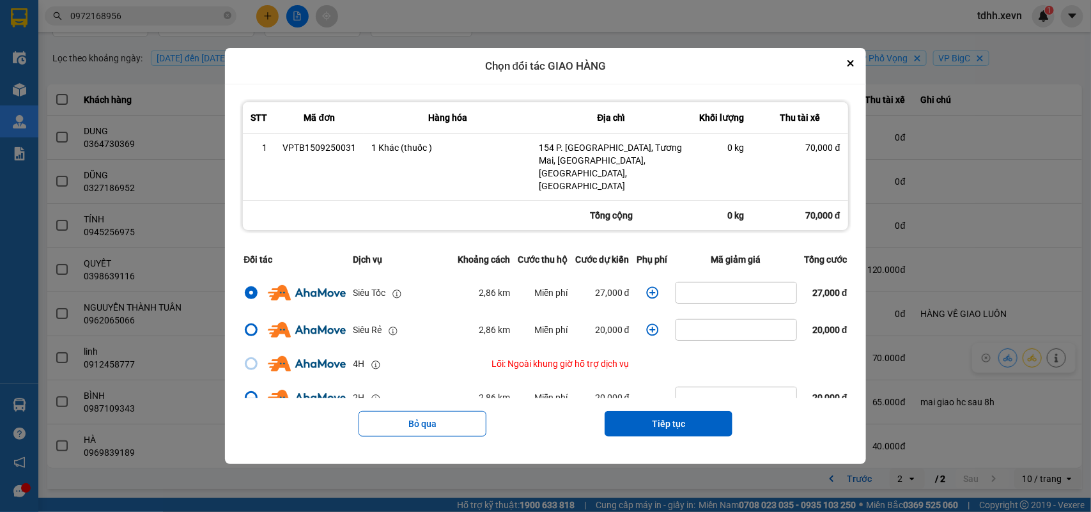
click at [652, 286] on icon "dialog" at bounding box center [652, 292] width 13 height 13
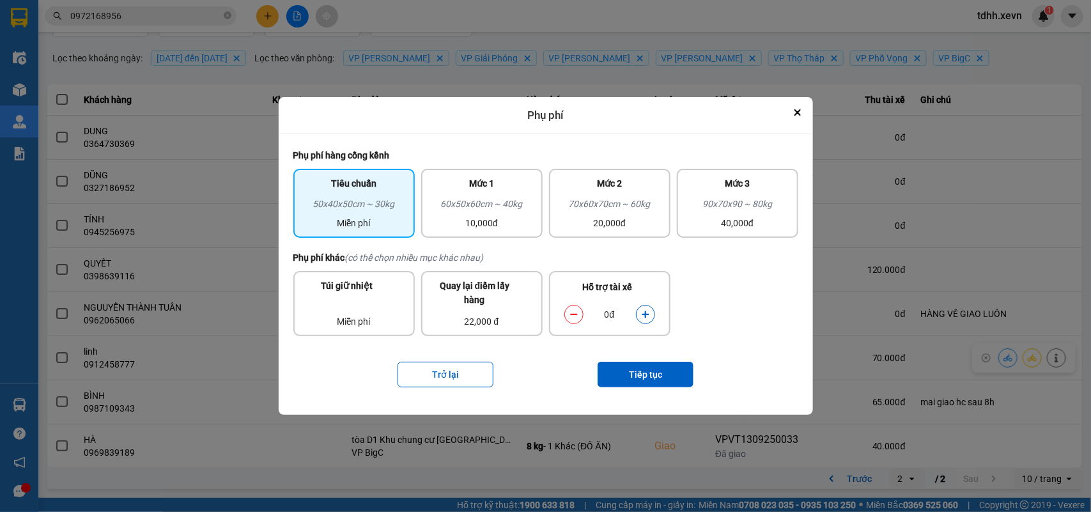
click at [643, 321] on button "dialog" at bounding box center [645, 315] width 18 height 22
click at [645, 374] on button "Tiếp tục" at bounding box center [645, 375] width 96 height 26
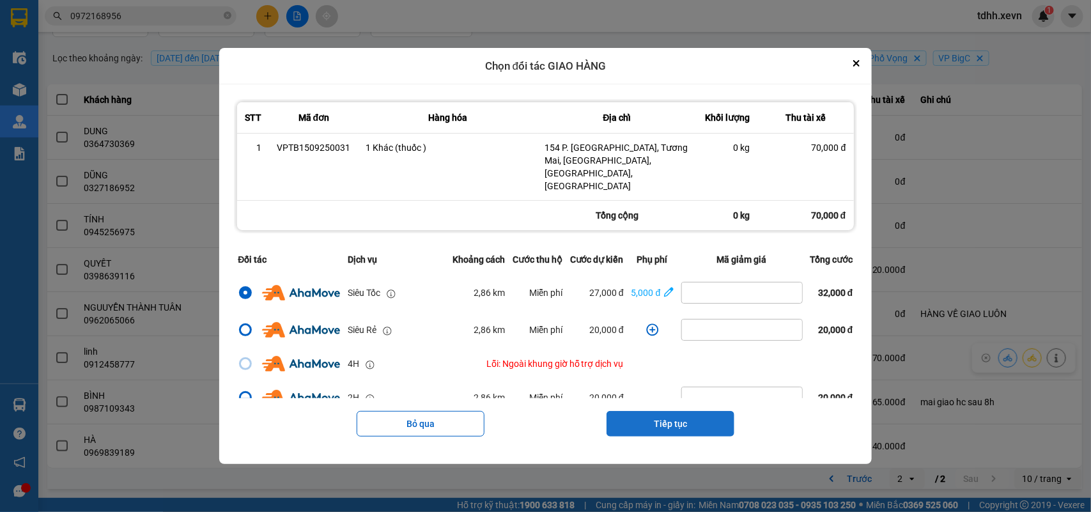
click at [691, 411] on button "Tiếp tục" at bounding box center [670, 424] width 128 height 26
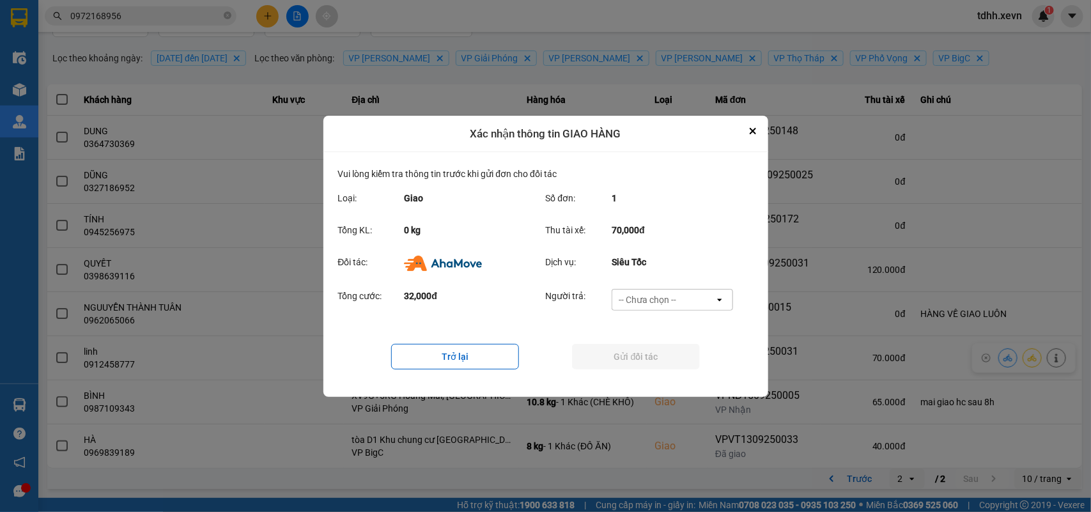
click at [695, 295] on div "-- Chưa chọn --" at bounding box center [663, 299] width 102 height 20
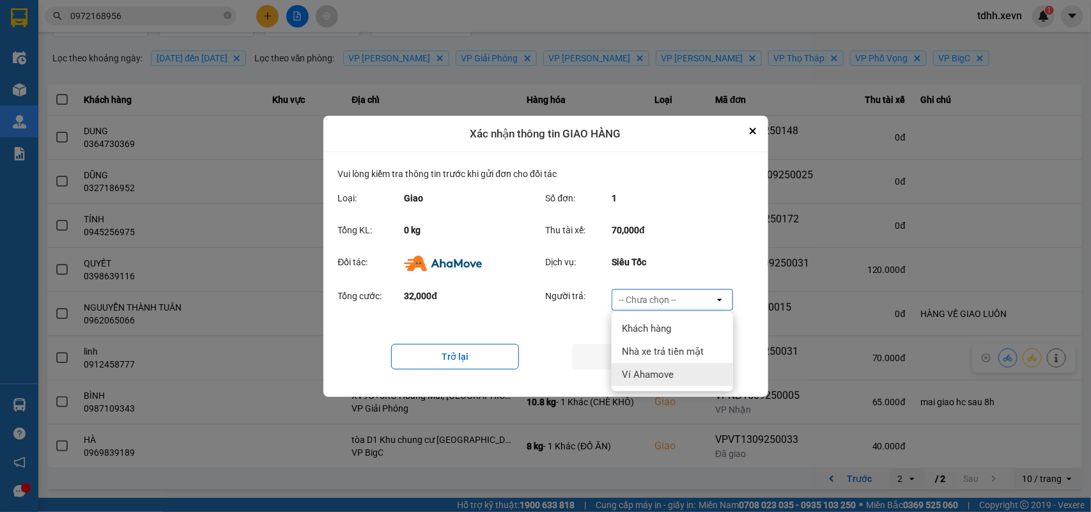
click at [666, 368] on span "Ví Ahamove" at bounding box center [648, 374] width 52 height 13
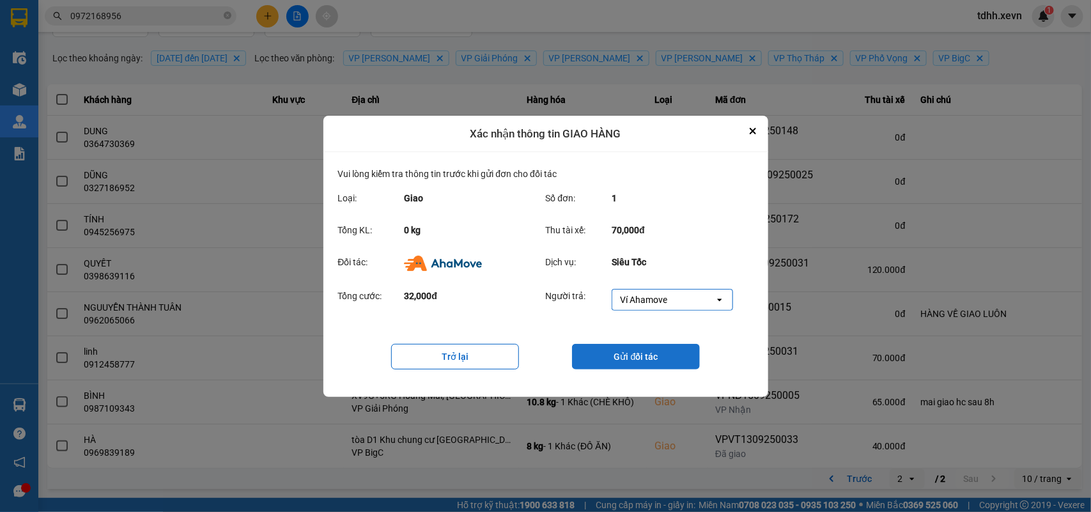
click at [666, 364] on button "Gửi đối tác" at bounding box center [636, 357] width 128 height 26
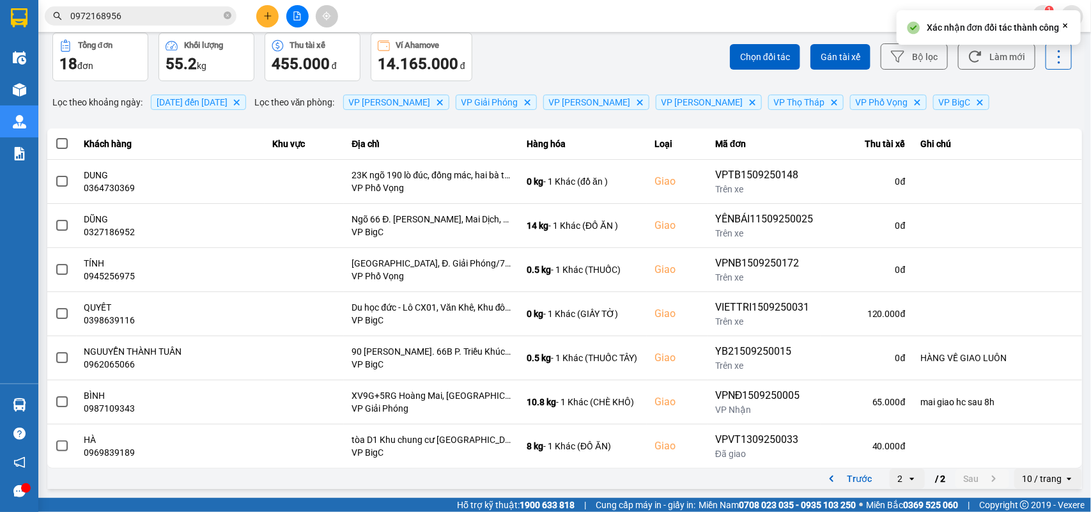
scroll to position [0, 0]
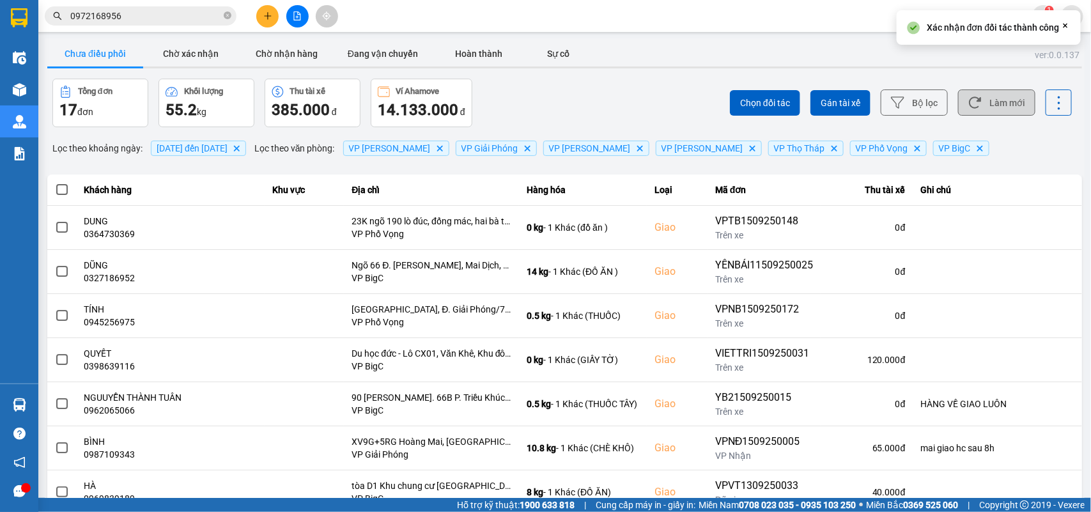
click at [991, 97] on button "Làm mới" at bounding box center [996, 102] width 77 height 26
click at [168, 51] on button "Chờ xác nhận" at bounding box center [191, 54] width 96 height 26
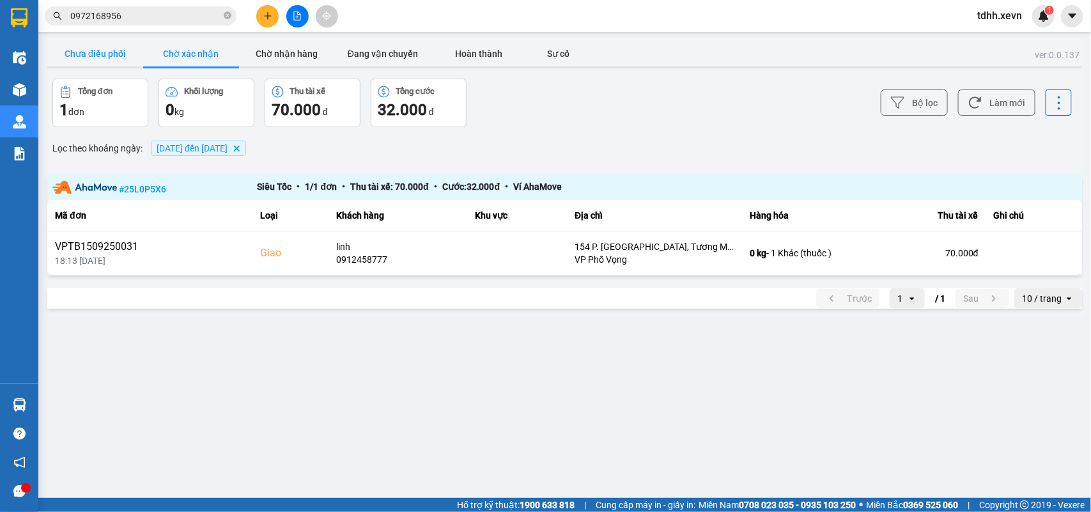
click at [98, 53] on button "Chưa điều phối" at bounding box center [95, 54] width 96 height 26
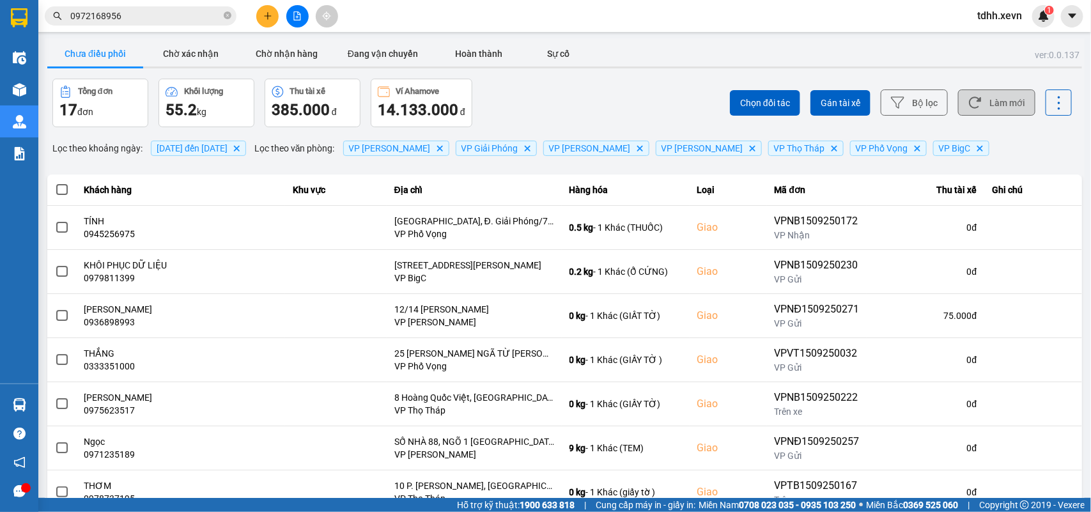
click at [973, 112] on button "Làm mới" at bounding box center [996, 102] width 77 height 26
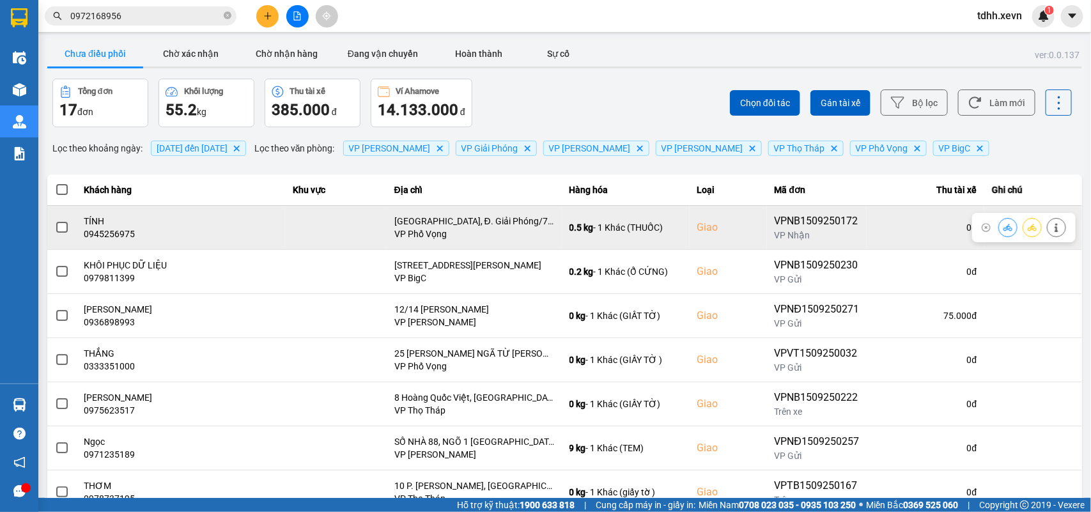
click at [122, 229] on div "0945256975" at bounding box center [180, 233] width 193 height 13
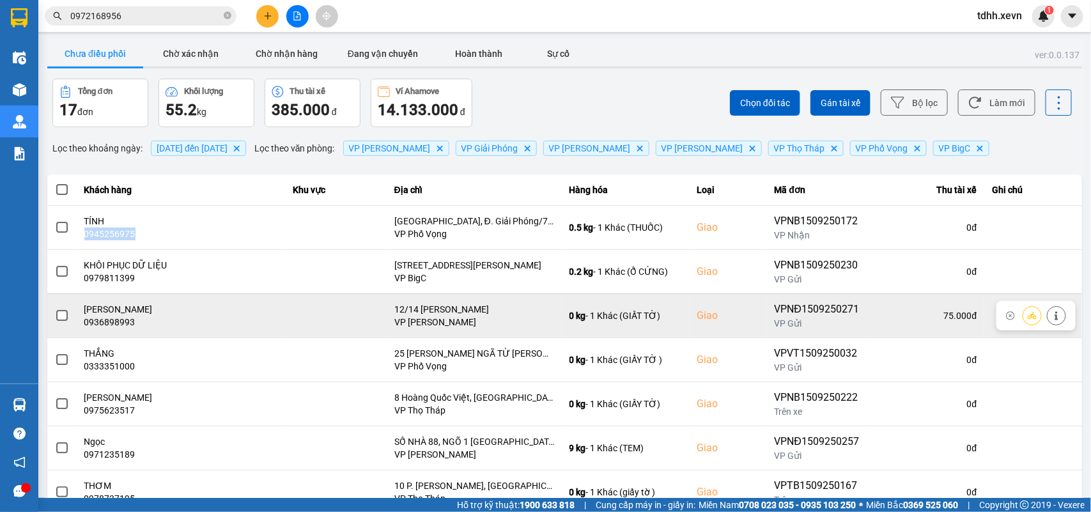
scroll to position [180, 0]
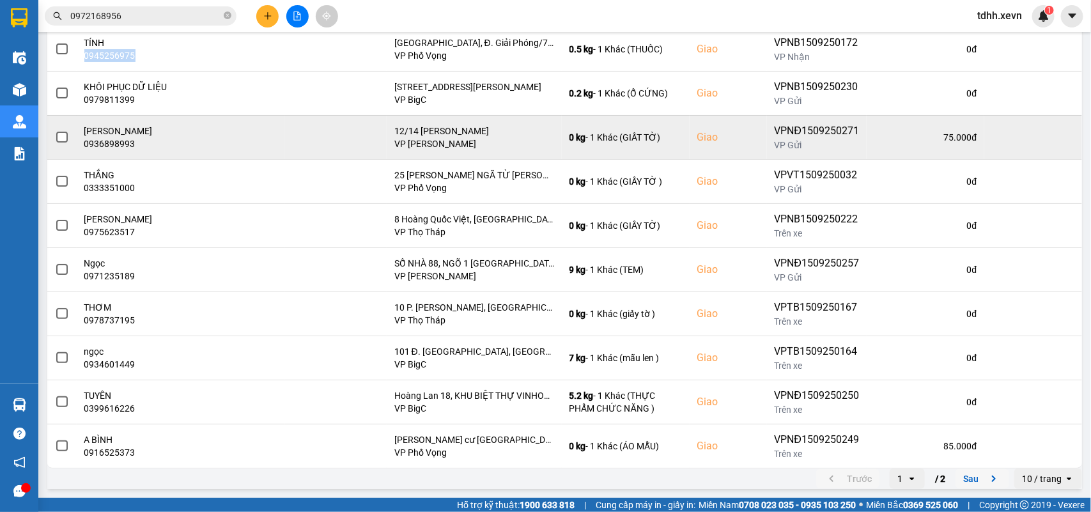
click at [986, 477] on icon "next page. current page 1 / 2" at bounding box center [993, 478] width 15 height 15
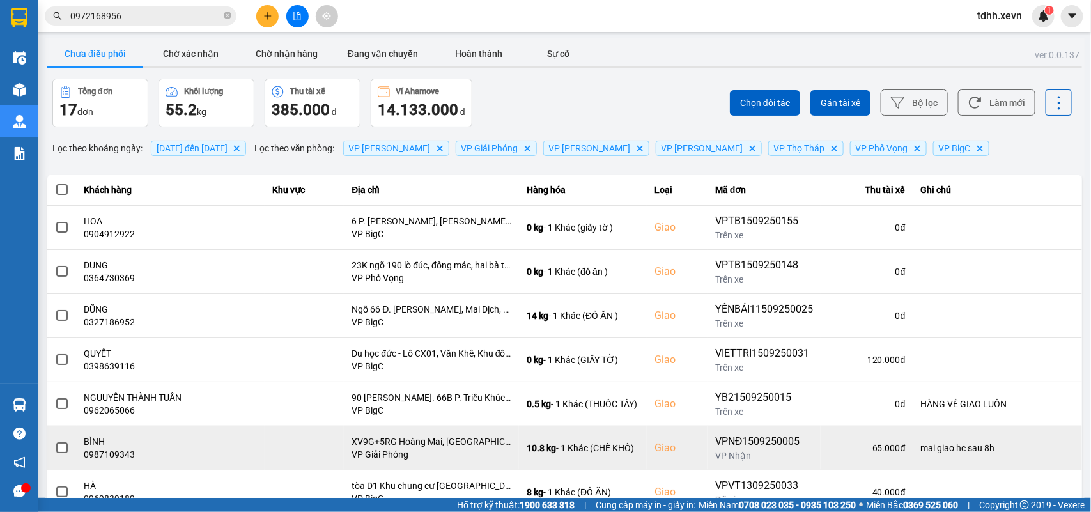
scroll to position [47, 0]
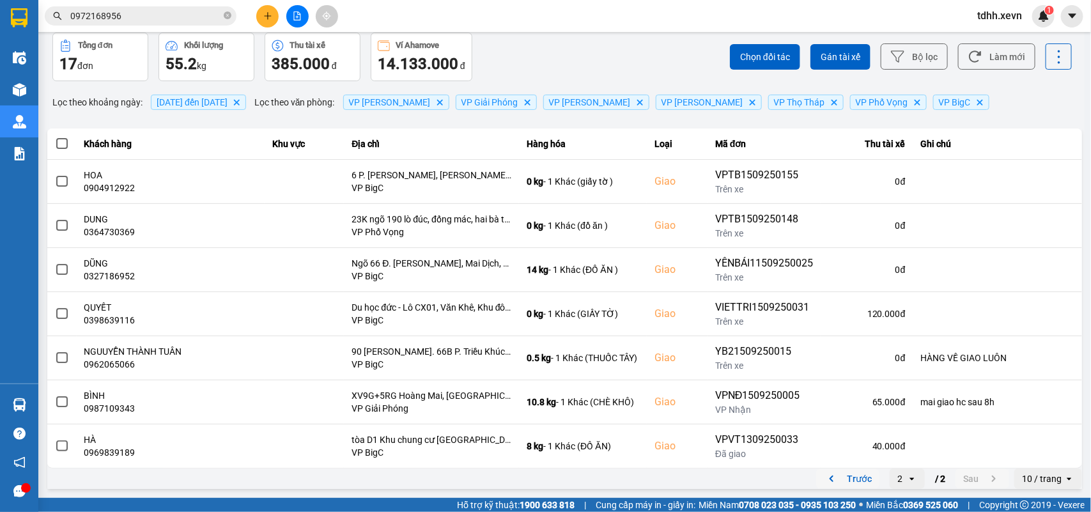
click at [824, 479] on icon "previous page. current page 2 / 2" at bounding box center [831, 478] width 15 height 15
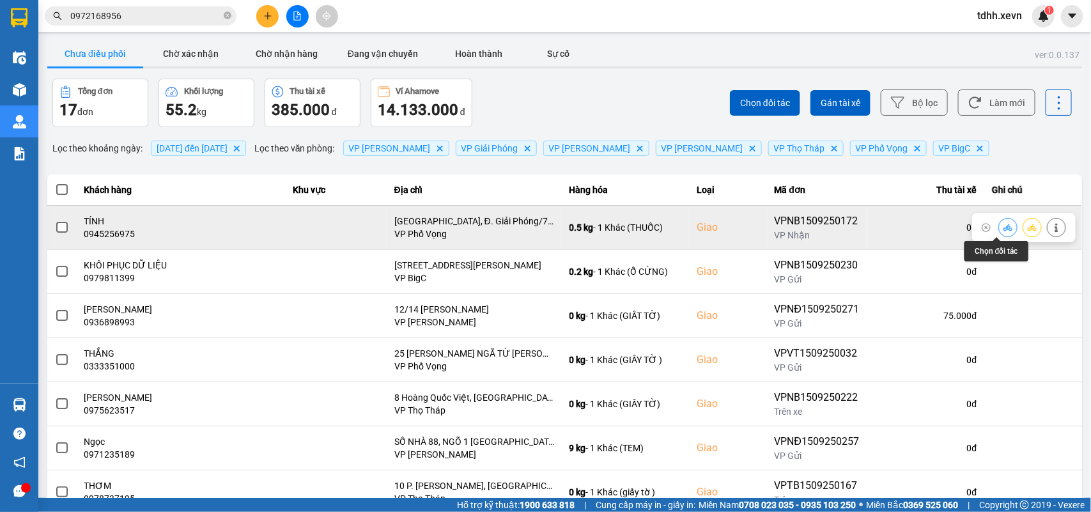
click at [1003, 227] on icon at bounding box center [1007, 227] width 9 height 7
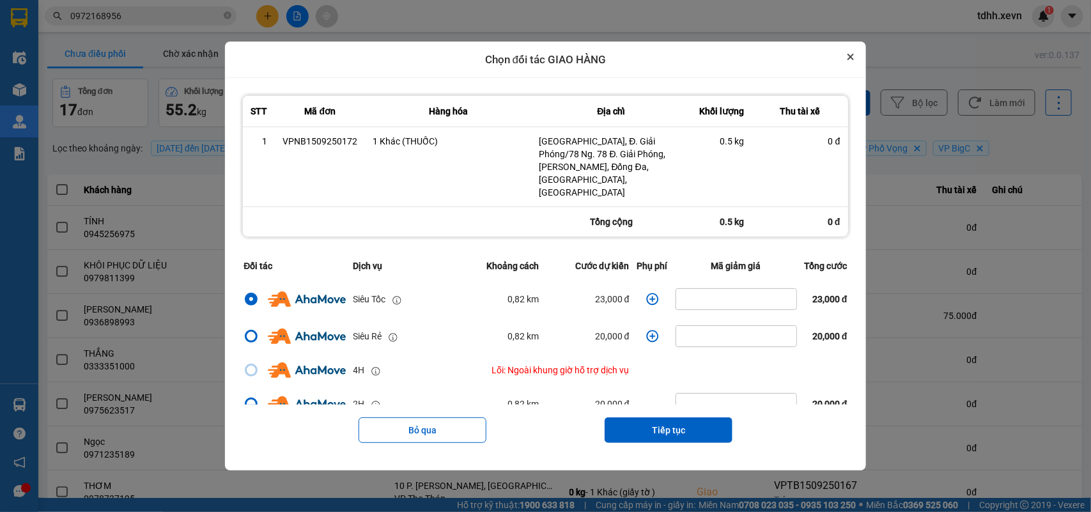
click at [853, 59] on icon "Close" at bounding box center [850, 56] width 5 height 5
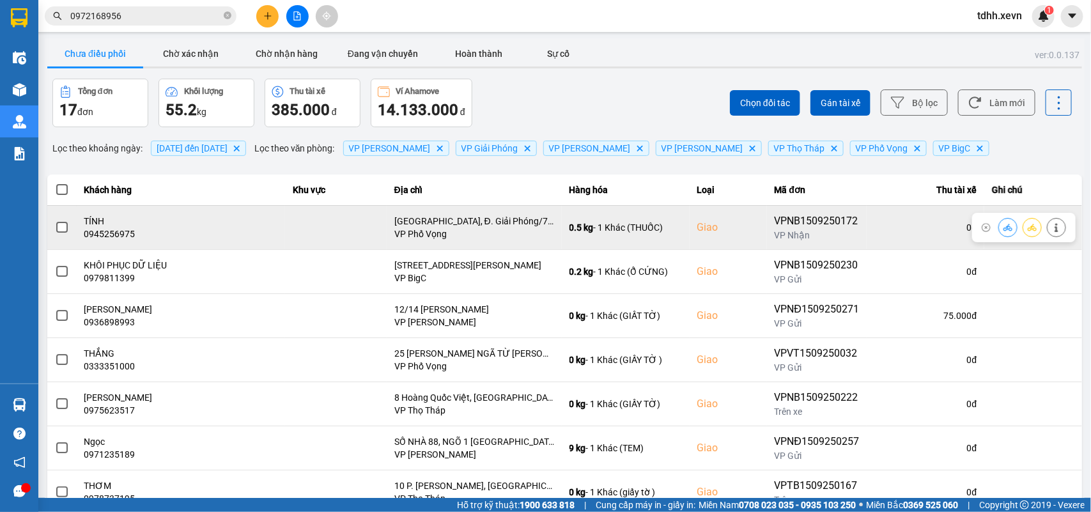
click at [1052, 229] on icon at bounding box center [1056, 227] width 9 height 9
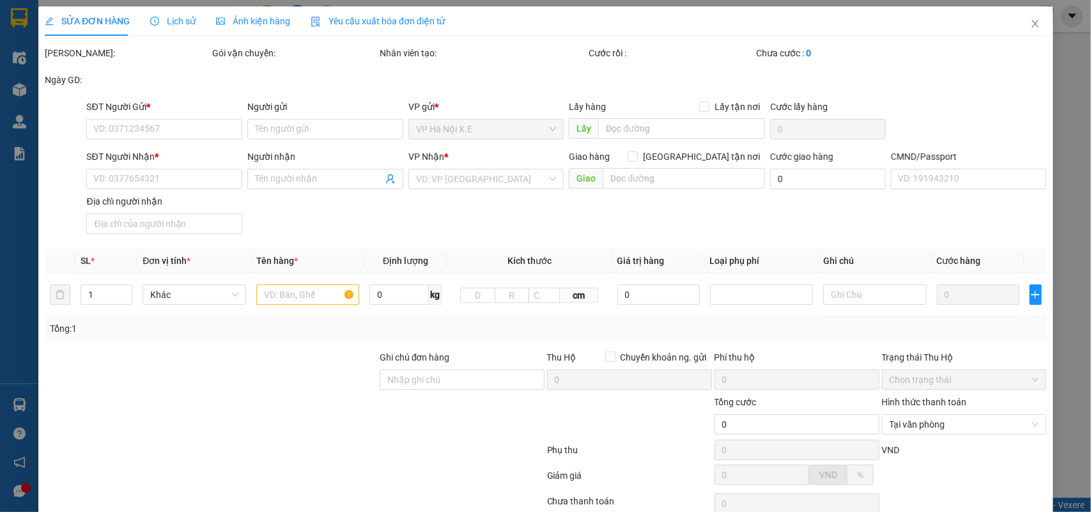
type input "0838965222"
type input "LĂNG"
type input "0945256975"
type input "TÍNH"
checkbox input "true"
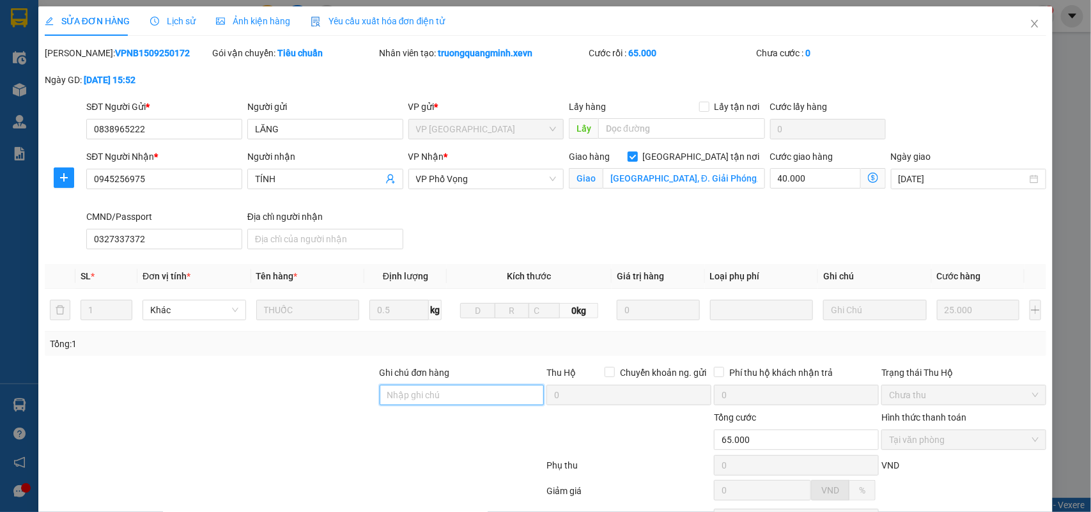
click at [419, 395] on input "Ghi chú đơn hàng" at bounding box center [462, 395] width 165 height 20
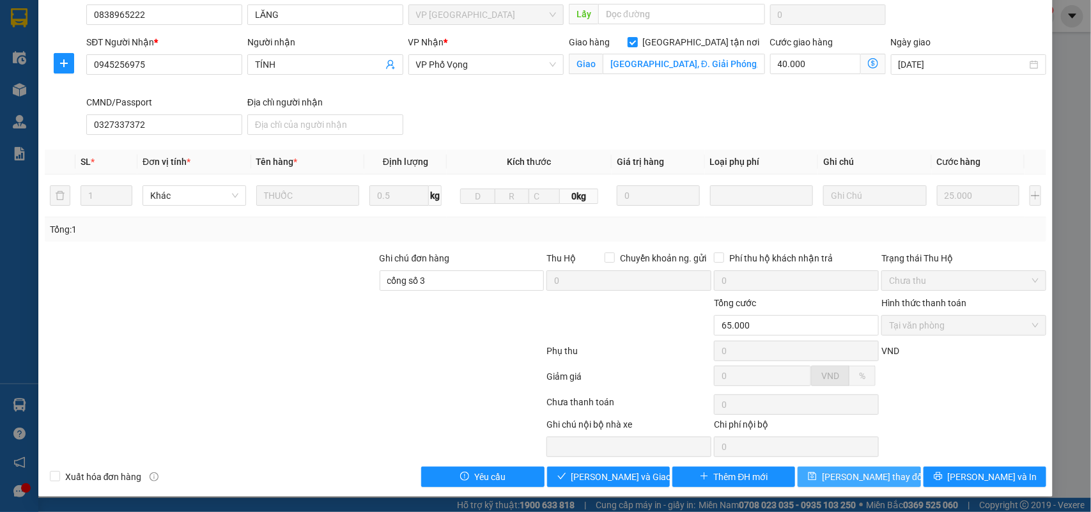
click at [872, 476] on span "Lưu thay đổi" at bounding box center [873, 477] width 102 height 14
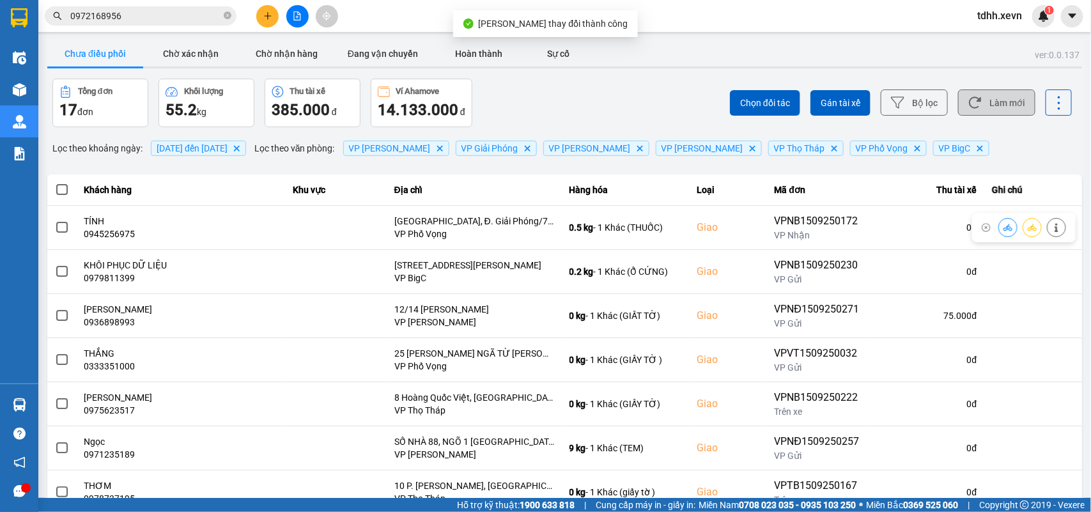
click at [967, 91] on button "Làm mới" at bounding box center [996, 102] width 77 height 26
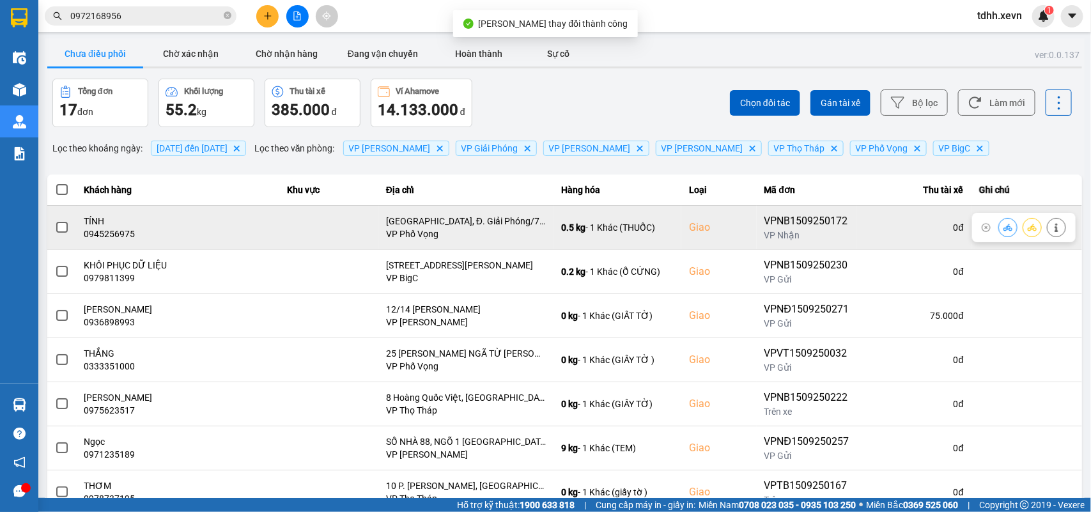
click at [1003, 225] on icon at bounding box center [1007, 227] width 9 height 9
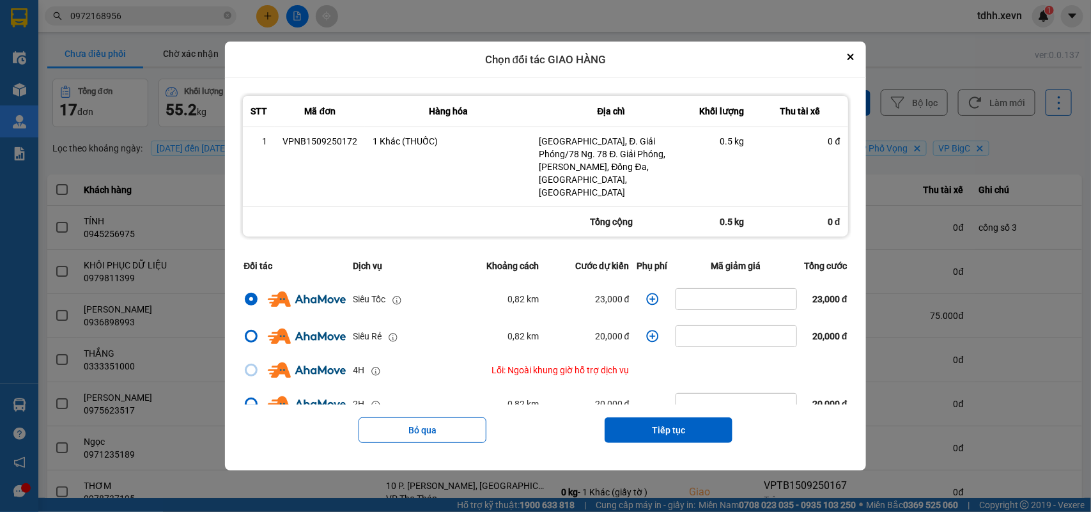
click at [638, 294] on td "dialog" at bounding box center [652, 299] width 38 height 37
click at [646, 293] on icon "dialog" at bounding box center [652, 299] width 13 height 13
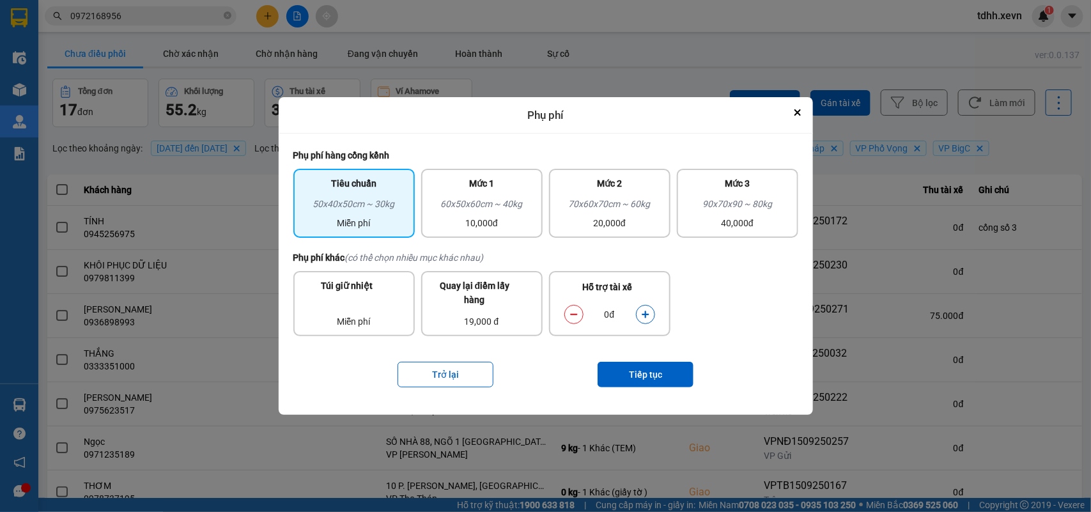
click at [640, 311] on button "dialog" at bounding box center [645, 315] width 18 height 22
click at [656, 366] on button "Tiếp tục" at bounding box center [645, 375] width 96 height 26
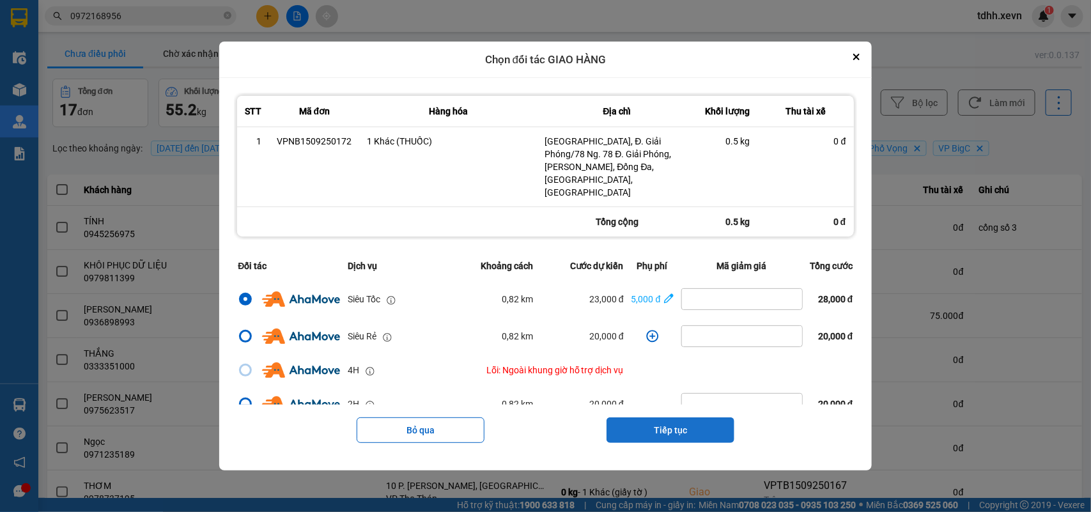
click at [678, 419] on button "Tiếp tục" at bounding box center [670, 430] width 128 height 26
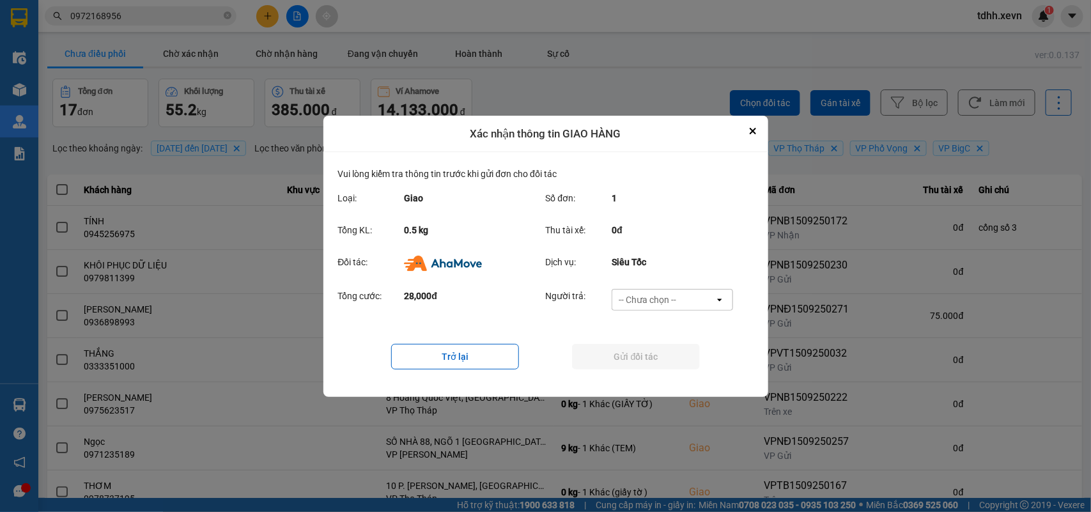
click at [698, 296] on div "-- Chưa chọn --" at bounding box center [663, 299] width 102 height 20
click at [668, 366] on span "Ví Ahamove" at bounding box center [648, 372] width 52 height 13
click at [671, 358] on button "Gửi đối tác" at bounding box center [636, 357] width 128 height 26
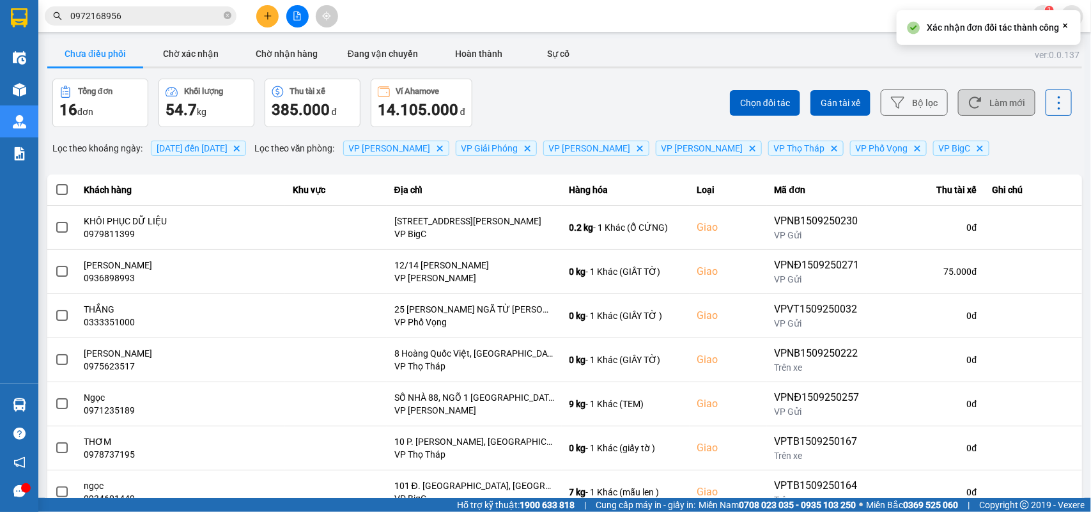
click at [979, 106] on button "Làm mới" at bounding box center [996, 102] width 77 height 26
click at [985, 96] on button "Làm mới" at bounding box center [996, 102] width 77 height 26
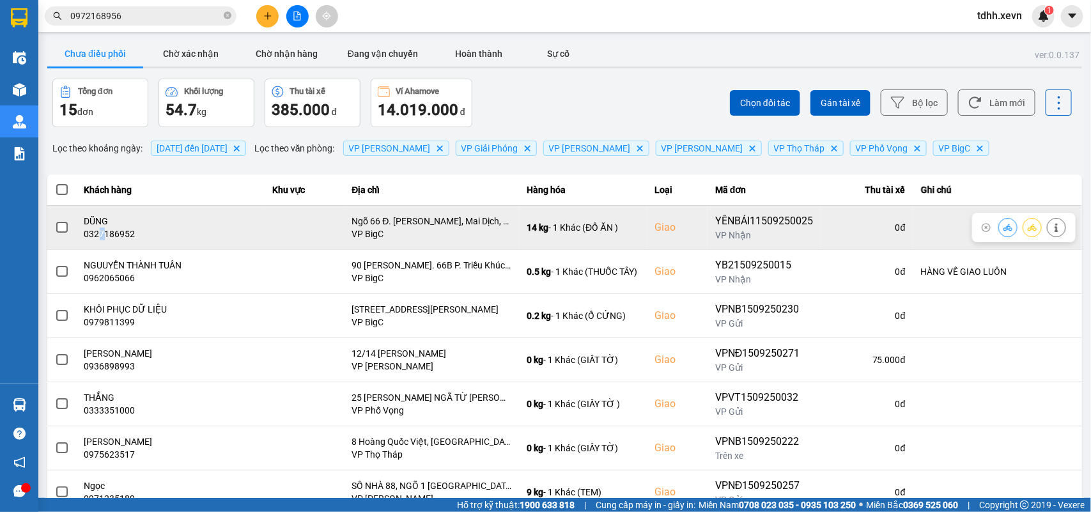
click at [102, 233] on div "0327186952" at bounding box center [170, 233] width 173 height 13
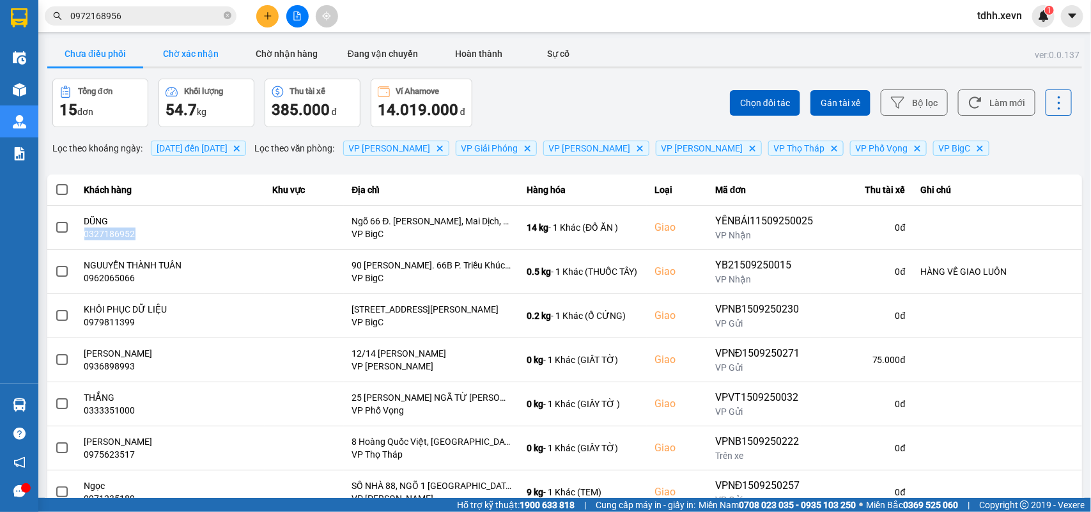
click at [195, 58] on button "Chờ xác nhận" at bounding box center [191, 54] width 96 height 26
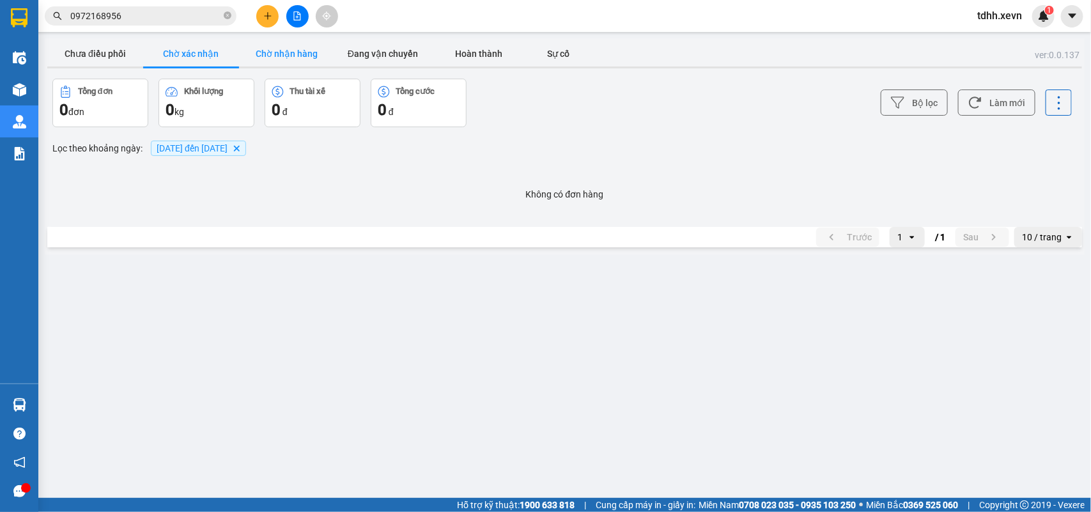
click at [273, 52] on button "Chờ nhận hàng" at bounding box center [287, 54] width 96 height 26
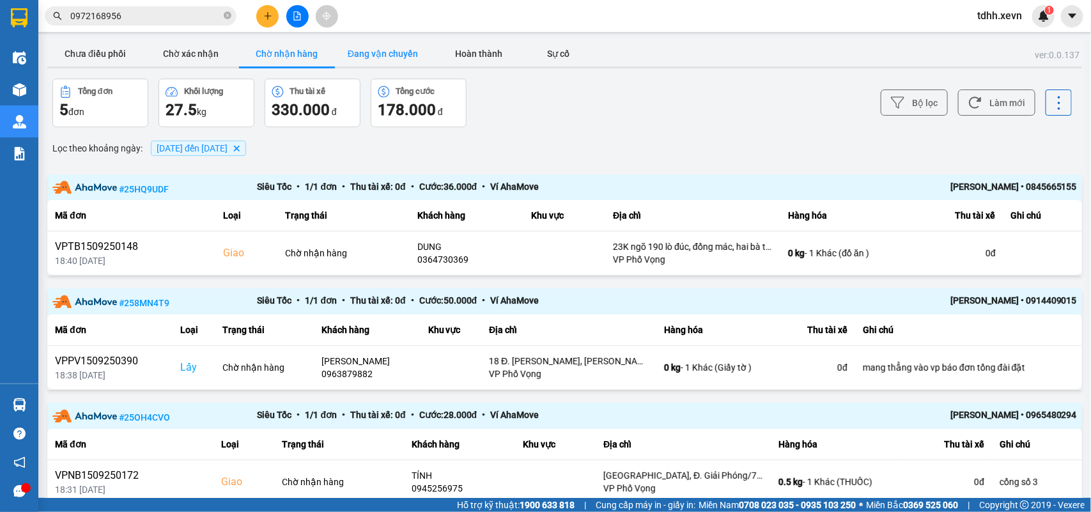
click at [352, 42] on button "Đang vận chuyển" at bounding box center [383, 54] width 96 height 26
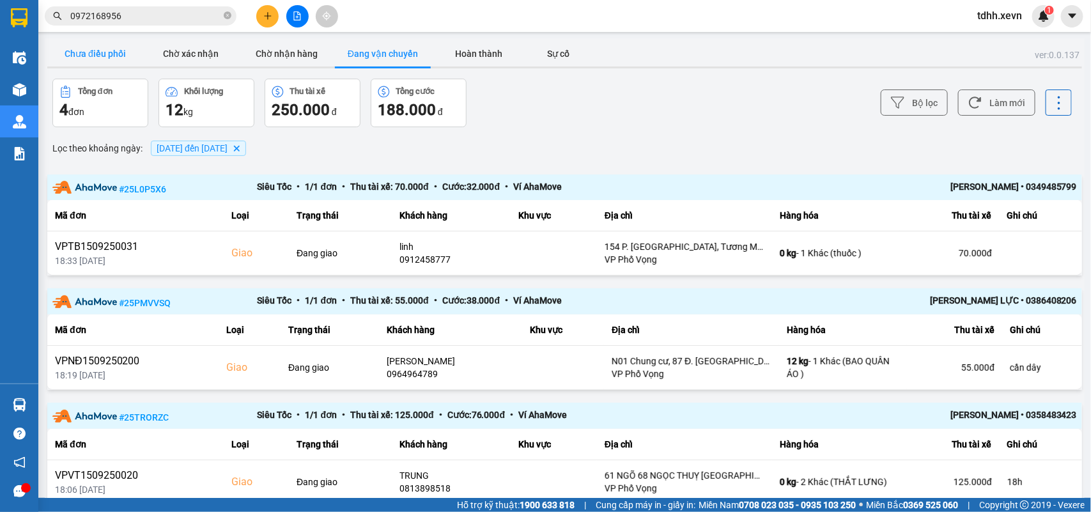
click at [84, 55] on button "Chưa điều phối" at bounding box center [95, 54] width 96 height 26
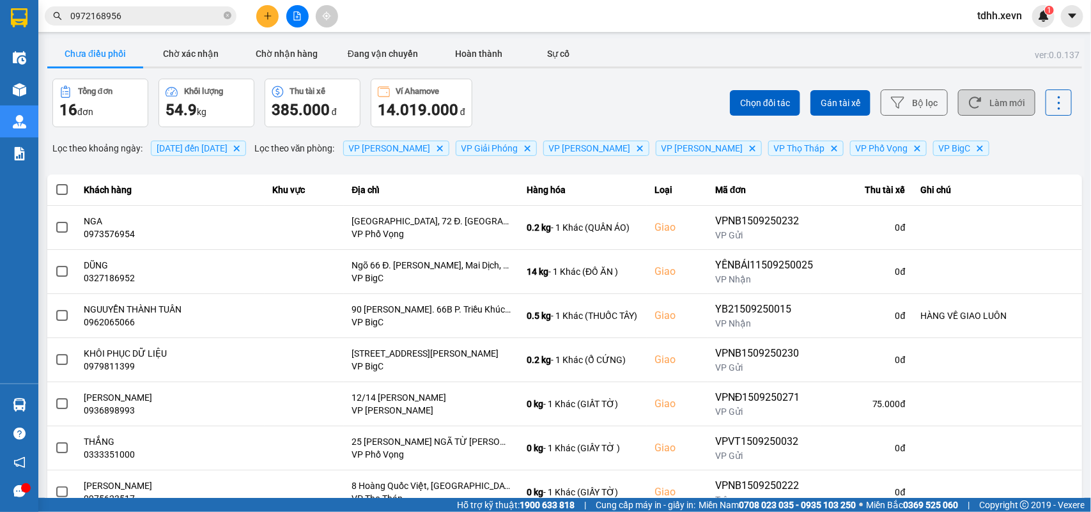
click at [978, 107] on button "Làm mới" at bounding box center [996, 102] width 77 height 26
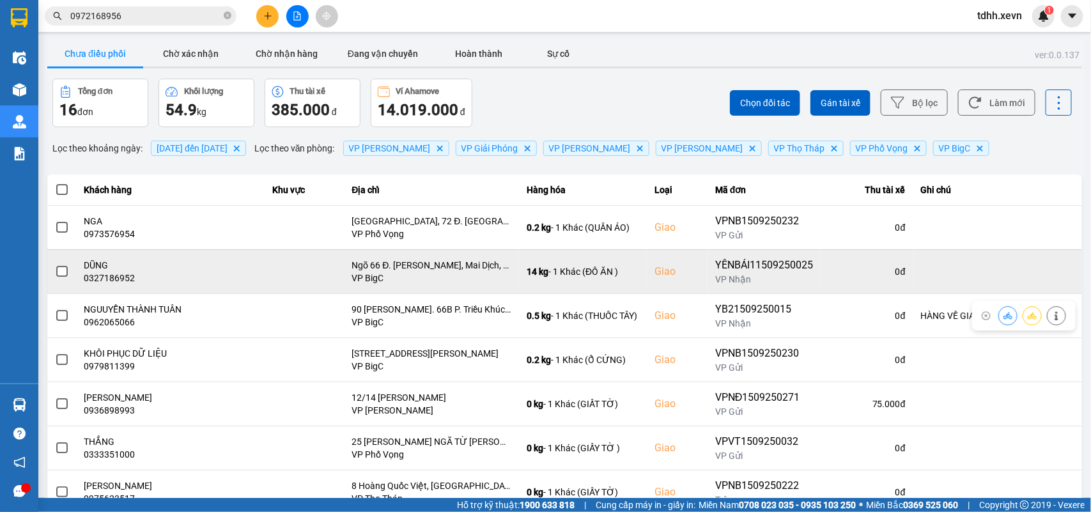
click at [132, 282] on div "0327186952" at bounding box center [170, 278] width 173 height 13
click at [119, 278] on div "0327186952" at bounding box center [170, 278] width 173 height 13
click at [110, 279] on div "0327186952" at bounding box center [170, 278] width 173 height 13
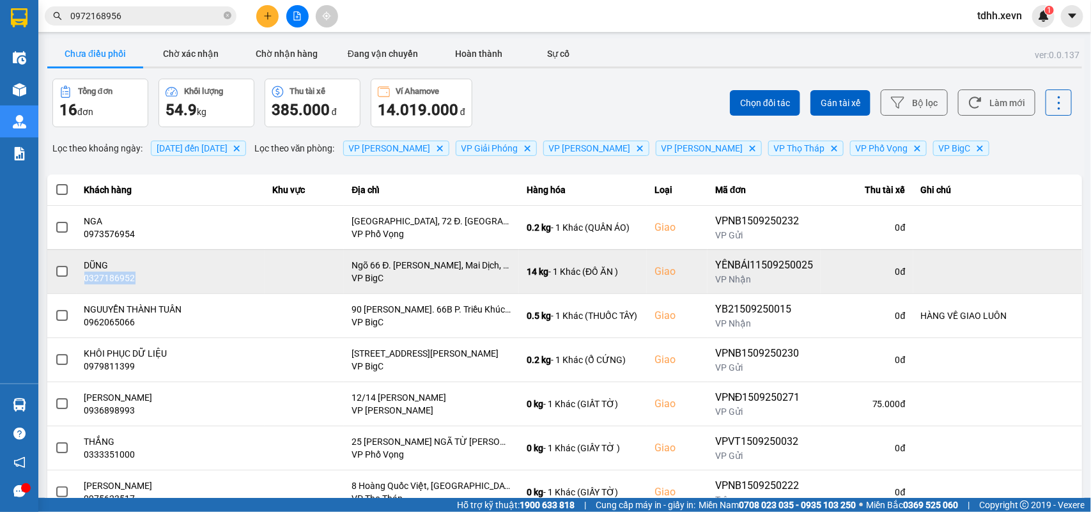
click at [110, 279] on div "0327186952" at bounding box center [170, 278] width 173 height 13
click at [1052, 268] on icon at bounding box center [1056, 271] width 9 height 9
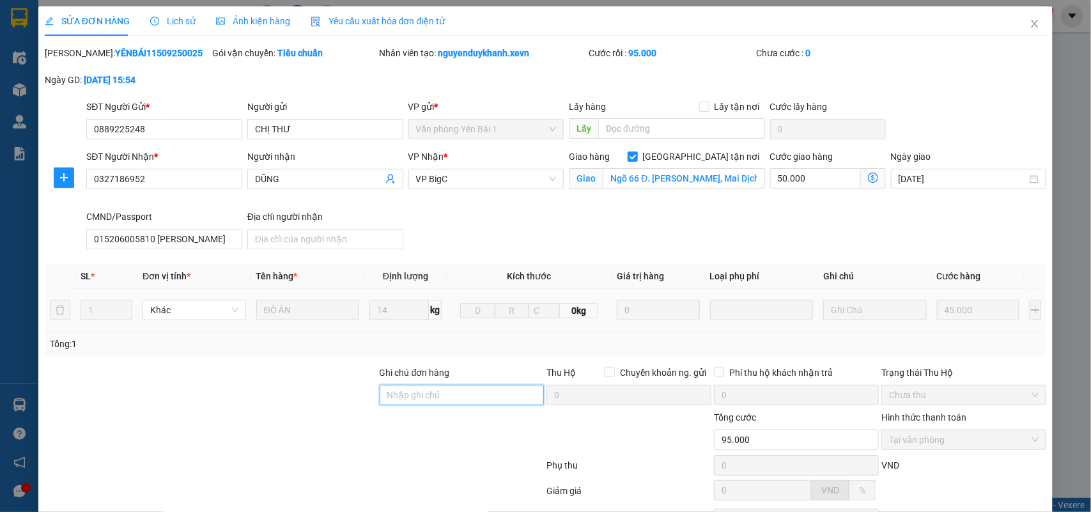
click at [436, 390] on input "Ghi chú đơn hàng" at bounding box center [462, 395] width 165 height 20
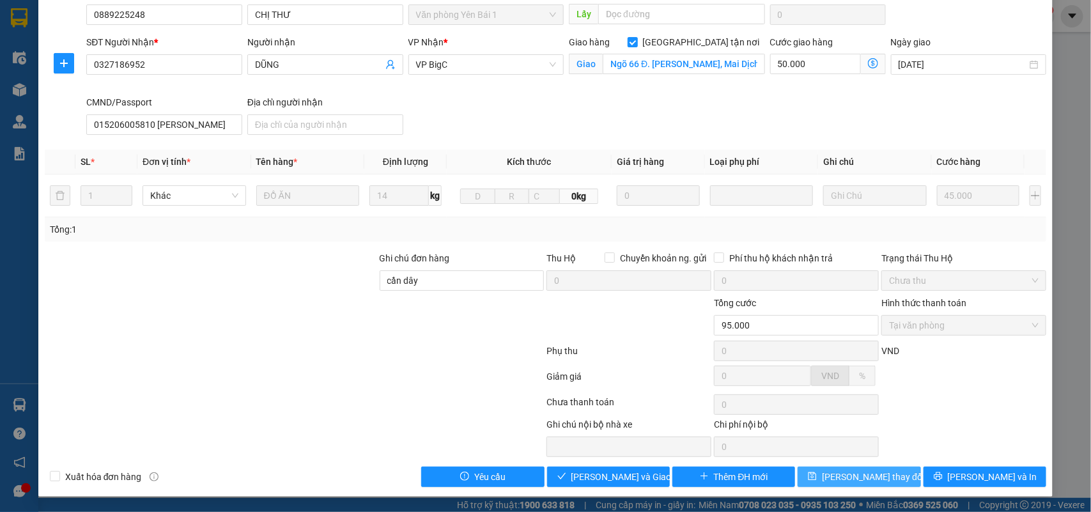
click at [847, 470] on span "Lưu thay đổi" at bounding box center [873, 477] width 102 height 14
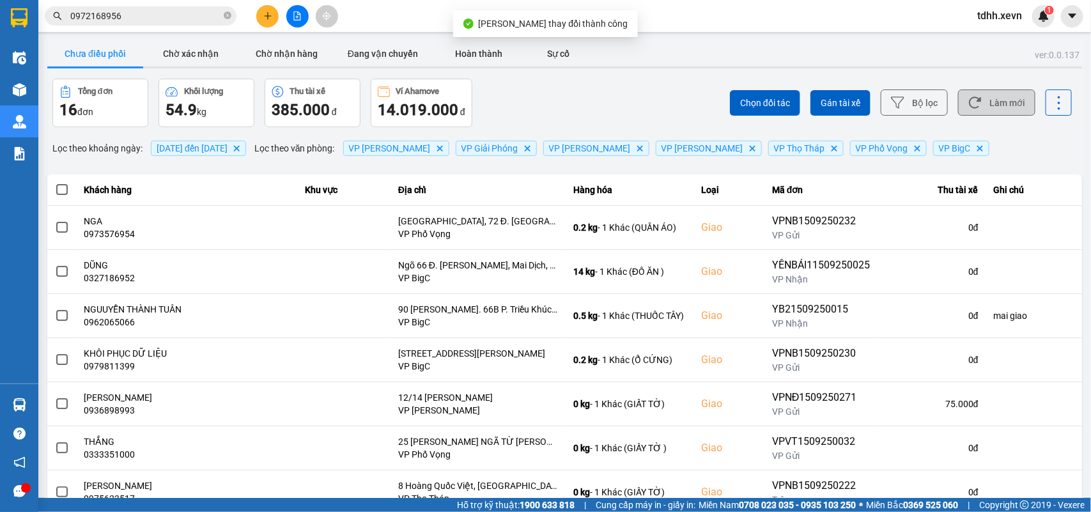
click at [994, 91] on button "Làm mới" at bounding box center [996, 102] width 77 height 26
click at [992, 99] on button "Làm mới" at bounding box center [996, 102] width 77 height 26
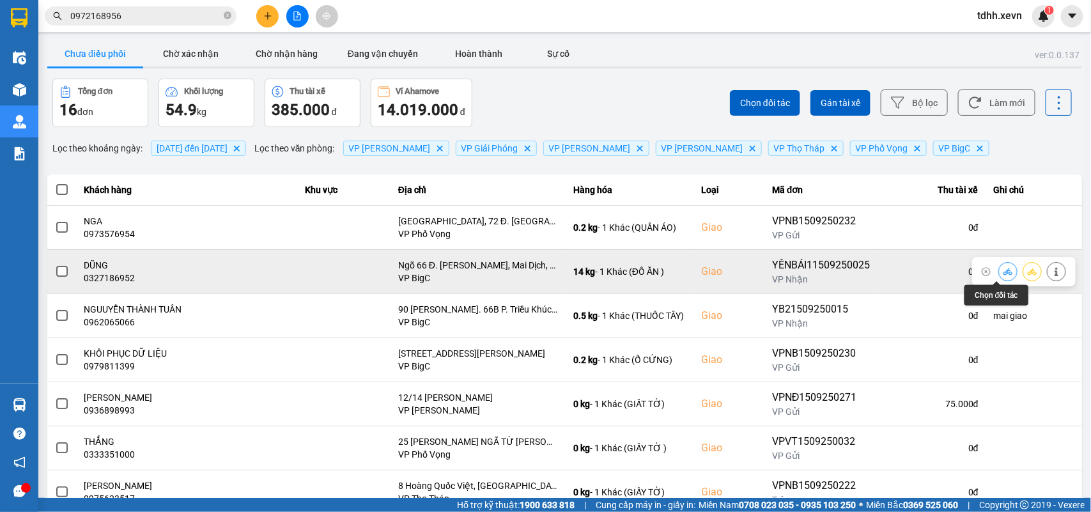
click at [1003, 270] on icon at bounding box center [1007, 271] width 9 height 9
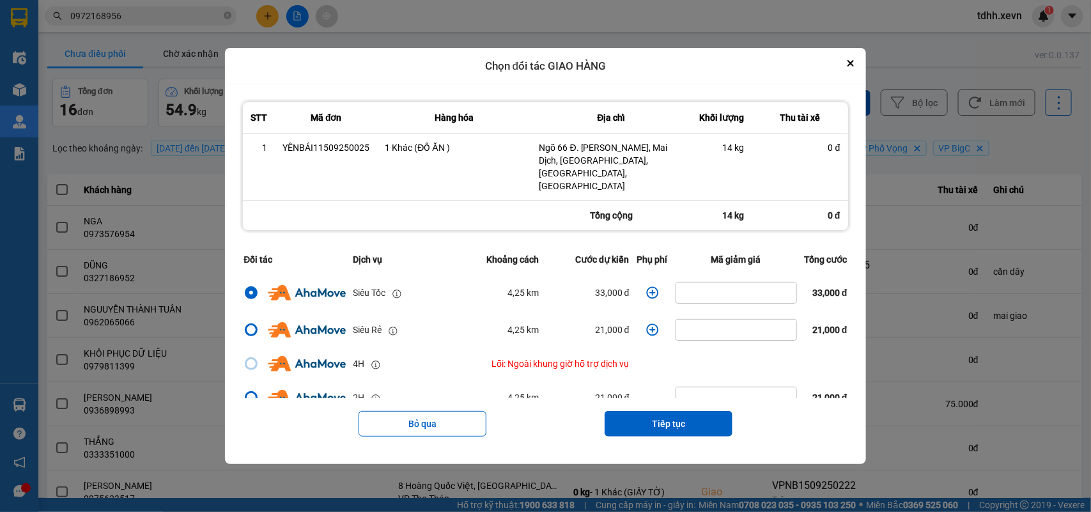
click at [646, 287] on icon "dialog" at bounding box center [652, 293] width 12 height 12
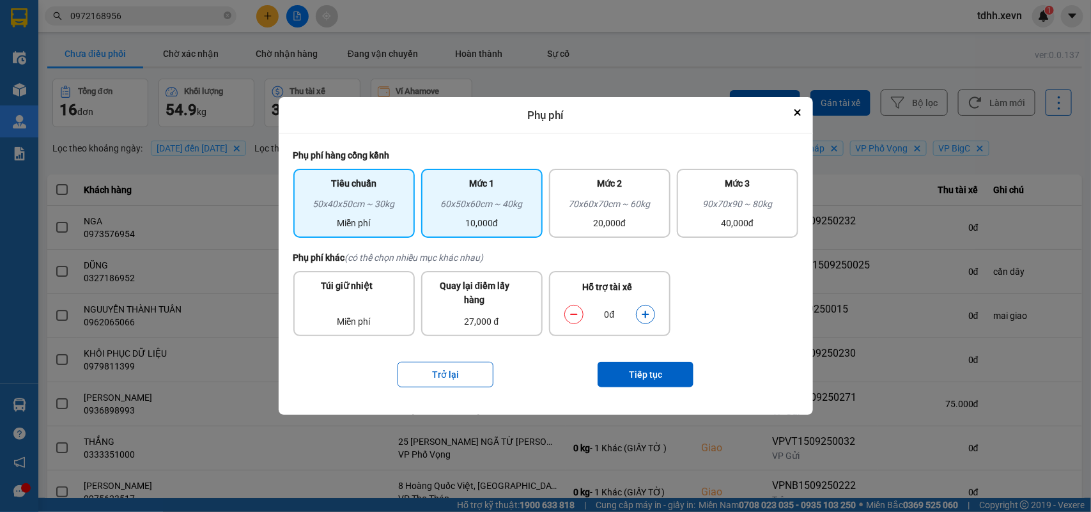
click at [526, 220] on div "10,000đ" at bounding box center [482, 223] width 106 height 14
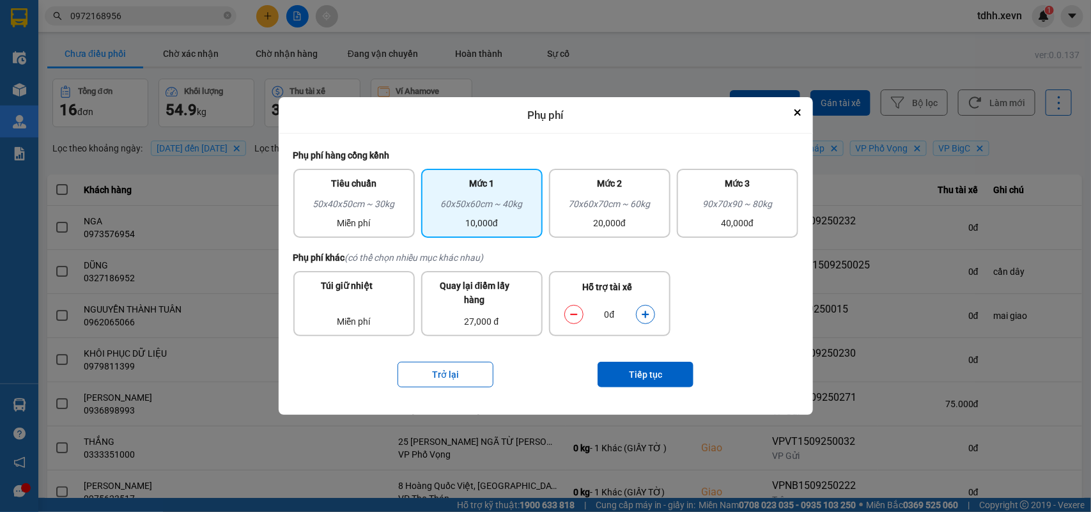
click at [644, 318] on icon "dialog" at bounding box center [645, 314] width 9 height 9
click at [638, 366] on button "Tiếp tục" at bounding box center [645, 375] width 96 height 26
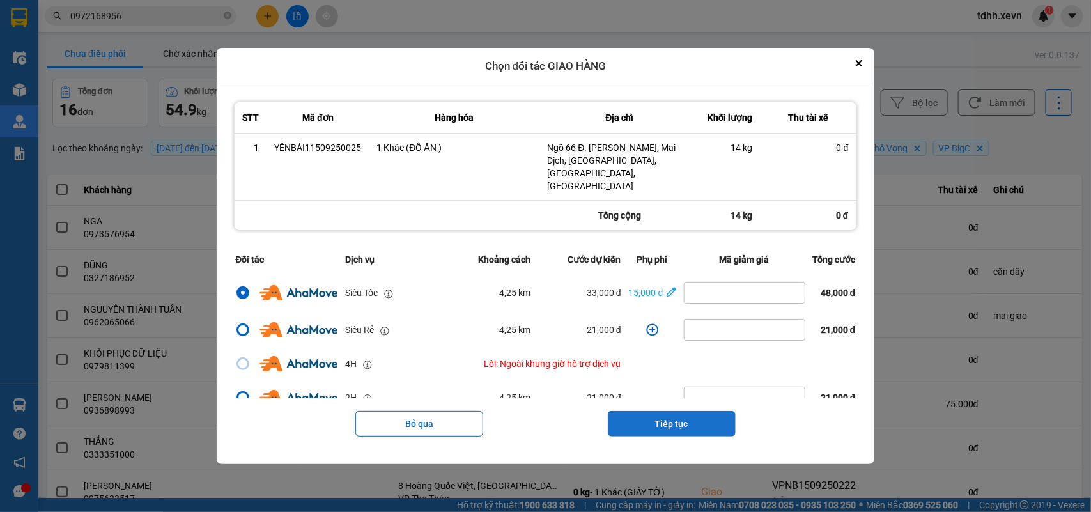
click at [666, 411] on button "Tiếp tục" at bounding box center [672, 424] width 128 height 26
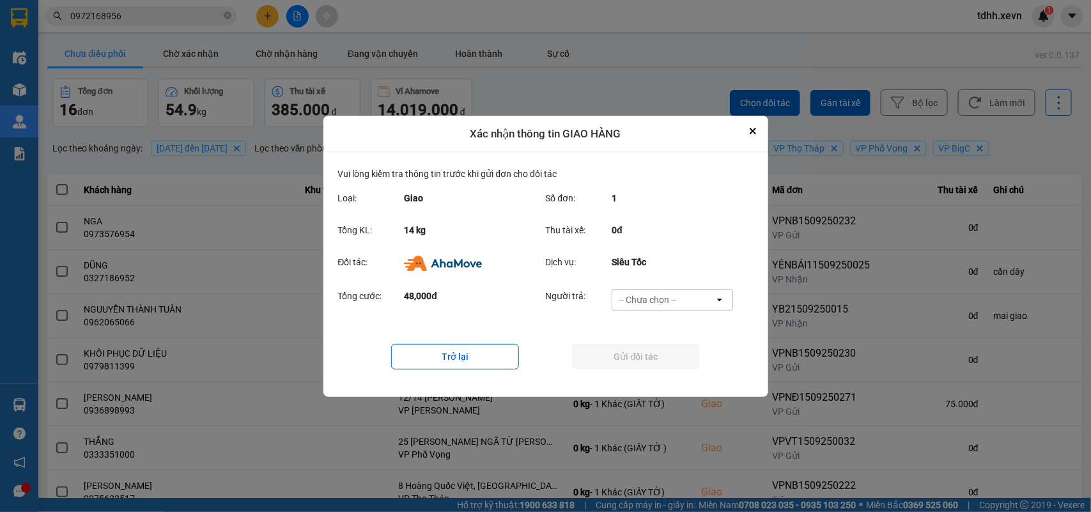
click at [690, 285] on div "Tổng cước: 48,000đ Người trả: -- Chưa chọn -- open" at bounding box center [545, 304] width 415 height 40
click at [686, 312] on div "Người trả: -- Chưa chọn -- open" at bounding box center [644, 303] width 196 height 29
click at [686, 301] on div "-- Chưa chọn --" at bounding box center [663, 299] width 102 height 20
click at [656, 366] on span "Ví Ahamove" at bounding box center [648, 372] width 52 height 13
click at [656, 362] on button "Gửi đối tác" at bounding box center [636, 357] width 128 height 26
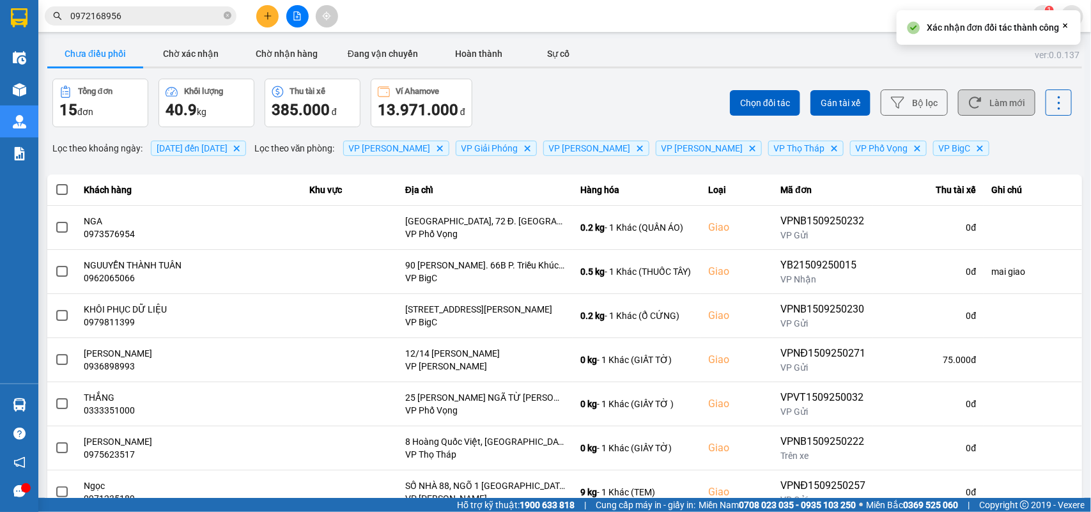
click at [996, 105] on button "Làm mới" at bounding box center [996, 102] width 77 height 26
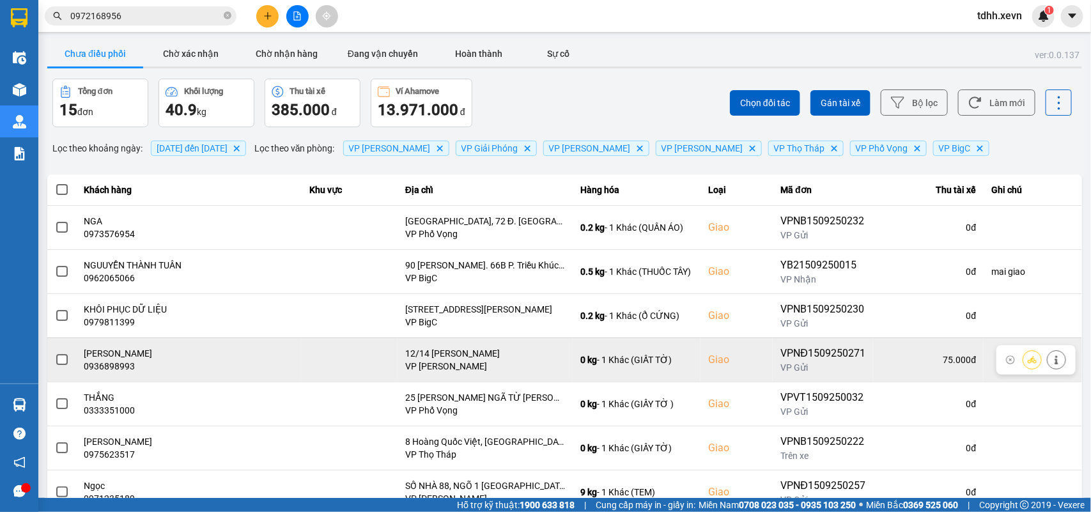
scroll to position [180, 0]
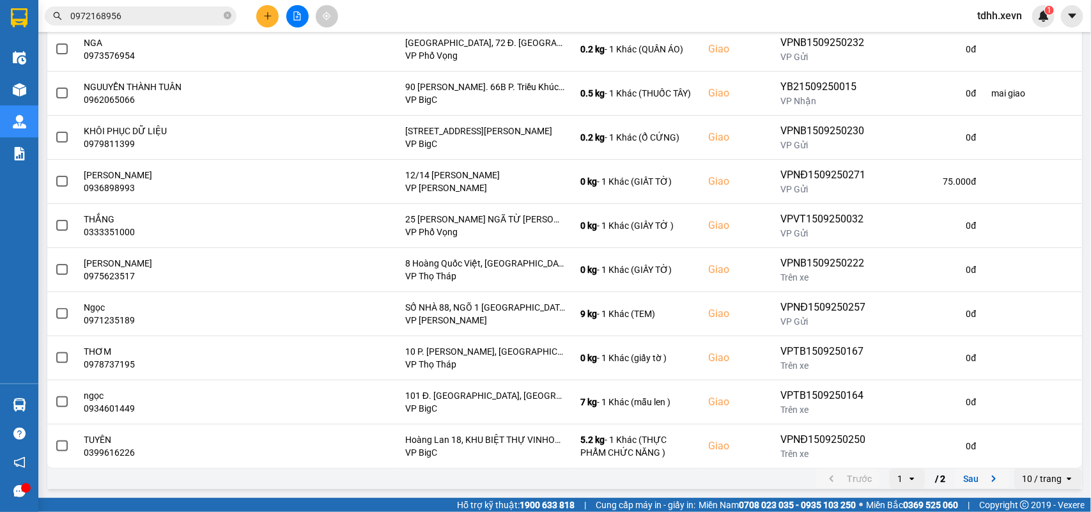
click at [986, 481] on icon "next page. current page 1 / 2" at bounding box center [993, 478] width 15 height 15
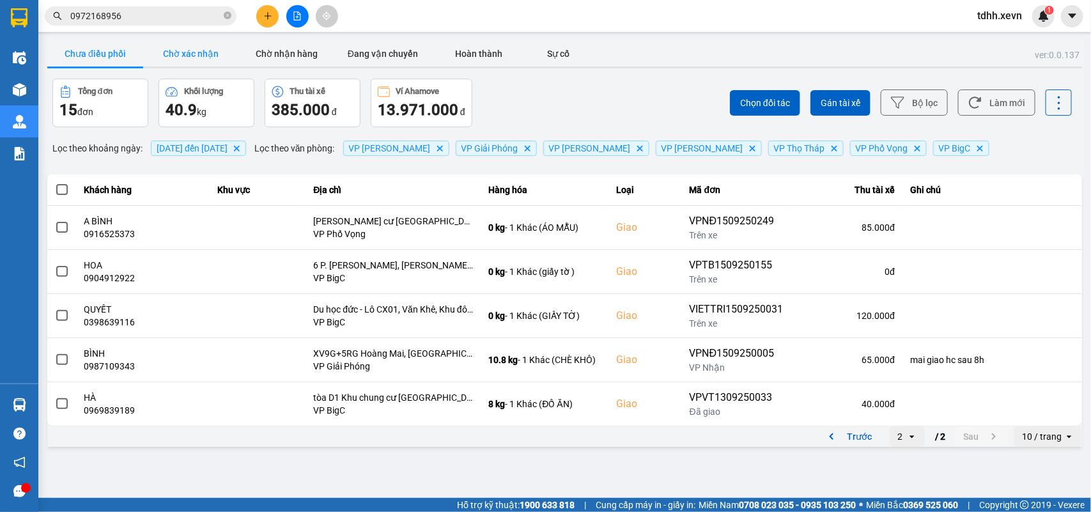
click at [189, 53] on button "Chờ xác nhận" at bounding box center [191, 54] width 96 height 26
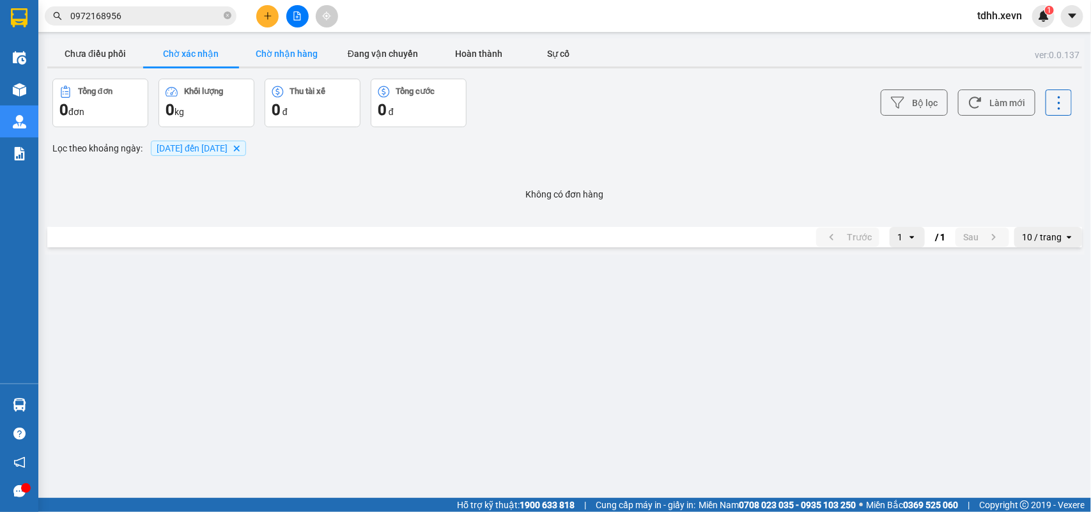
click at [270, 53] on button "Chờ nhận hàng" at bounding box center [287, 54] width 96 height 26
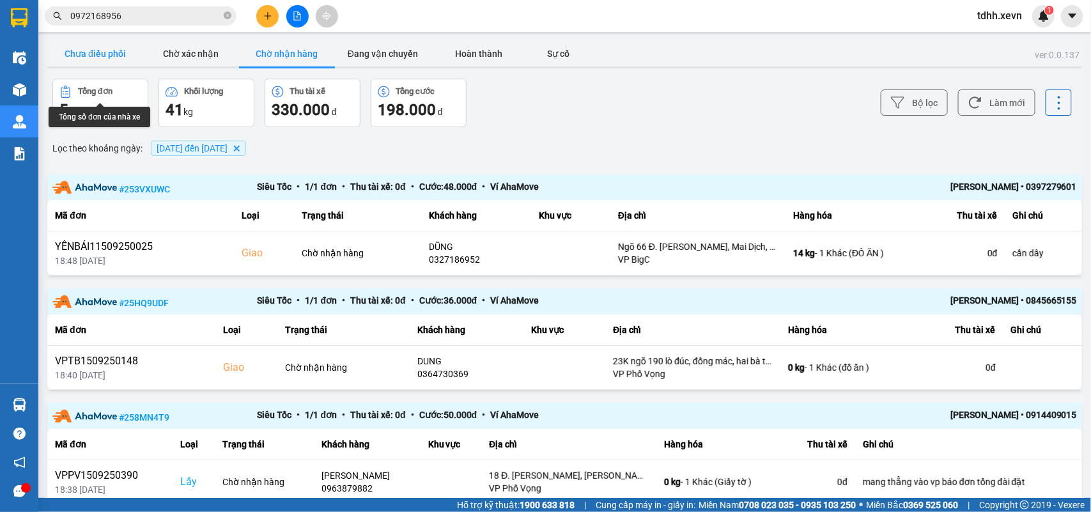
click at [101, 43] on button "Chưa điều phối" at bounding box center [95, 54] width 96 height 26
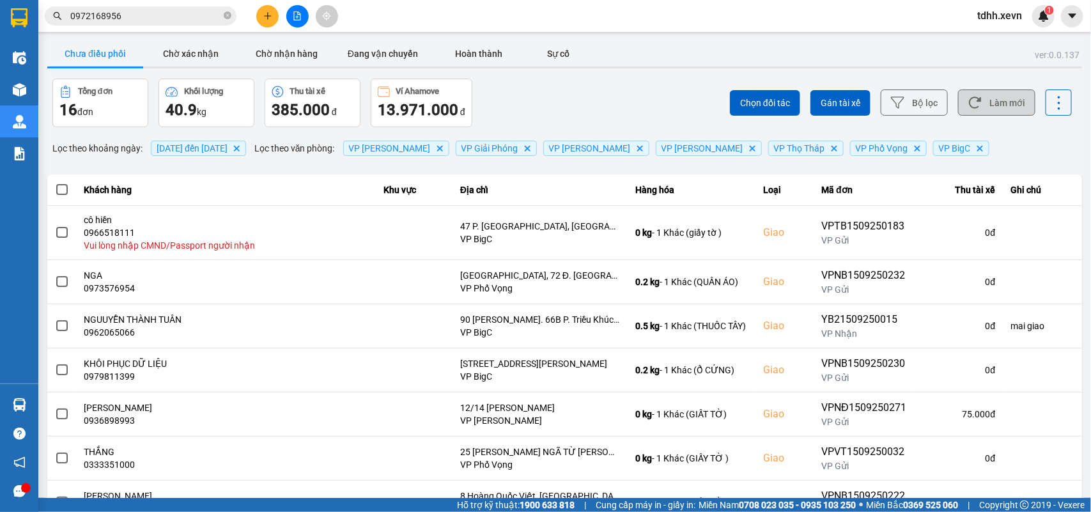
click at [998, 105] on button "Làm mới" at bounding box center [996, 102] width 77 height 26
click at [982, 93] on button "Làm mới" at bounding box center [996, 102] width 77 height 26
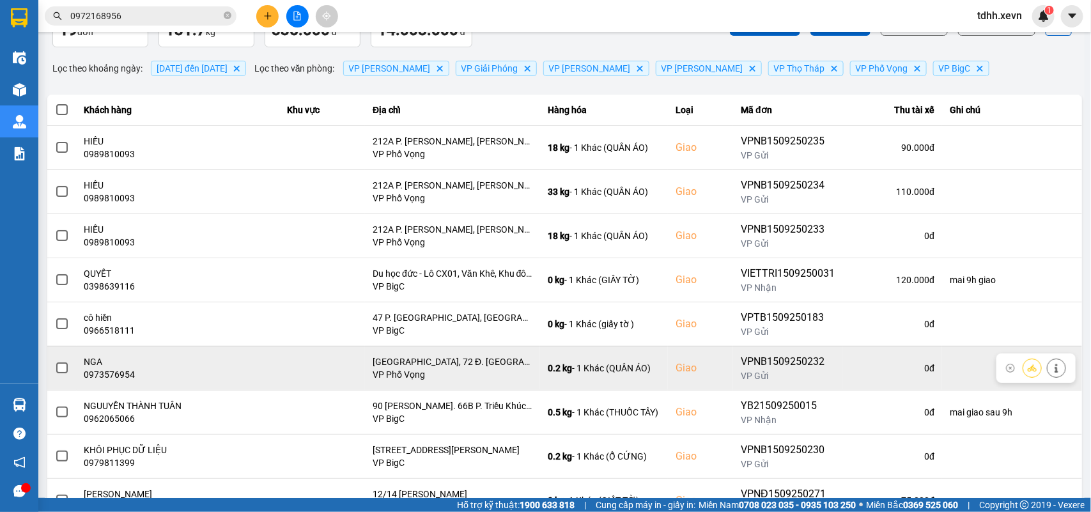
scroll to position [180, 0]
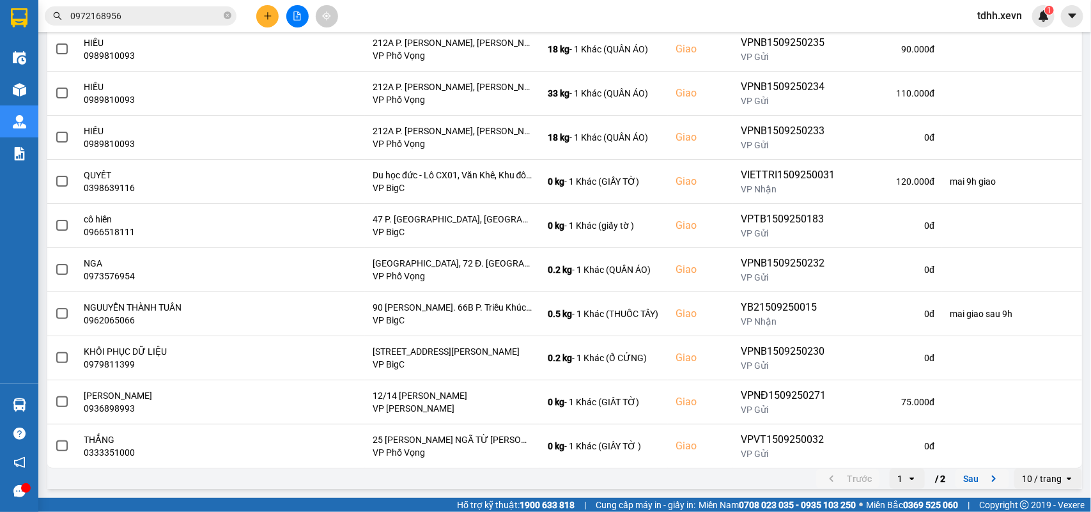
click at [989, 474] on icon "next page. current page 1 / 2" at bounding box center [993, 478] width 15 height 15
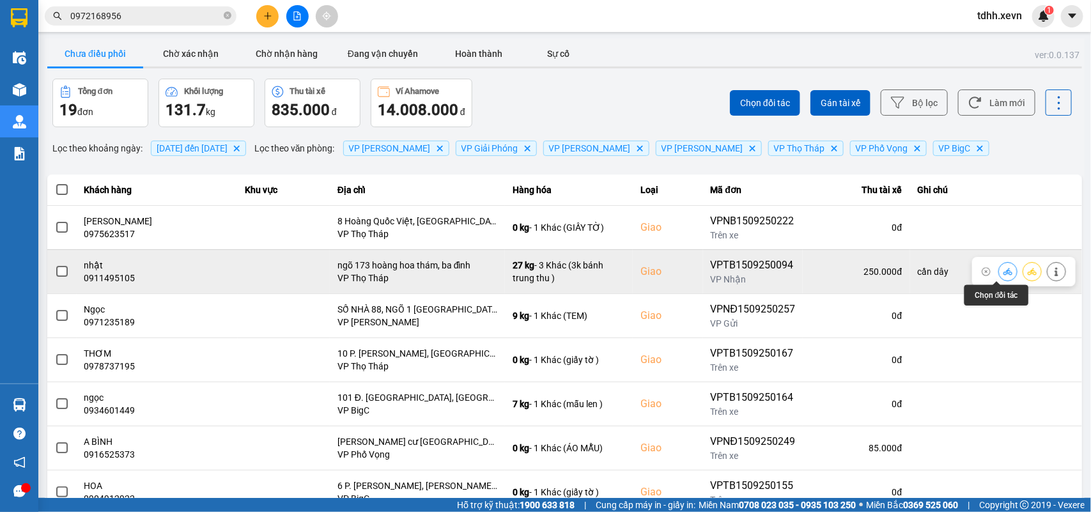
click at [1003, 274] on icon at bounding box center [1007, 271] width 9 height 9
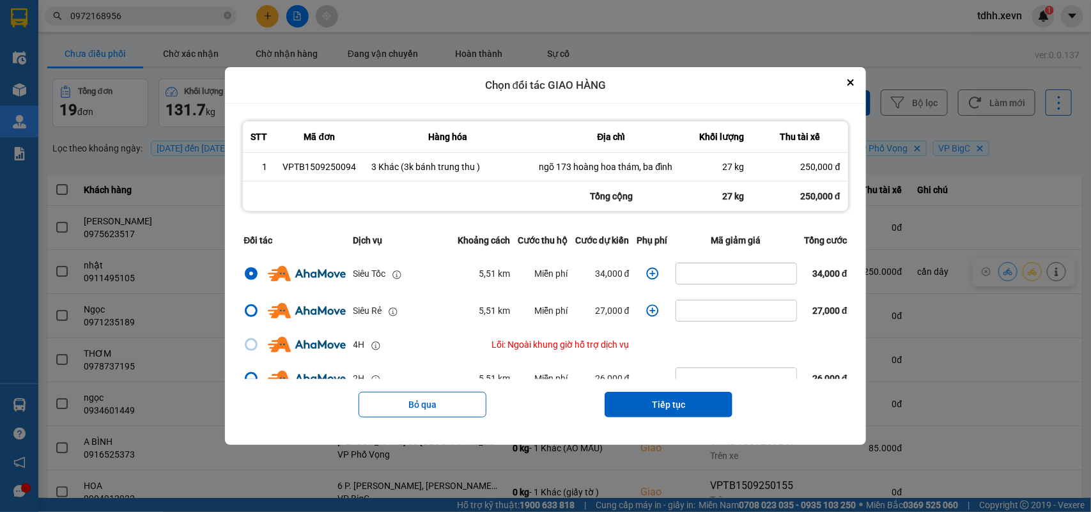
click at [646, 275] on icon "dialog" at bounding box center [652, 273] width 13 height 13
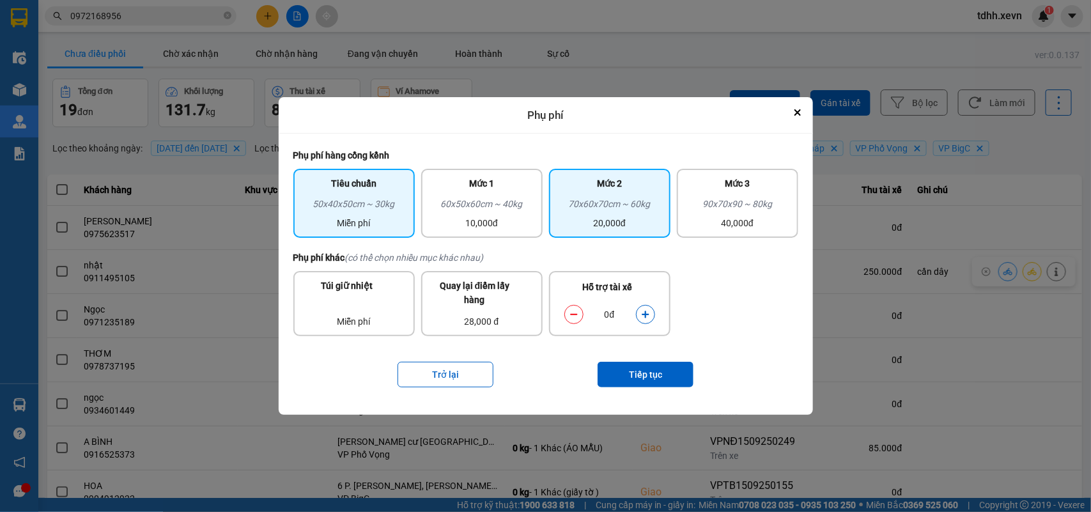
click at [654, 231] on div "Mức 2 70x60x70cm ~ 60kg 20,000đ" at bounding box center [609, 203] width 121 height 69
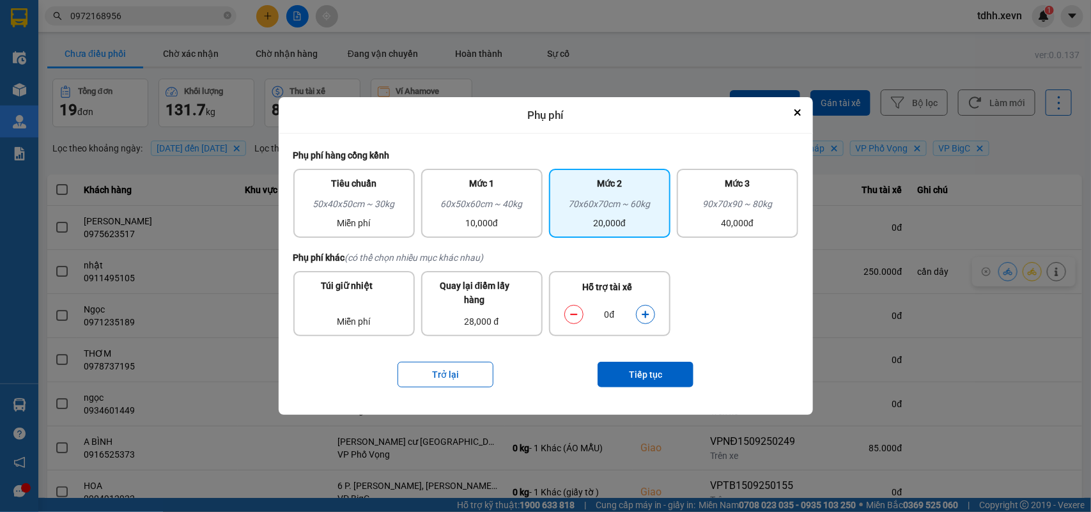
click at [643, 315] on icon "dialog" at bounding box center [645, 314] width 9 height 9
click at [643, 320] on button "dialog" at bounding box center [645, 315] width 18 height 22
click at [645, 369] on button "Tiếp tục" at bounding box center [645, 375] width 96 height 26
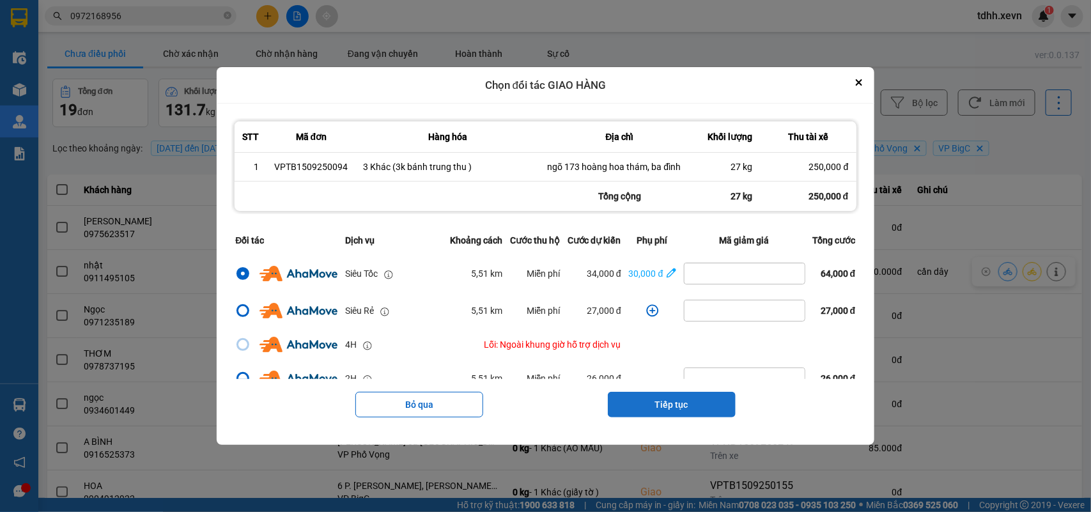
click at [660, 406] on button "Tiếp tục" at bounding box center [672, 405] width 128 height 26
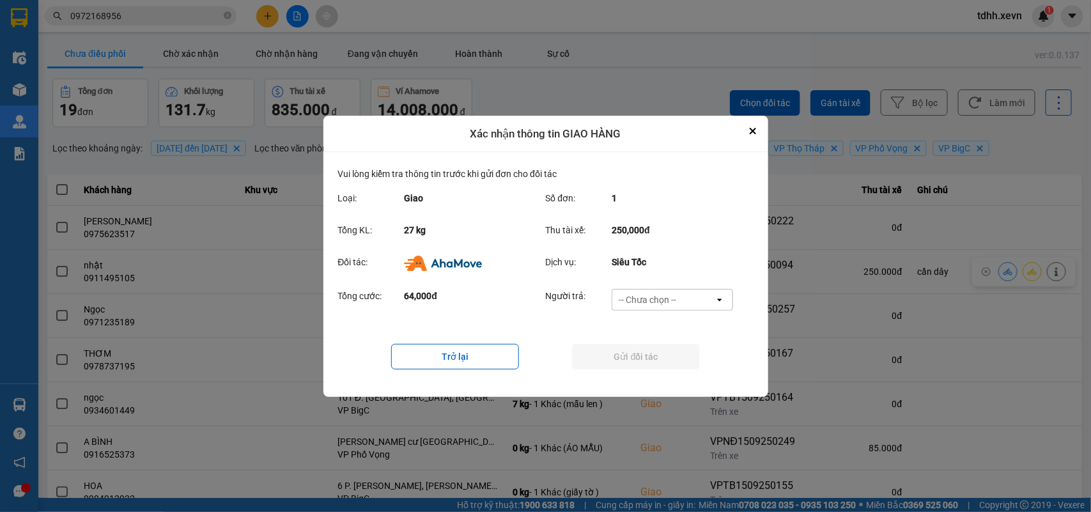
click at [670, 286] on div "Tổng cước: 64,000đ Người trả: -- Chưa chọn -- open" at bounding box center [545, 304] width 415 height 40
click at [673, 295] on div "-- Chưa chọn --" at bounding box center [648, 299] width 58 height 13
click at [656, 366] on span "Ví Ahamove" at bounding box center [648, 372] width 52 height 13
click at [656, 363] on button "Gửi đối tác" at bounding box center [636, 357] width 128 height 26
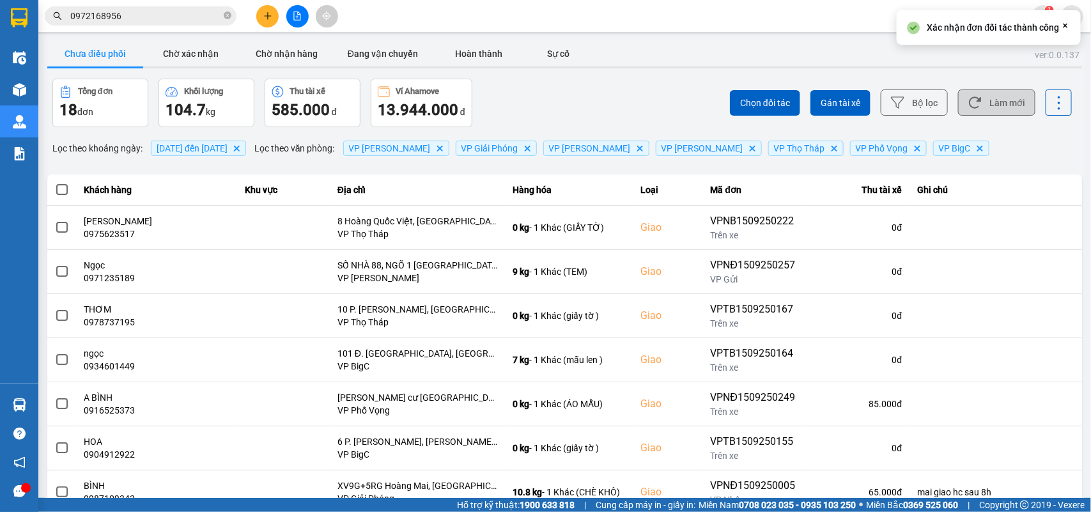
click at [1005, 99] on button "Làm mới" at bounding box center [996, 102] width 77 height 26
click at [215, 59] on button "Chờ xác nhận" at bounding box center [191, 54] width 96 height 26
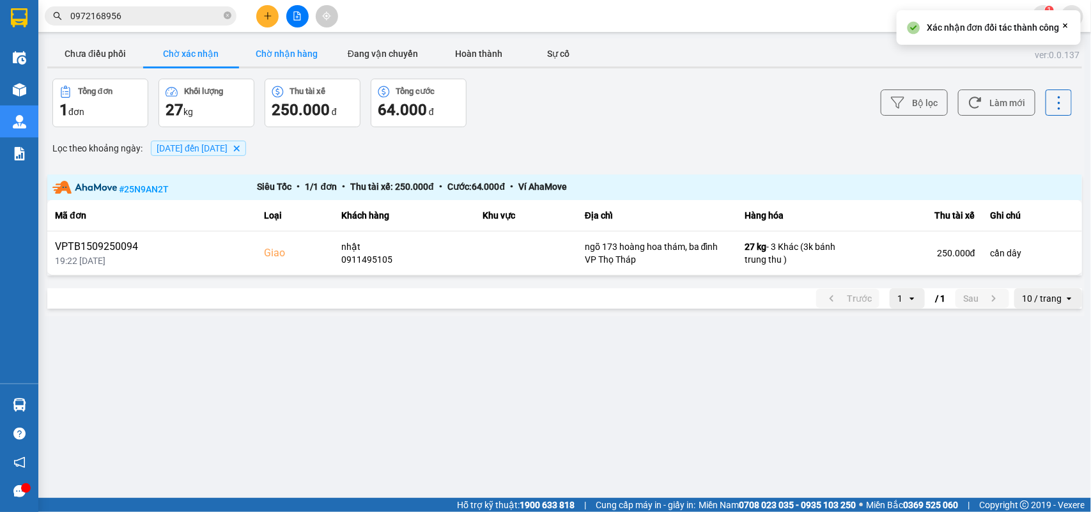
click at [280, 59] on button "Chờ nhận hàng" at bounding box center [287, 54] width 96 height 26
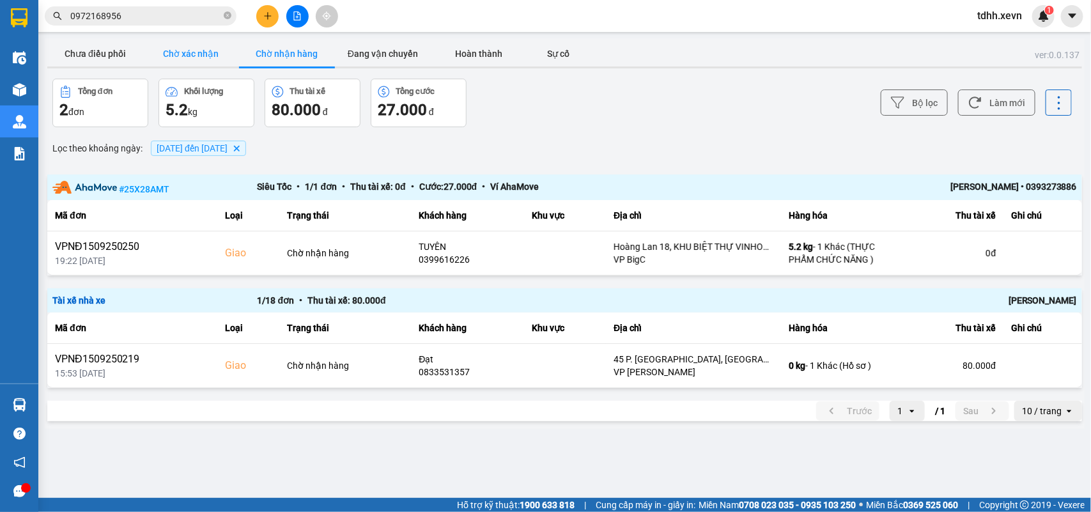
click at [194, 55] on button "Chờ xác nhận" at bounding box center [191, 54] width 96 height 26
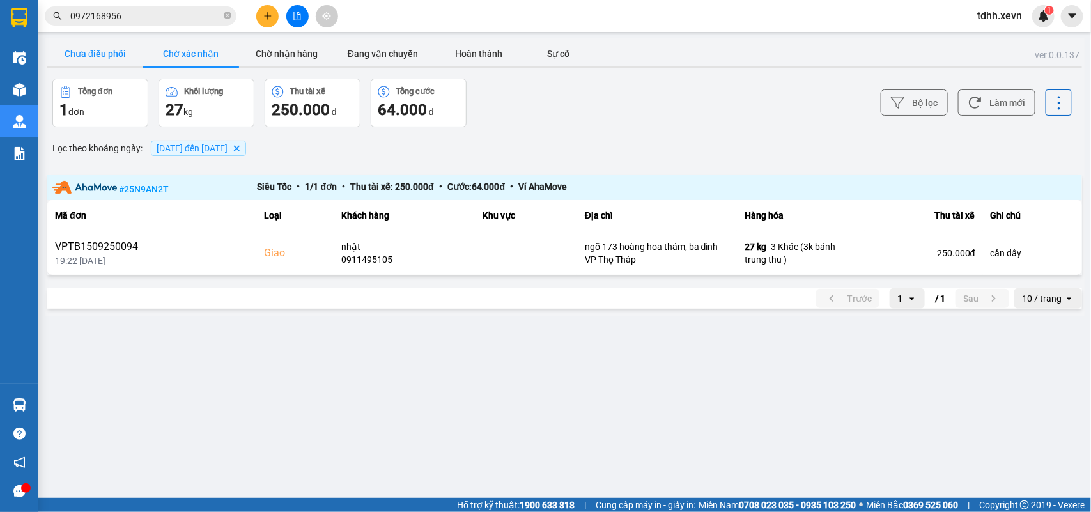
click at [87, 49] on button "Chưa điều phối" at bounding box center [95, 54] width 96 height 26
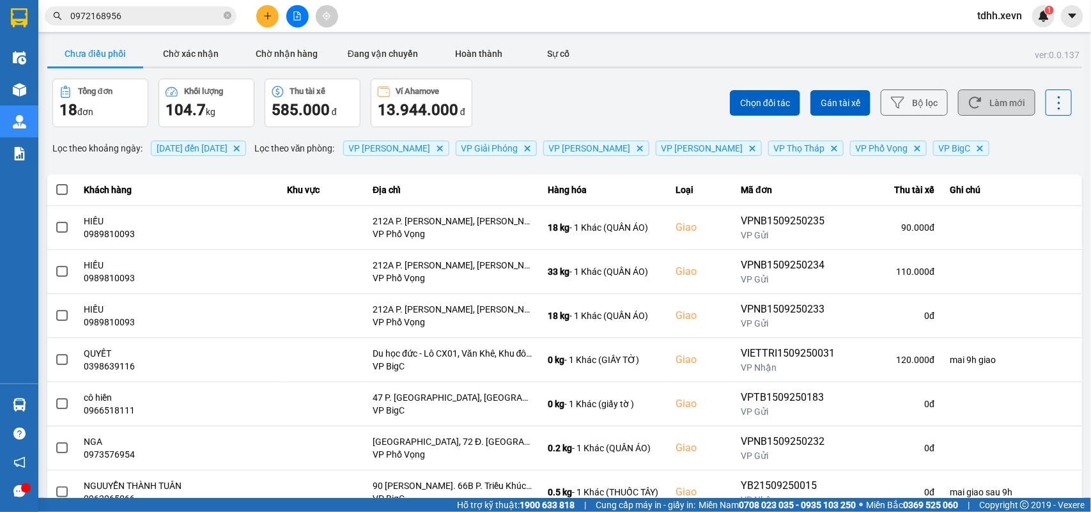
click at [985, 95] on button "Làm mới" at bounding box center [996, 102] width 77 height 26
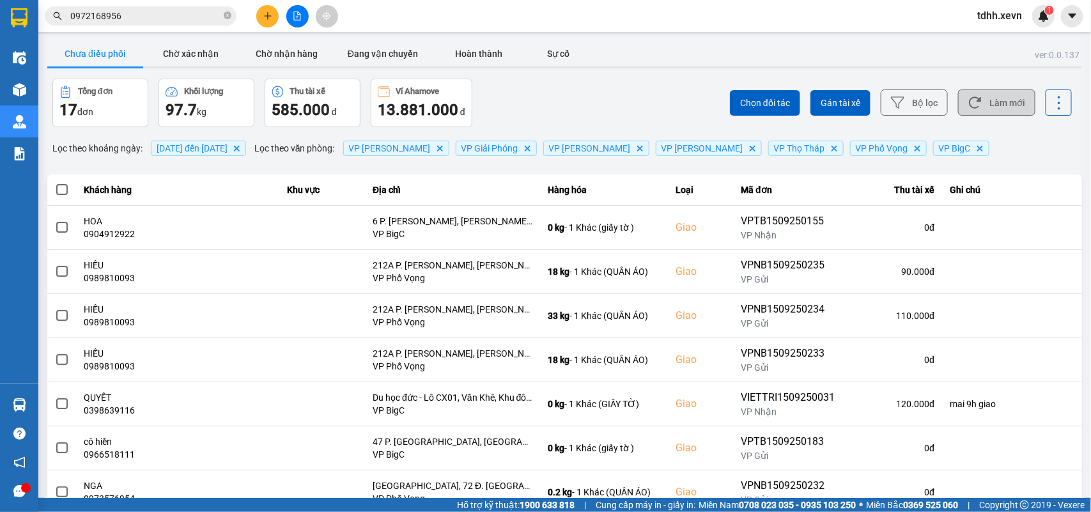
click at [966, 94] on button "Làm mới" at bounding box center [996, 102] width 77 height 26
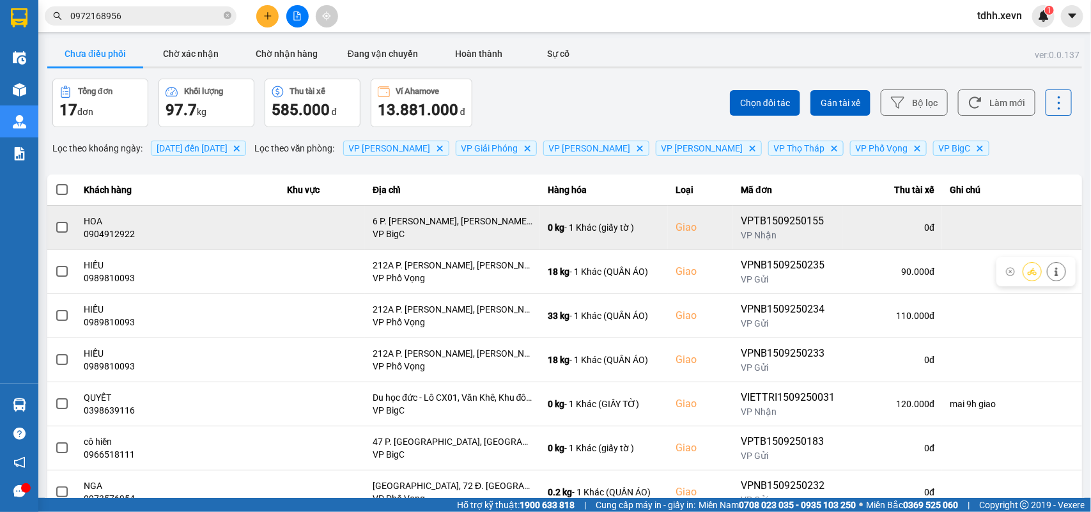
click at [125, 234] on div "0904912922" at bounding box center [177, 233] width 187 height 13
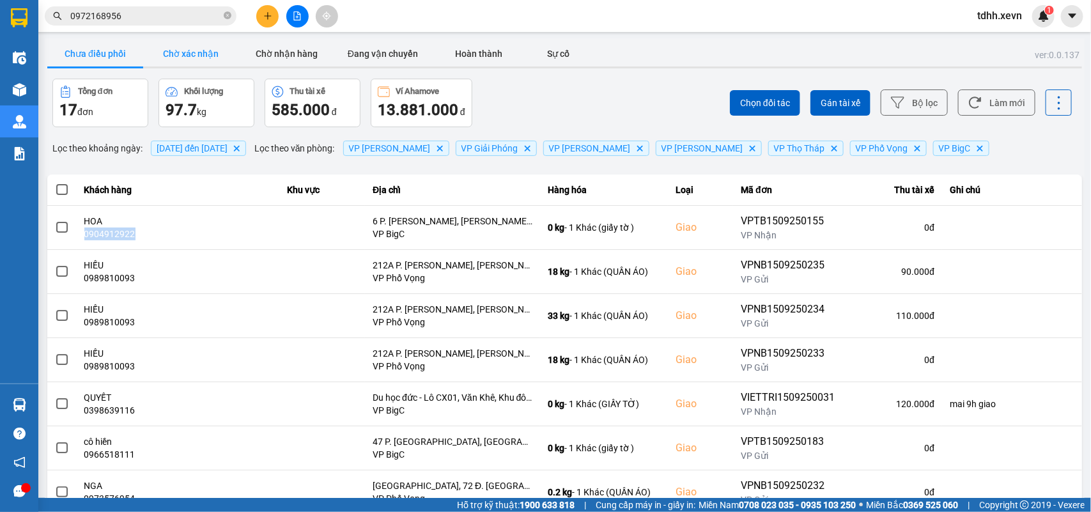
click at [166, 52] on button "Chờ xác nhận" at bounding box center [191, 54] width 96 height 26
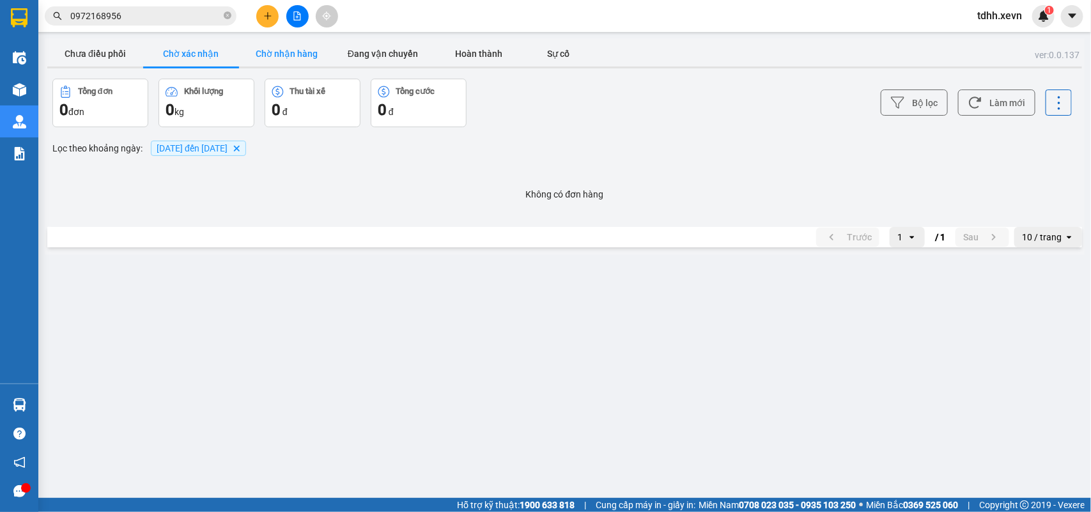
click at [293, 52] on button "Chờ nhận hàng" at bounding box center [287, 54] width 96 height 26
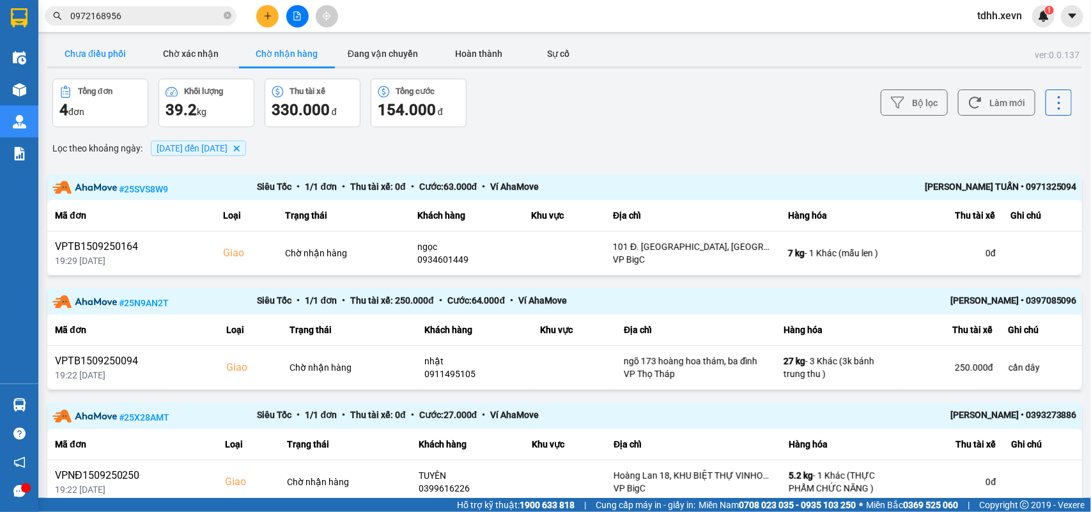
click at [104, 65] on button "Chưa điều phối" at bounding box center [95, 54] width 96 height 26
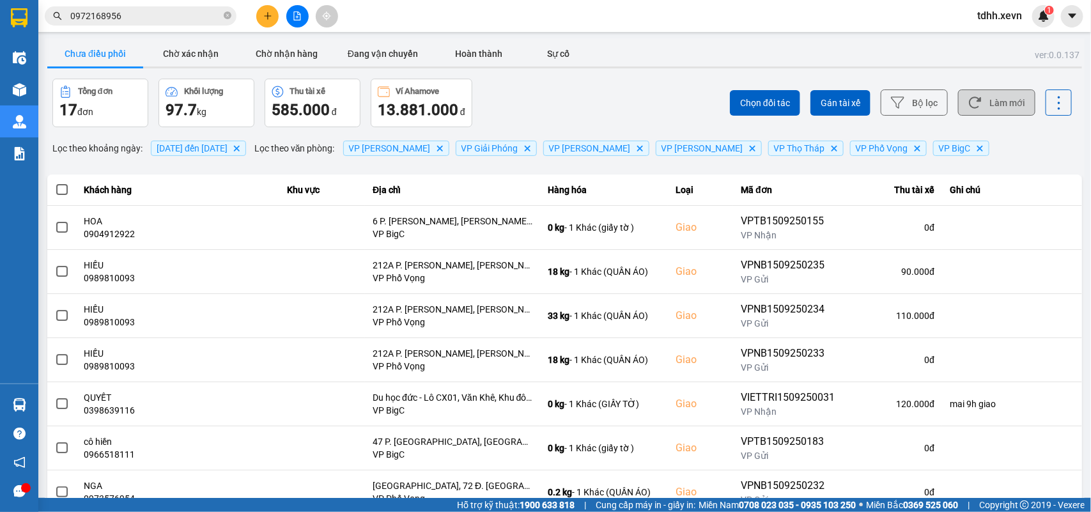
click at [973, 112] on button "Làm mới" at bounding box center [996, 102] width 77 height 26
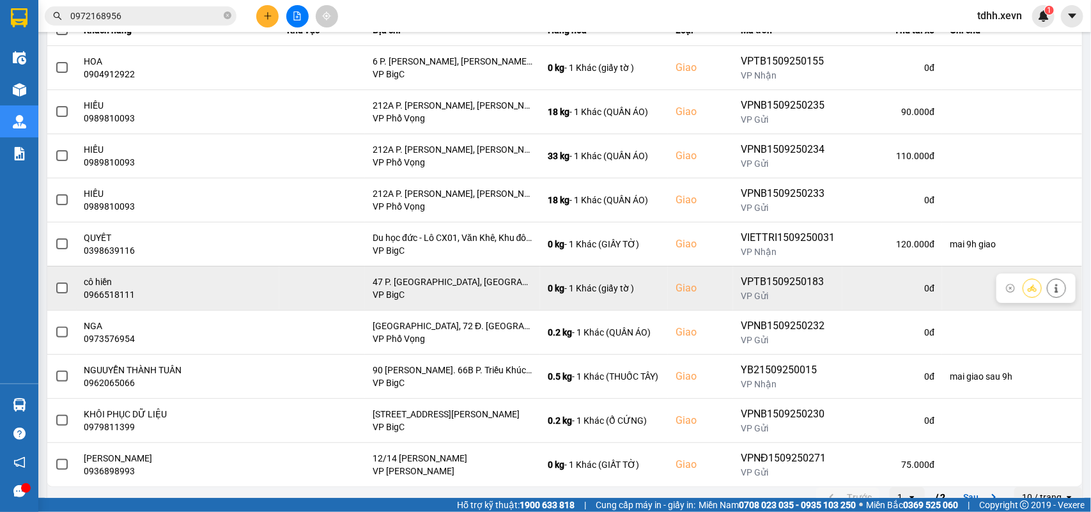
scroll to position [180, 0]
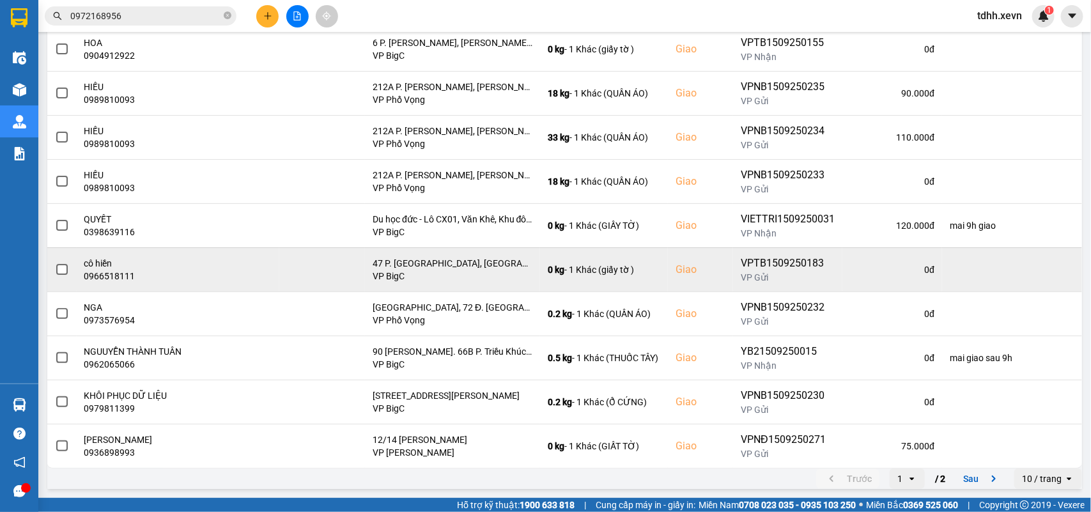
click at [986, 476] on icon "next page. current page 1 / 2" at bounding box center [993, 478] width 15 height 15
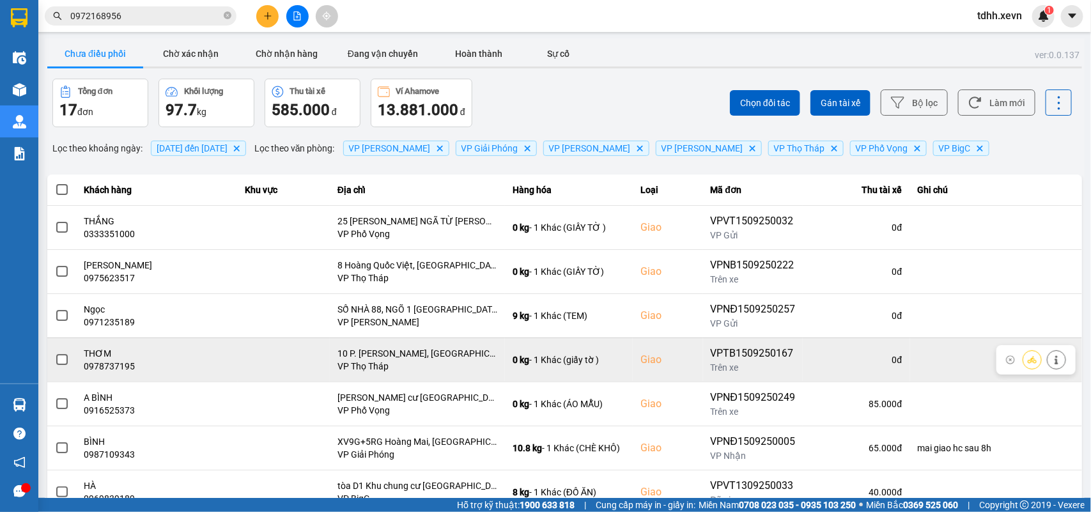
scroll to position [47, 0]
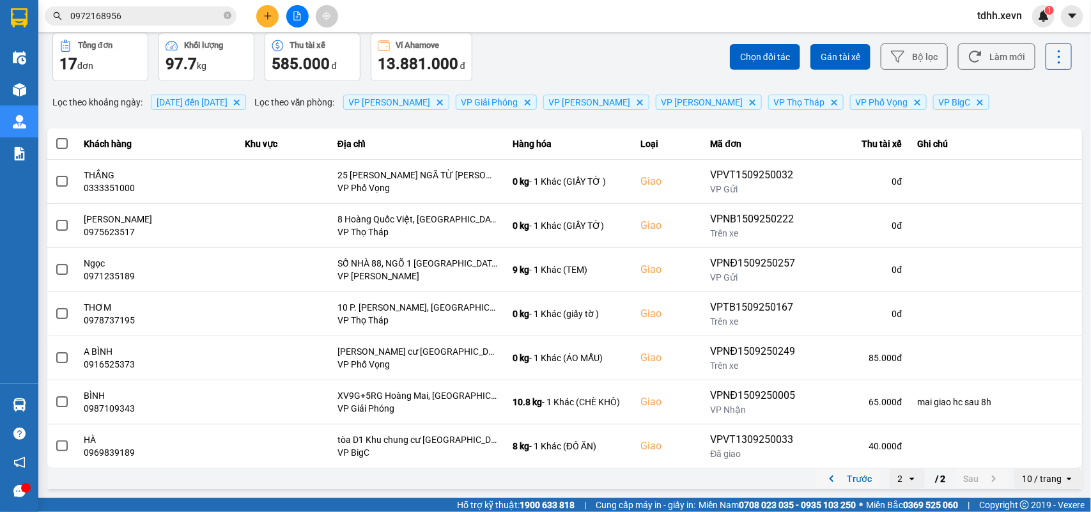
click at [824, 480] on icon "previous page. current page 2 / 2" at bounding box center [831, 478] width 15 height 15
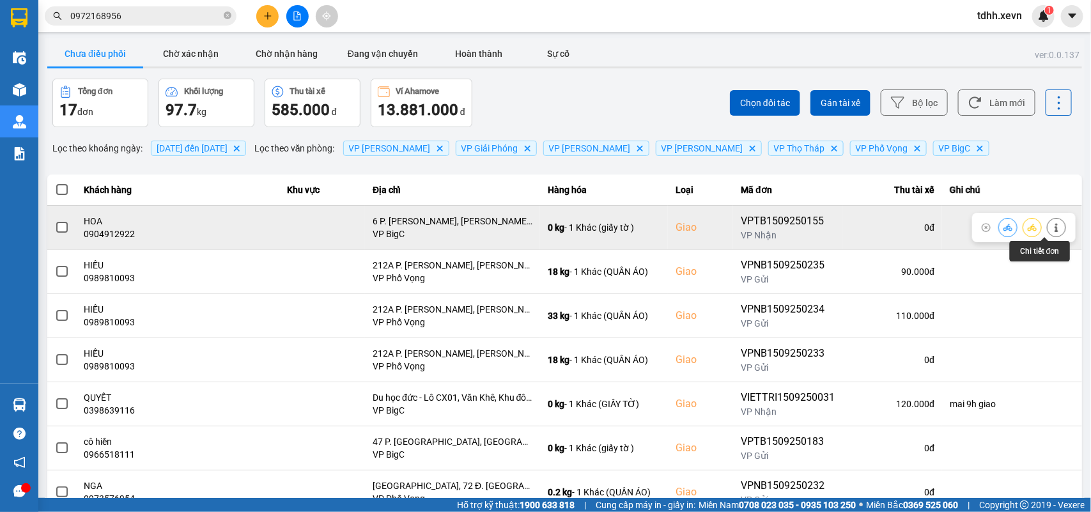
click at [1052, 224] on icon at bounding box center [1056, 227] width 9 height 9
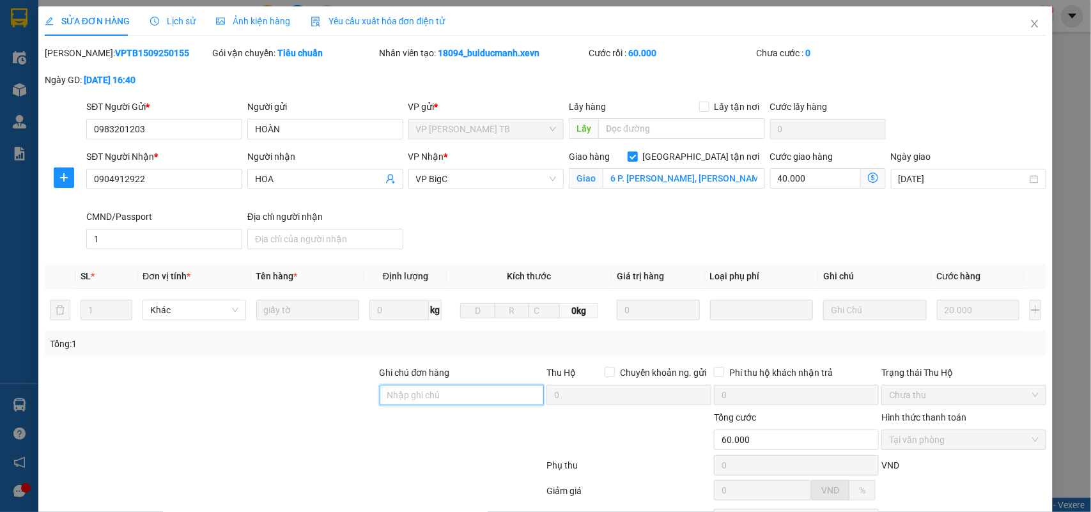
click at [474, 388] on input "Ghi chú đơn hàng" at bounding box center [462, 395] width 165 height 20
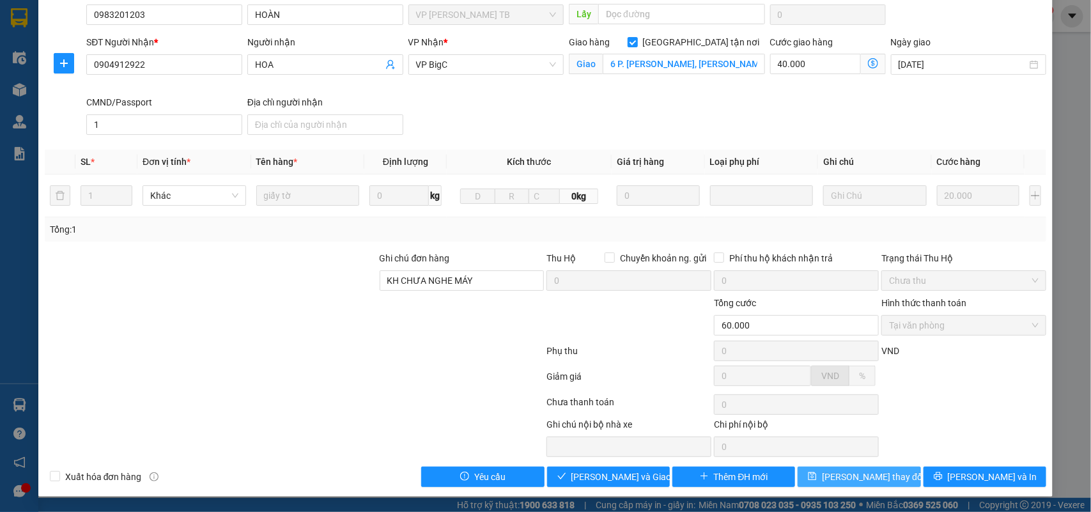
drag, startPoint x: 863, startPoint y: 472, endPoint x: 729, endPoint y: 227, distance: 278.6
click at [866, 472] on span "Lưu thay đổi" at bounding box center [873, 477] width 102 height 14
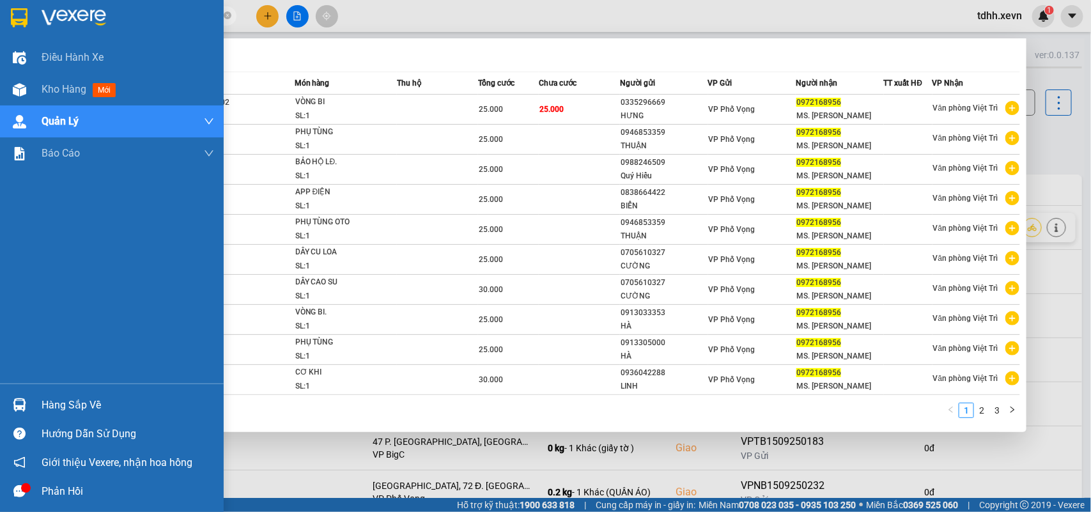
drag, startPoint x: 81, startPoint y: 17, endPoint x: 20, endPoint y: 20, distance: 60.8
click at [20, 20] on section "Kết quả tìm kiếm ( 25 ) Bộ lọc Mã ĐH Trạng thái Món hàng Thu hộ Tổng cước Chưa …" at bounding box center [545, 256] width 1091 height 512
paste input "44533299"
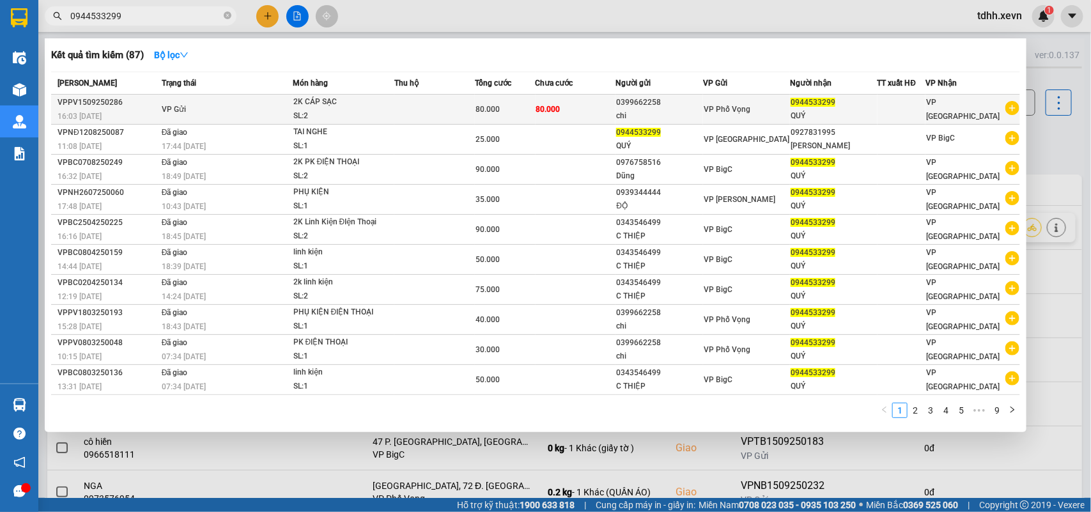
click at [387, 116] on div "SL: 2" at bounding box center [341, 116] width 96 height 14
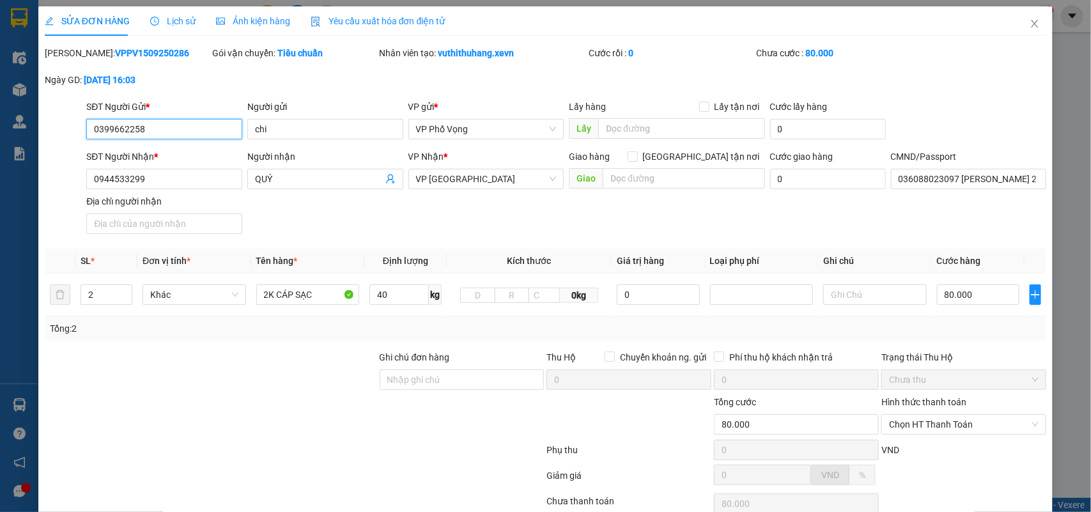
scroll to position [101, 0]
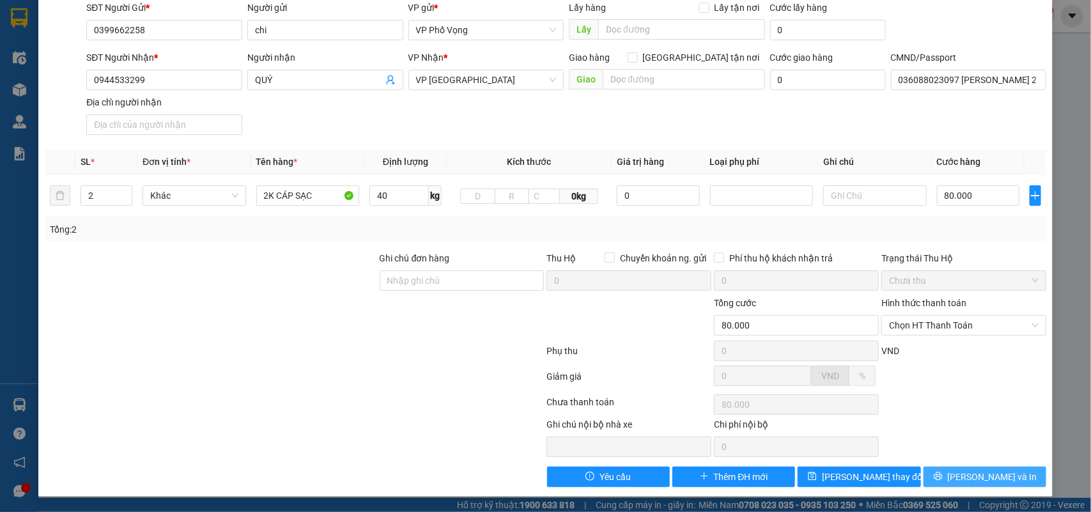
click at [925, 484] on button "Lưu và In" at bounding box center [984, 476] width 123 height 20
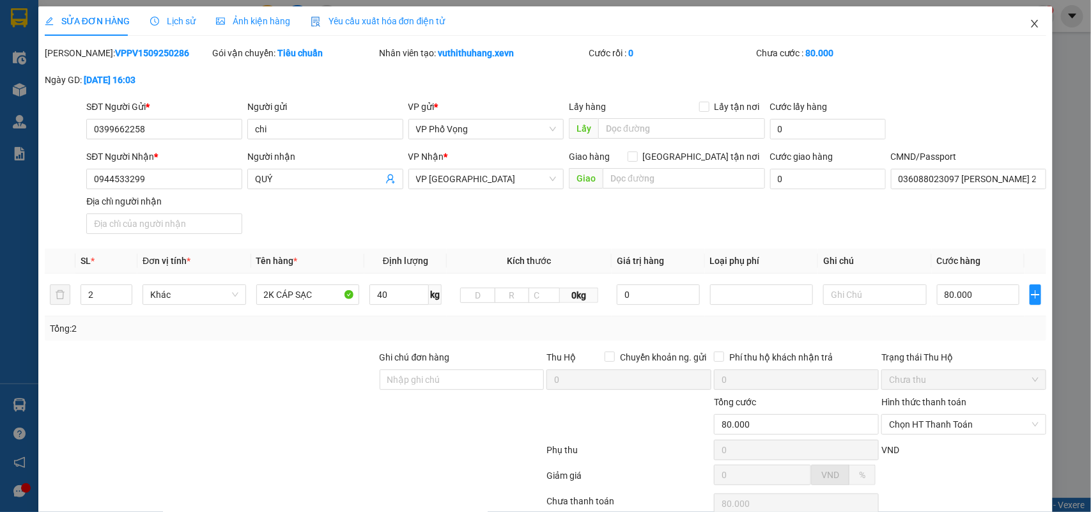
click at [1029, 20] on icon "close" at bounding box center [1034, 24] width 10 height 10
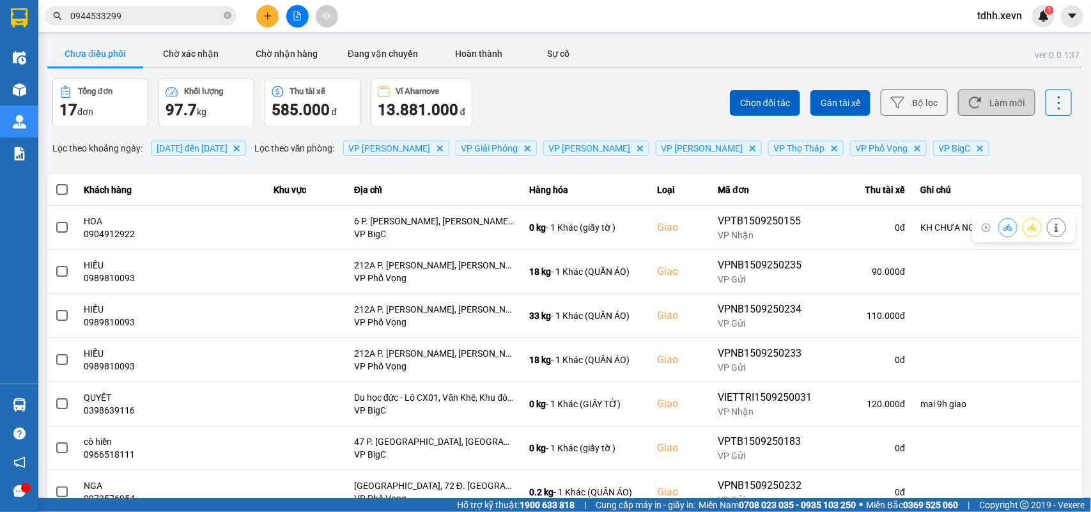
click at [1007, 107] on button "Làm mới" at bounding box center [996, 102] width 77 height 26
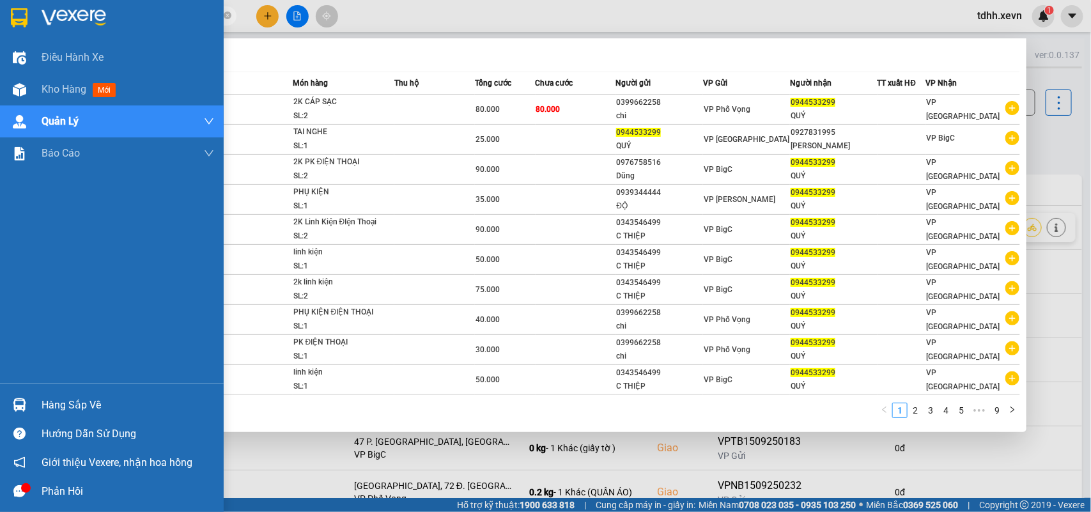
drag, startPoint x: 126, startPoint y: 16, endPoint x: 29, endPoint y: 37, distance: 98.8
click at [29, 37] on section "Kết quả tìm kiếm ( 87 ) Bộ lọc Mã ĐH Trạng thái Món hàng Thu hộ Tổng cước Chưa …" at bounding box center [545, 256] width 1091 height 512
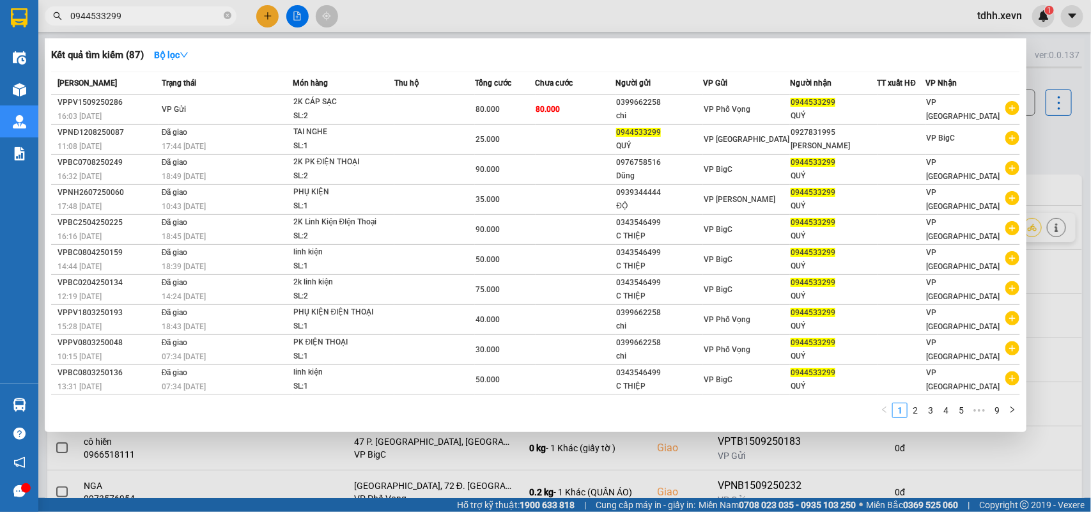
paste input "662988"
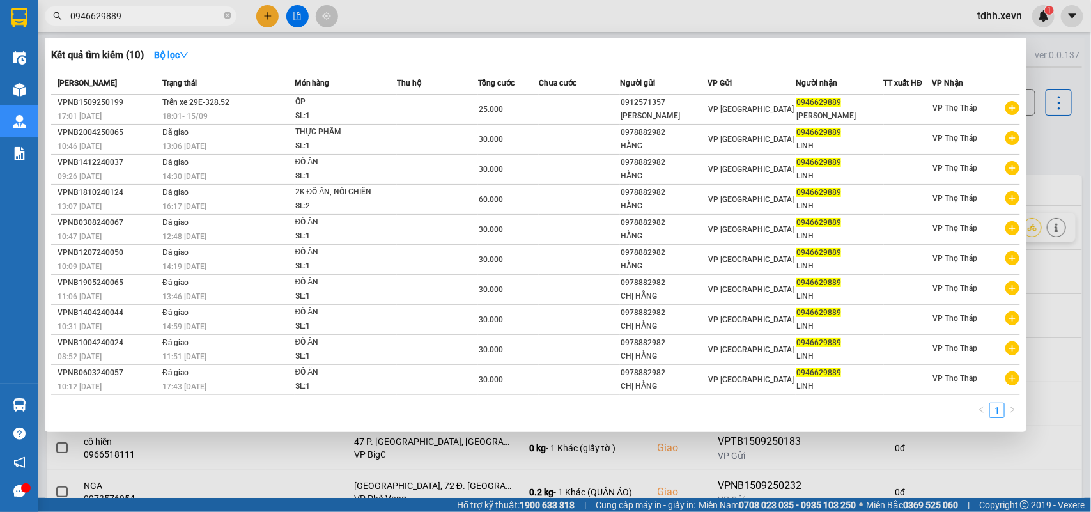
click at [1049, 155] on div at bounding box center [545, 256] width 1091 height 512
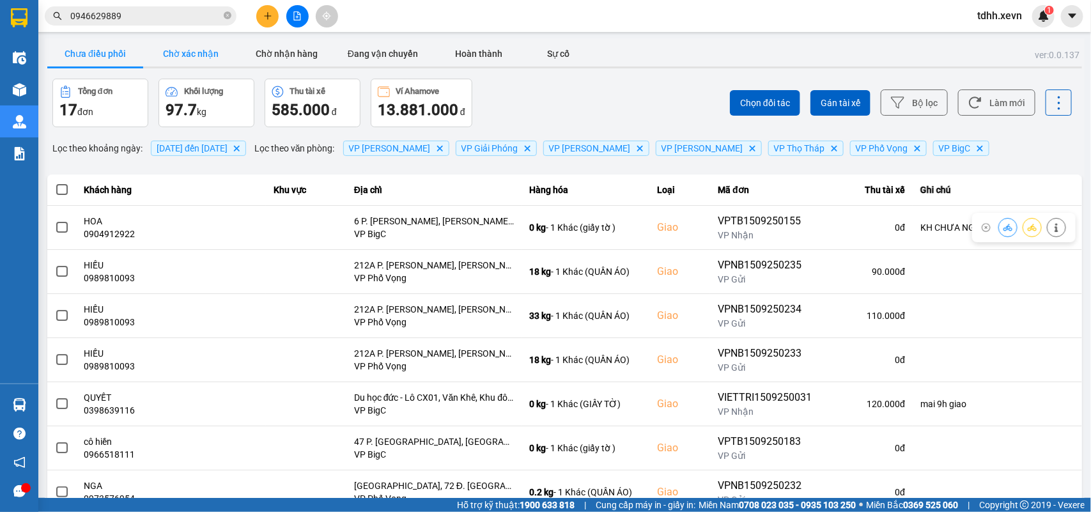
click at [200, 51] on button "Chờ xác nhận" at bounding box center [191, 54] width 96 height 26
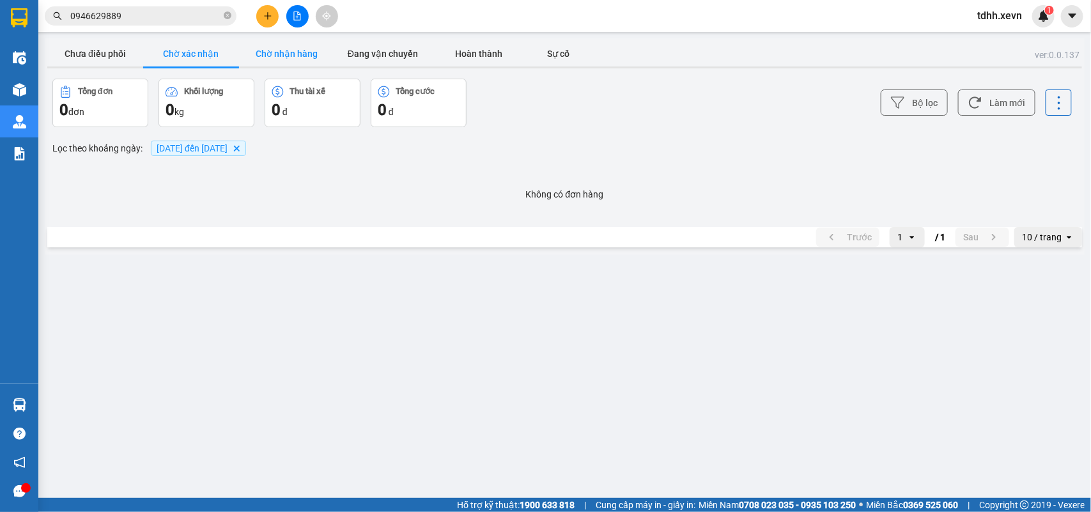
click at [288, 51] on button "Chờ nhận hàng" at bounding box center [287, 54] width 96 height 26
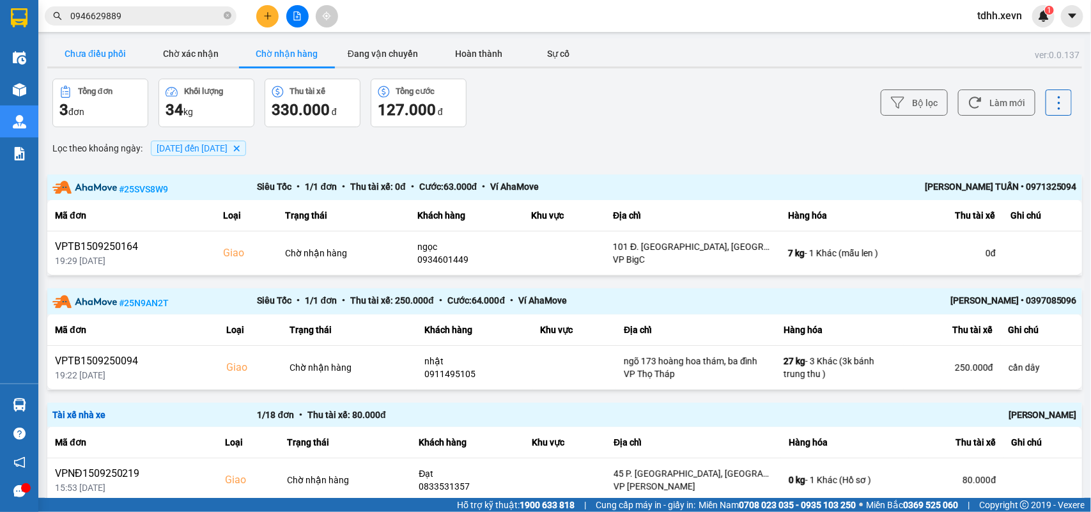
click at [88, 52] on button "Chưa điều phối" at bounding box center [95, 54] width 96 height 26
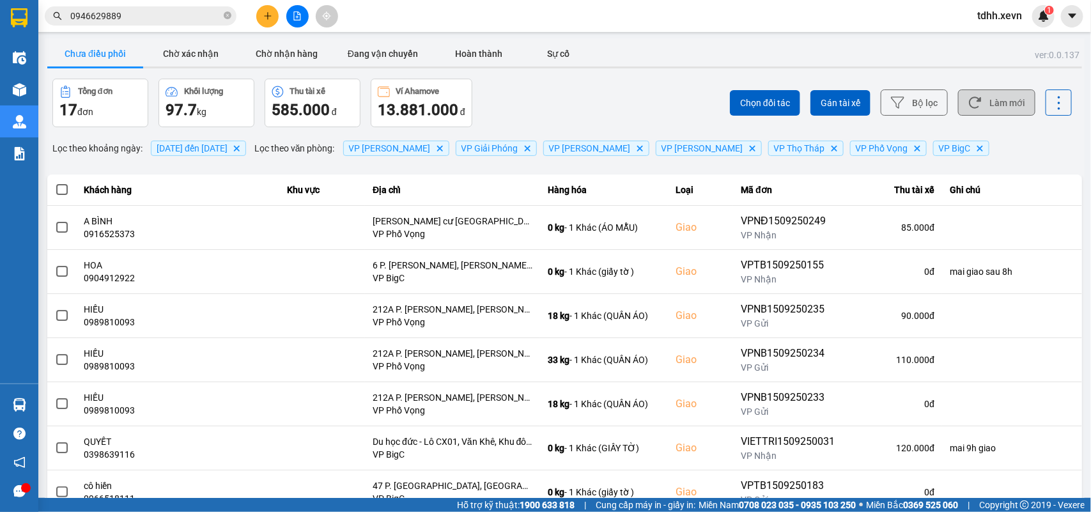
click at [982, 95] on button "Làm mới" at bounding box center [996, 102] width 77 height 26
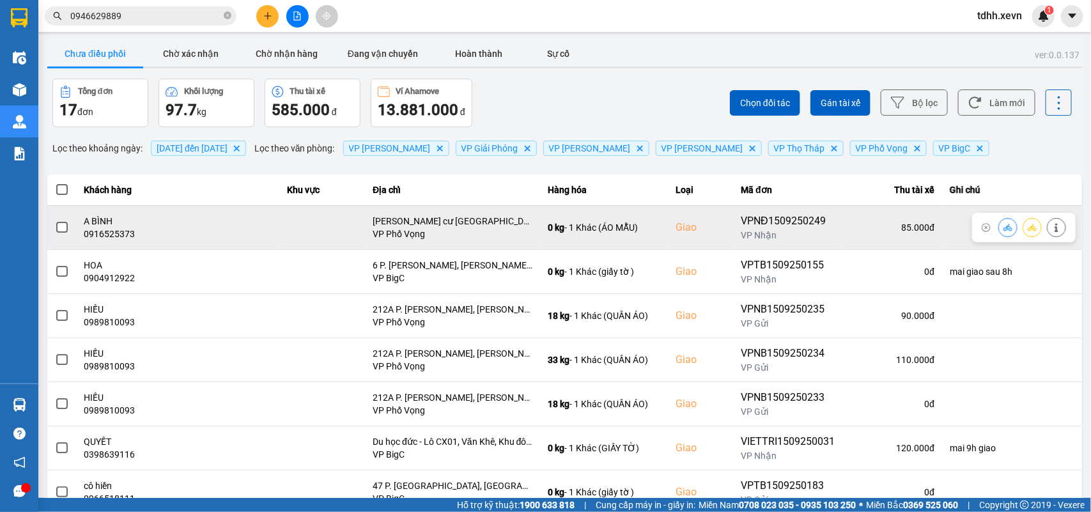
click at [121, 235] on div "0916525373" at bounding box center [177, 233] width 187 height 13
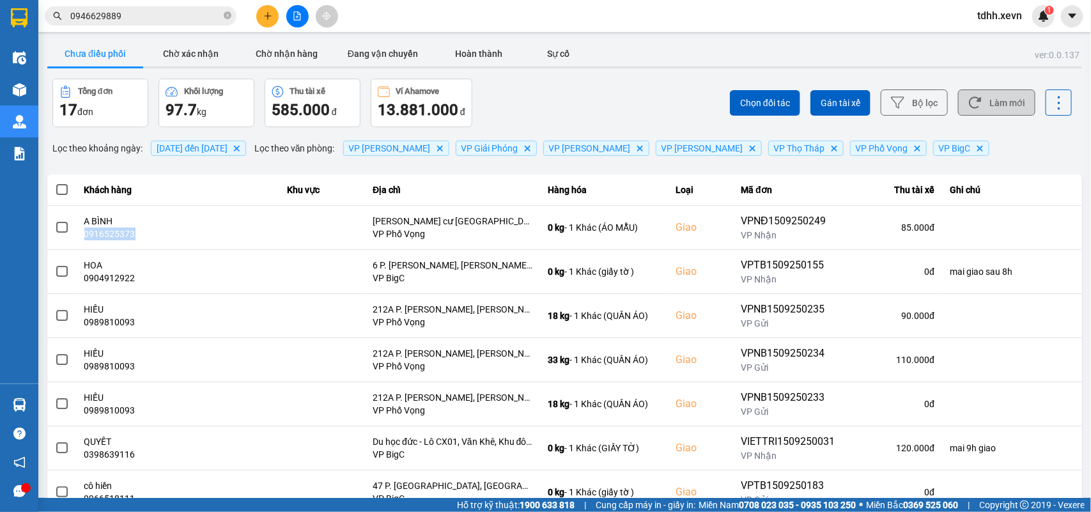
click at [994, 96] on button "Làm mới" at bounding box center [996, 102] width 77 height 26
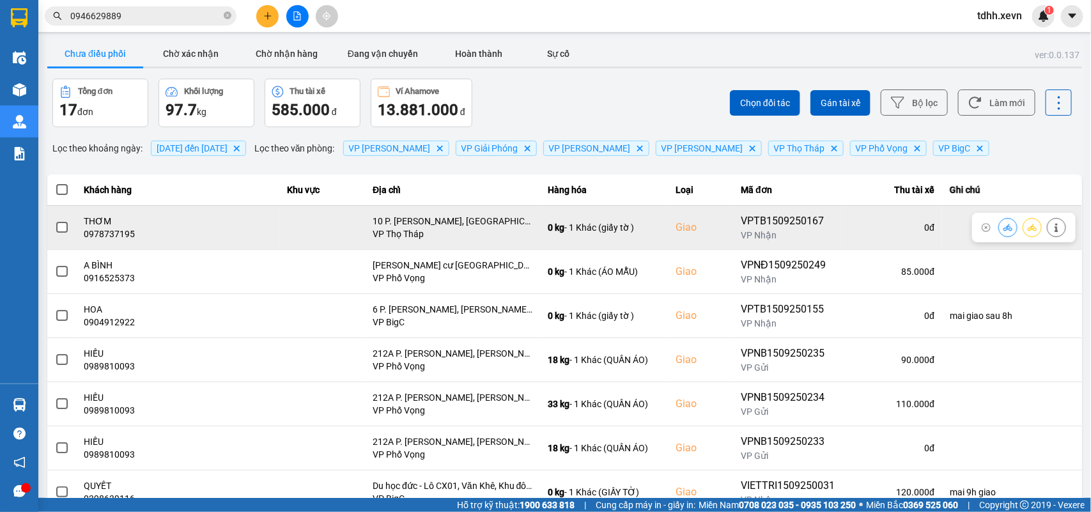
click at [116, 238] on div "0978737195" at bounding box center [177, 233] width 187 height 13
click at [115, 238] on div "0978737195" at bounding box center [177, 233] width 187 height 13
click at [123, 231] on div "0978737195" at bounding box center [177, 233] width 187 height 13
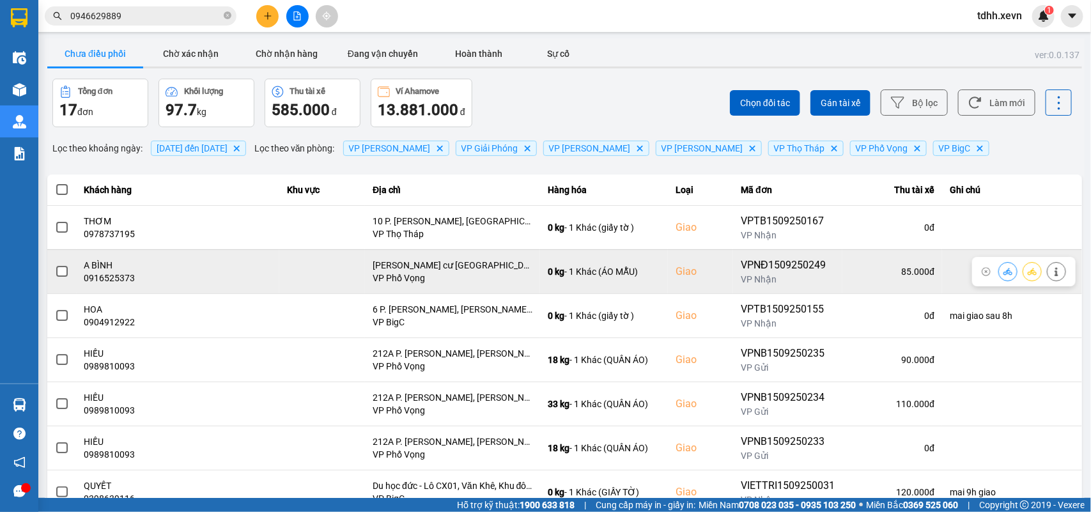
click at [123, 275] on div "0916525373" at bounding box center [177, 278] width 187 height 13
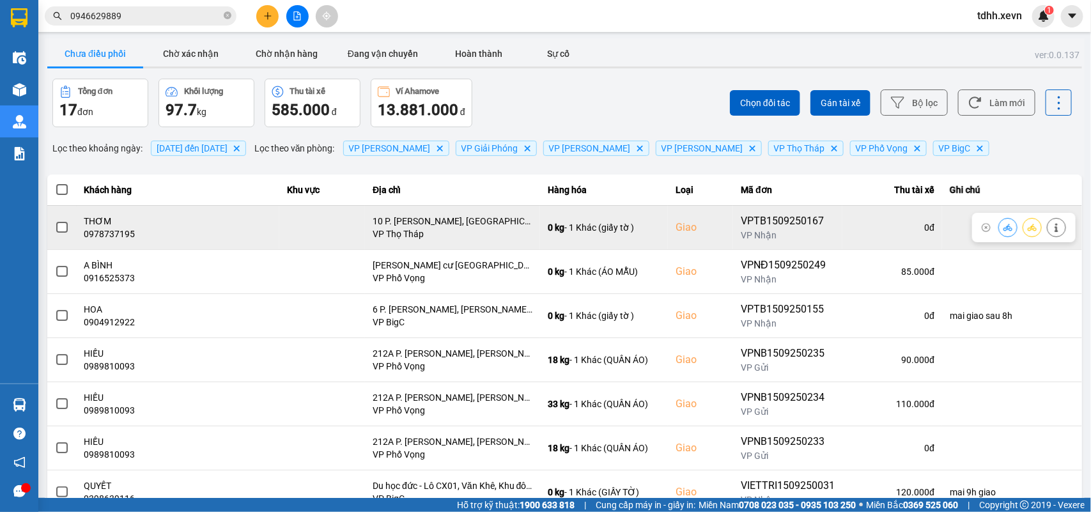
click at [123, 235] on div "0978737195" at bounding box center [177, 233] width 187 height 13
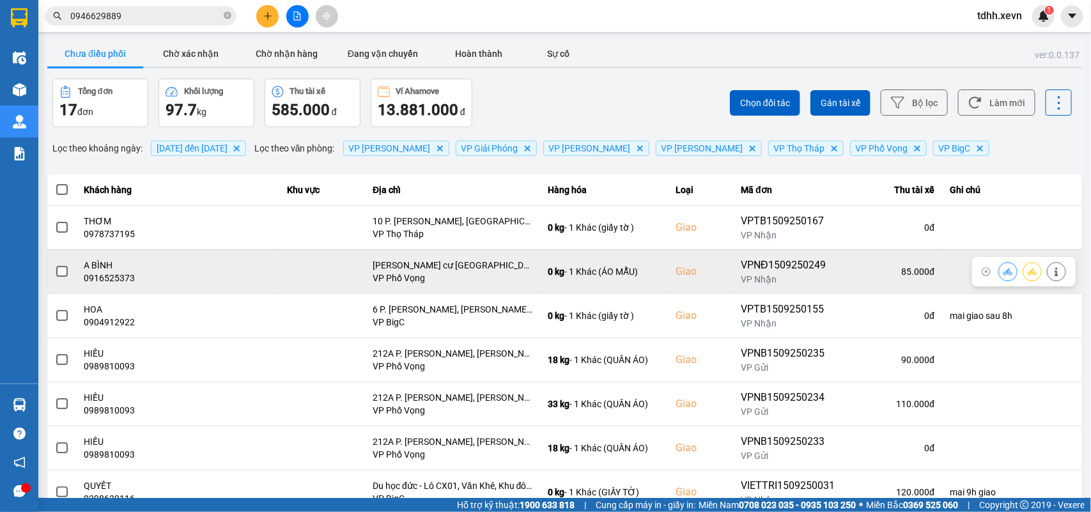
click at [107, 275] on div "0916525373" at bounding box center [177, 278] width 187 height 13
click at [109, 270] on div "A BÌNH" at bounding box center [177, 265] width 187 height 13
click at [109, 272] on div "0916525373" at bounding box center [177, 278] width 187 height 13
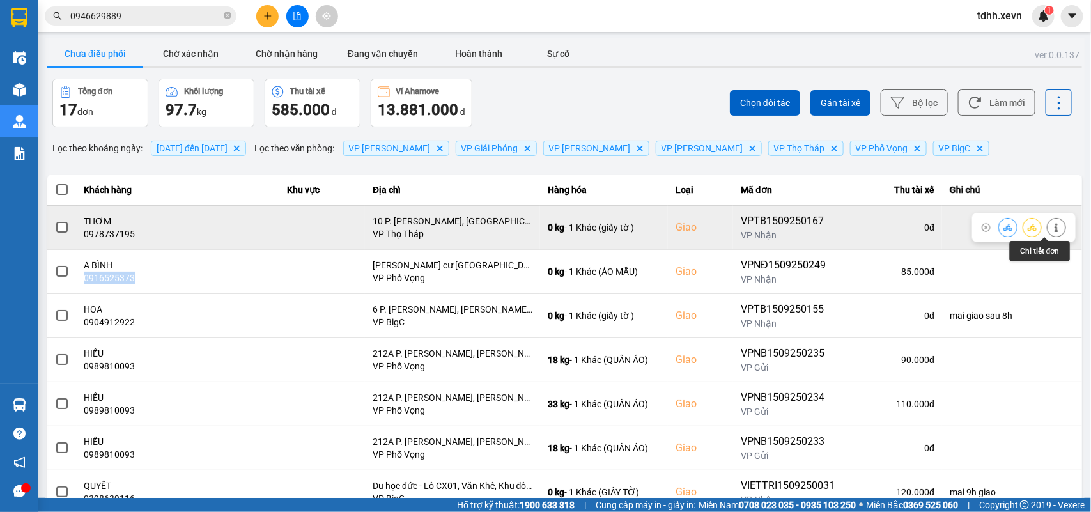
click at [1047, 222] on button at bounding box center [1056, 227] width 18 height 22
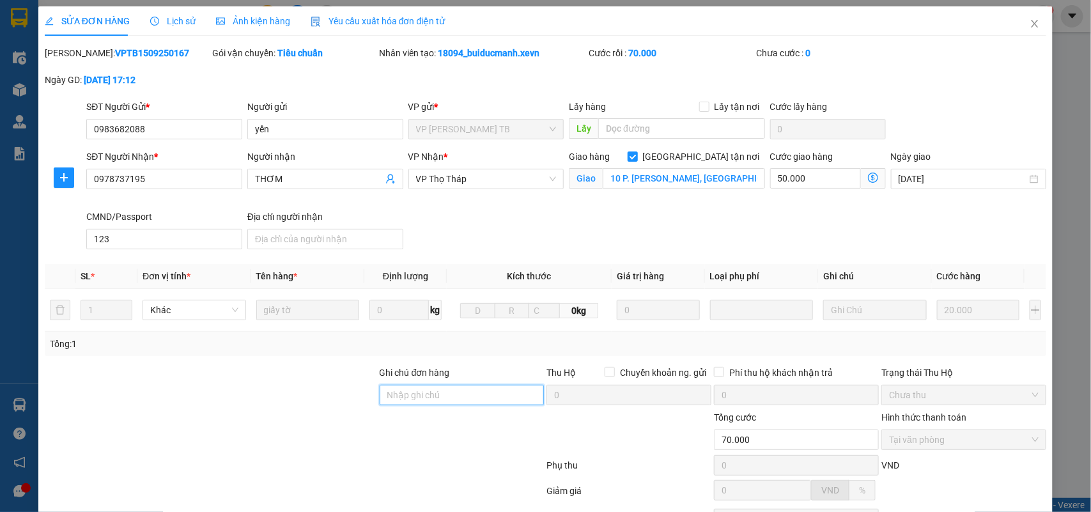
click at [429, 390] on input "Ghi chú đơn hàng" at bounding box center [462, 395] width 165 height 20
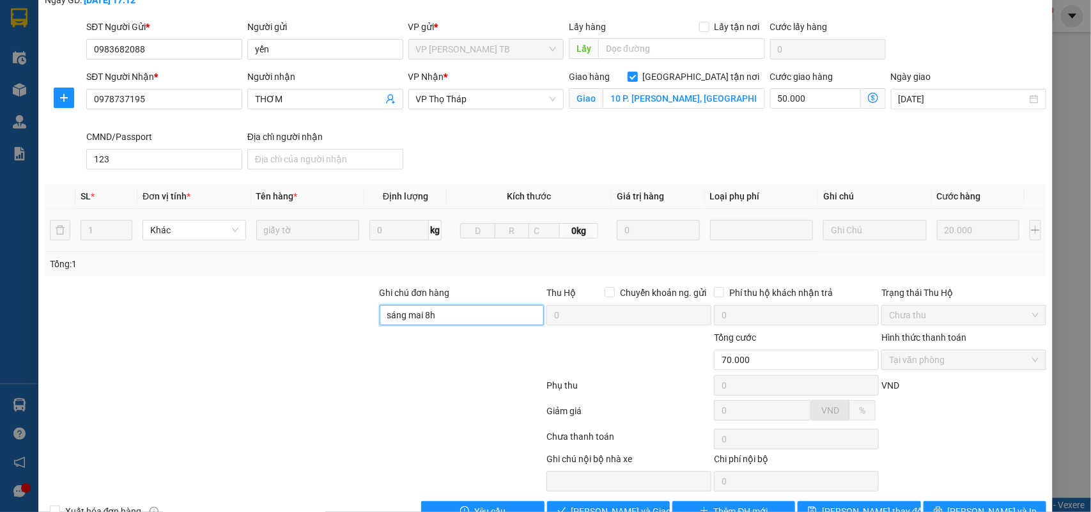
scroll to position [116, 0]
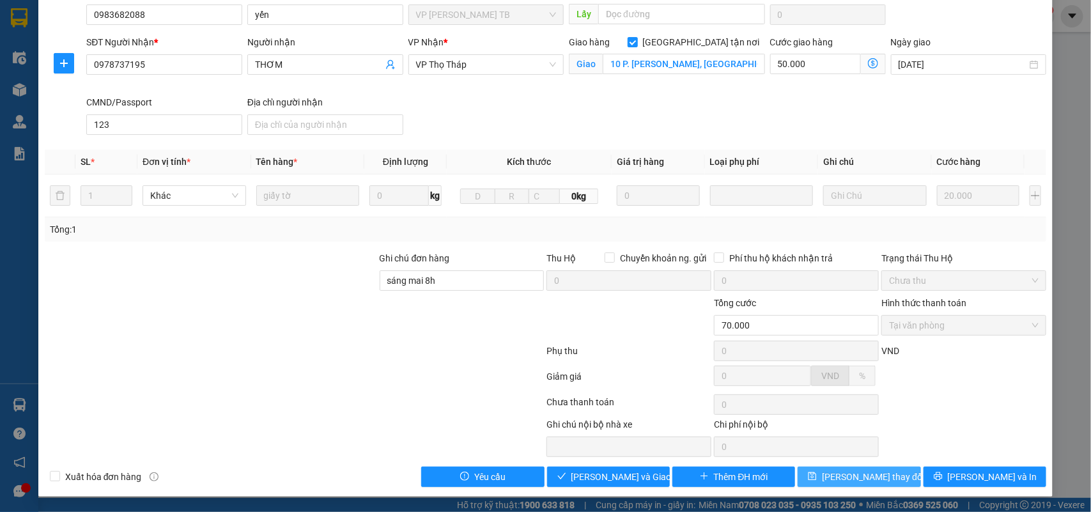
click at [886, 474] on button "Lưu thay đổi" at bounding box center [858, 476] width 123 height 20
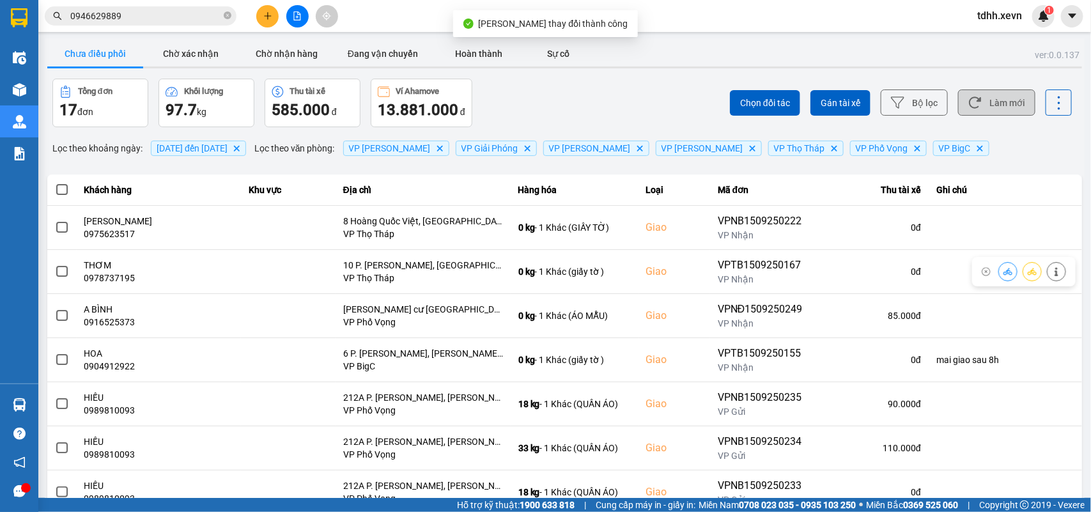
click at [994, 109] on button "Làm mới" at bounding box center [996, 102] width 77 height 26
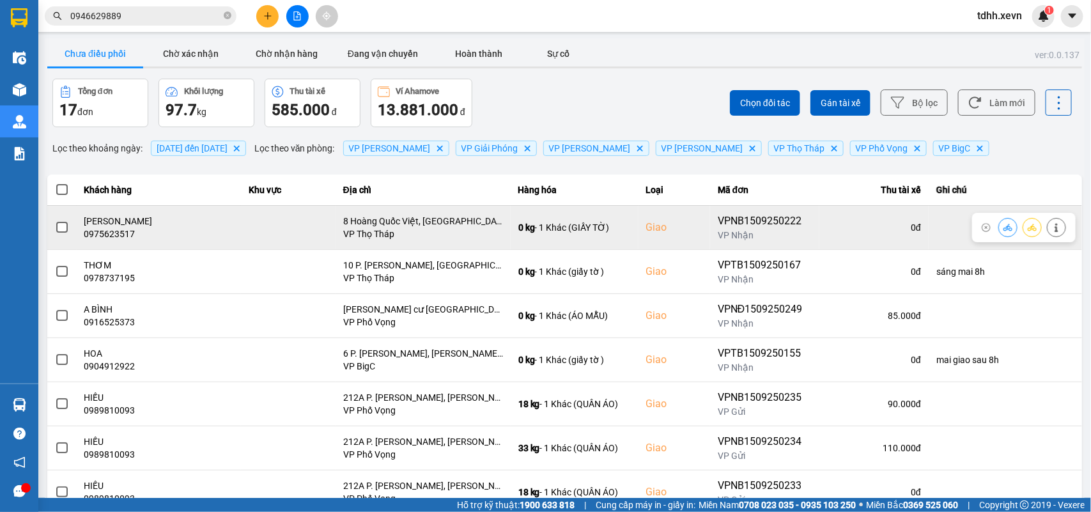
click at [120, 236] on div "0975623517" at bounding box center [159, 233] width 150 height 13
click at [120, 237] on div "0975623517" at bounding box center [159, 233] width 150 height 13
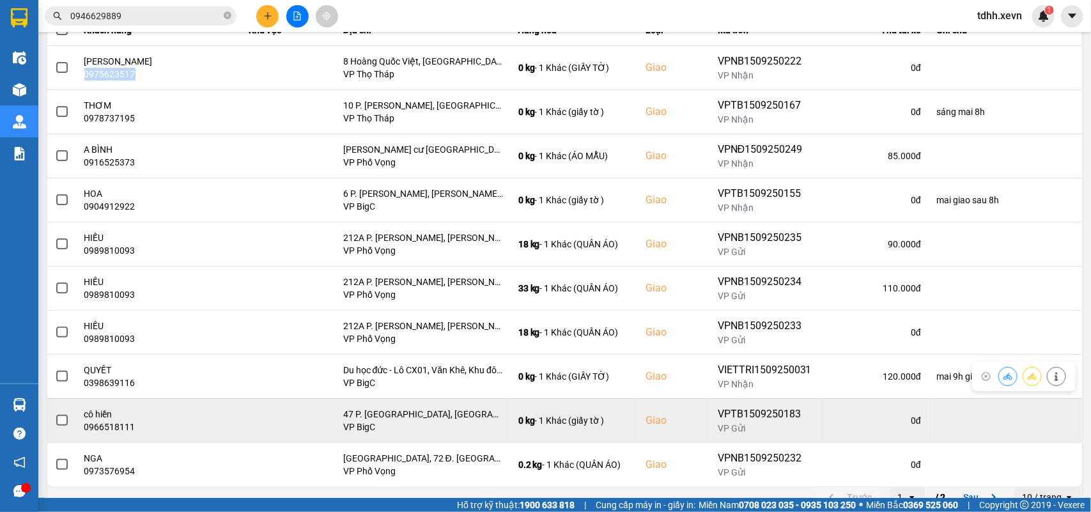
scroll to position [180, 0]
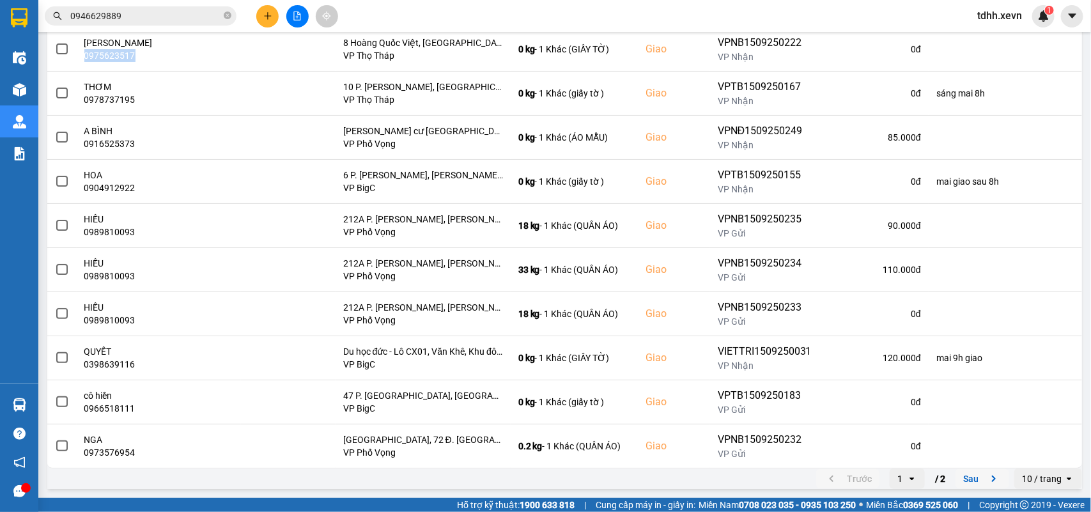
click at [992, 479] on icon "next page. current page 1 / 2" at bounding box center [994, 478] width 4 height 6
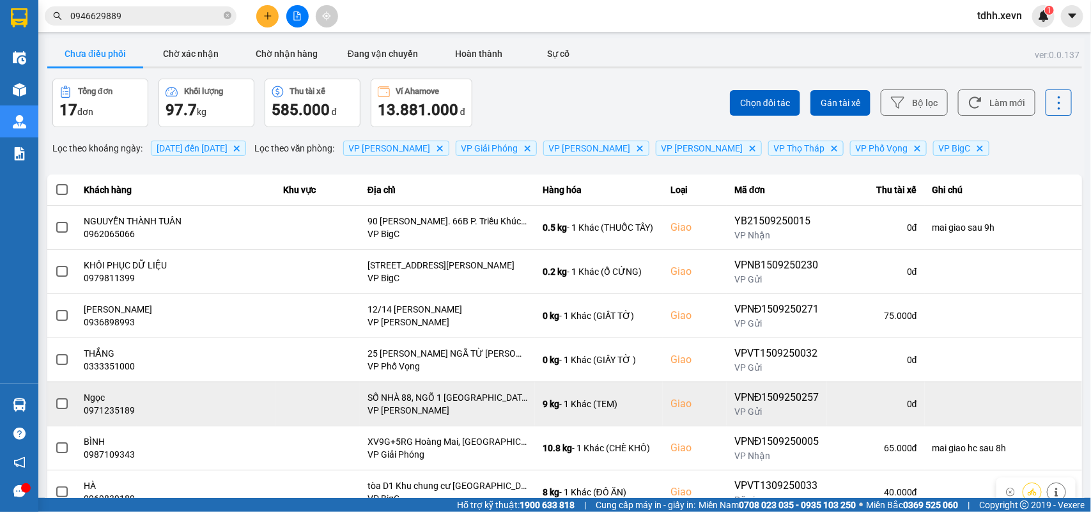
scroll to position [47, 0]
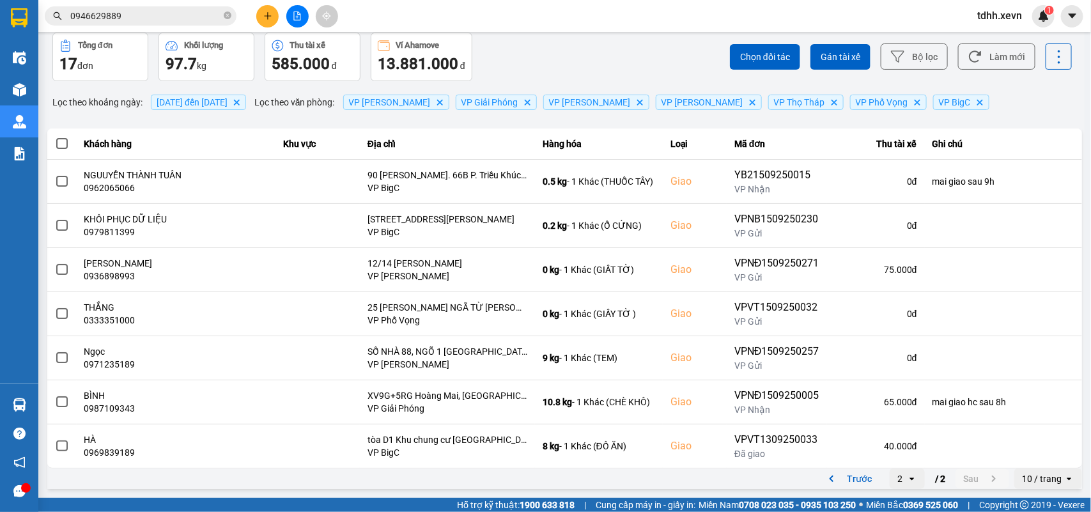
click at [816, 479] on button "Trước" at bounding box center [847, 478] width 63 height 19
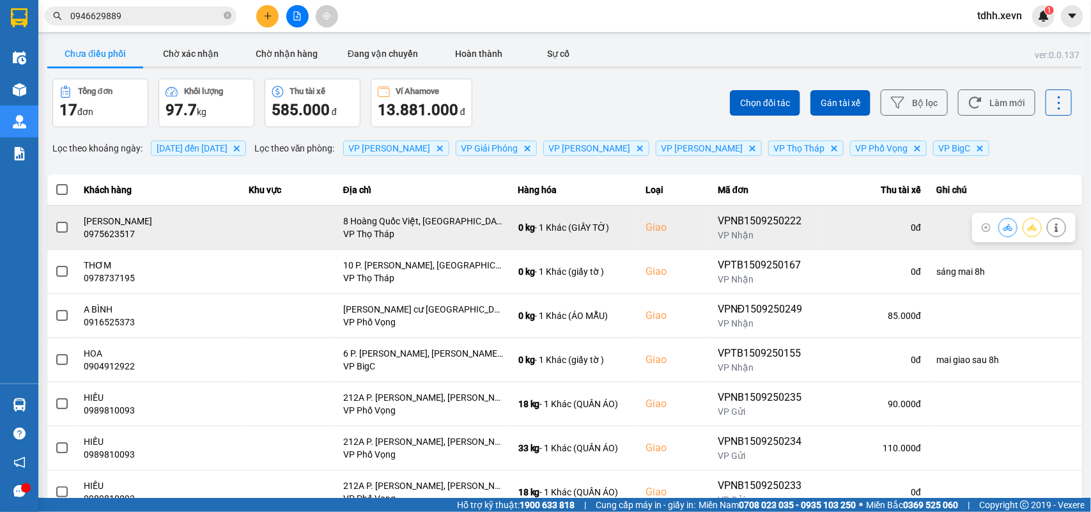
click at [122, 243] on td "NGUYỄN MẠNH CƯỜNG 0975623517" at bounding box center [159, 227] width 165 height 44
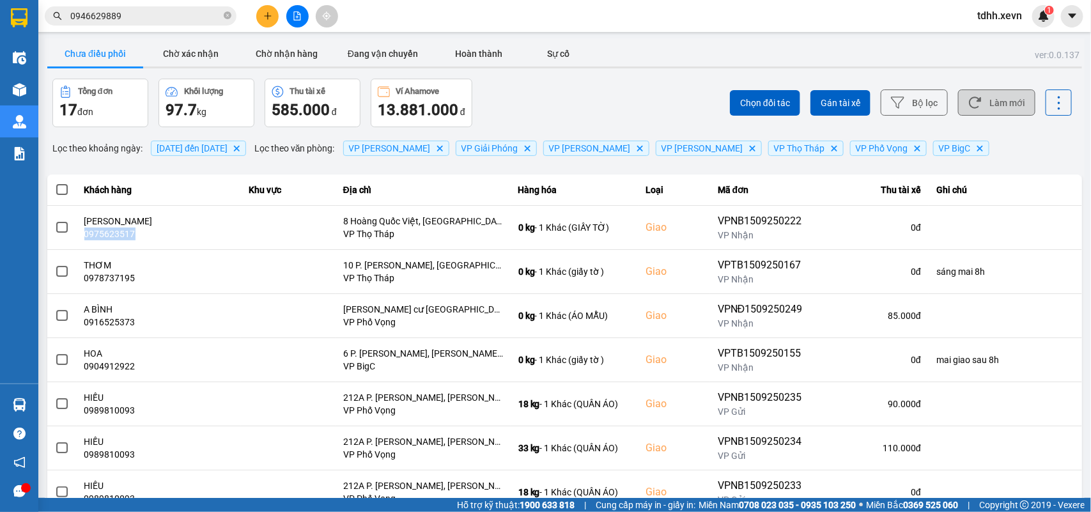
click at [968, 103] on icon at bounding box center [974, 102] width 13 height 13
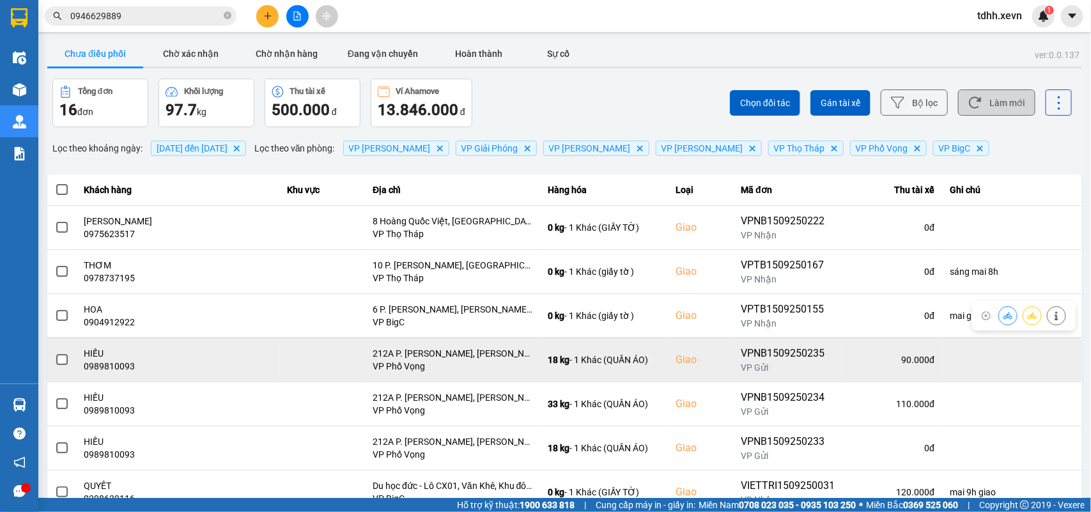
scroll to position [180, 0]
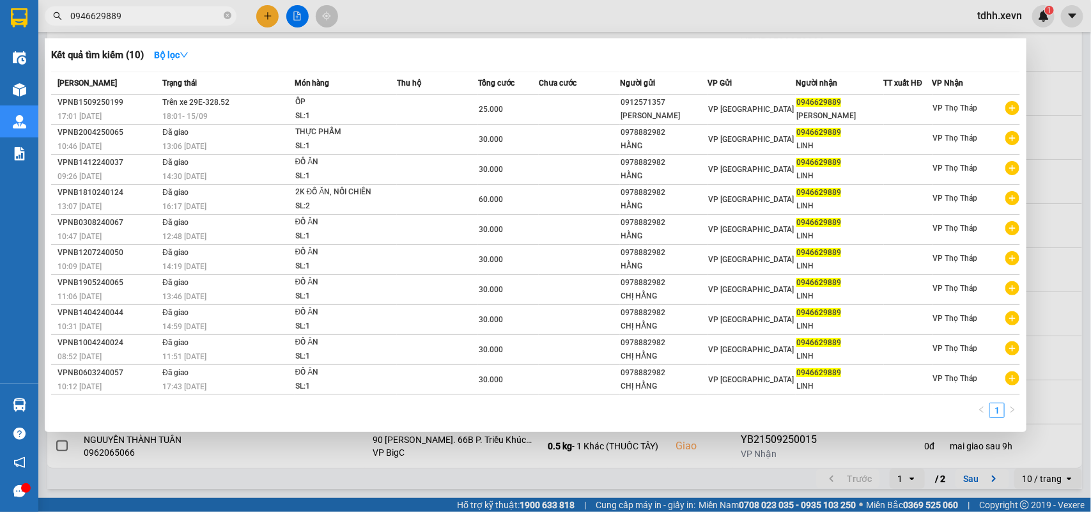
drag, startPoint x: 130, startPoint y: 13, endPoint x: 63, endPoint y: 13, distance: 67.1
click at [63, 12] on span "0946629889" at bounding box center [141, 15] width 192 height 19
paste input "71884093"
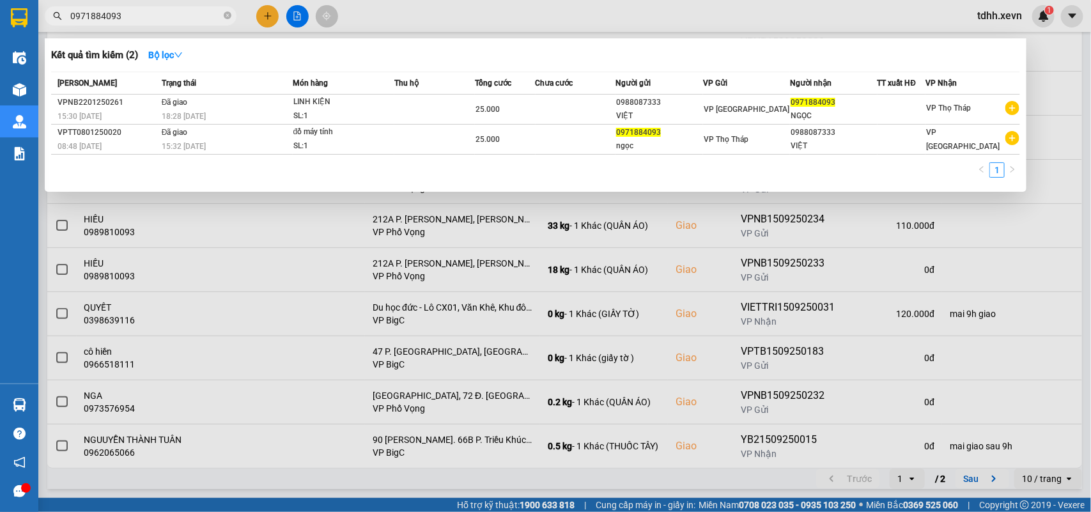
click at [1049, 109] on div at bounding box center [545, 256] width 1091 height 512
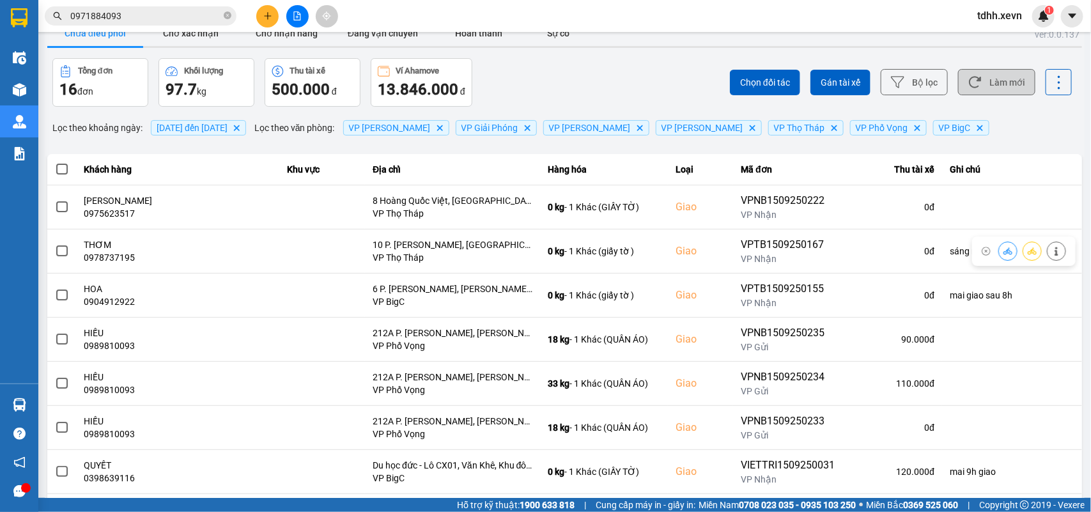
scroll to position [0, 0]
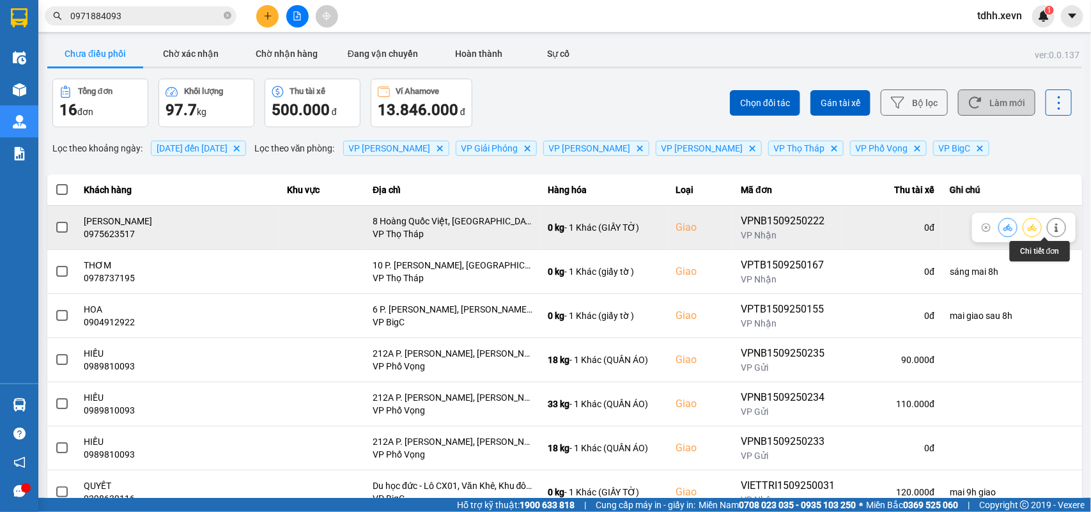
click at [1052, 227] on icon at bounding box center [1056, 227] width 9 height 9
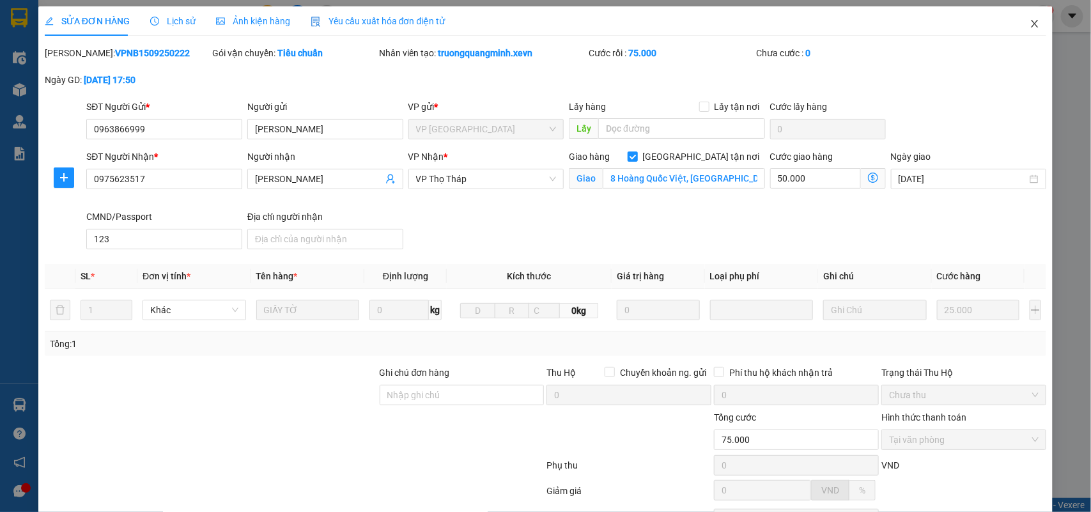
click at [1029, 27] on icon "close" at bounding box center [1034, 24] width 10 height 10
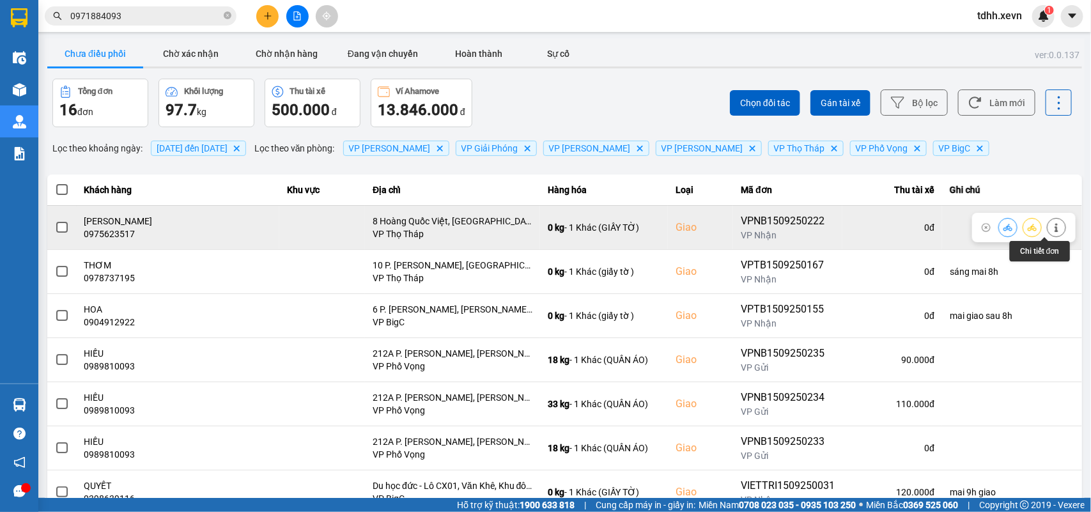
click at [1052, 228] on icon at bounding box center [1056, 227] width 9 height 9
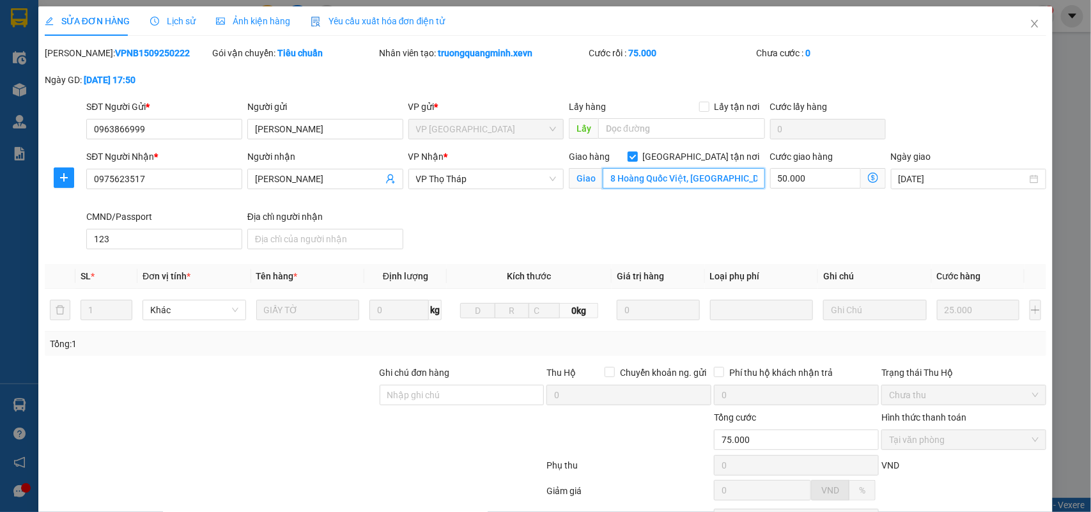
click at [684, 176] on input "8 Hoàng Quốc Việt, Nghĩa Đô, Ba Đình, Hà Nội, Việt Nam" at bounding box center [684, 178] width 162 height 20
paste input "442 Đ. Phạm Văn Đồng, Cổ Nhuế, Bắc Từ Liêm, Hà Nội 100000, Vietn"
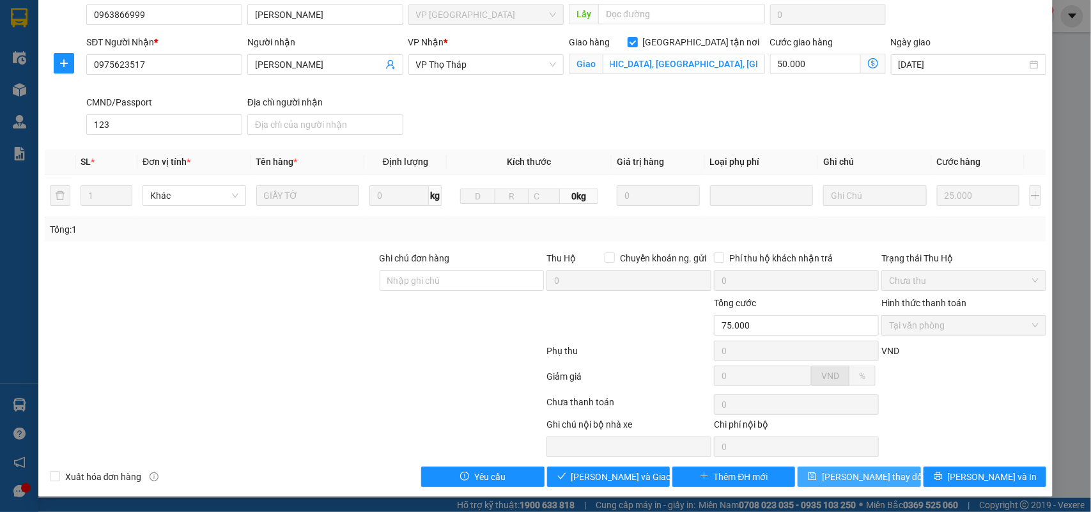
click at [858, 476] on span "Lưu thay đổi" at bounding box center [873, 477] width 102 height 14
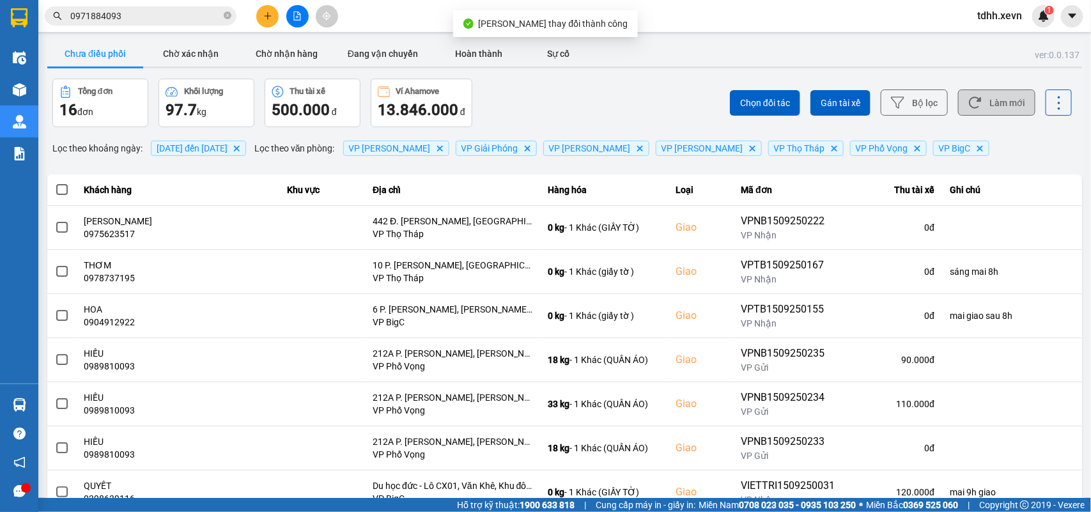
click at [992, 107] on button "Làm mới" at bounding box center [996, 102] width 77 height 26
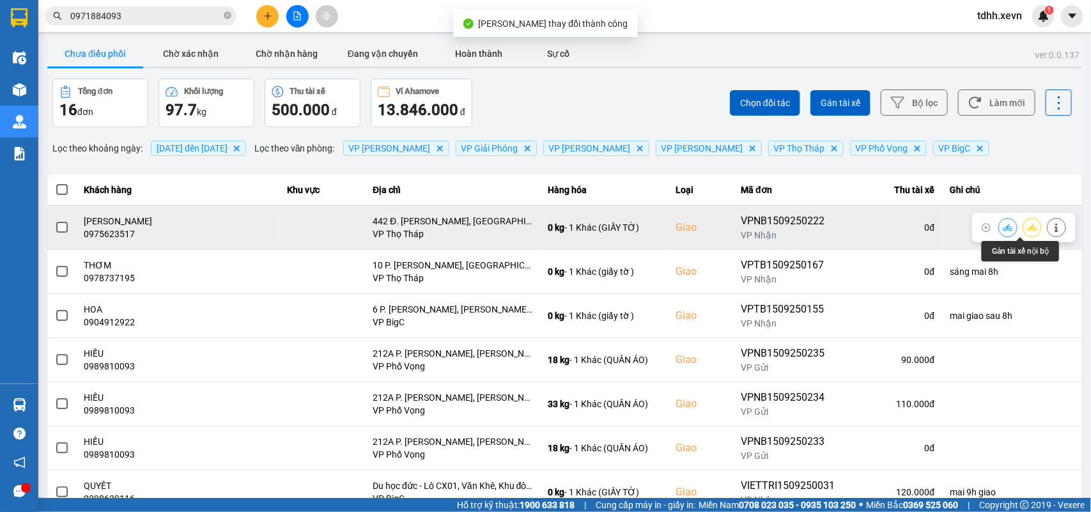
click at [1003, 231] on icon at bounding box center [1007, 227] width 9 height 9
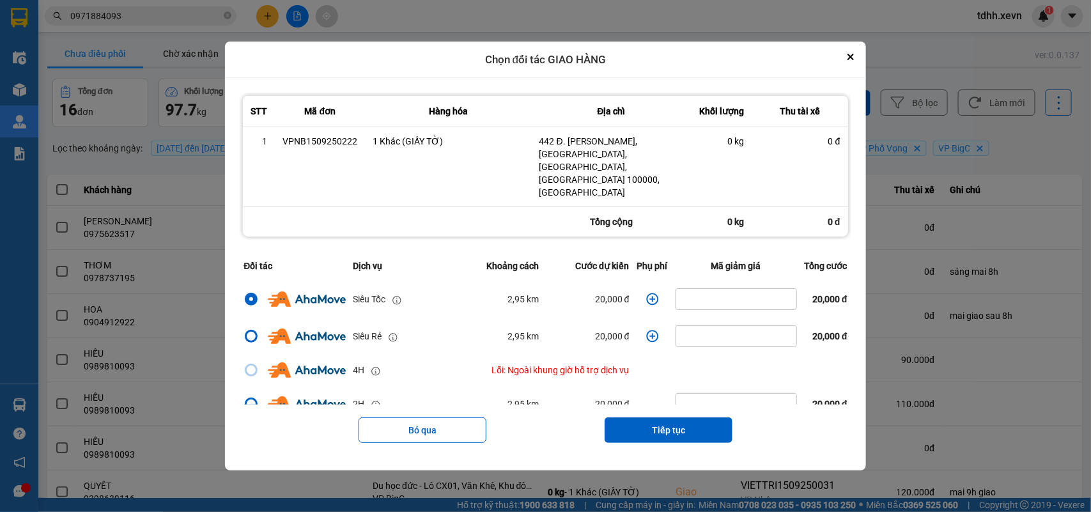
click at [646, 293] on icon "dialog" at bounding box center [652, 299] width 12 height 12
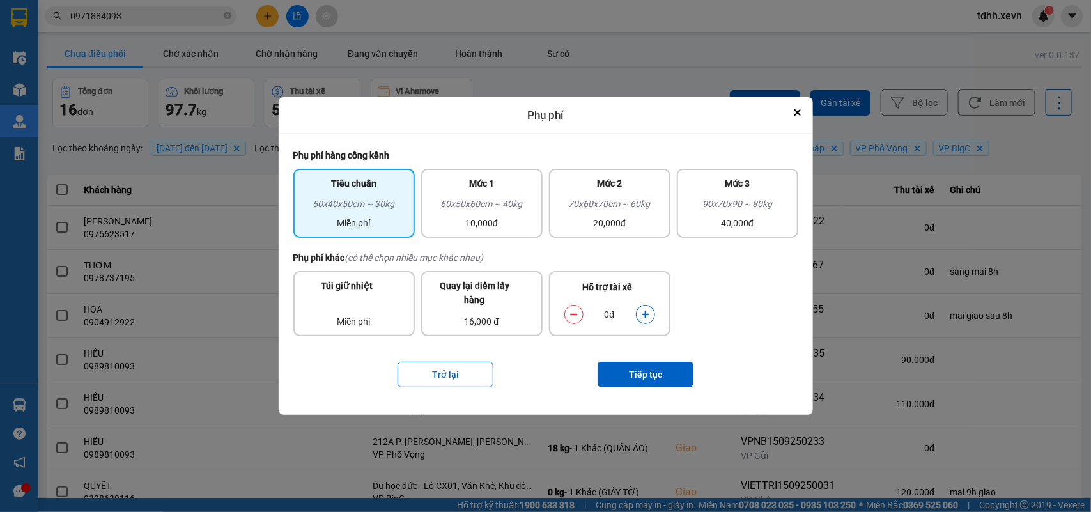
click at [643, 315] on icon "dialog" at bounding box center [645, 314] width 9 height 9
click at [634, 378] on button "Tiếp tục" at bounding box center [645, 375] width 96 height 26
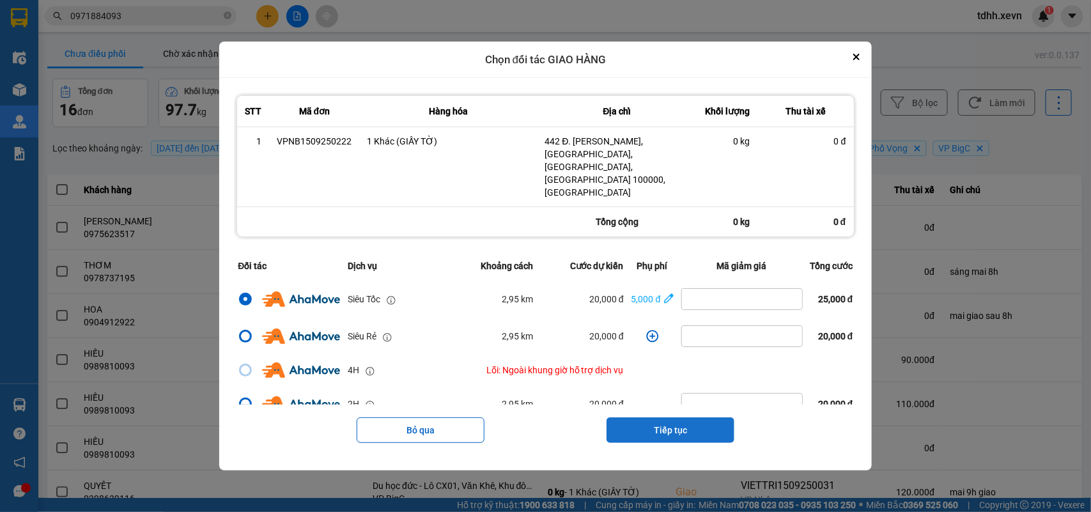
click at [674, 417] on button "Tiếp tục" at bounding box center [670, 430] width 128 height 26
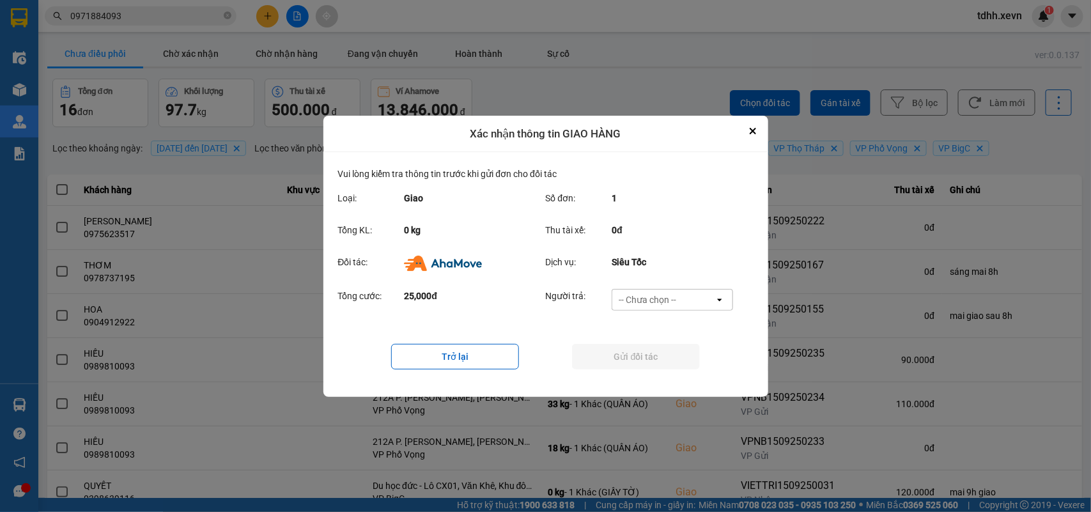
click at [676, 307] on div "-- Chưa chọn --" at bounding box center [663, 299] width 102 height 20
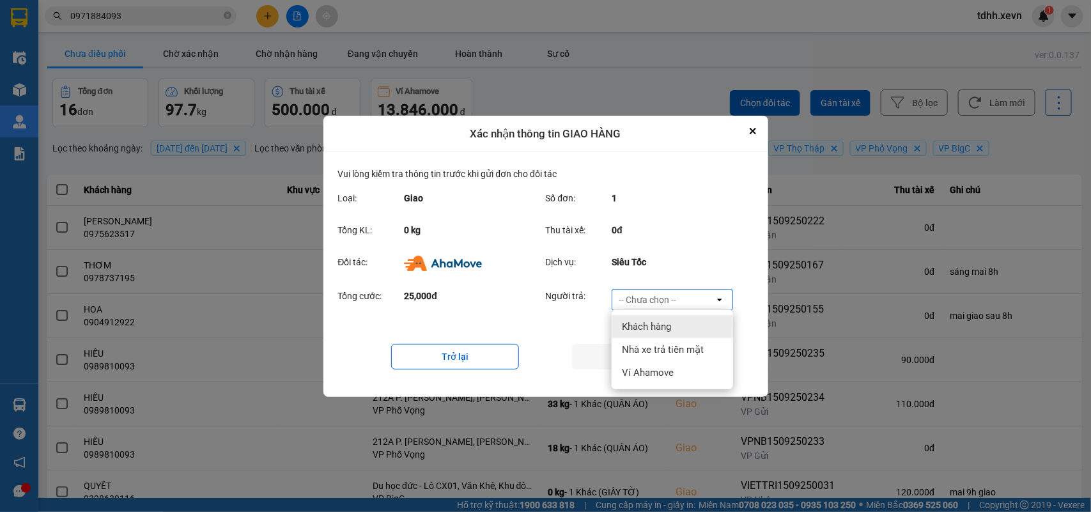
click at [676, 299] on div "-- Chưa chọn --" at bounding box center [663, 299] width 102 height 20
click at [649, 369] on span "Ví Ahamove" at bounding box center [648, 372] width 52 height 13
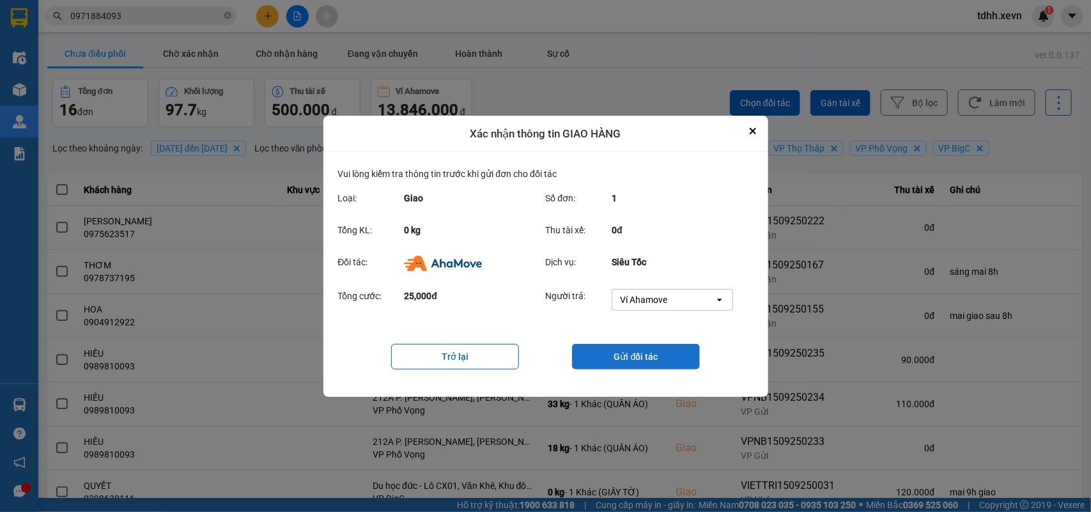
click at [658, 358] on button "Gửi đối tác" at bounding box center [636, 357] width 128 height 26
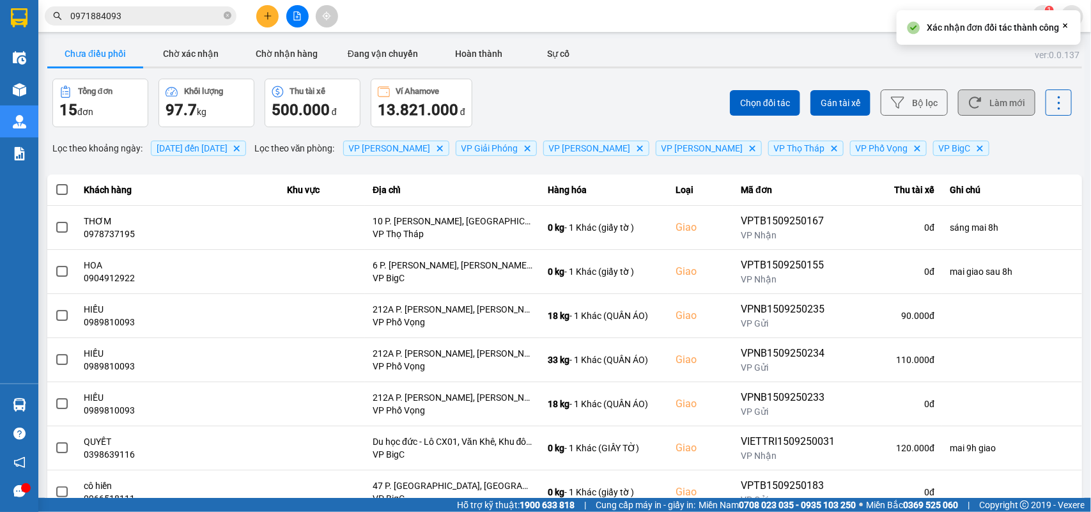
click at [992, 100] on button "Làm mới" at bounding box center [996, 102] width 77 height 26
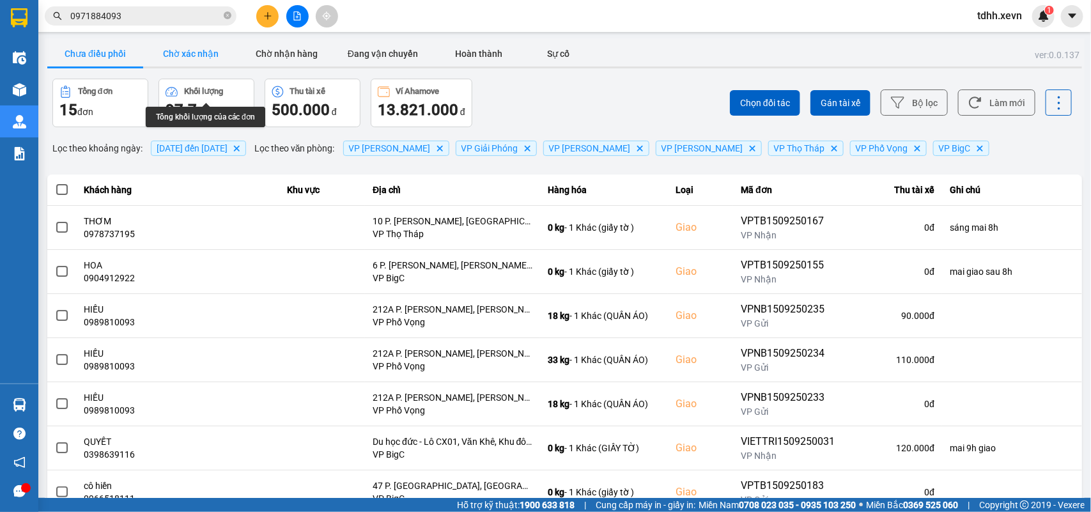
click at [192, 54] on button "Chờ xác nhận" at bounding box center [191, 54] width 96 height 26
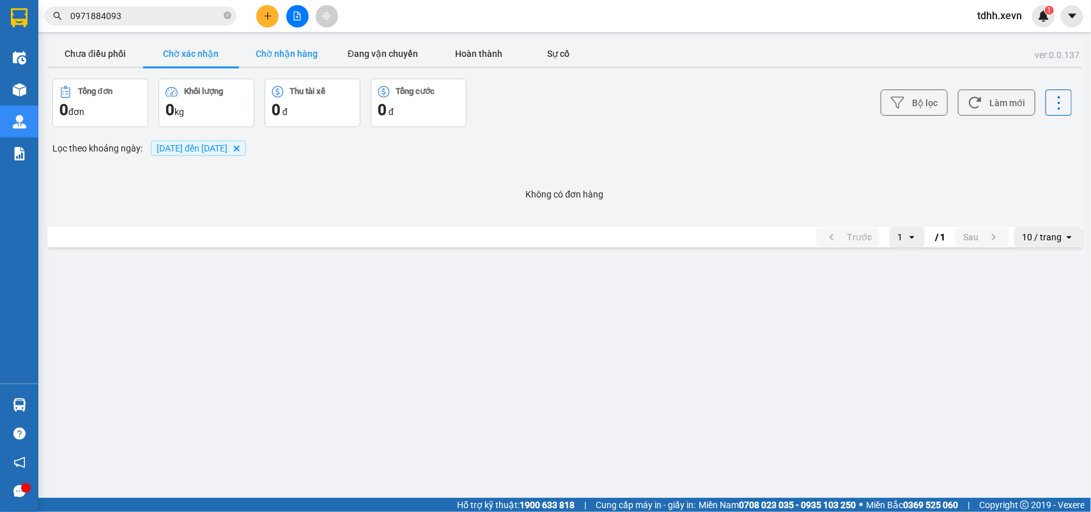
click at [281, 58] on button "Chờ nhận hàng" at bounding box center [287, 54] width 96 height 26
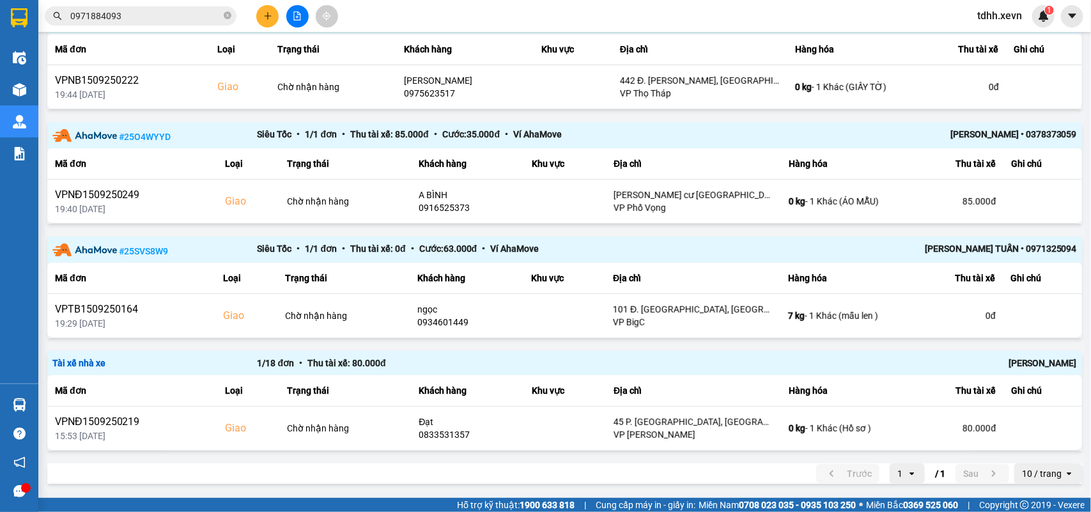
scroll to position [8, 0]
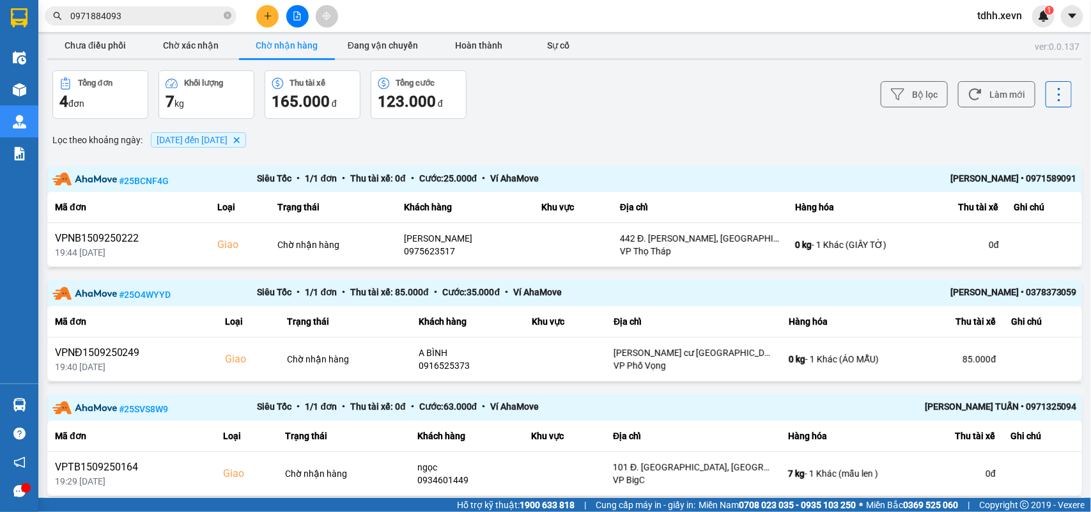
click at [385, 40] on button "Đang vận chuyển" at bounding box center [383, 46] width 96 height 26
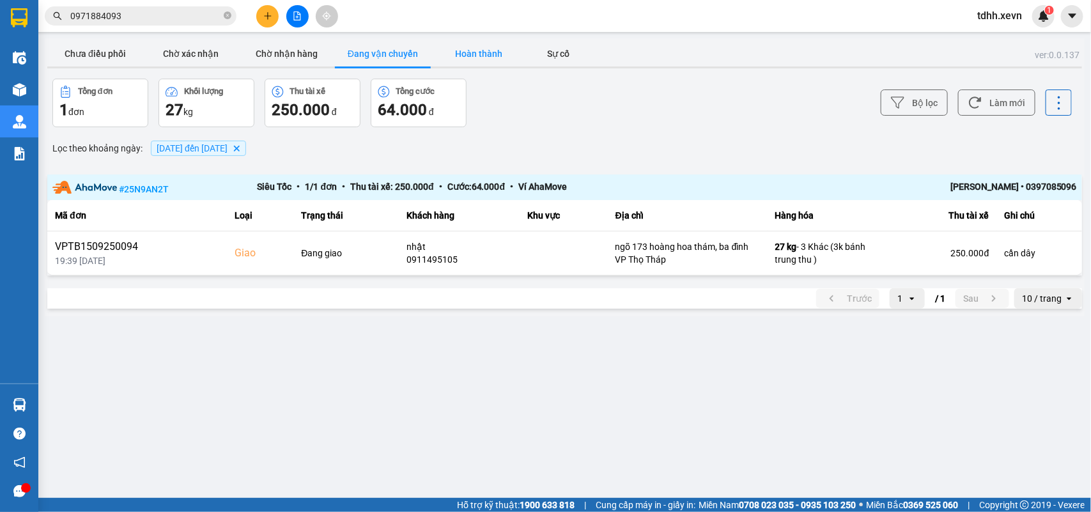
click at [468, 63] on button "Hoàn thành" at bounding box center [479, 54] width 96 height 26
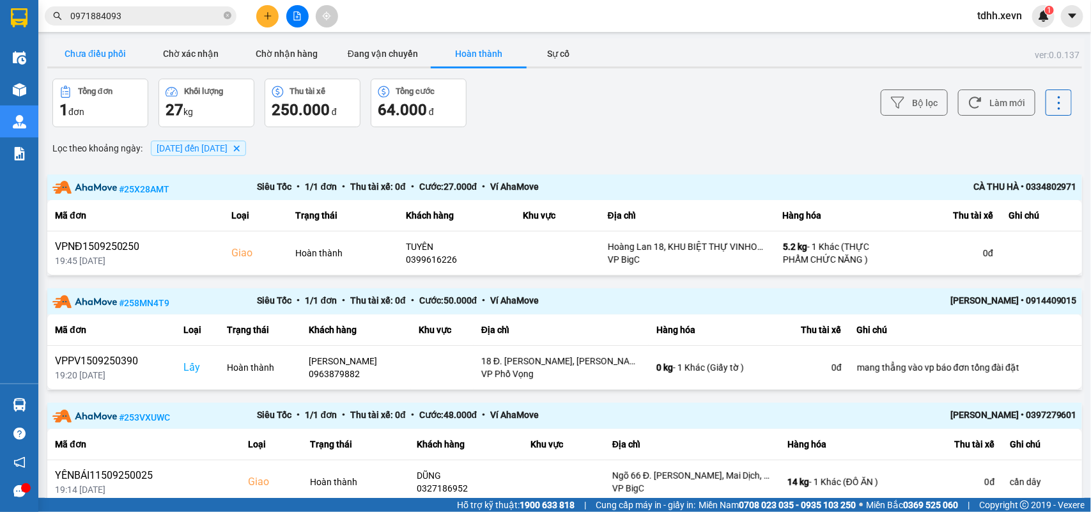
click at [105, 50] on button "Chưa điều phối" at bounding box center [95, 54] width 96 height 26
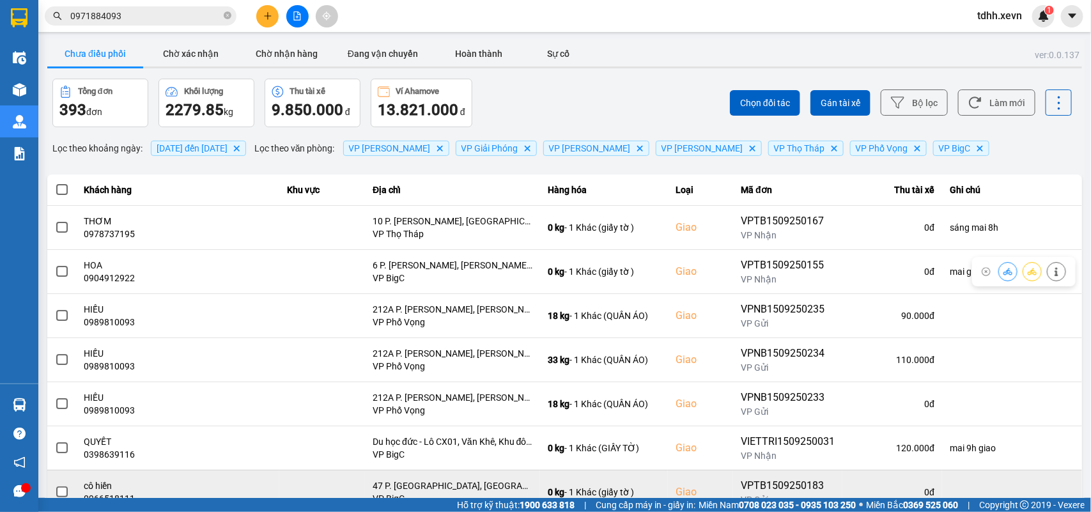
scroll to position [180, 0]
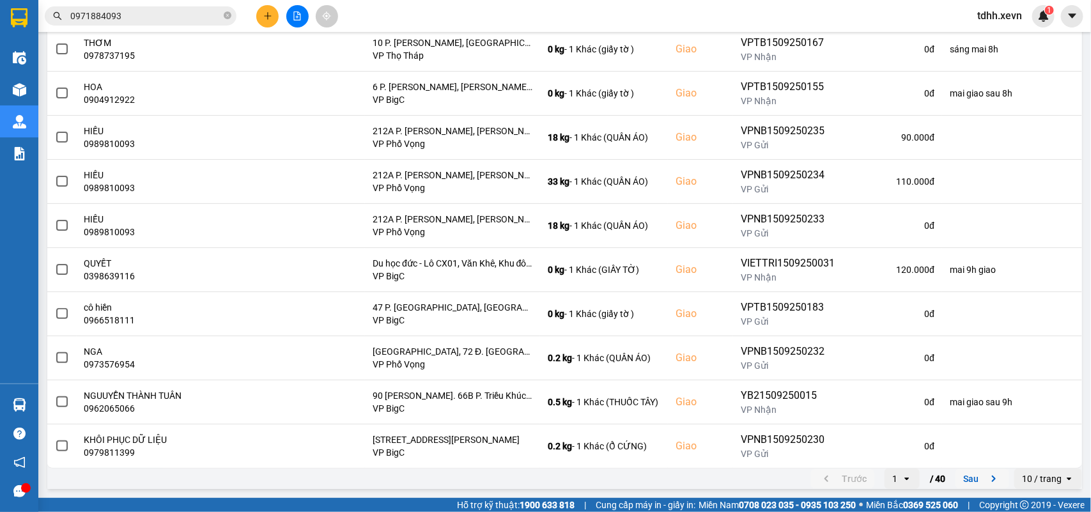
click at [986, 471] on icon "next page. current page 1 / 40" at bounding box center [993, 478] width 15 height 15
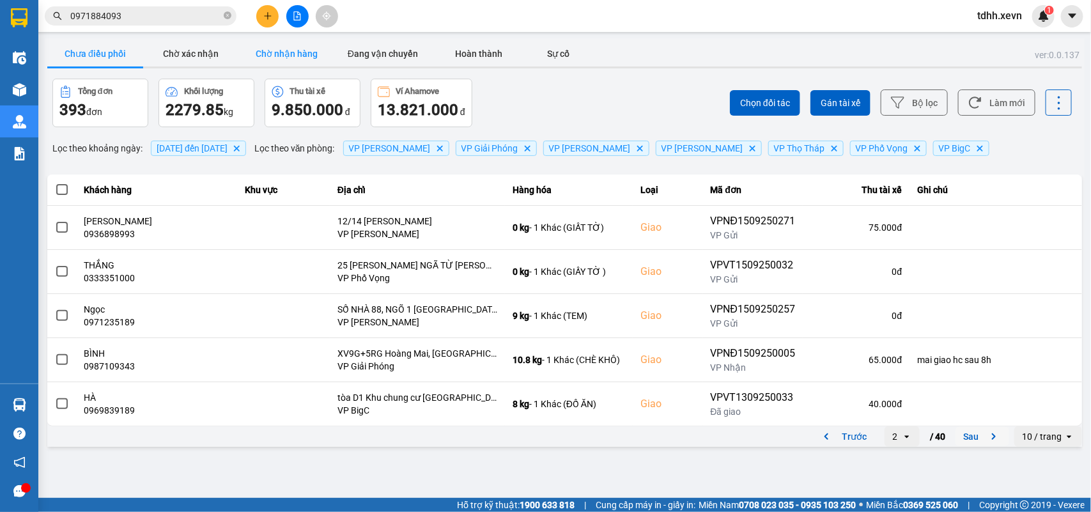
click at [256, 61] on button "Chờ nhận hàng" at bounding box center [287, 54] width 96 height 26
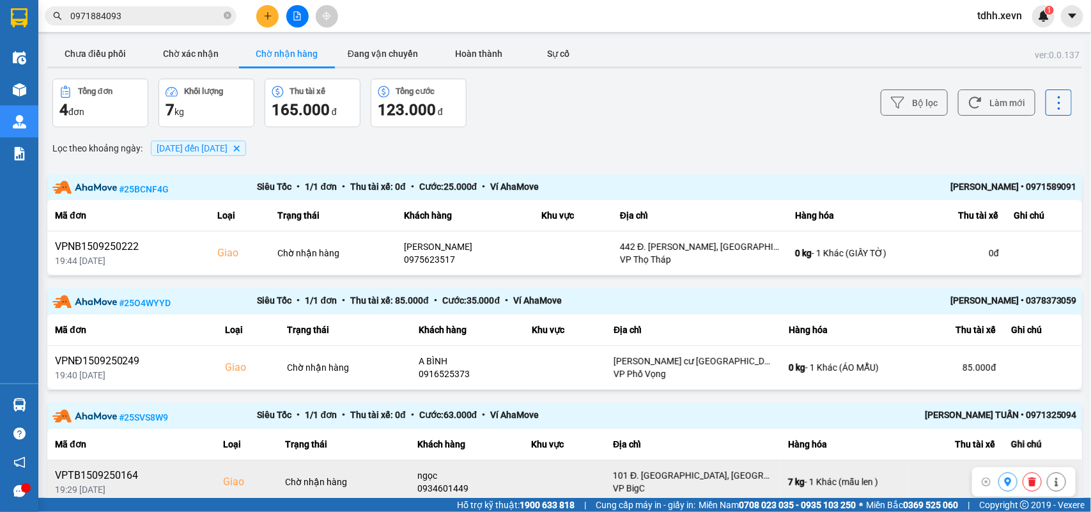
scroll to position [80, 0]
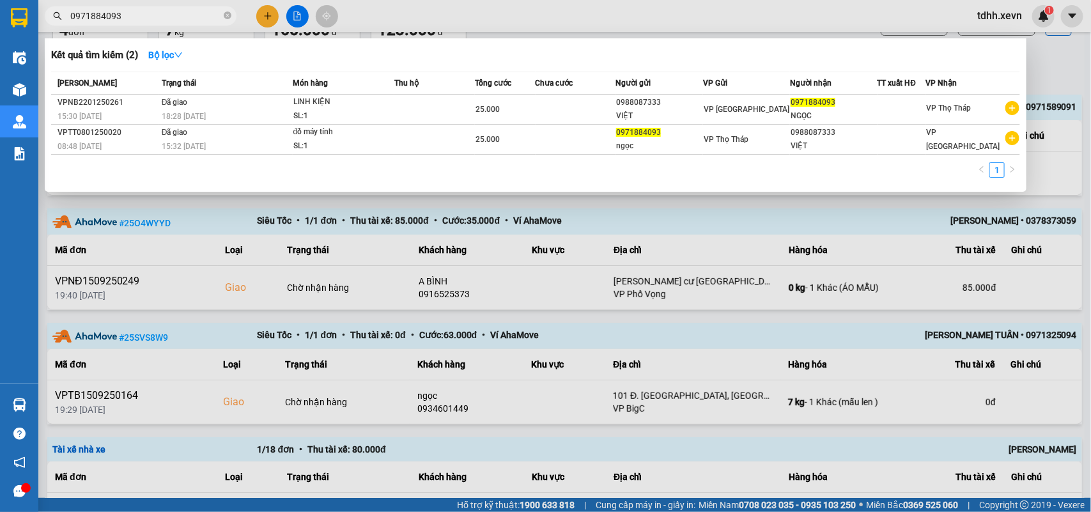
drag, startPoint x: 123, startPoint y: 14, endPoint x: 27, endPoint y: 43, distance: 99.6
click at [27, 43] on section "Kết quả tìm kiếm ( 2 ) Bộ lọc Mã ĐH Trạng thái Món hàng Thu hộ Tổng cước Chưa c…" at bounding box center [545, 256] width 1091 height 512
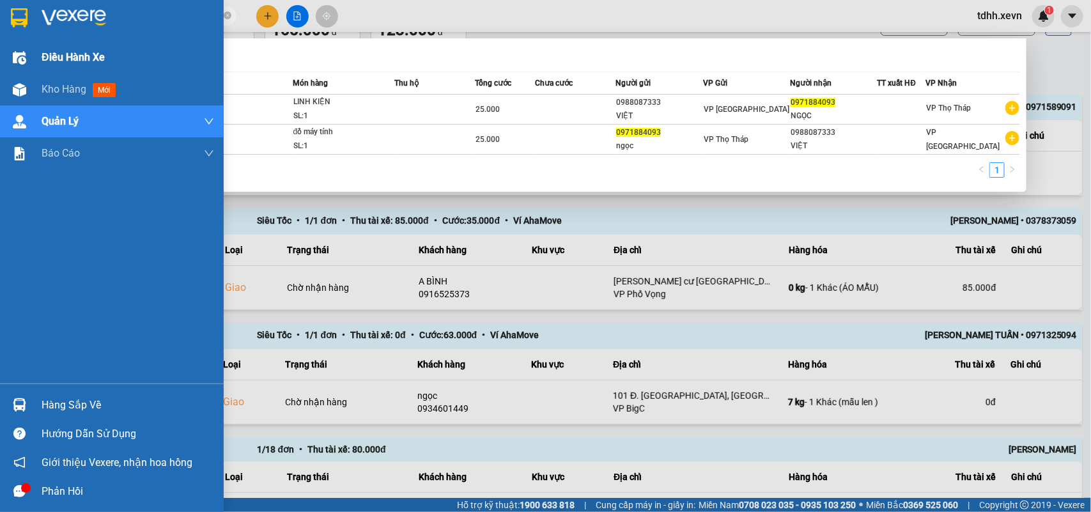
paste input "348897019"
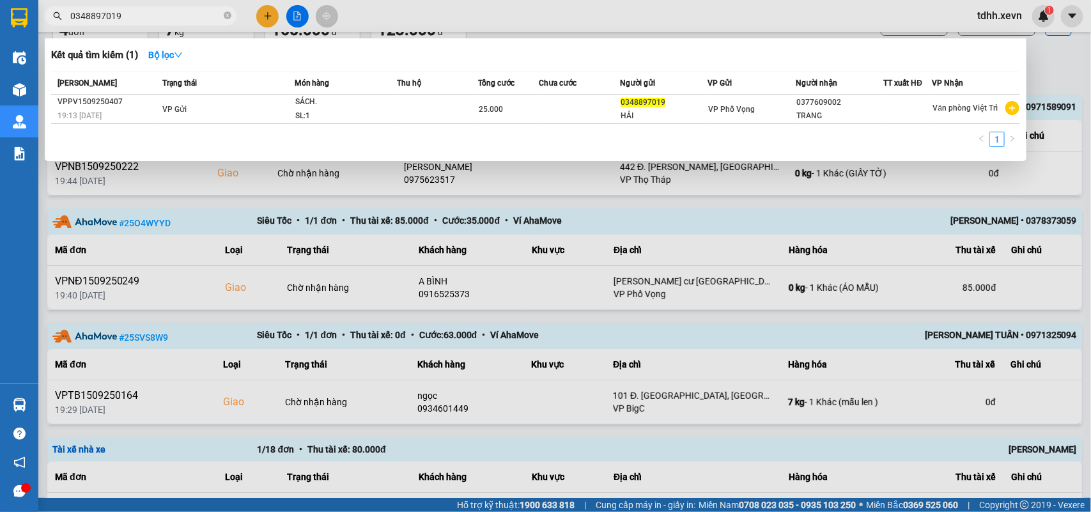
click at [1055, 69] on div at bounding box center [545, 256] width 1091 height 512
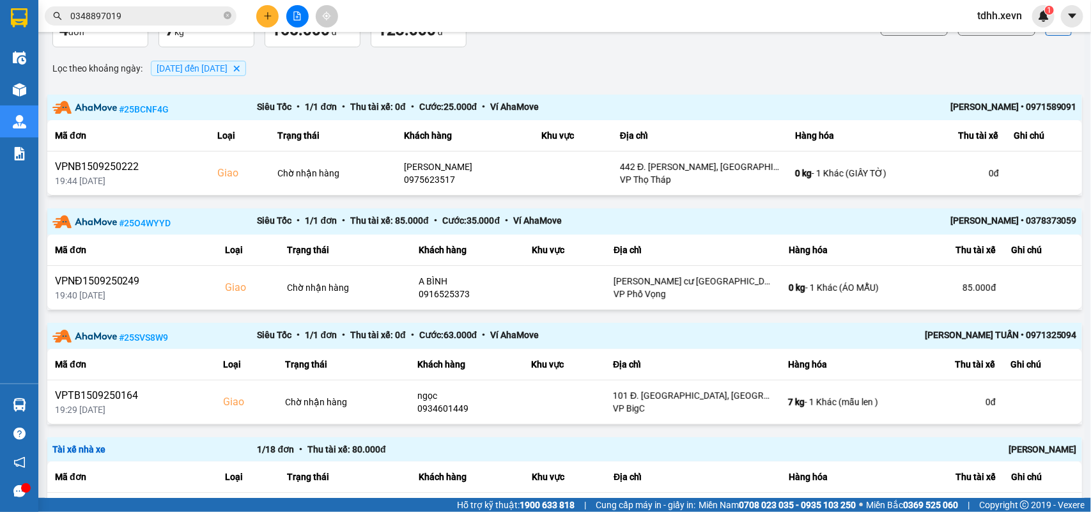
scroll to position [0, 0]
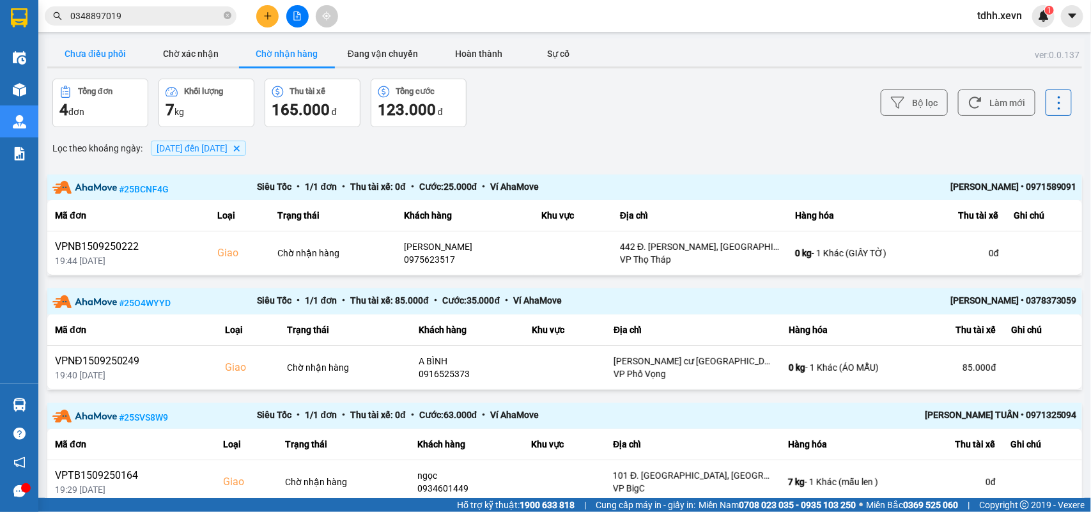
drag, startPoint x: 142, startPoint y: 58, endPoint x: 139, endPoint y: 51, distance: 7.7
click at [141, 58] on button "Chưa điều phối" at bounding box center [95, 54] width 96 height 26
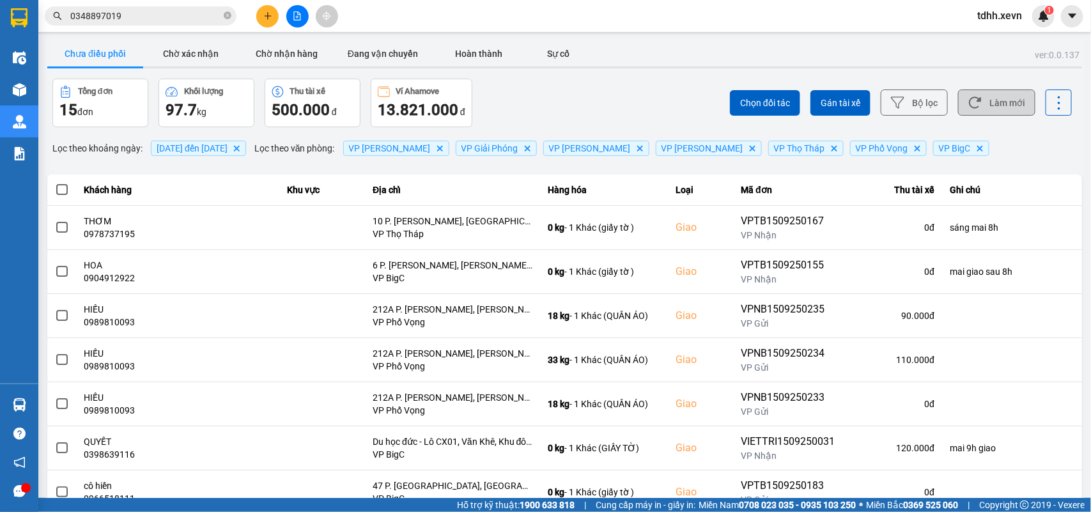
click at [1013, 113] on button "Làm mới" at bounding box center [996, 102] width 77 height 26
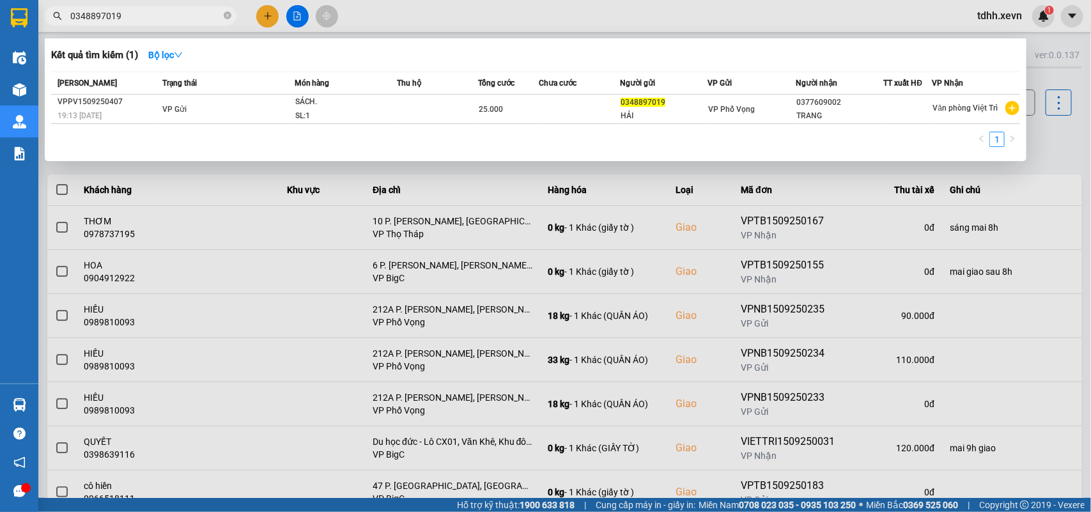
drag, startPoint x: 137, startPoint y: 10, endPoint x: 43, endPoint y: 37, distance: 98.5
click at [43, 27] on div "Kết quả tìm kiếm ( 1 ) Bộ lọc Mã ĐH Trạng thái Món hàng Thu hộ Tổng cước Chưa c…" at bounding box center [124, 16] width 249 height 22
click at [97, 20] on input "0348897019" at bounding box center [145, 16] width 151 height 14
click at [106, 10] on input "0348897019" at bounding box center [145, 16] width 151 height 14
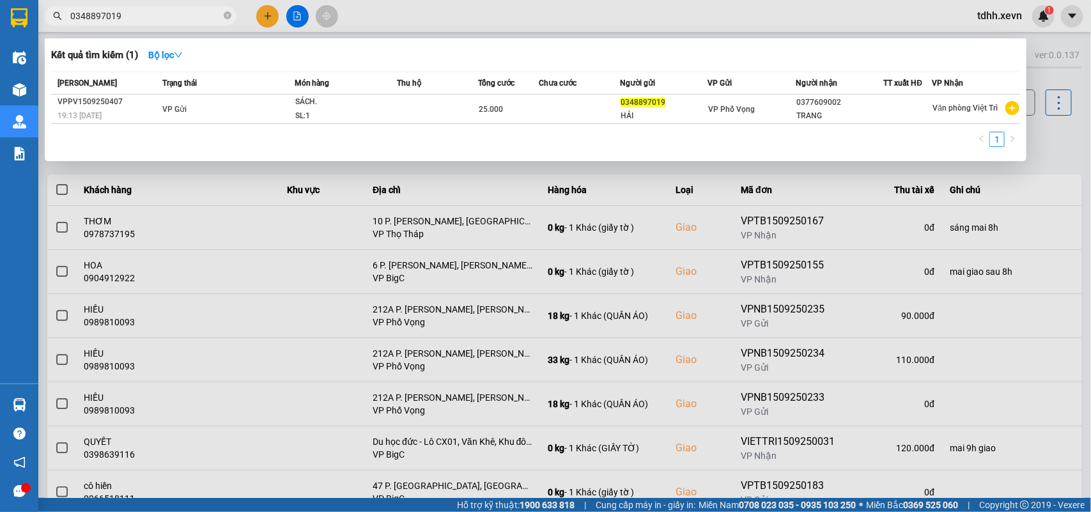
click at [106, 10] on input "0348897019" at bounding box center [145, 16] width 151 height 14
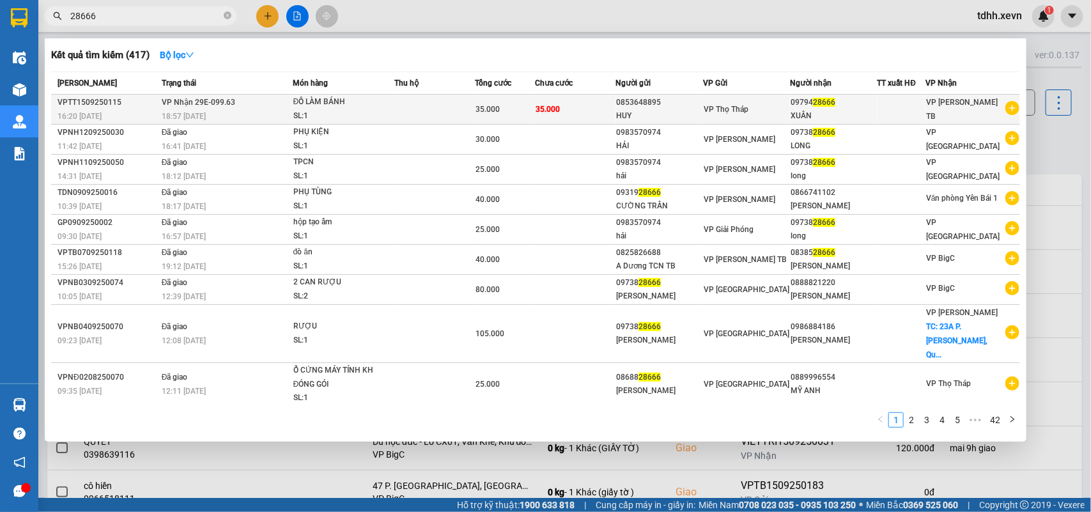
click at [960, 111] on span "VP [PERSON_NAME] TB" at bounding box center [962, 109] width 72 height 23
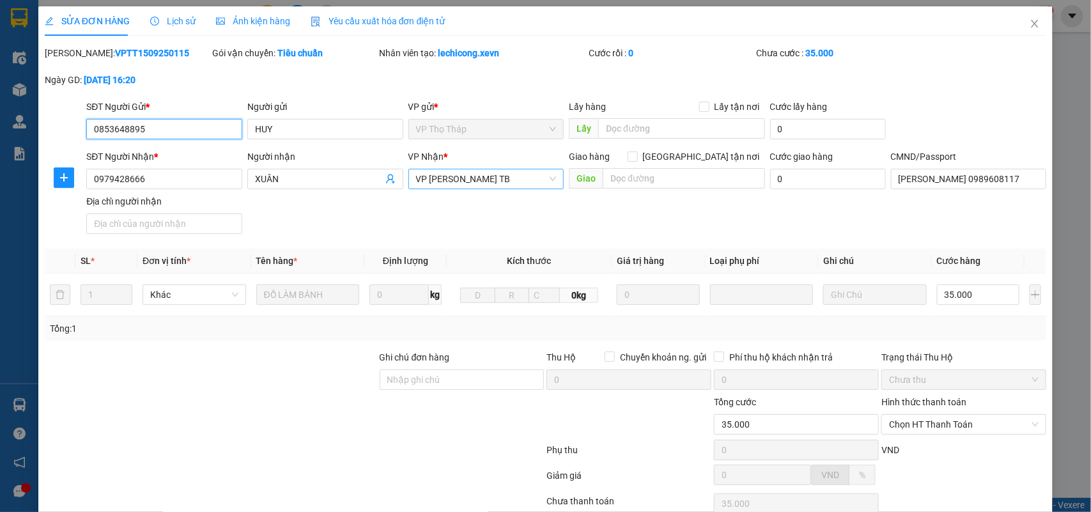
click at [516, 176] on span "VP [PERSON_NAME] TB" at bounding box center [486, 178] width 141 height 19
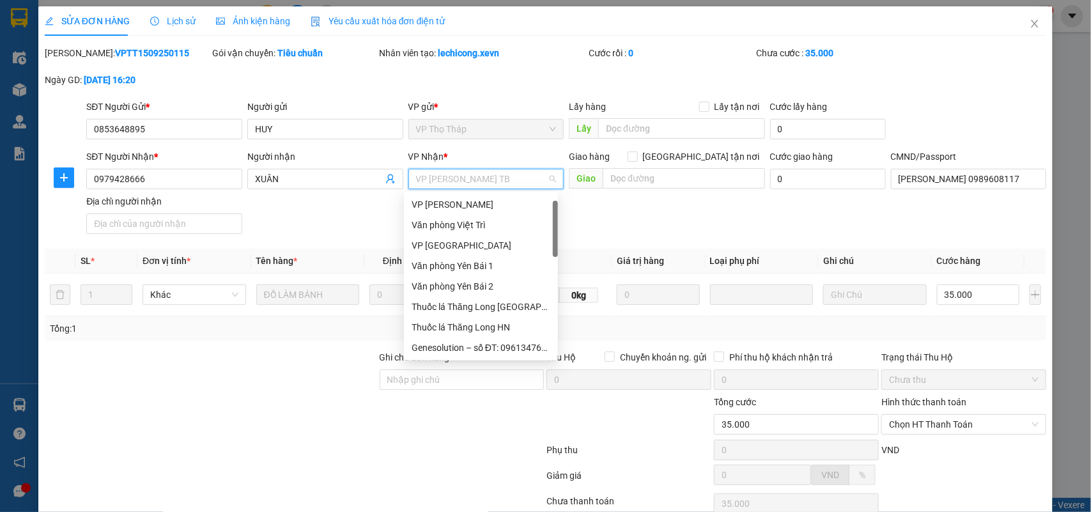
scroll to position [20, 0]
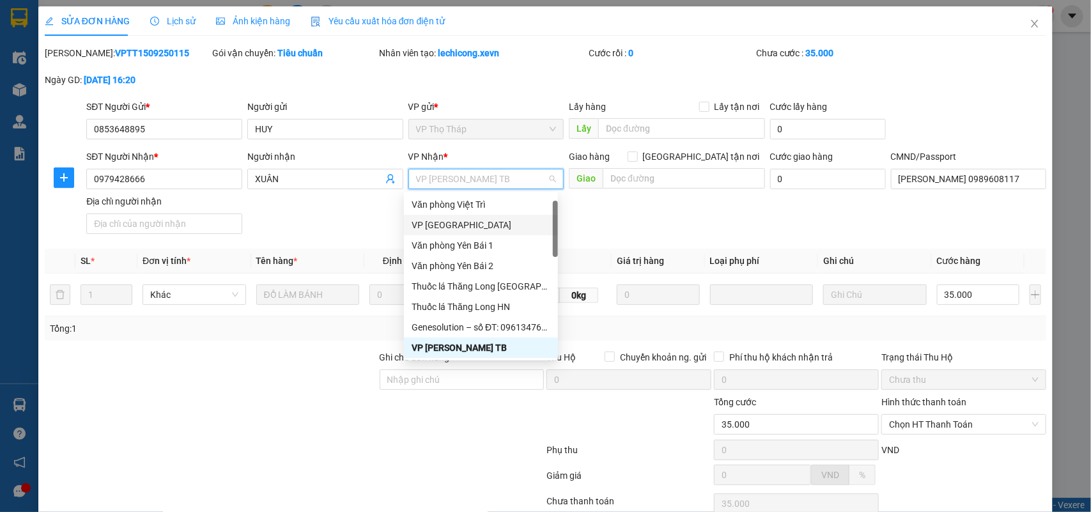
click at [482, 225] on div "VP [GEOGRAPHIC_DATA]" at bounding box center [481, 225] width 139 height 14
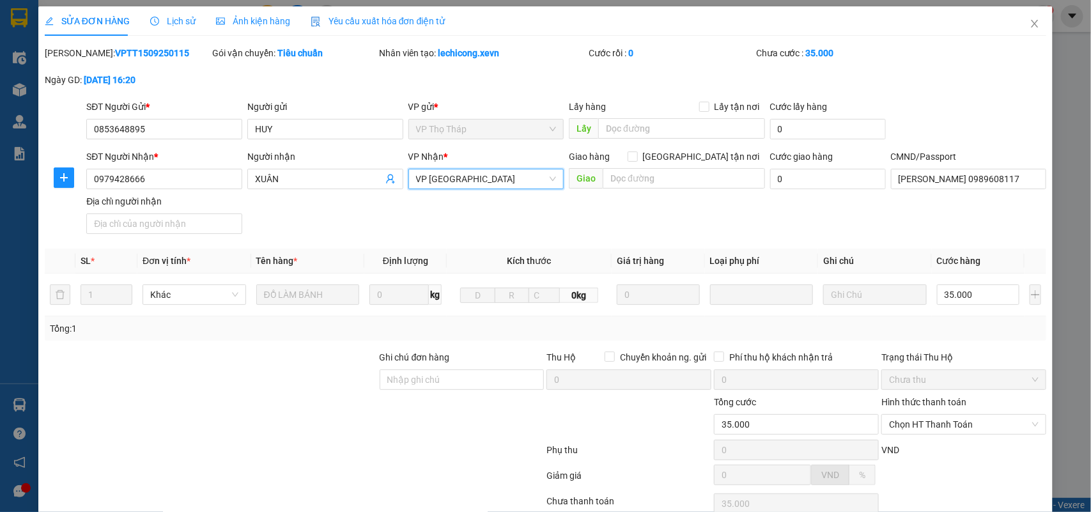
scroll to position [101, 0]
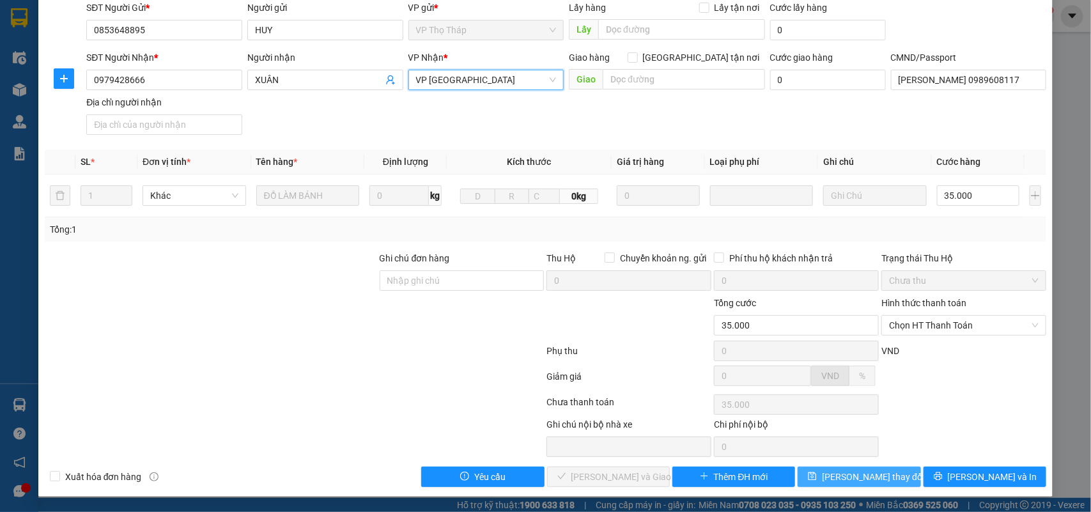
click at [835, 476] on span "Lưu thay đổi" at bounding box center [873, 477] width 102 height 14
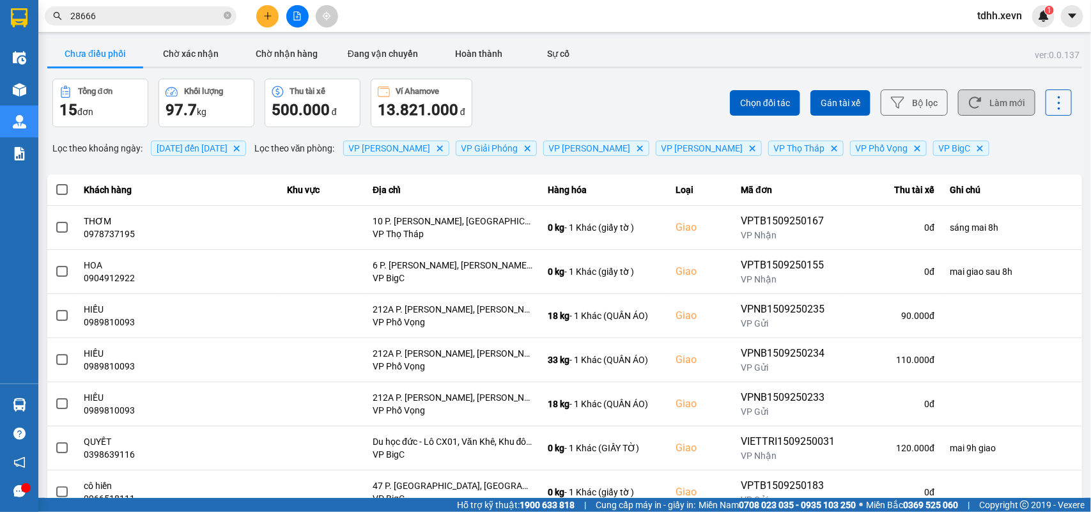
click at [997, 105] on button "Làm mới" at bounding box center [996, 102] width 77 height 26
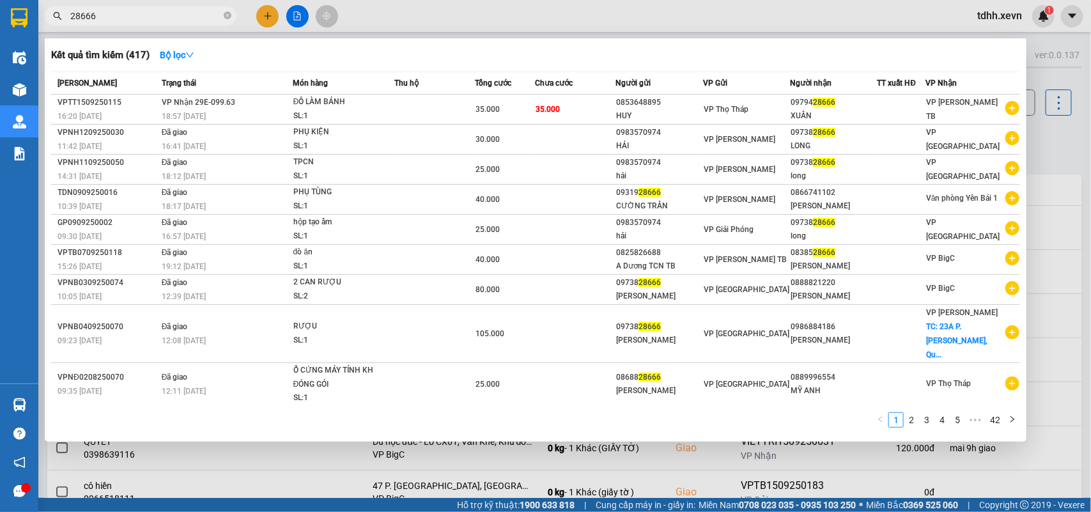
drag, startPoint x: 74, startPoint y: 20, endPoint x: 55, endPoint y: 24, distance: 19.7
click at [55, 24] on span "28666" at bounding box center [141, 15] width 192 height 19
paste input "0946629889"
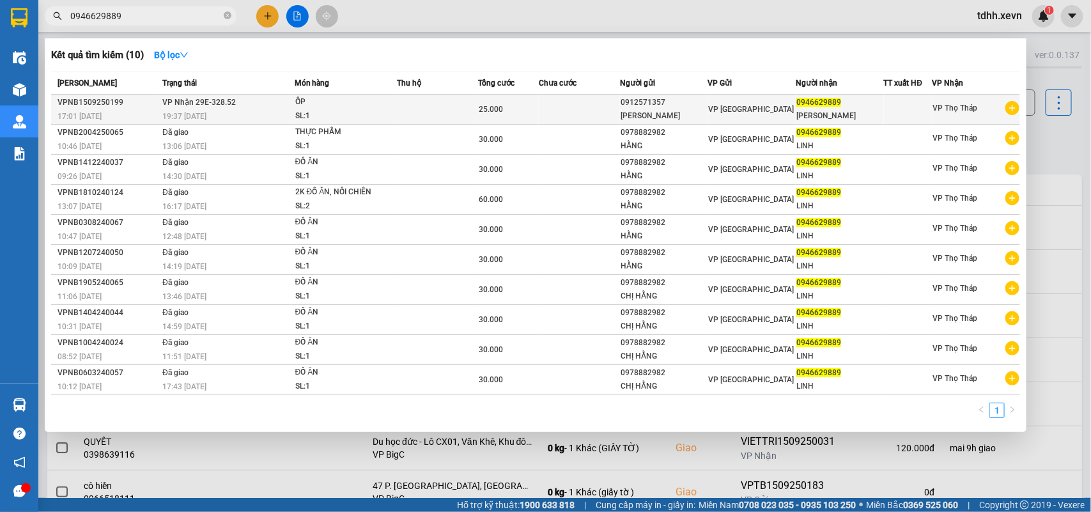
click at [212, 123] on div "19:37 - 15/09" at bounding box center [227, 116] width 131 height 14
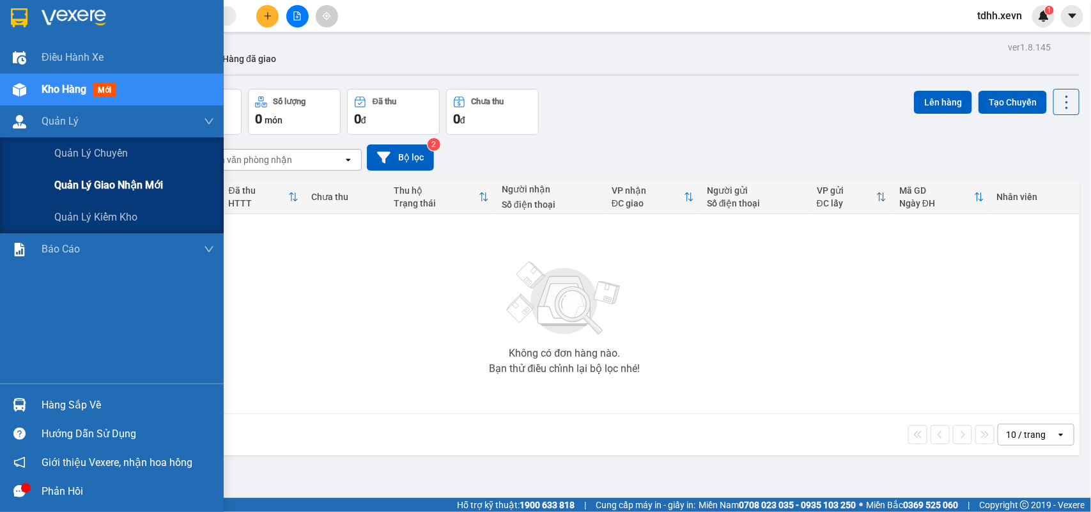
click at [94, 183] on span "Quản lý giao nhận mới" at bounding box center [108, 185] width 109 height 16
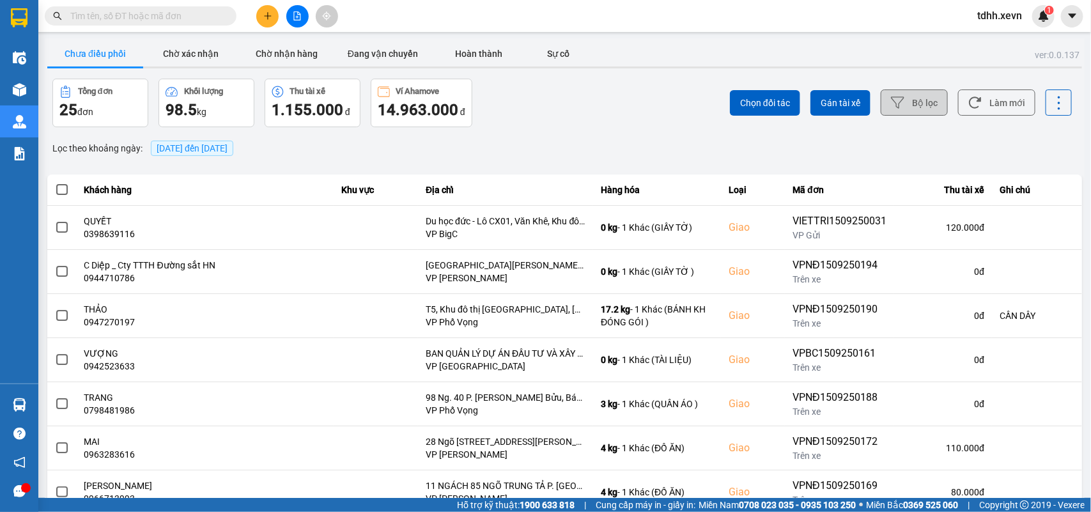
click at [911, 99] on button "Bộ lọc" at bounding box center [914, 102] width 67 height 26
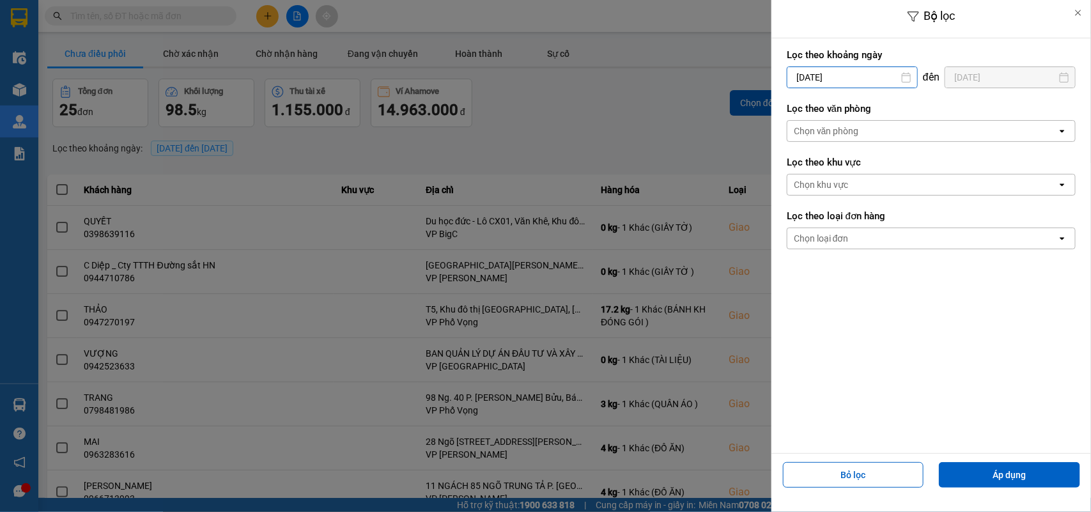
click at [864, 80] on input "[DATE]" at bounding box center [852, 77] width 130 height 20
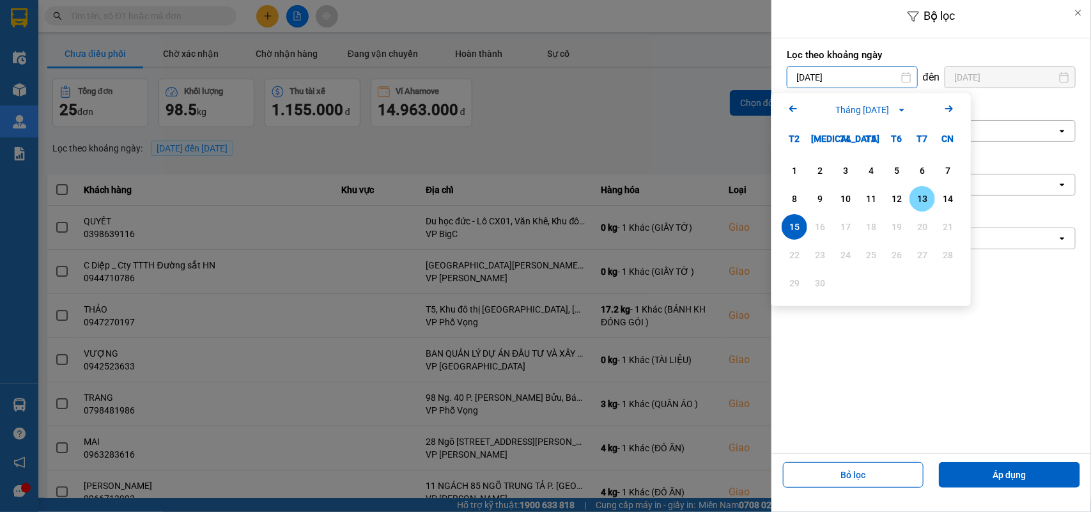
click at [917, 195] on div "13" at bounding box center [922, 198] width 18 height 15
type input "[DATE]"
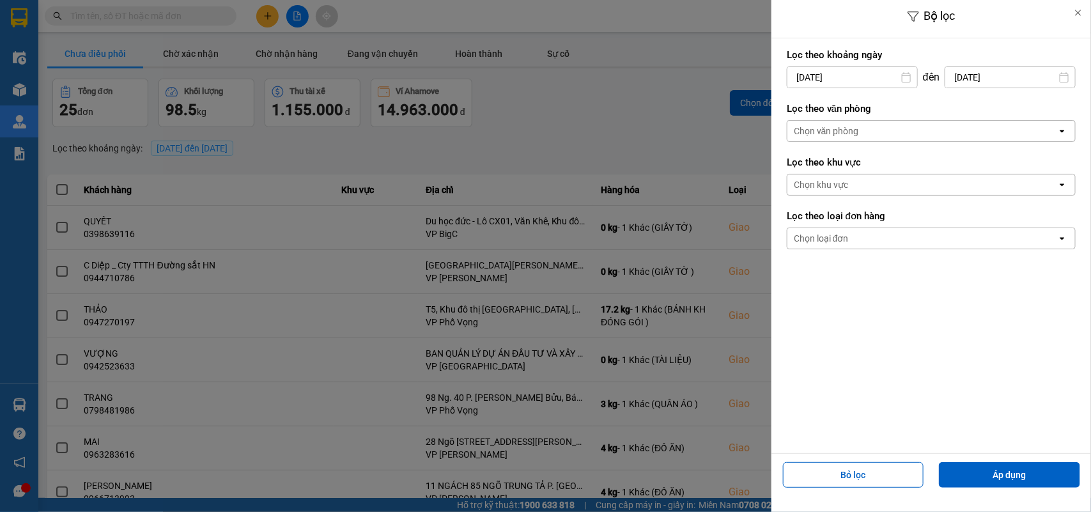
click at [865, 134] on div "Chọn văn phòng" at bounding box center [922, 131] width 270 height 20
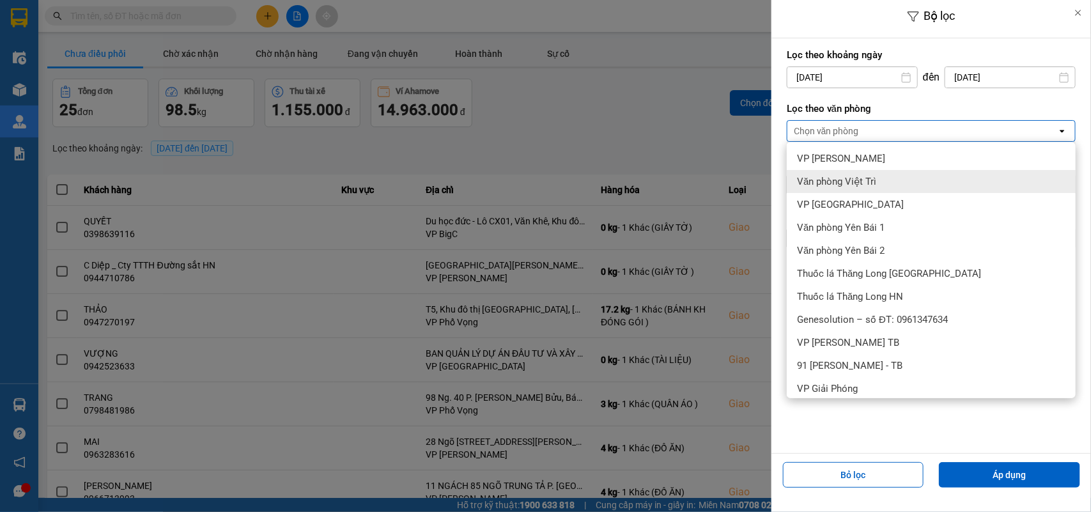
click at [859, 174] on div "Văn phòng Việt Trì" at bounding box center [931, 181] width 289 height 23
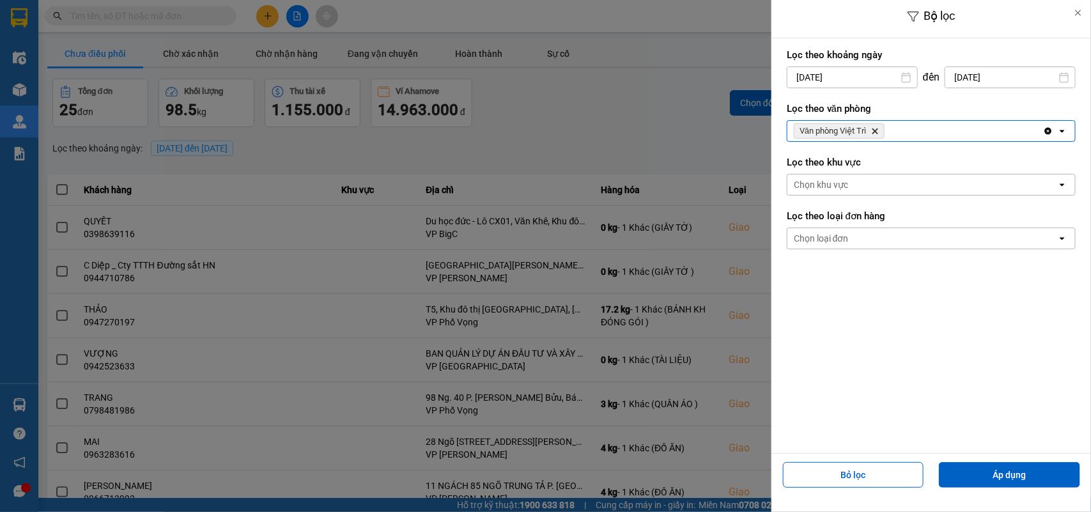
click at [893, 125] on div "Văn phòng Việt Trì Delete" at bounding box center [915, 131] width 256 height 20
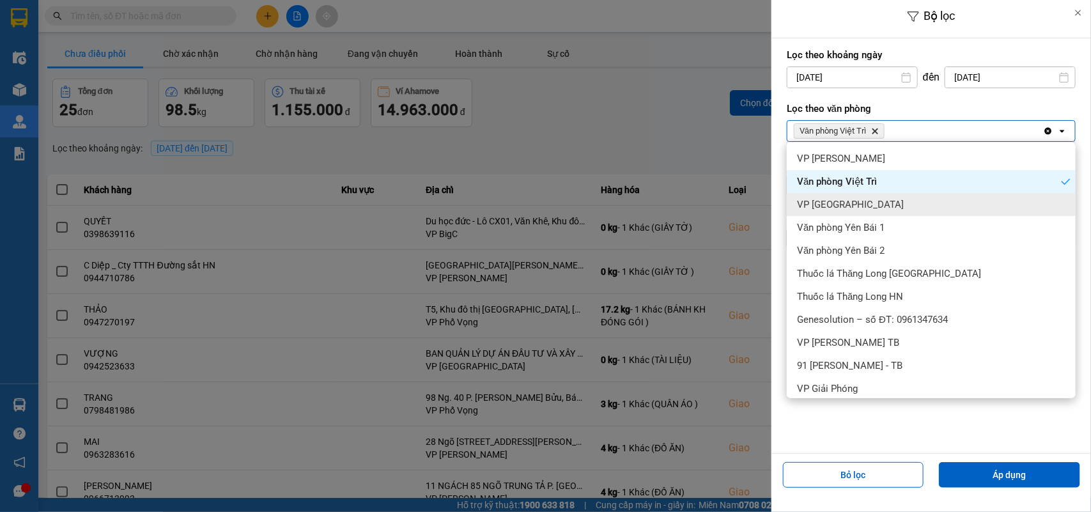
click at [853, 206] on div "VP [GEOGRAPHIC_DATA]" at bounding box center [931, 204] width 289 height 23
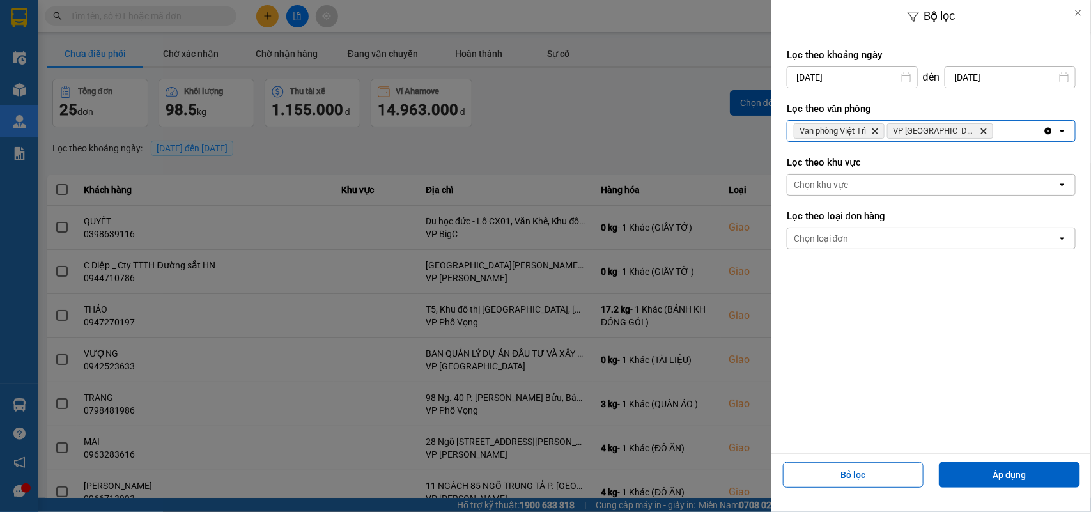
click at [970, 131] on div "Văn phòng Việt Trì Delete VP [GEOGRAPHIC_DATA] Delete" at bounding box center [915, 131] width 256 height 20
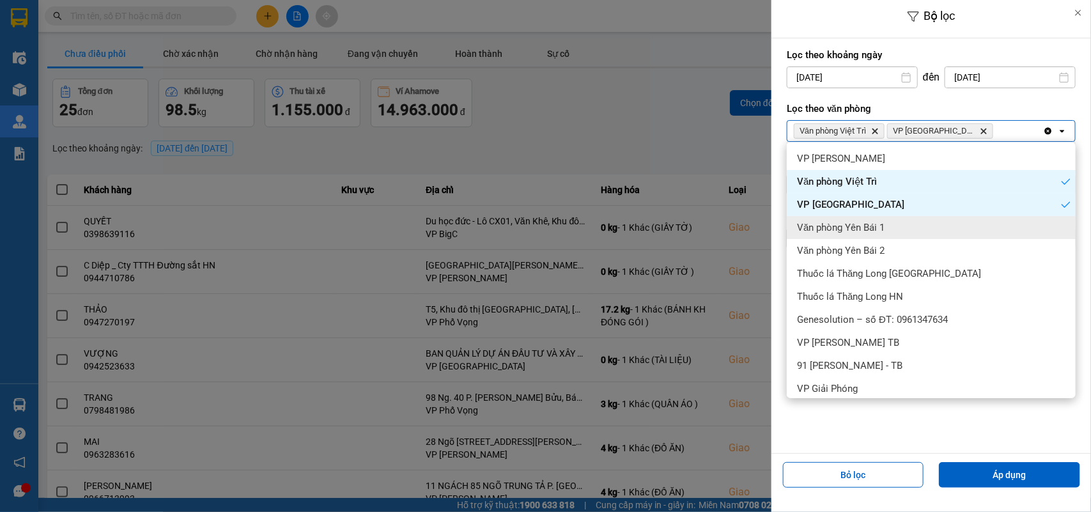
click at [860, 227] on span "Văn phòng Yên Bái 1" at bounding box center [841, 227] width 88 height 13
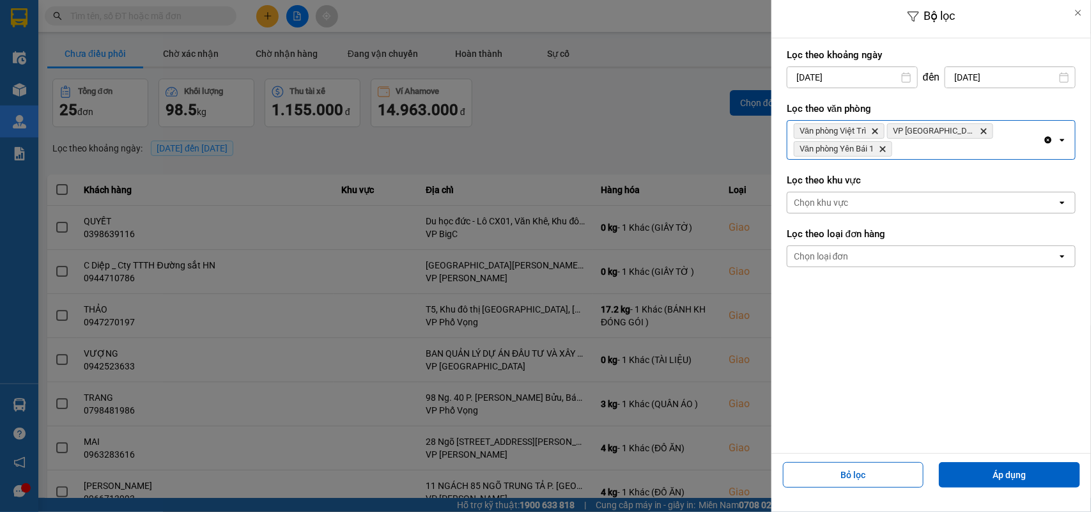
click at [914, 152] on div "Văn phòng Việt Trì Delete VP Ninh Bình Delete Văn phòng Yên Bái 1 [GEOGRAPHIC_D…" at bounding box center [915, 140] width 256 height 38
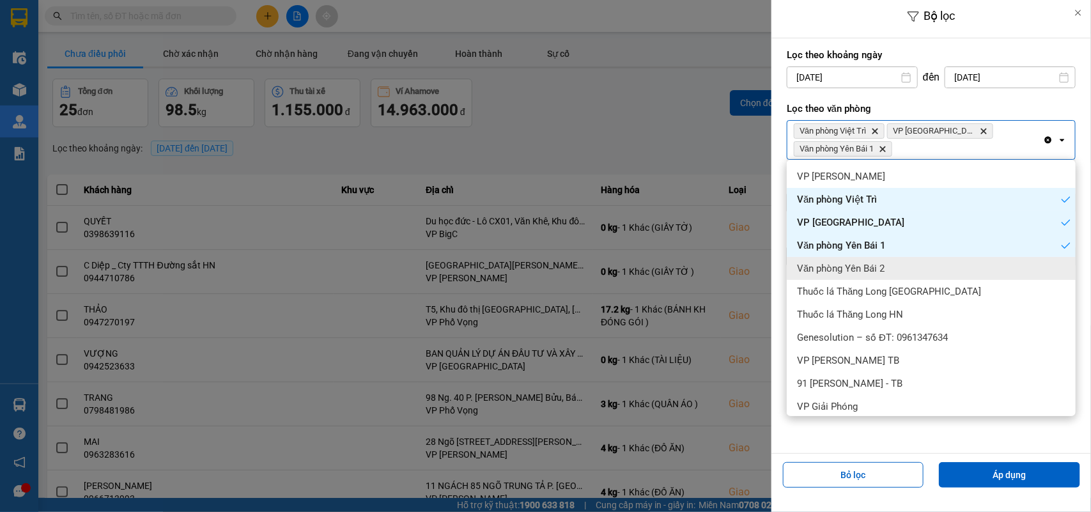
click at [876, 263] on span "Văn phòng Yên Bái 2" at bounding box center [841, 268] width 88 height 13
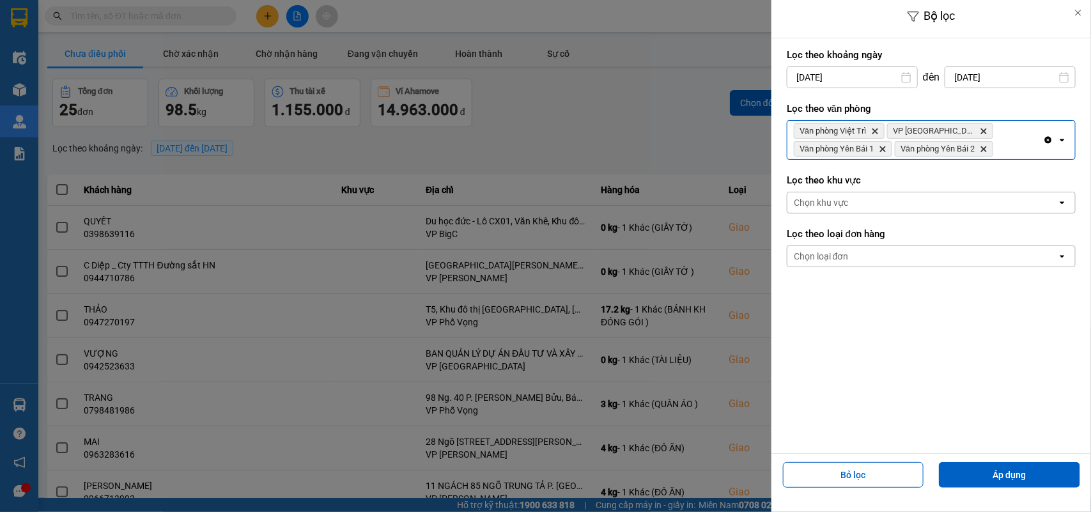
click at [1008, 149] on div "Văn phòng Việt Trì Delete VP Ninh Bình Delete Văn phòng Yên Bái 1 Delete Văn ph…" at bounding box center [915, 140] width 256 height 38
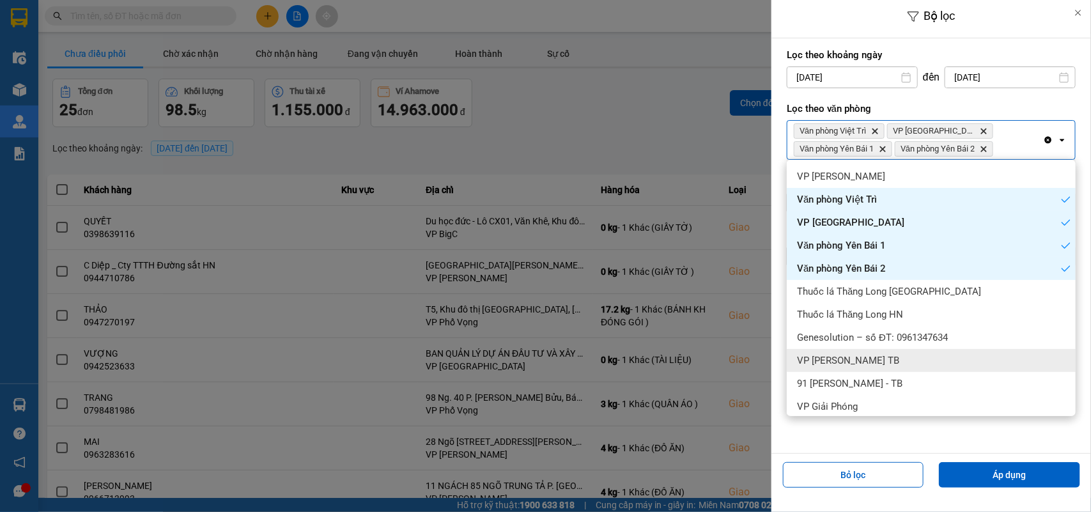
click at [867, 357] on div "VP [PERSON_NAME] TB" at bounding box center [931, 360] width 289 height 23
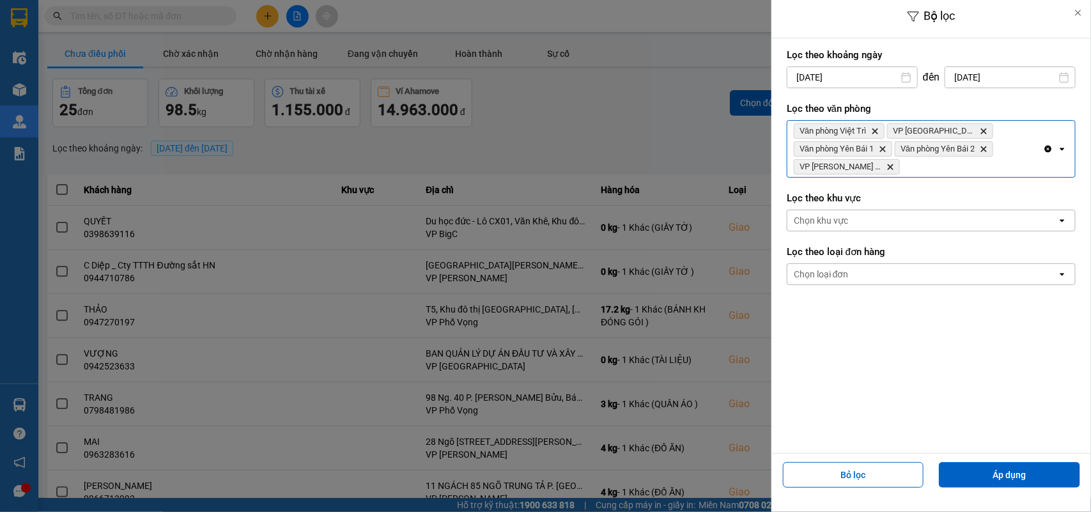
click at [891, 174] on div "Văn phòng Việt Trì Delete VP Ninh Bình Delete Văn phòng Yên Bái 1 Delete Văn ph…" at bounding box center [915, 149] width 256 height 56
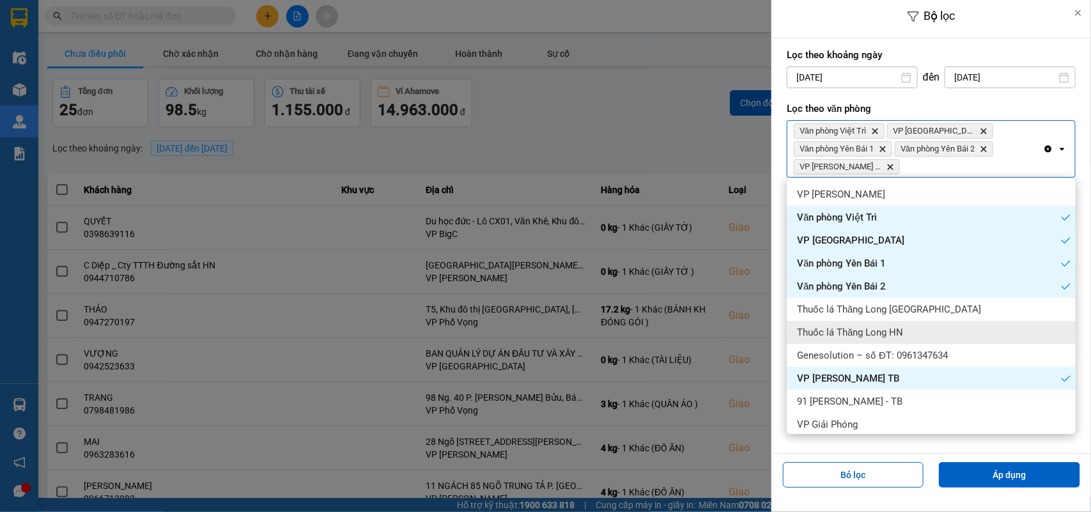
scroll to position [80, 0]
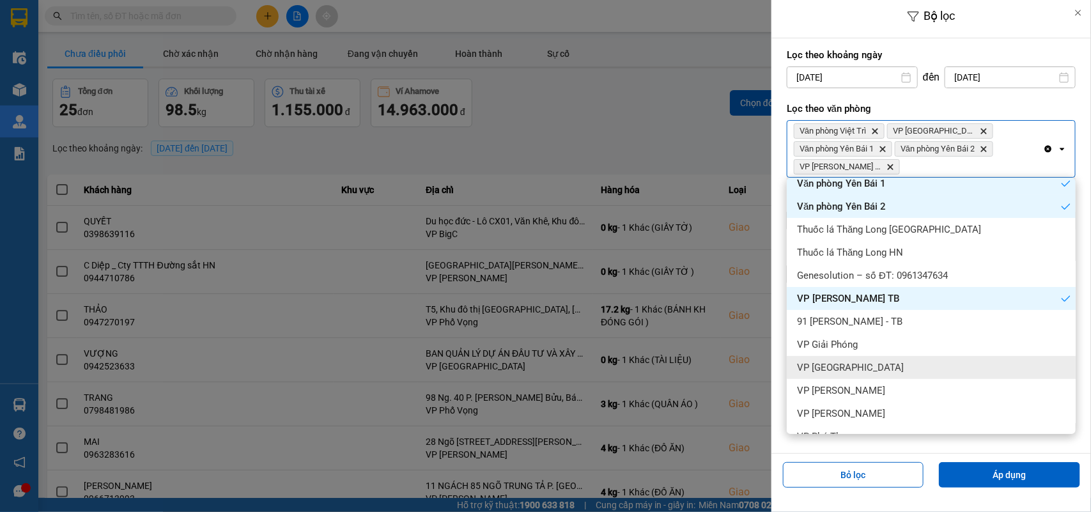
click at [842, 356] on div "VP [GEOGRAPHIC_DATA]" at bounding box center [931, 367] width 289 height 23
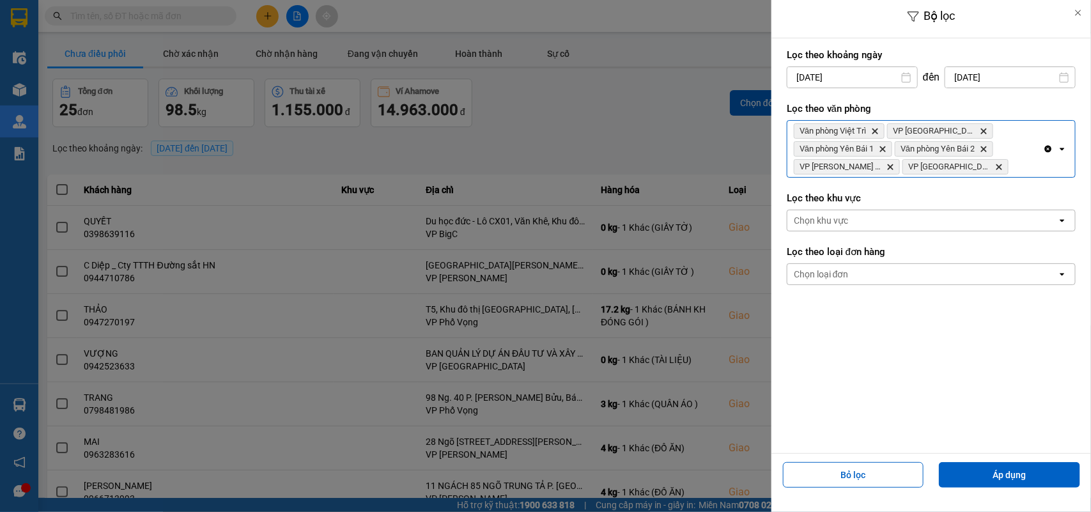
click at [968, 168] on div "Văn phòng Việt Trì Delete VP Ninh Bình Delete Văn phòng Yên Bái 1 Delete Văn ph…" at bounding box center [915, 149] width 256 height 56
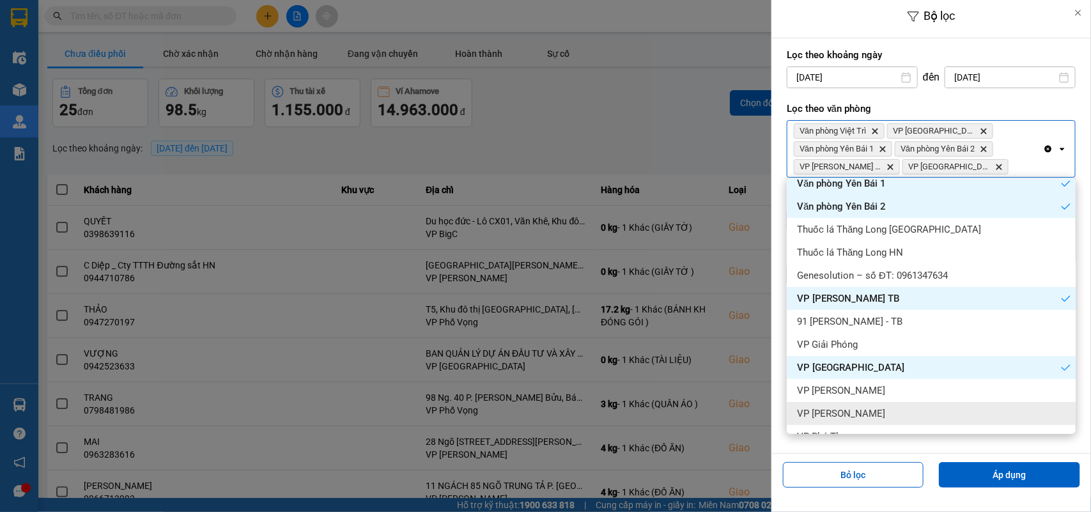
scroll to position [160, 0]
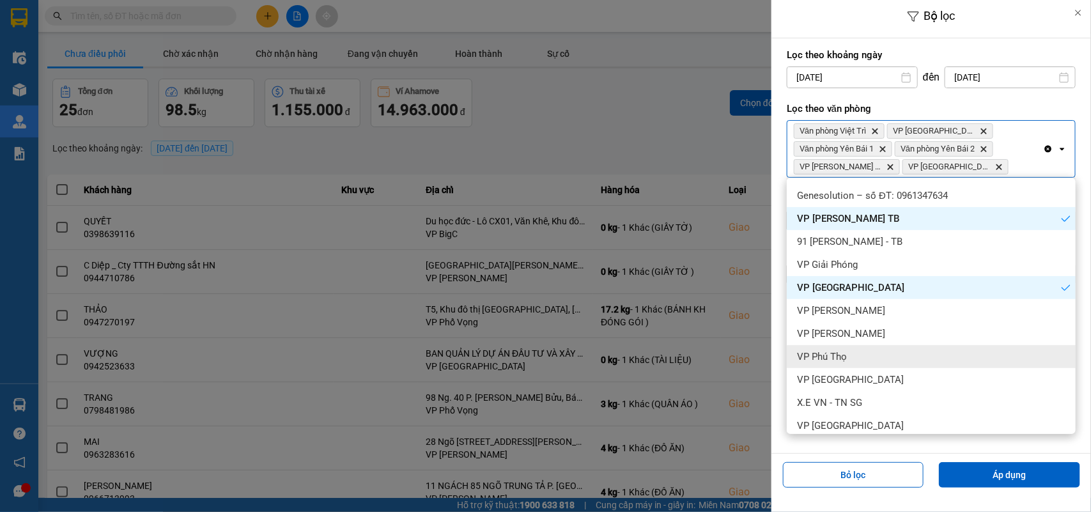
click at [856, 353] on div "VP Phú Thọ" at bounding box center [931, 356] width 289 height 23
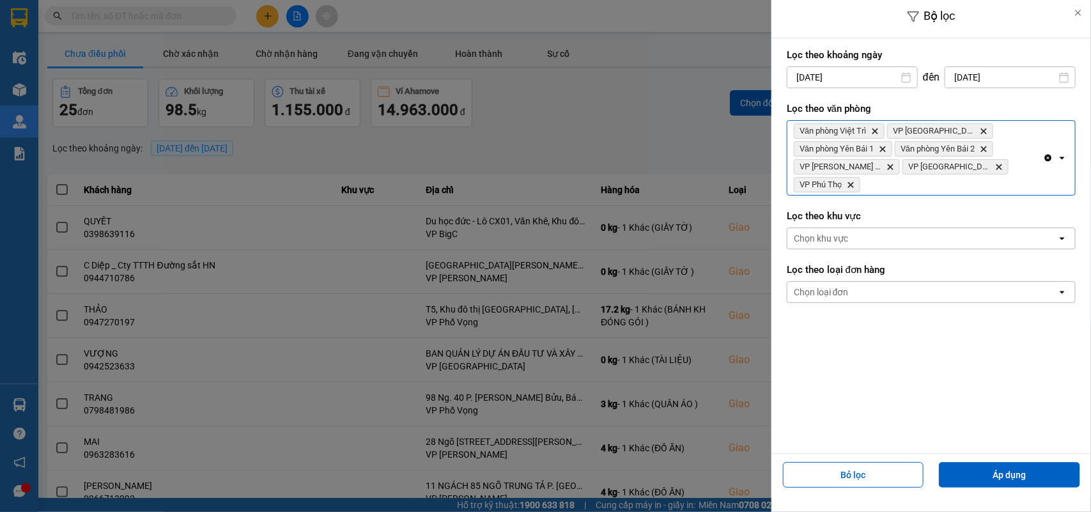
click at [1026, 163] on div "Văn phòng Việt Trì Delete VP Ninh Bình Delete Văn phòng Yên Bái 1 Delete Văn ph…" at bounding box center [915, 158] width 256 height 74
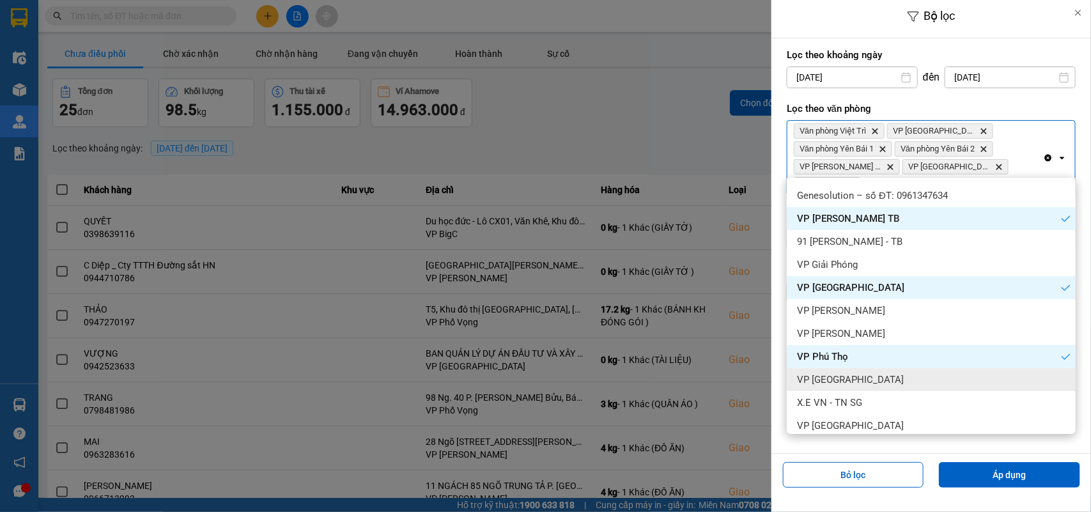
click at [861, 372] on div "VP [GEOGRAPHIC_DATA]" at bounding box center [931, 379] width 289 height 23
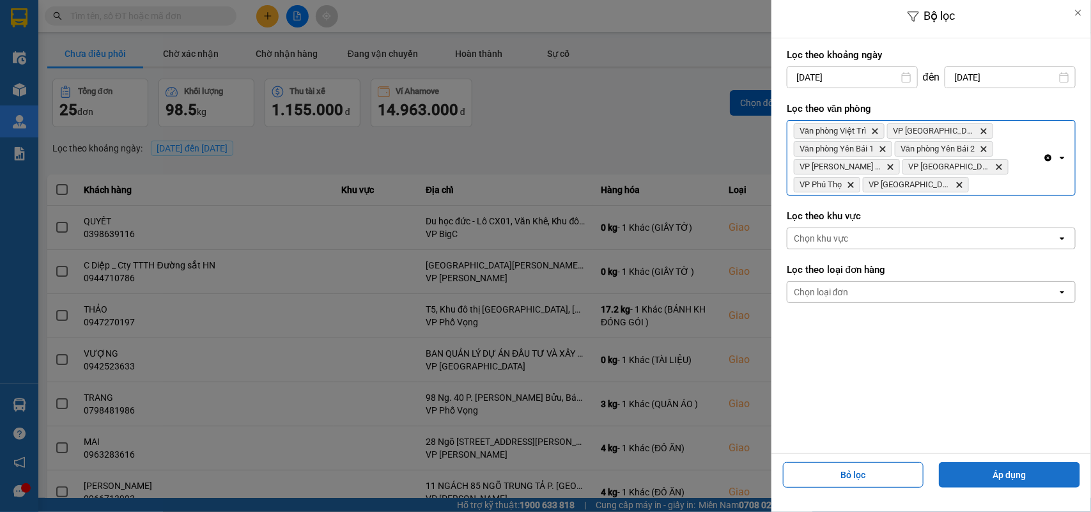
click at [952, 468] on button "Áp dụng" at bounding box center [1009, 475] width 141 height 26
